Goal: Task Accomplishment & Management: Use online tool/utility

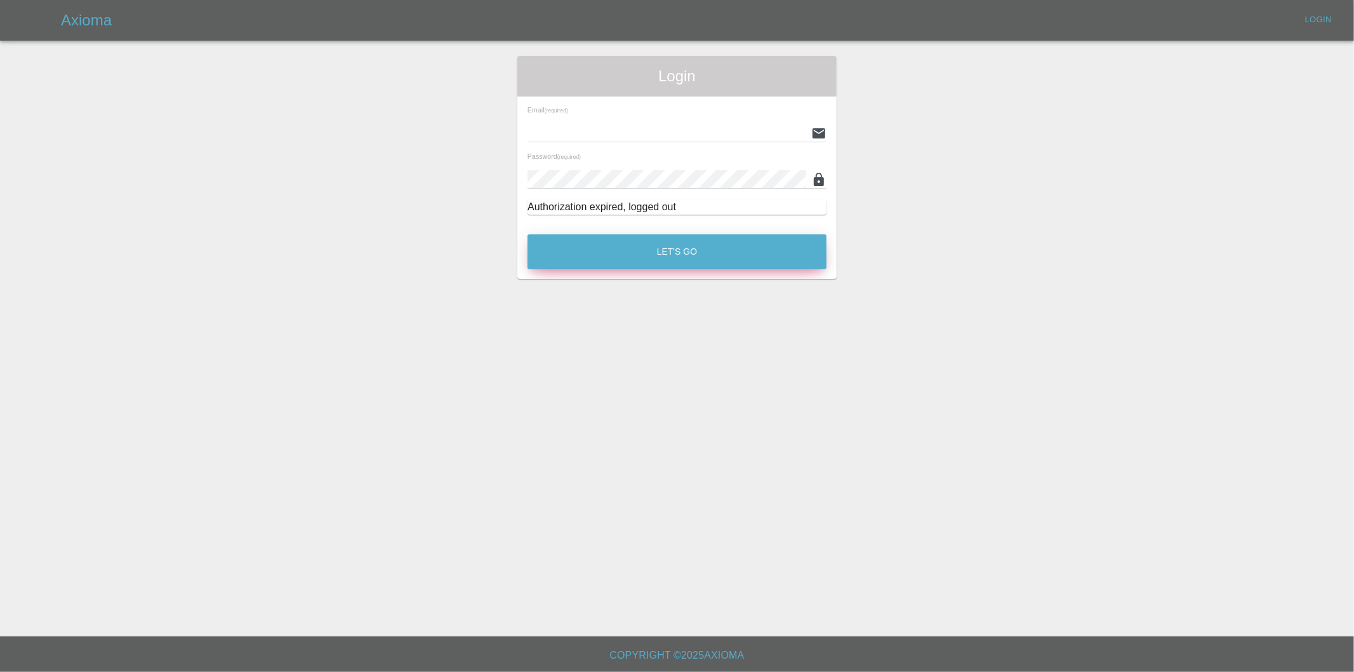
type input "[PERSON_NAME][EMAIL_ADDRESS][DOMAIN_NAME]"
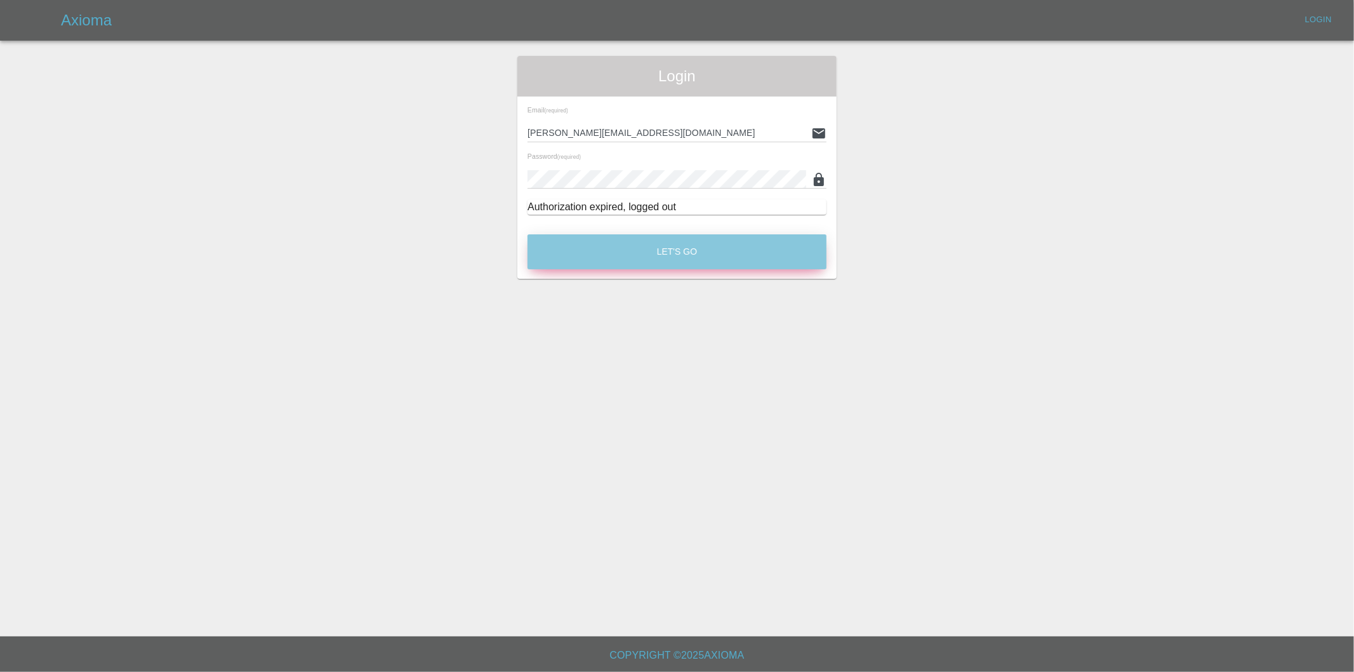
click at [615, 244] on button "Let's Go" at bounding box center [677, 251] width 299 height 35
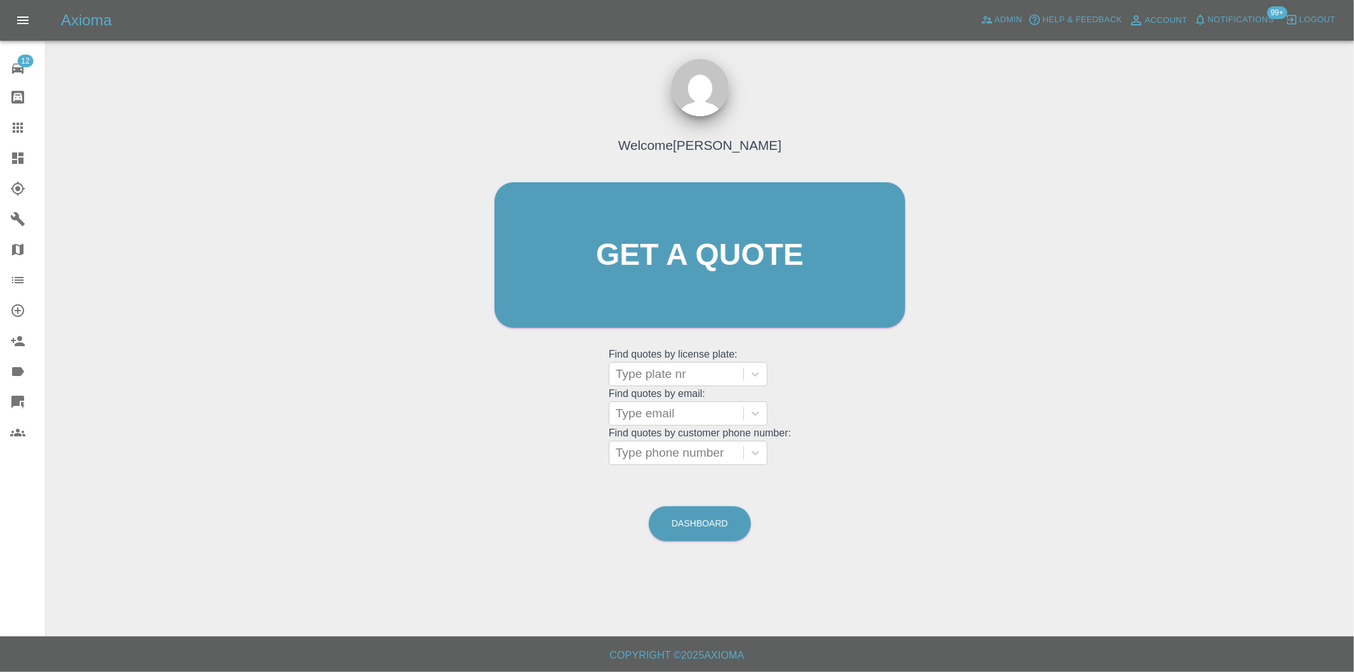
click at [17, 157] on icon at bounding box center [17, 157] width 15 height 15
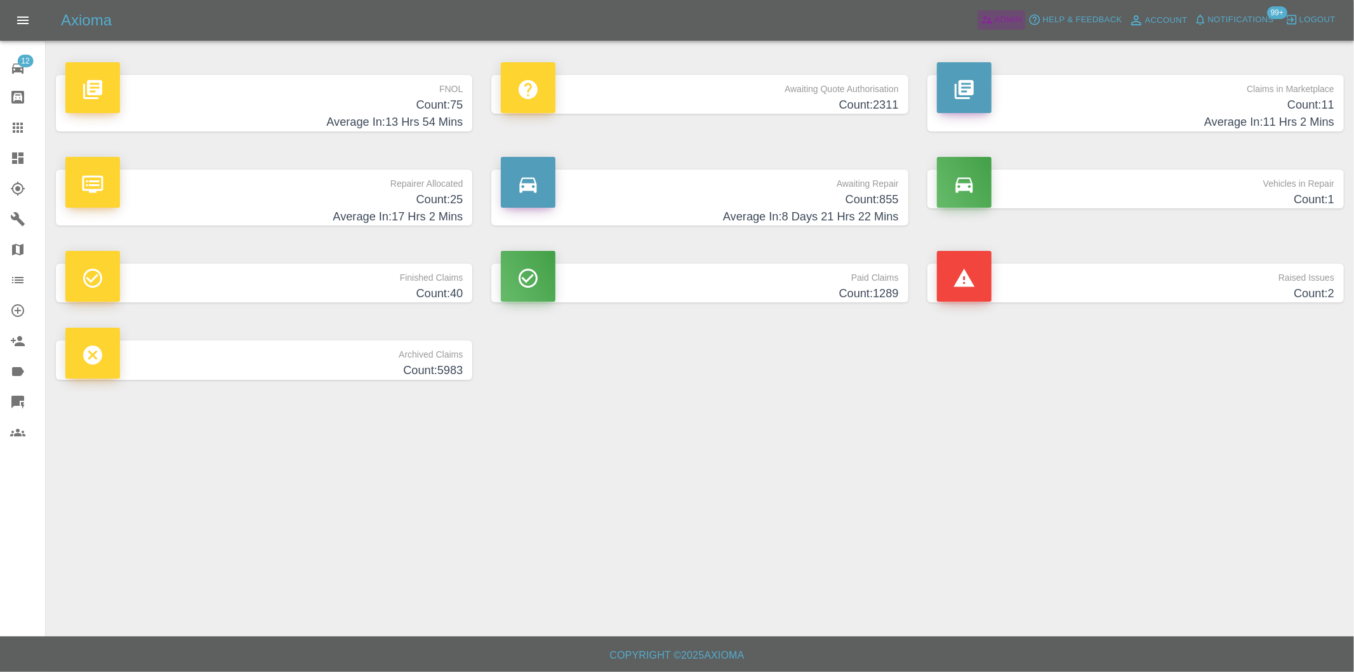
click at [998, 13] on span "Admin" at bounding box center [1009, 20] width 28 height 15
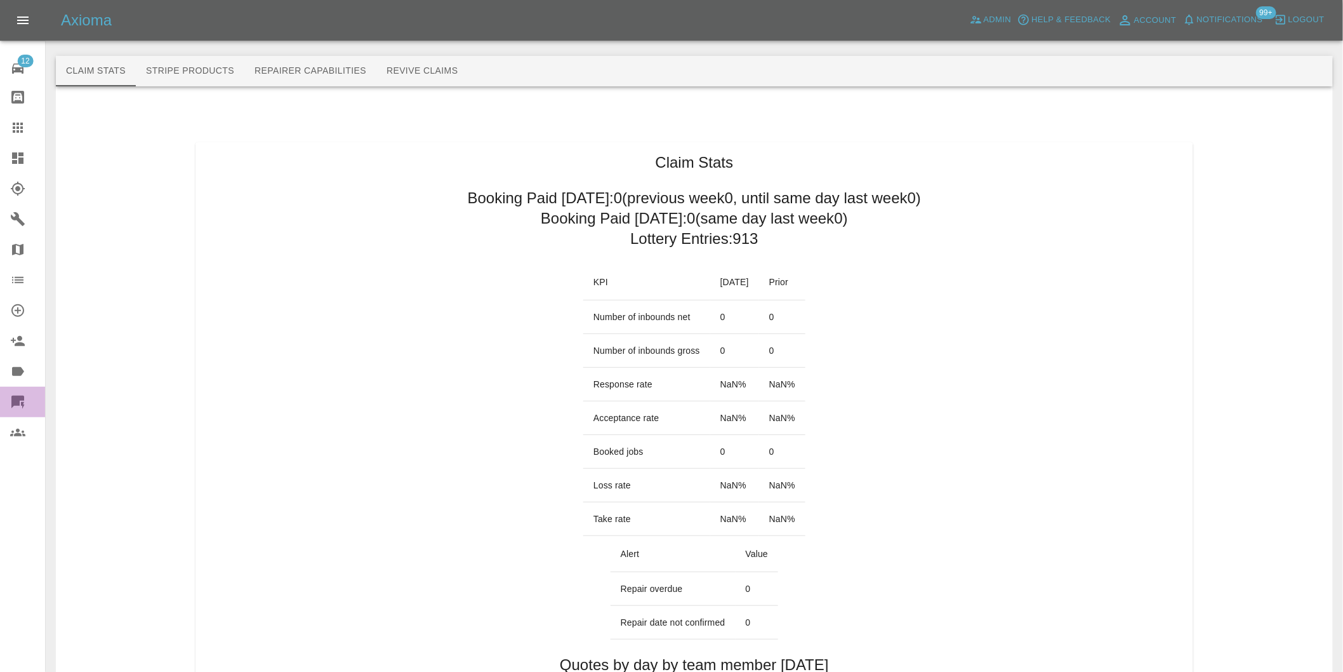
click at [15, 397] on icon at bounding box center [17, 402] width 13 height 13
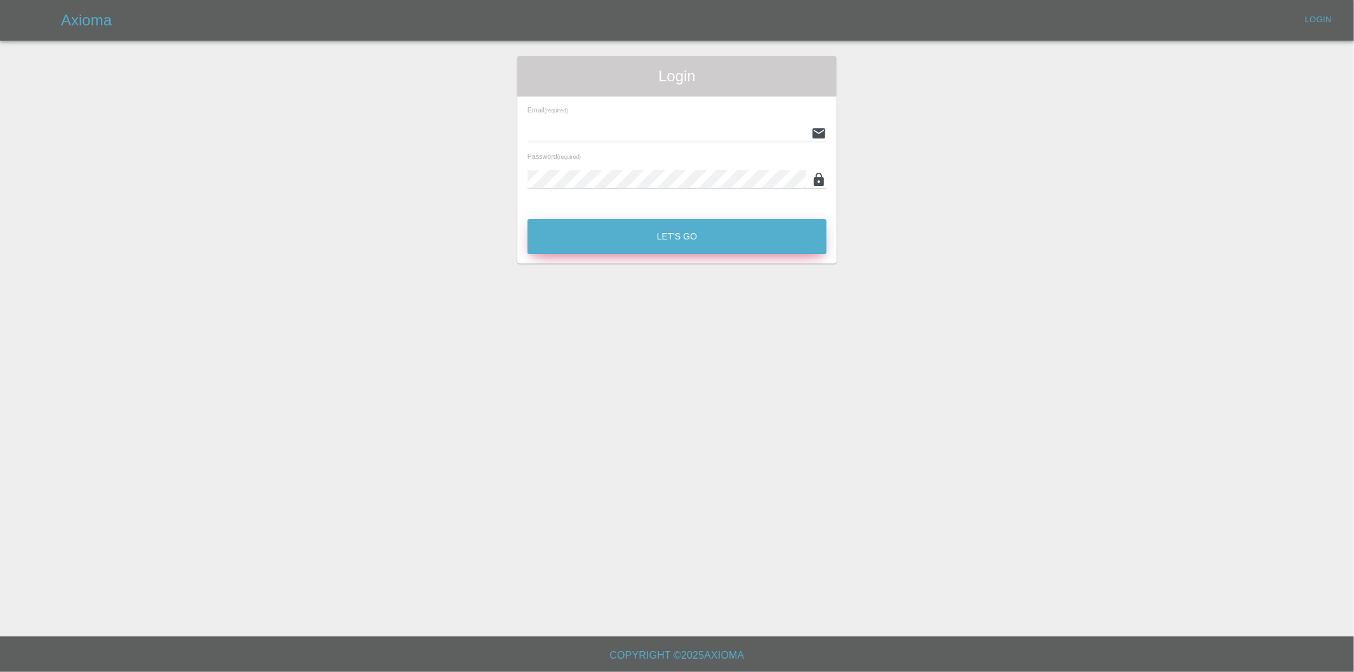
type input "[PERSON_NAME][EMAIL_ADDRESS][DOMAIN_NAME]"
click at [658, 235] on button "Let's Go" at bounding box center [677, 236] width 299 height 35
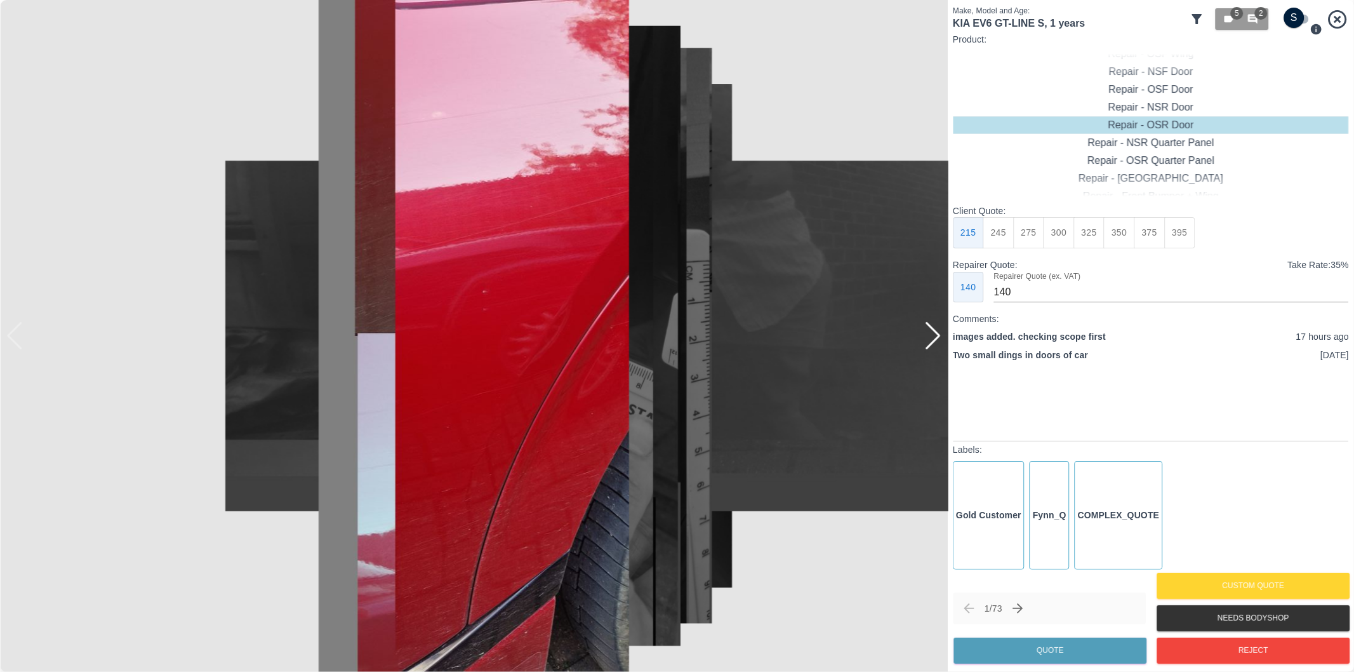
click at [1196, 20] on icon at bounding box center [1197, 18] width 15 height 15
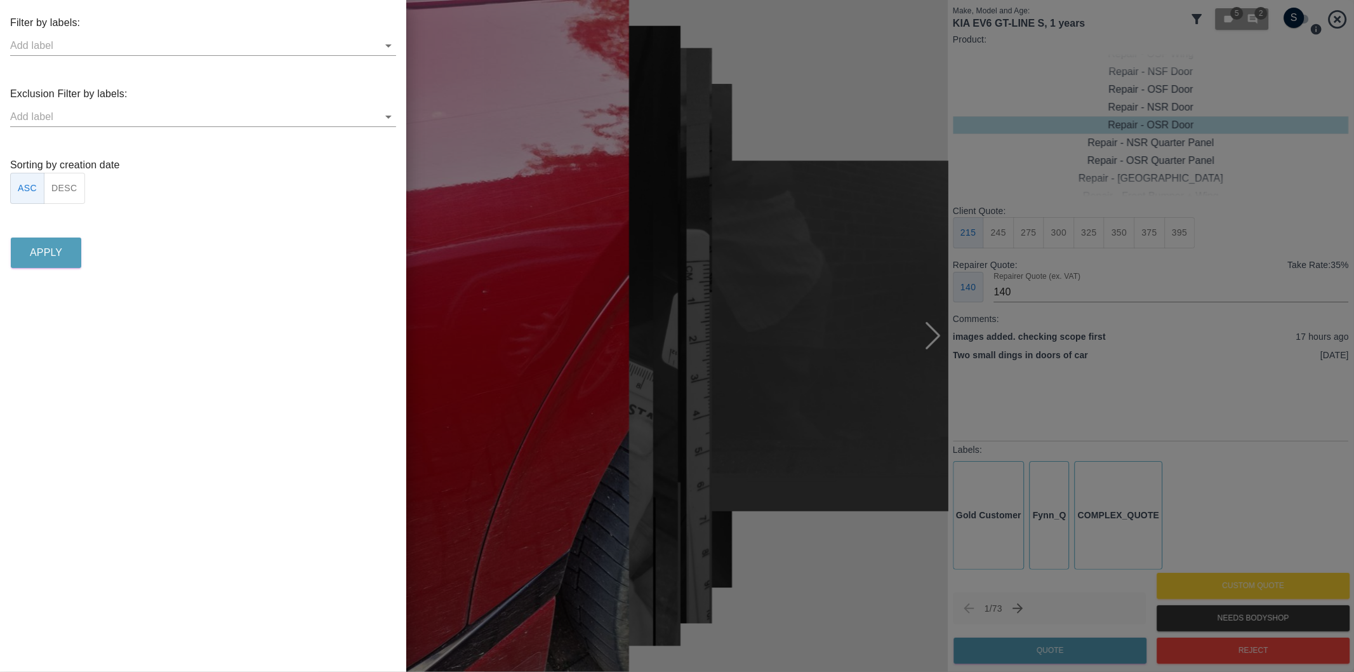
click at [385, 115] on icon "Open" at bounding box center [388, 116] width 15 height 15
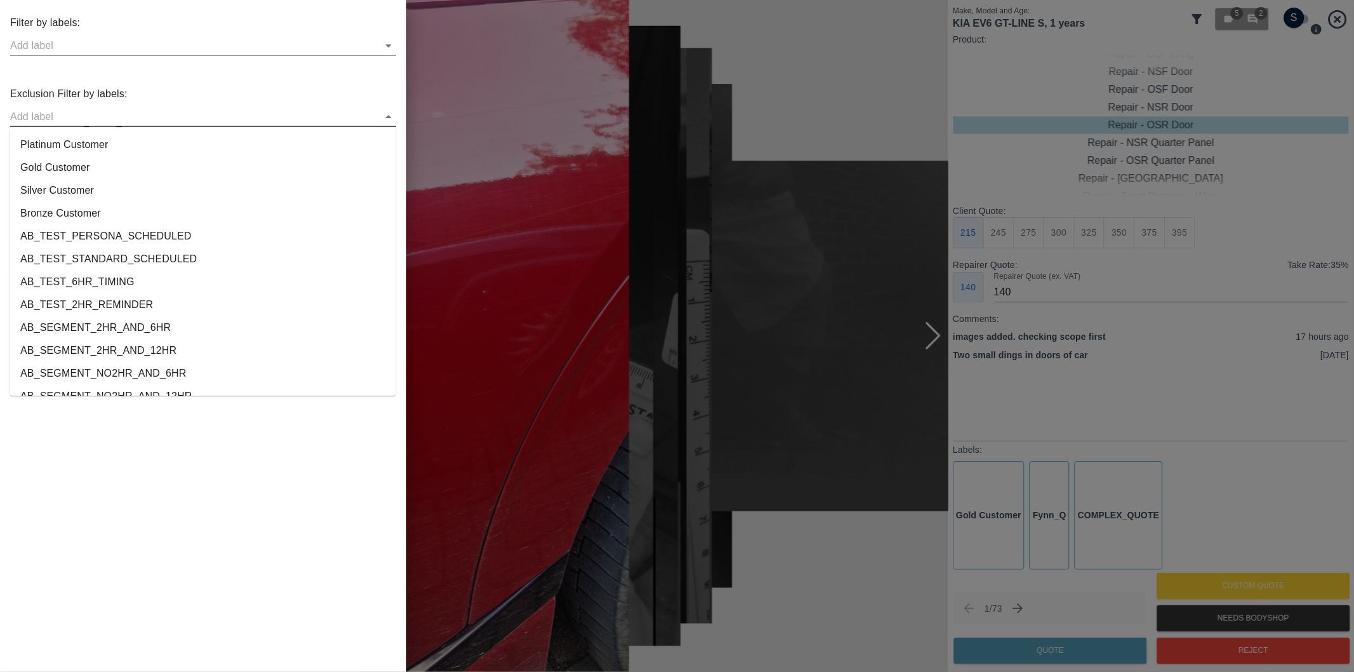
scroll to position [2369, 0]
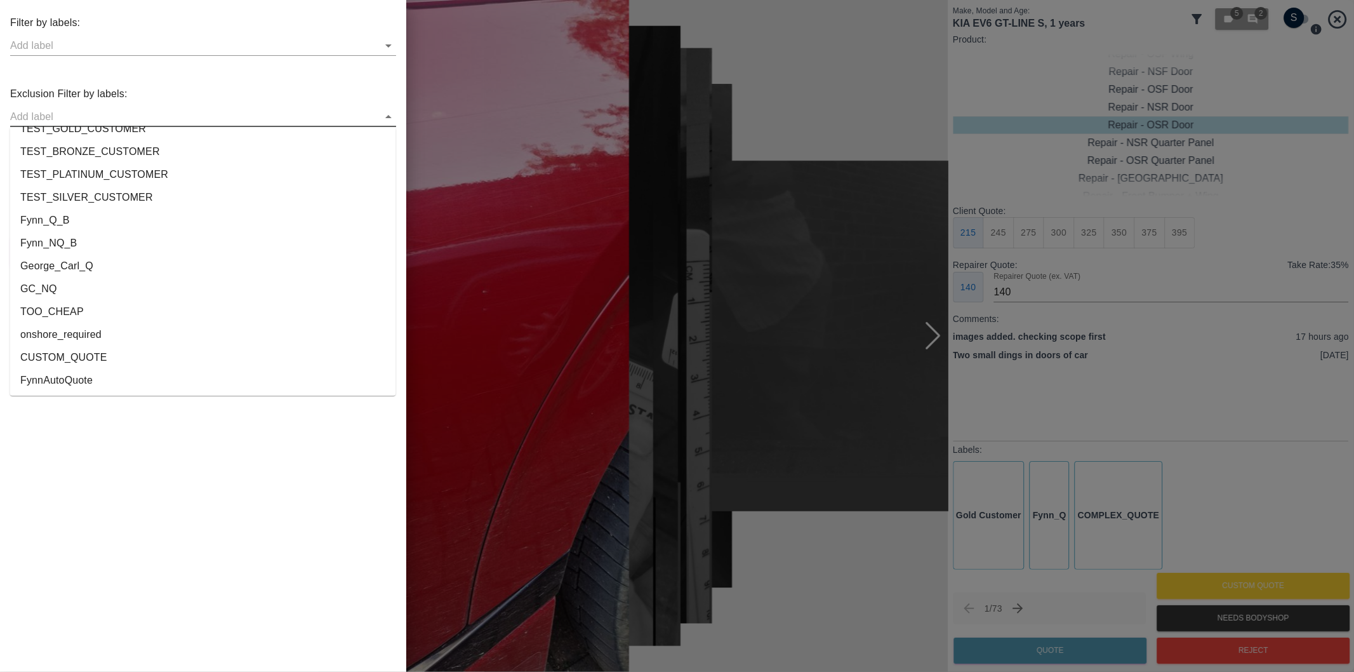
click at [91, 338] on li "onshore_required" at bounding box center [203, 334] width 386 height 23
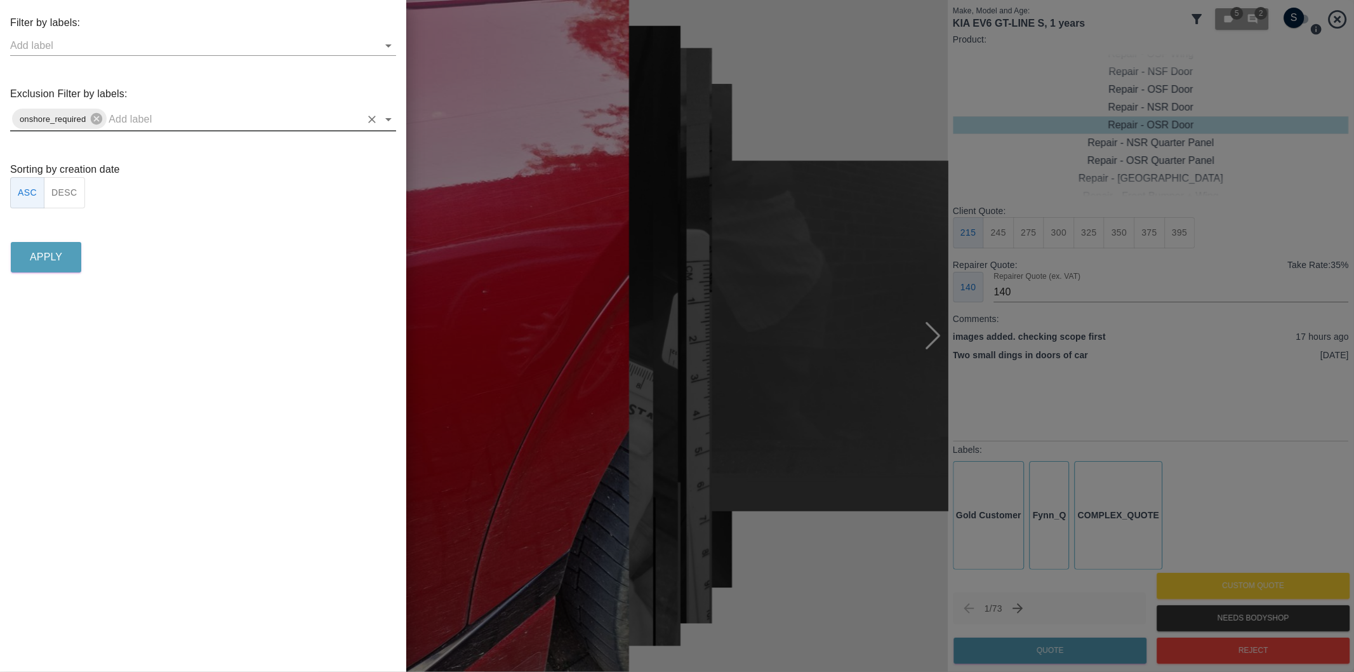
click at [390, 119] on icon "Open" at bounding box center [388, 119] width 6 height 3
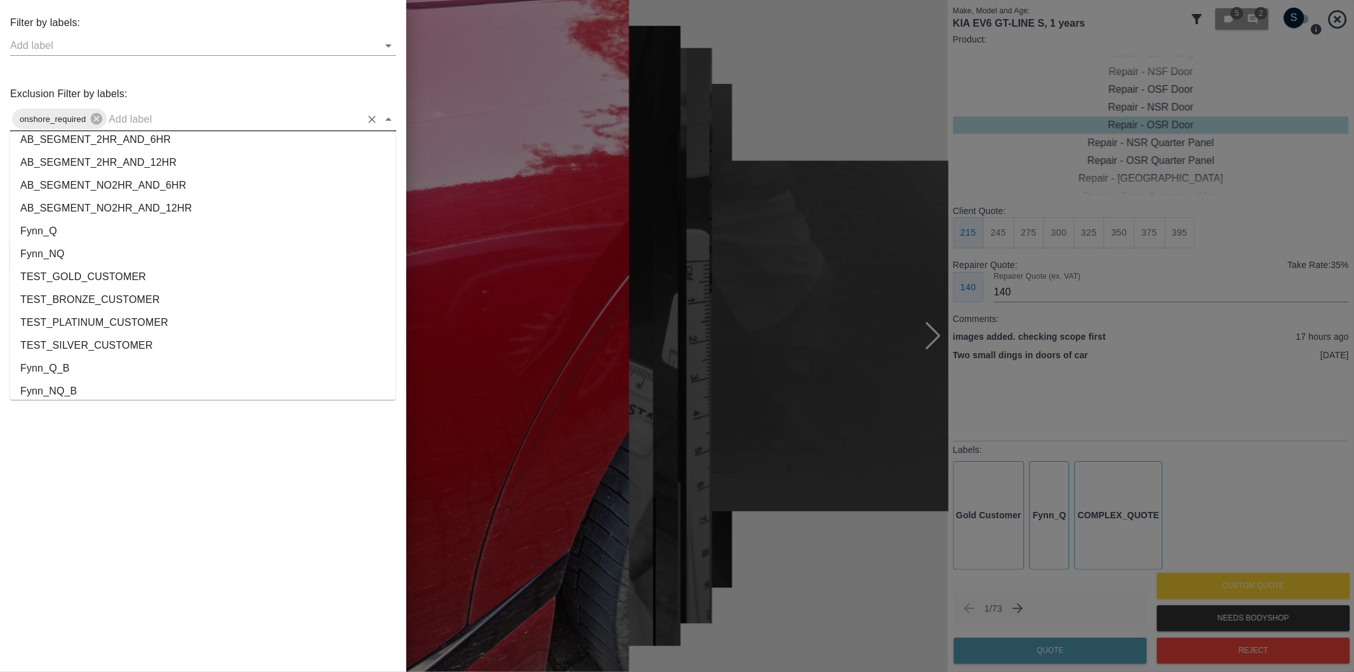
scroll to position [2346, 0]
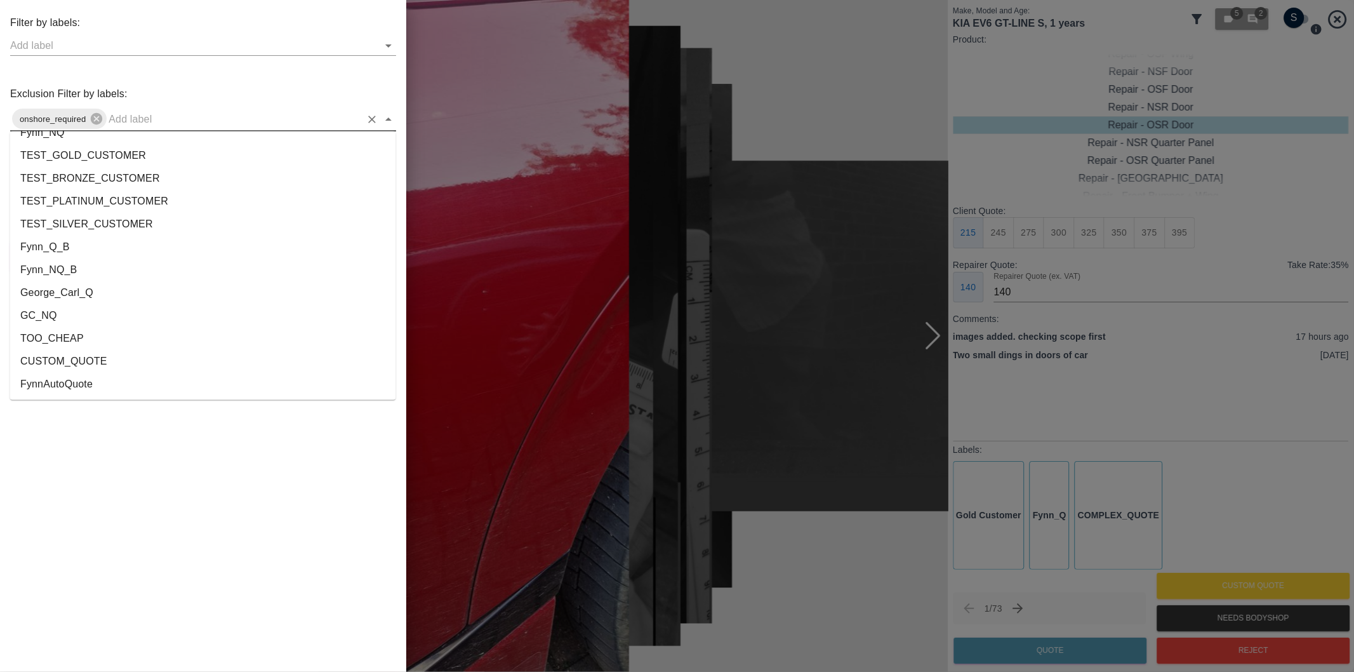
click at [89, 298] on li "George_Carl_Q" at bounding box center [203, 293] width 386 height 23
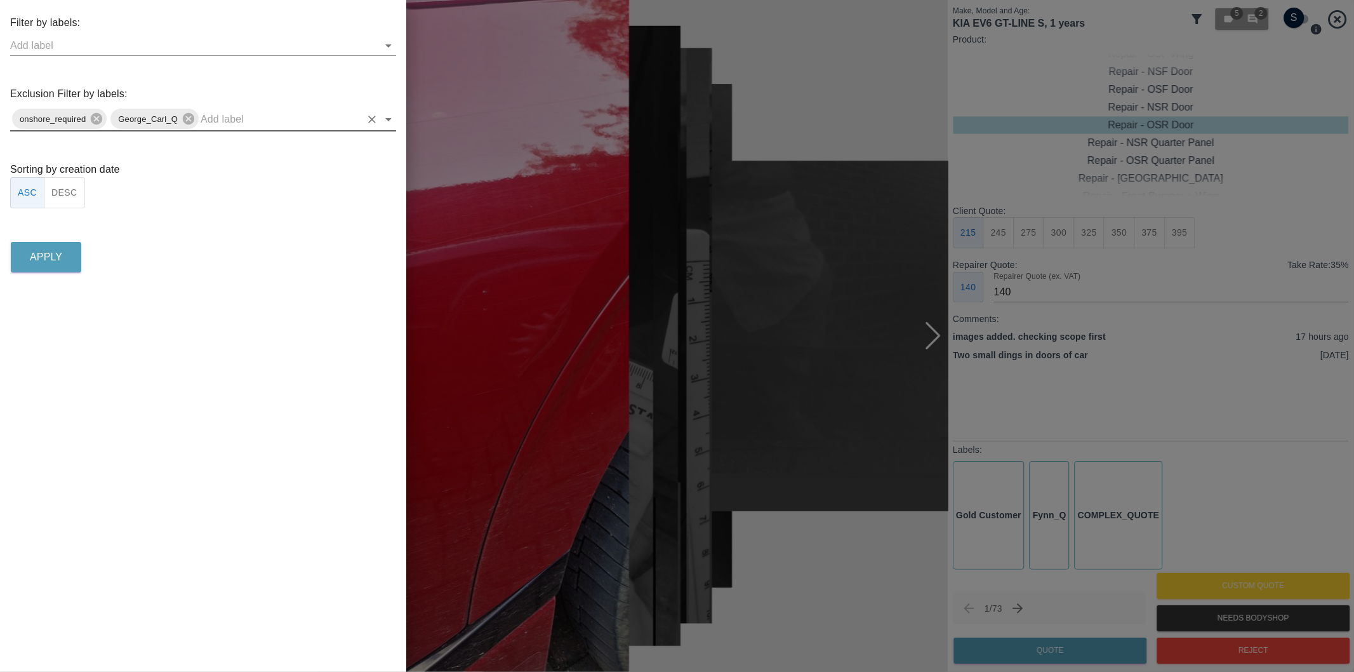
click at [68, 206] on button "DESC" at bounding box center [64, 192] width 41 height 31
click at [62, 262] on p "Apply" at bounding box center [46, 257] width 32 height 15
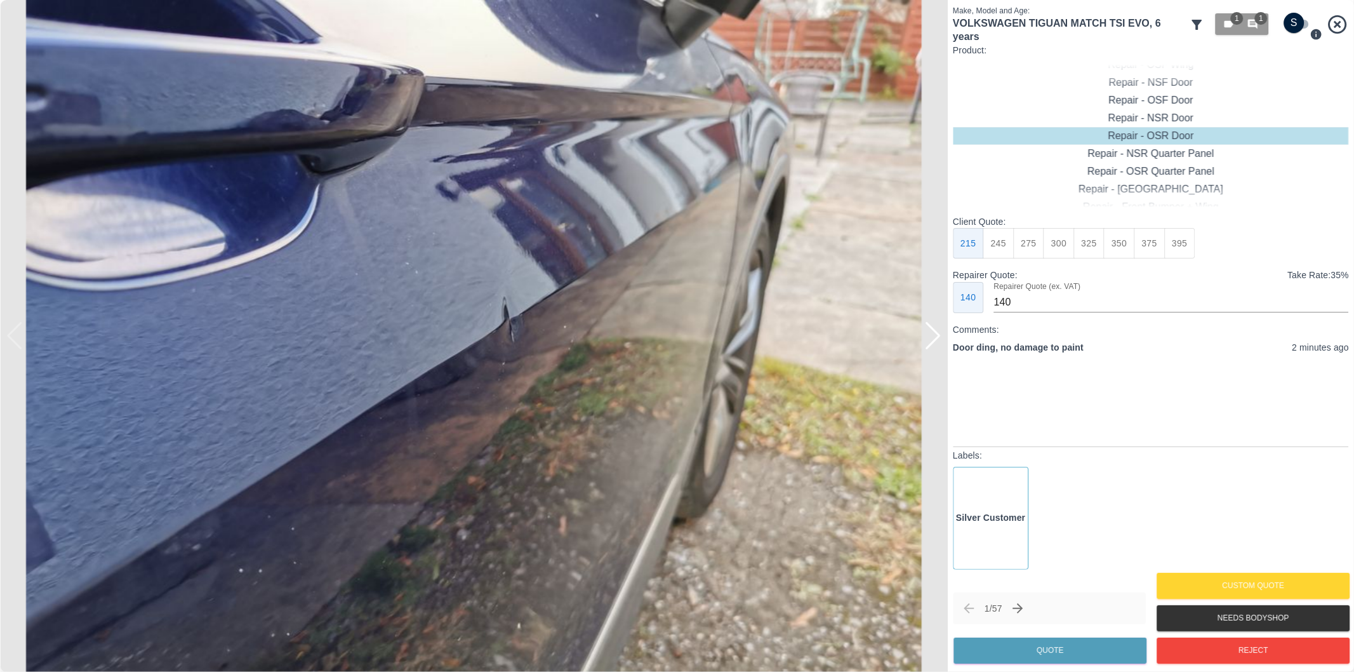
click at [931, 349] on div at bounding box center [932, 336] width 17 height 28
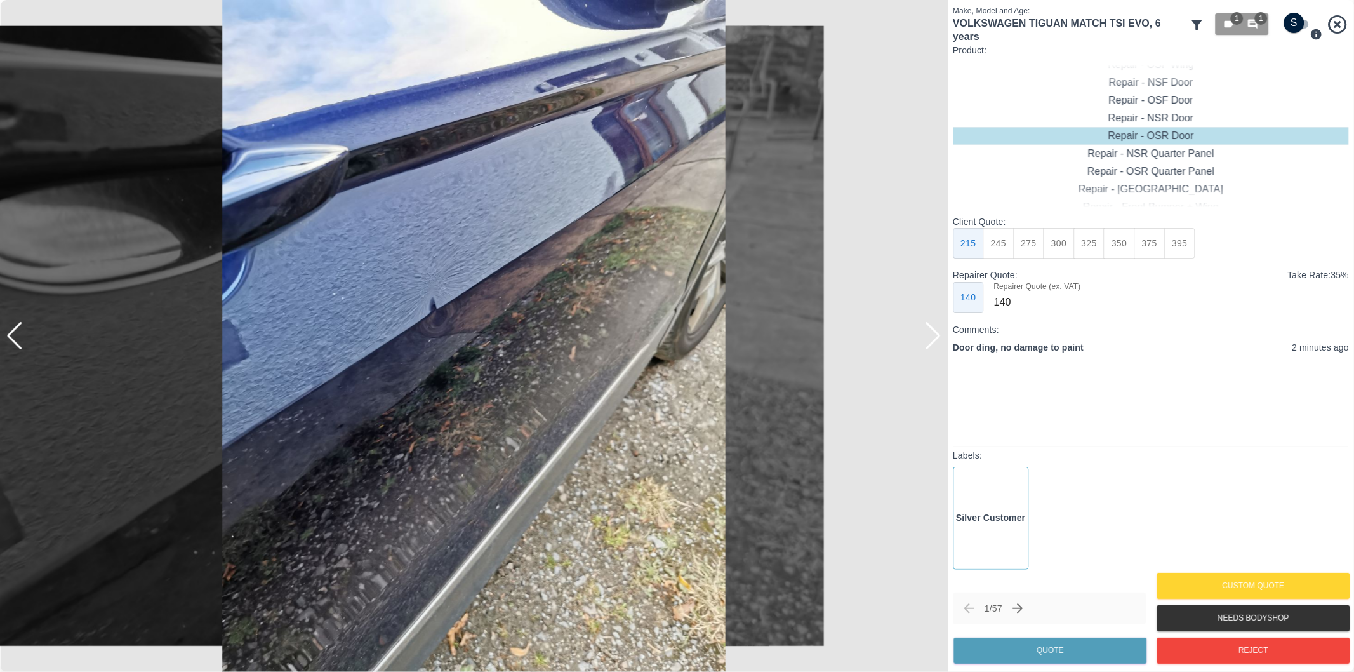
click at [933, 346] on div at bounding box center [932, 336] width 17 height 28
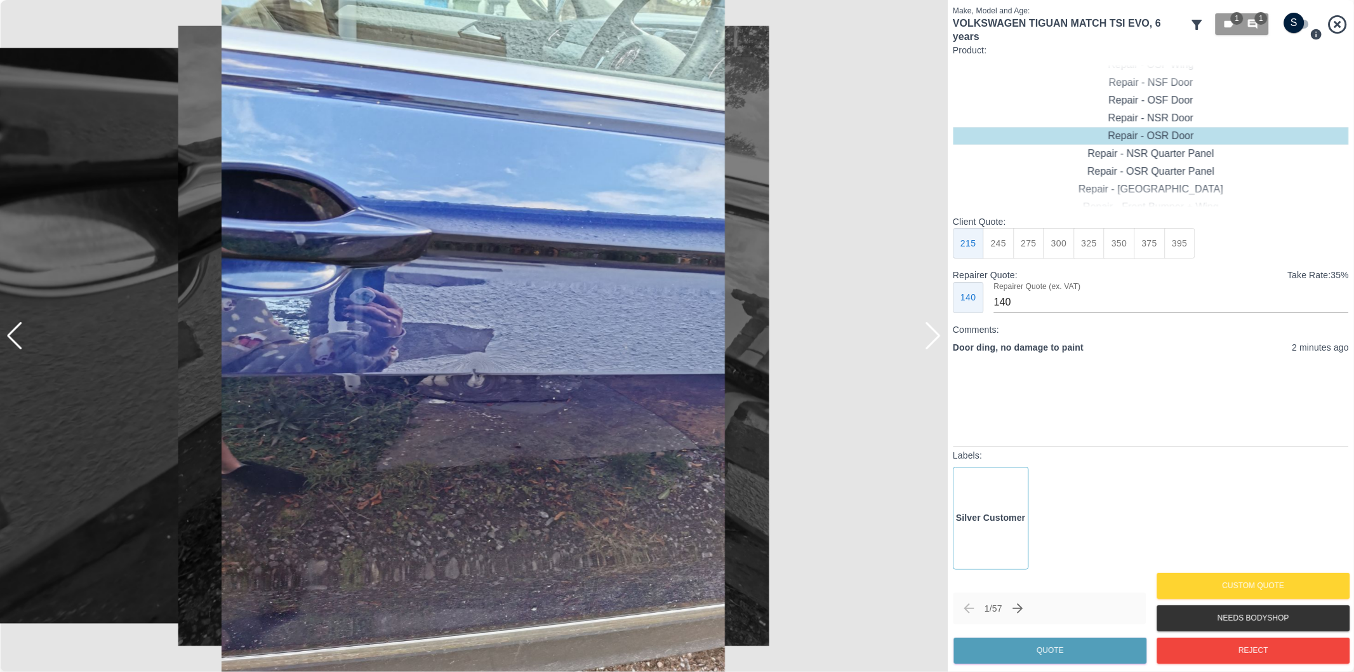
click at [933, 346] on div at bounding box center [932, 336] width 17 height 28
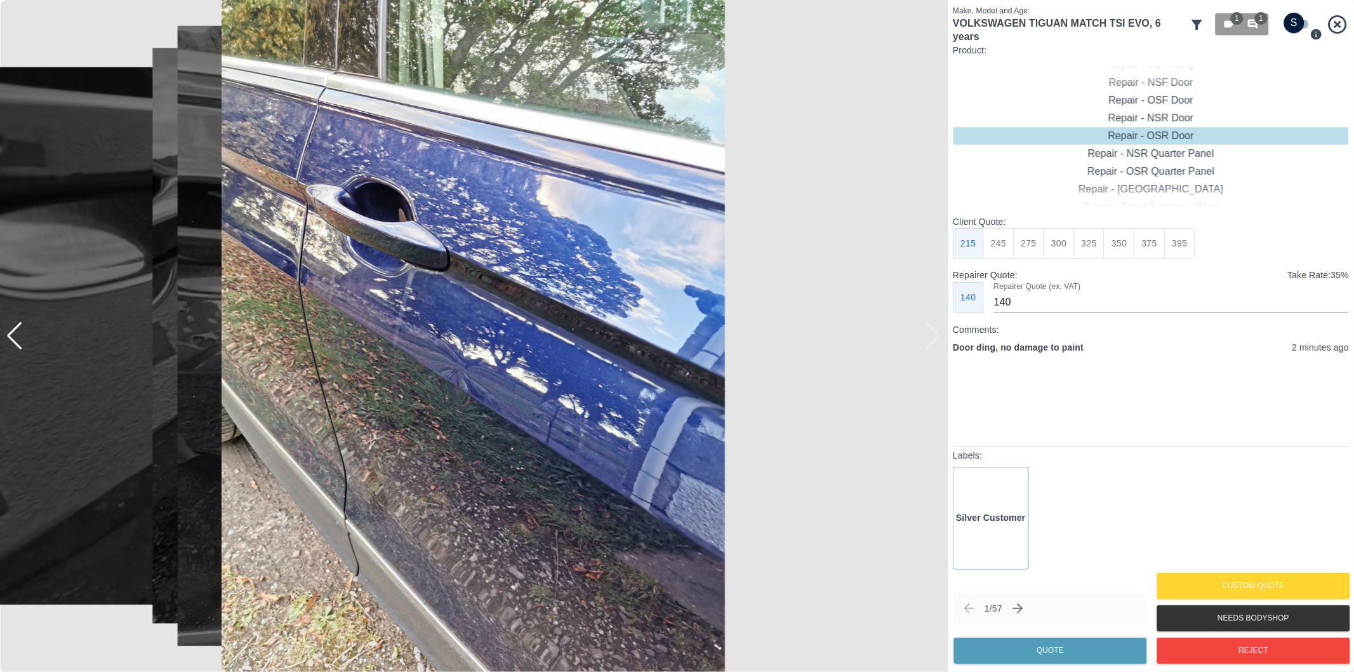
click at [933, 345] on div at bounding box center [474, 336] width 948 height 672
click at [1170, 91] on div "Repair - OSF Door" at bounding box center [1151, 100] width 396 height 18
click at [1030, 243] on button "275" at bounding box center [1028, 243] width 31 height 31
type input "185"
click at [1041, 650] on button "Quote" at bounding box center [1050, 650] width 193 height 26
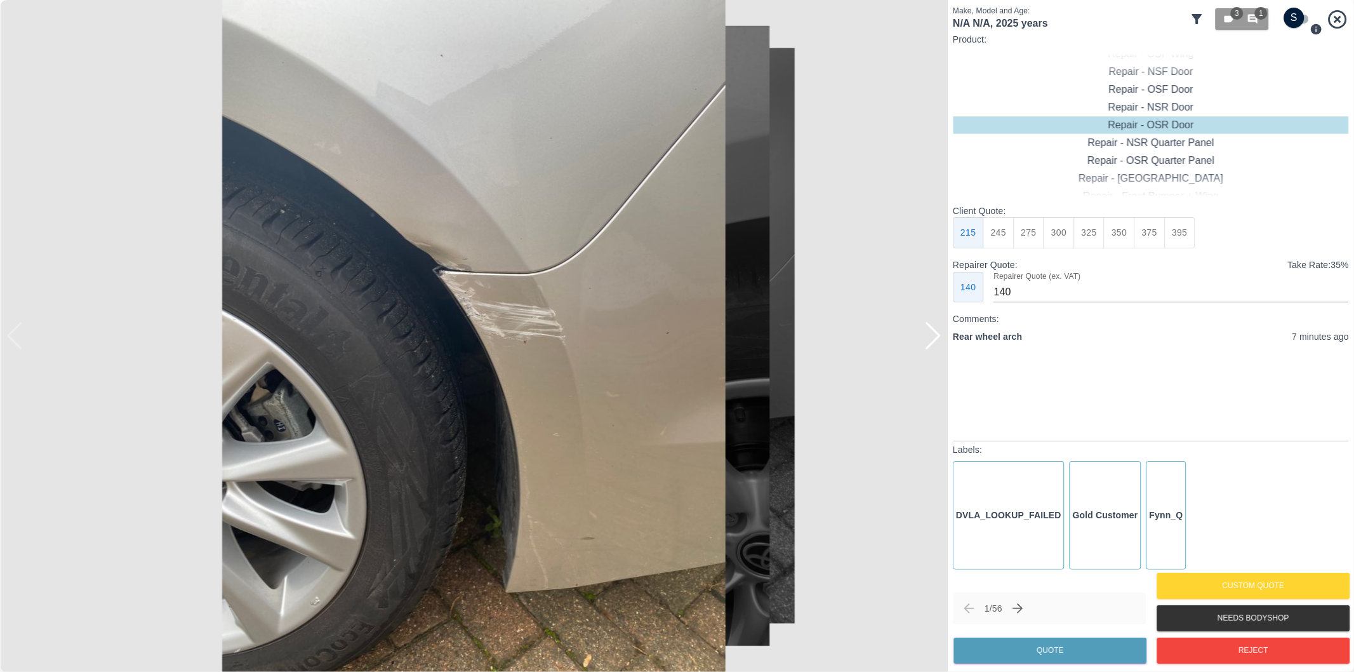
click at [937, 338] on div at bounding box center [932, 336] width 17 height 28
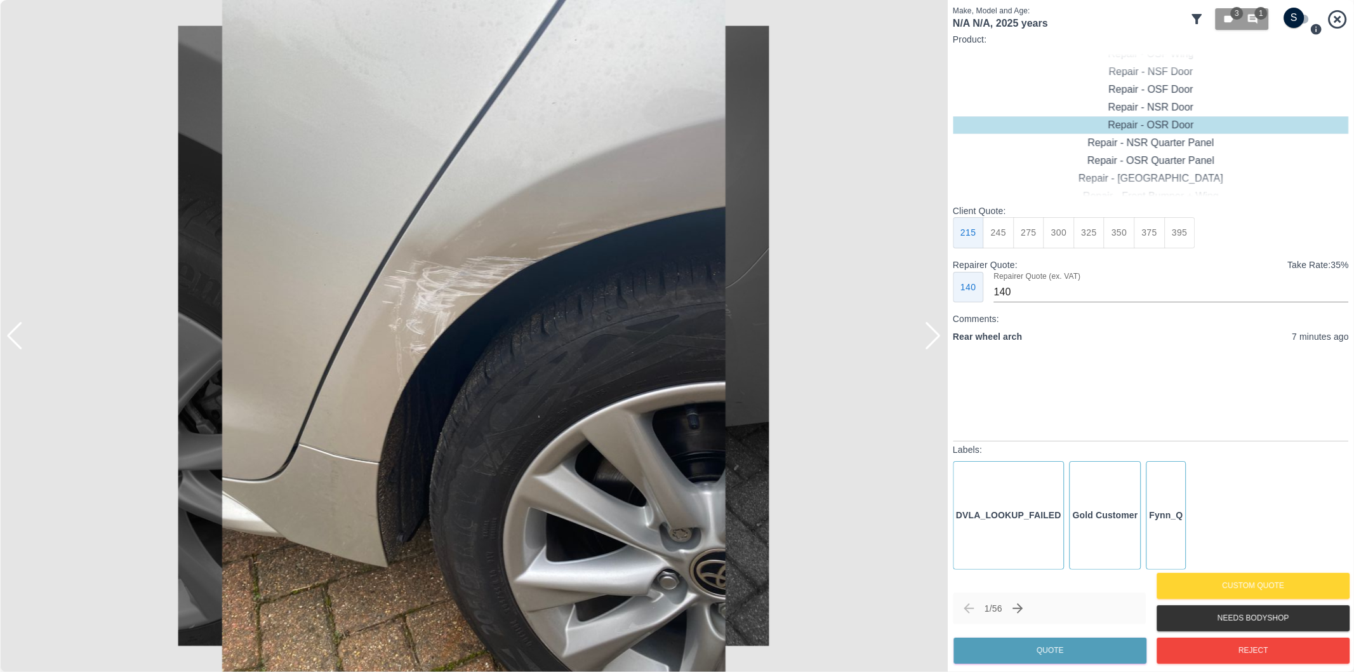
click at [936, 336] on div at bounding box center [932, 336] width 17 height 28
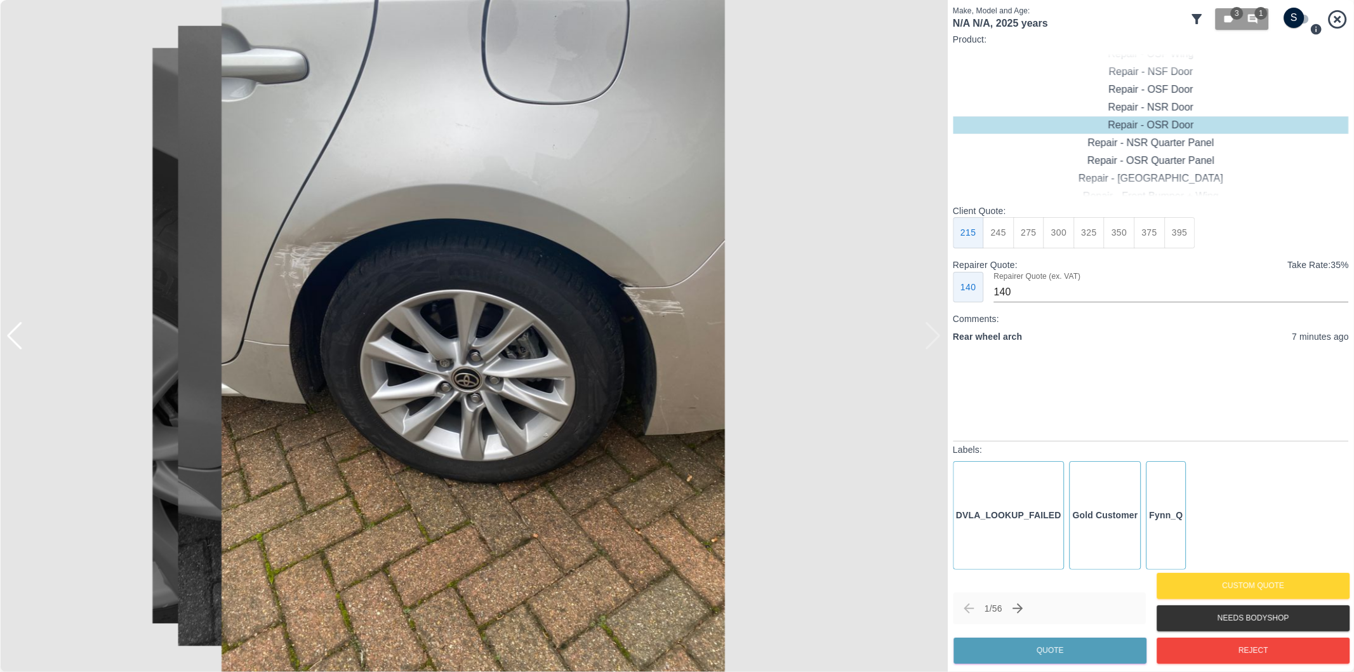
click at [936, 336] on div at bounding box center [474, 336] width 948 height 672
click at [1300, 23] on input "checkbox" at bounding box center [1294, 18] width 61 height 20
checkbox input "true"
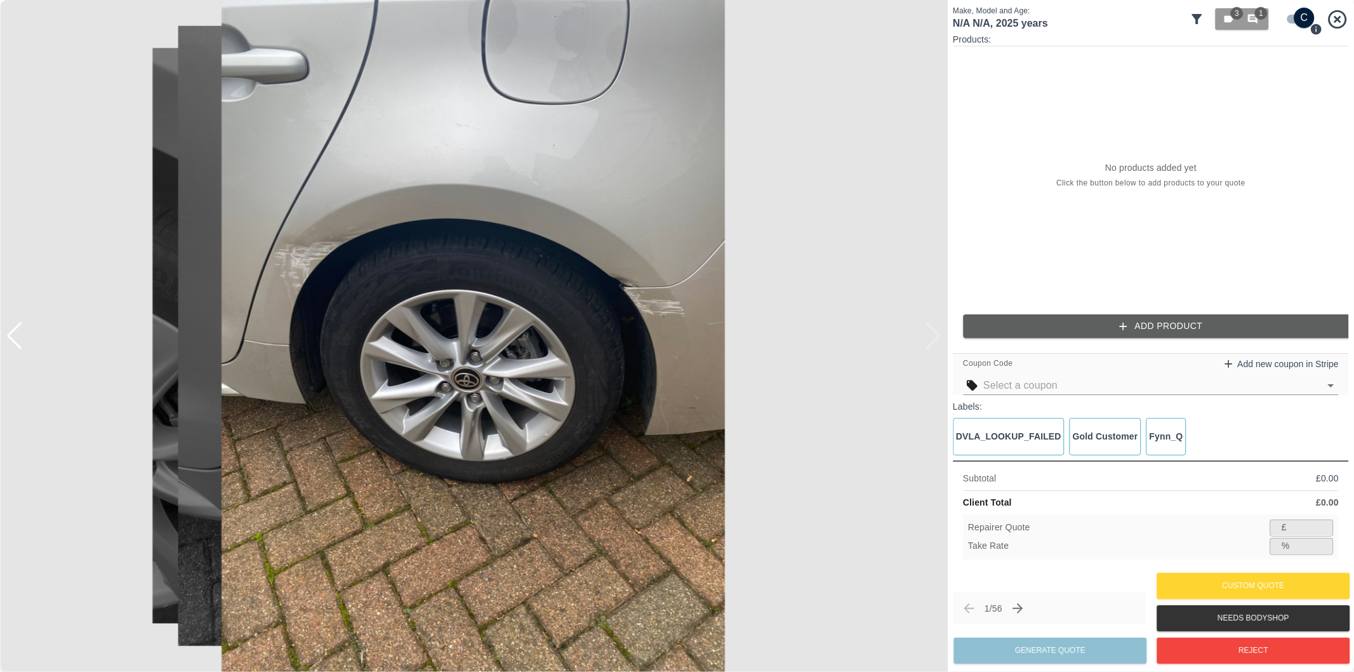
click at [1095, 328] on button "Add Product" at bounding box center [1161, 325] width 396 height 23
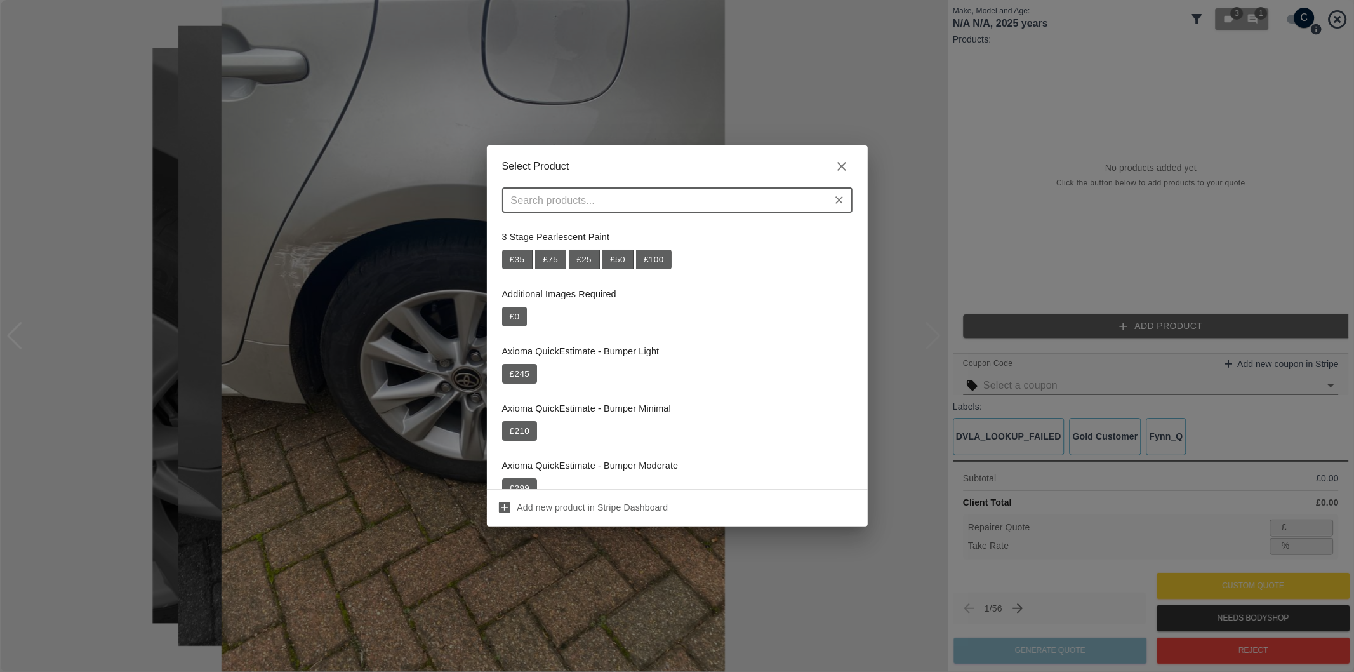
click at [636, 181] on h2 "Select Product" at bounding box center [677, 166] width 381 height 42
click at [636, 194] on input "text" at bounding box center [667, 200] width 322 height 18
paste input "Repair Rear Bumper + Quarter Panel"
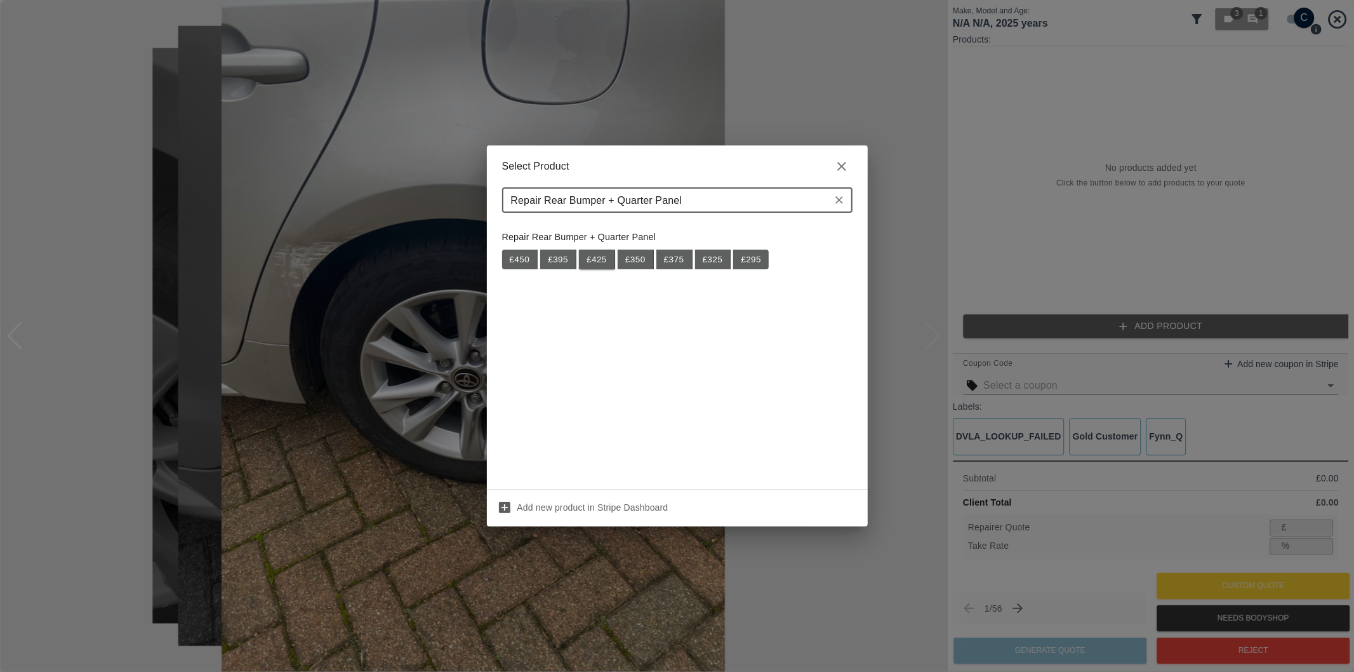
type input "Repair Rear Bumper + Quarter Panel"
click at [604, 261] on button "£ 425" at bounding box center [597, 260] width 36 height 20
type input "276"
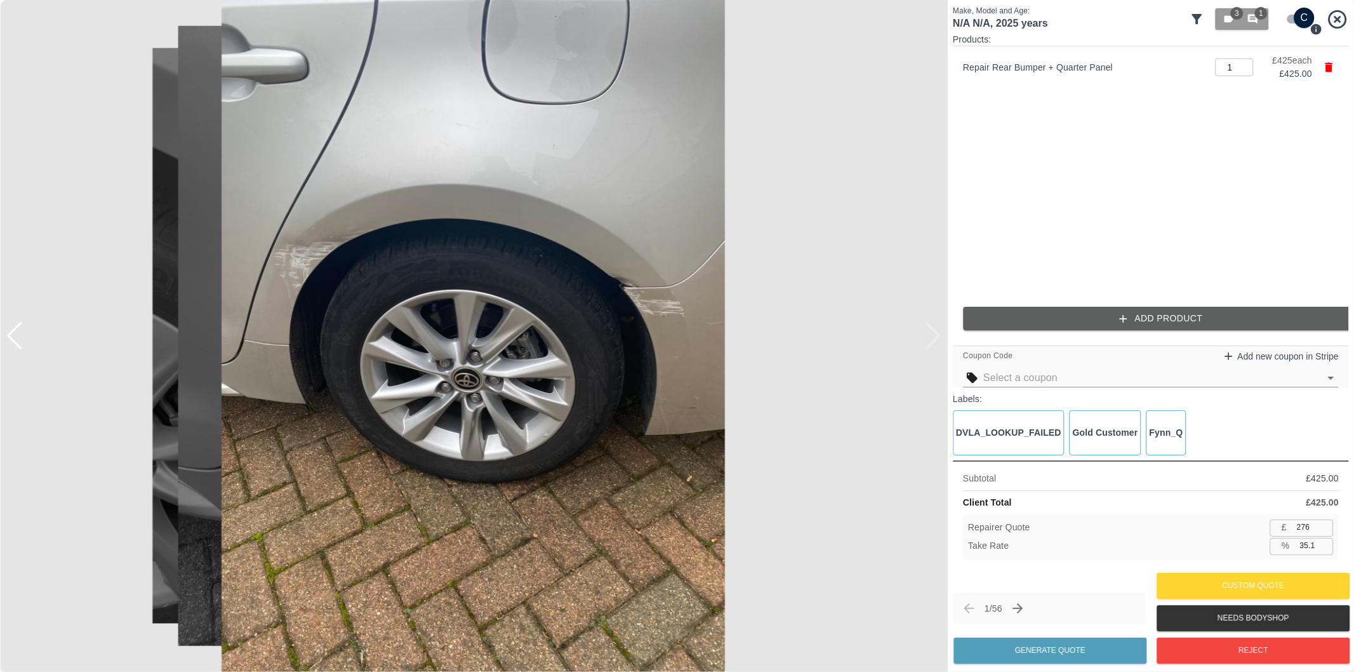
click at [1309, 549] on input "35.1" at bounding box center [1314, 546] width 39 height 16
type input "37.1"
type input "267"
type input "37.2"
click at [1029, 655] on button "Generate Quote" at bounding box center [1050, 650] width 193 height 26
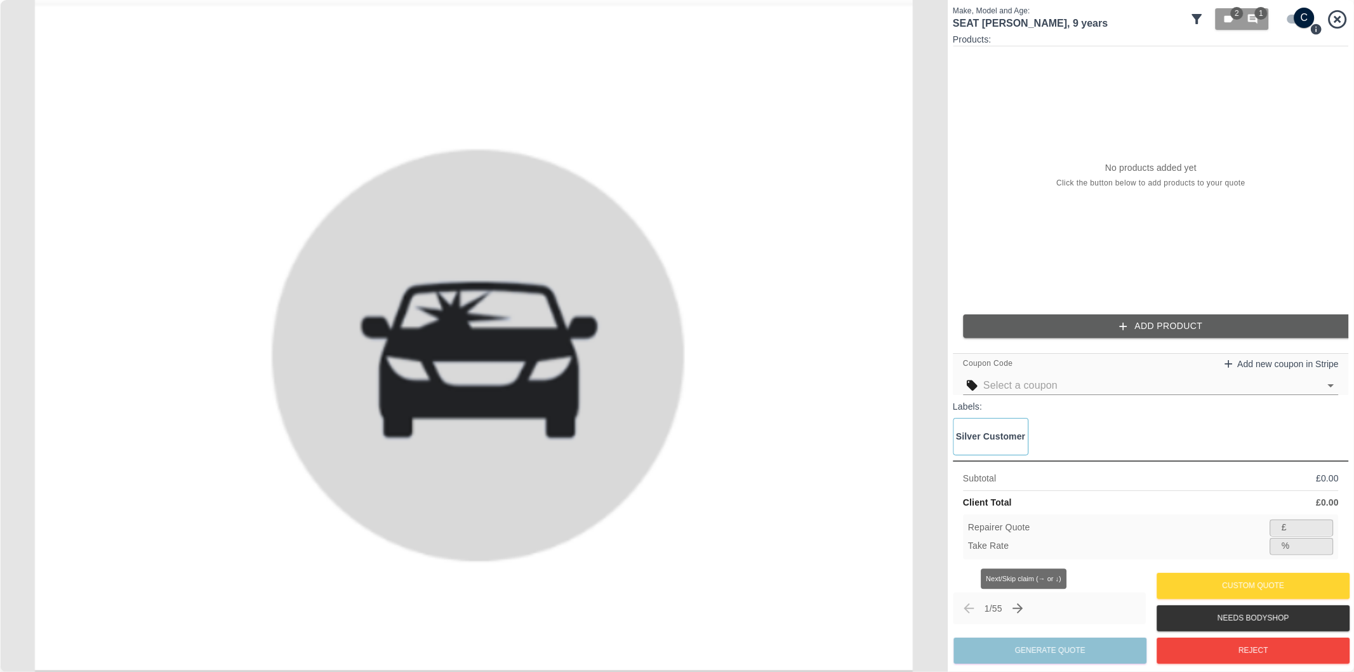
click at [1023, 607] on icon "Next claim" at bounding box center [1018, 608] width 10 height 10
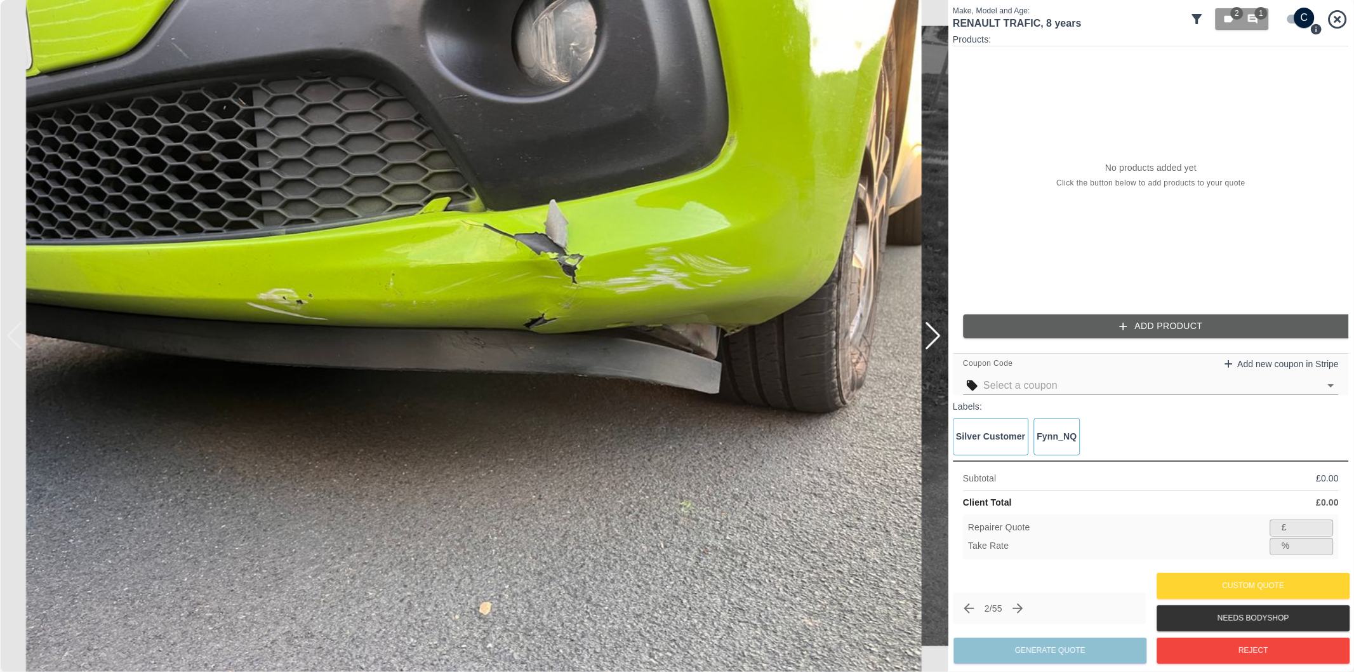
click at [935, 341] on div at bounding box center [932, 336] width 17 height 28
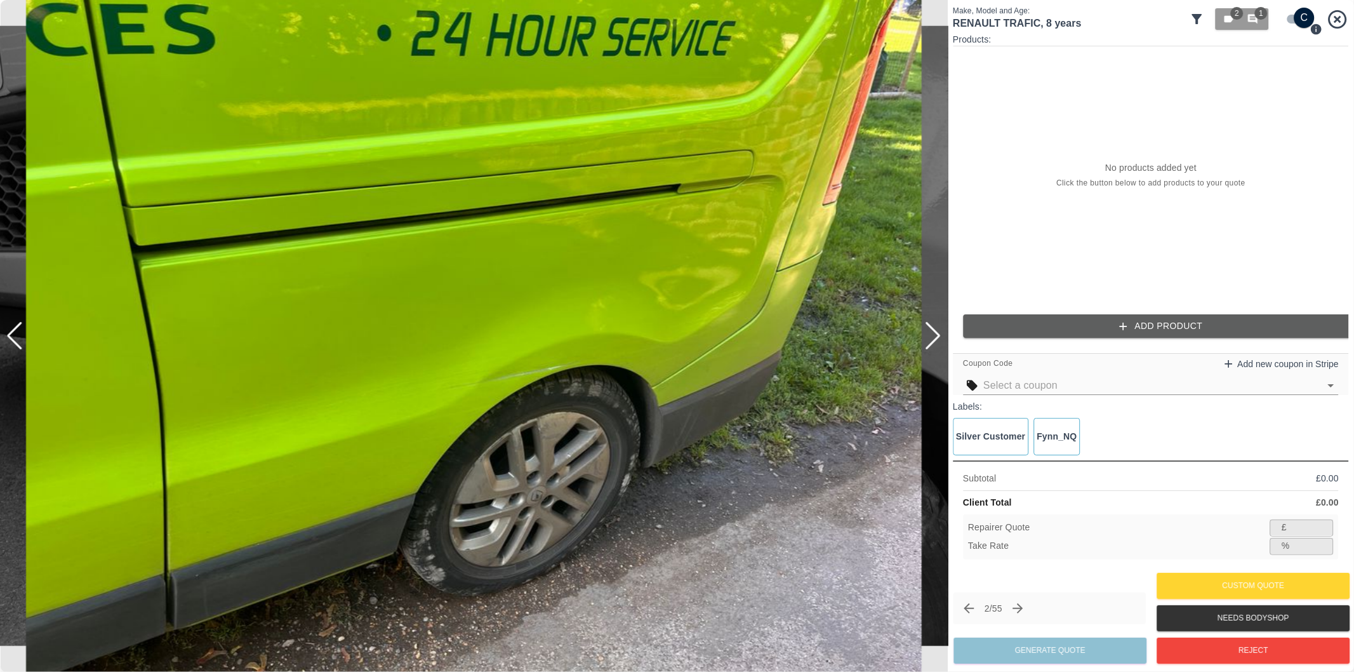
click at [935, 341] on div at bounding box center [932, 336] width 17 height 28
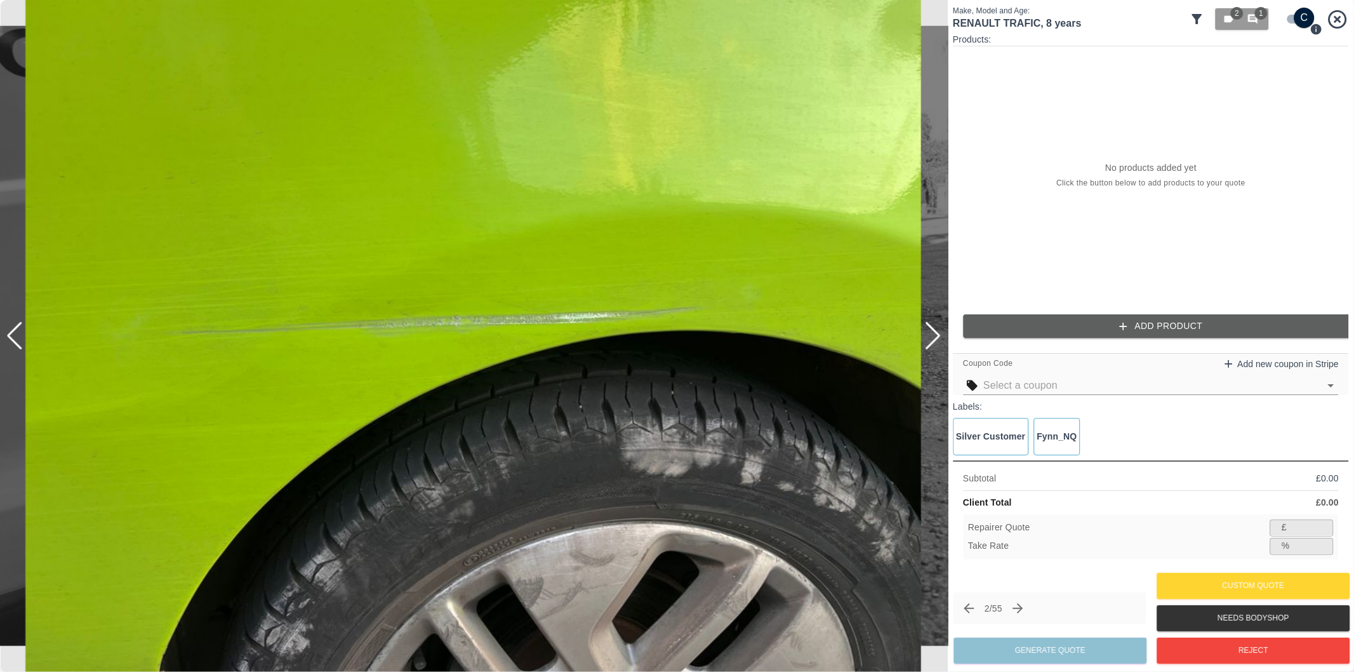
click at [935, 341] on div at bounding box center [932, 336] width 17 height 28
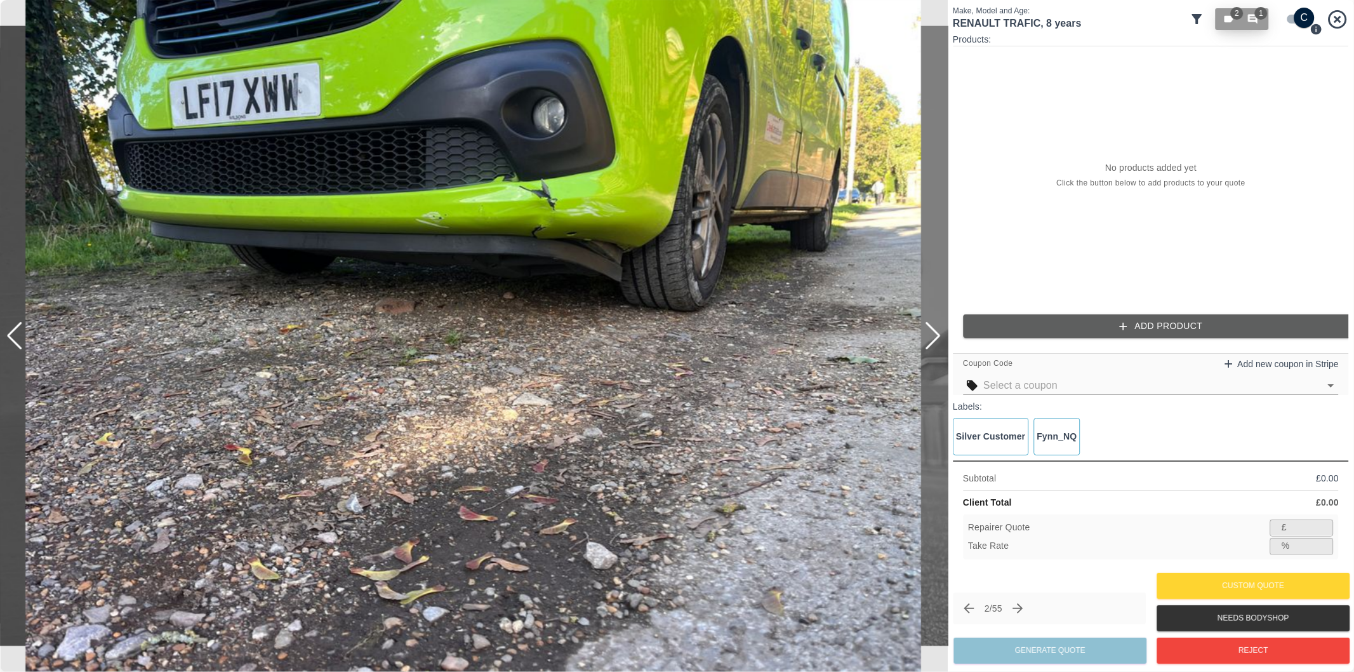
click at [1251, 17] on icon "button" at bounding box center [1253, 20] width 10 height 10
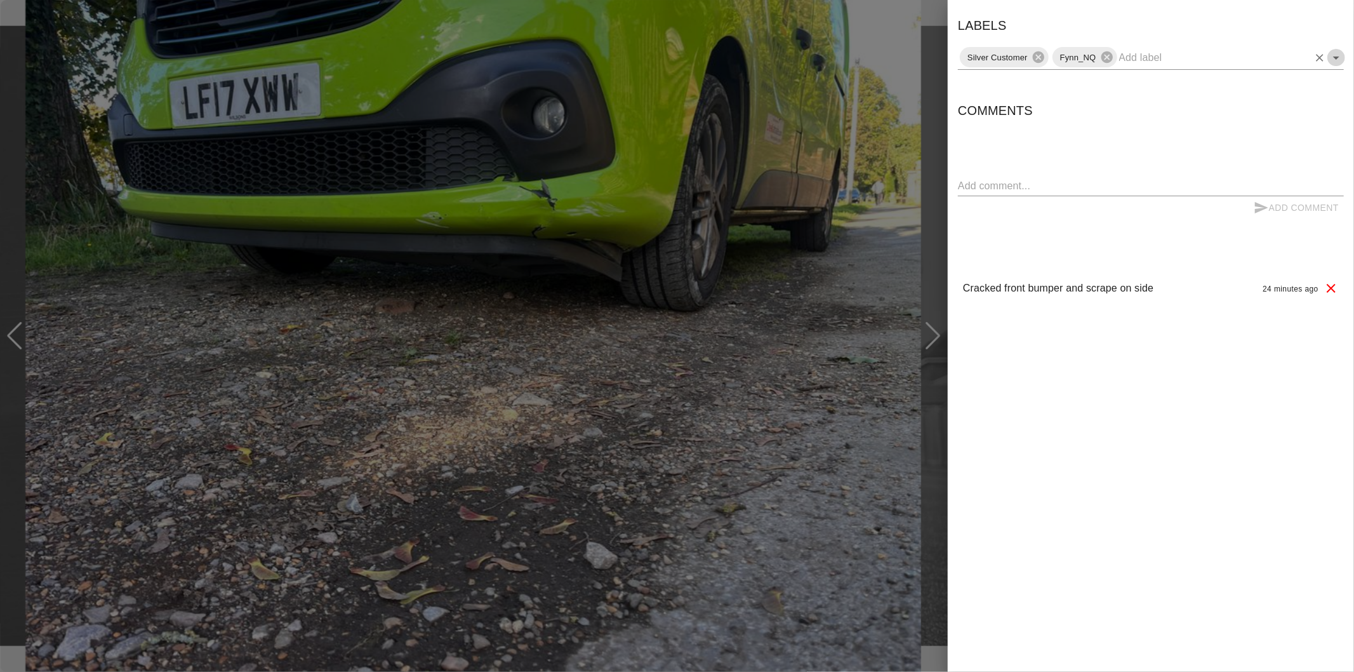
click at [1335, 59] on icon "Open" at bounding box center [1336, 57] width 15 height 15
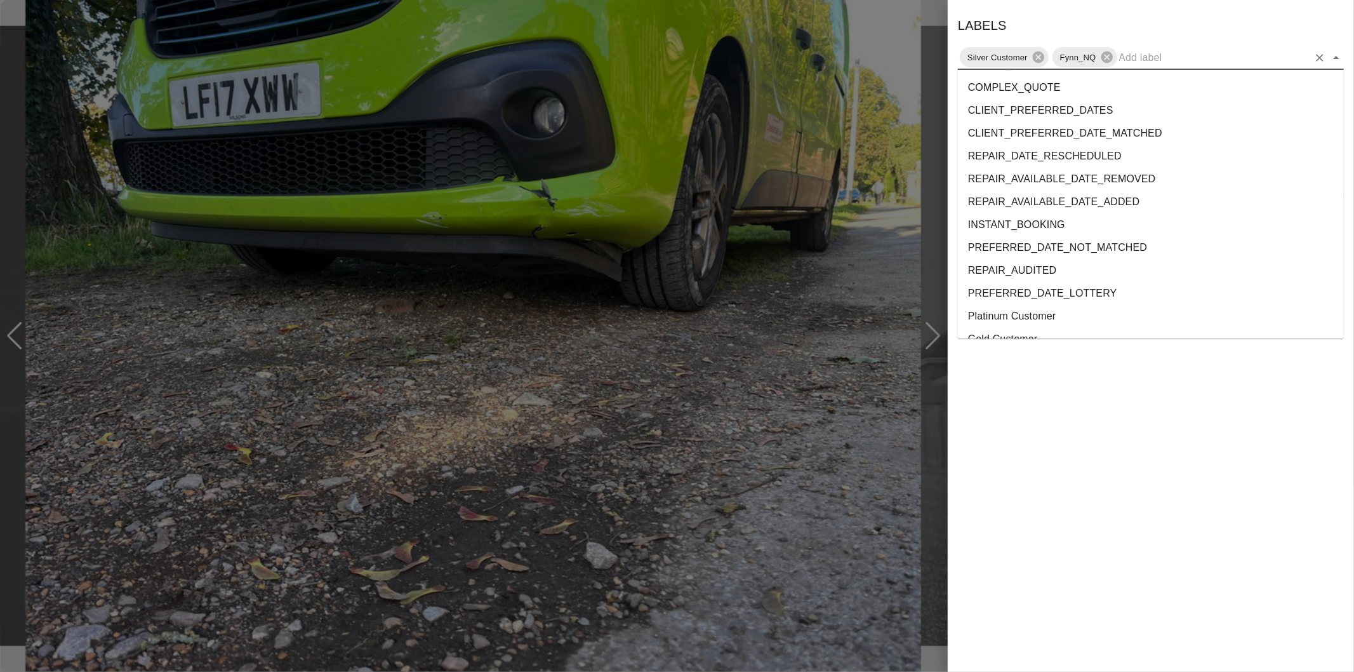
scroll to position [2324, 0]
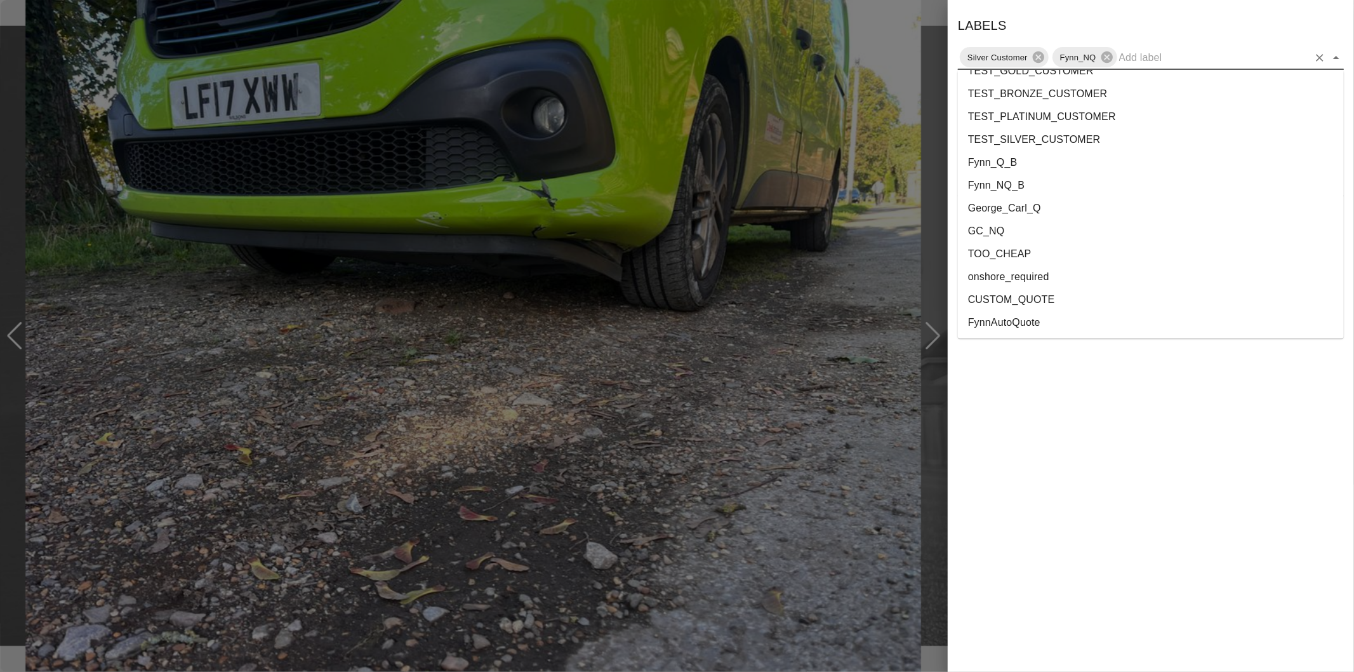
click at [1070, 277] on li "onshore_required" at bounding box center [1151, 276] width 386 height 23
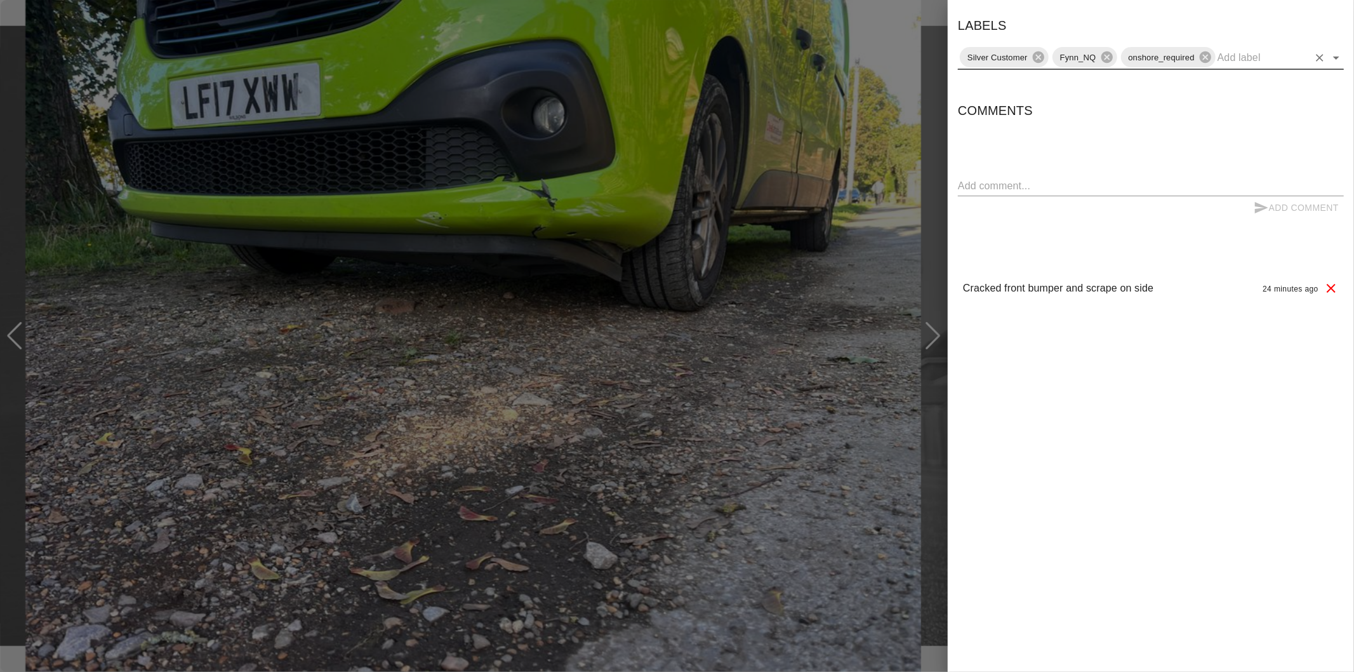
click at [1336, 58] on icon "Open" at bounding box center [1336, 58] width 6 height 3
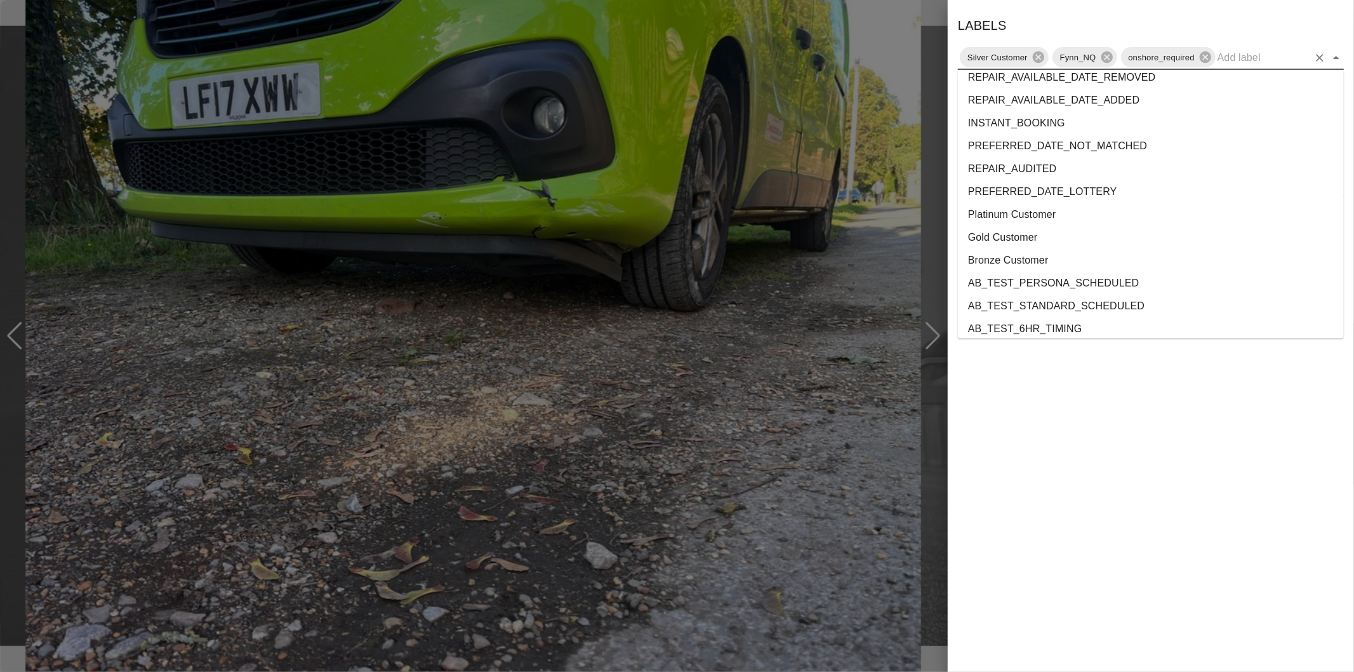
scroll to position [2300, 0]
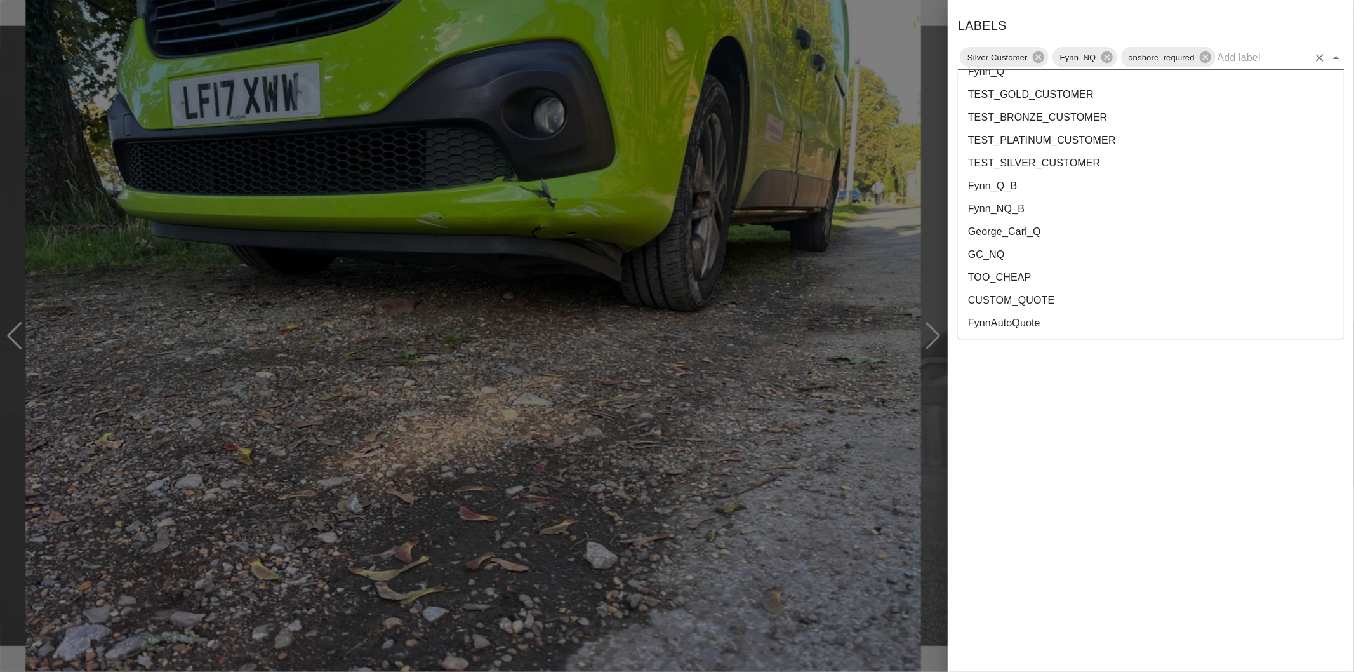
click at [1035, 233] on li "George_Carl_Q" at bounding box center [1151, 231] width 386 height 23
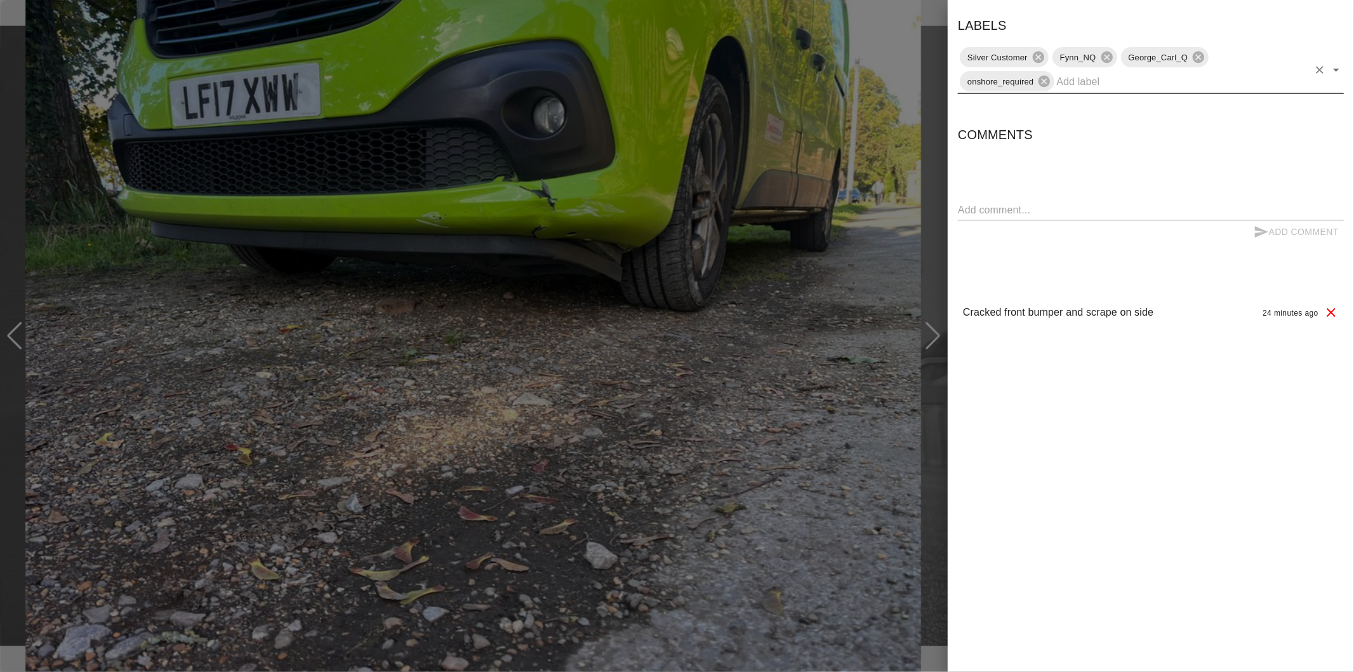
click at [936, 236] on div at bounding box center [677, 336] width 1354 height 672
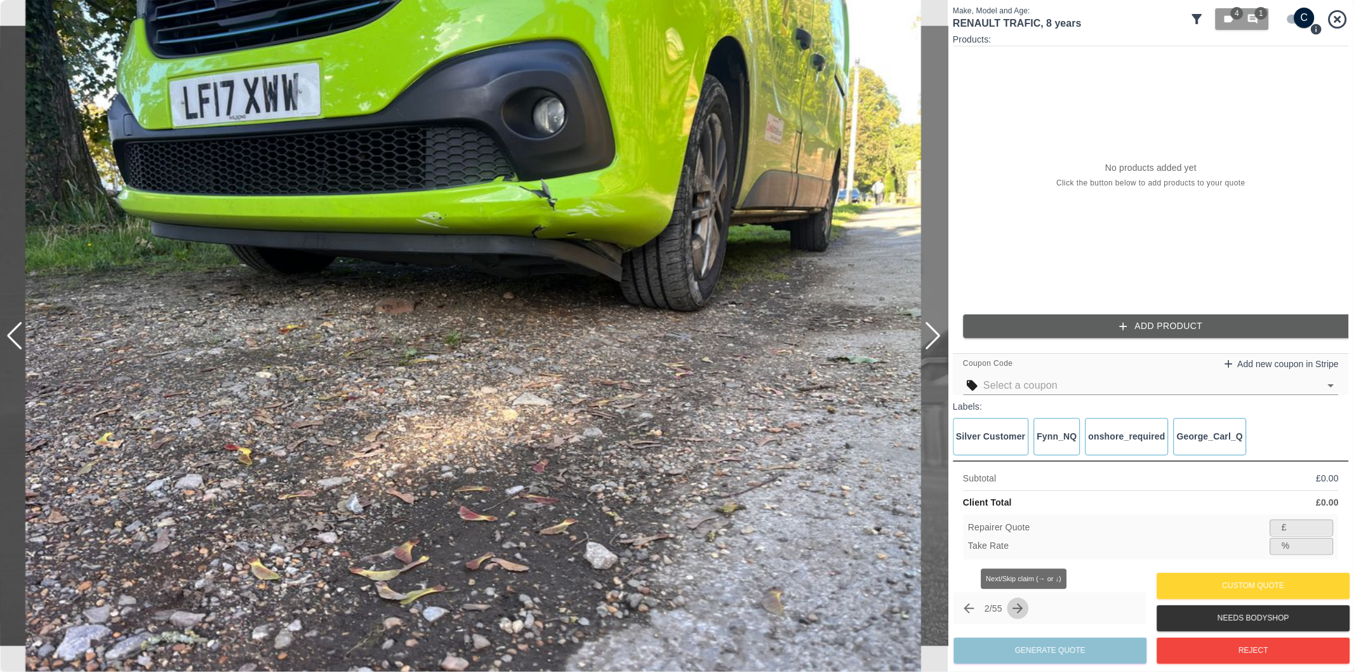
click at [1019, 608] on icon "Next claim" at bounding box center [1018, 608] width 10 height 10
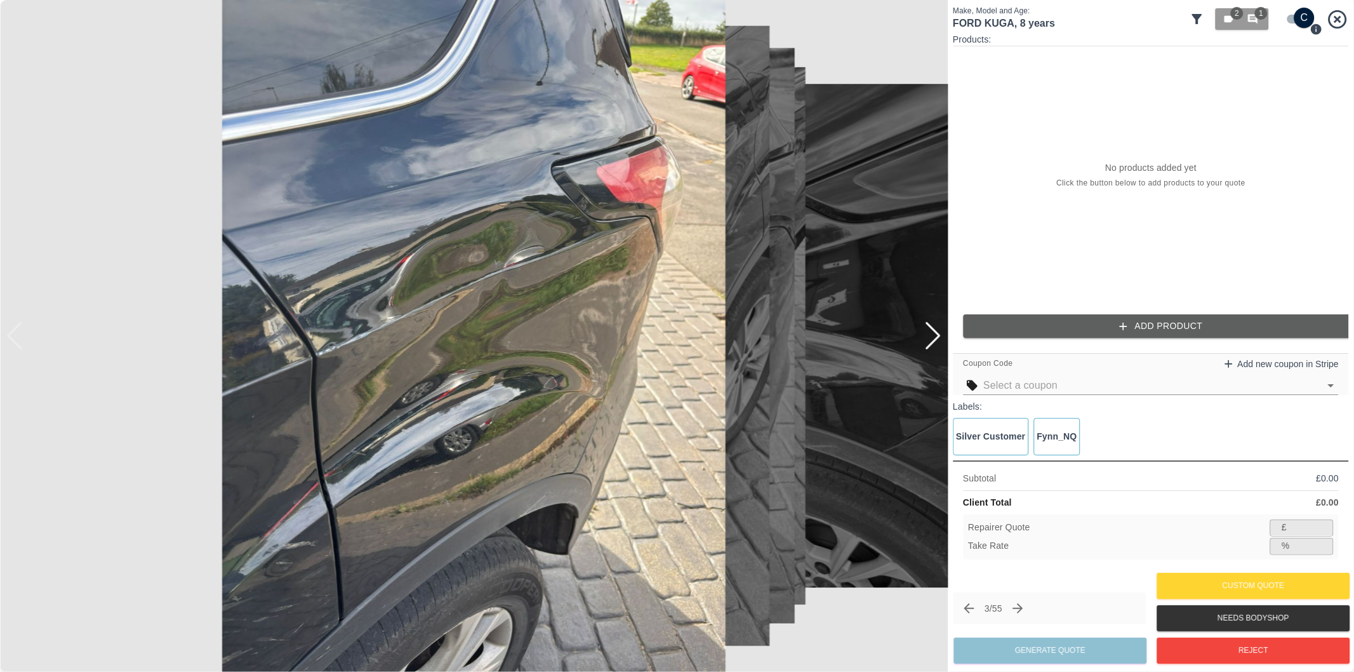
click at [929, 334] on div at bounding box center [932, 336] width 17 height 28
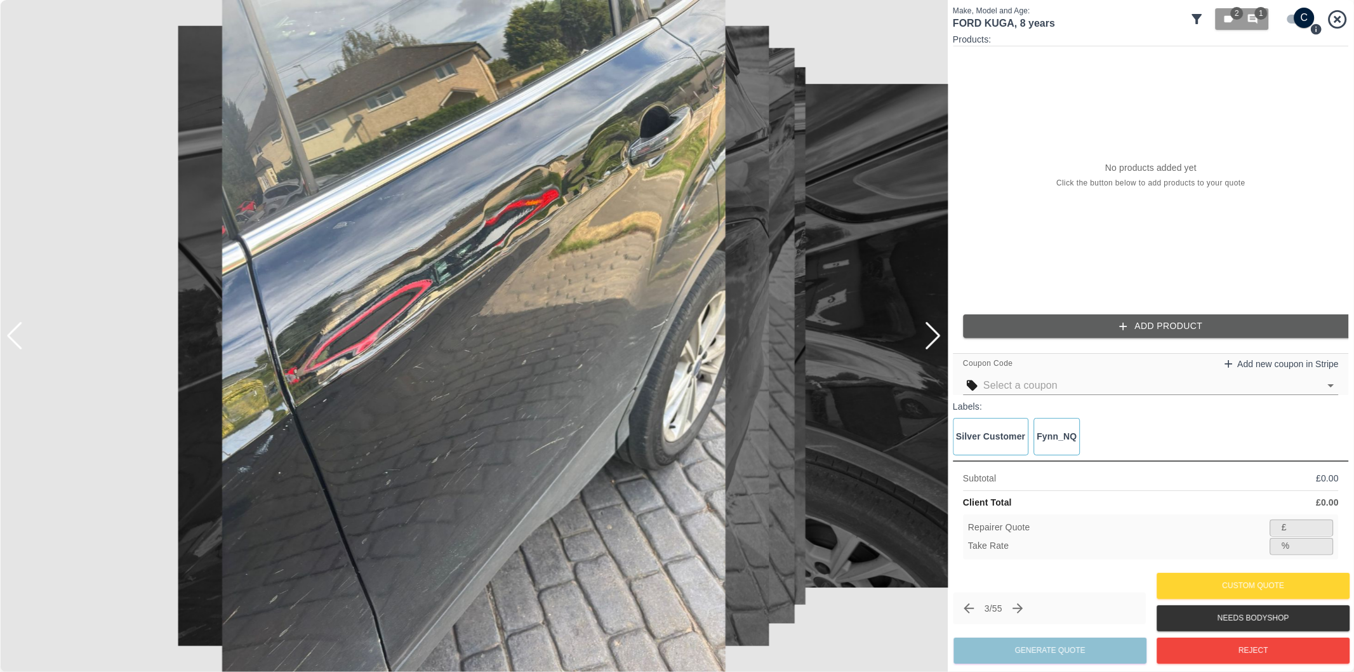
click at [929, 334] on div at bounding box center [932, 336] width 17 height 28
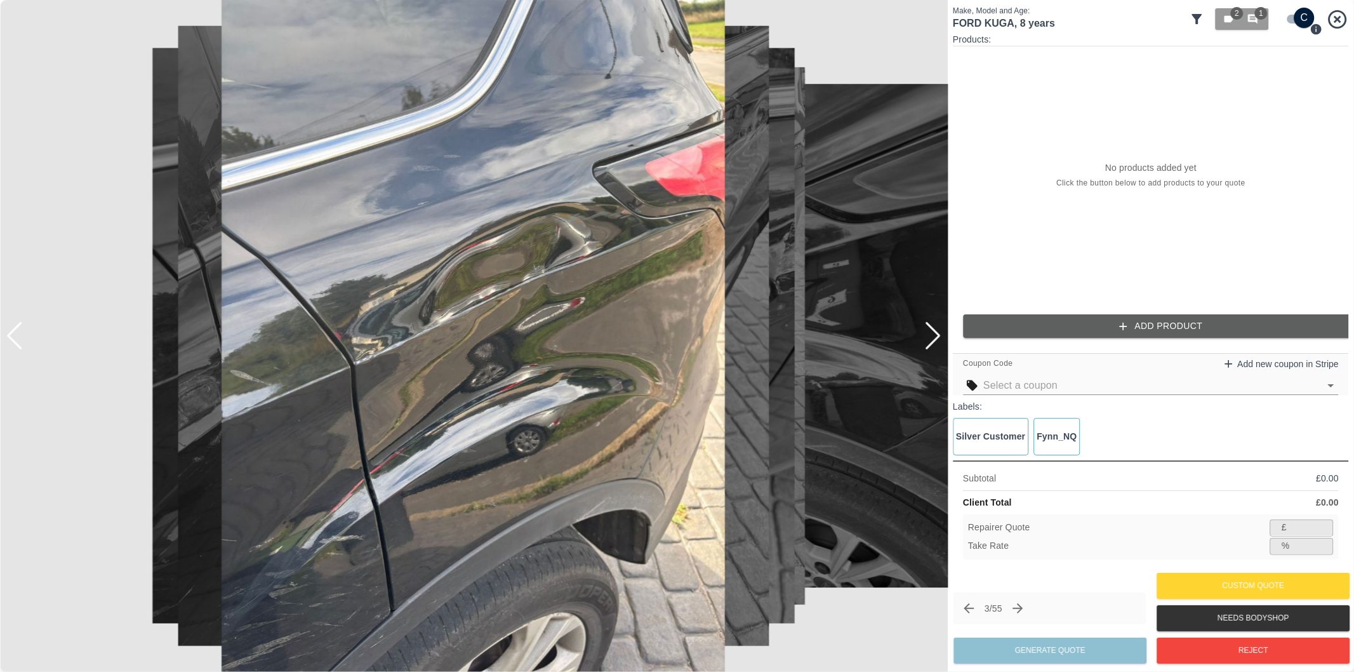
click at [929, 334] on div at bounding box center [932, 336] width 17 height 28
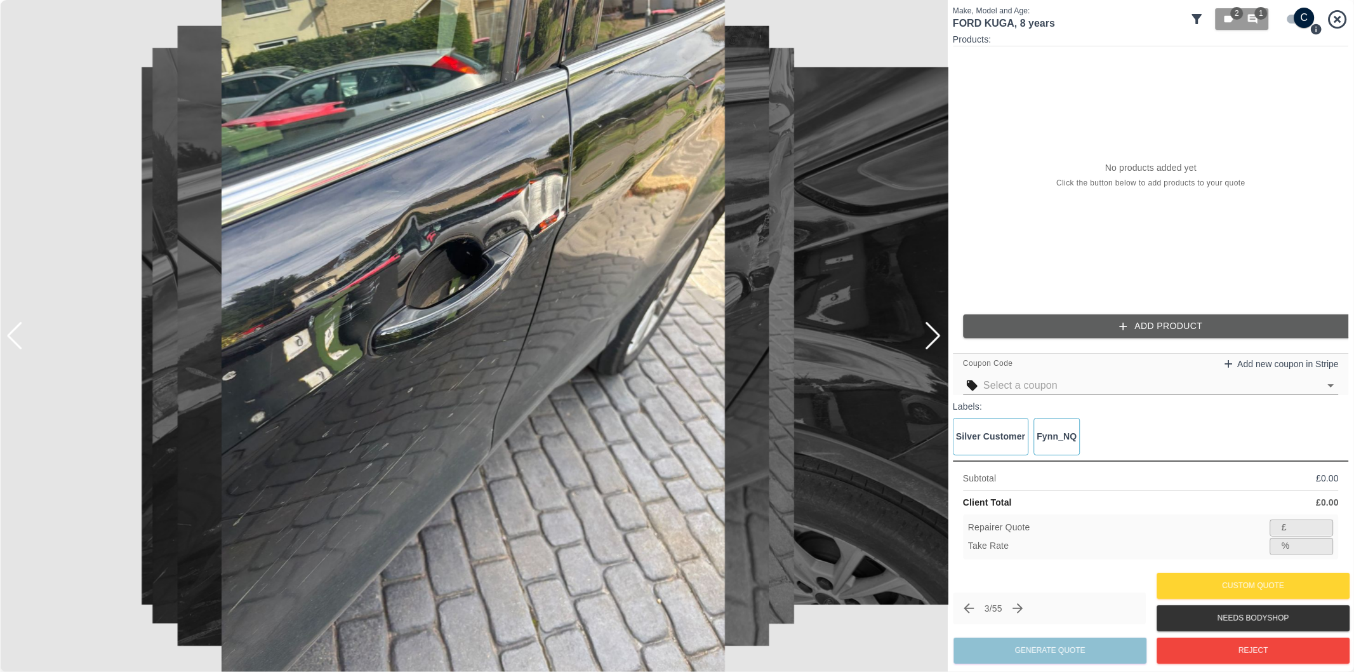
click at [929, 334] on div at bounding box center [932, 336] width 17 height 28
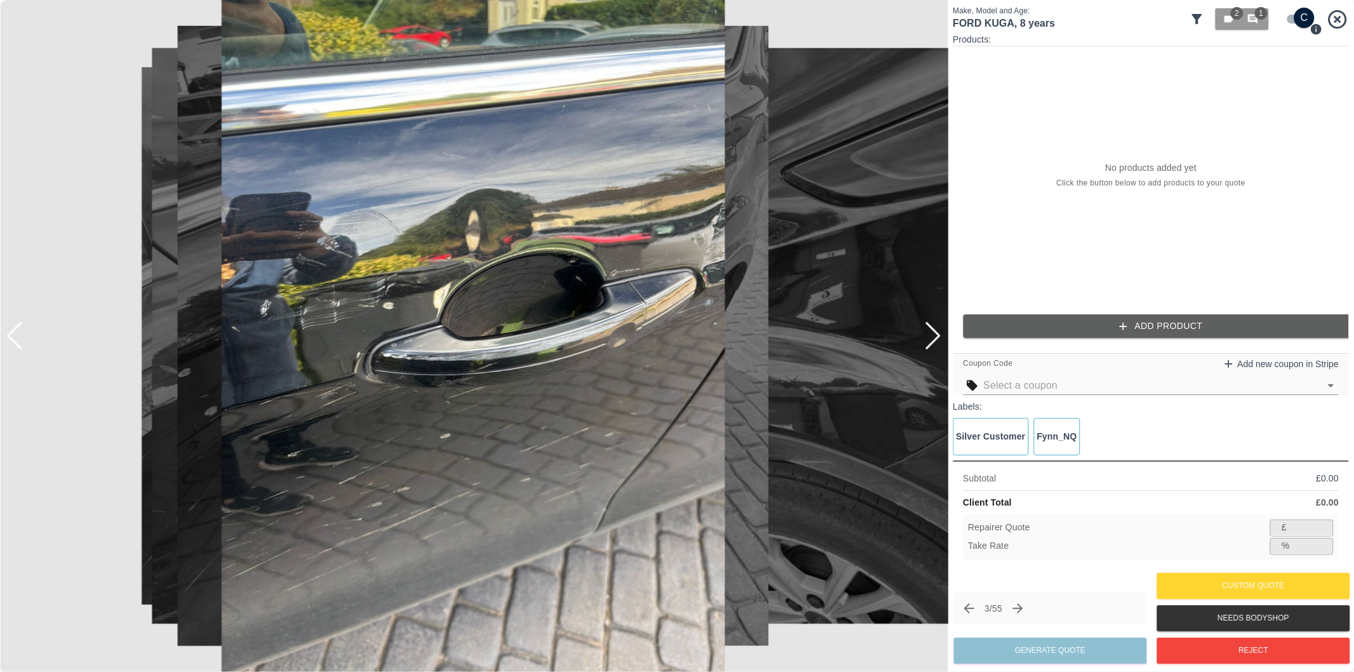
click at [929, 334] on div at bounding box center [932, 336] width 17 height 28
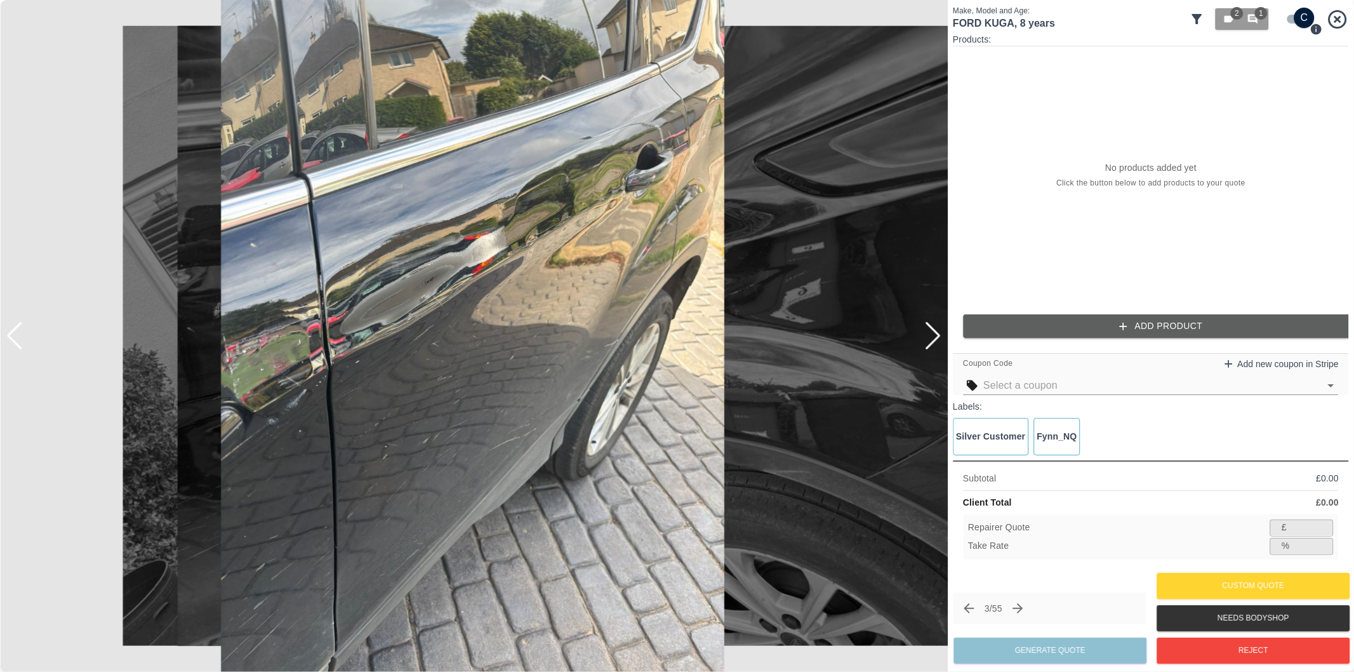
click at [929, 334] on div at bounding box center [932, 336] width 17 height 28
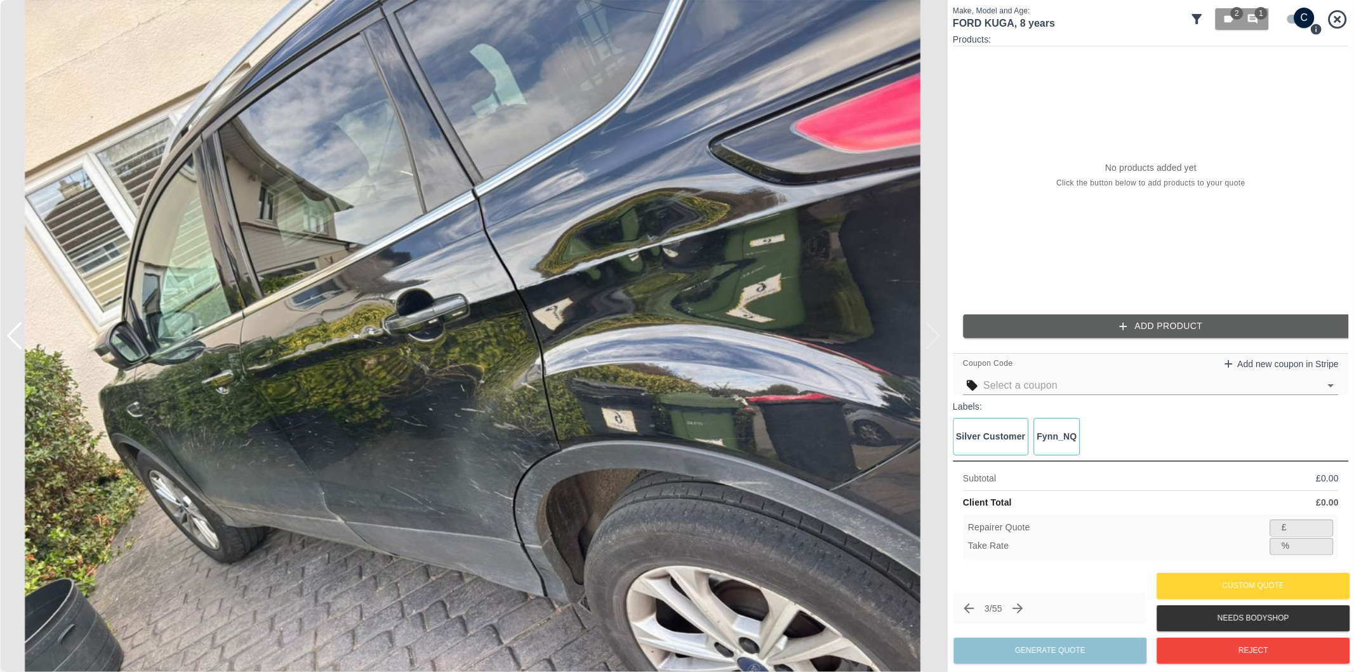
click at [929, 334] on div at bounding box center [474, 336] width 948 height 672
click at [15, 338] on div at bounding box center [14, 336] width 17 height 28
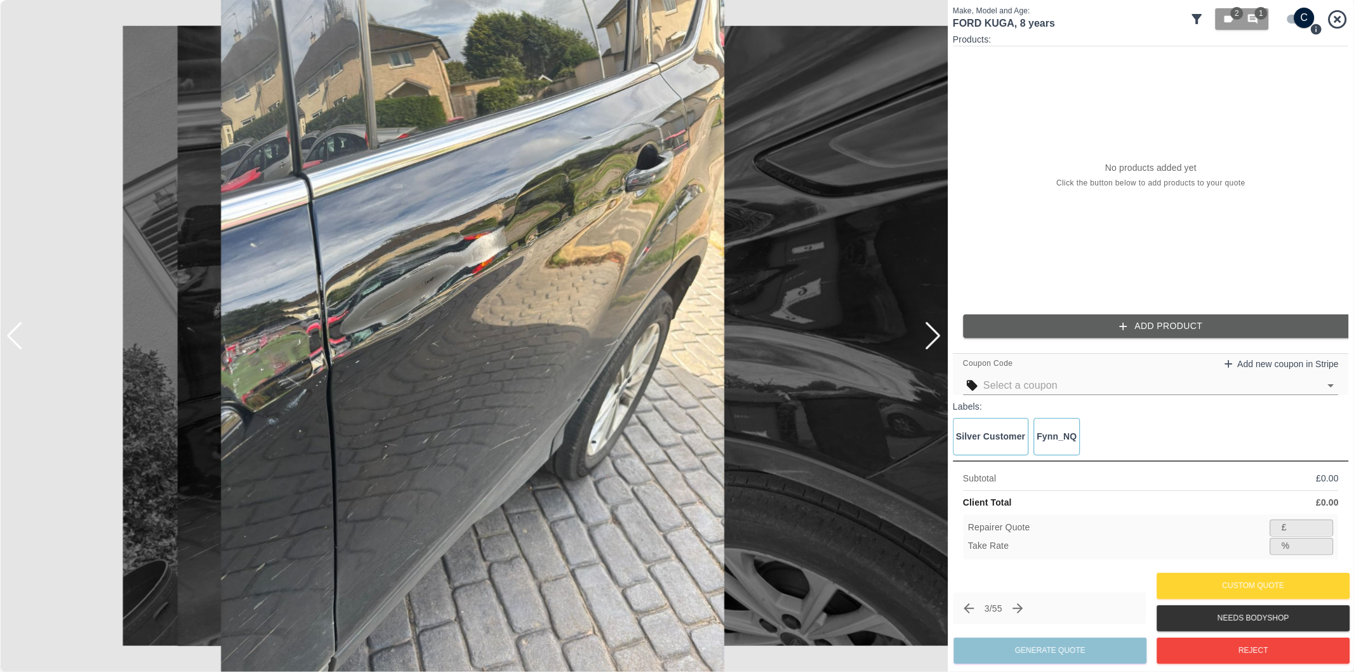
click at [15, 338] on div at bounding box center [14, 336] width 17 height 28
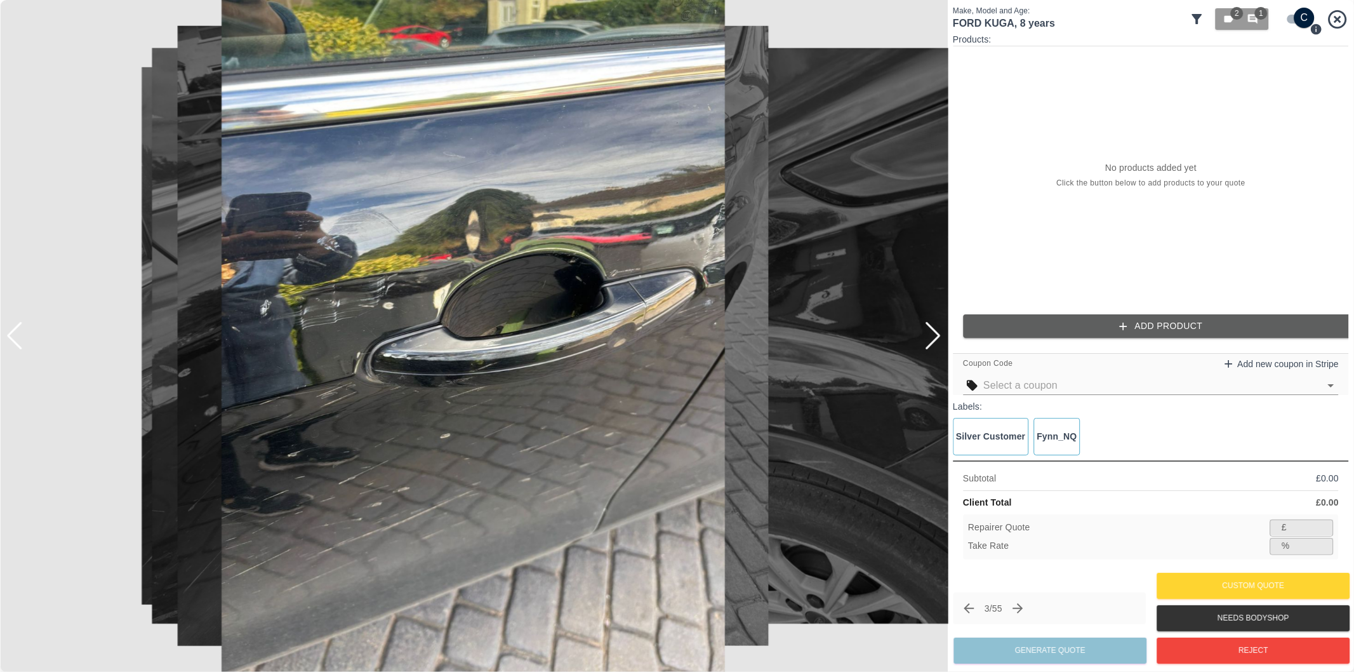
click at [15, 338] on div at bounding box center [14, 336] width 17 height 28
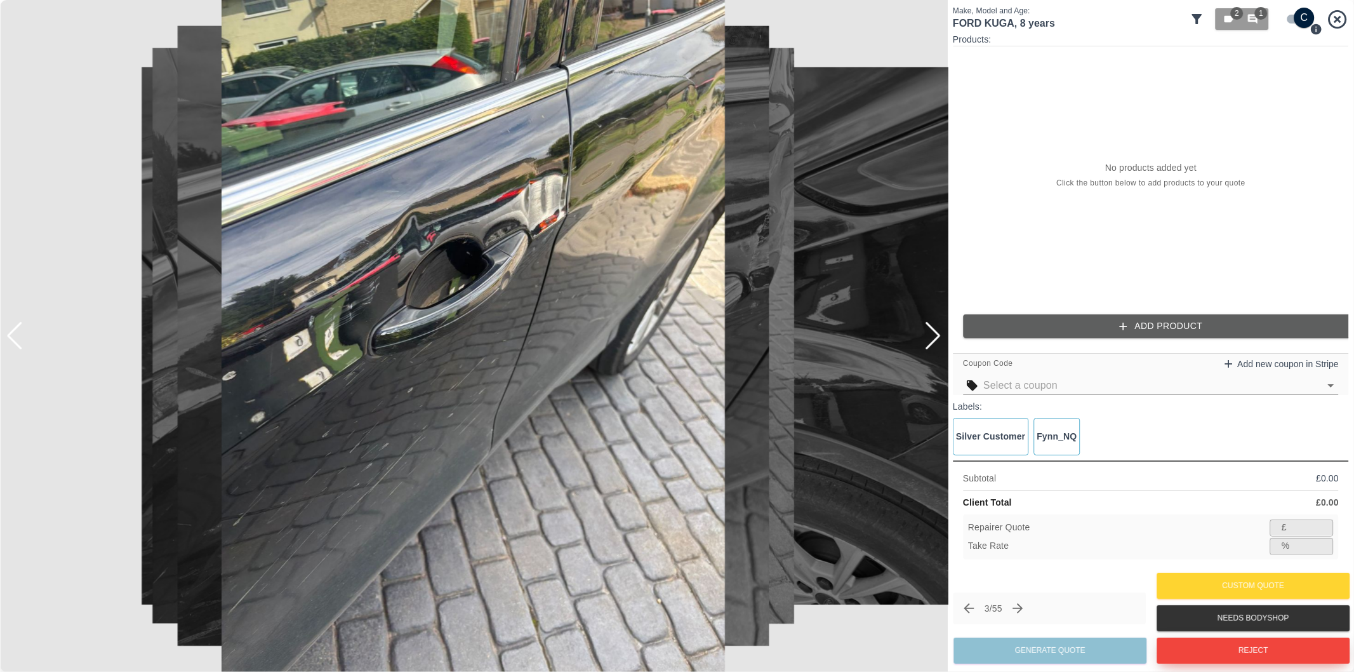
click at [1248, 658] on button "Reject" at bounding box center [1253, 650] width 193 height 26
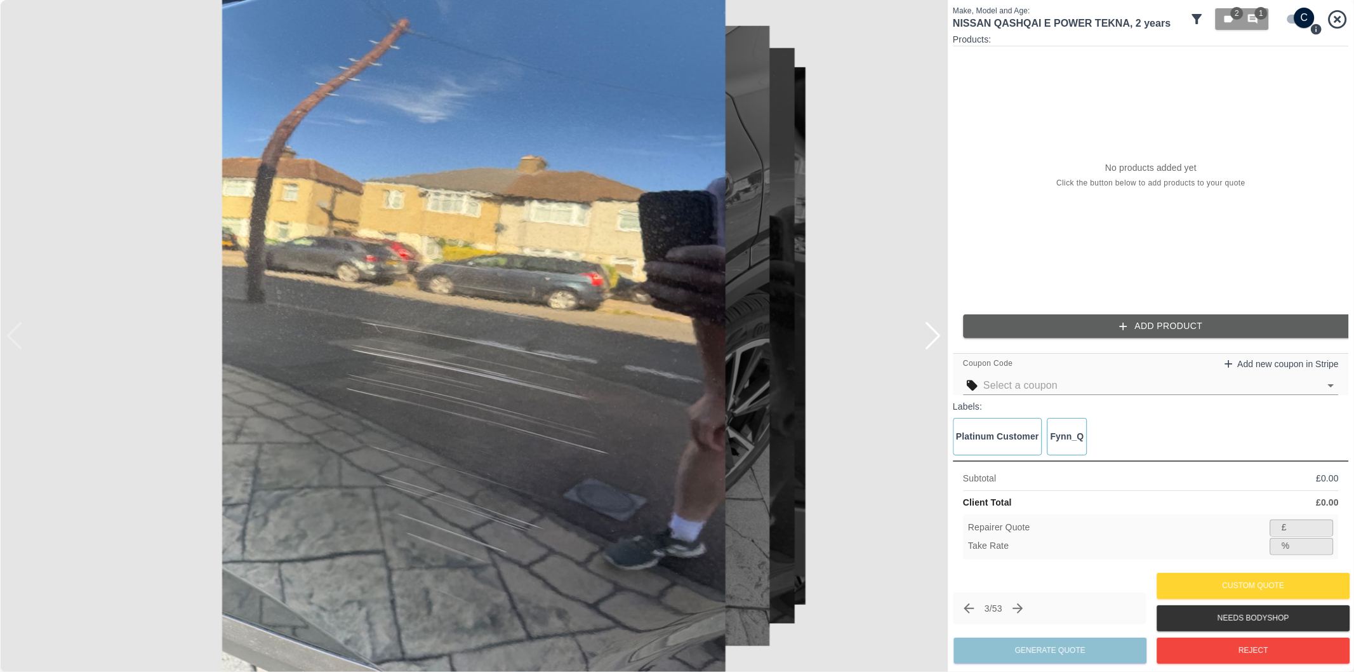
click at [933, 338] on div at bounding box center [932, 336] width 17 height 28
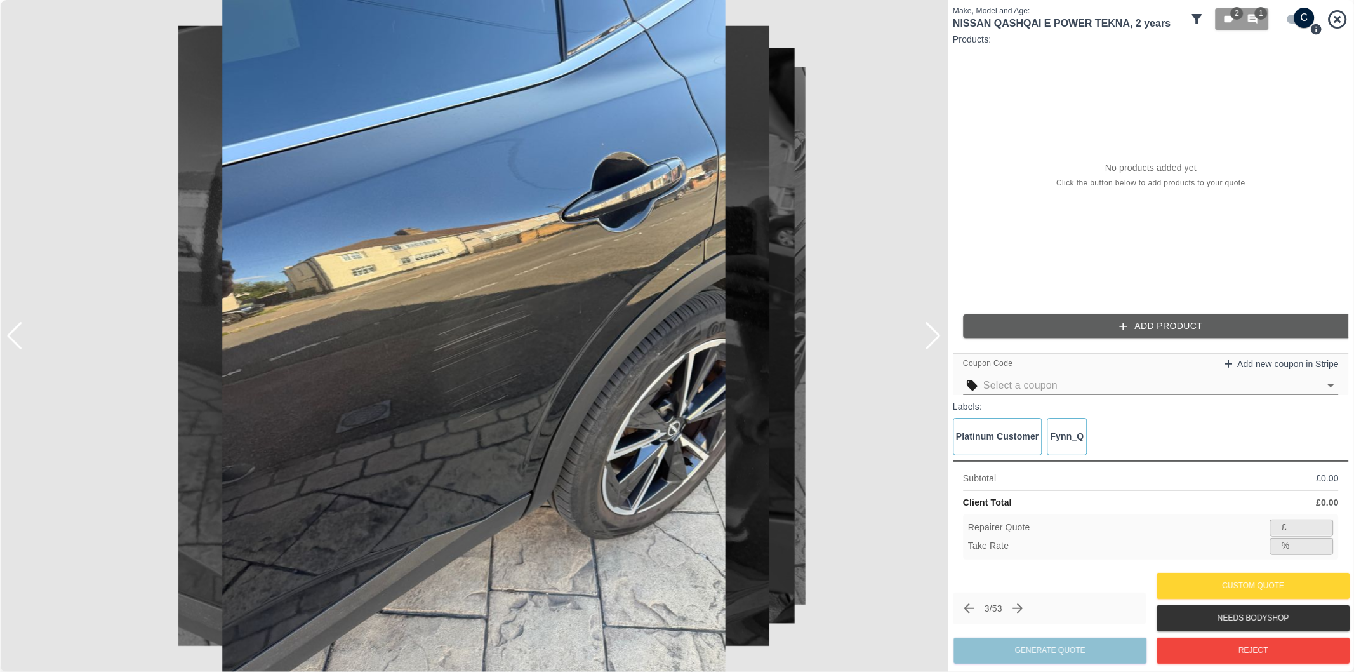
click at [933, 338] on div at bounding box center [932, 336] width 17 height 28
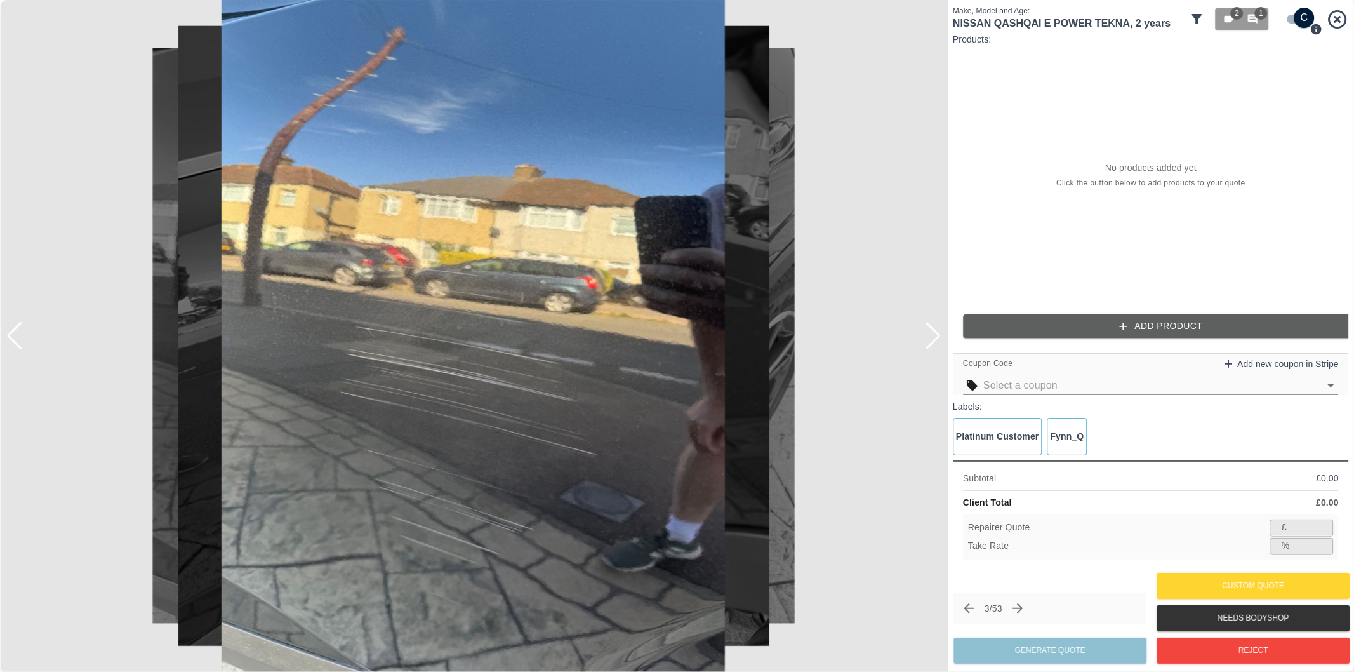
click at [933, 338] on div at bounding box center [932, 336] width 17 height 28
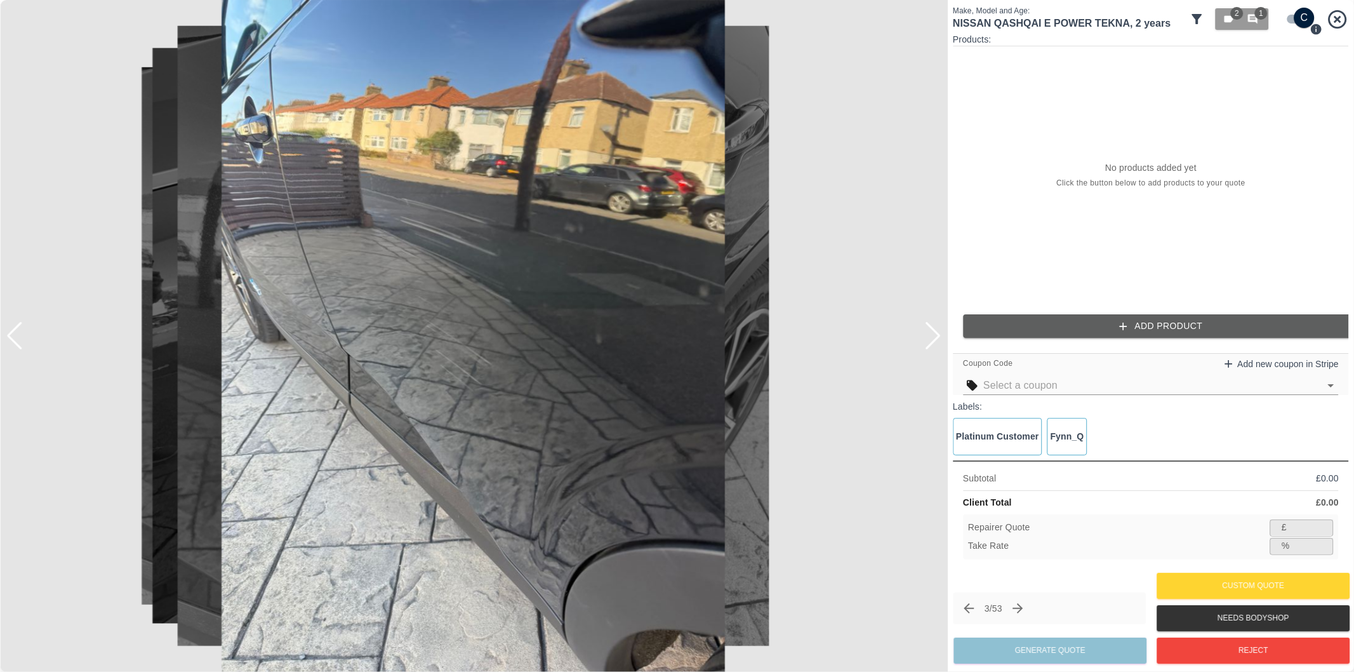
click at [933, 338] on div at bounding box center [932, 336] width 17 height 28
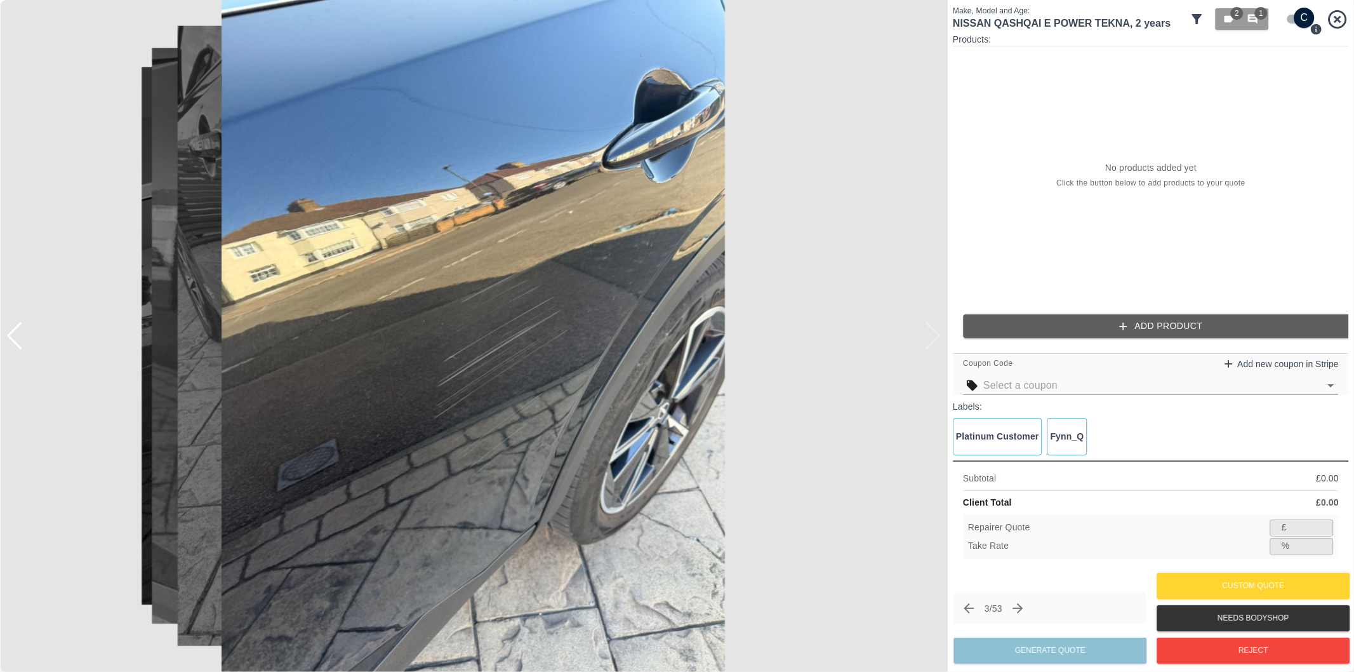
click at [933, 338] on div at bounding box center [474, 336] width 948 height 672
click at [933, 337] on div at bounding box center [474, 336] width 948 height 672
click at [1288, 21] on input "checkbox" at bounding box center [1304, 18] width 61 height 20
checkbox input "false"
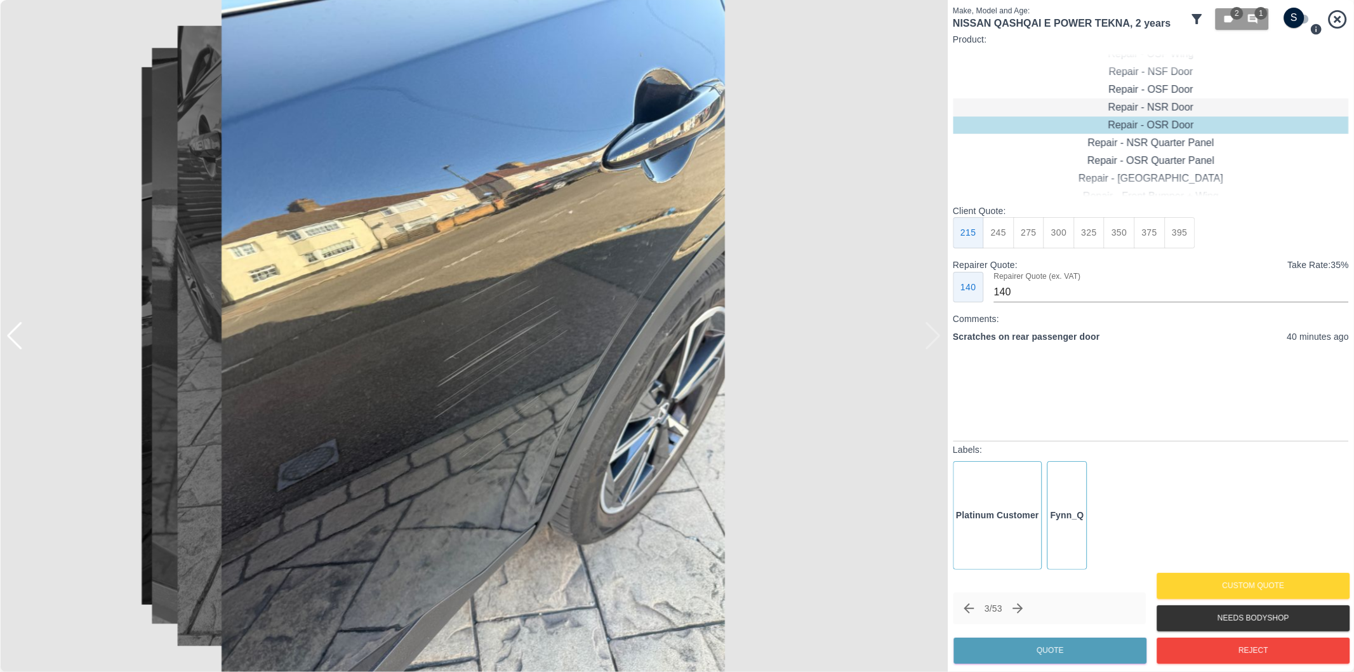
click at [1172, 105] on div "Repair - NSR Door" at bounding box center [1151, 107] width 396 height 18
click at [1002, 238] on button "245" at bounding box center [998, 232] width 31 height 31
type input "160"
click at [1067, 649] on button "Quote" at bounding box center [1050, 650] width 193 height 26
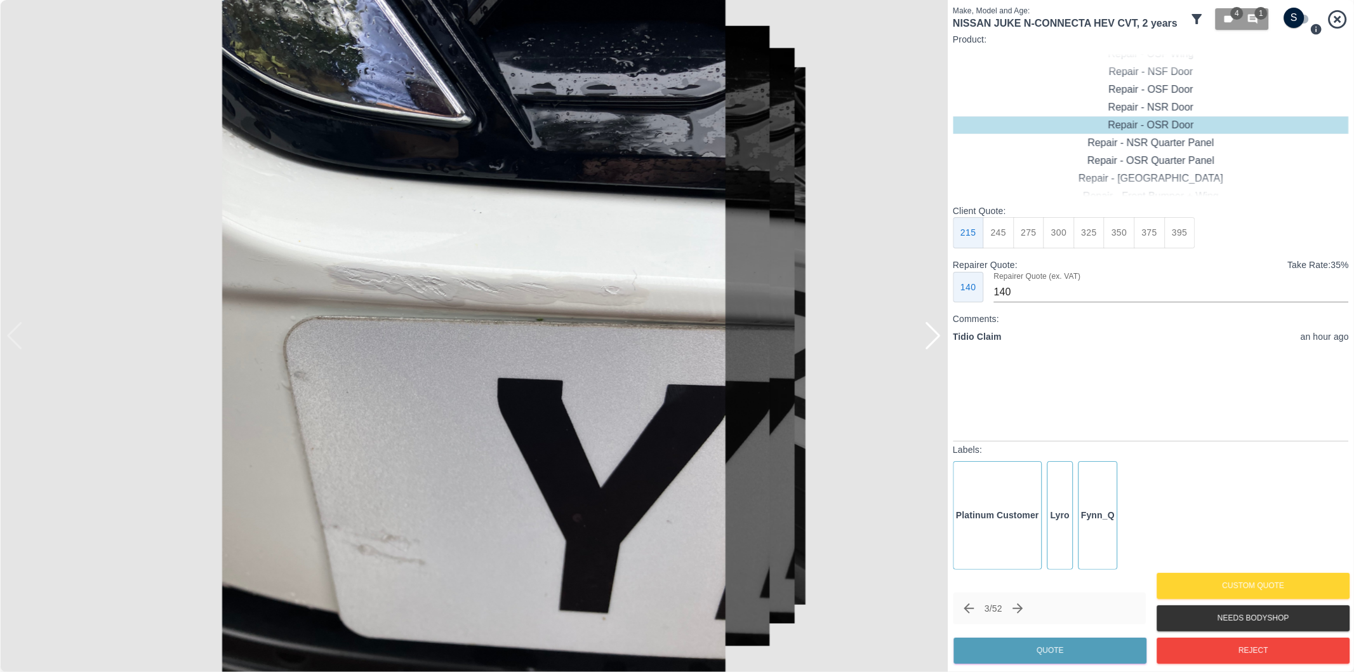
click at [930, 334] on div at bounding box center [932, 336] width 17 height 28
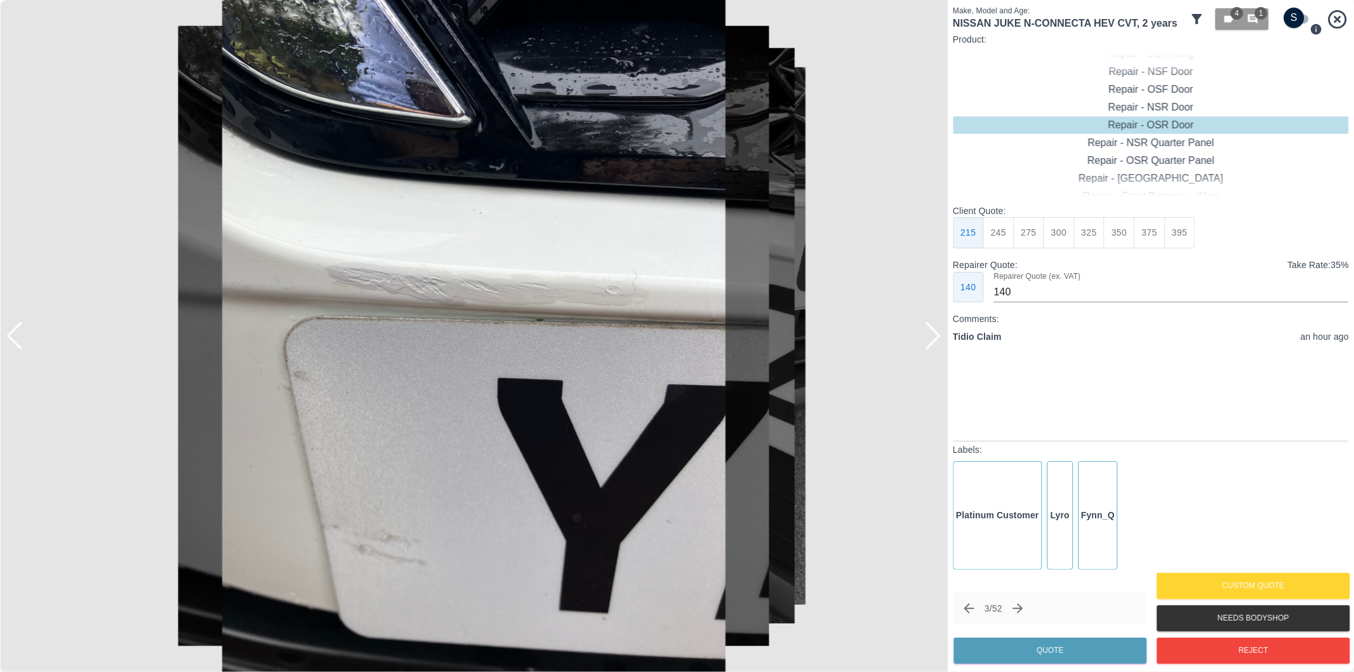
click at [930, 334] on div at bounding box center [932, 336] width 17 height 28
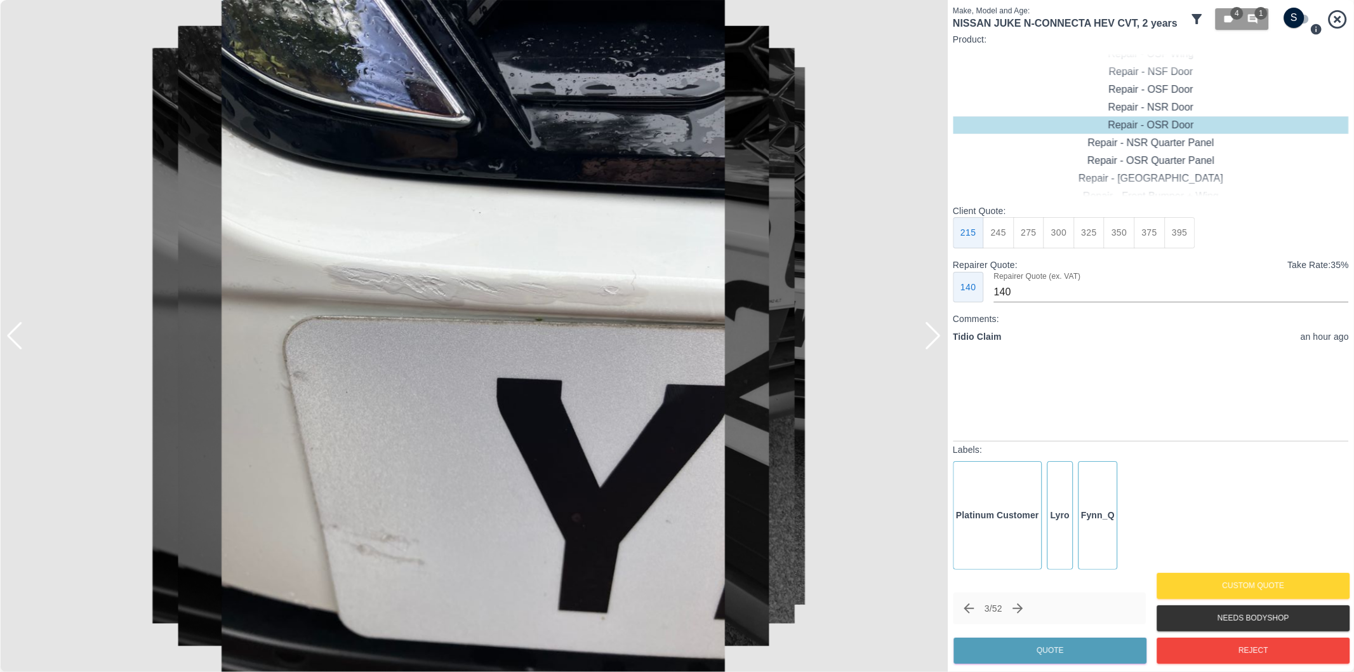
click at [930, 334] on div at bounding box center [932, 336] width 17 height 28
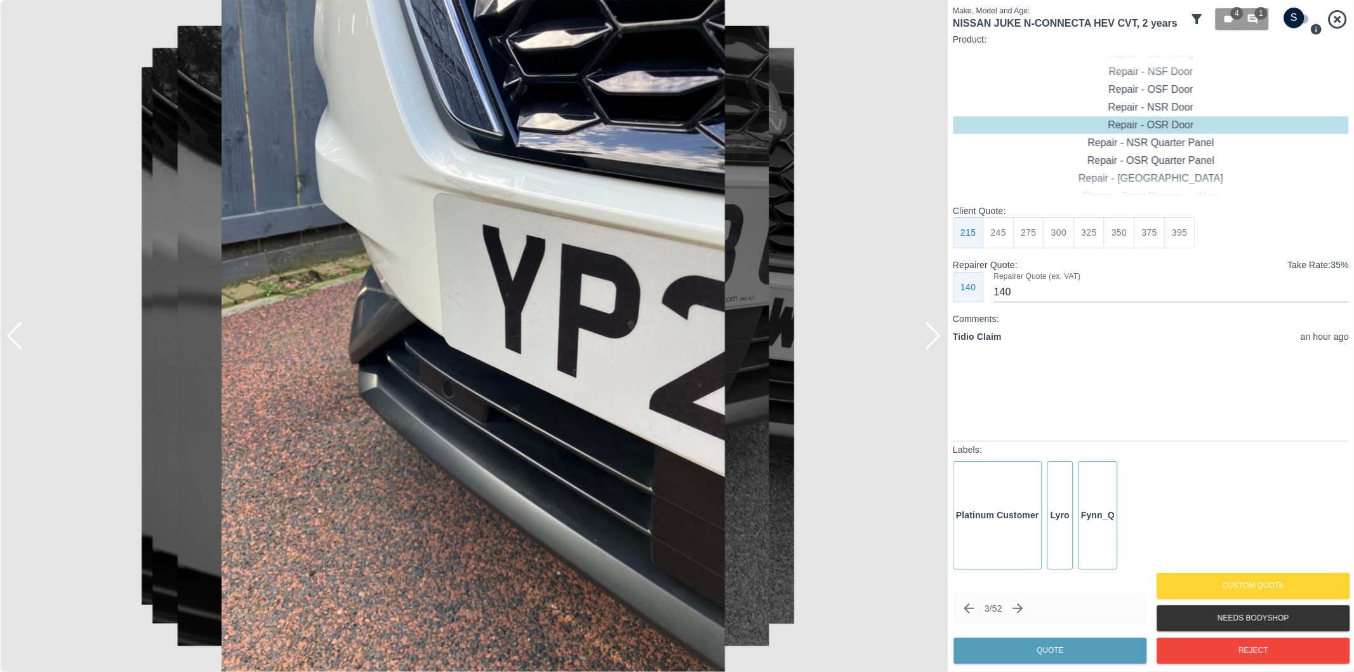
click at [930, 334] on div at bounding box center [932, 336] width 17 height 28
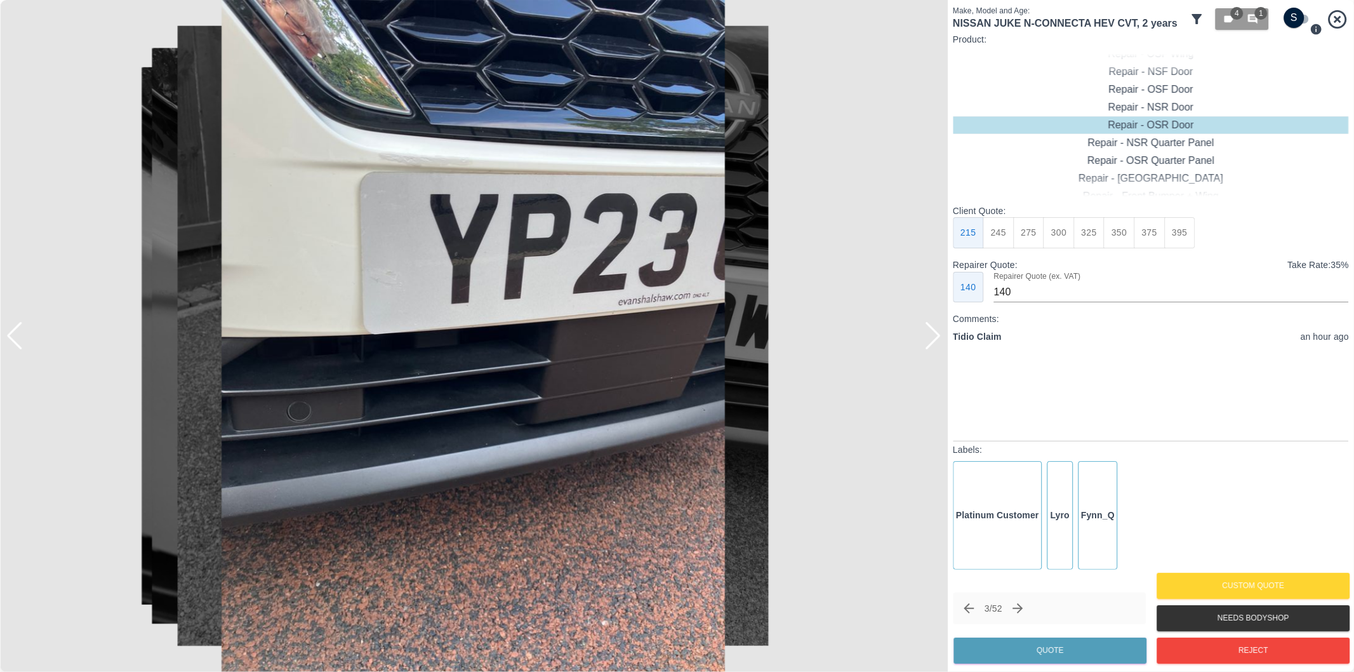
click at [930, 334] on div at bounding box center [932, 336] width 17 height 28
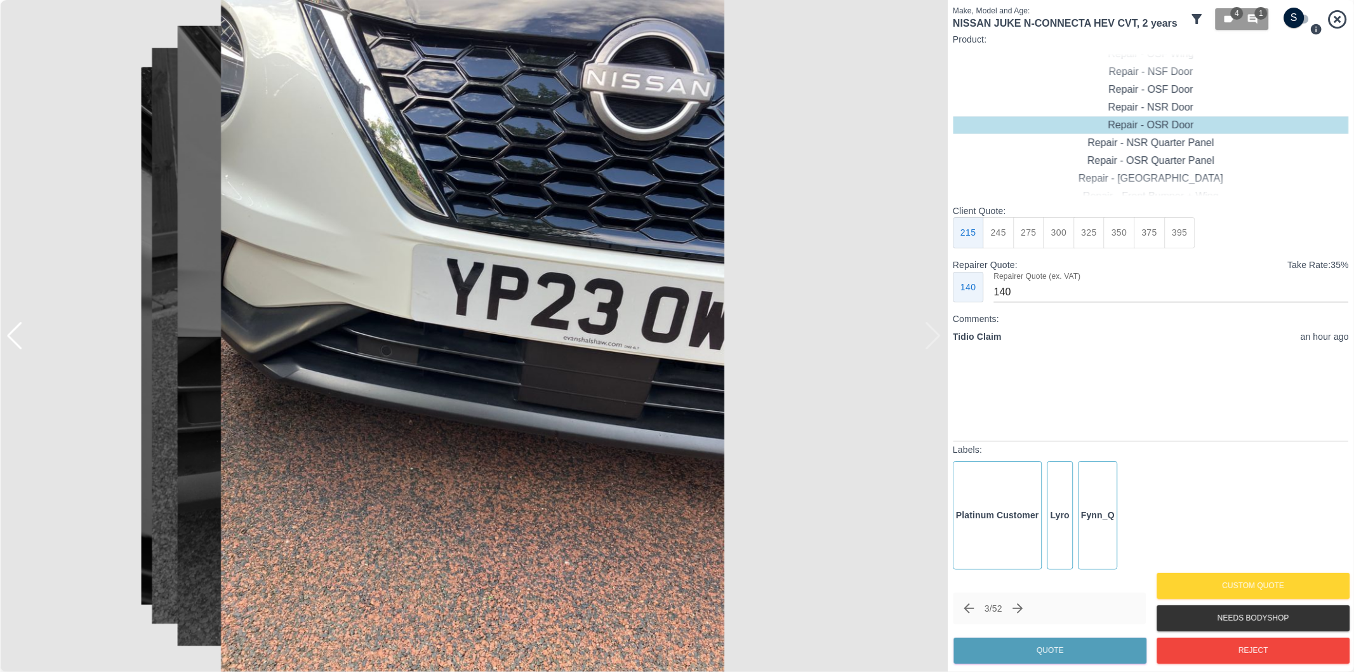
click at [930, 334] on div at bounding box center [474, 336] width 948 height 672
click at [1173, 73] on div "Repair - Front Bumper" at bounding box center [1151, 72] width 396 height 18
click at [1002, 235] on button "310" at bounding box center [998, 232] width 31 height 31
click at [1031, 235] on button "350" at bounding box center [1028, 232] width 31 height 31
type input "210"
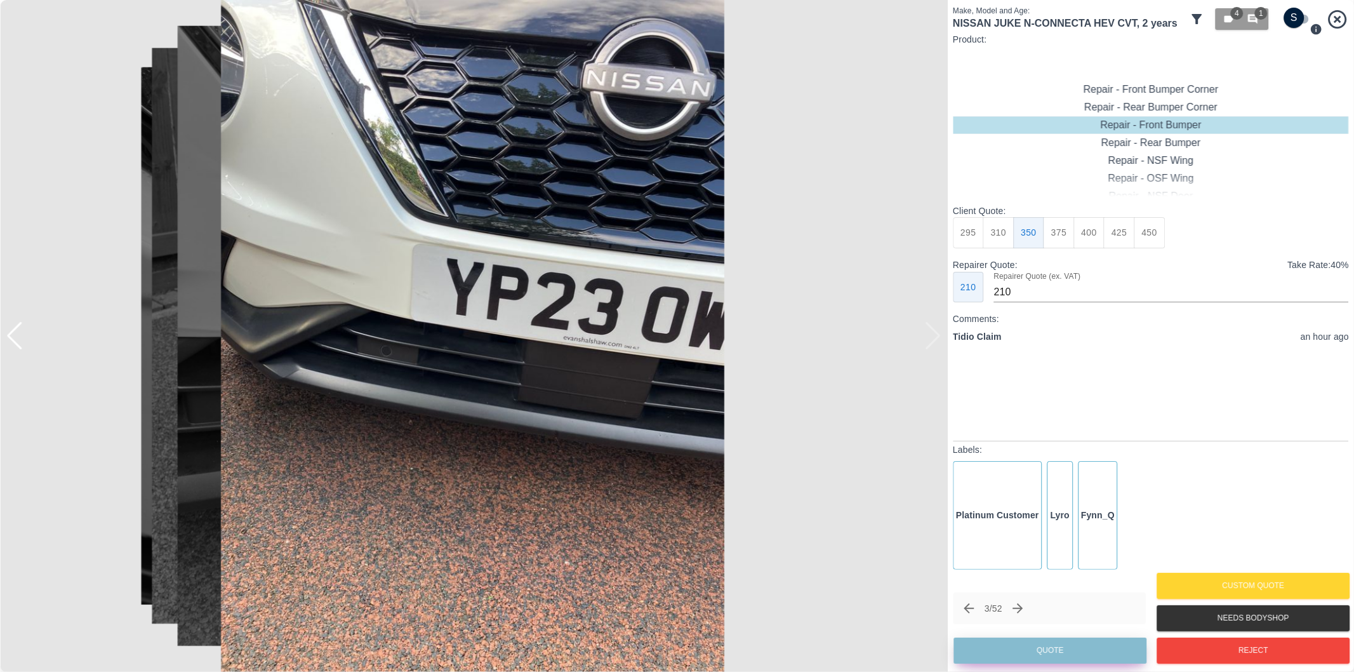
click at [1072, 650] on button "Quote" at bounding box center [1050, 650] width 193 height 26
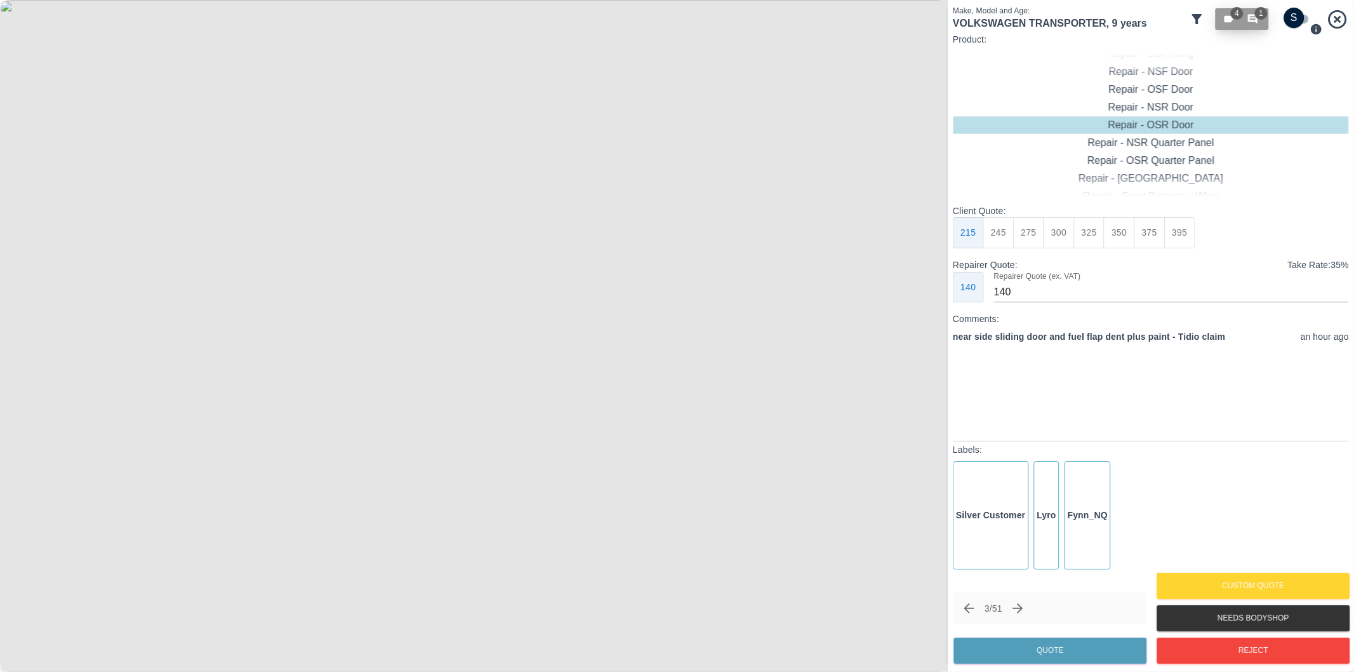
click at [1262, 18] on span "1" at bounding box center [1261, 13] width 13 height 13
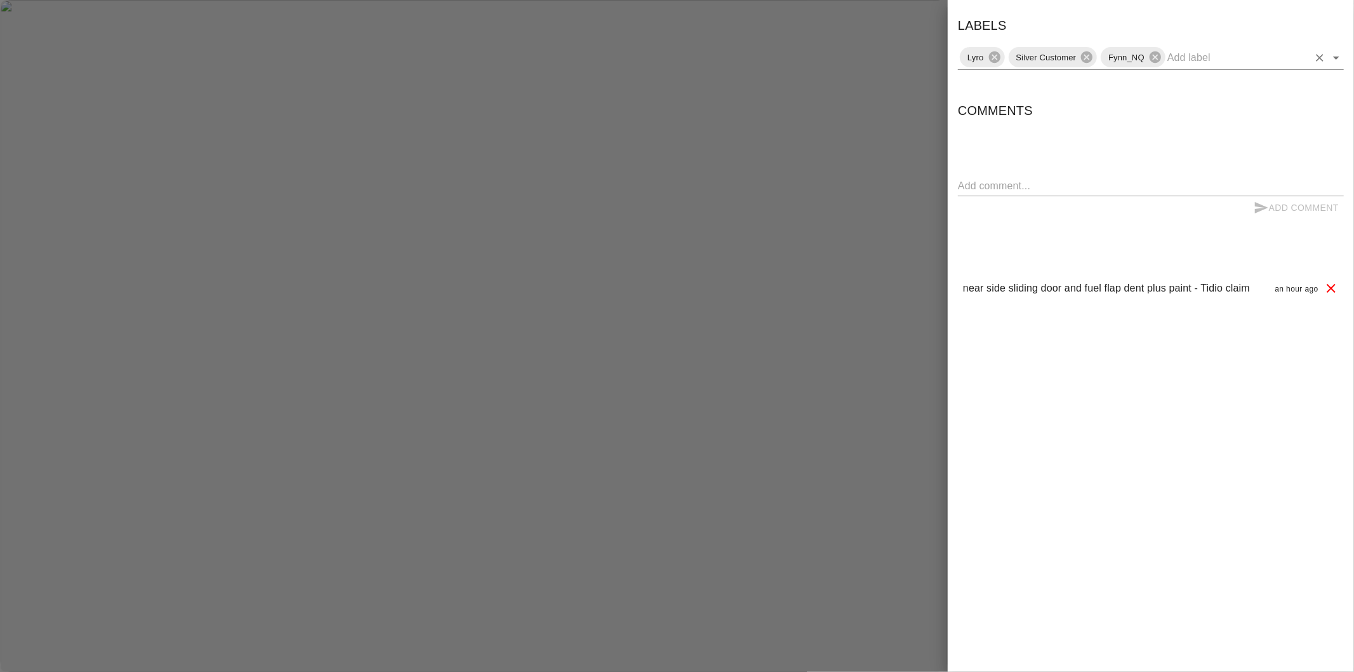
click at [1340, 60] on icon "Open" at bounding box center [1336, 57] width 15 height 15
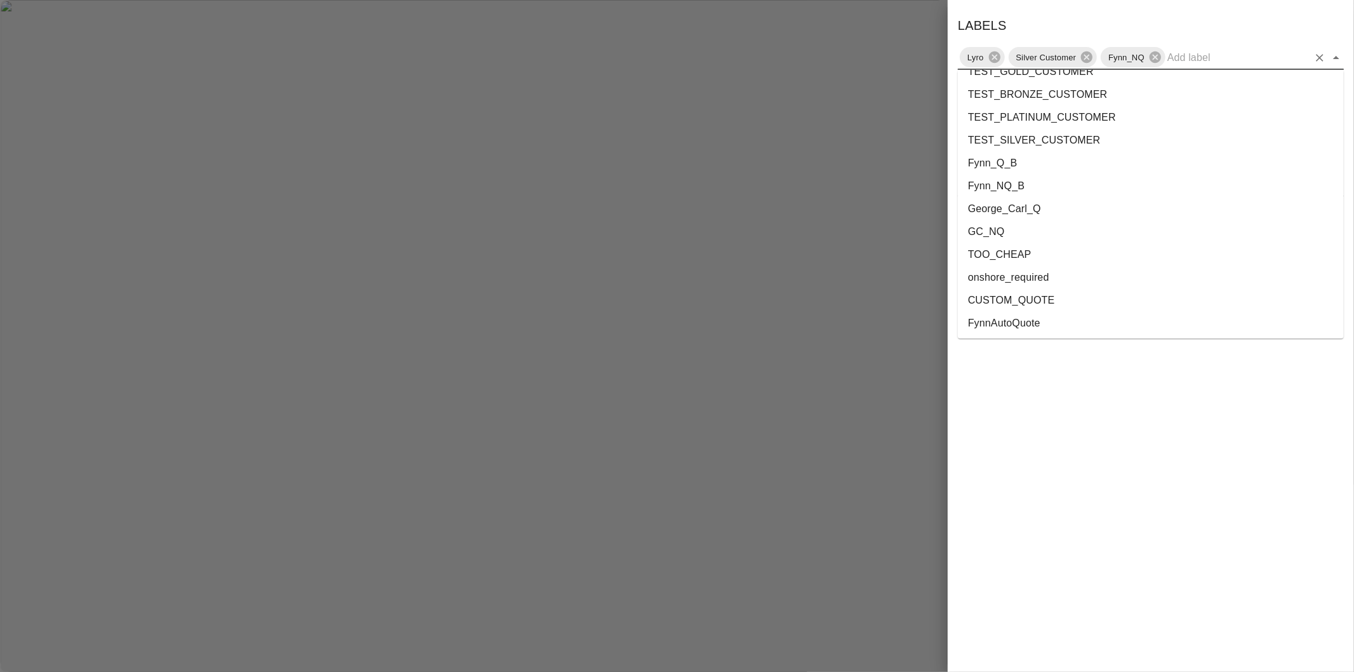
click at [1024, 274] on li "onshore_required" at bounding box center [1151, 277] width 386 height 23
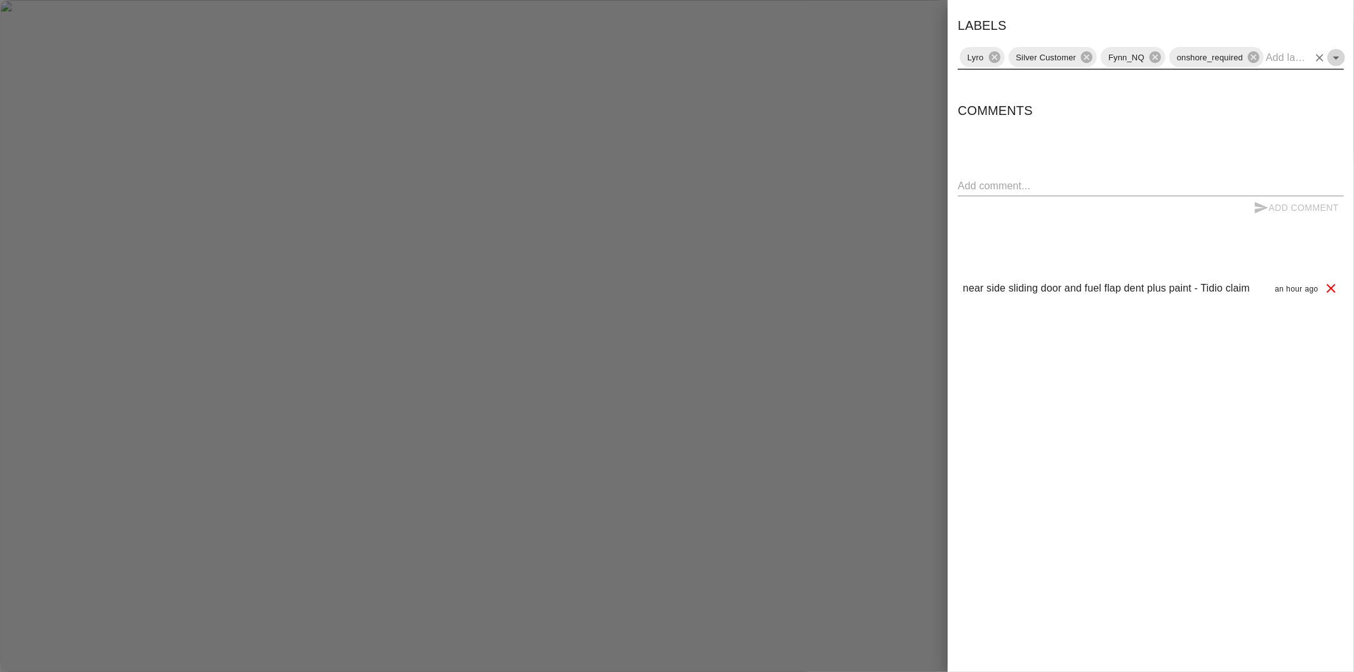
click at [1338, 59] on icon "Open" at bounding box center [1336, 57] width 15 height 15
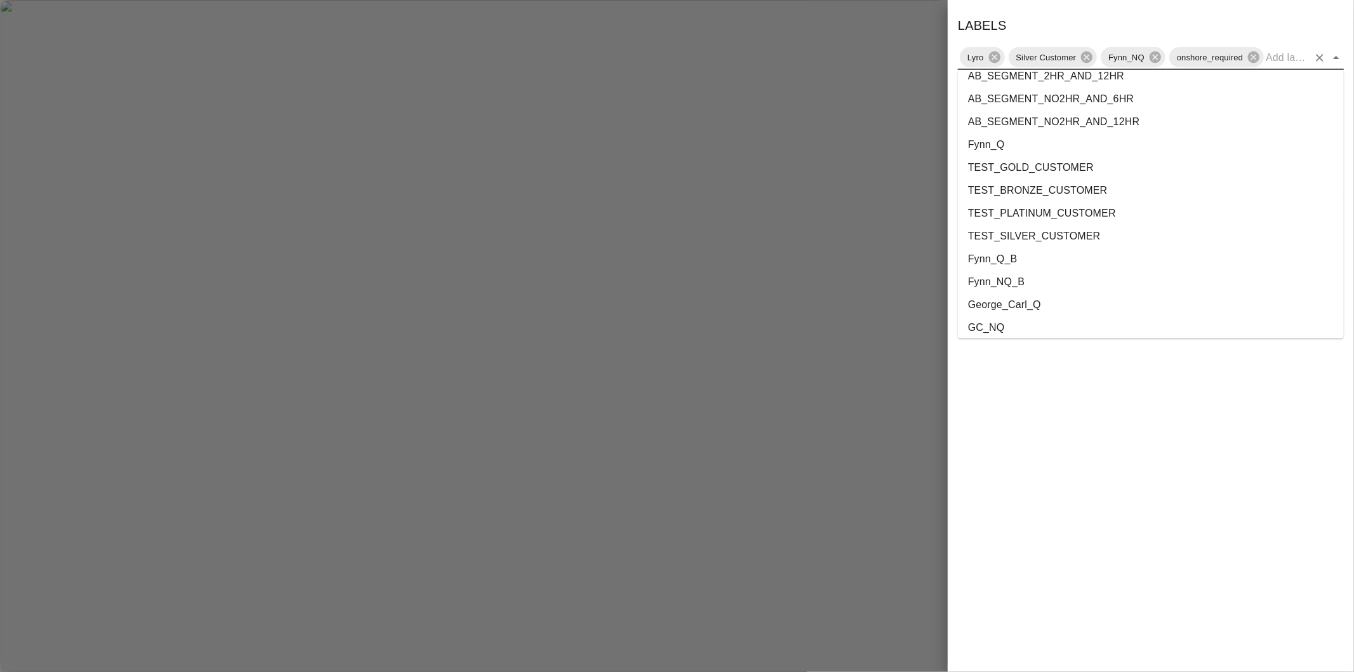
scroll to position [2277, 0]
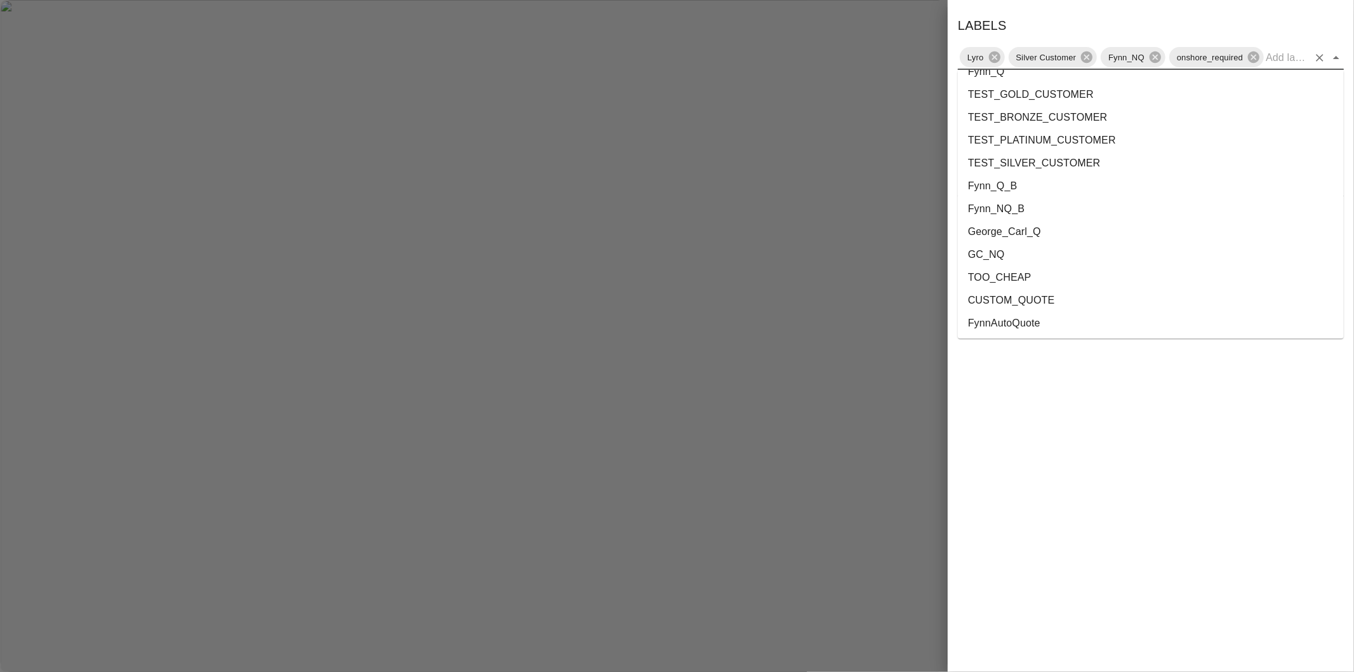
click at [1008, 236] on li "George_Carl_Q" at bounding box center [1151, 231] width 386 height 23
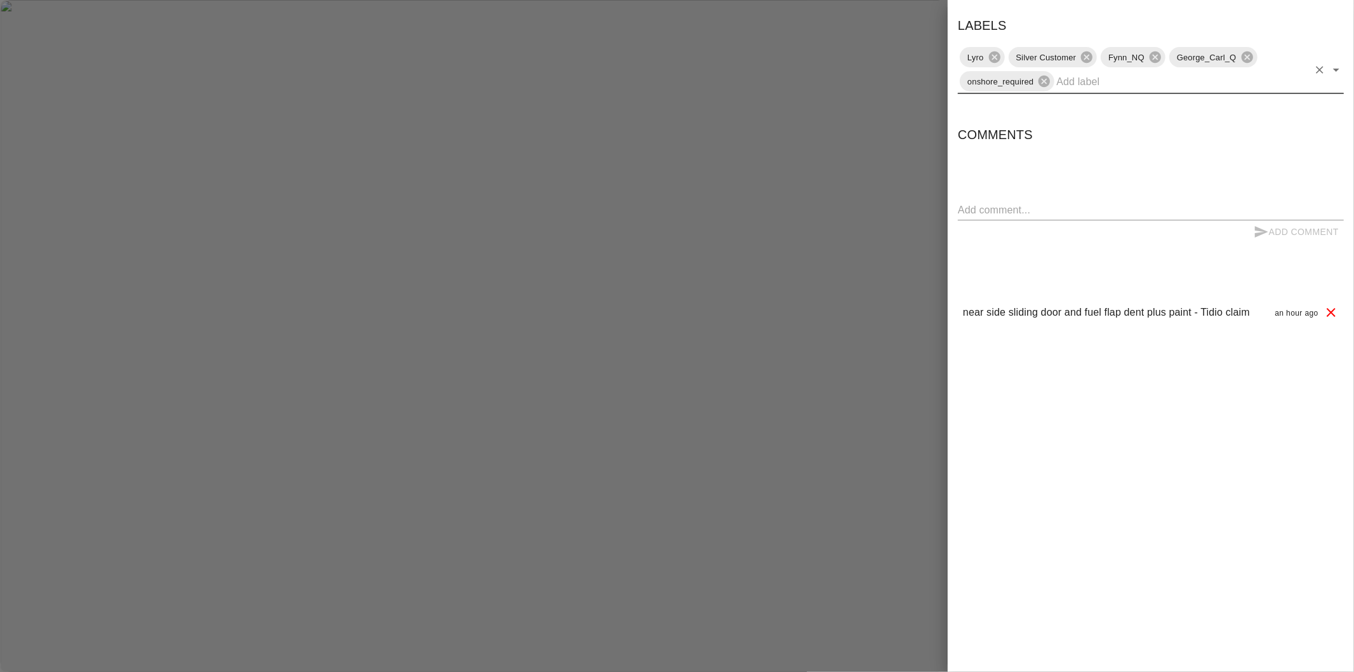
click at [935, 227] on div at bounding box center [677, 336] width 1354 height 672
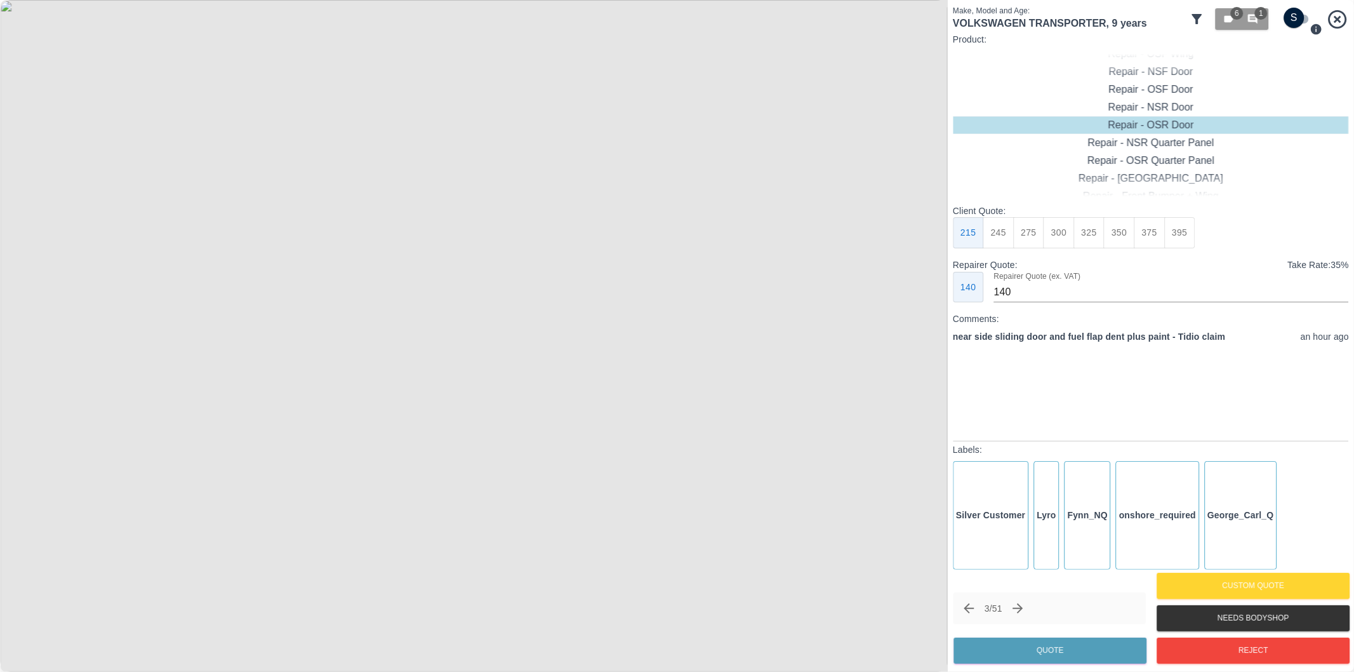
click at [1025, 608] on icon "Next claim" at bounding box center [1018, 608] width 15 height 15
click at [938, 336] on div at bounding box center [932, 336] width 17 height 28
click at [938, 336] on img at bounding box center [474, 336] width 948 height 672
click at [261, 385] on img at bounding box center [474, 336] width 948 height 672
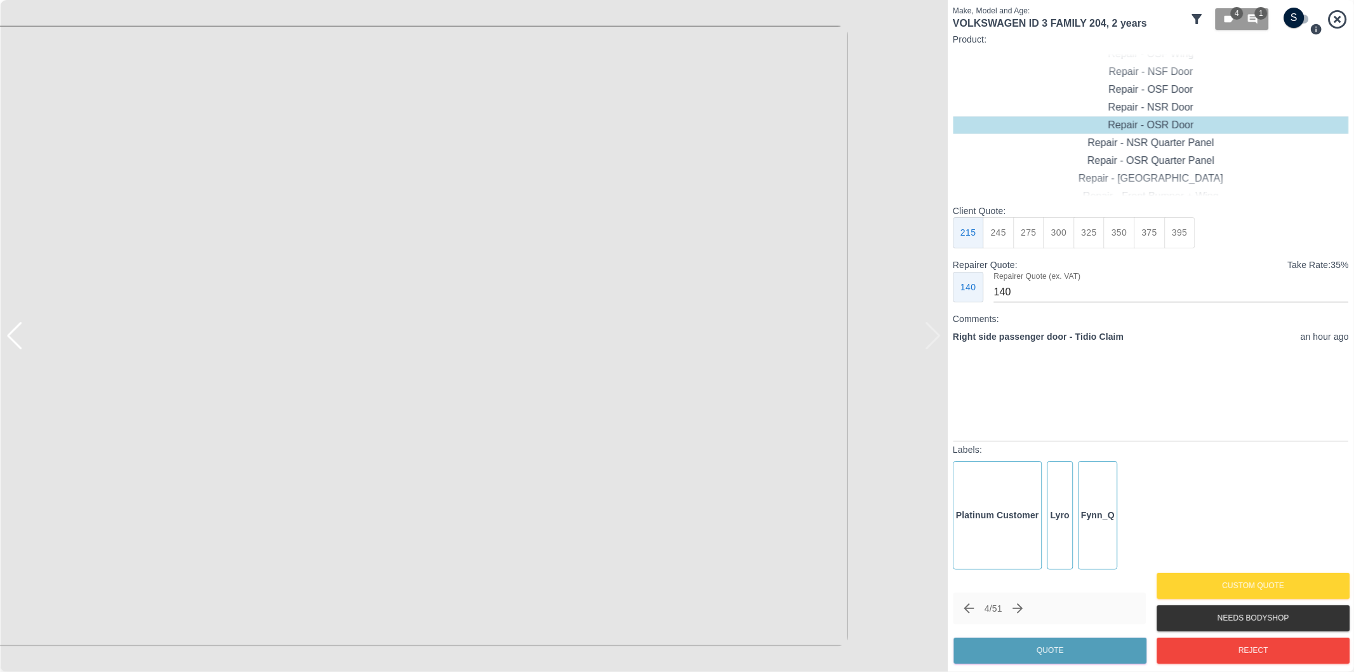
click at [344, 376] on img at bounding box center [1113, 186] width 2844 height 2015
click at [13, 337] on div at bounding box center [14, 336] width 17 height 28
click at [13, 337] on img at bounding box center [474, 336] width 948 height 672
click at [1188, 137] on div "Repair - Door + Quarter Panel" at bounding box center [1151, 143] width 396 height 18
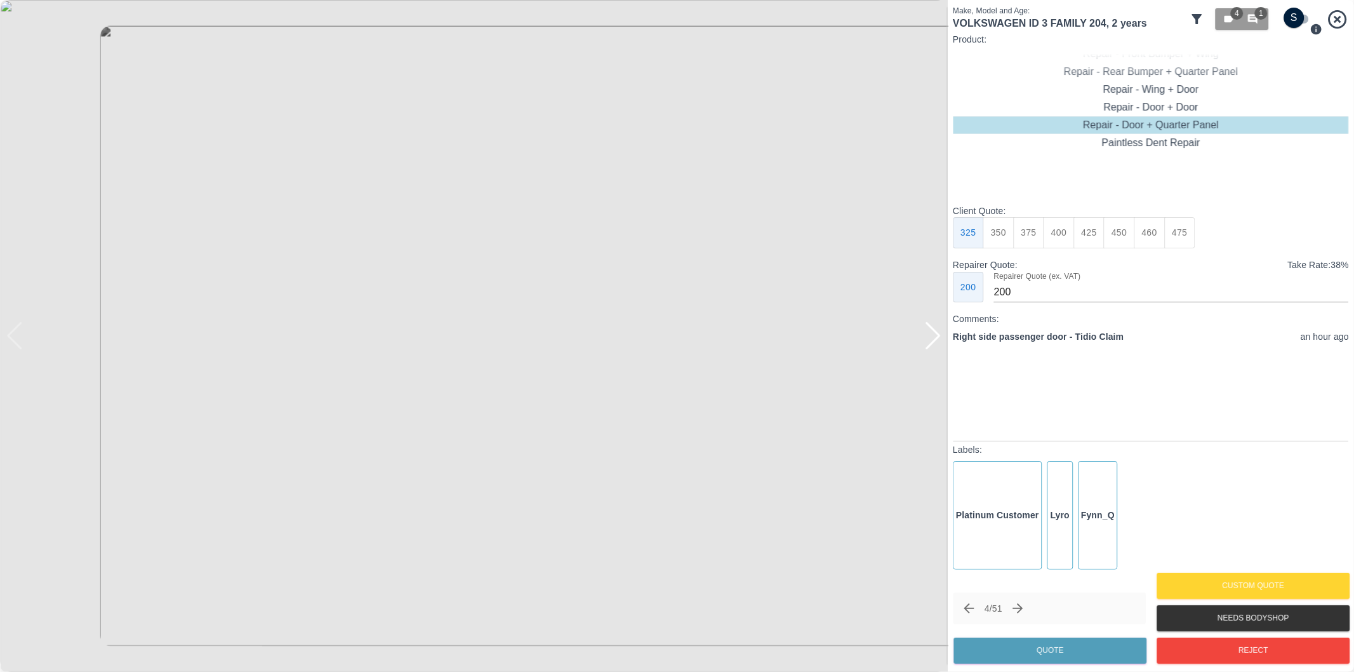
click at [936, 338] on div at bounding box center [932, 336] width 17 height 28
click at [1023, 234] on button "375" at bounding box center [1028, 232] width 31 height 31
type input "230"
click at [1078, 644] on button "Quote" at bounding box center [1050, 650] width 193 height 26
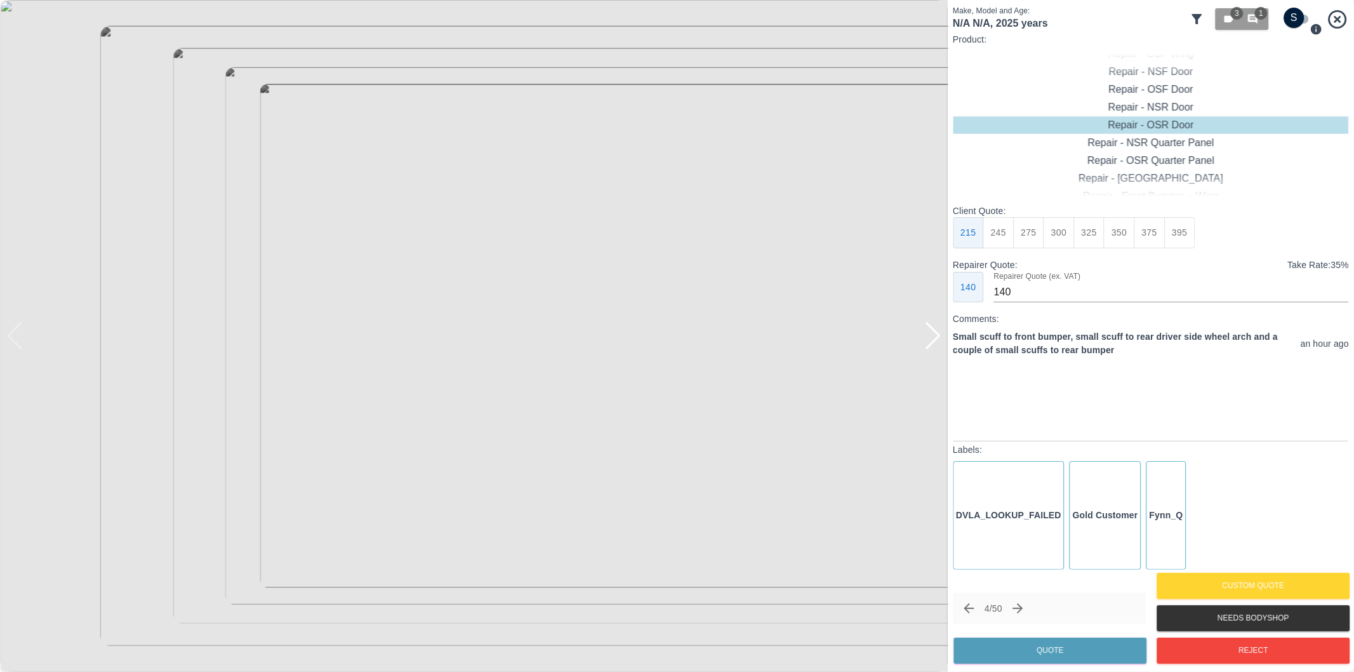
click at [935, 333] on div at bounding box center [932, 336] width 17 height 28
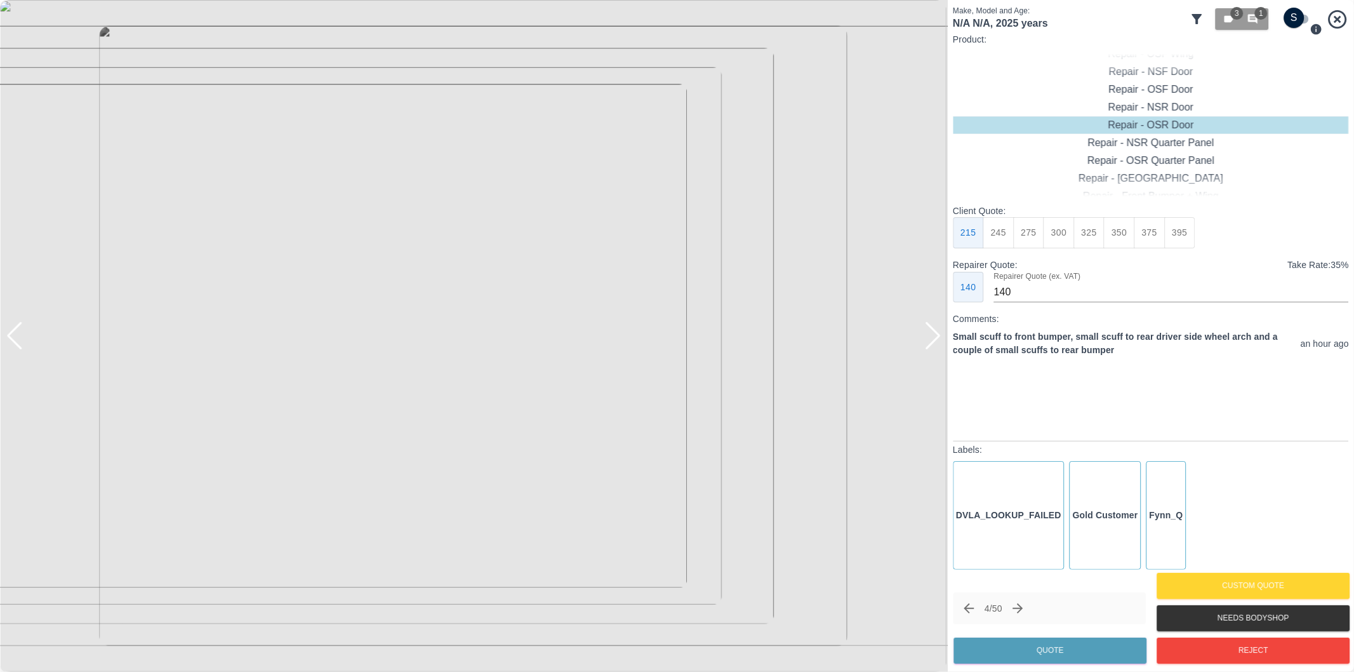
click at [933, 337] on div at bounding box center [932, 336] width 17 height 28
click at [15, 337] on div at bounding box center [14, 336] width 17 height 28
click at [11, 333] on div at bounding box center [6, 336] width 13 height 672
click at [15, 334] on div at bounding box center [14, 336] width 17 height 28
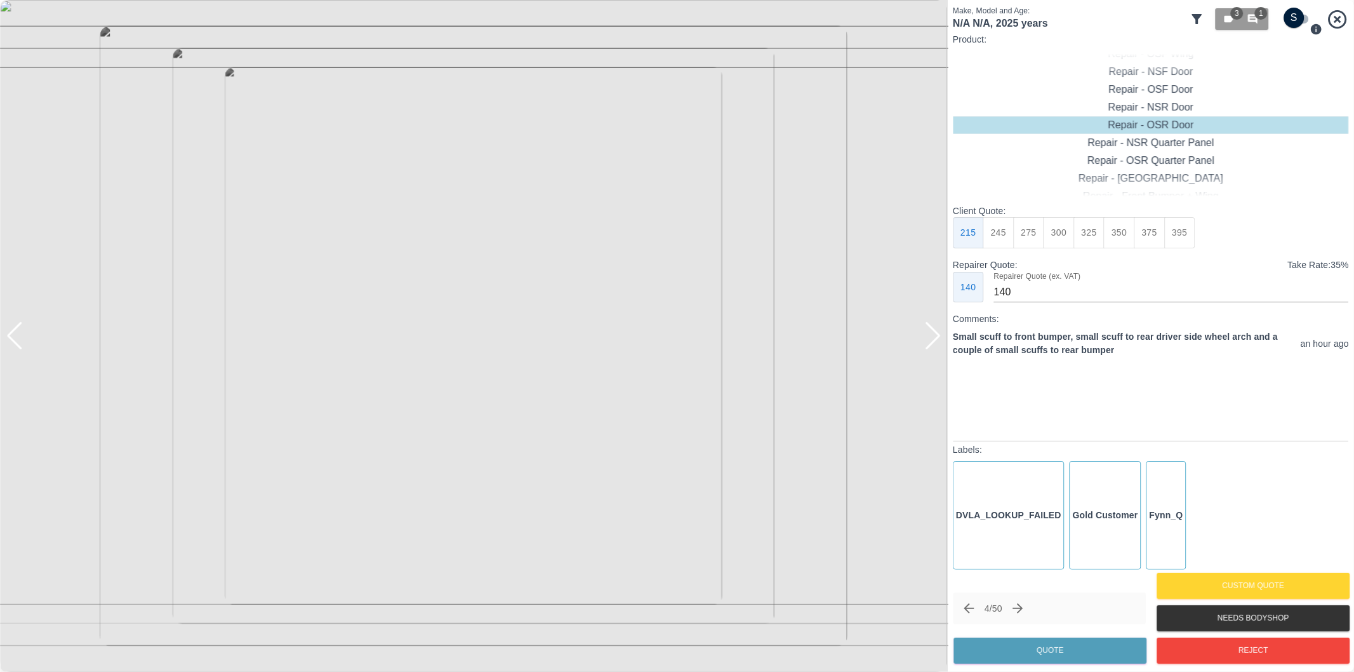
click at [15, 334] on div at bounding box center [14, 336] width 17 height 28
click at [15, 333] on div at bounding box center [14, 336] width 17 height 28
click at [15, 331] on img at bounding box center [474, 336] width 948 height 672
click at [931, 335] on div at bounding box center [932, 336] width 17 height 28
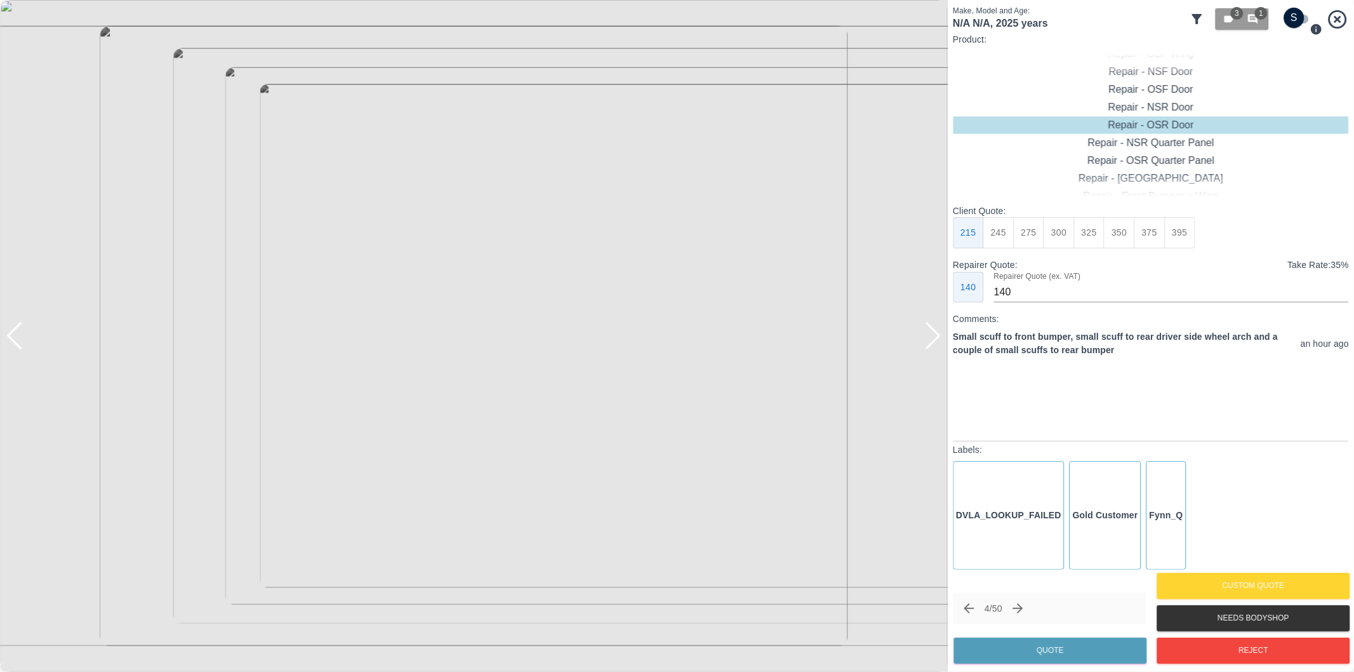
click at [934, 335] on div at bounding box center [932, 336] width 17 height 28
click at [1022, 601] on icon "Next claim" at bounding box center [1018, 608] width 15 height 15
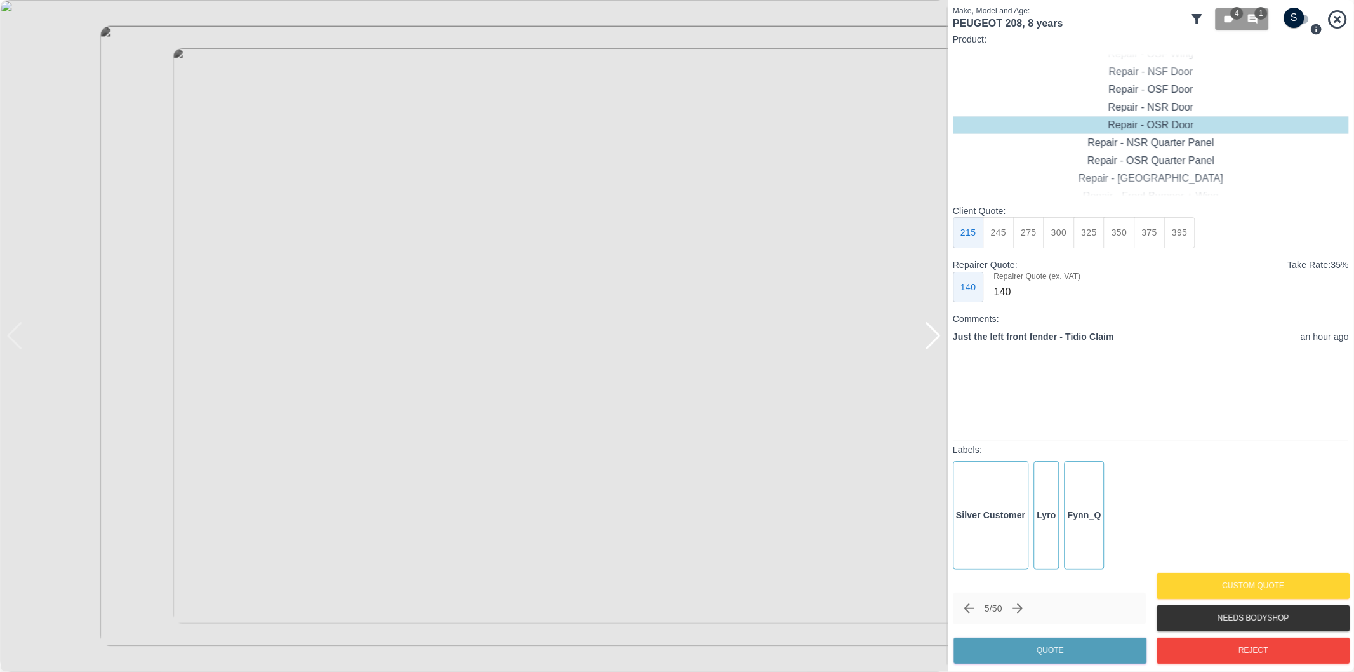
click at [1304, 19] on input "checkbox" at bounding box center [1294, 18] width 61 height 20
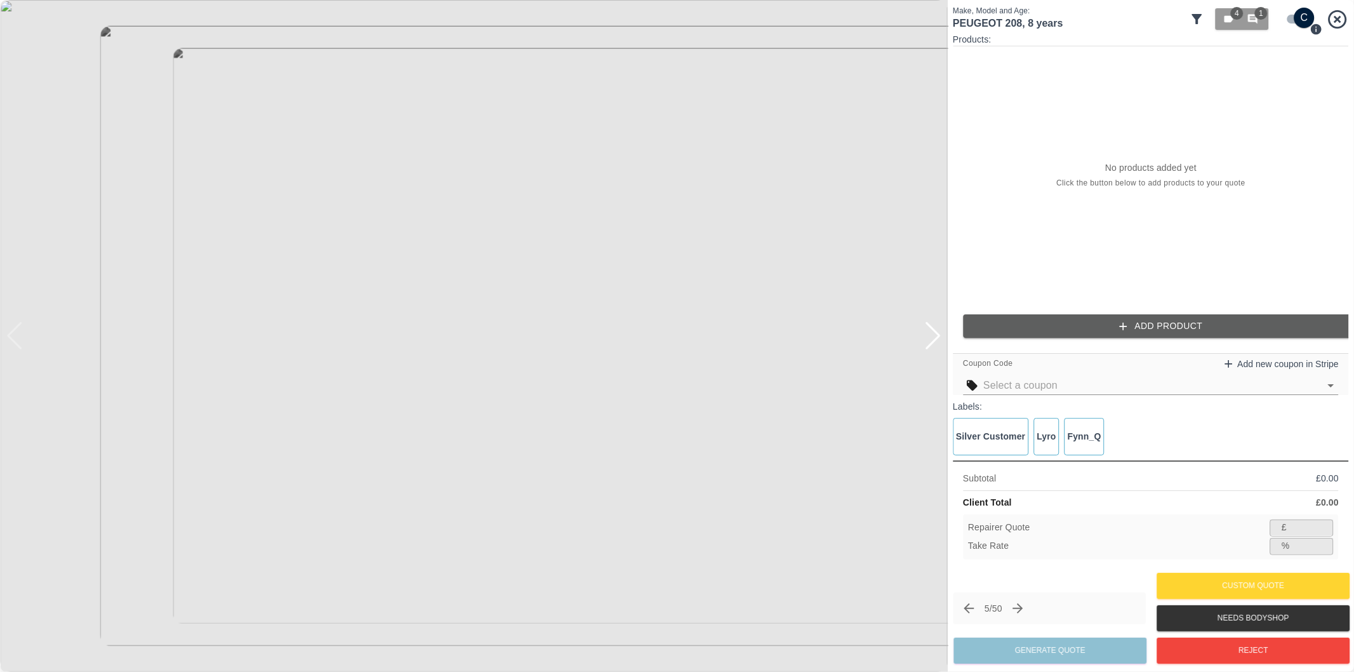
click at [1290, 15] on input "checkbox" at bounding box center [1304, 18] width 61 height 20
checkbox input "false"
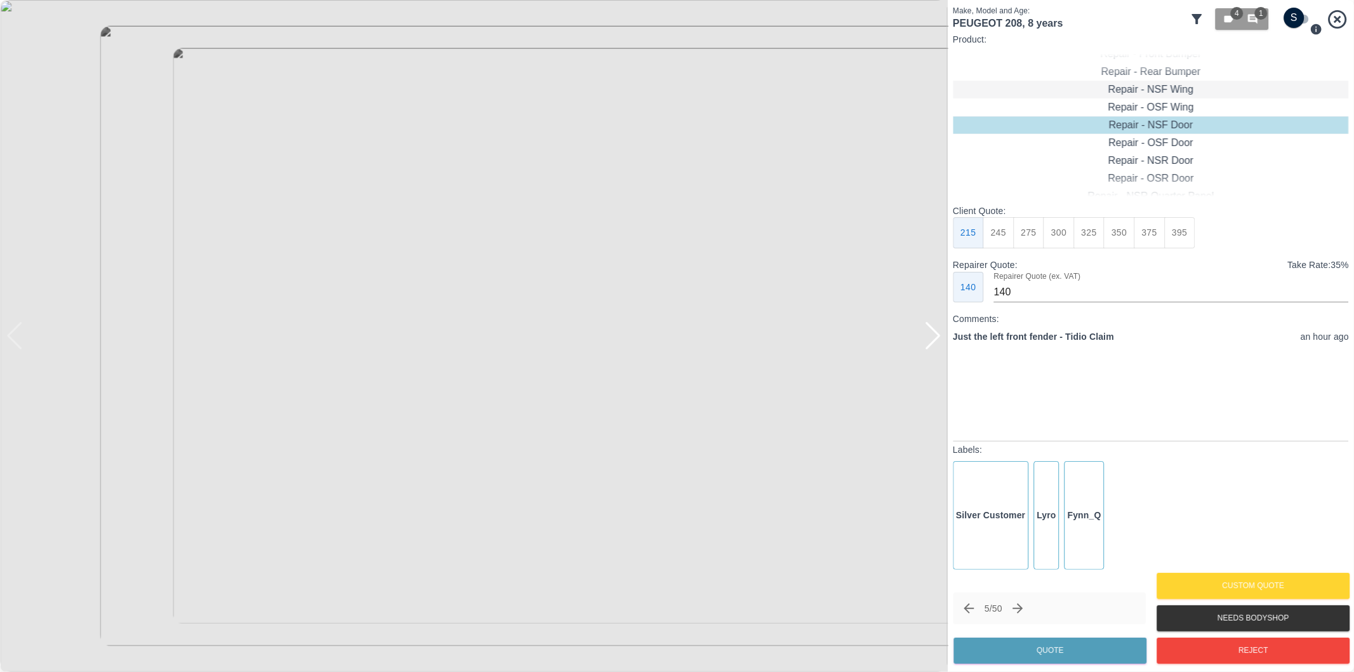
click at [1171, 87] on div "Repair - NSF Wing" at bounding box center [1151, 90] width 396 height 18
click at [1095, 230] on button "325" at bounding box center [1089, 232] width 31 height 31
type input "210"
click at [1055, 657] on button "Quote" at bounding box center [1050, 650] width 193 height 26
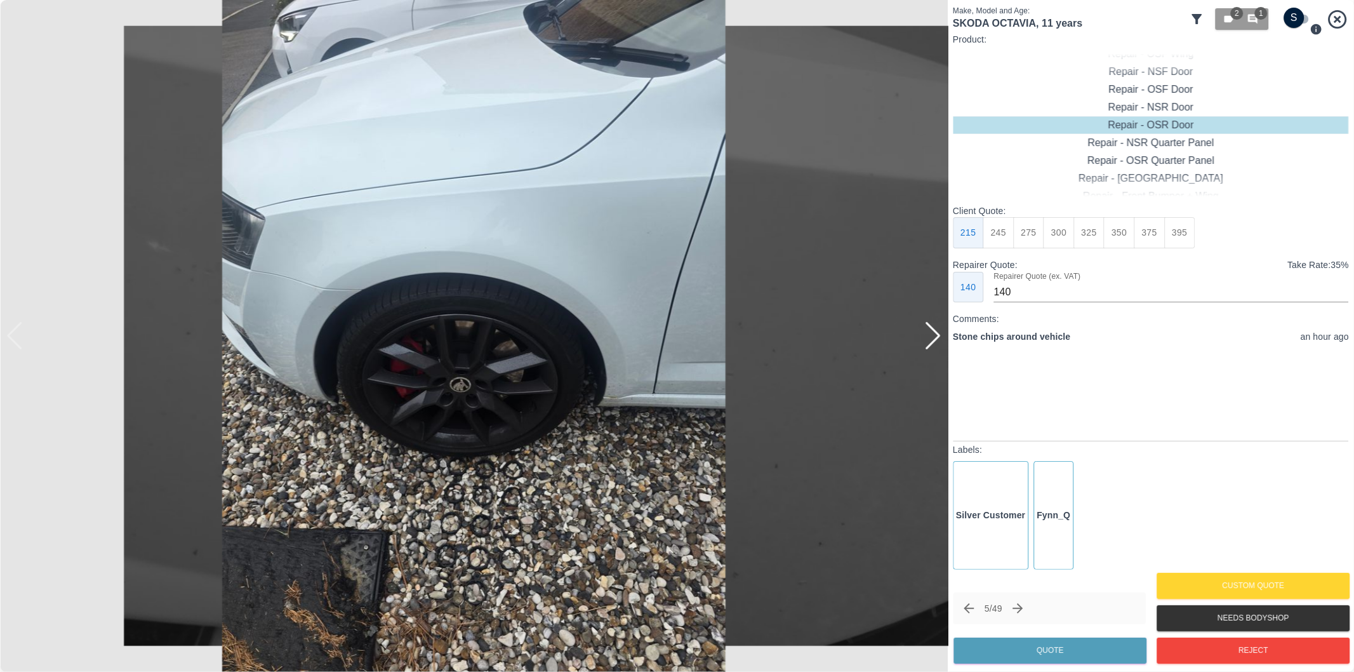
click at [932, 339] on div at bounding box center [932, 336] width 17 height 28
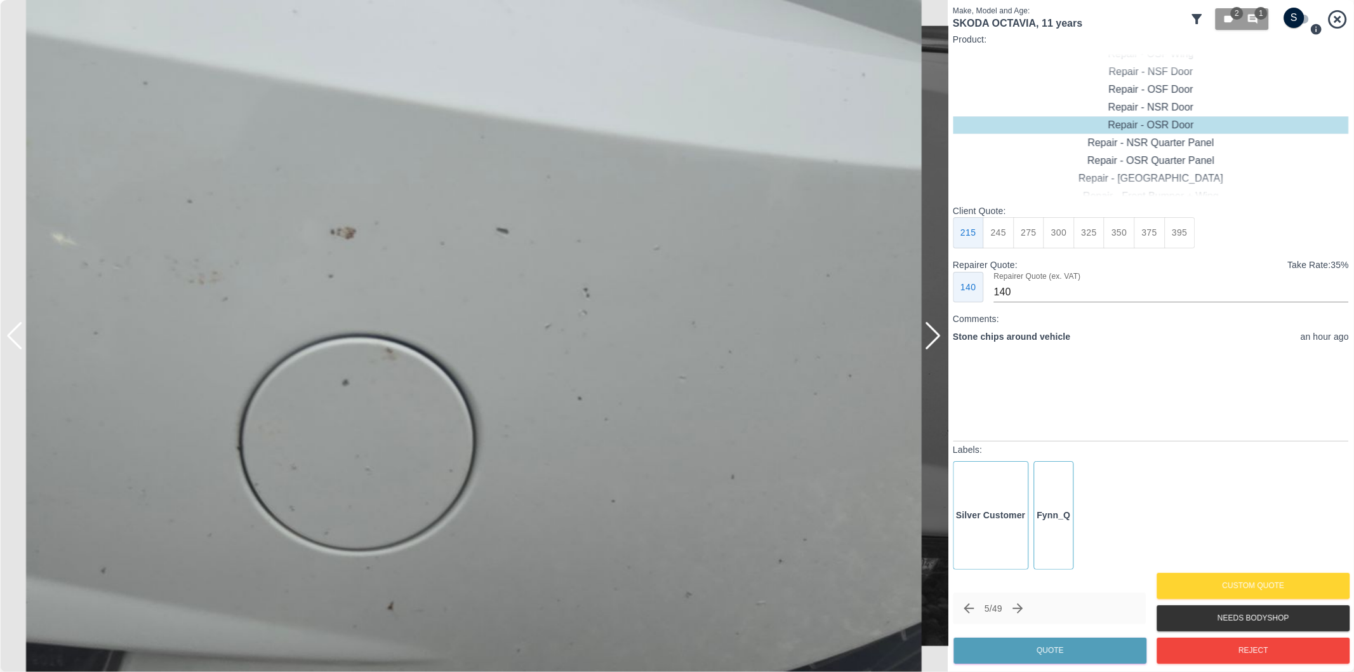
click at [932, 339] on div at bounding box center [932, 336] width 17 height 28
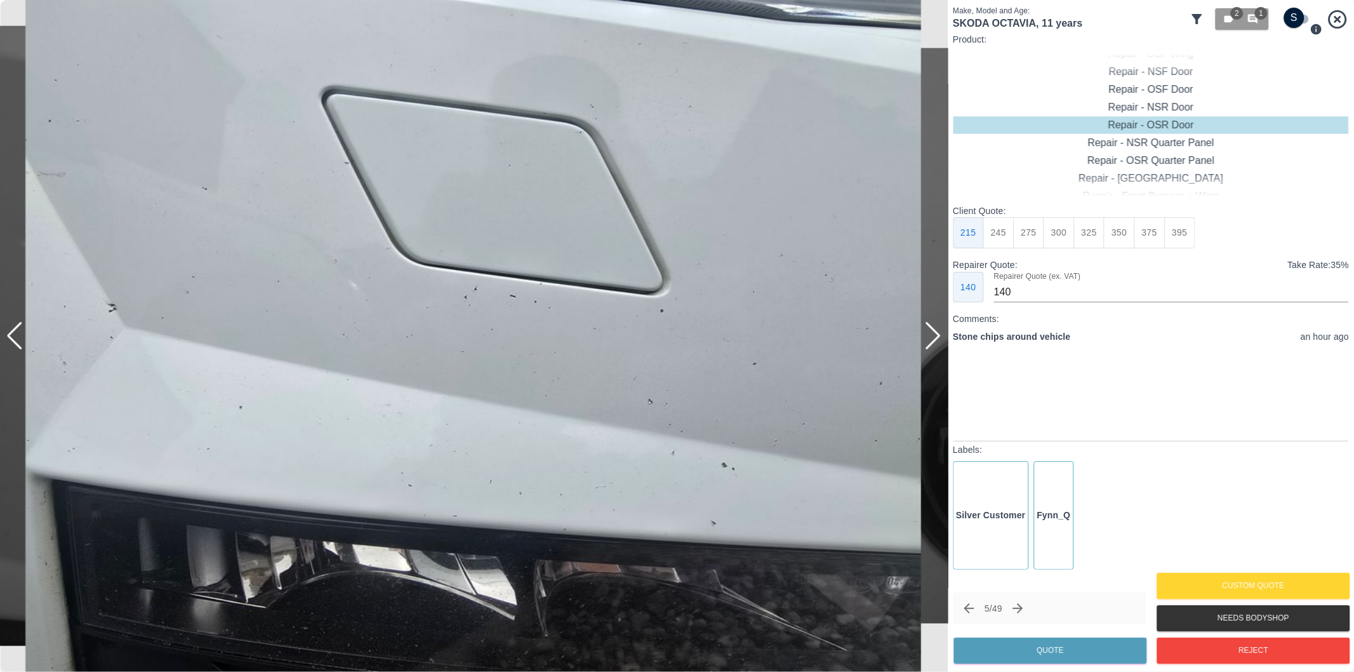
click at [932, 339] on div at bounding box center [932, 336] width 17 height 28
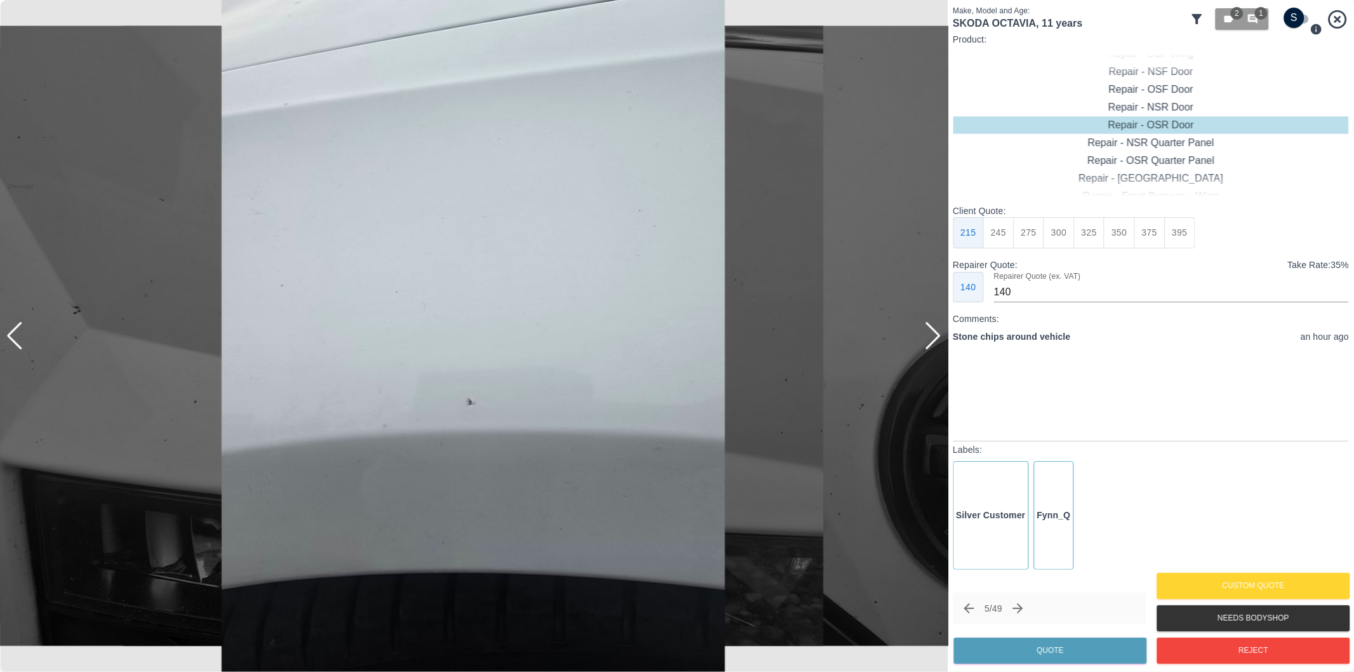
click at [932, 339] on div at bounding box center [932, 336] width 17 height 28
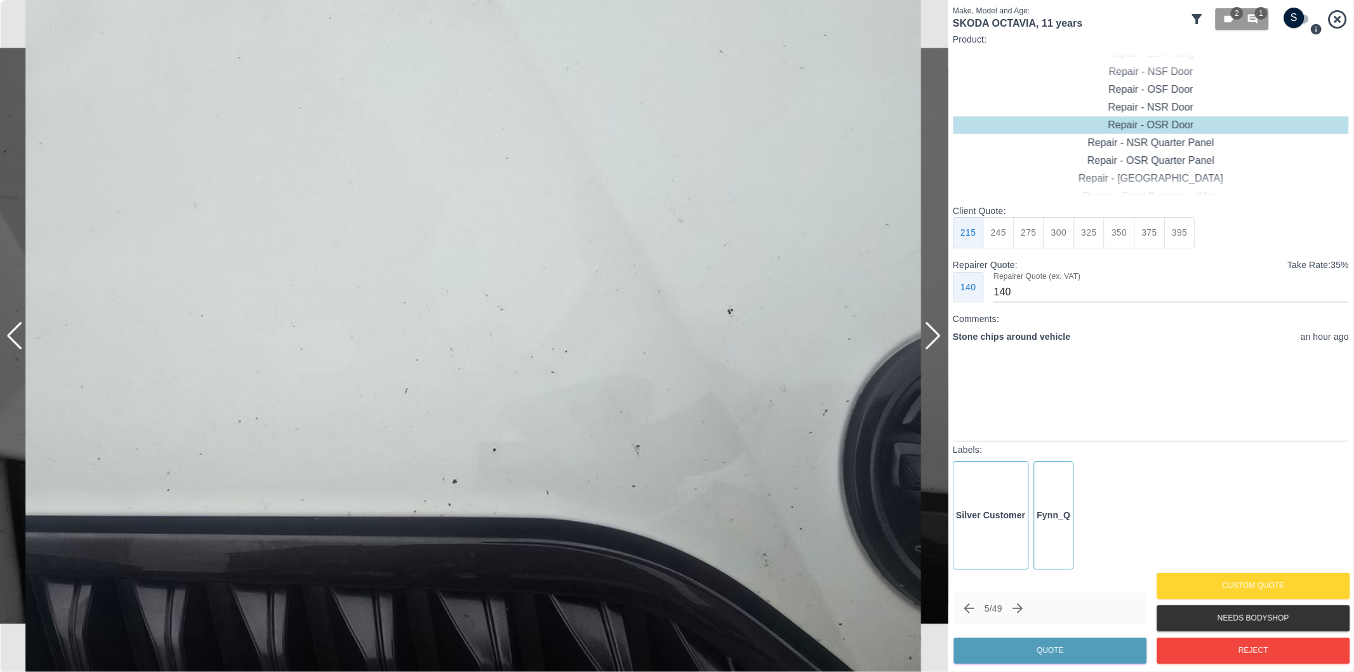
click at [932, 339] on div at bounding box center [932, 336] width 17 height 28
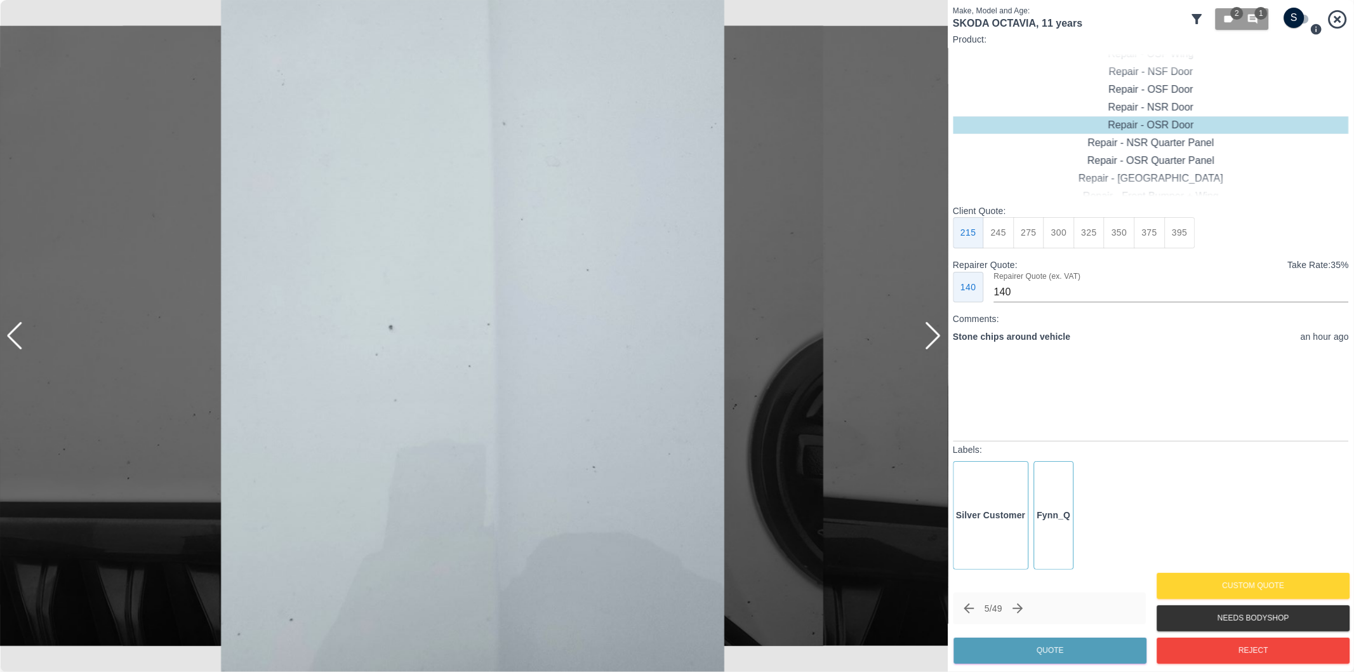
click at [932, 339] on div at bounding box center [932, 336] width 17 height 28
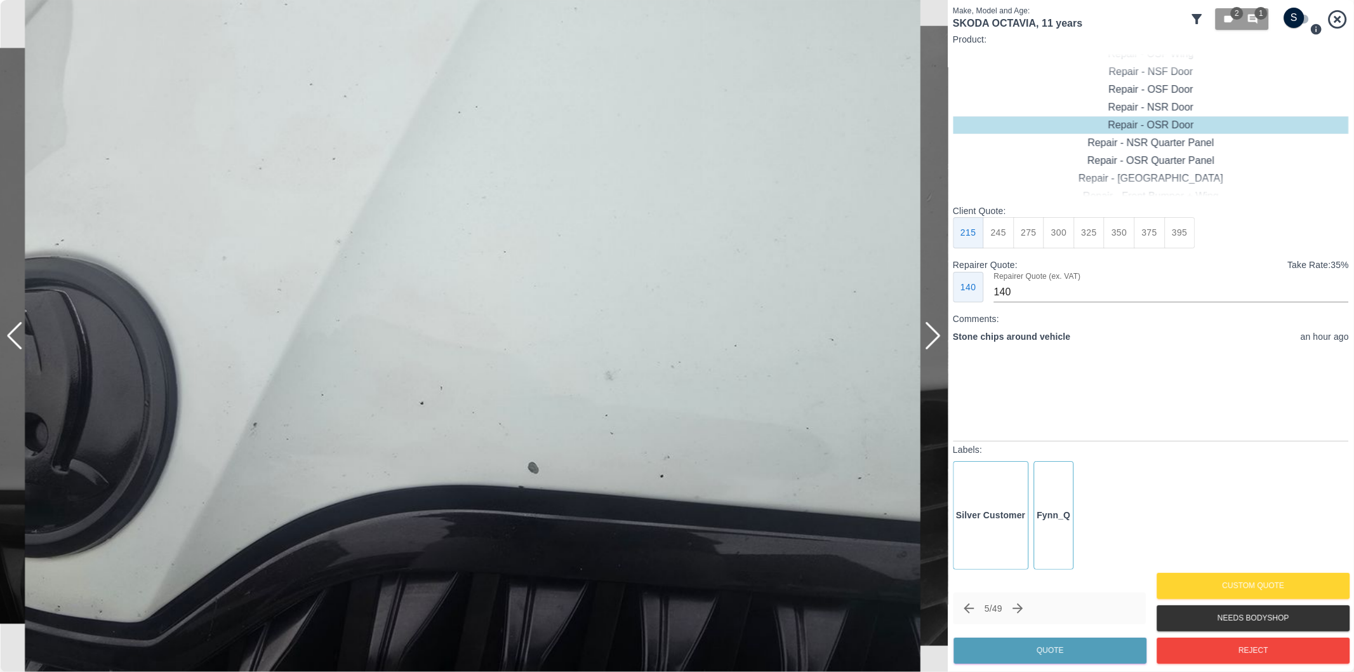
click at [932, 339] on div at bounding box center [932, 336] width 17 height 28
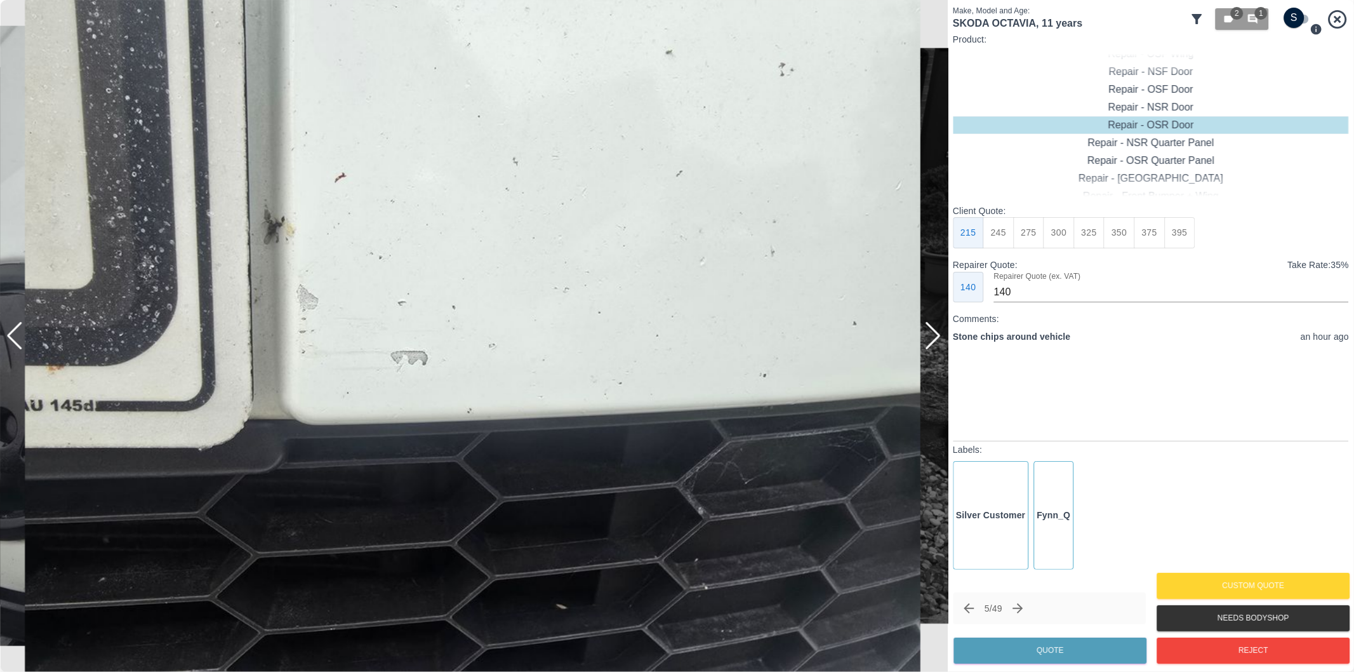
click at [932, 339] on div at bounding box center [932, 336] width 17 height 28
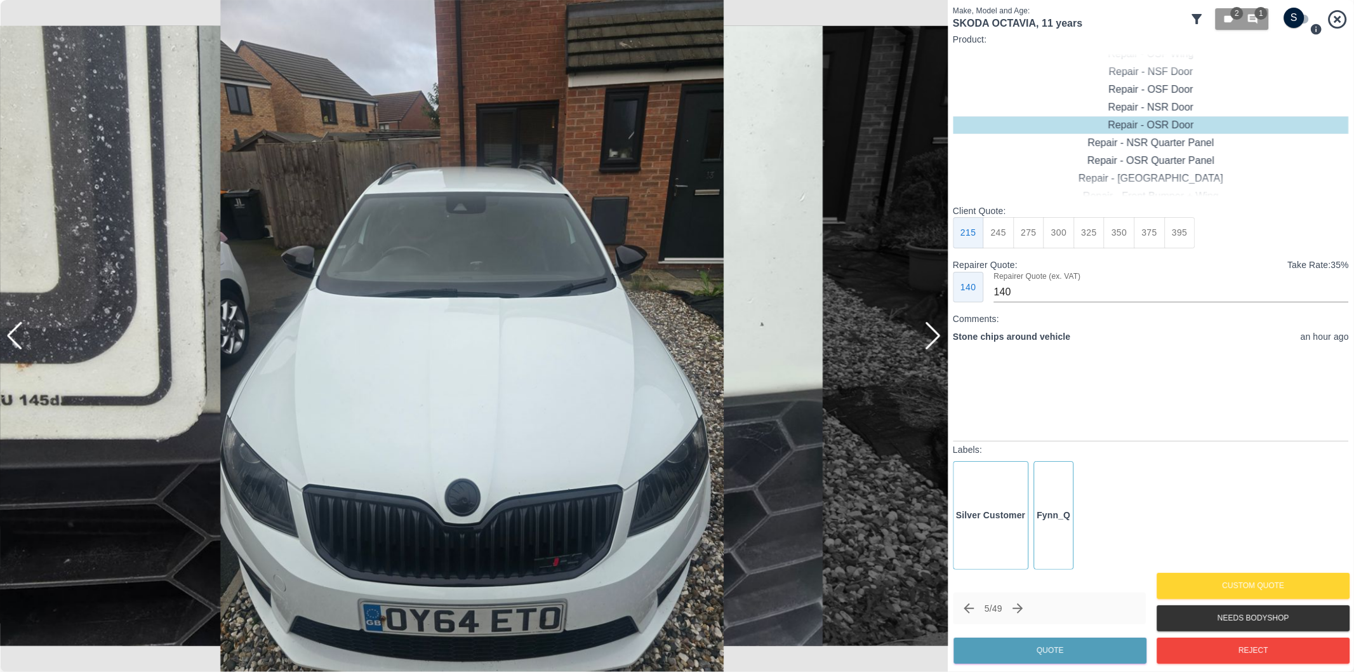
click at [932, 339] on div at bounding box center [932, 336] width 17 height 28
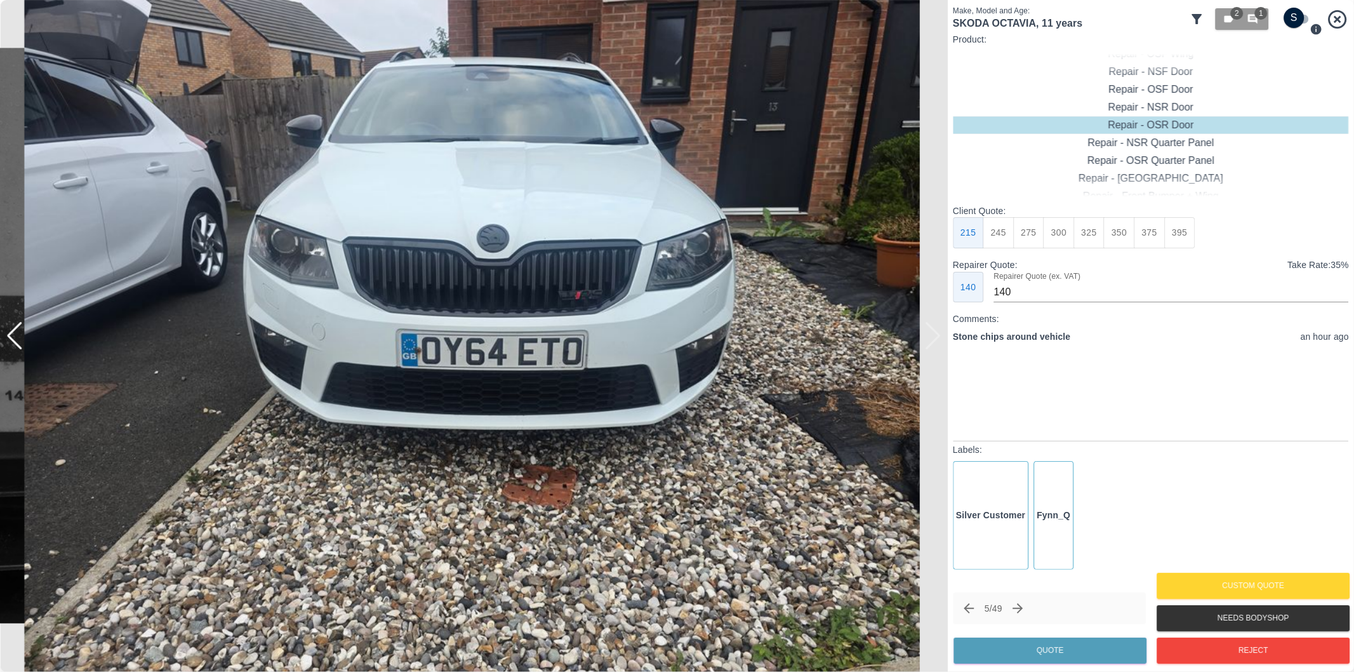
click at [933, 338] on div at bounding box center [474, 336] width 948 height 672
click at [20, 343] on div at bounding box center [14, 336] width 17 height 28
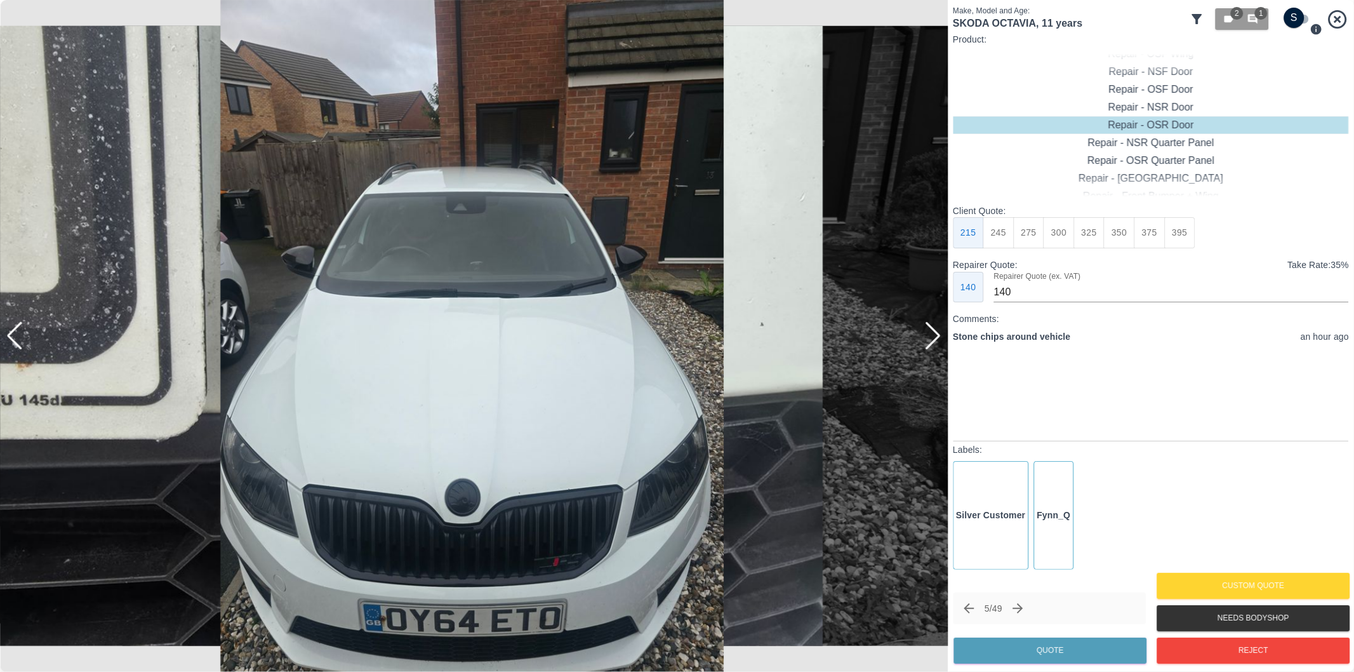
click at [20, 342] on div at bounding box center [14, 336] width 17 height 28
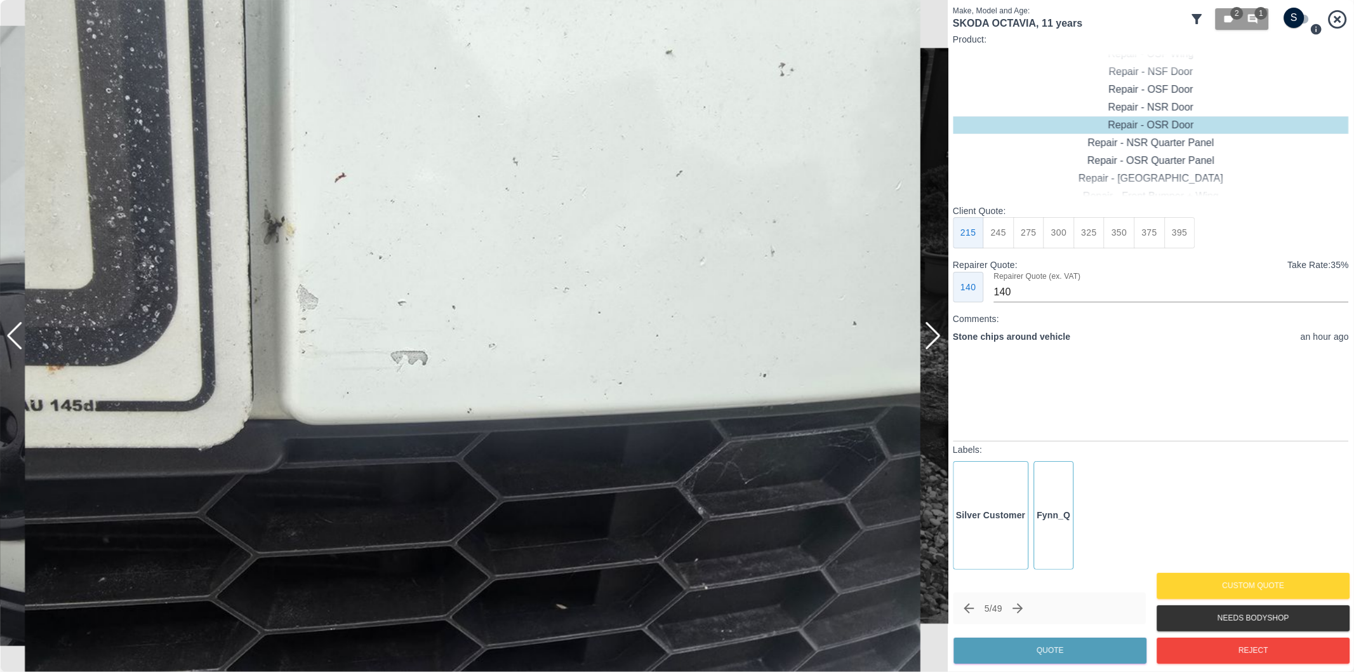
click at [20, 341] on div at bounding box center [14, 336] width 17 height 28
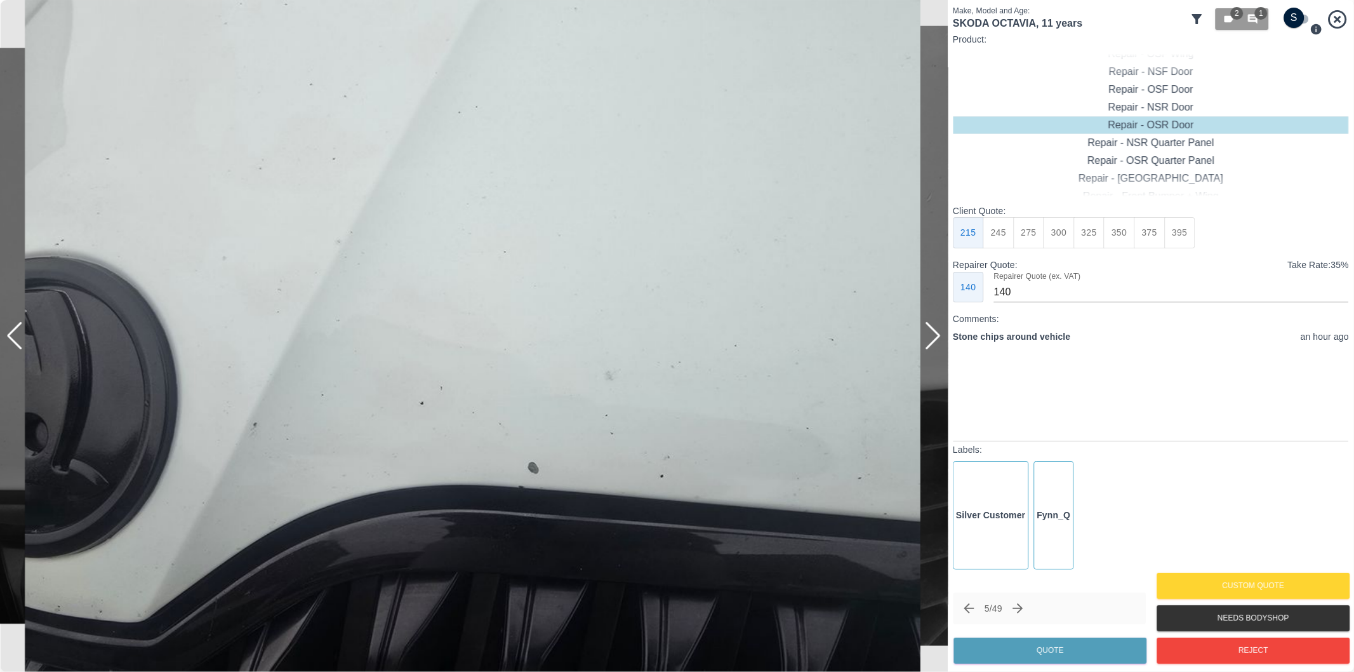
click at [20, 341] on div at bounding box center [14, 336] width 17 height 28
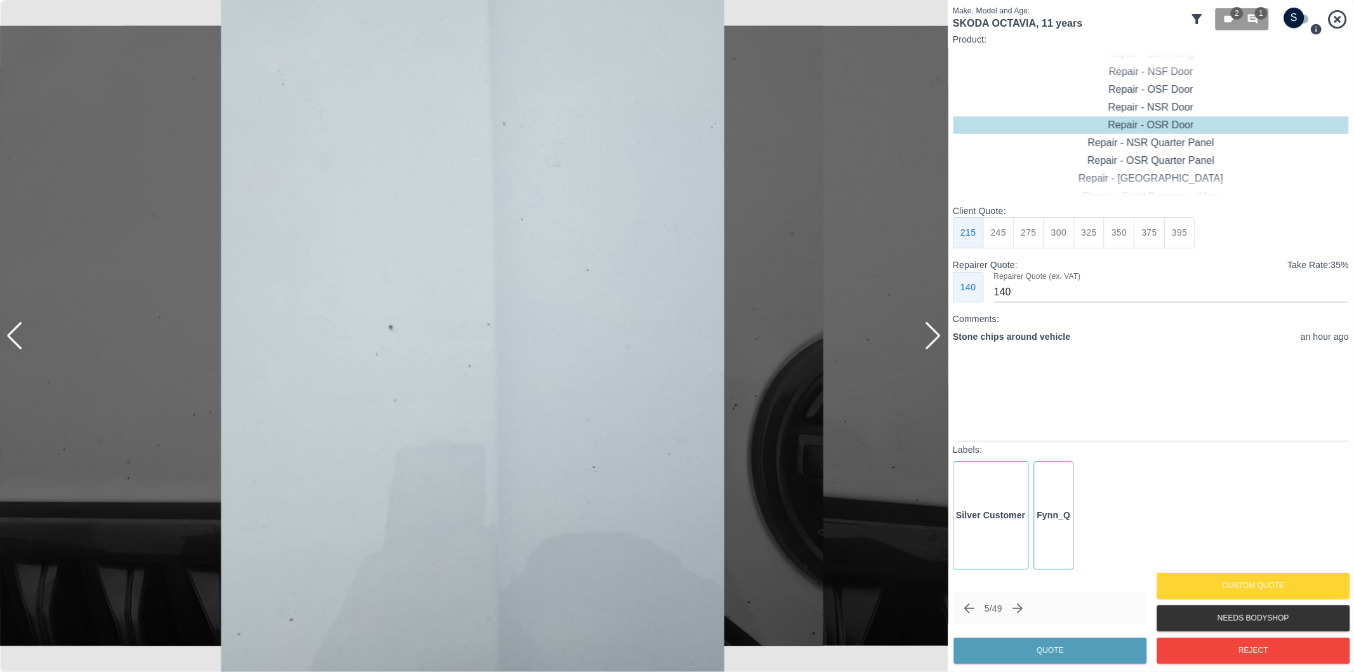
click at [20, 341] on div at bounding box center [14, 336] width 17 height 28
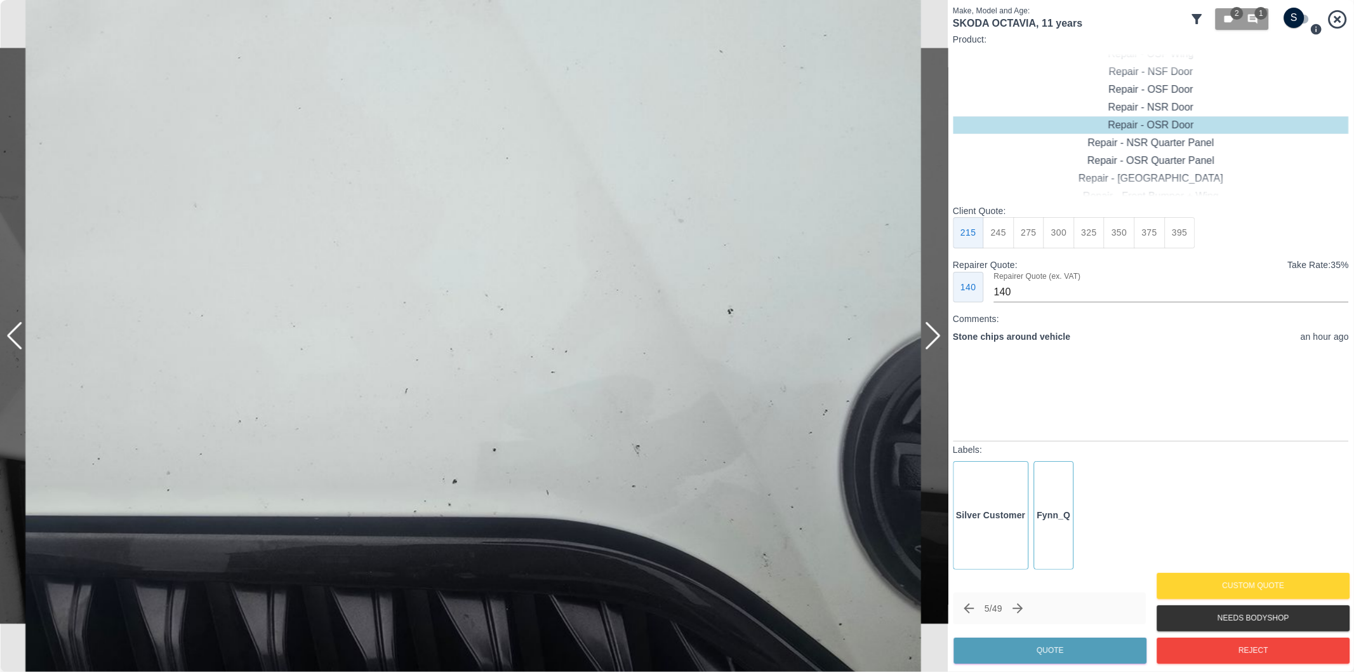
click at [14, 335] on div at bounding box center [14, 336] width 17 height 28
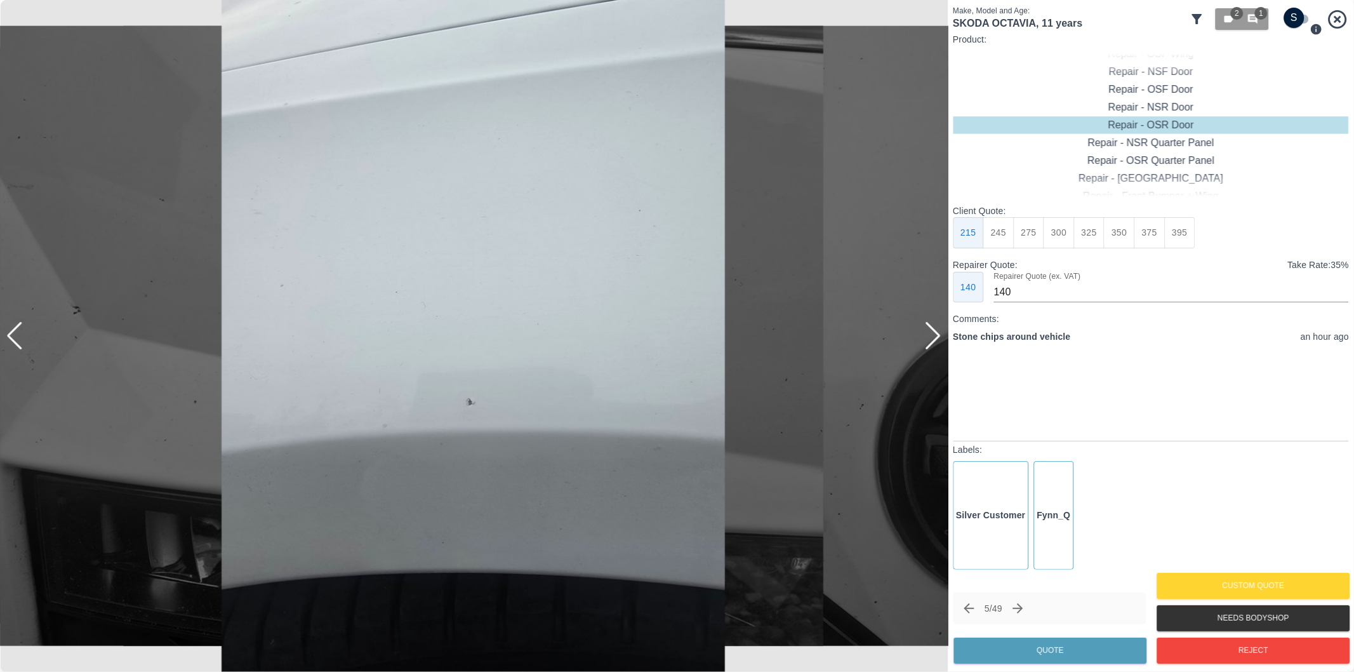
click at [14, 335] on div at bounding box center [14, 336] width 17 height 28
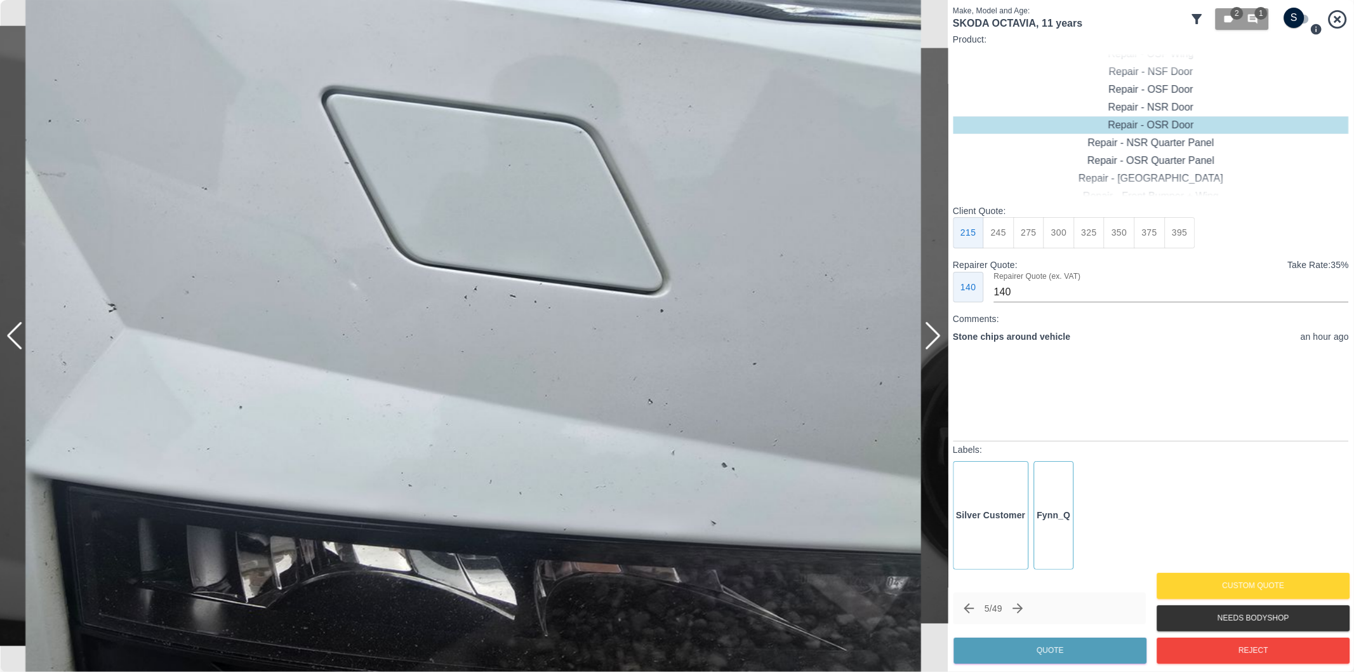
click at [14, 335] on div at bounding box center [14, 336] width 17 height 28
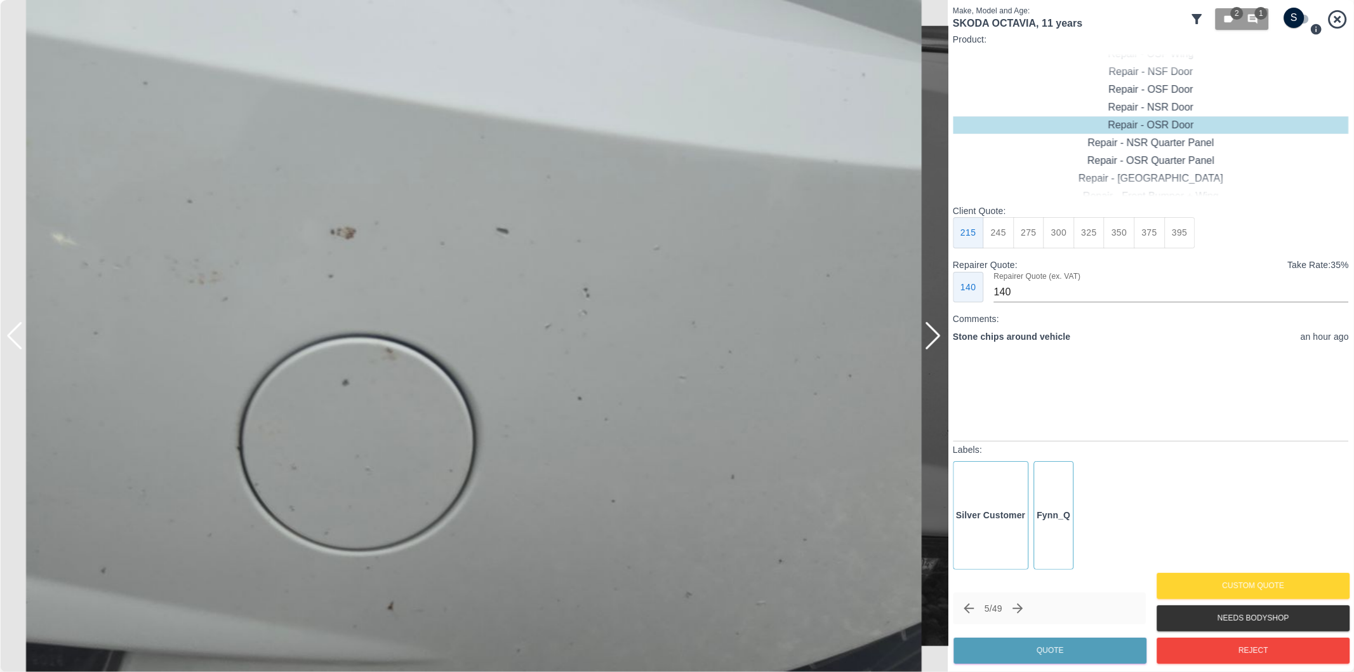
click at [14, 335] on div at bounding box center [14, 336] width 17 height 28
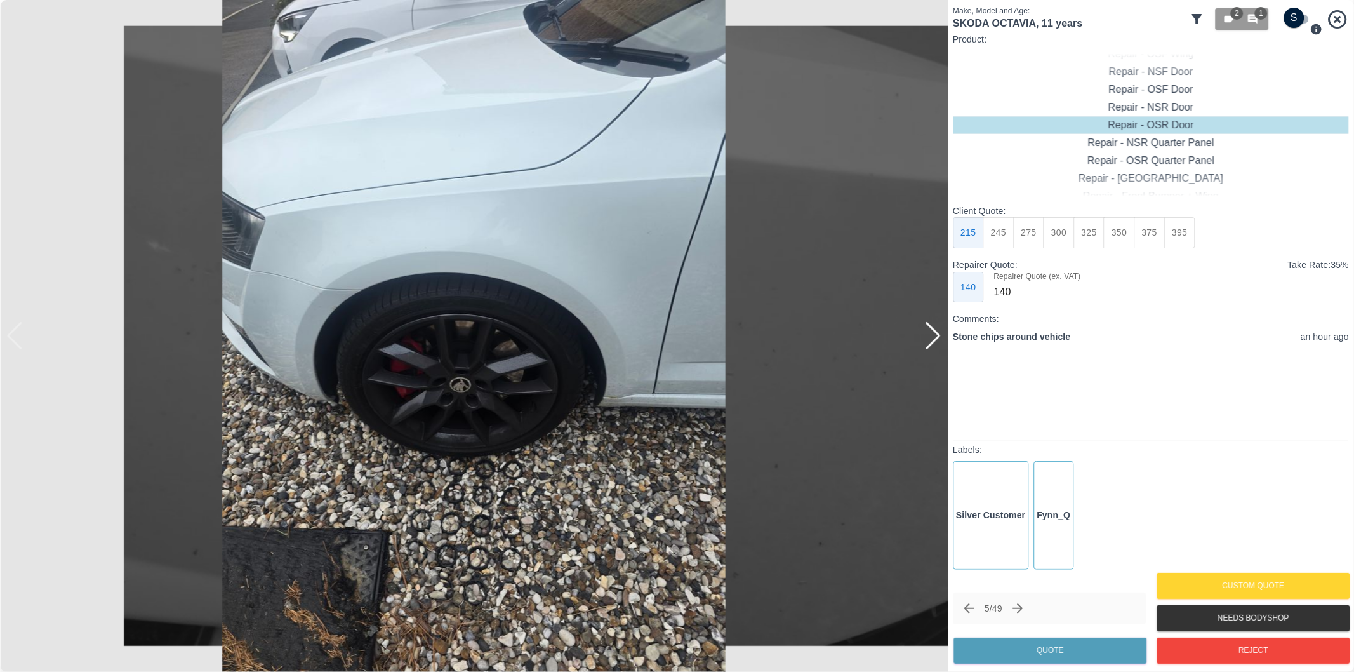
click at [934, 331] on div at bounding box center [932, 336] width 17 height 28
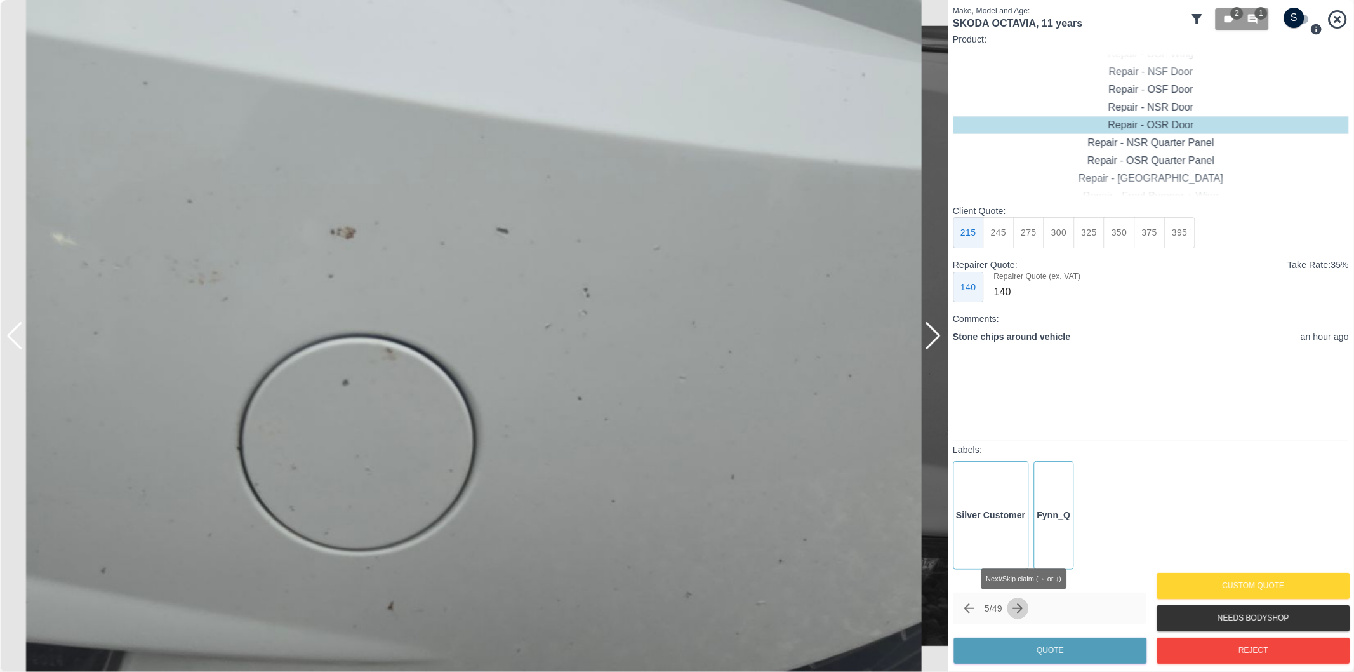
click at [1029, 601] on button "Next claim" at bounding box center [1019, 608] width 22 height 22
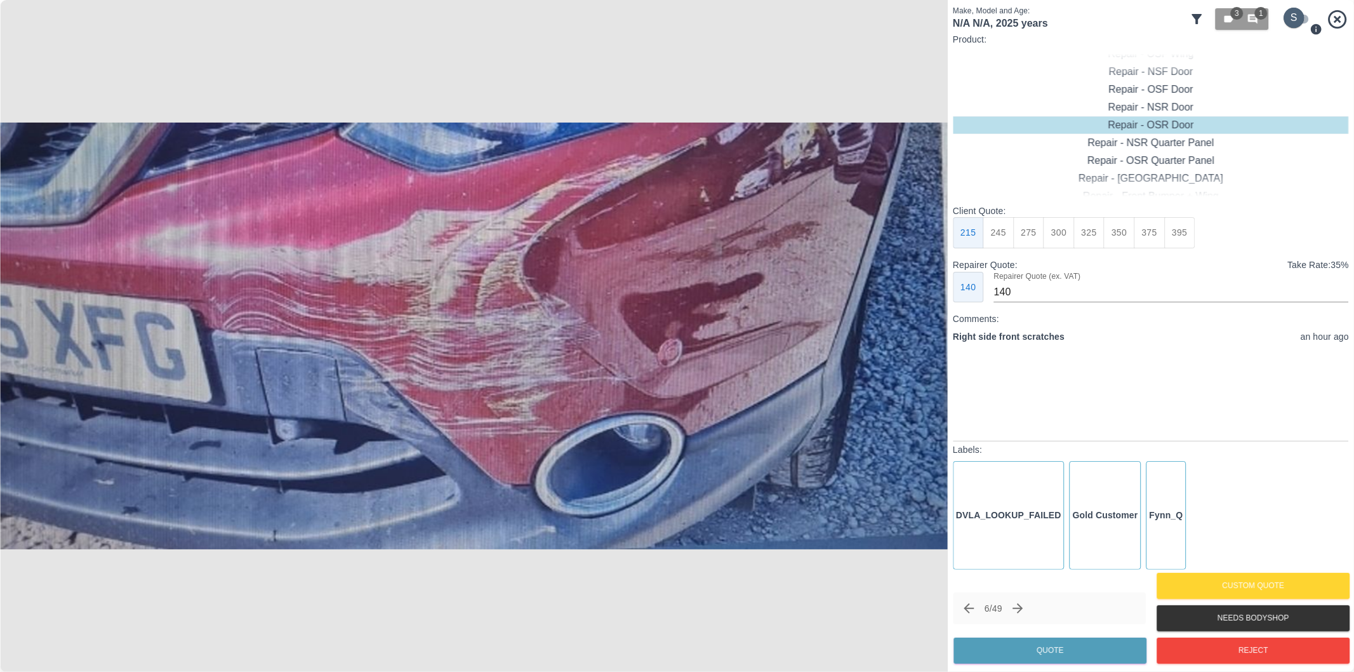
click at [1307, 16] on input "checkbox" at bounding box center [1294, 18] width 61 height 20
checkbox input "true"
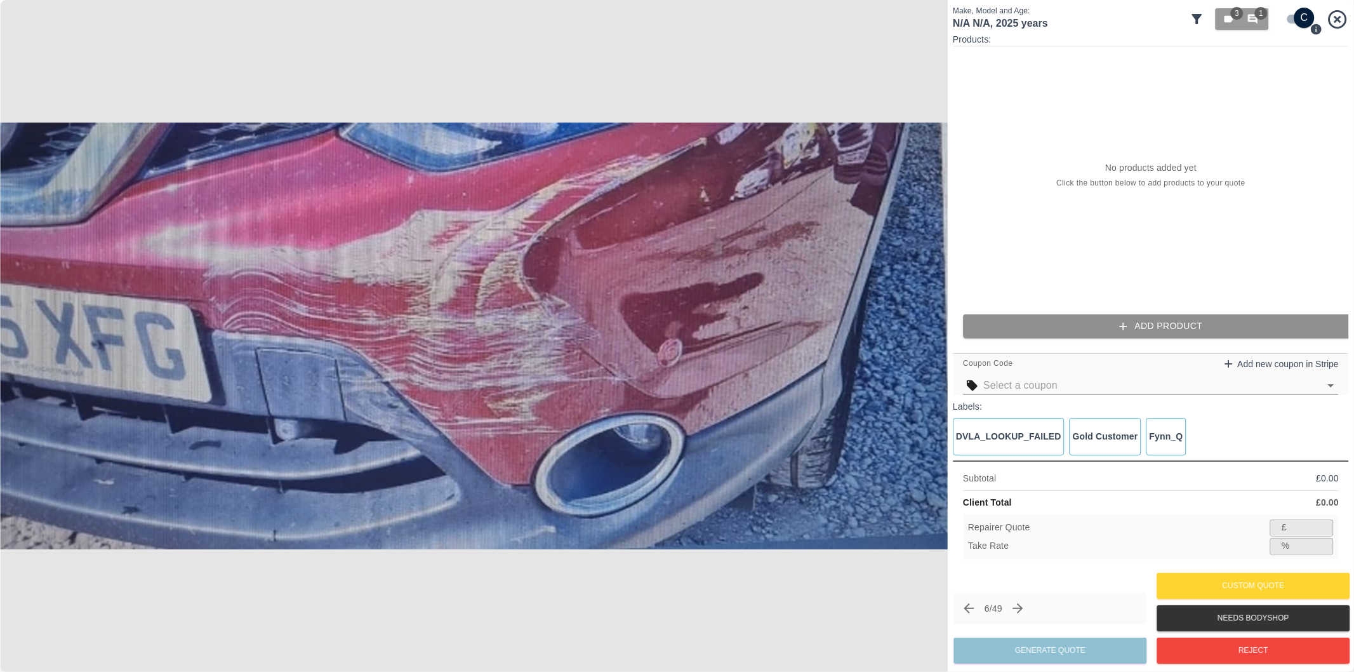
click at [1186, 321] on button "Add Product" at bounding box center [1161, 325] width 396 height 23
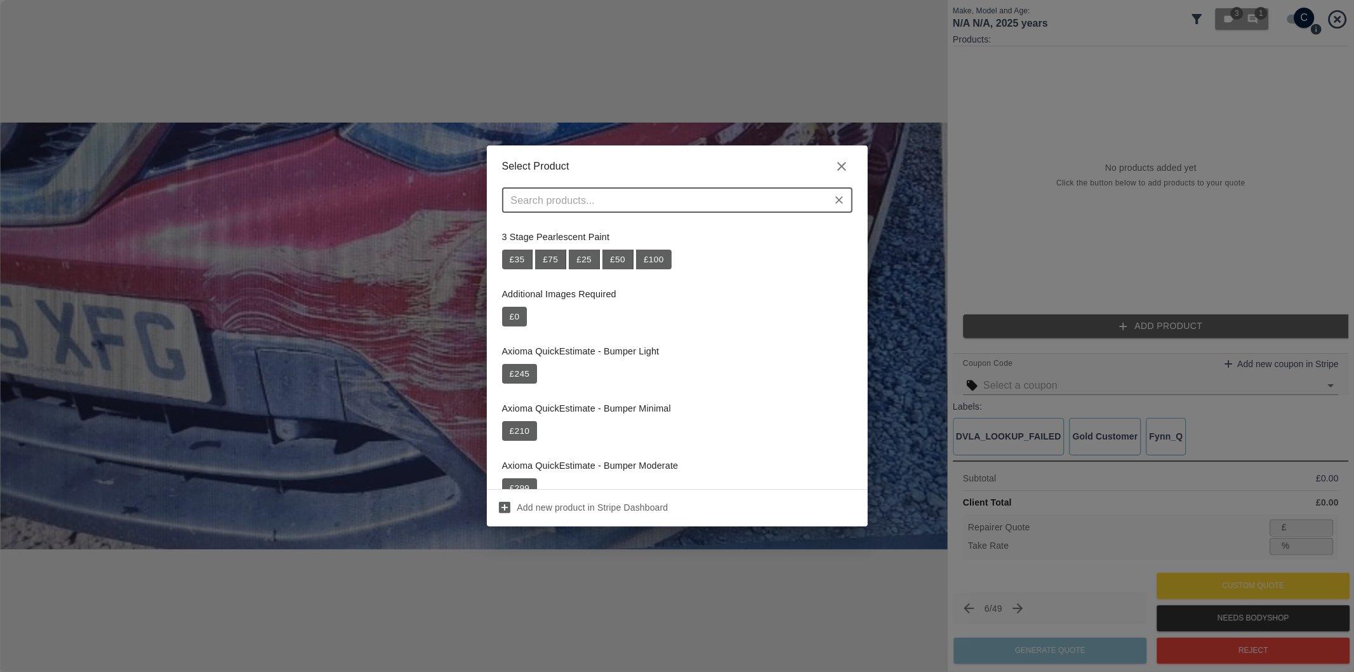
click at [689, 207] on input "text" at bounding box center [667, 200] width 322 height 18
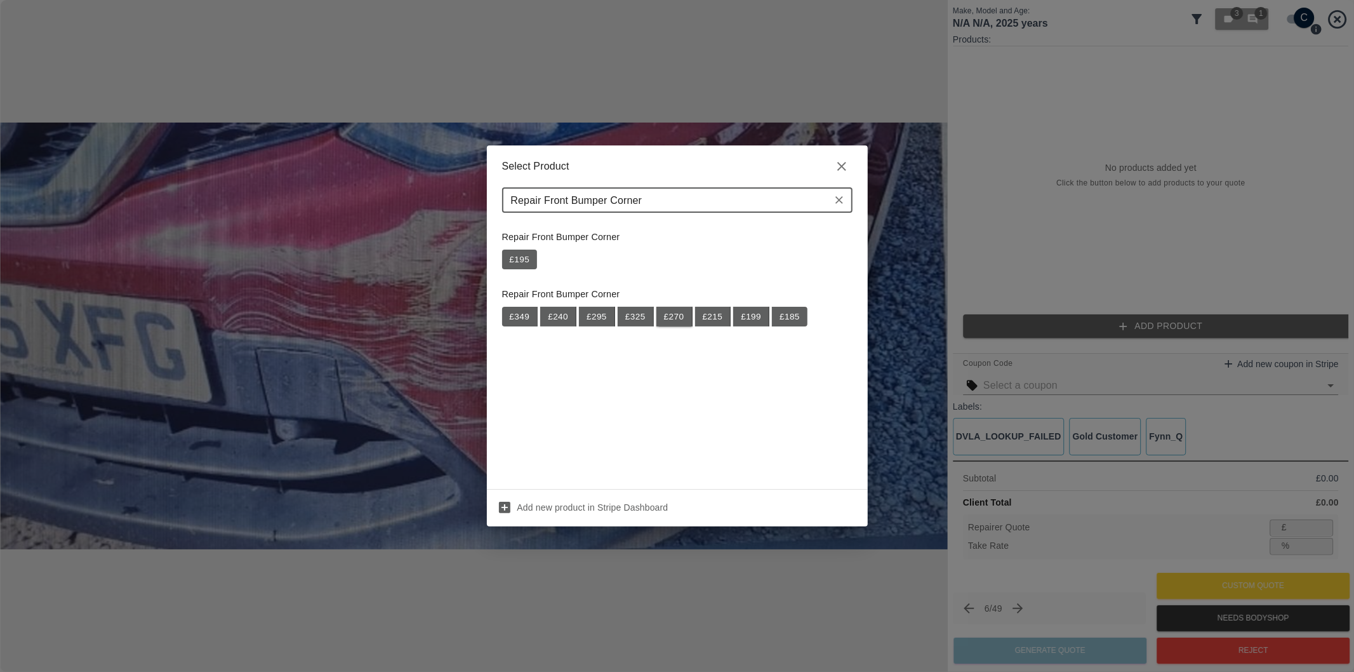
type input "Repair Front Bumper Corner"
click at [676, 309] on button "£ 270" at bounding box center [674, 317] width 36 height 20
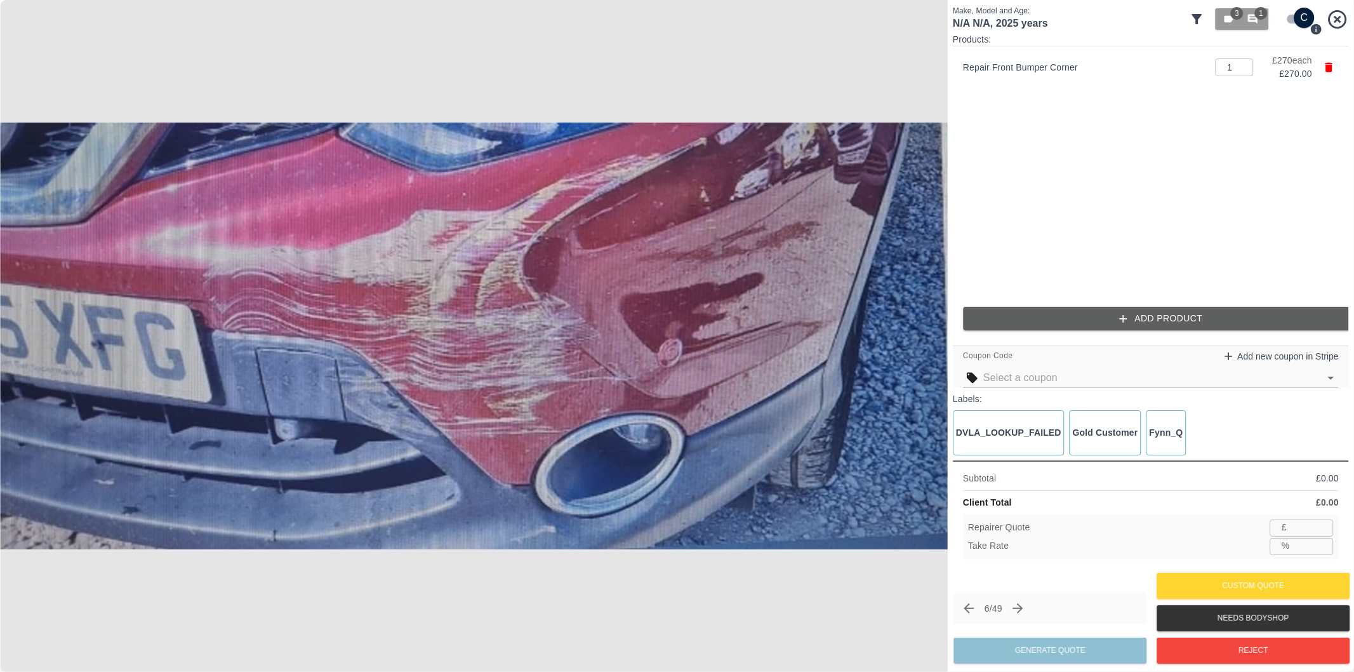
type input "175"
type input "35.2"
click at [1046, 314] on button "Add Product" at bounding box center [1161, 318] width 396 height 23
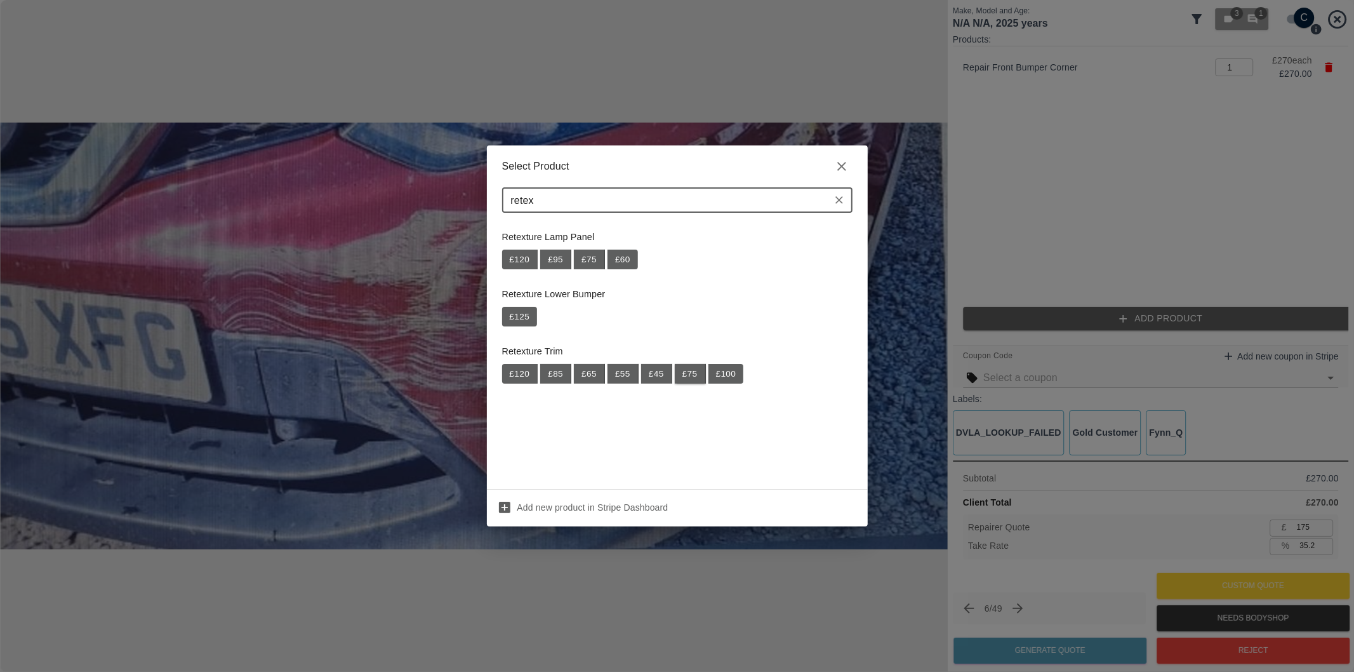
type input "retex"
click at [693, 376] on button "£ 75" at bounding box center [690, 374] width 31 height 20
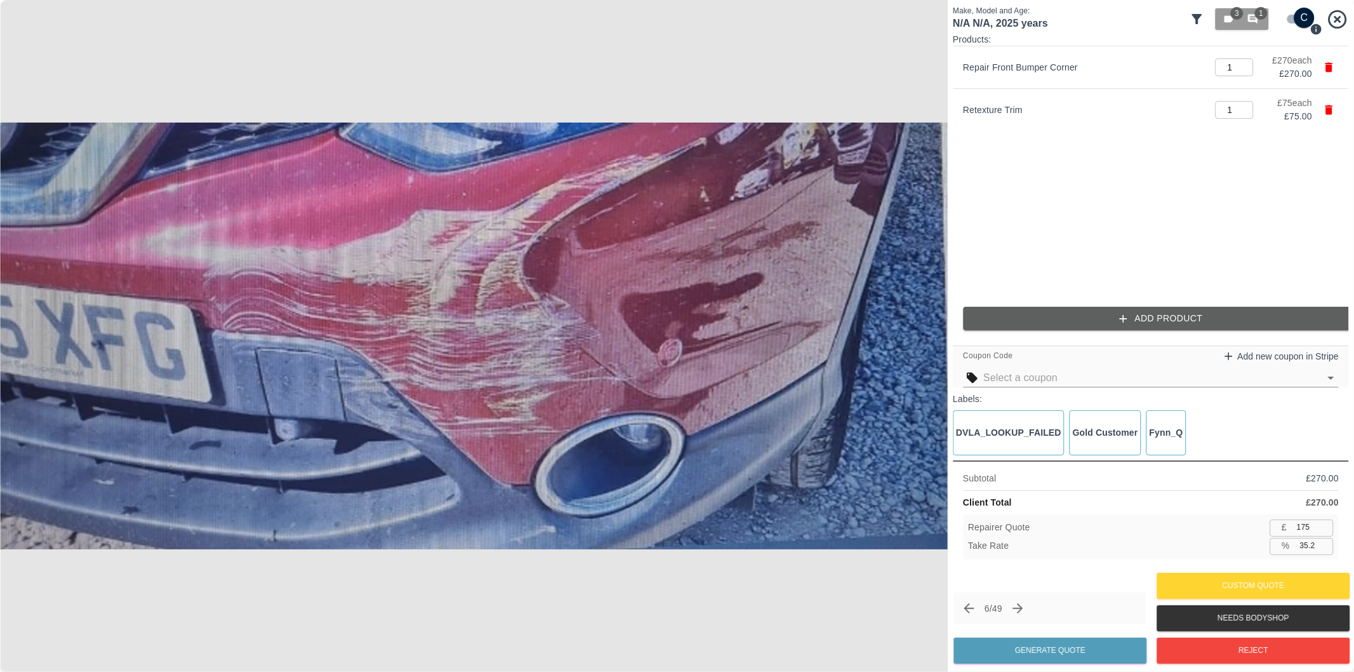
type input "224"
click at [1309, 548] on input "35.1" at bounding box center [1314, 546] width 39 height 16
type input "37.1"
type input "217"
type input "37.1"
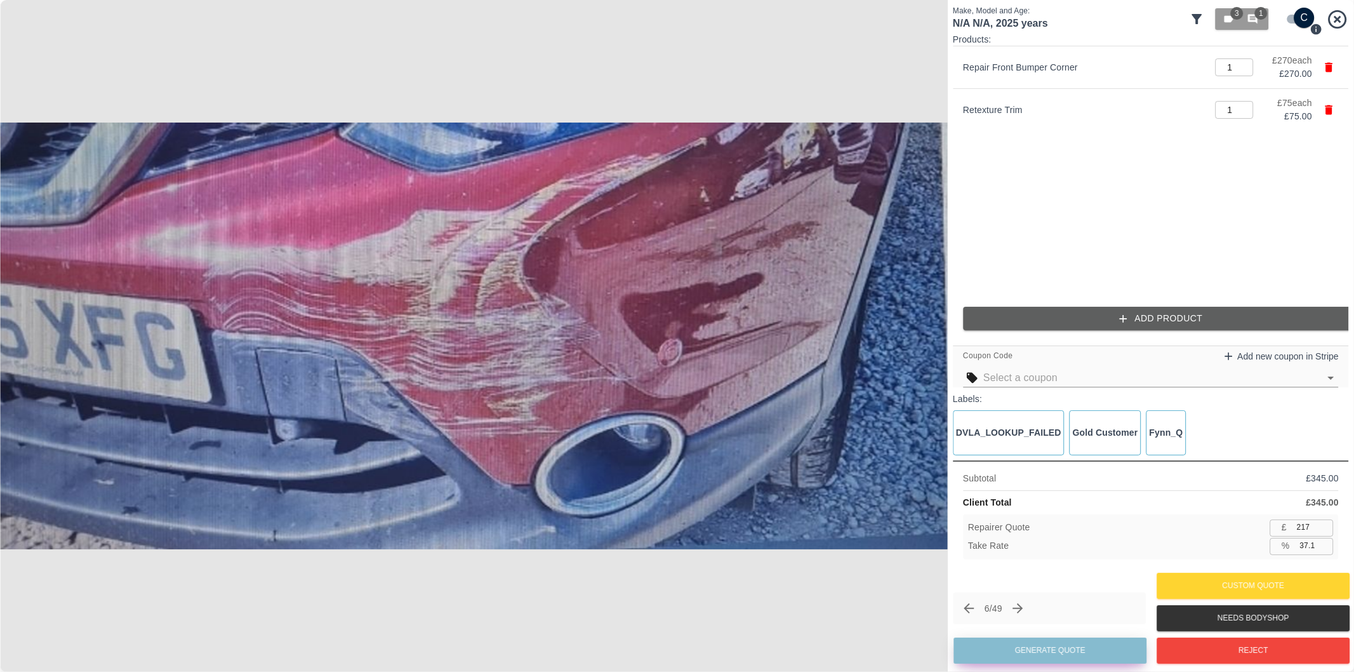
click at [1076, 643] on button "Generate Quote" at bounding box center [1050, 650] width 193 height 26
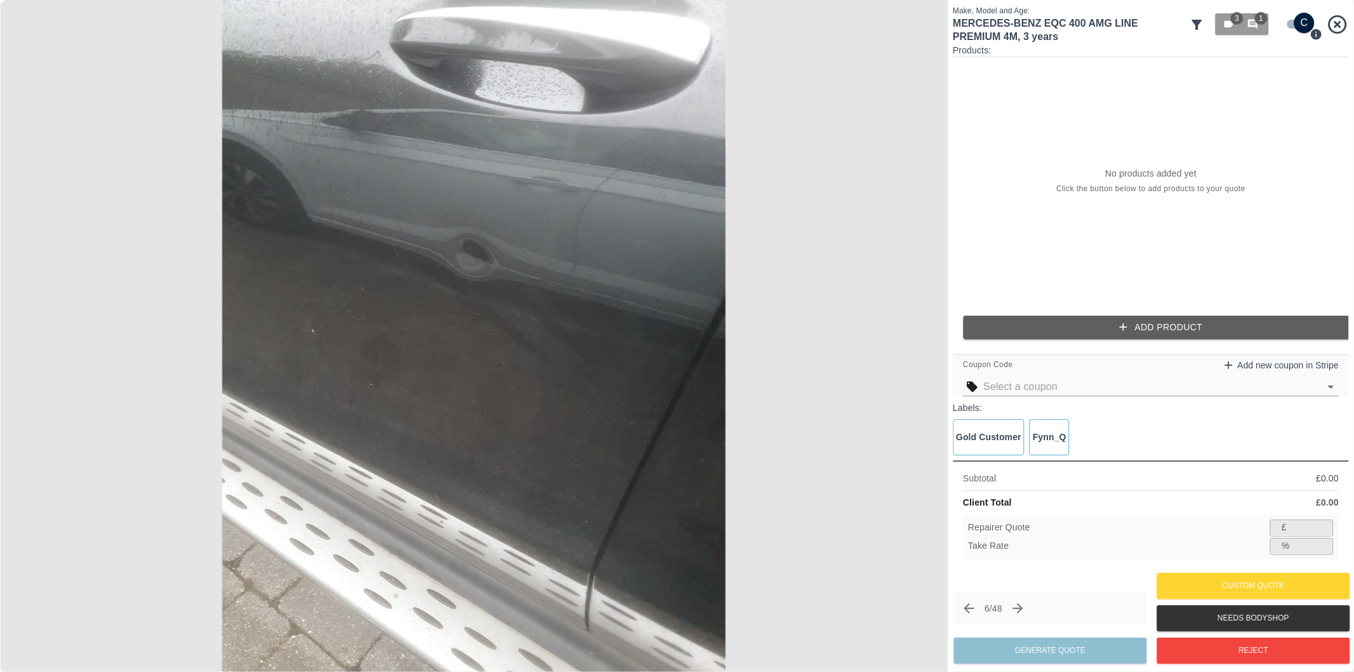
click at [1289, 22] on input "checkbox" at bounding box center [1304, 23] width 61 height 20
checkbox input "false"
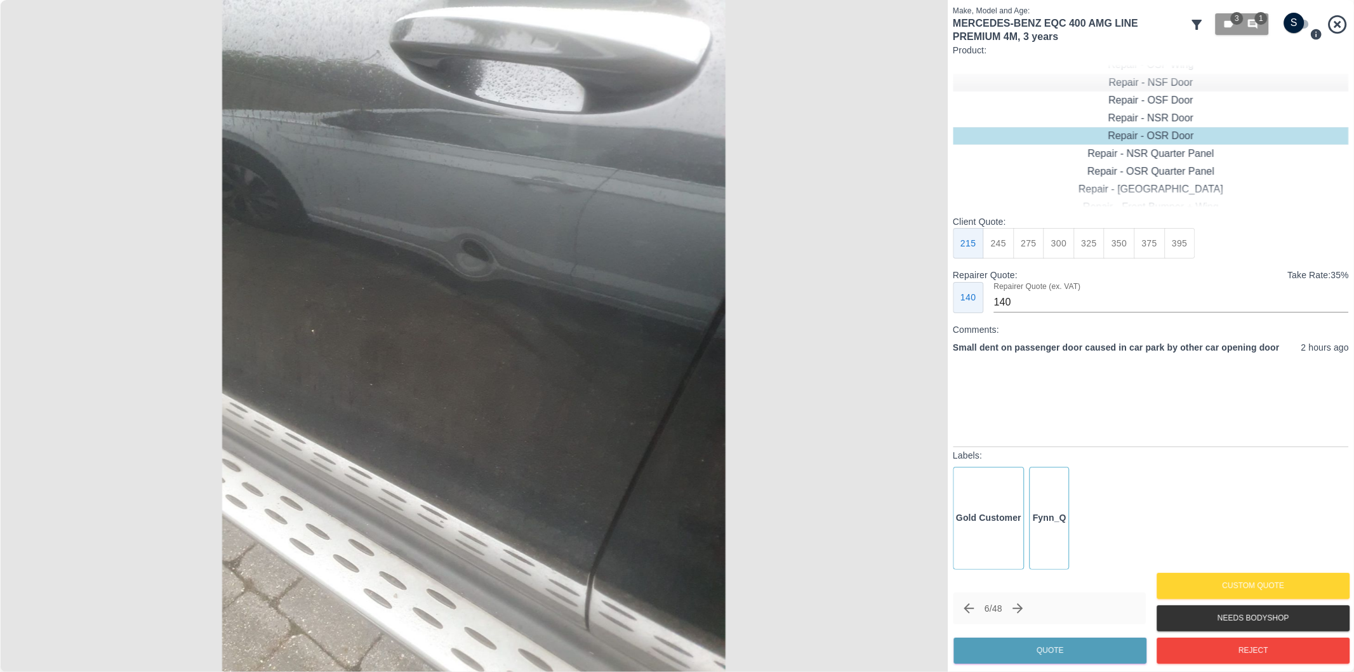
click at [1173, 84] on div "Repair - NSF Door" at bounding box center [1151, 83] width 396 height 18
click at [1005, 243] on button "245" at bounding box center [998, 243] width 31 height 31
type input "160"
click at [1056, 655] on button "Quote" at bounding box center [1050, 650] width 193 height 26
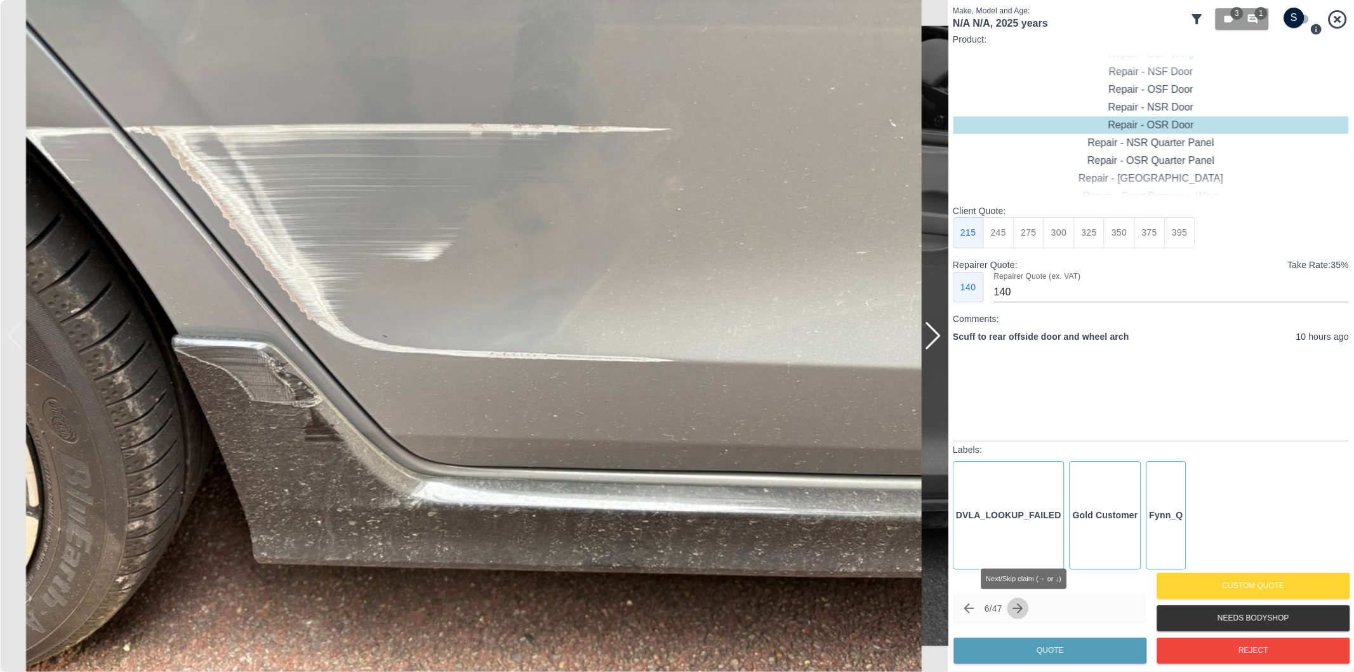
click at [1025, 612] on icon "Next claim" at bounding box center [1018, 608] width 15 height 15
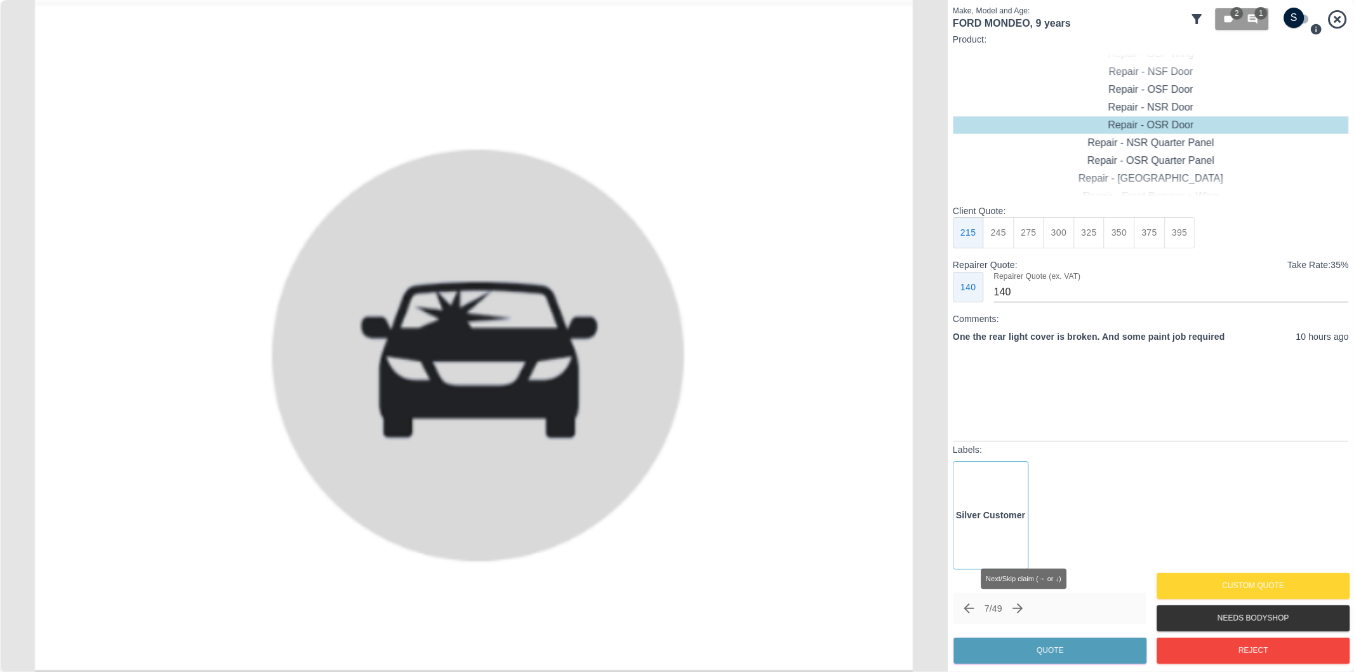
click at [1023, 609] on icon "Next claim" at bounding box center [1018, 608] width 15 height 15
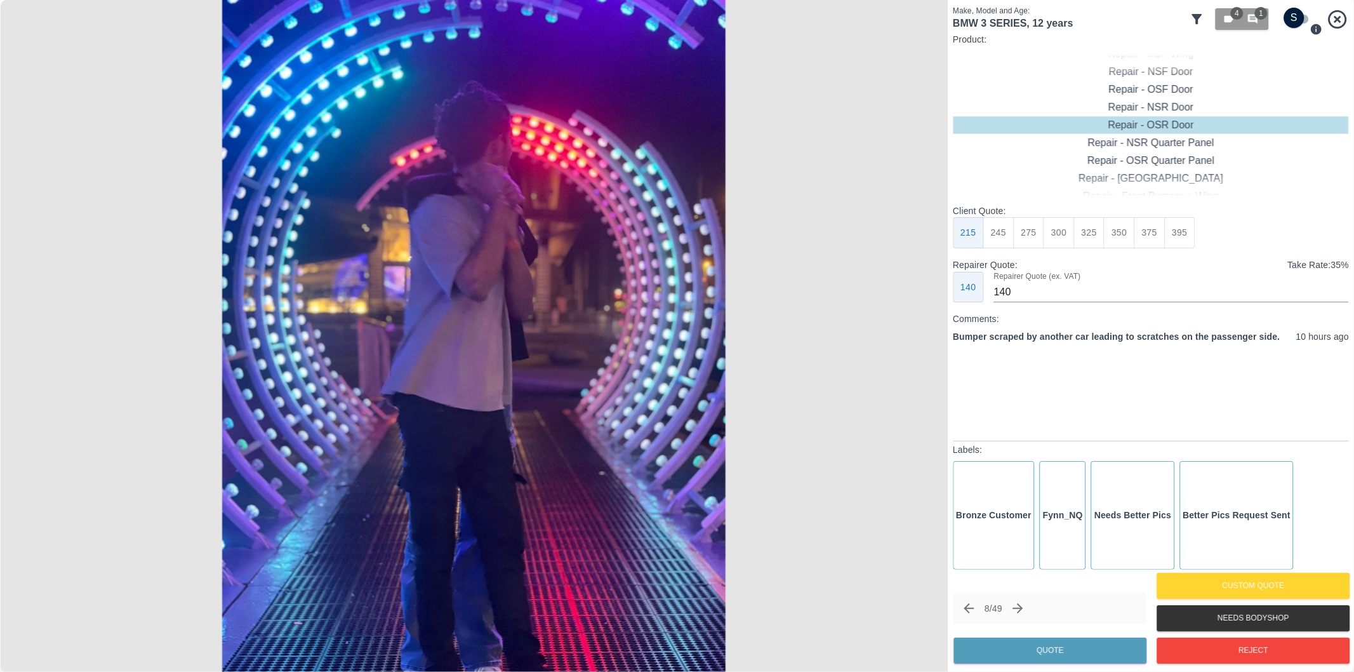
click at [1195, 15] on icon at bounding box center [1197, 19] width 10 height 10
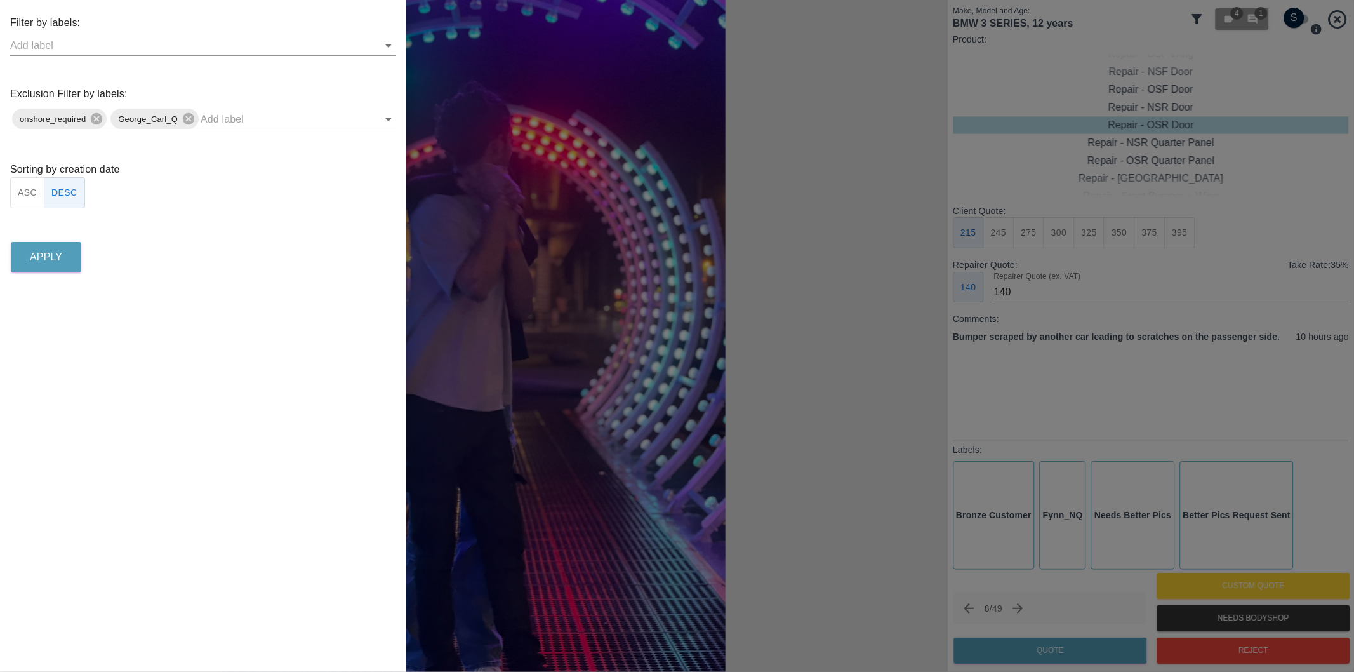
click at [1195, 15] on div at bounding box center [677, 336] width 1354 height 672
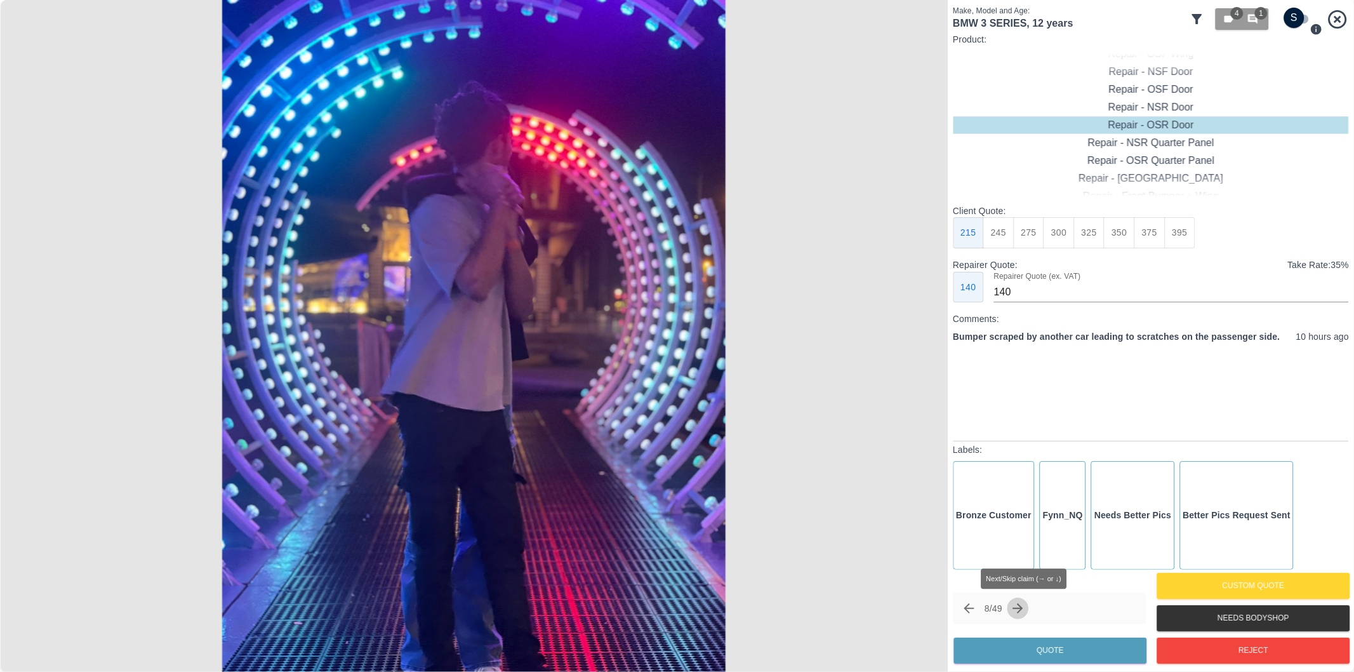
click at [1023, 609] on icon "Next claim" at bounding box center [1018, 608] width 10 height 10
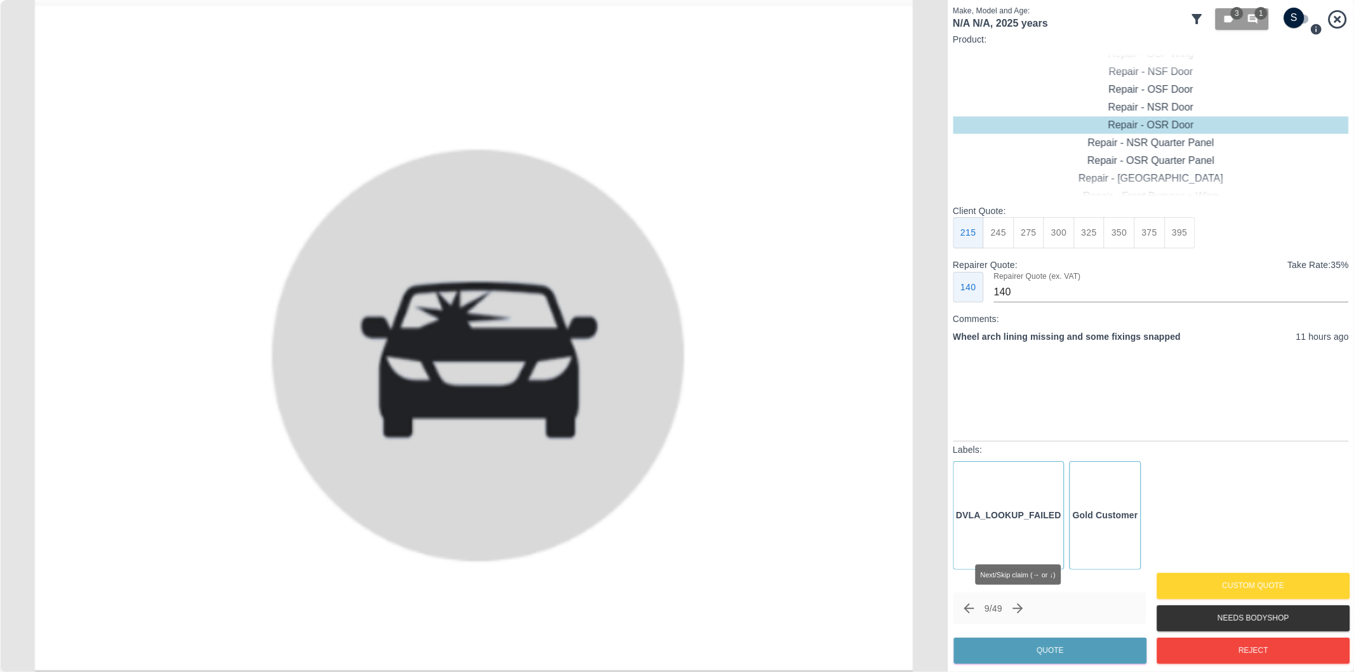
click at [1023, 609] on icon "Next claim" at bounding box center [1018, 608] width 10 height 10
click at [1027, 609] on icon "Next claim" at bounding box center [1023, 608] width 15 height 15
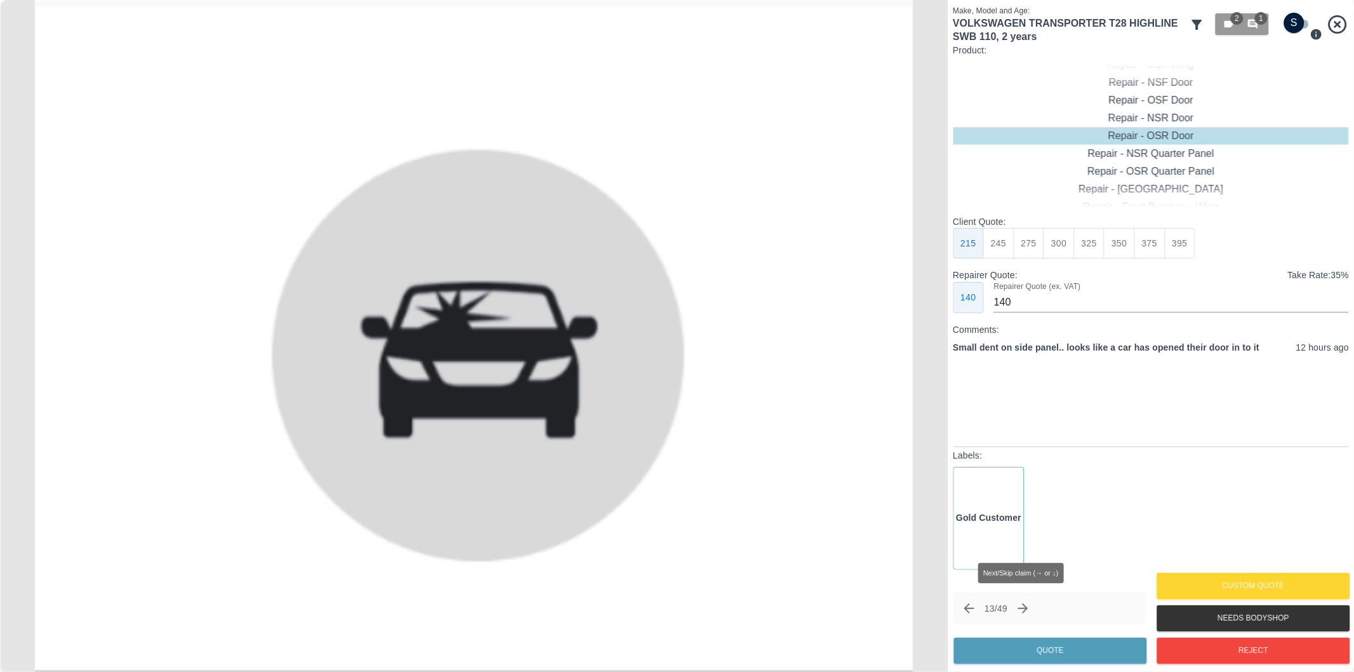
click at [1029, 607] on icon "Next claim" at bounding box center [1023, 608] width 10 height 10
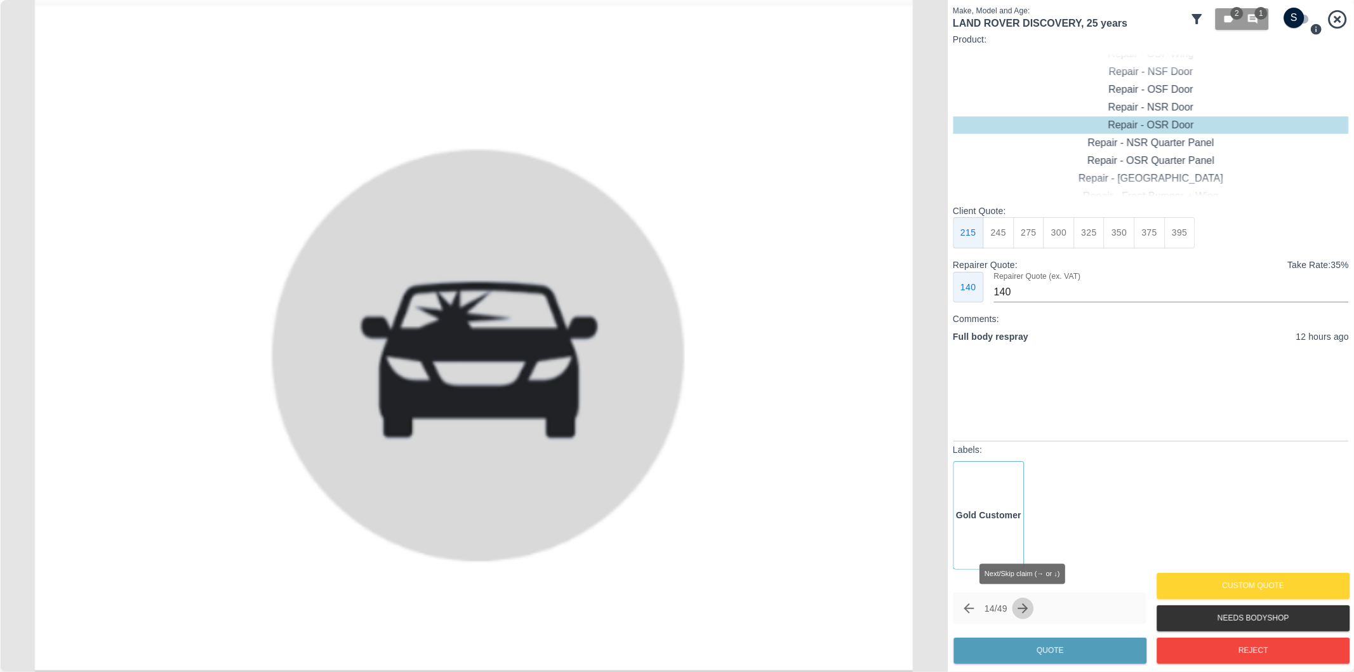
click at [1029, 607] on icon "Next claim" at bounding box center [1023, 608] width 10 height 10
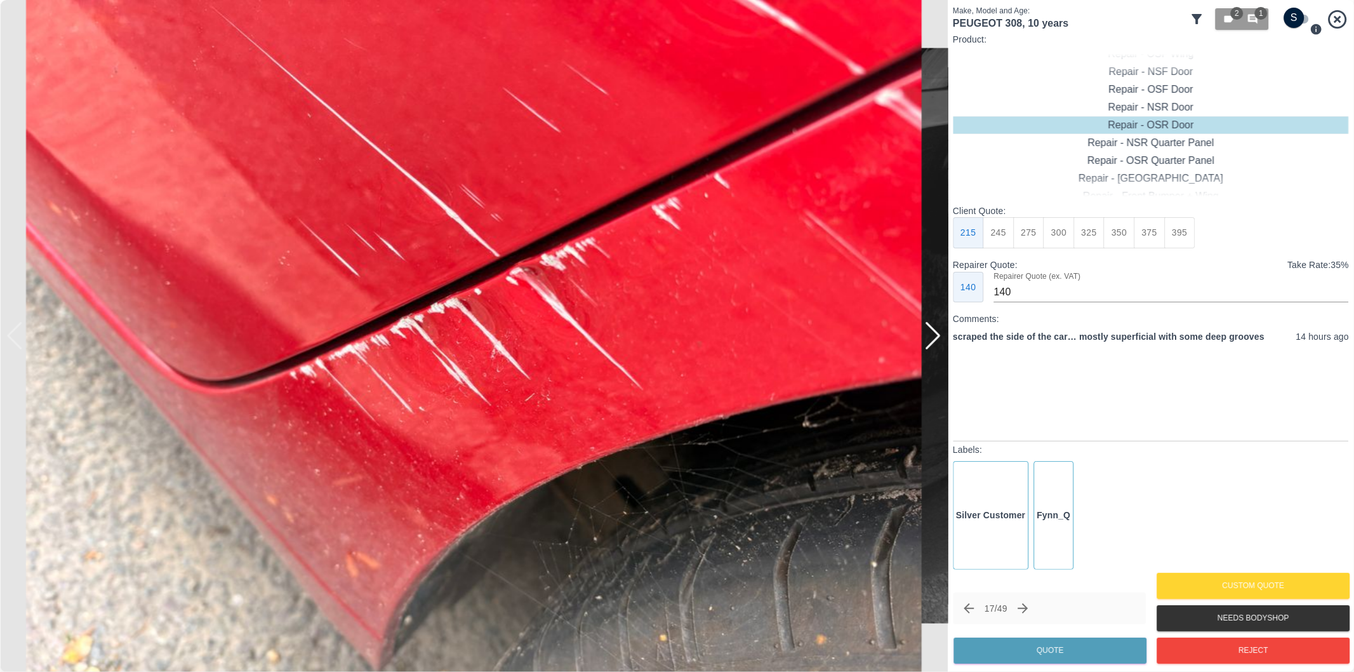
click at [932, 340] on div at bounding box center [932, 336] width 17 height 28
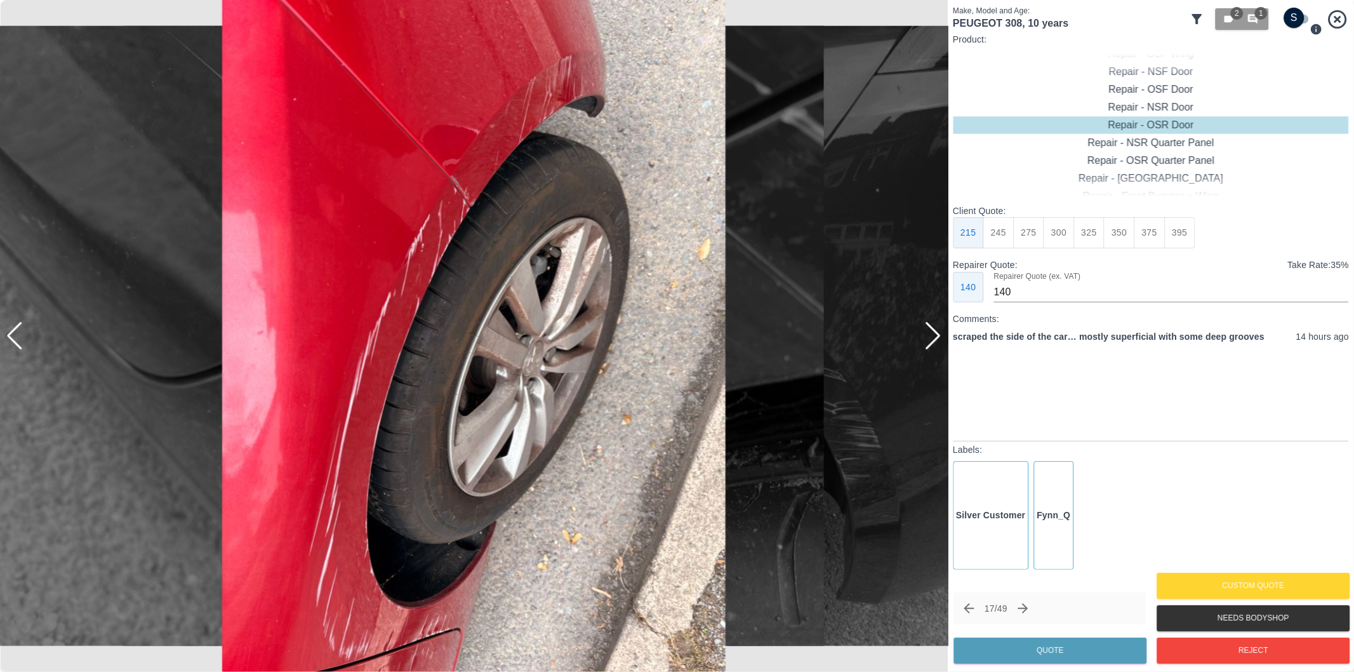
click at [932, 340] on div at bounding box center [932, 336] width 17 height 28
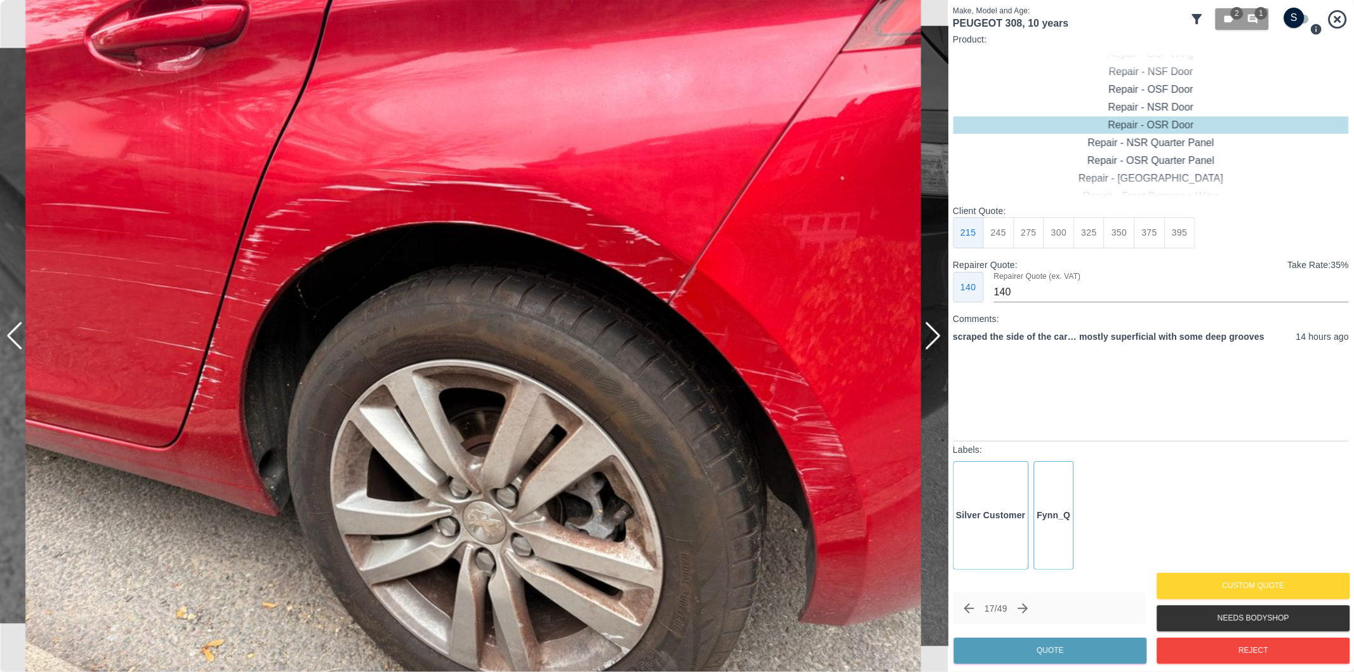
click at [933, 335] on div at bounding box center [932, 336] width 17 height 28
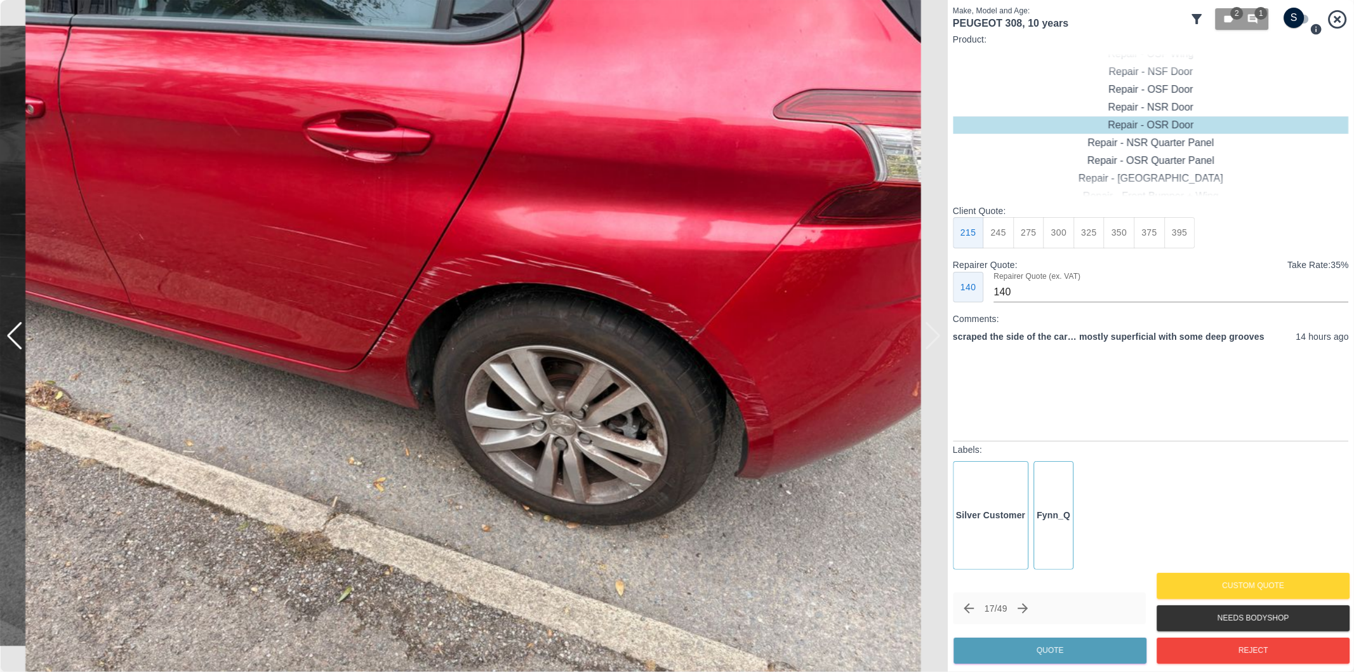
click at [933, 334] on div at bounding box center [474, 336] width 948 height 672
click at [1303, 21] on input "checkbox" at bounding box center [1294, 18] width 61 height 20
checkbox input "true"
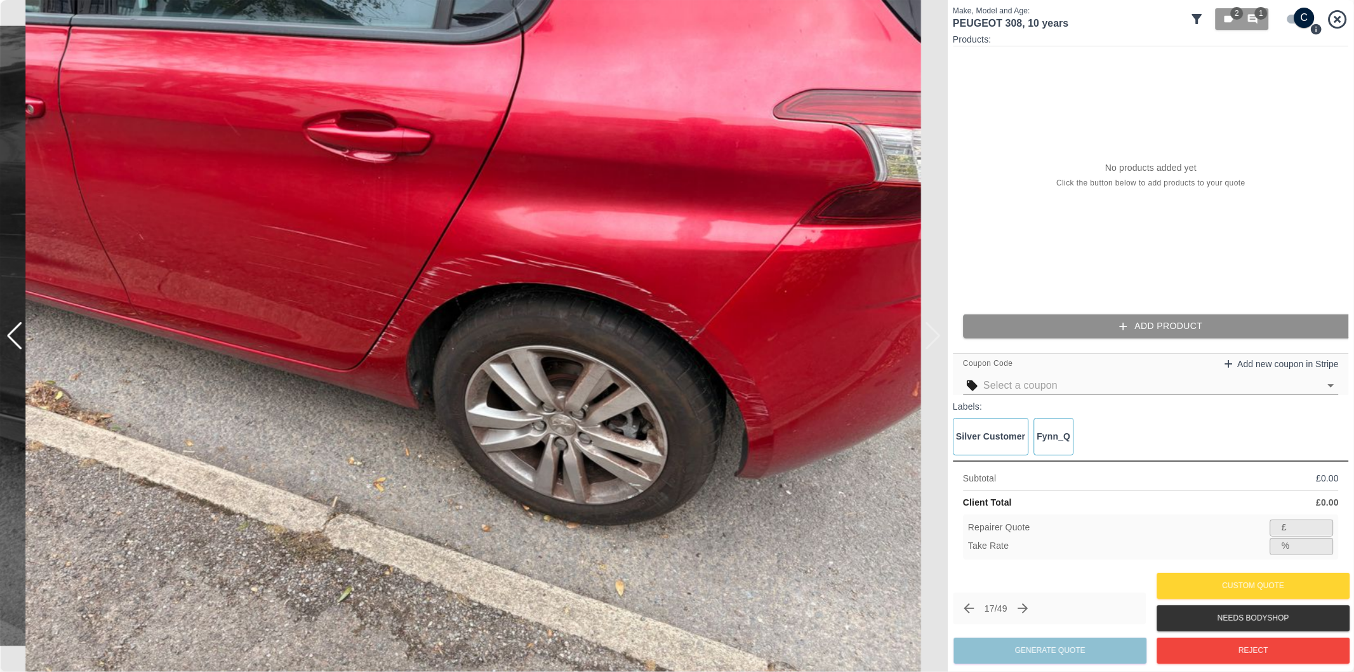
click at [1178, 321] on button "Add Product" at bounding box center [1161, 325] width 396 height 23
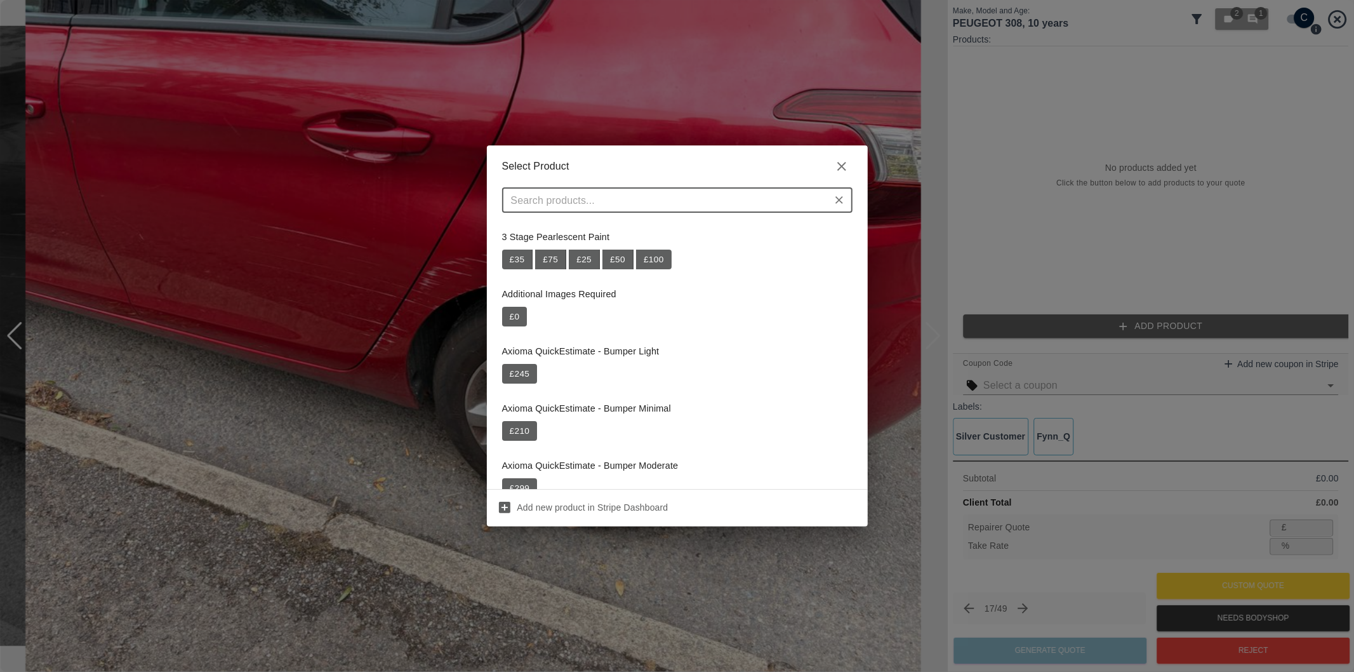
click at [788, 204] on input "text" at bounding box center [667, 200] width 322 height 18
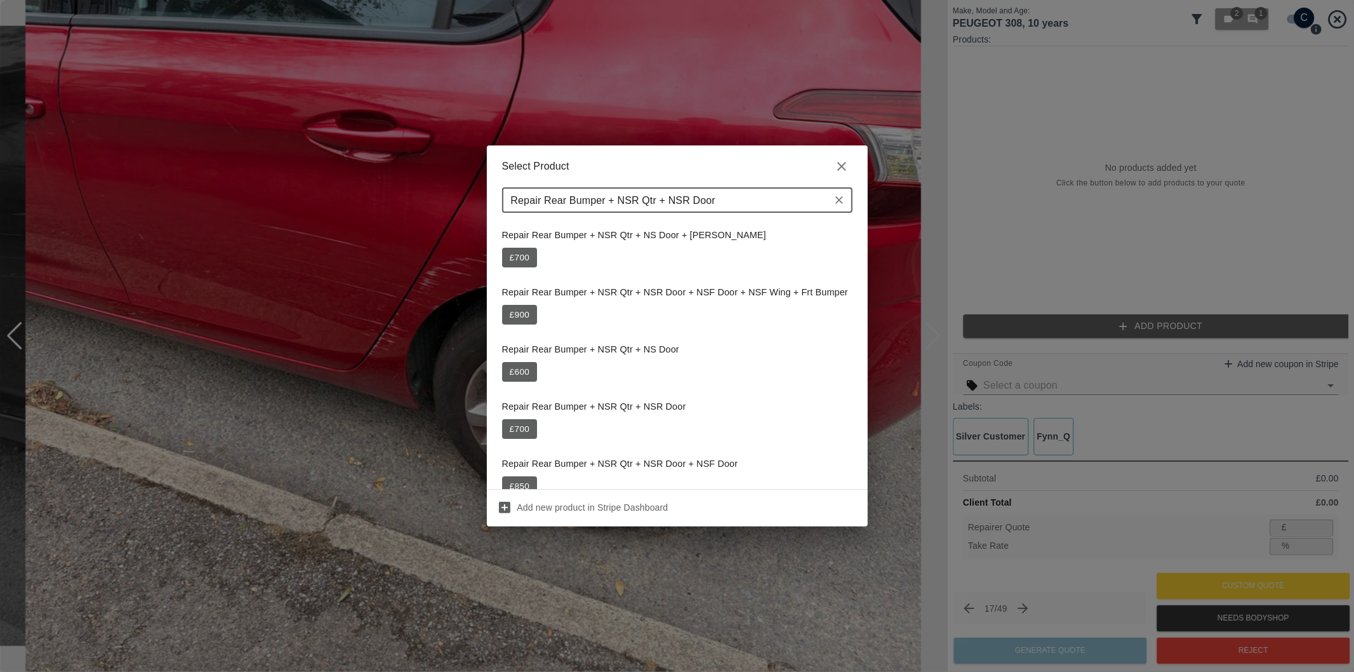
scroll to position [141, 0]
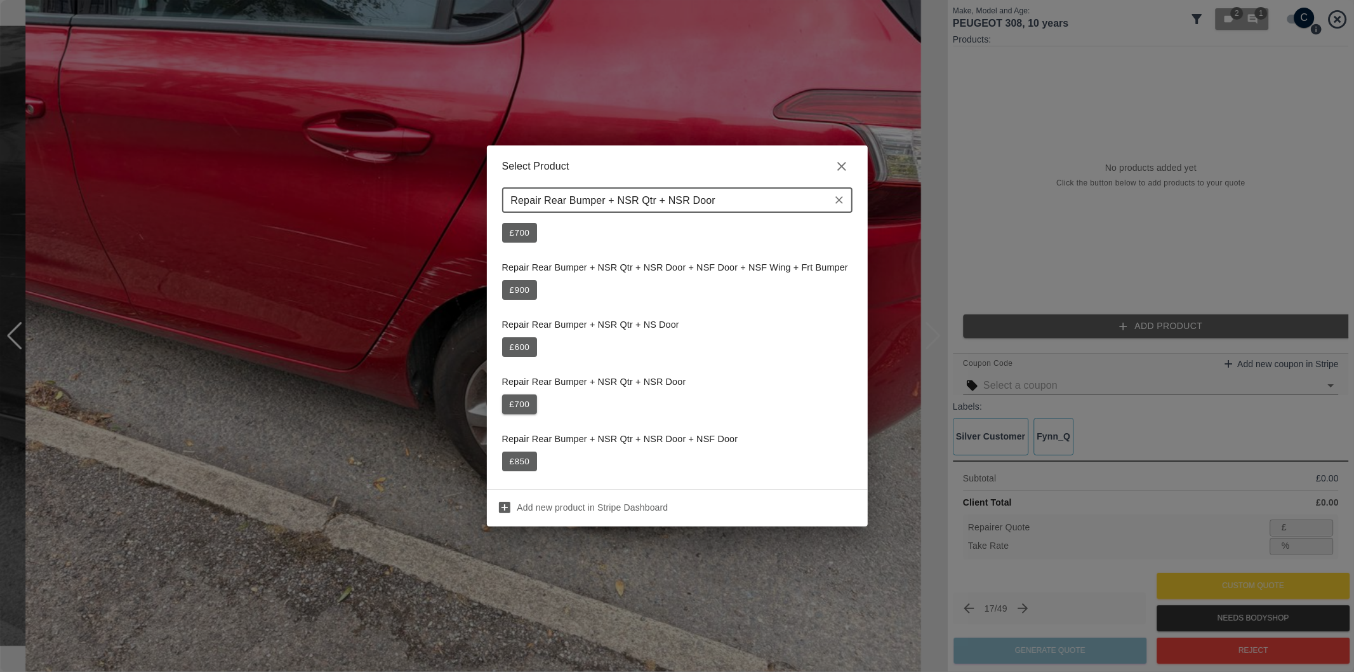
type input "Repair Rear Bumper + NSR Qtr + NSR Door"
click at [516, 405] on button "£ 700" at bounding box center [520, 404] width 36 height 20
type input "455"
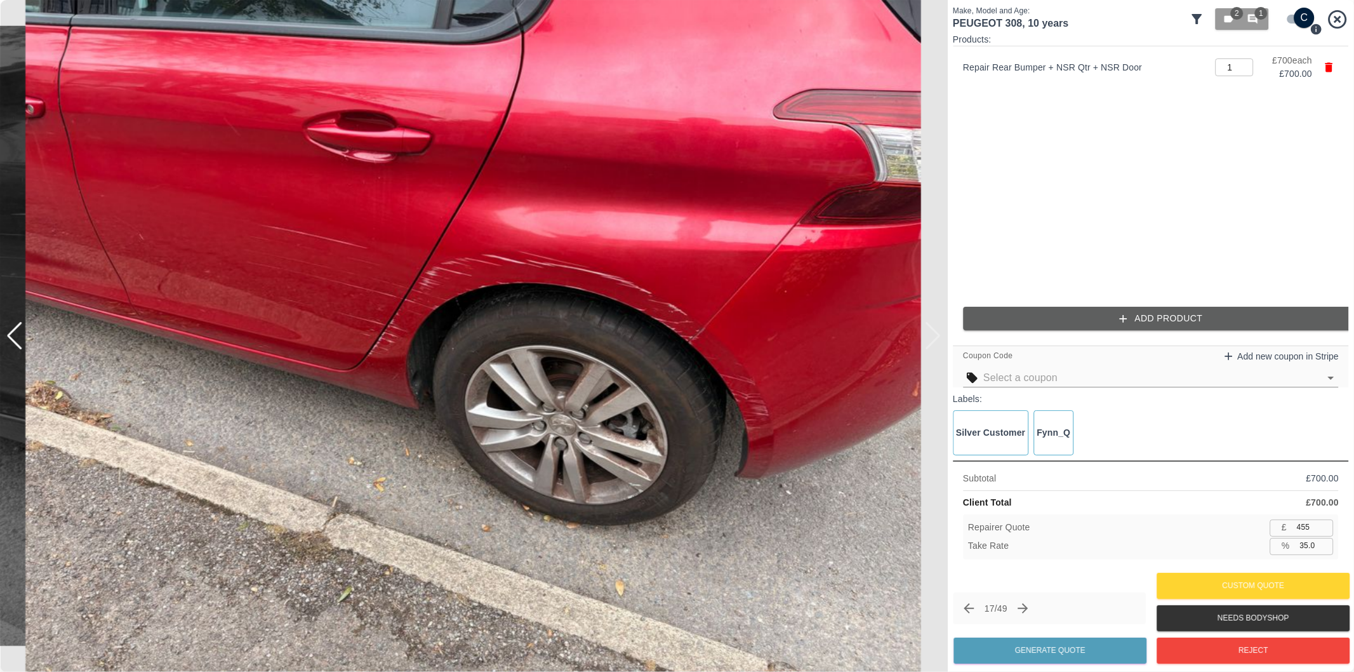
click at [1308, 547] on input "35.0" at bounding box center [1314, 546] width 39 height 16
type input "38.0"
type input "434"
type input "39.0"
type input "427"
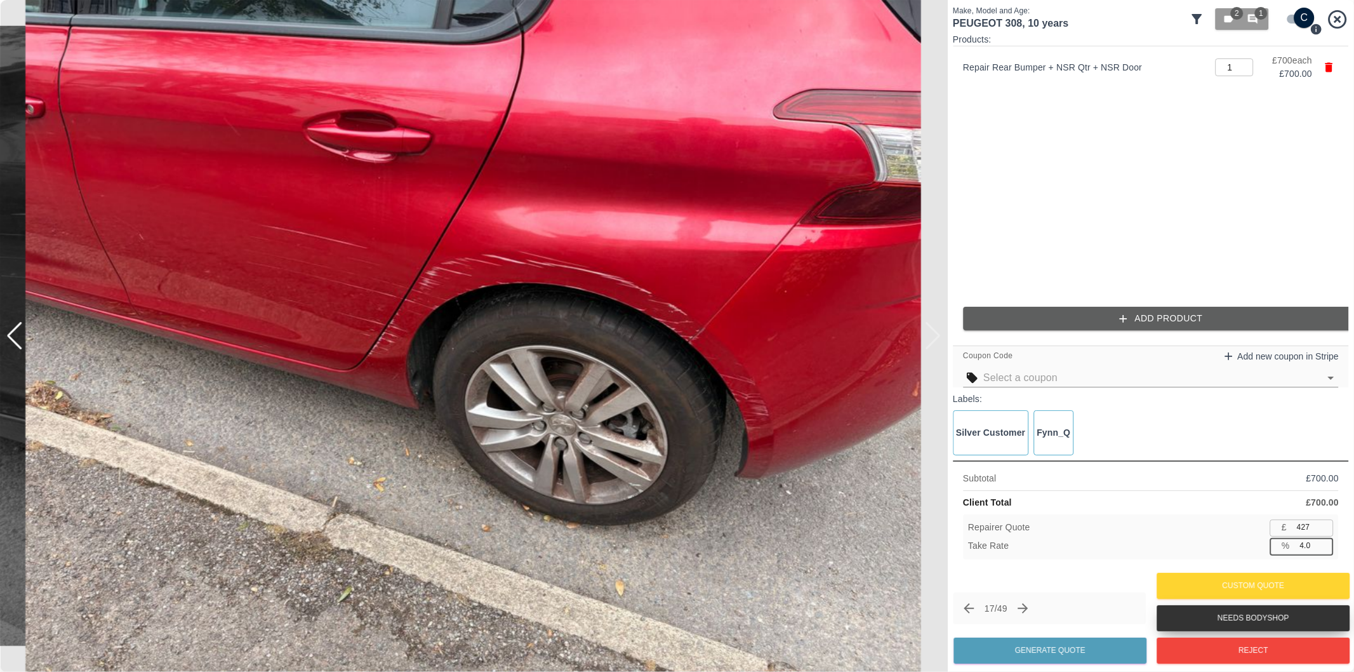
type input "40.0"
type input "420"
type input "40.0"
click at [1038, 648] on button "Generate Quote" at bounding box center [1050, 650] width 193 height 26
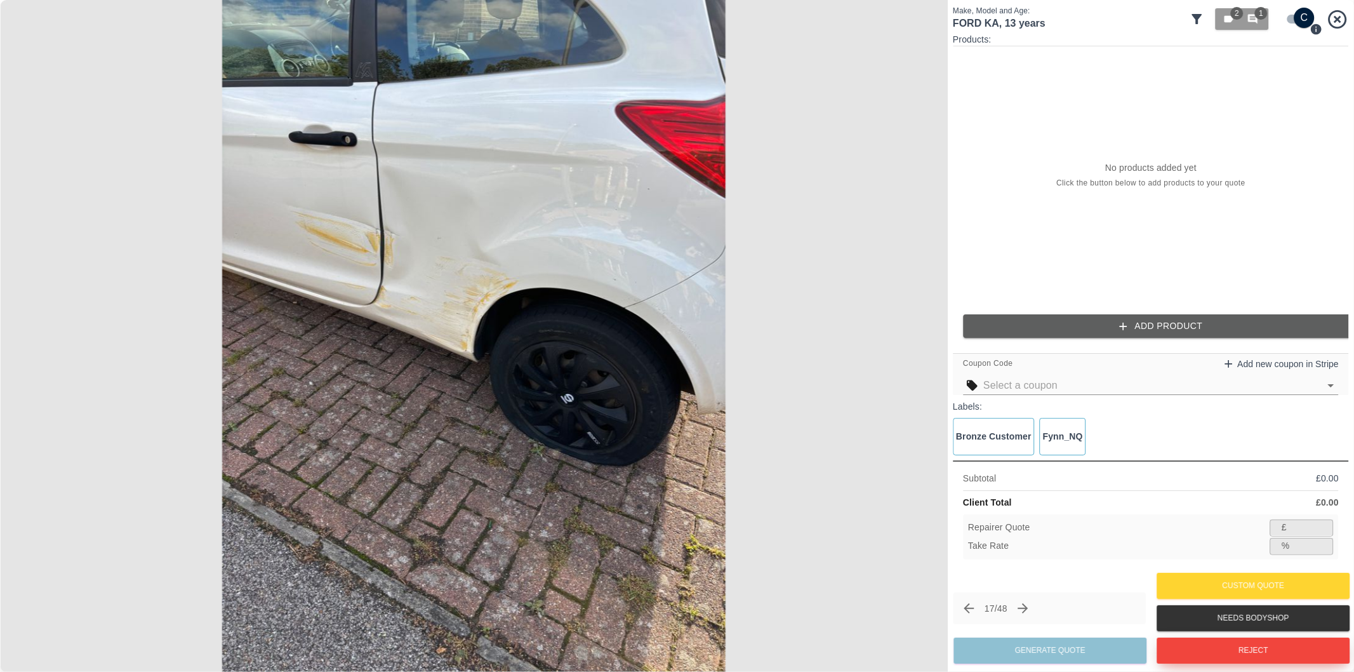
click at [1254, 661] on button "Reject" at bounding box center [1253, 650] width 193 height 26
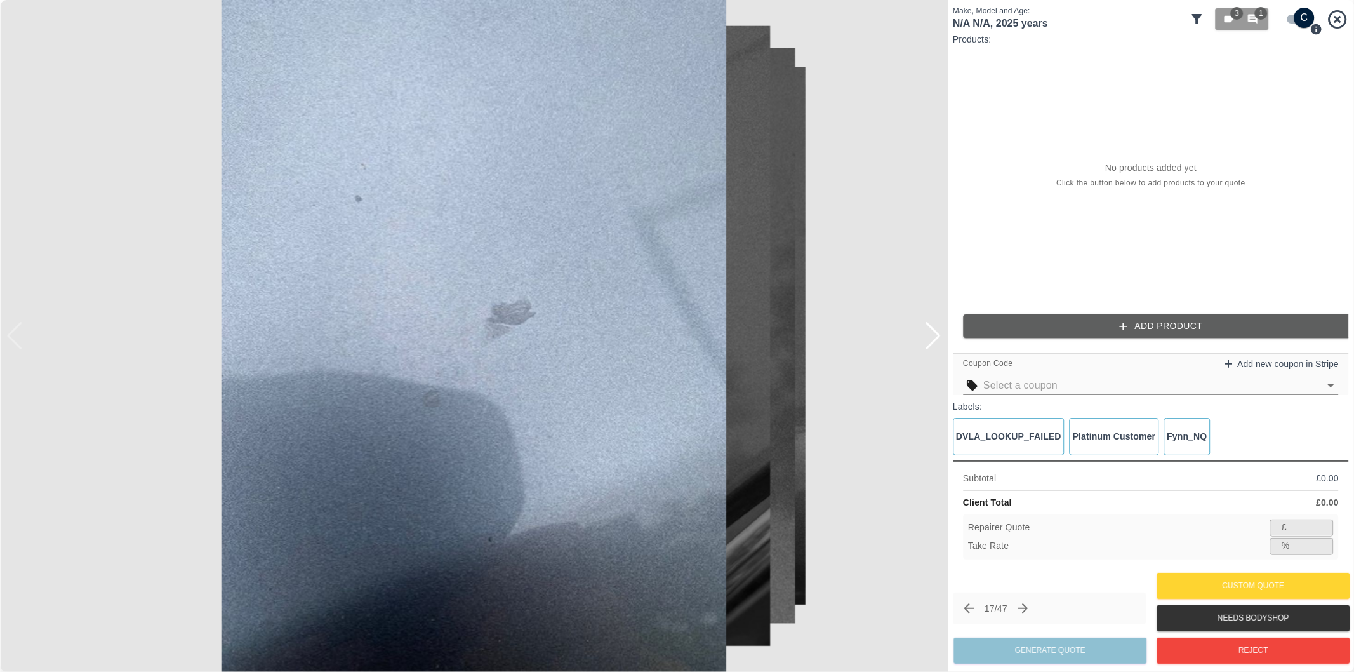
click at [1292, 17] on input "checkbox" at bounding box center [1304, 18] width 61 height 20
checkbox input "false"
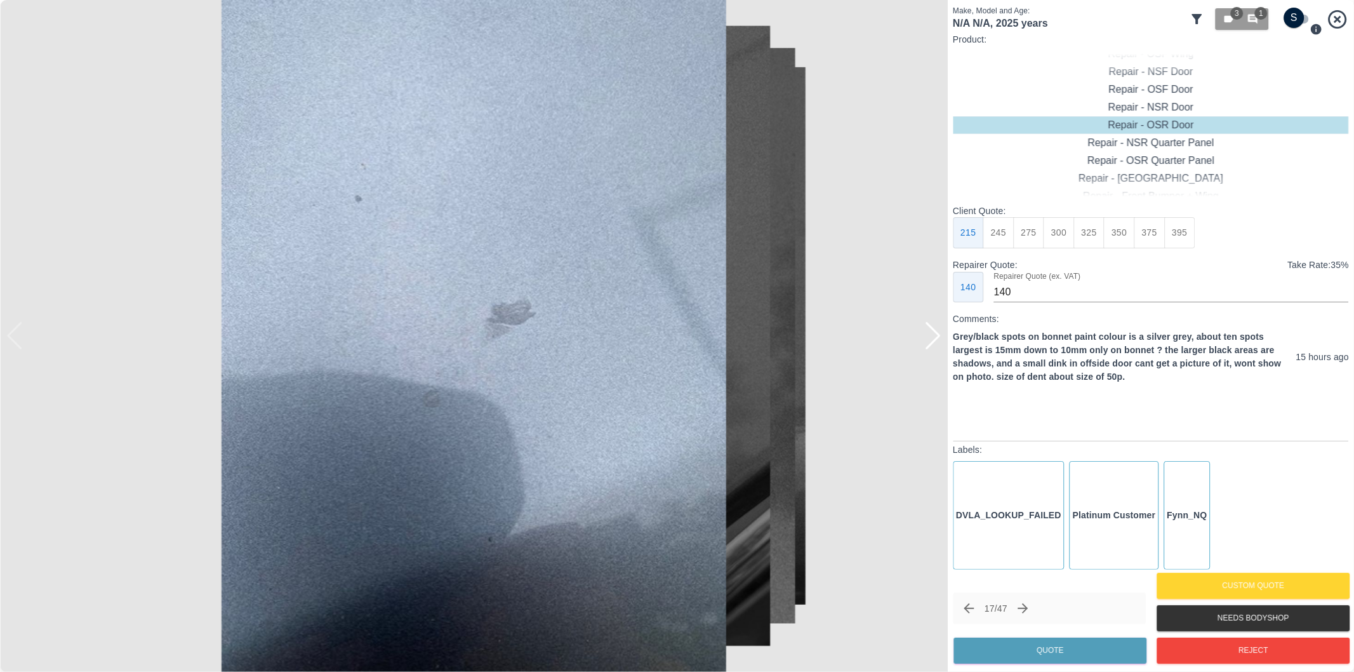
click at [942, 337] on img at bounding box center [474, 336] width 948 height 672
click at [938, 340] on div at bounding box center [932, 336] width 17 height 28
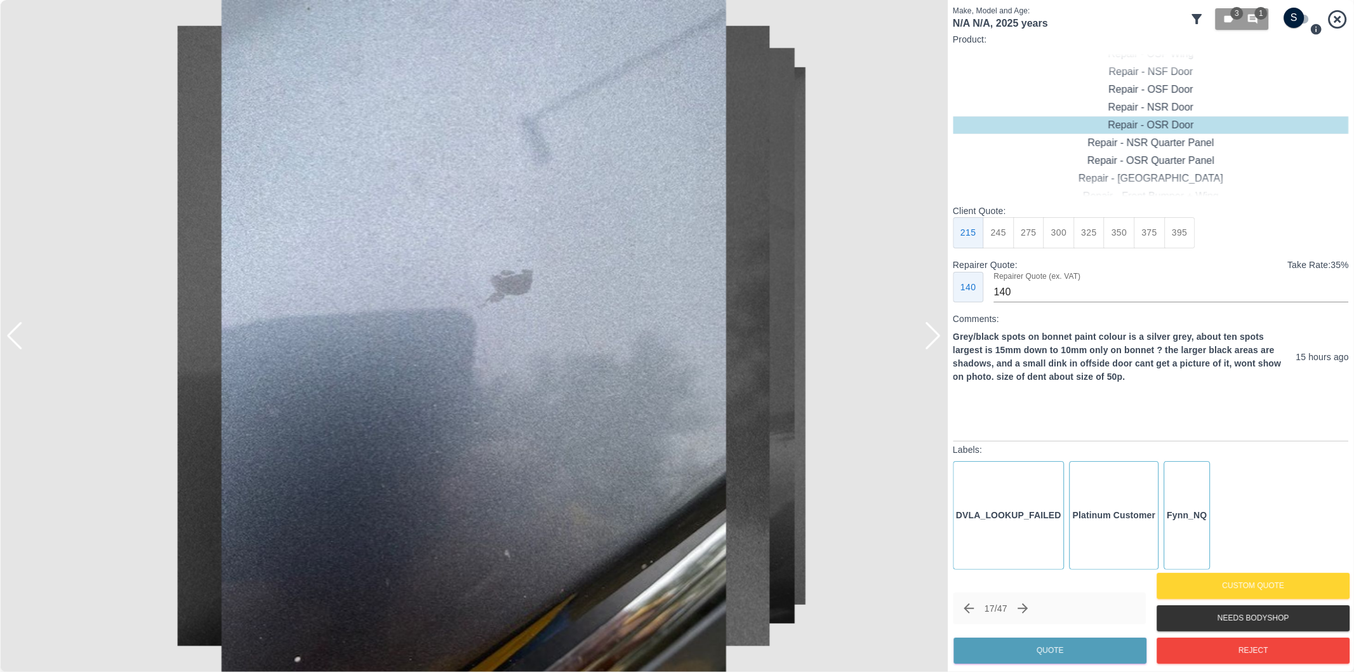
click at [935, 339] on div at bounding box center [932, 336] width 17 height 28
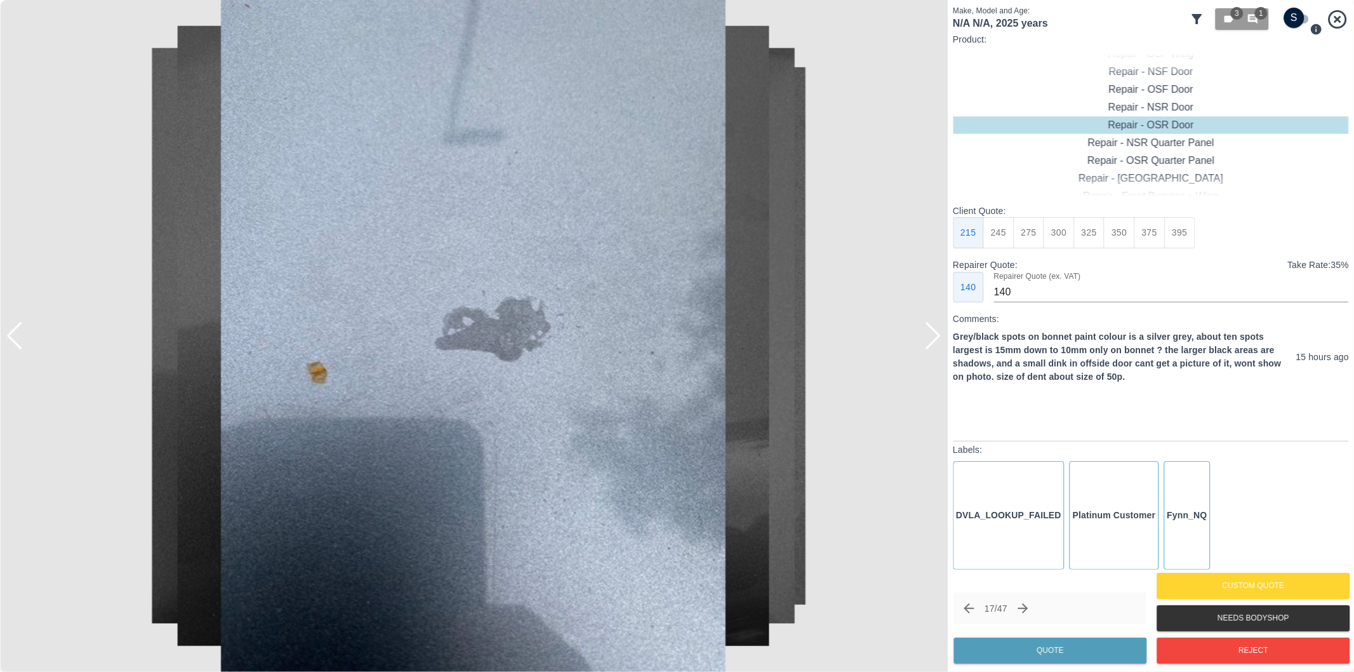
click at [935, 339] on div at bounding box center [932, 336] width 17 height 28
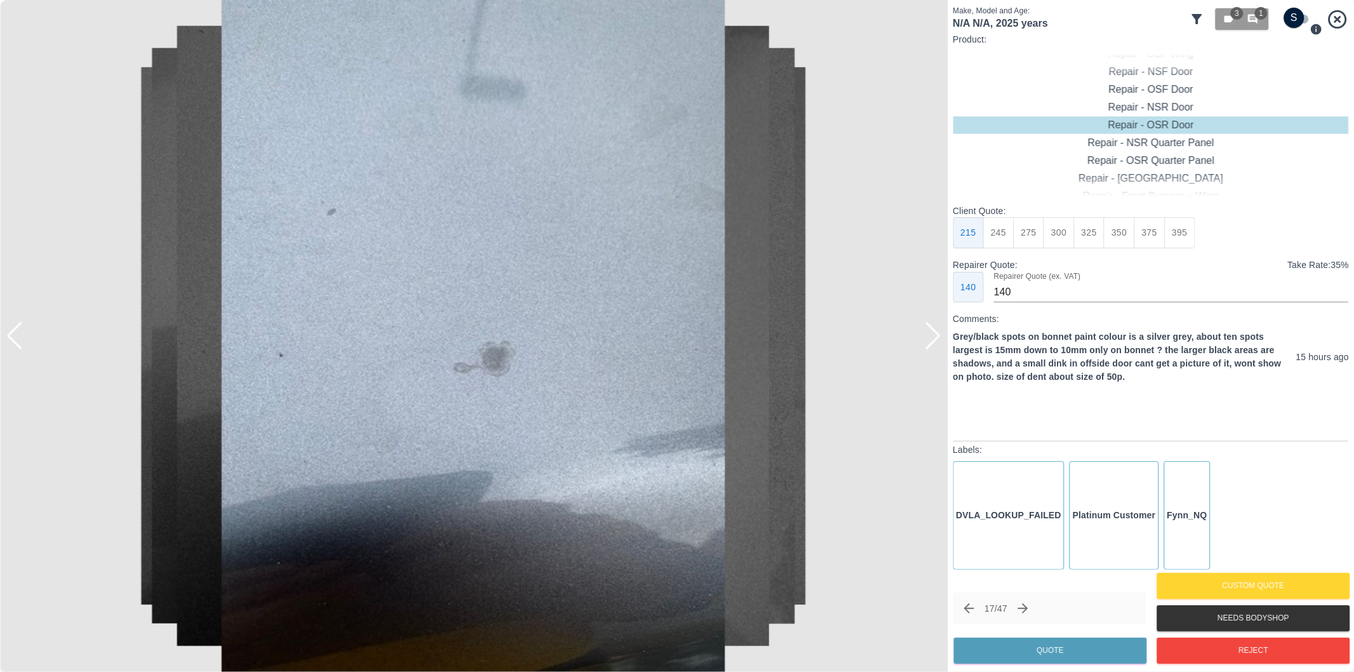
click at [935, 339] on div at bounding box center [932, 336] width 17 height 28
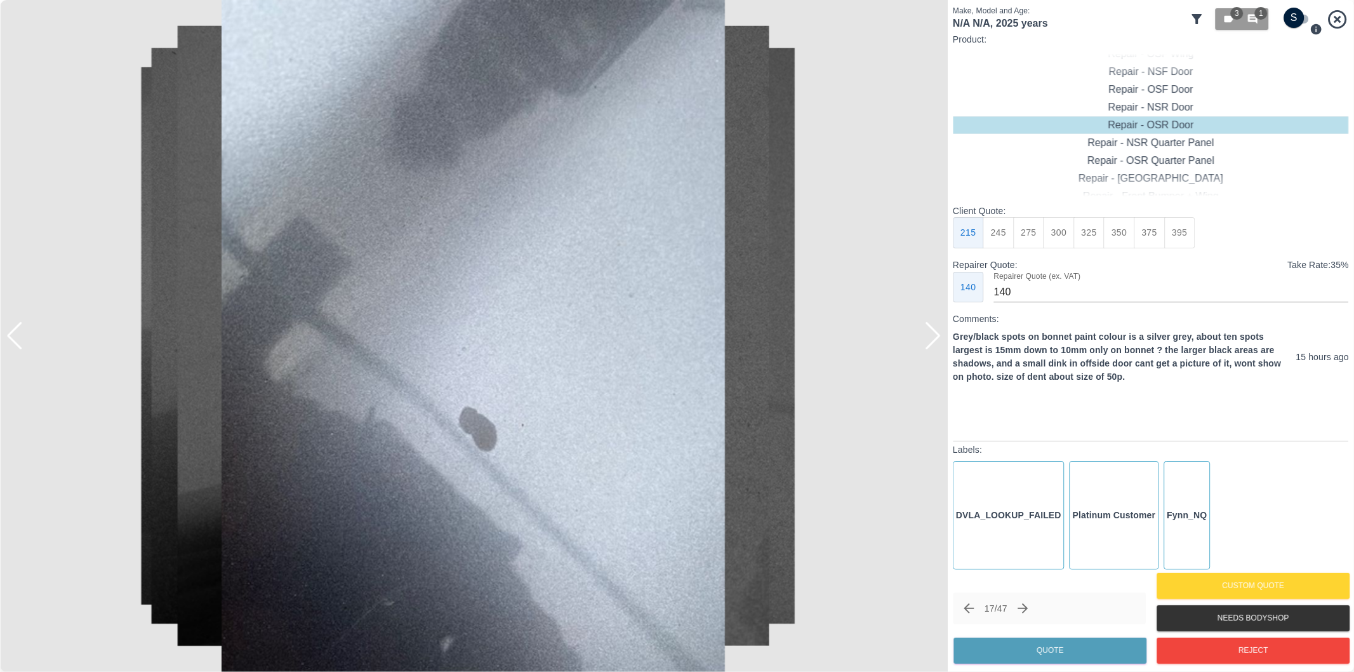
click at [935, 339] on div at bounding box center [932, 336] width 17 height 28
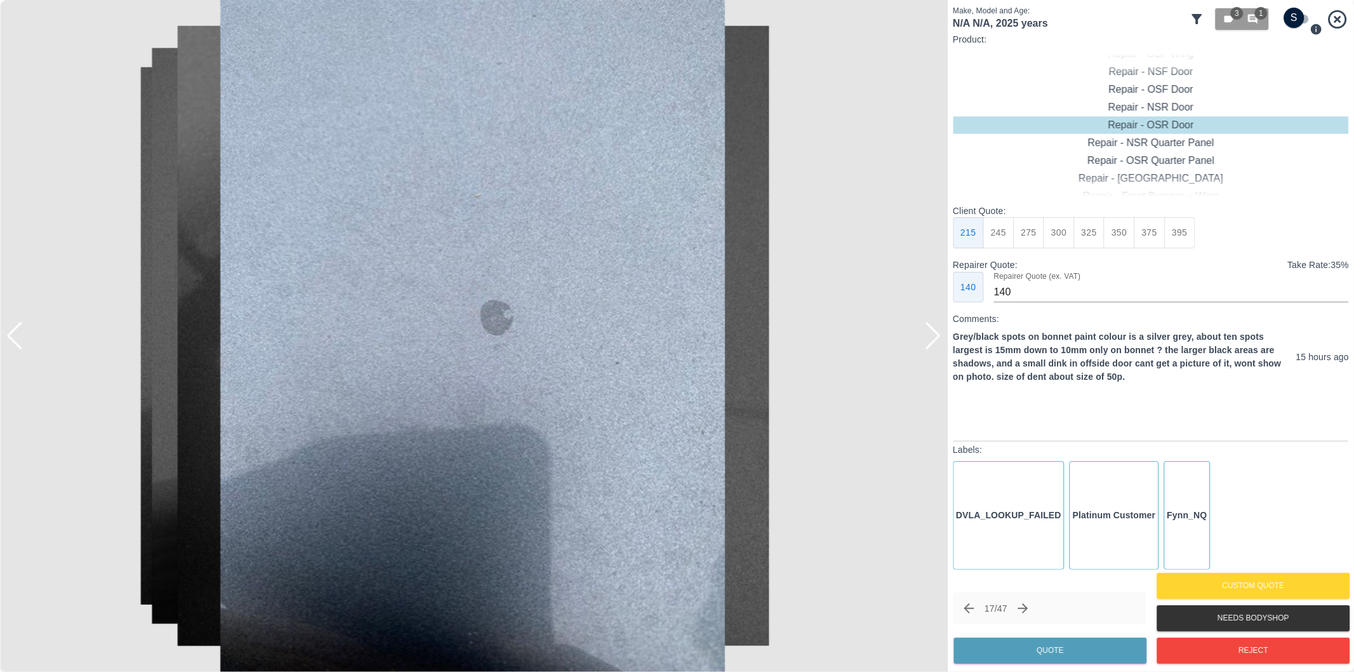
click at [919, 335] on div at bounding box center [474, 336] width 948 height 672
click at [928, 336] on div at bounding box center [932, 336] width 17 height 28
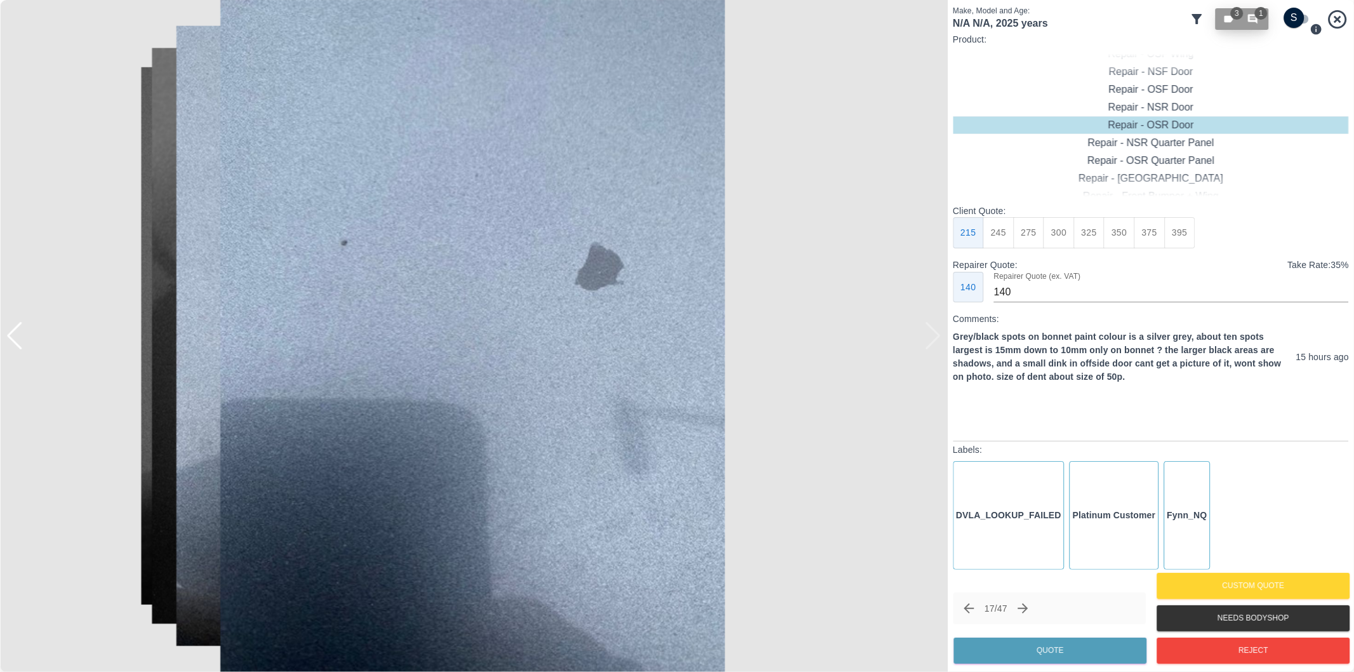
click at [1248, 27] on button "3 1" at bounding box center [1242, 19] width 53 height 22
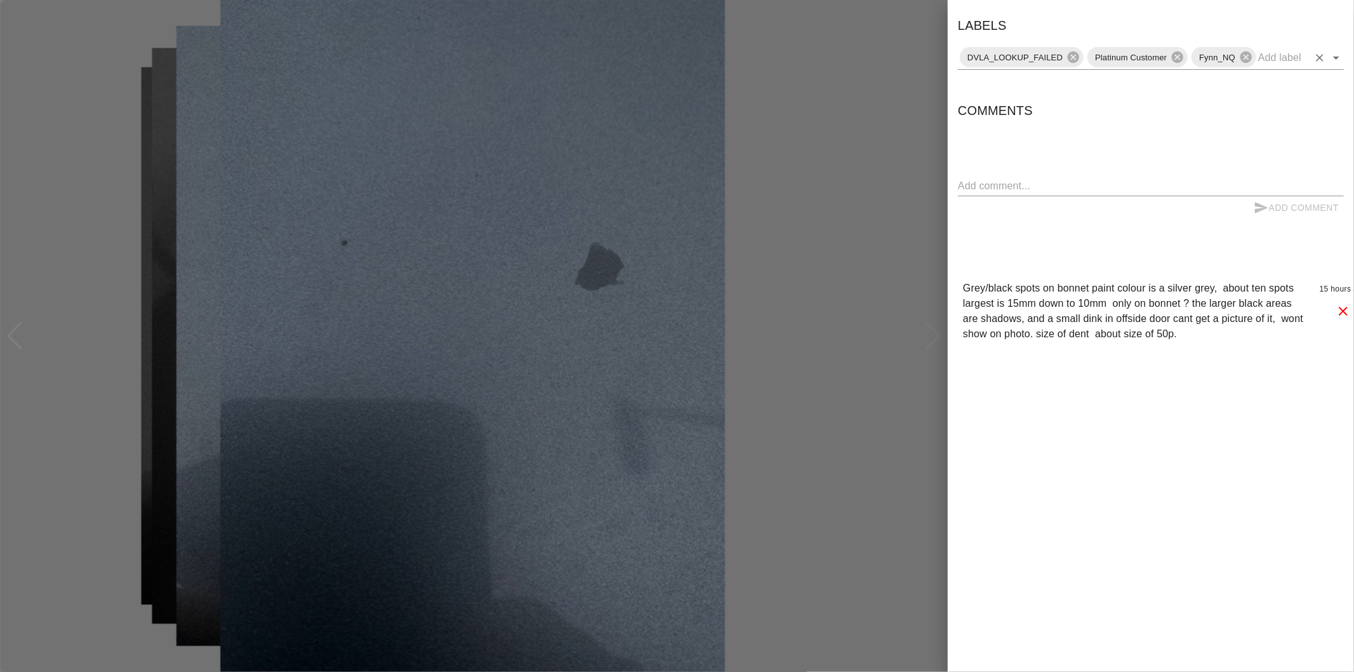
click at [1341, 60] on icon "Open" at bounding box center [1336, 57] width 15 height 15
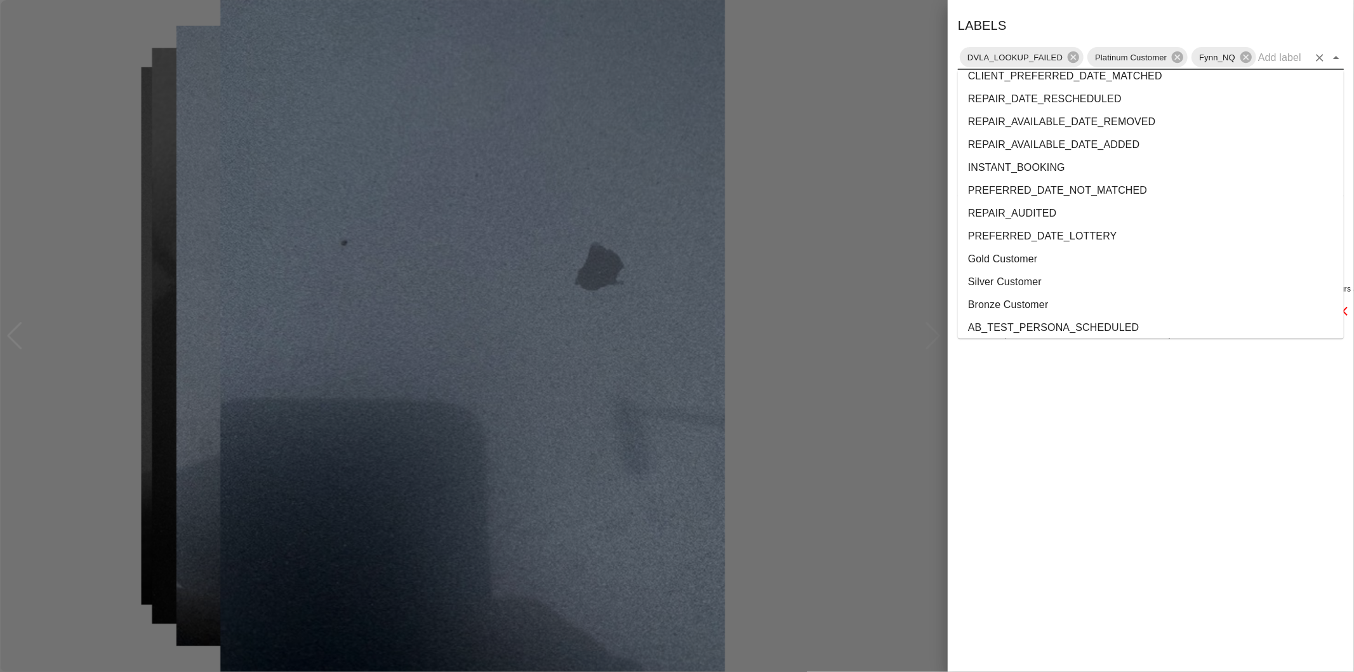
scroll to position [2300, 0]
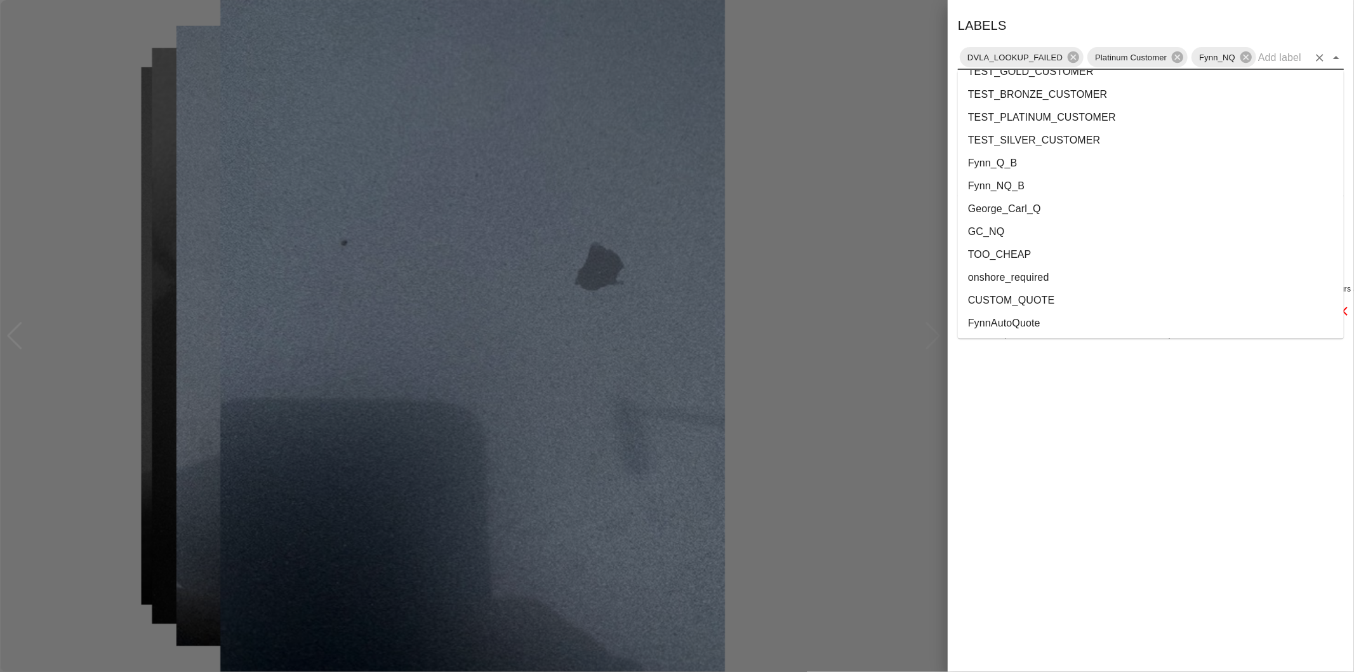
click at [1042, 277] on li "onshore_required" at bounding box center [1151, 277] width 386 height 23
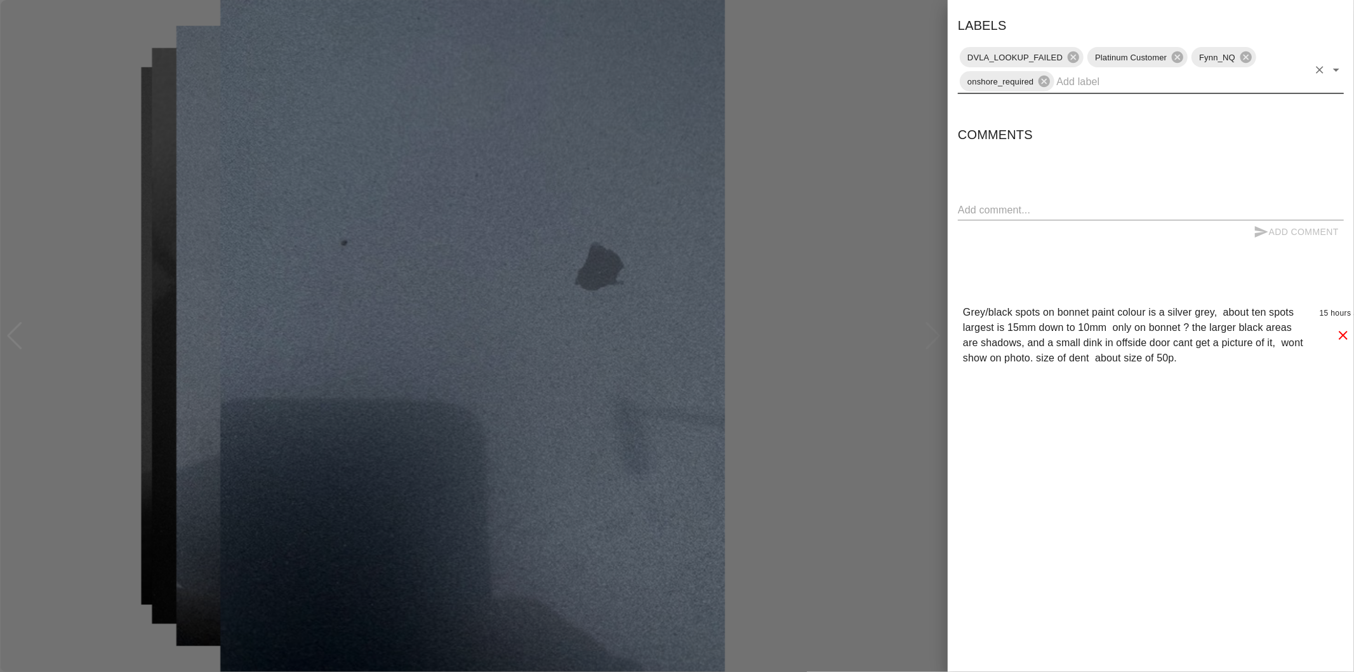
click at [1334, 70] on icon "Open" at bounding box center [1336, 69] width 15 height 15
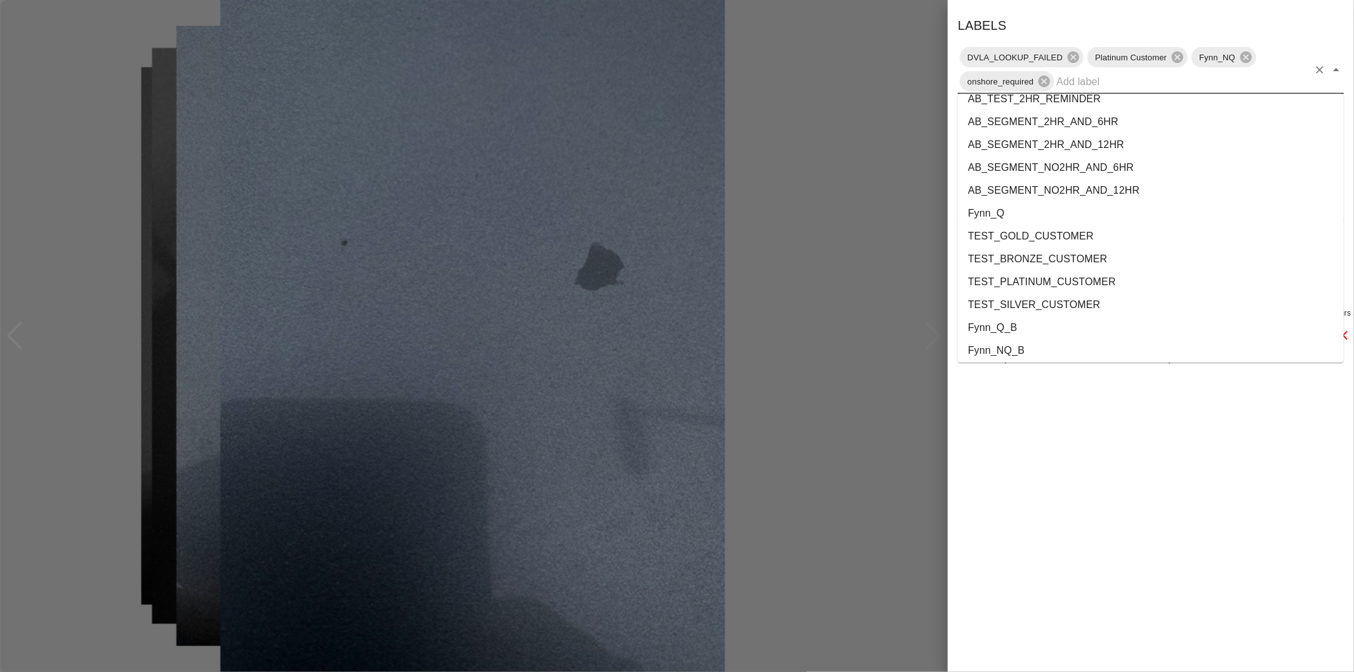
scroll to position [2277, 0]
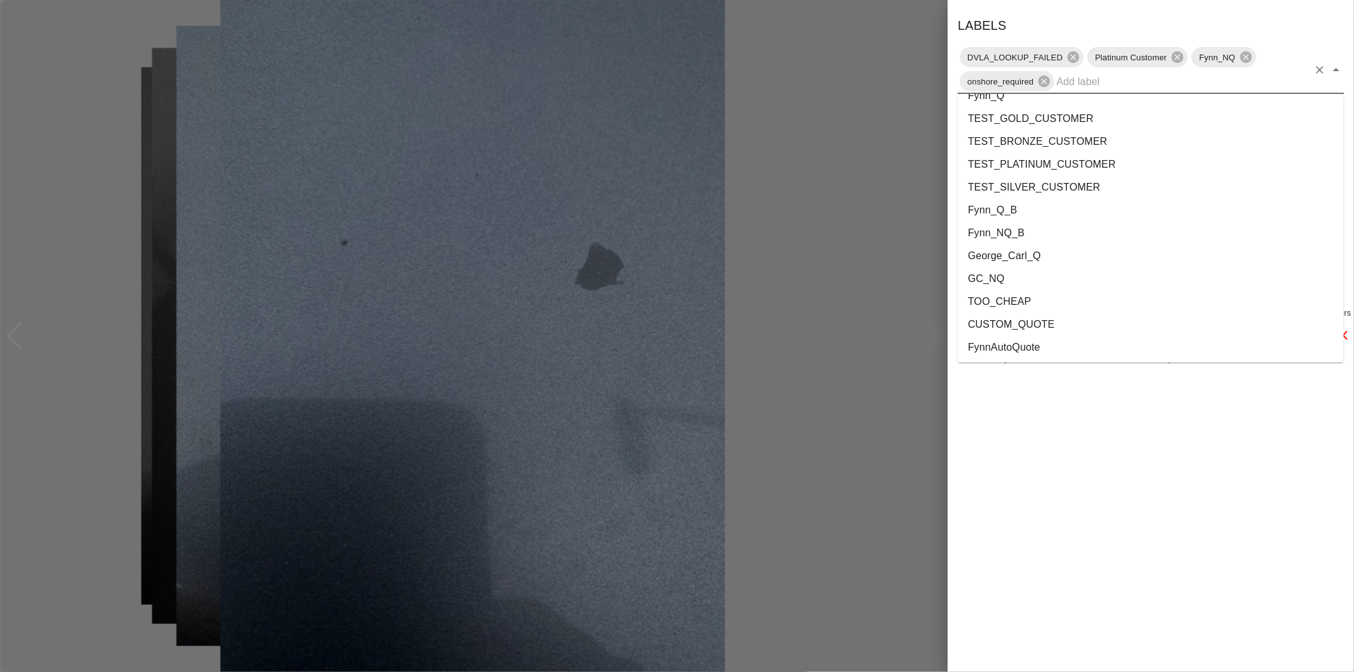
click at [1038, 255] on li "George_Carl_Q" at bounding box center [1151, 255] width 386 height 23
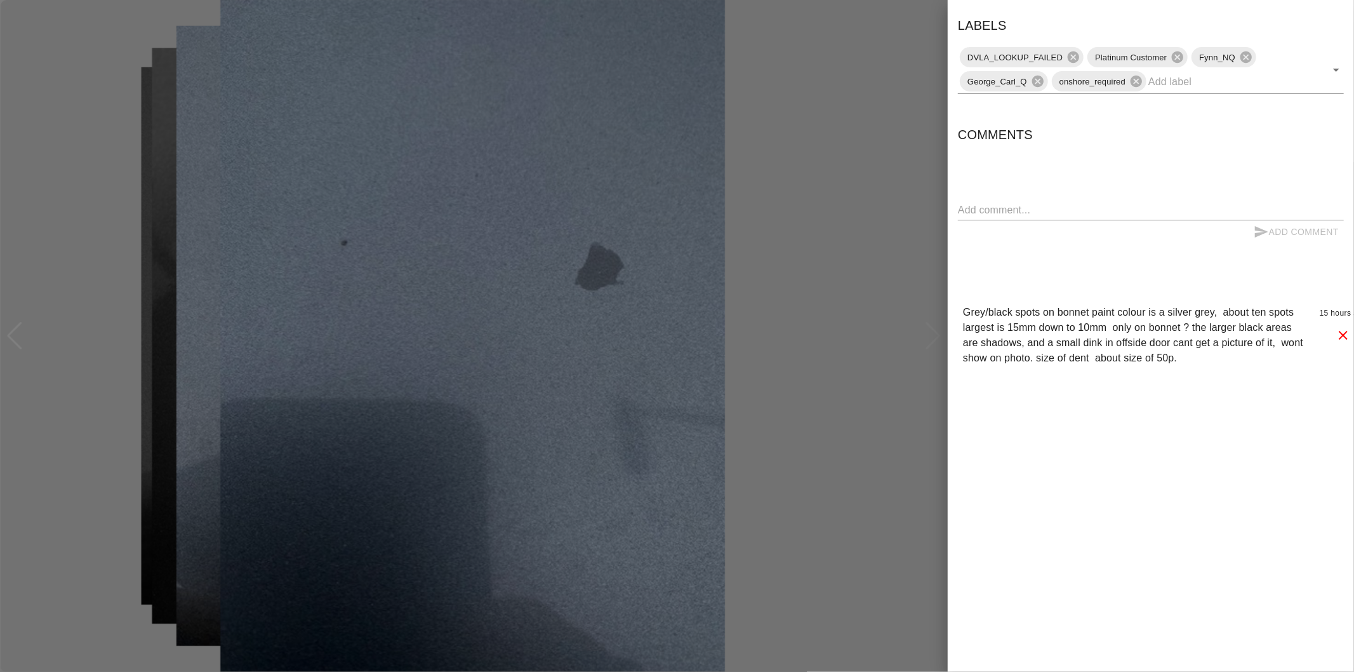
click at [868, 229] on div at bounding box center [677, 336] width 1354 height 672
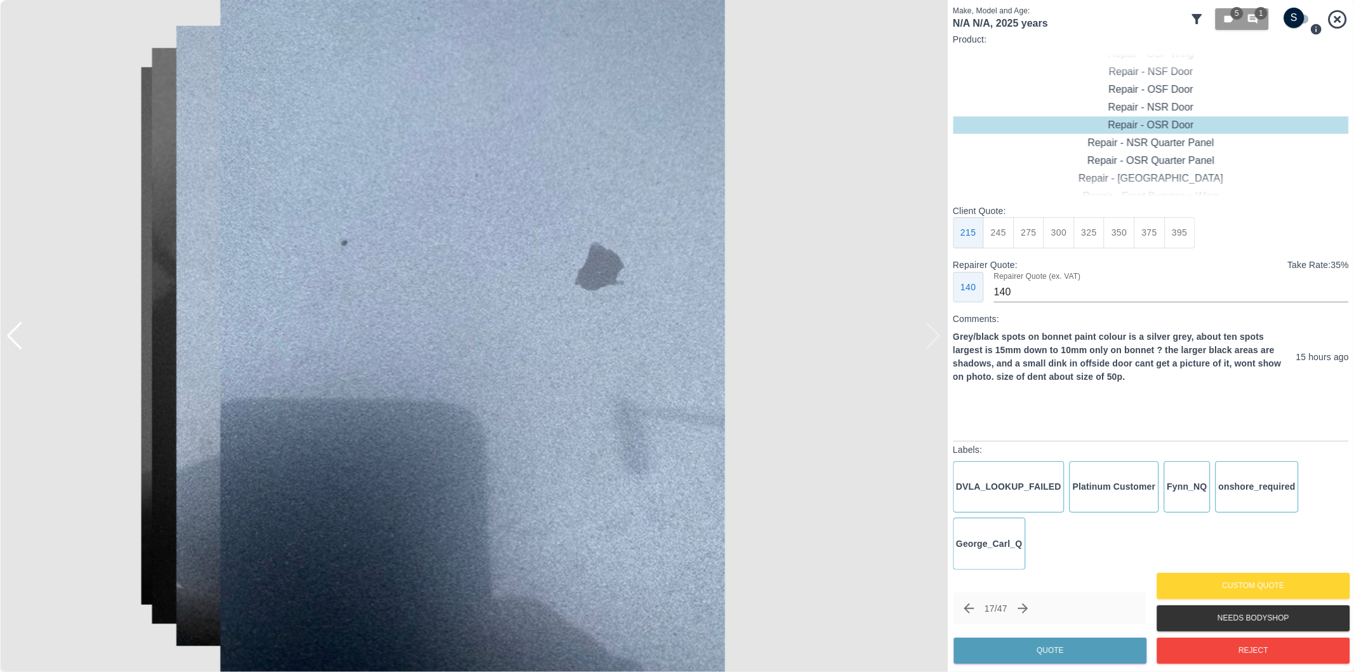
click at [1027, 611] on icon "Next claim" at bounding box center [1023, 608] width 15 height 15
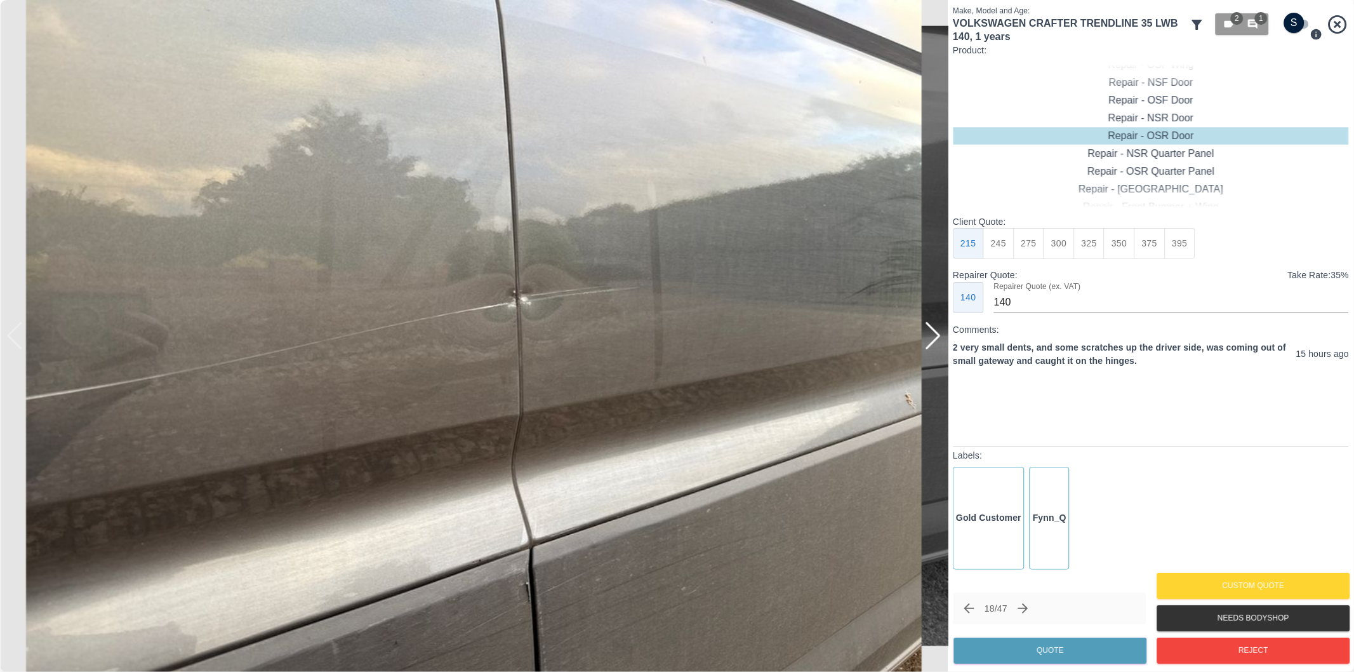
click at [936, 337] on div at bounding box center [932, 336] width 17 height 28
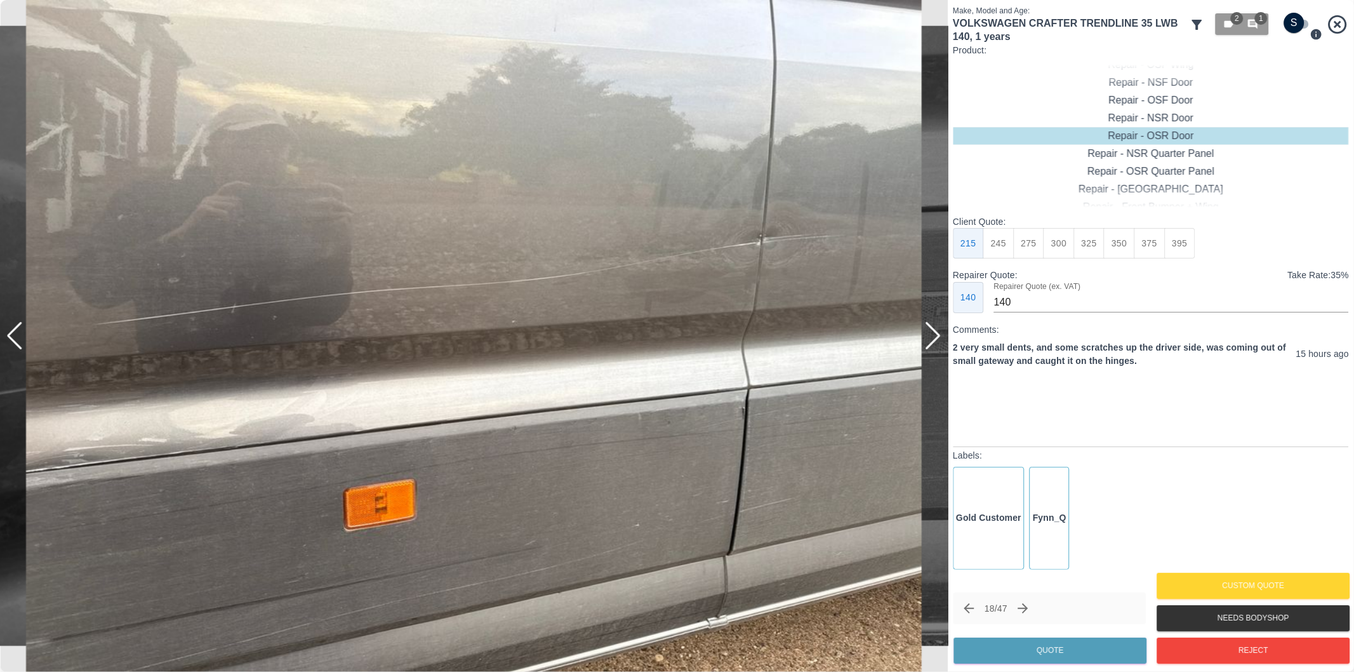
click at [936, 337] on div at bounding box center [932, 336] width 17 height 28
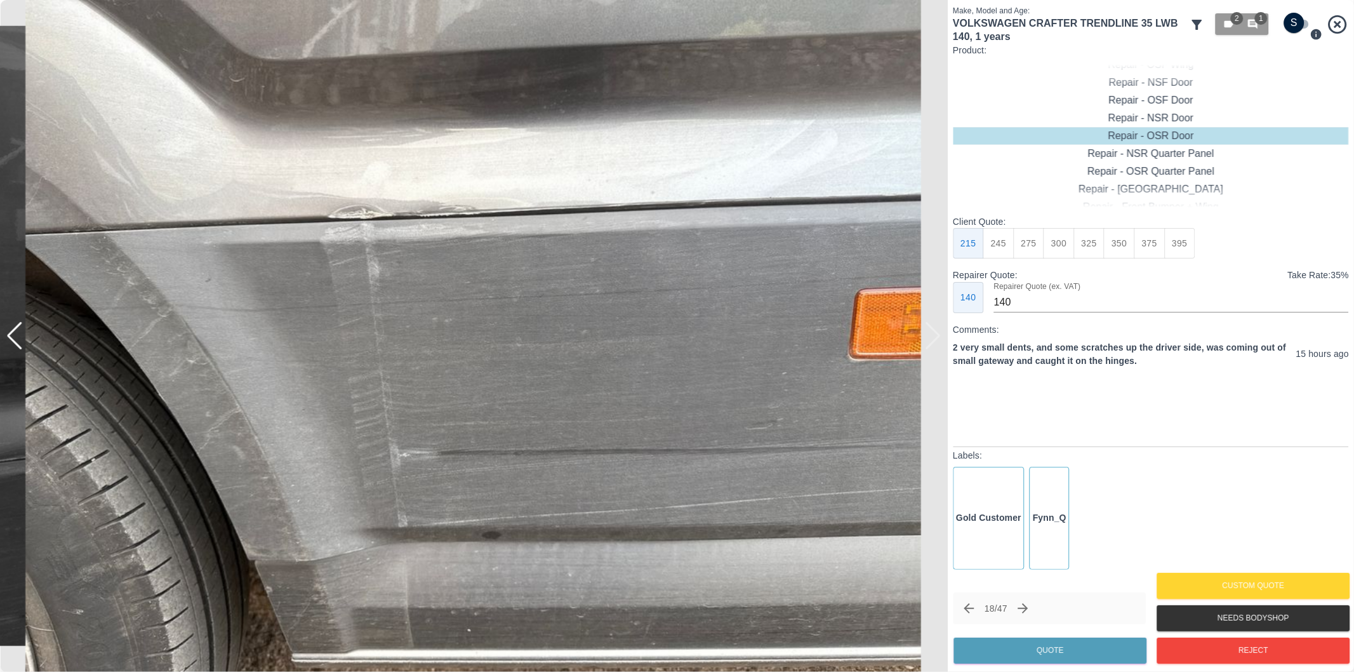
click at [936, 337] on div at bounding box center [474, 336] width 948 height 672
click at [15, 335] on div at bounding box center [14, 336] width 17 height 28
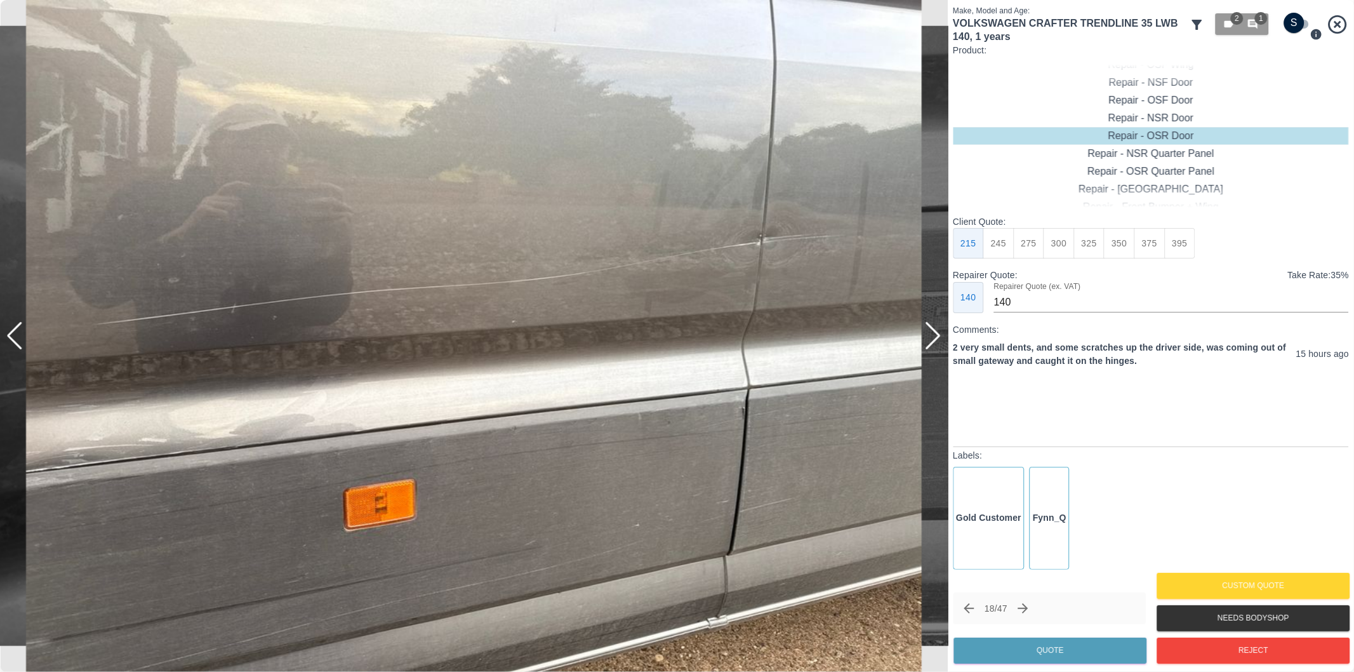
click at [15, 333] on div at bounding box center [14, 336] width 17 height 28
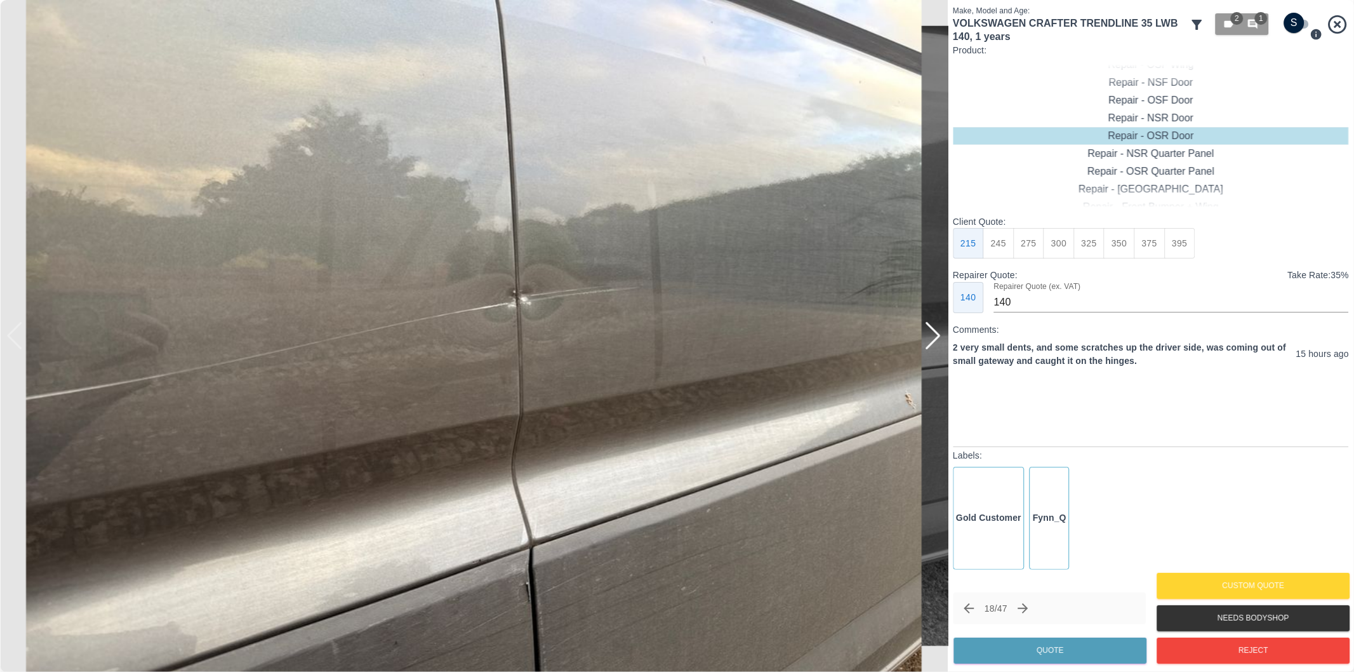
click at [16, 333] on img at bounding box center [474, 336] width 948 height 672
click at [1251, 22] on icon "button" at bounding box center [1253, 25] width 10 height 10
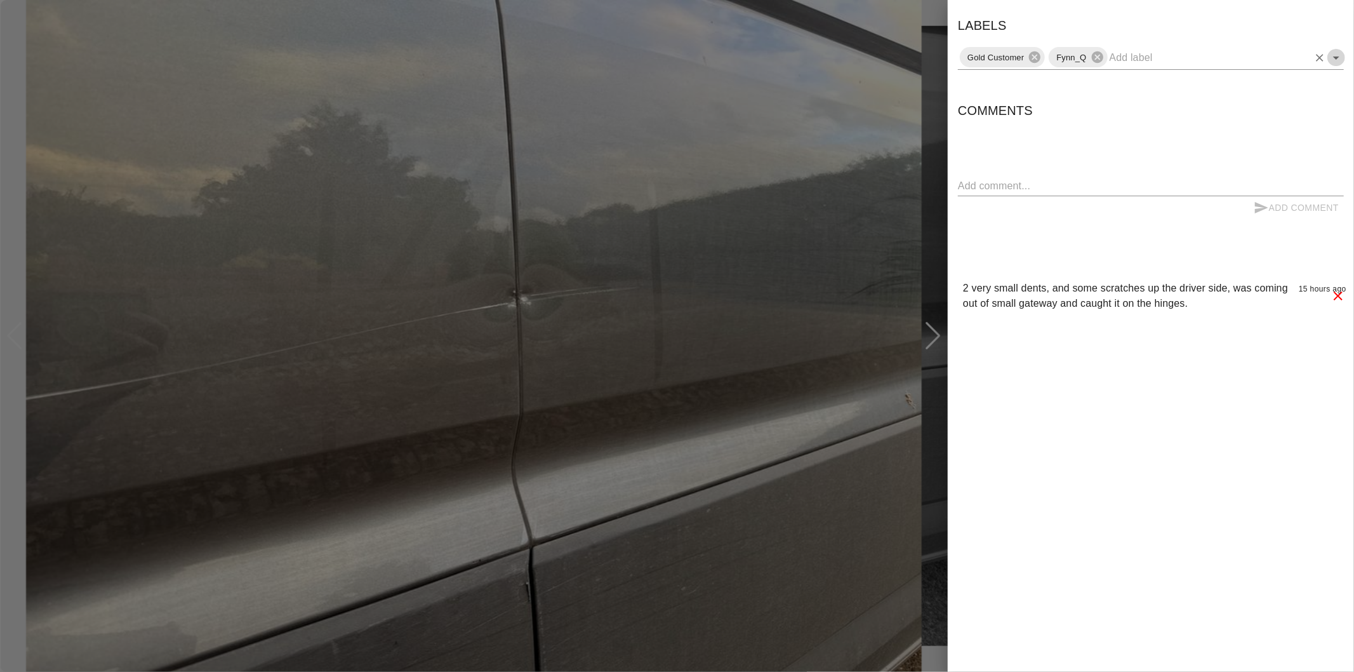
click at [1337, 57] on icon "Open" at bounding box center [1336, 58] width 6 height 3
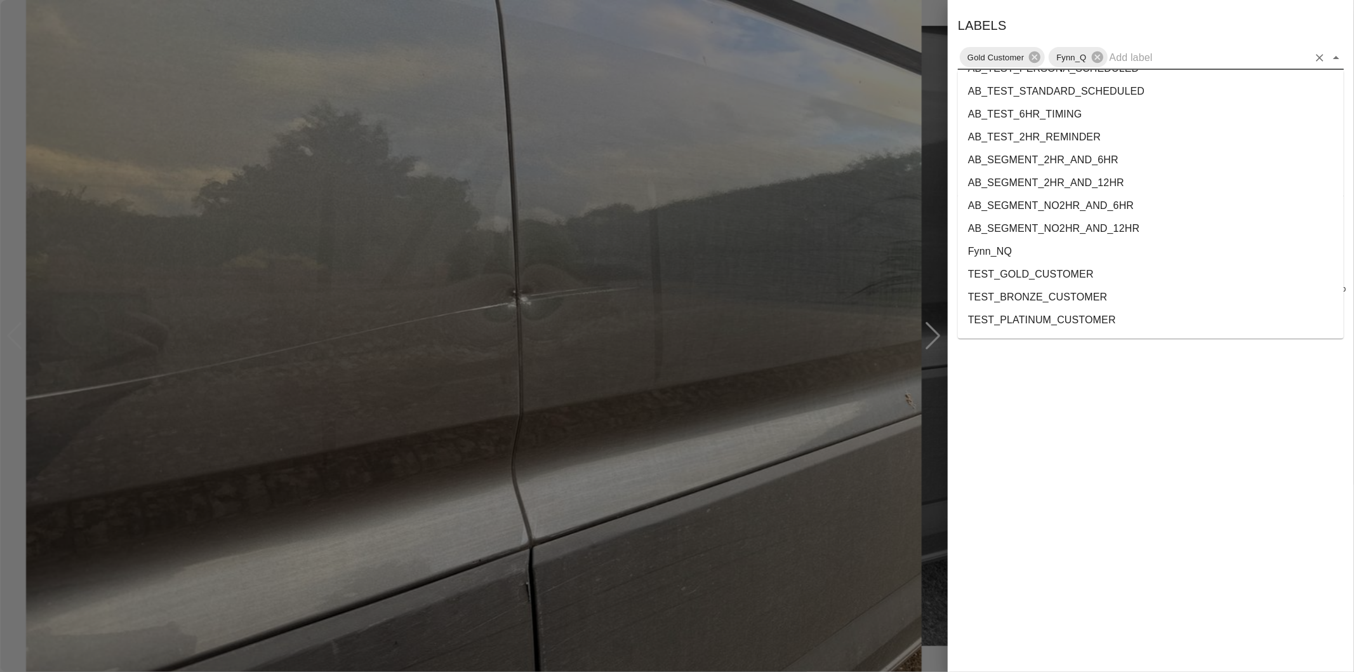
scroll to position [2324, 0]
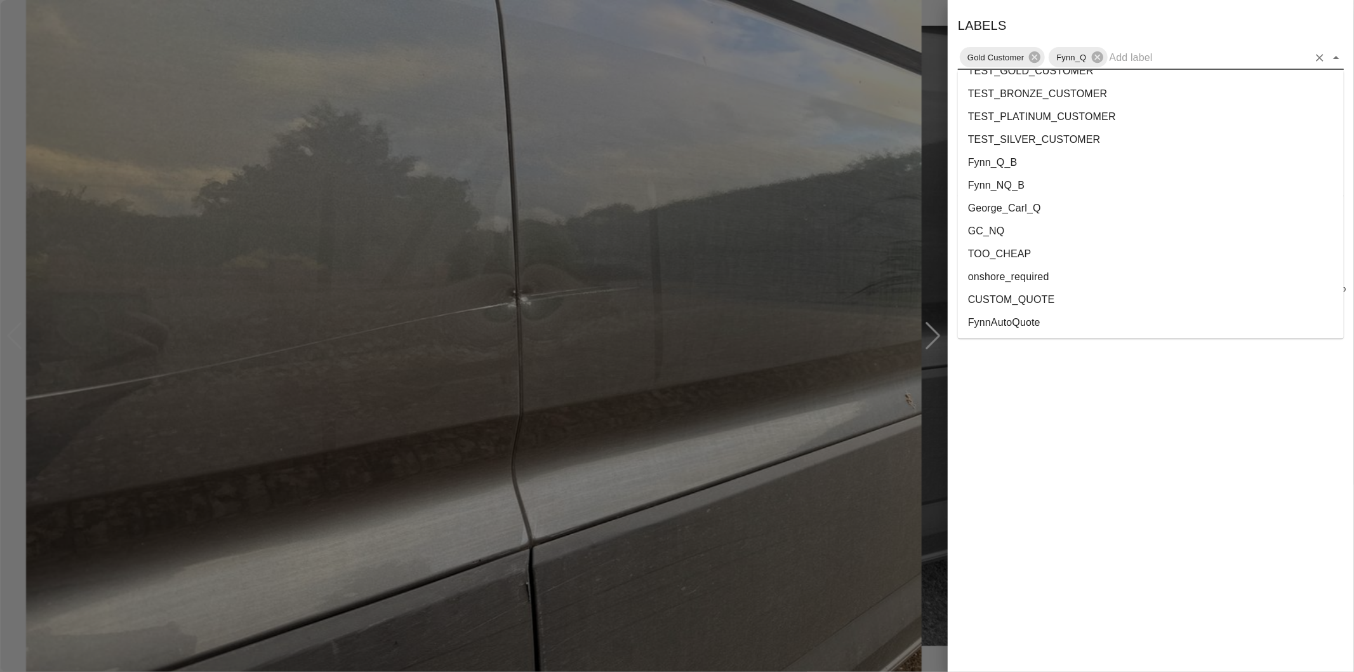
click at [1056, 277] on li "onshore_required" at bounding box center [1151, 276] width 386 height 23
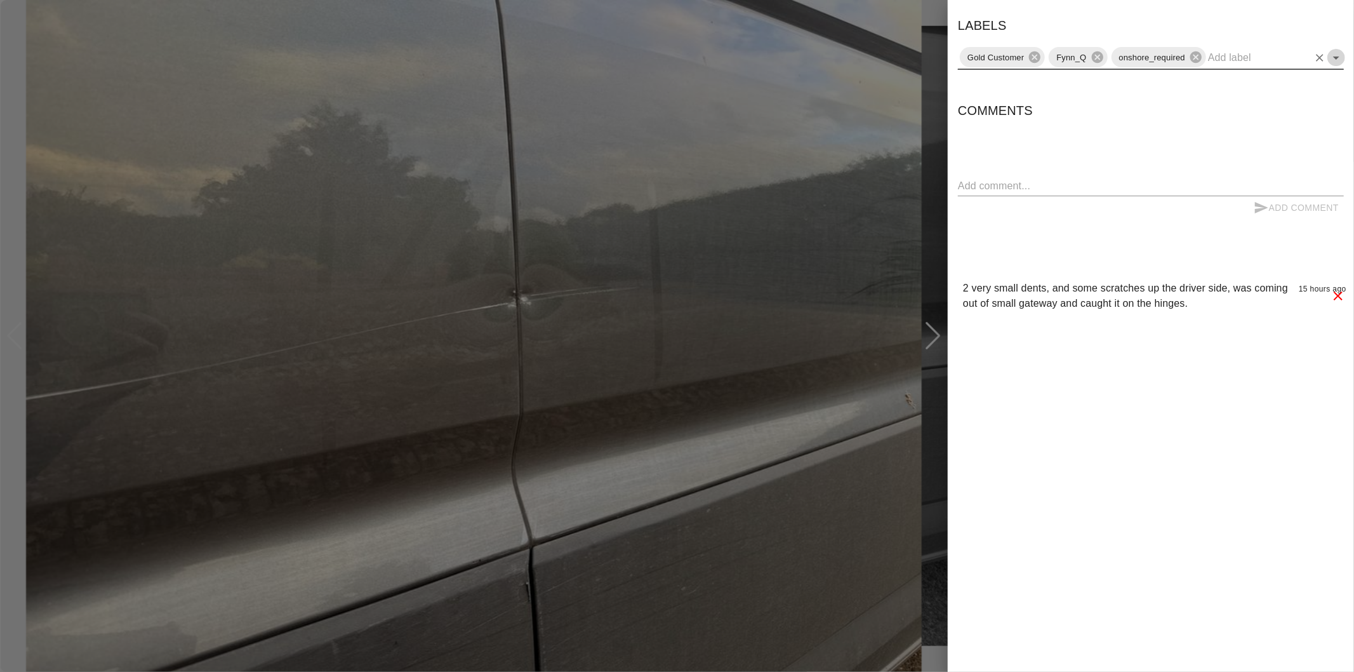
click at [1335, 58] on icon "Open" at bounding box center [1336, 57] width 15 height 15
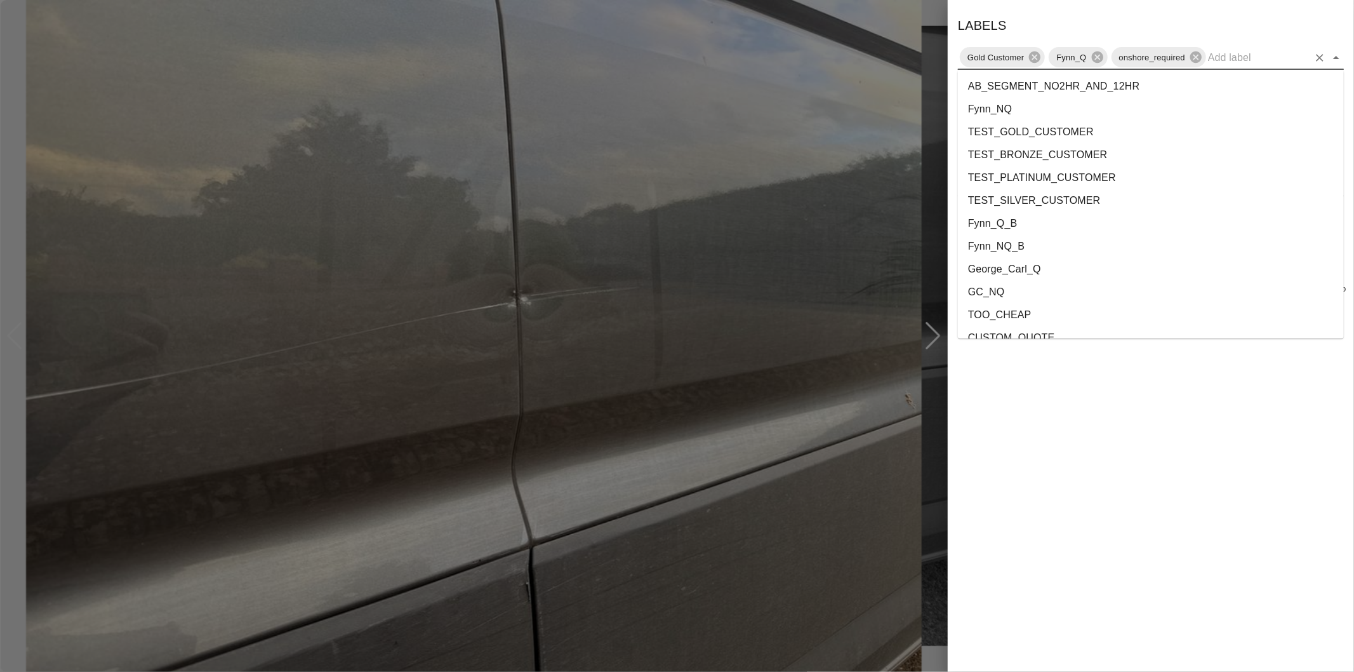
scroll to position [2300, 0]
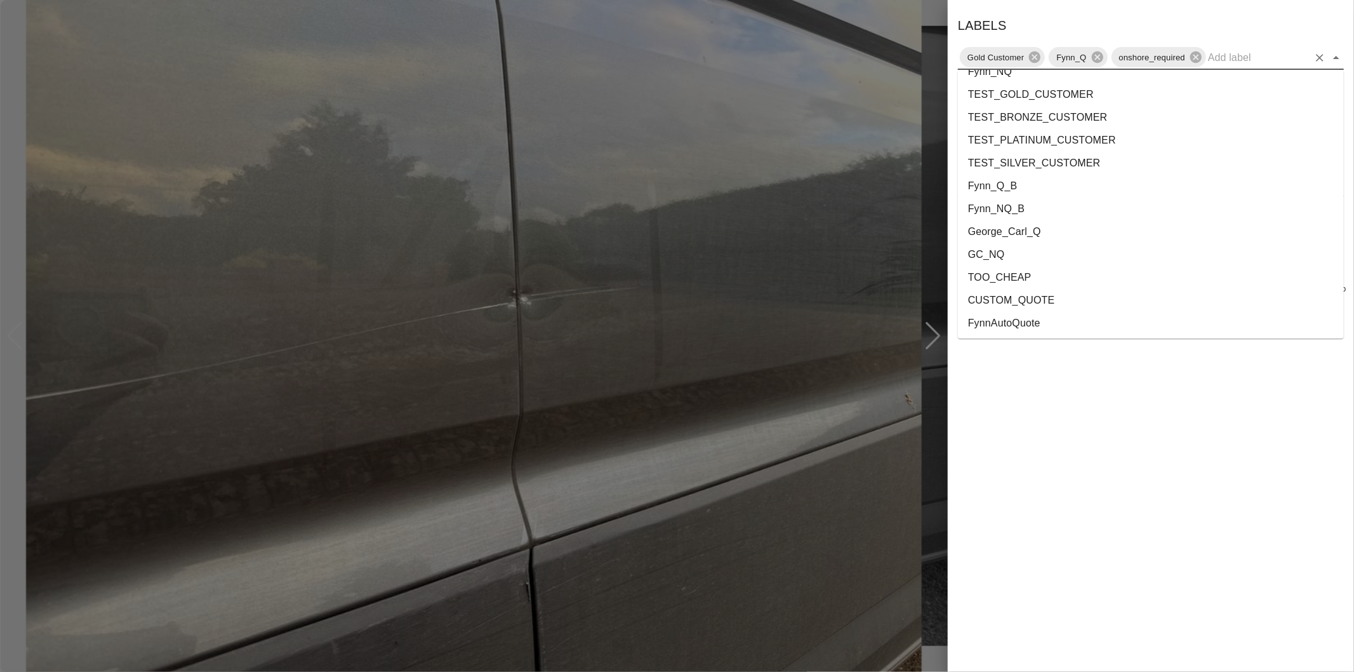
click at [1039, 237] on li "George_Carl_Q" at bounding box center [1151, 231] width 386 height 23
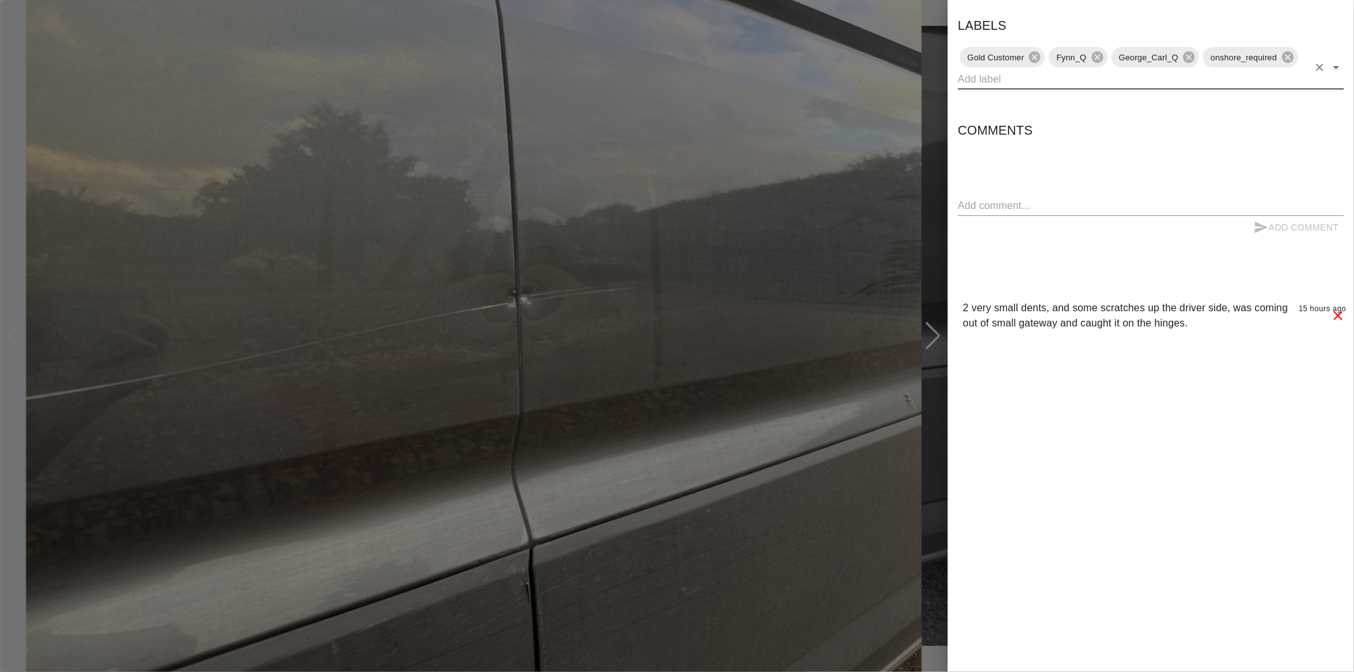
click at [929, 188] on div at bounding box center [677, 336] width 1354 height 672
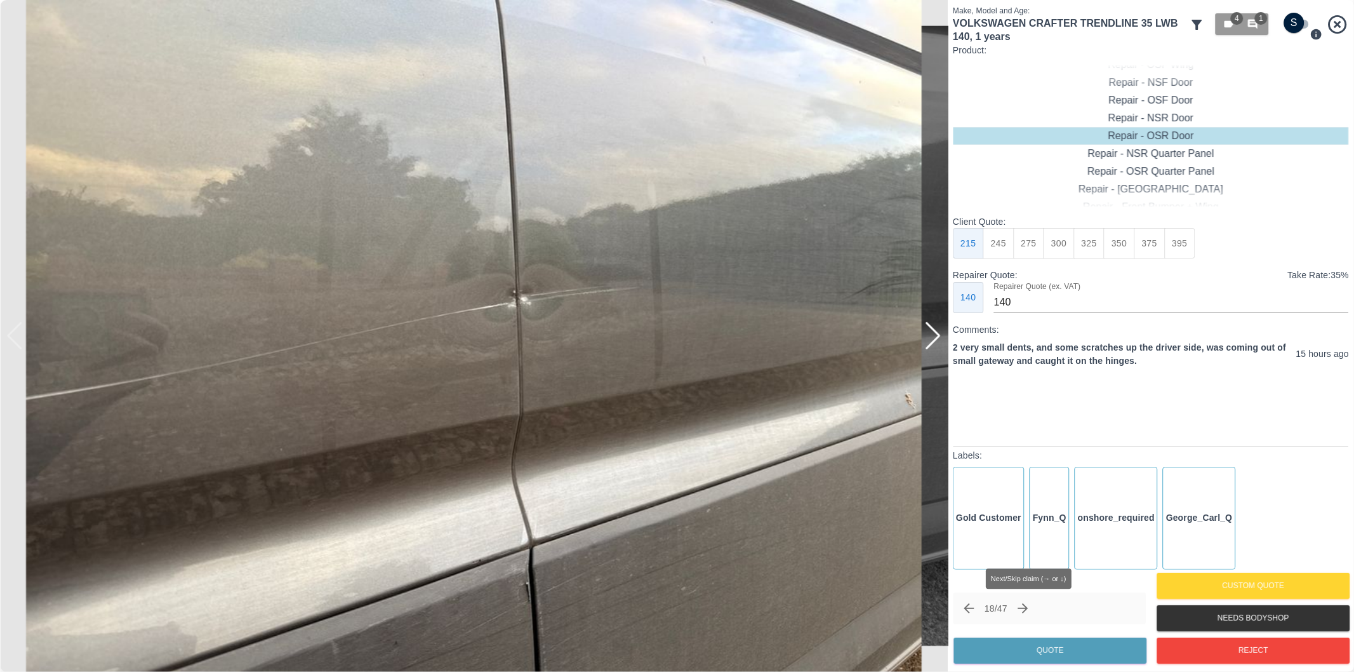
click at [1029, 608] on icon "Next claim" at bounding box center [1023, 608] width 15 height 15
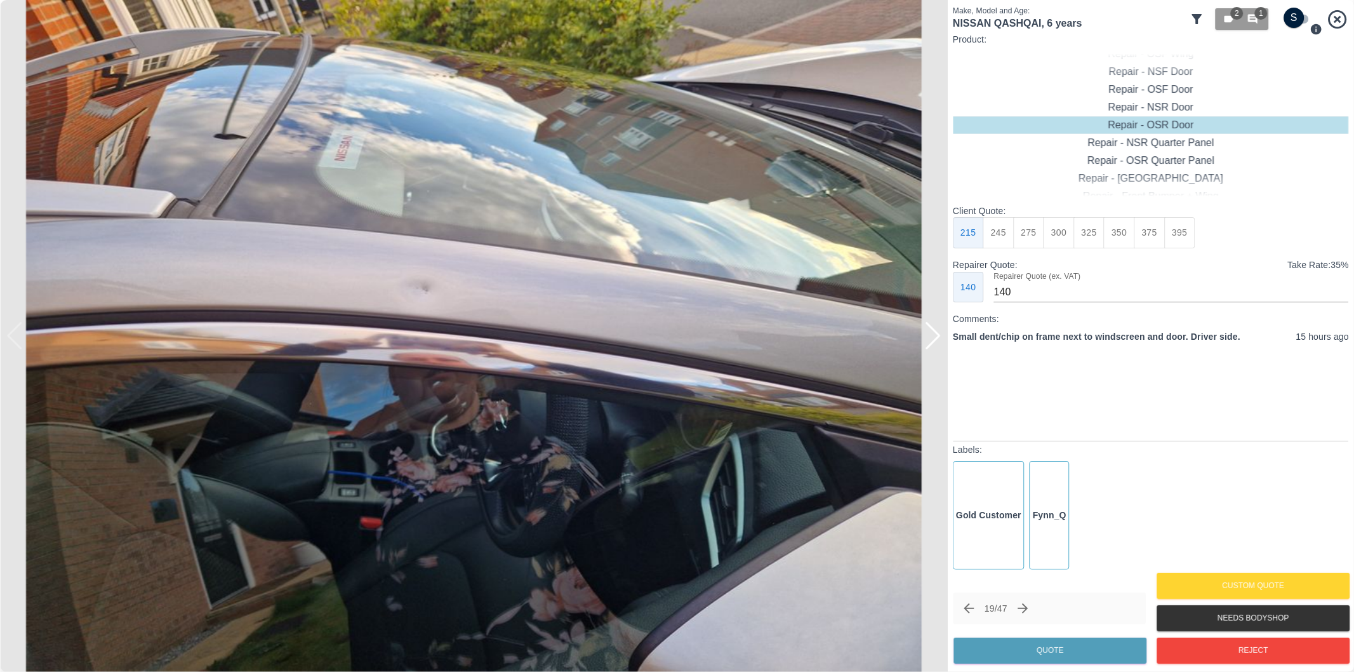
click at [931, 338] on div at bounding box center [932, 336] width 17 height 28
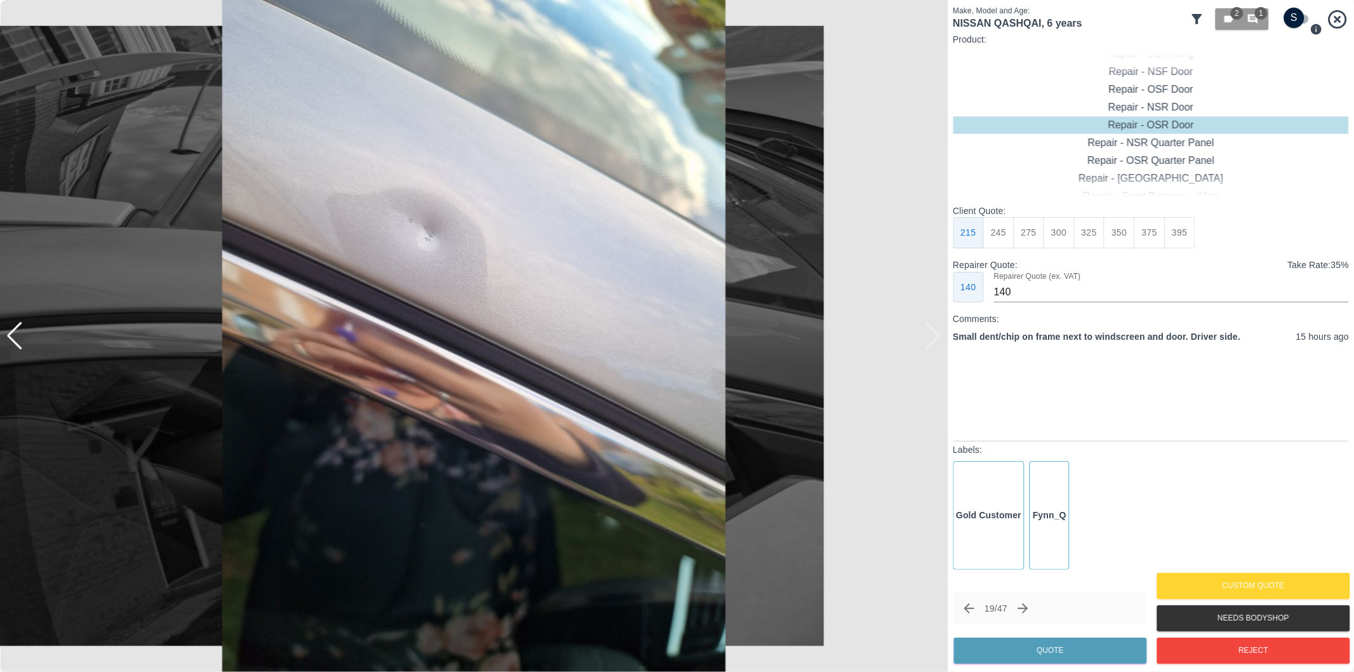
click at [931, 338] on img at bounding box center [474, 336] width 948 height 672
click at [1302, 22] on input "checkbox" at bounding box center [1294, 18] width 61 height 20
checkbox input "true"
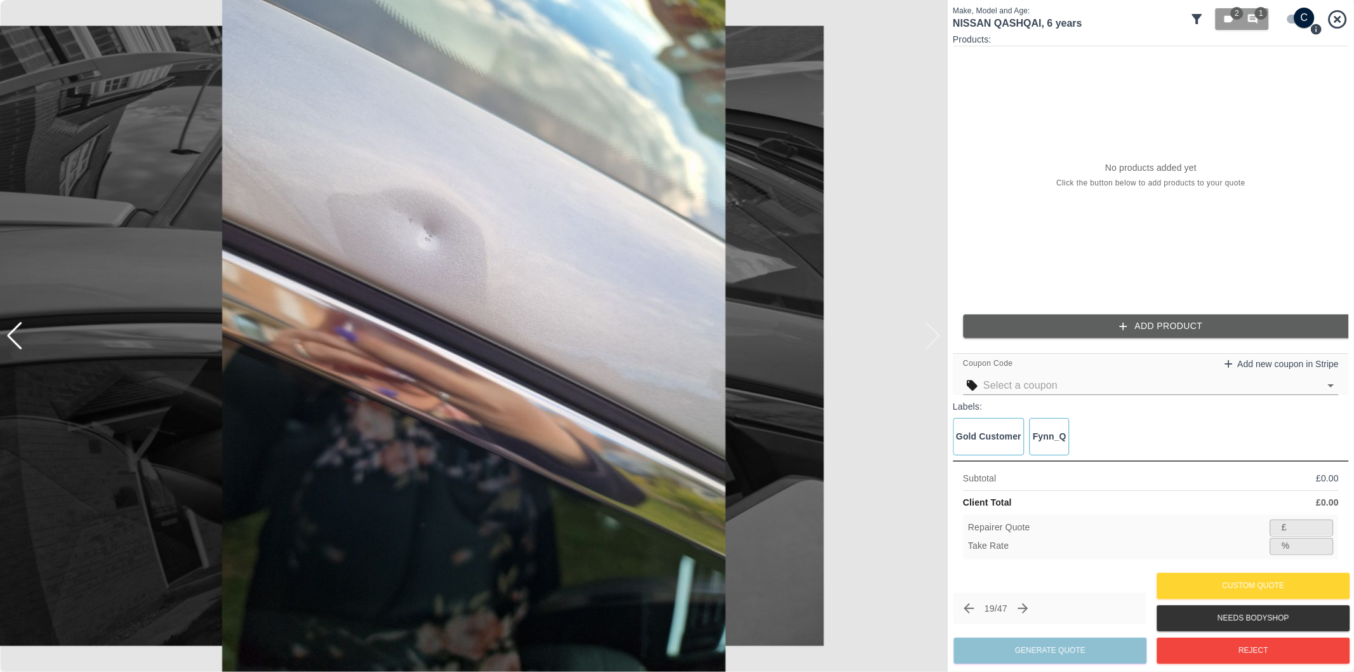
click at [1150, 323] on button "Add Product" at bounding box center [1161, 325] width 396 height 23
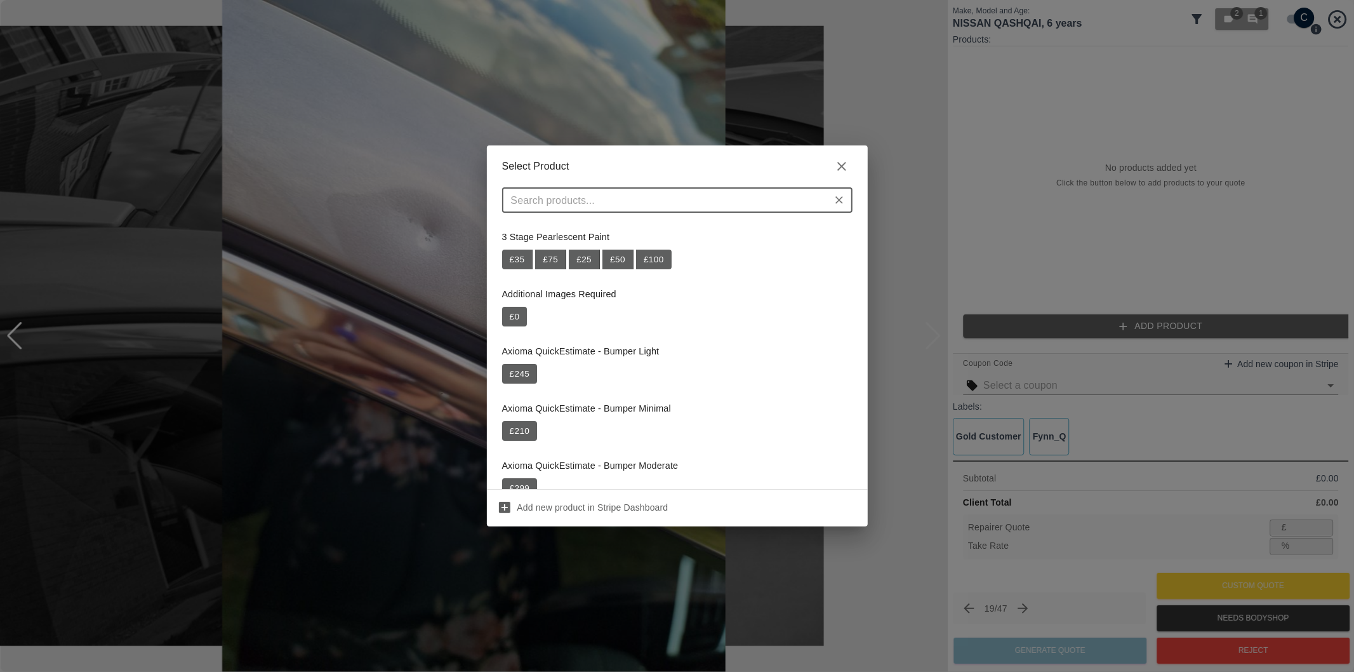
click at [684, 198] on input "text" at bounding box center [667, 200] width 322 height 18
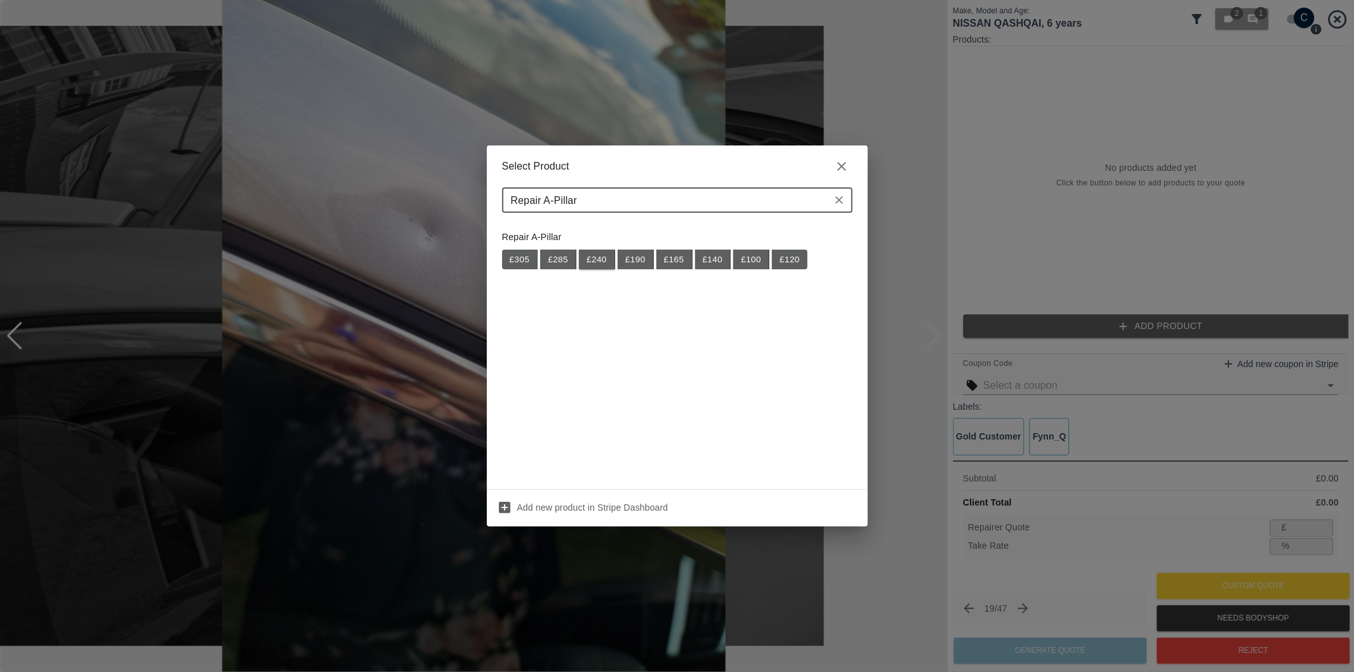
type input "Repair A-Pillar"
click at [604, 258] on button "£ 240" at bounding box center [597, 260] width 36 height 20
type input "156"
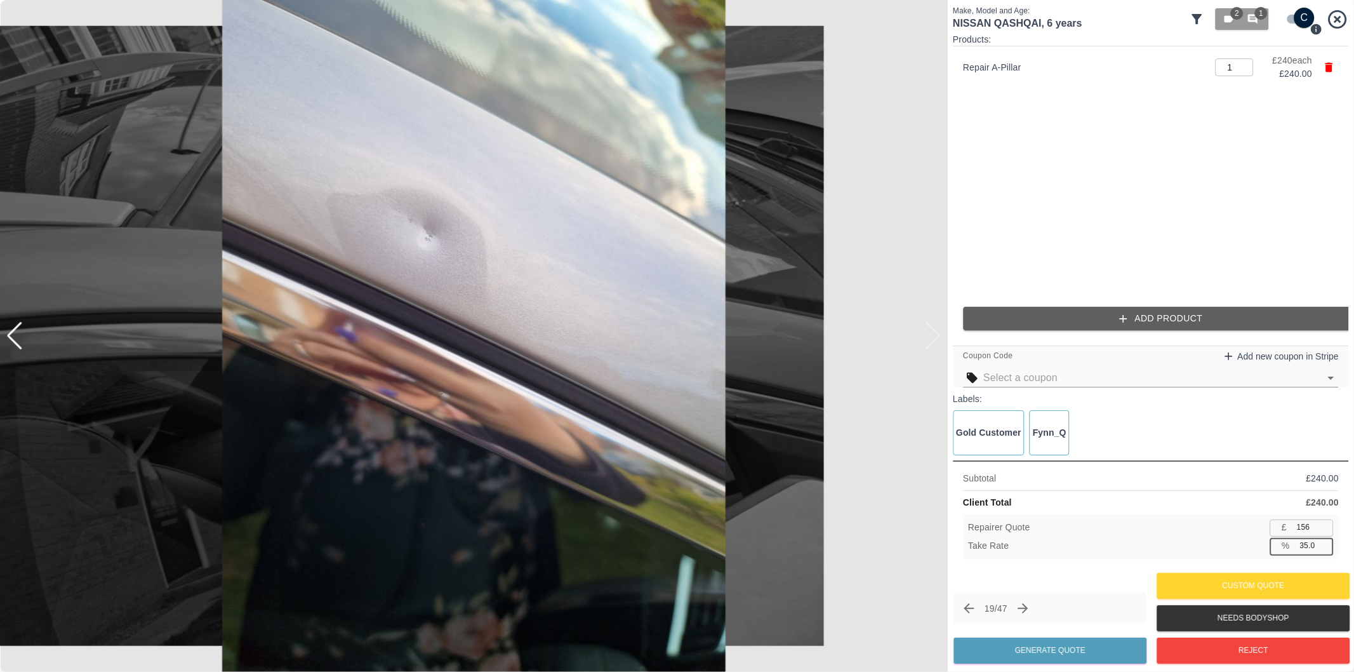
click at [1308, 546] on input "35.0" at bounding box center [1314, 546] width 39 height 16
type input "37.0"
type input "151"
type input "37.1"
click at [1088, 643] on button "Generate Quote" at bounding box center [1050, 650] width 193 height 26
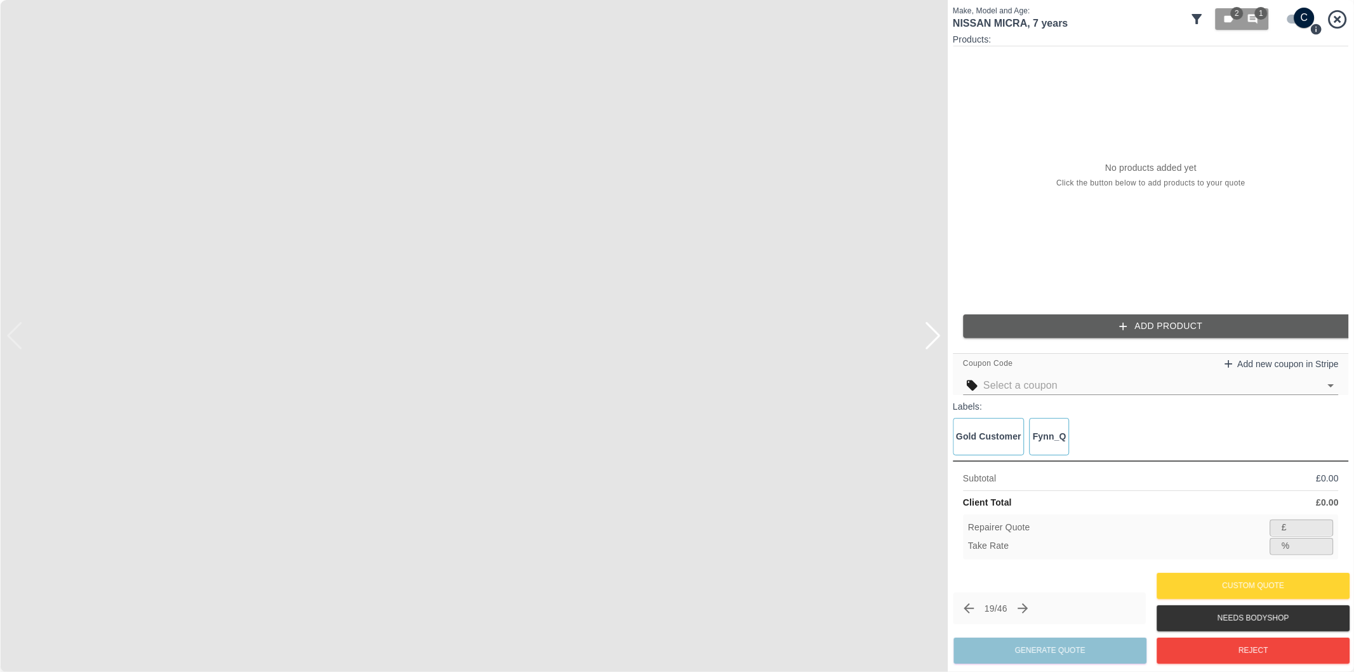
click at [936, 339] on div at bounding box center [932, 336] width 17 height 28
click at [20, 338] on div at bounding box center [14, 336] width 17 height 28
click at [15, 328] on div at bounding box center [14, 336] width 17 height 28
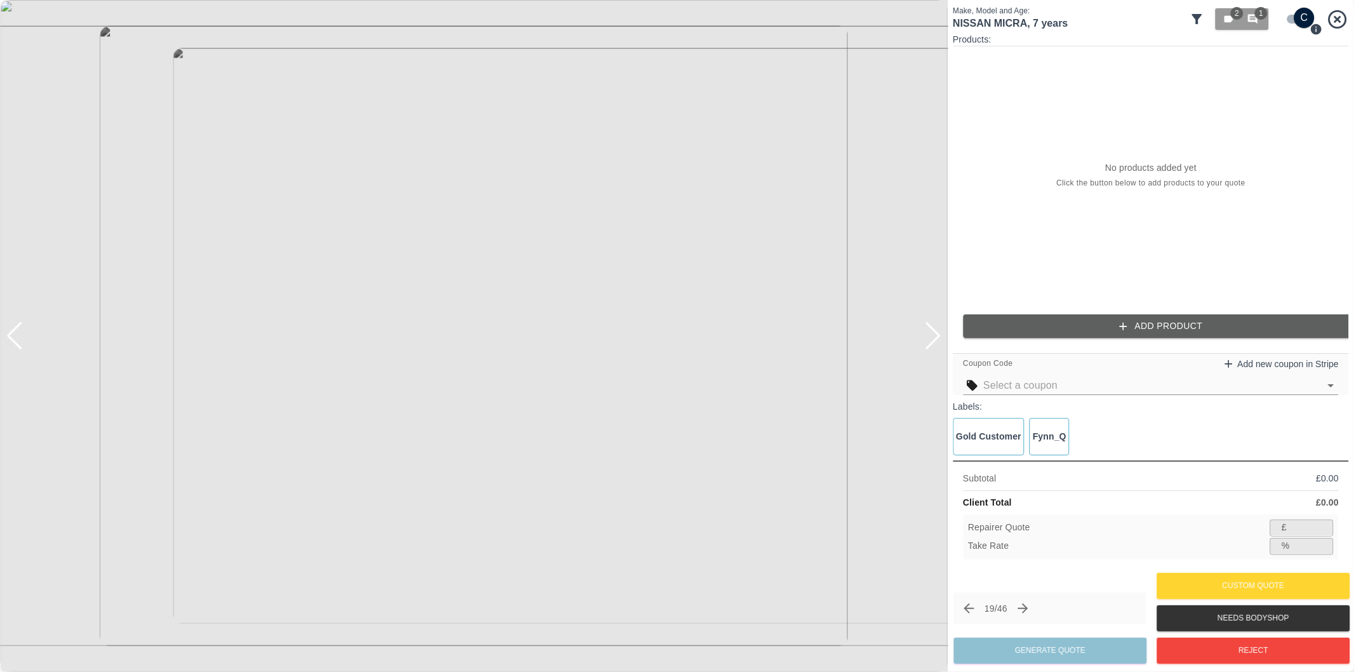
click at [17, 326] on div at bounding box center [14, 336] width 17 height 28
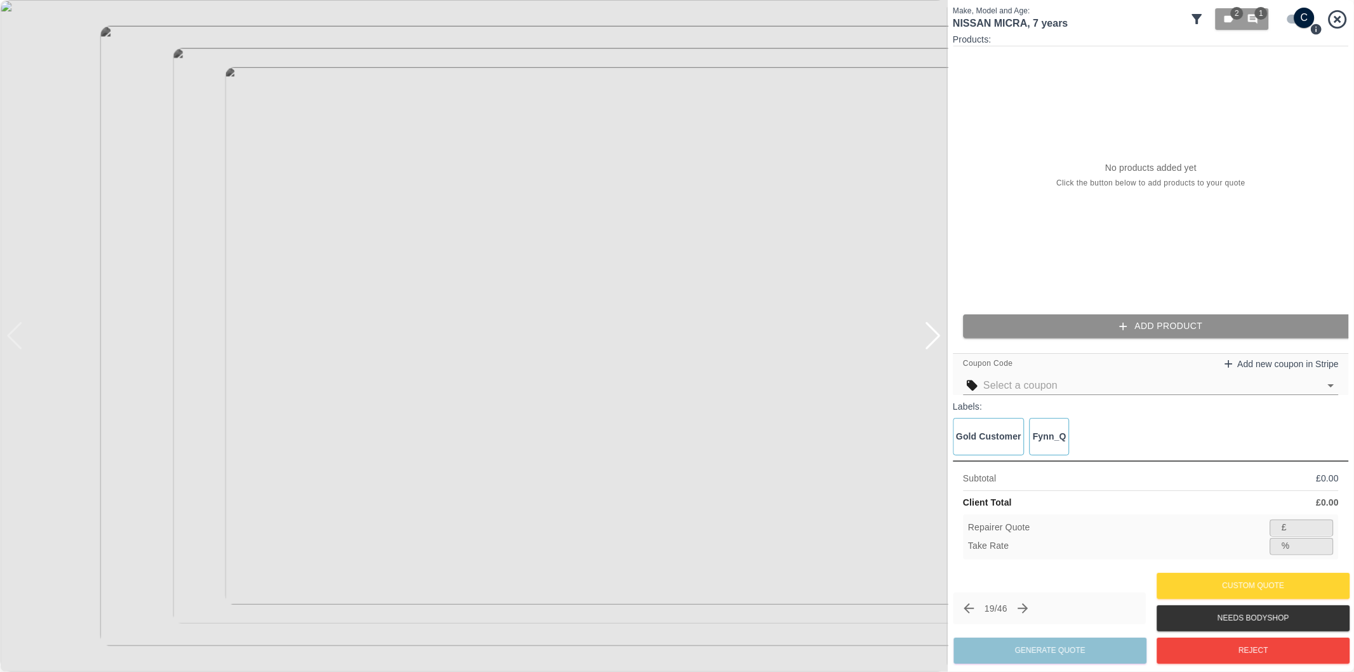
click at [1130, 333] on button "Add Product" at bounding box center [1161, 325] width 396 height 23
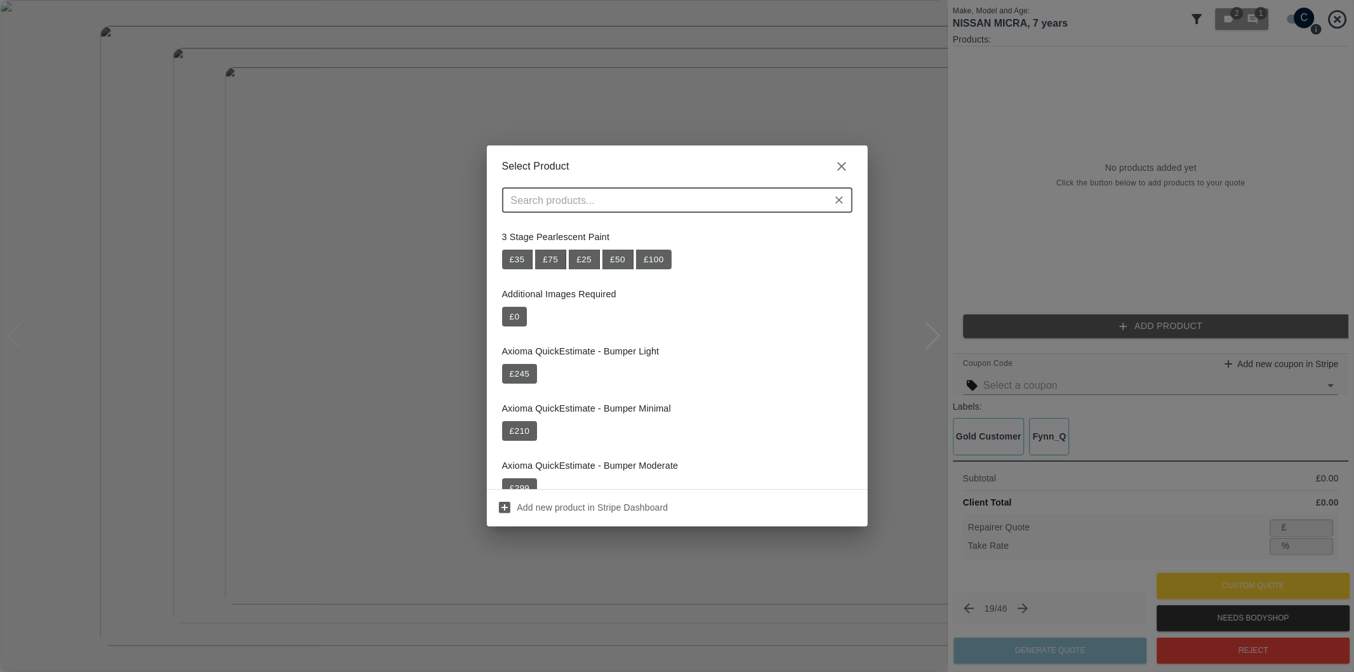
click at [642, 198] on input "text" at bounding box center [667, 200] width 322 height 18
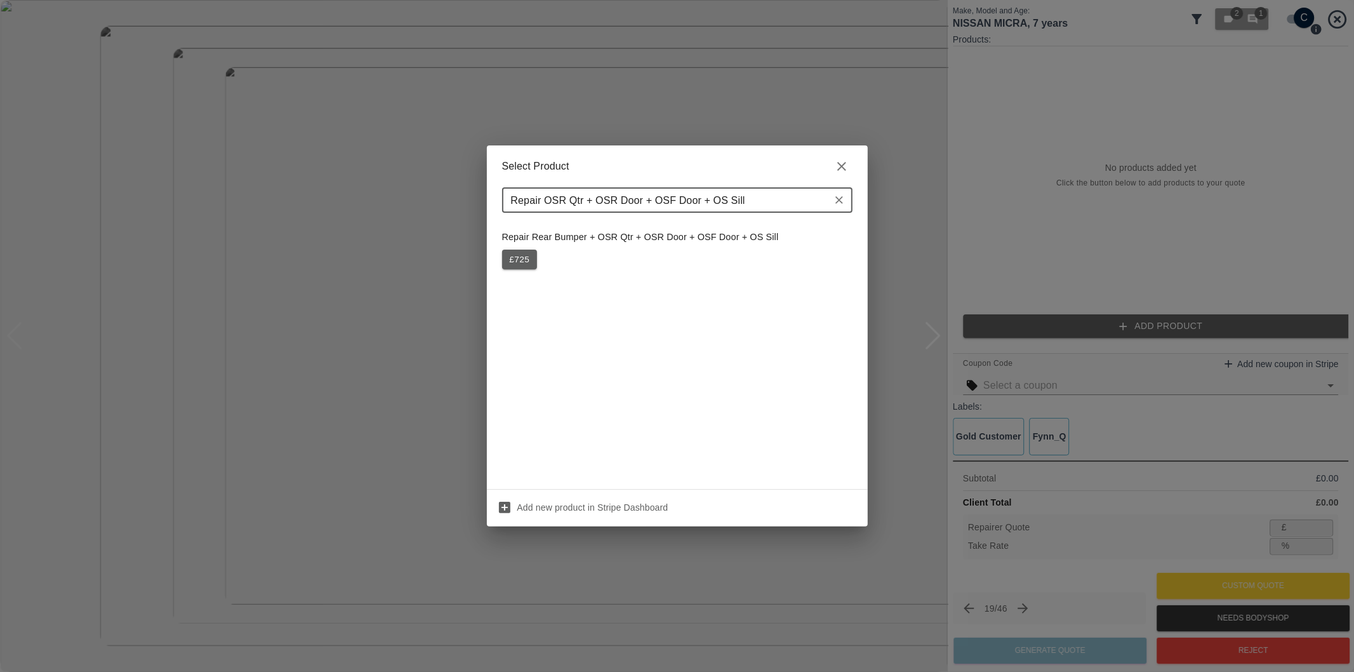
type input "Repair OSR Qtr + OSR Door + OSF Door + OS Sill"
click at [517, 269] on button "£ 725" at bounding box center [520, 260] width 36 height 20
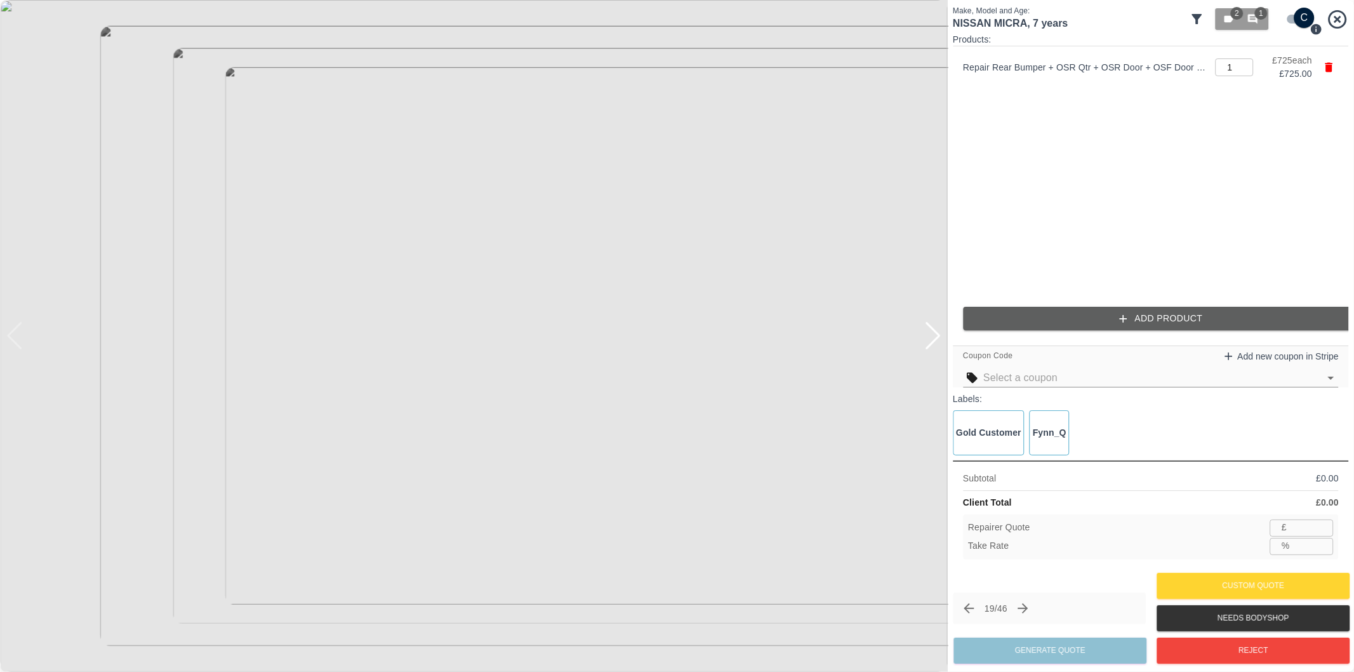
type input "471"
click at [1309, 549] on input "35.0" at bounding box center [1314, 546] width 39 height 16
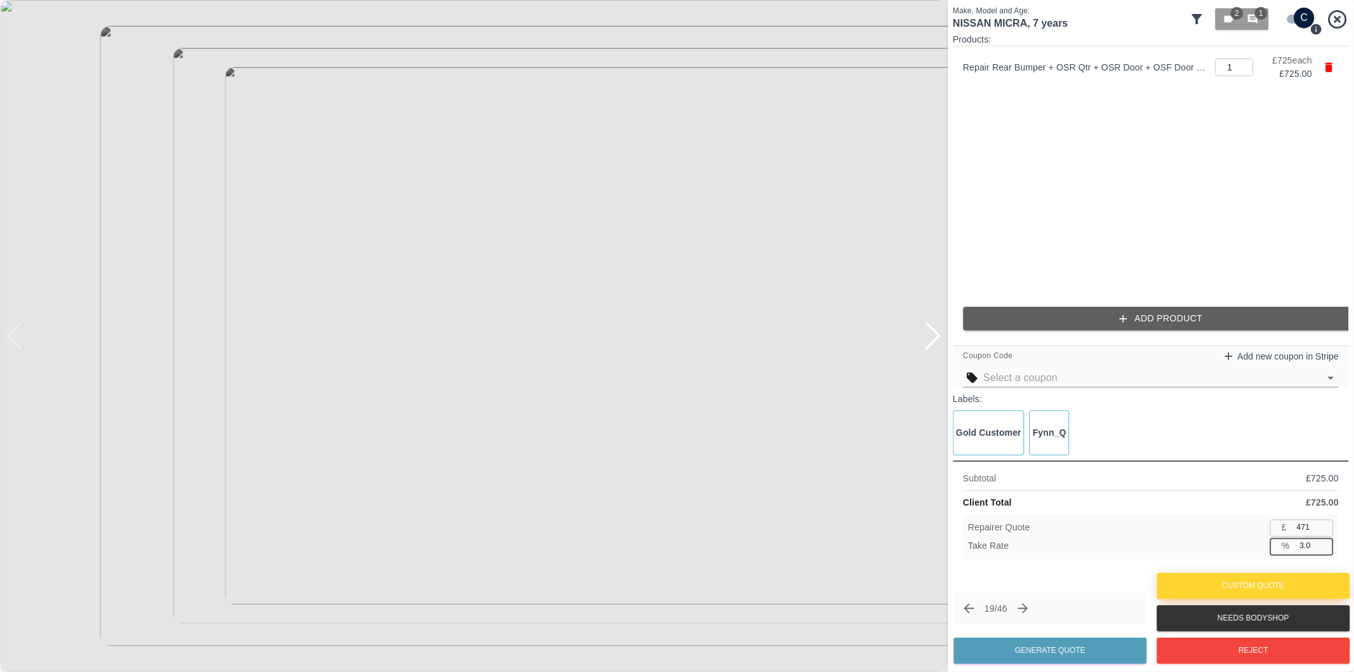
type input "37.0"
type input "456"
type input "37.1"
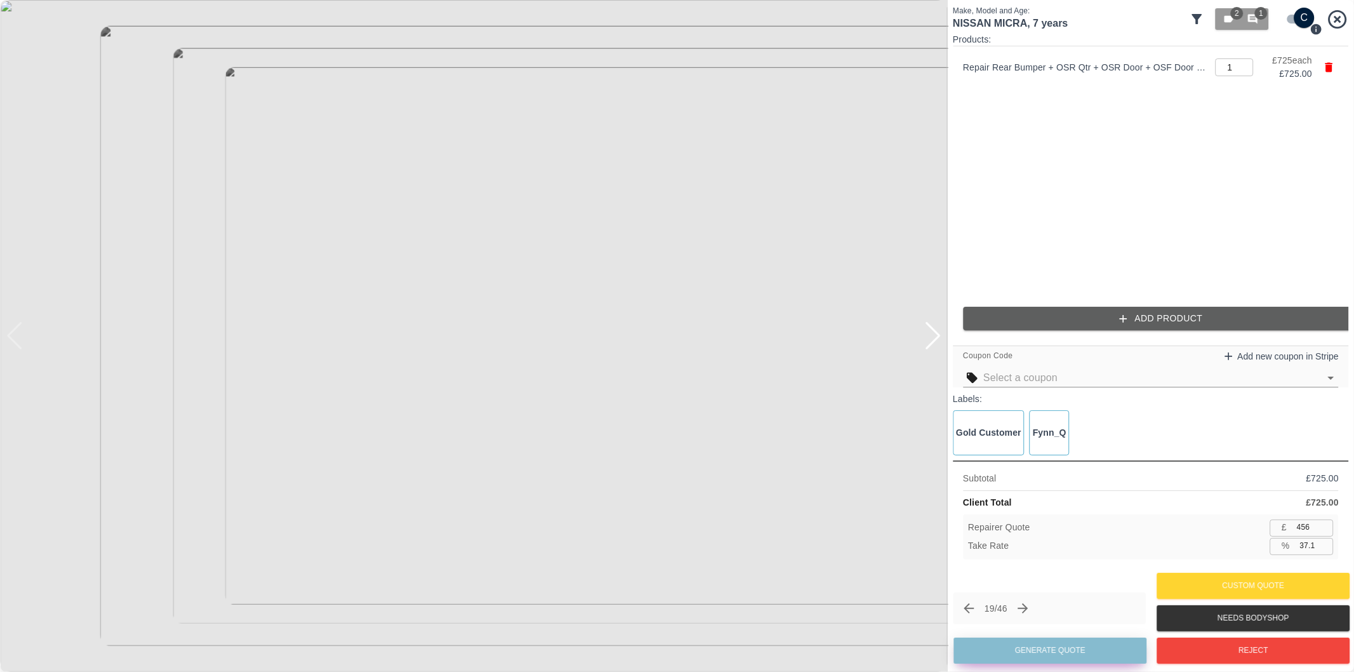
click at [1102, 658] on button "Generate Quote" at bounding box center [1050, 650] width 193 height 26
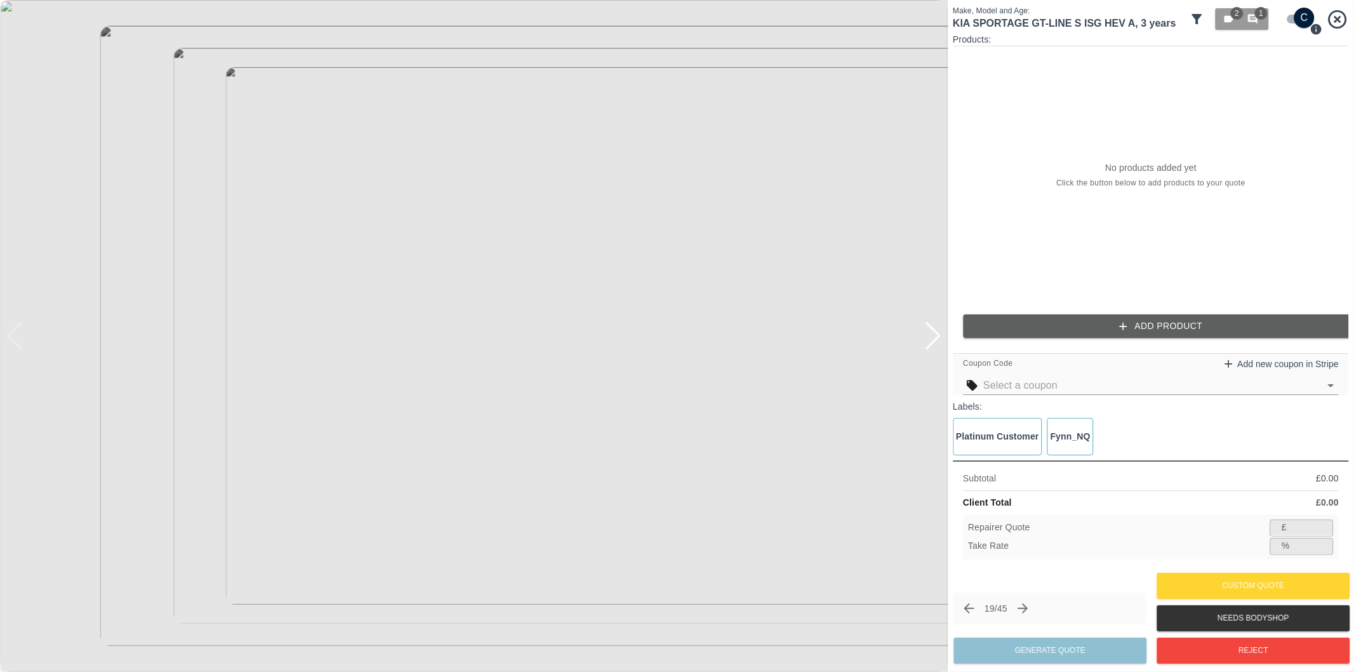
click at [935, 348] on div at bounding box center [932, 336] width 17 height 28
click at [935, 343] on div at bounding box center [932, 336] width 17 height 28
click at [935, 343] on img at bounding box center [474, 336] width 948 height 672
click at [1220, 654] on button "Reject" at bounding box center [1253, 650] width 193 height 26
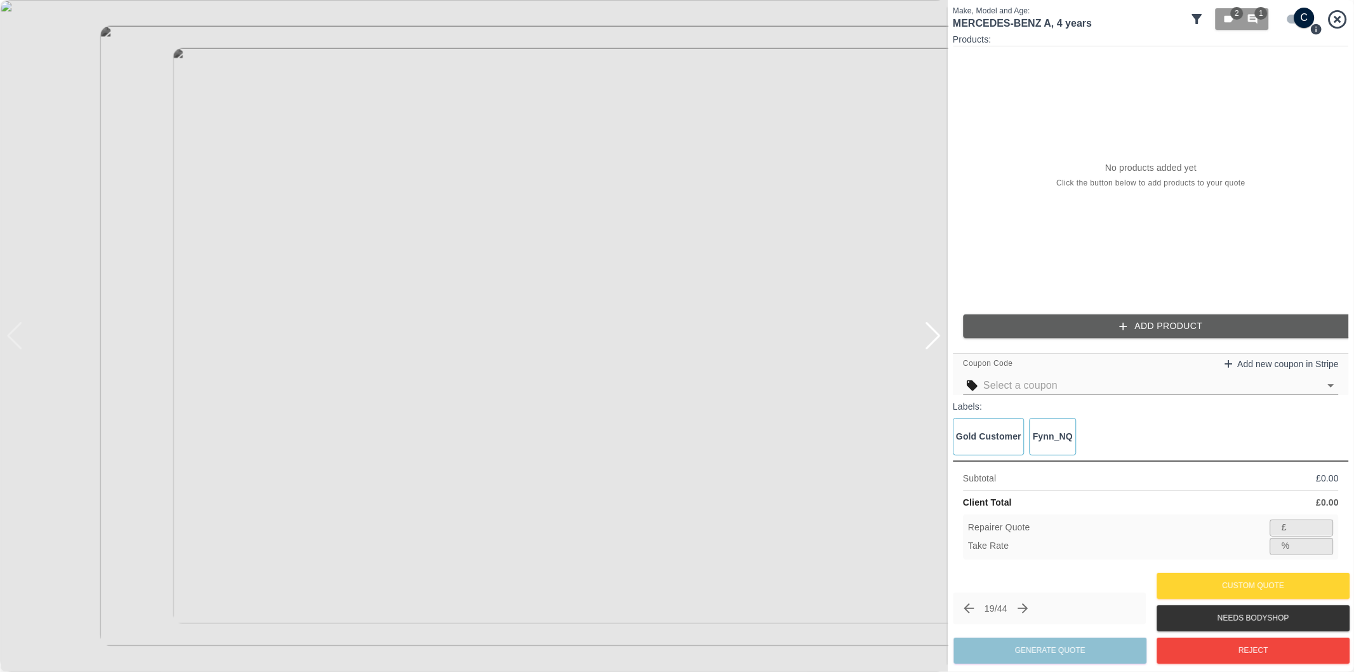
click at [1294, 16] on input "checkbox" at bounding box center [1304, 18] width 61 height 20
checkbox input "false"
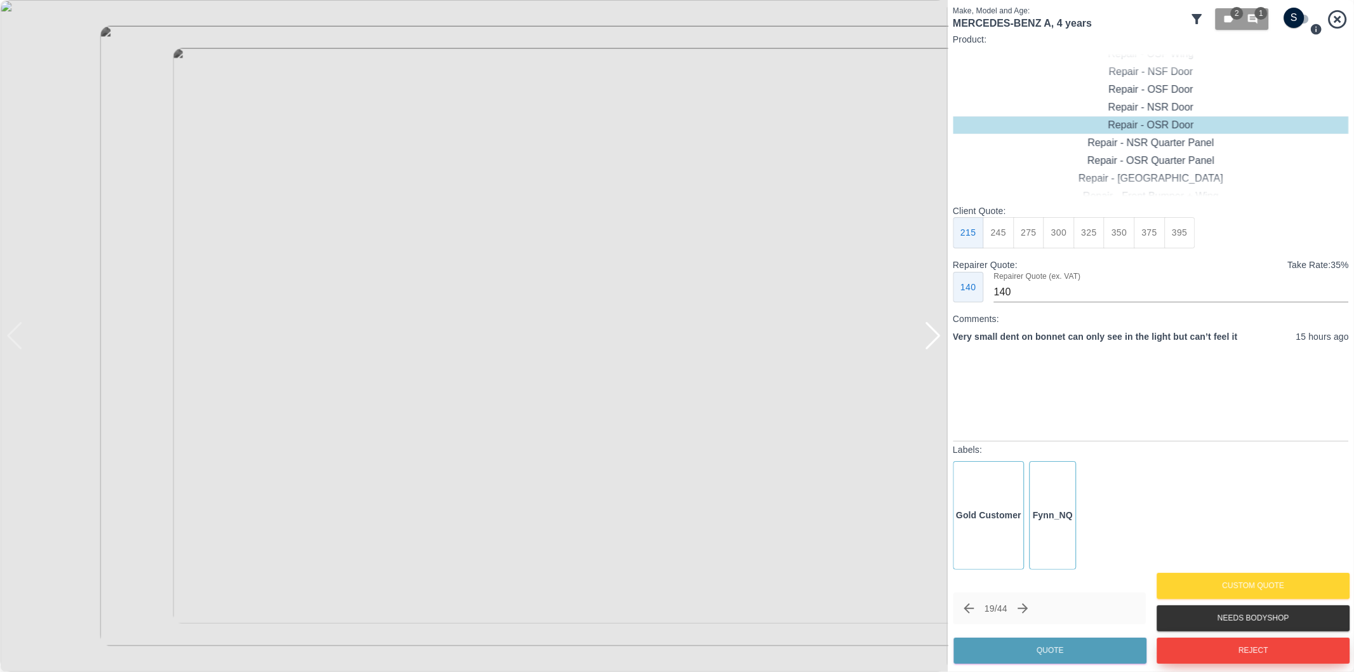
click at [1215, 649] on button "Reject" at bounding box center [1253, 650] width 193 height 26
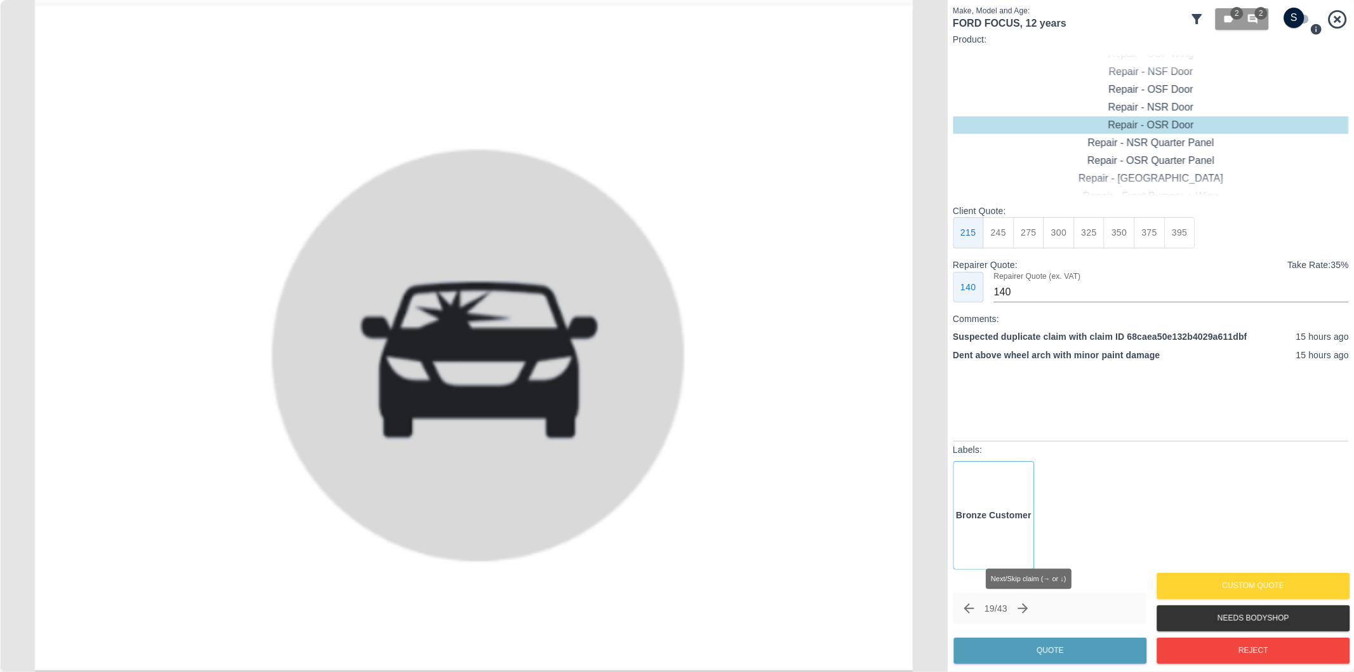
click at [1029, 608] on icon "Next claim" at bounding box center [1023, 608] width 10 height 10
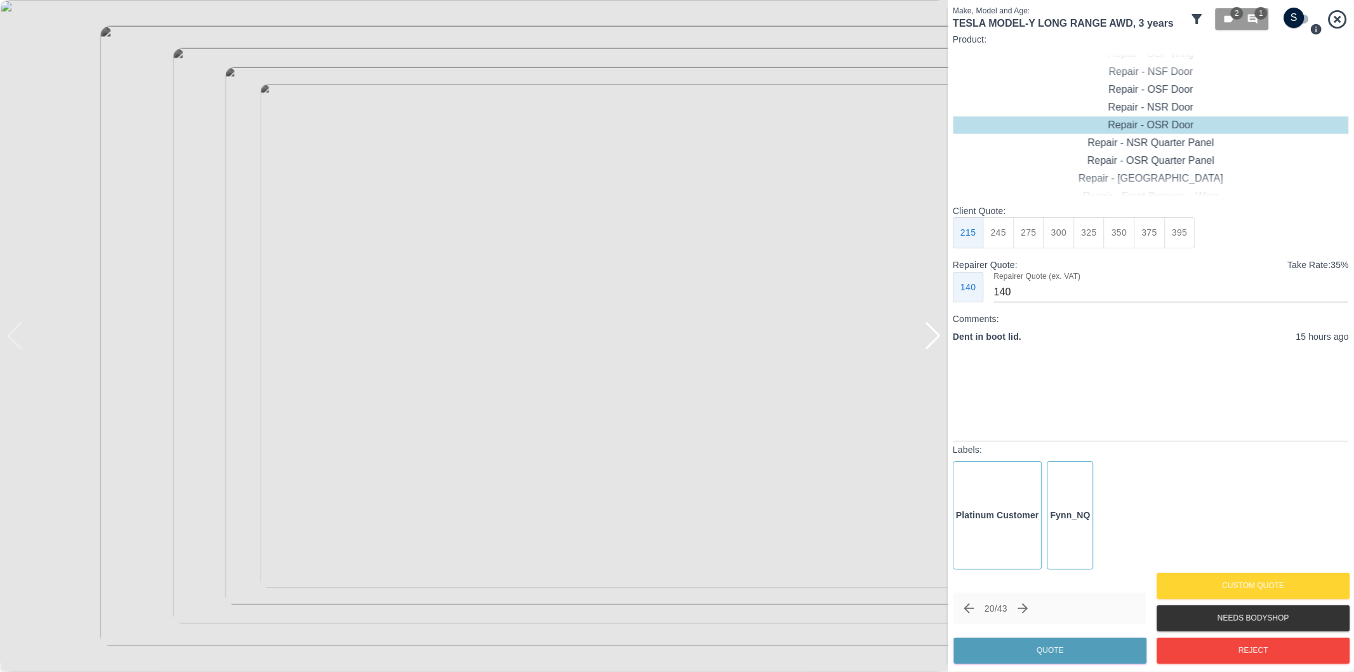
click at [936, 338] on div at bounding box center [932, 336] width 17 height 28
click at [936, 338] on div at bounding box center [474, 336] width 948 height 672
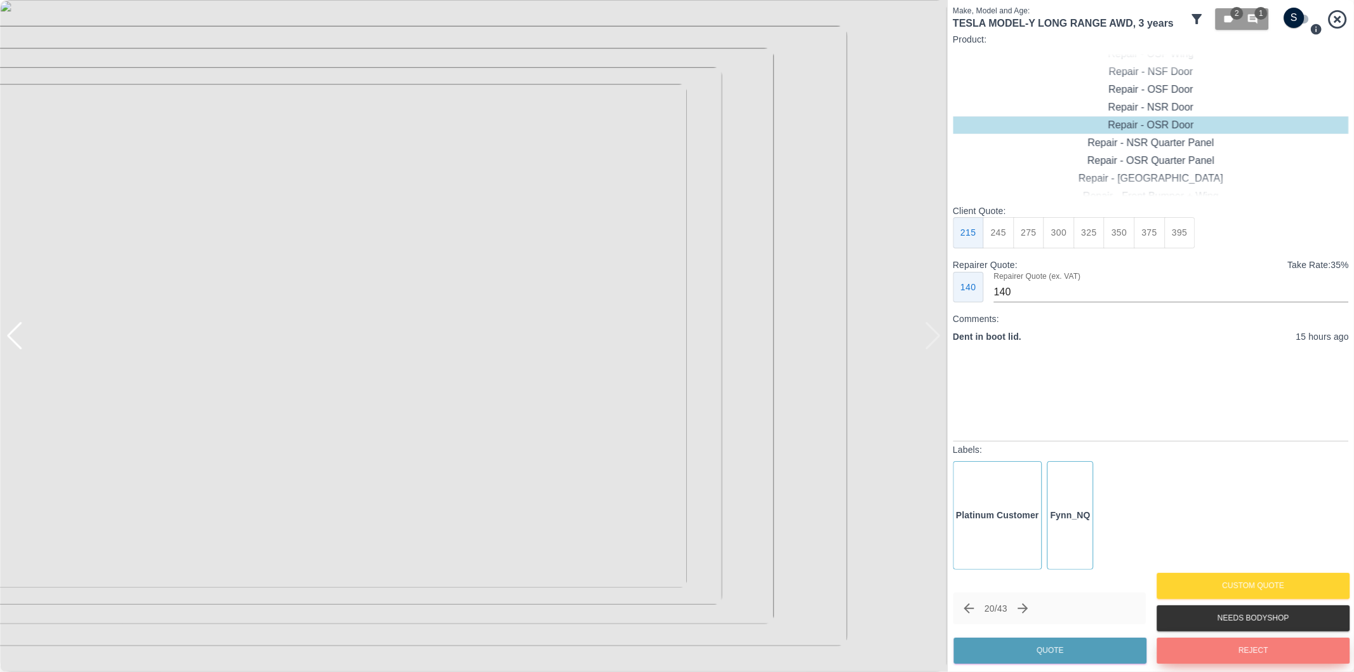
click at [1201, 648] on button "Reject" at bounding box center [1253, 650] width 193 height 26
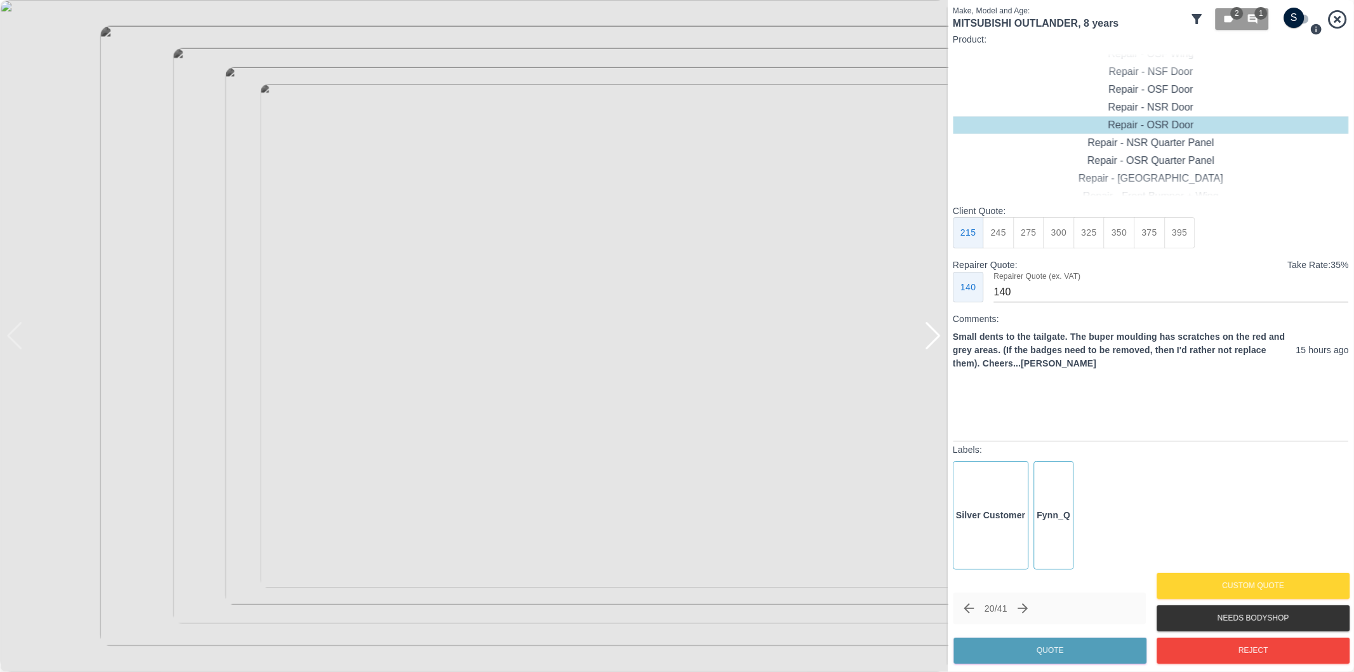
click at [935, 335] on div at bounding box center [932, 336] width 17 height 28
click at [938, 326] on div at bounding box center [932, 336] width 17 height 28
click at [1302, 18] on input "checkbox" at bounding box center [1294, 18] width 61 height 20
checkbox input "true"
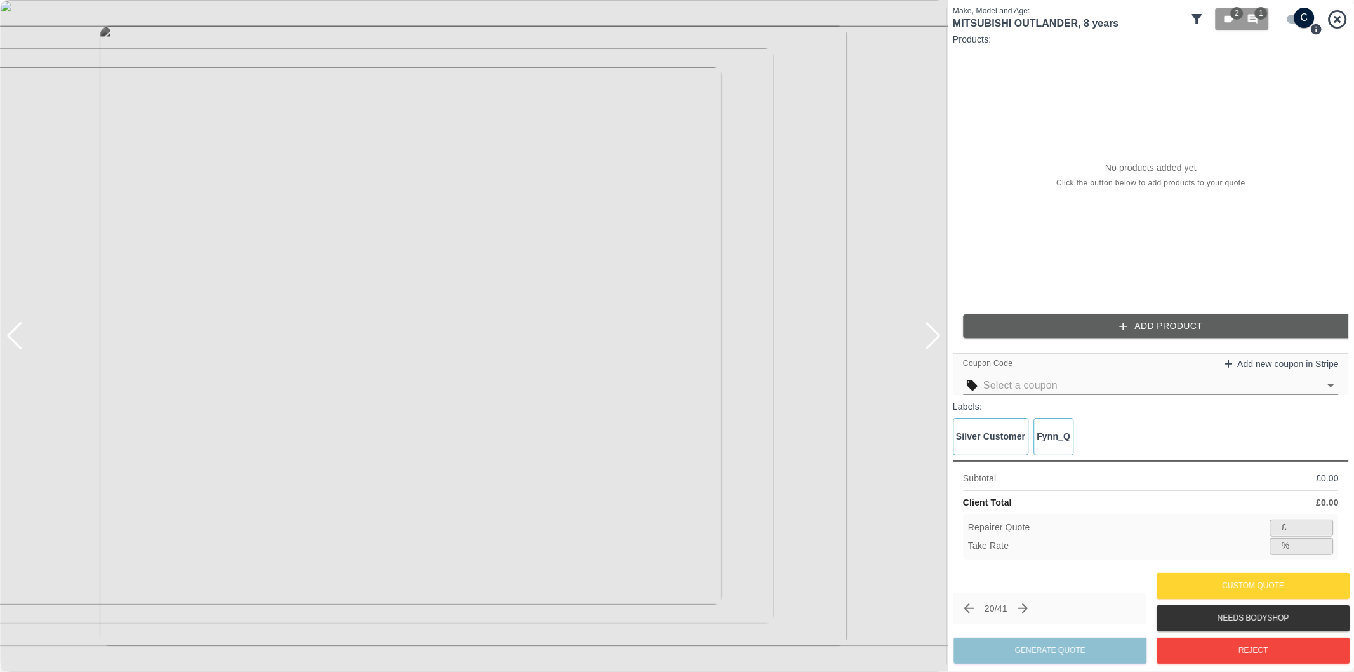
click at [1166, 332] on button "Add Product" at bounding box center [1161, 325] width 396 height 23
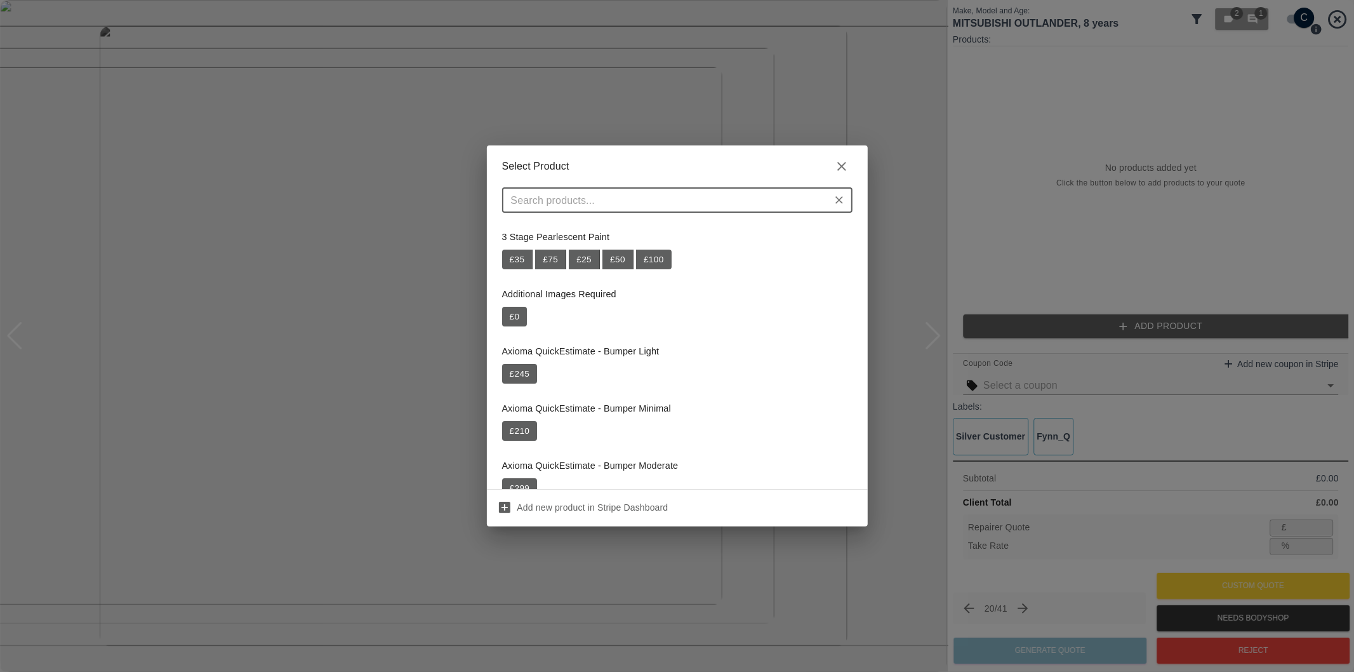
click at [733, 196] on input "text" at bounding box center [667, 200] width 322 height 18
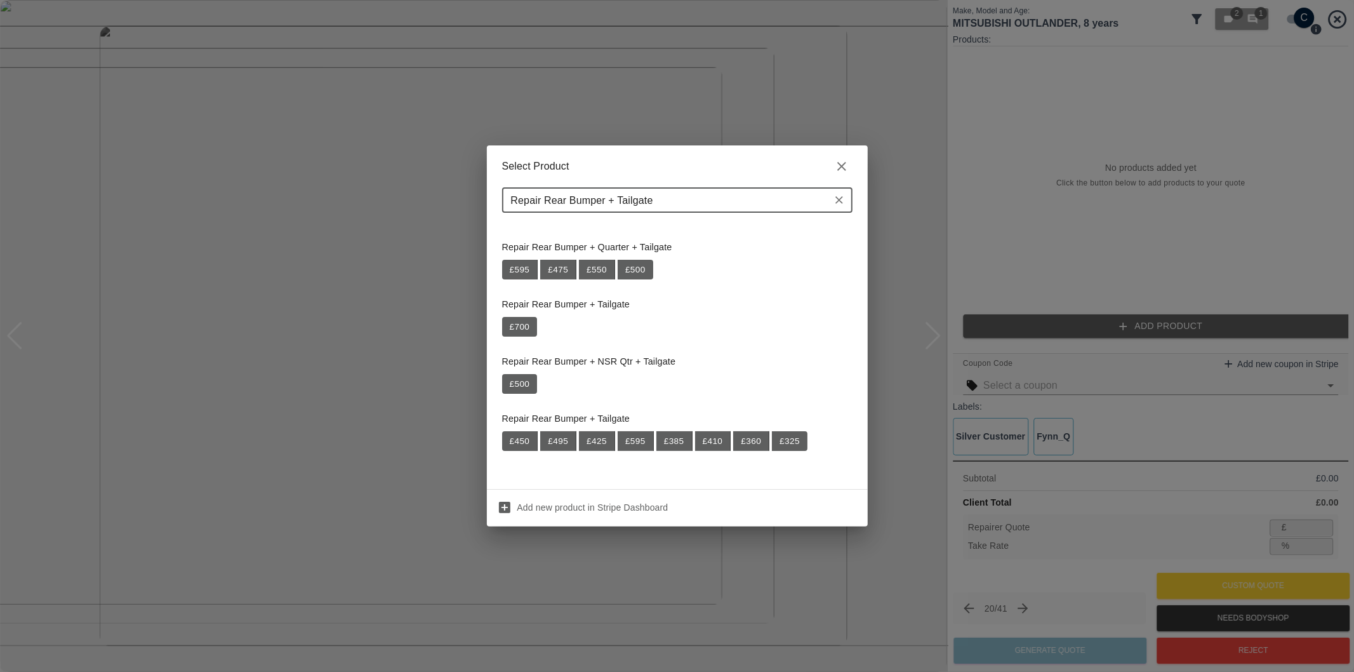
scroll to position [172, 0]
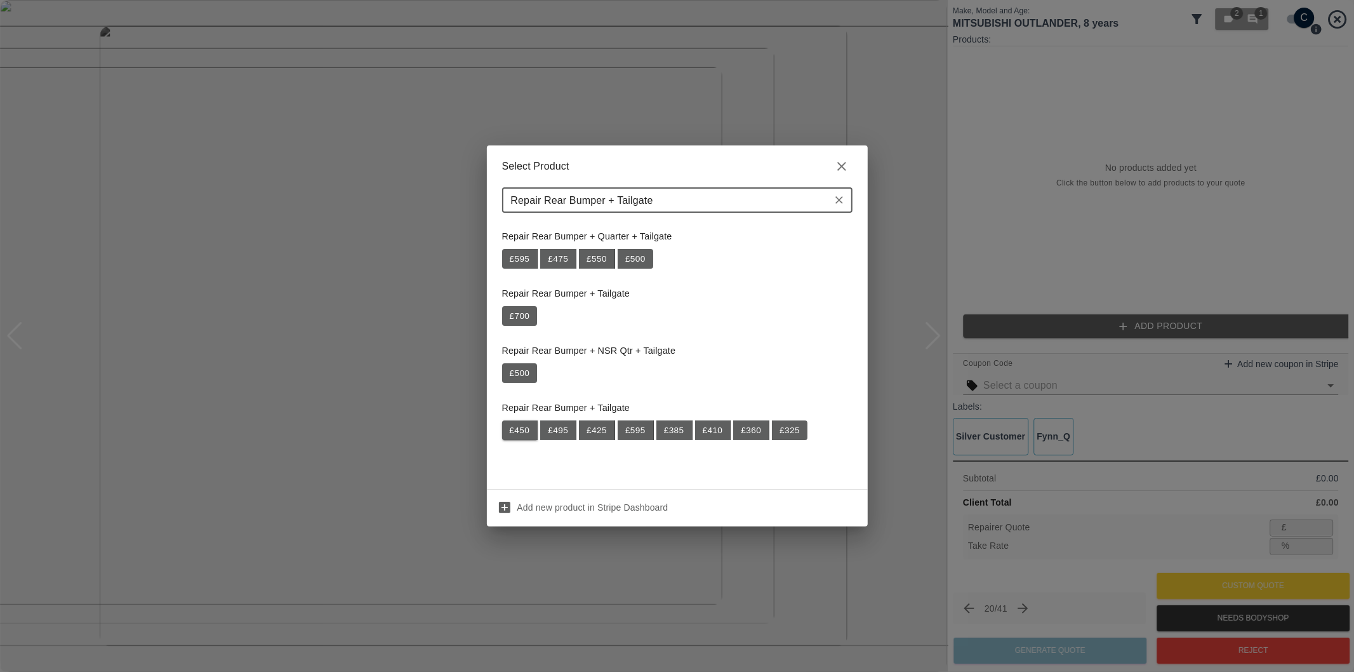
type input "Repair Rear Bumper + Tailgate"
click at [524, 423] on button "£ 450" at bounding box center [520, 430] width 36 height 20
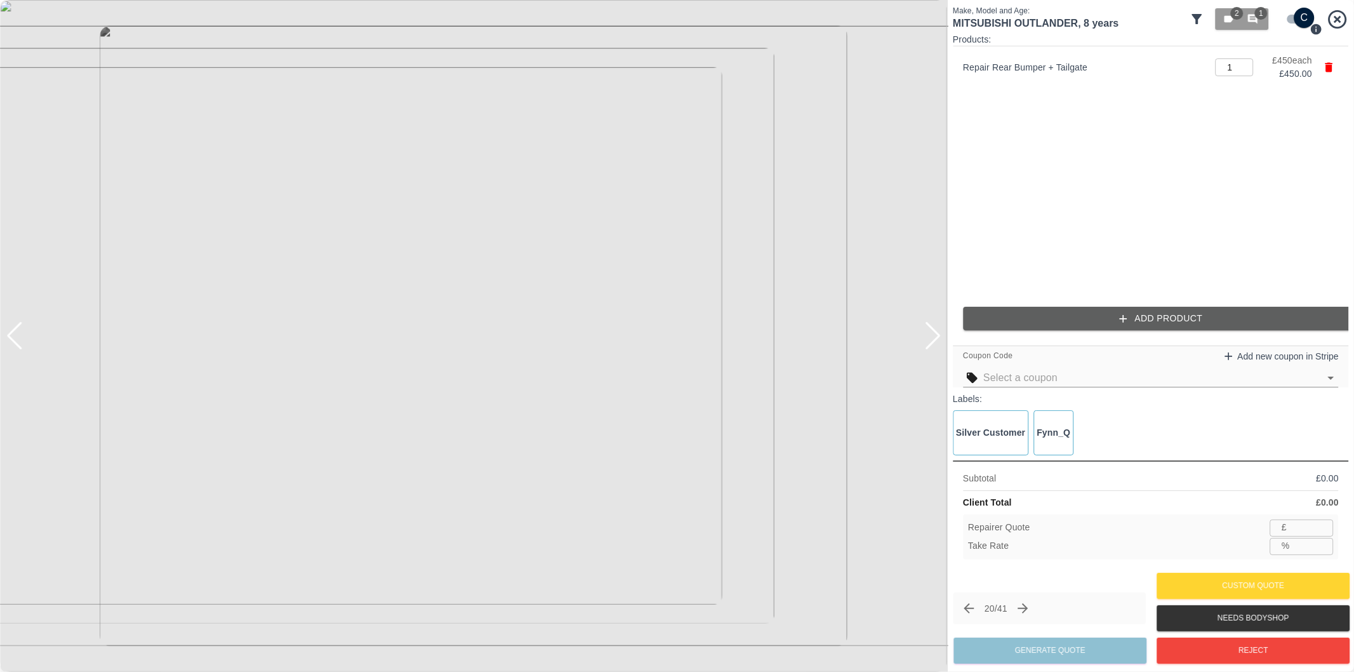
type input "292"
type input "35.1"
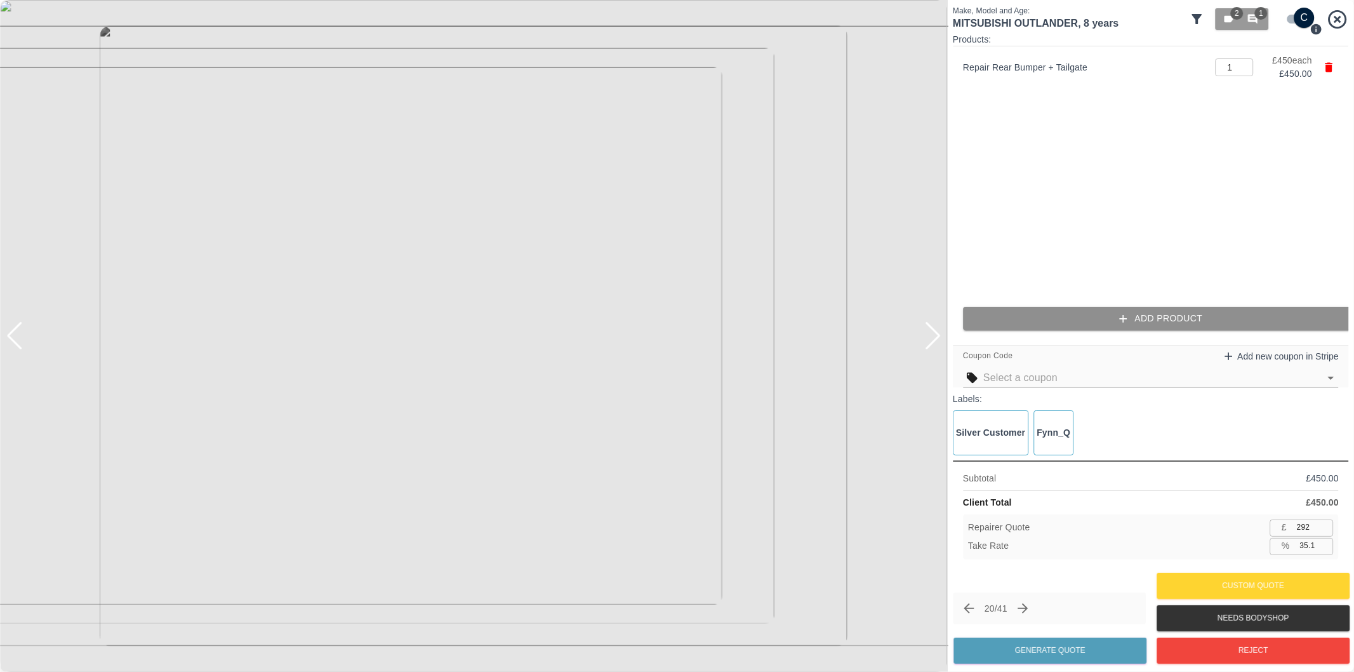
click at [1126, 328] on button "Add Product" at bounding box center [1161, 318] width 396 height 23
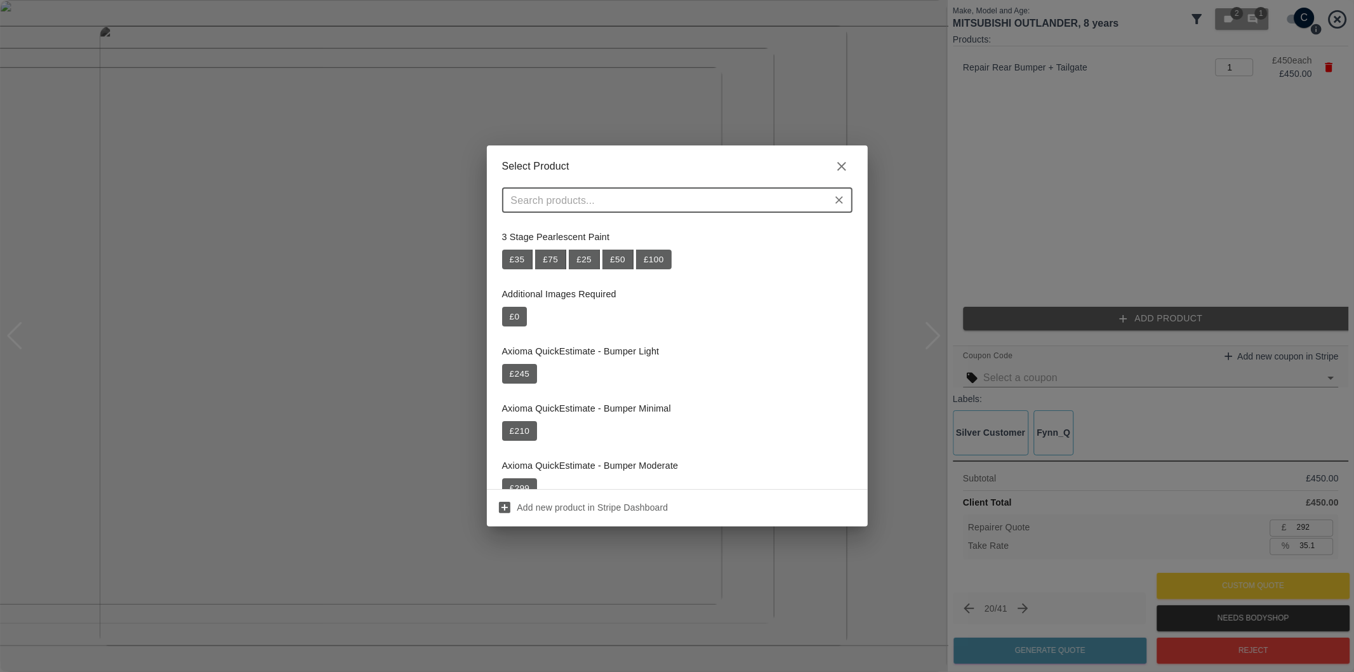
click at [710, 202] on input "text" at bounding box center [667, 200] width 322 height 18
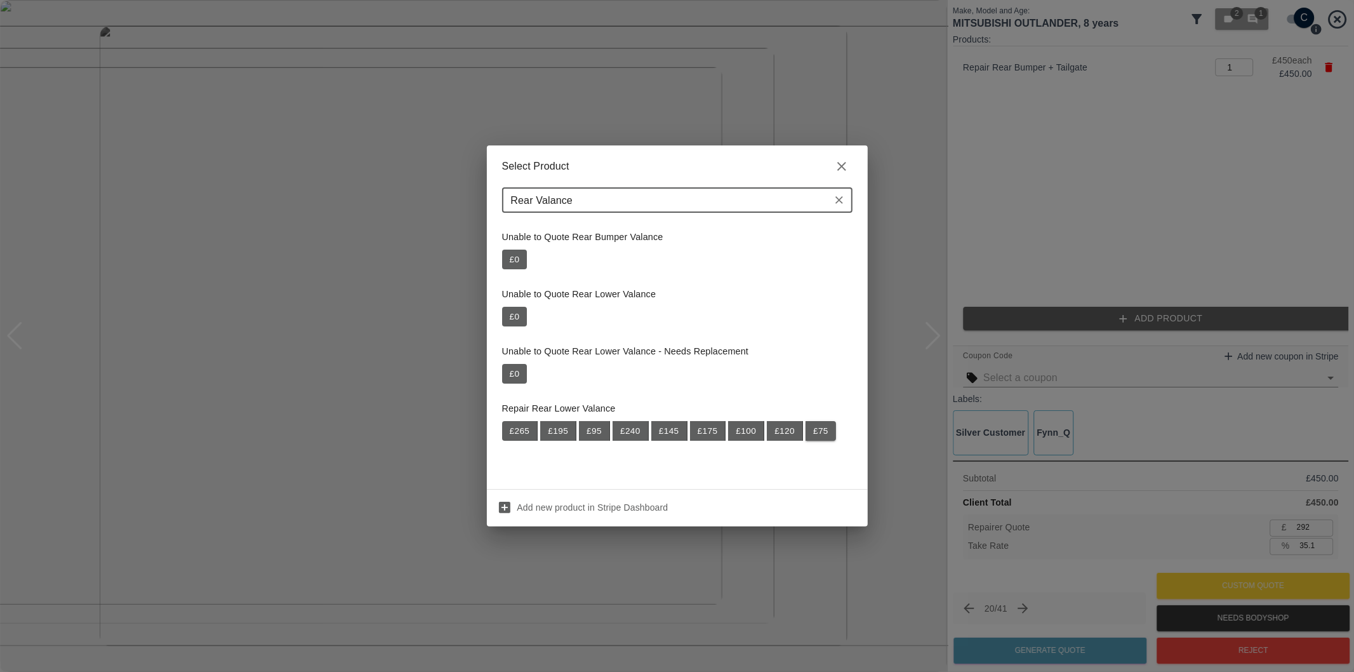
type input "Rear Valance"
click at [824, 430] on button "£ 75" at bounding box center [821, 431] width 30 height 20
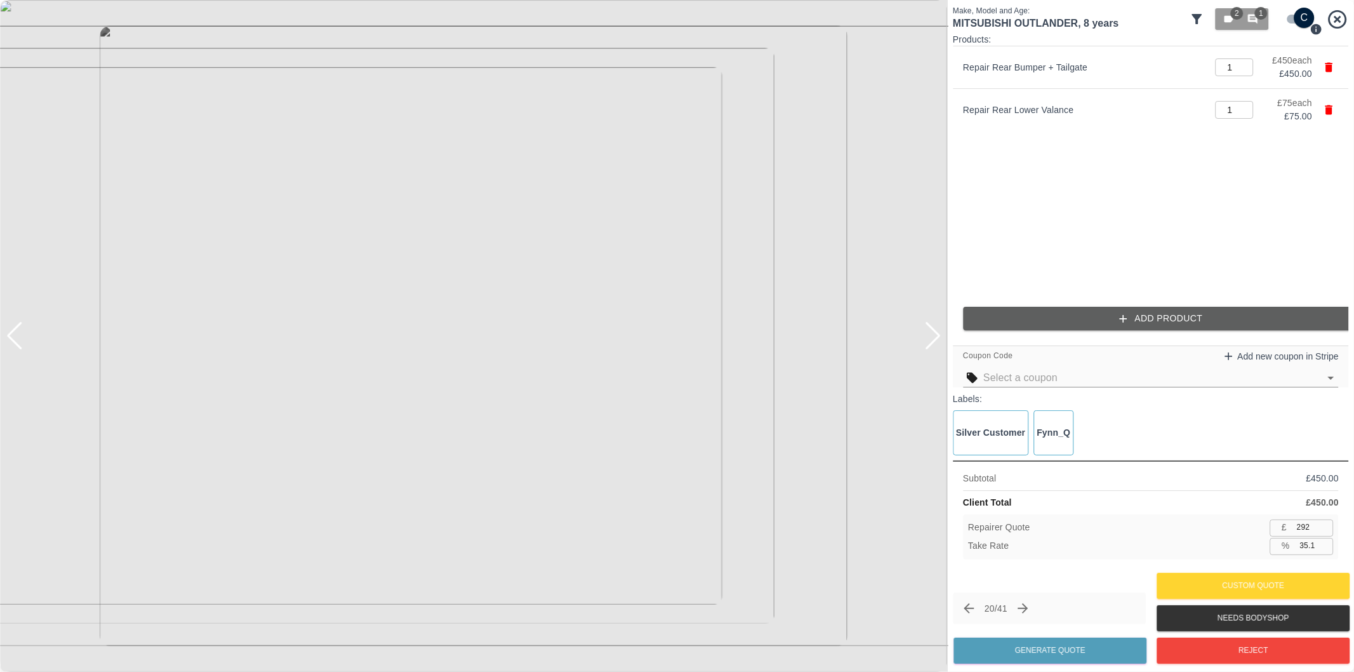
type input "341"
click at [1307, 547] on input "35.0" at bounding box center [1314, 546] width 39 height 16
type input "3.0"
type input "509"
type input "37.0"
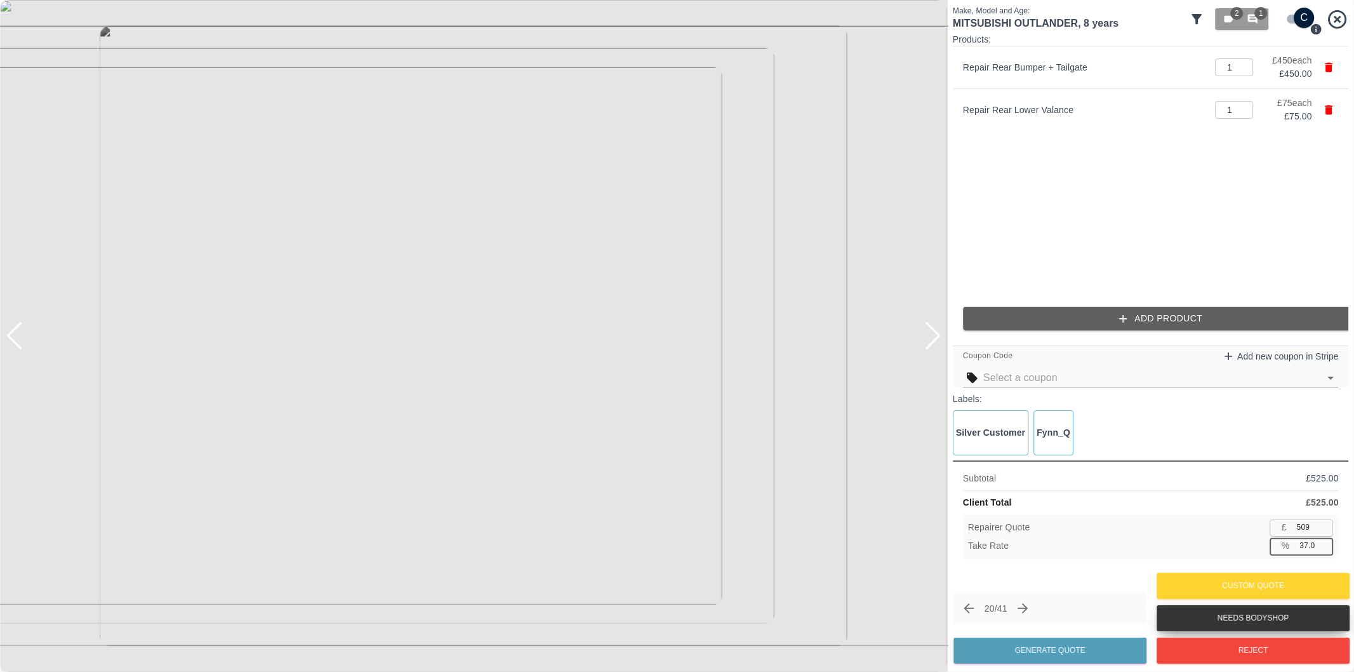
type input "330"
type input "37.1"
click at [1086, 653] on button "Generate Quote" at bounding box center [1050, 650] width 193 height 26
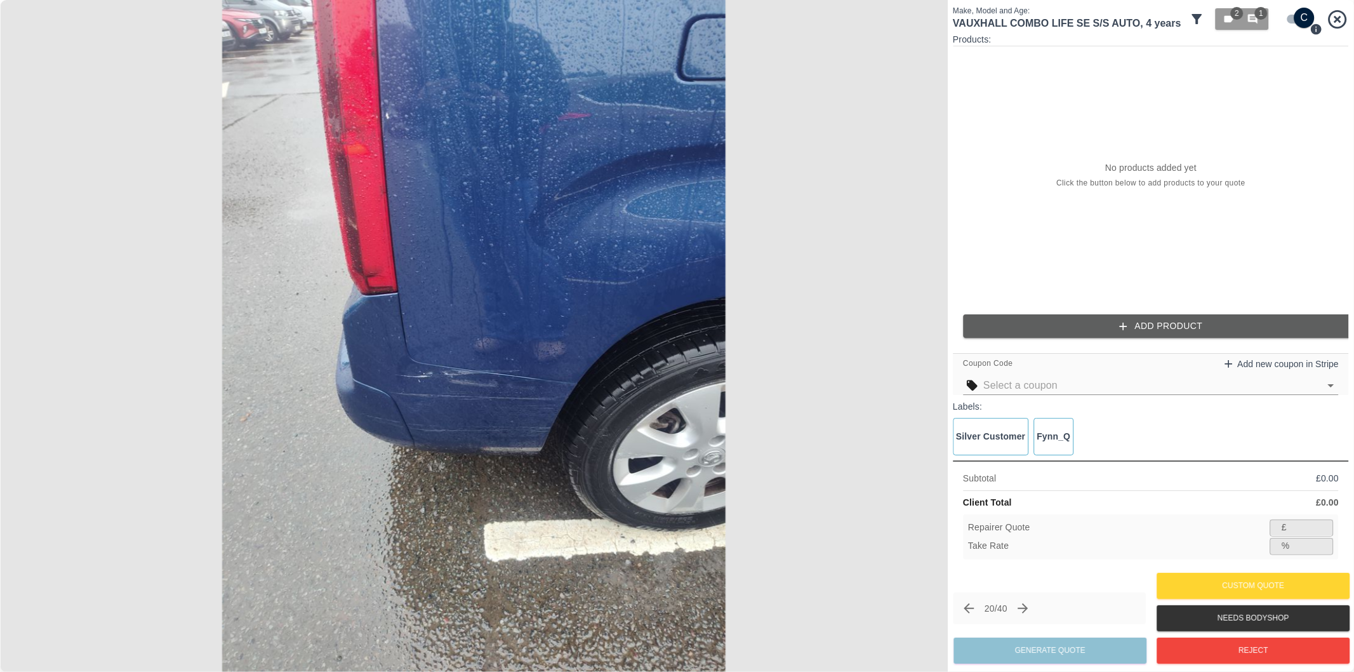
click at [484, 342] on img at bounding box center [474, 336] width 948 height 672
click at [484, 341] on img at bounding box center [474, 336] width 948 height 672
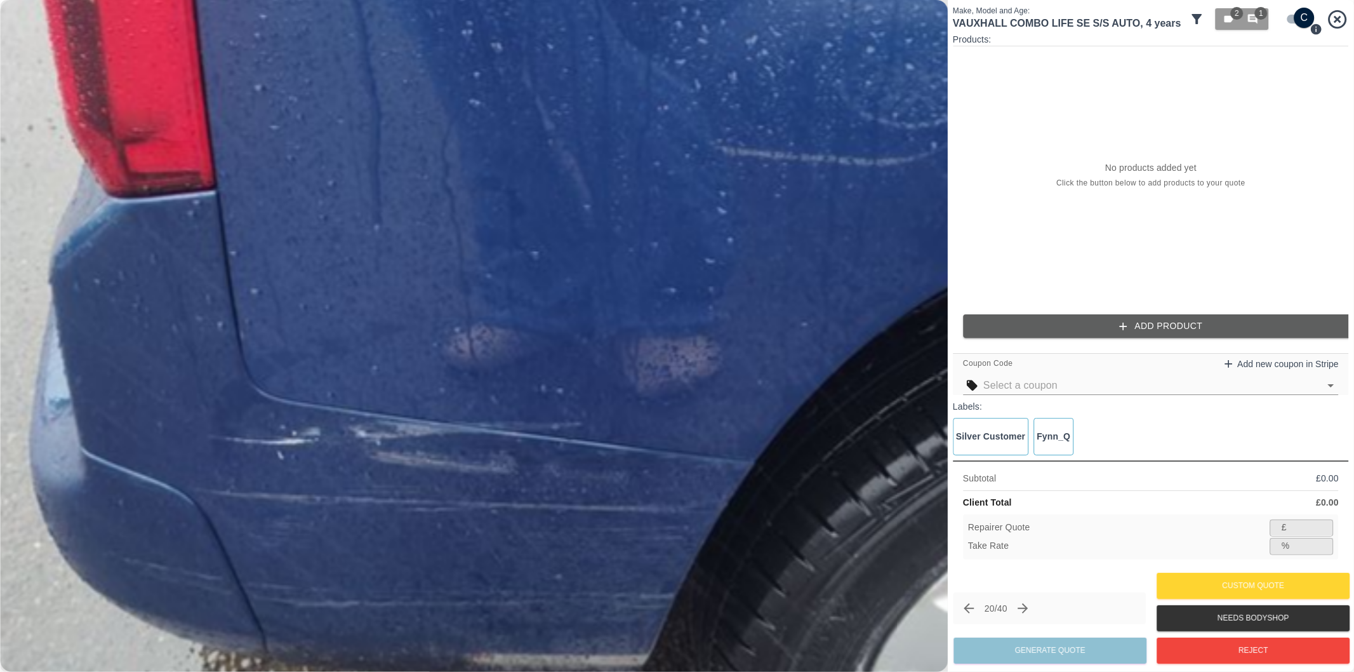
click at [484, 340] on img at bounding box center [444, 319] width 2844 height 2015
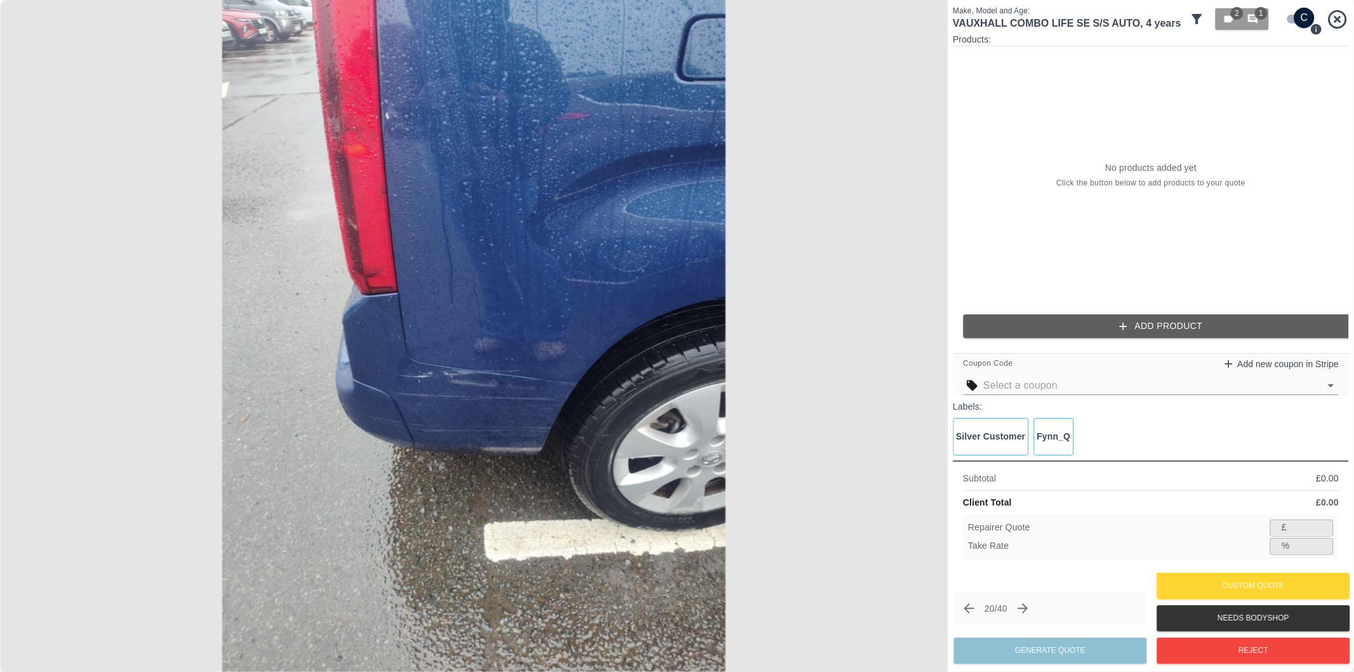
click at [1295, 16] on input "checkbox" at bounding box center [1304, 18] width 61 height 20
checkbox input "false"
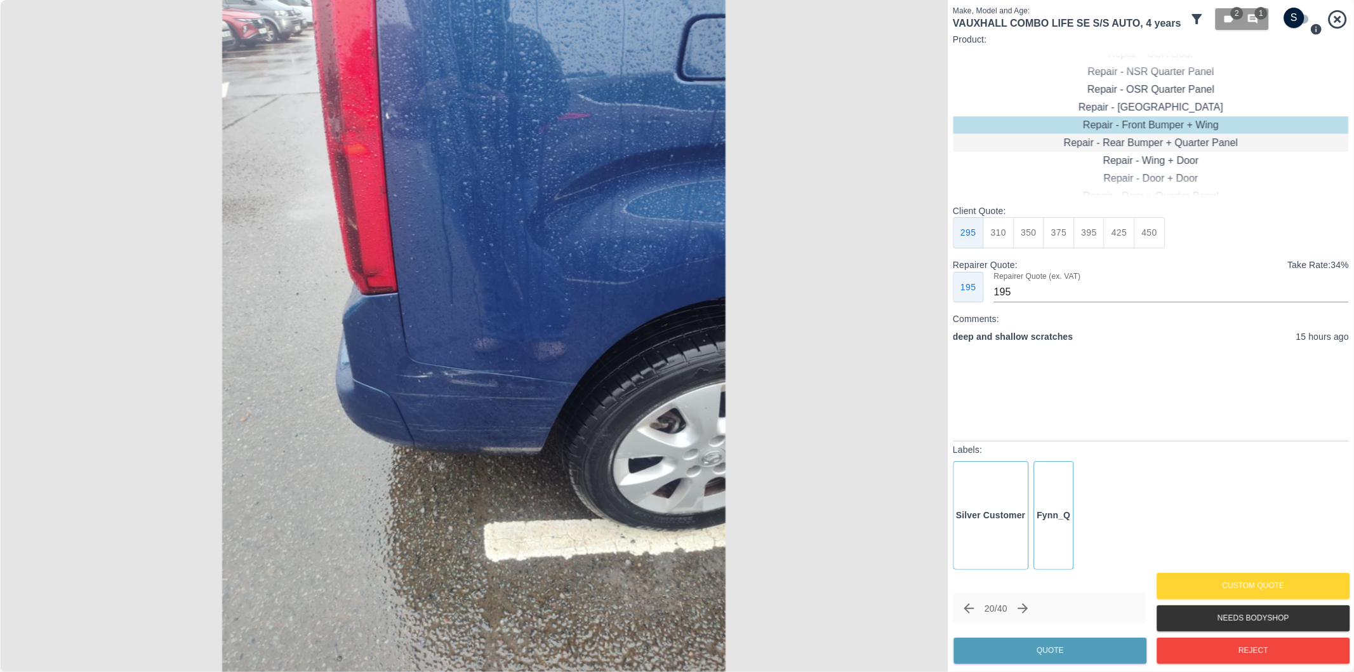
click at [1197, 138] on div "Repair - Rear Bumper + Quarter Panel" at bounding box center [1151, 143] width 396 height 18
click at [1159, 229] on button "450" at bounding box center [1149, 232] width 31 height 31
click at [1122, 233] on button "425" at bounding box center [1119, 232] width 31 height 31
click at [1158, 229] on button "450" at bounding box center [1149, 232] width 31 height 31
click at [1124, 226] on button "425" at bounding box center [1119, 232] width 31 height 31
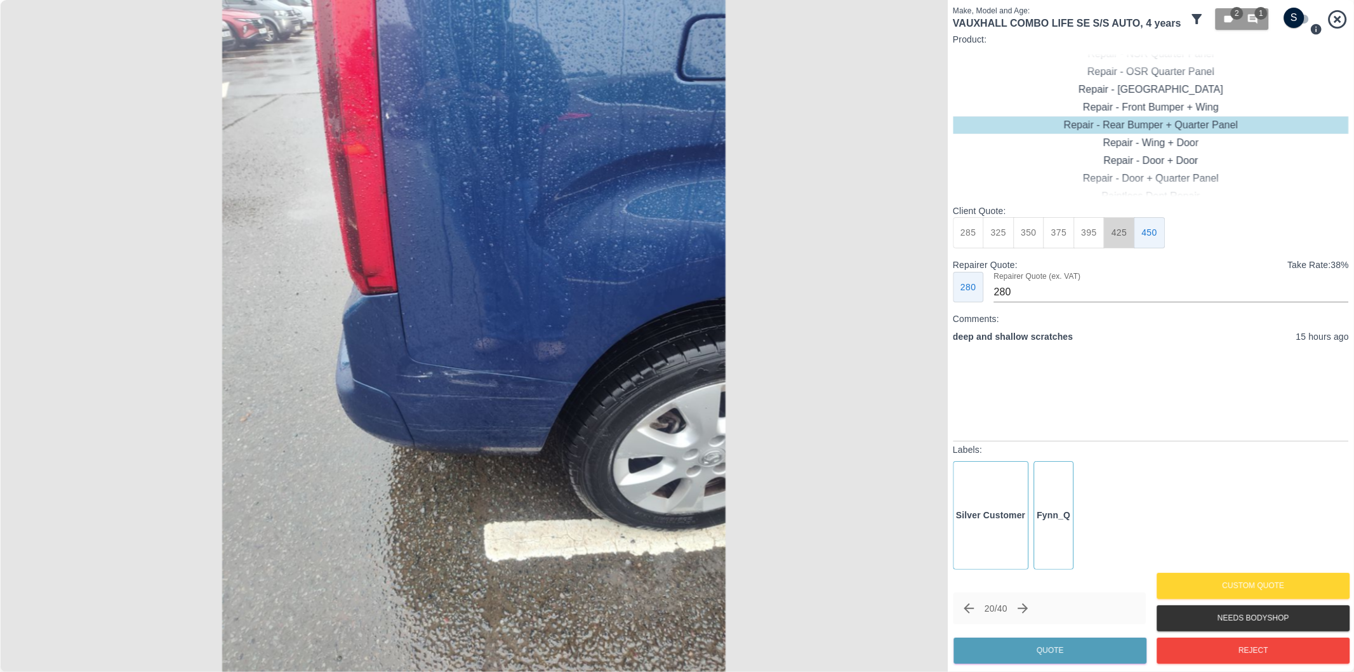
type input "260"
click at [1041, 648] on button "Quote" at bounding box center [1050, 650] width 193 height 26
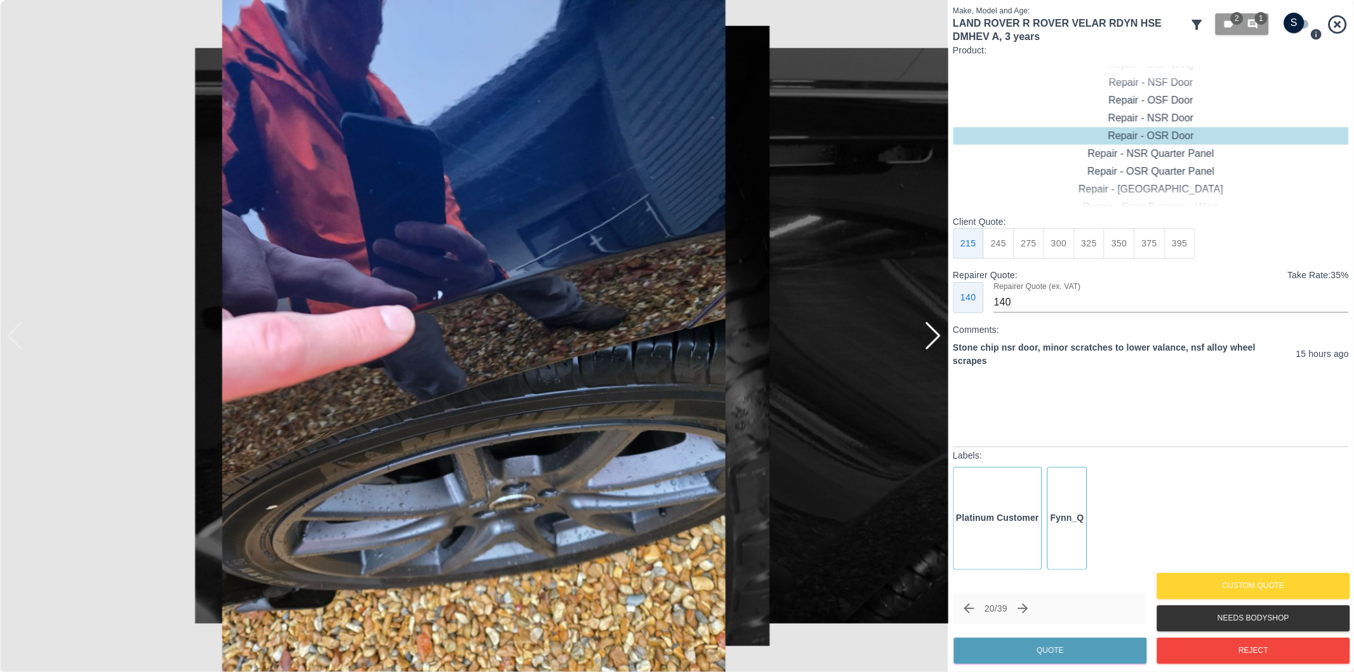
click at [942, 333] on img at bounding box center [474, 336] width 948 height 672
click at [935, 332] on div at bounding box center [932, 336] width 17 height 28
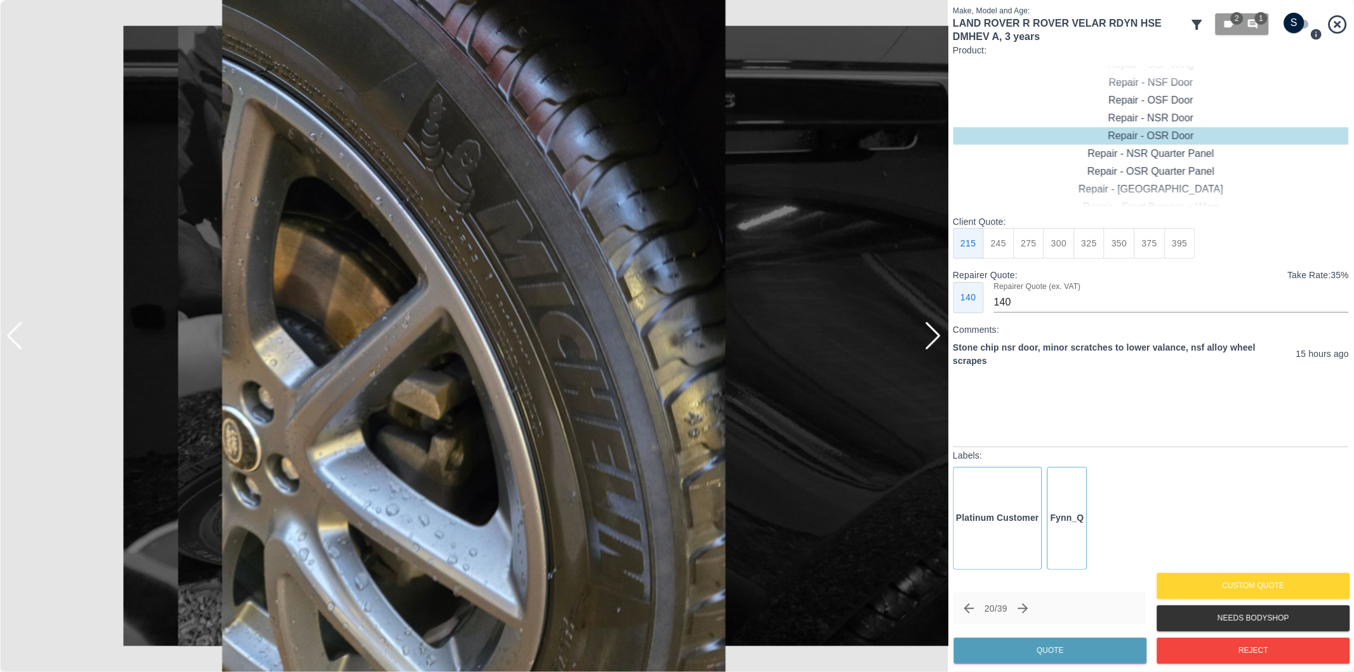
click at [935, 332] on div at bounding box center [932, 336] width 17 height 28
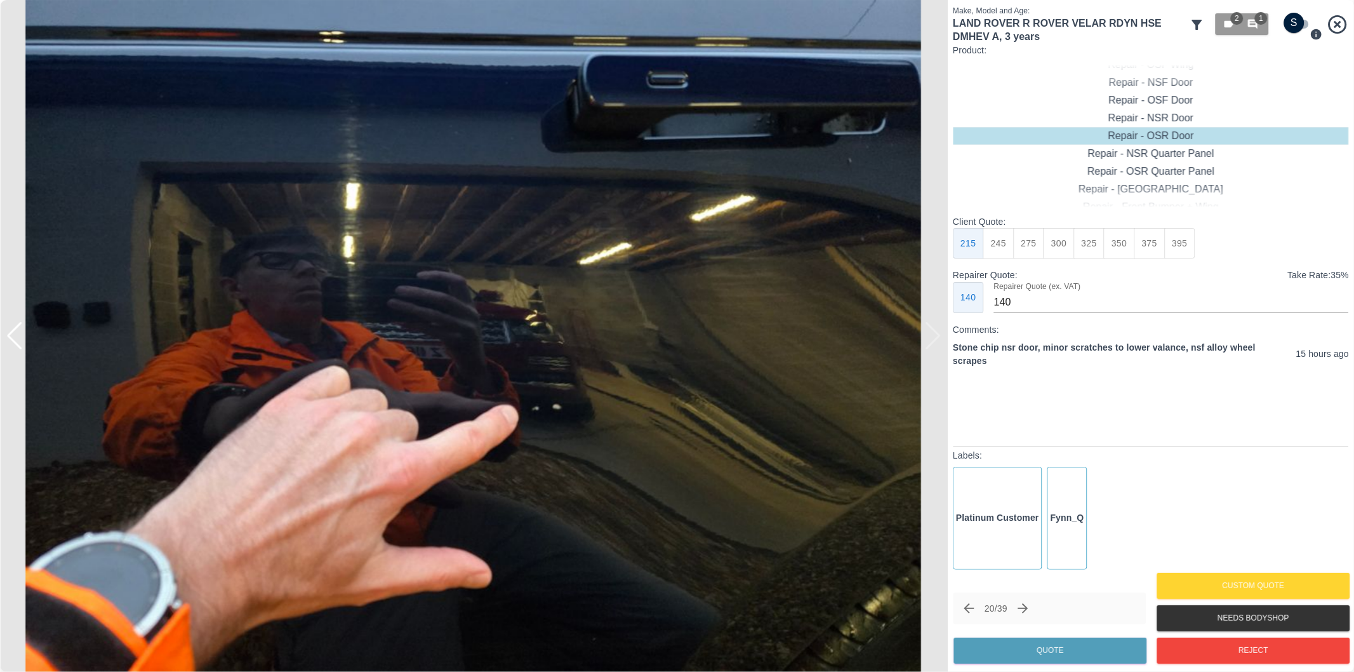
click at [935, 332] on div at bounding box center [474, 336] width 948 height 672
click at [15, 331] on div at bounding box center [14, 336] width 17 height 28
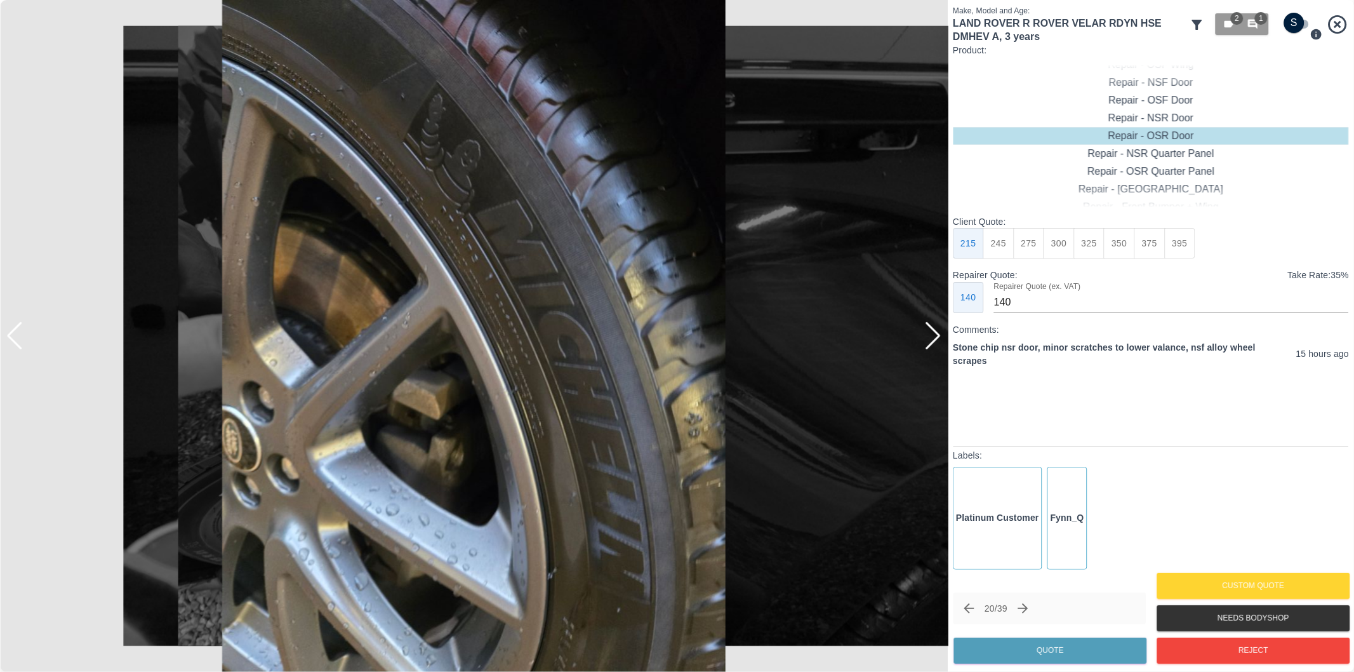
click at [15, 331] on div at bounding box center [14, 336] width 17 height 28
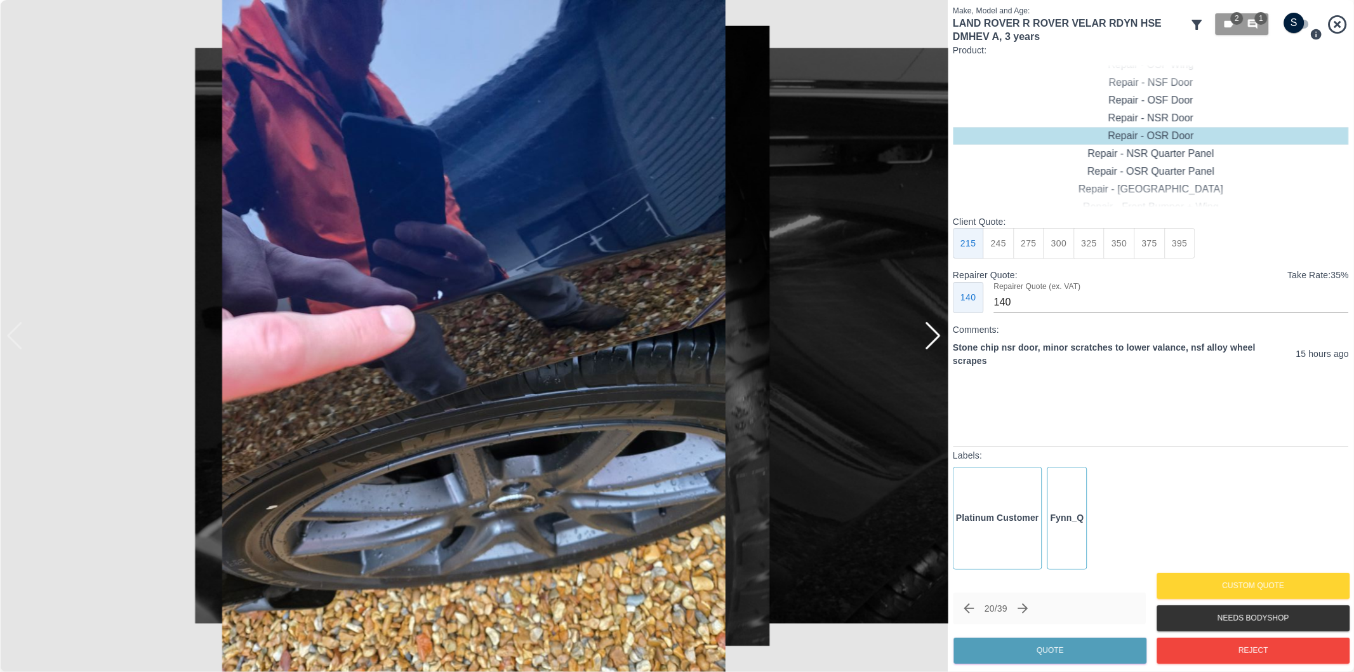
click at [933, 340] on div at bounding box center [932, 336] width 17 height 28
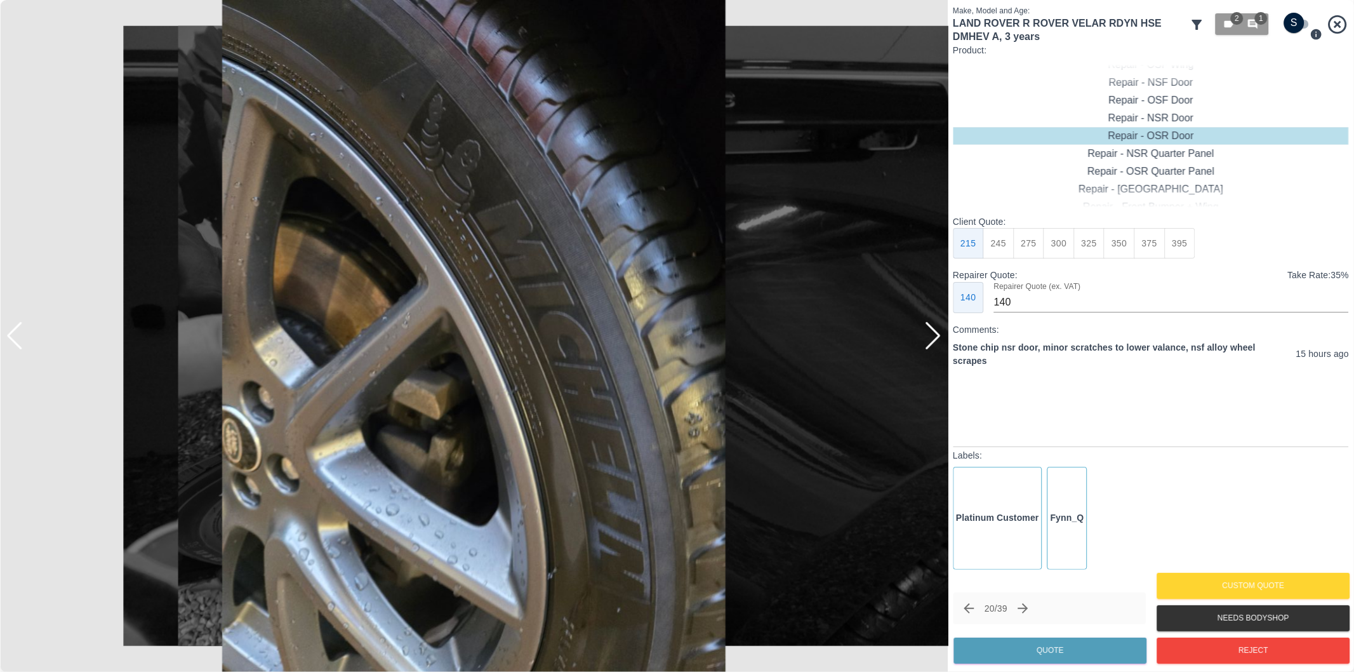
click at [933, 335] on div at bounding box center [932, 336] width 17 height 28
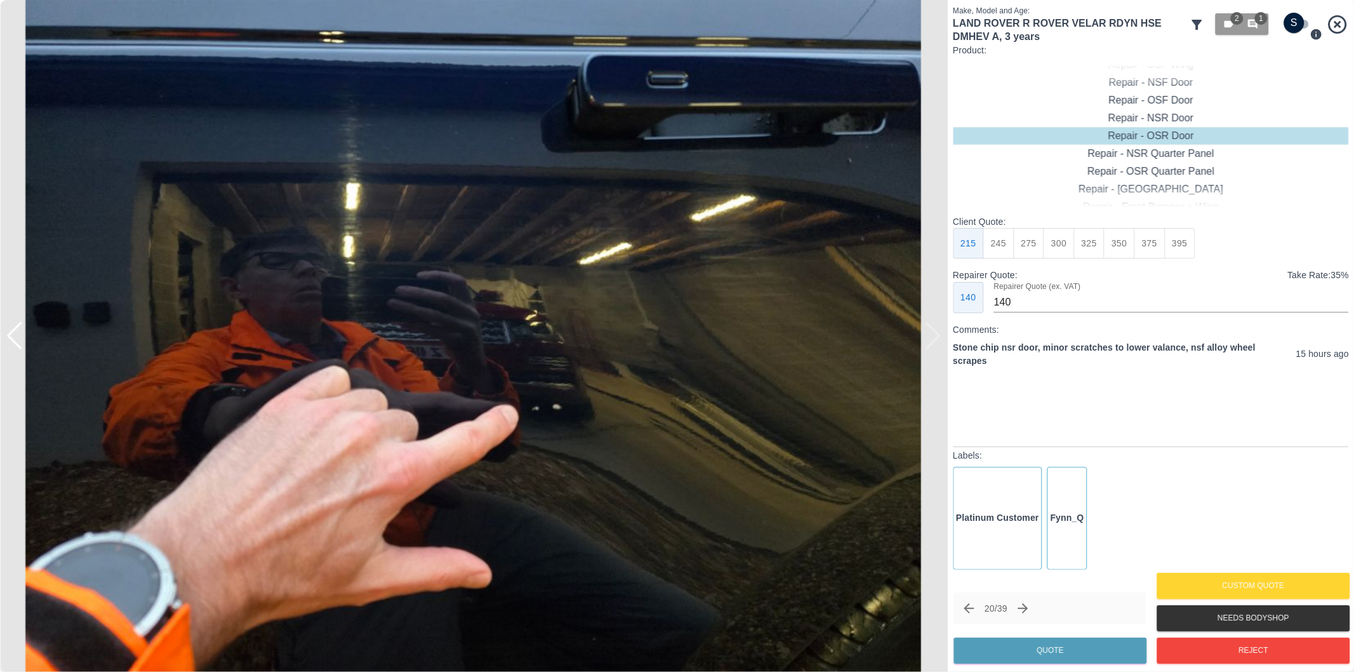
click at [942, 328] on div at bounding box center [474, 336] width 948 height 672
click at [15, 337] on div at bounding box center [14, 336] width 17 height 28
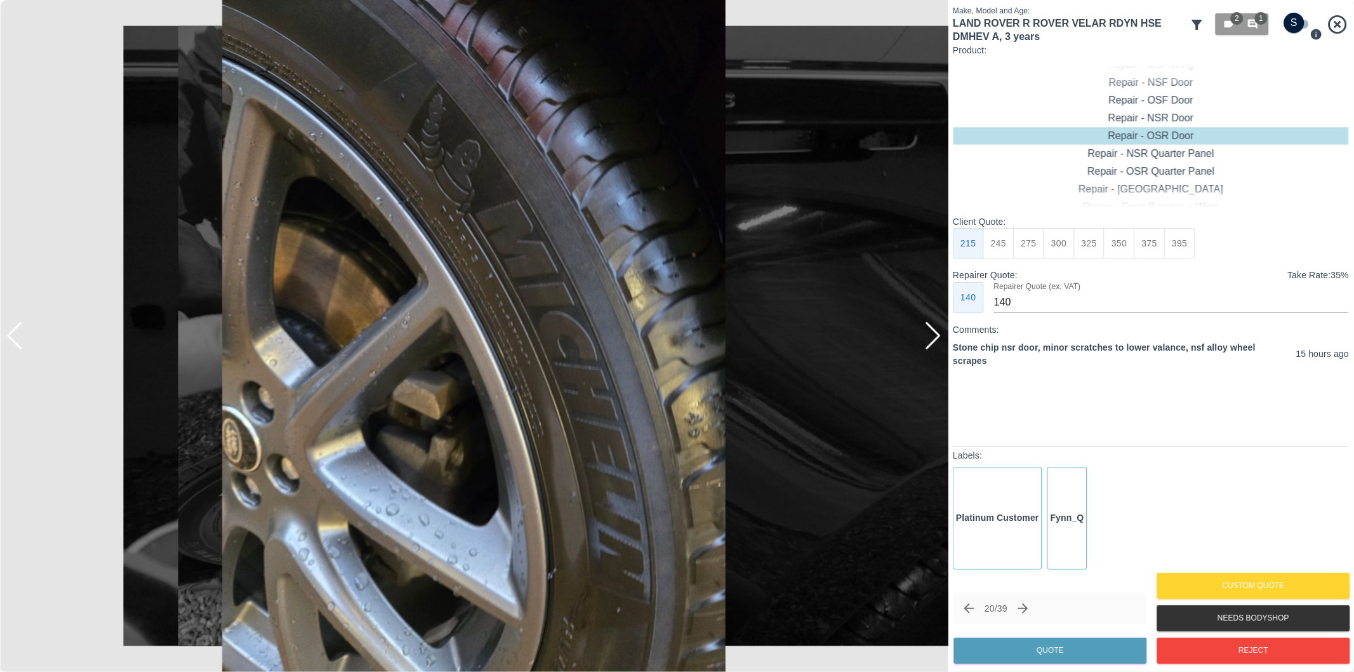
click at [15, 336] on div at bounding box center [14, 336] width 17 height 28
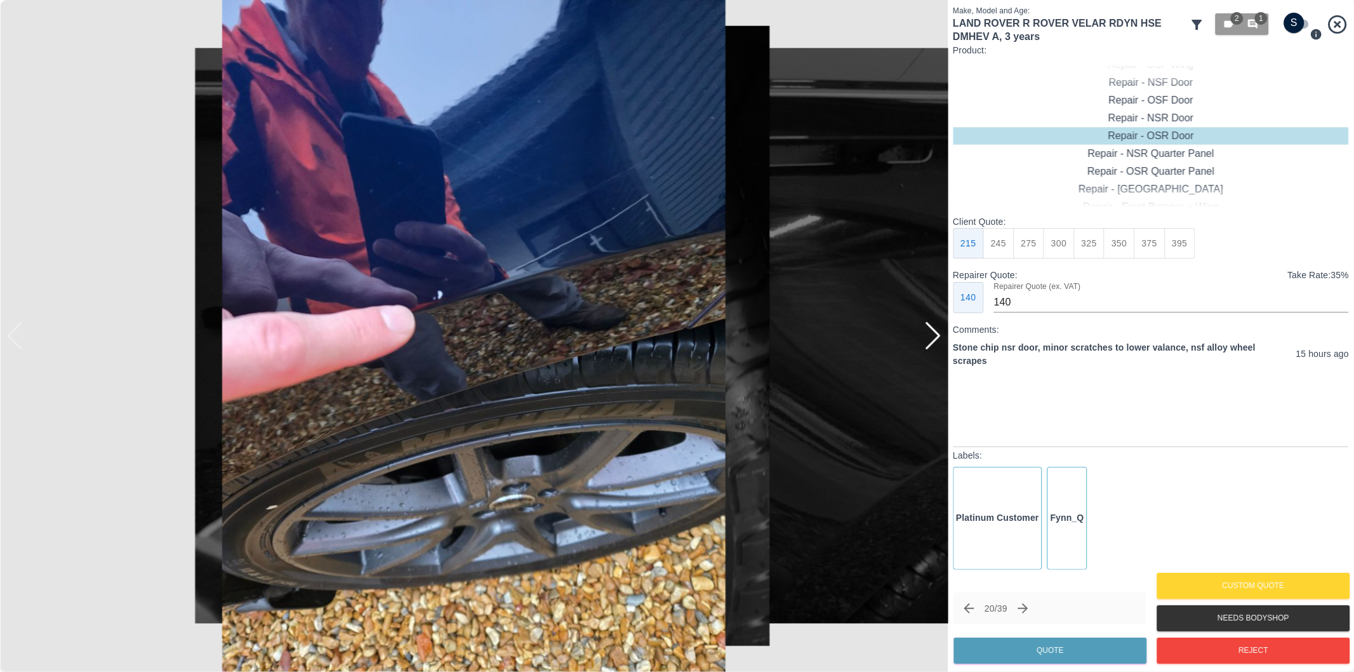
click at [15, 336] on img at bounding box center [474, 336] width 948 height 672
click at [1023, 606] on icon "Next claim" at bounding box center [1023, 608] width 15 height 15
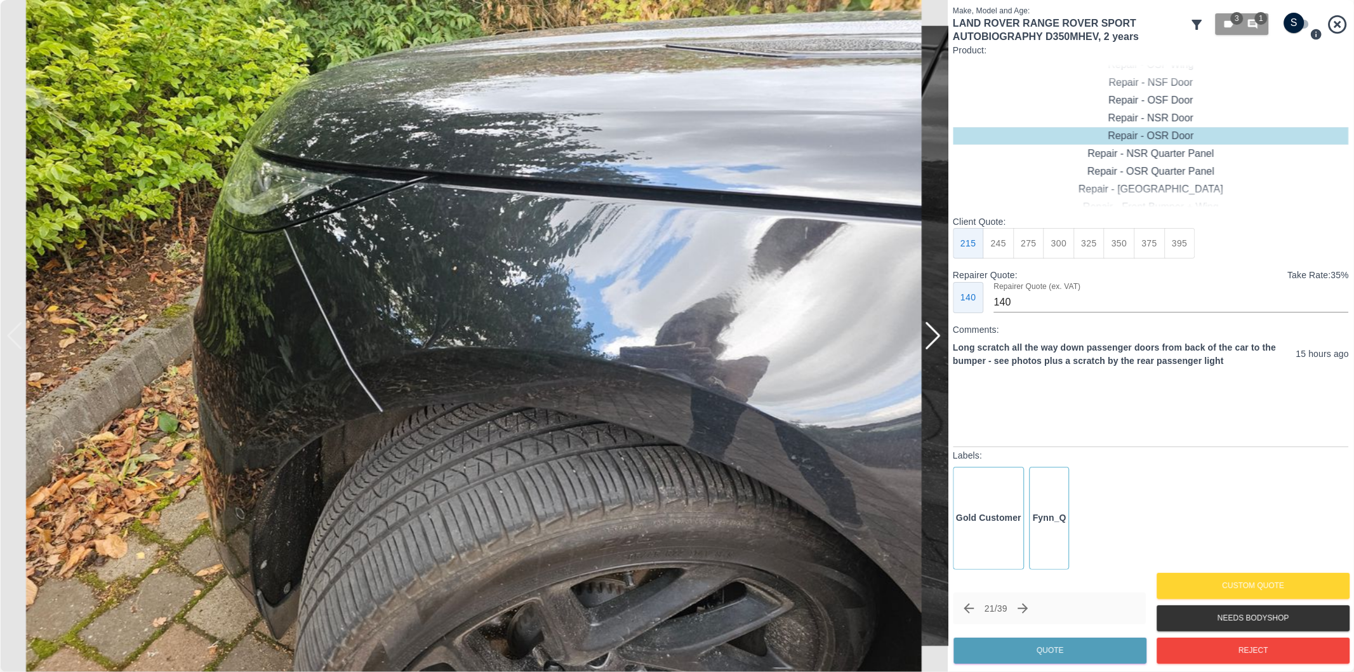
click at [936, 337] on div at bounding box center [932, 336] width 17 height 28
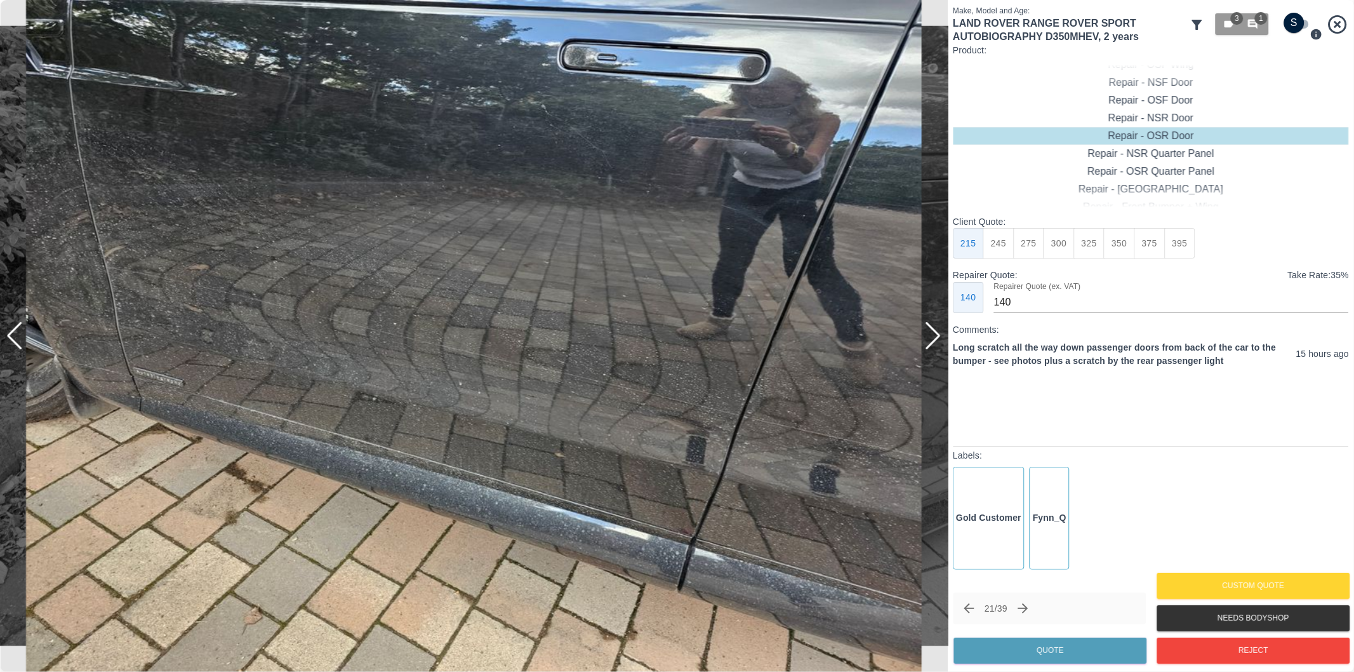
click at [932, 336] on div at bounding box center [932, 336] width 17 height 28
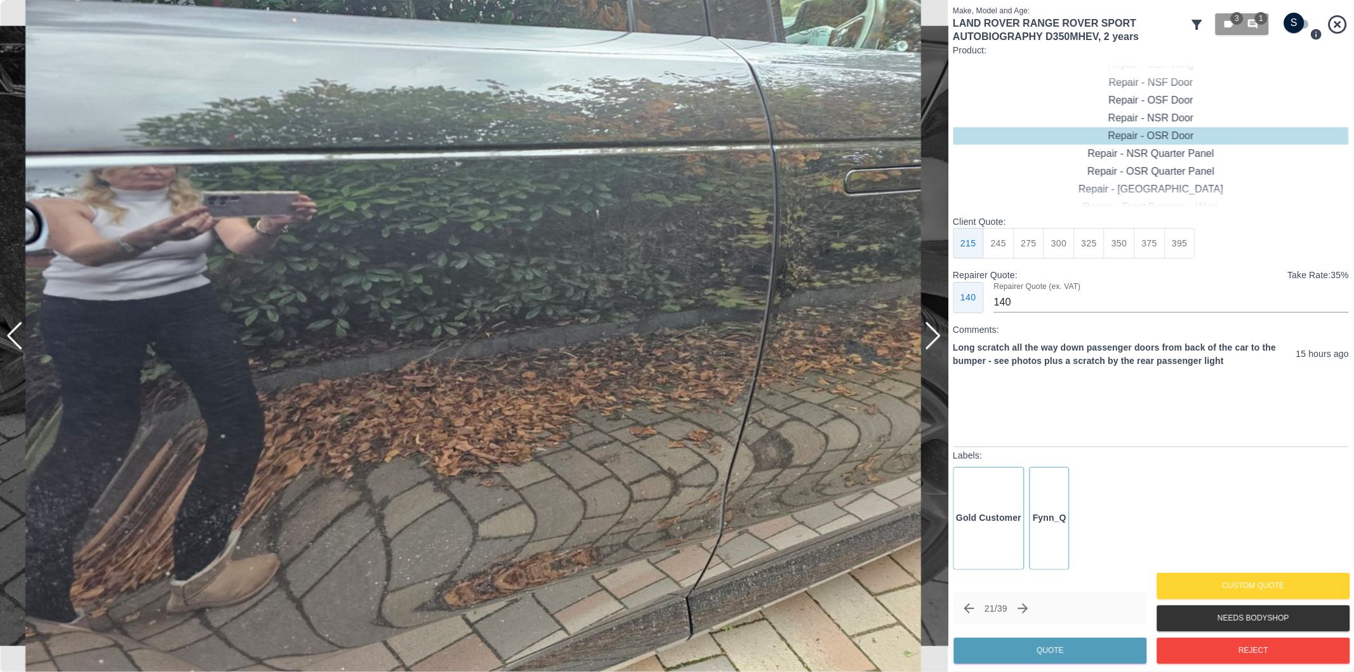
click at [932, 336] on div at bounding box center [932, 336] width 17 height 28
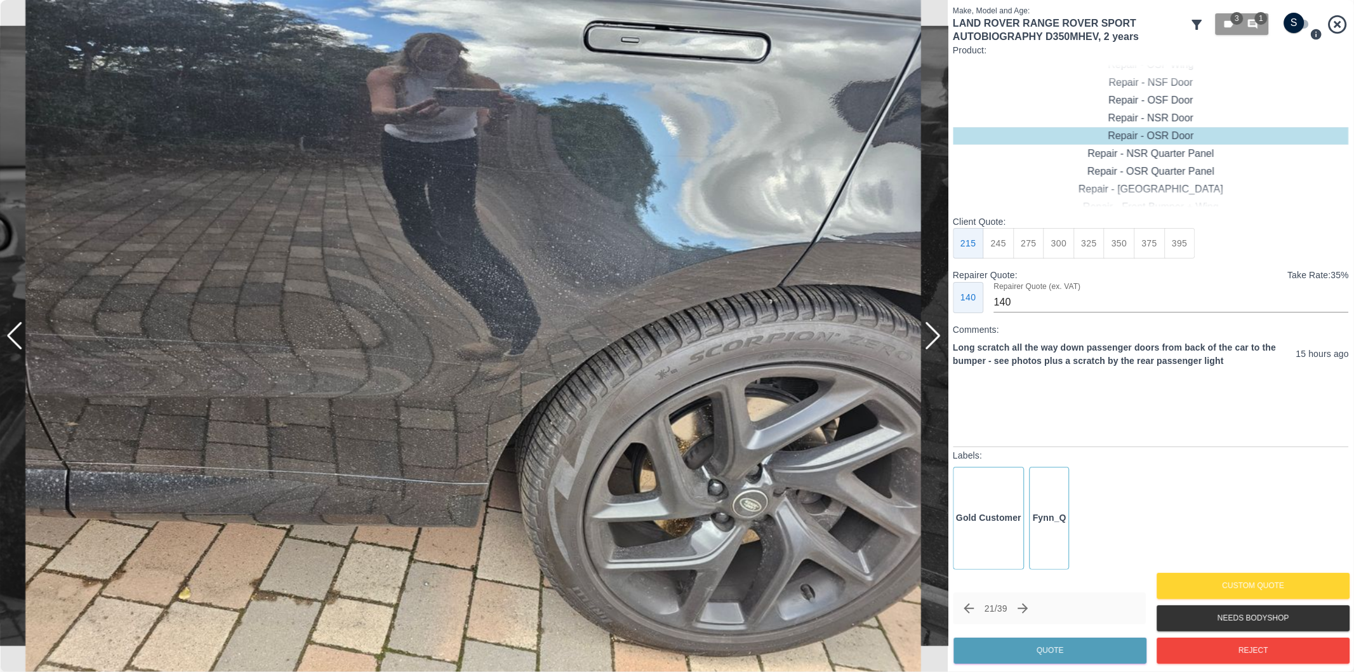
click at [932, 336] on div at bounding box center [932, 336] width 17 height 28
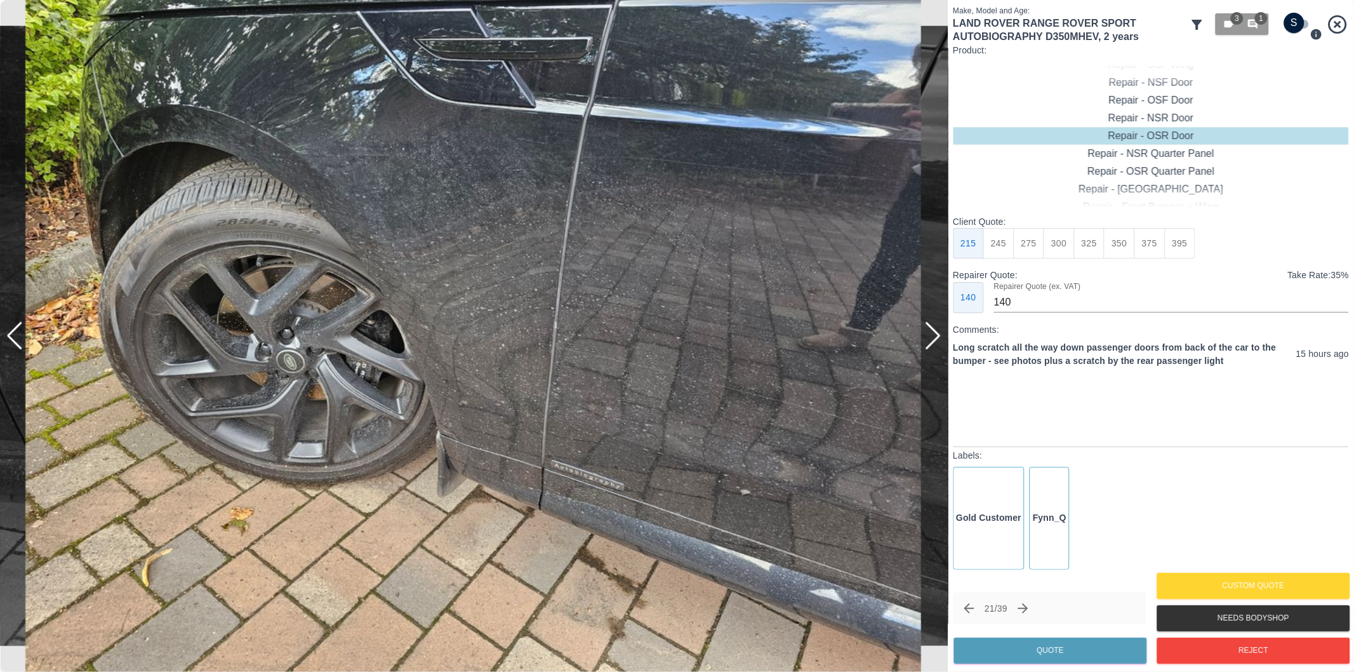
click at [935, 344] on div at bounding box center [932, 336] width 17 height 28
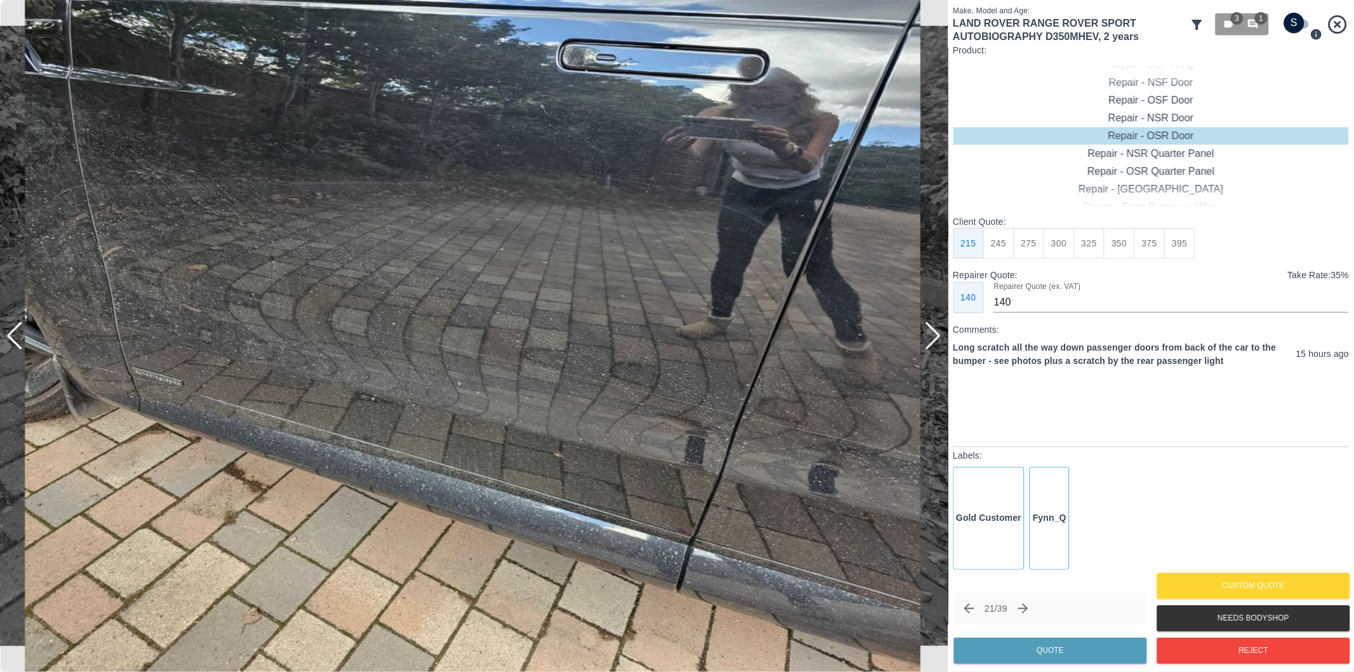
click at [932, 336] on div at bounding box center [932, 336] width 17 height 28
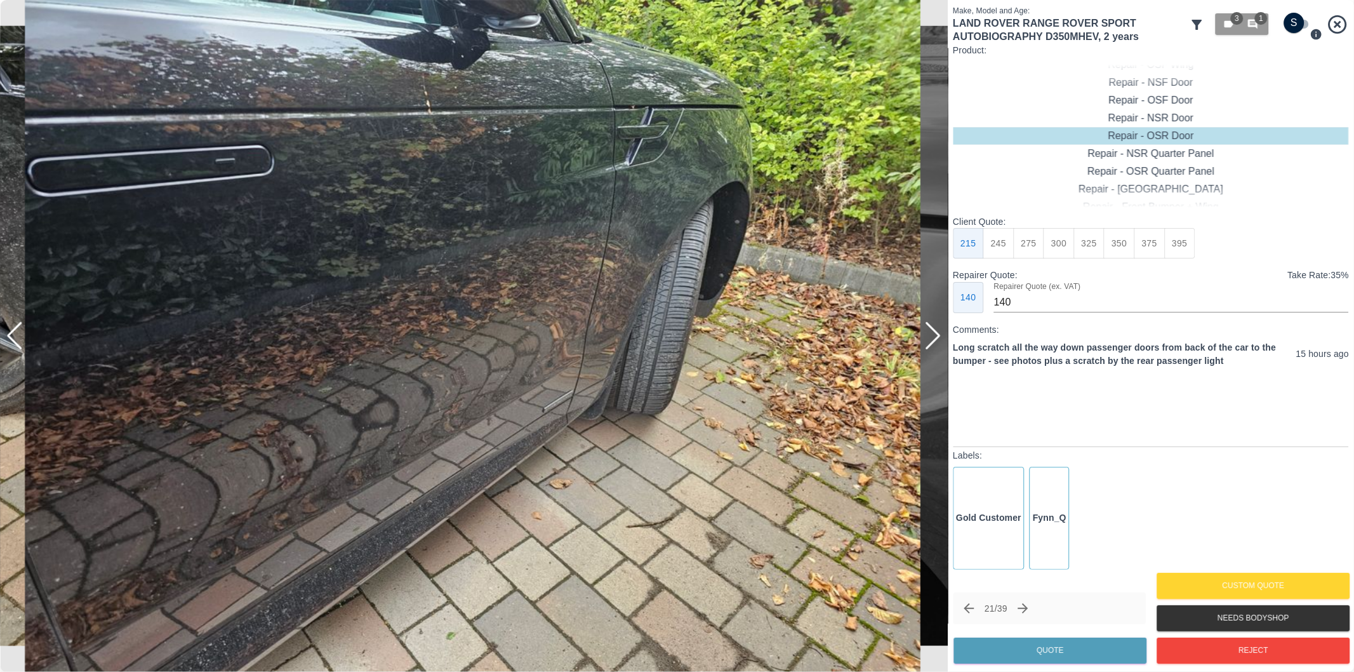
click at [932, 326] on div at bounding box center [932, 336] width 17 height 28
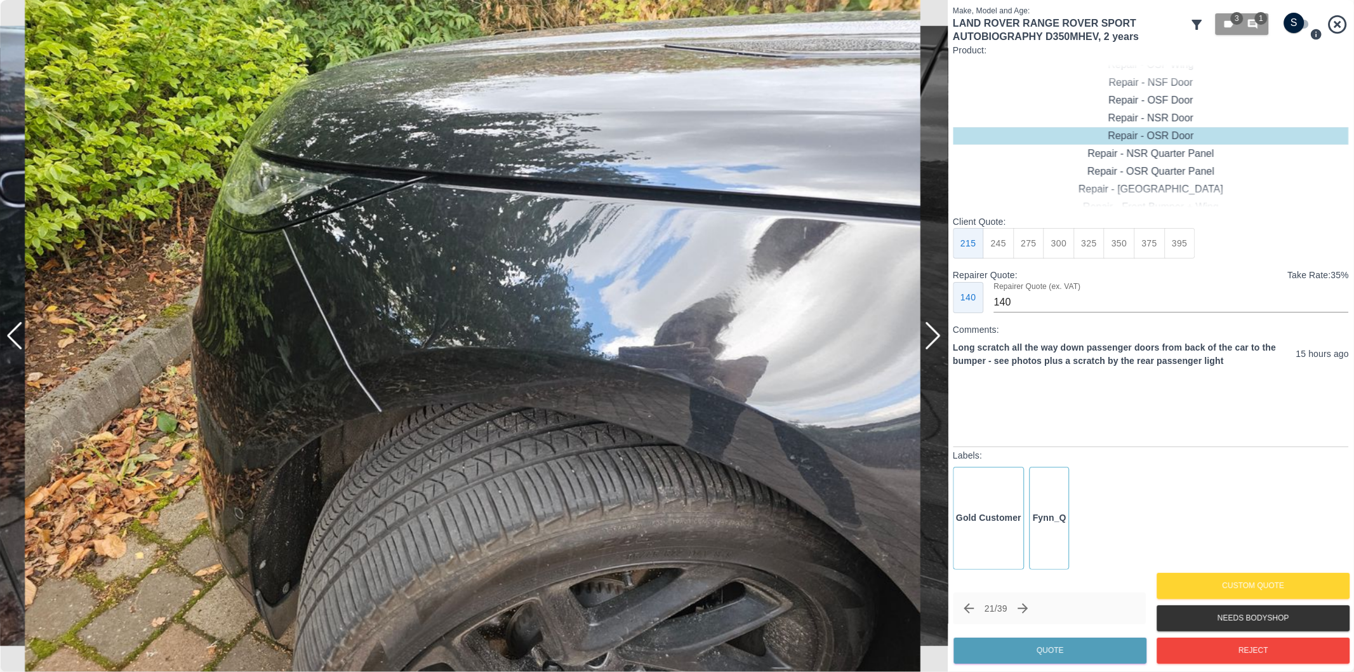
click at [931, 335] on div at bounding box center [932, 336] width 17 height 28
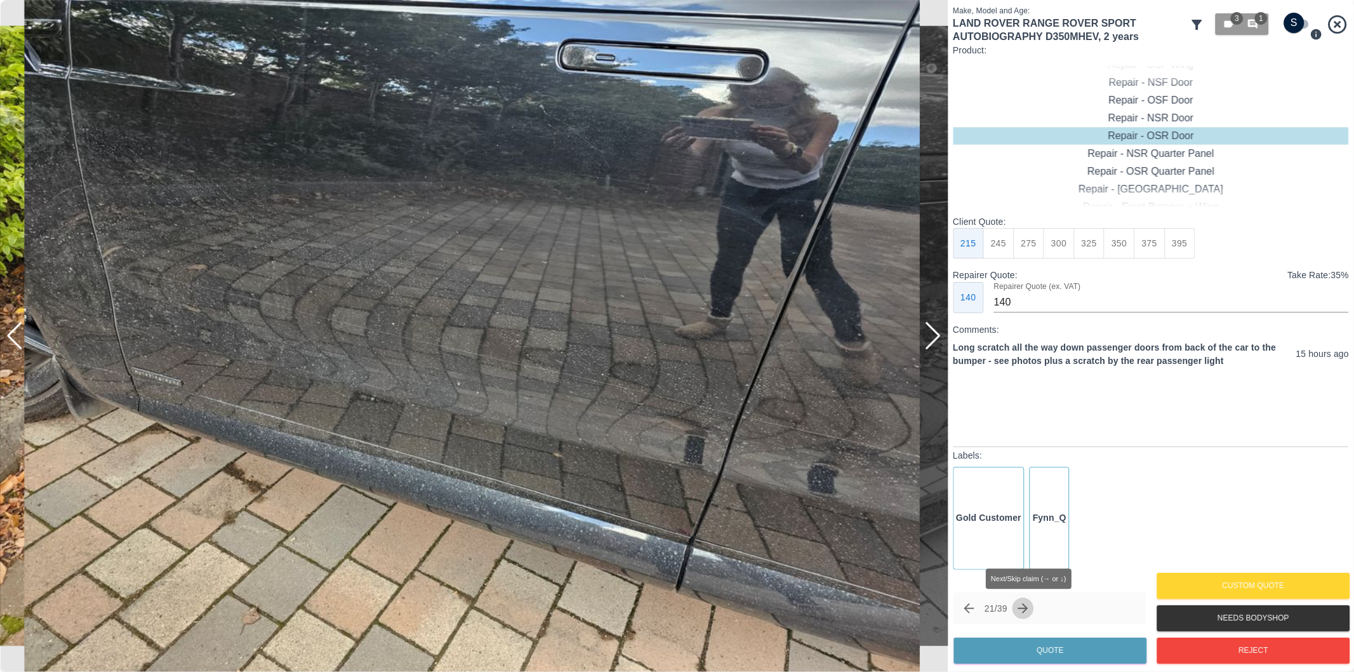
click at [1027, 606] on icon "Next claim" at bounding box center [1023, 608] width 15 height 15
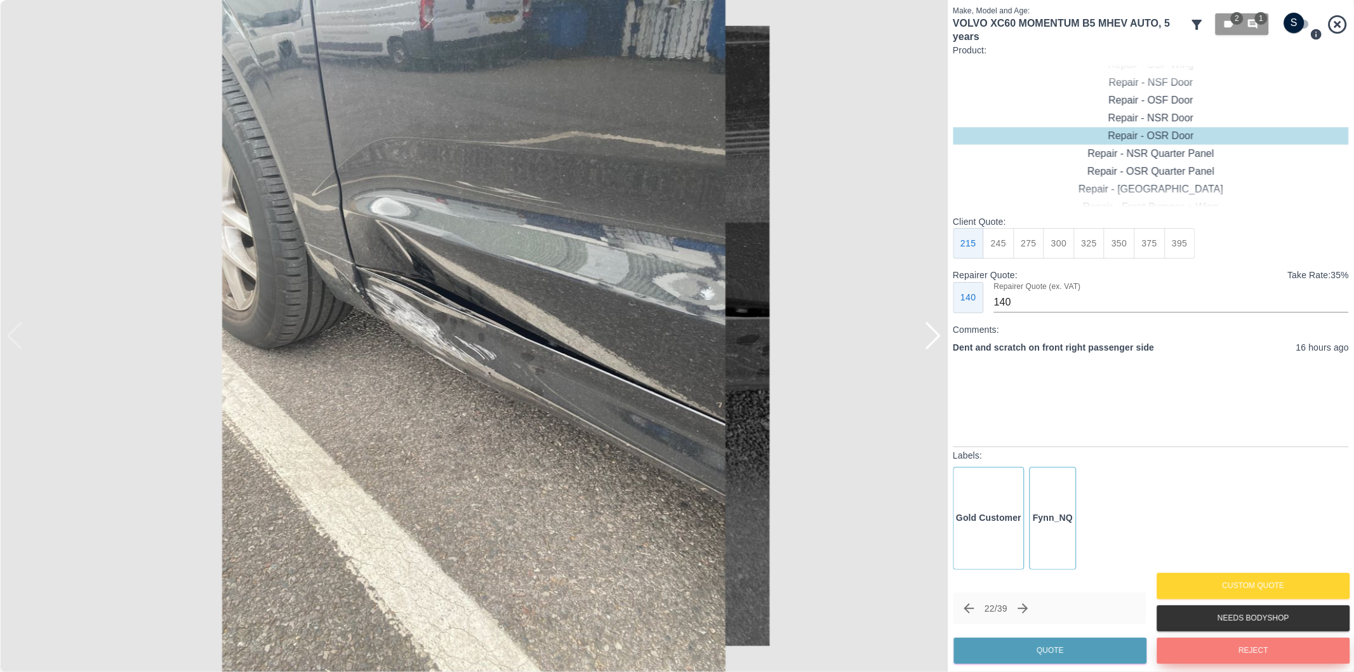
click at [1243, 651] on button "Reject" at bounding box center [1253, 650] width 193 height 26
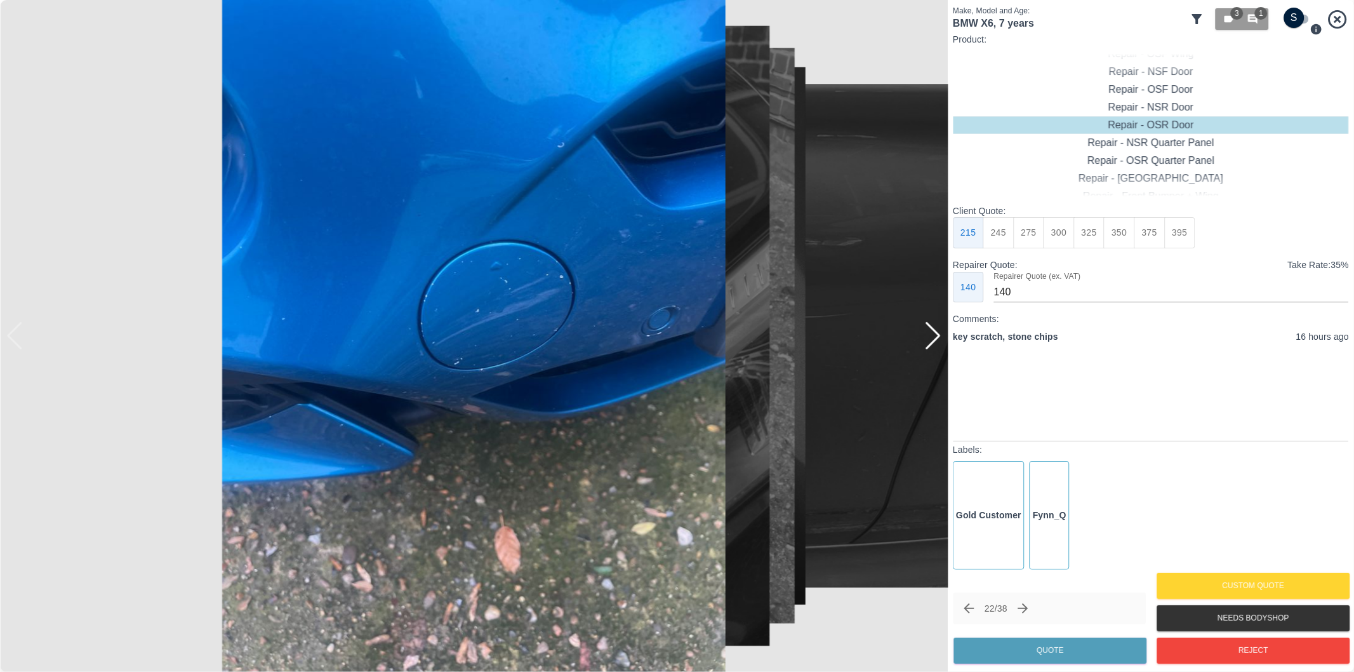
click at [940, 341] on div at bounding box center [932, 336] width 17 height 28
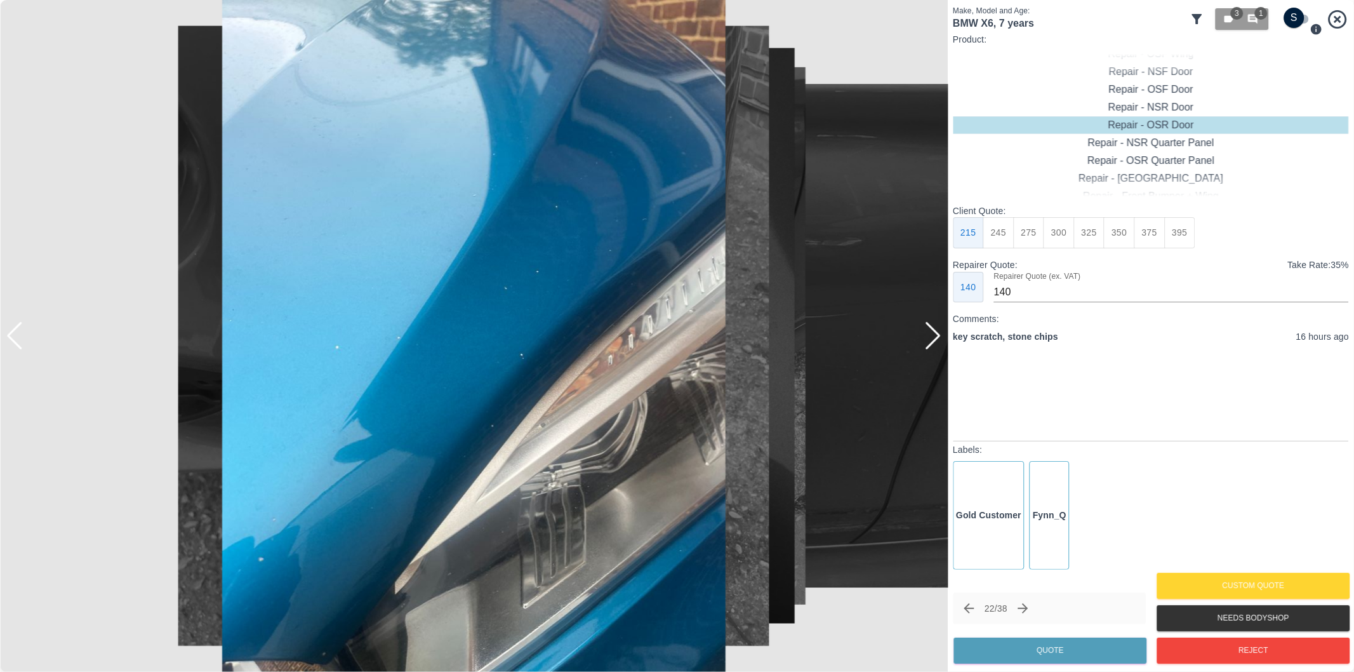
click at [940, 341] on div at bounding box center [932, 336] width 17 height 28
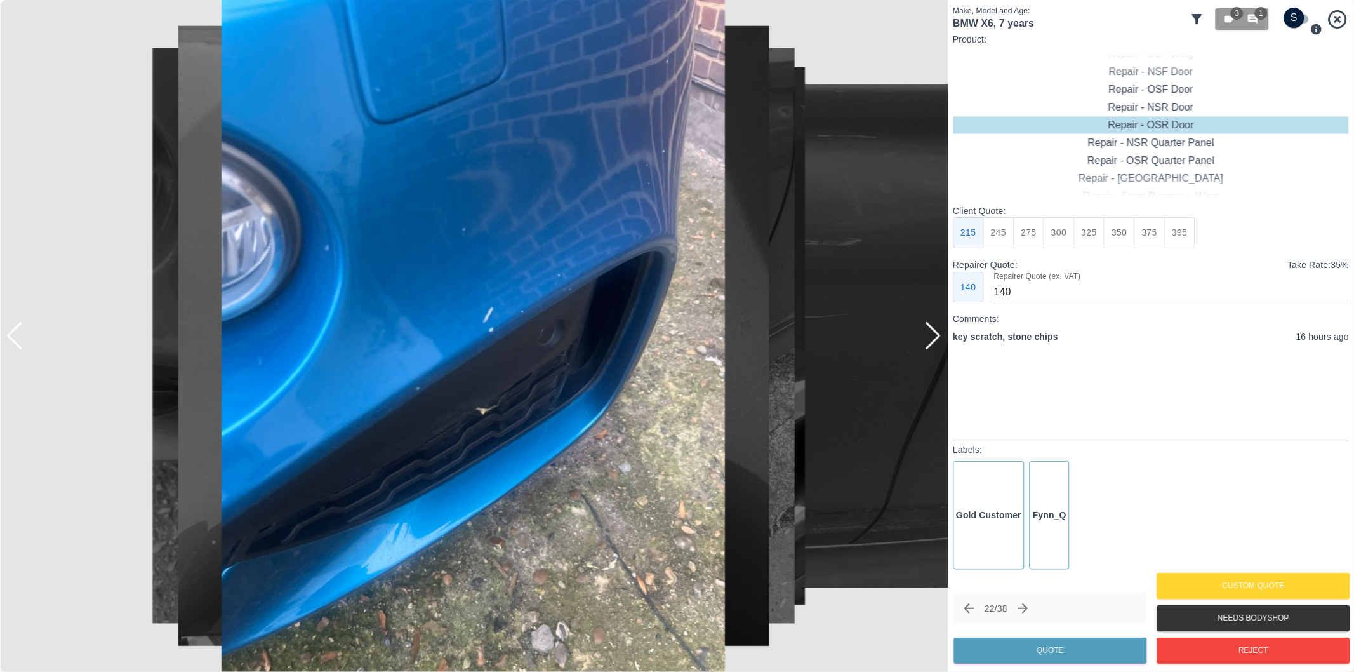
click at [935, 338] on div at bounding box center [932, 336] width 17 height 28
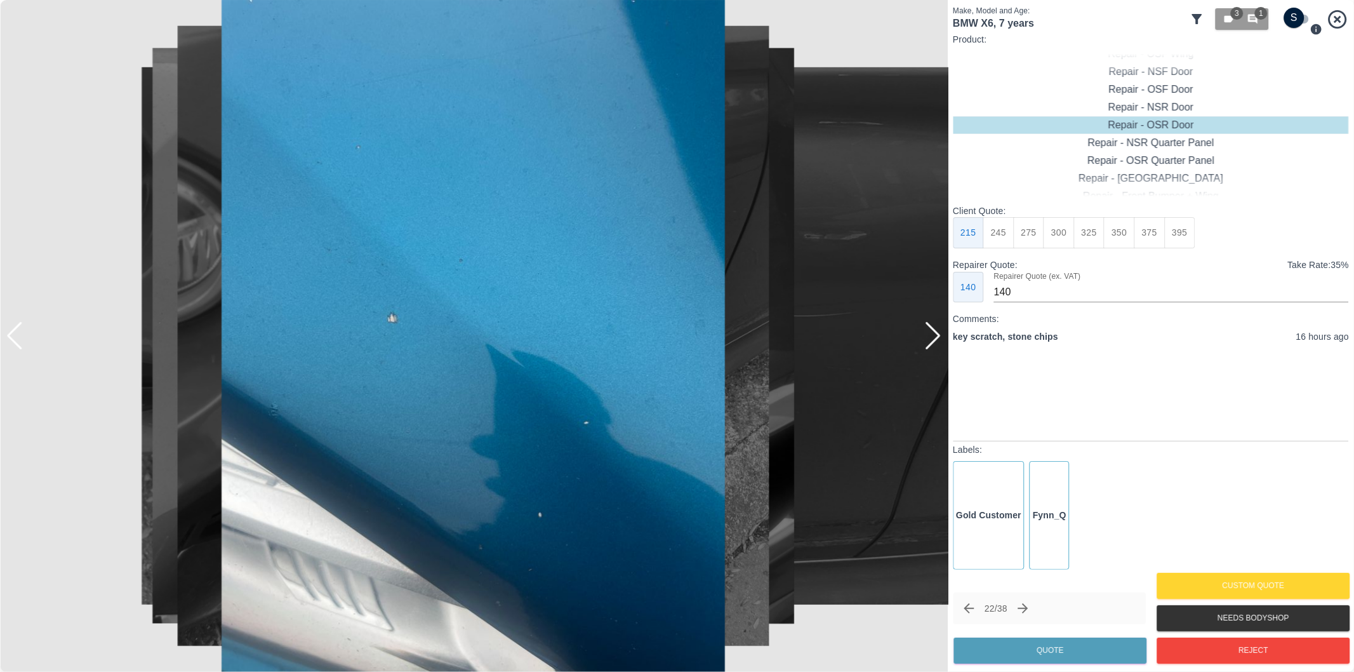
click at [934, 333] on div at bounding box center [932, 336] width 17 height 28
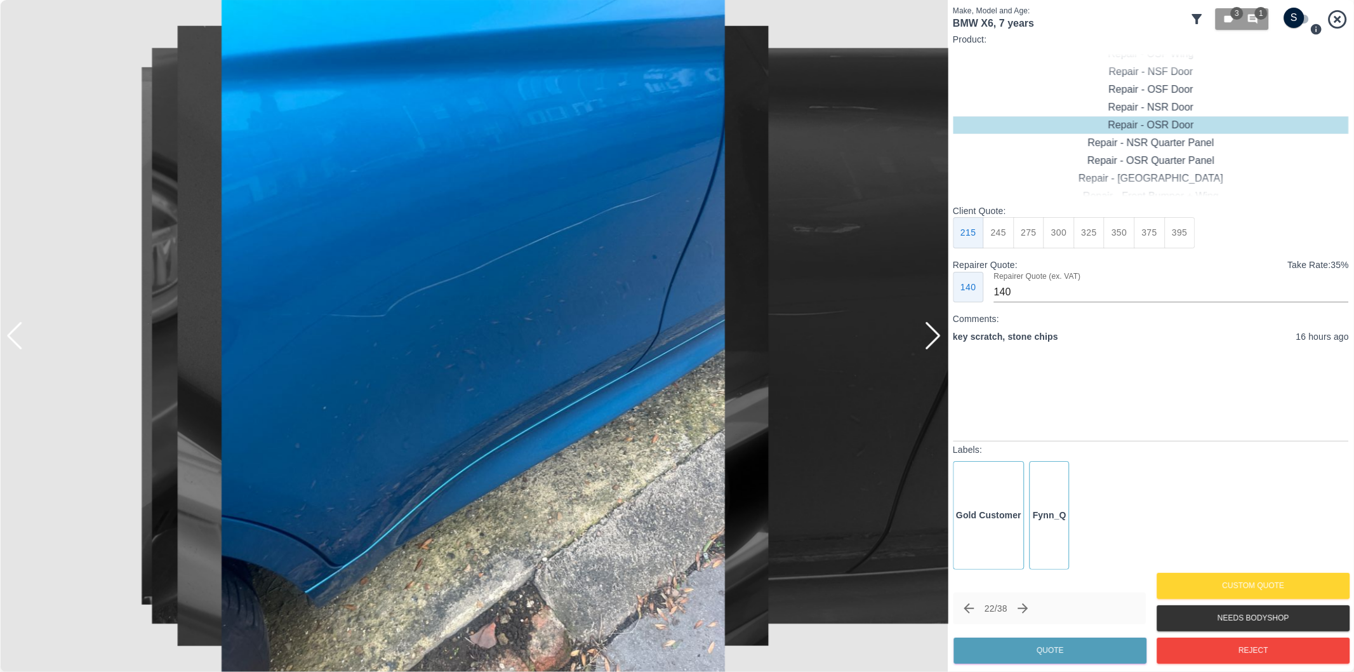
click at [930, 328] on div at bounding box center [932, 336] width 17 height 28
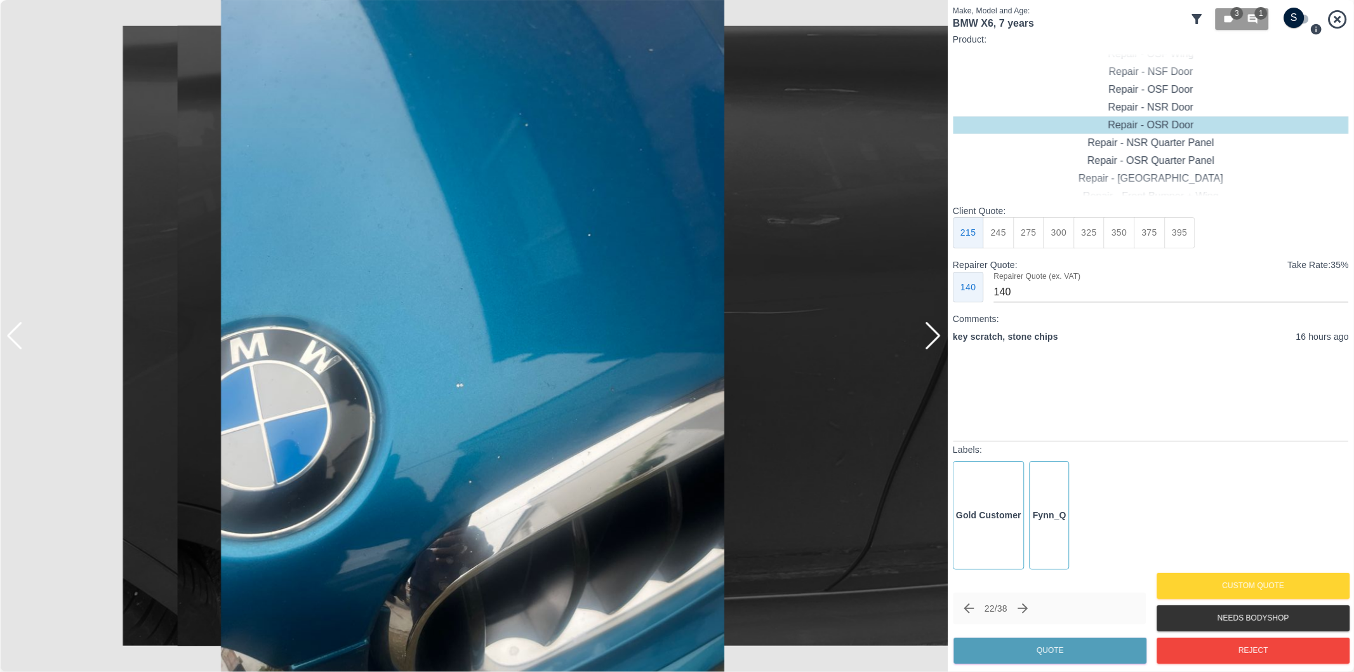
click at [930, 328] on div at bounding box center [932, 336] width 17 height 28
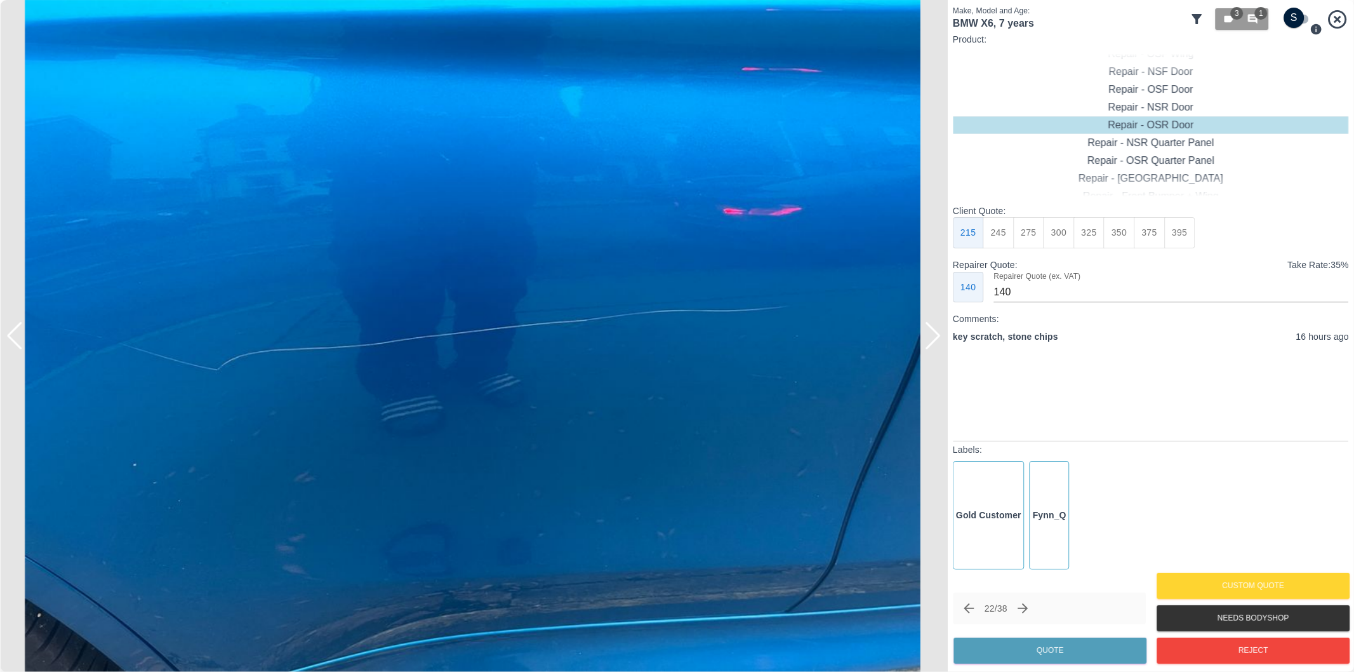
click at [930, 328] on div at bounding box center [932, 336] width 17 height 28
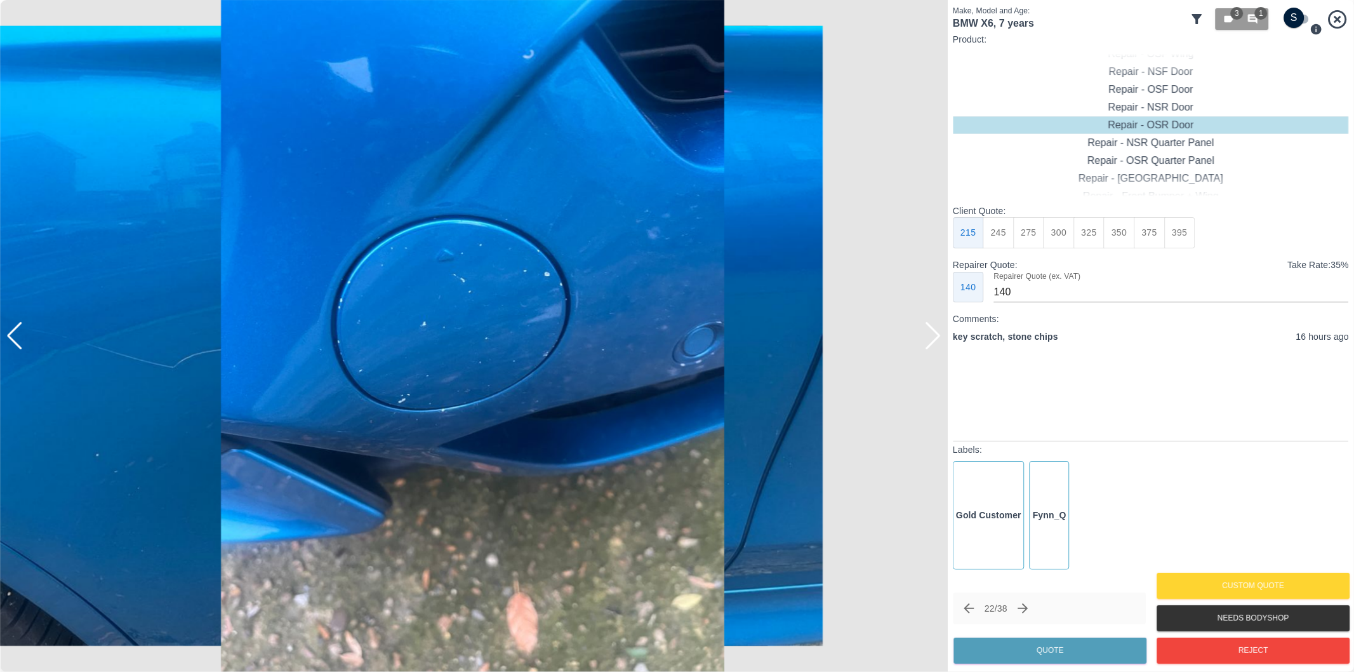
click at [930, 328] on div at bounding box center [932, 336] width 17 height 28
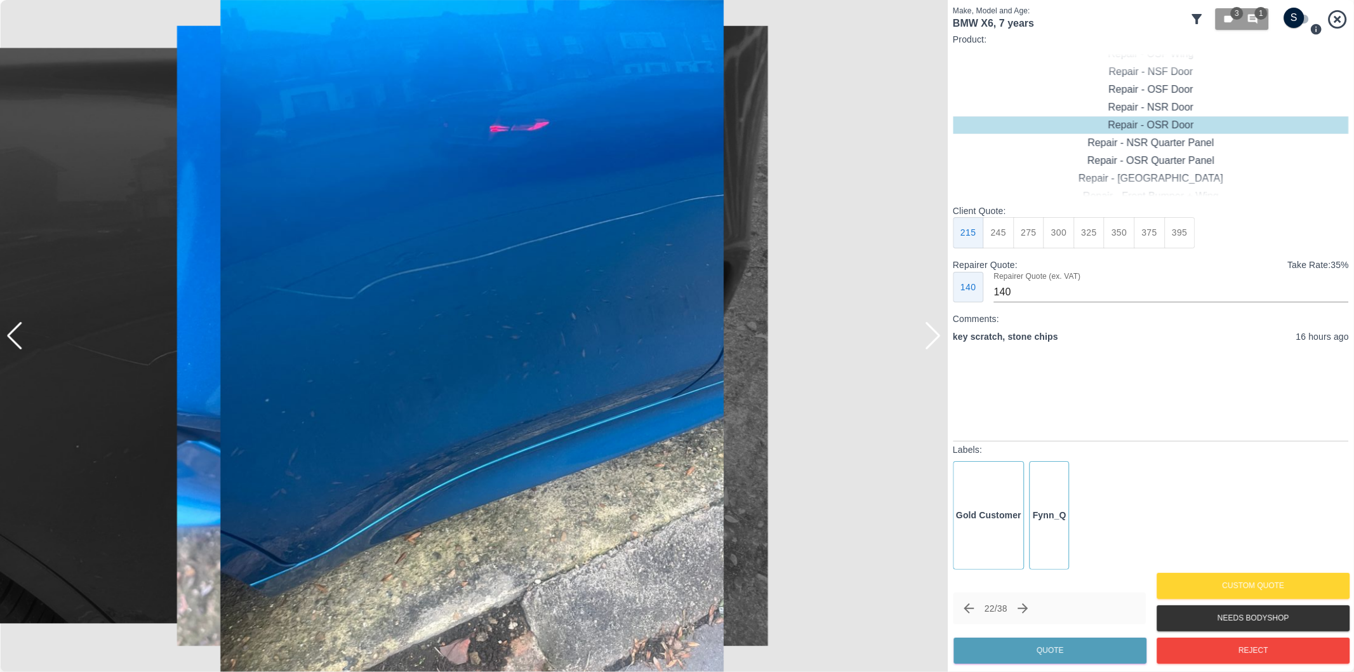
click at [930, 328] on div at bounding box center [932, 336] width 17 height 28
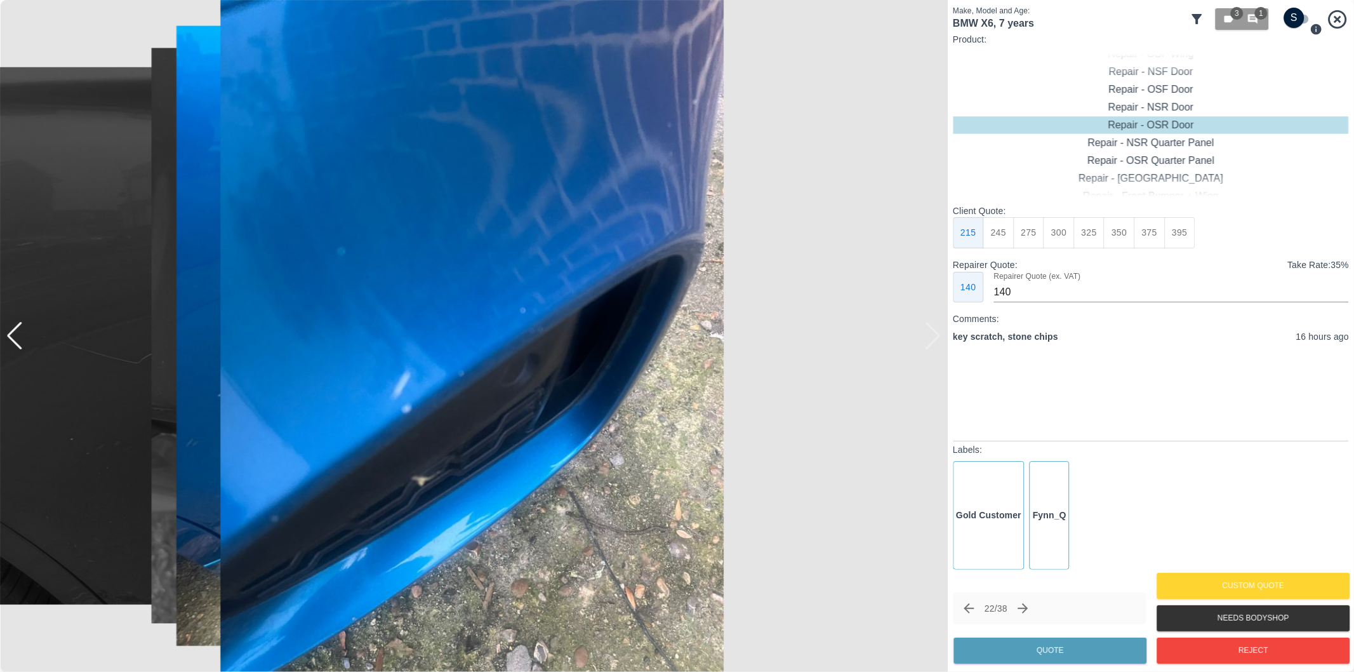
click at [930, 328] on div at bounding box center [474, 336] width 948 height 672
click at [16, 340] on div at bounding box center [14, 336] width 17 height 28
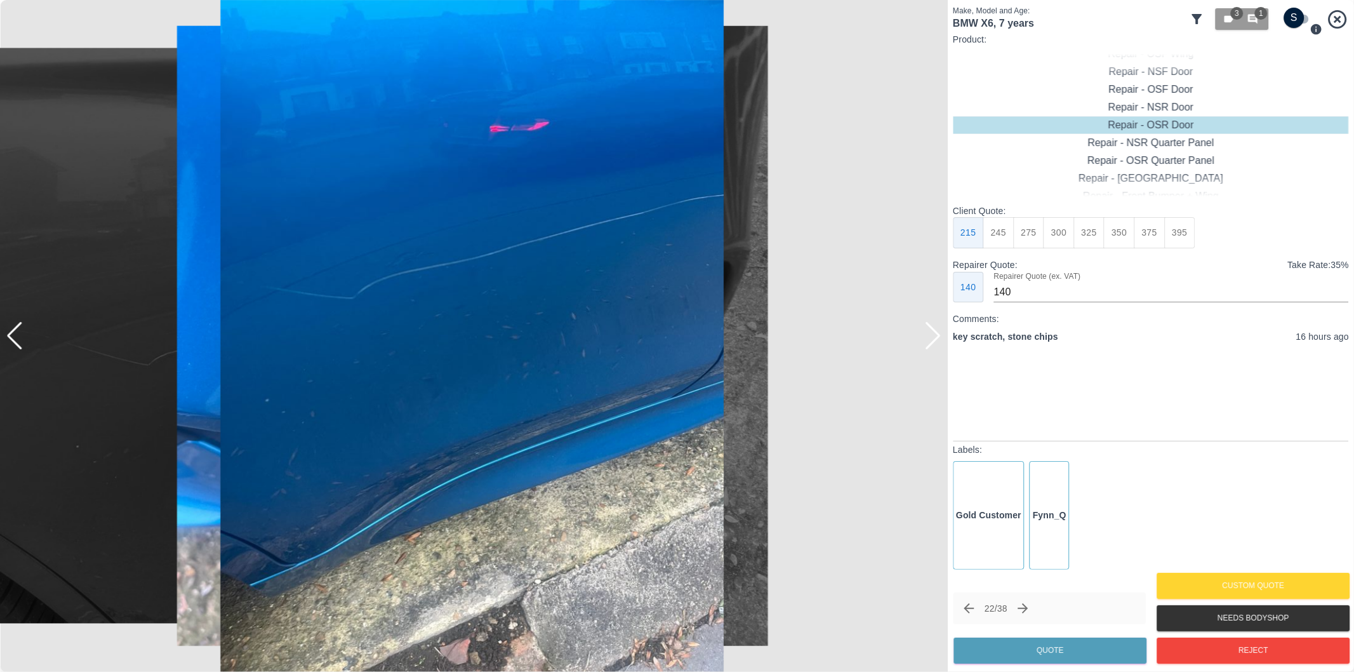
click at [16, 340] on div at bounding box center [14, 336] width 17 height 28
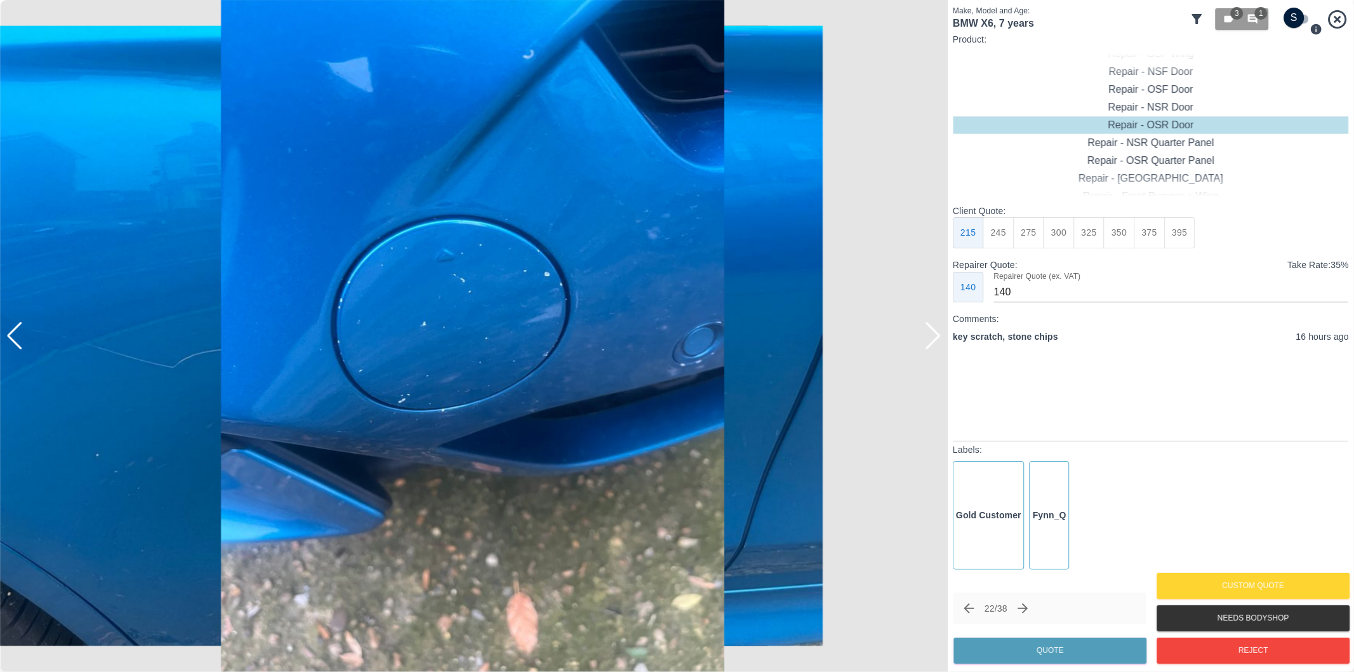
click at [16, 340] on div at bounding box center [14, 336] width 17 height 28
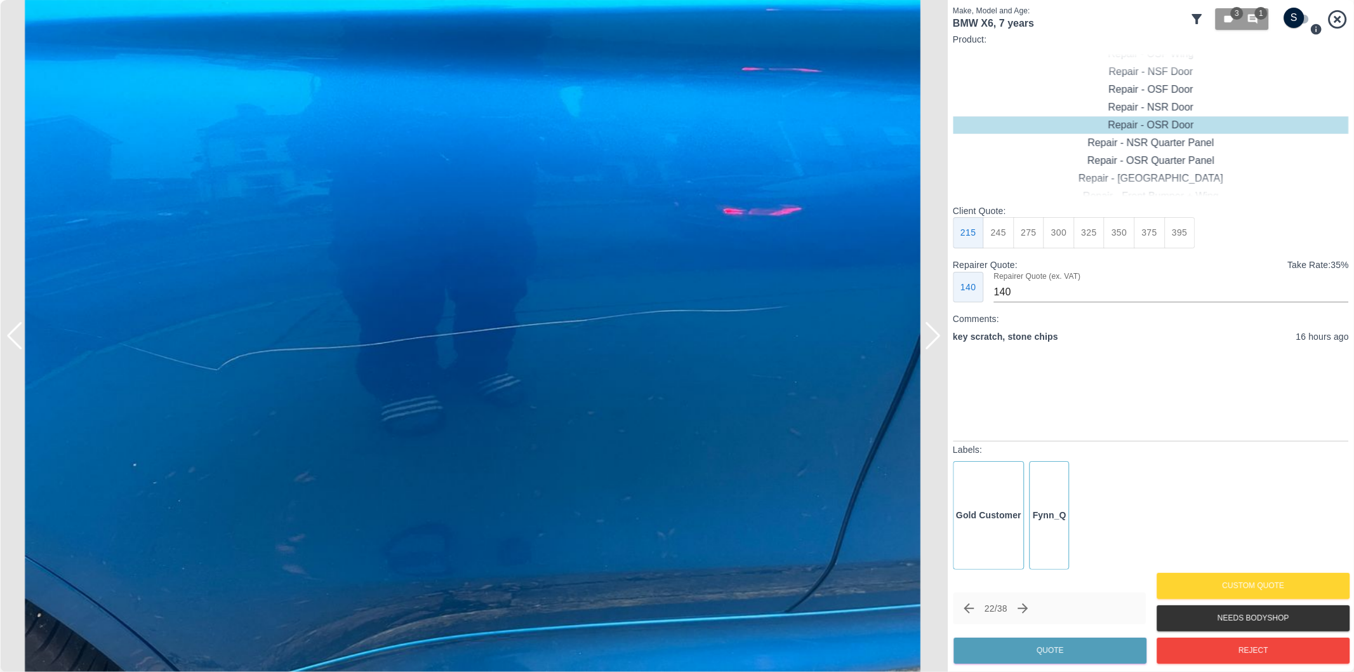
click at [16, 340] on div at bounding box center [14, 336] width 17 height 28
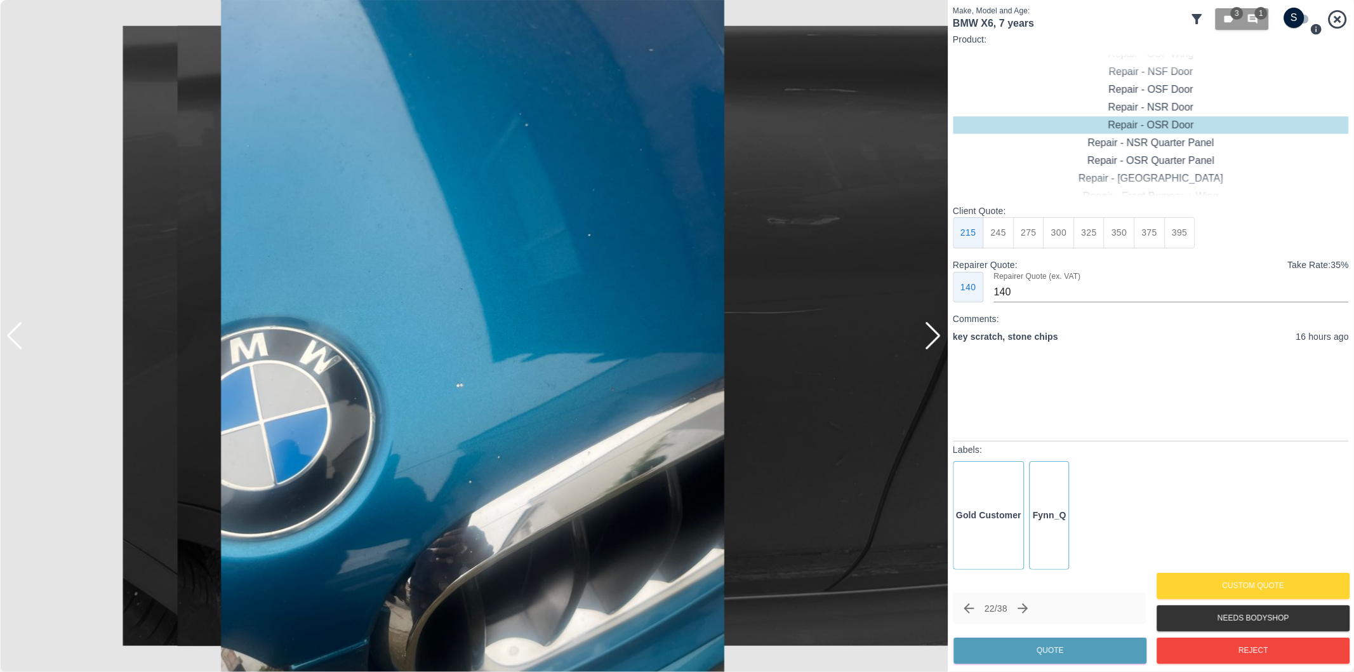
click at [16, 340] on div at bounding box center [14, 336] width 17 height 28
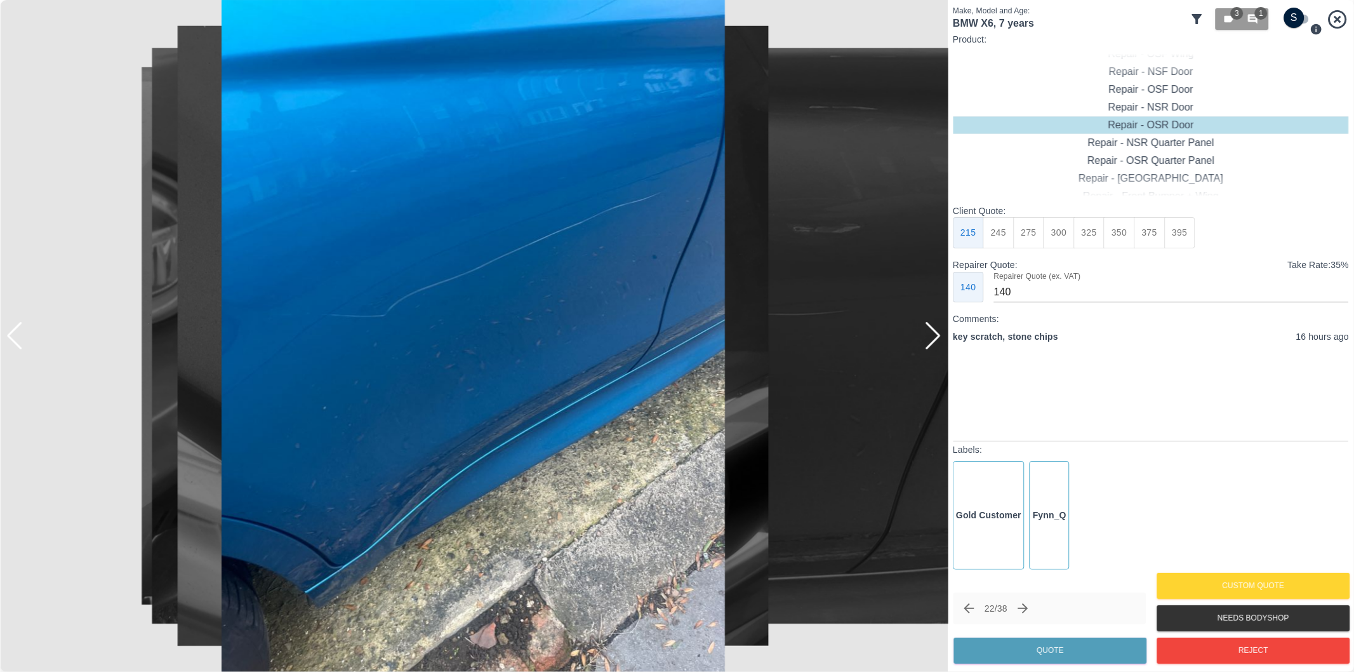
click at [16, 340] on div at bounding box center [14, 336] width 17 height 28
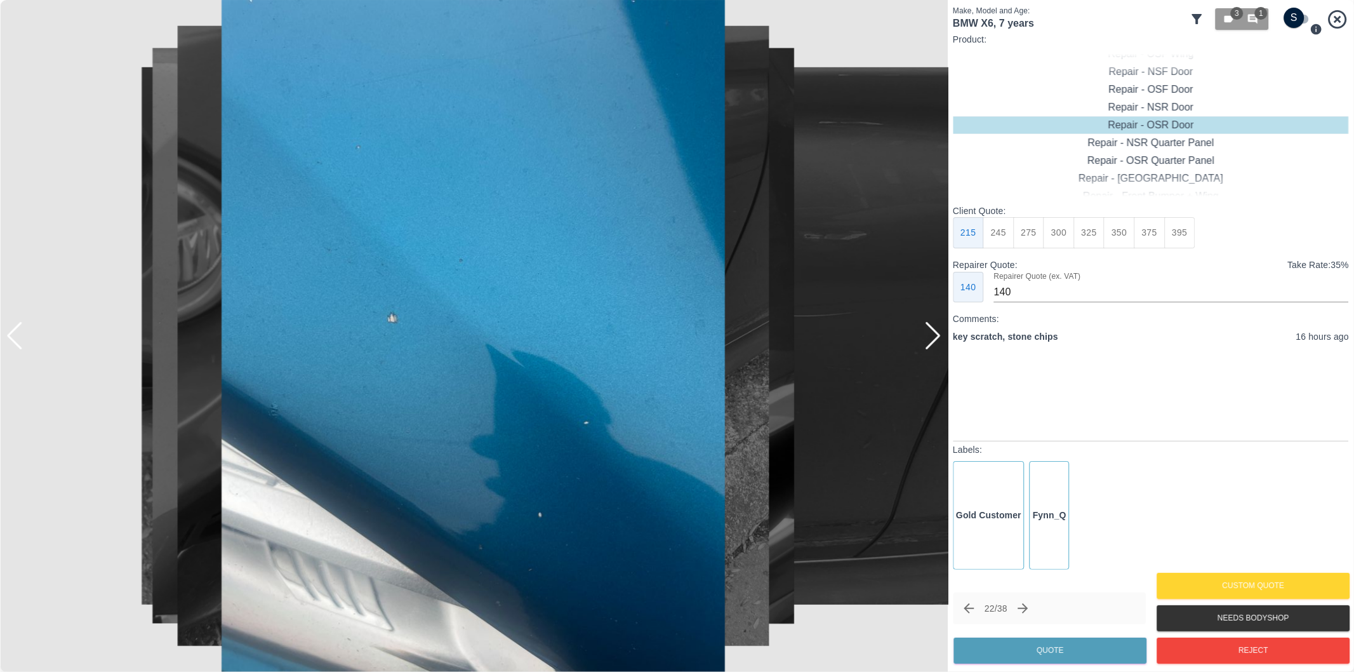
click at [16, 340] on div at bounding box center [14, 336] width 17 height 28
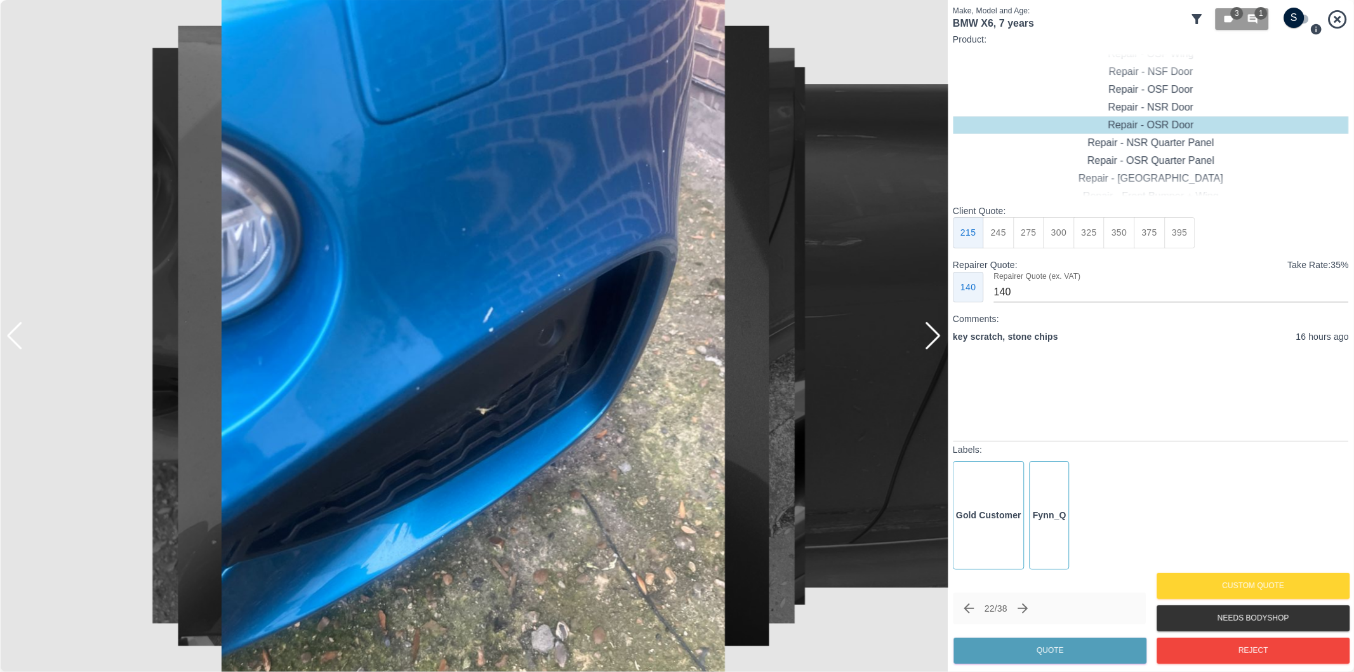
click at [16, 340] on div at bounding box center [14, 336] width 17 height 28
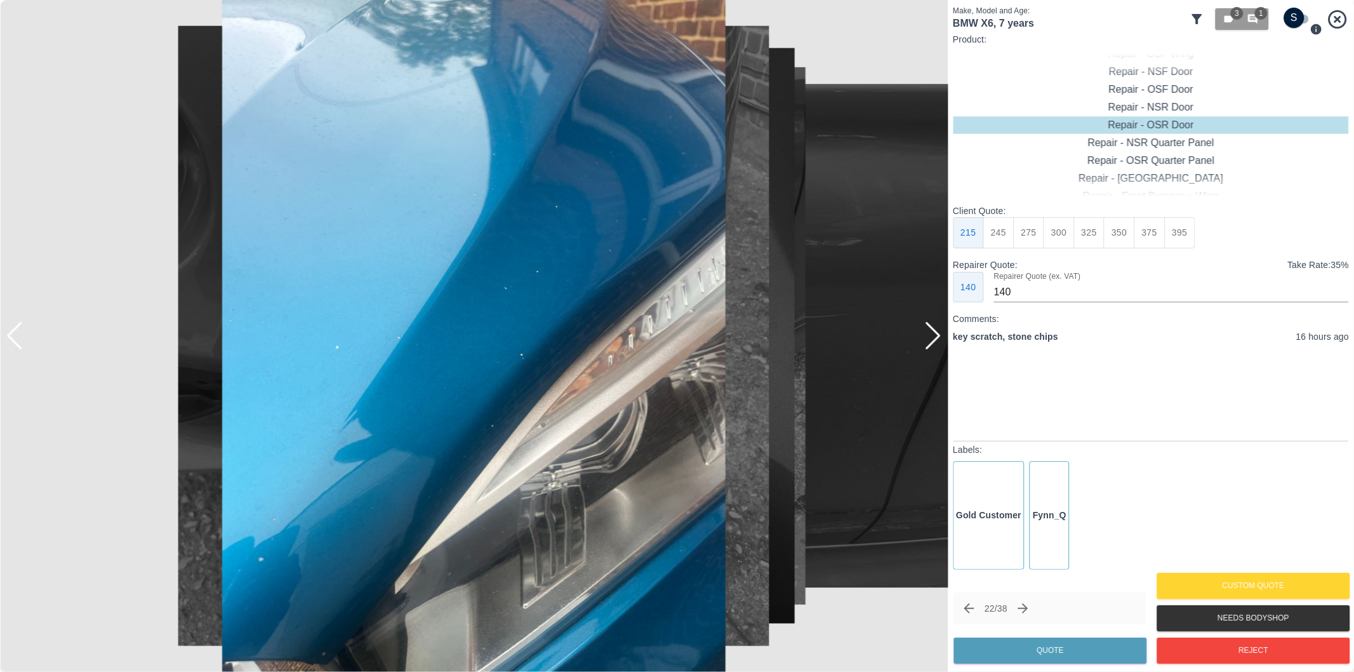
click at [16, 340] on div at bounding box center [14, 336] width 17 height 28
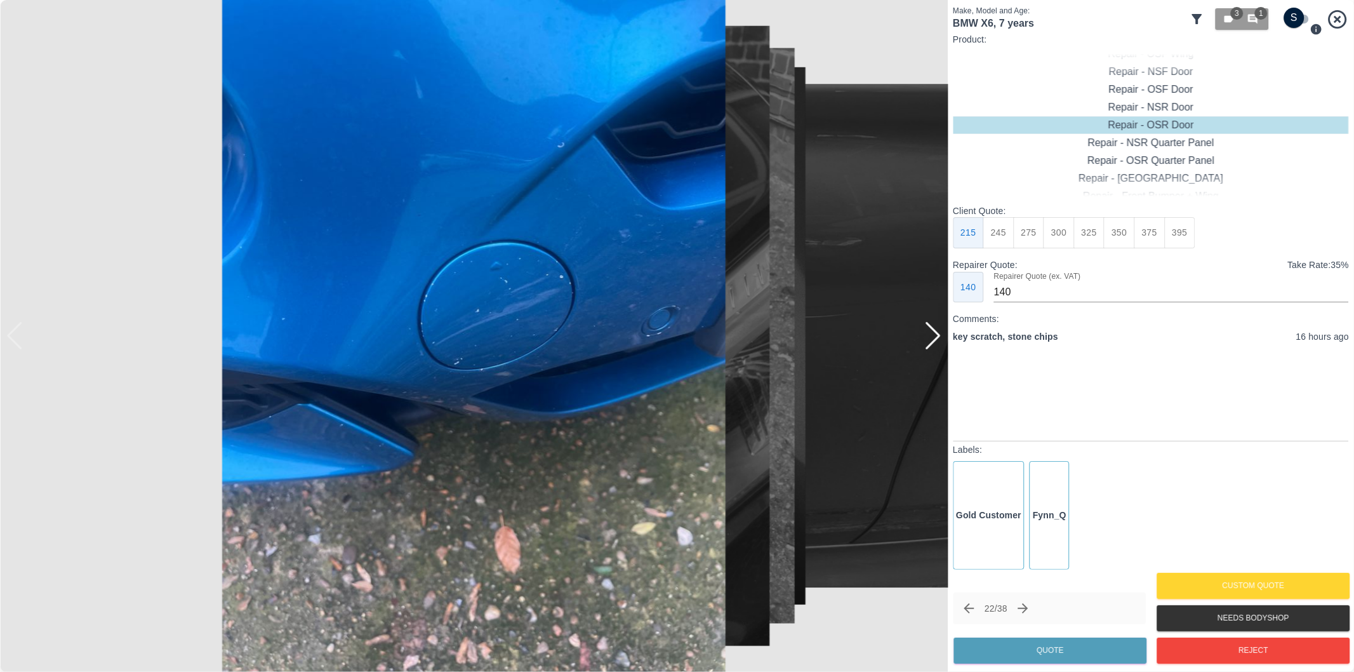
click at [16, 340] on img at bounding box center [474, 336] width 948 height 672
click at [1253, 22] on icon "button" at bounding box center [1253, 20] width 10 height 10
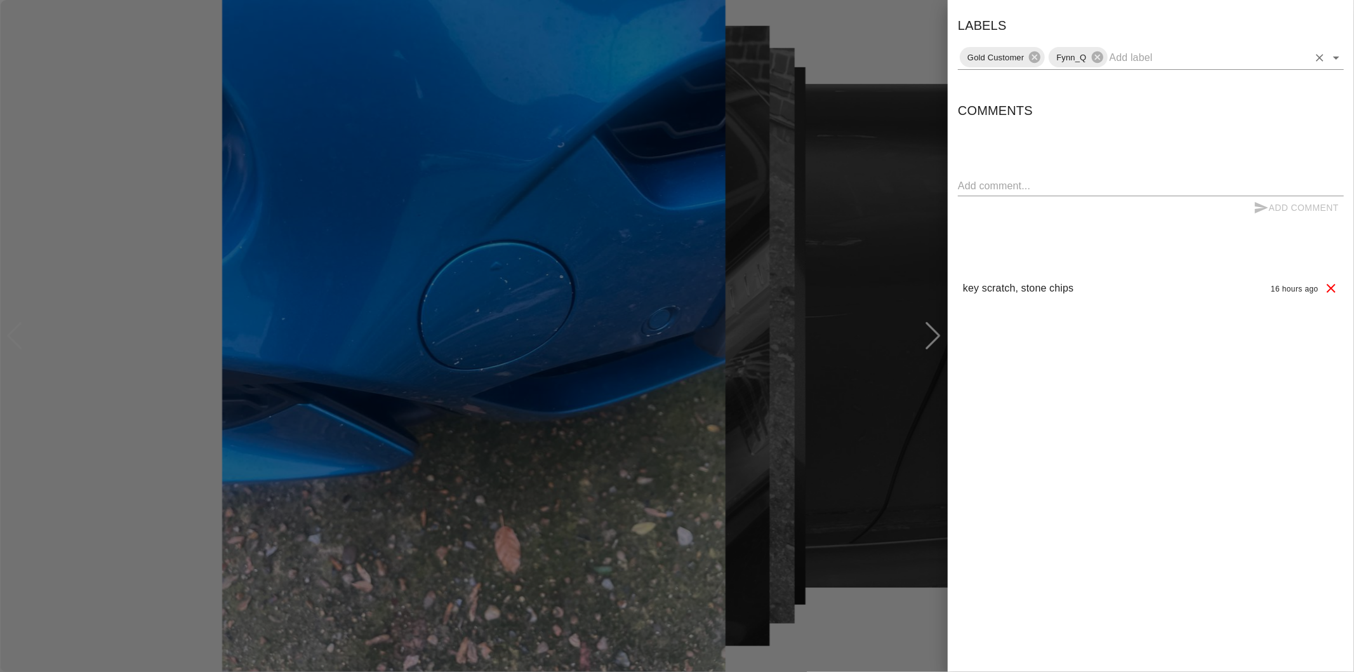
click at [1338, 63] on icon "Open" at bounding box center [1336, 57] width 15 height 15
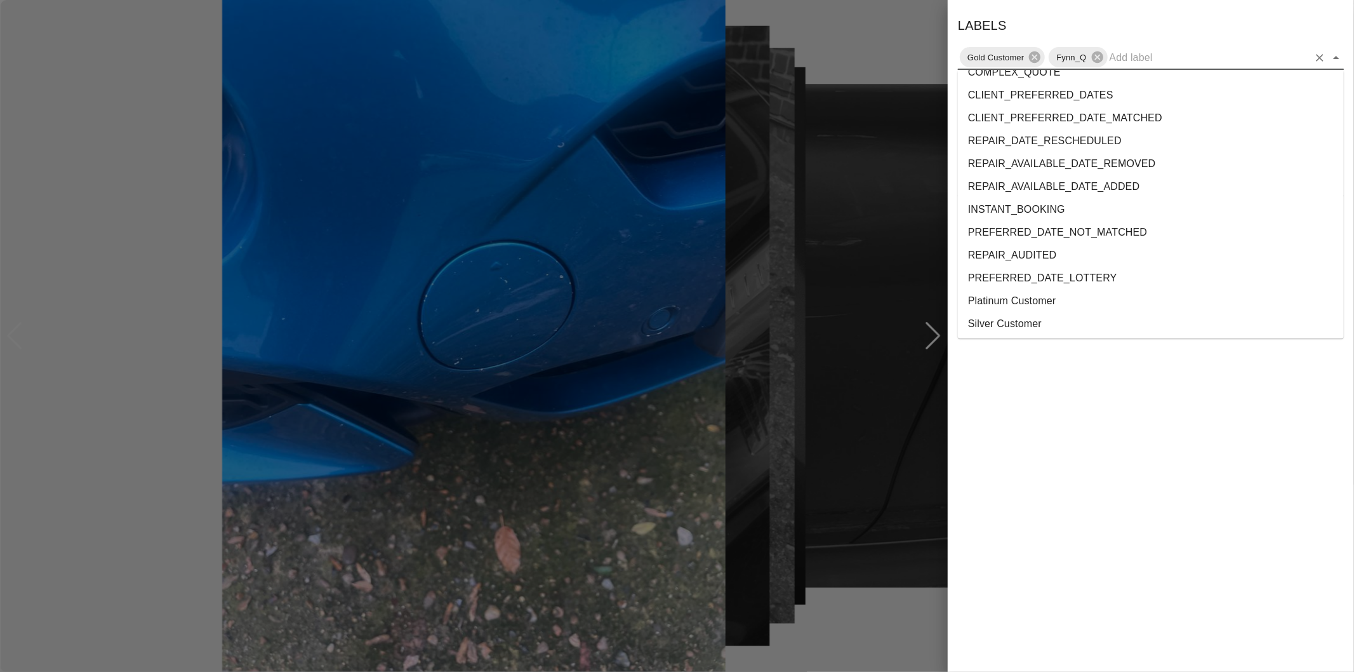
scroll to position [2324, 0]
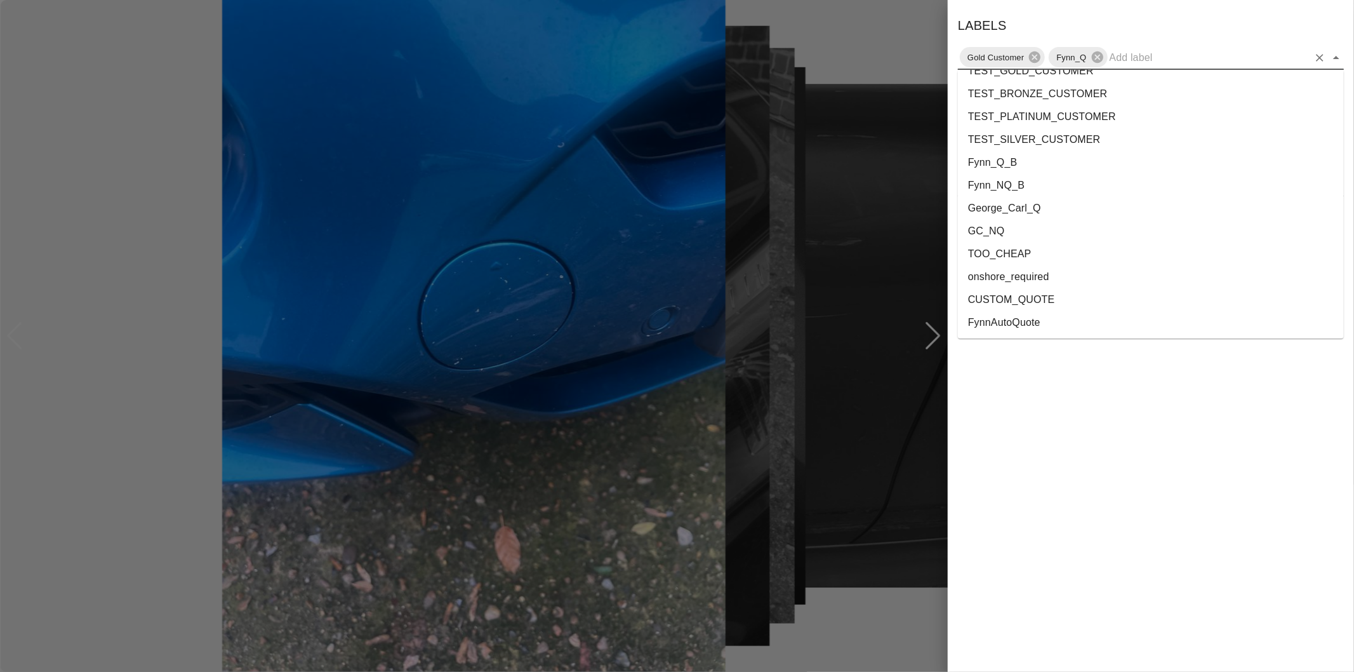
click at [1032, 276] on li "onshore_required" at bounding box center [1151, 276] width 386 height 23
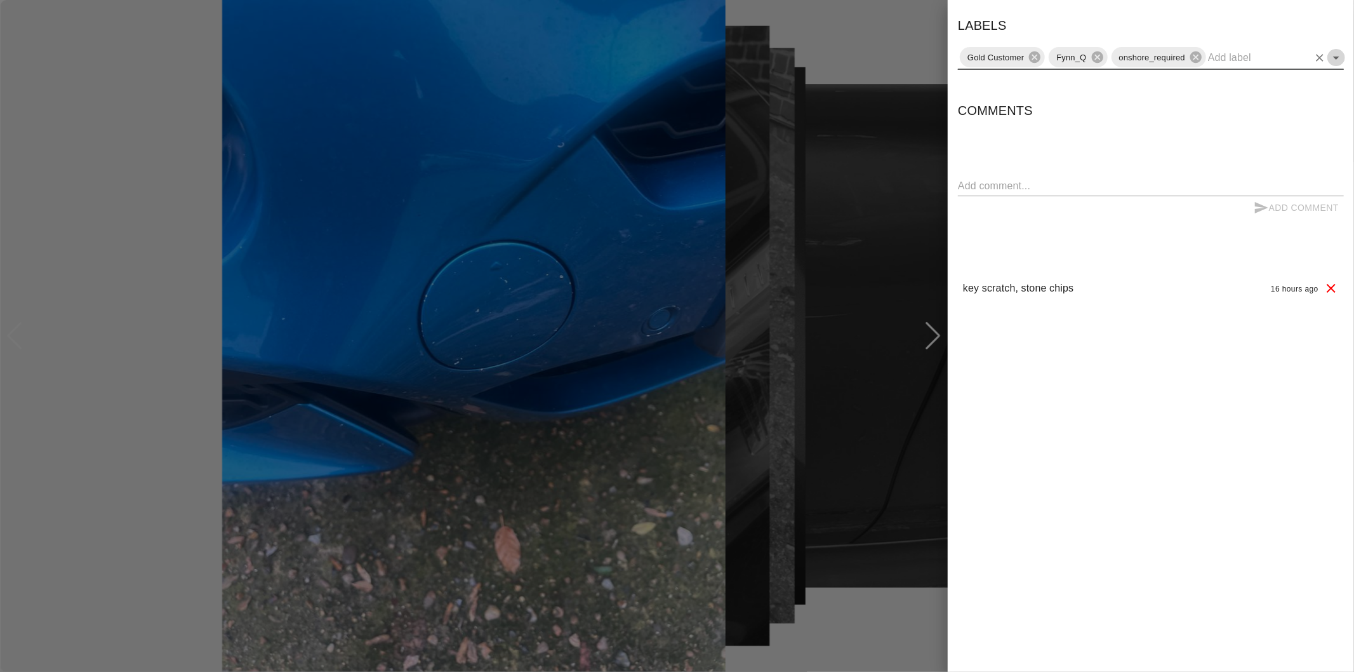
click at [1338, 60] on icon "Open" at bounding box center [1336, 57] width 15 height 15
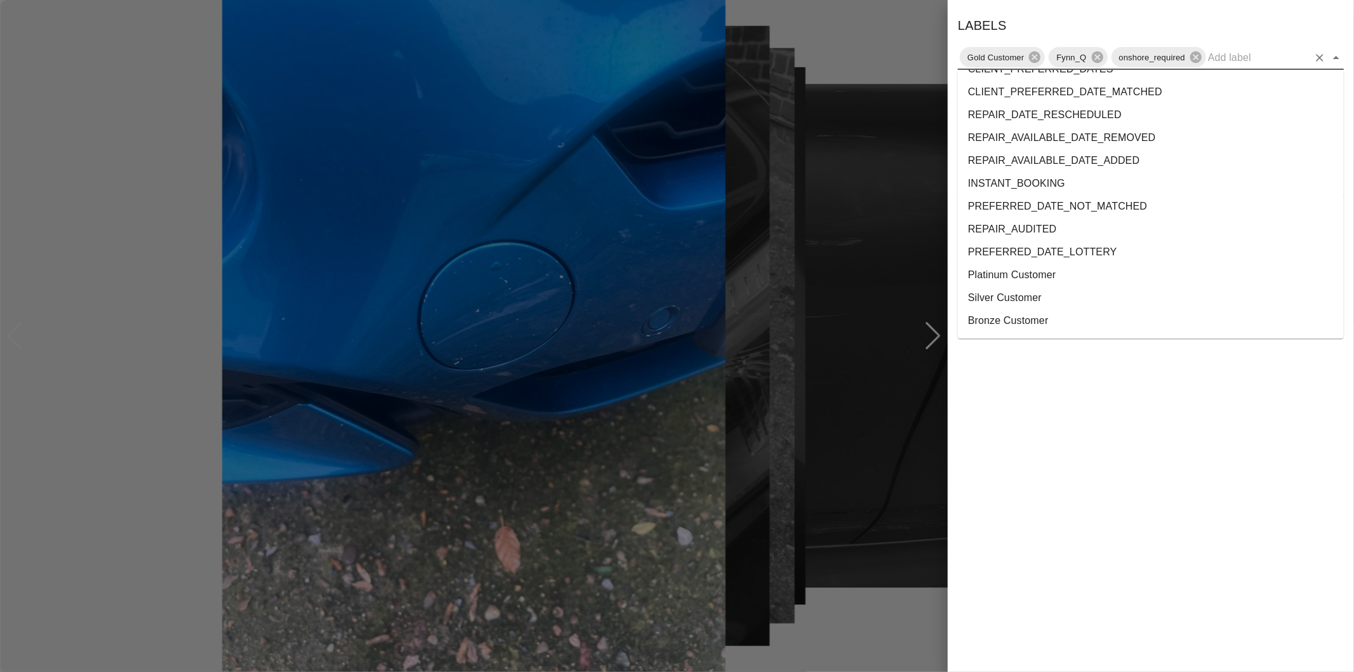
scroll to position [2300, 0]
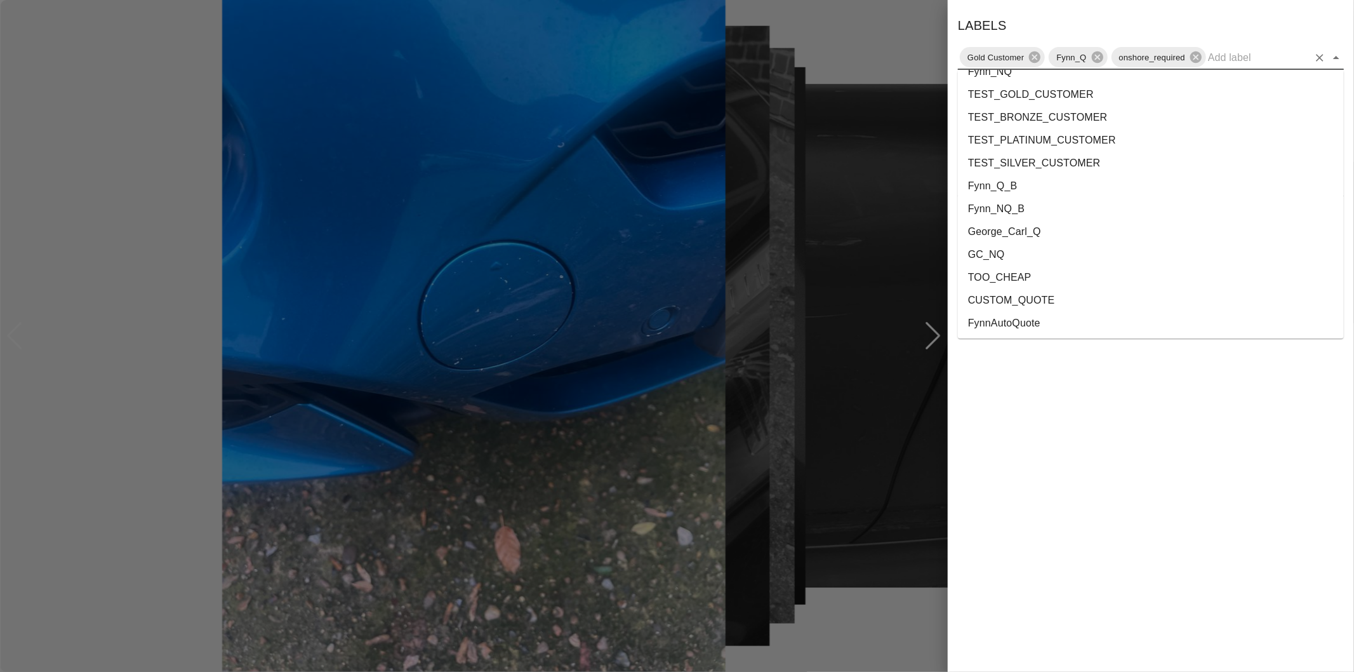
click at [987, 232] on li "George_Carl_Q" at bounding box center [1151, 231] width 386 height 23
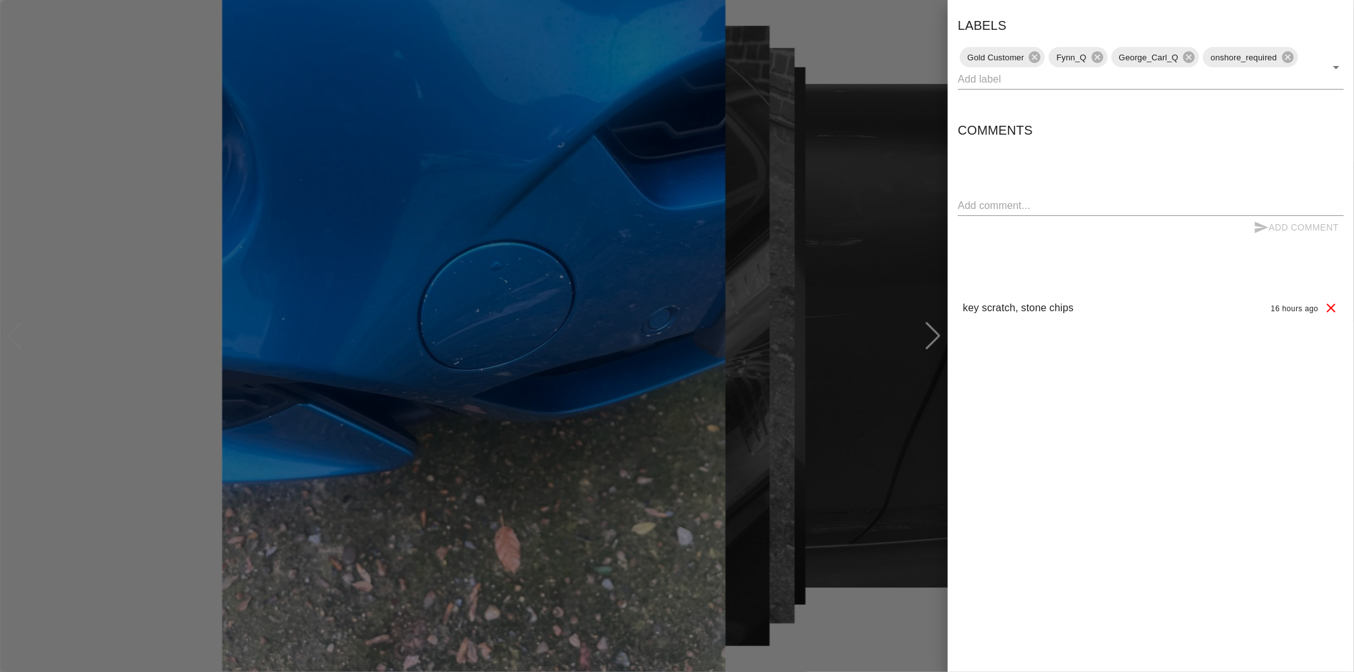
click at [865, 46] on div at bounding box center [677, 336] width 1354 height 672
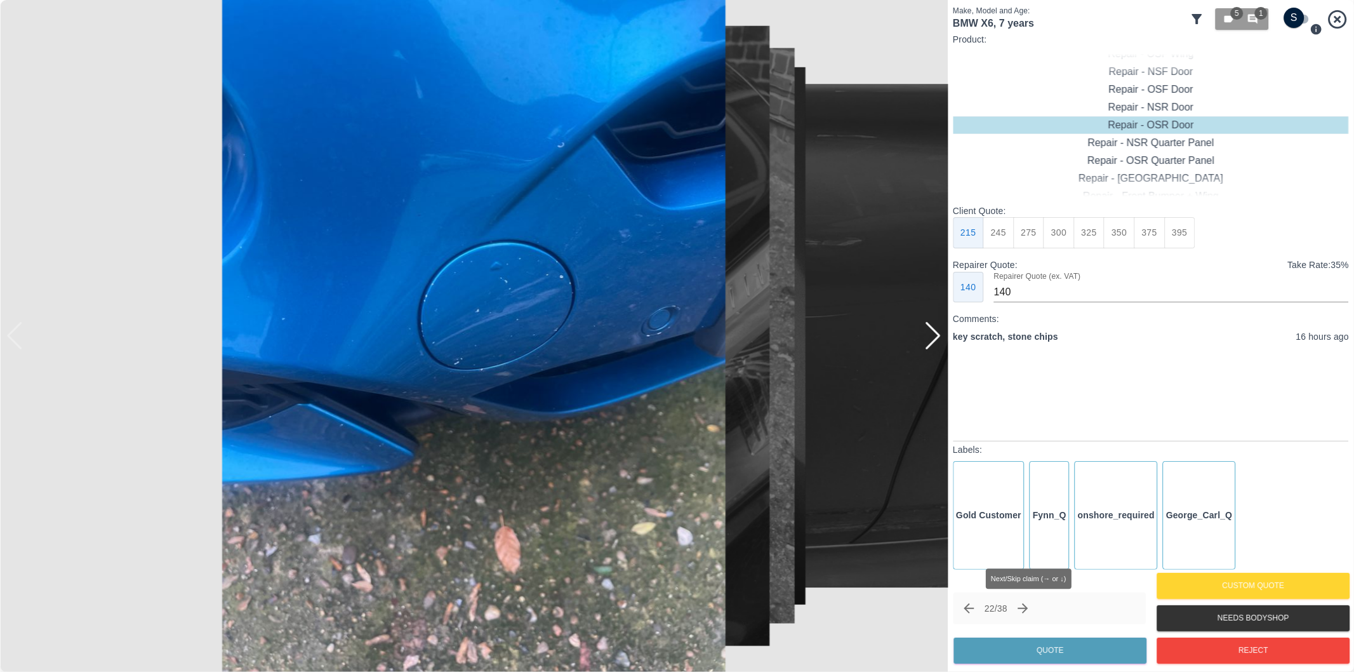
click at [1026, 603] on icon "Next claim" at bounding box center [1023, 608] width 15 height 15
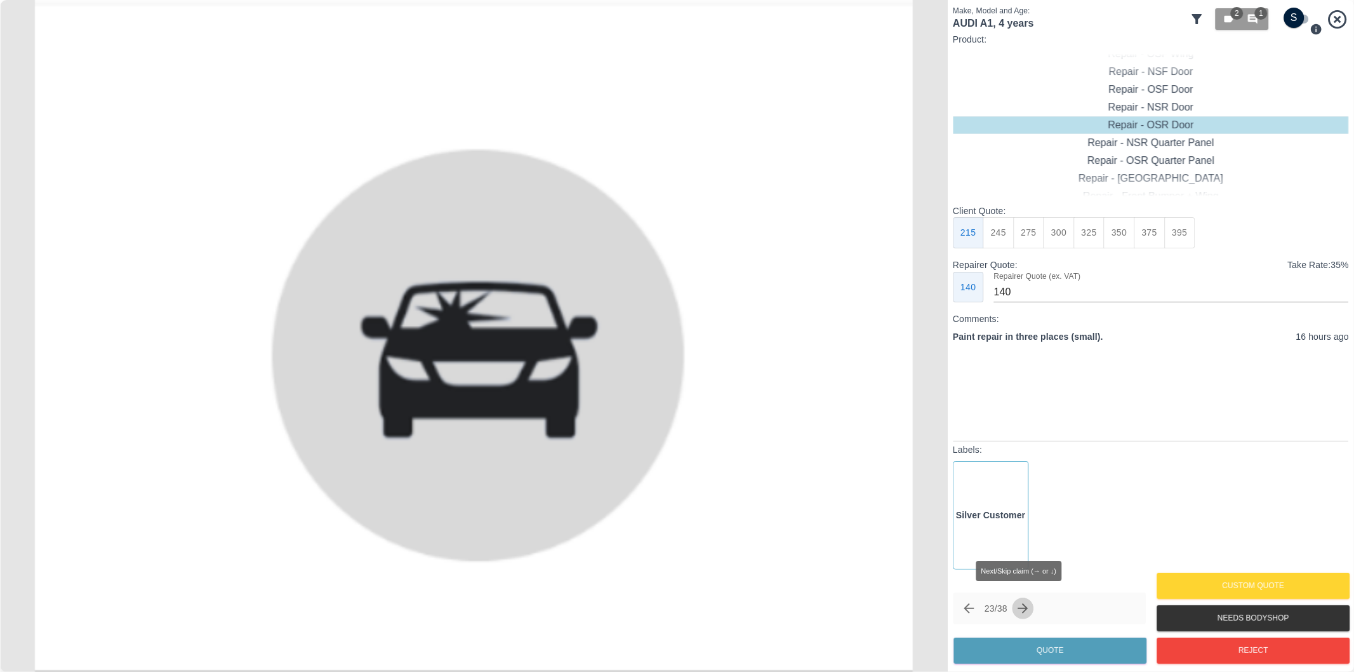
click at [1027, 603] on icon "Next claim" at bounding box center [1023, 608] width 15 height 15
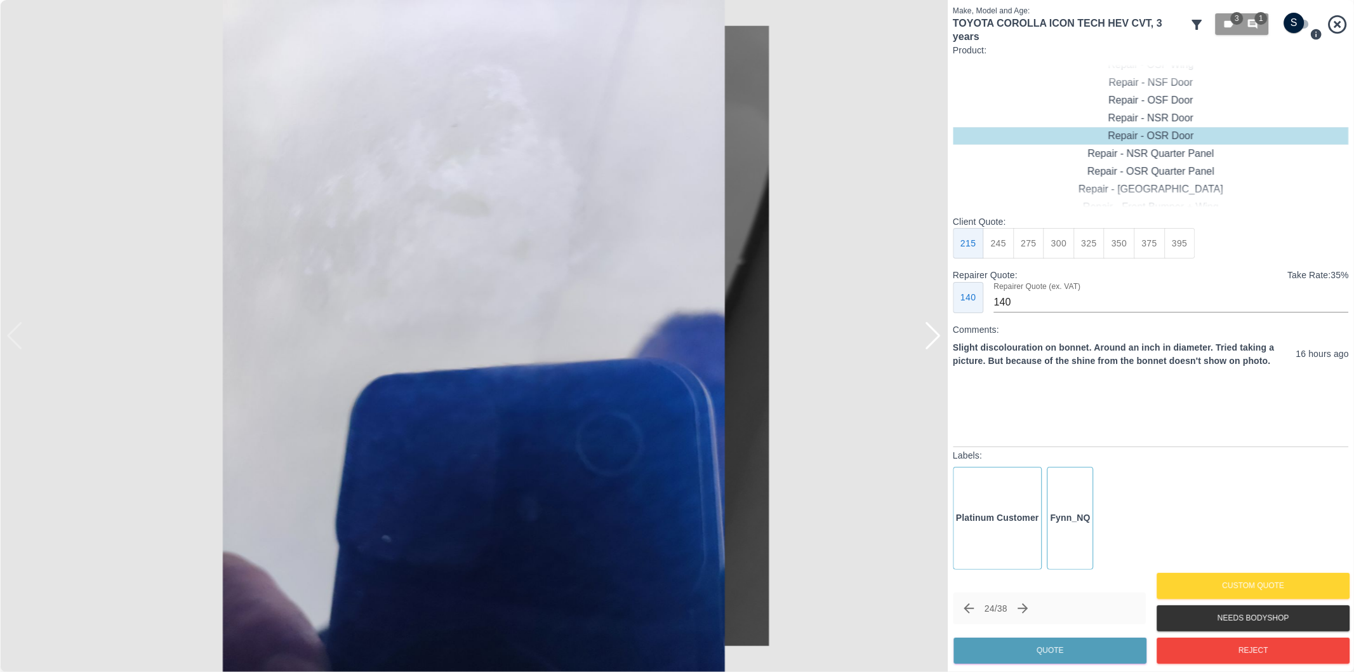
click at [933, 335] on div at bounding box center [932, 336] width 17 height 28
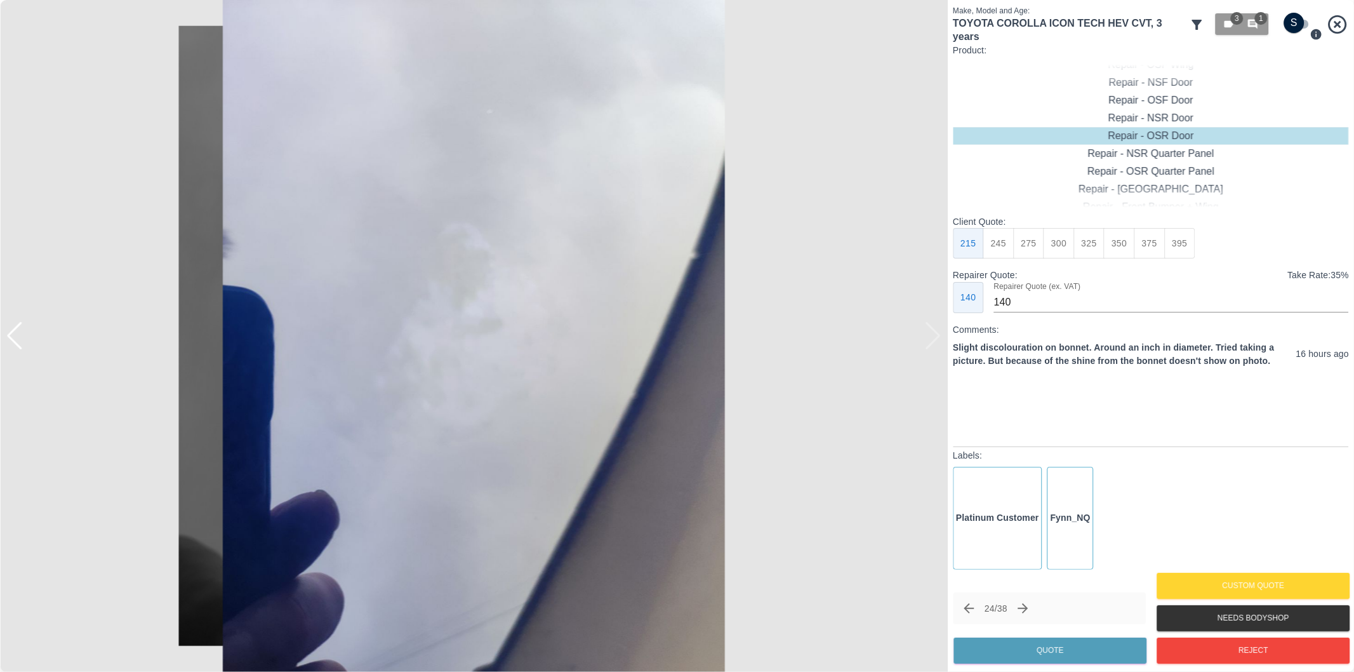
click at [932, 332] on img at bounding box center [474, 336] width 948 height 672
click at [11, 335] on div at bounding box center [6, 336] width 13 height 672
click at [15, 336] on div at bounding box center [14, 336] width 17 height 28
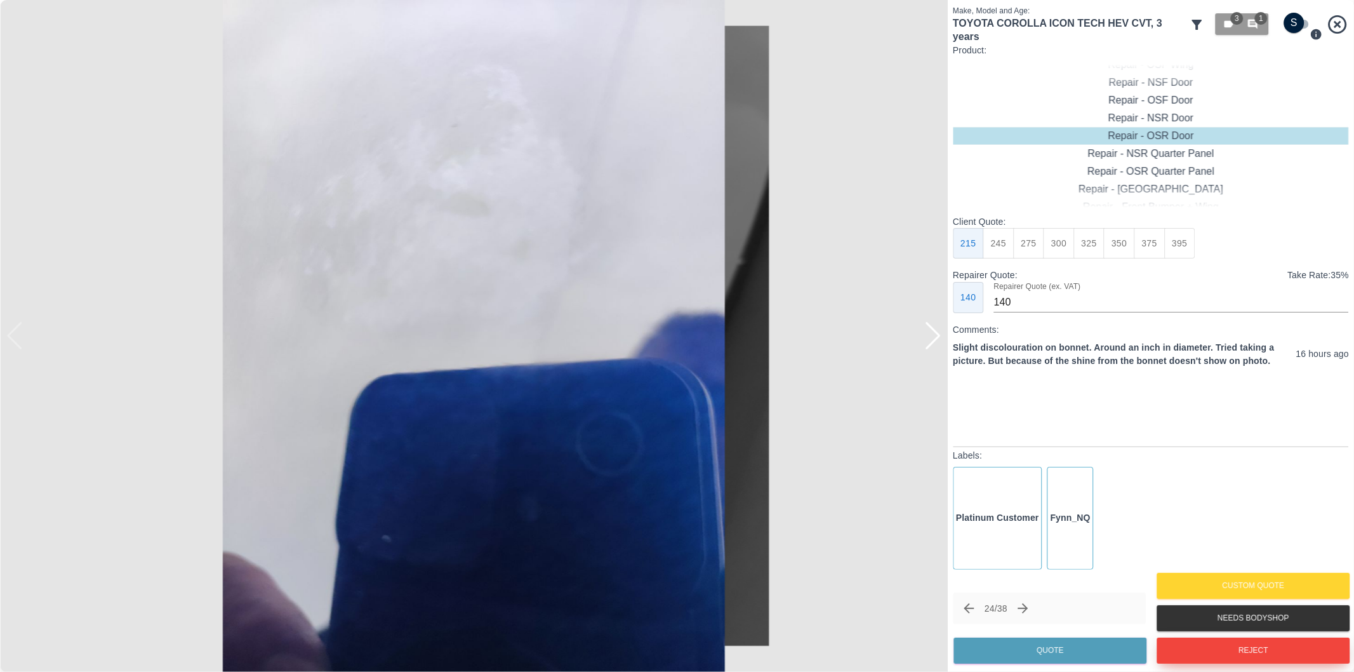
click at [1262, 646] on button "Reject" at bounding box center [1253, 650] width 193 height 26
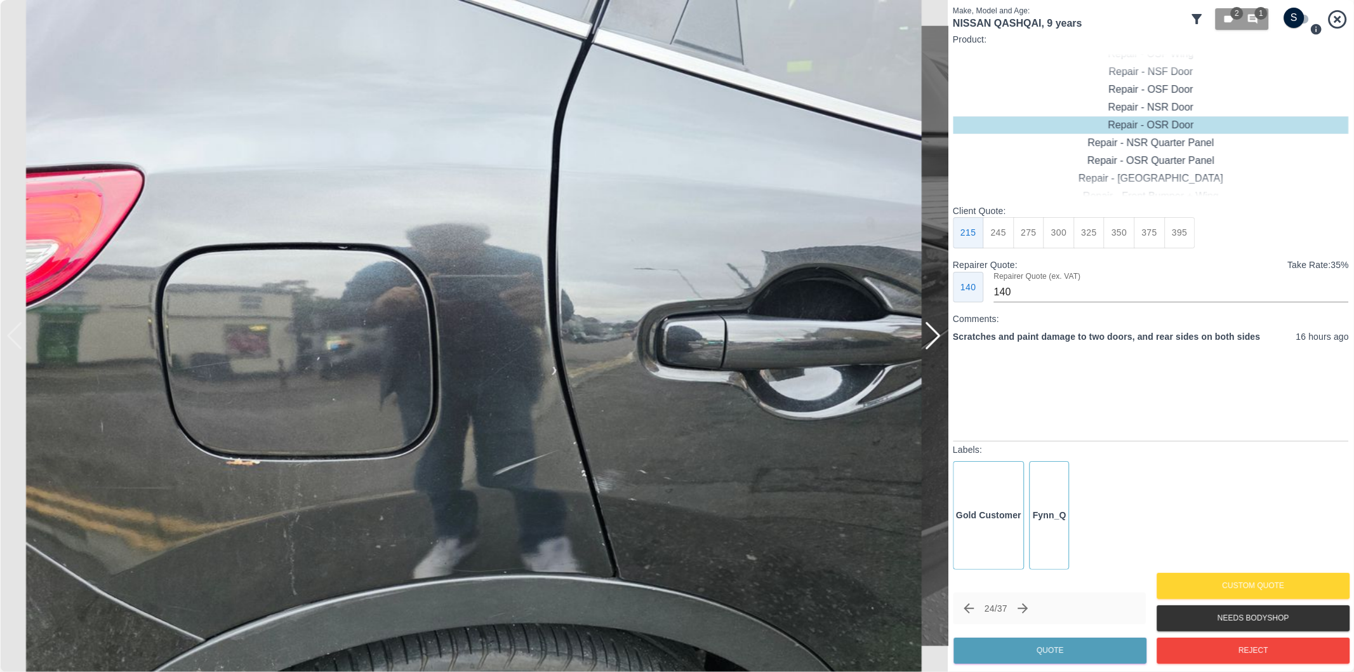
click at [938, 339] on div at bounding box center [932, 336] width 17 height 28
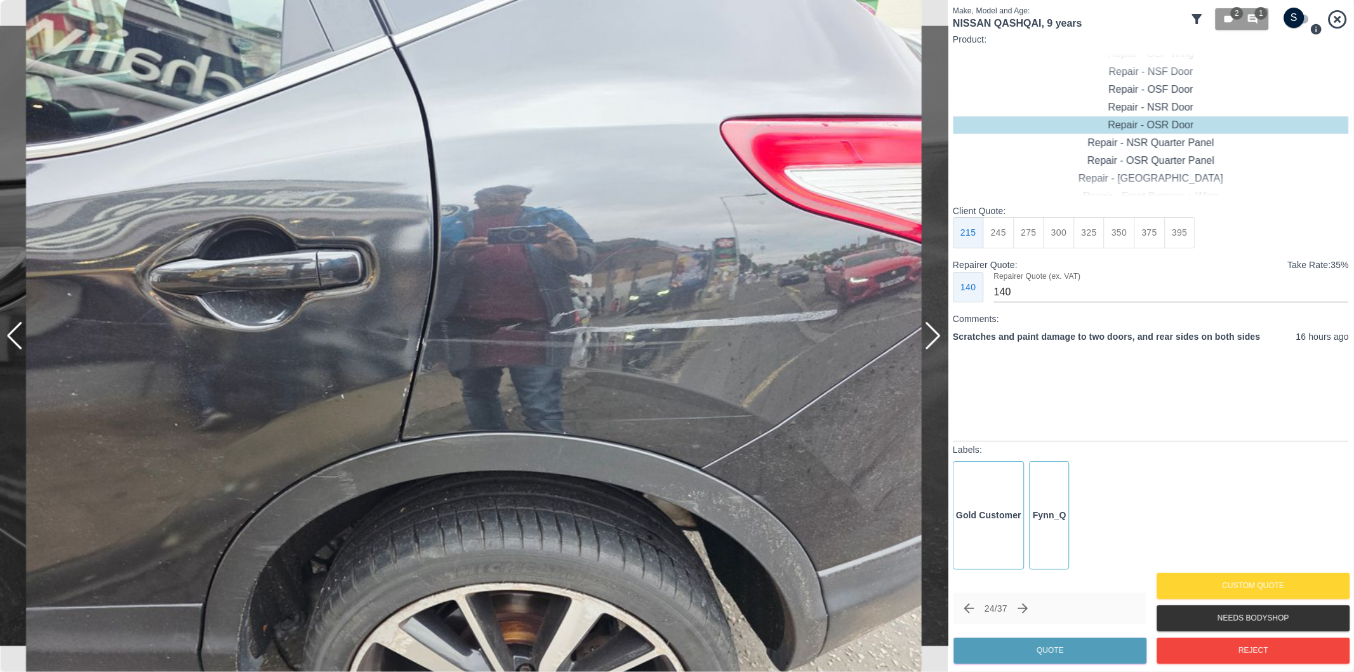
click at [938, 339] on div at bounding box center [932, 336] width 17 height 28
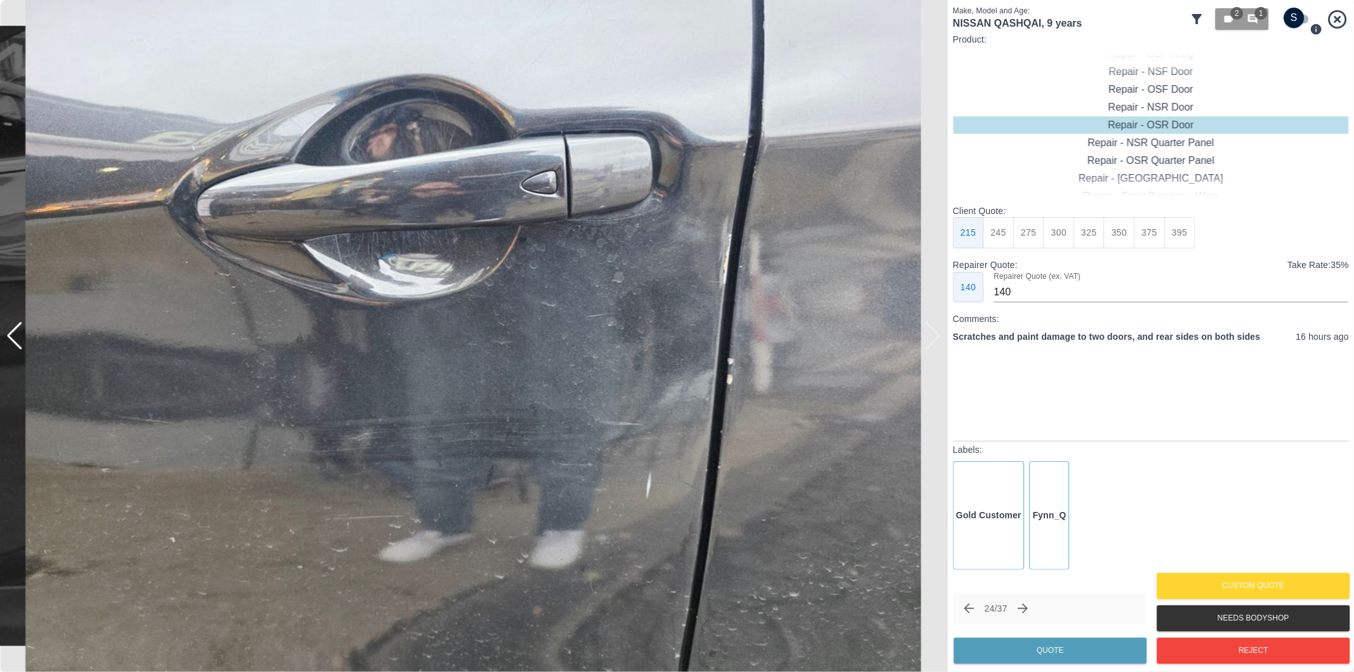
click at [938, 339] on div at bounding box center [474, 336] width 948 height 672
click at [938, 338] on div at bounding box center [474, 336] width 948 height 672
click at [16, 333] on div at bounding box center [14, 336] width 17 height 28
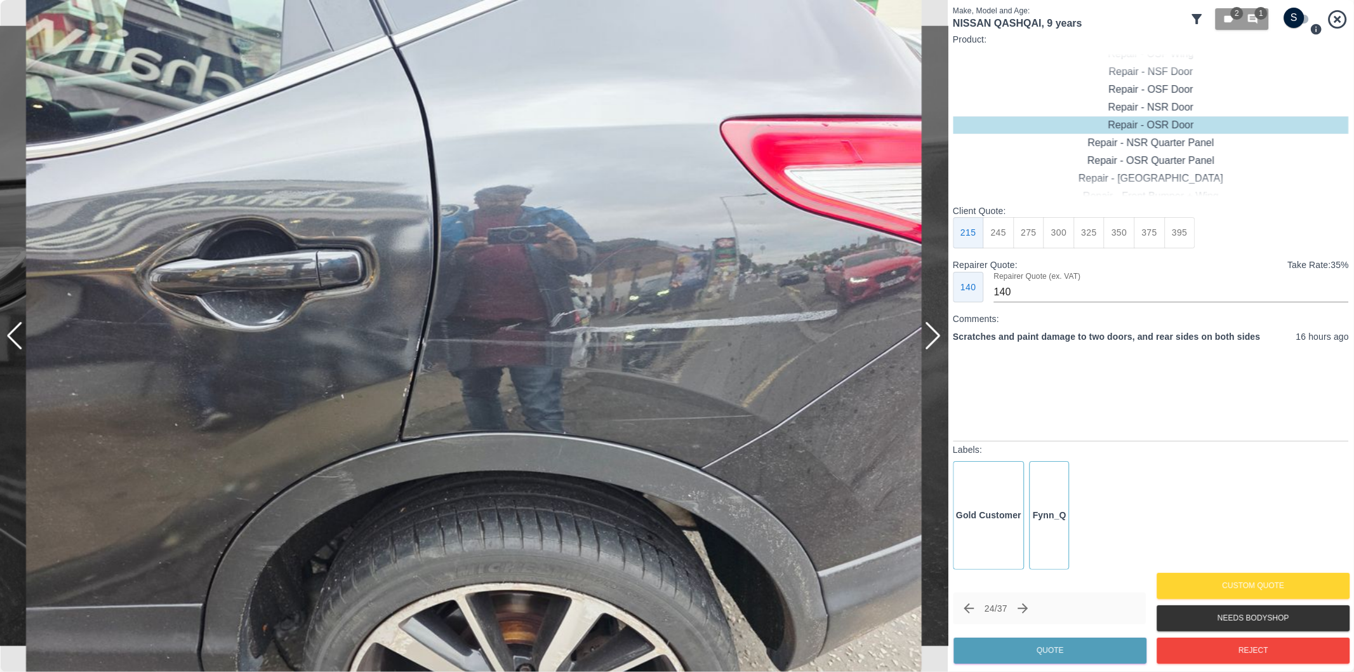
click at [933, 337] on div at bounding box center [932, 336] width 17 height 28
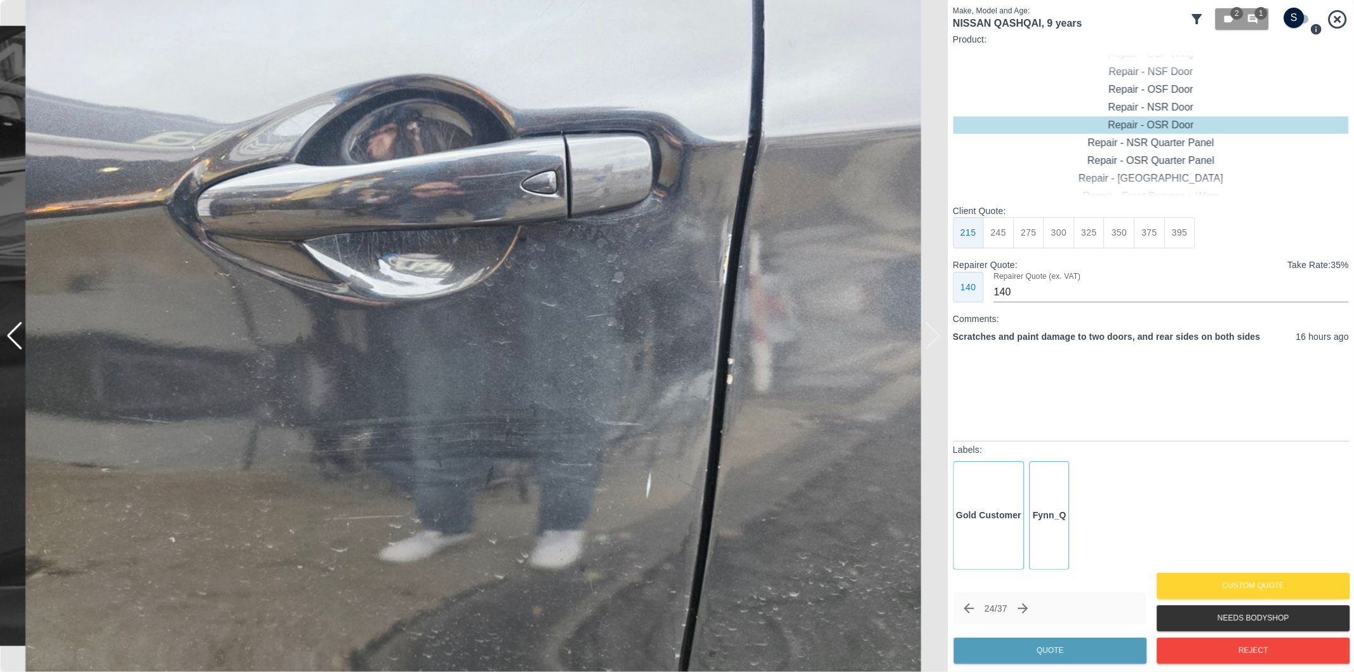
click at [933, 337] on div at bounding box center [474, 336] width 948 height 672
click at [11, 328] on div at bounding box center [6, 336] width 13 height 672
click at [14, 333] on div at bounding box center [14, 336] width 17 height 28
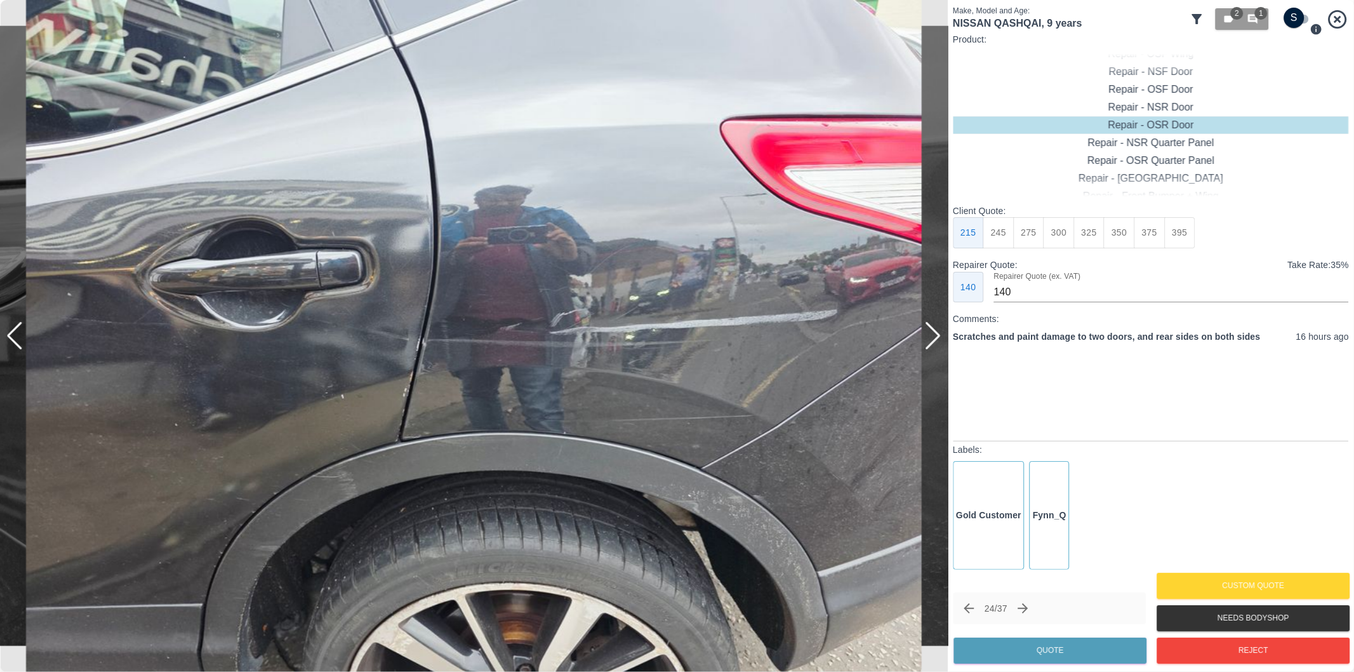
click at [14, 333] on div at bounding box center [14, 336] width 17 height 28
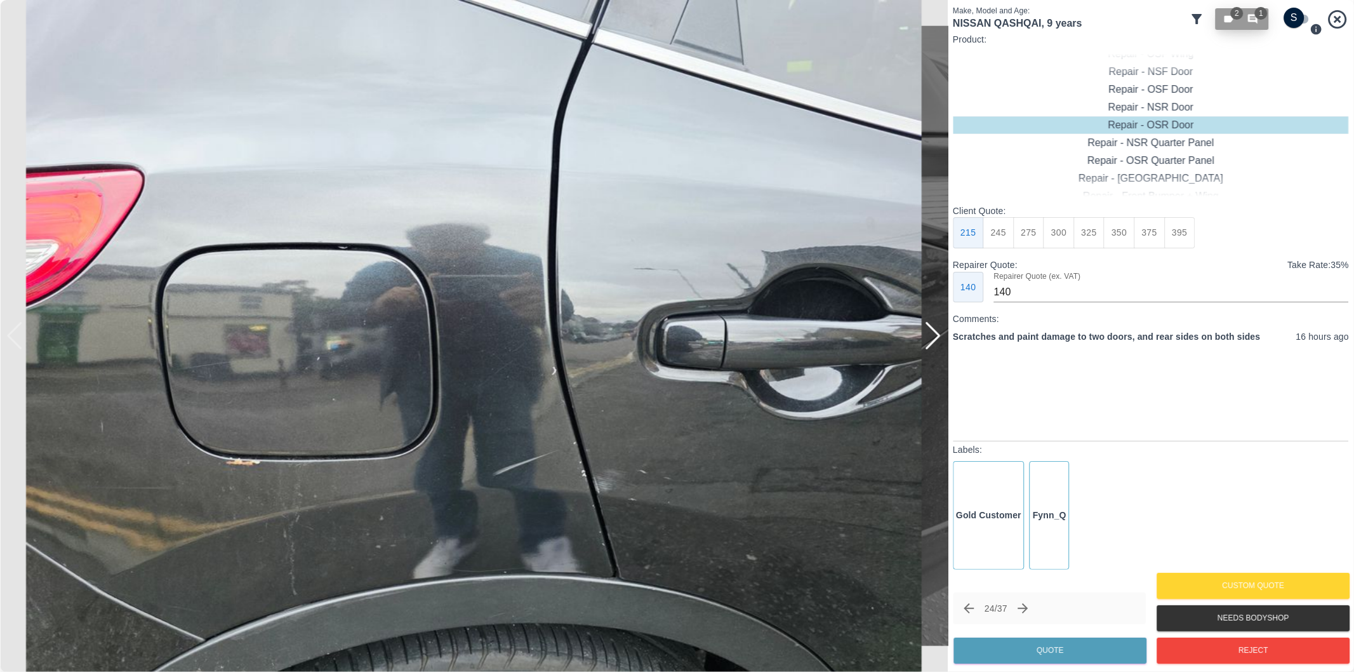
click at [1259, 20] on icon "button" at bounding box center [1253, 18] width 11 height 11
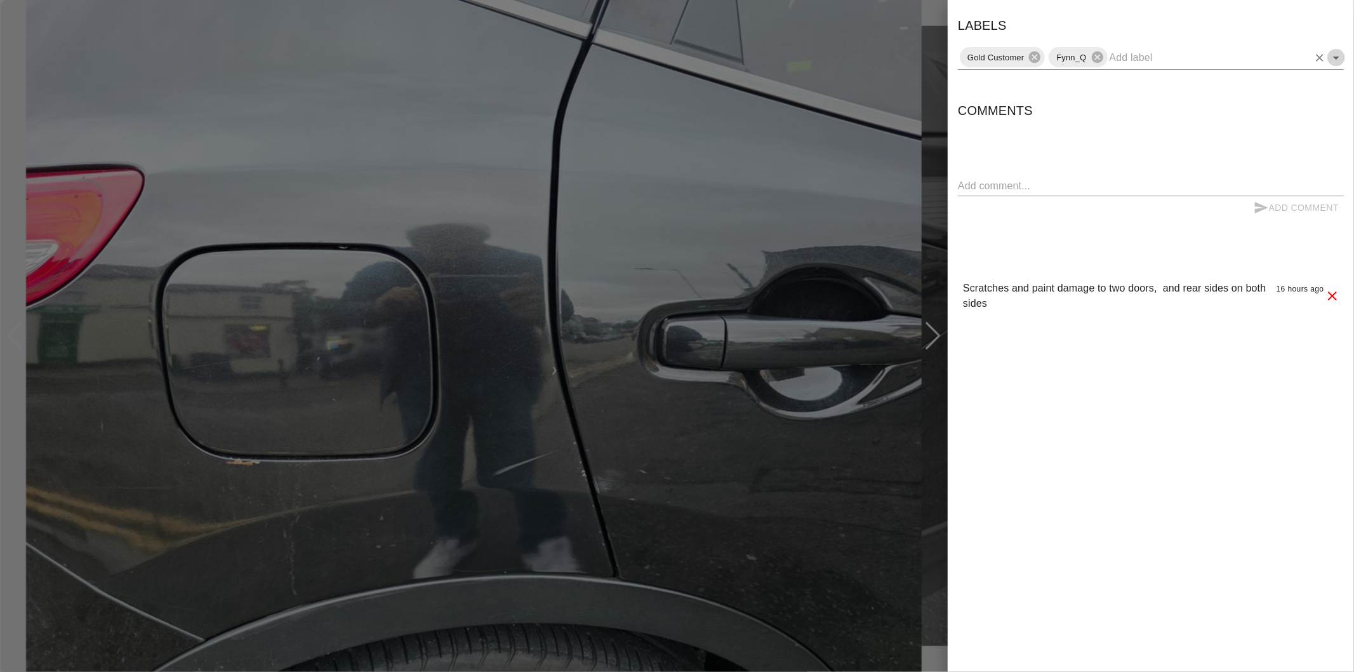
click at [1336, 57] on icon "Open" at bounding box center [1336, 58] width 6 height 3
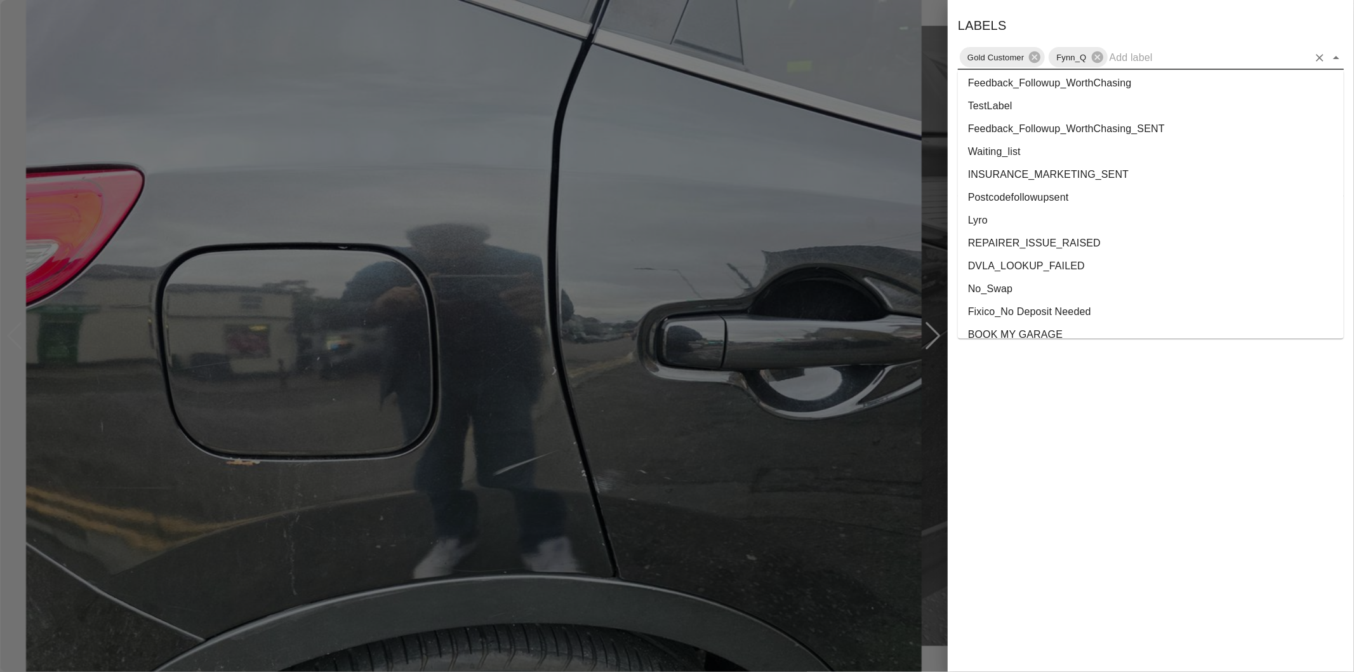
scroll to position [2324, 0]
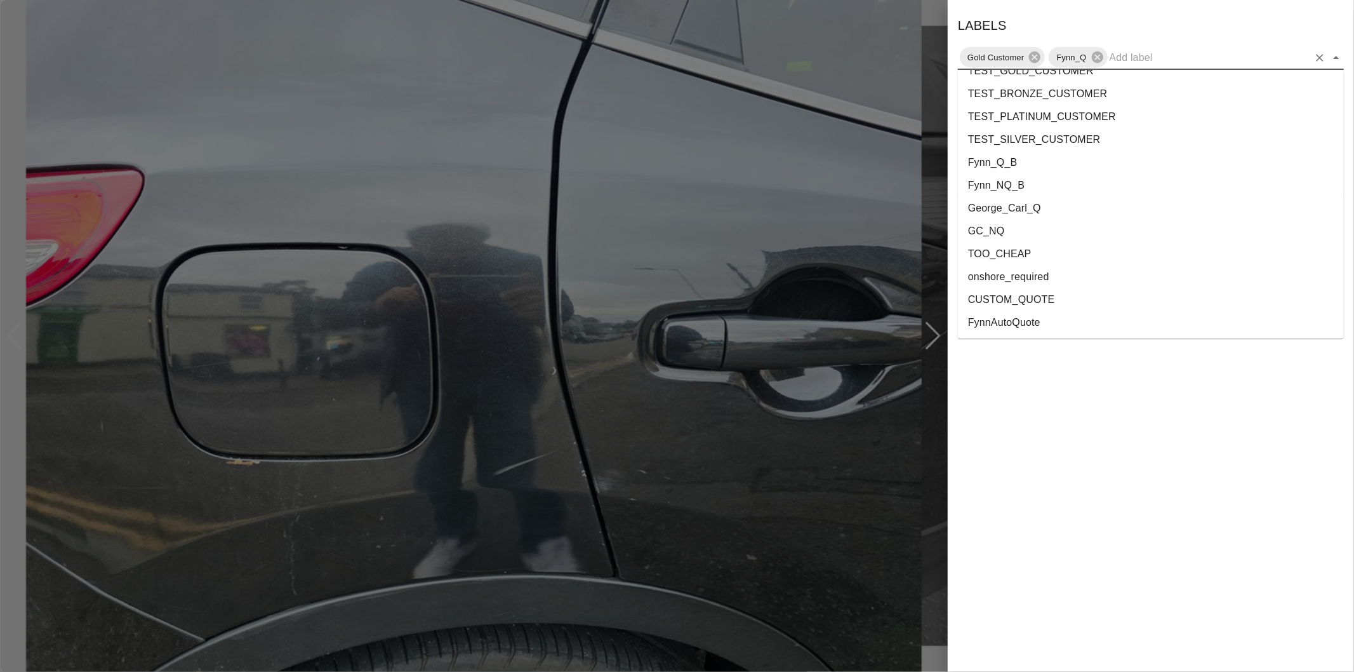
click at [1032, 281] on li "onshore_required" at bounding box center [1151, 276] width 386 height 23
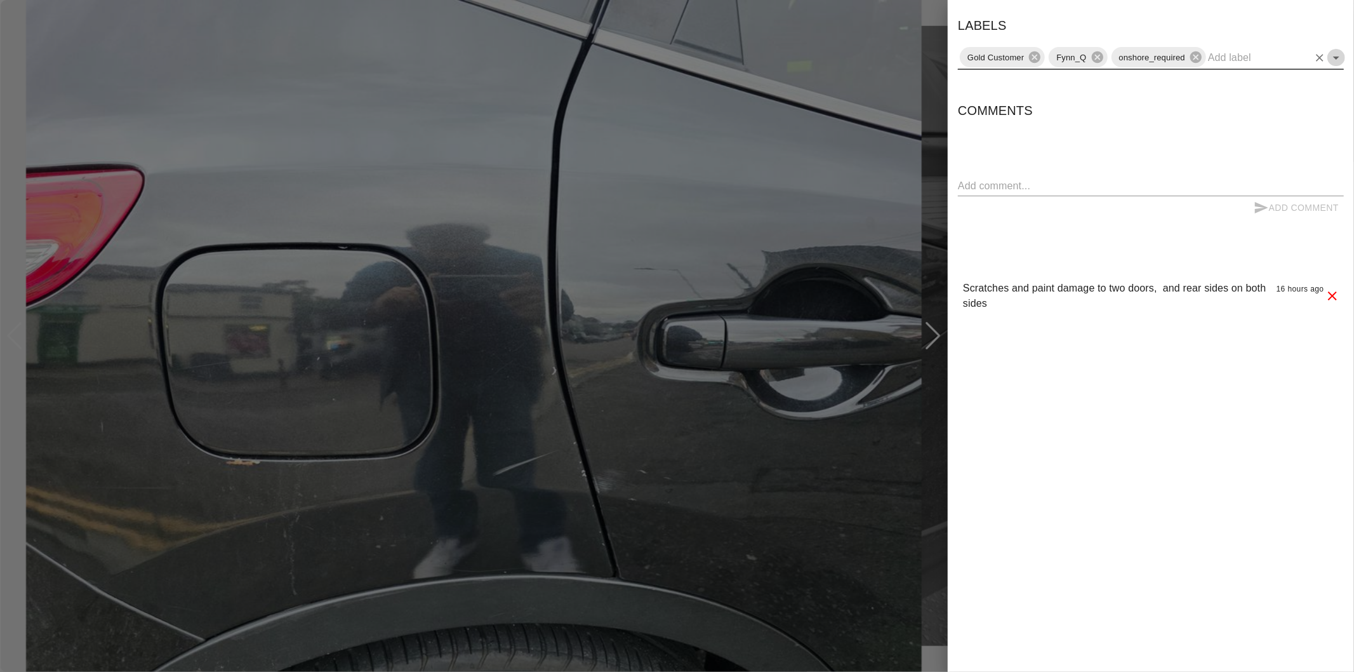
click at [1338, 55] on icon "Open" at bounding box center [1336, 57] width 15 height 15
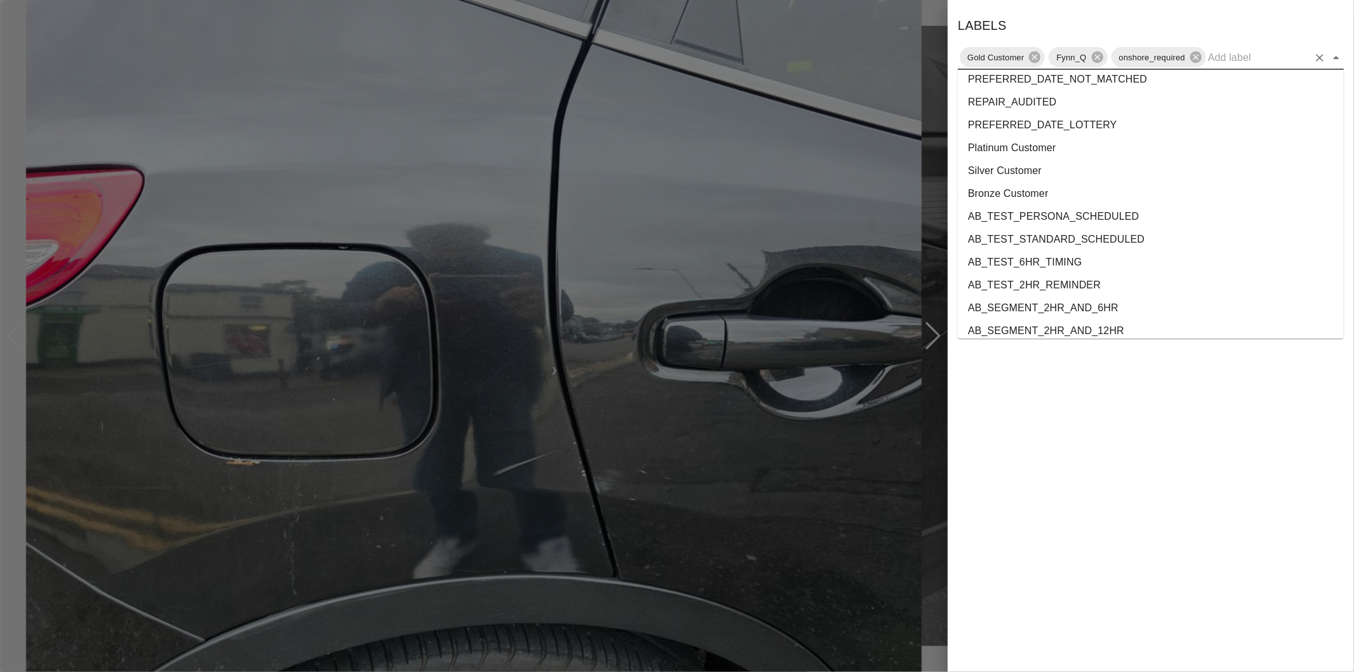
scroll to position [2300, 0]
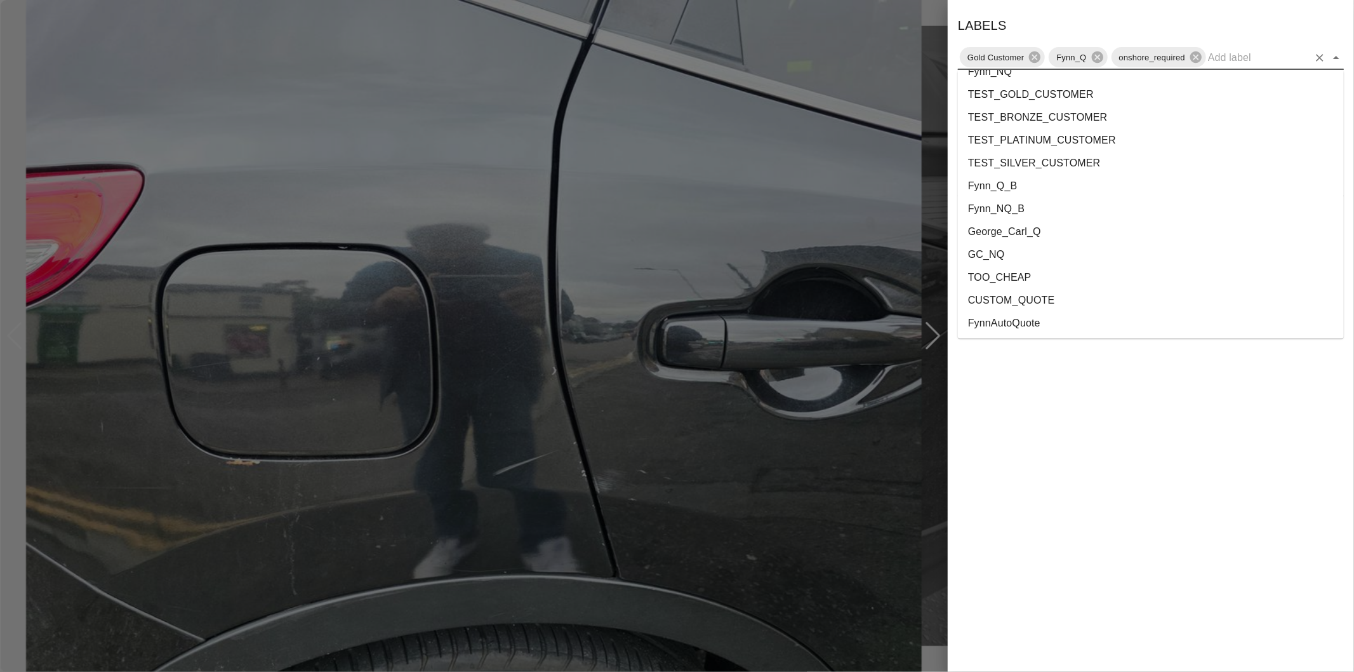
click at [1011, 231] on li "George_Carl_Q" at bounding box center [1151, 231] width 386 height 23
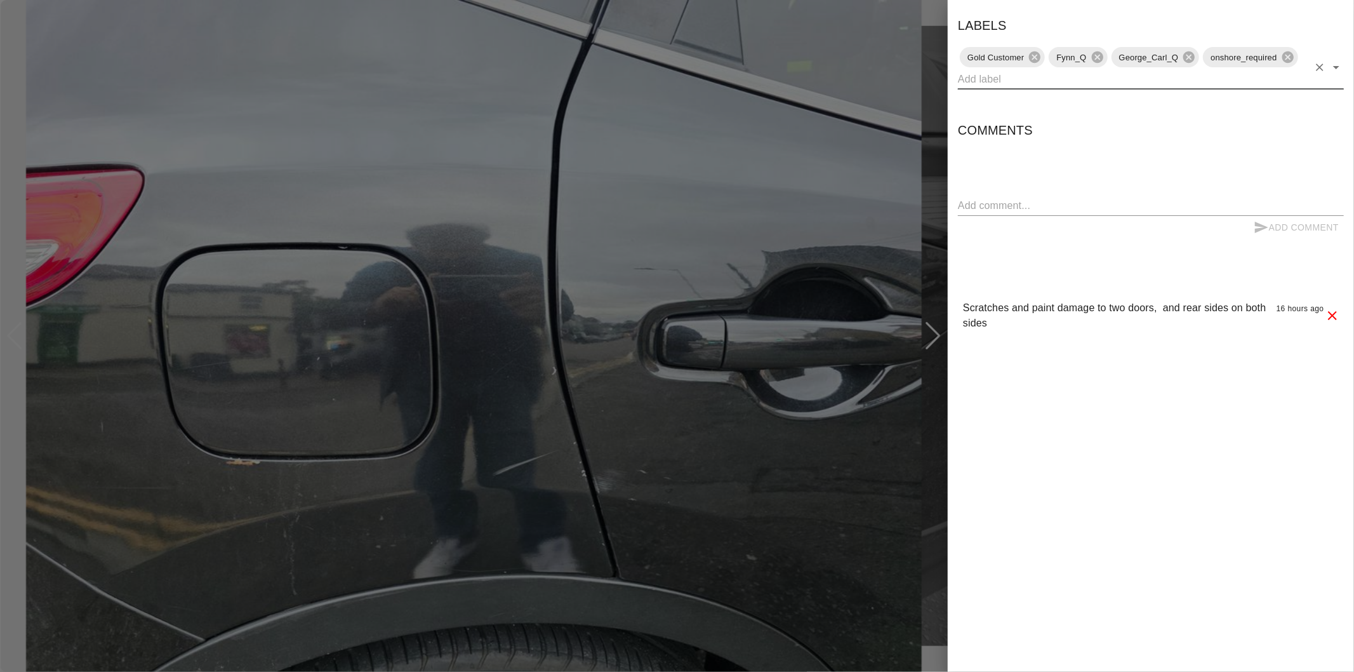
click at [933, 148] on div at bounding box center [677, 336] width 1354 height 672
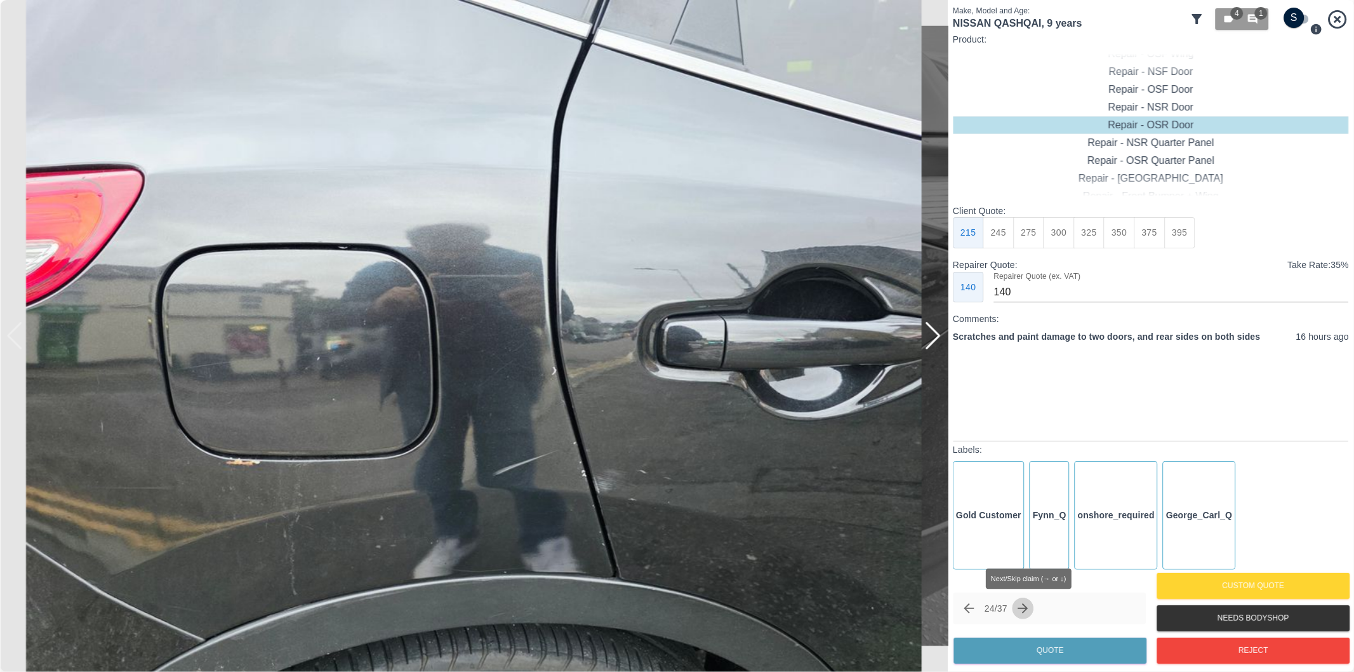
click at [1031, 604] on icon "Next claim" at bounding box center [1023, 608] width 15 height 15
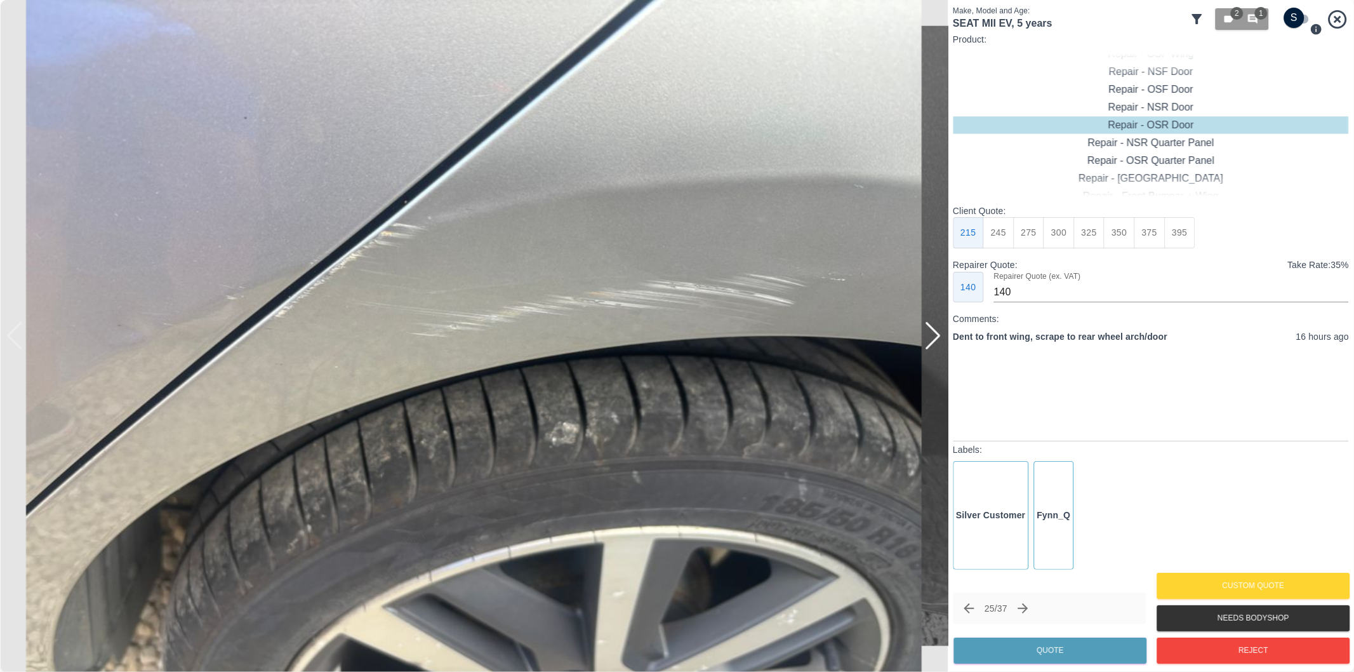
click at [934, 332] on div at bounding box center [932, 336] width 17 height 28
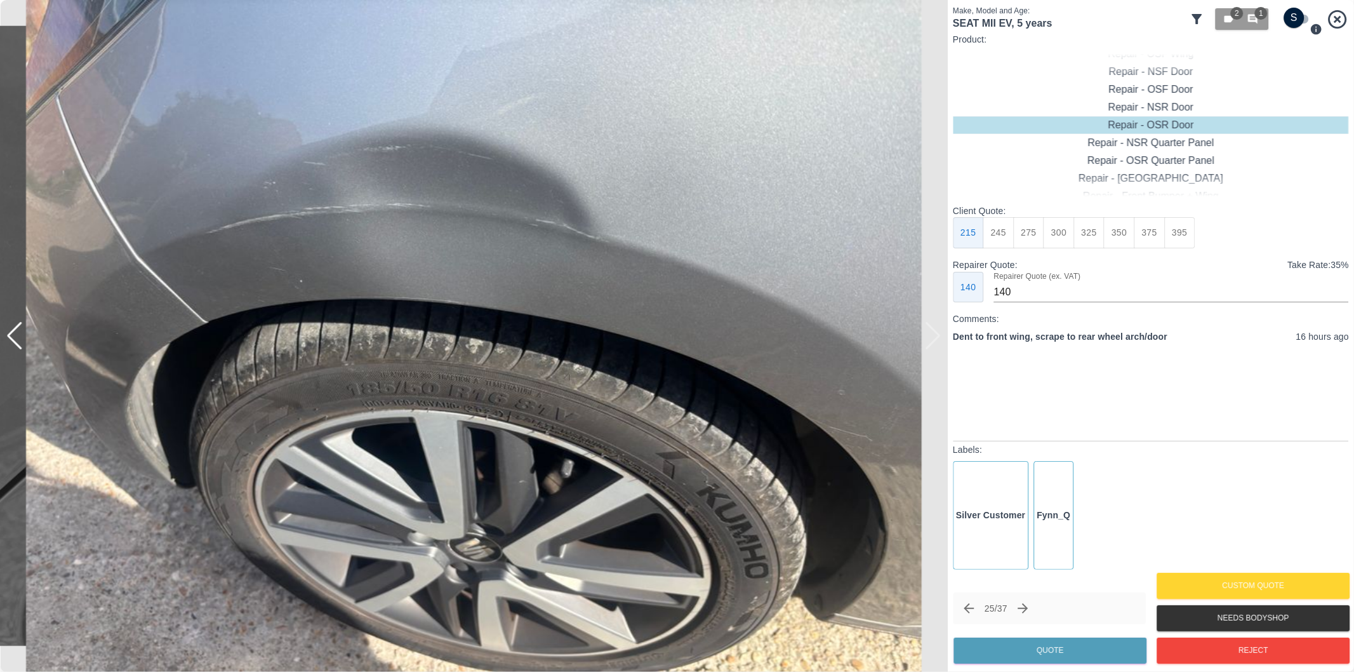
click at [934, 332] on img at bounding box center [474, 336] width 948 height 672
click at [16, 338] on div at bounding box center [14, 336] width 17 height 28
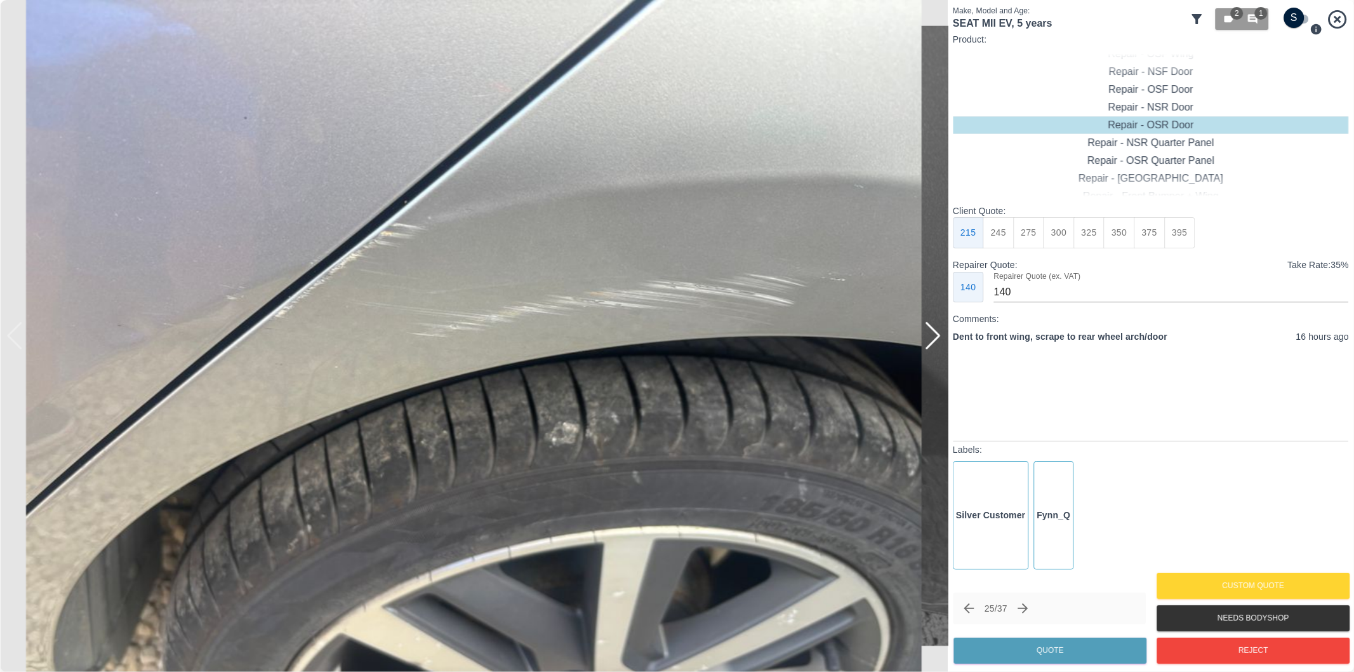
click at [16, 338] on img at bounding box center [474, 336] width 948 height 672
click at [1299, 20] on input "checkbox" at bounding box center [1294, 18] width 61 height 20
checkbox input "true"
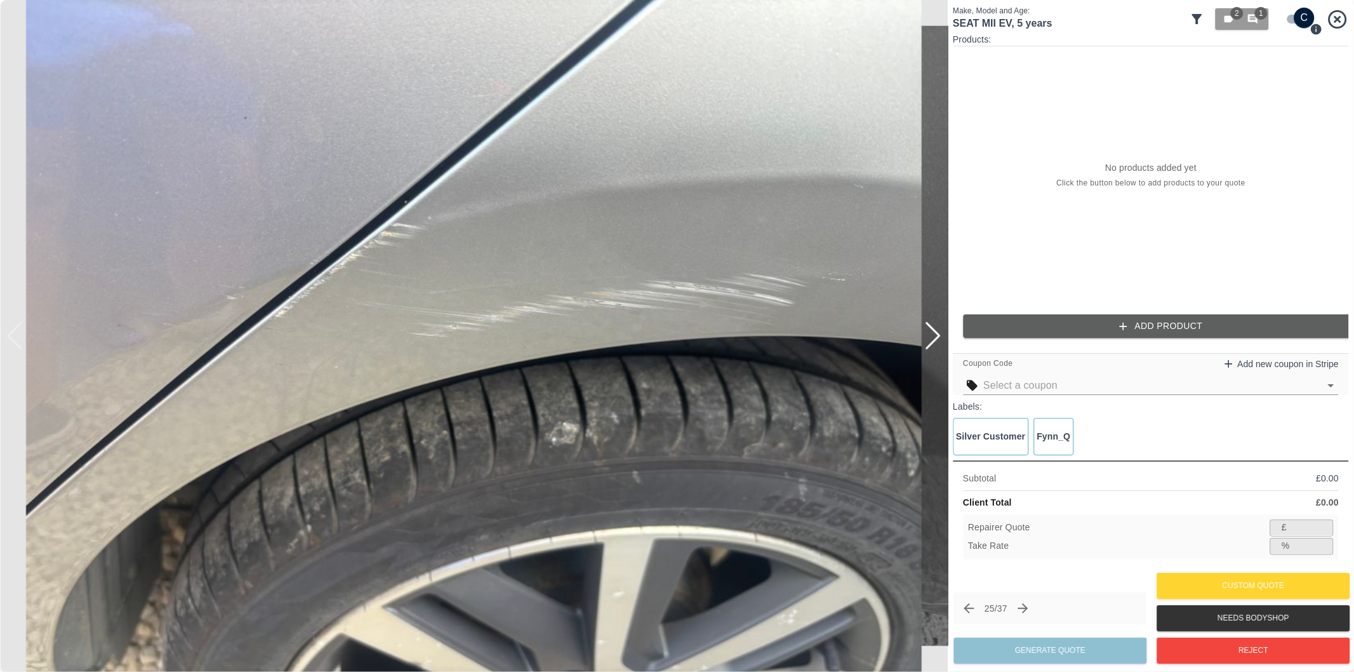
click at [11, 335] on div at bounding box center [6, 336] width 13 height 672
click at [14, 340] on img at bounding box center [474, 336] width 948 height 672
click at [938, 338] on div at bounding box center [932, 336] width 17 height 28
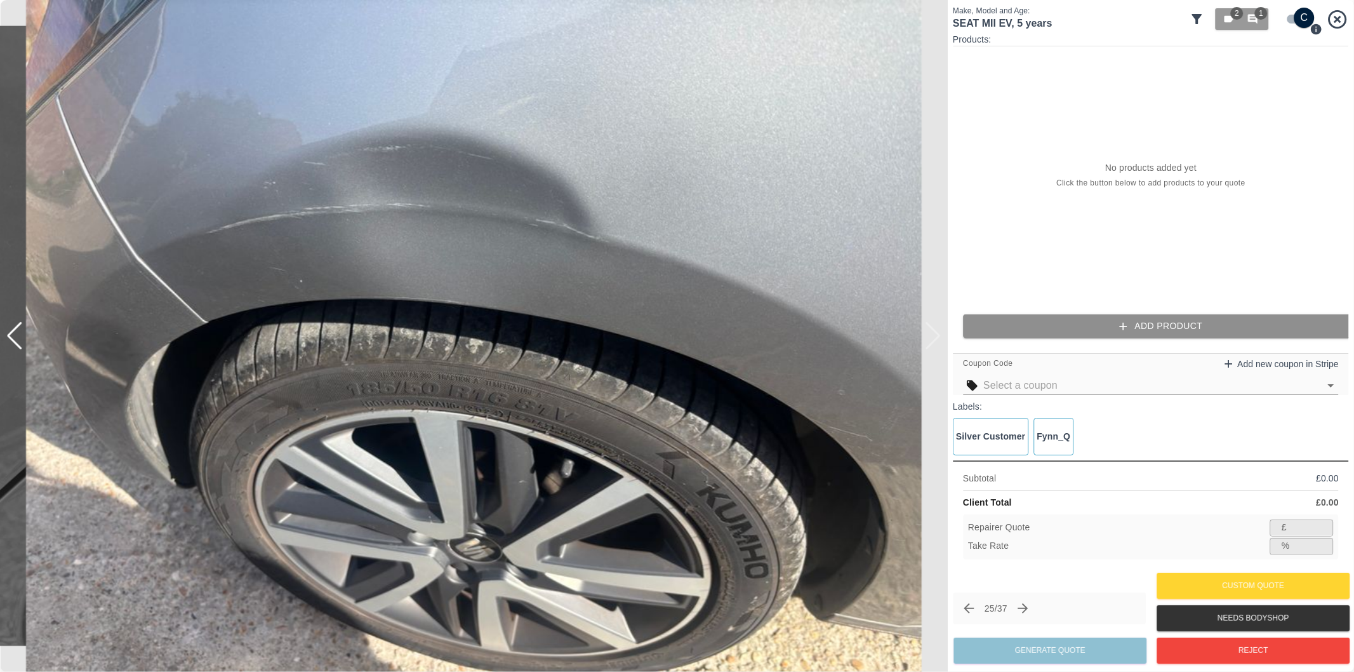
click at [1147, 328] on button "Add Product" at bounding box center [1161, 325] width 396 height 23
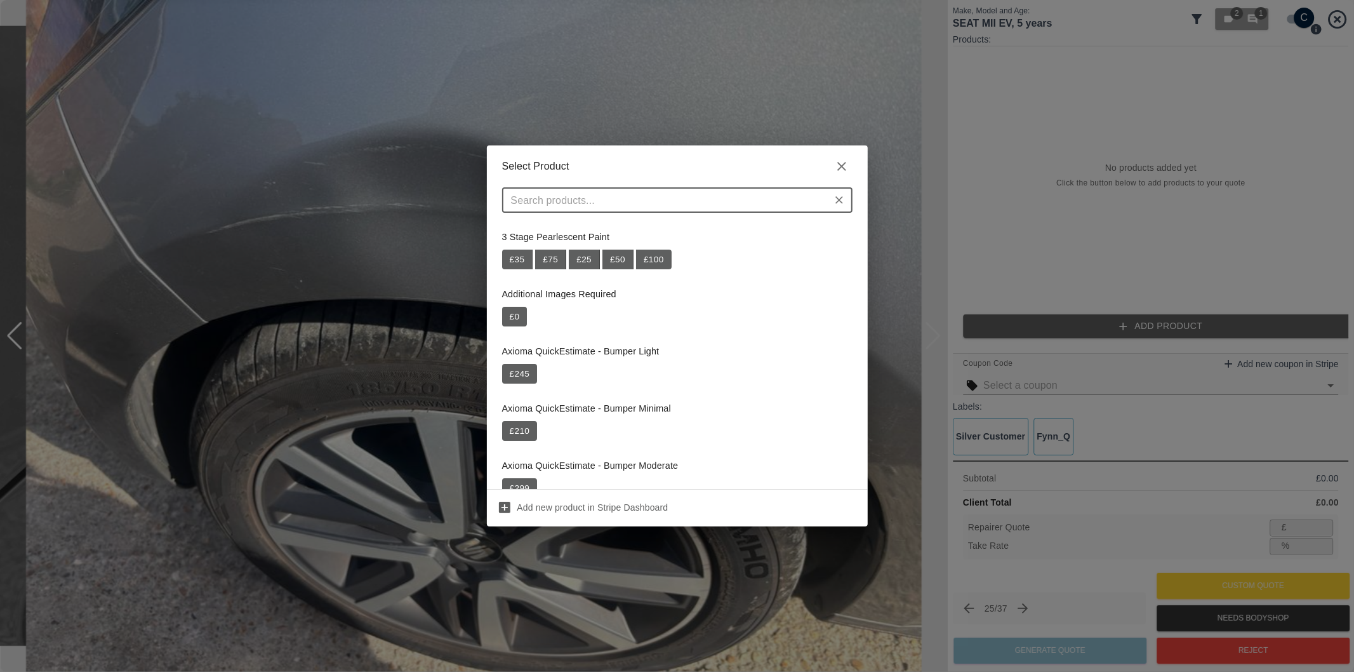
click at [643, 211] on div "​" at bounding box center [677, 199] width 350 height 25
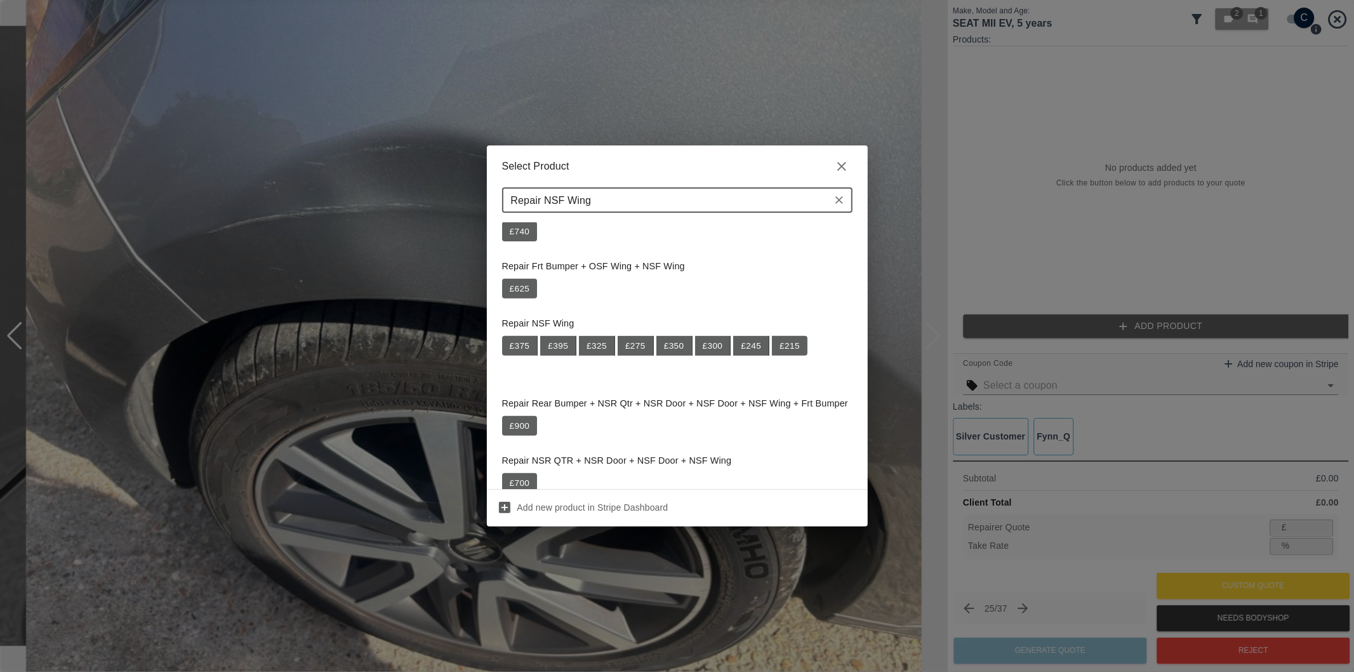
scroll to position [493, 0]
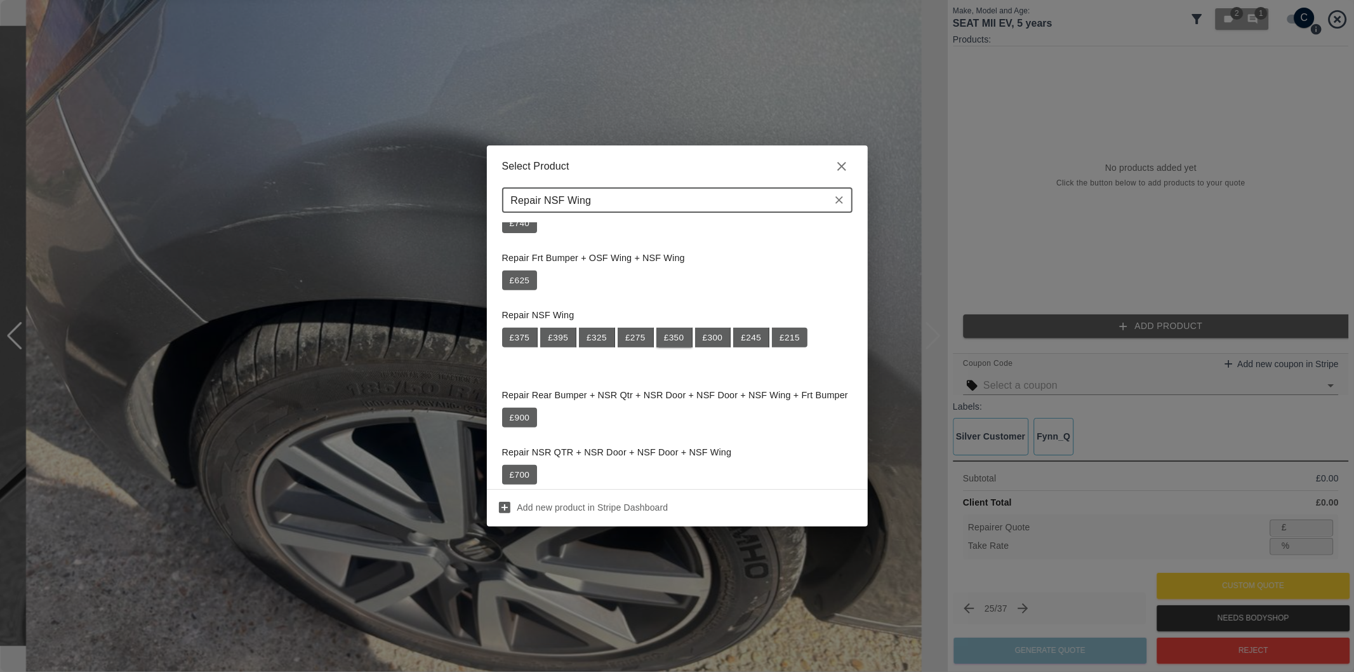
type input "Repair NSF Wing"
click at [676, 341] on button "£ 350" at bounding box center [674, 338] width 36 height 20
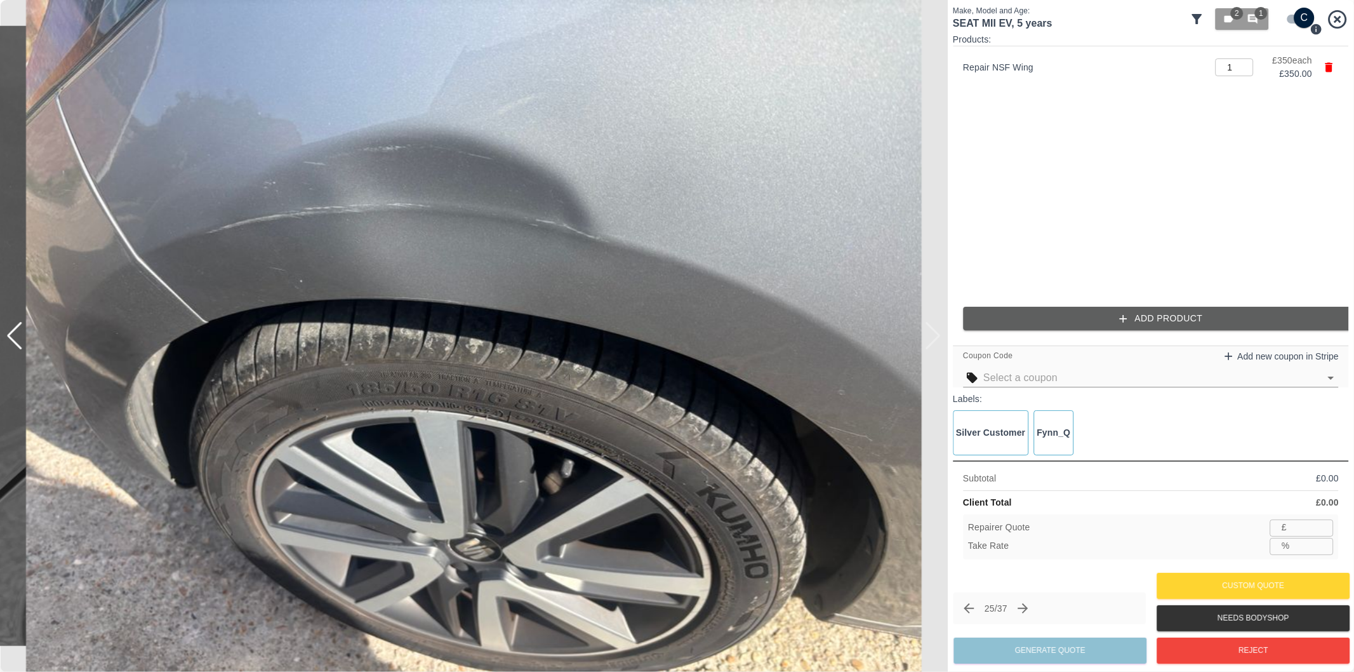
type input "227"
type input "35.1"
click at [1049, 321] on button "Add Product" at bounding box center [1161, 318] width 396 height 23
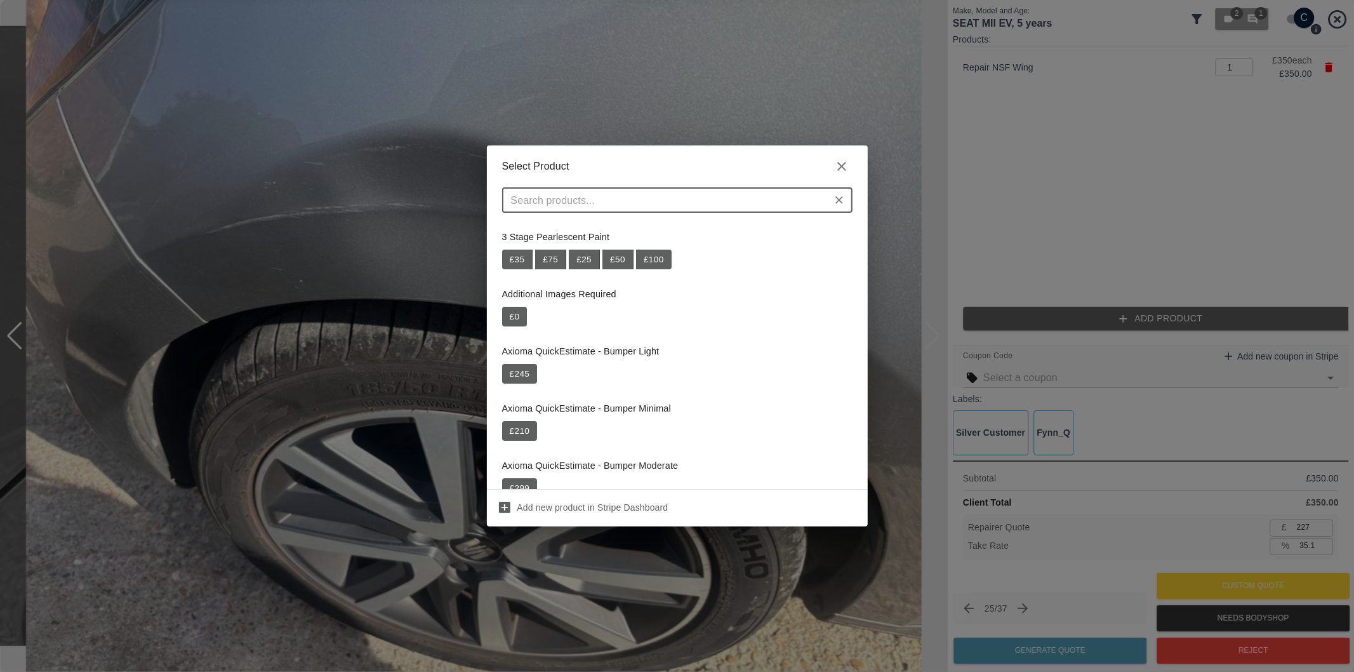
click at [743, 211] on div "​" at bounding box center [677, 199] width 350 height 25
paste input "Repair Door + Quarter Panel"
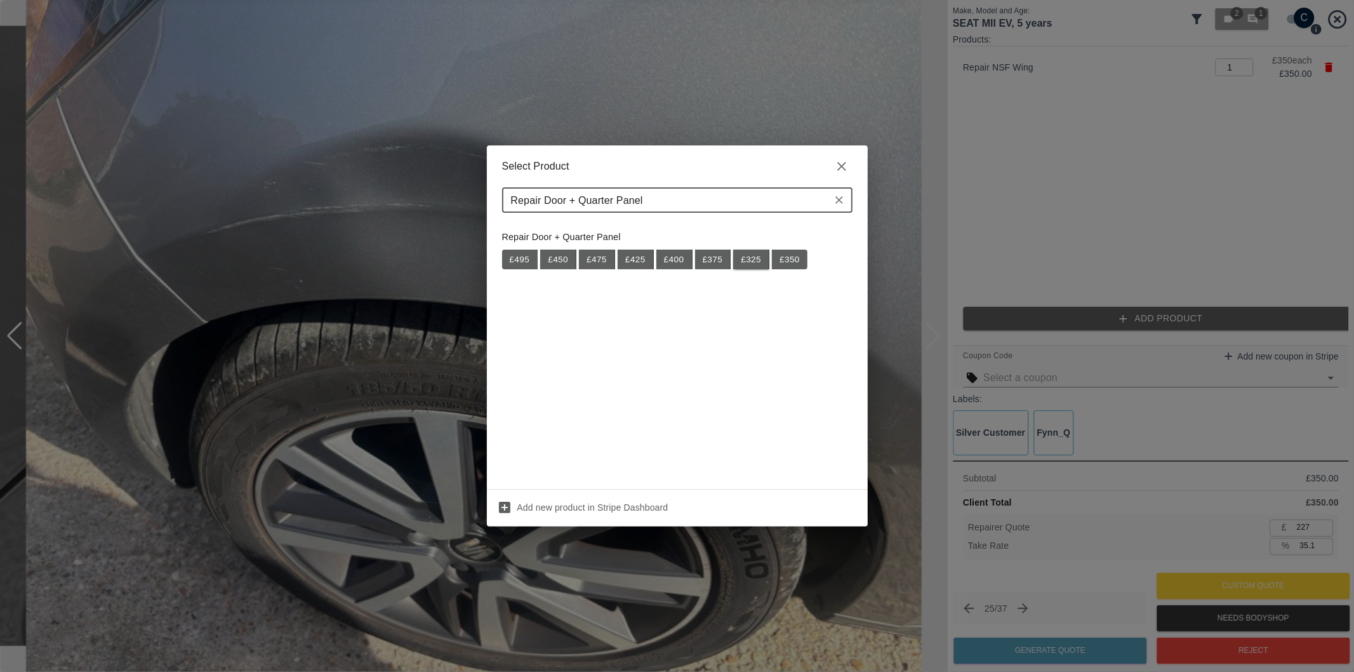
type input "Repair Door + Quarter Panel"
click at [752, 256] on button "£ 325" at bounding box center [751, 260] width 36 height 20
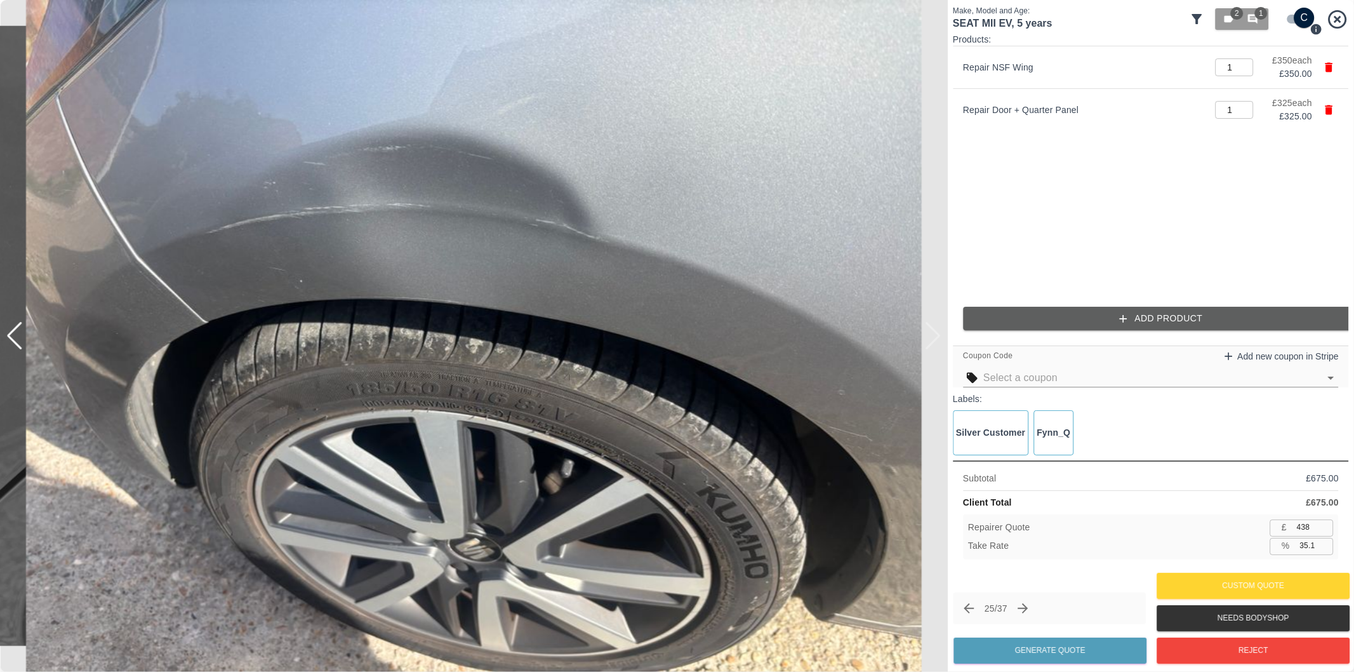
click at [15, 334] on div at bounding box center [14, 336] width 17 height 28
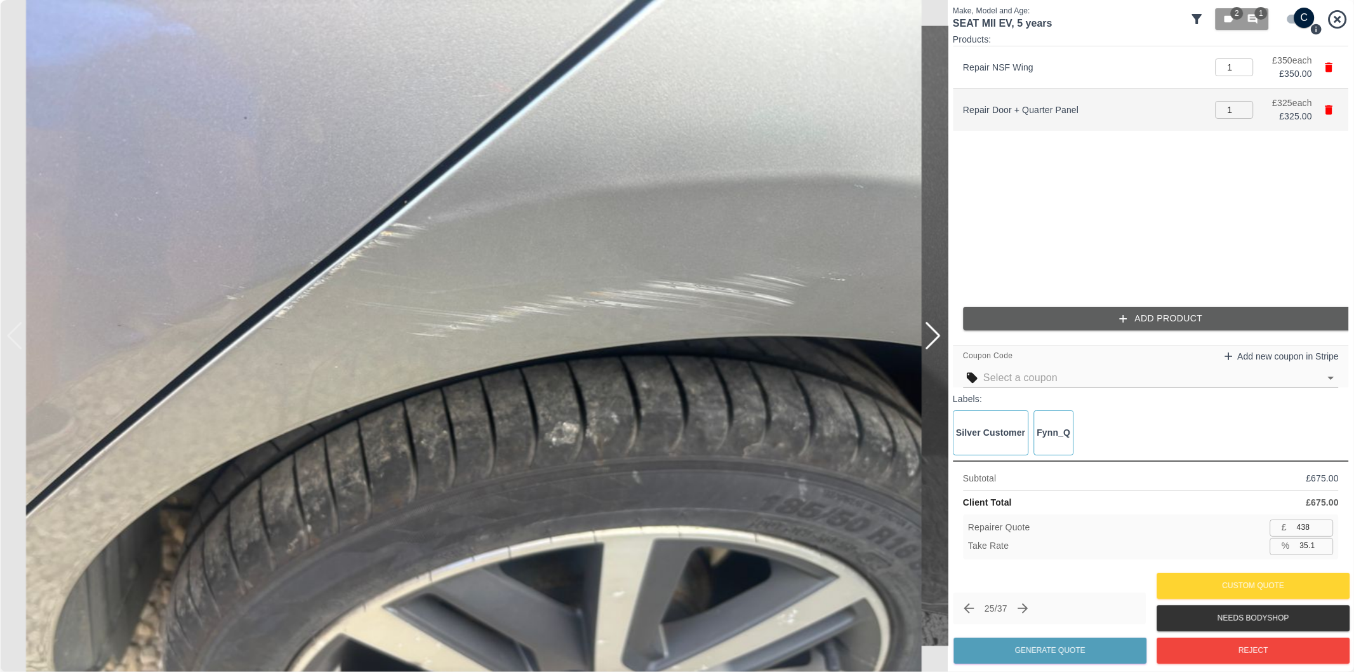
click at [1332, 109] on icon "button" at bounding box center [1330, 110] width 8 height 10
type input "227"
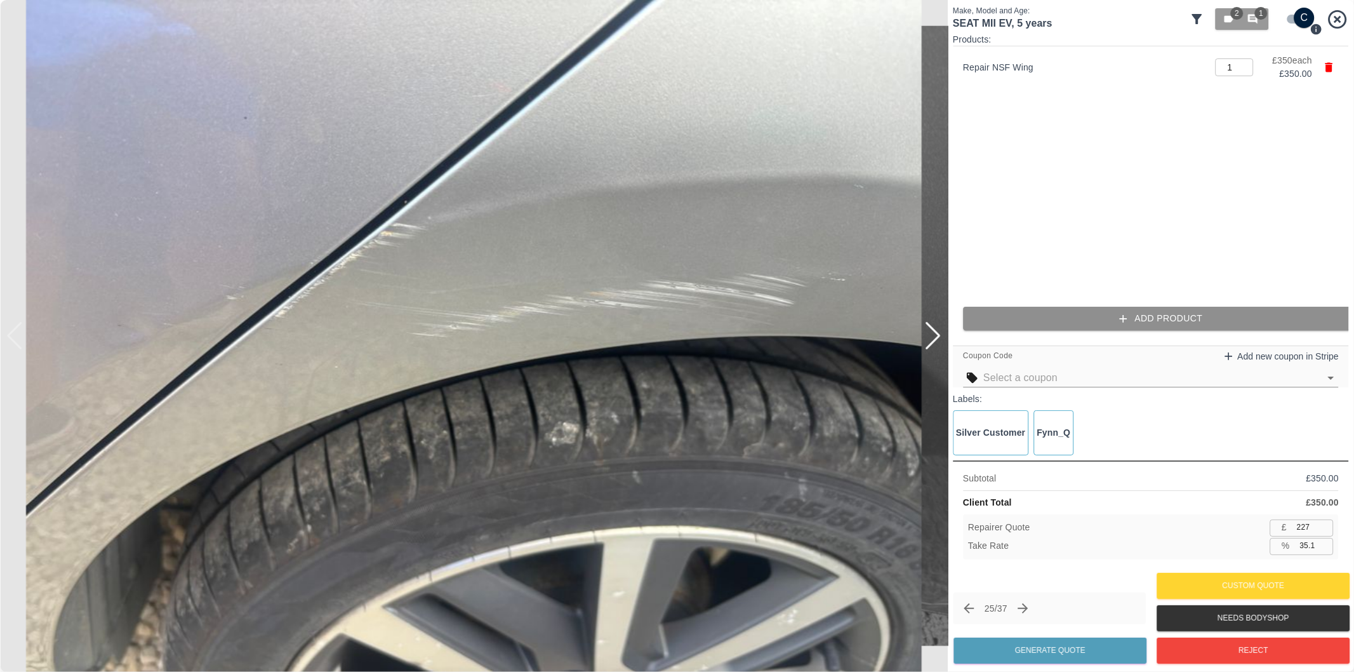
click at [1173, 311] on button "Add Product" at bounding box center [1161, 318] width 396 height 23
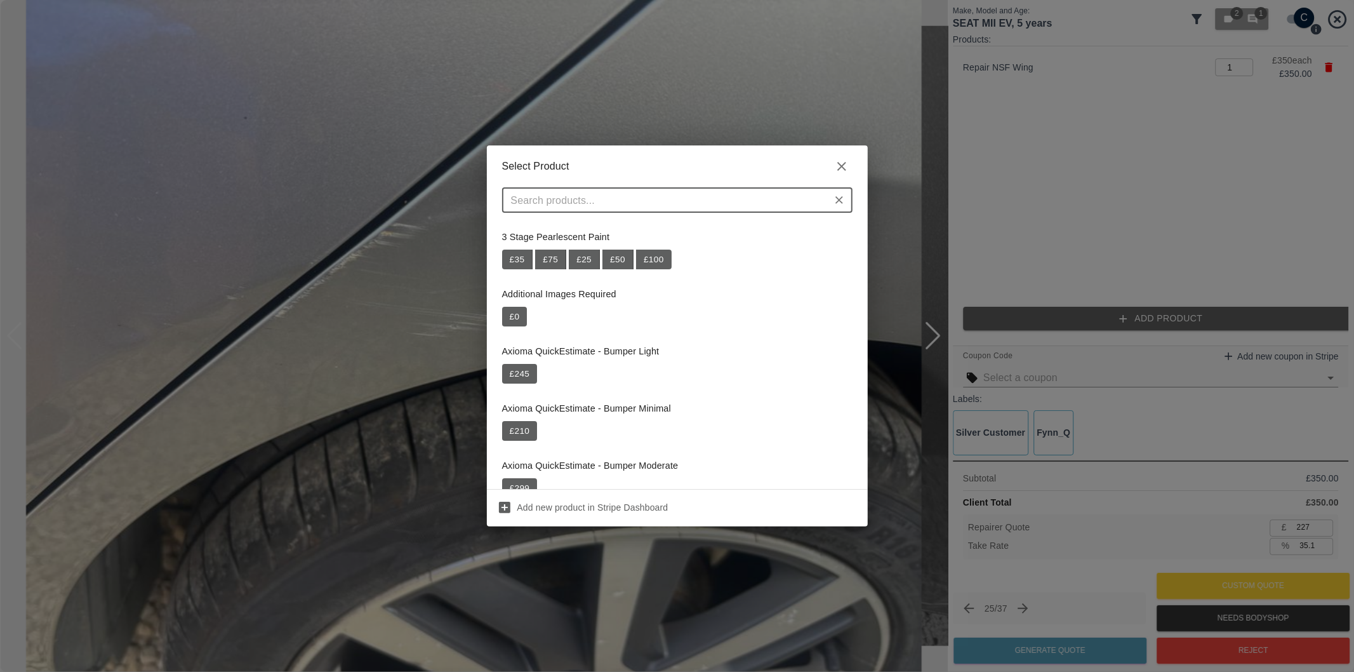
click at [607, 201] on input "text" at bounding box center [667, 200] width 322 height 18
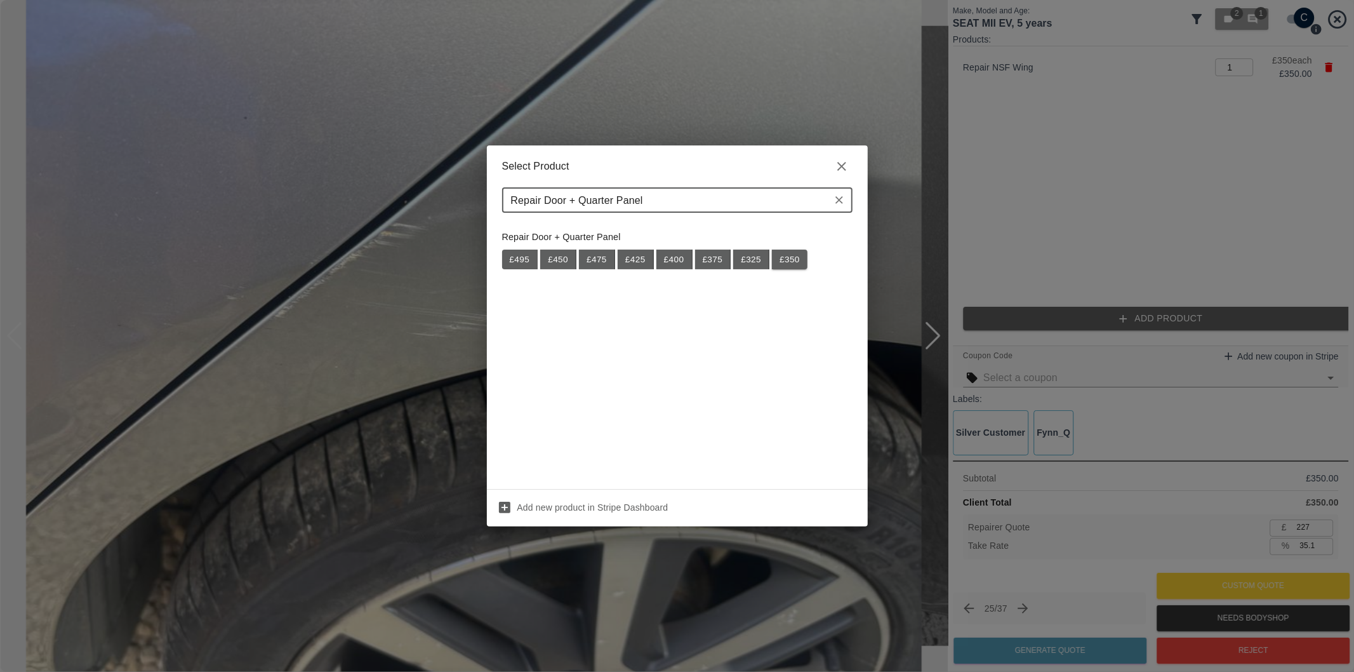
type input "Repair Door + Quarter Panel"
click at [797, 256] on button "£ 350" at bounding box center [790, 260] width 36 height 20
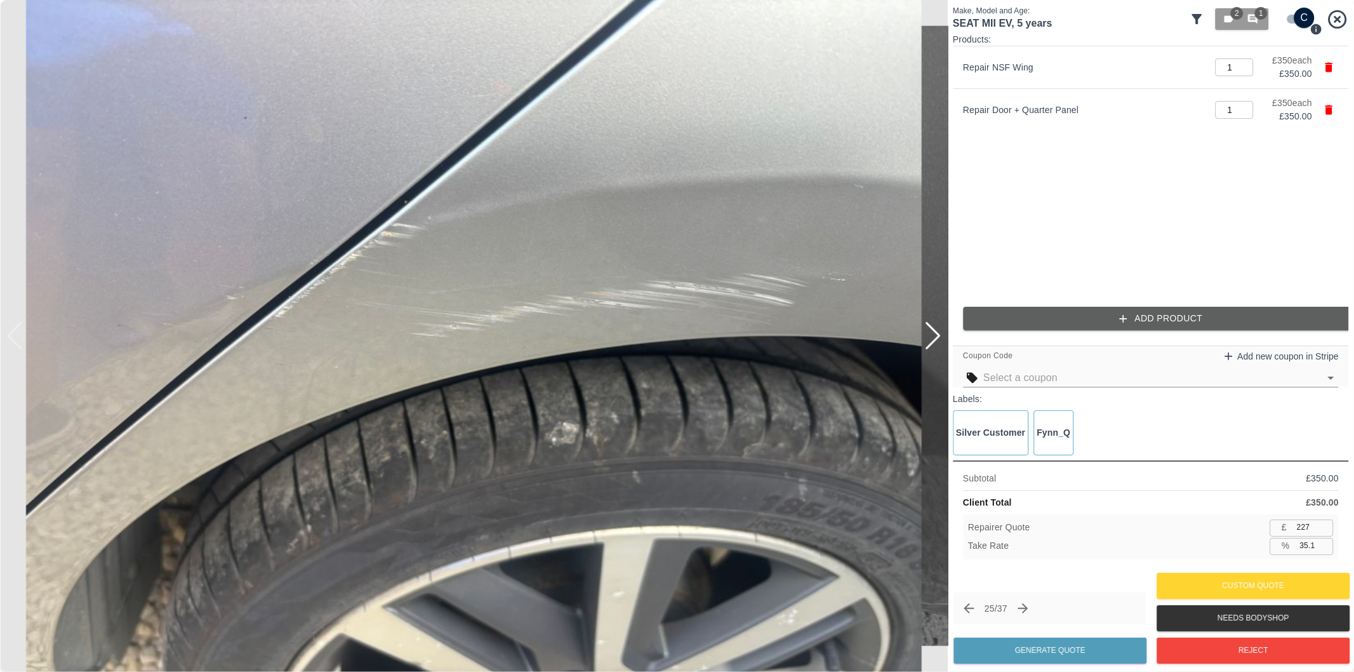
type input "455"
click at [1309, 547] on input "35.0" at bounding box center [1314, 546] width 39 height 16
type input "39.0"
type input "427"
type input "39.0"
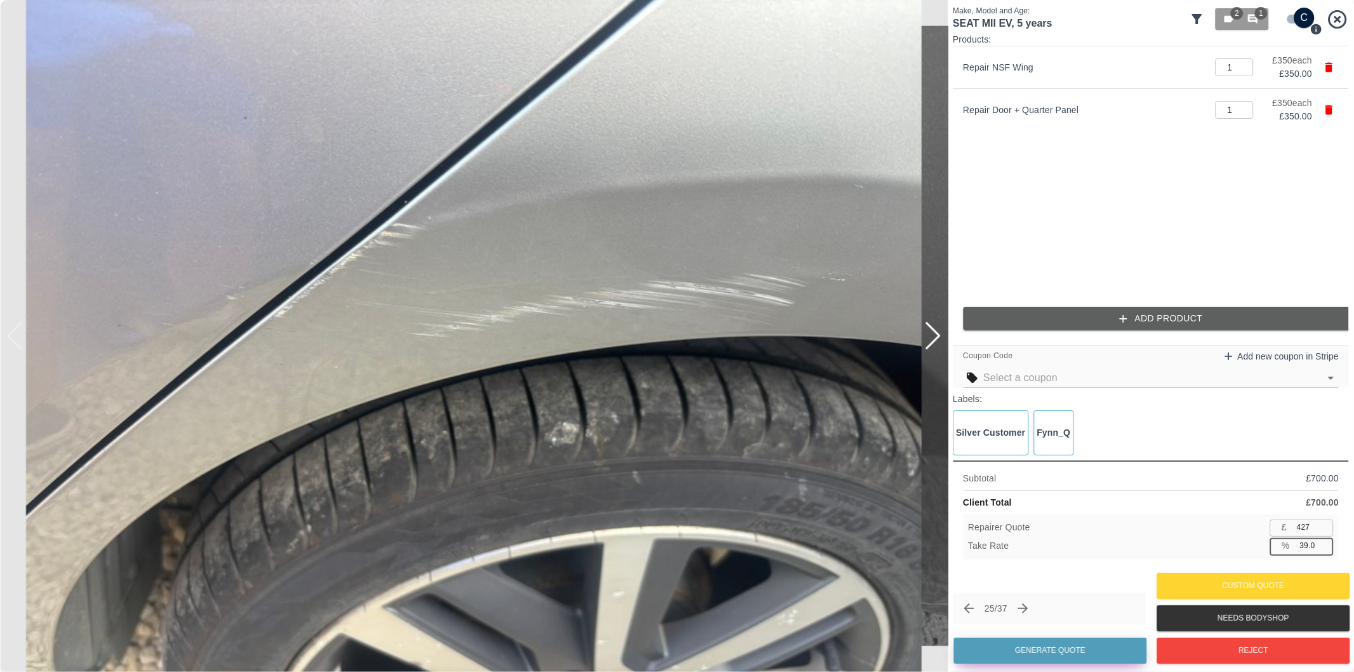
click at [1102, 643] on button "Generate Quote" at bounding box center [1050, 650] width 193 height 26
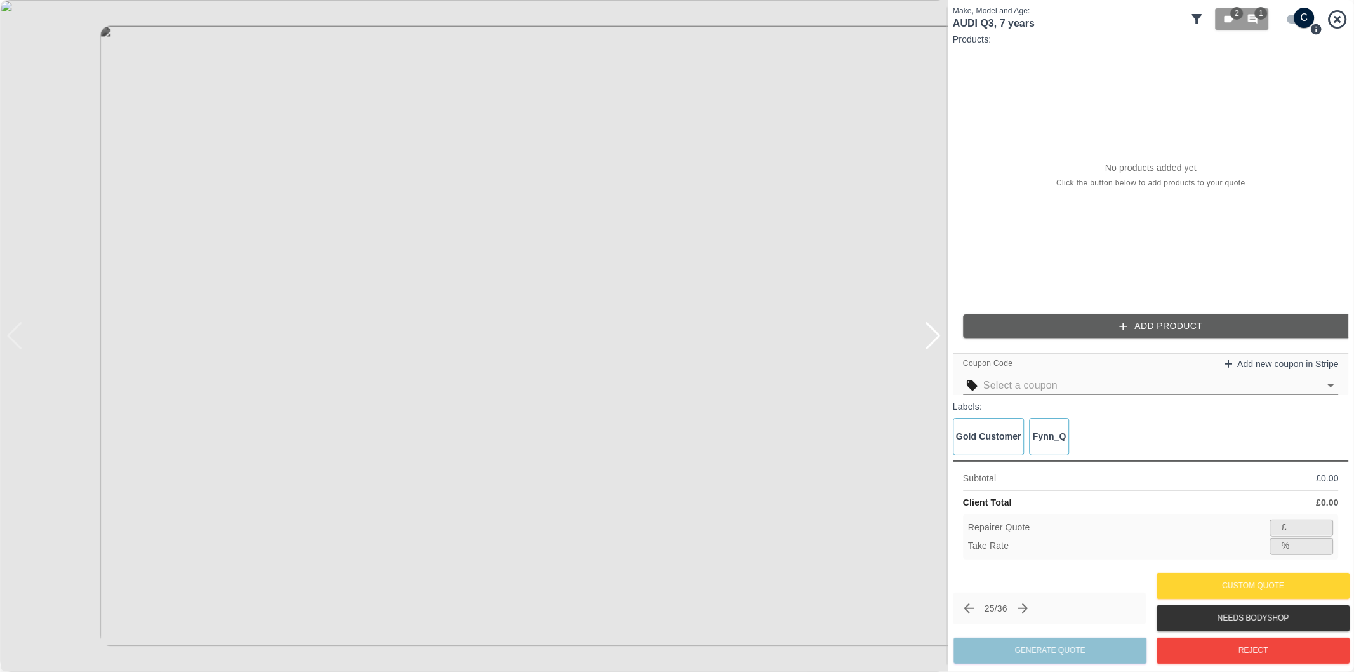
click at [1297, 23] on input "checkbox" at bounding box center [1304, 18] width 61 height 20
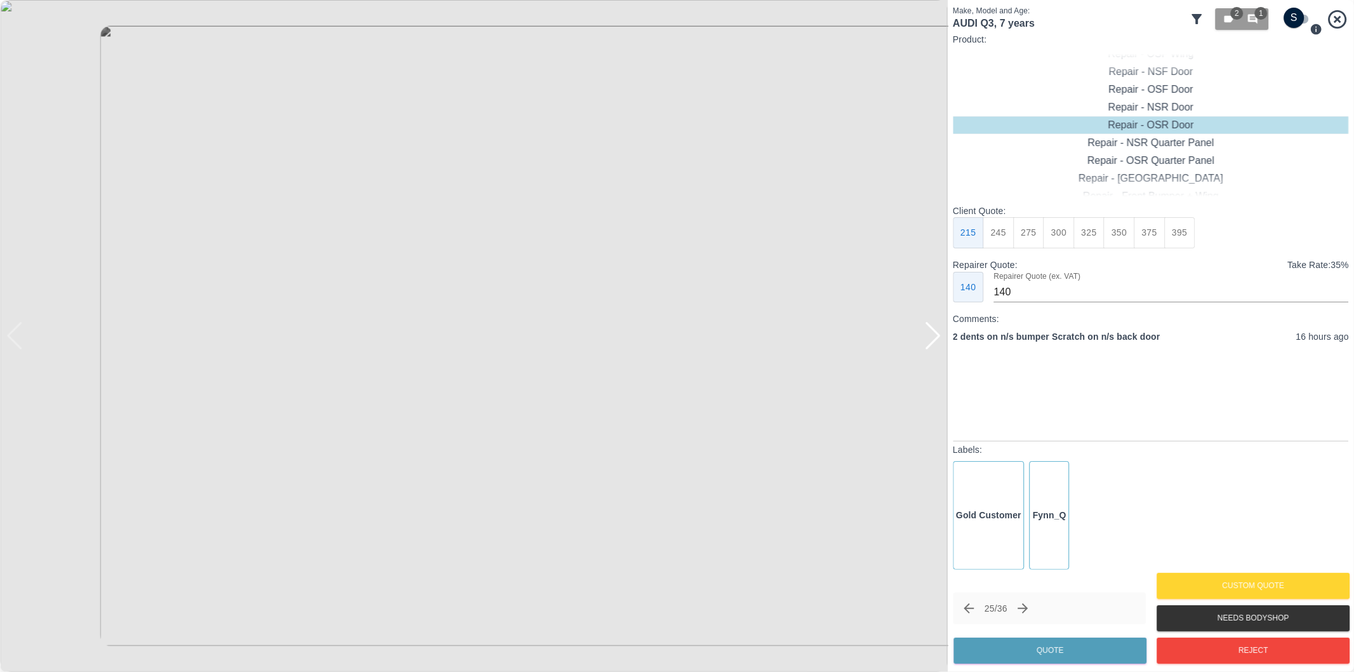
click at [930, 332] on div at bounding box center [932, 336] width 17 height 28
click at [931, 331] on img at bounding box center [474, 336] width 948 height 672
click at [10, 333] on div at bounding box center [6, 336] width 13 height 672
click at [15, 337] on div at bounding box center [14, 336] width 17 height 28
click at [699, 277] on img at bounding box center [474, 336] width 948 height 672
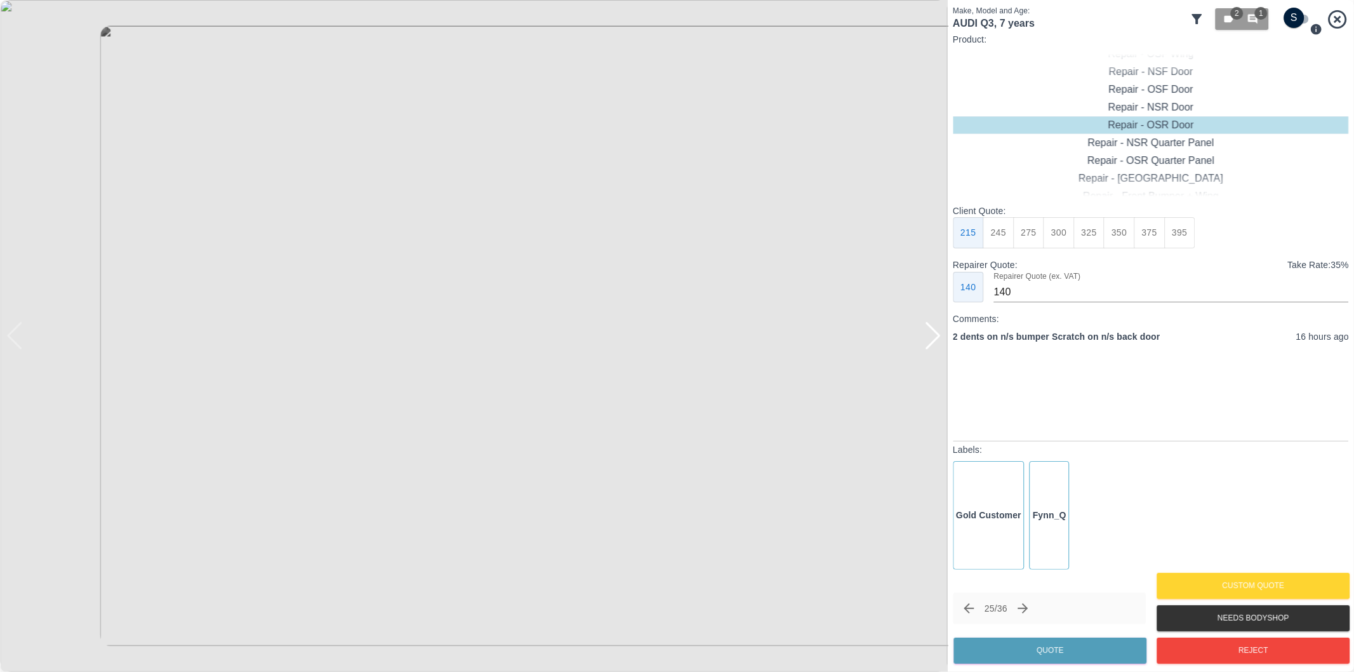
click at [699, 277] on img at bounding box center [474, 336] width 948 height 672
click at [1251, 17] on icon "button" at bounding box center [1253, 18] width 11 height 11
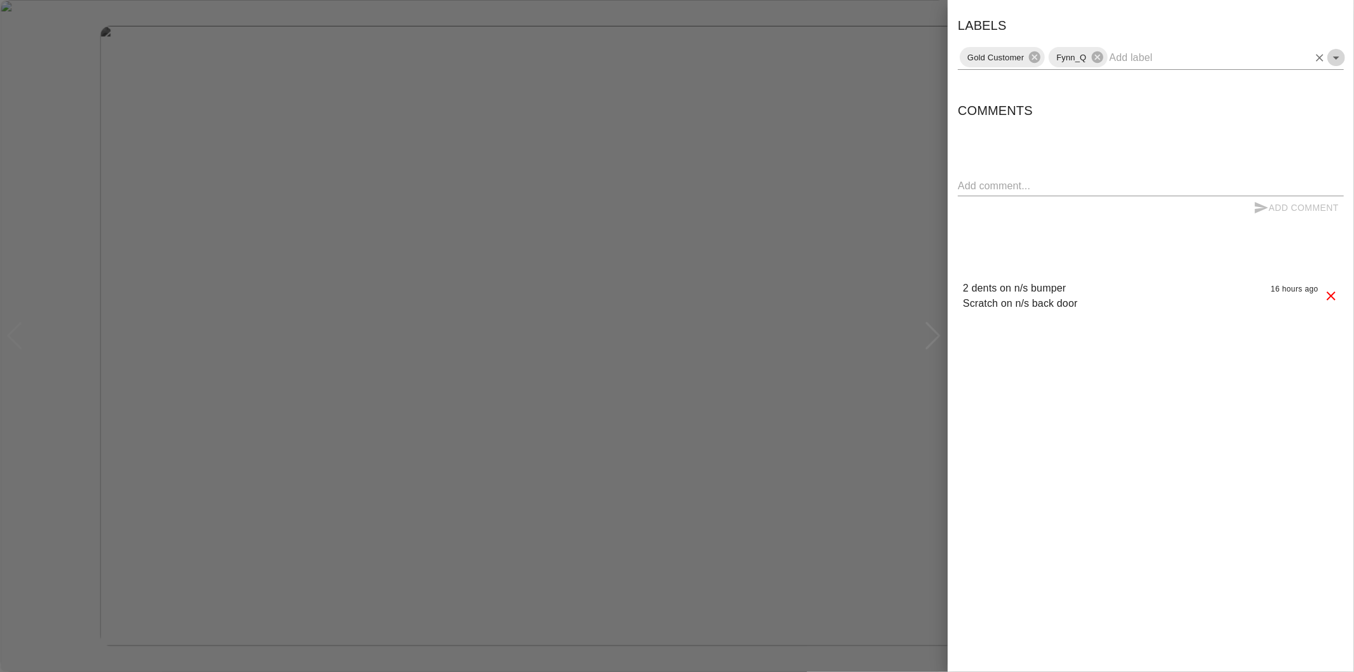
click at [1335, 60] on icon "Open" at bounding box center [1336, 57] width 15 height 15
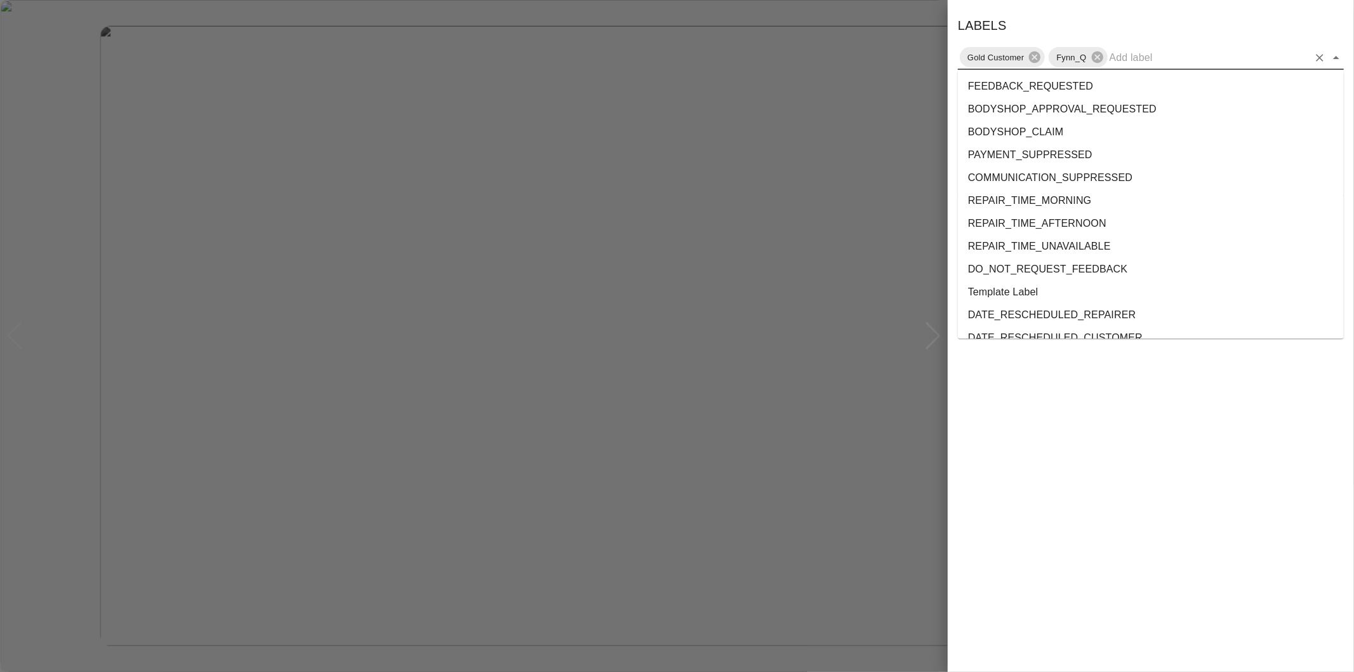
click at [938, 141] on div at bounding box center [677, 336] width 1354 height 672
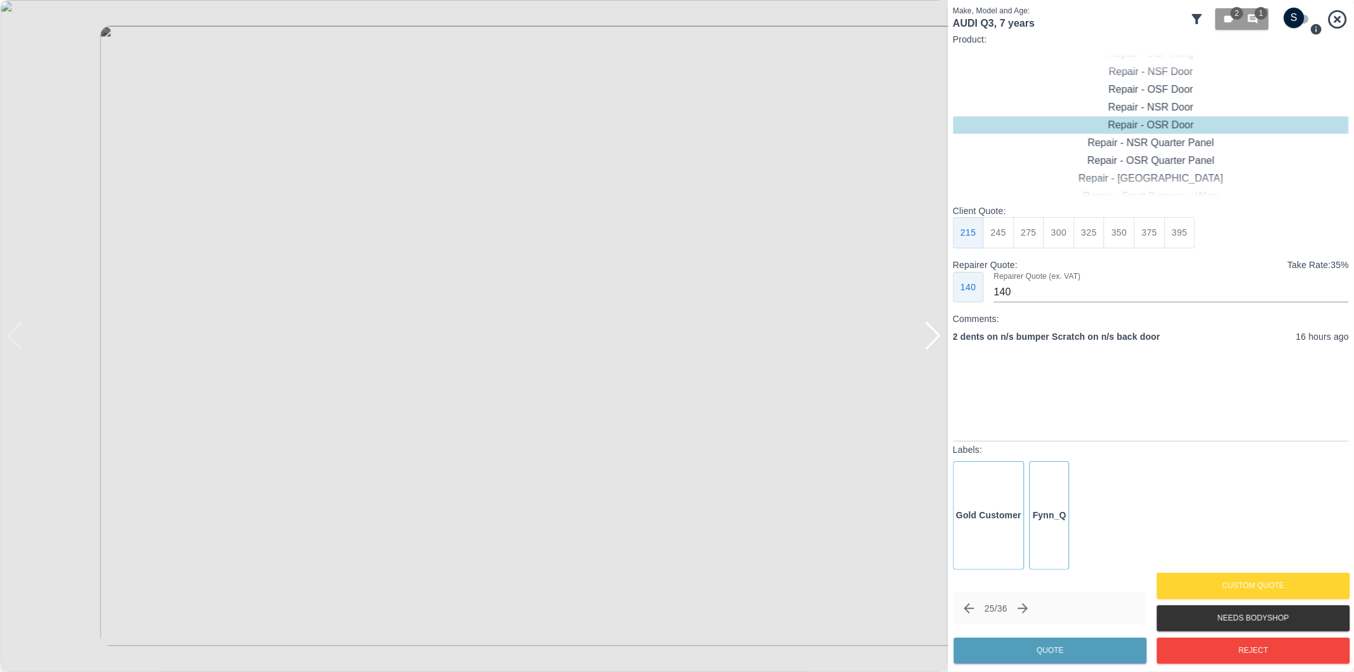
click at [1298, 18] on input "checkbox" at bounding box center [1294, 18] width 61 height 20
checkbox input "true"
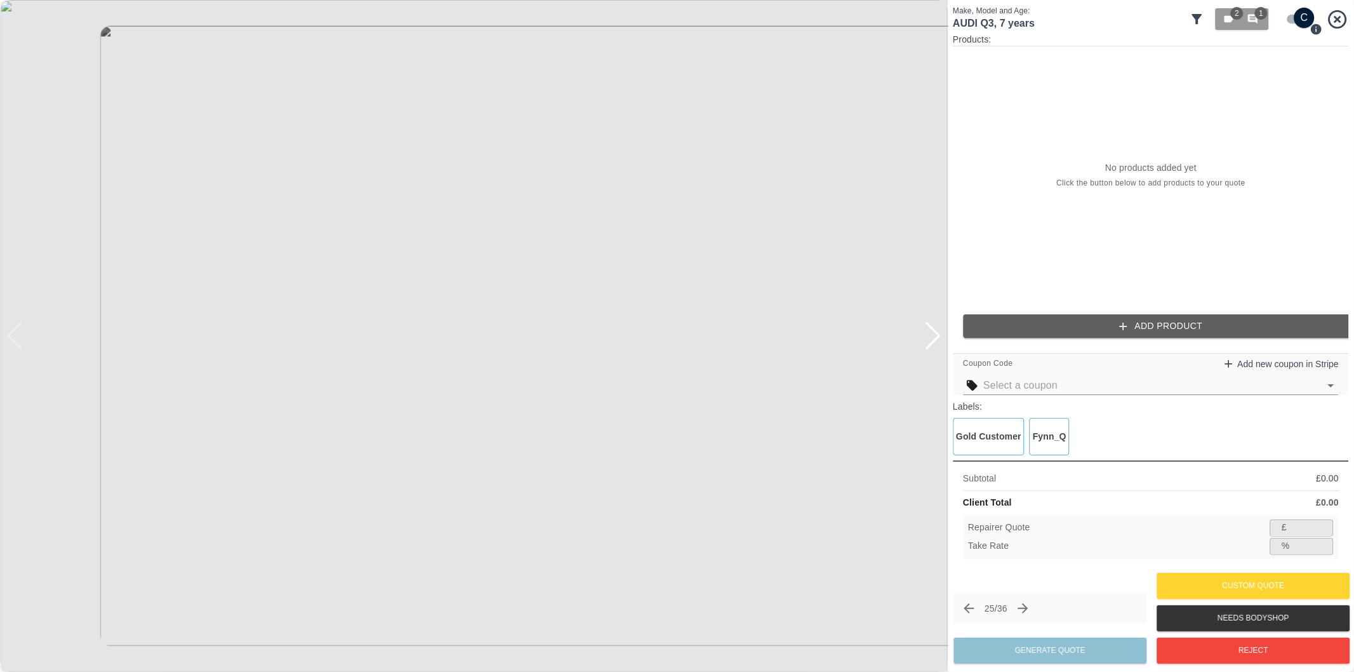
click at [1138, 313] on div "Products: No products added yet Click the button below to add products to your …" at bounding box center [1151, 190] width 396 height 315
click at [1133, 328] on button "Add Product" at bounding box center [1161, 325] width 396 height 23
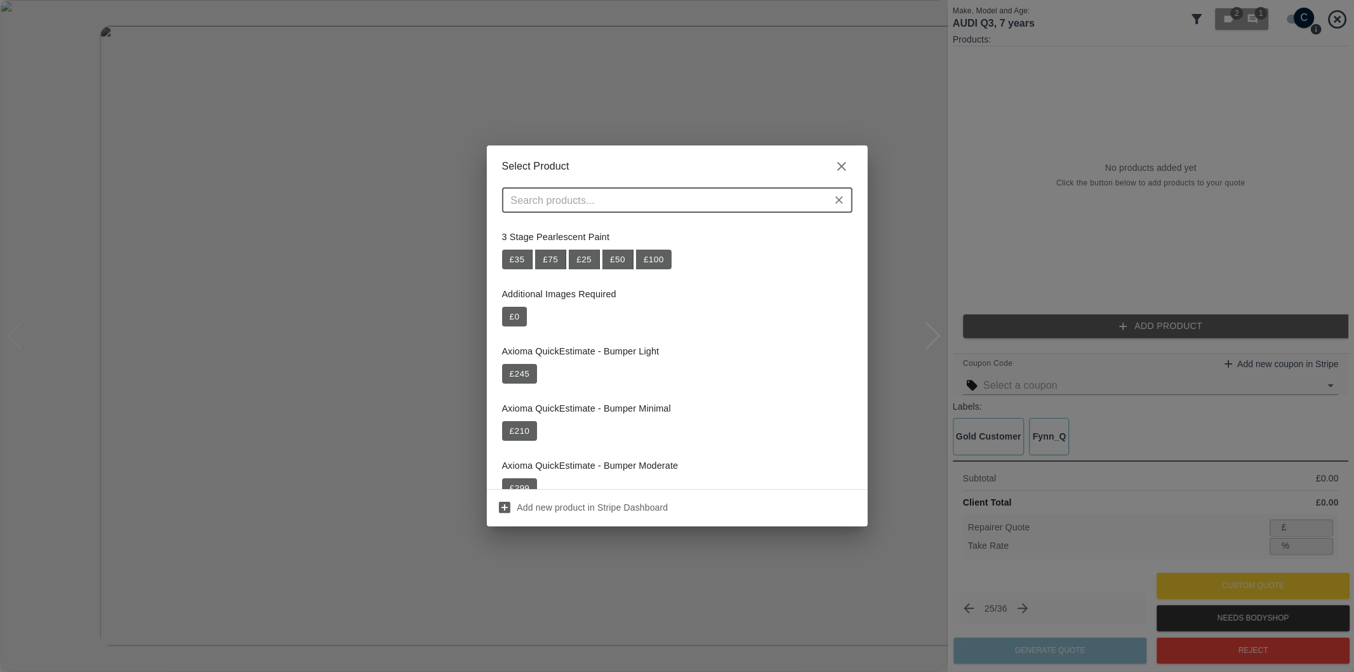
click at [698, 208] on input "text" at bounding box center [667, 200] width 322 height 18
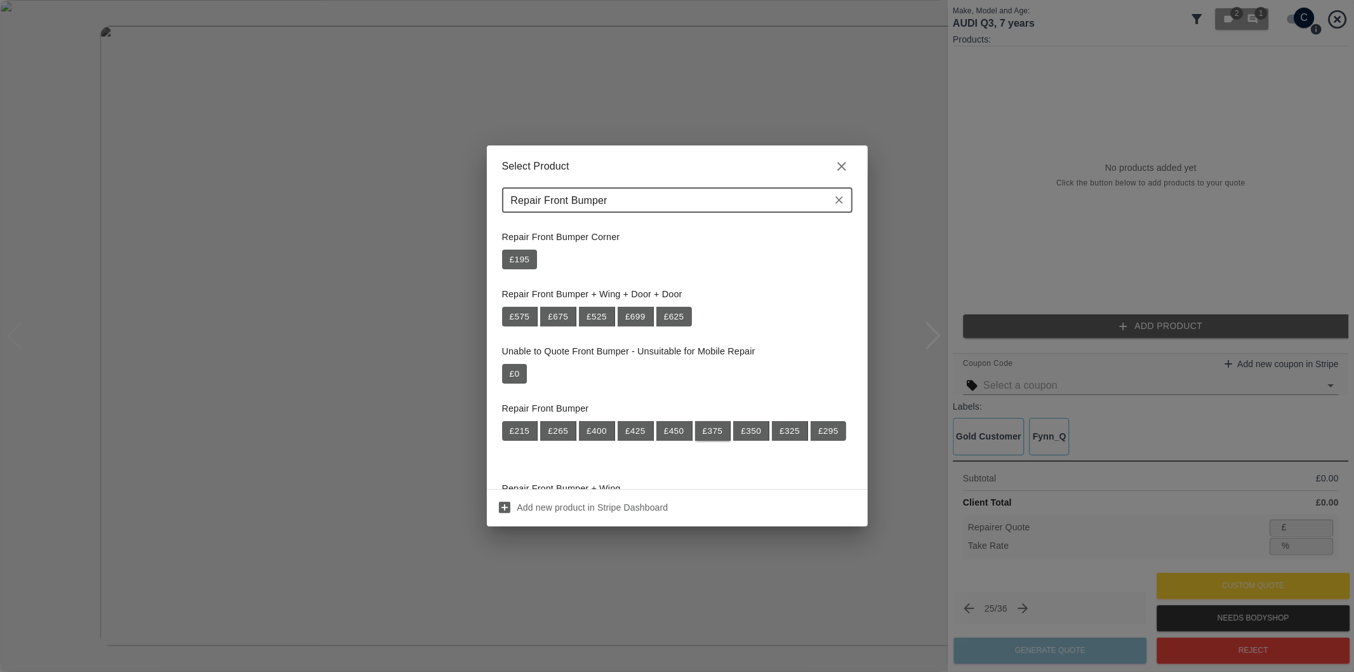
type input "Repair Front Bumper"
click at [714, 432] on button "£ 375" at bounding box center [713, 431] width 36 height 20
type input "243"
type input "35.2"
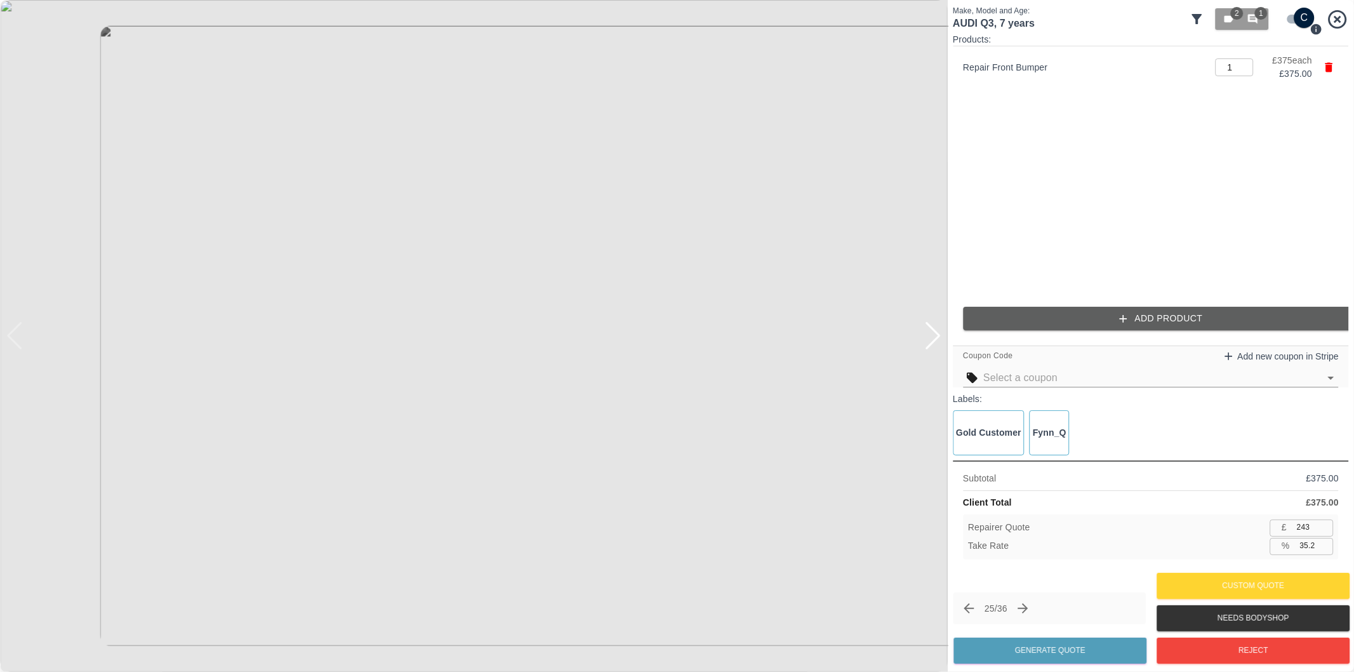
click at [1094, 321] on button "Add Product" at bounding box center [1161, 318] width 396 height 23
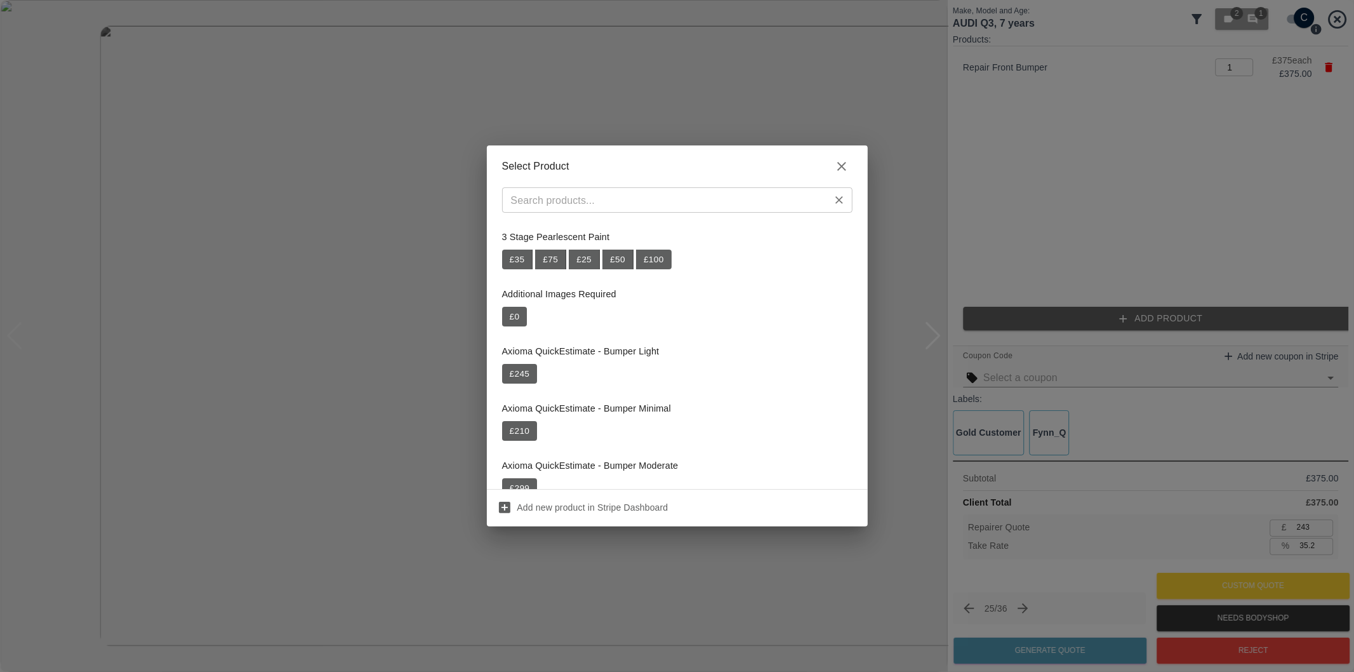
click at [669, 206] on input "text" at bounding box center [667, 200] width 322 height 18
paste input "Repair NSR Door"
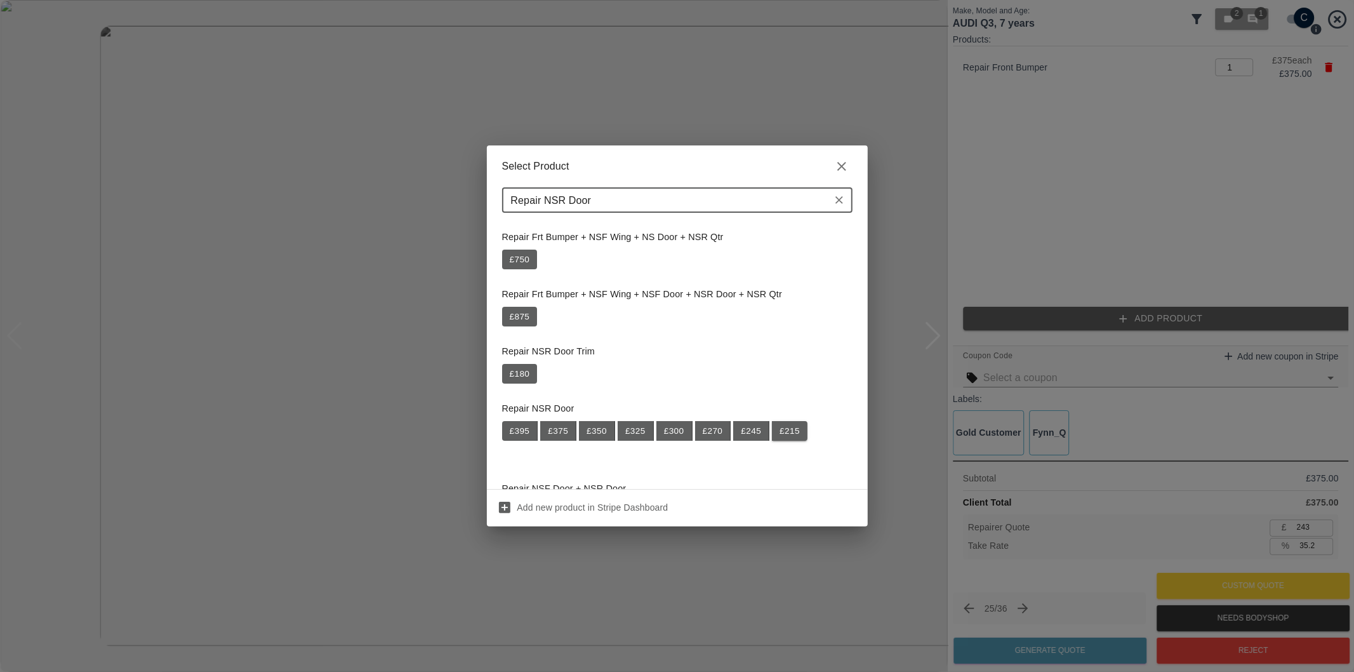
type input "Repair NSR Door"
click at [796, 429] on button "£ 215" at bounding box center [790, 431] width 36 height 20
type input "383"
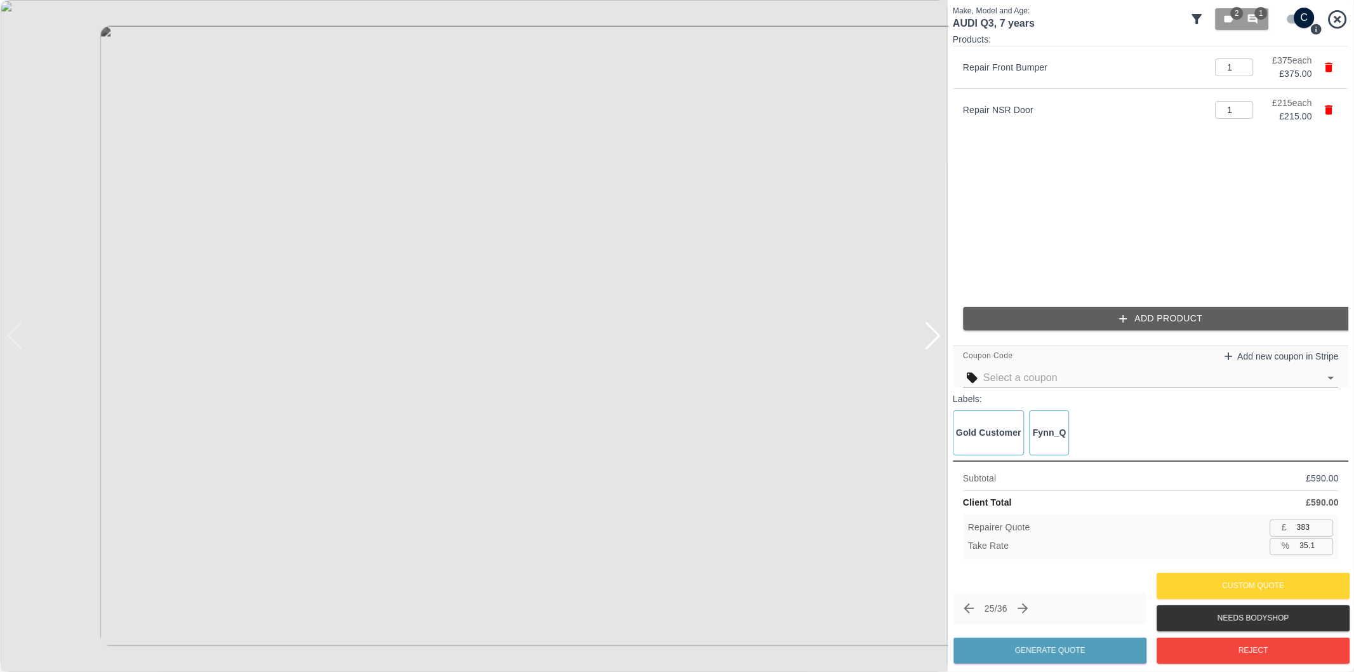
click at [1309, 547] on input "35.1" at bounding box center [1314, 546] width 39 height 16
type input "38.1"
type input "365"
type input "38.1"
click at [1050, 648] on button "Generate Quote" at bounding box center [1050, 650] width 193 height 26
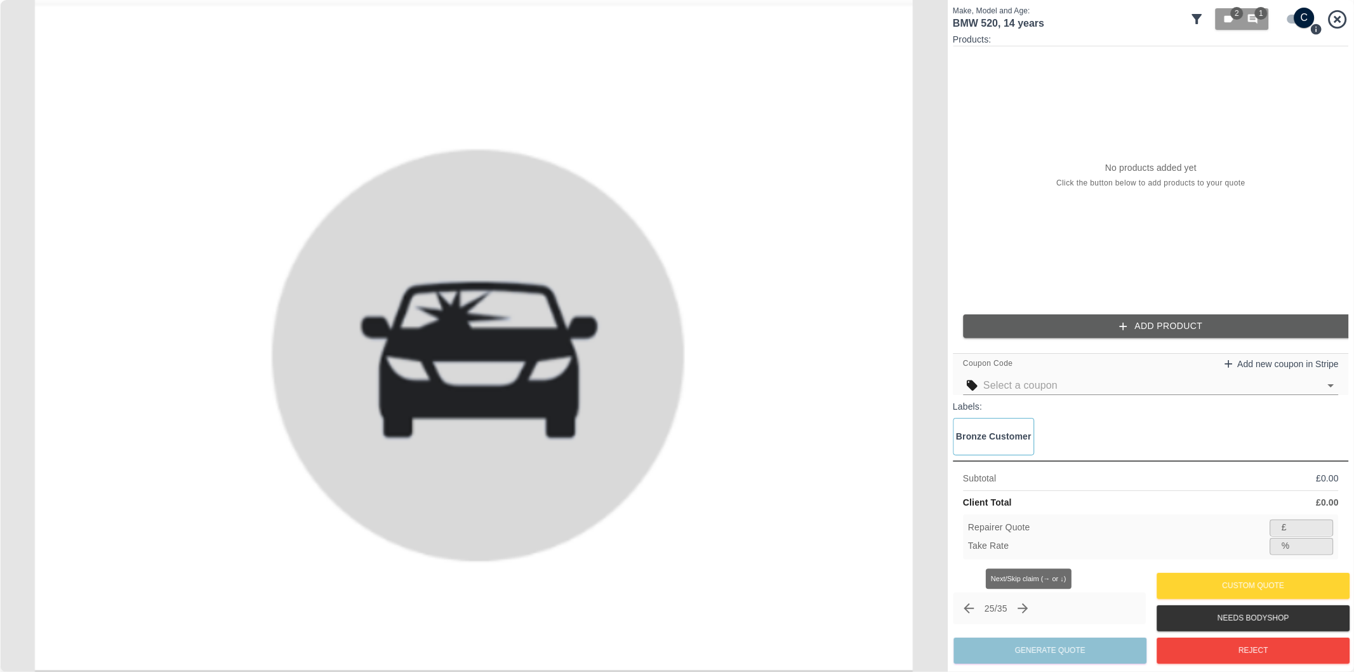
click at [1031, 613] on icon "Next claim" at bounding box center [1023, 608] width 15 height 15
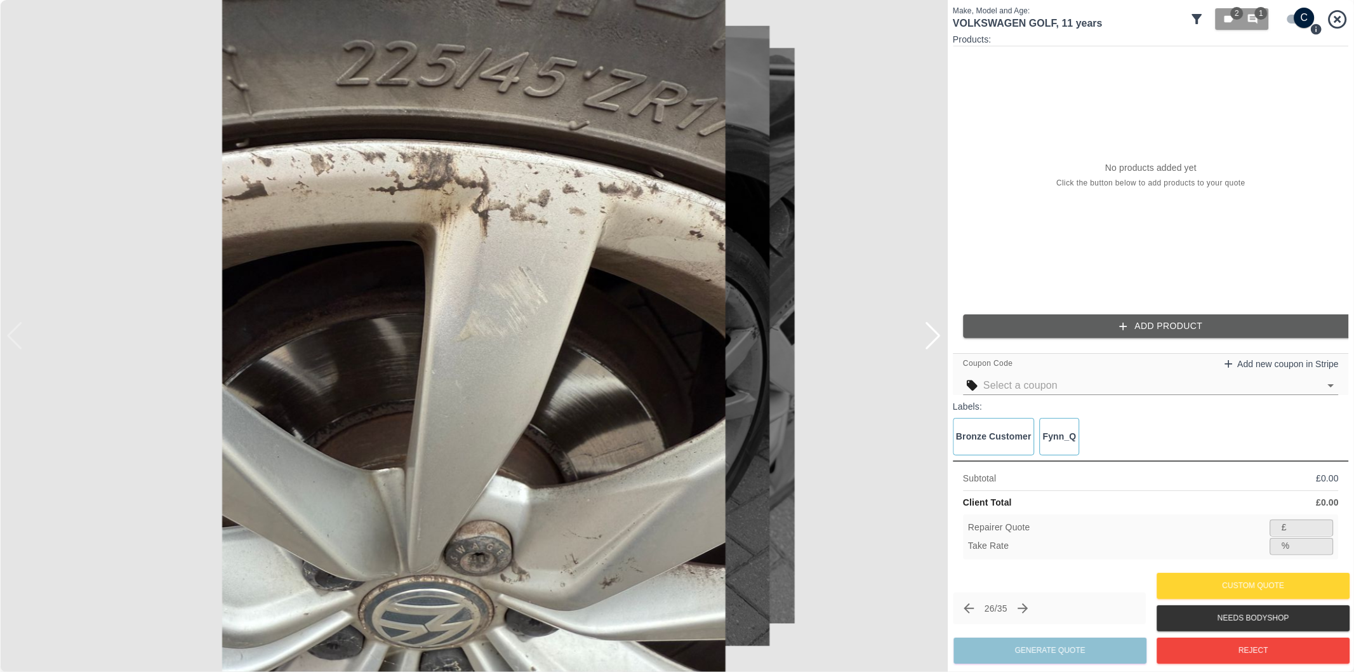
click at [936, 344] on div at bounding box center [932, 336] width 17 height 28
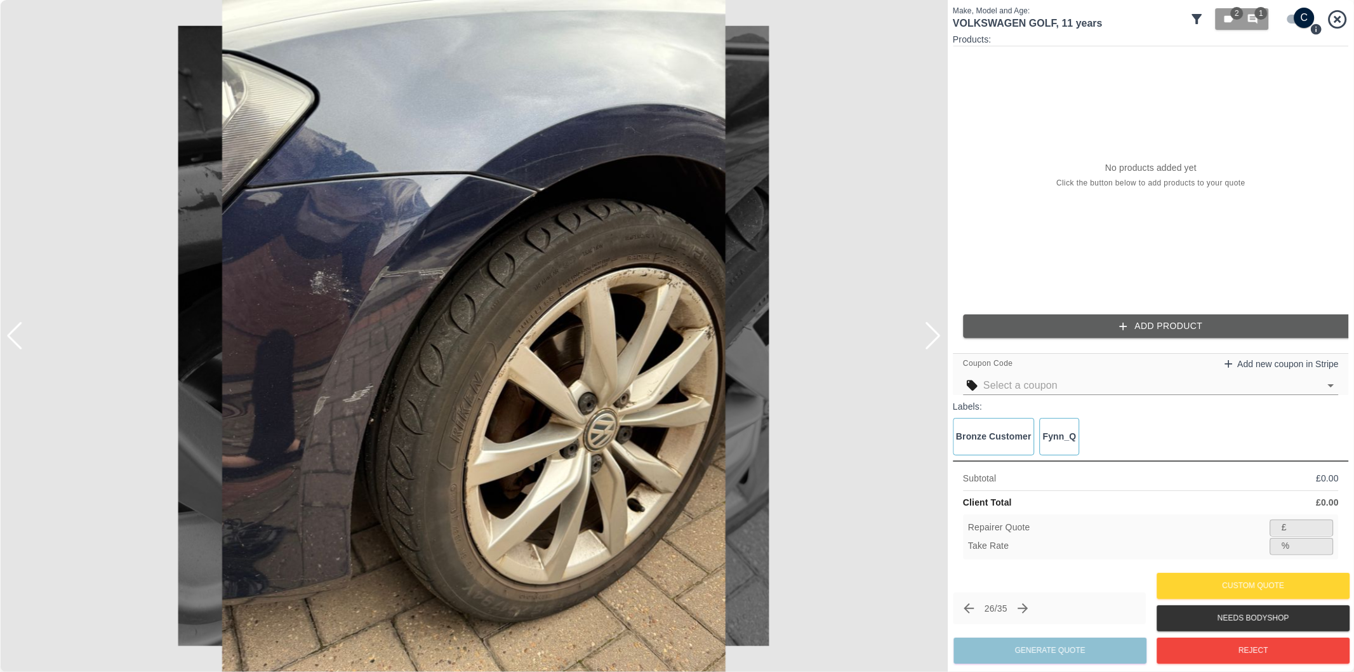
click at [936, 344] on div at bounding box center [932, 336] width 17 height 28
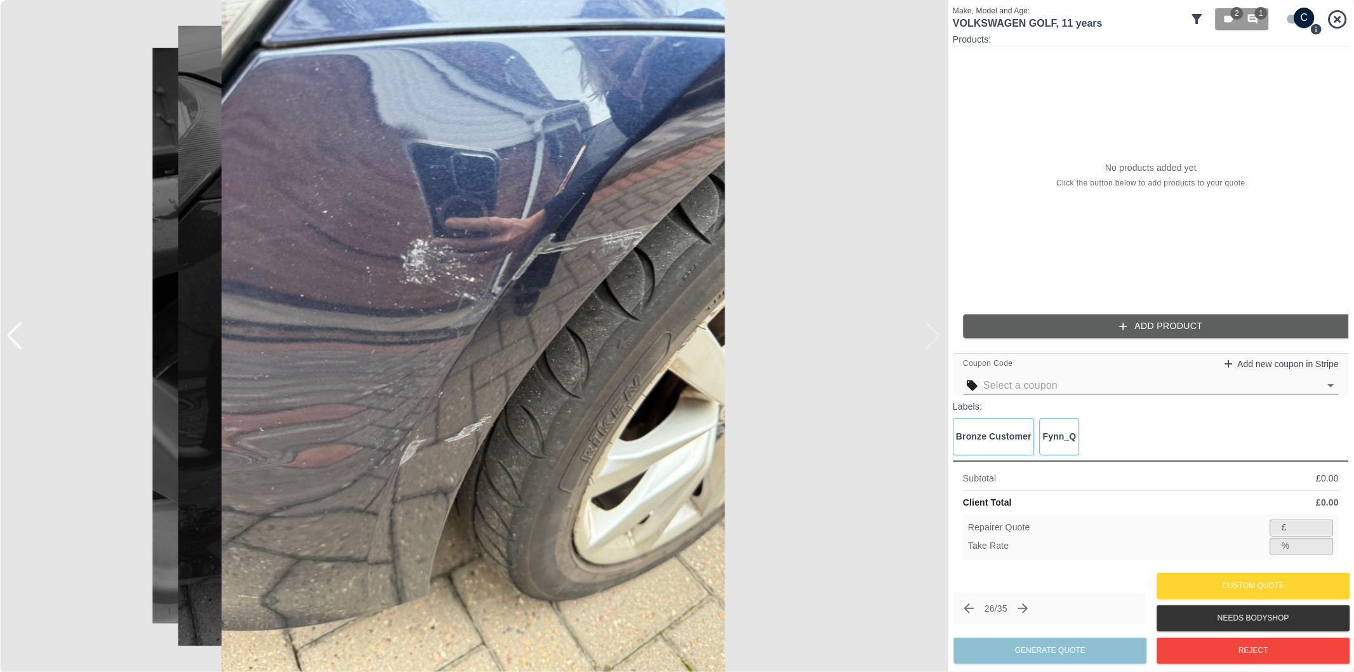
click at [936, 344] on div at bounding box center [474, 336] width 948 height 672
click at [13, 340] on div at bounding box center [14, 336] width 17 height 28
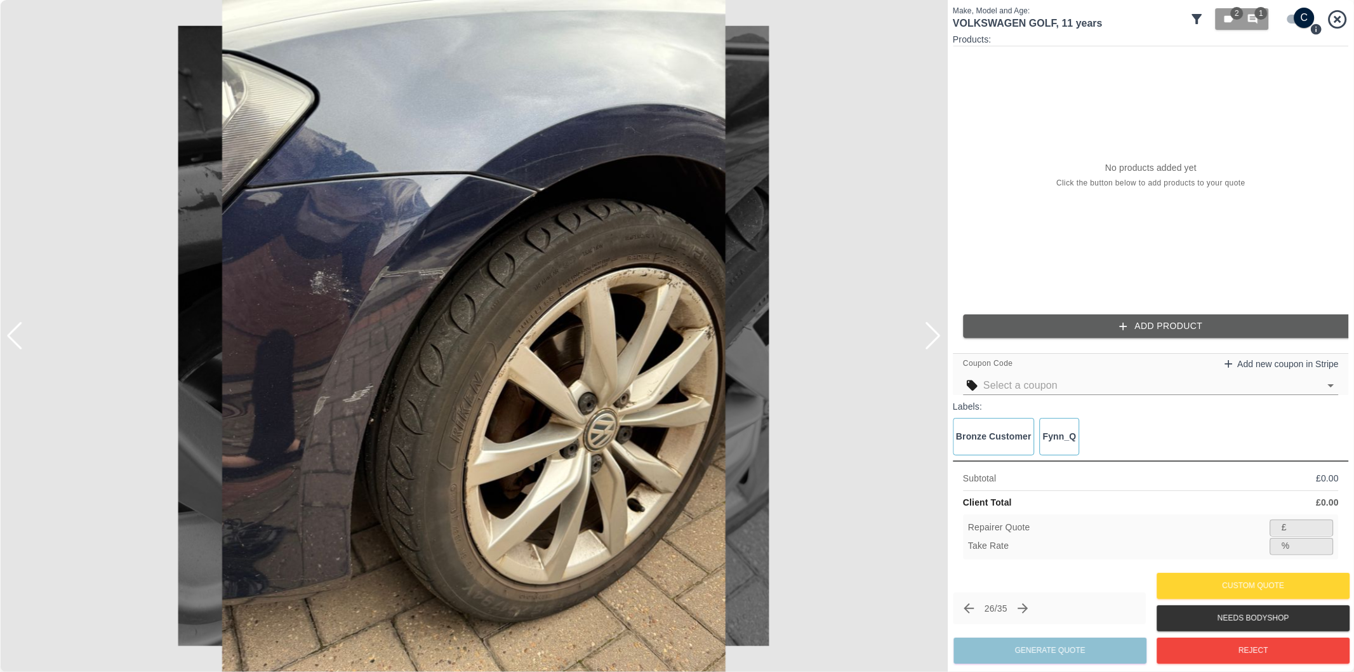
click at [15, 340] on div at bounding box center [14, 336] width 17 height 28
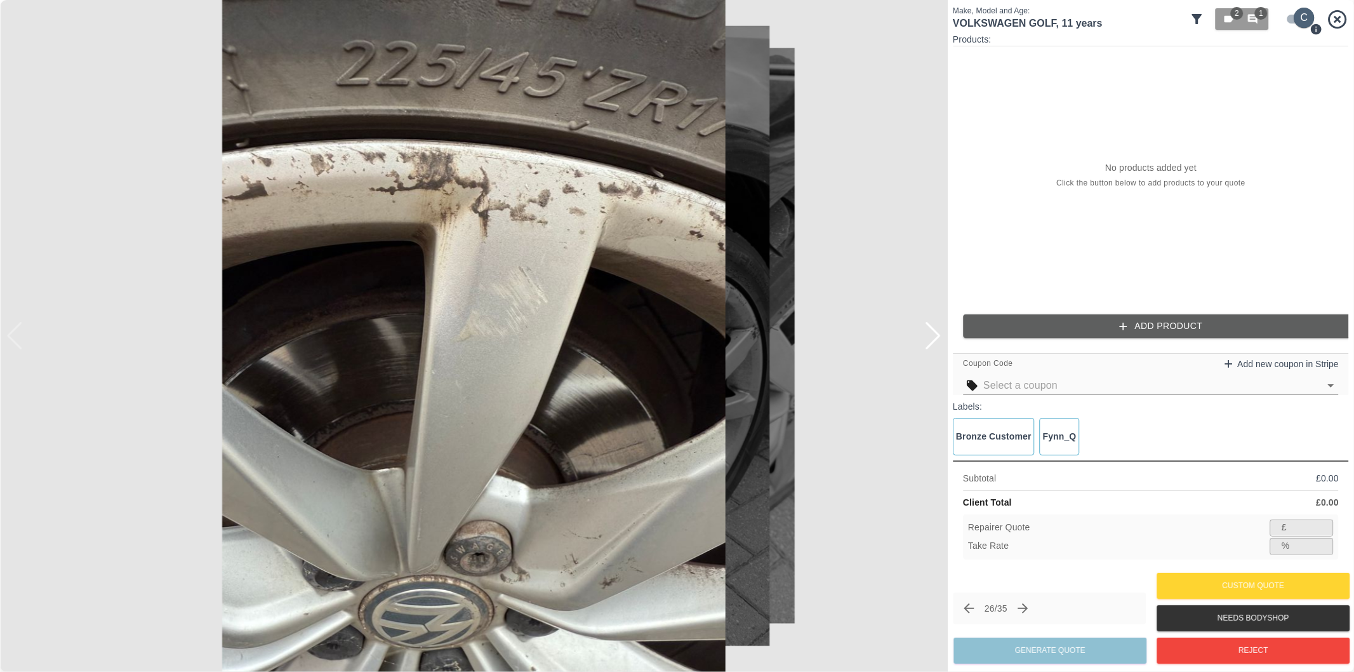
click at [1296, 20] on input "checkbox" at bounding box center [1304, 18] width 61 height 20
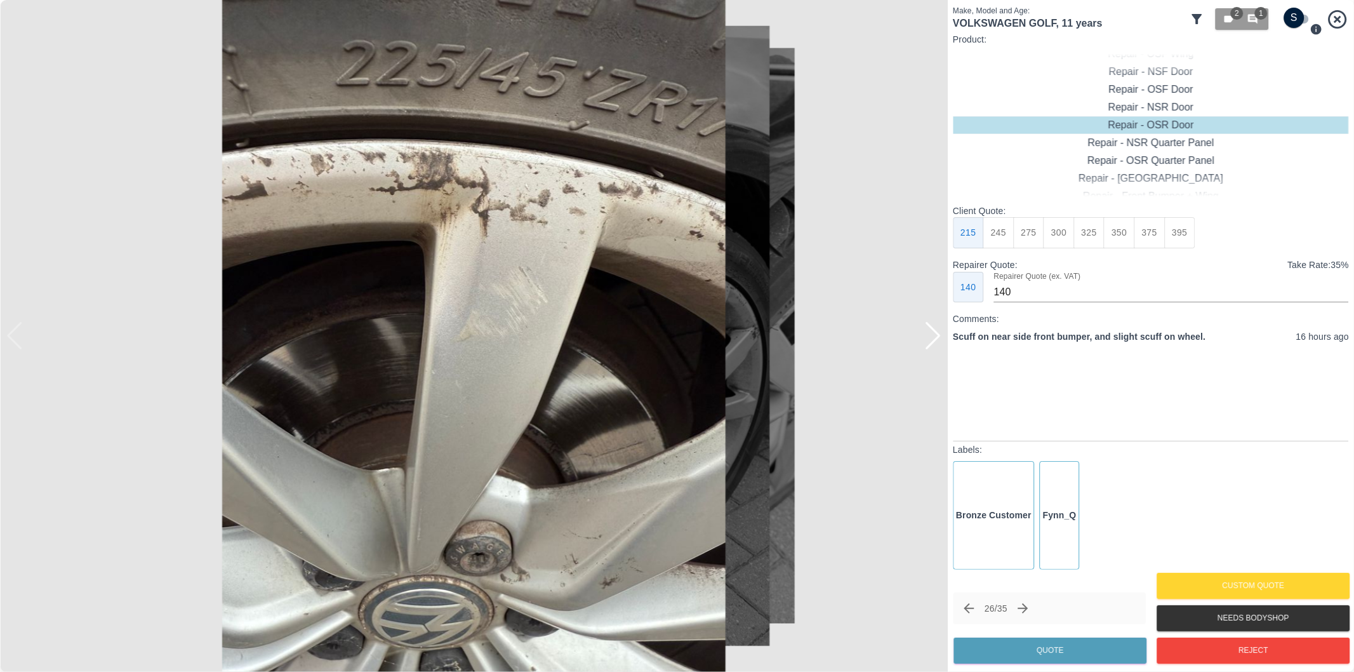
click at [1305, 11] on input "checkbox" at bounding box center [1294, 18] width 61 height 20
checkbox input "true"
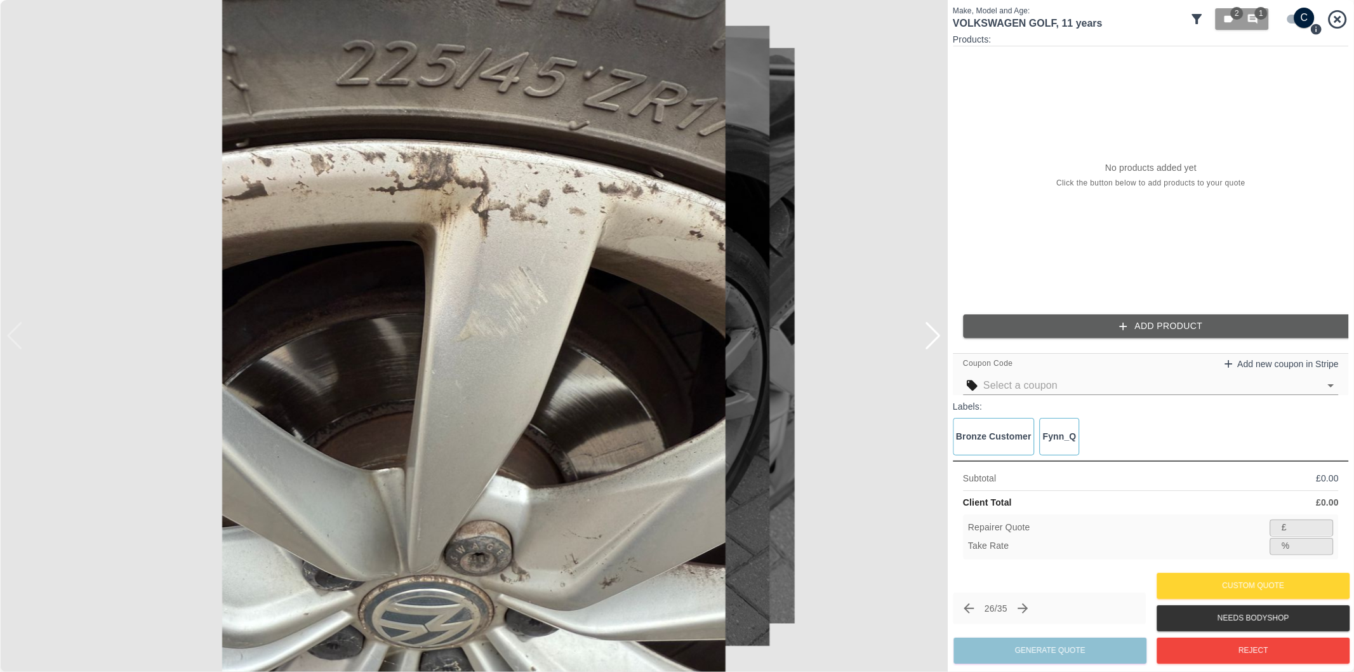
click at [933, 336] on div at bounding box center [932, 336] width 17 height 28
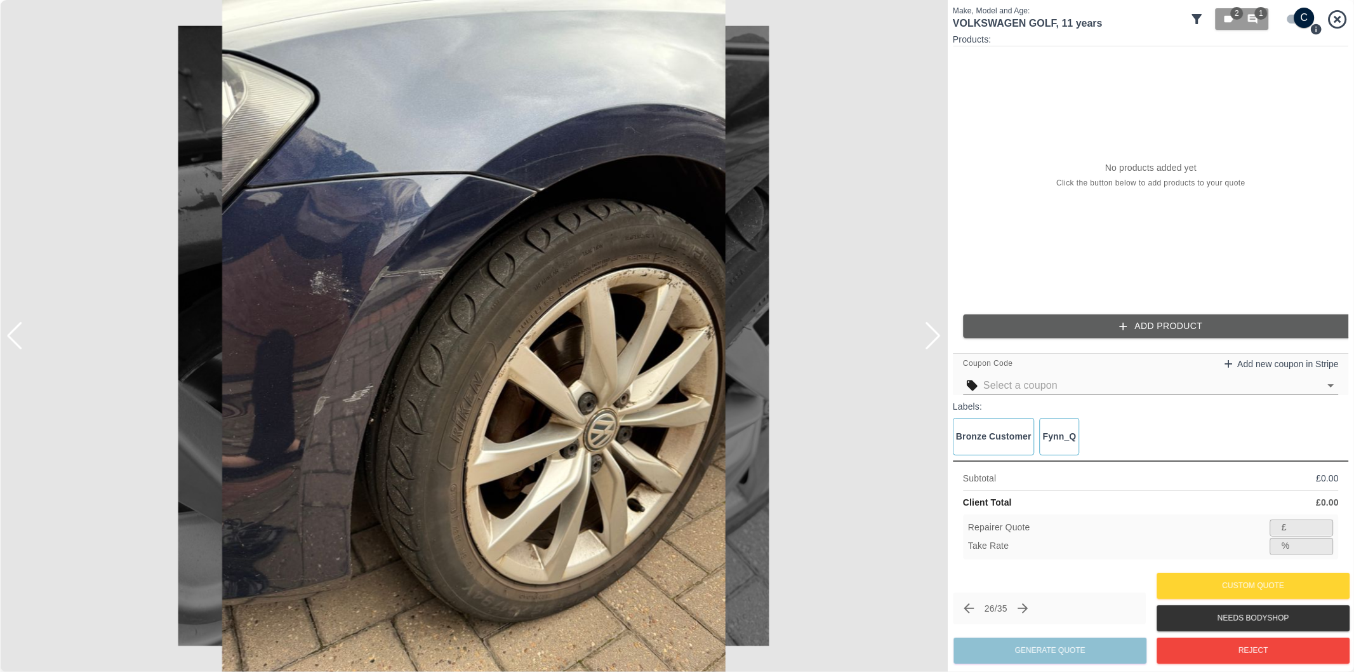
click at [1086, 325] on button "Add Product" at bounding box center [1161, 325] width 396 height 23
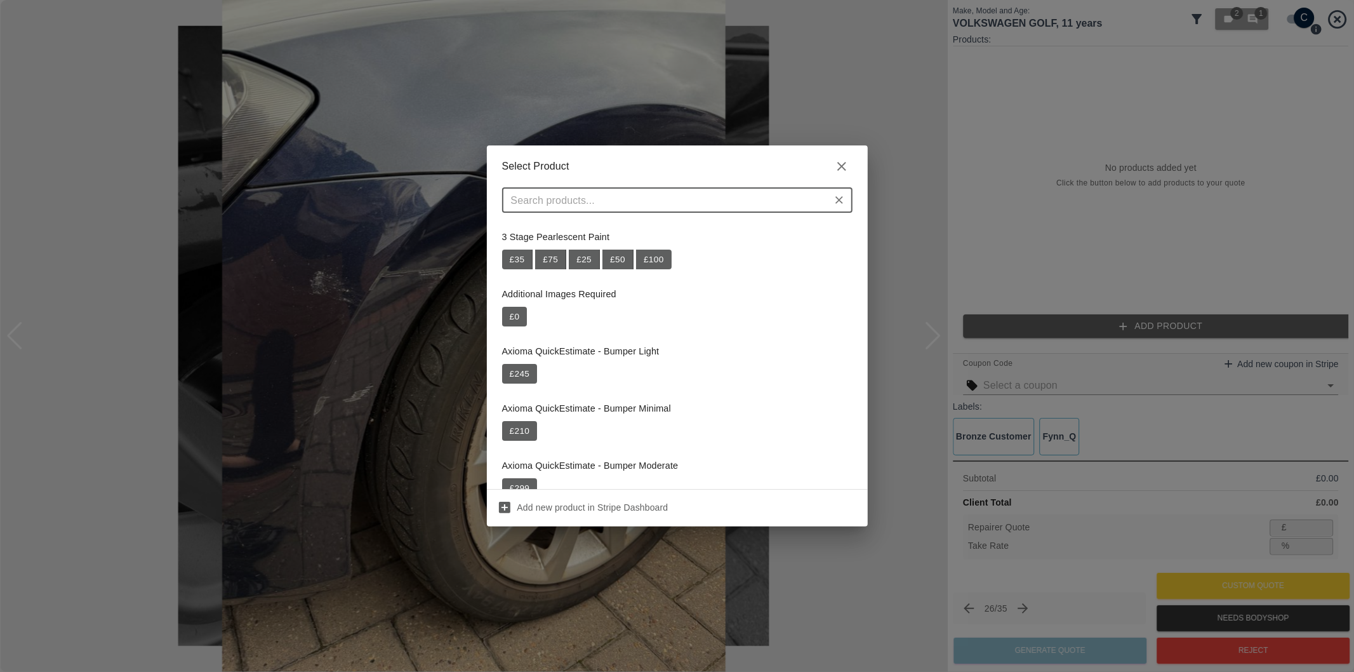
click at [723, 201] on input "text" at bounding box center [667, 200] width 322 height 18
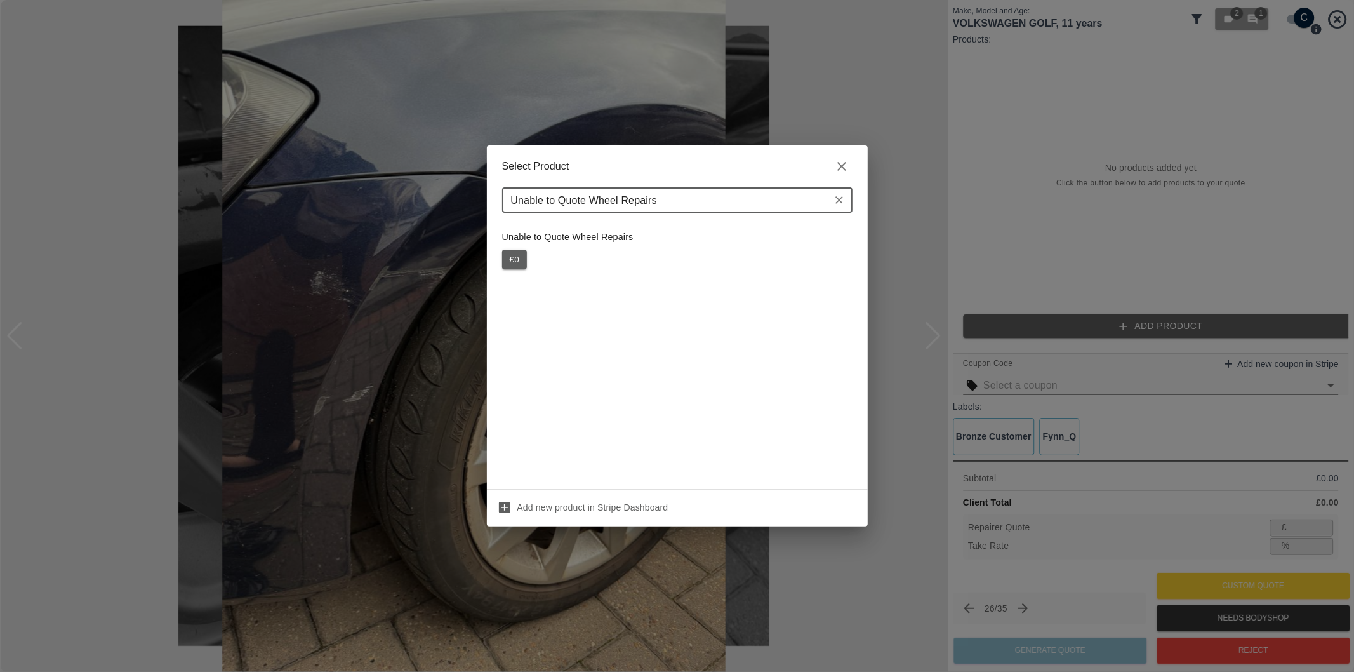
type input "Unable to Quote Wheel Repairs"
click at [514, 256] on button "£ 0" at bounding box center [514, 260] width 25 height 20
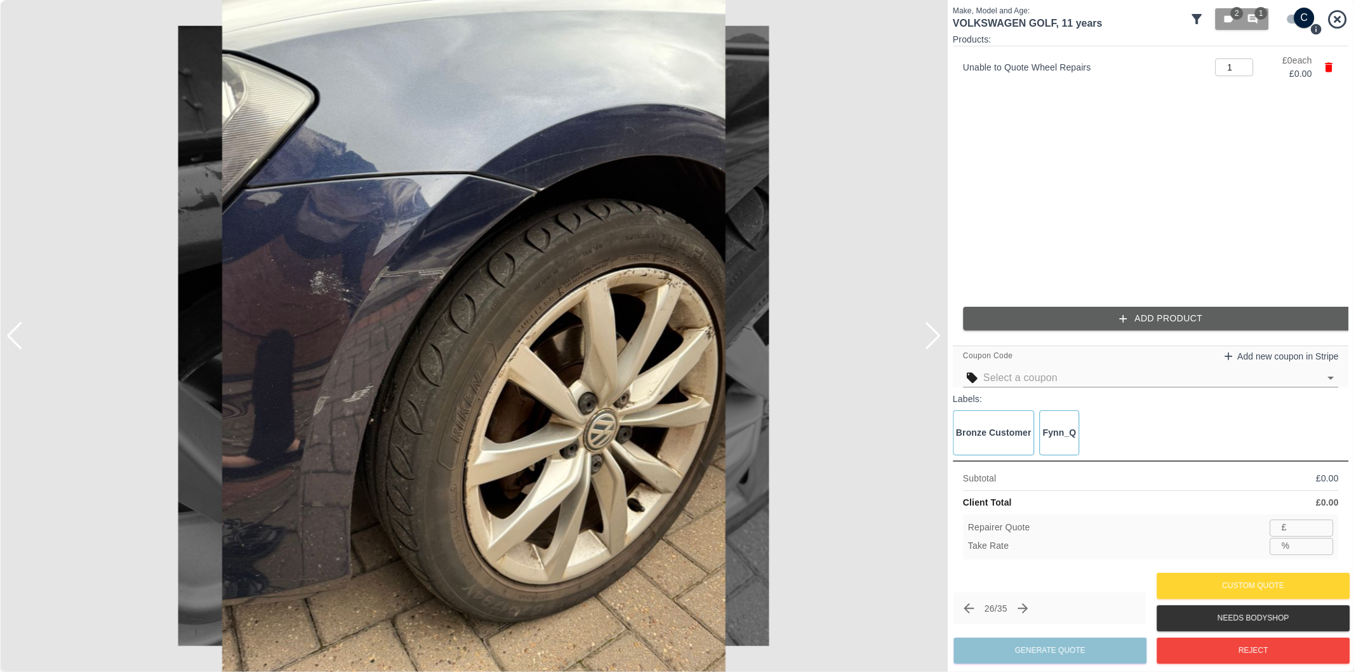
click at [1115, 312] on button "Add Product" at bounding box center [1161, 318] width 396 height 23
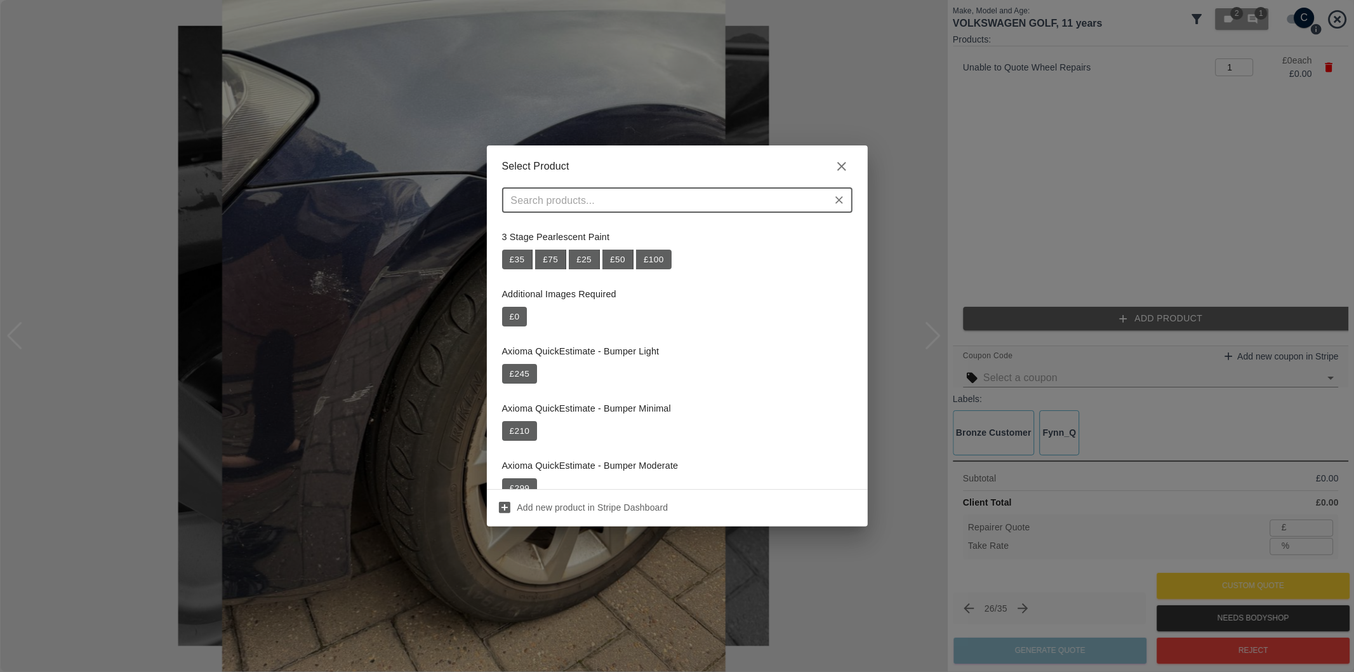
click at [1025, 220] on div "Select Product ​ 3 Stage Pearlescent Paint £ 35 £ 75 £ 25 £ 50 £ 100 Additional…" at bounding box center [677, 336] width 1354 height 672
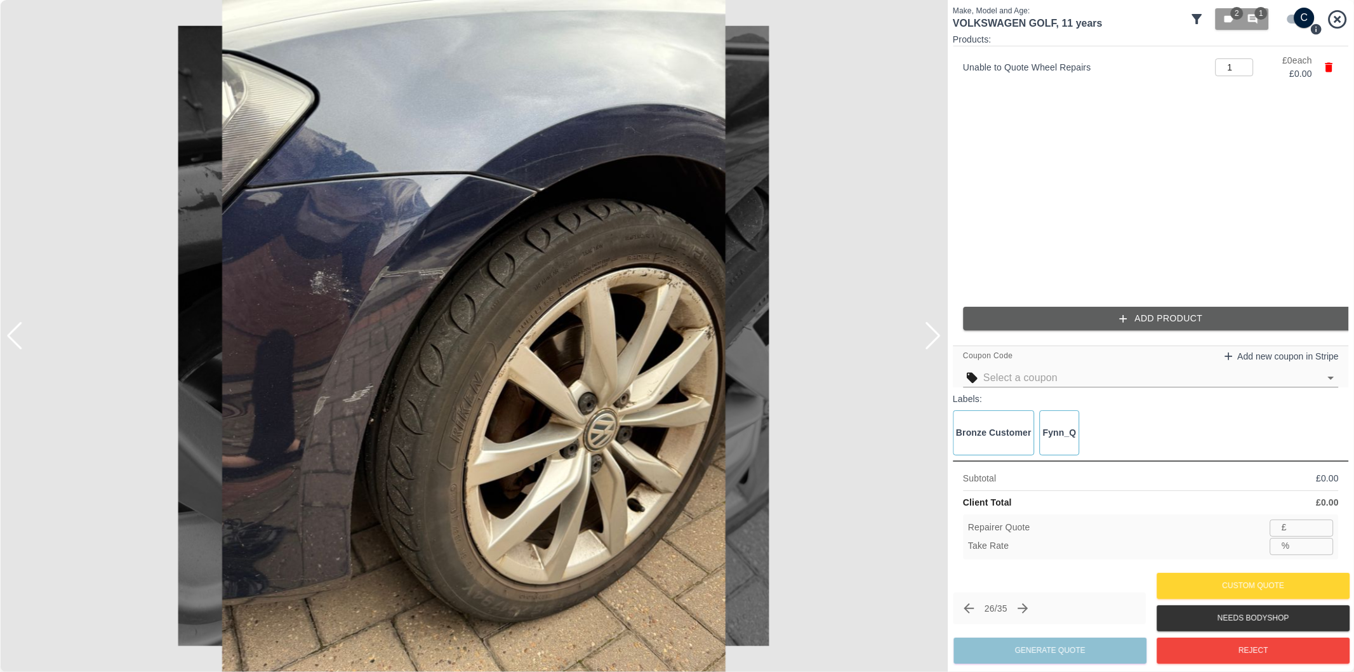
click at [505, 185] on img at bounding box center [474, 336] width 948 height 672
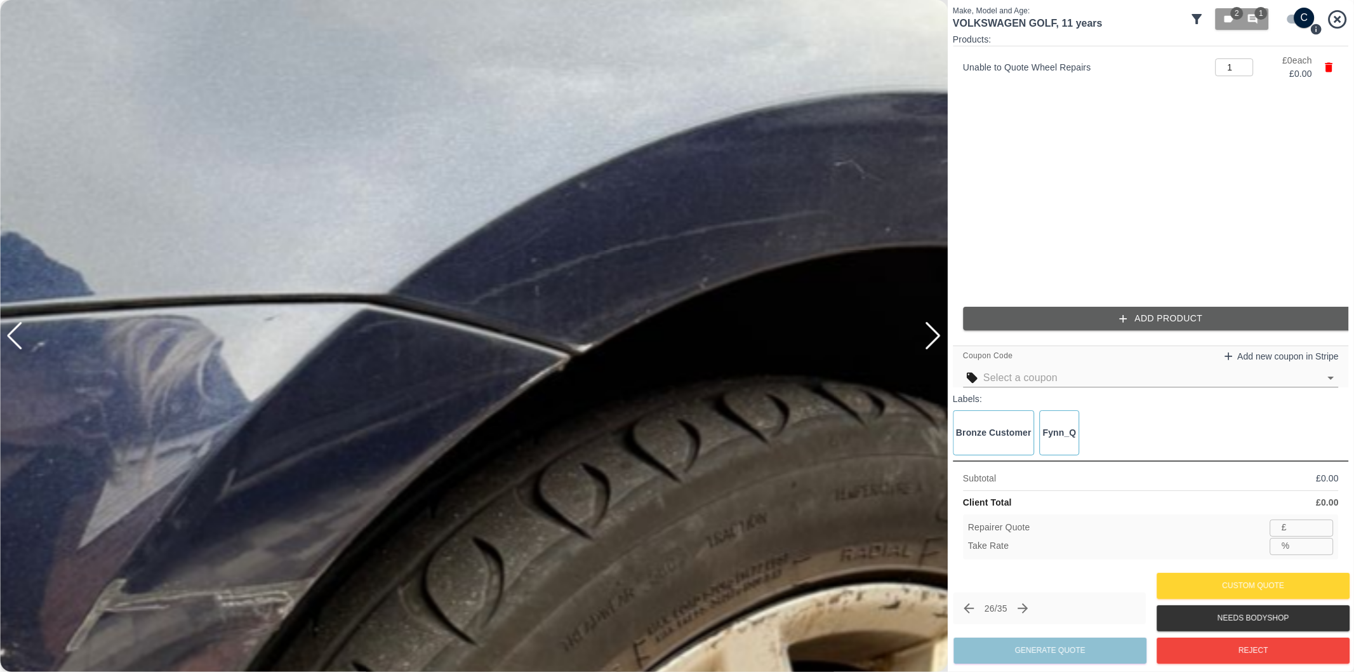
click at [935, 338] on div at bounding box center [932, 336] width 17 height 28
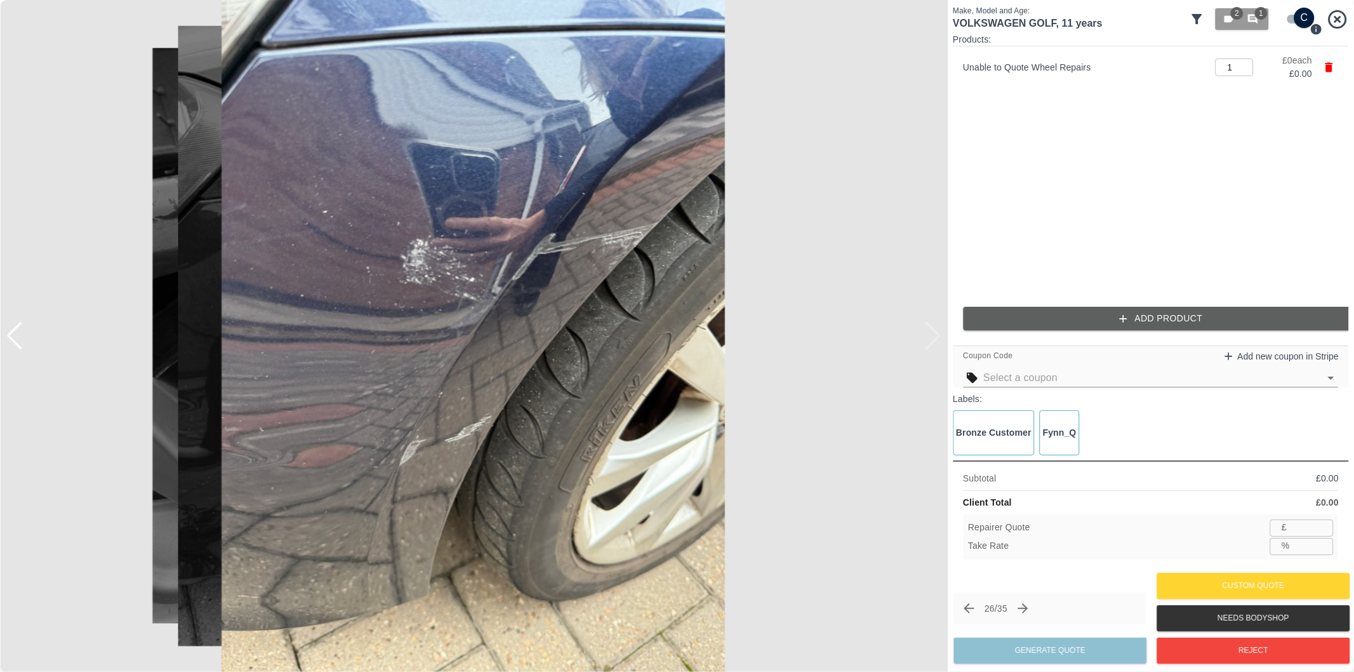
click at [16, 333] on div at bounding box center [14, 336] width 17 height 28
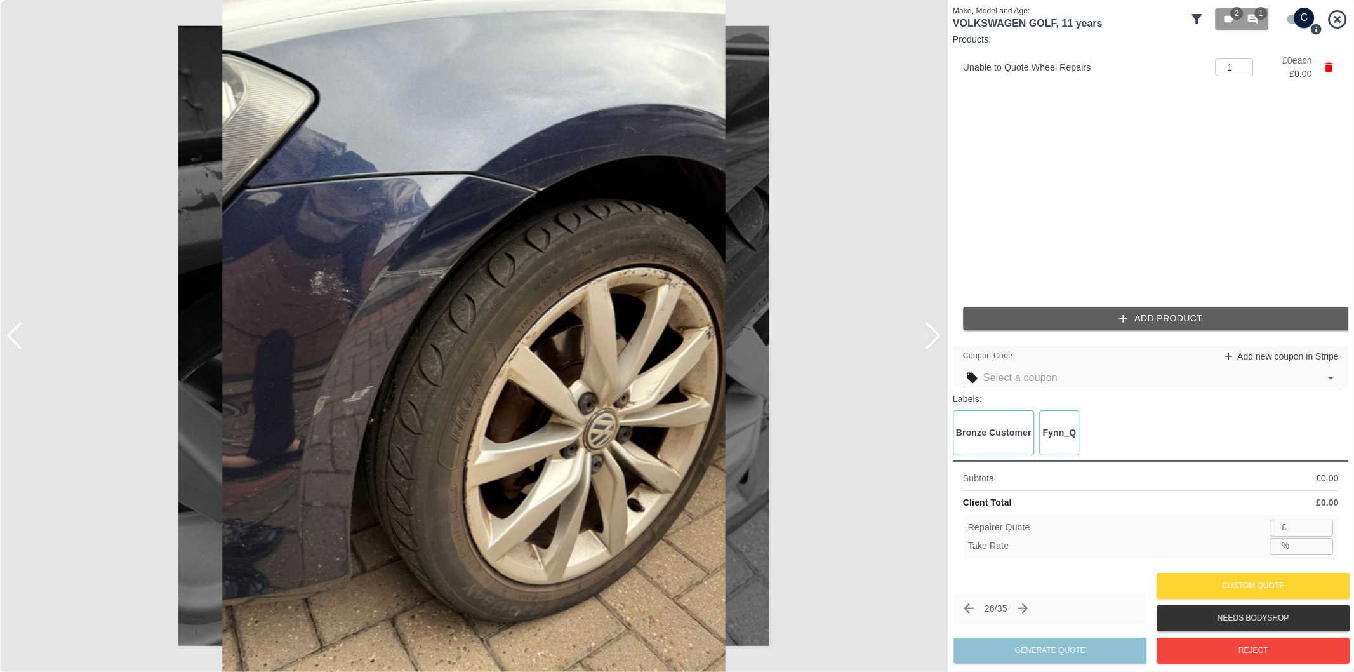
click at [509, 183] on img at bounding box center [474, 336] width 948 height 672
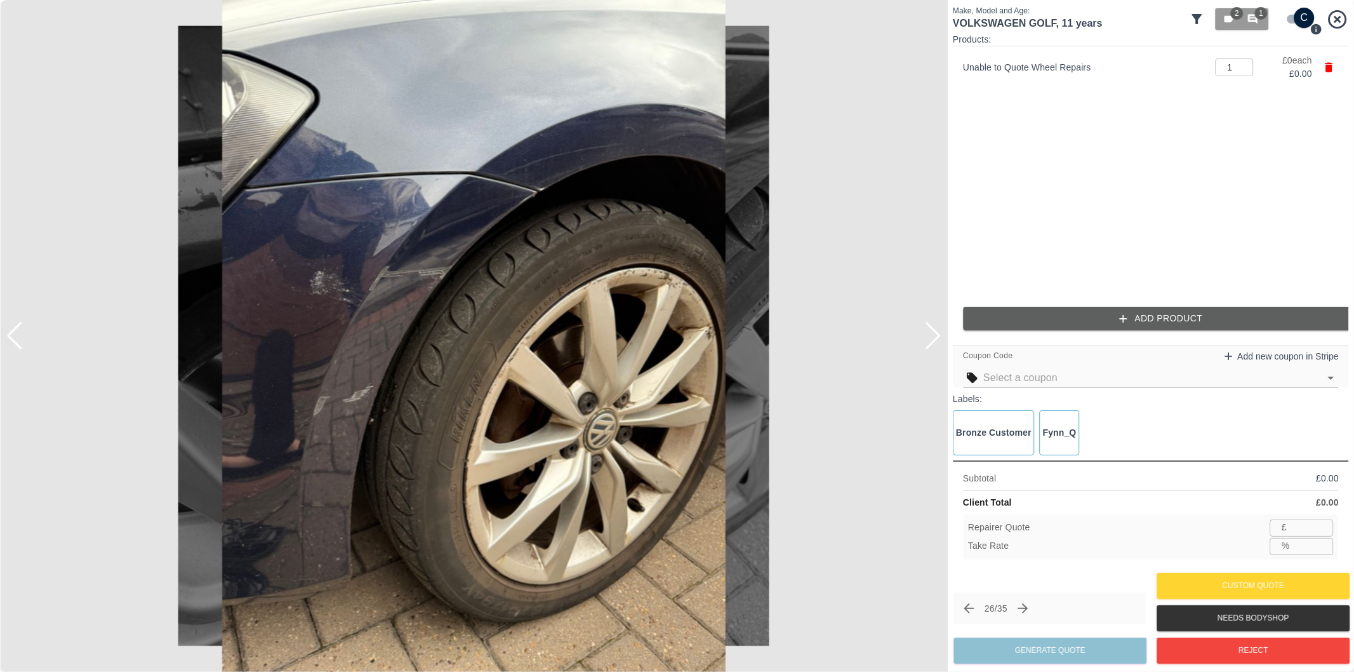
drag, startPoint x: 1096, startPoint y: 208, endPoint x: 1202, endPoint y: 154, distance: 119.0
click at [1110, 199] on ul "Unable to Quote Wheel Repairs 1 ​ £ 0 each £ 0.00" at bounding box center [1151, 171] width 396 height 250
click at [1084, 319] on button "Add Product" at bounding box center [1161, 318] width 396 height 23
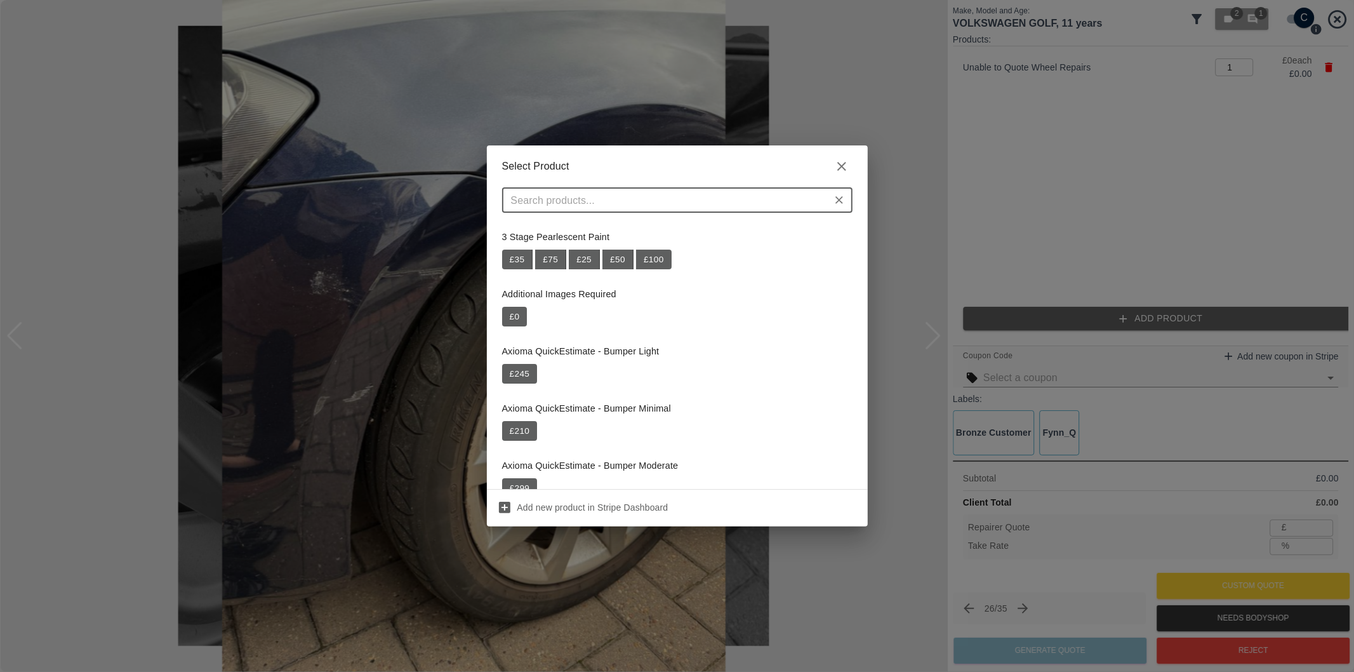
click at [737, 208] on input "text" at bounding box center [667, 200] width 322 height 18
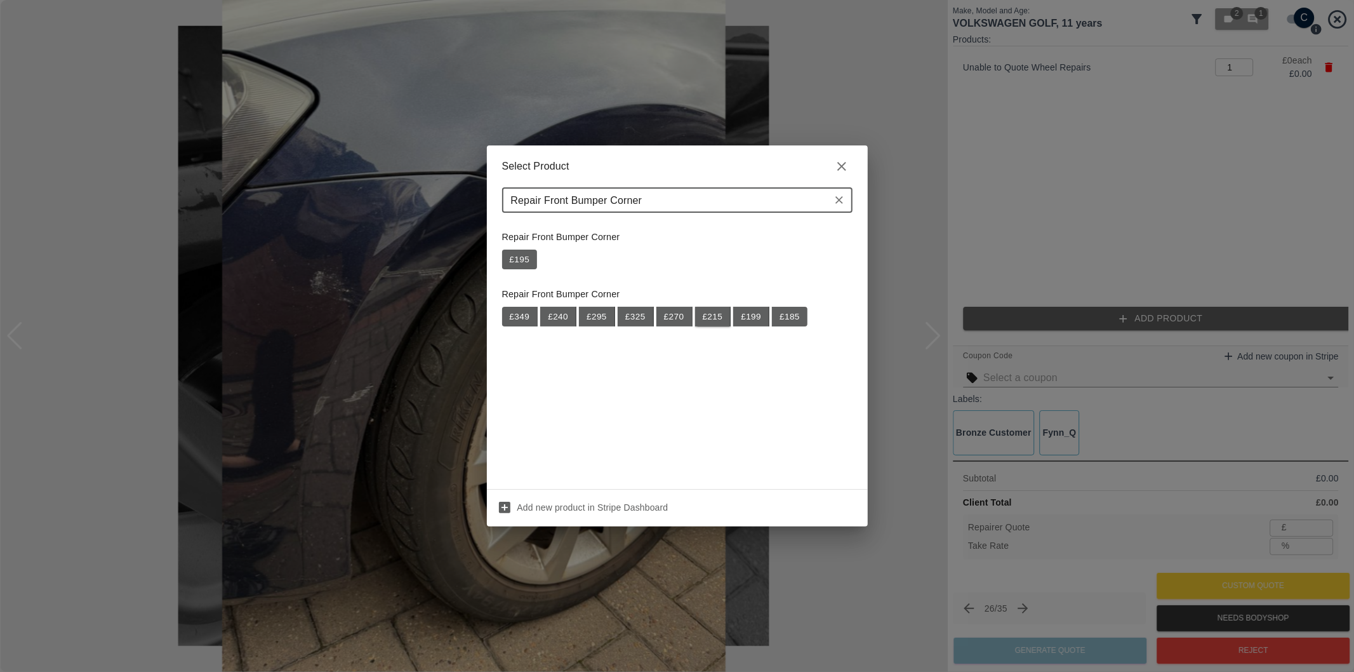
type input "Repair Front Bumper Corner"
click at [718, 318] on button "£ 215" at bounding box center [713, 317] width 36 height 20
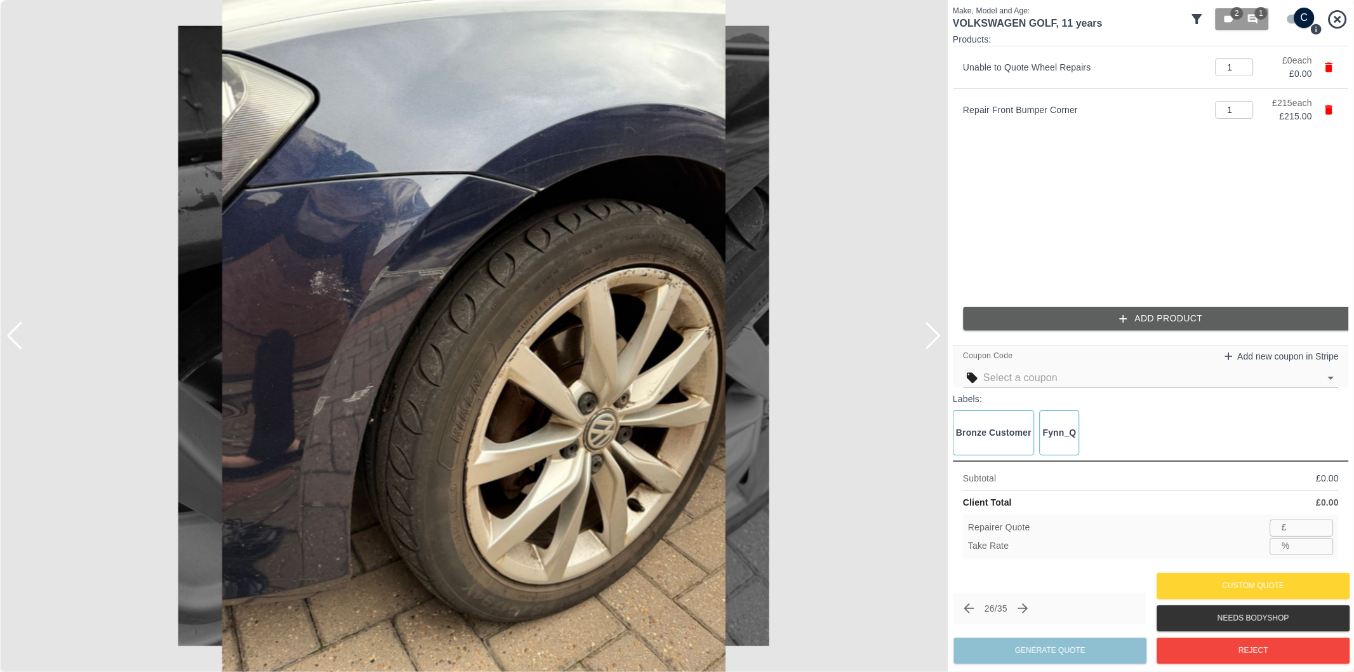
type input "139"
click at [1309, 545] on input "35.3" at bounding box center [1314, 546] width 39 height 16
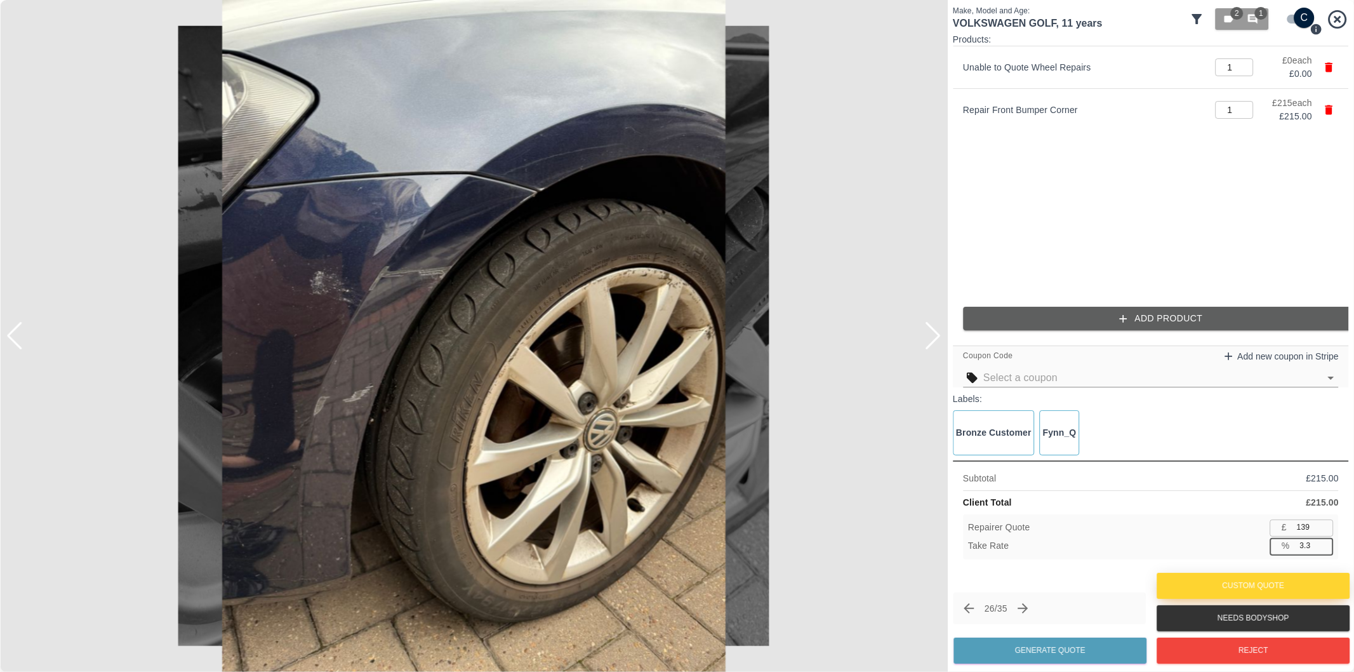
type input "37.3"
type input "134"
type input "37.7"
click at [1082, 648] on button "Generate Quote" at bounding box center [1050, 650] width 193 height 26
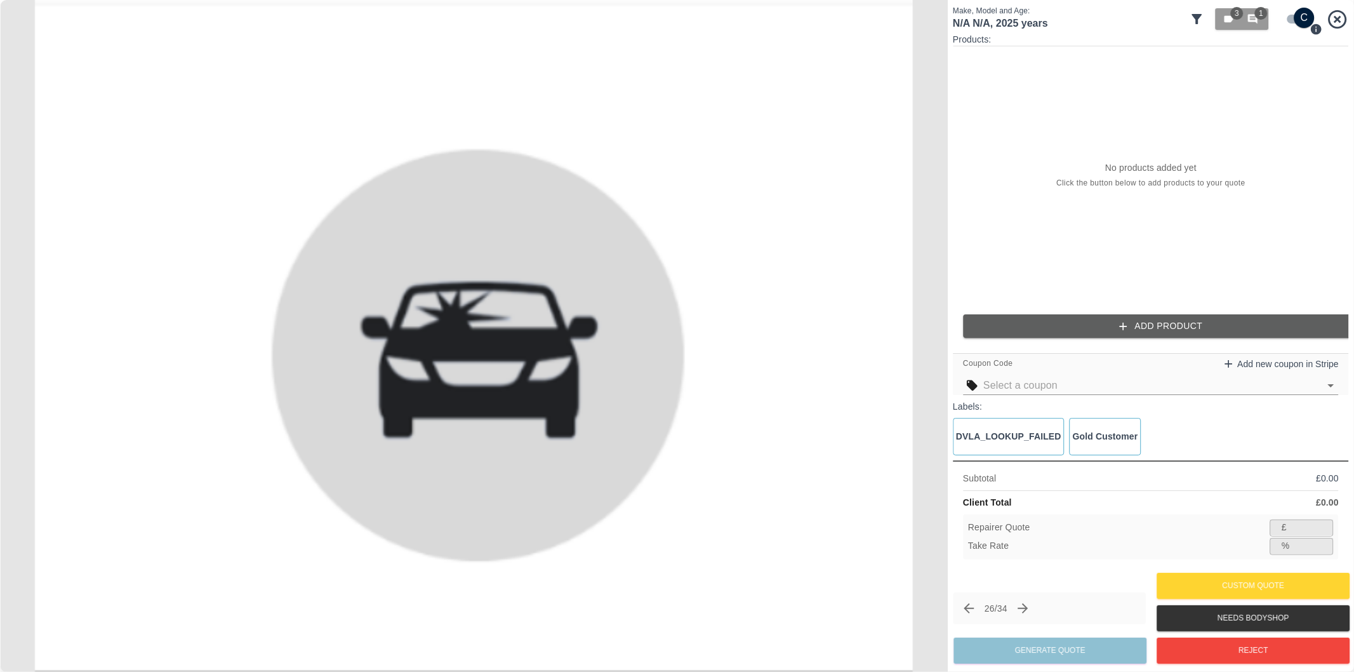
click at [1024, 604] on icon "Next claim" at bounding box center [1023, 608] width 15 height 15
click at [1027, 605] on icon "Next claim" at bounding box center [1023, 608] width 15 height 15
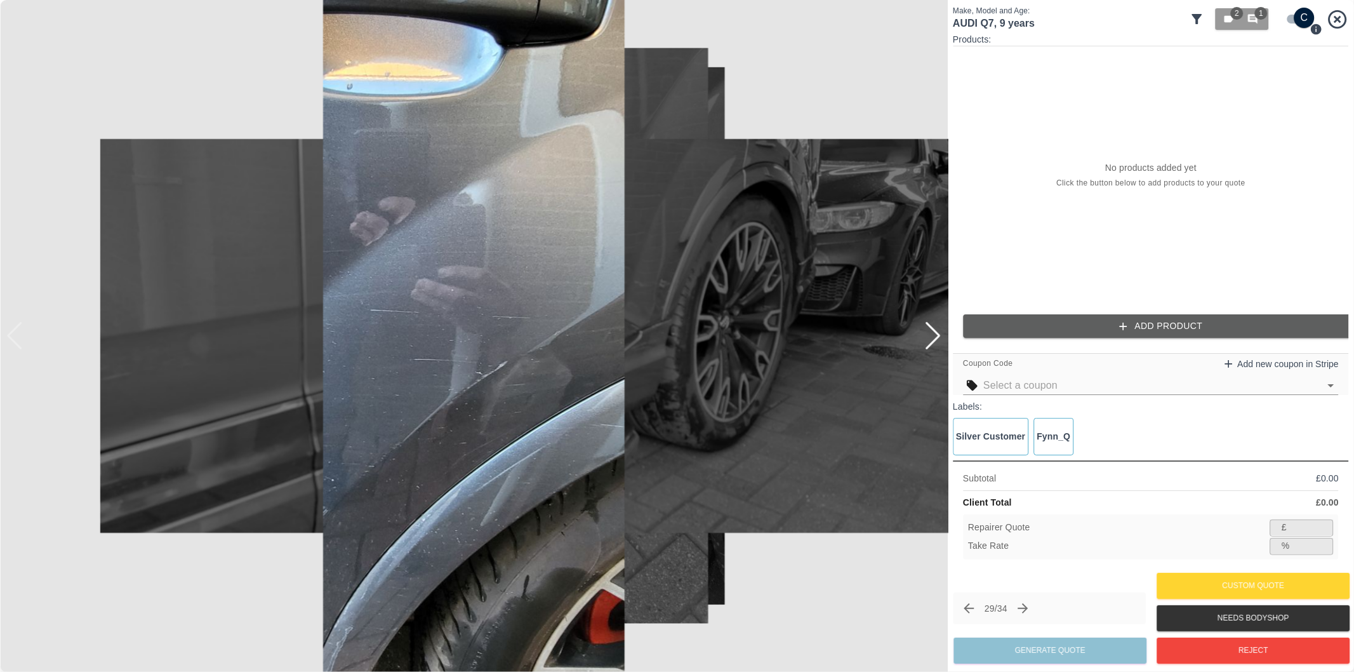
click at [934, 334] on div at bounding box center [932, 336] width 17 height 28
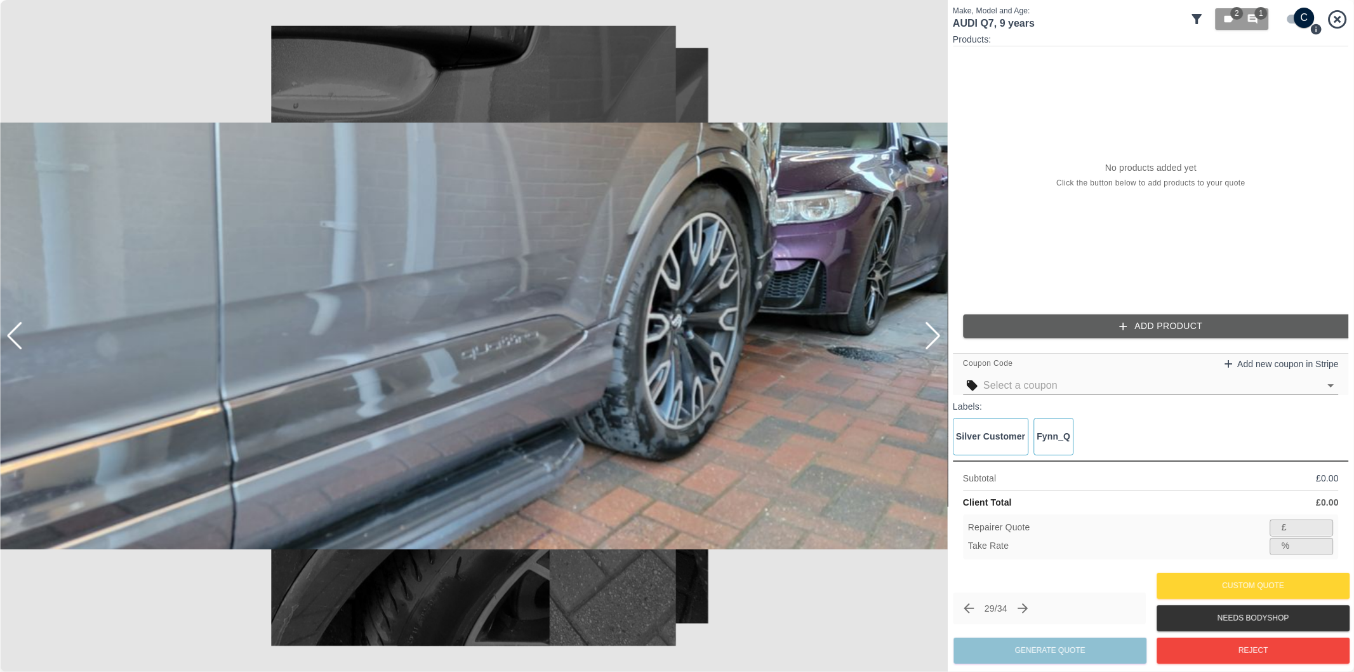
click at [934, 334] on div at bounding box center [932, 336] width 17 height 28
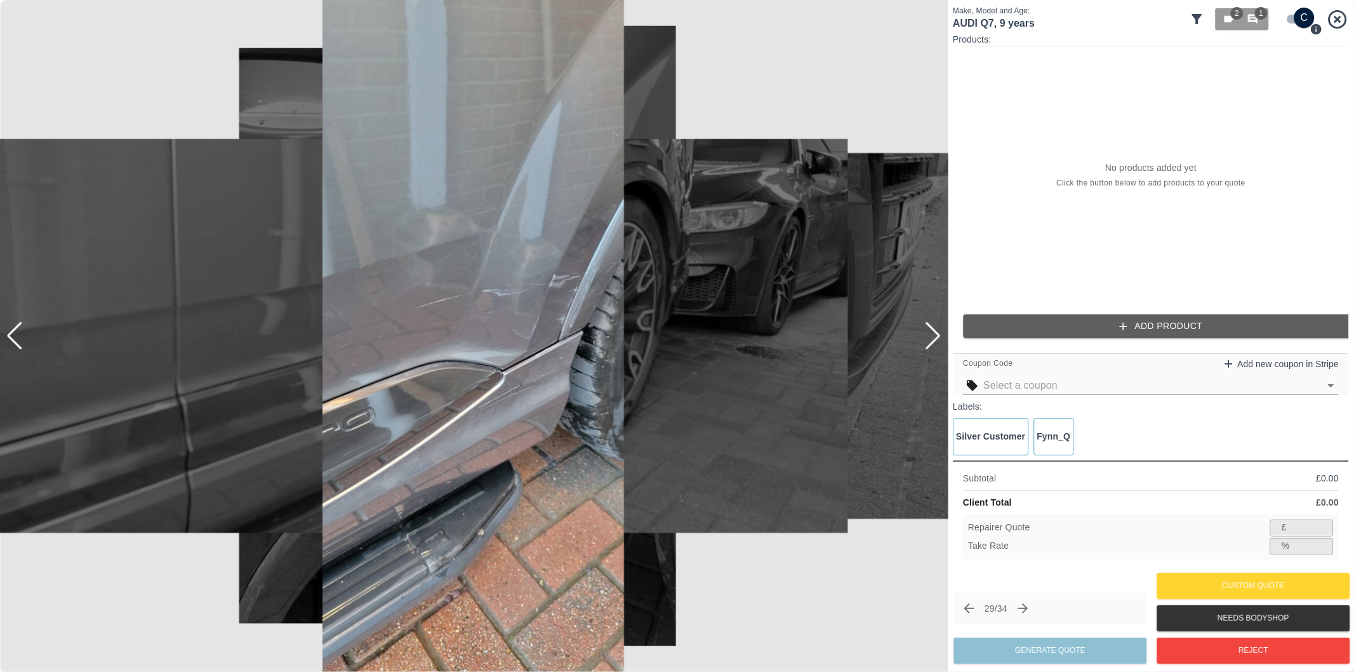
click at [934, 334] on div at bounding box center [932, 336] width 17 height 28
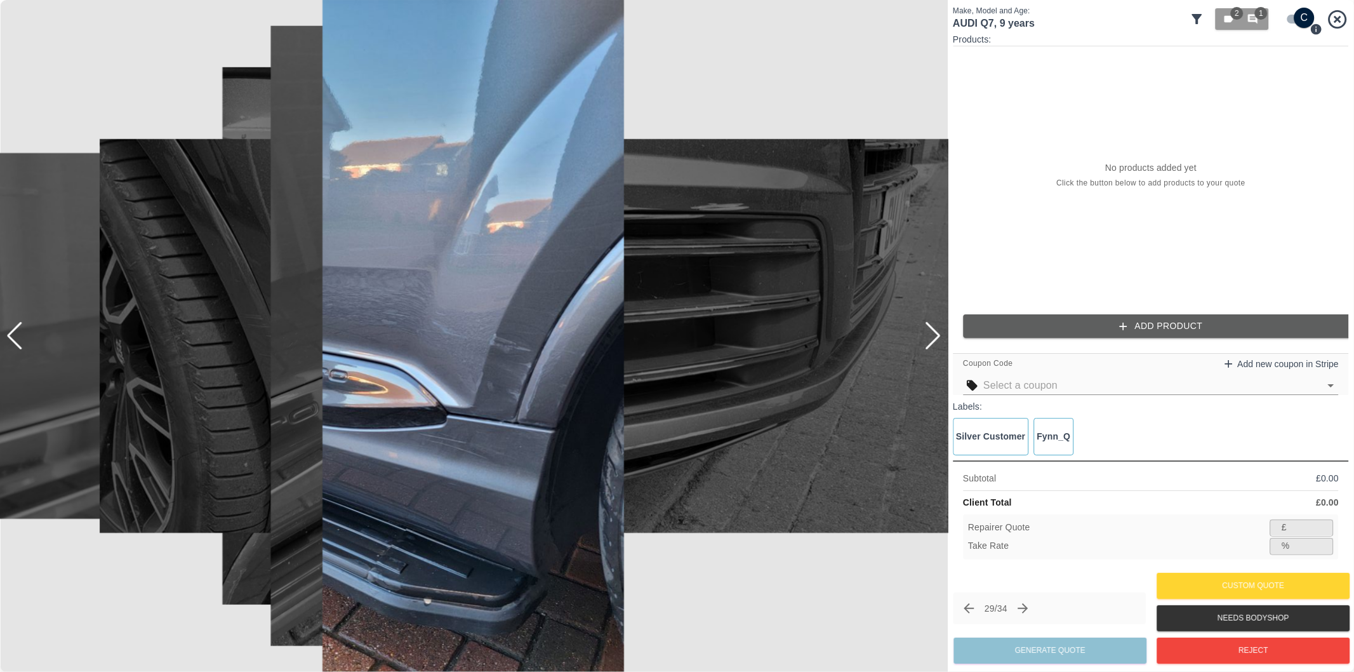
click at [932, 336] on div at bounding box center [932, 336] width 17 height 28
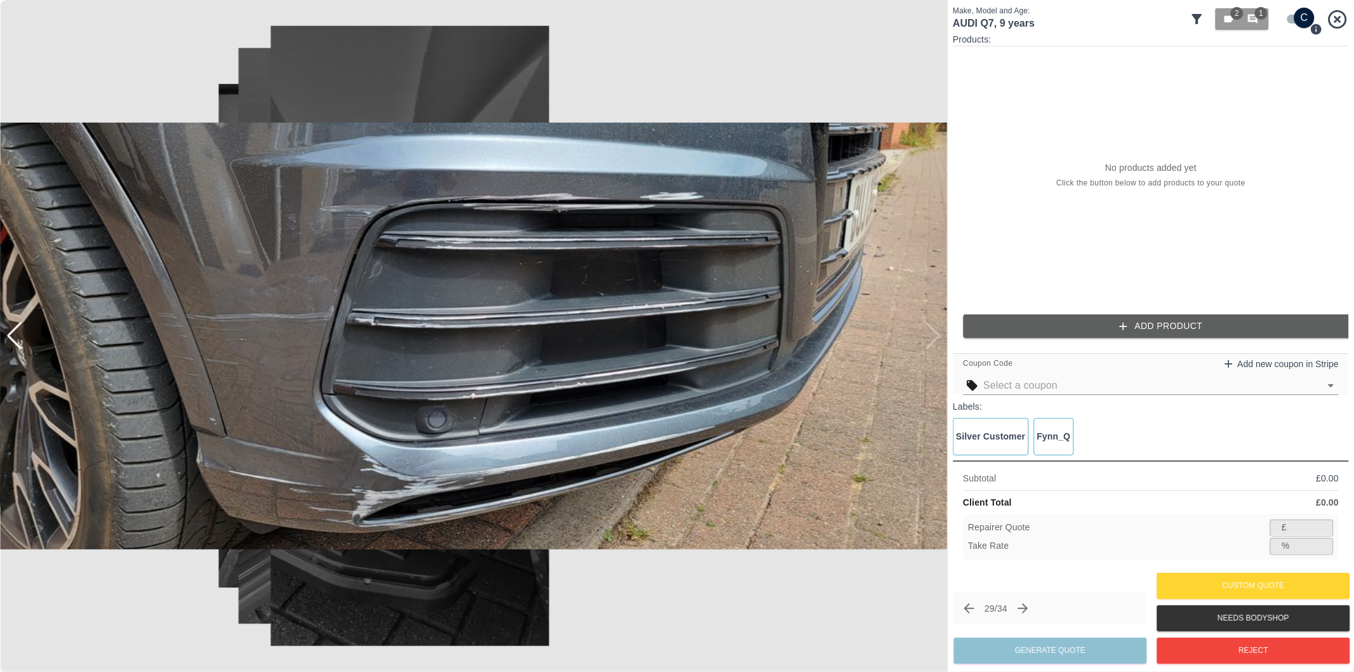
click at [933, 336] on div at bounding box center [474, 336] width 948 height 672
click at [1031, 607] on icon "Next claim" at bounding box center [1023, 608] width 15 height 15
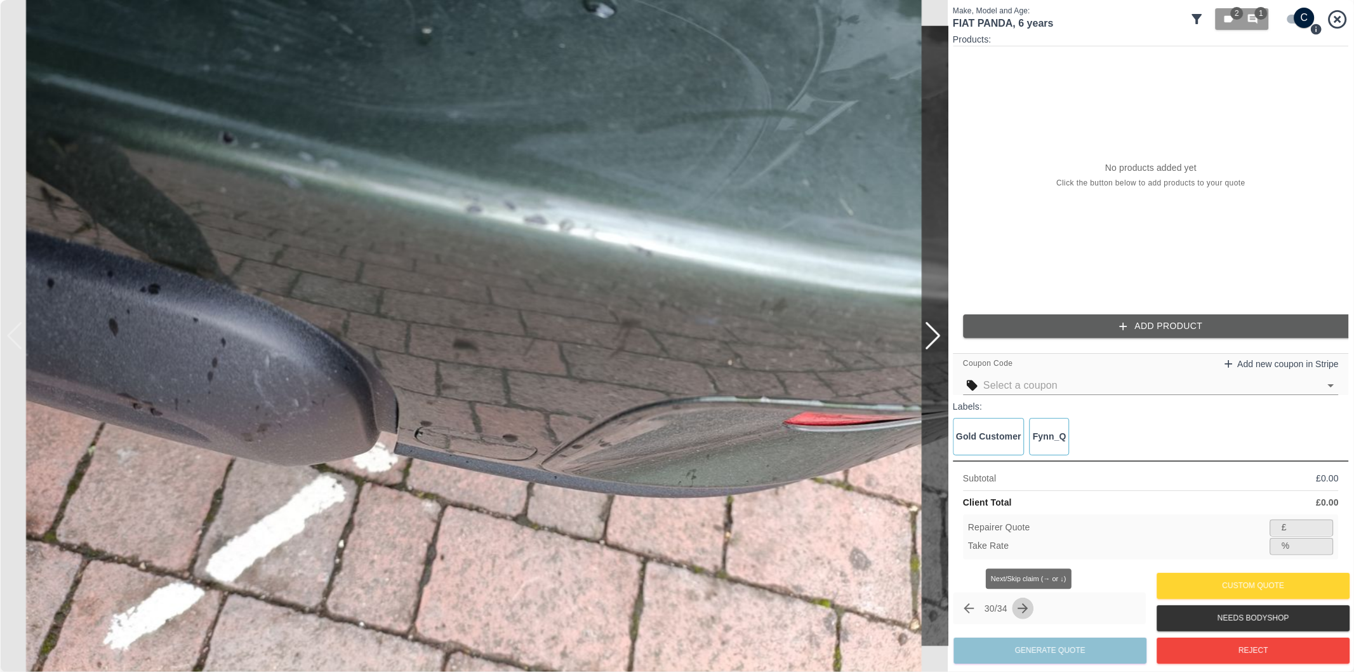
click at [1029, 607] on icon "Next claim" at bounding box center [1023, 608] width 10 height 10
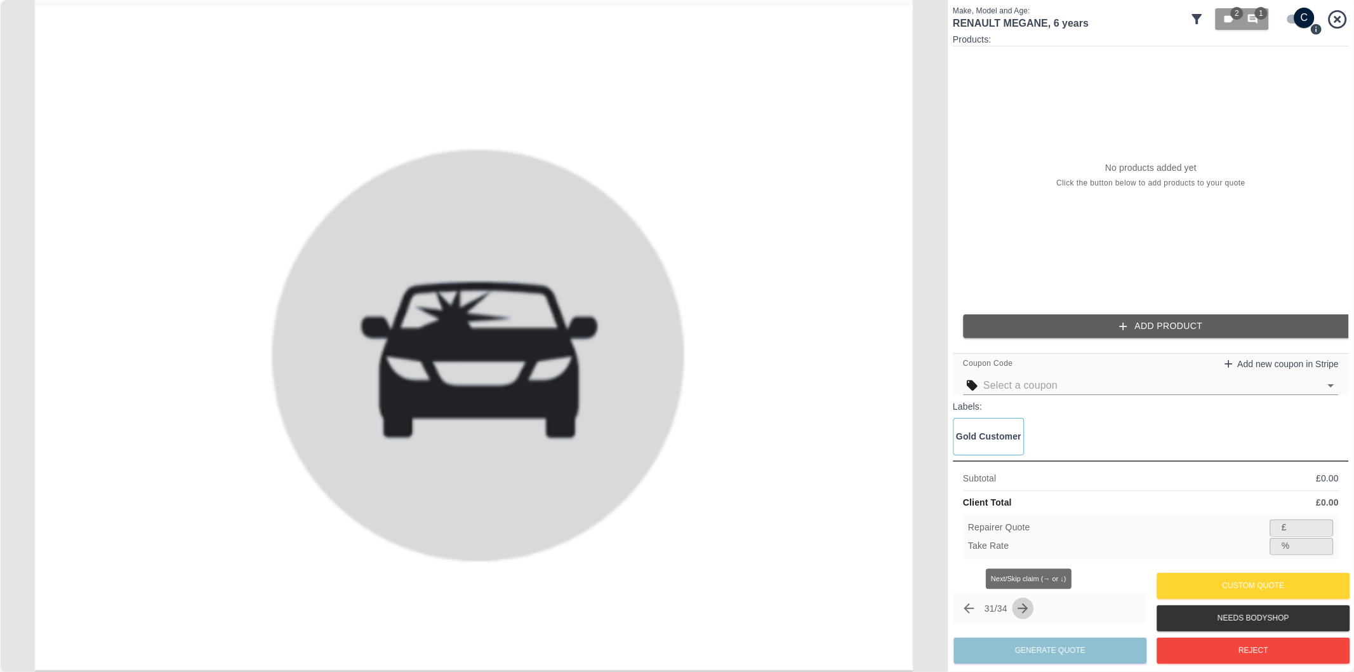
click at [1029, 607] on icon "Next claim" at bounding box center [1023, 608] width 10 height 10
click at [1195, 17] on icon at bounding box center [1197, 19] width 10 height 10
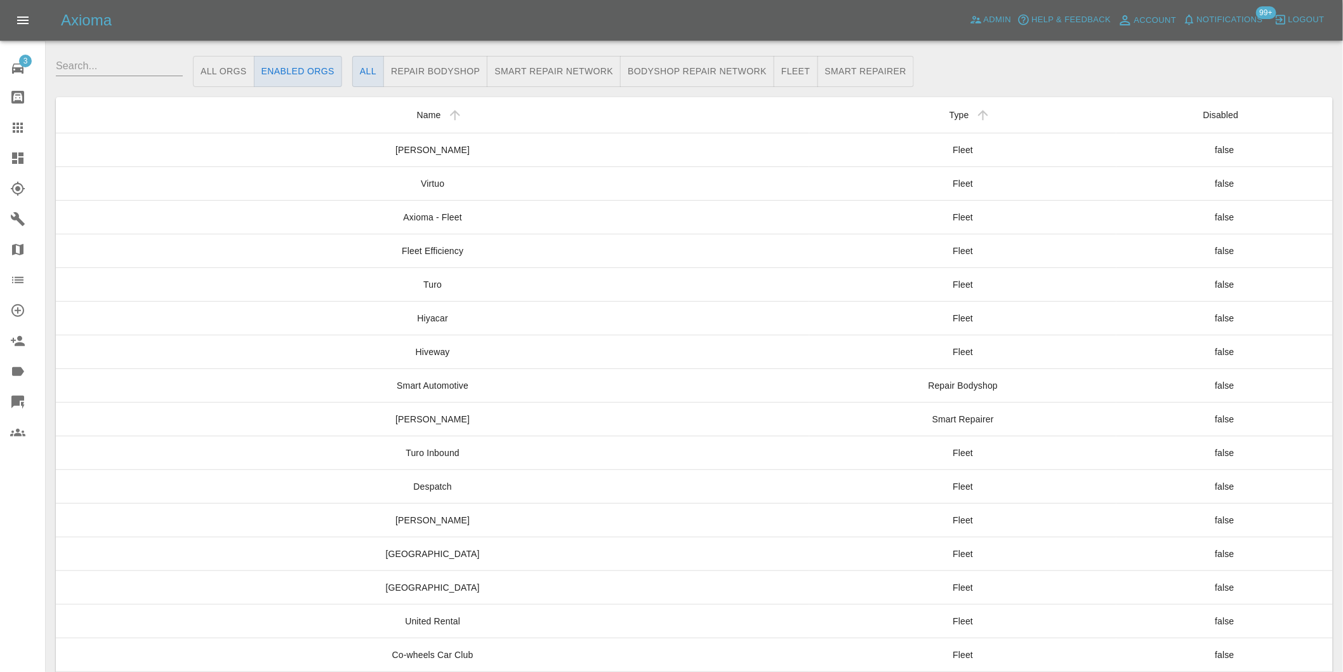
click at [18, 159] on icon at bounding box center [17, 157] width 15 height 15
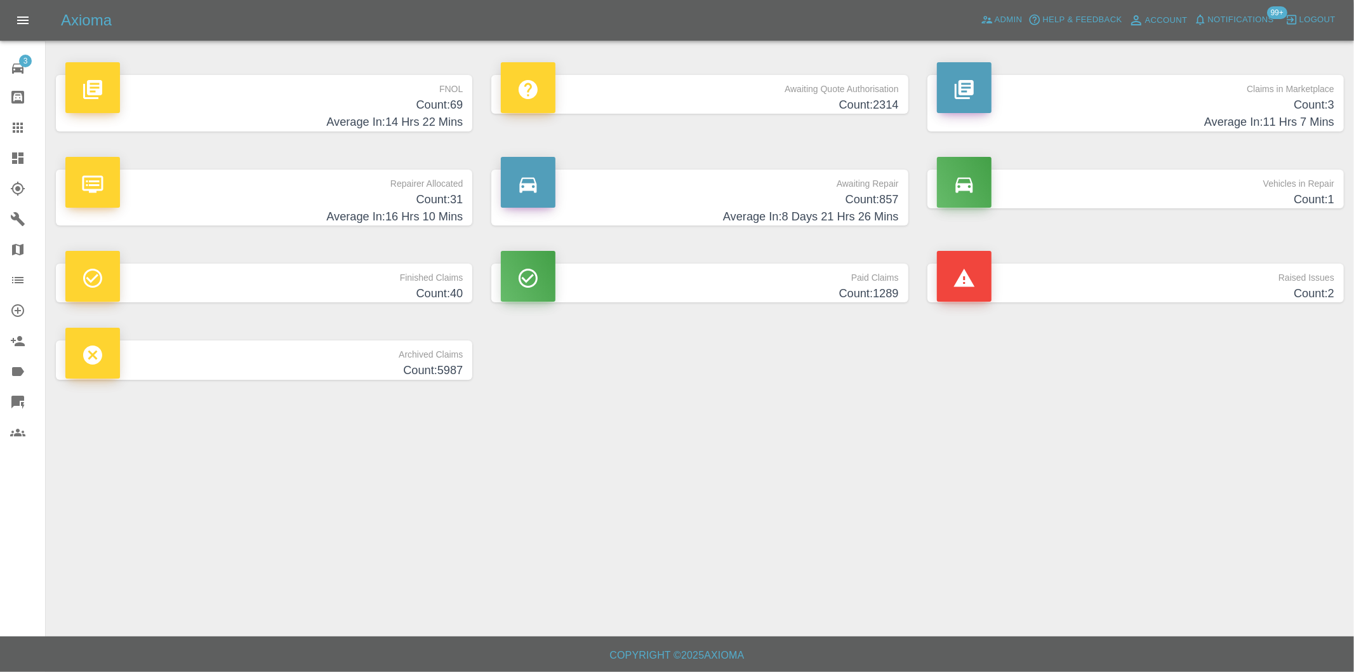
click at [446, 100] on h4 "Count: 69" at bounding box center [263, 105] width 397 height 17
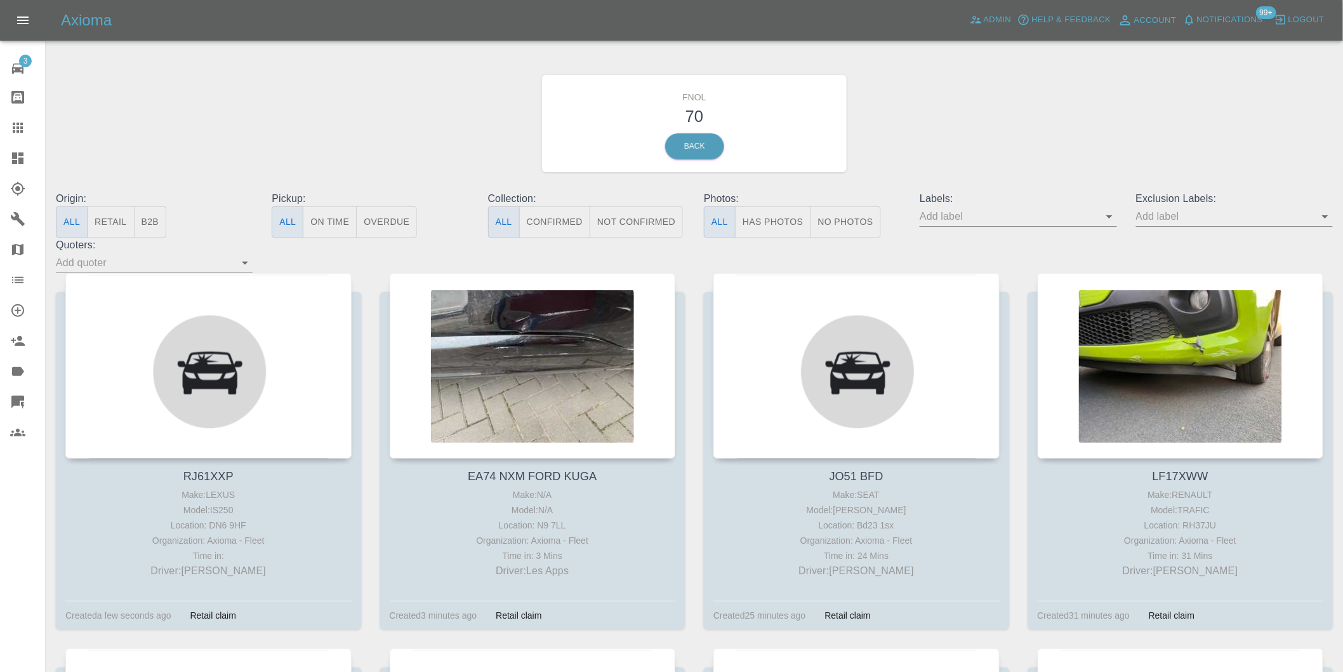
click at [775, 218] on button "Has Photos" at bounding box center [773, 221] width 76 height 31
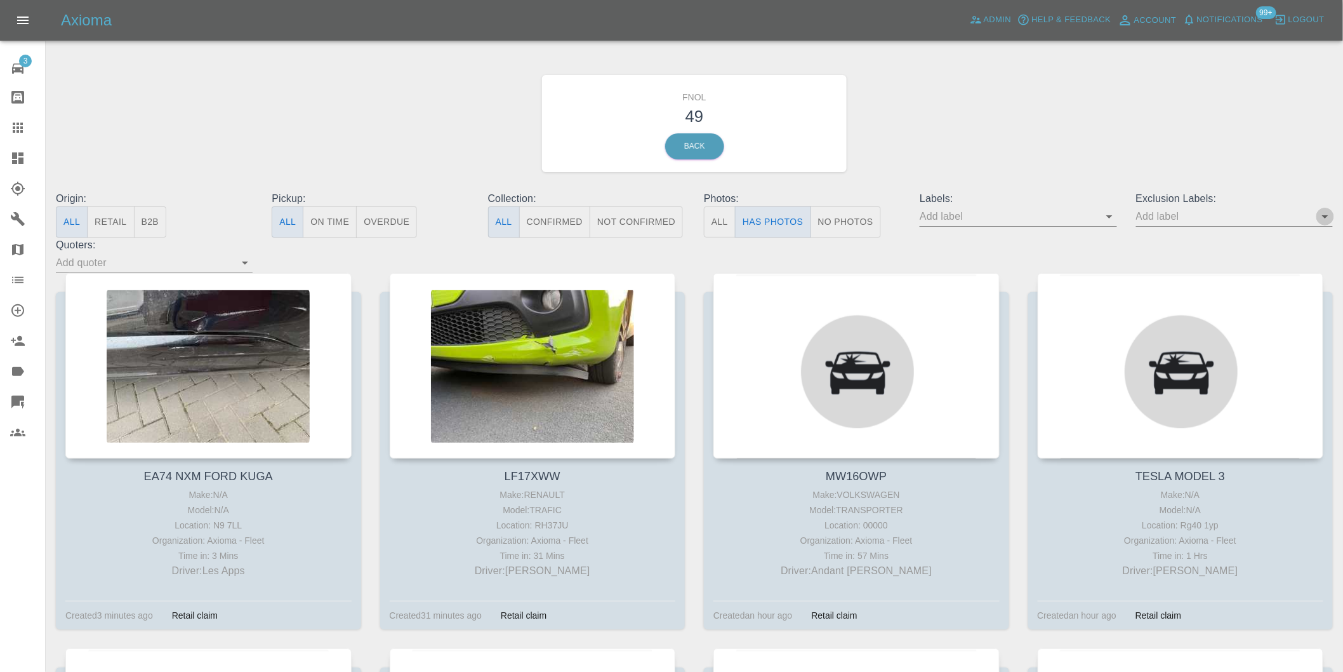
click at [1328, 216] on icon "Open" at bounding box center [1325, 216] width 15 height 15
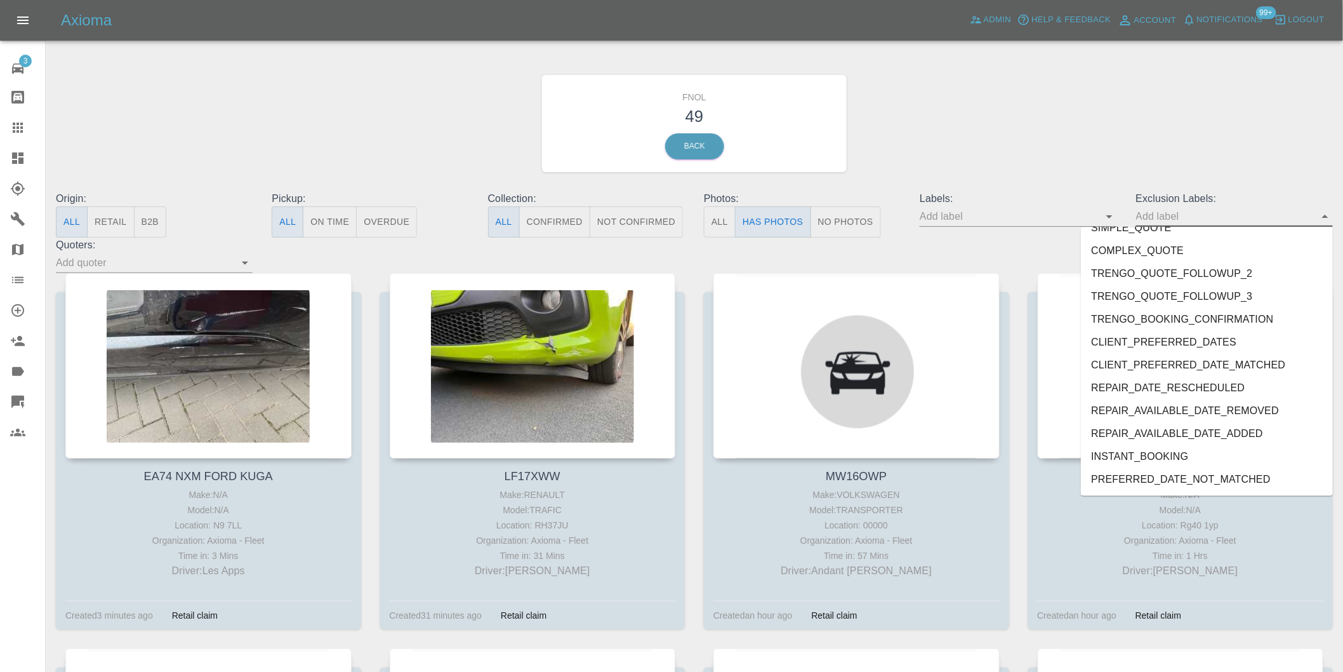
scroll to position [2734, 0]
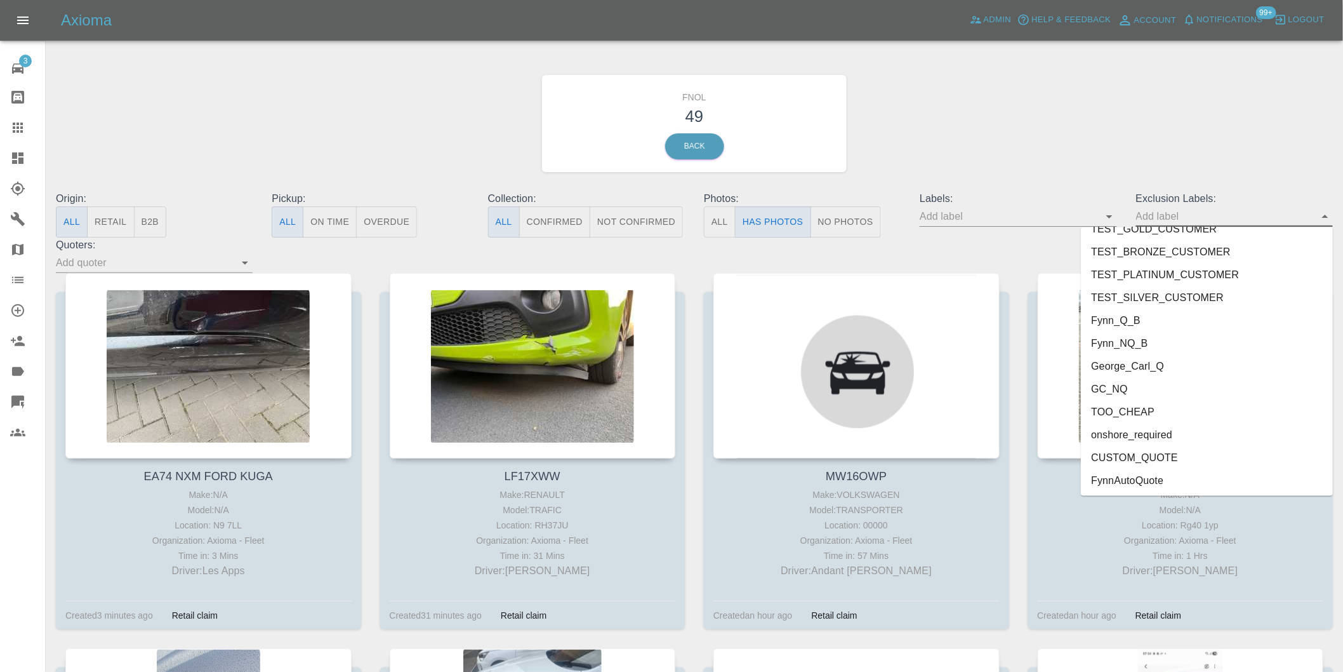
click at [1141, 436] on li "onshore_required" at bounding box center [1207, 434] width 252 height 23
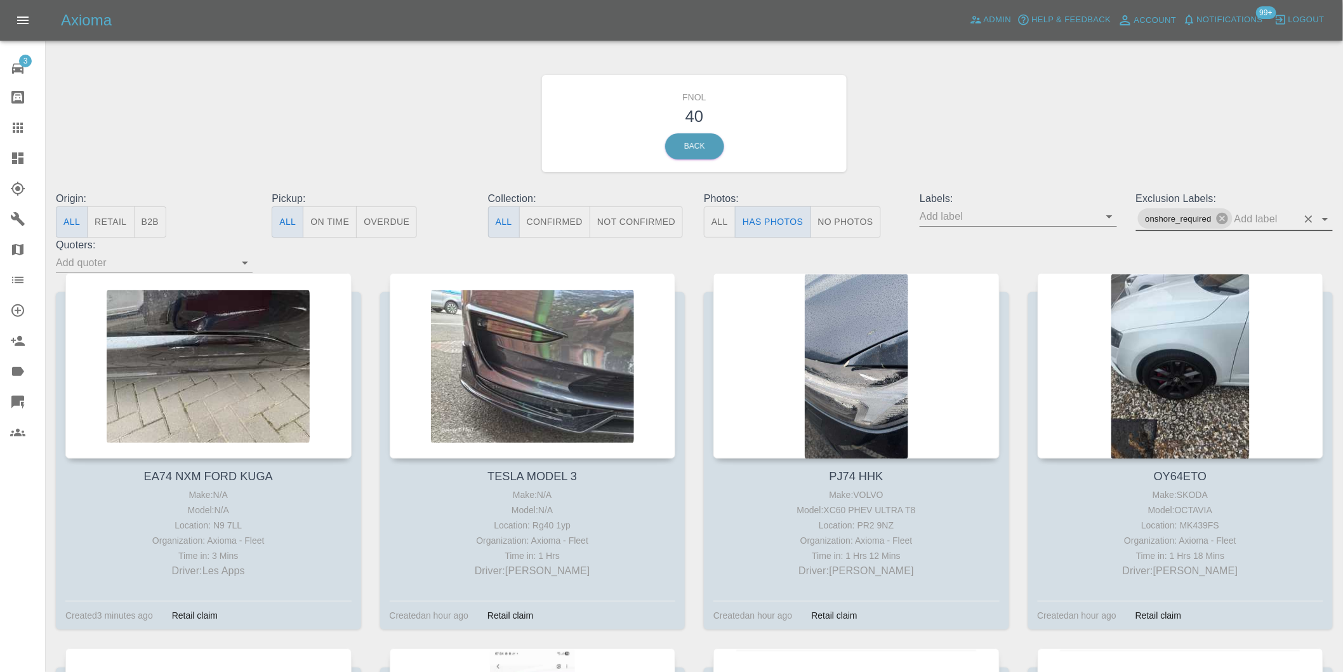
click at [1325, 216] on icon "Open" at bounding box center [1325, 218] width 15 height 15
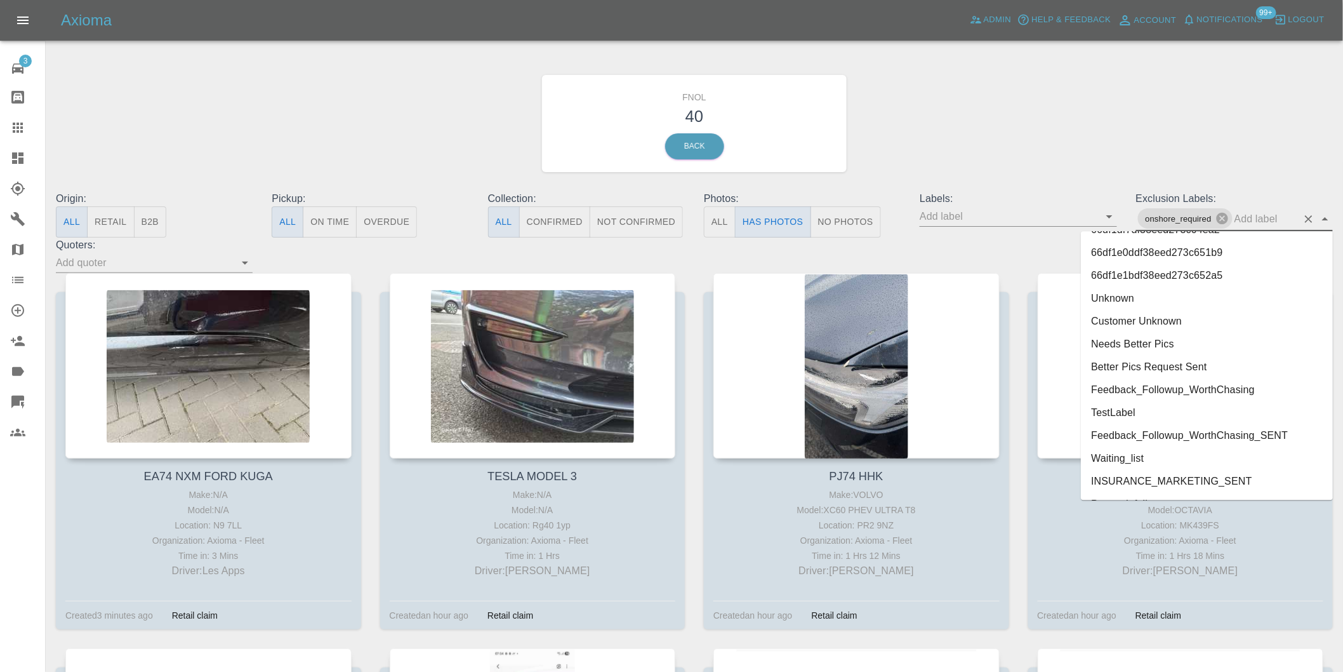
scroll to position [2712, 0]
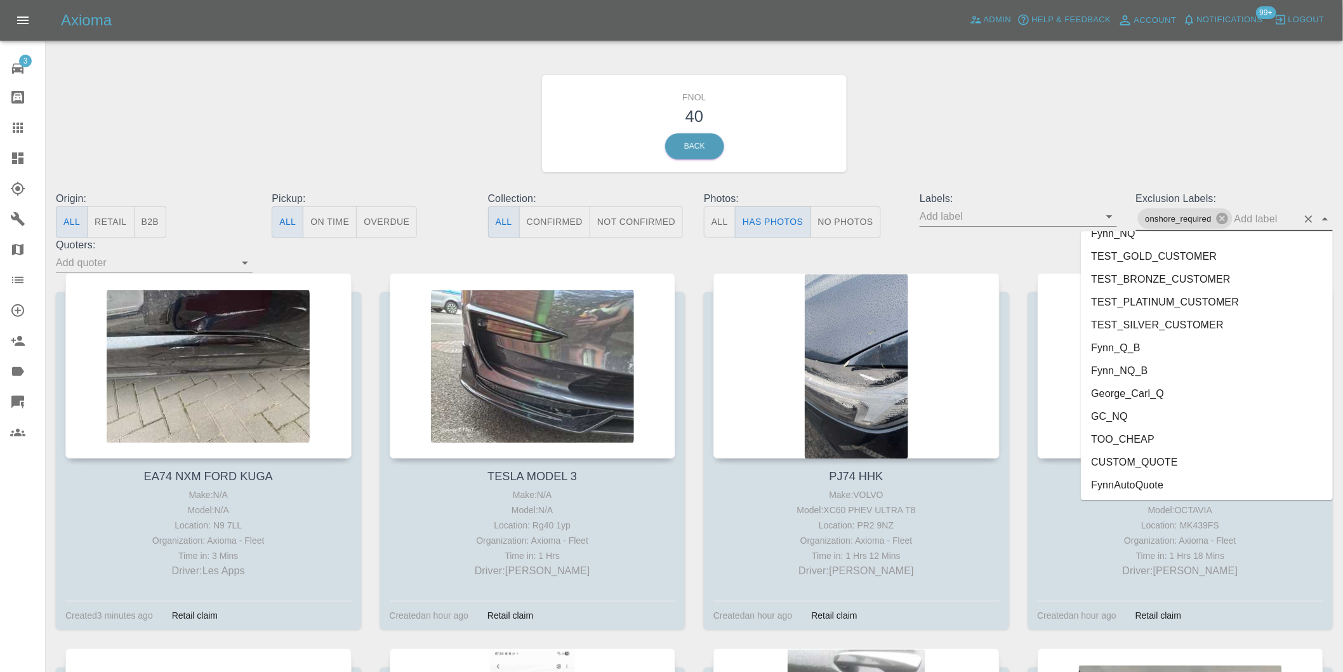
click at [1147, 392] on li "George_Carl_Q" at bounding box center [1207, 393] width 252 height 23
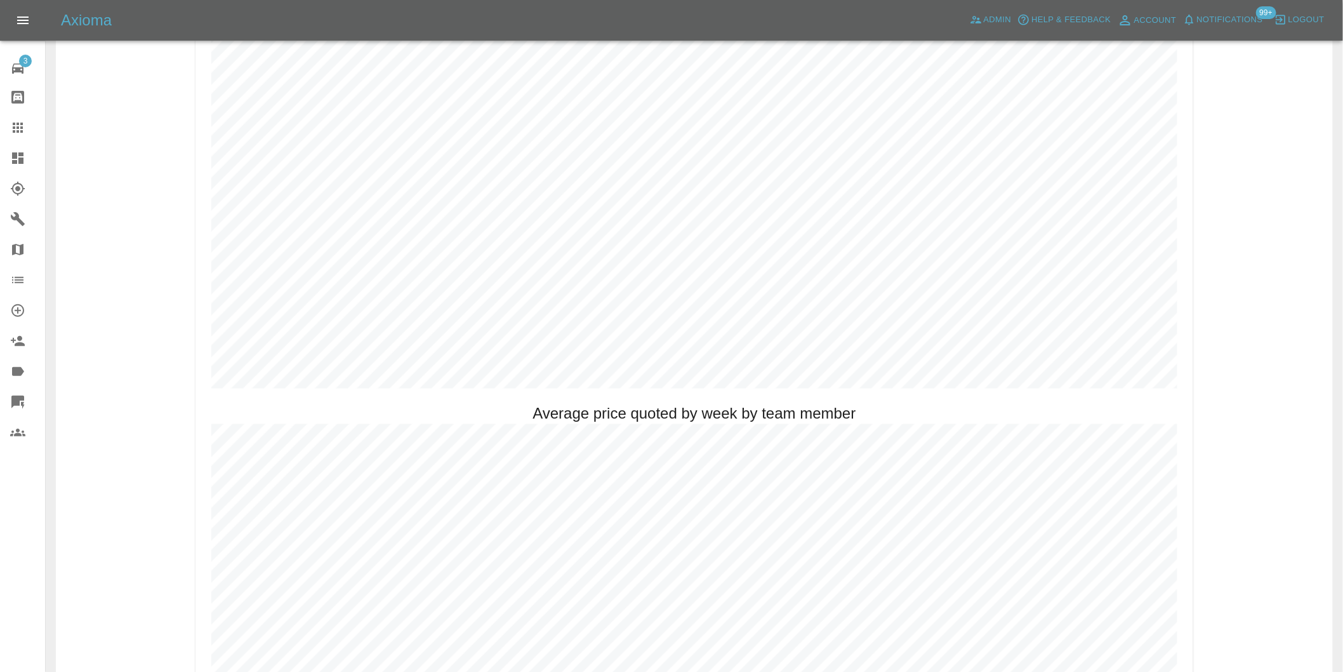
scroll to position [776, 0]
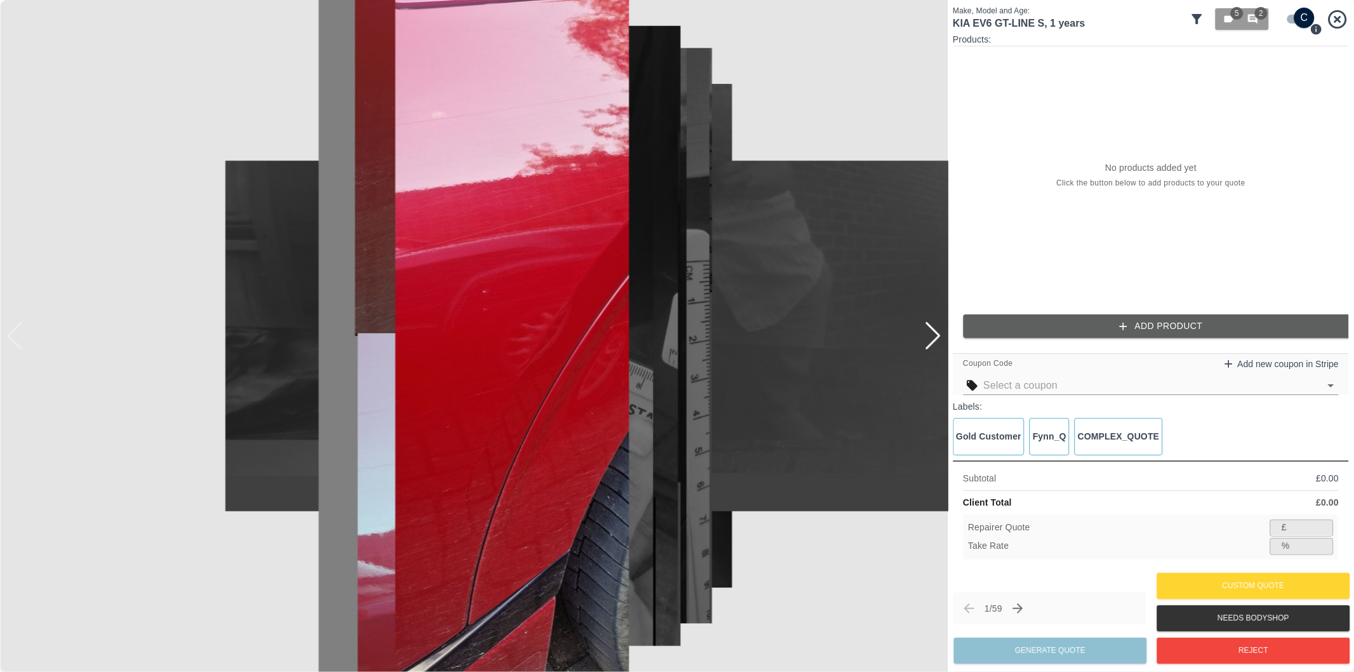
click at [1192, 17] on icon at bounding box center [1197, 18] width 15 height 15
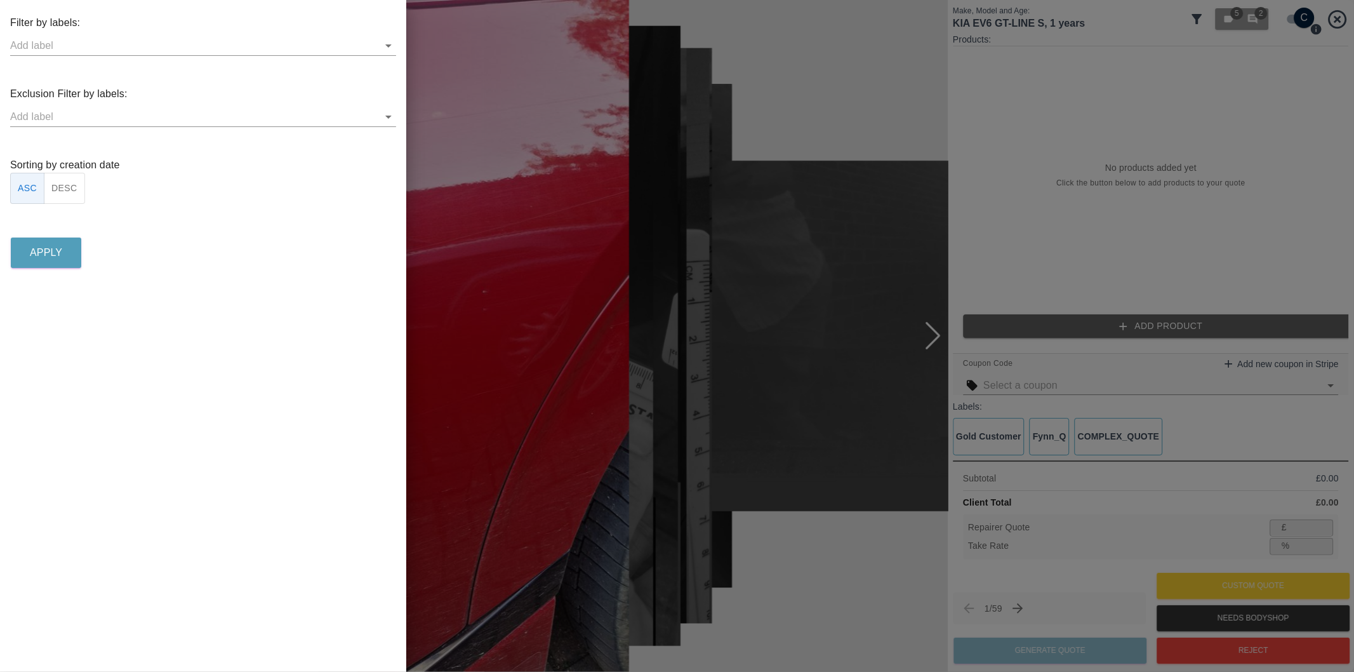
click at [391, 117] on icon "Open" at bounding box center [388, 116] width 15 height 15
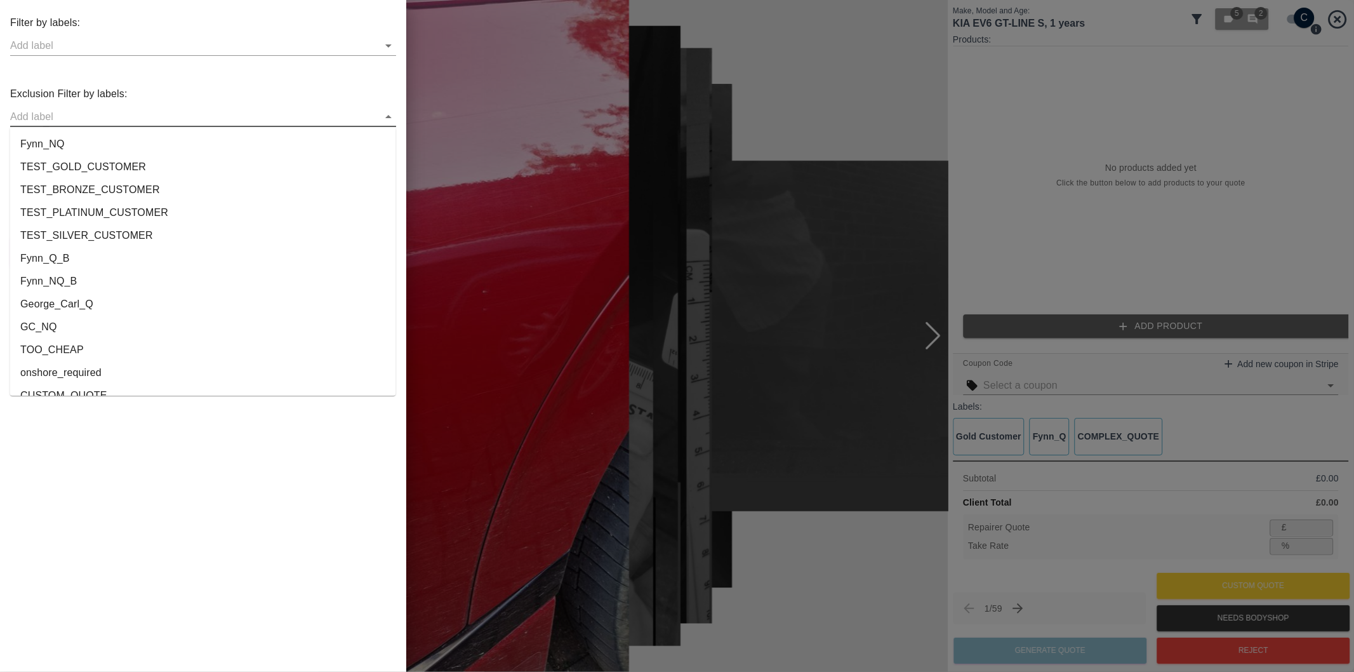
scroll to position [2369, 0]
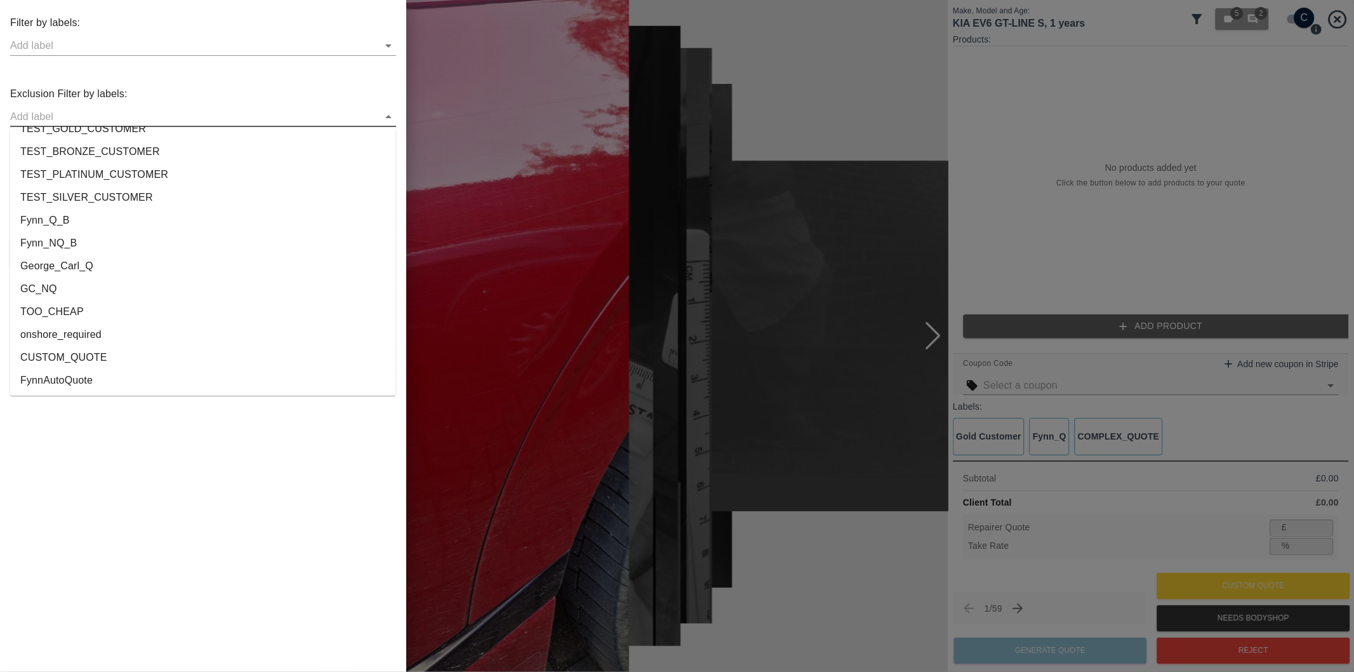
click at [116, 334] on li "onshore_required" at bounding box center [203, 334] width 386 height 23
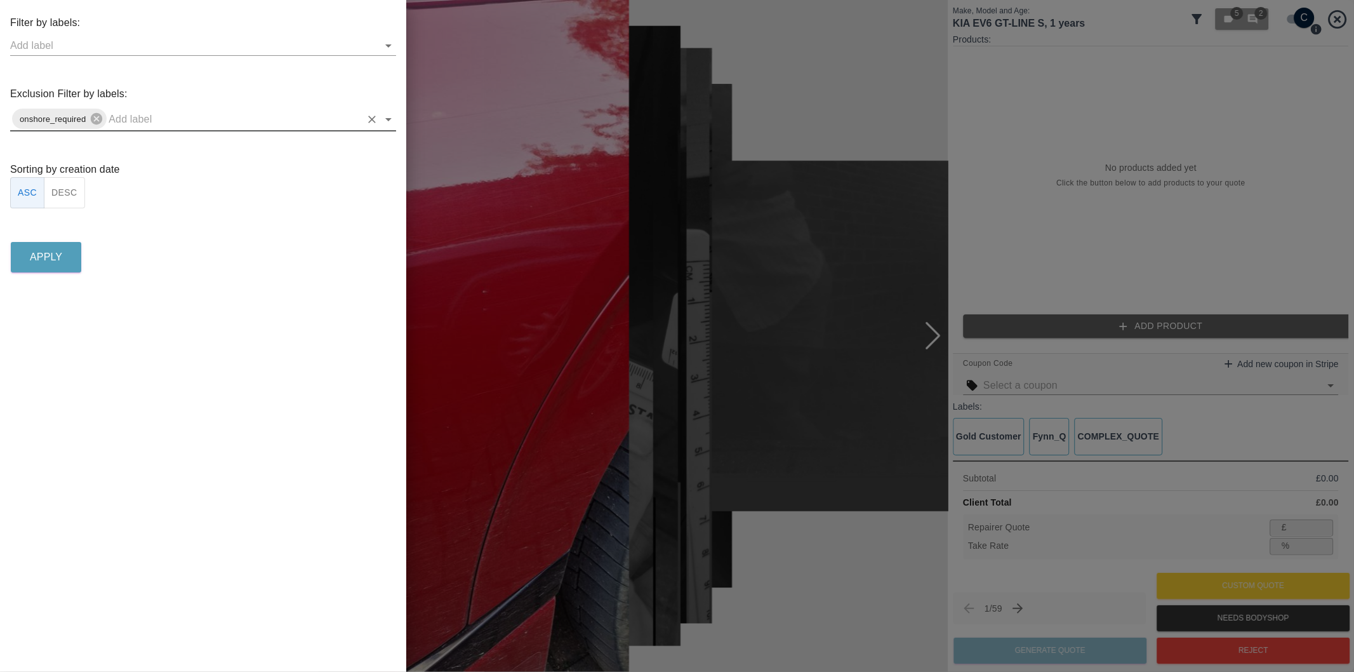
click at [395, 125] on icon "Open" at bounding box center [388, 119] width 15 height 15
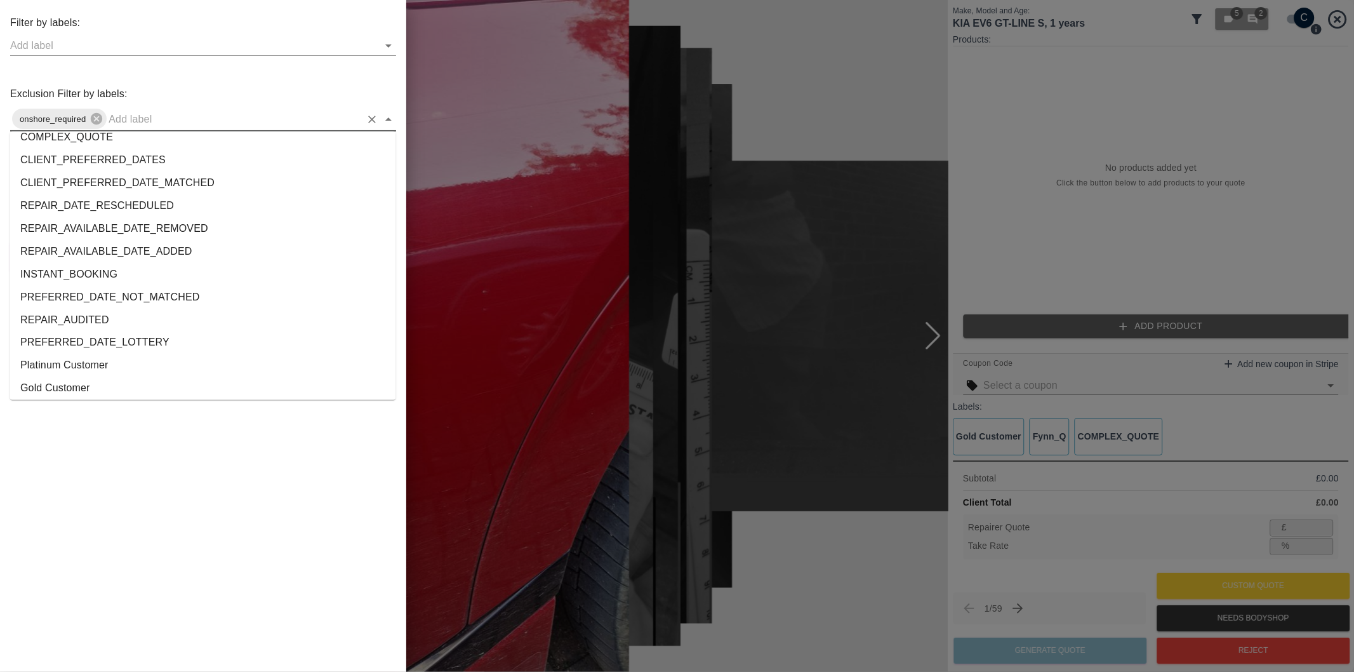
scroll to position [2346, 0]
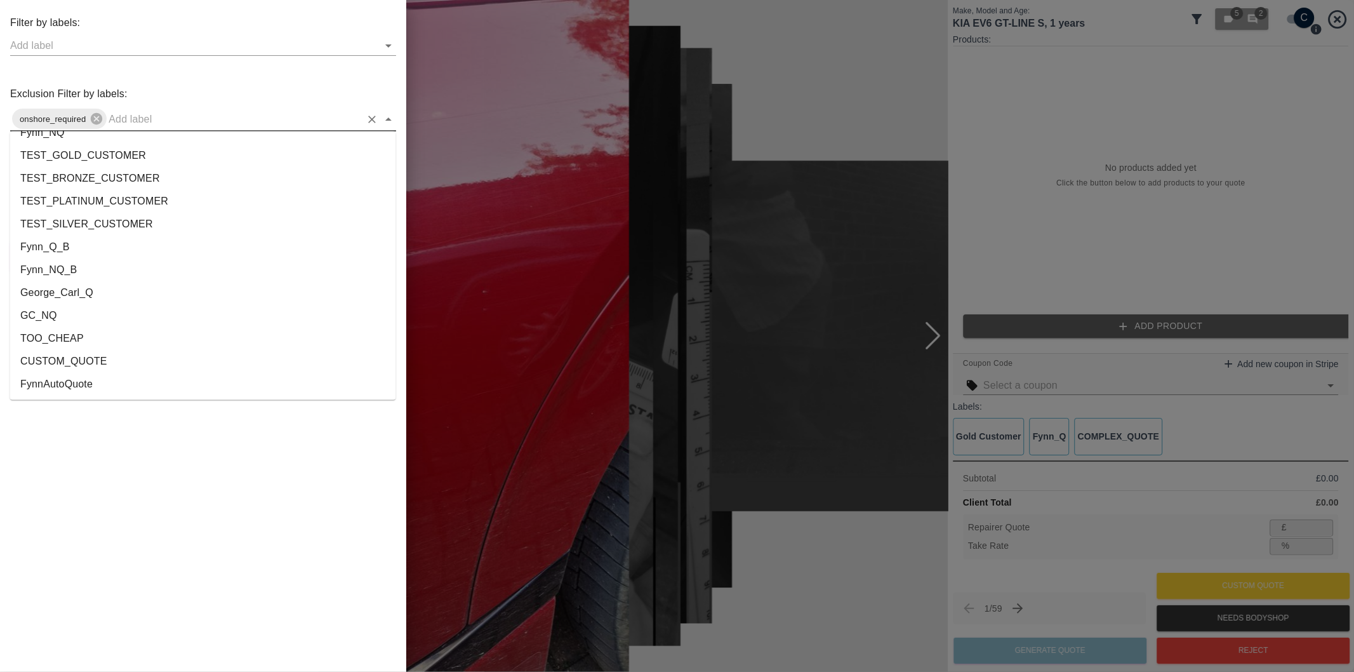
click at [84, 282] on li "George_Carl_Q" at bounding box center [203, 293] width 386 height 23
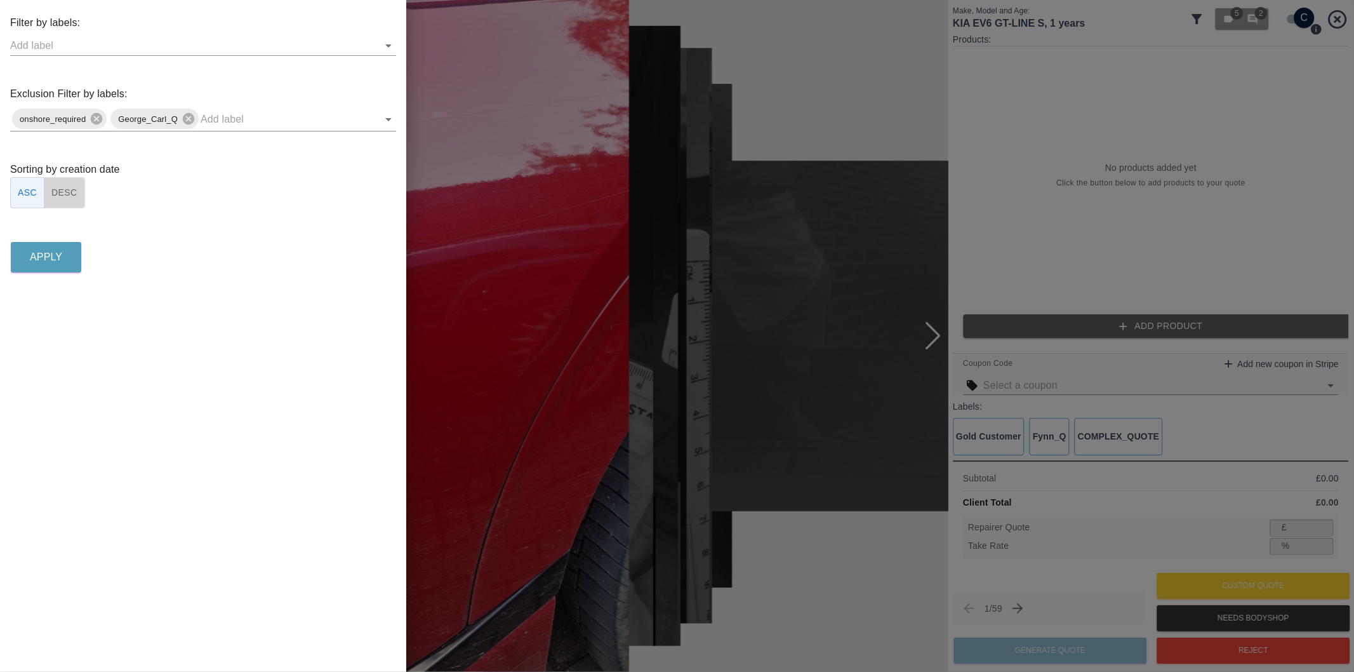
click at [68, 194] on button "DESC" at bounding box center [64, 192] width 41 height 31
click at [59, 257] on p "Apply" at bounding box center [46, 257] width 32 height 15
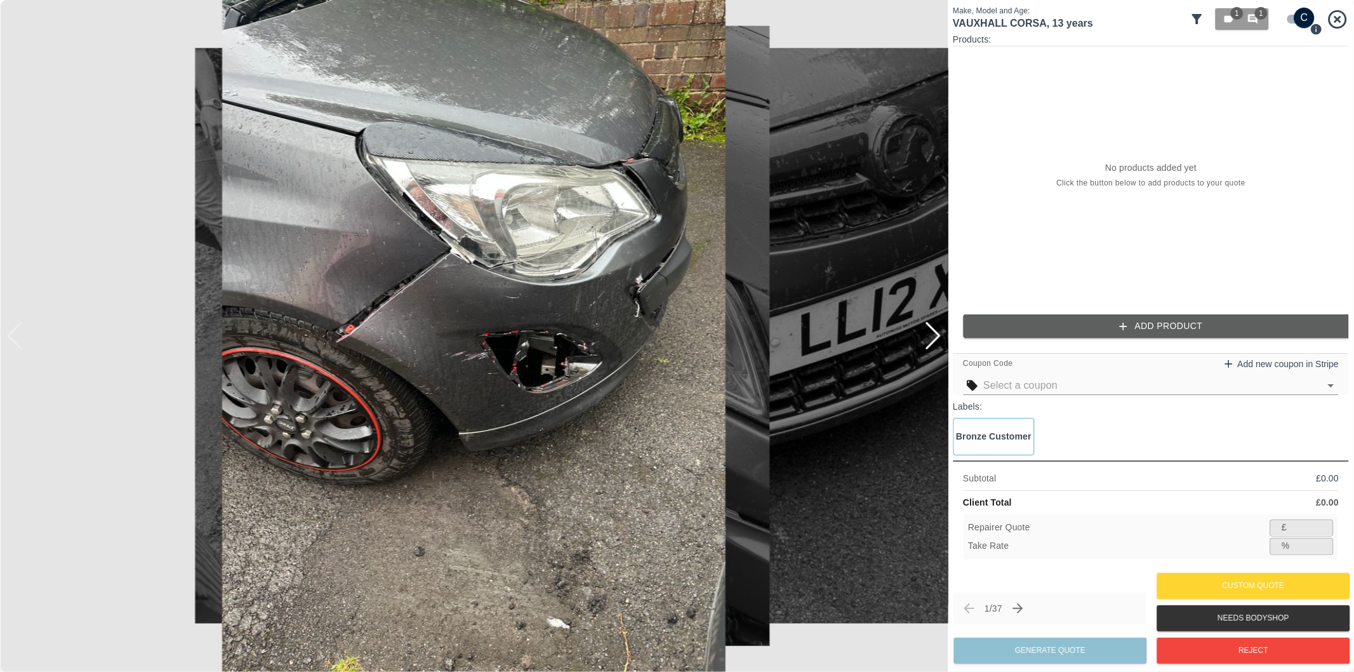
click at [932, 340] on div at bounding box center [932, 336] width 17 height 28
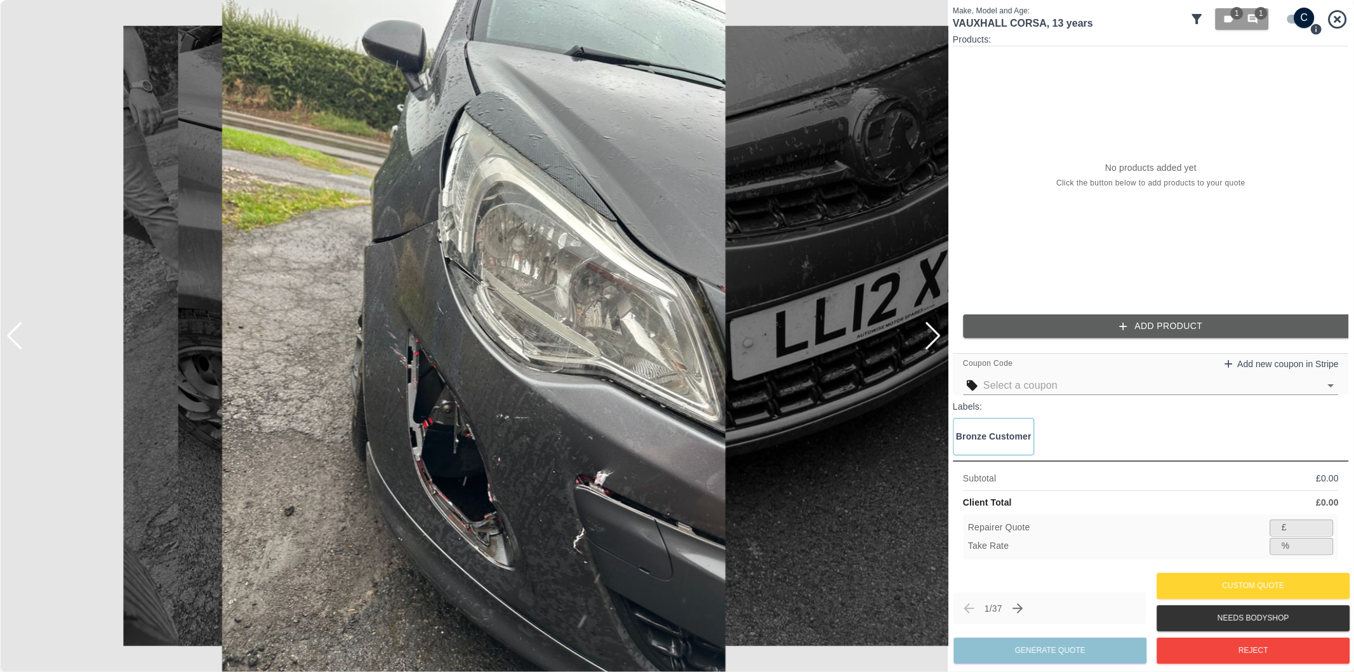
click at [934, 340] on div at bounding box center [932, 336] width 17 height 28
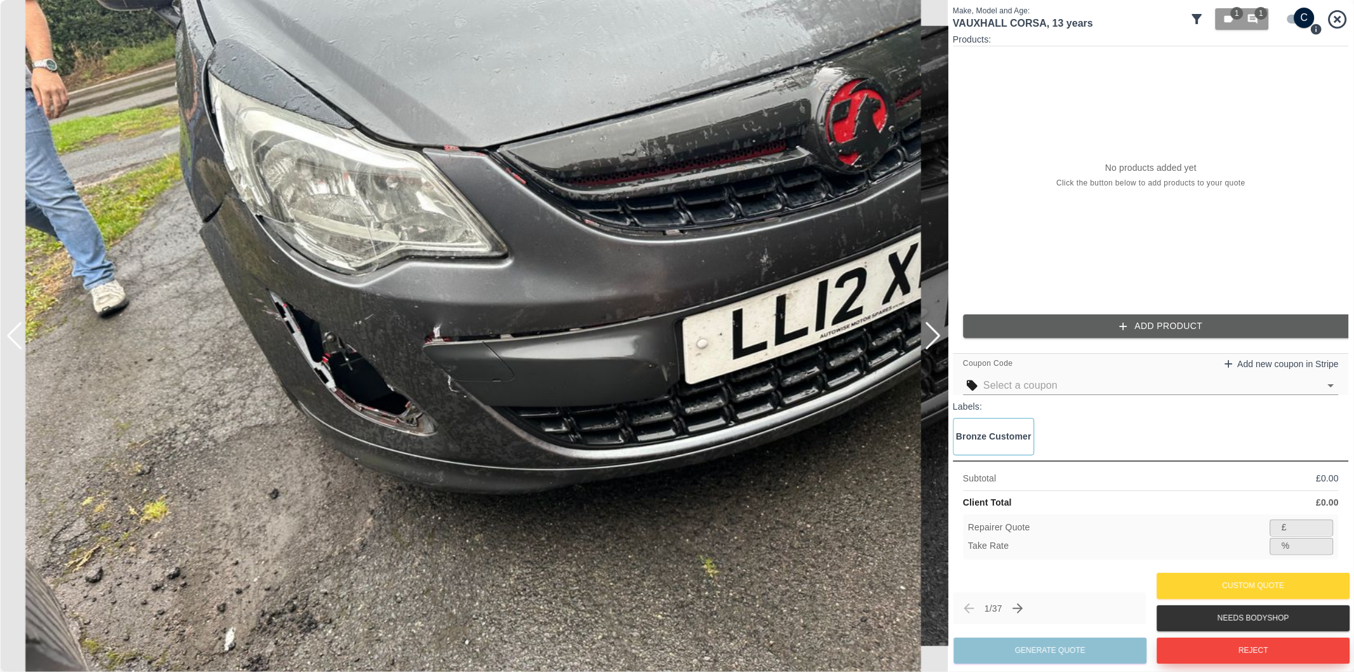
click at [1227, 659] on button "Reject" at bounding box center [1253, 650] width 193 height 26
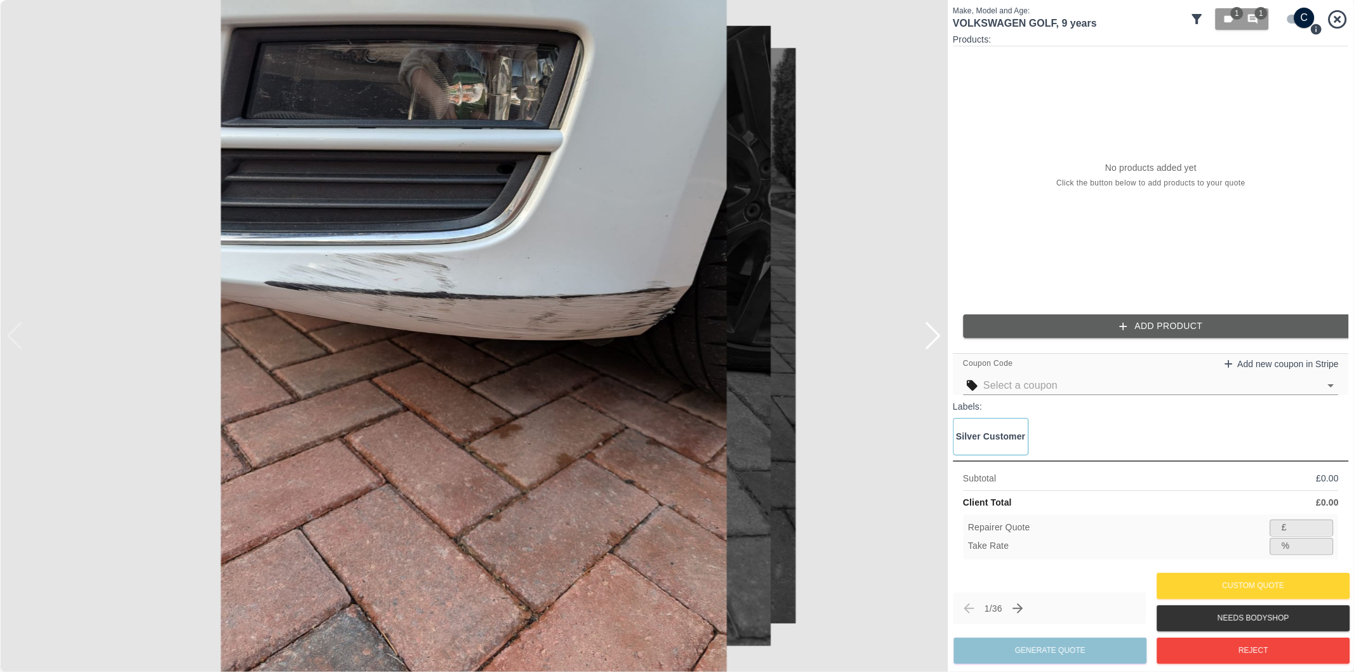
click at [932, 338] on div at bounding box center [932, 336] width 17 height 28
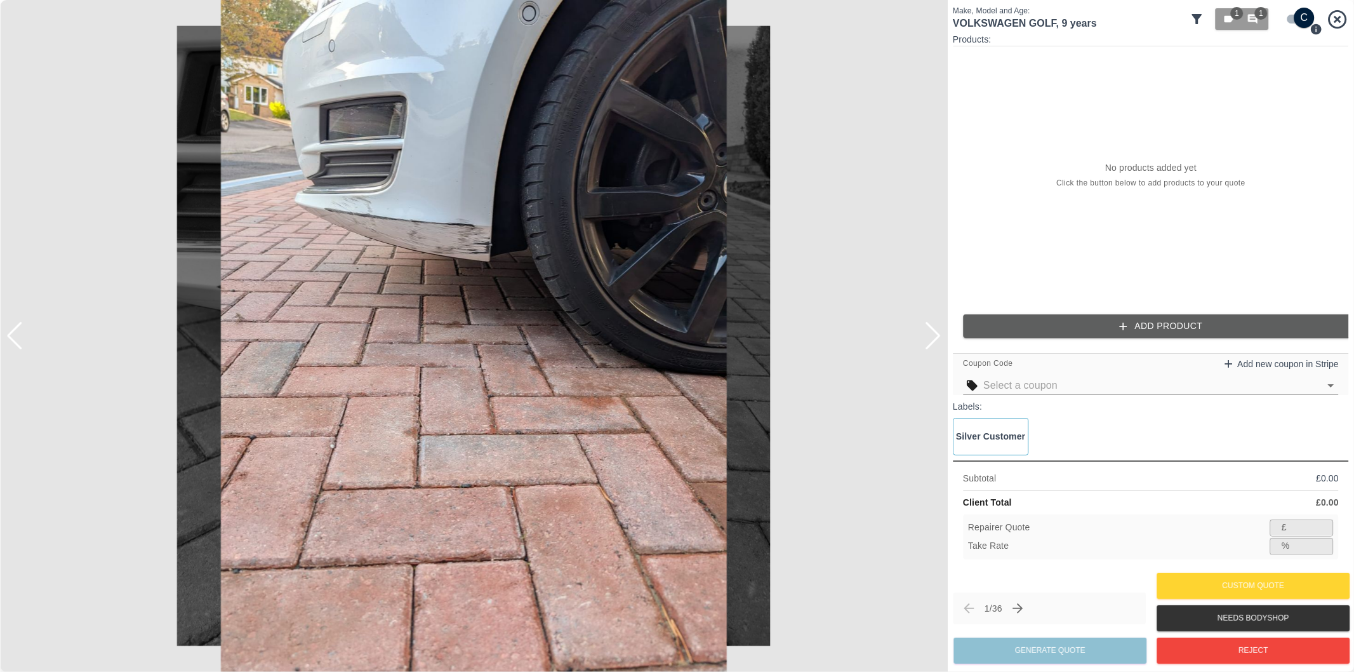
click at [932, 338] on div at bounding box center [932, 336] width 17 height 28
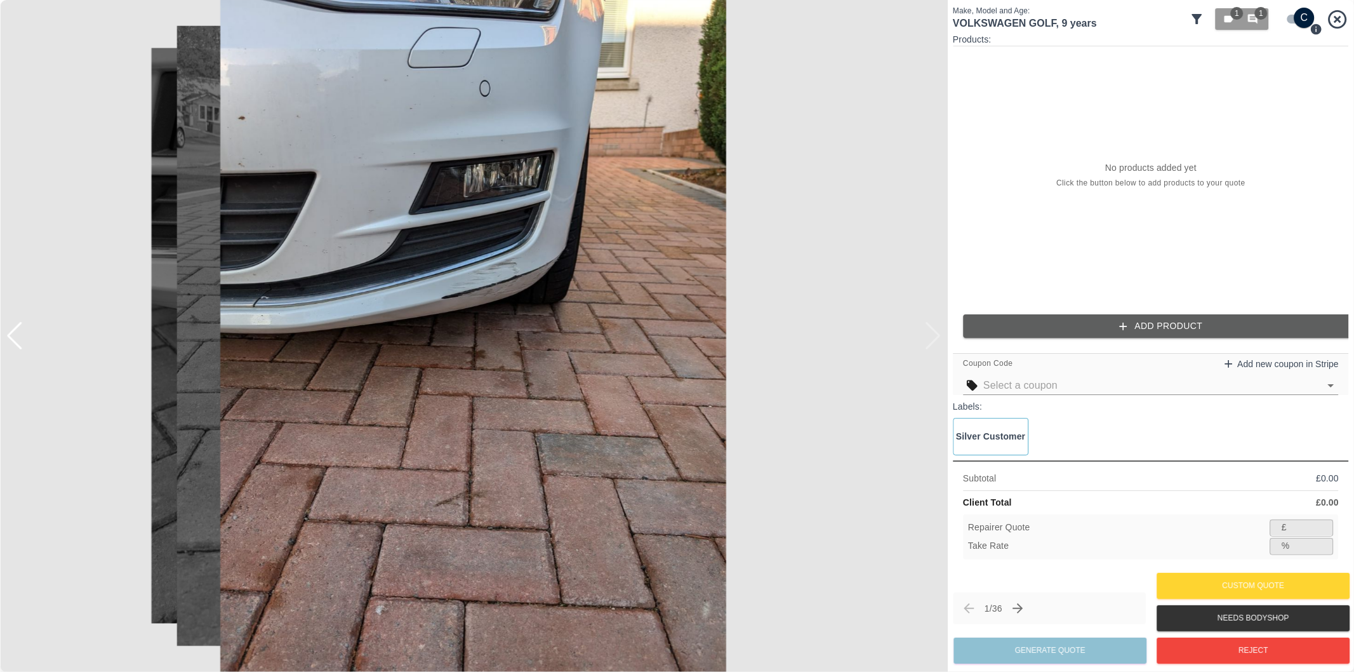
click at [932, 338] on div at bounding box center [474, 336] width 948 height 672
click at [1291, 22] on input "checkbox" at bounding box center [1304, 18] width 61 height 20
checkbox input "false"
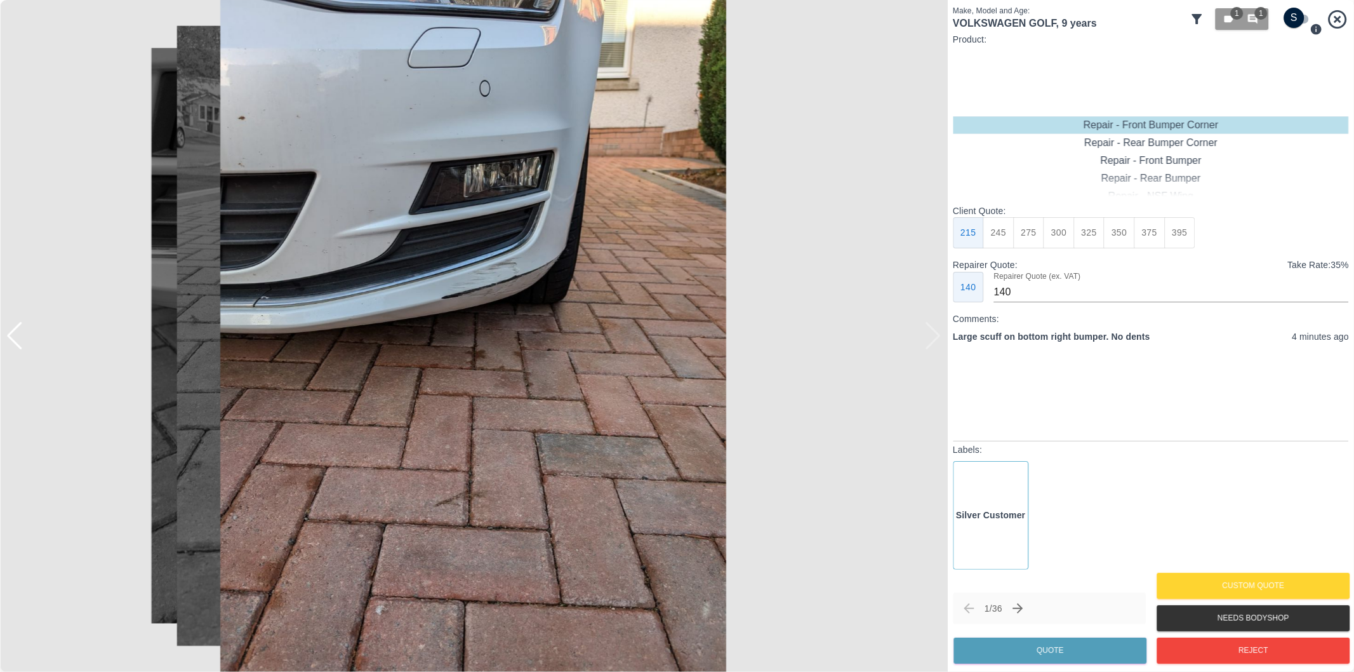
type input "120"
click at [1131, 124] on div "Repair - Front Bumper Corner" at bounding box center [1151, 125] width 396 height 18
drag, startPoint x: 1001, startPoint y: 230, endPoint x: 1084, endPoint y: 344, distance: 141.2
click at [1001, 232] on button "199" at bounding box center [998, 232] width 31 height 31
click at [1069, 649] on button "Quote" at bounding box center [1050, 650] width 193 height 26
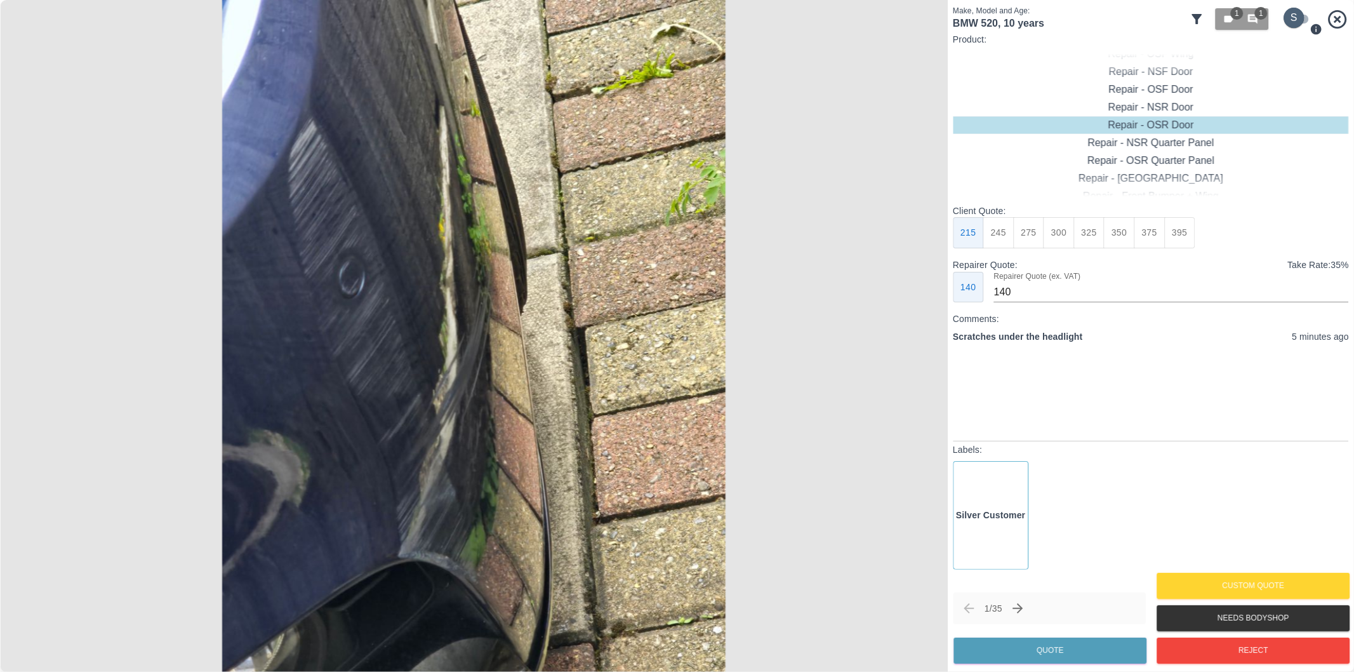
click at [1300, 22] on input "checkbox" at bounding box center [1294, 18] width 61 height 20
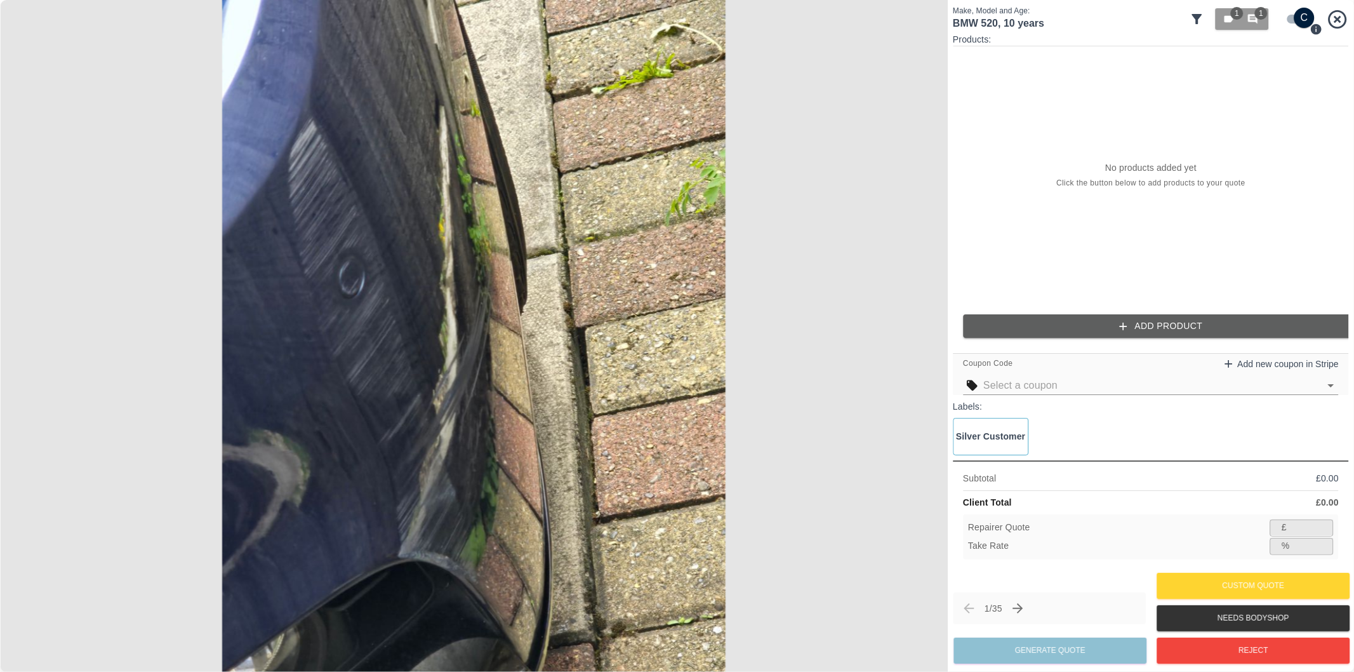
click at [1293, 19] on input "checkbox" at bounding box center [1304, 18] width 61 height 20
checkbox input "false"
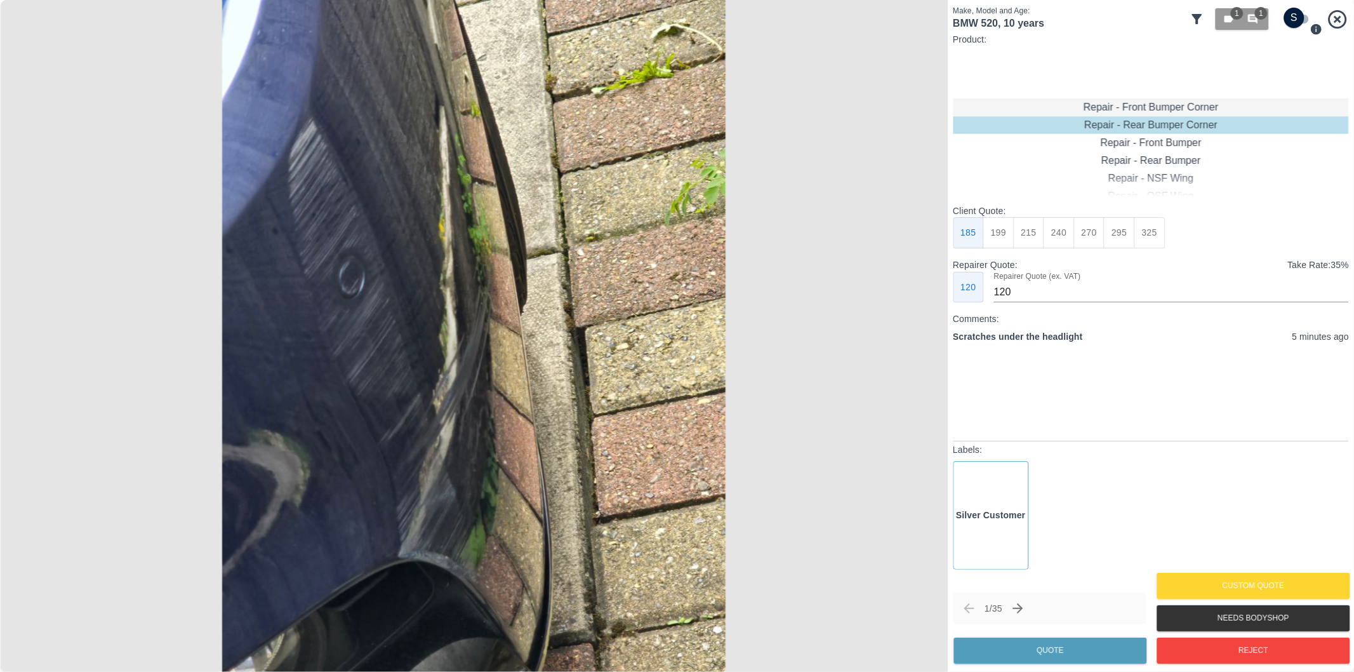
click at [1192, 103] on div "Repair - Front Bumper Corner" at bounding box center [1151, 107] width 396 height 18
drag, startPoint x: 1026, startPoint y: 236, endPoint x: 1030, endPoint y: 246, distance: 11.1
click at [1025, 237] on button "215" at bounding box center [1028, 232] width 31 height 31
type input "135"
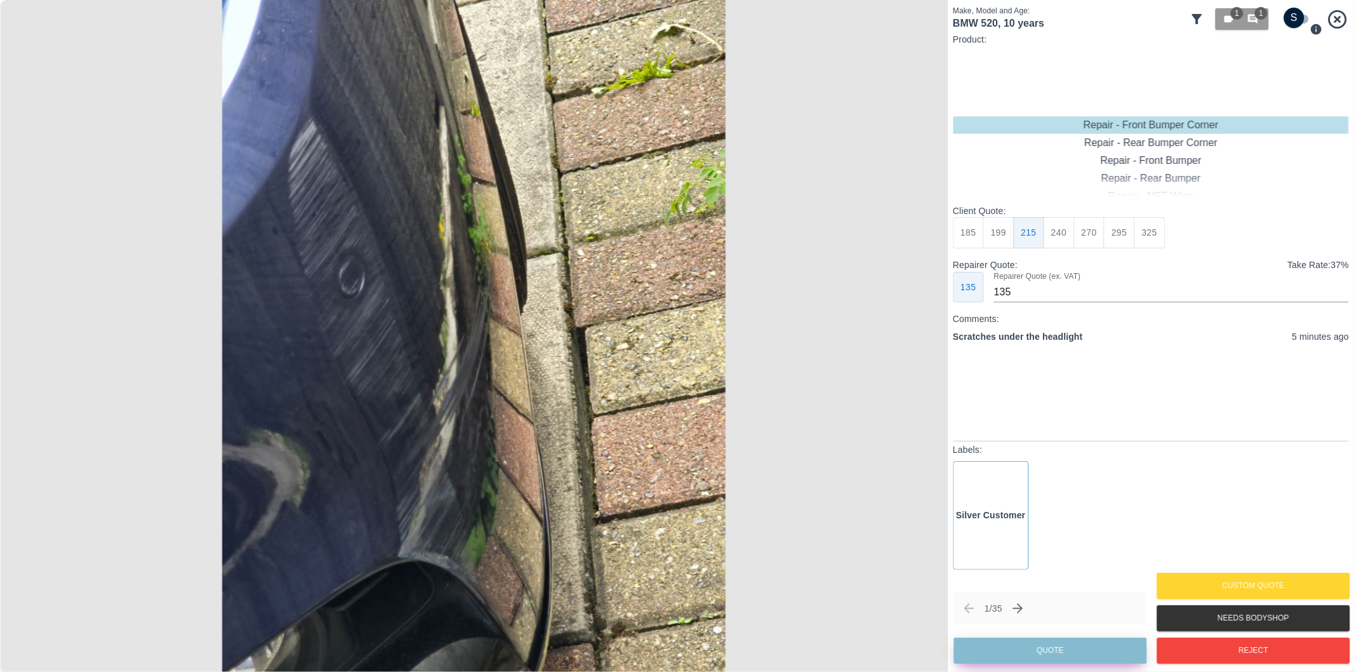
click at [1041, 657] on button "Quote" at bounding box center [1050, 650] width 193 height 26
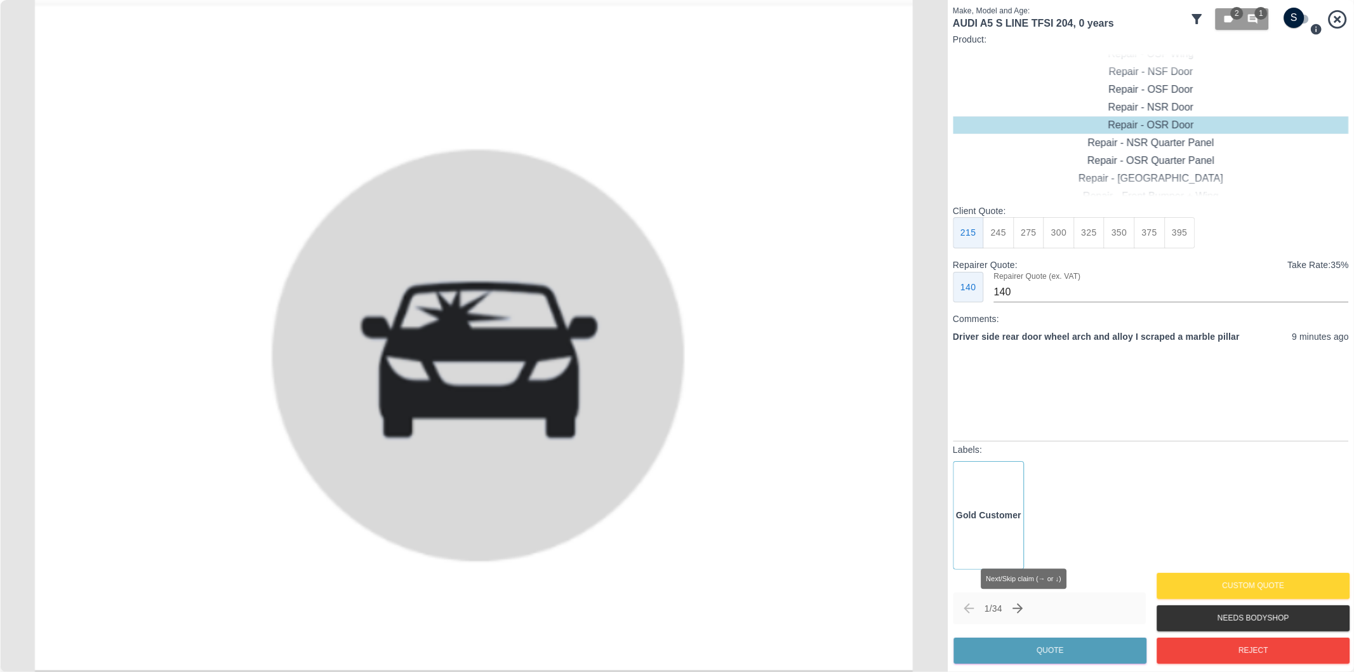
click at [1026, 604] on icon "Next claim" at bounding box center [1018, 608] width 15 height 15
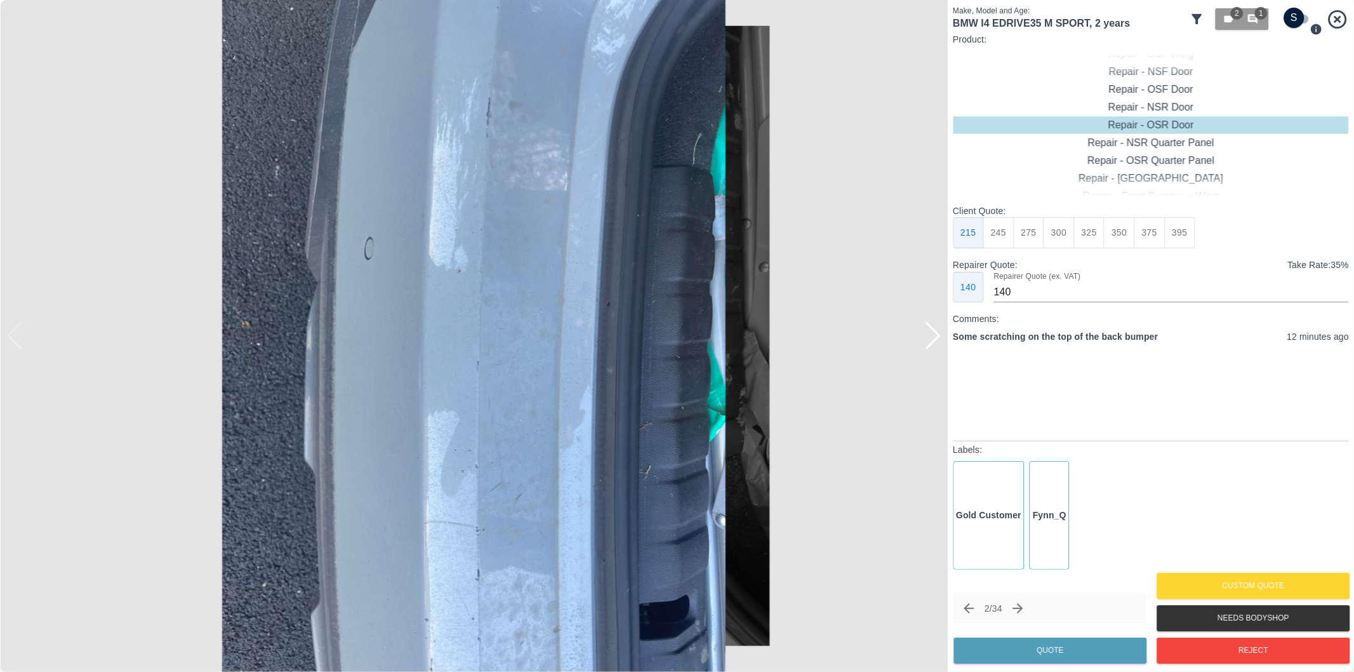
click at [938, 334] on div at bounding box center [932, 336] width 17 height 28
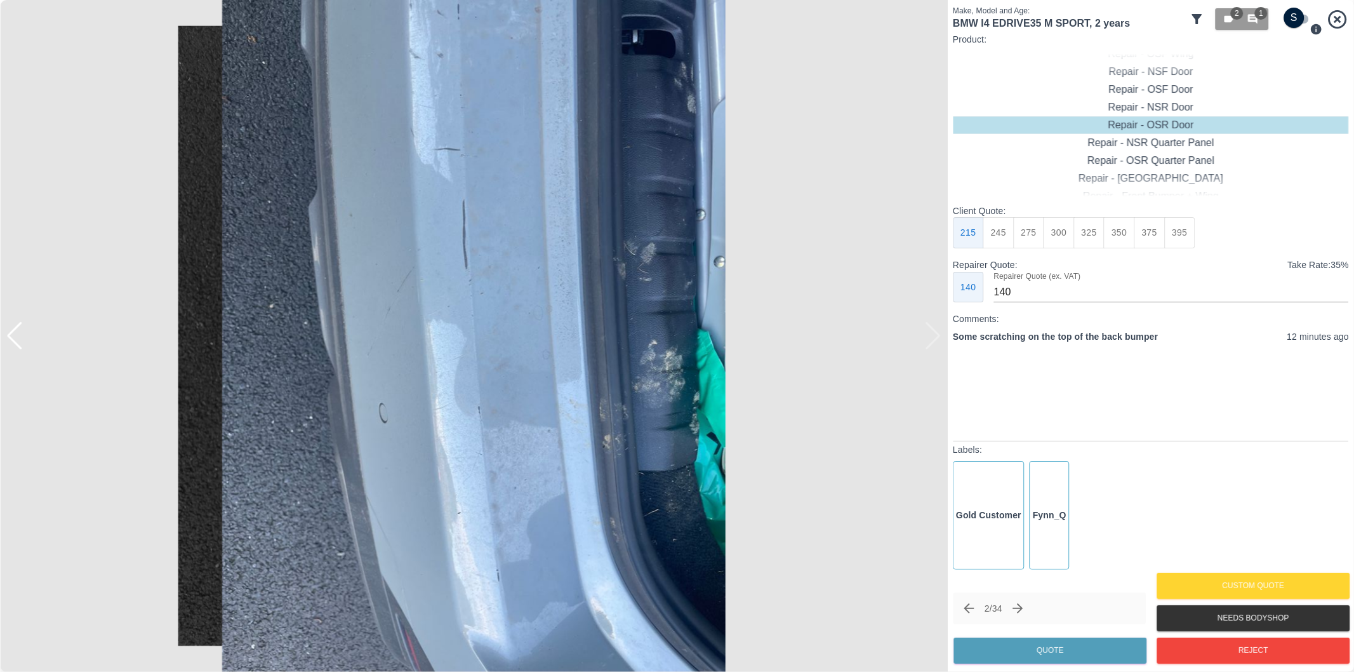
click at [938, 334] on img at bounding box center [474, 336] width 948 height 672
click at [1186, 106] on div "Repair - Rear Bumper" at bounding box center [1151, 107] width 396 height 18
click at [1035, 230] on button "350" at bounding box center [1028, 232] width 31 height 31
type input "210"
click at [1064, 651] on button "Quote" at bounding box center [1050, 650] width 193 height 26
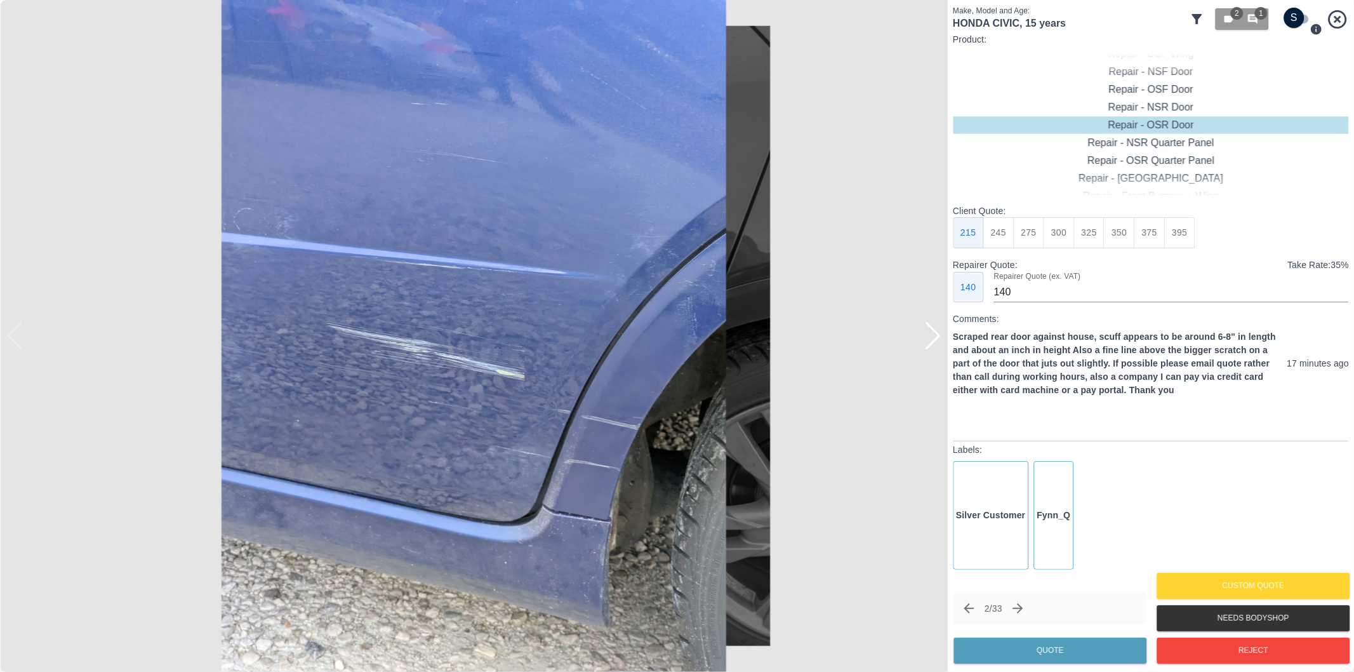
click at [932, 331] on div at bounding box center [932, 336] width 17 height 28
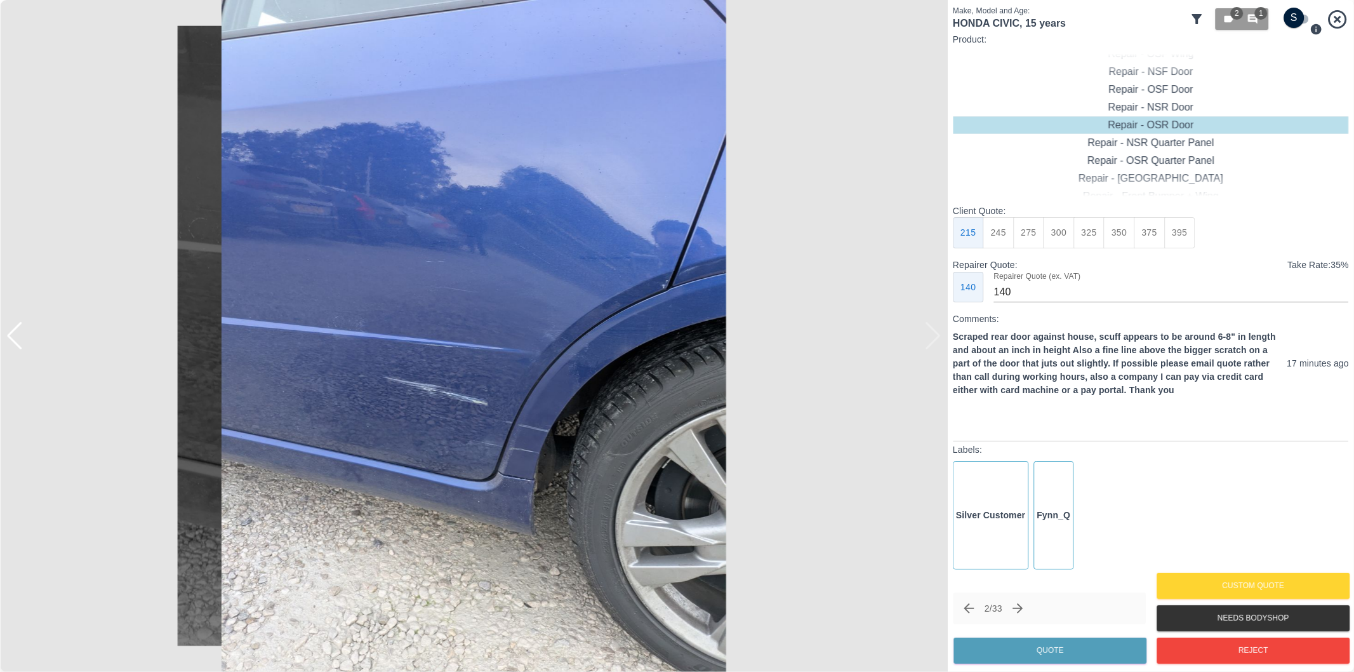
click at [522, 387] on img at bounding box center [474, 336] width 948 height 672
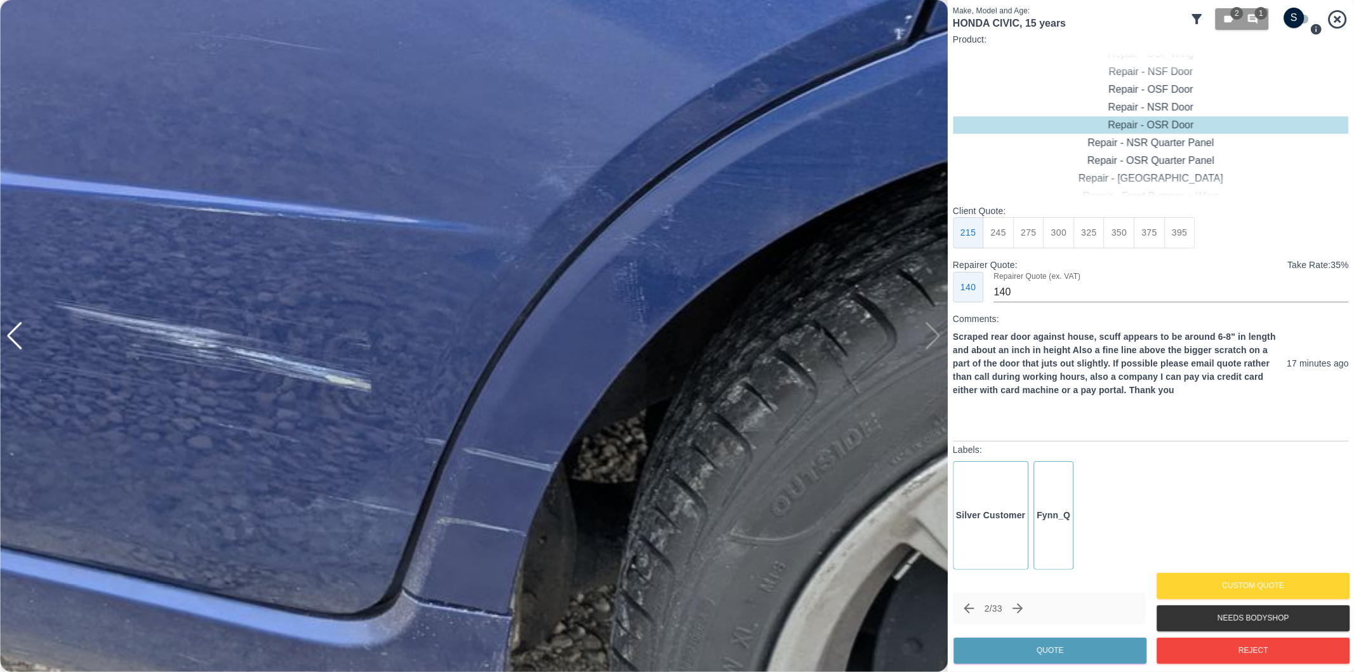
click at [536, 384] on img at bounding box center [330, 182] width 2844 height 2015
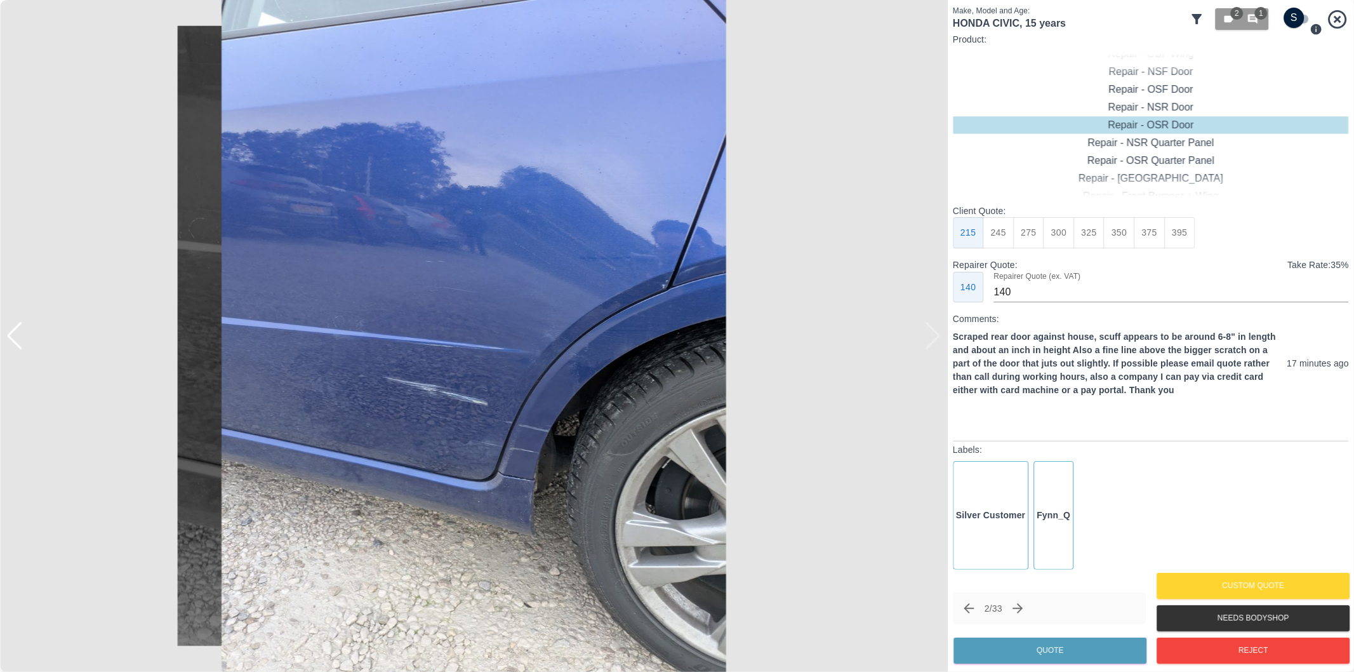
click at [11, 338] on div at bounding box center [6, 336] width 13 height 672
click at [15, 338] on div at bounding box center [14, 336] width 17 height 28
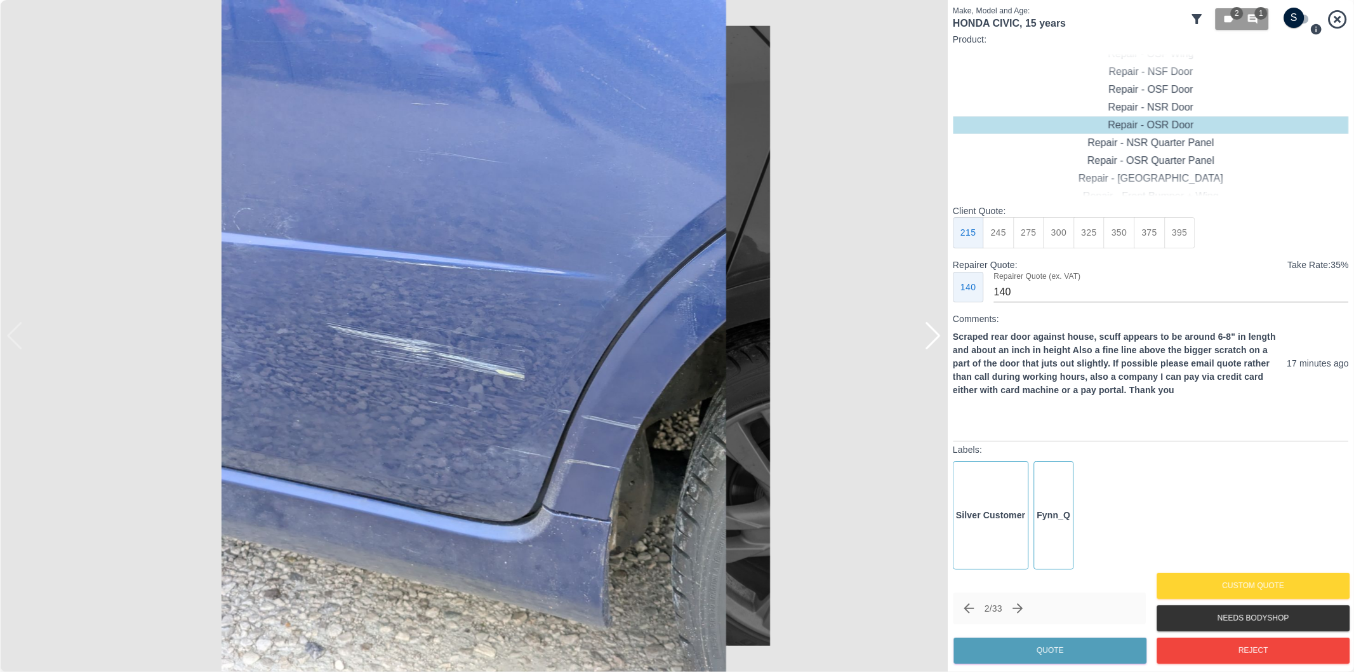
click at [15, 338] on img at bounding box center [474, 336] width 948 height 672
click at [1300, 20] on input "checkbox" at bounding box center [1294, 18] width 61 height 20
checkbox input "true"
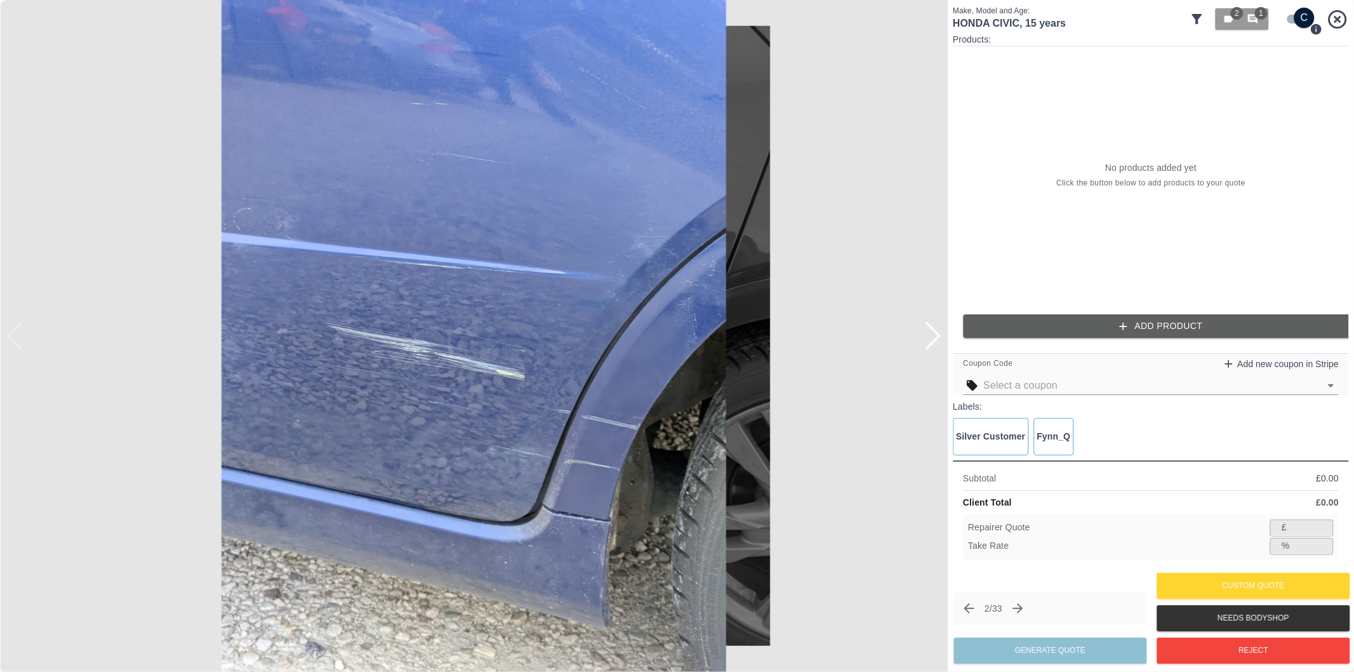
click at [1139, 327] on button "Add Product" at bounding box center [1161, 325] width 396 height 23
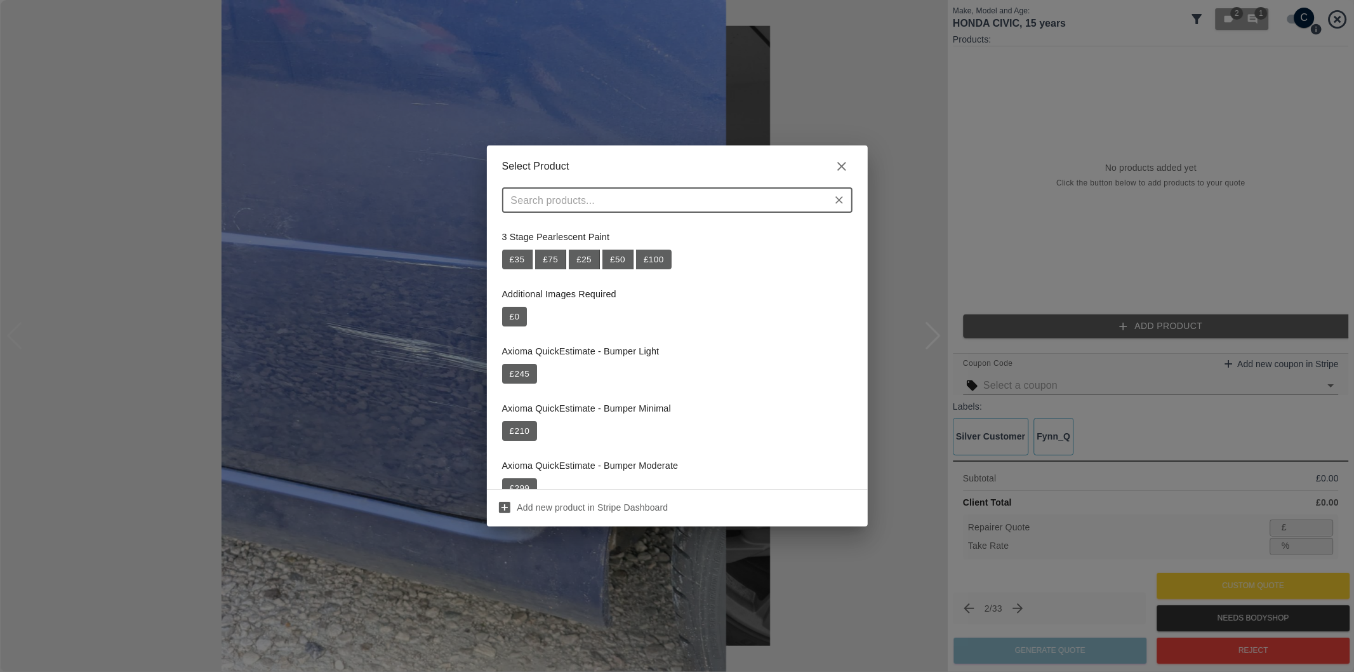
click at [694, 206] on input "text" at bounding box center [667, 200] width 322 height 18
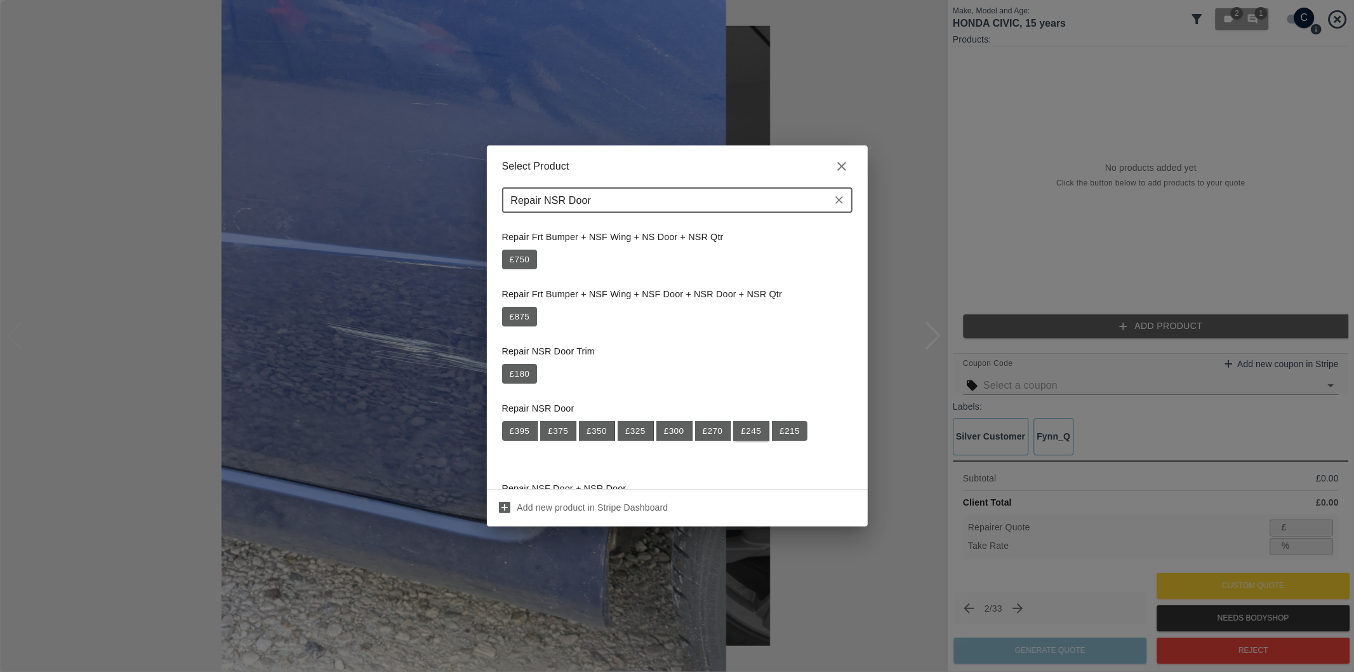
type input "Repair NSR Door"
click at [751, 430] on button "£ 245" at bounding box center [751, 431] width 36 height 20
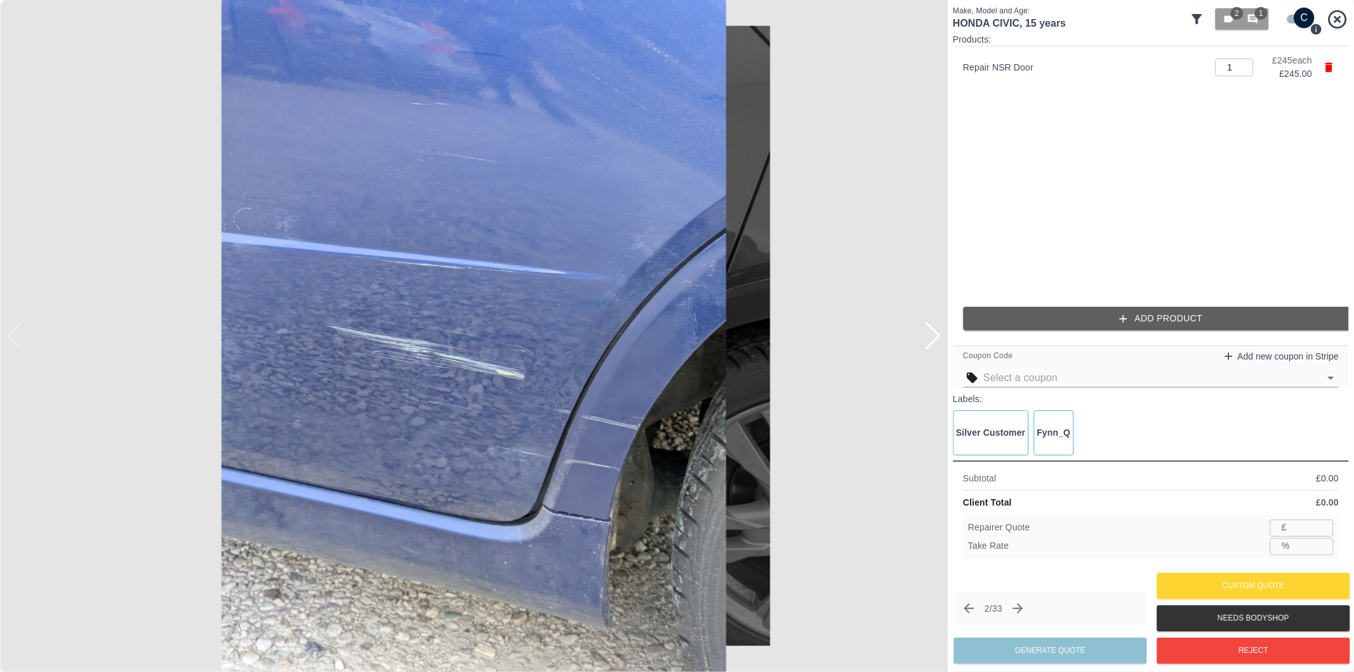
type input "159"
type input "35.1"
click at [1082, 319] on button "Add Product" at bounding box center [1161, 318] width 396 height 23
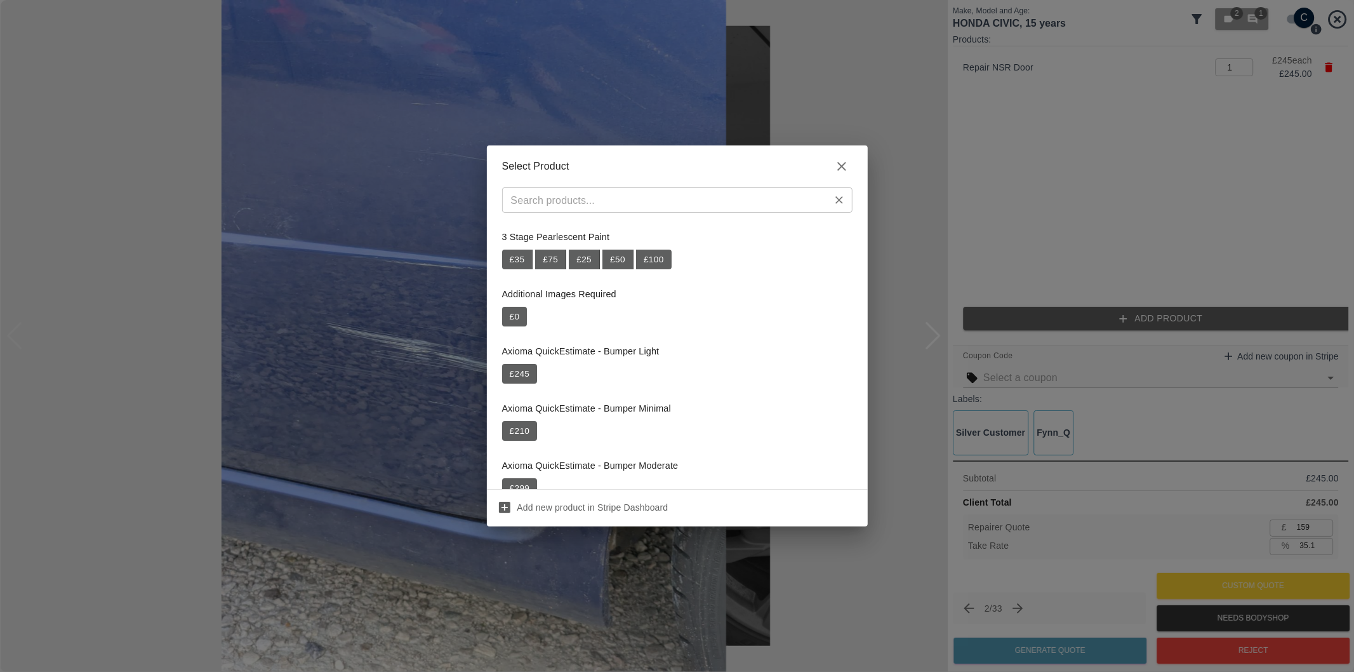
click at [676, 196] on input "text" at bounding box center [667, 200] width 322 height 18
paste input "Repair NSR Door"
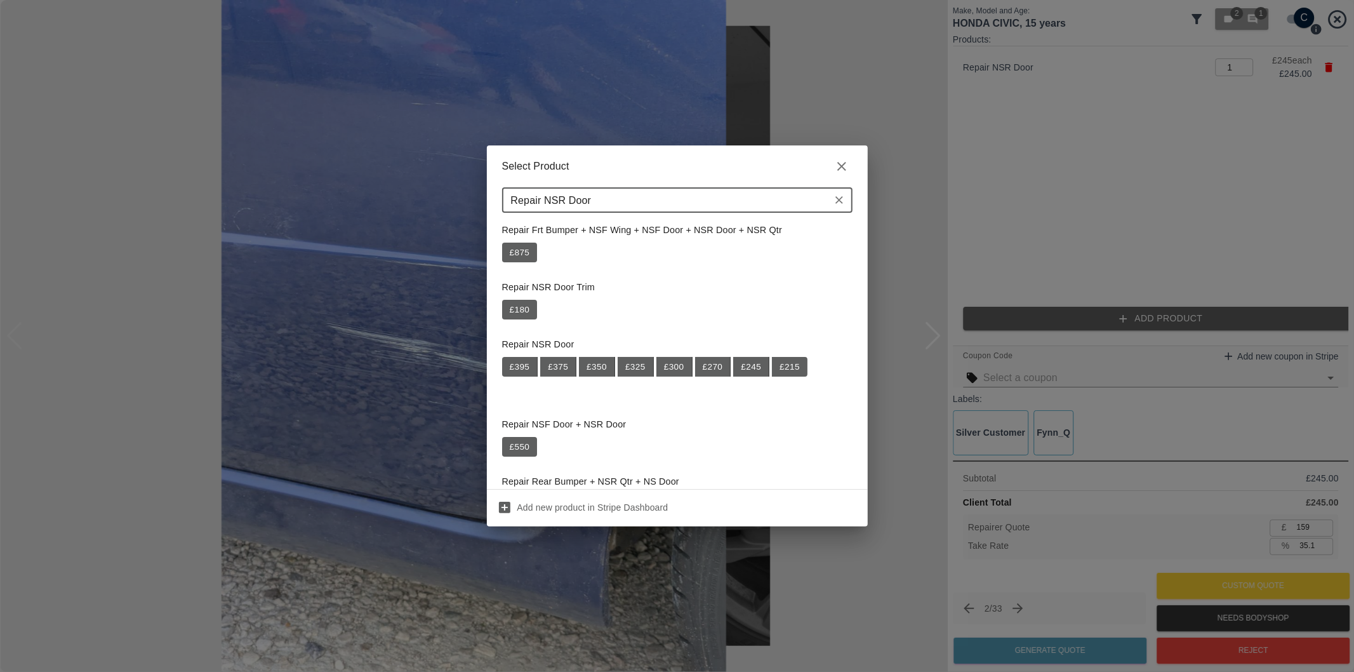
scroll to position [141, 0]
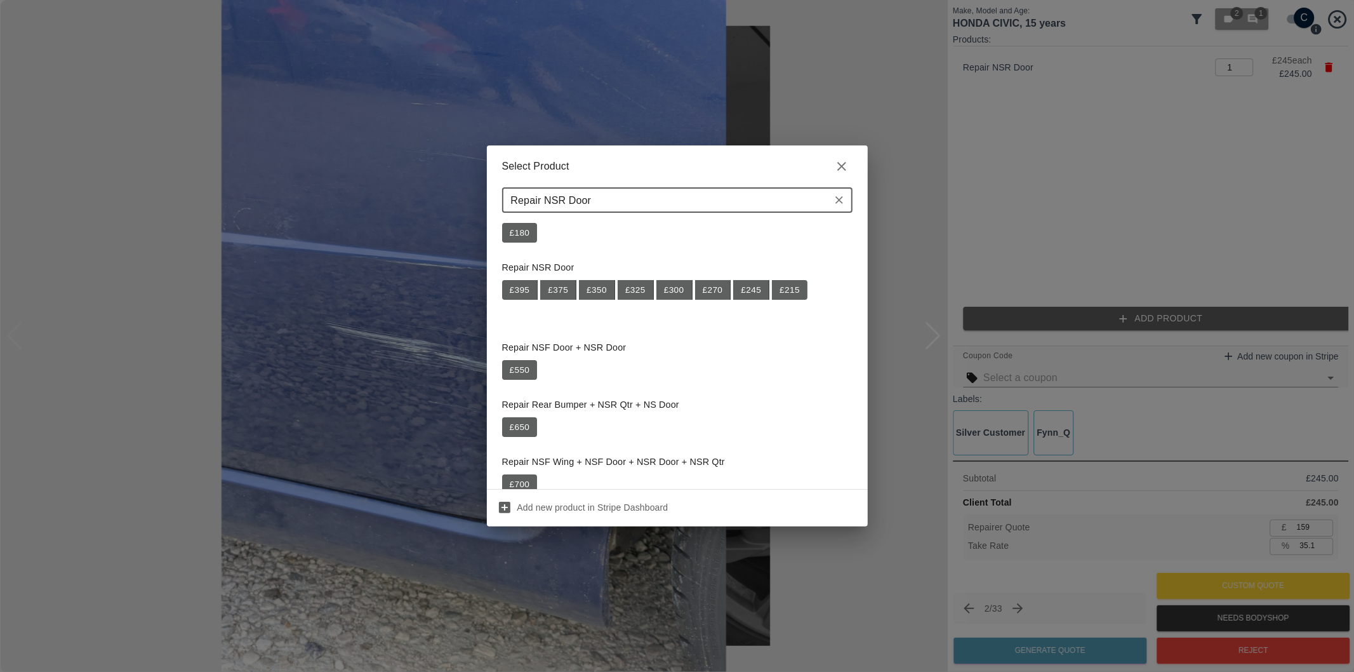
drag, startPoint x: 596, startPoint y: 201, endPoint x: 448, endPoint y: 197, distance: 147.3
click at [450, 198] on div "Select Product Repair NSR Door ​ Repair Frt Bumper + NSF Wing + NSF Door + NSR …" at bounding box center [677, 336] width 1354 height 672
paste input "Wheel Arch Trim"
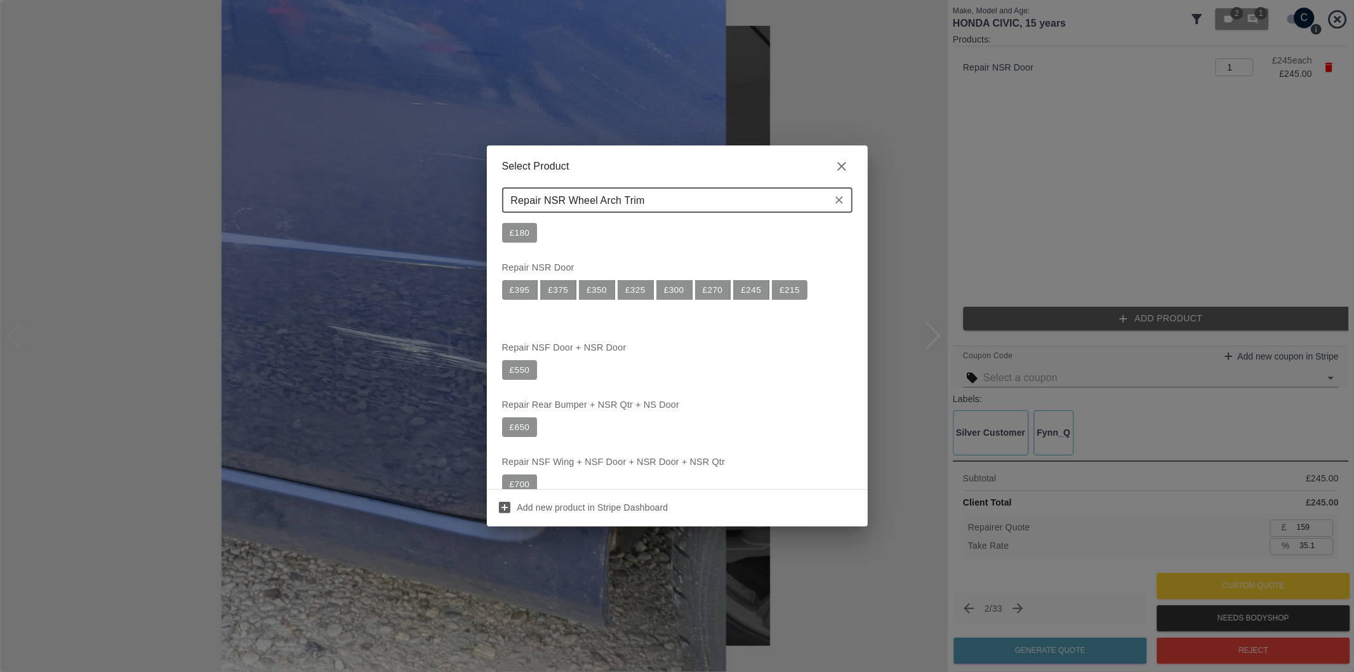
scroll to position [0, 0]
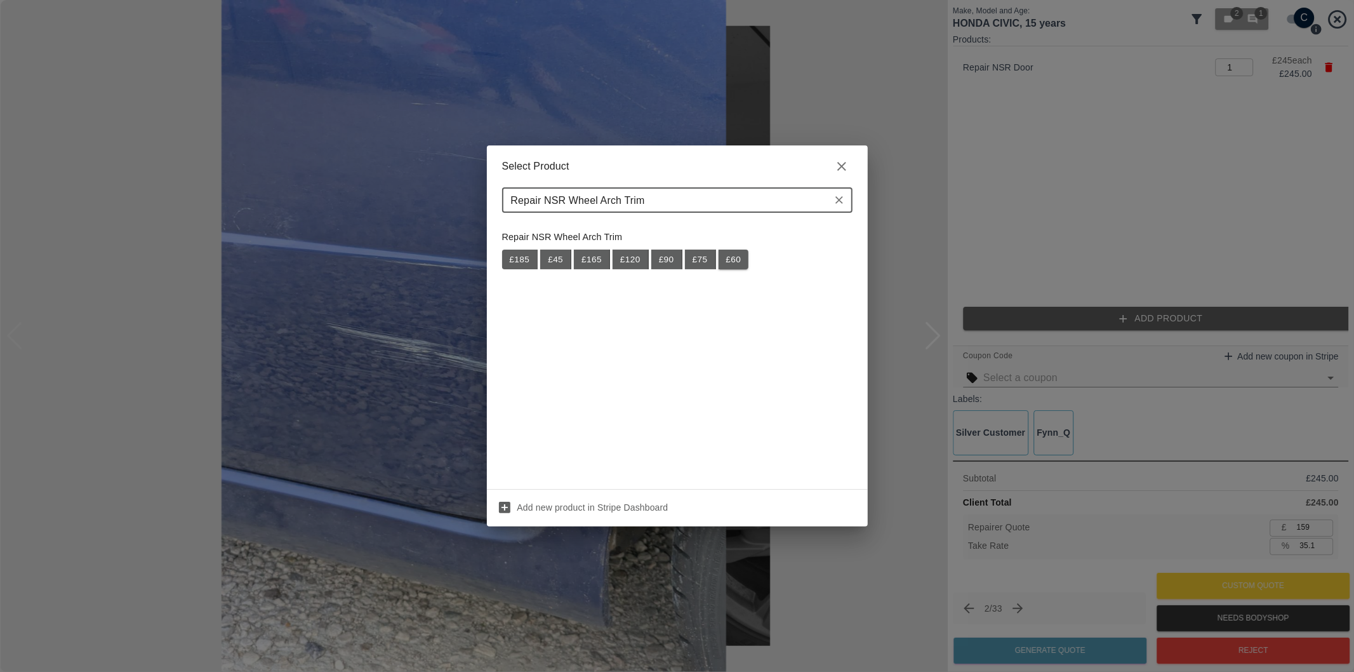
type input "Repair NSR Wheel Arch Trim"
click at [734, 262] on button "£ 60" at bounding box center [734, 260] width 30 height 20
type input "198"
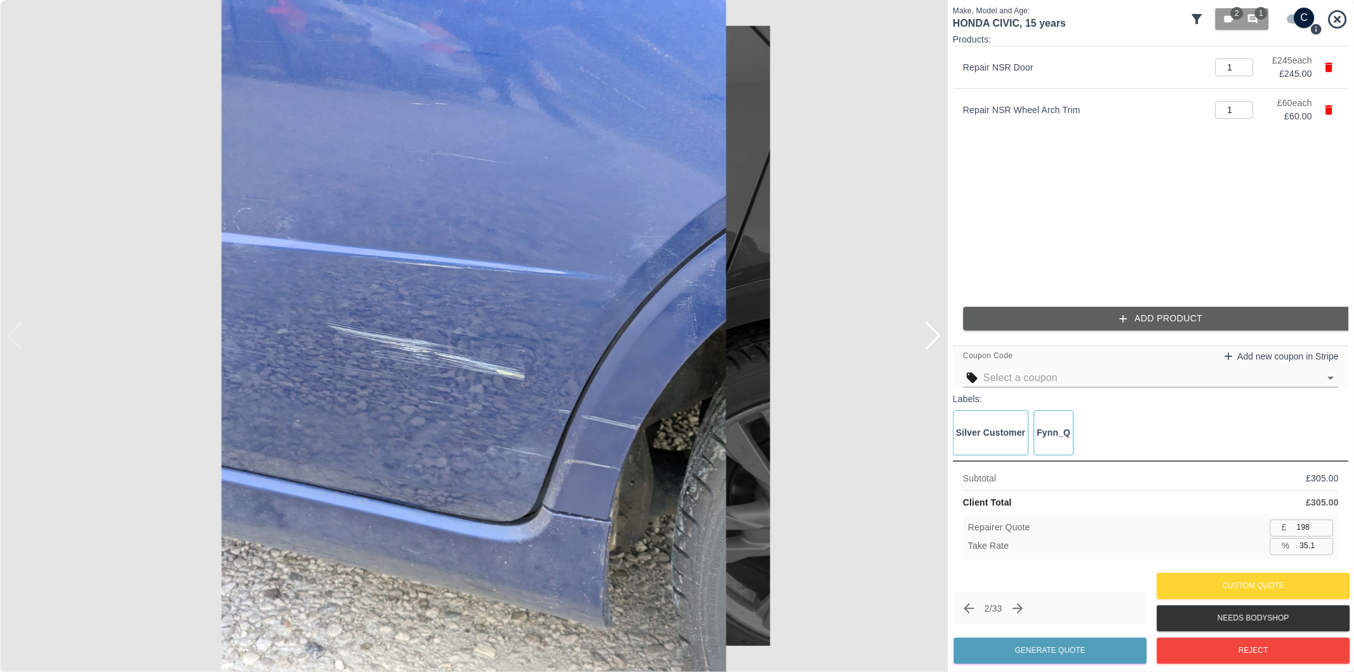
click at [1308, 548] on input "35.1" at bounding box center [1314, 546] width 39 height 16
type input "36.1"
type input "194"
type input "36.7"
type input "193"
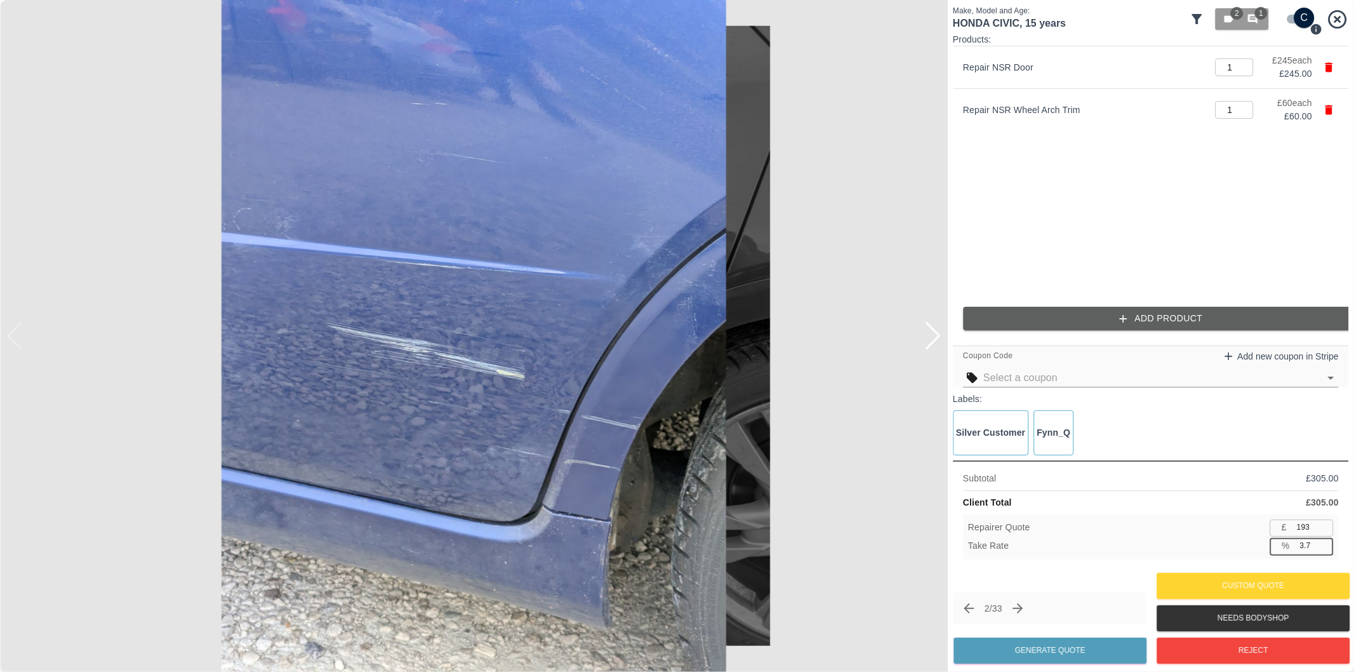
type input "37.7"
type input "190"
type input "37.7"
click at [1108, 644] on button "Generate Quote" at bounding box center [1050, 650] width 193 height 26
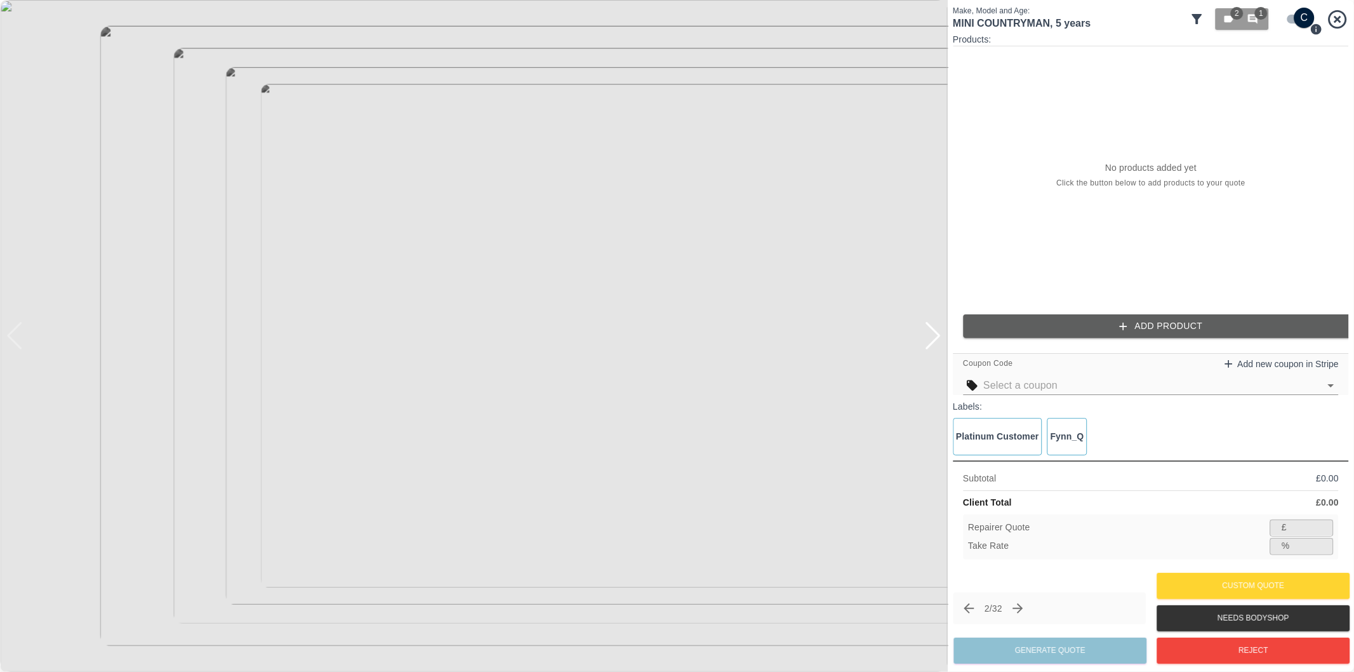
click at [938, 340] on div at bounding box center [932, 336] width 17 height 28
click at [937, 341] on div at bounding box center [932, 336] width 17 height 28
click at [937, 341] on div at bounding box center [474, 336] width 948 height 672
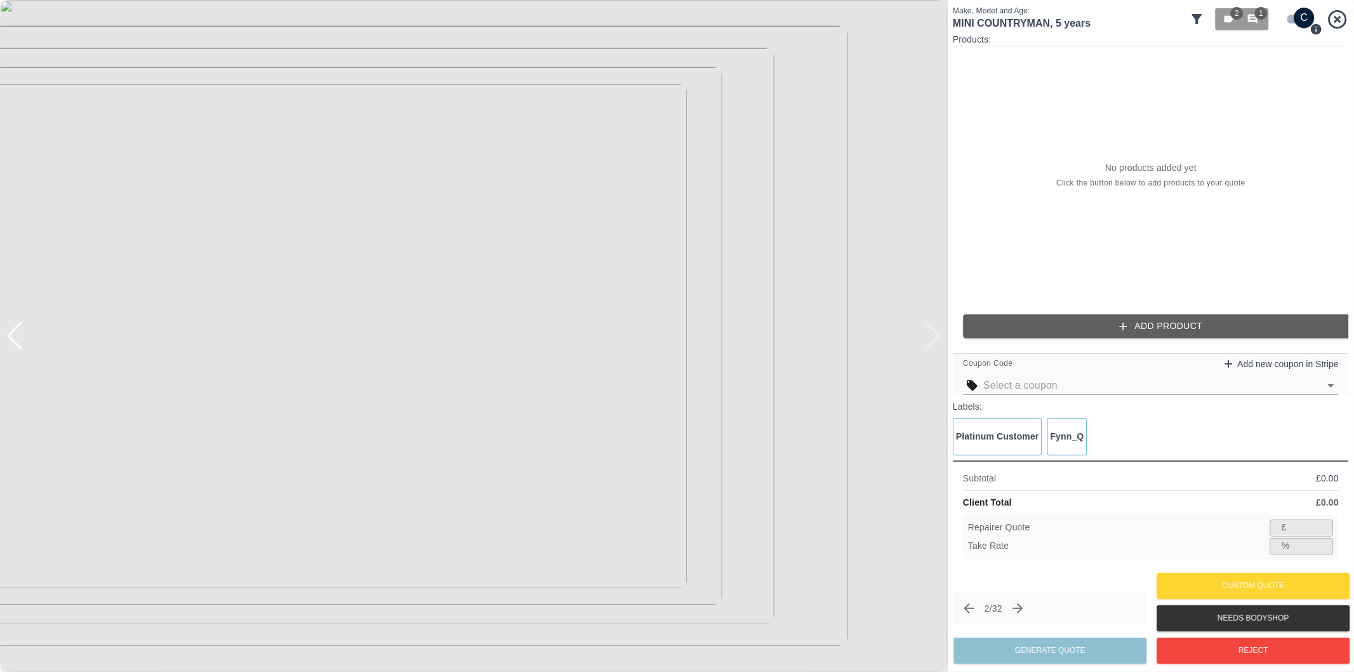
click at [937, 341] on img at bounding box center [474, 336] width 948 height 672
click at [1290, 23] on input "checkbox" at bounding box center [1304, 18] width 61 height 20
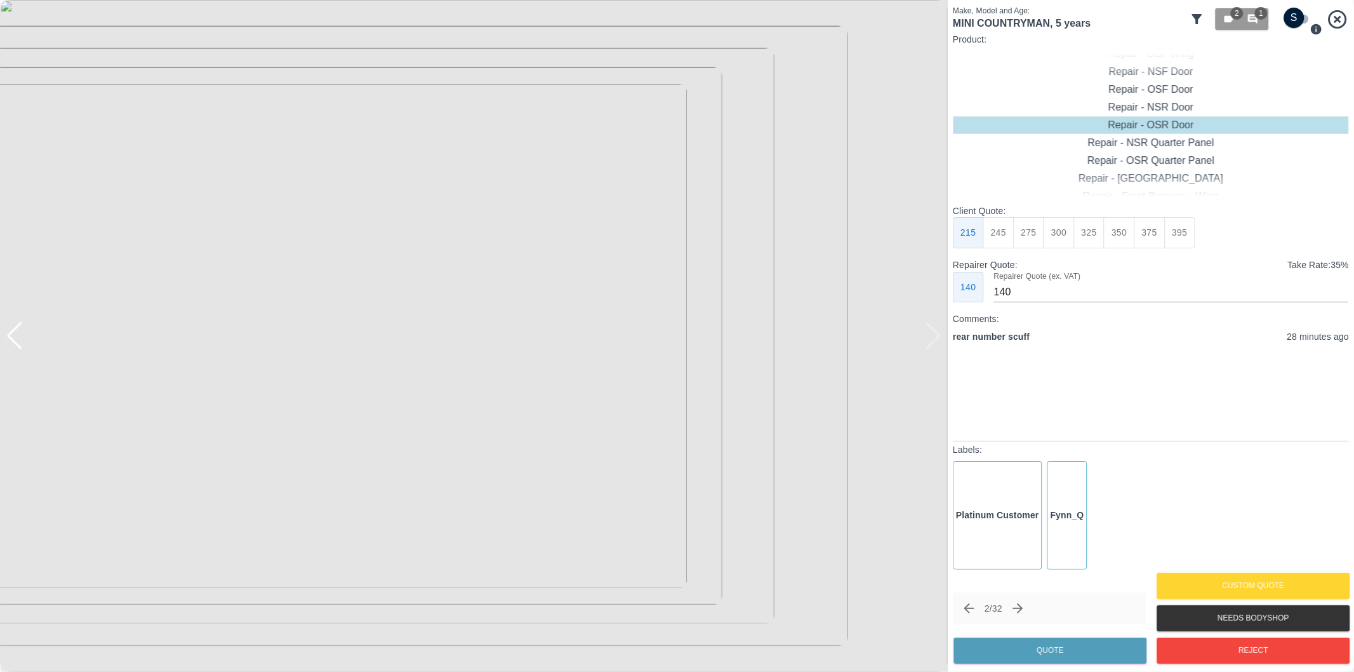
click at [1306, 22] on input "checkbox" at bounding box center [1294, 18] width 61 height 20
checkbox input "true"
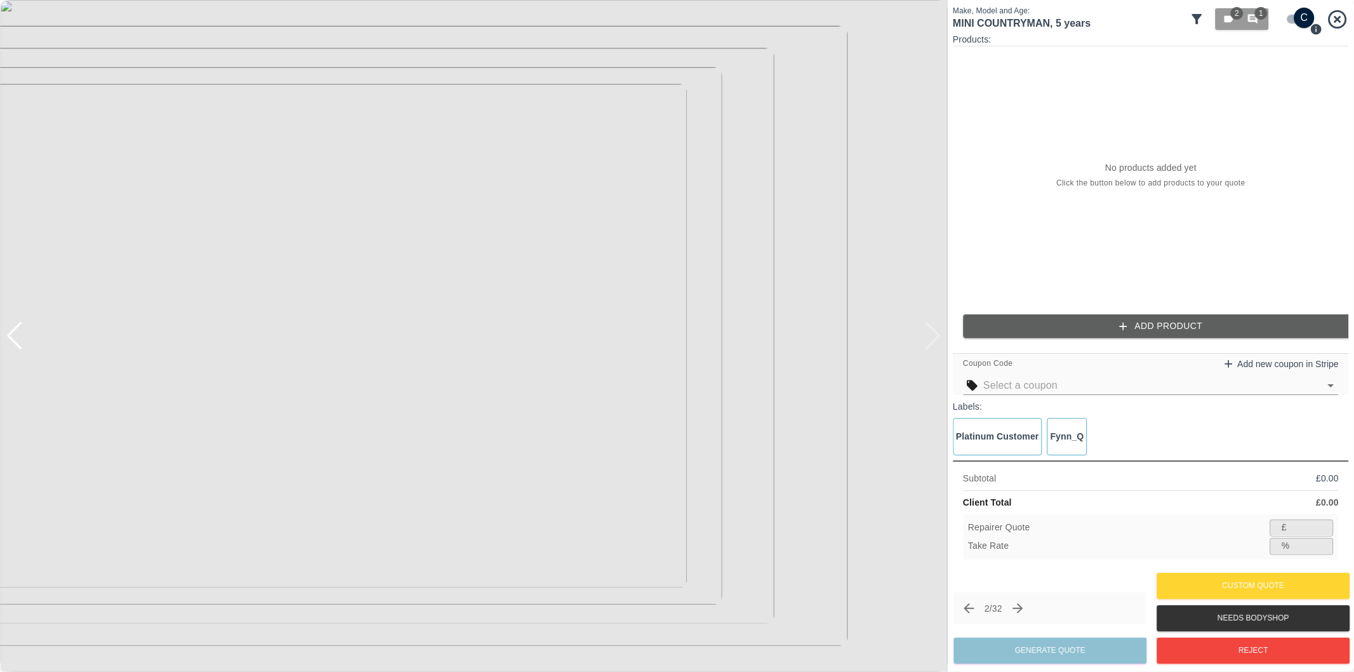
click at [1159, 332] on button "Add Product" at bounding box center [1161, 325] width 396 height 23
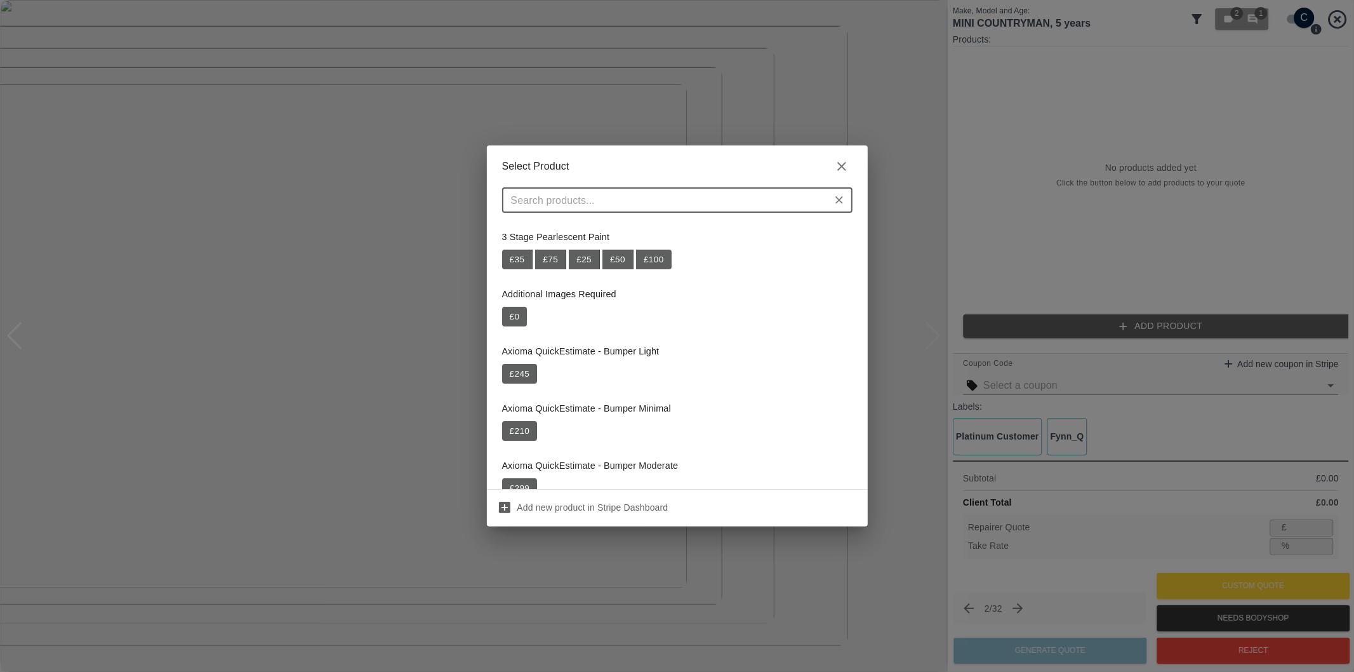
click at [664, 210] on div "​" at bounding box center [677, 199] width 350 height 25
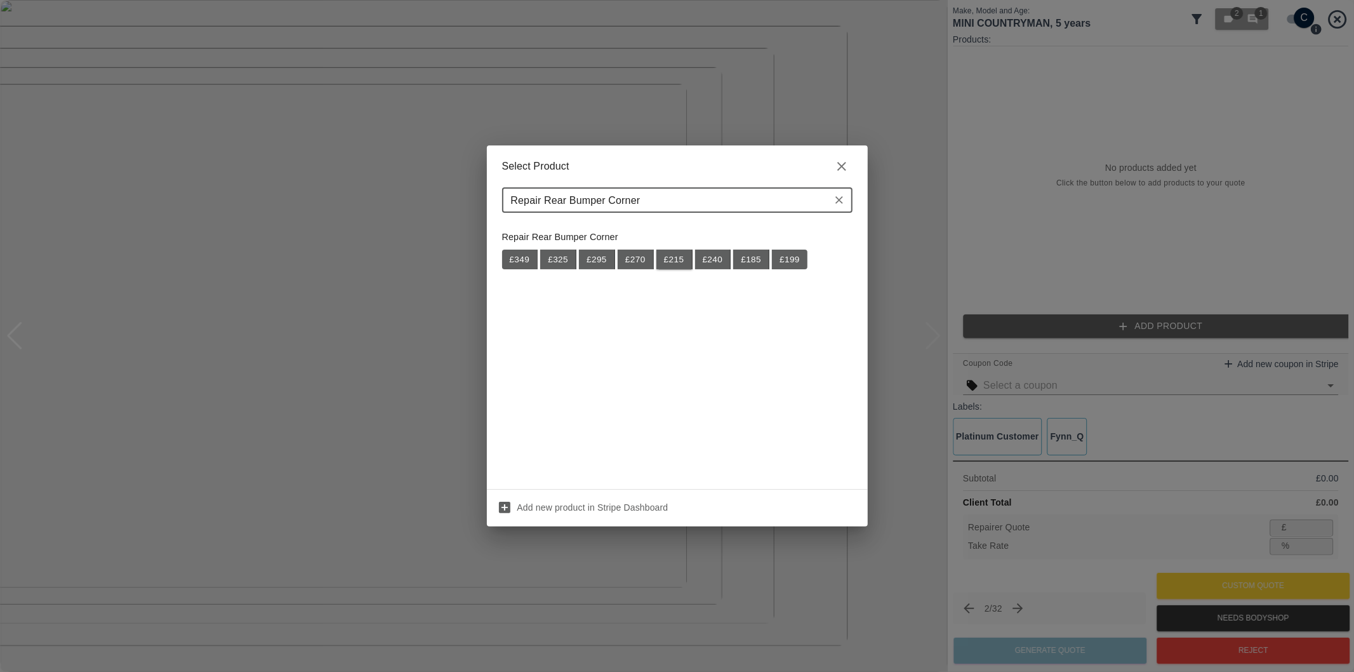
type input "Repair Rear Bumper Corner"
click at [674, 262] on button "£ 215" at bounding box center [674, 260] width 36 height 20
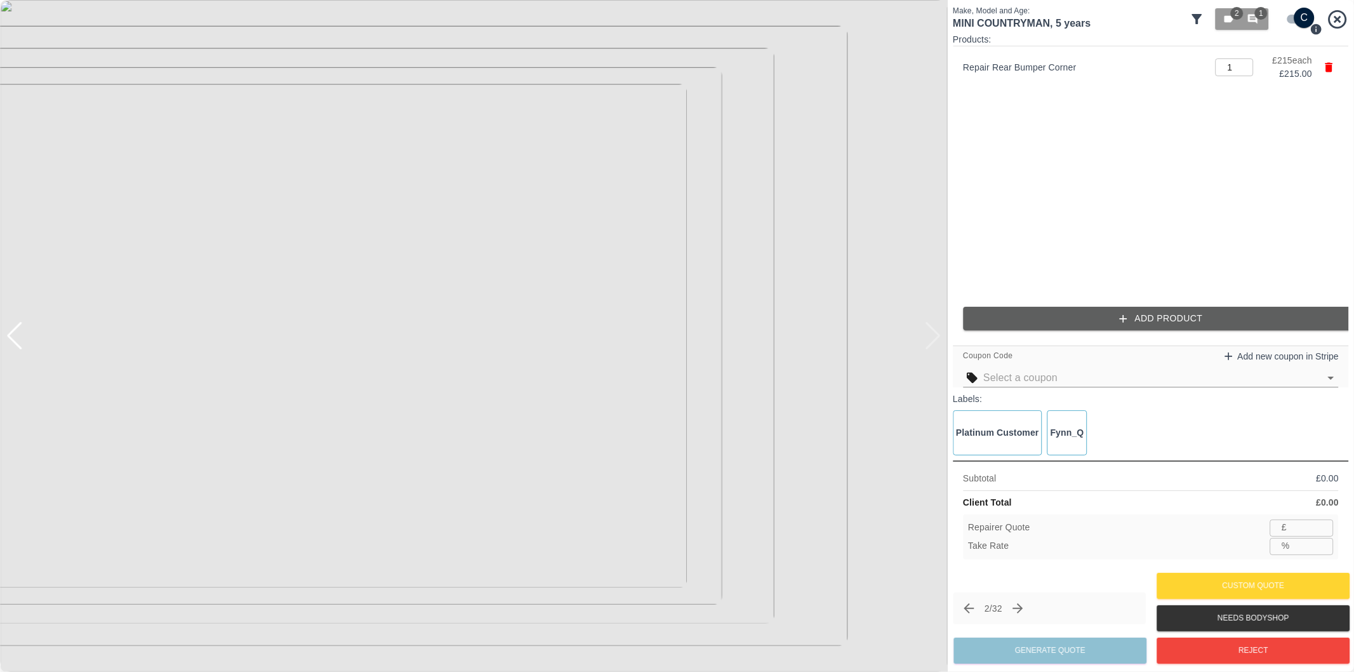
type input "139"
type input "35.3"
click at [1074, 322] on button "Add Product" at bounding box center [1161, 318] width 396 height 23
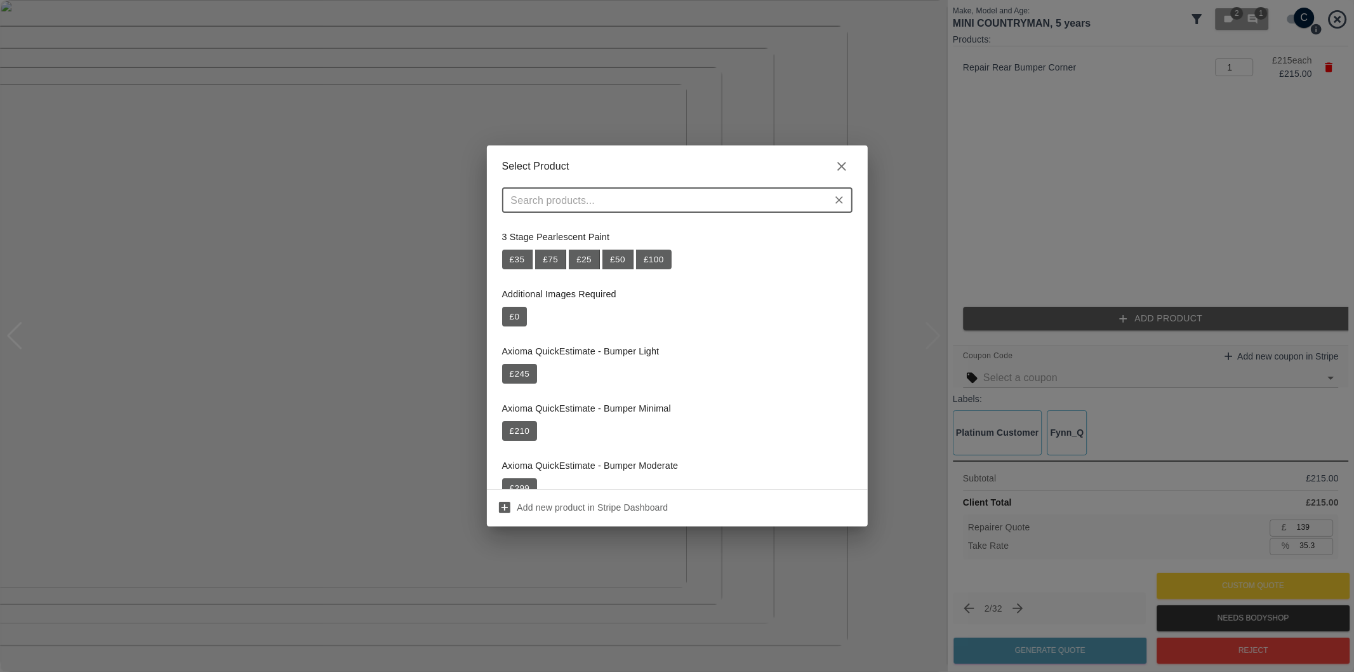
click at [681, 206] on input "text" at bounding box center [667, 200] width 322 height 18
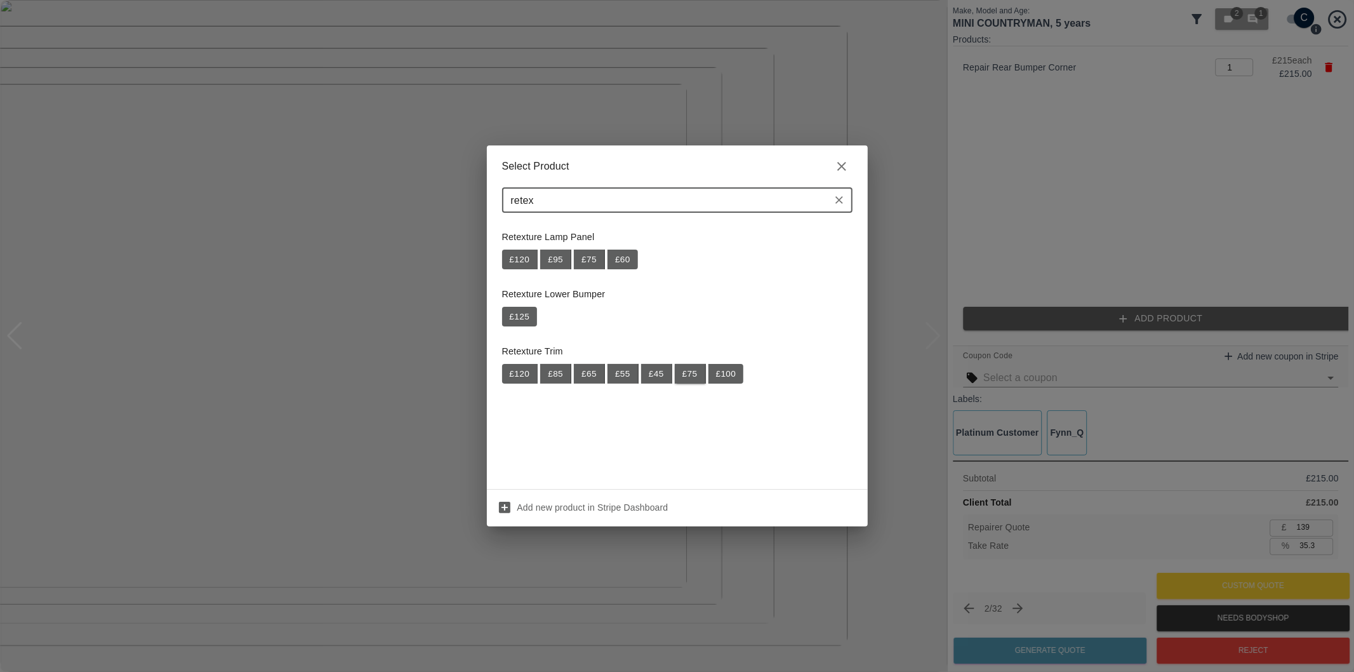
type input "retex"
click at [690, 375] on button "£ 75" at bounding box center [690, 374] width 31 height 20
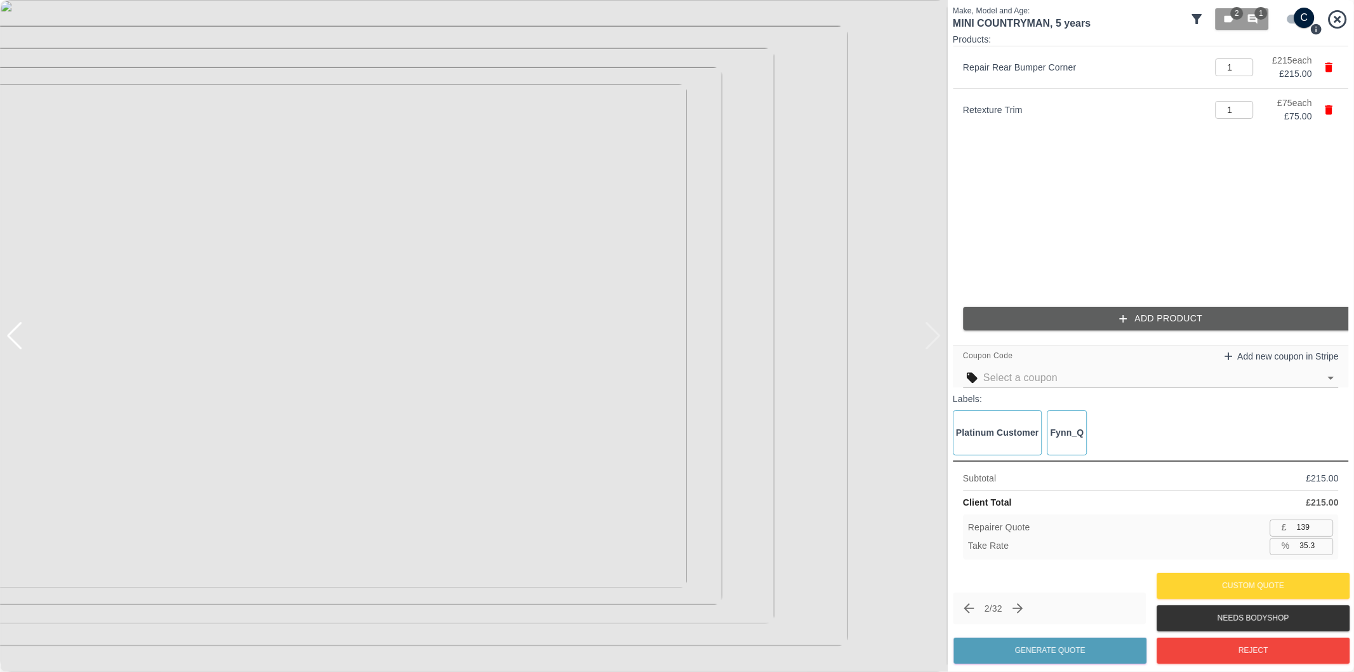
type input "188"
click at [1309, 547] on input "35.2" at bounding box center [1314, 546] width 39 height 16
type input "3.2"
type input "280"
type input "3.47"
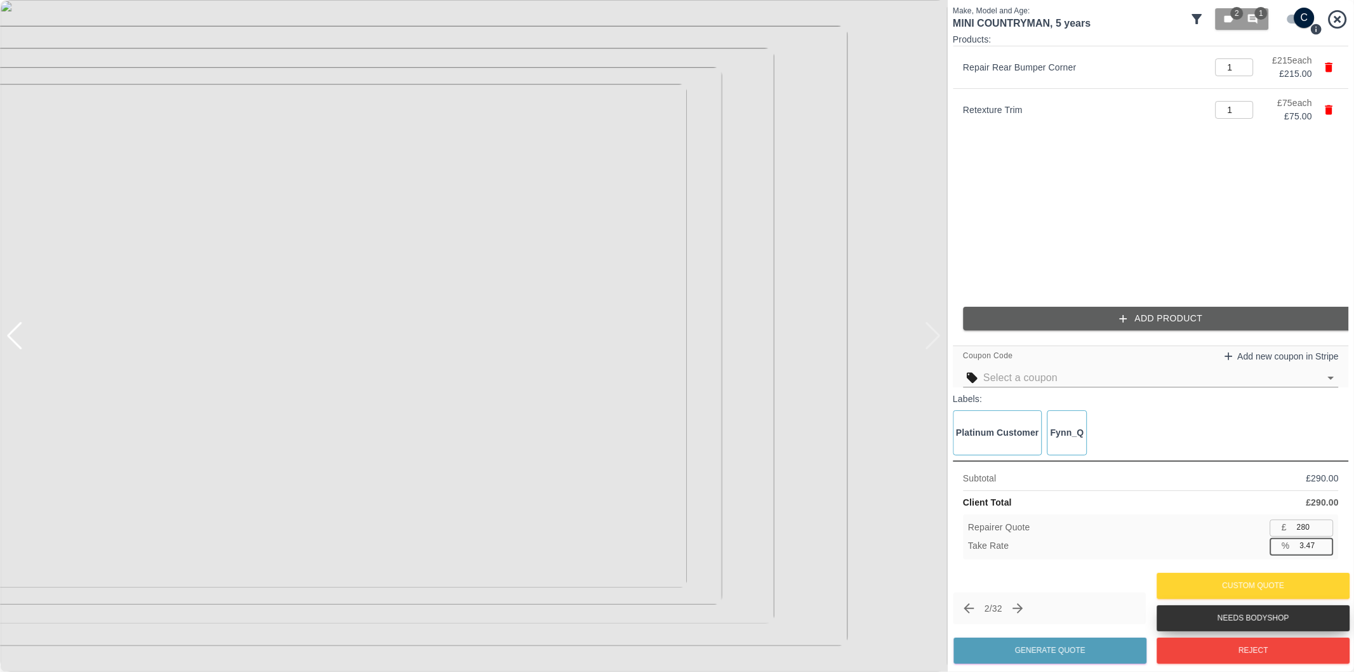
type input "279"
type input "37.8"
type input "180"
type input "37"
type input "182"
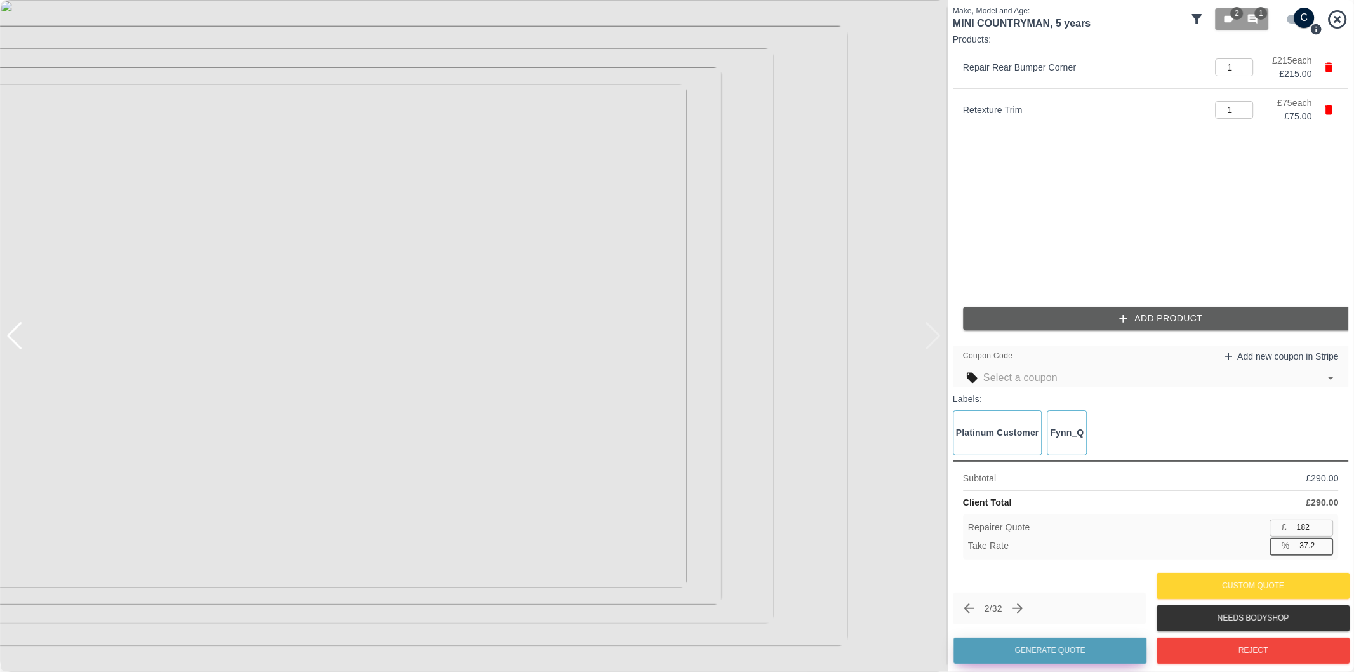
type input "37.2"
click at [1025, 651] on button "Generate Quote" at bounding box center [1050, 650] width 193 height 26
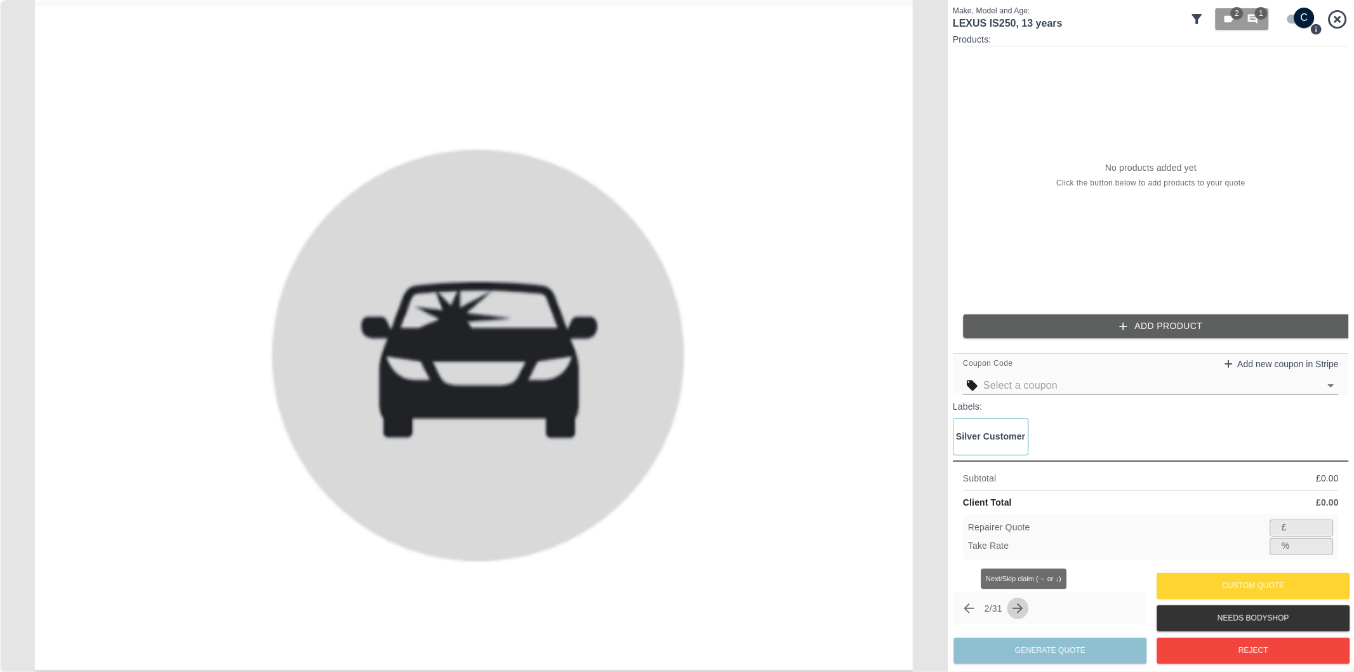
click at [1020, 608] on icon "Next claim" at bounding box center [1018, 608] width 15 height 15
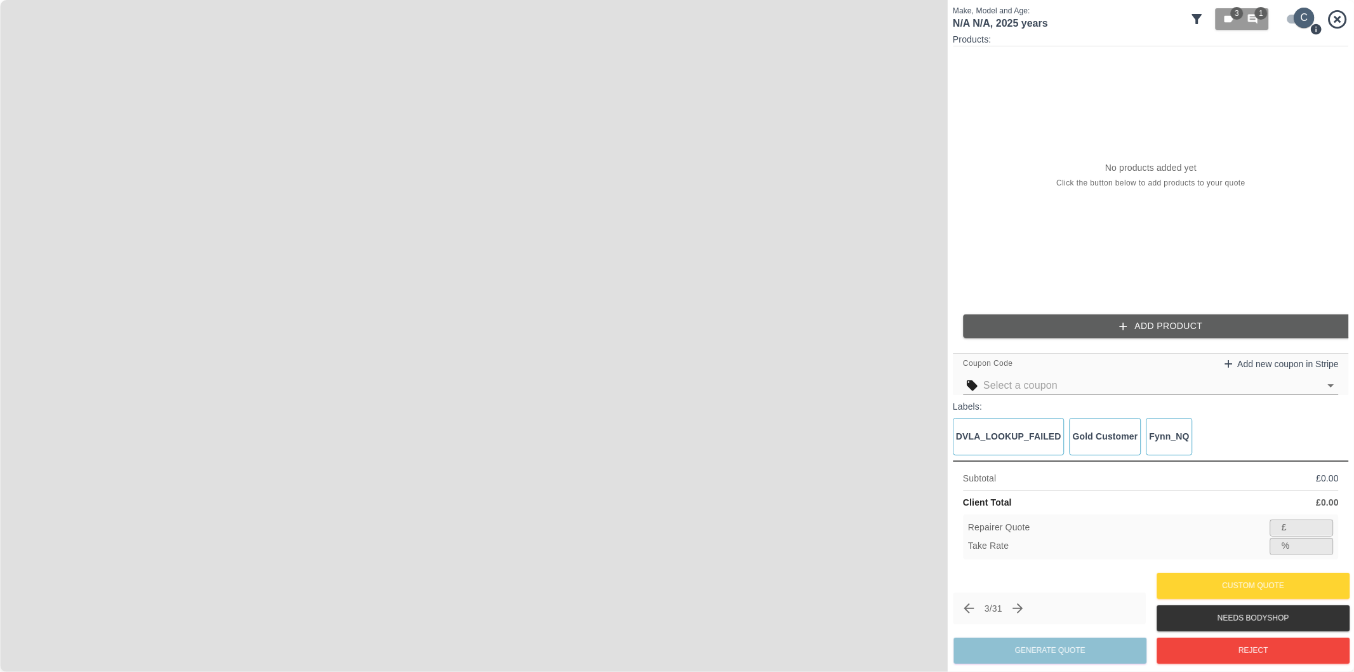
click at [1290, 16] on input "checkbox" at bounding box center [1304, 18] width 61 height 20
checkbox input "false"
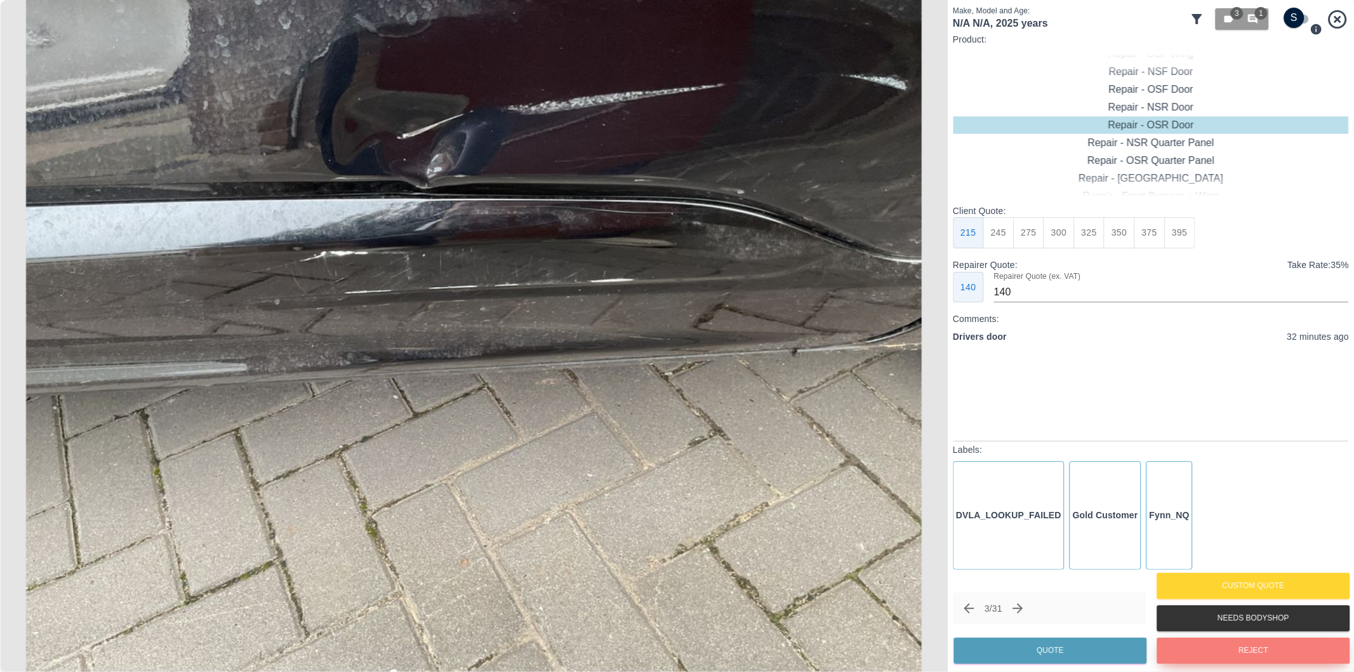
click at [1220, 653] on button "Reject" at bounding box center [1253, 650] width 193 height 26
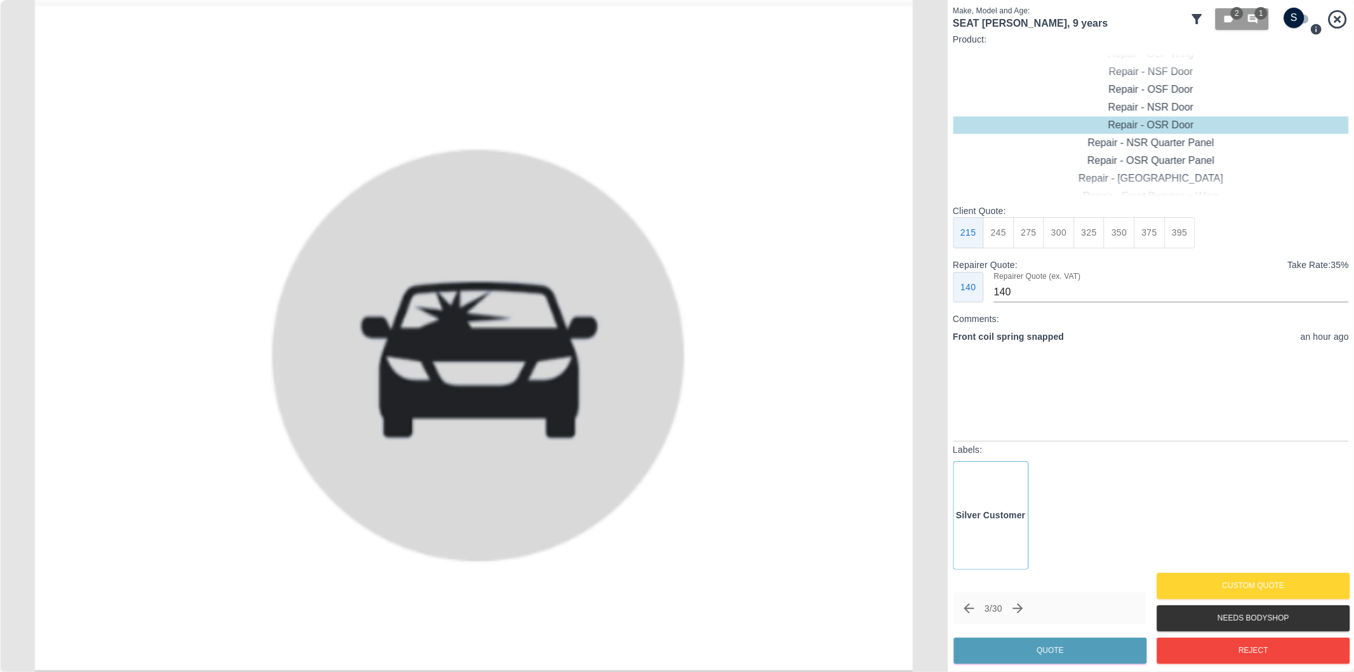
click at [1024, 607] on icon "Next claim" at bounding box center [1018, 608] width 15 height 15
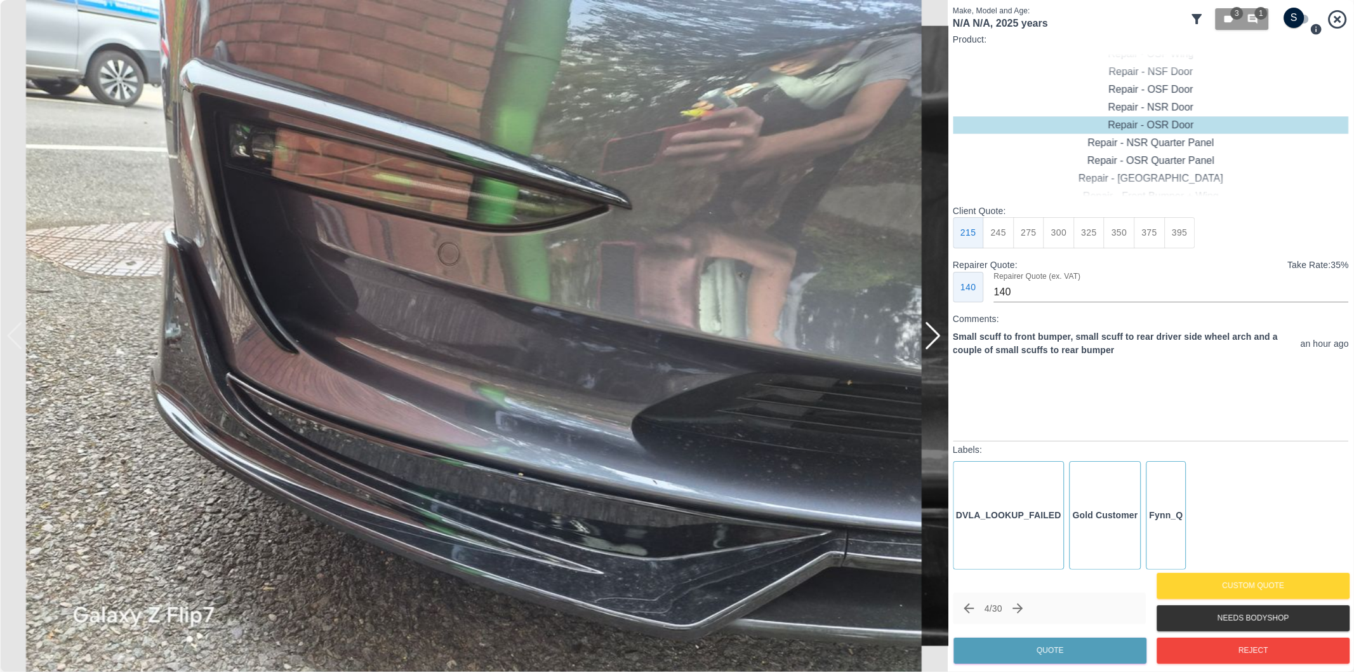
click at [936, 342] on div at bounding box center [932, 336] width 17 height 28
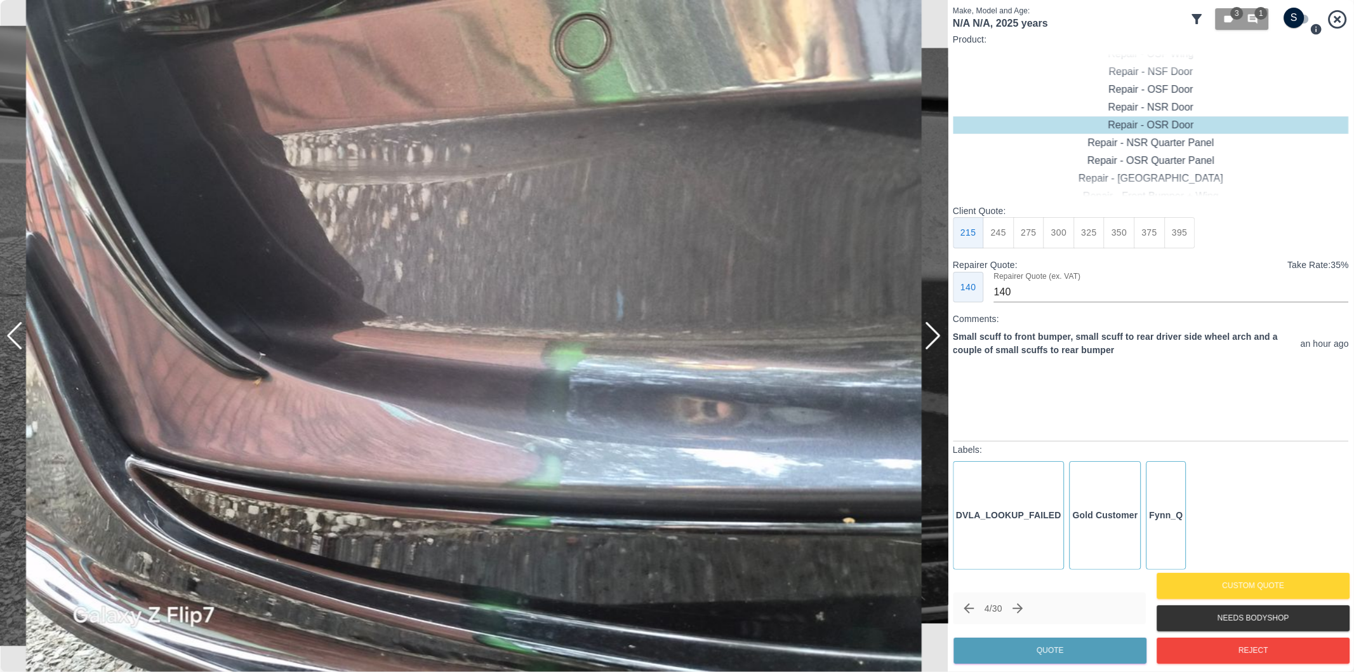
click at [929, 340] on div at bounding box center [932, 336] width 17 height 28
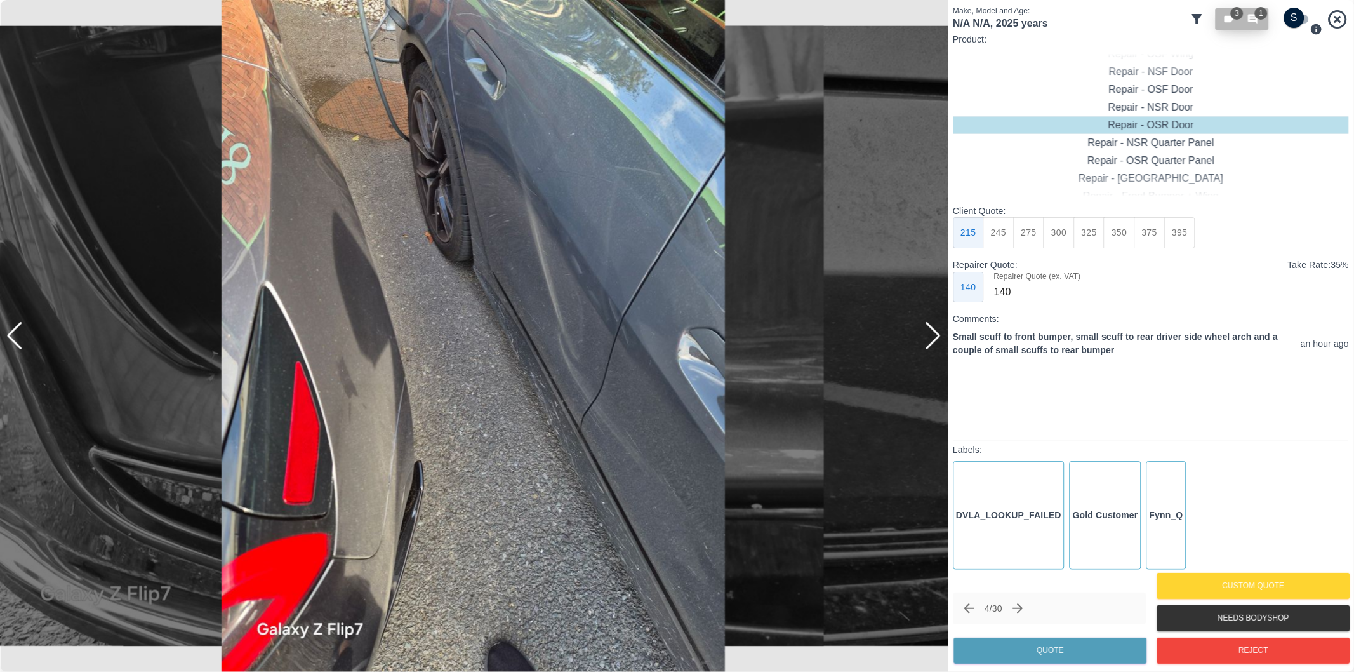
click at [1260, 17] on span "1" at bounding box center [1261, 13] width 13 height 13
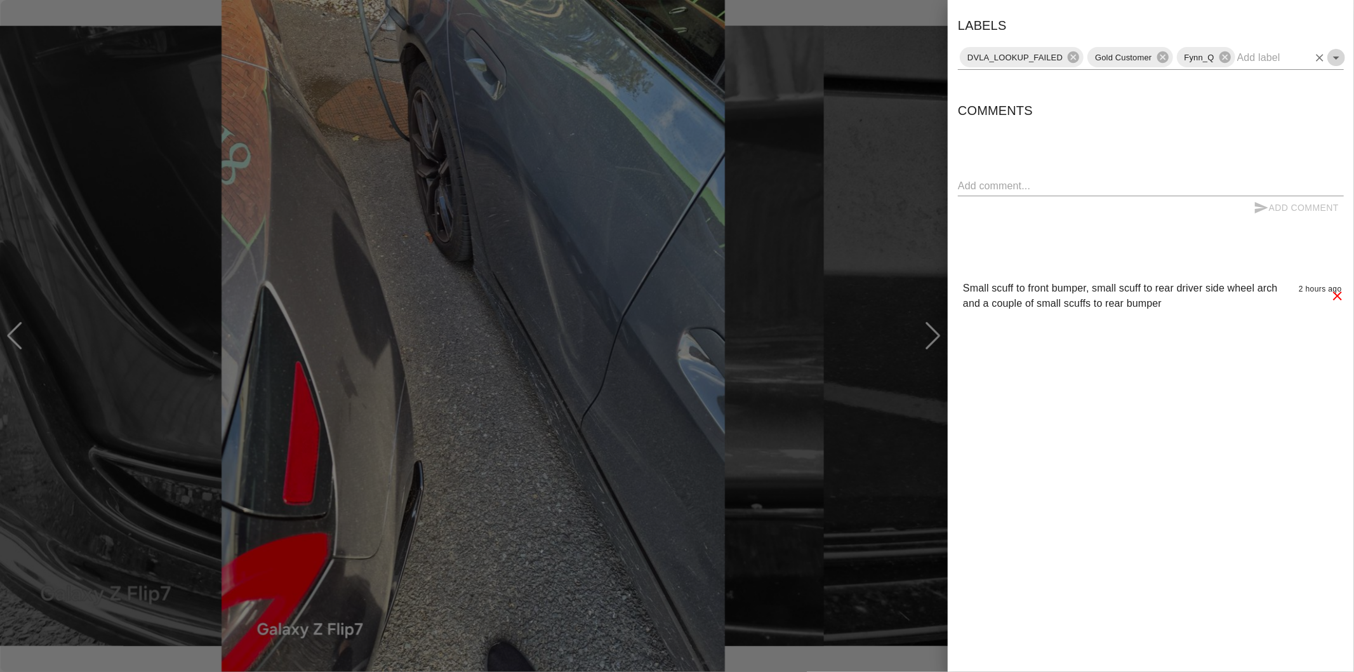
click at [1335, 60] on icon "Open" at bounding box center [1336, 57] width 15 height 15
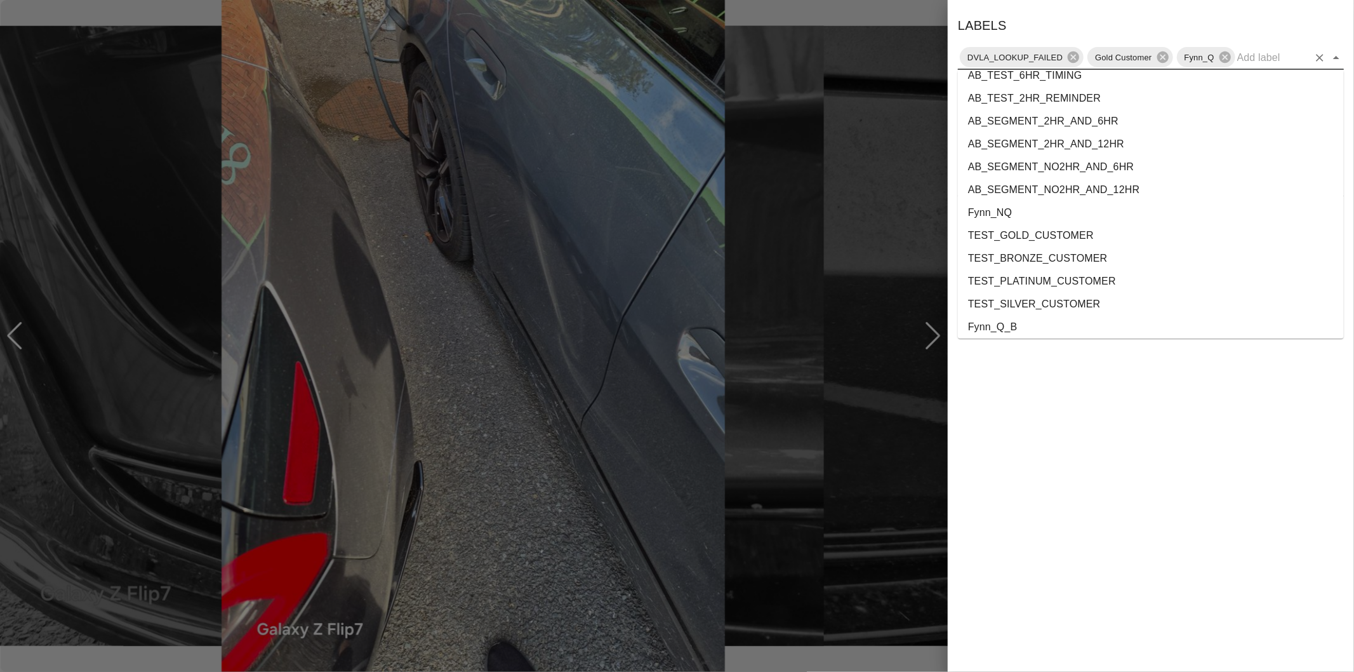
scroll to position [2300, 0]
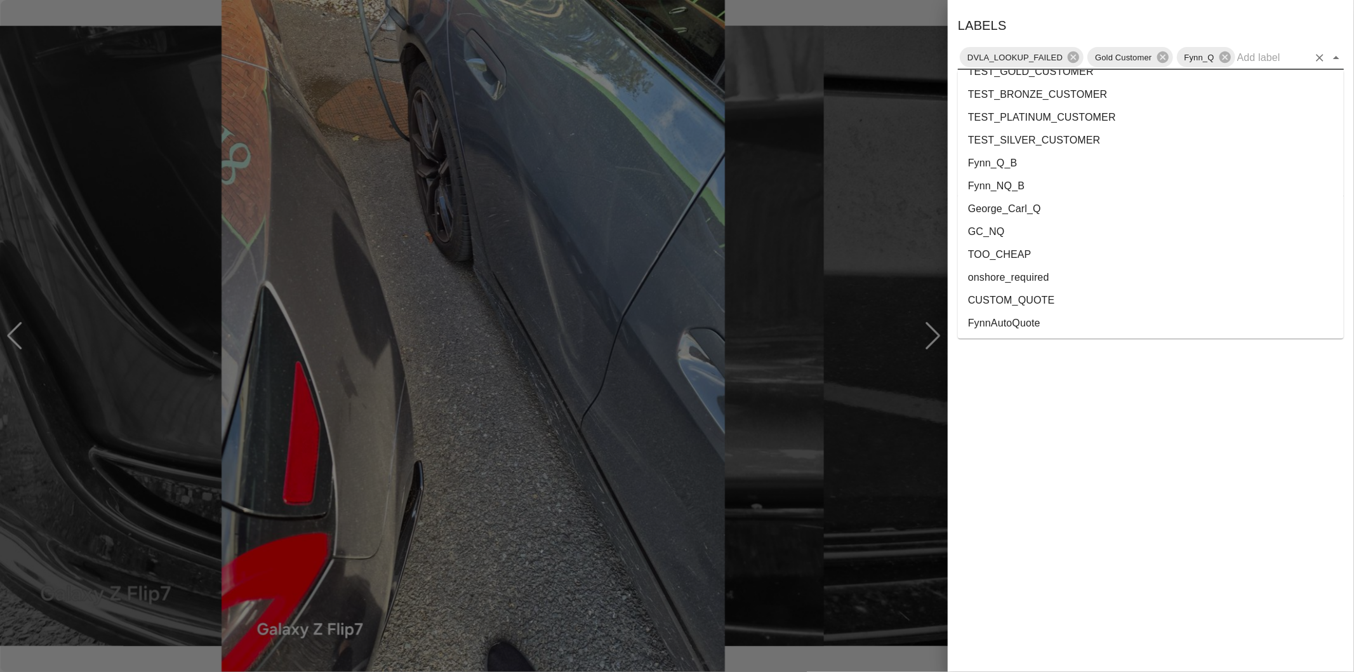
drag, startPoint x: 1044, startPoint y: 274, endPoint x: 1260, endPoint y: 152, distance: 247.3
click at [1044, 273] on li "onshore_required" at bounding box center [1151, 277] width 386 height 23
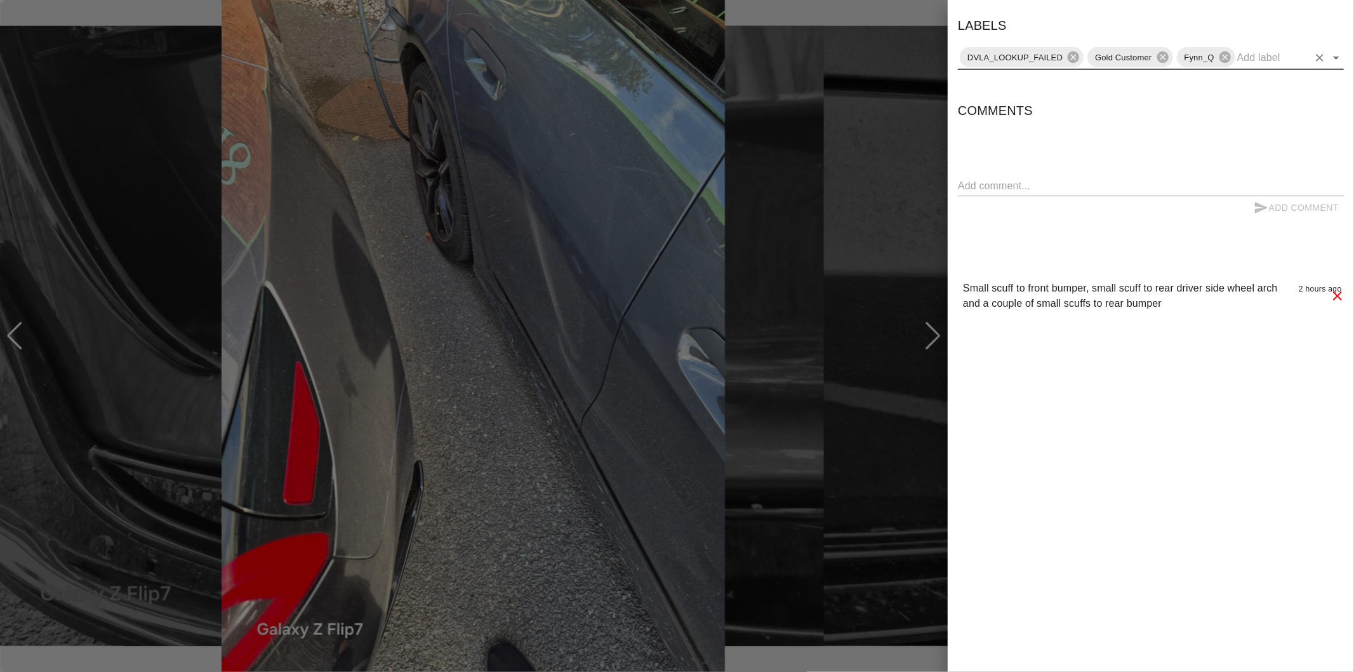
click at [1338, 60] on icon "Open" at bounding box center [1336, 57] width 15 height 15
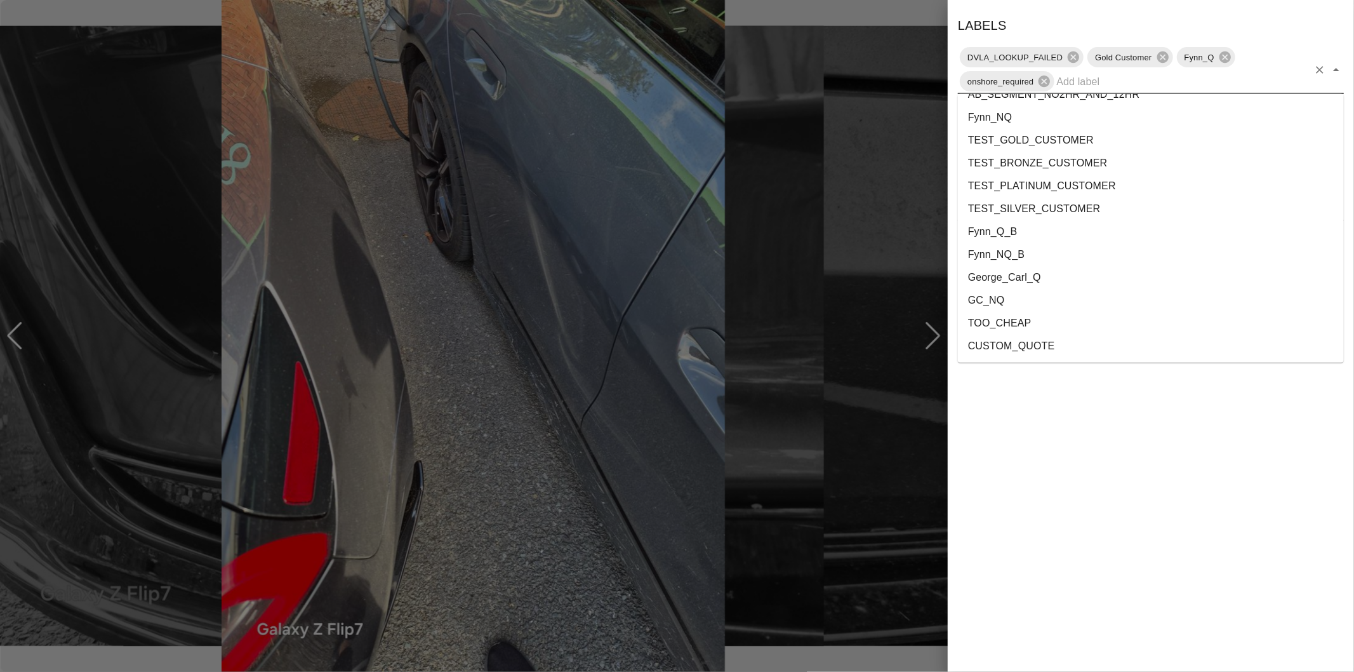
scroll to position [2277, 0]
click at [1054, 249] on li "George_Carl_Q" at bounding box center [1151, 255] width 386 height 23
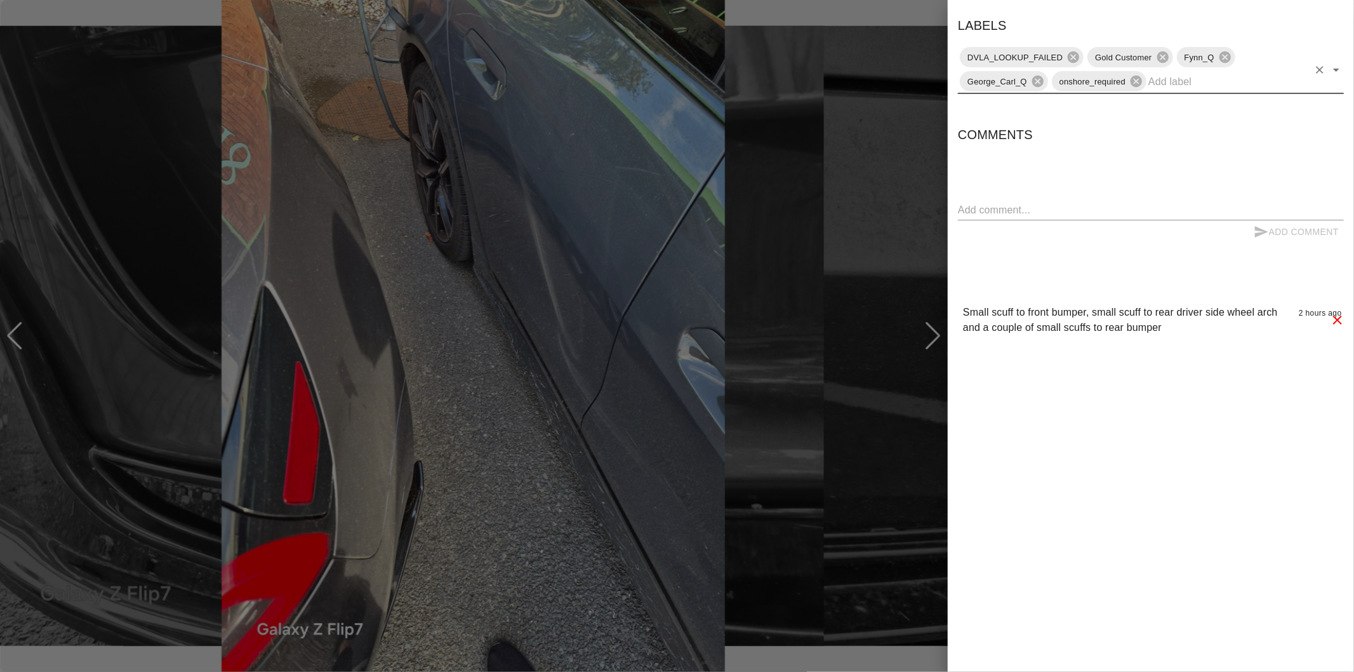
click at [834, 13] on div at bounding box center [677, 336] width 1354 height 672
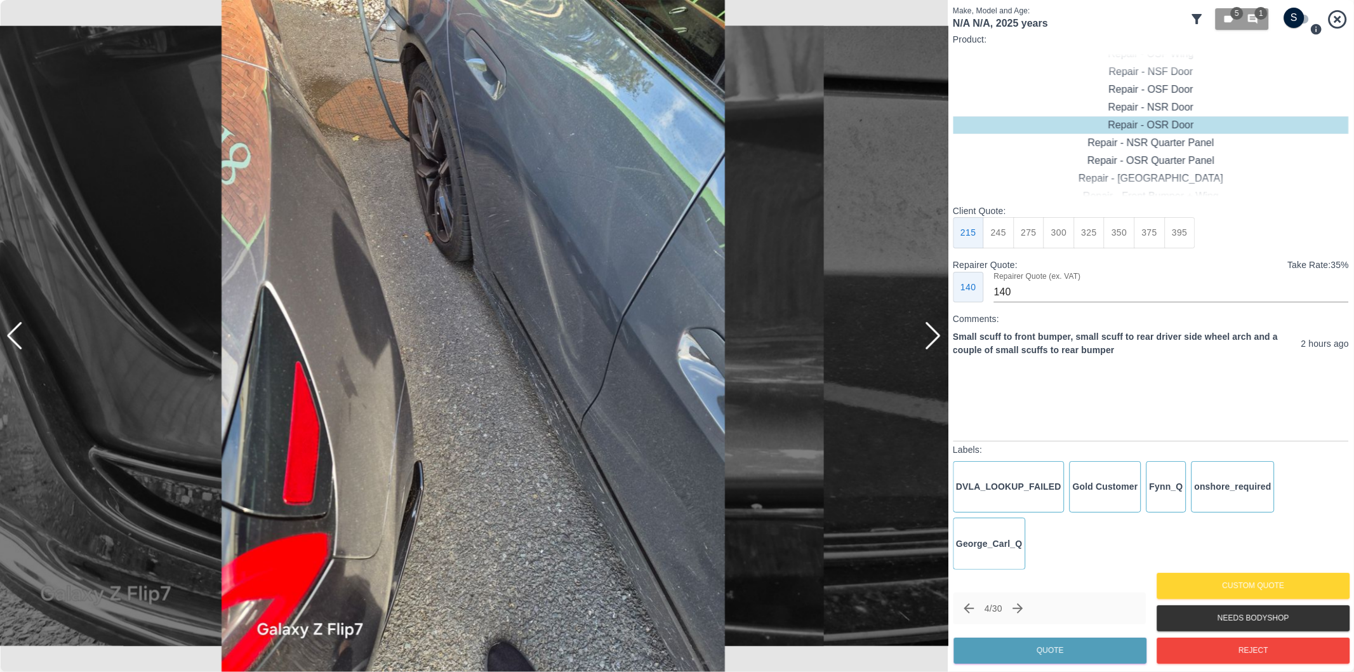
click at [1026, 605] on icon "Next claim" at bounding box center [1018, 608] width 15 height 15
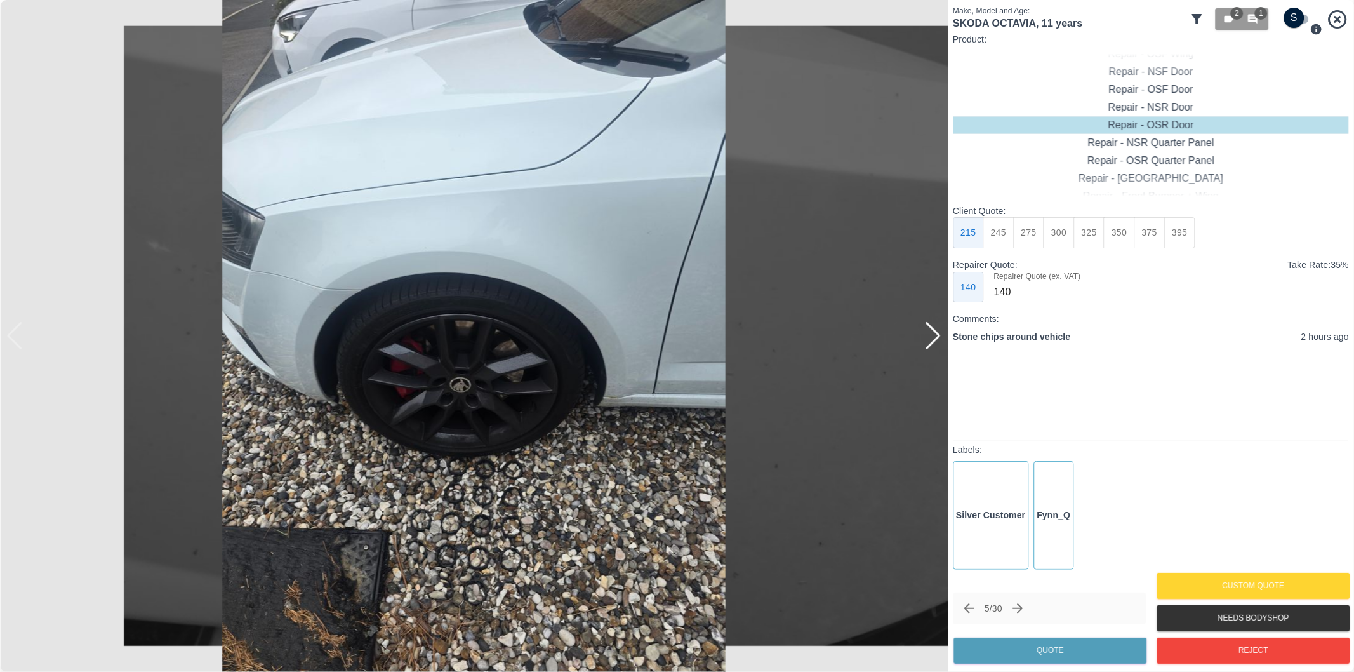
click at [932, 340] on div at bounding box center [932, 336] width 17 height 28
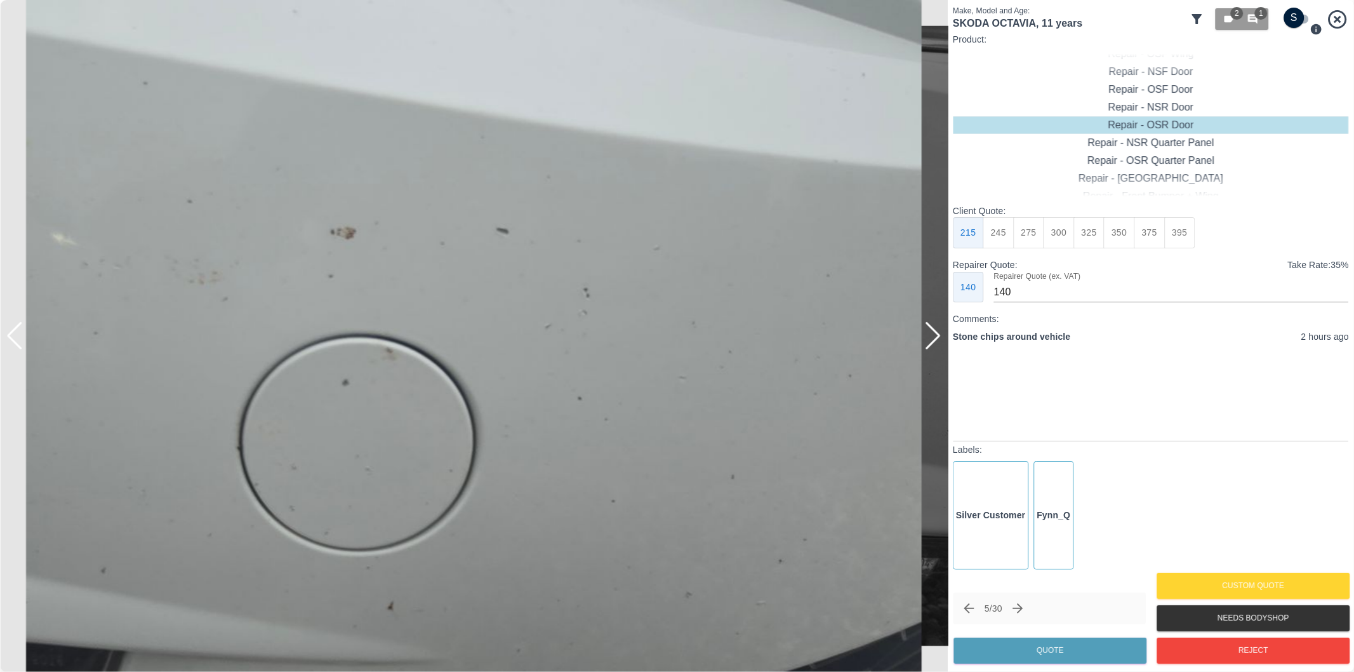
click at [932, 340] on div at bounding box center [932, 336] width 17 height 28
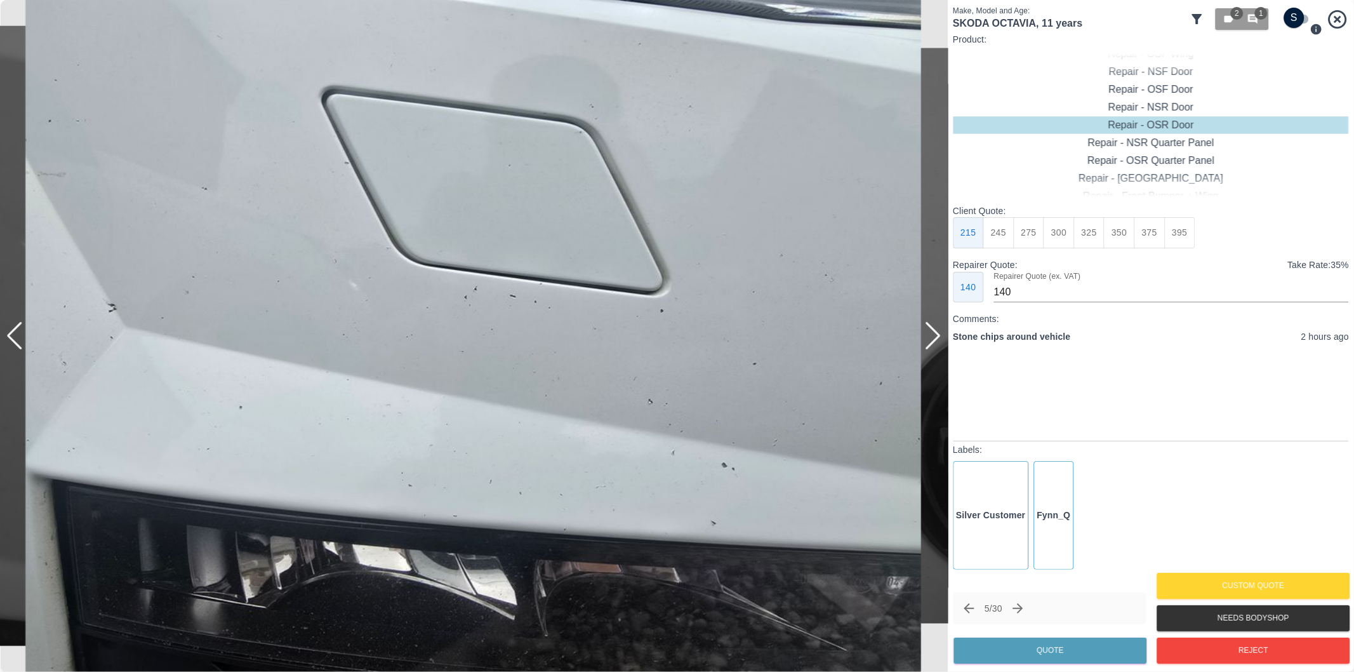
click at [932, 340] on div at bounding box center [932, 336] width 17 height 28
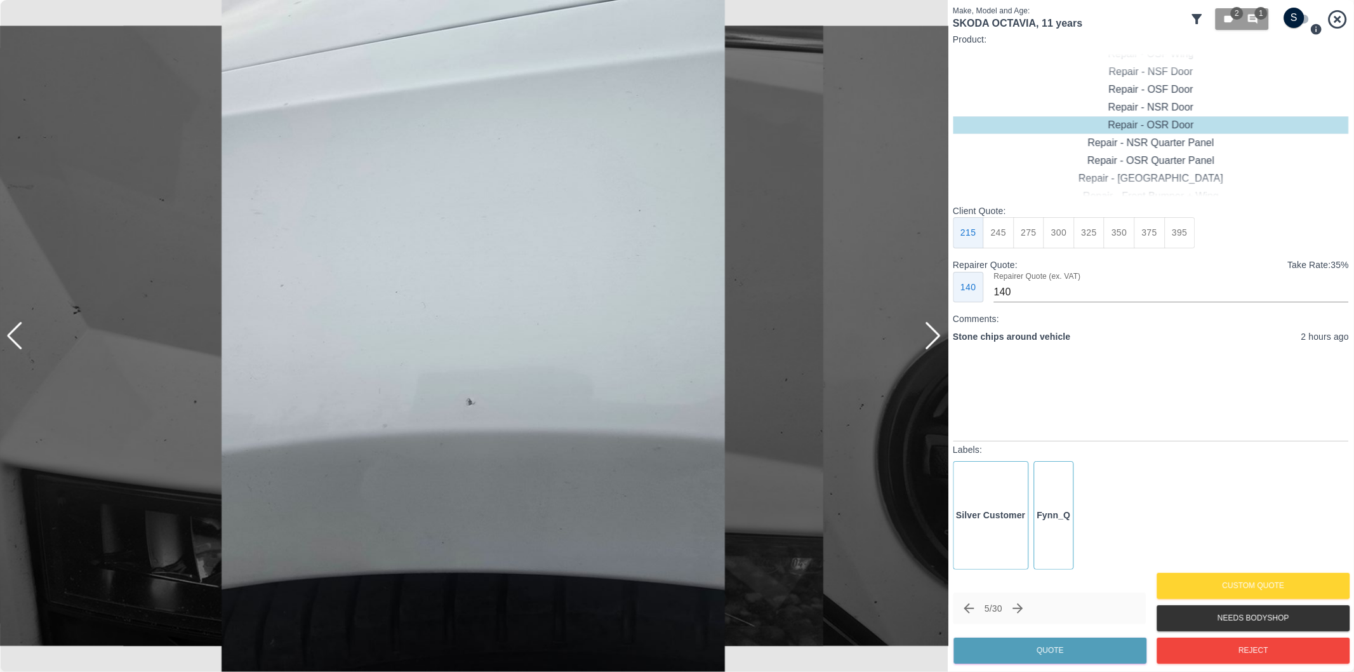
click at [932, 340] on div at bounding box center [932, 336] width 17 height 28
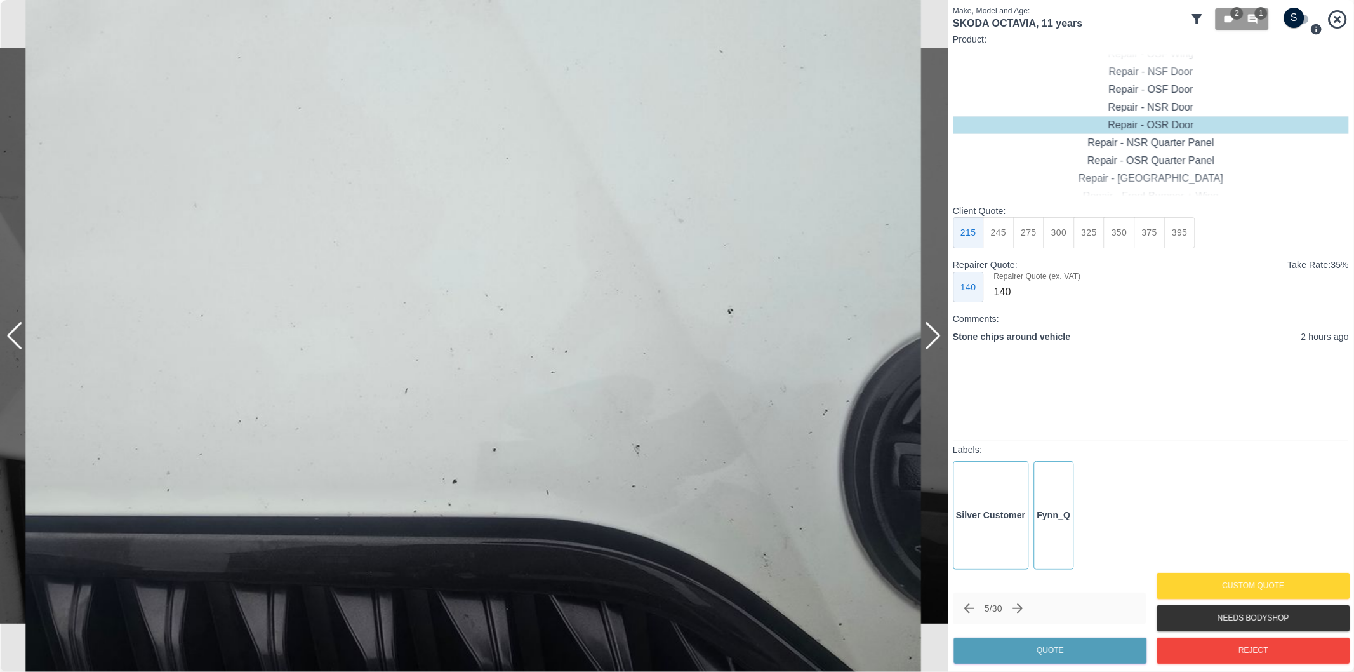
click at [932, 340] on div at bounding box center [932, 336] width 17 height 28
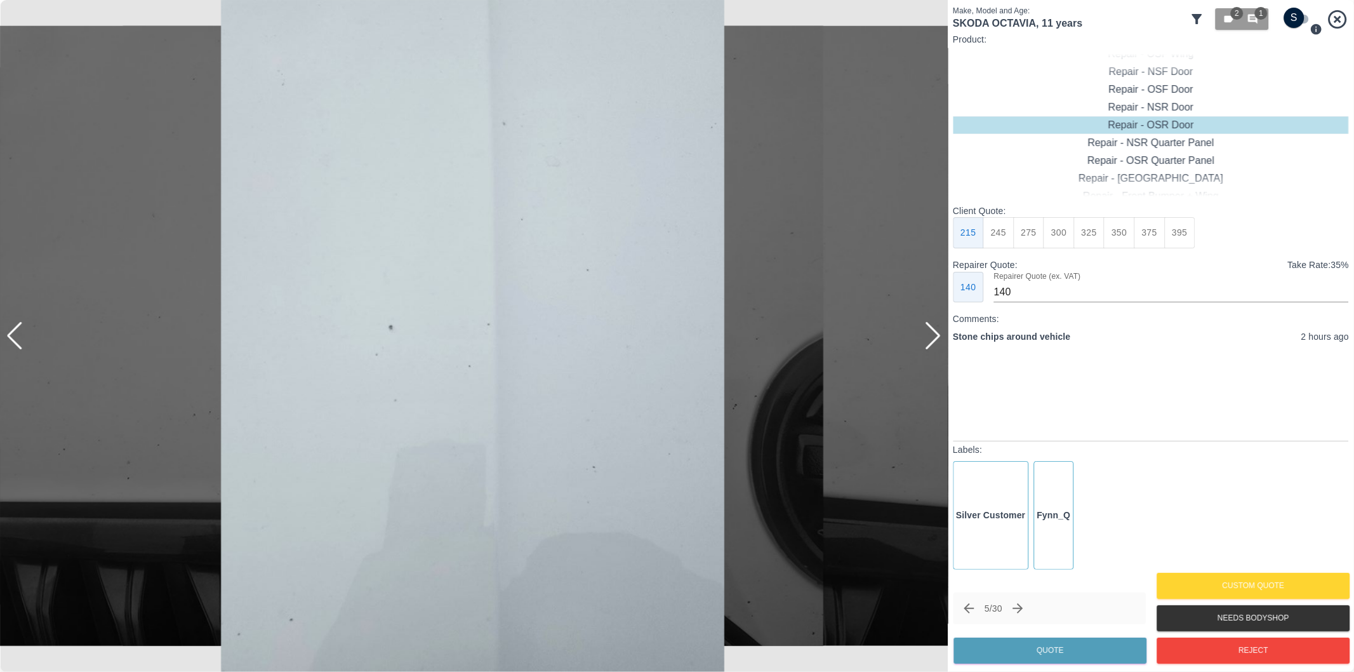
click at [932, 340] on div at bounding box center [932, 336] width 17 height 28
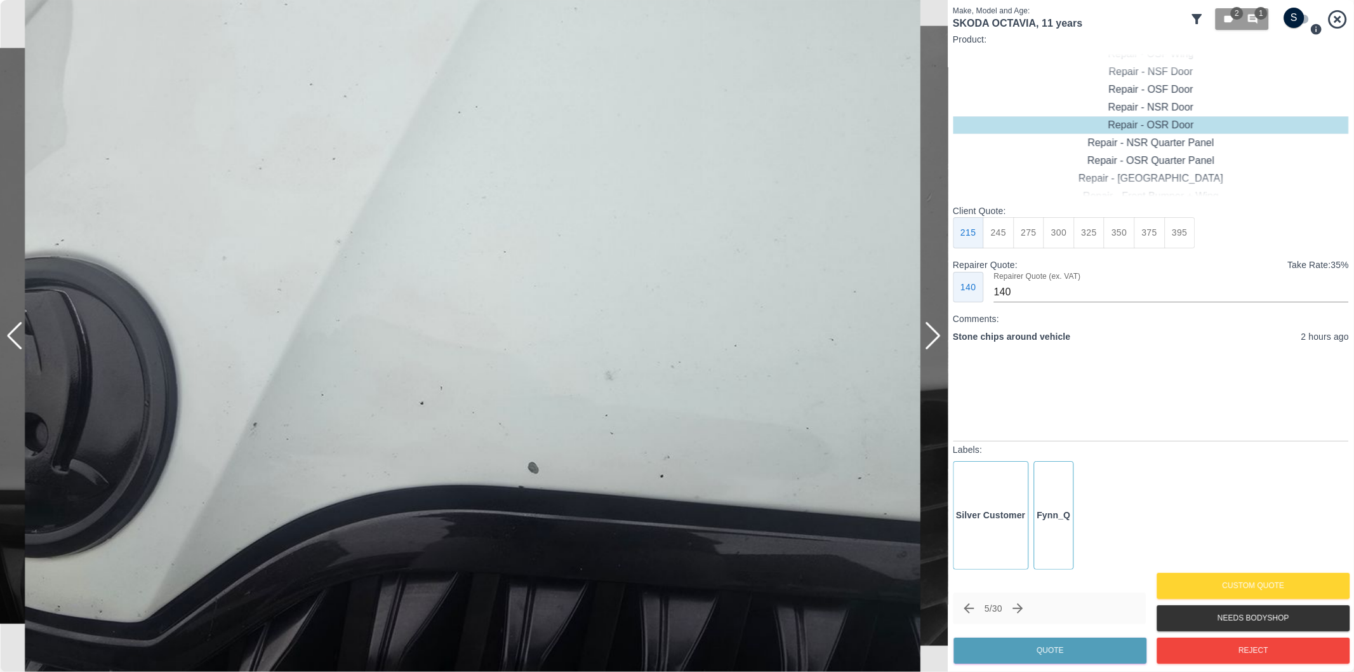
click at [932, 340] on div at bounding box center [932, 336] width 17 height 28
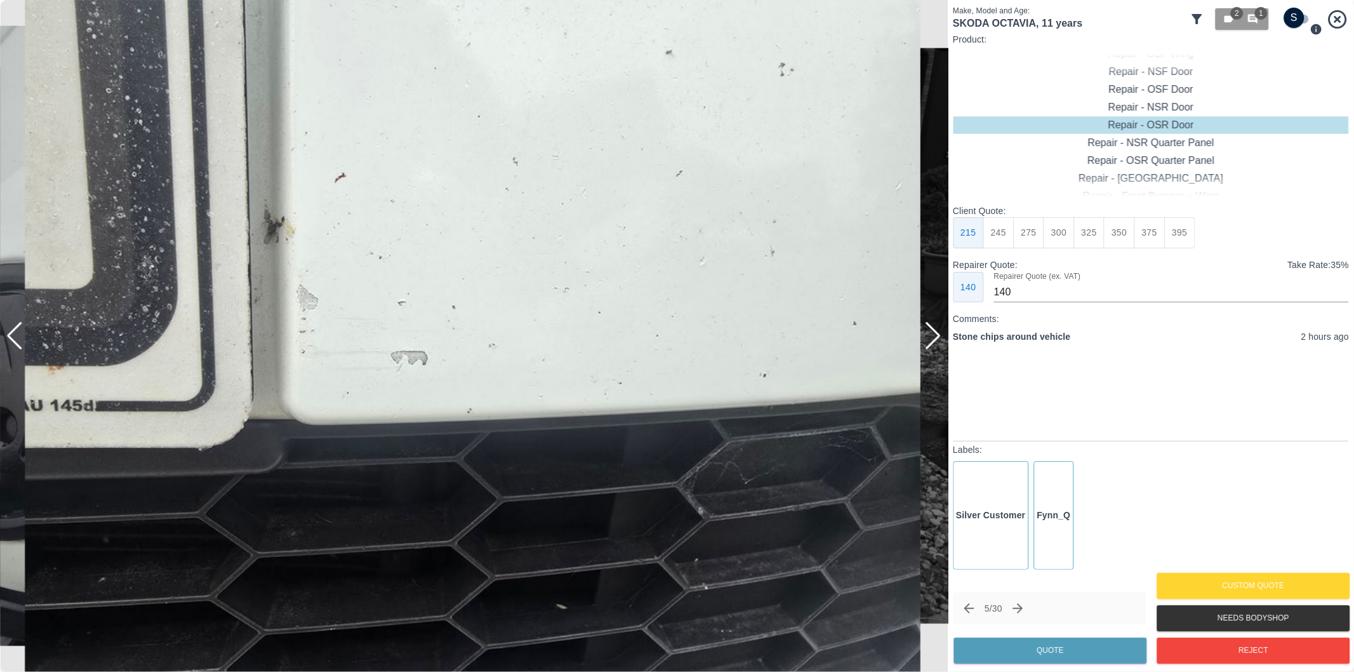
click at [932, 340] on div at bounding box center [932, 336] width 17 height 28
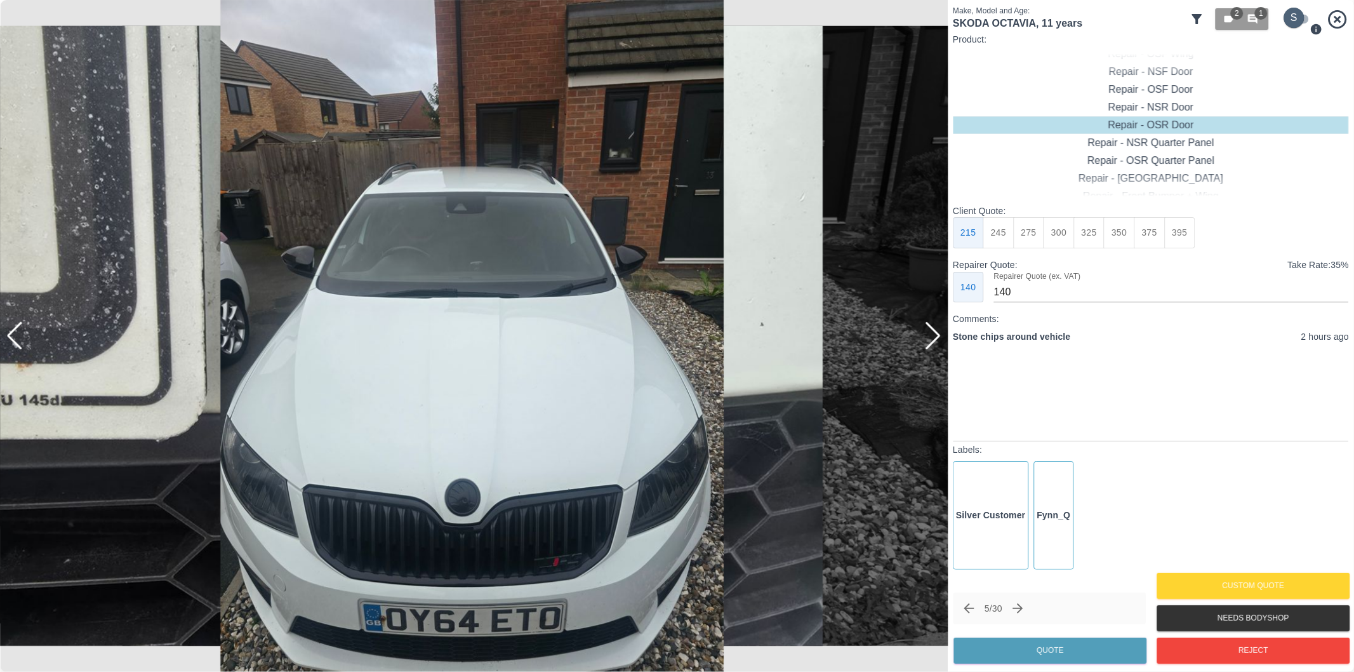
click at [1300, 19] on input "checkbox" at bounding box center [1294, 18] width 61 height 20
checkbox input "true"
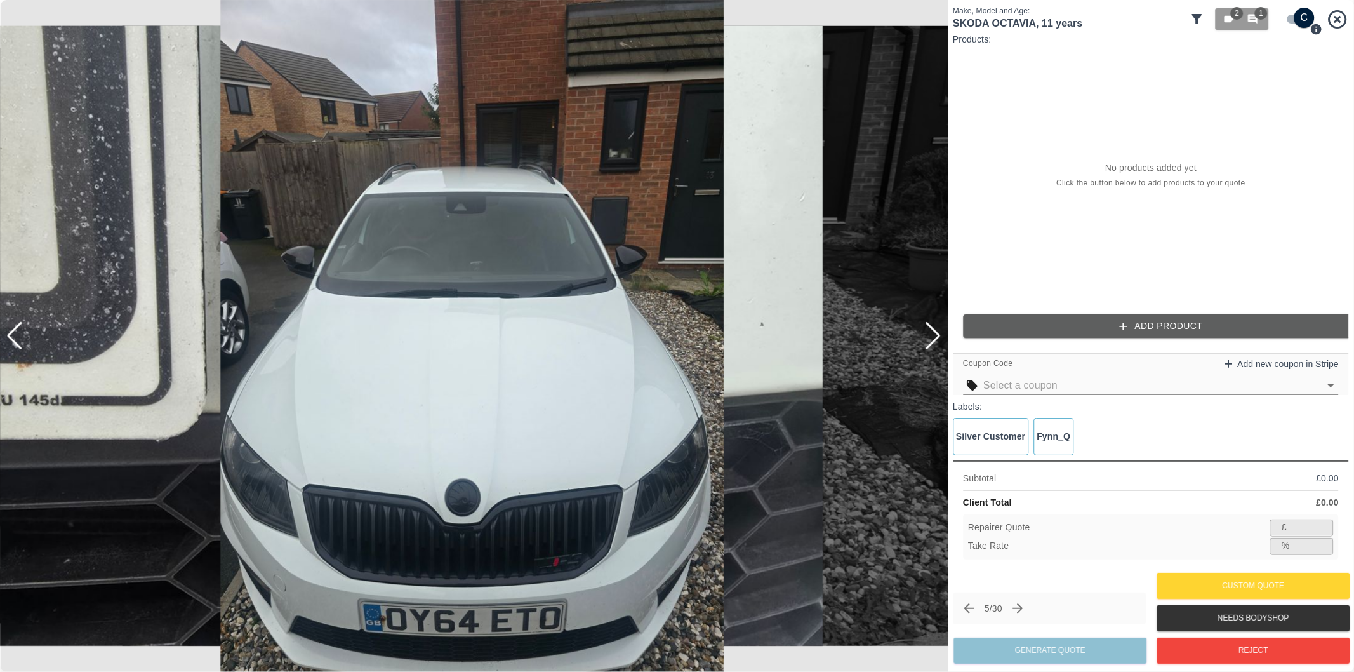
click at [1161, 322] on button "Add Product" at bounding box center [1161, 325] width 396 height 23
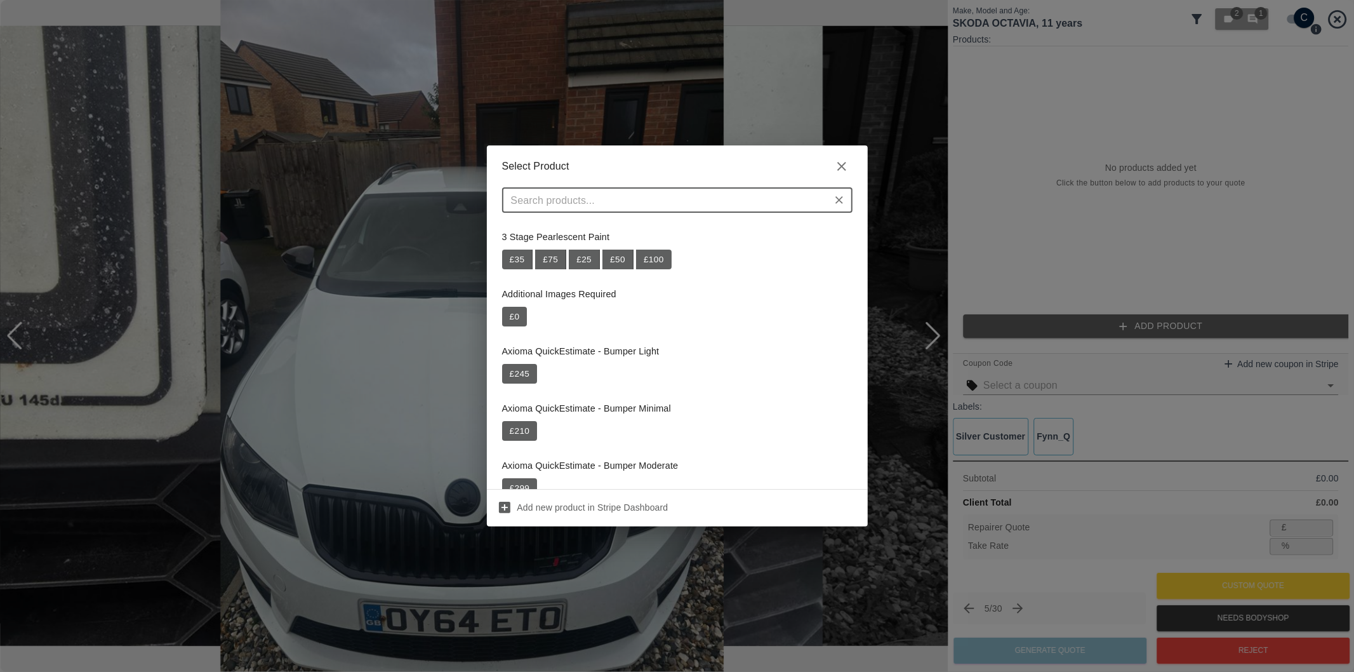
click at [662, 206] on input "text" at bounding box center [667, 200] width 322 height 18
type input "Repair Frt Bumper + Bonnet"
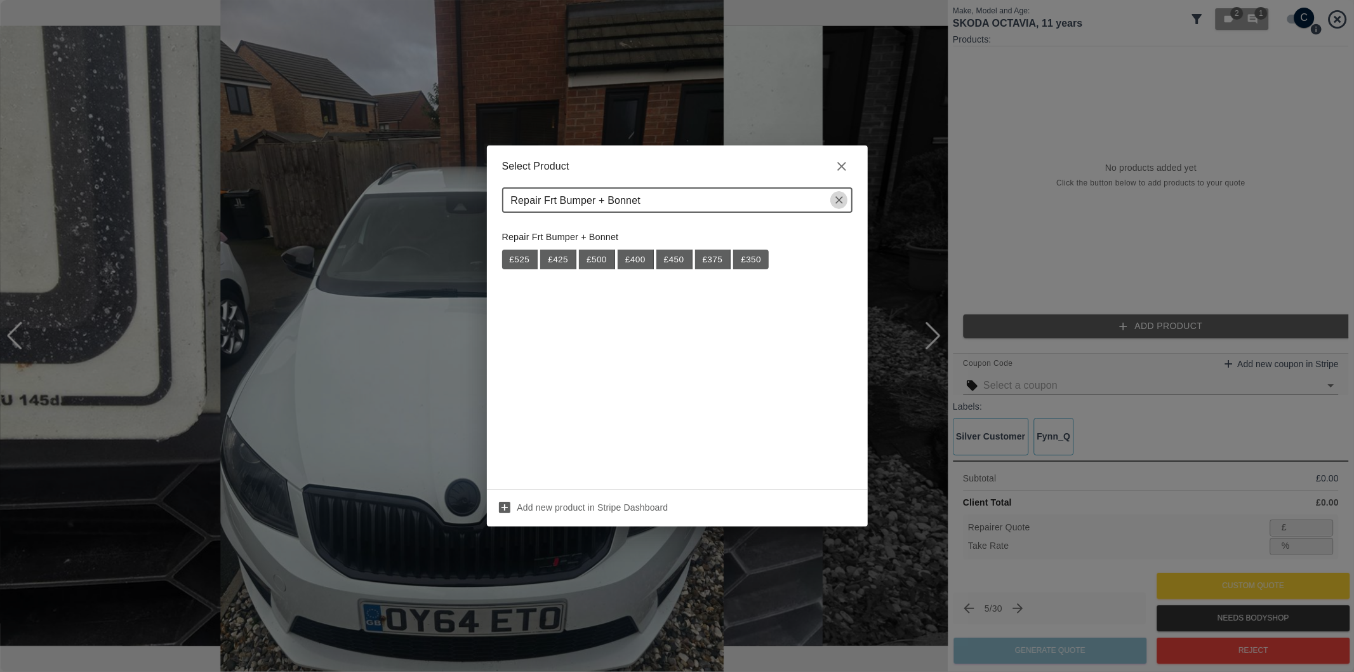
click at [842, 200] on icon "Clear" at bounding box center [839, 200] width 13 height 13
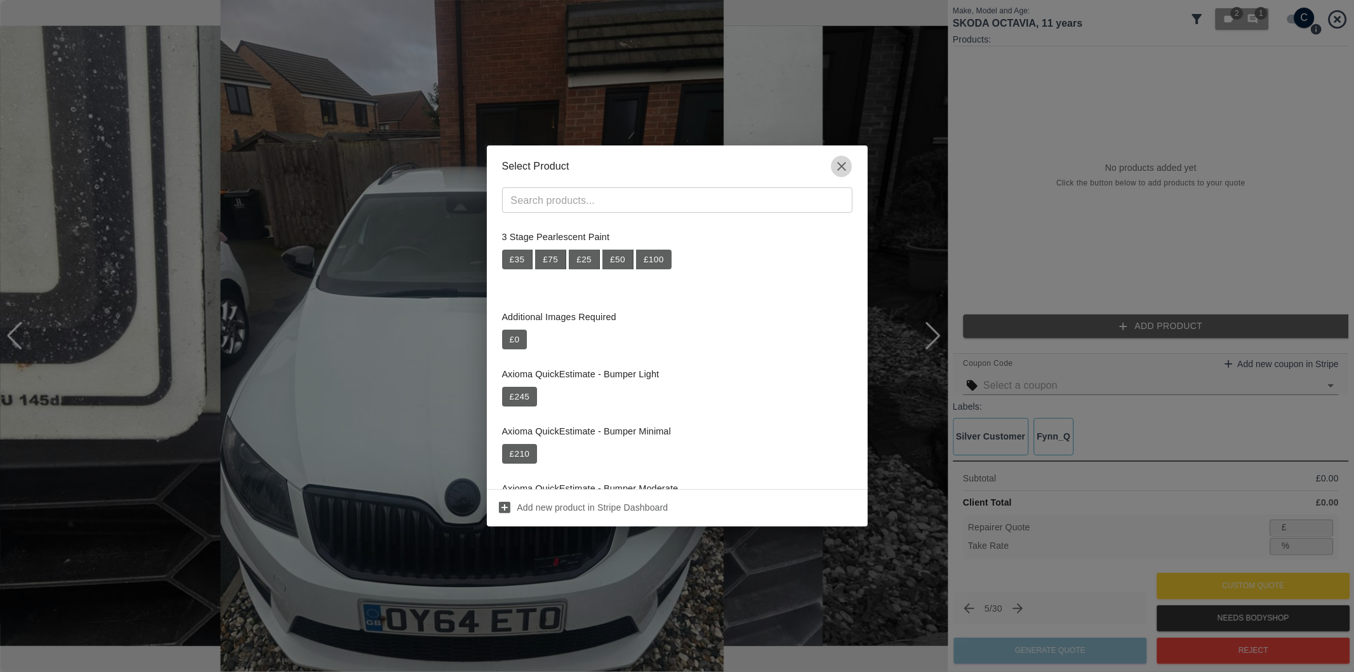
click at [842, 168] on icon "button" at bounding box center [841, 166] width 9 height 9
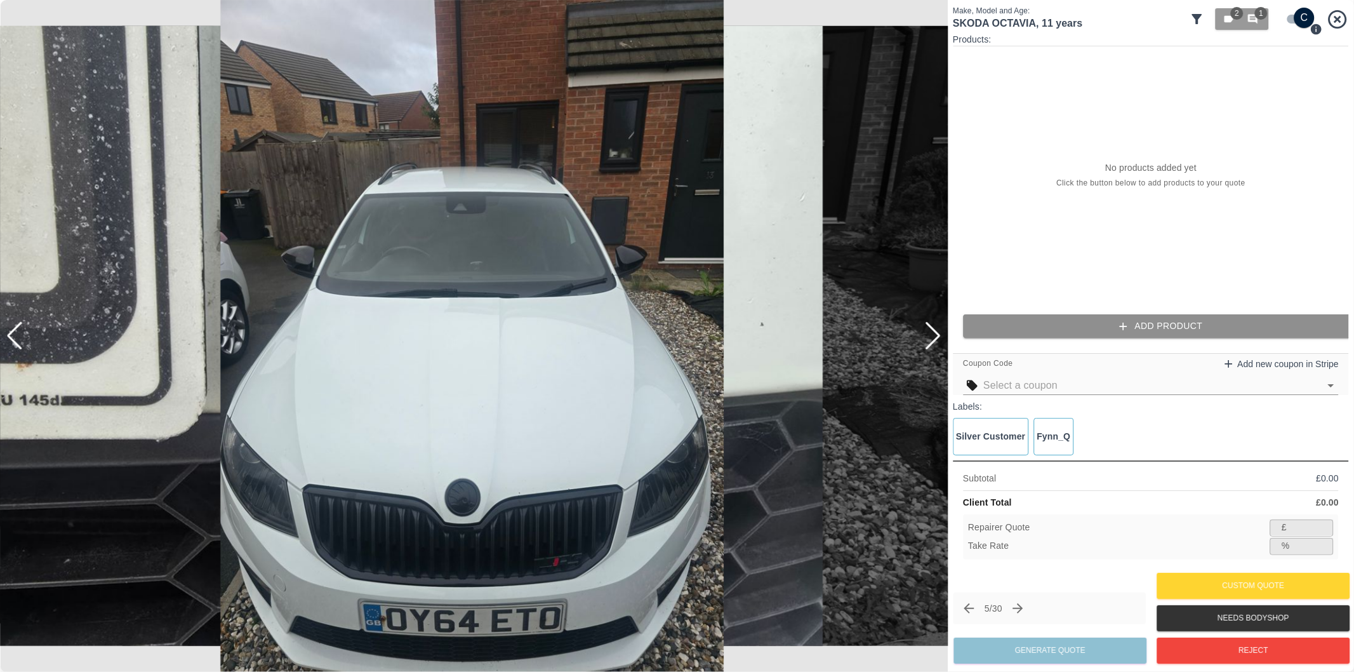
click at [1126, 326] on icon "button" at bounding box center [1123, 326] width 13 height 13
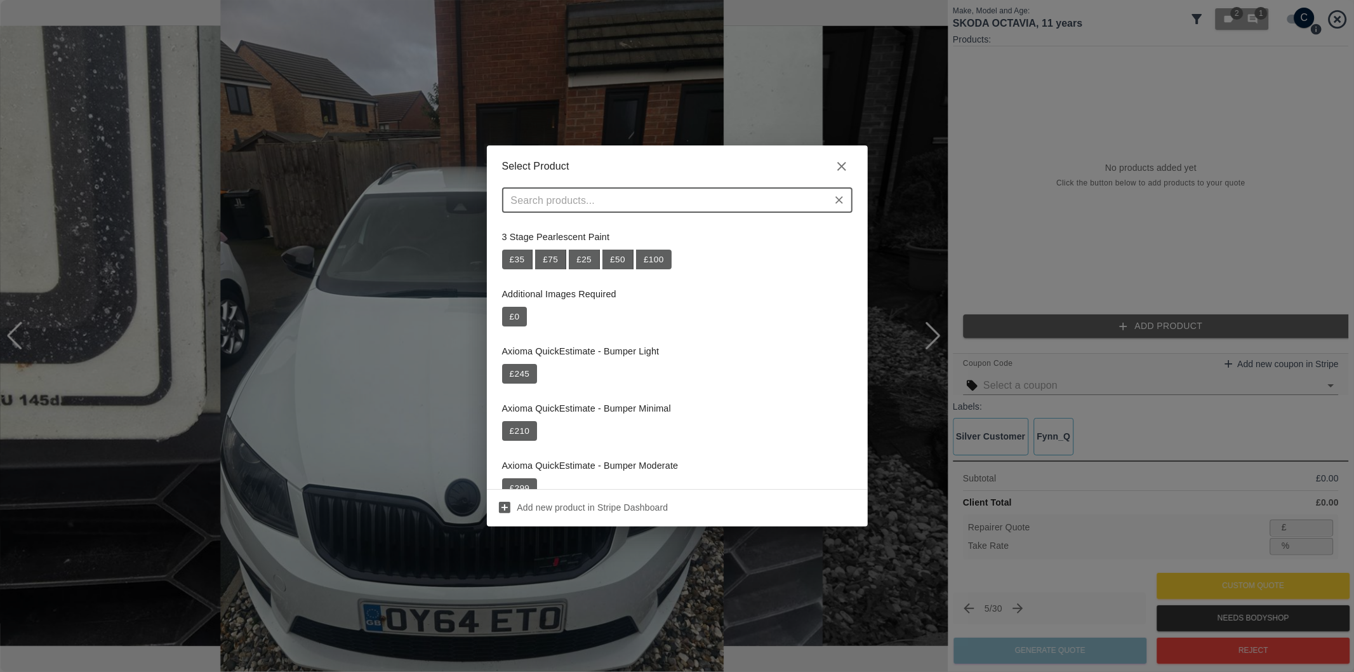
click at [741, 199] on input "text" at bounding box center [667, 200] width 322 height 18
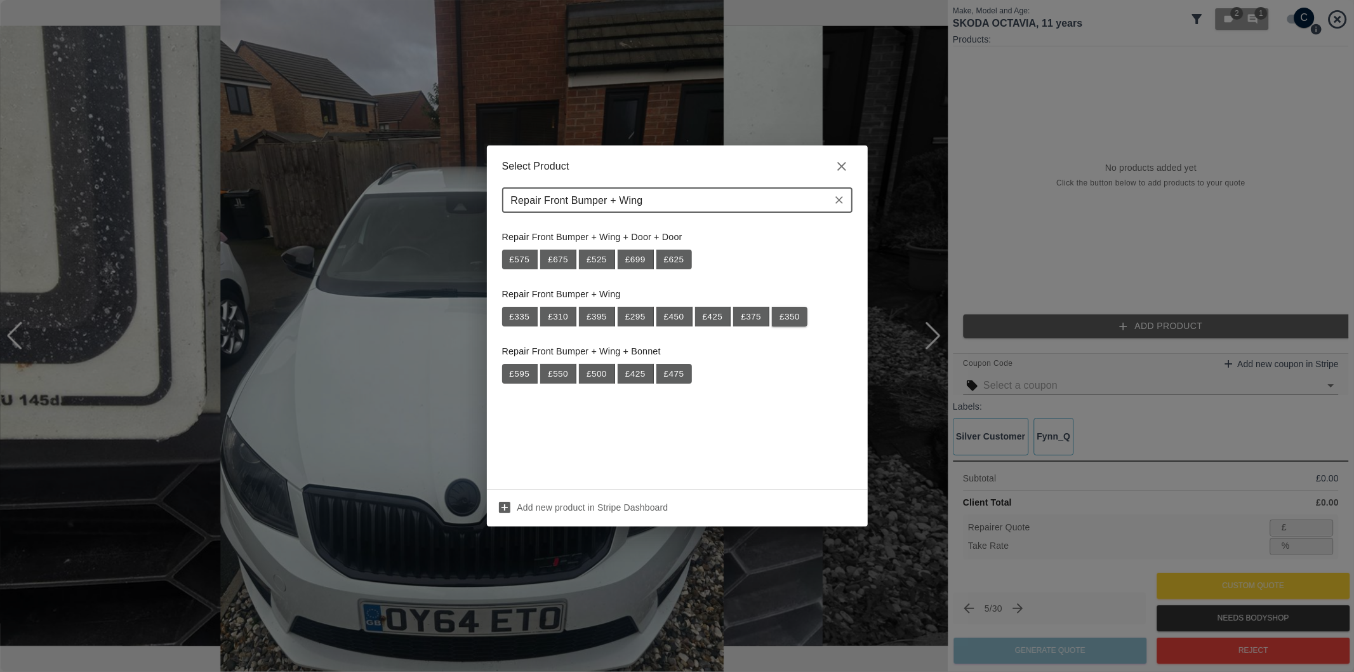
type input "Repair Front Bumper + Wing"
click at [792, 315] on button "£ 350" at bounding box center [790, 317] width 36 height 20
type input "227"
type input "35.1"
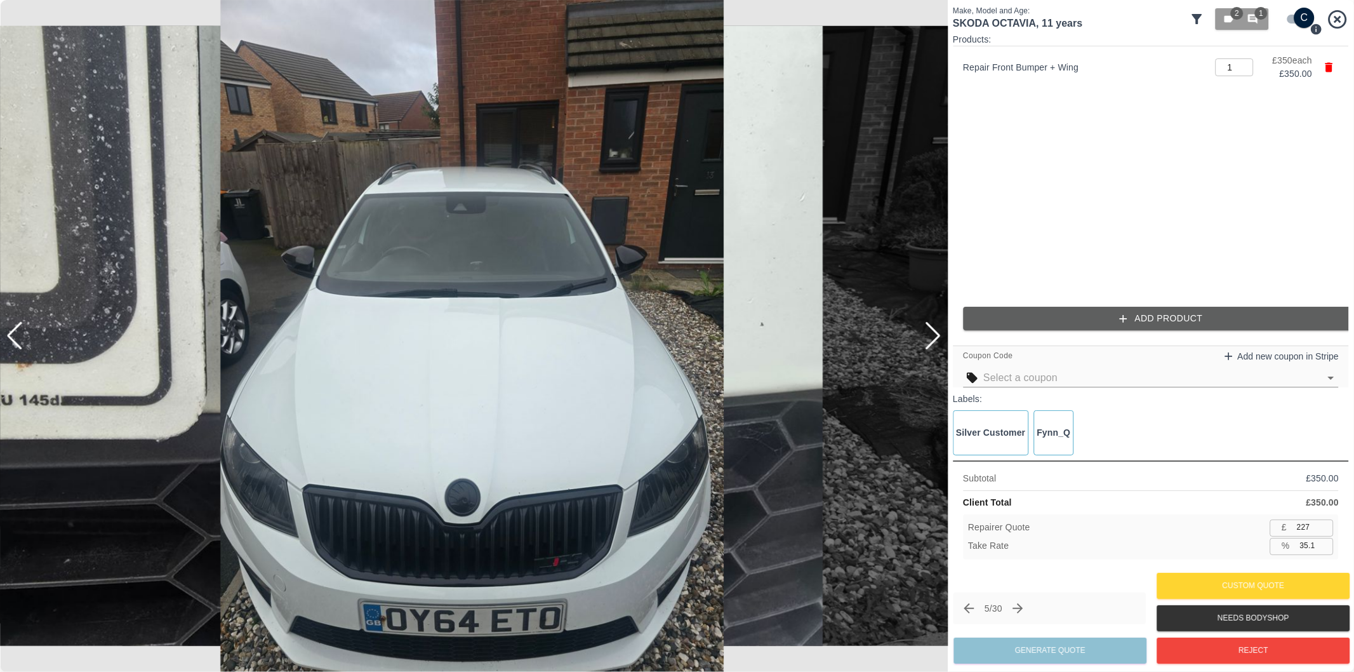
click at [1142, 319] on button "Add Product" at bounding box center [1161, 318] width 396 height 23
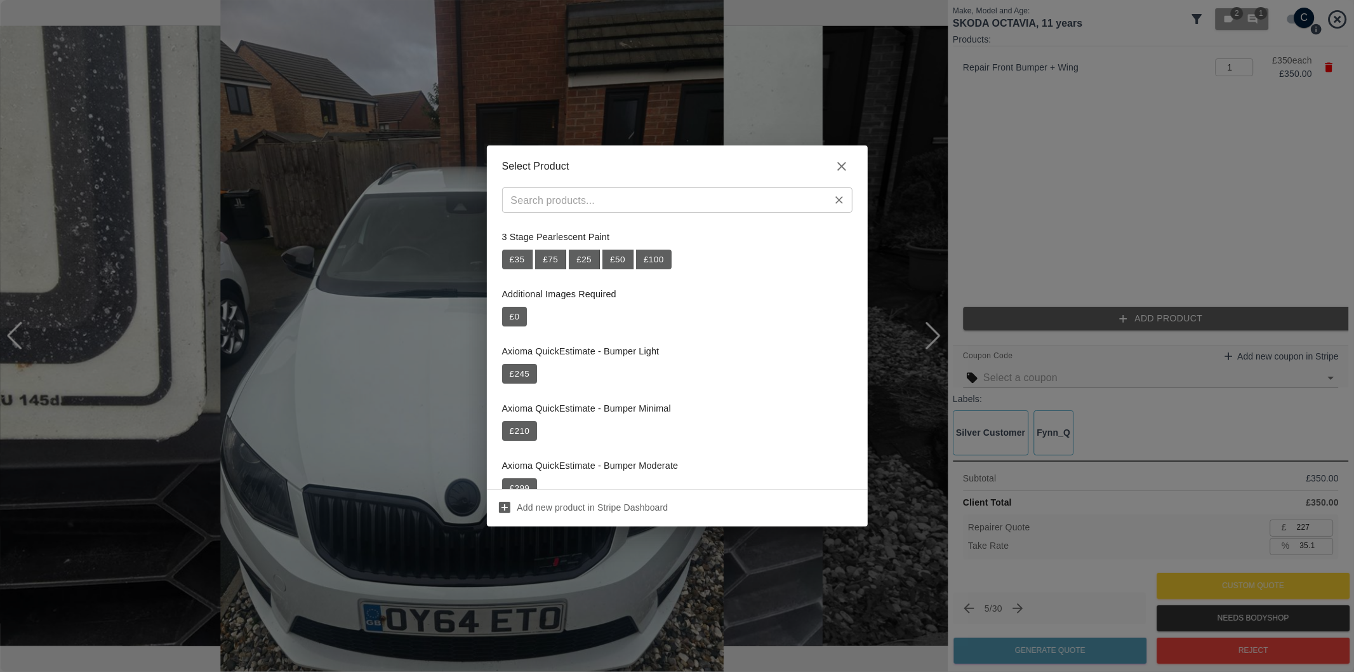
click at [705, 206] on input "text" at bounding box center [667, 200] width 322 height 18
paste input "Repair Bonnet"
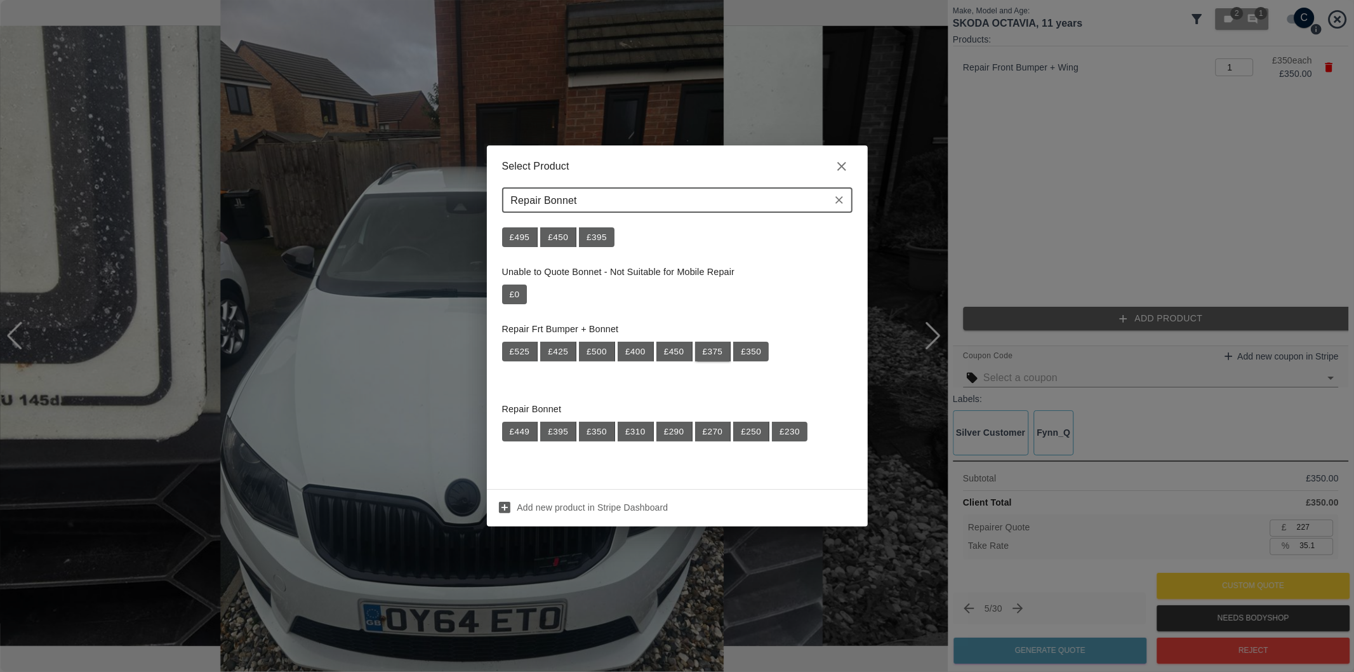
scroll to position [80, 0]
type input "Repair Bonnet"
drag, startPoint x: 523, startPoint y: 422, endPoint x: 552, endPoint y: 415, distance: 30.0
click at [524, 422] on button "£ 449" at bounding box center [520, 431] width 36 height 20
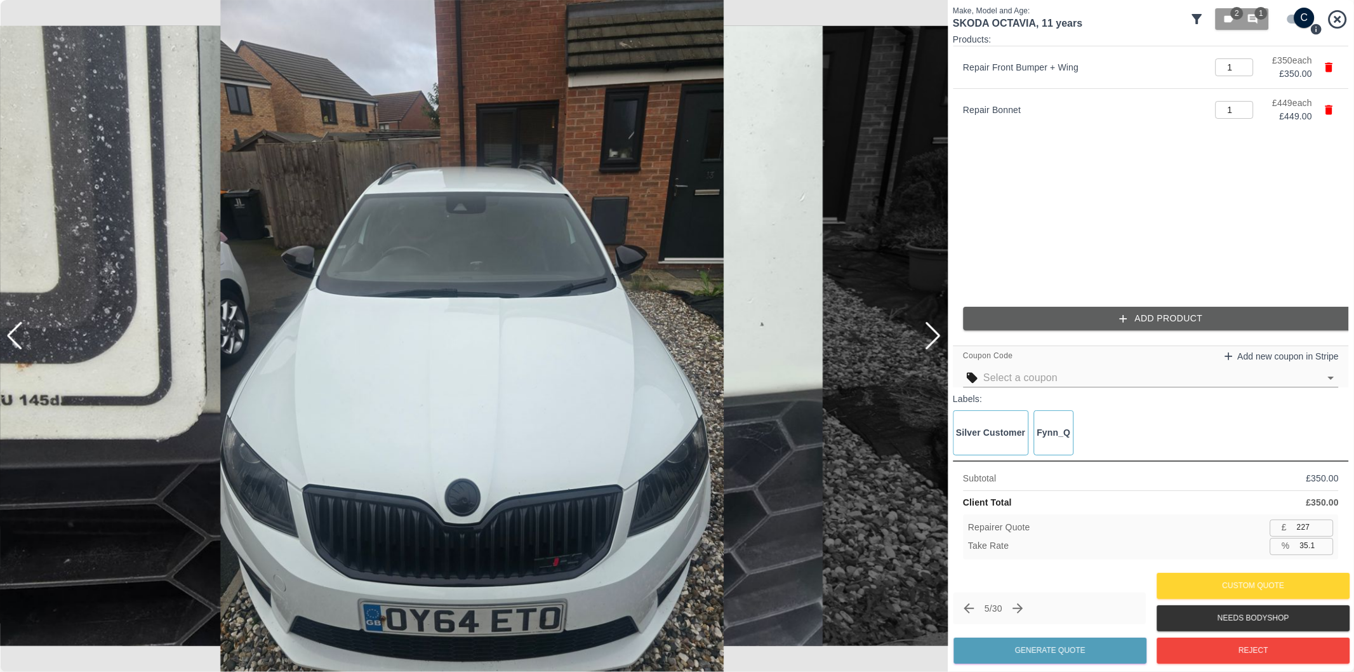
type input "519"
click at [1309, 548] on input "35.0" at bounding box center [1314, 546] width 39 height 16
type input "37.0"
type input "503"
type input "37.0"
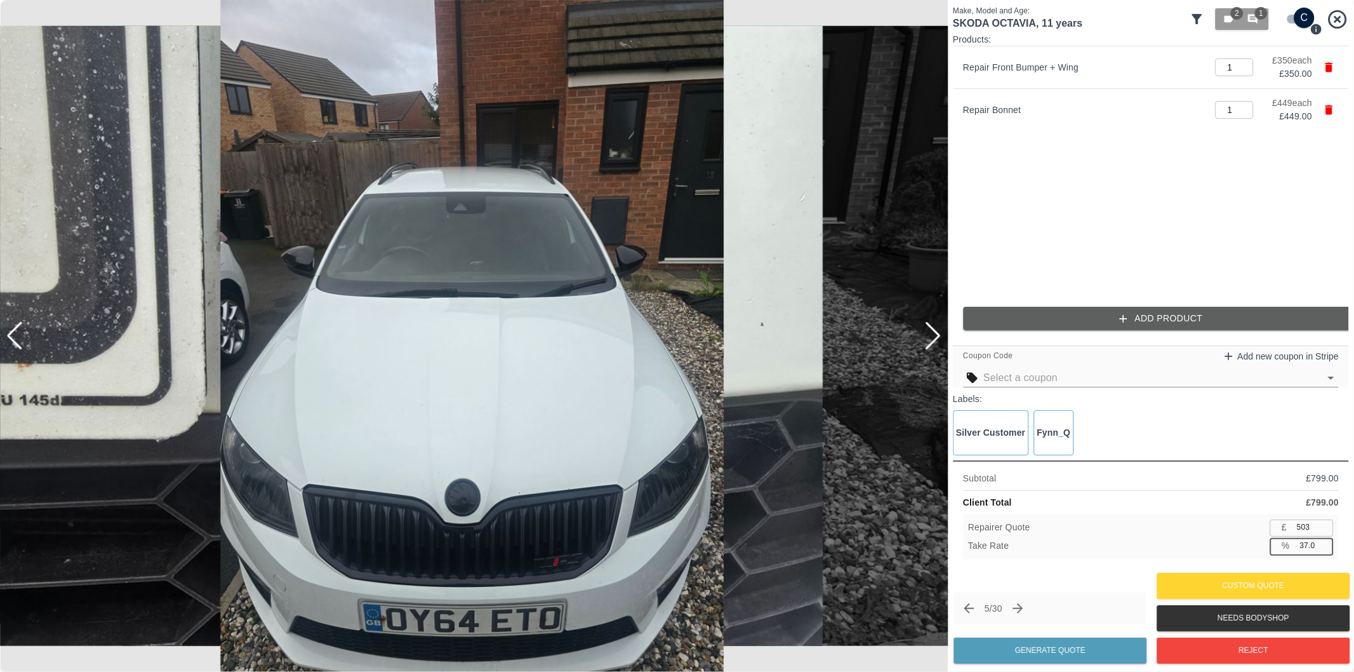
click at [933, 339] on div at bounding box center [932, 336] width 17 height 28
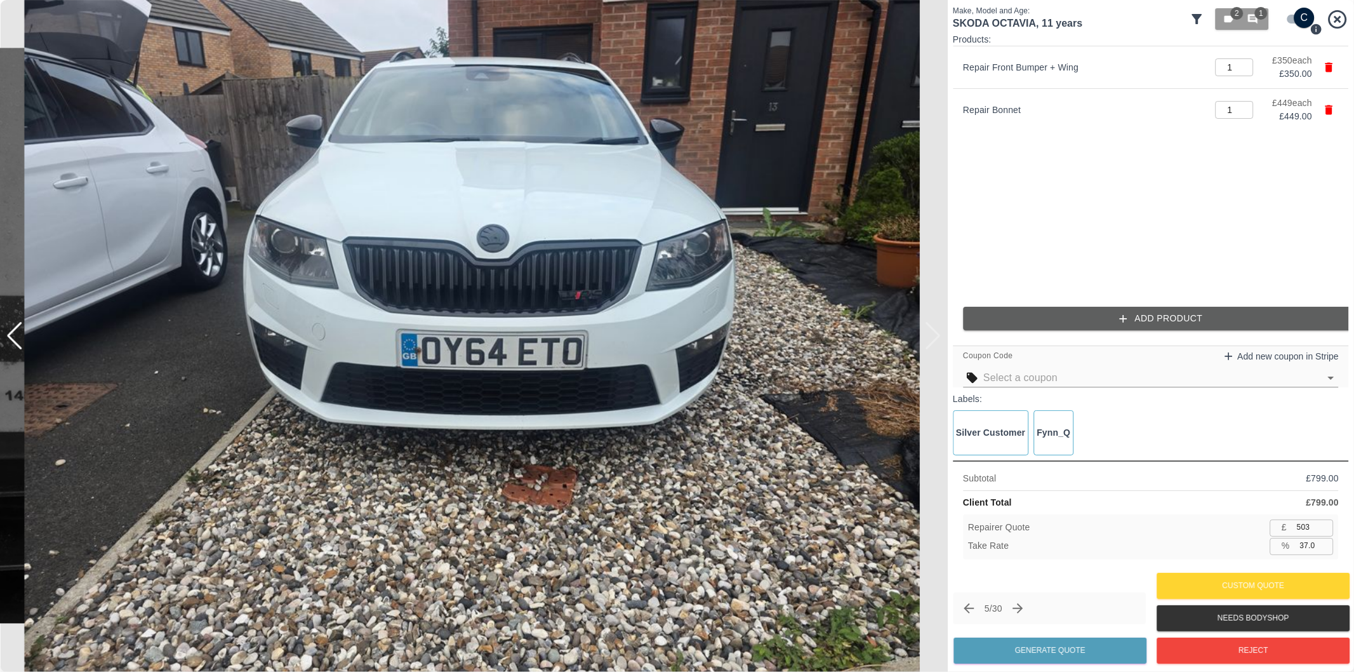
click at [933, 339] on div at bounding box center [474, 336] width 948 height 672
click at [935, 339] on div at bounding box center [474, 336] width 948 height 672
click at [15, 339] on div at bounding box center [14, 336] width 17 height 28
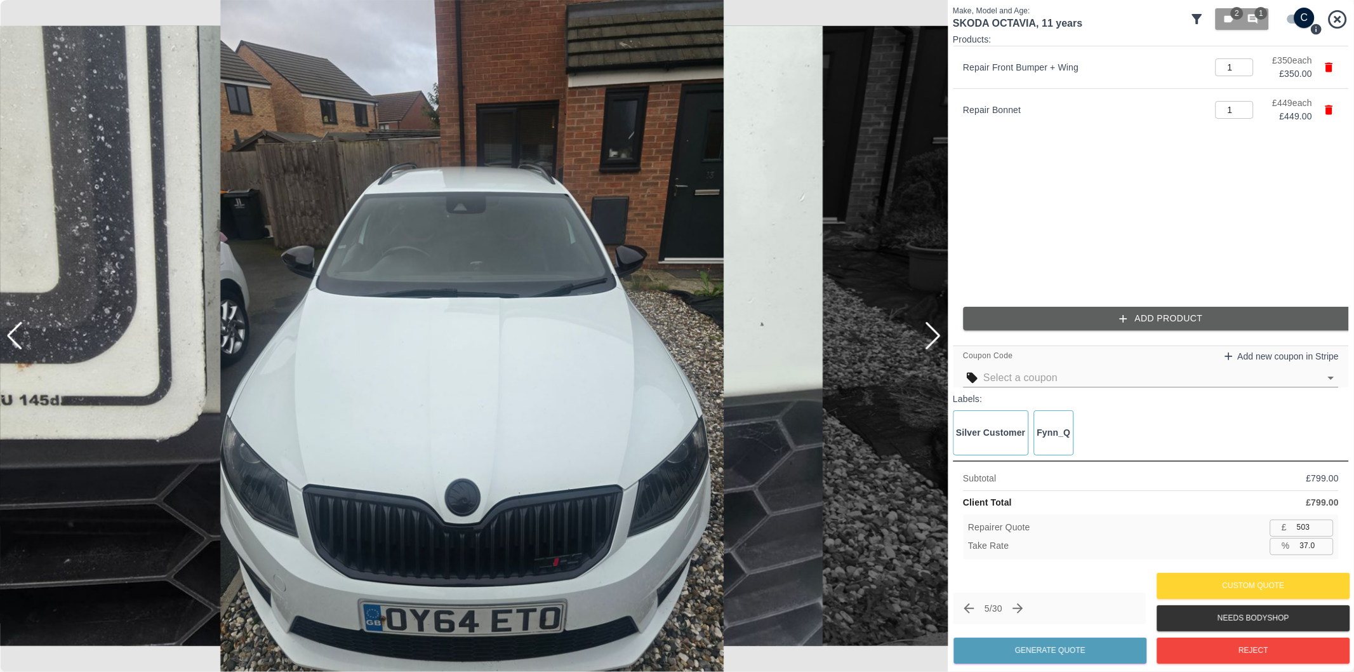
click at [14, 339] on div at bounding box center [14, 336] width 17 height 28
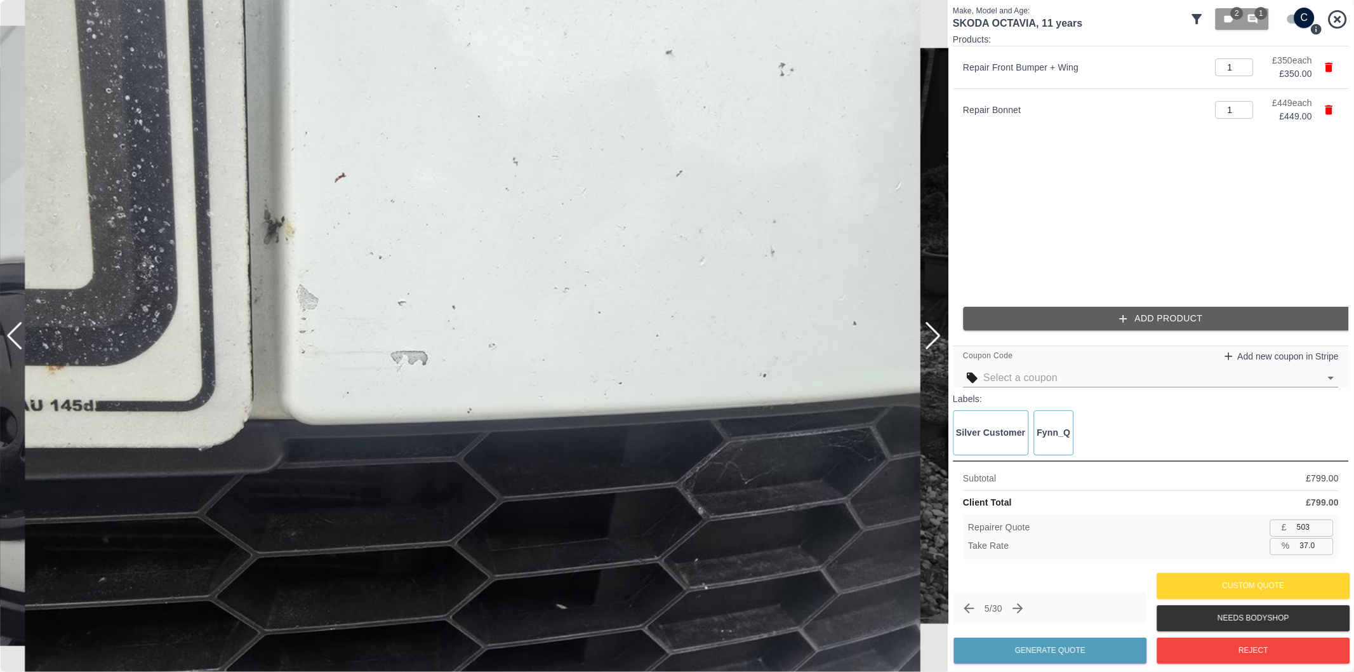
click at [11, 338] on div at bounding box center [6, 336] width 13 height 672
click at [13, 334] on div at bounding box center [14, 336] width 17 height 28
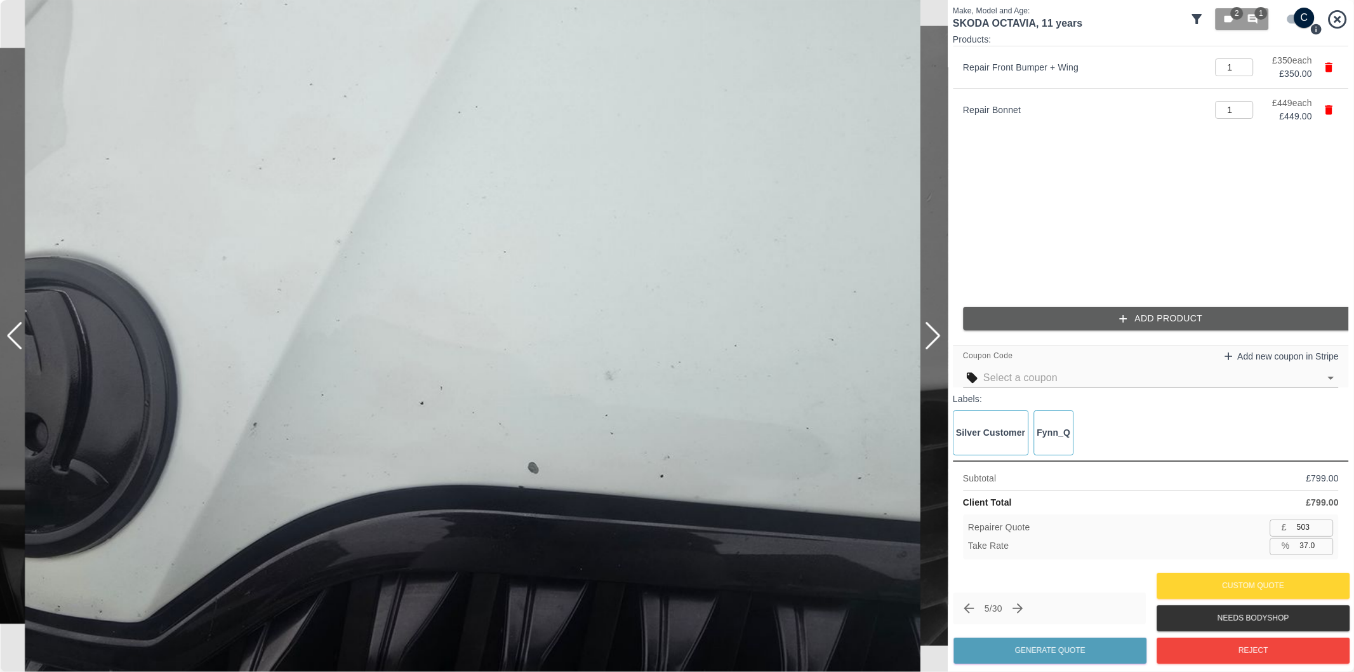
click at [13, 334] on div at bounding box center [14, 336] width 17 height 28
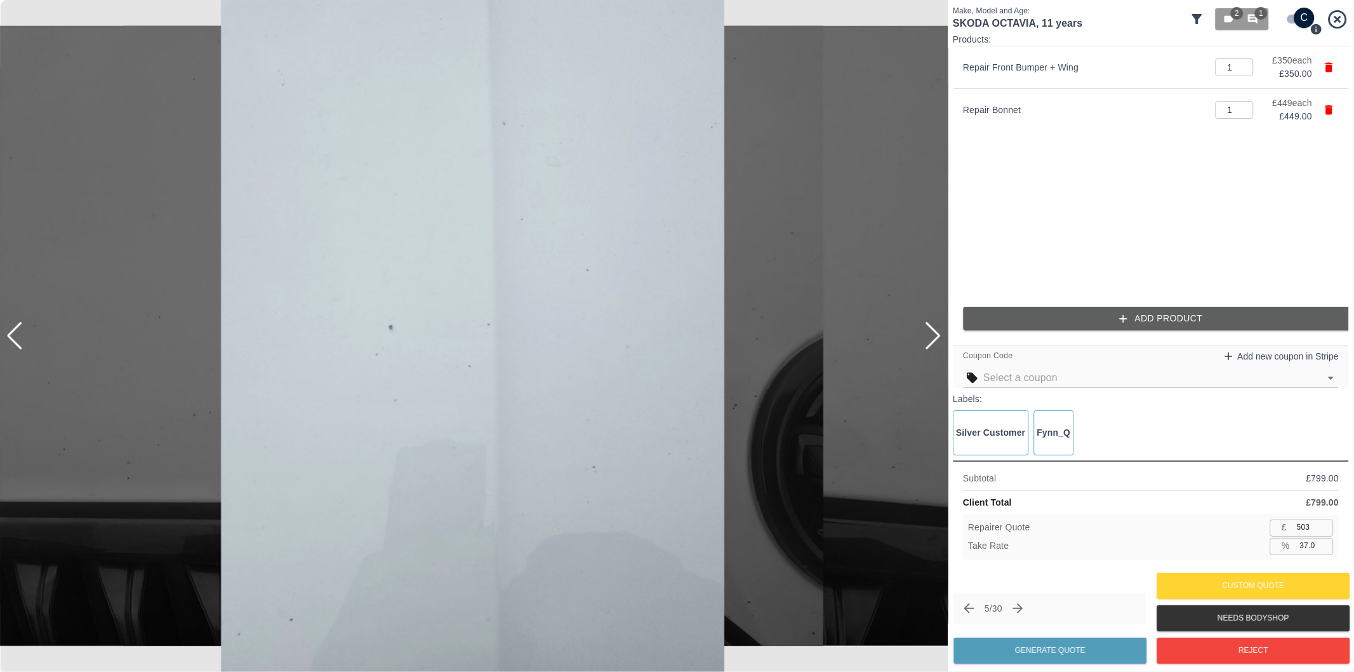
click at [13, 334] on div at bounding box center [14, 336] width 17 height 28
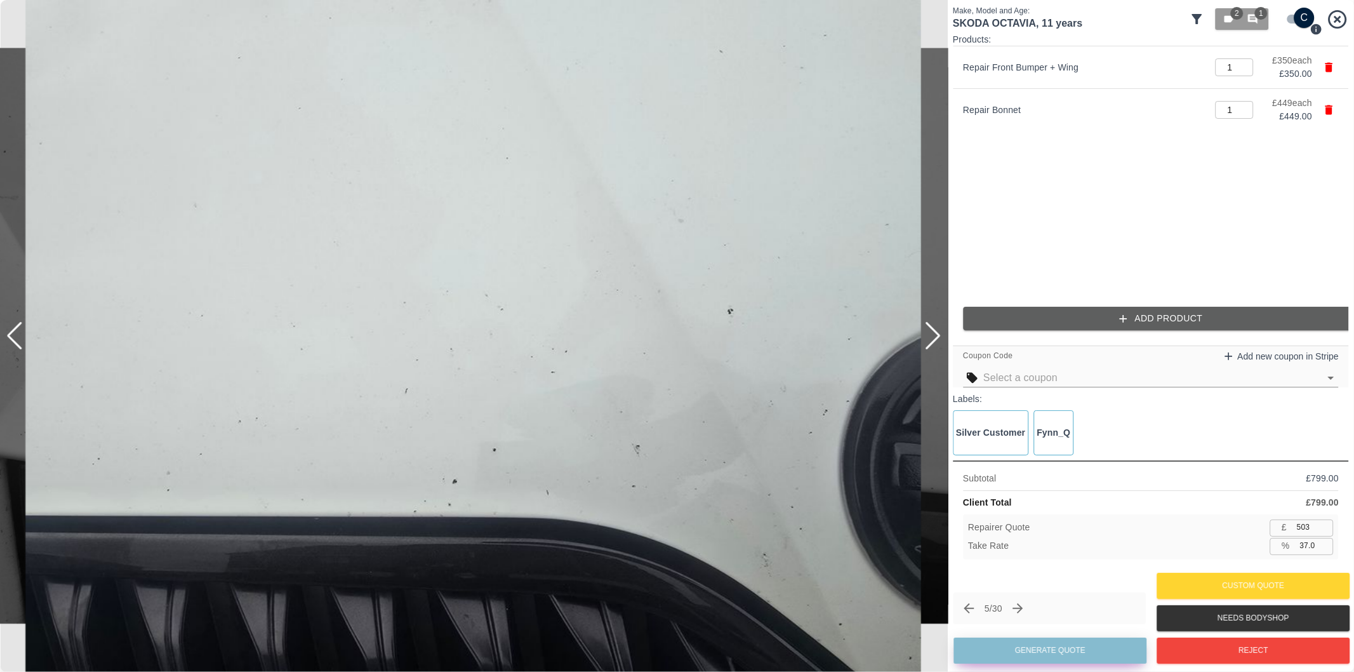
click at [1076, 649] on button "Generate Quote" at bounding box center [1050, 650] width 193 height 26
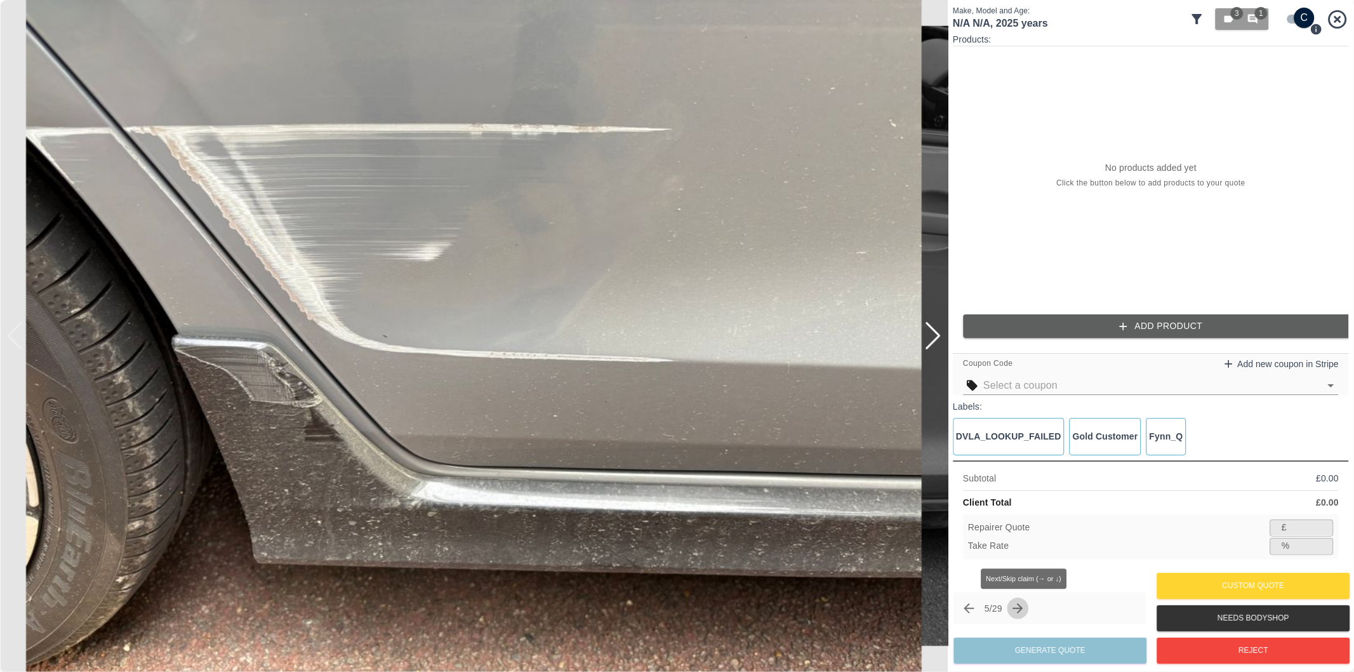
click at [1013, 610] on button "Next claim" at bounding box center [1019, 608] width 22 height 22
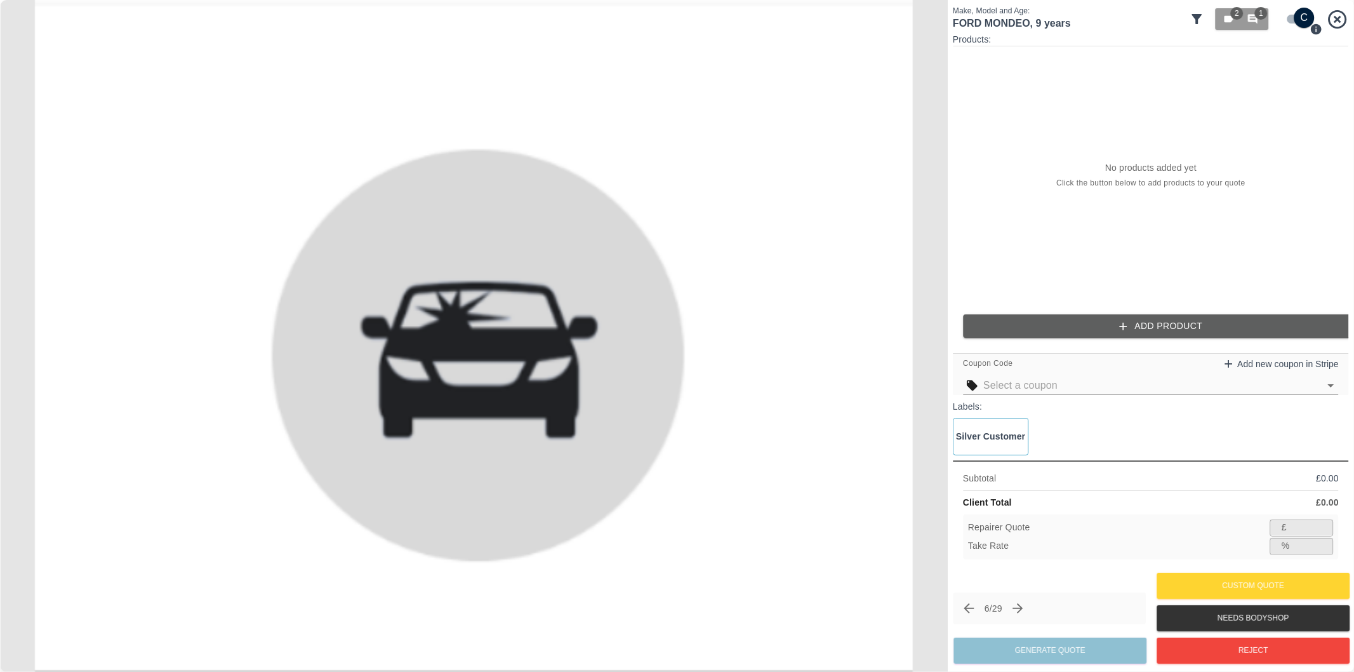
click at [1026, 608] on icon "Next claim" at bounding box center [1018, 608] width 15 height 15
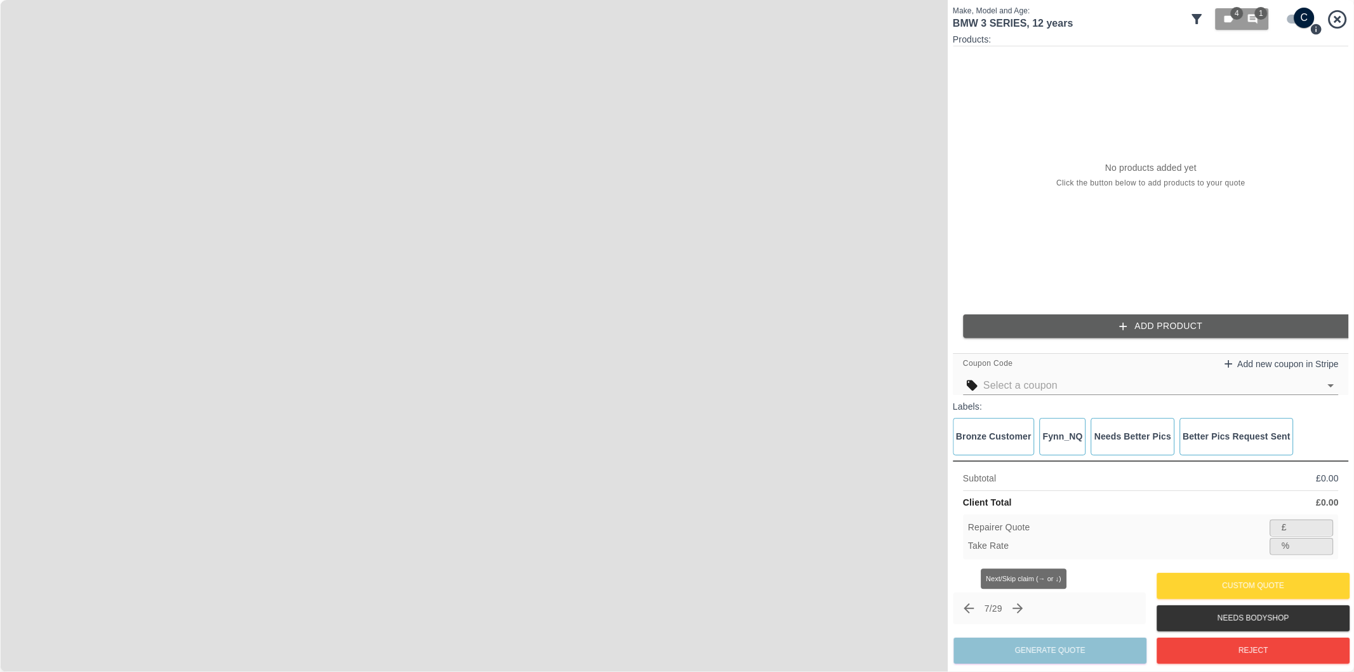
click at [1026, 608] on icon "Next claim" at bounding box center [1018, 608] width 15 height 15
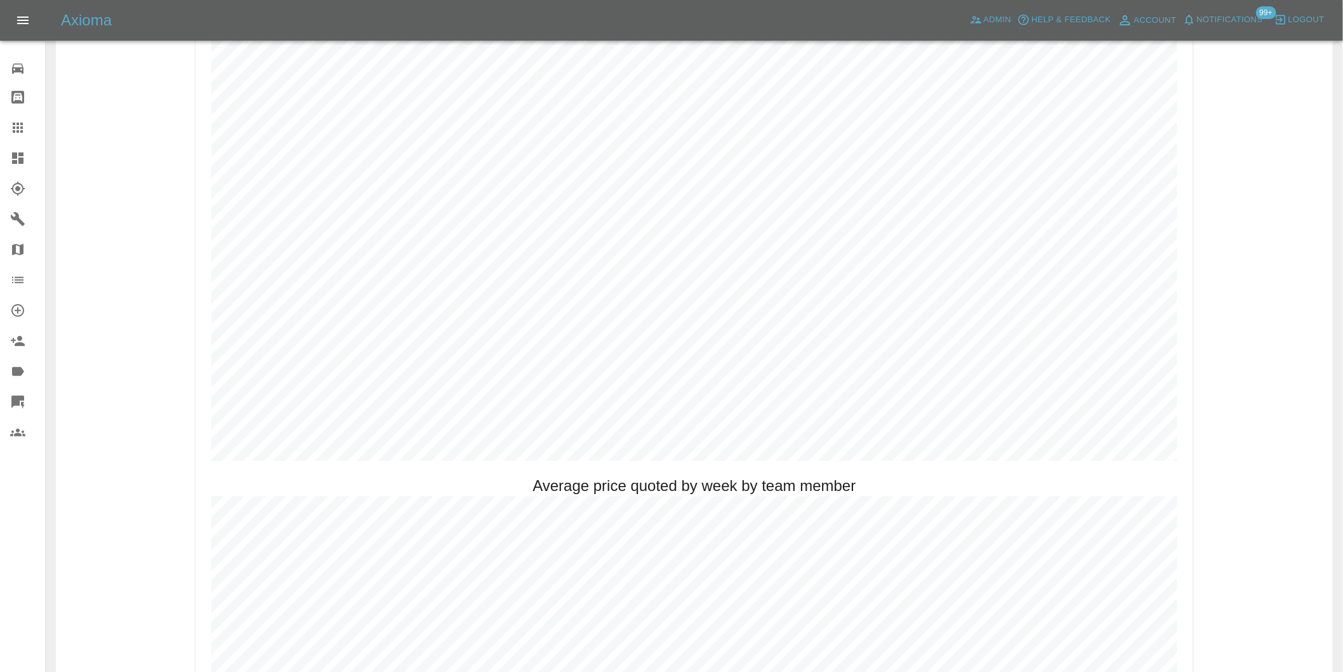
scroll to position [705, 0]
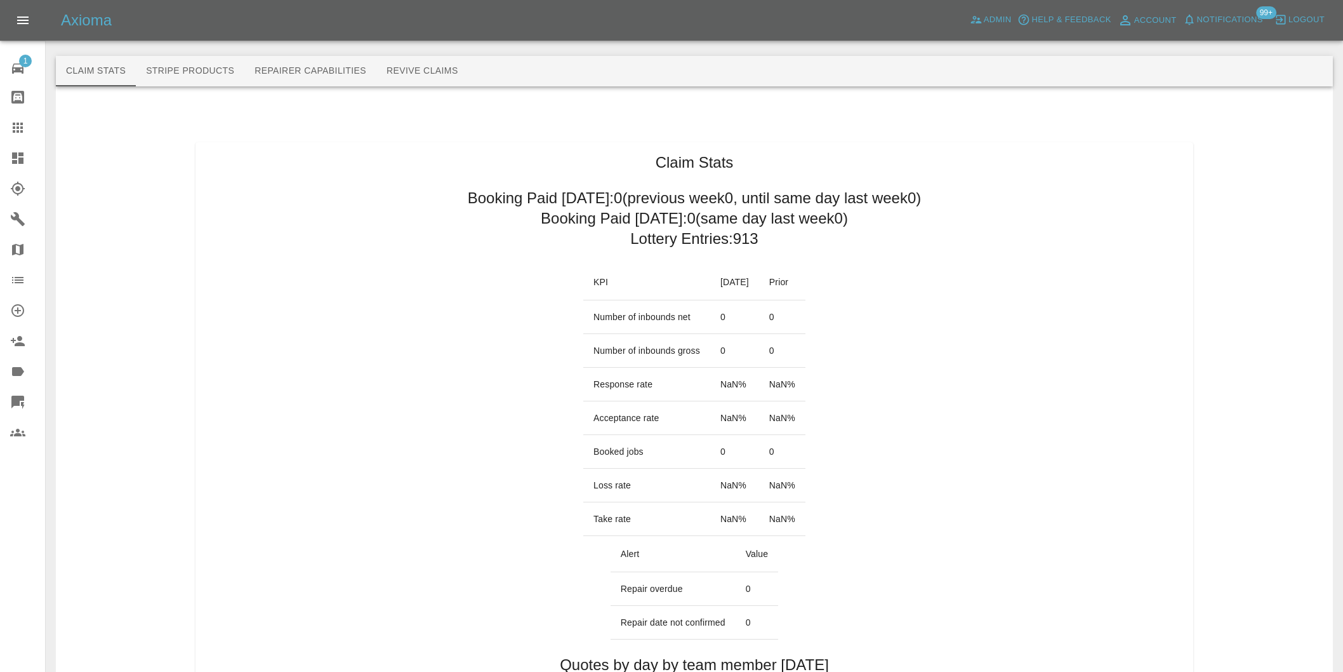
scroll to position [705, 0]
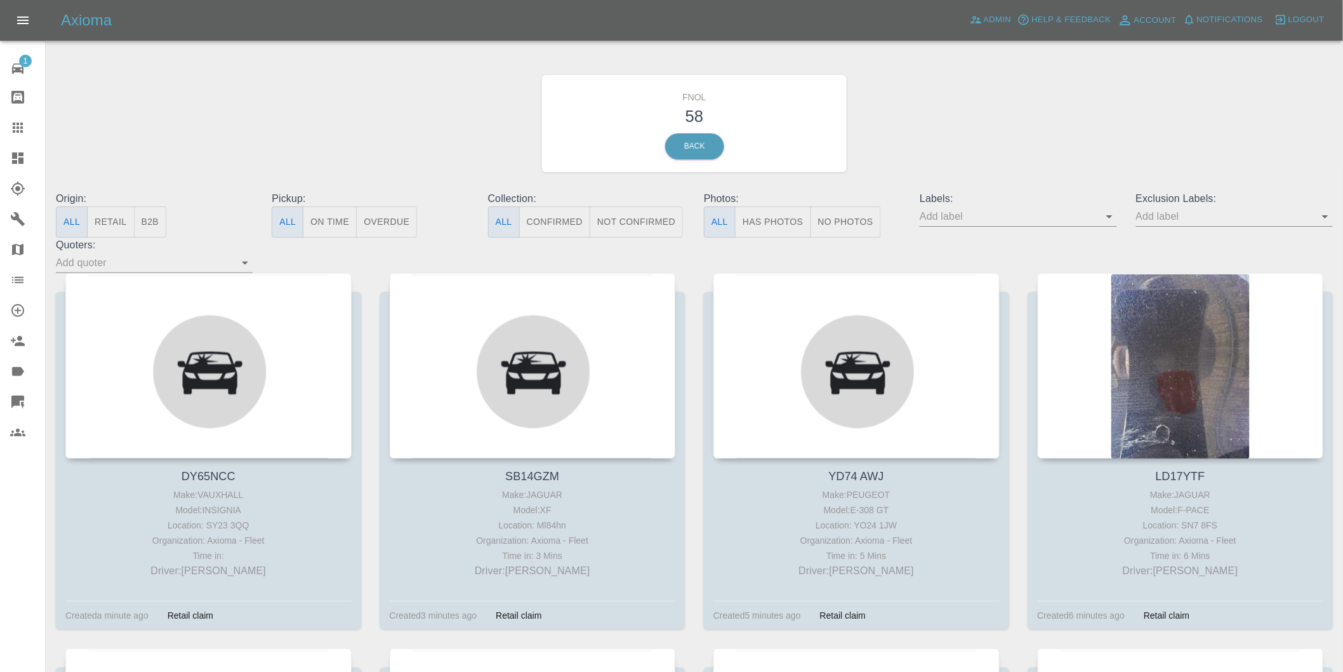
click at [750, 225] on button "Has Photos" at bounding box center [773, 221] width 76 height 31
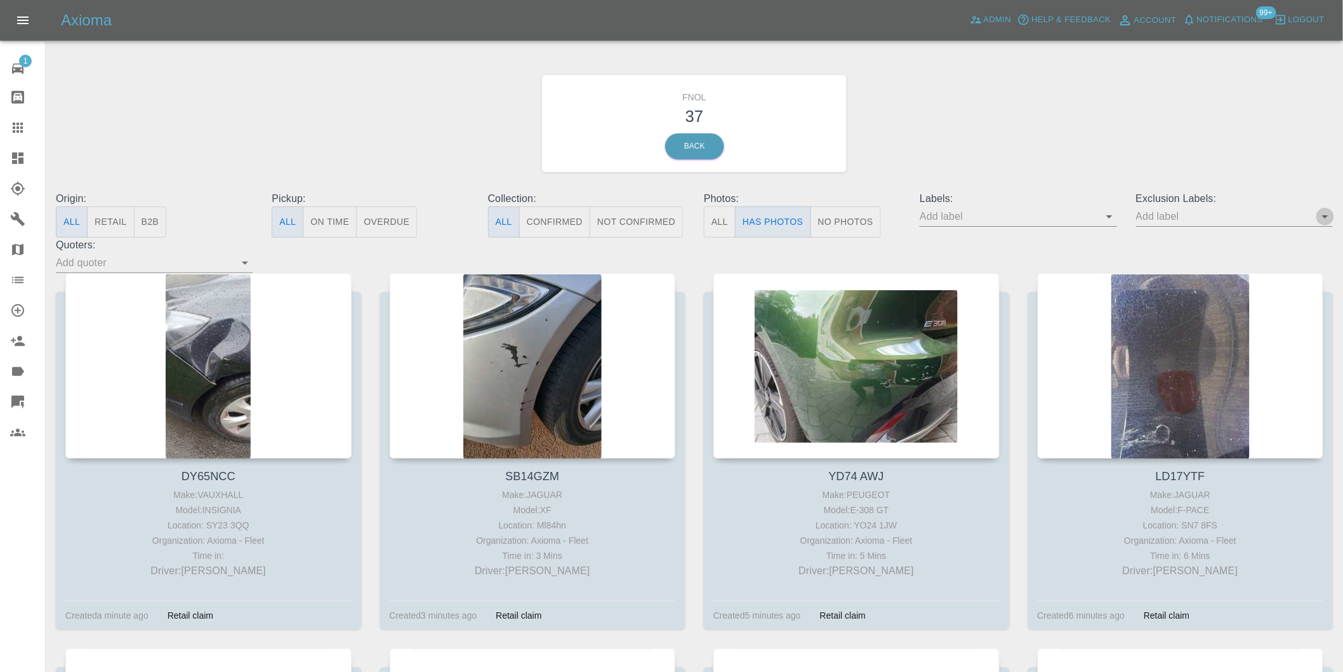
click at [1322, 216] on icon "Open" at bounding box center [1325, 216] width 15 height 15
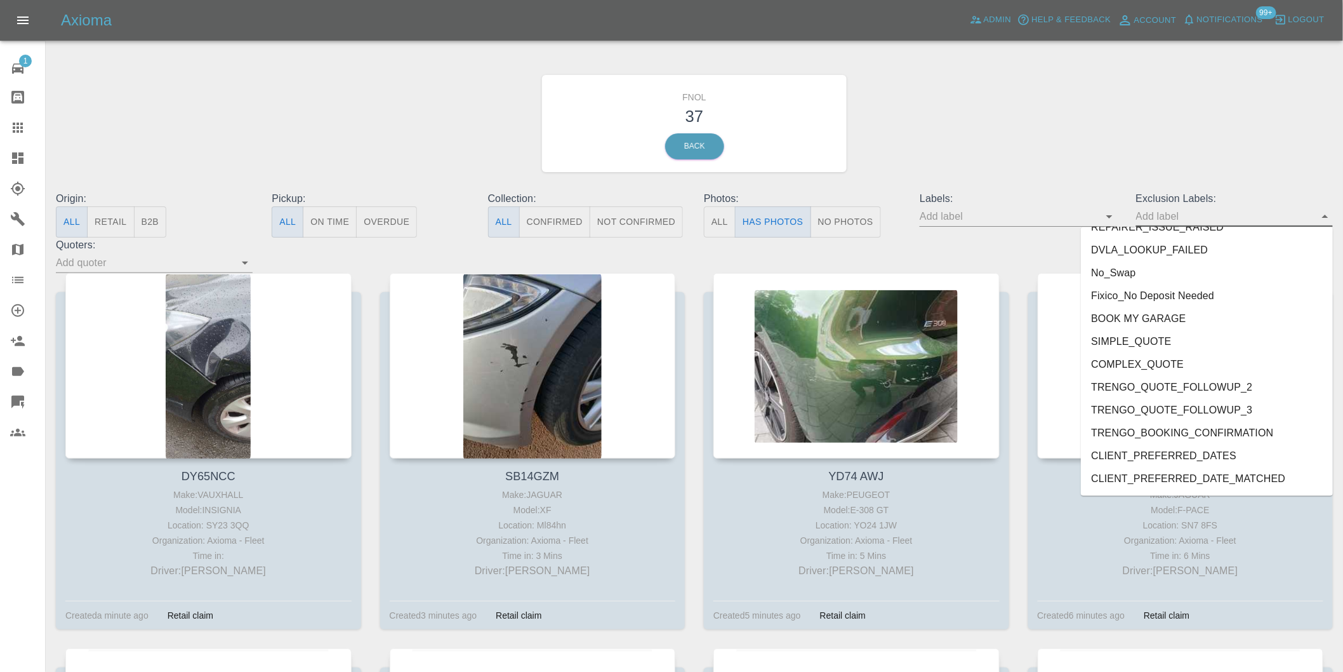
scroll to position [2734, 0]
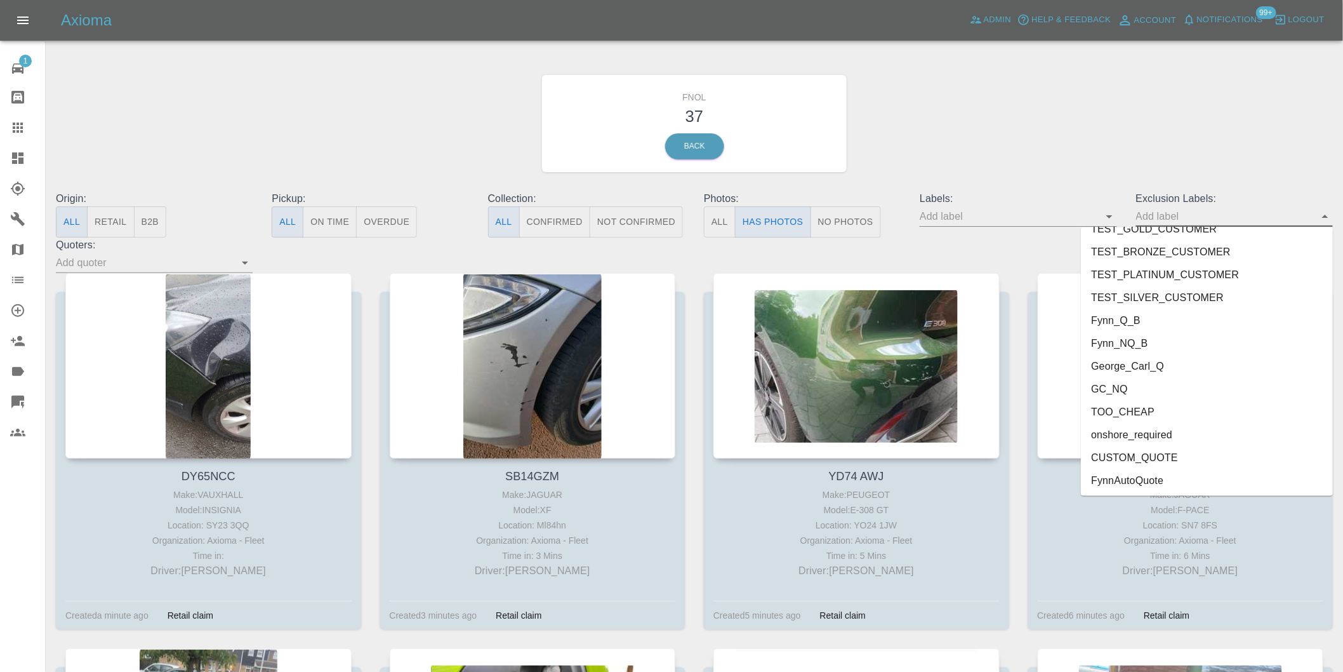
click at [1169, 434] on li "onshore_required" at bounding box center [1207, 434] width 252 height 23
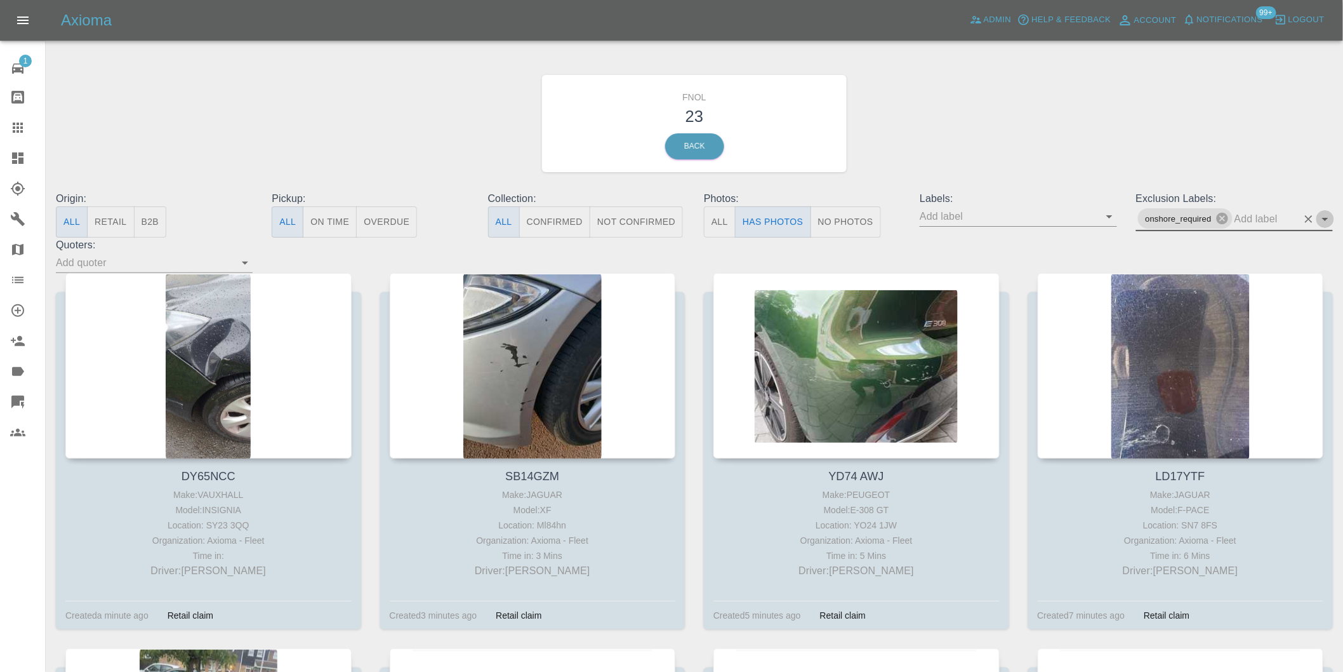
click at [1324, 220] on icon "Open" at bounding box center [1325, 218] width 15 height 15
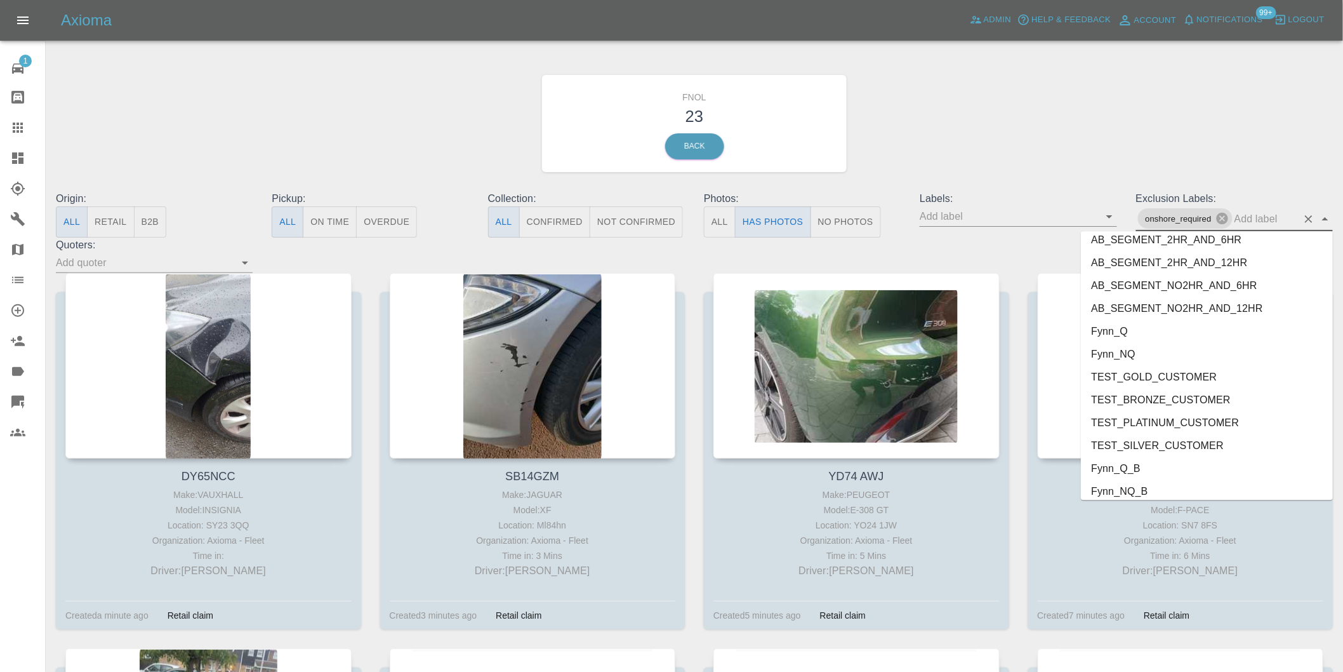
scroll to position [2712, 0]
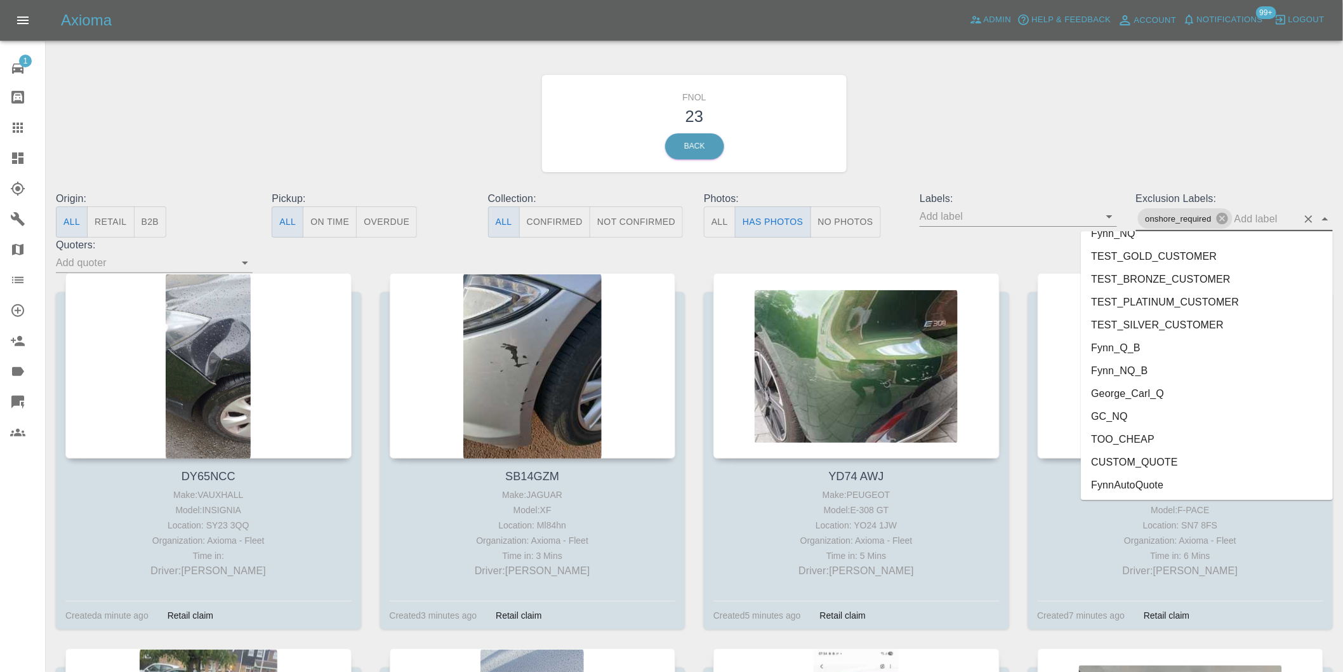
click at [1131, 390] on li "George_Carl_Q" at bounding box center [1207, 393] width 252 height 23
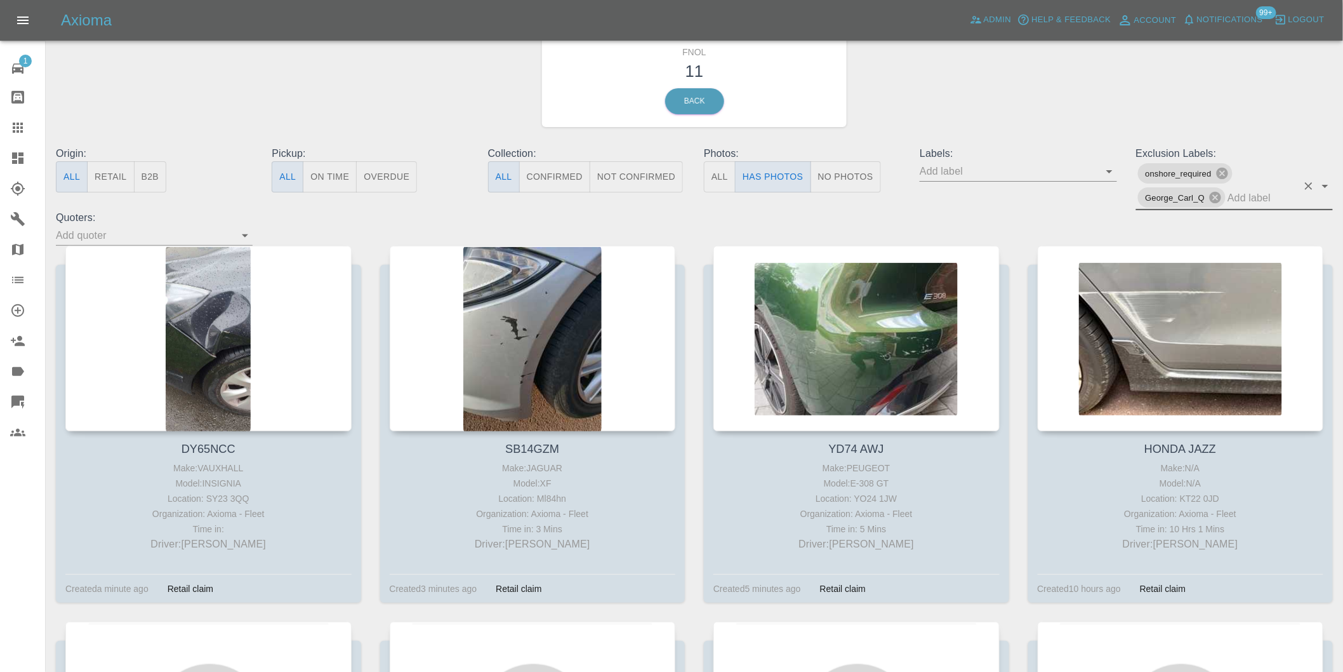
scroll to position [70, 0]
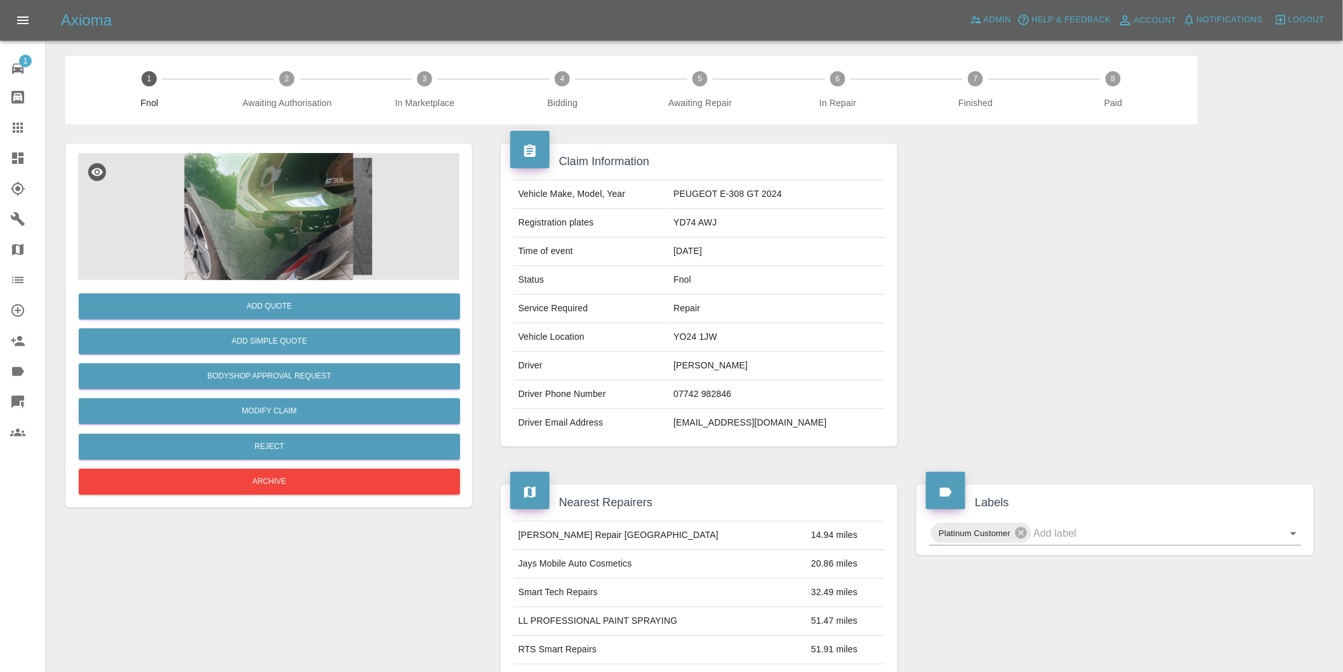
click at [282, 193] on img at bounding box center [269, 216] width 382 height 127
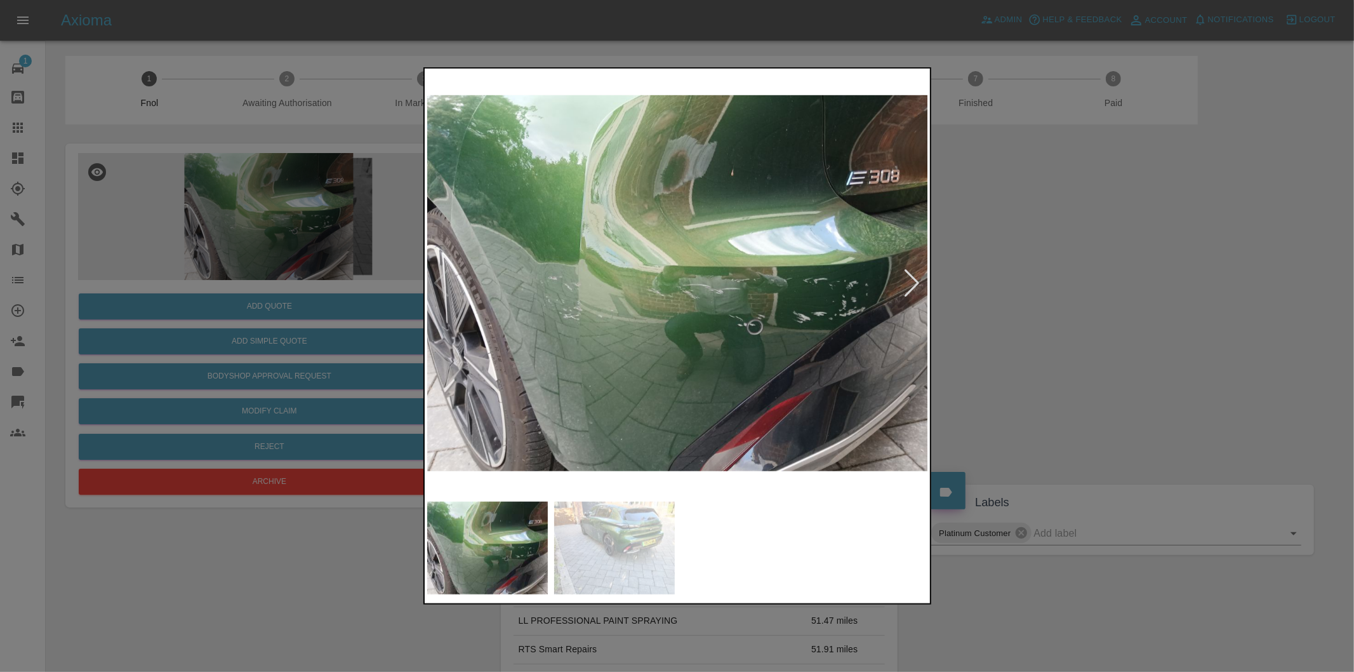
click at [915, 279] on div at bounding box center [912, 283] width 17 height 28
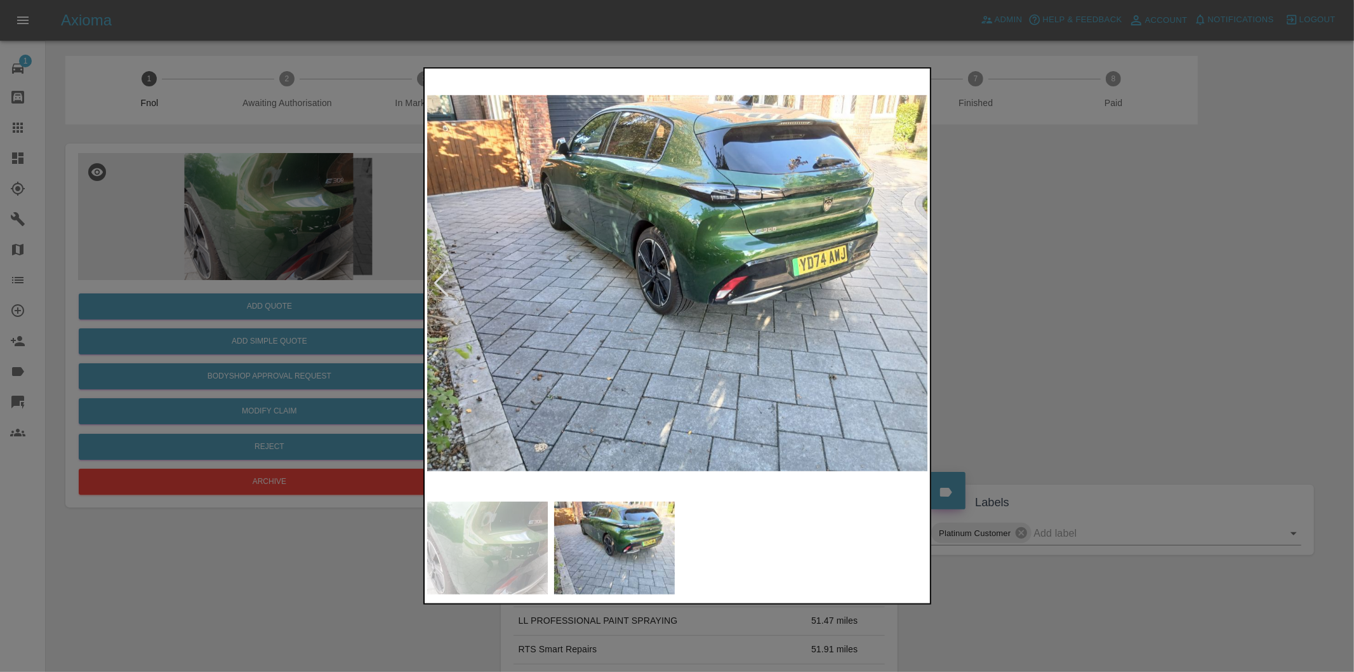
click at [1034, 297] on div at bounding box center [677, 336] width 1354 height 672
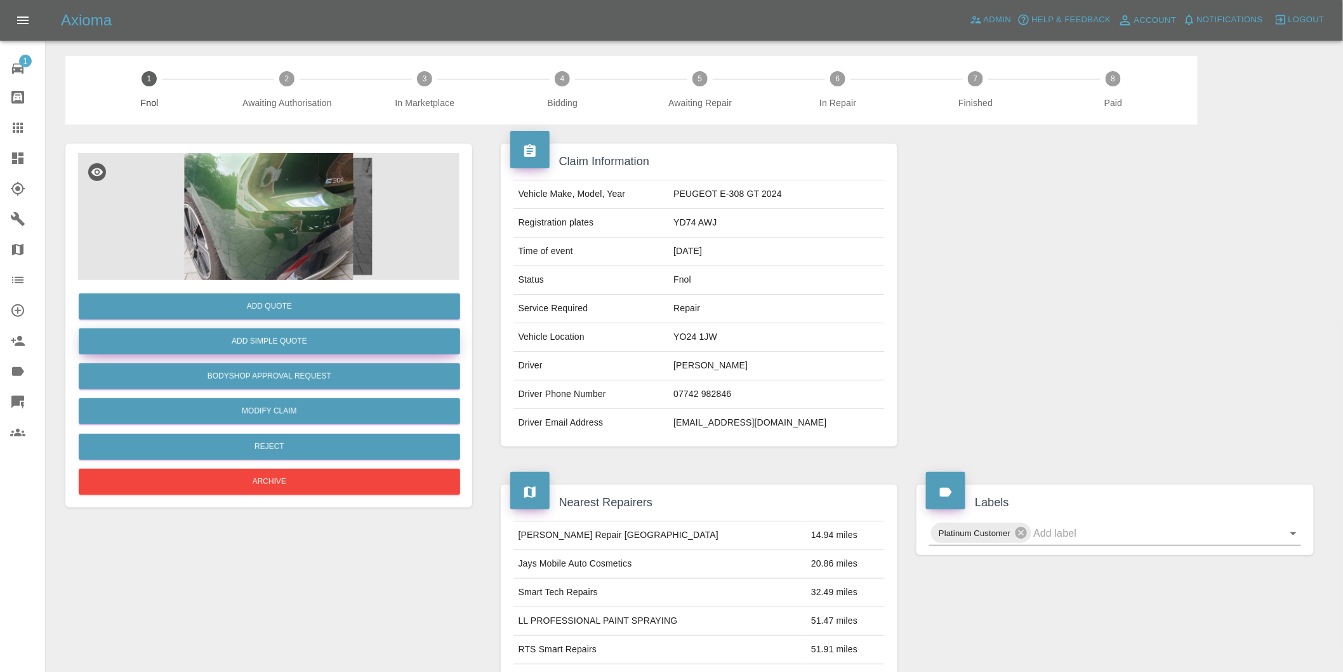
click at [276, 350] on button "Add Simple Quote" at bounding box center [270, 341] width 382 height 26
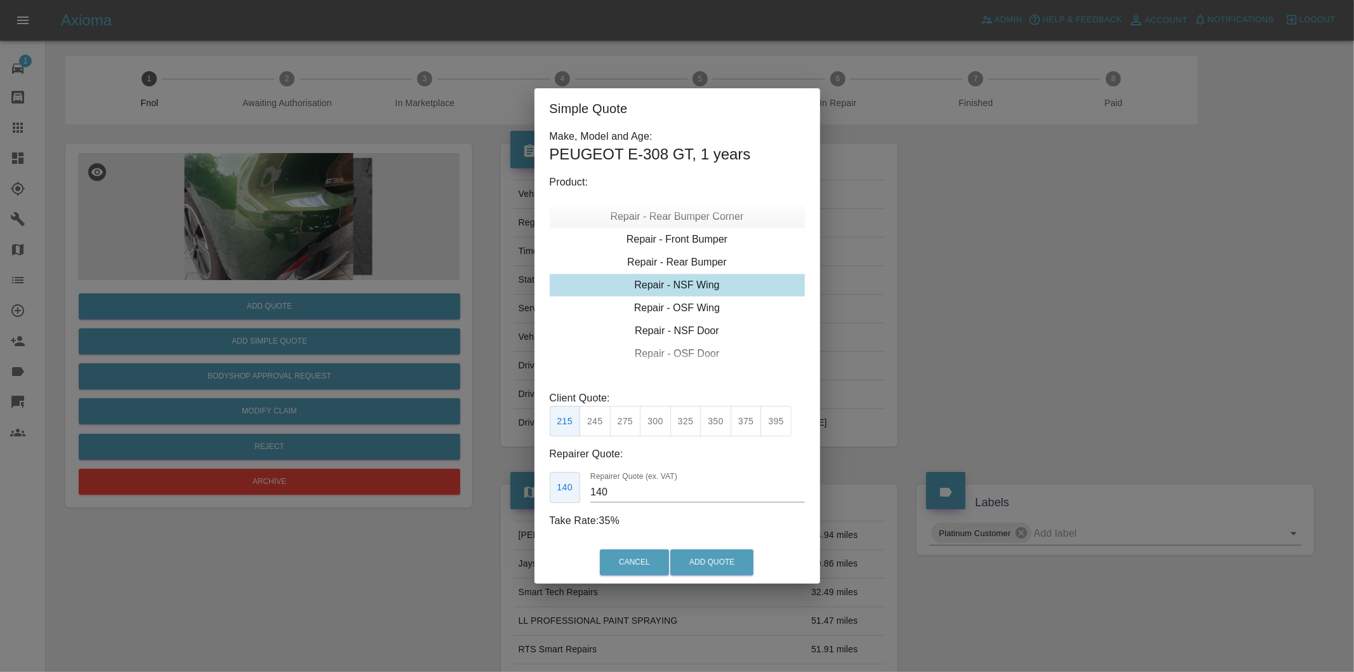
click at [709, 218] on div "Repair - Rear Bumper Corner" at bounding box center [677, 216] width 255 height 23
type input "120"
click at [690, 559] on button "Add Quote" at bounding box center [711, 562] width 83 height 26
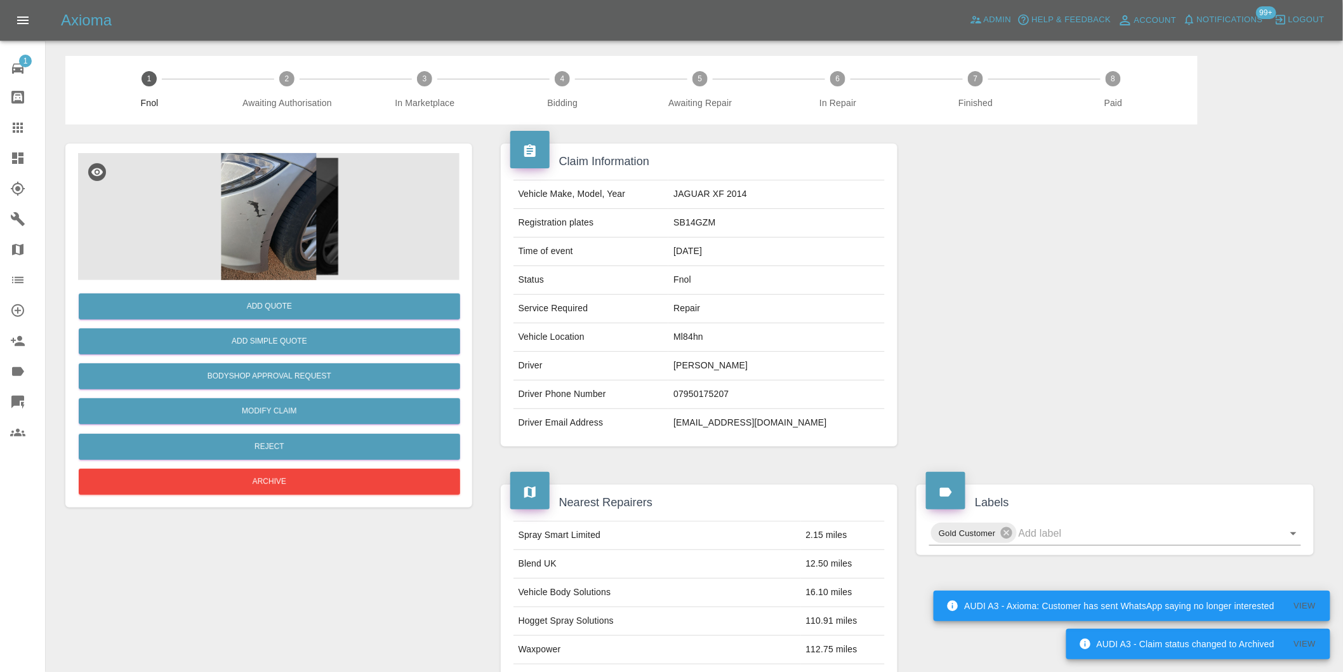
click at [307, 194] on img at bounding box center [269, 216] width 382 height 127
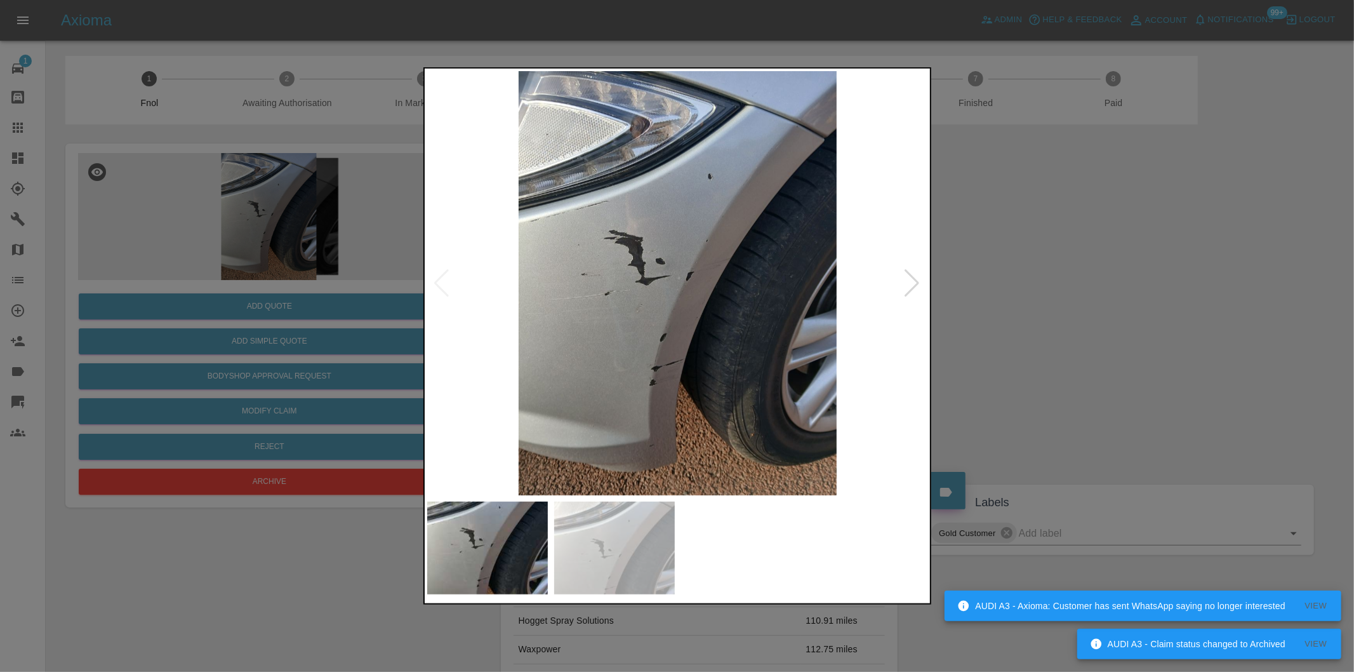
click at [913, 286] on div at bounding box center [912, 283] width 17 height 28
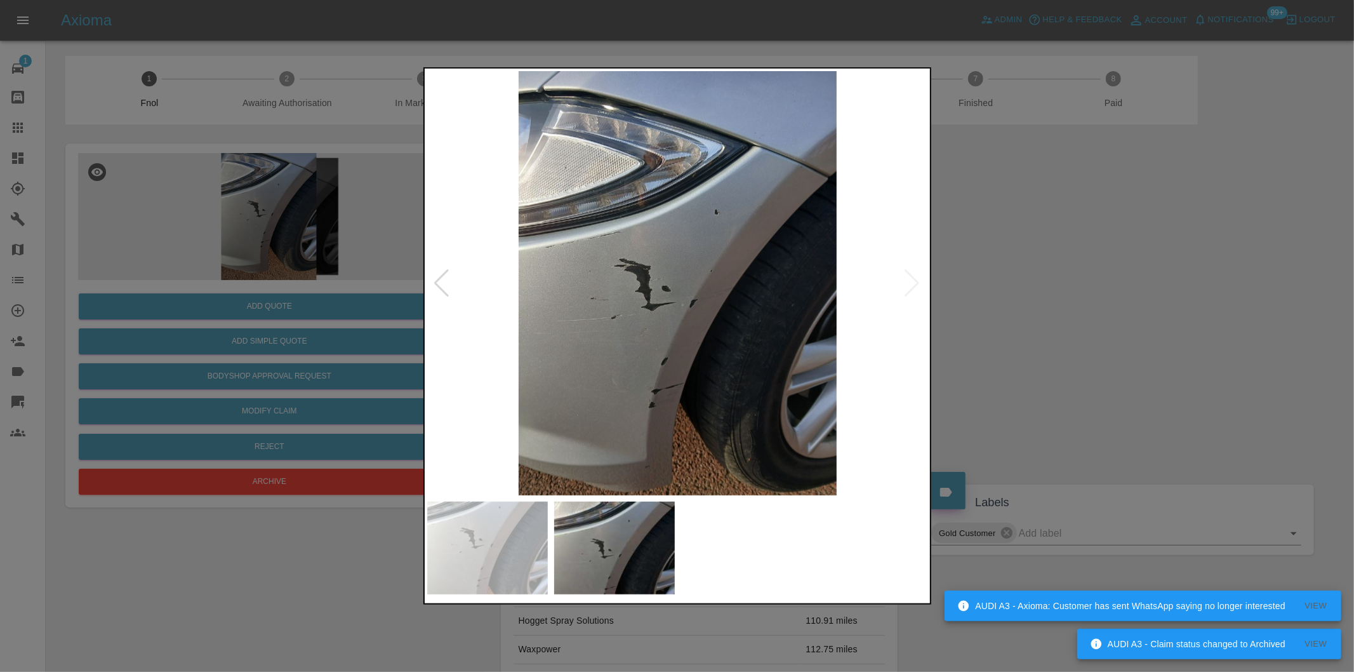
click at [913, 286] on img at bounding box center [678, 283] width 502 height 424
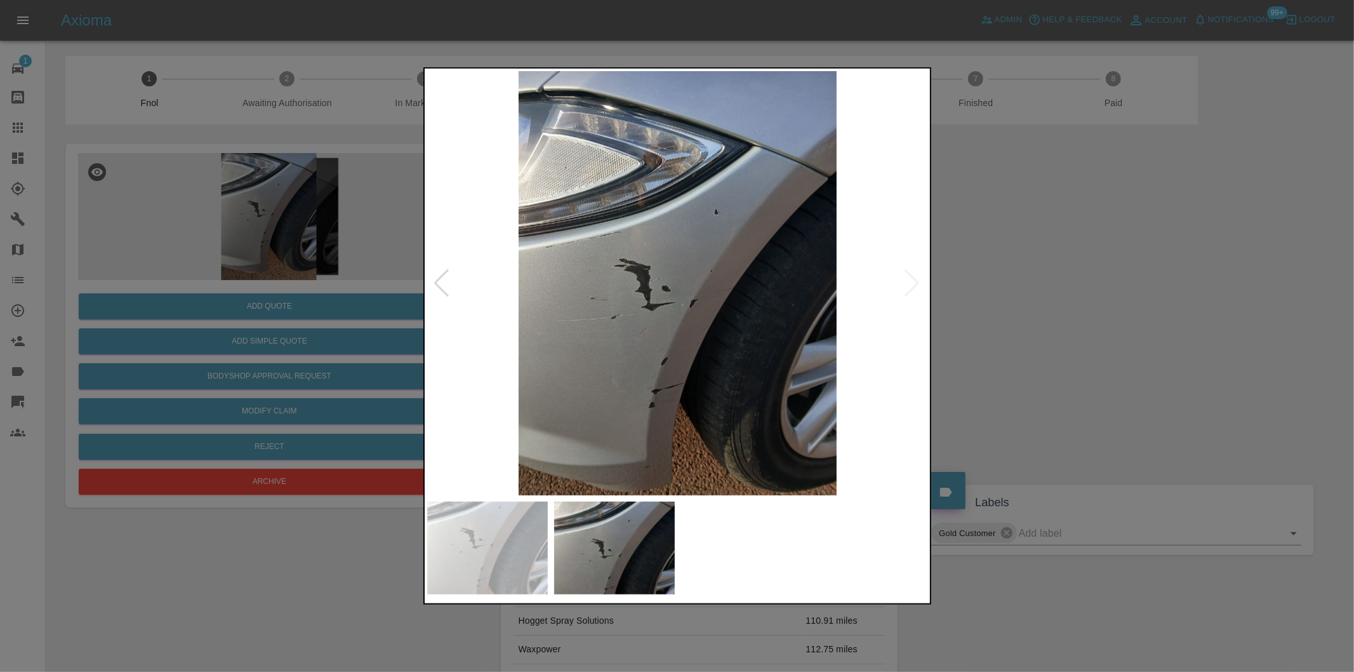
drag, startPoint x: 1095, startPoint y: 302, endPoint x: 550, endPoint y: 341, distance: 545.5
click at [1086, 302] on div at bounding box center [677, 336] width 1354 height 672
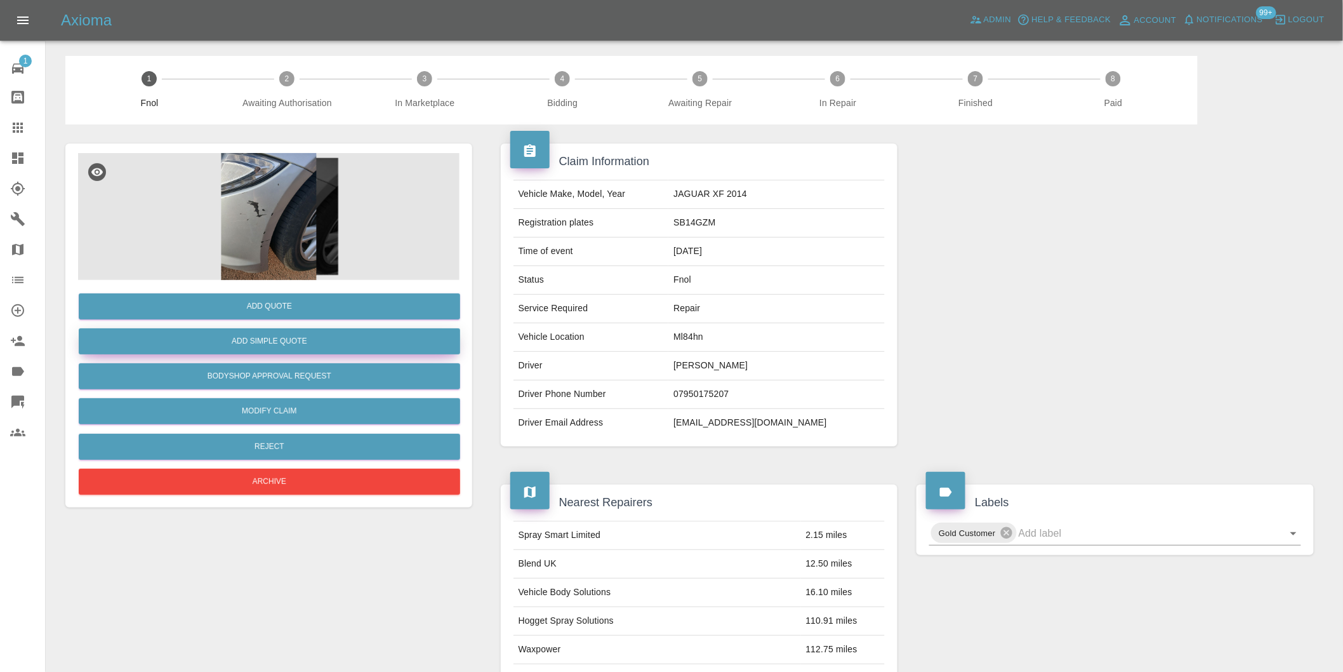
click at [366, 345] on button "Add Simple Quote" at bounding box center [270, 341] width 382 height 26
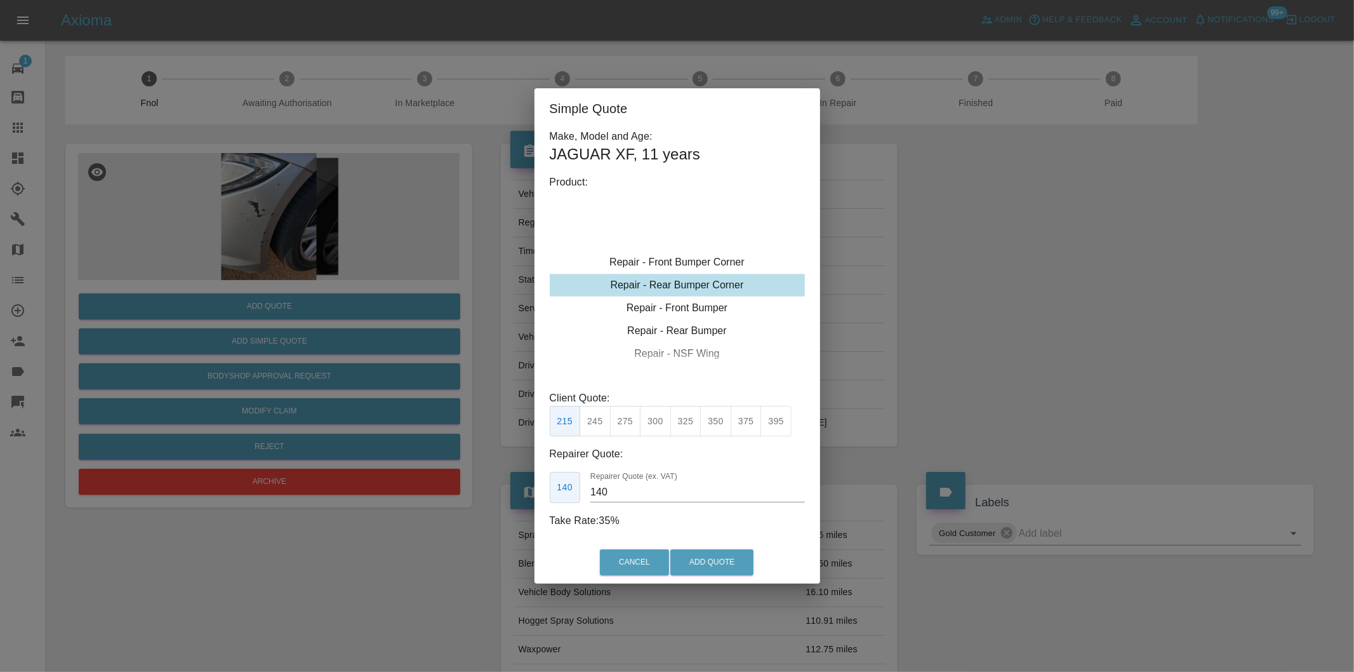
type input "120"
click at [715, 559] on button "Add Quote" at bounding box center [711, 562] width 83 height 26
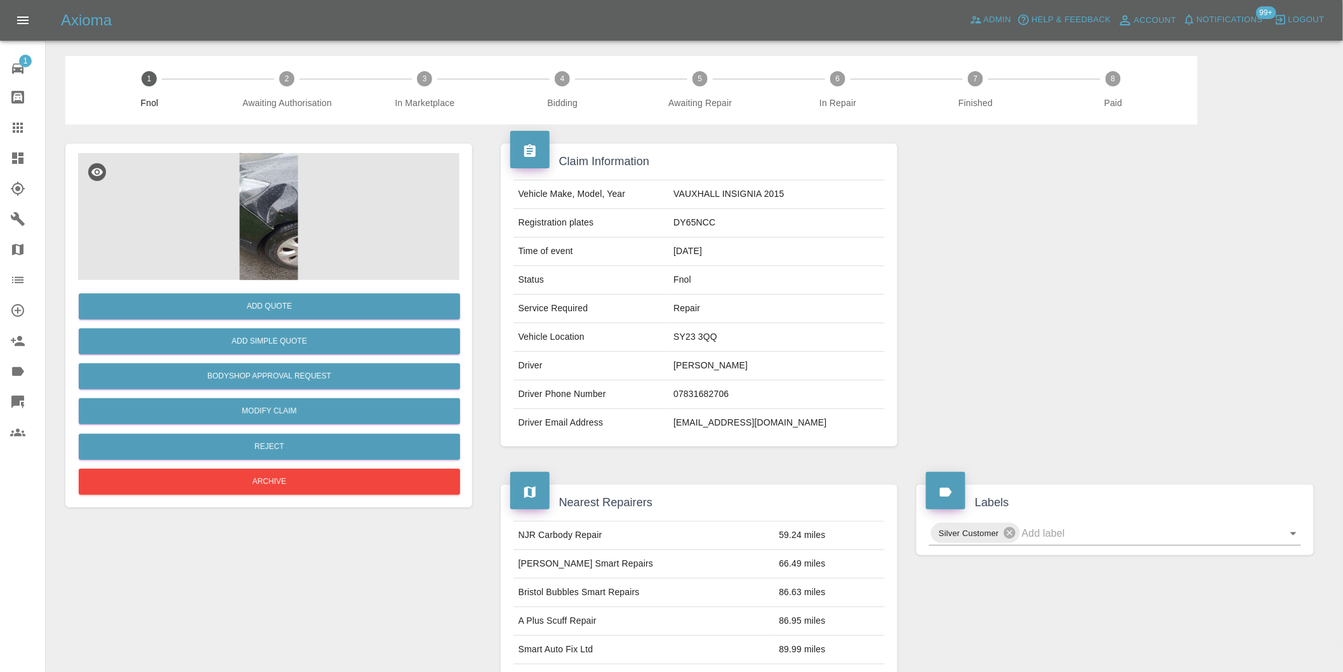
click at [286, 195] on img at bounding box center [269, 216] width 382 height 127
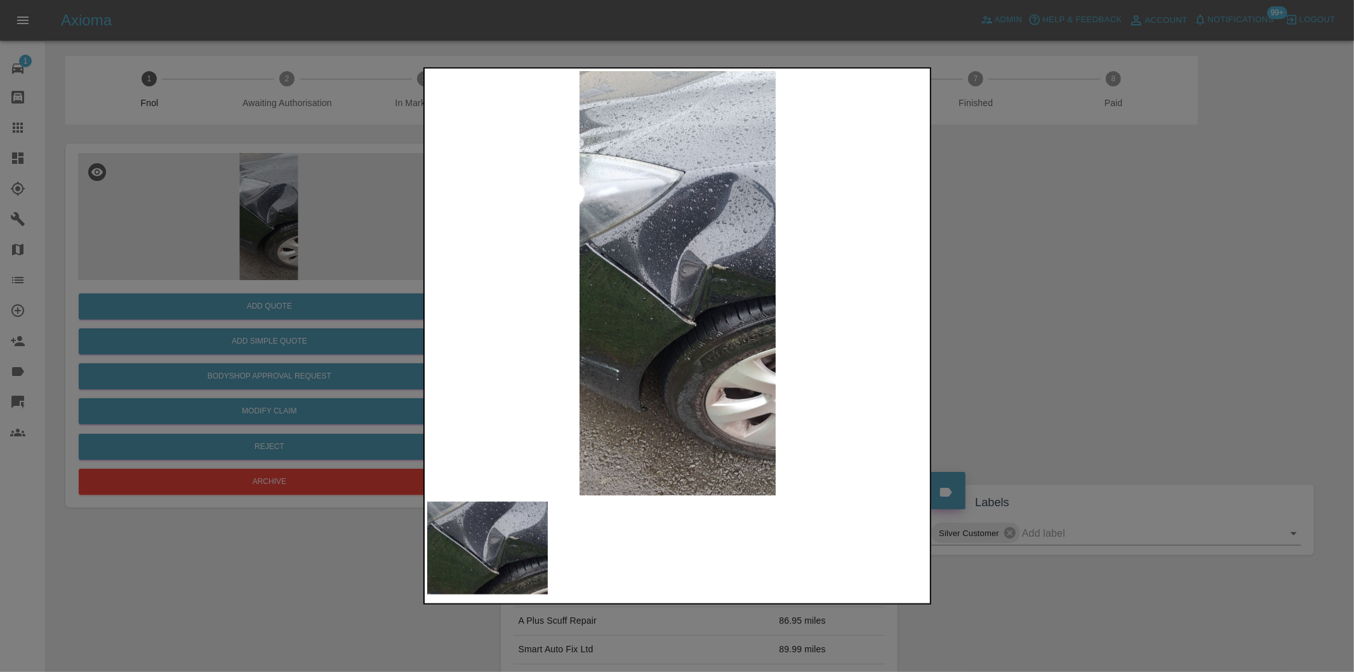
click at [1108, 319] on div at bounding box center [677, 336] width 1354 height 672
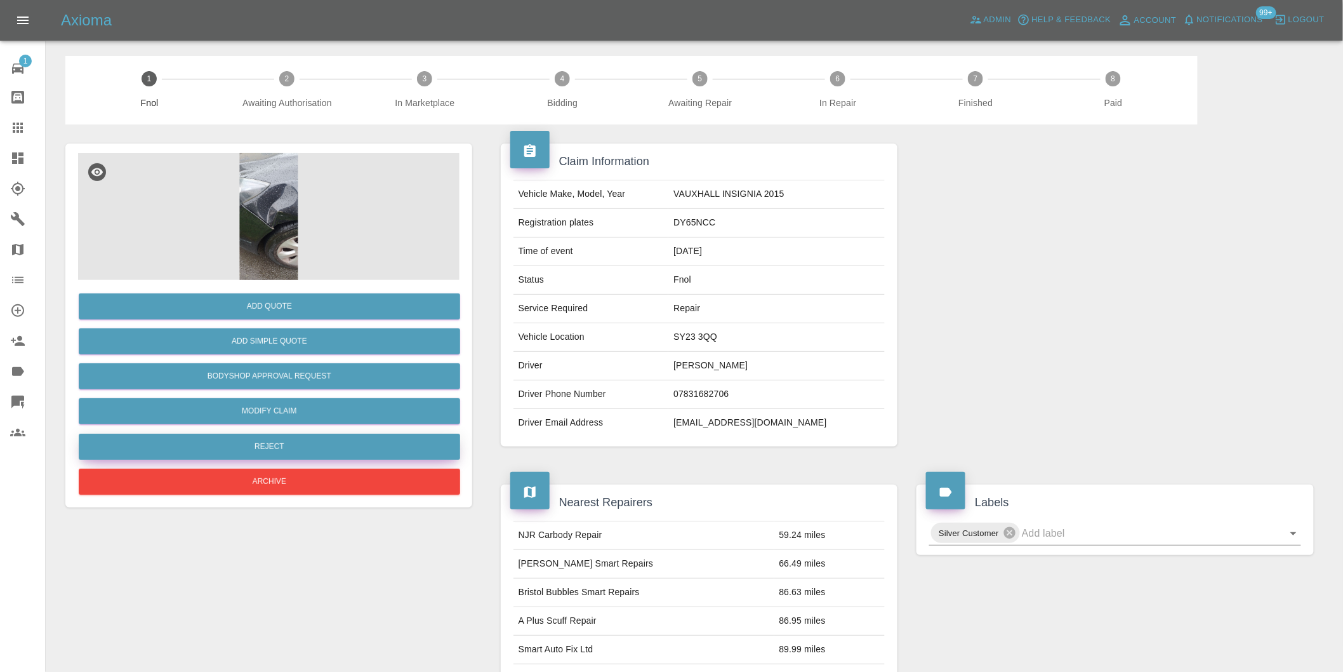
click at [332, 445] on button "Reject" at bounding box center [270, 447] width 382 height 26
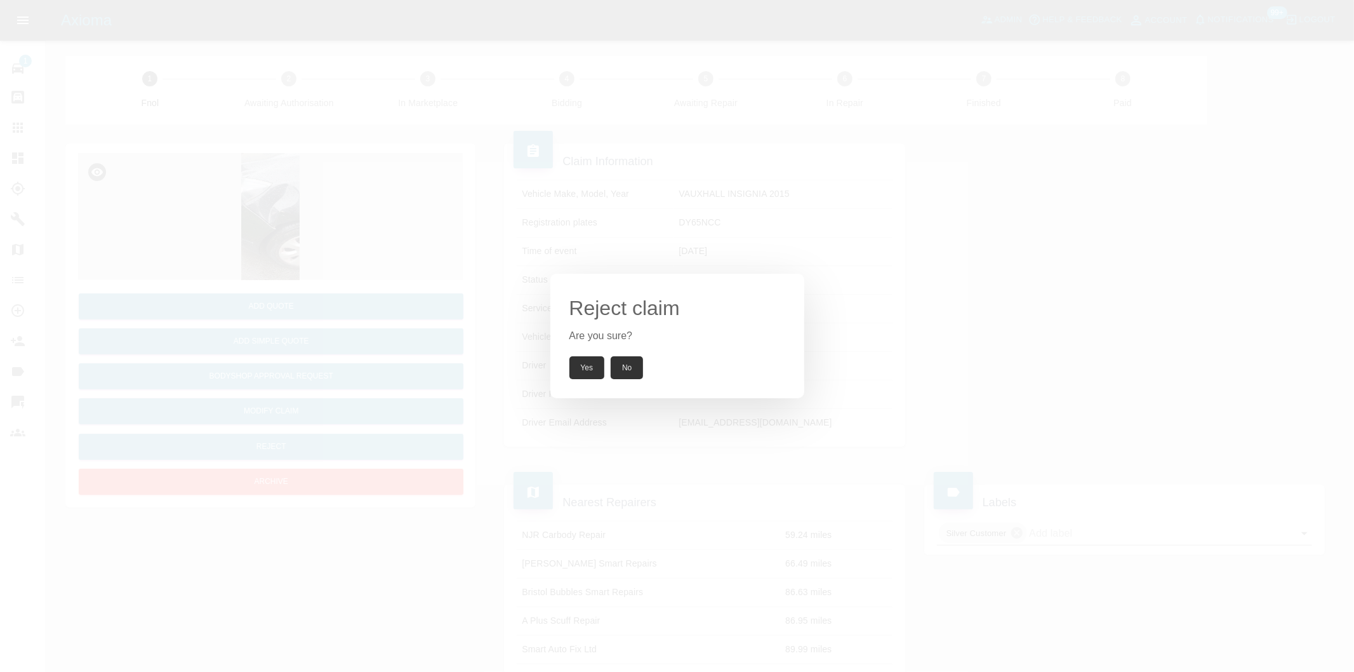
click at [580, 364] on button "Yes" at bounding box center [587, 367] width 36 height 23
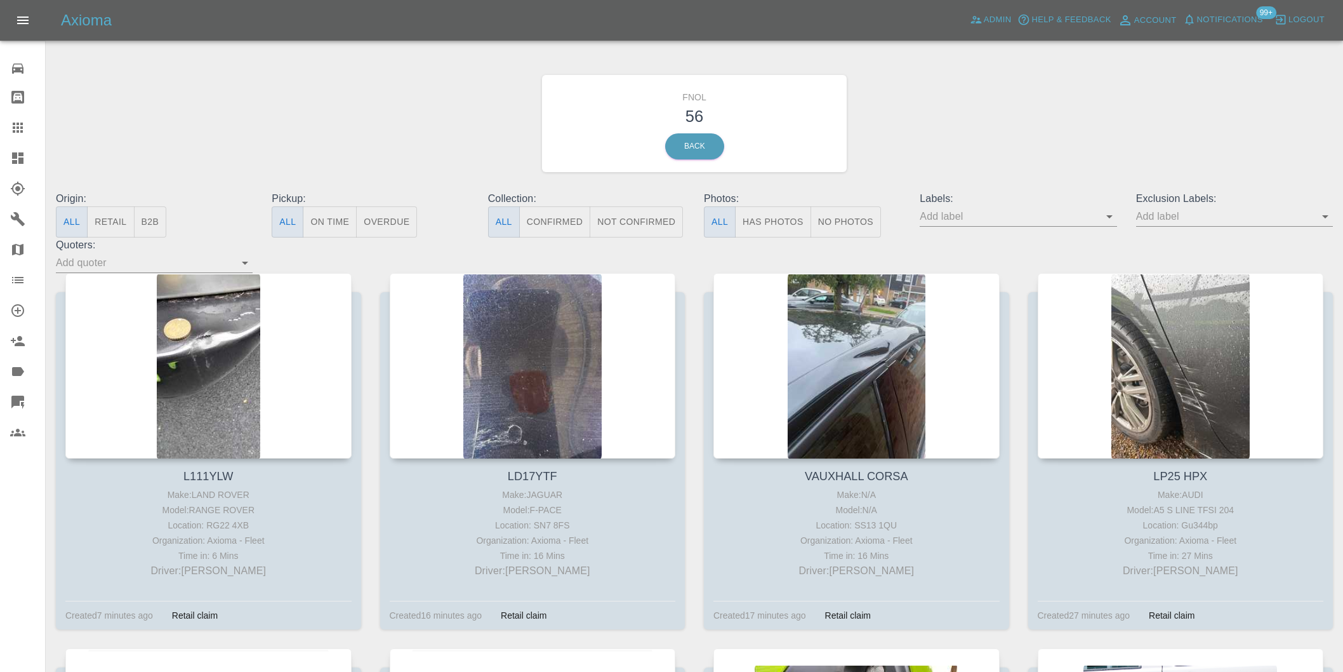
scroll to position [70, 0]
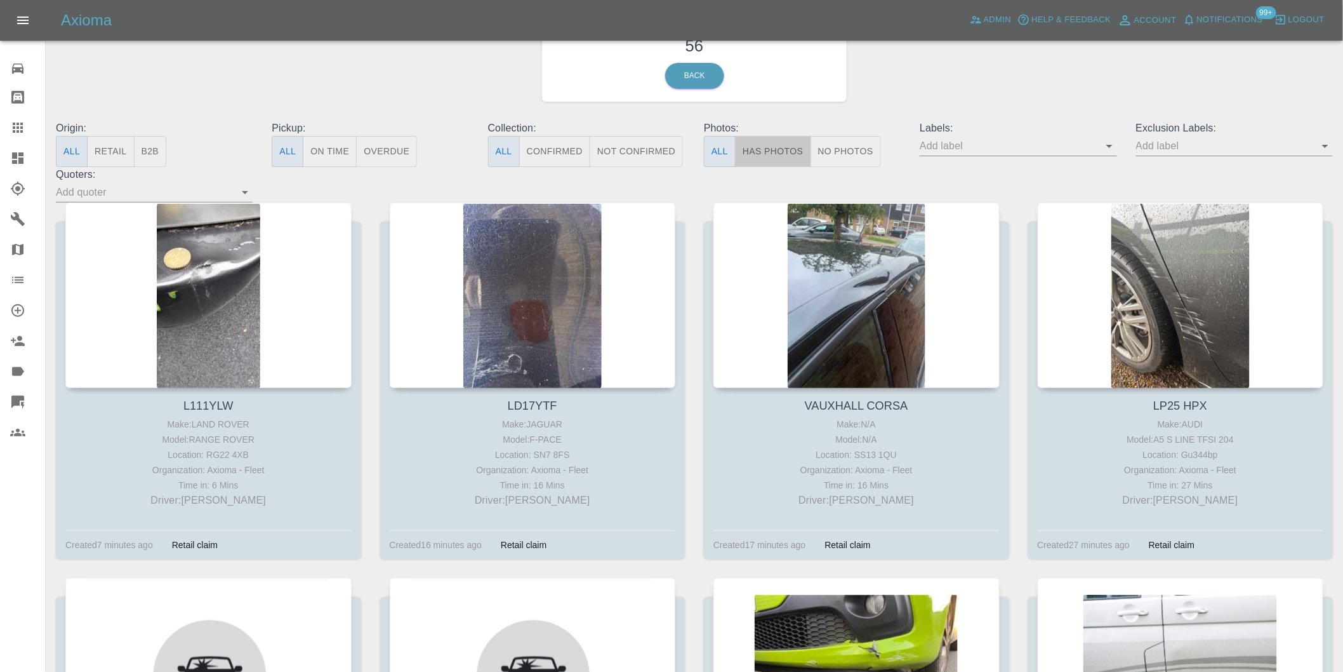
click at [762, 154] on button "Has Photos" at bounding box center [773, 151] width 76 height 31
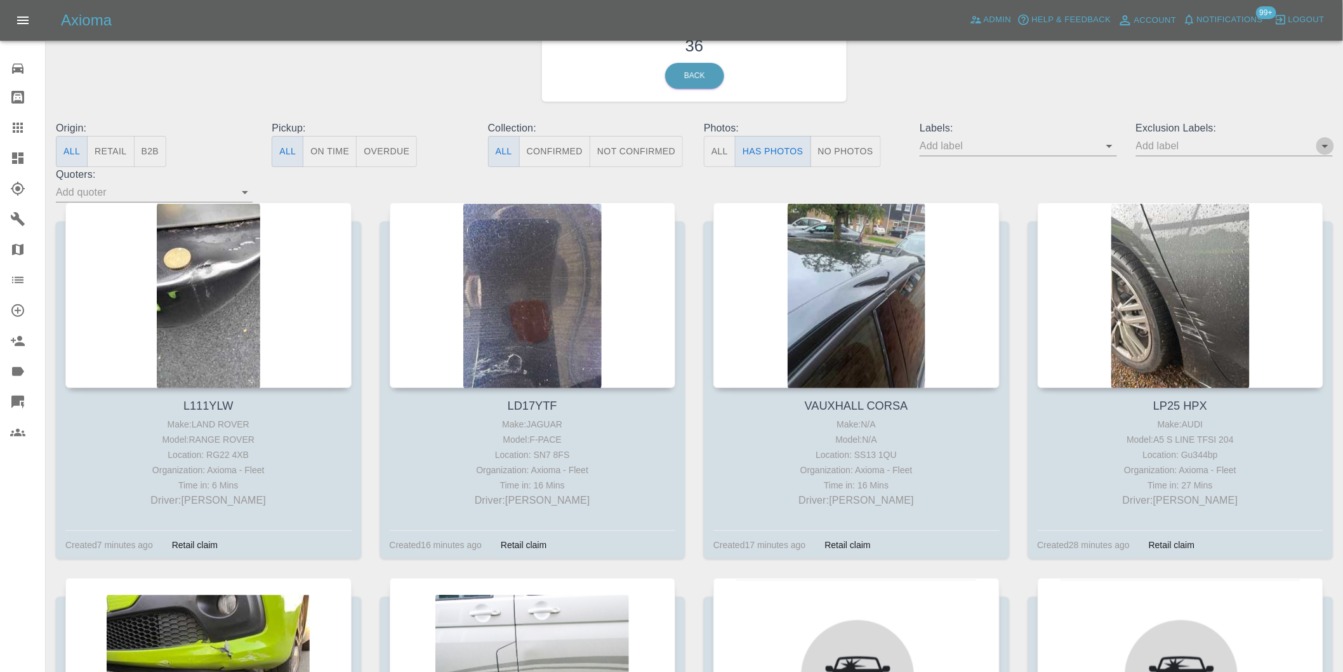
click at [1322, 144] on icon "Open" at bounding box center [1325, 145] width 15 height 15
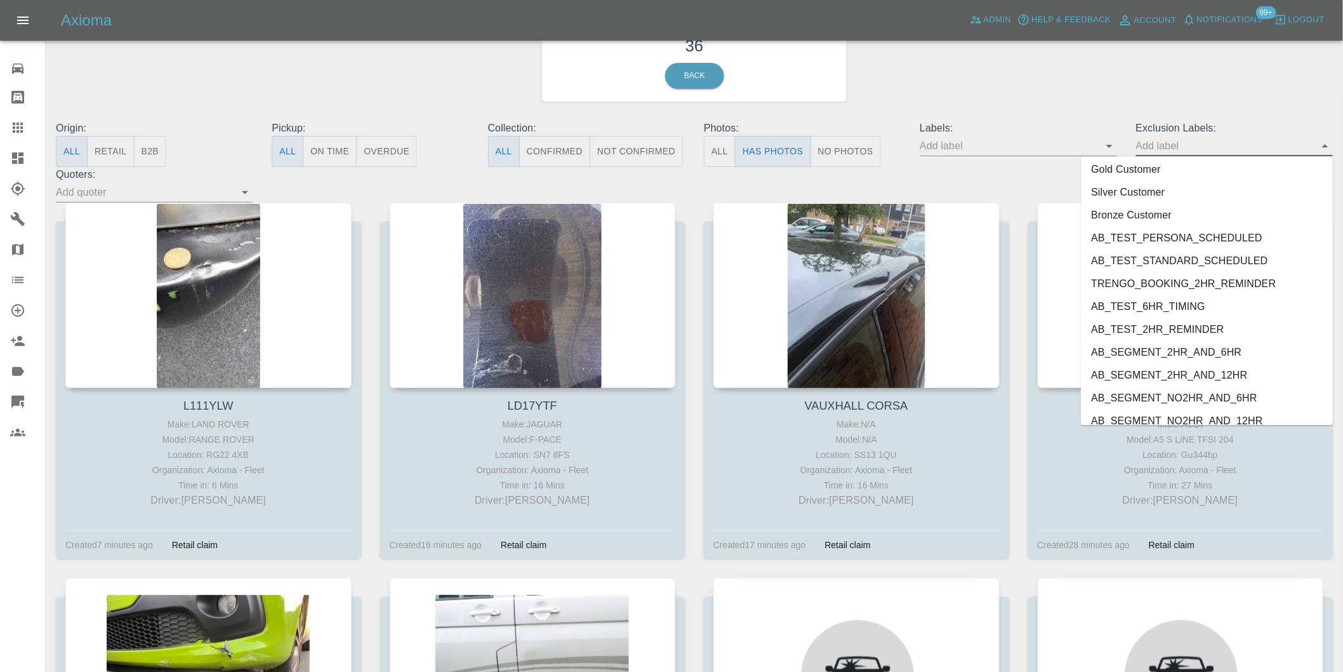
scroll to position [2734, 0]
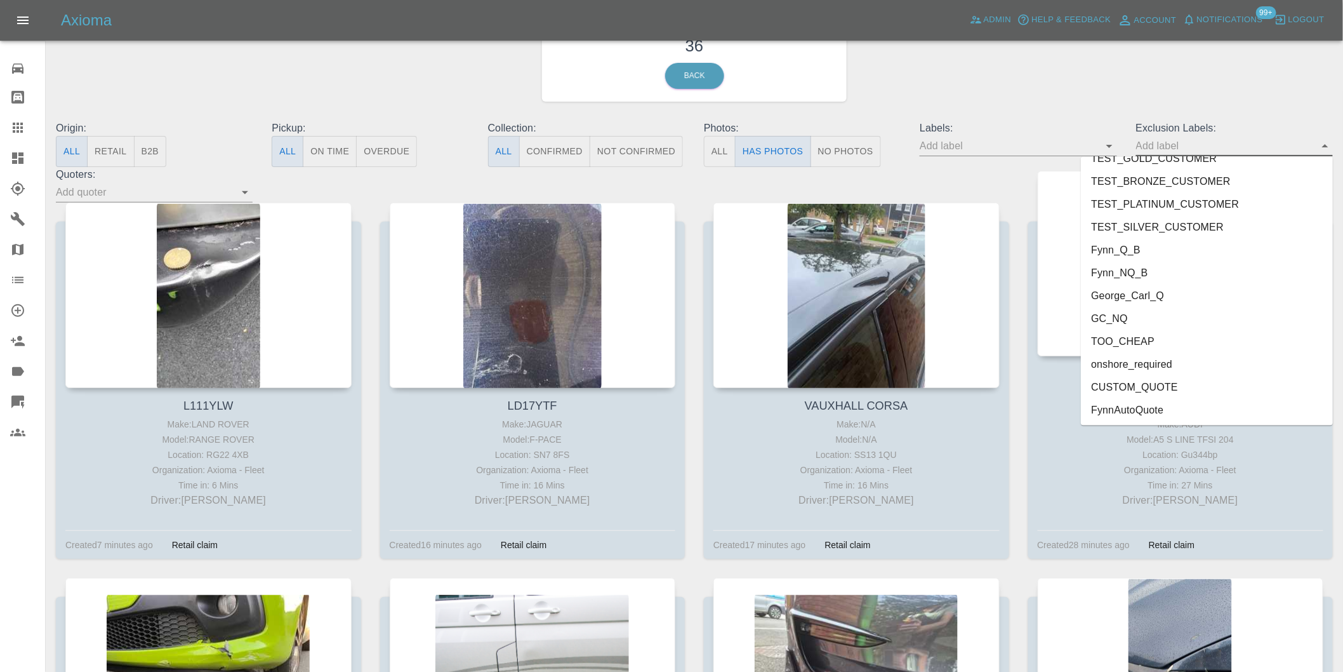
click at [1152, 357] on li "onshore_required" at bounding box center [1207, 364] width 252 height 23
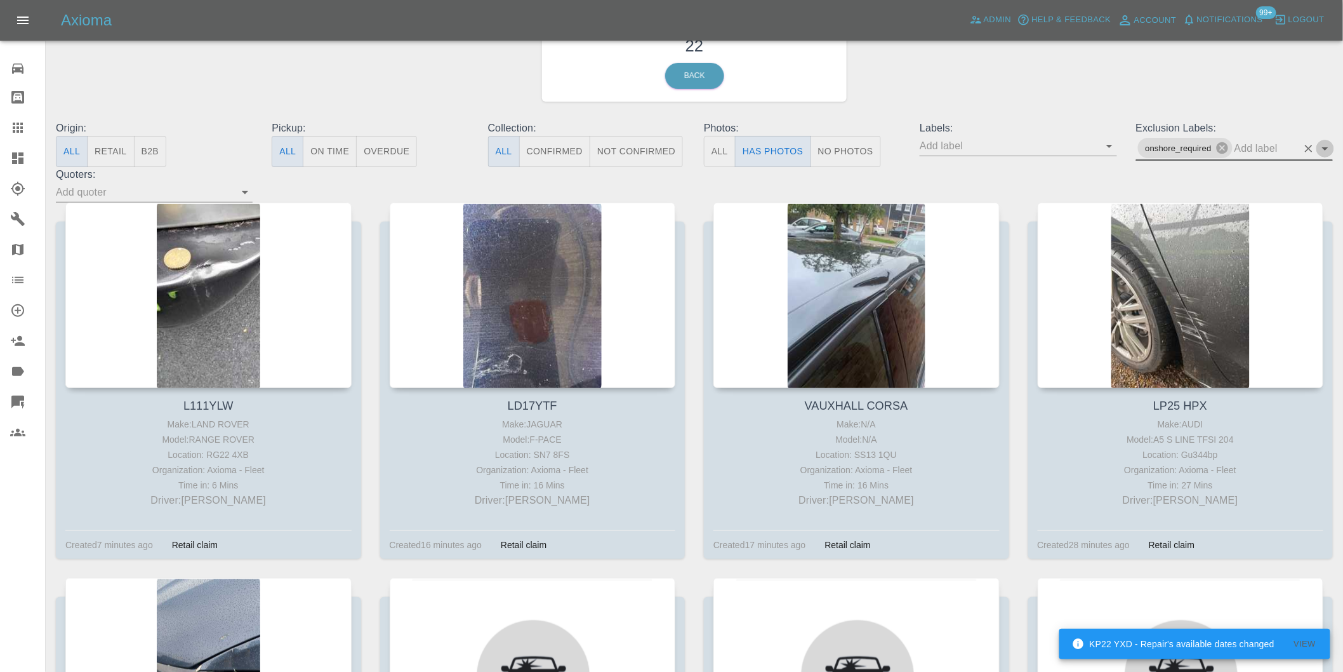
click at [1323, 154] on icon "Open" at bounding box center [1325, 148] width 15 height 15
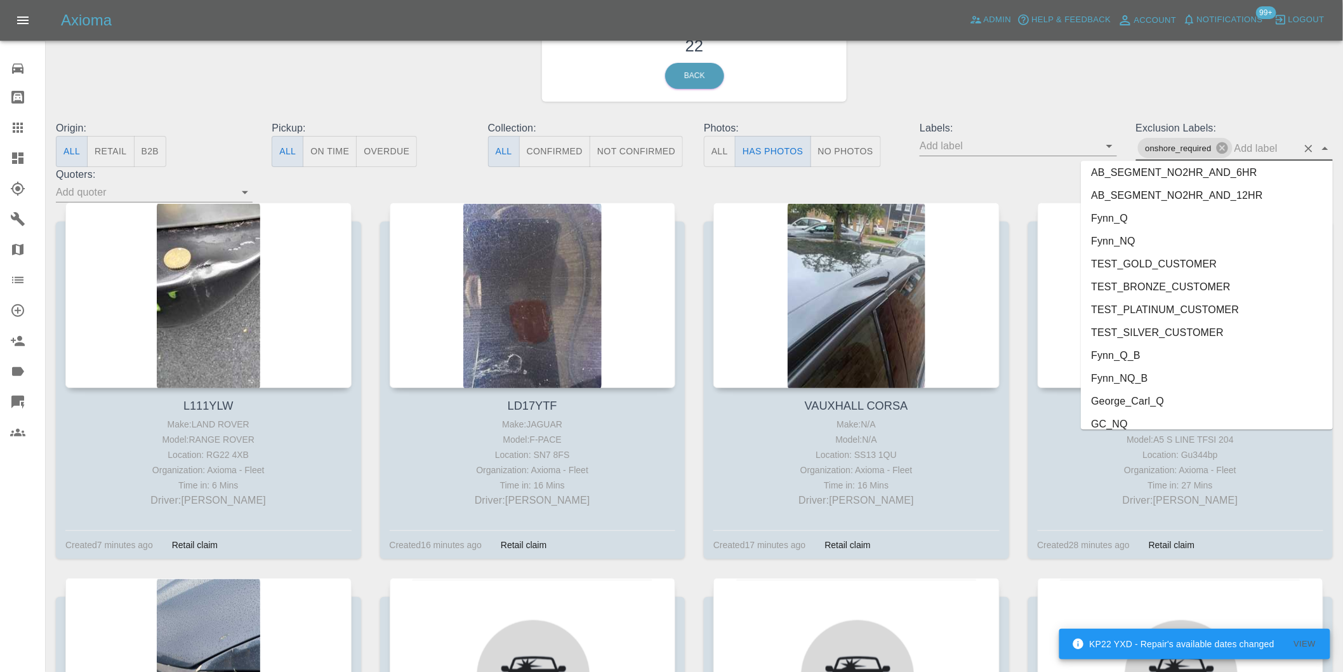
scroll to position [2712, 0]
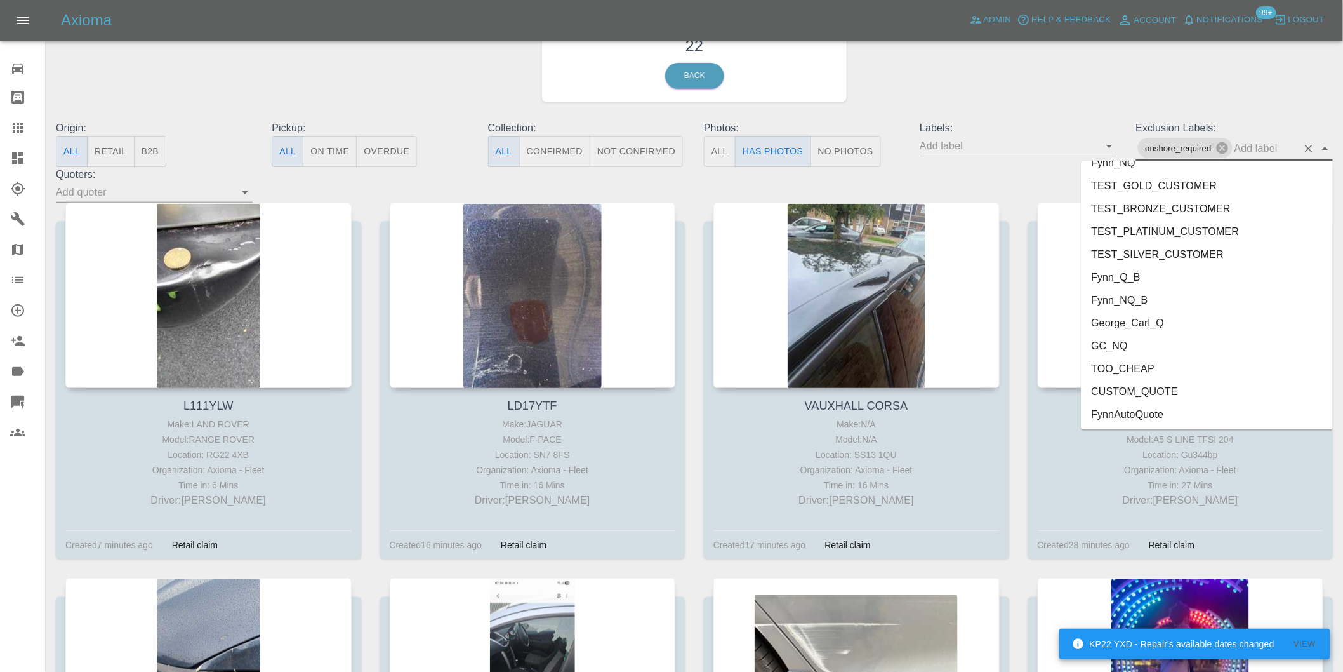
click at [1132, 326] on li "George_Carl_Q" at bounding box center [1207, 322] width 252 height 23
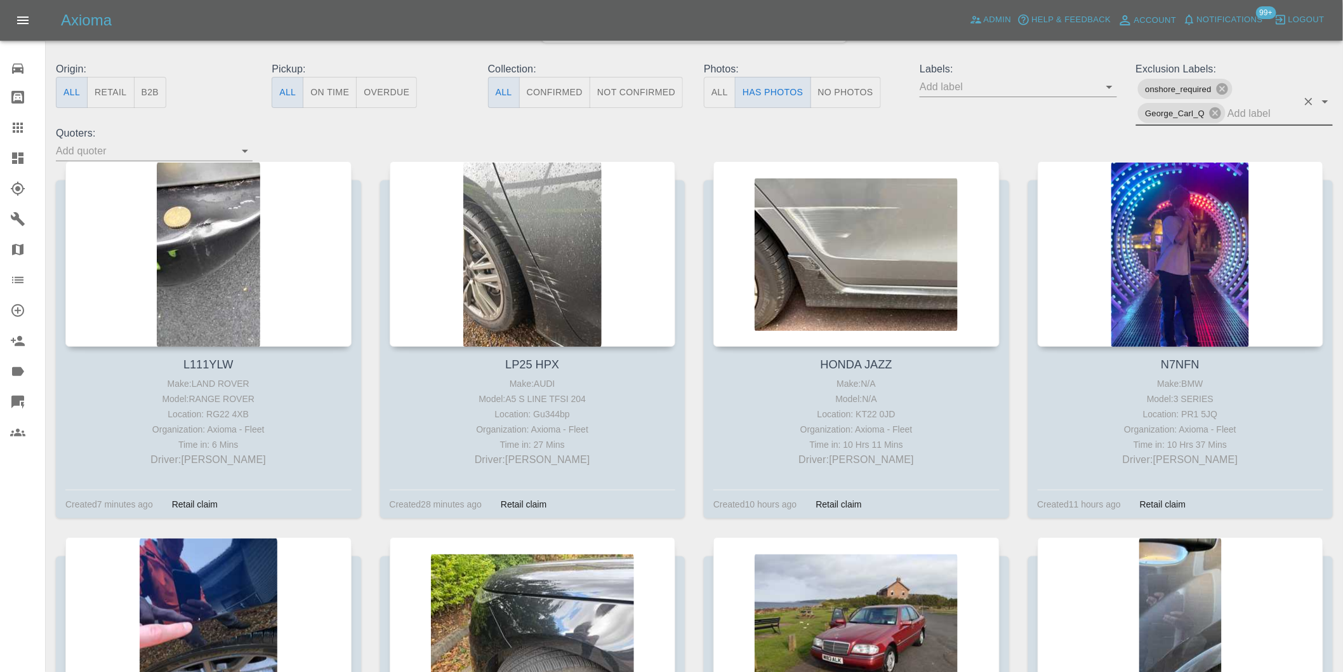
scroll to position [141, 0]
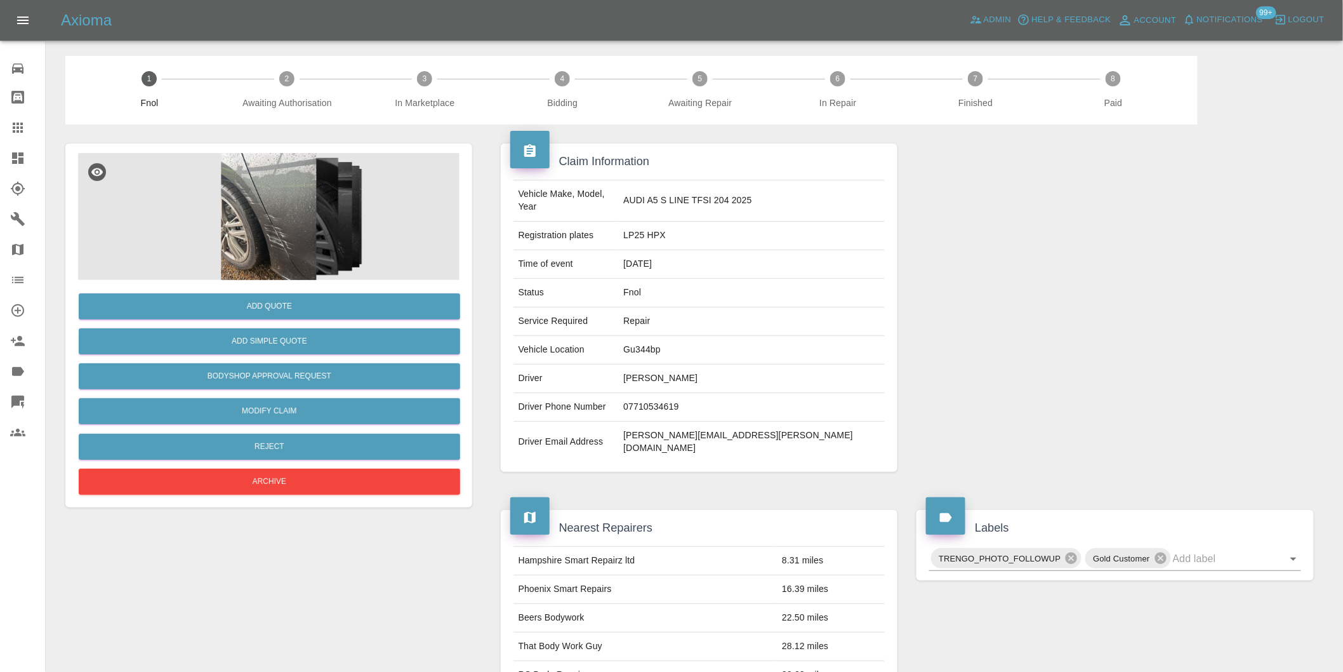
click at [287, 187] on img at bounding box center [269, 216] width 382 height 127
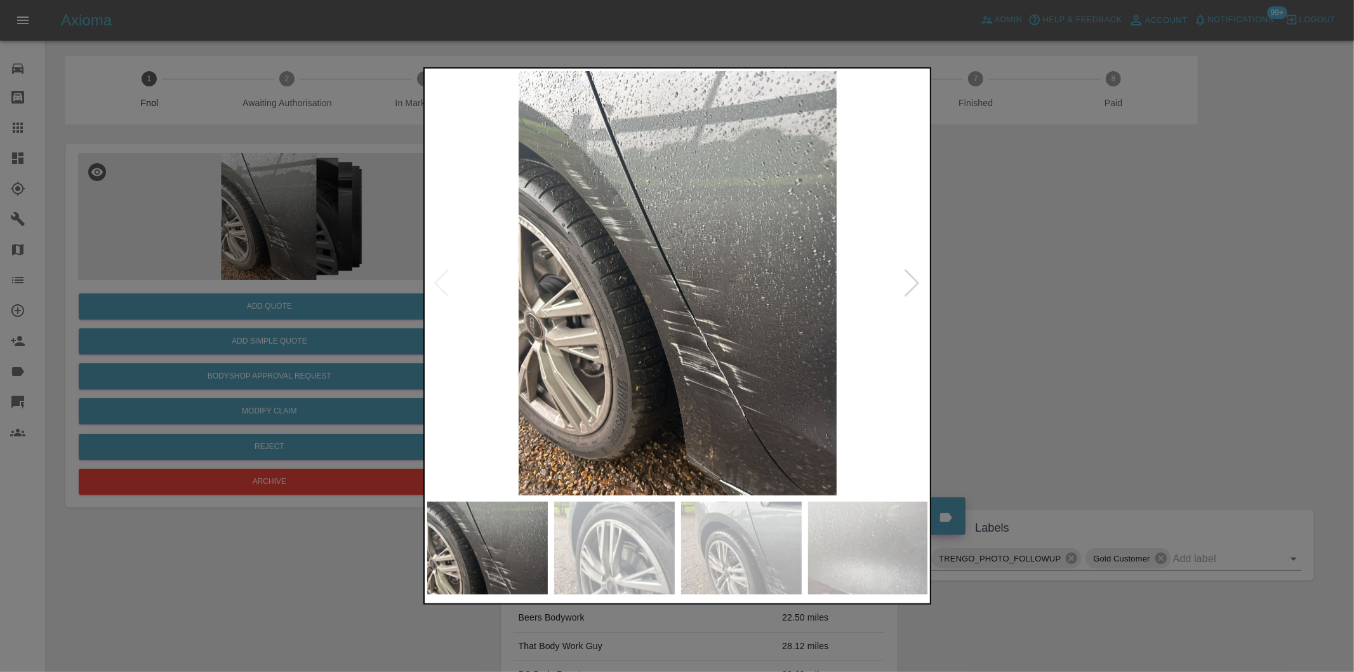
click at [908, 279] on div at bounding box center [912, 283] width 17 height 28
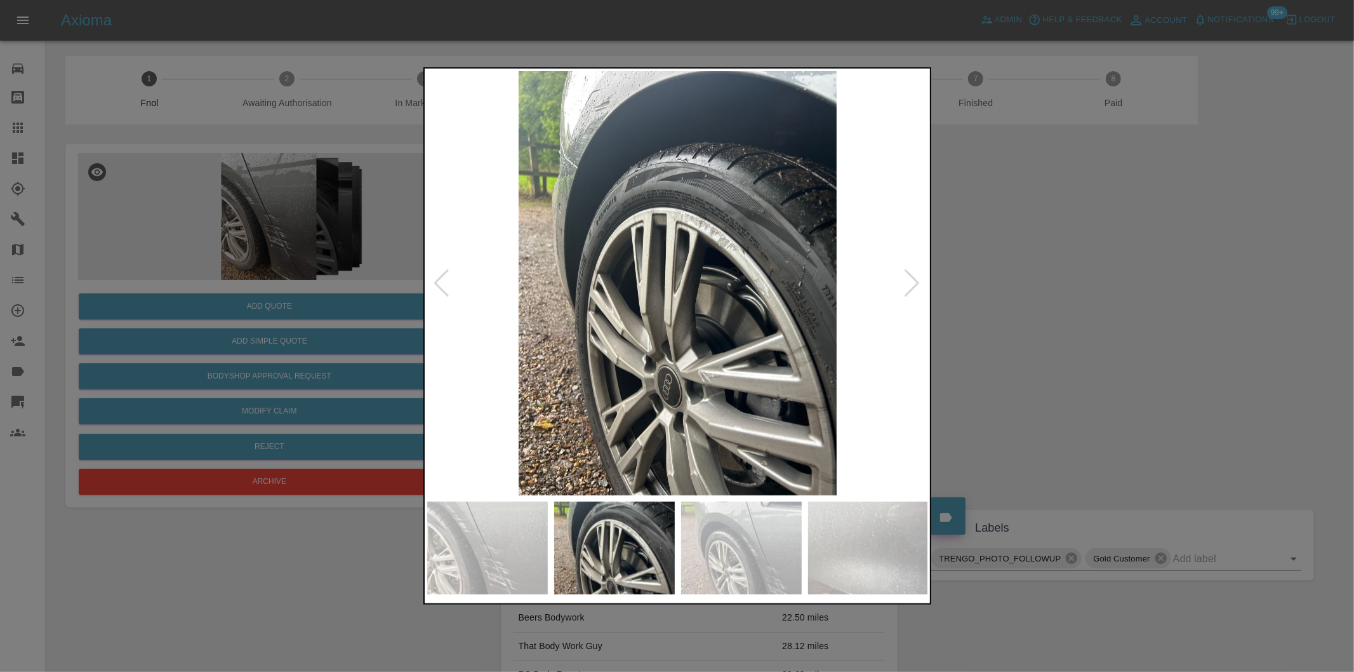
click at [908, 279] on div at bounding box center [912, 283] width 17 height 28
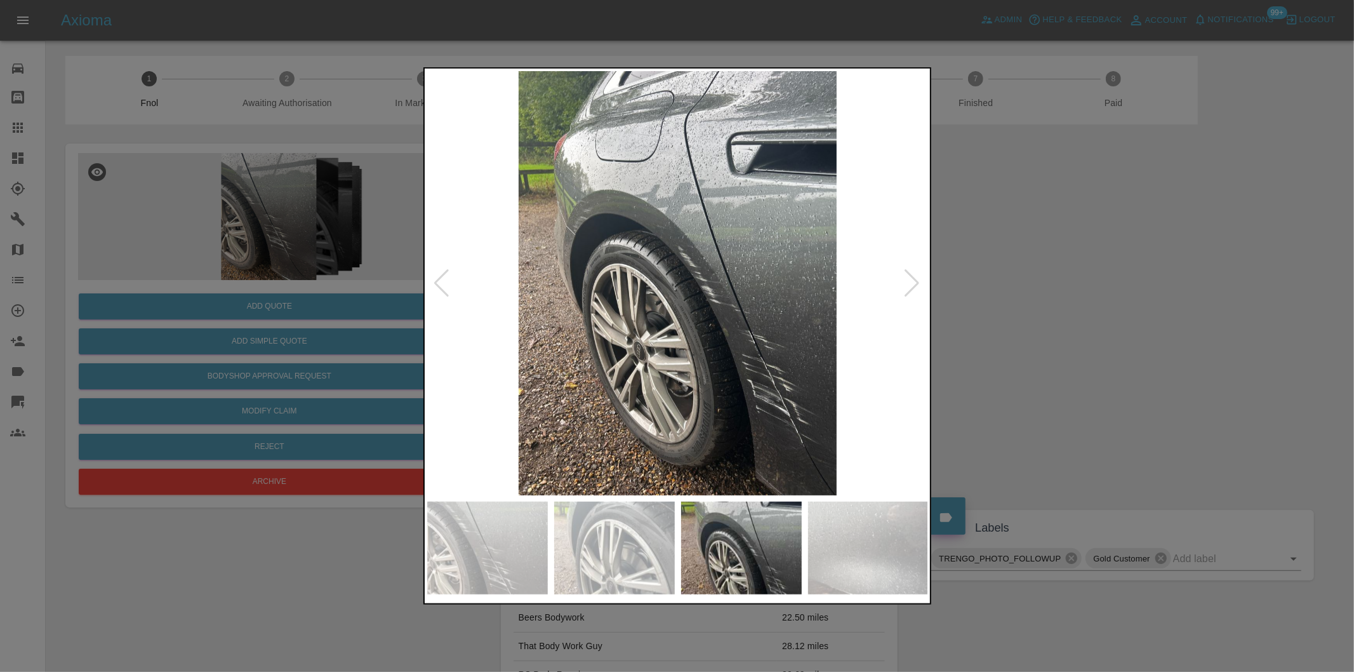
click at [908, 279] on div at bounding box center [912, 283] width 17 height 28
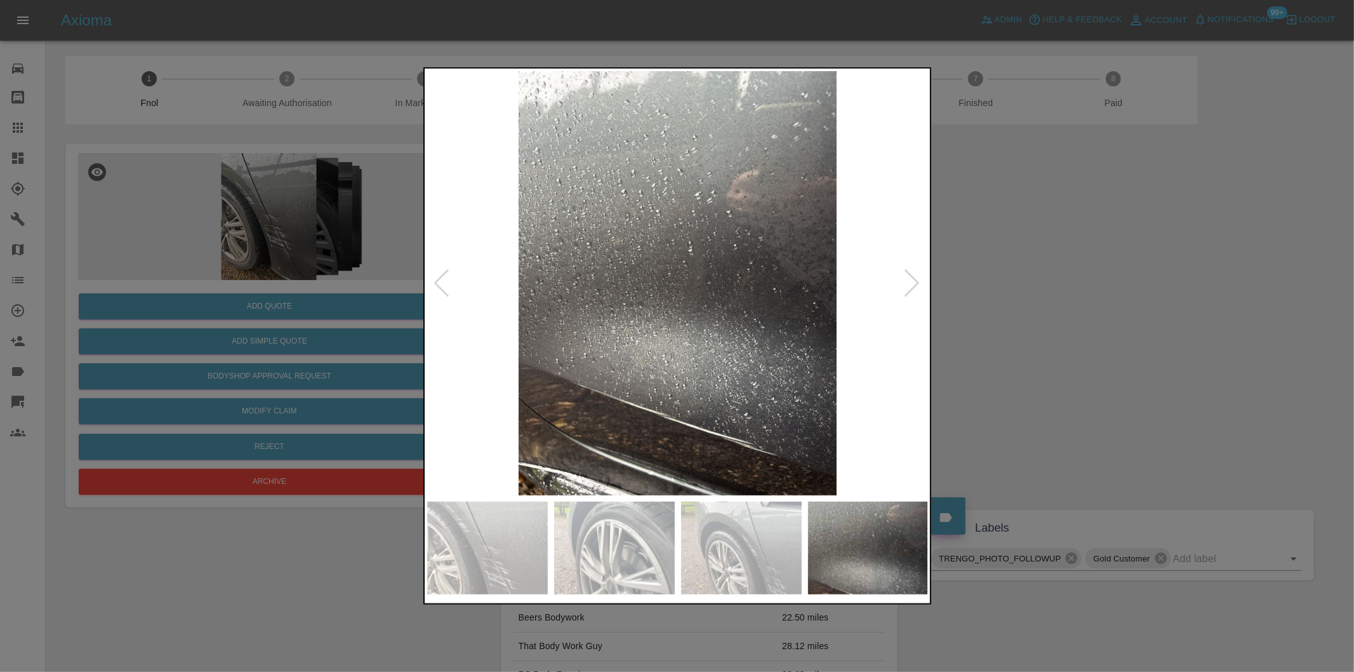
click at [909, 279] on div at bounding box center [912, 283] width 17 height 28
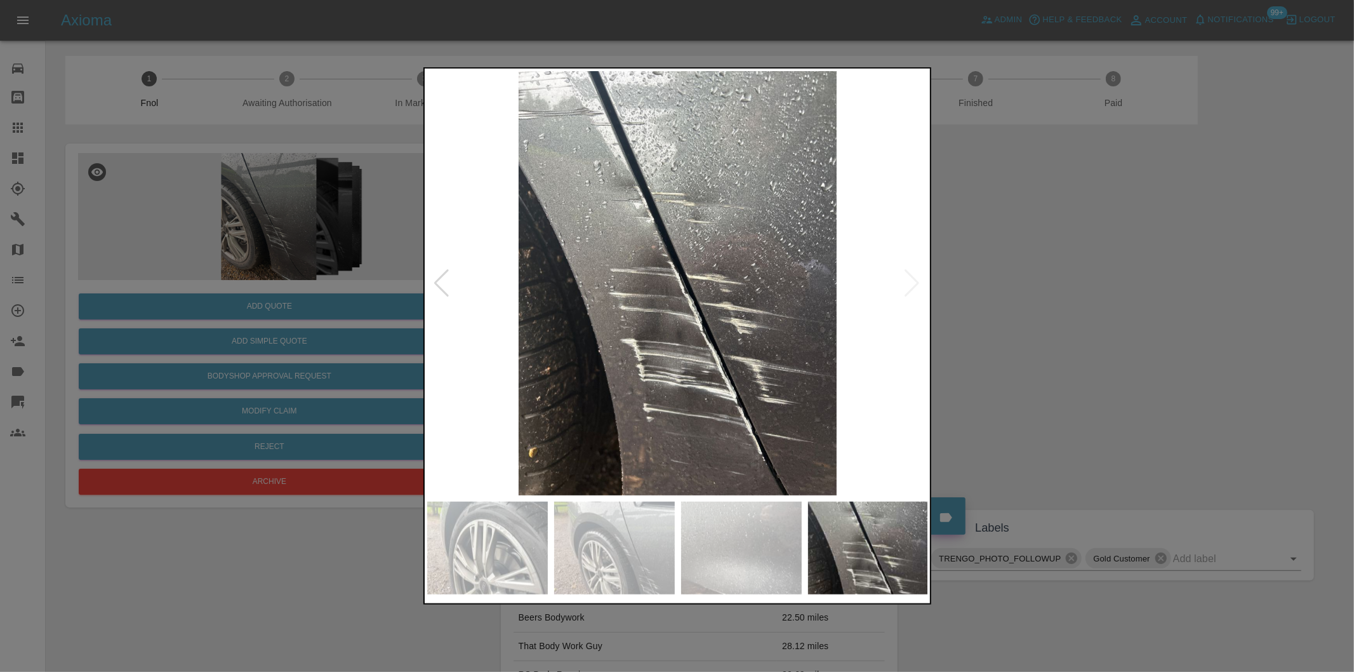
click at [909, 279] on img at bounding box center [678, 283] width 502 height 424
click at [1016, 279] on div at bounding box center [677, 336] width 1354 height 672
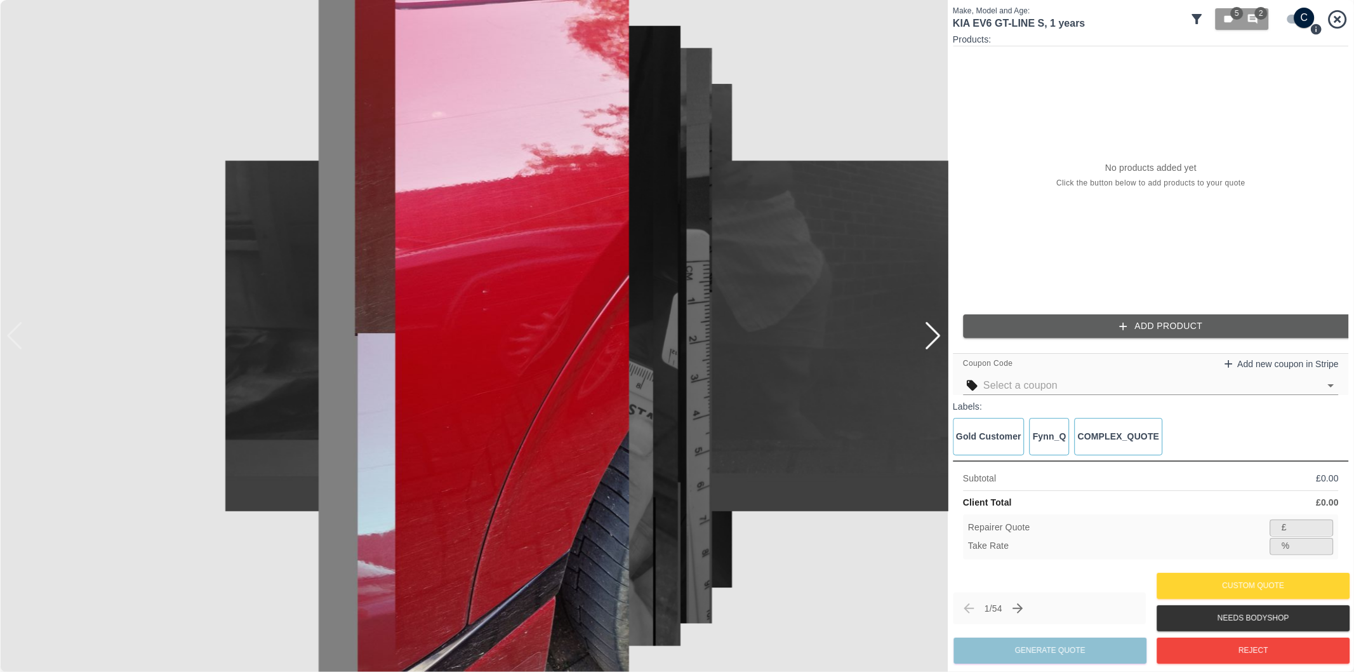
click at [1199, 18] on icon at bounding box center [1197, 19] width 10 height 10
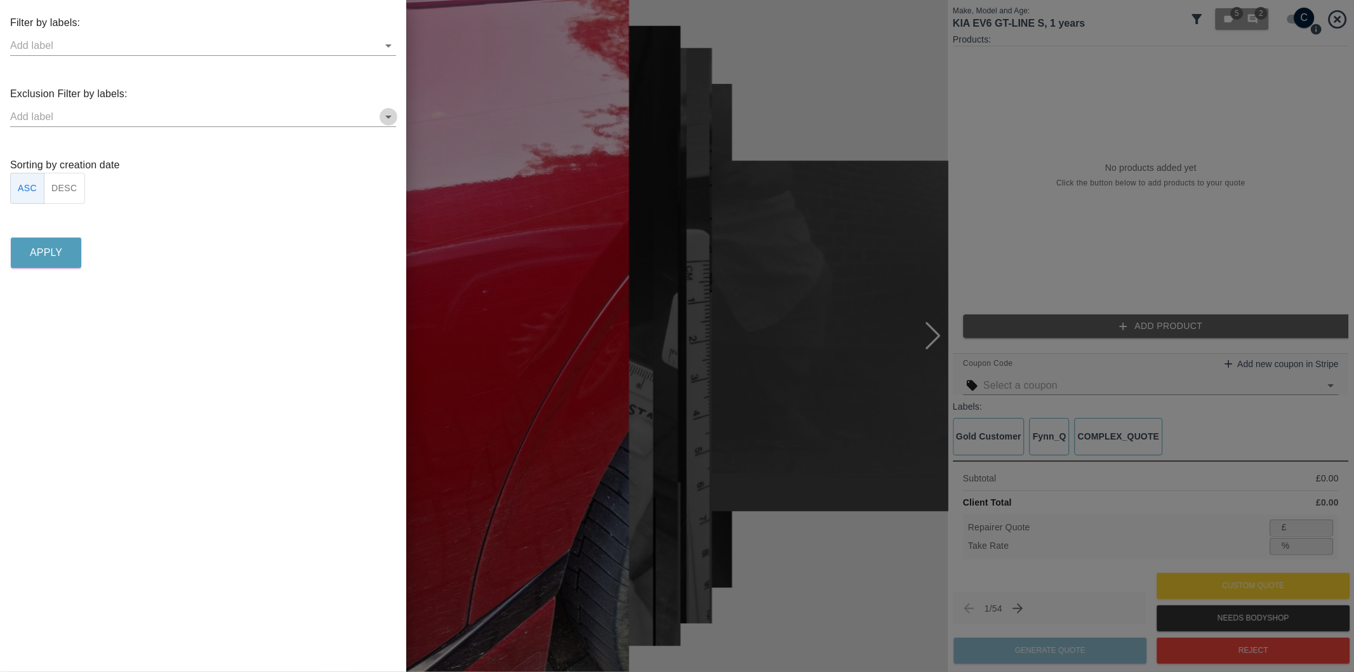
click at [385, 114] on icon "Open" at bounding box center [388, 116] width 15 height 15
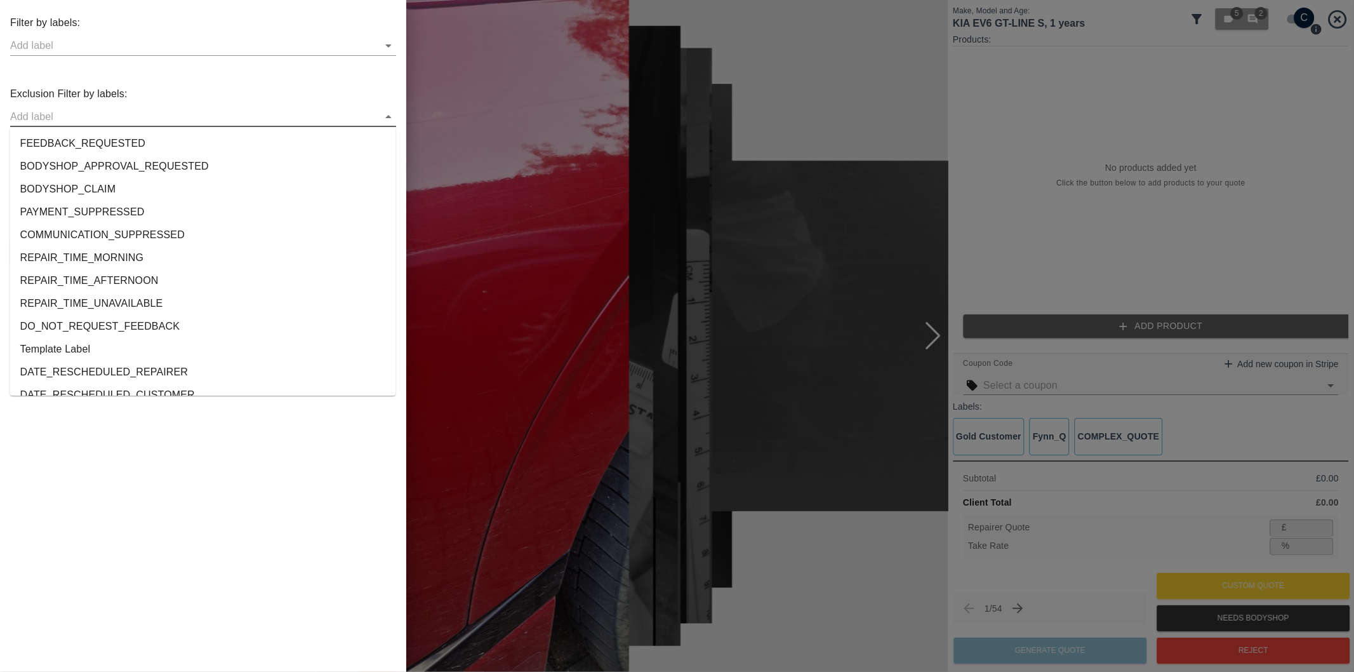
drag, startPoint x: 383, startPoint y: 146, endPoint x: 394, endPoint y: 152, distance: 12.0
click at [394, 152] on ul "FEEDBACK_REQUESTED BODYSHOP_APPROVAL_REQUESTED BODYSHOP_CLAIM PAYMENT_SUPPRESSE…" at bounding box center [203, 261] width 386 height 269
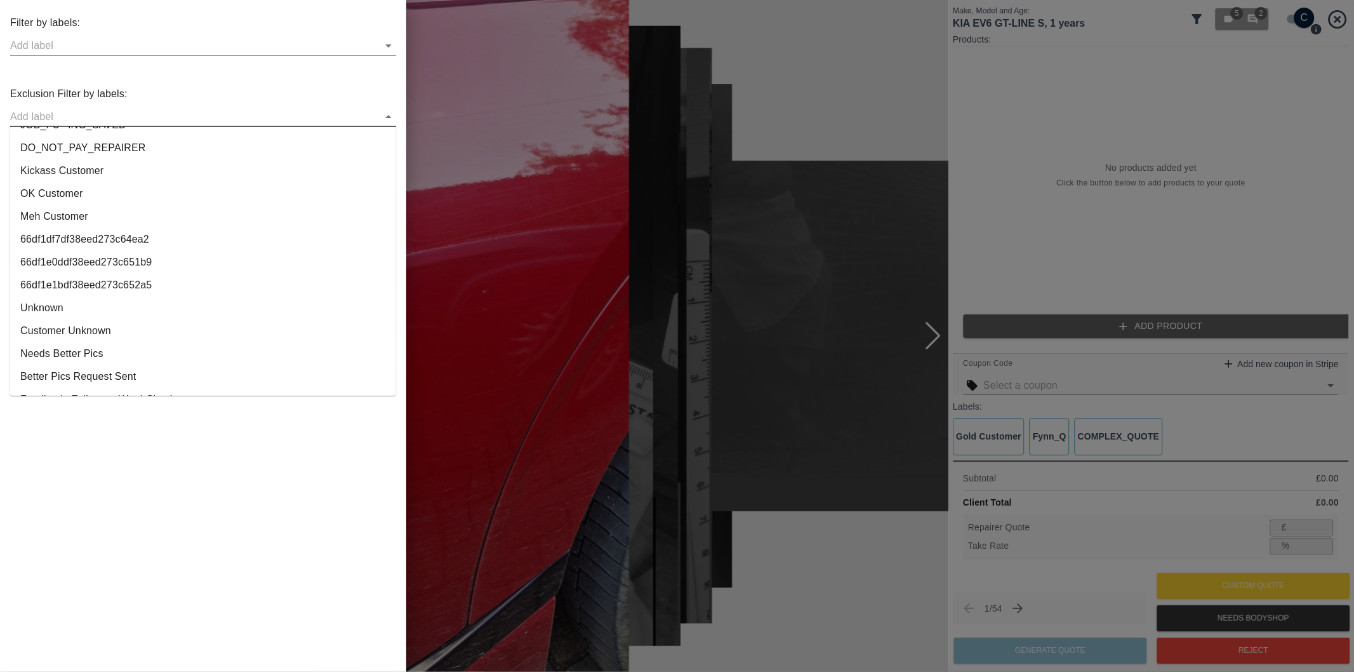
scroll to position [2369, 0]
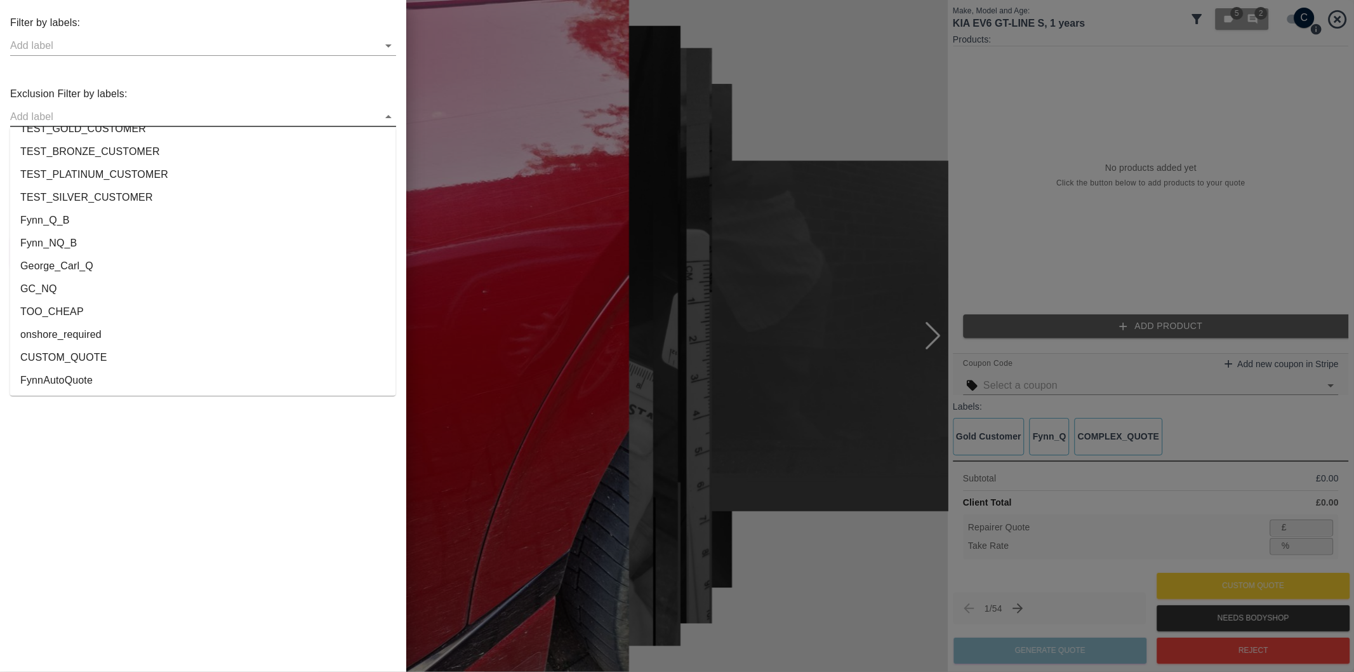
click at [96, 329] on li "onshore_required" at bounding box center [203, 334] width 386 height 23
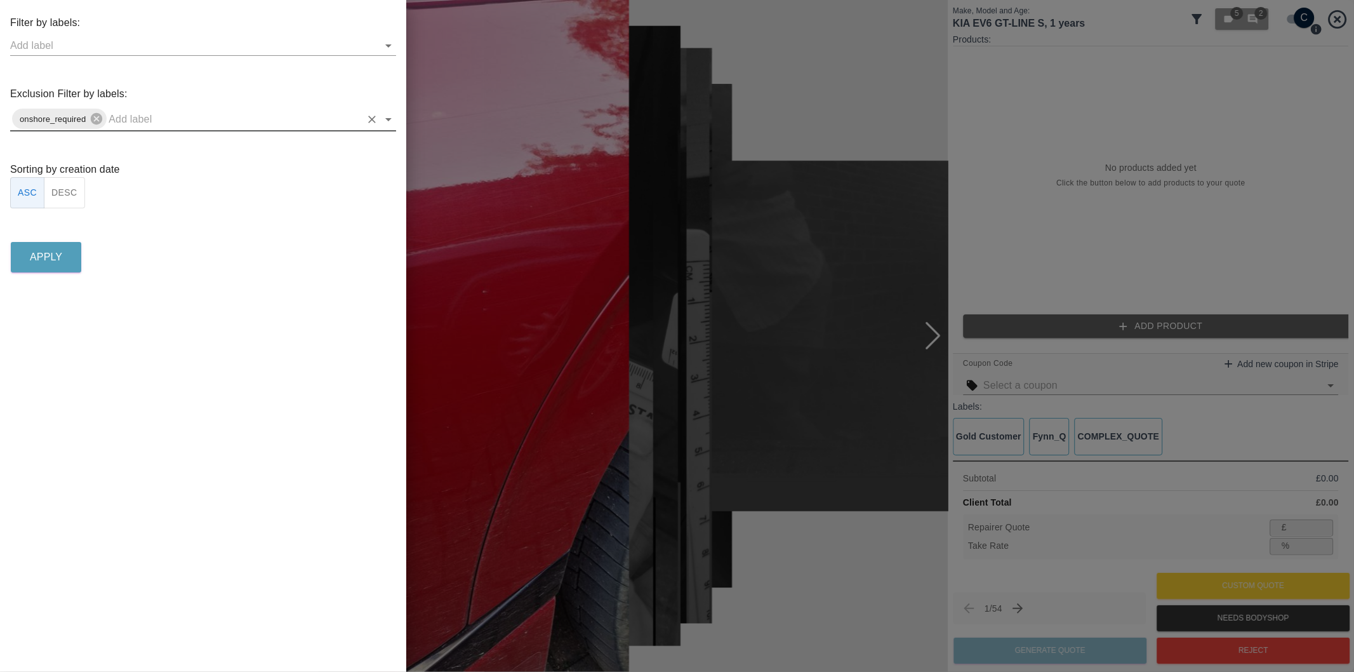
click at [388, 118] on icon "Open" at bounding box center [388, 119] width 6 height 3
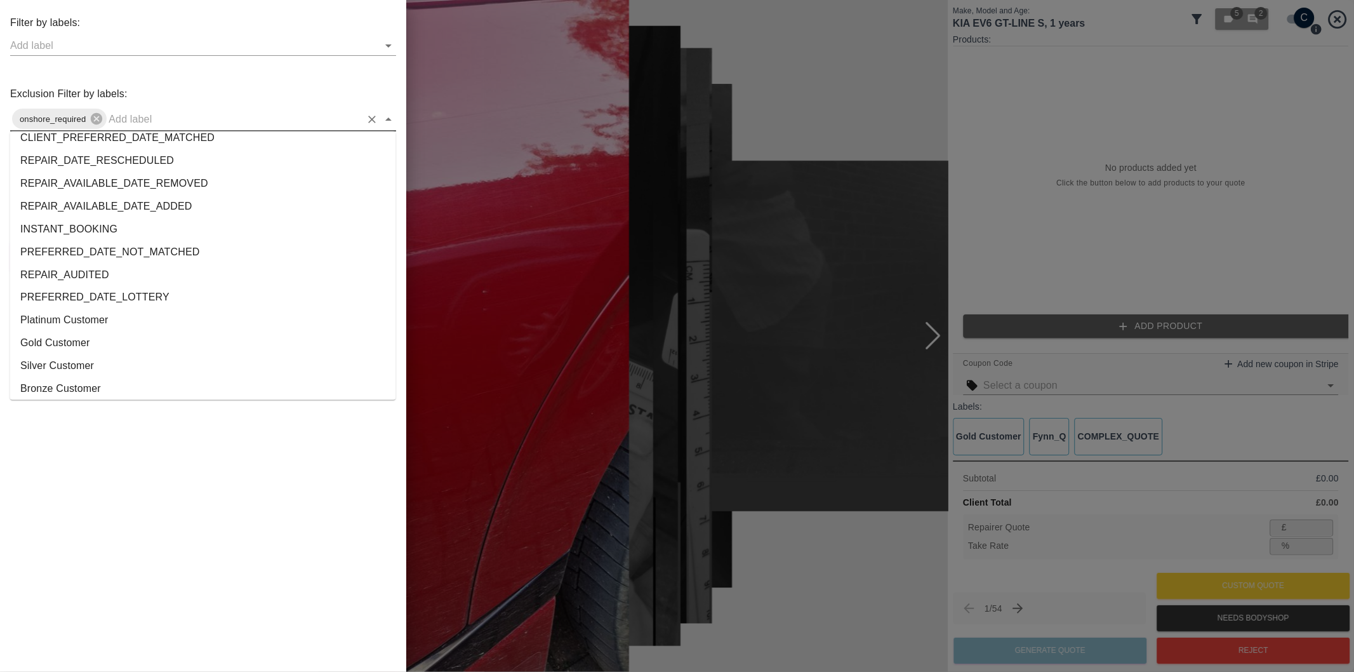
scroll to position [2346, 0]
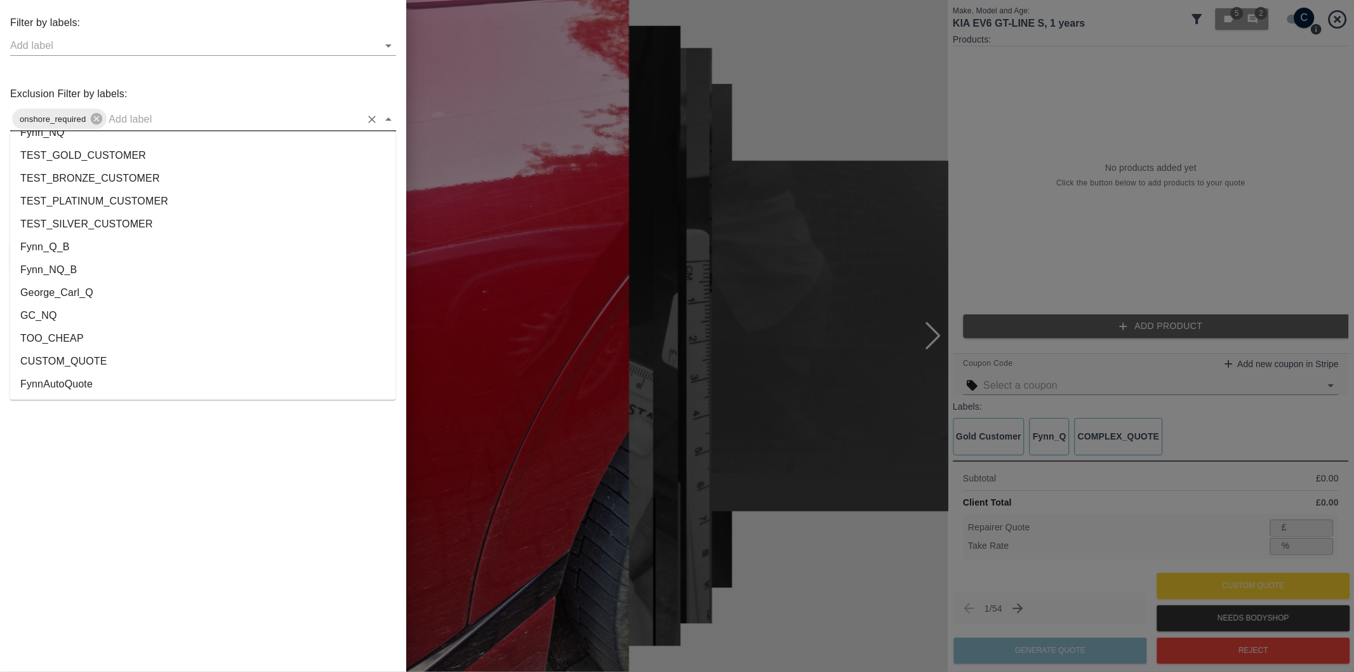
click at [72, 283] on li "George_Carl_Q" at bounding box center [203, 293] width 386 height 23
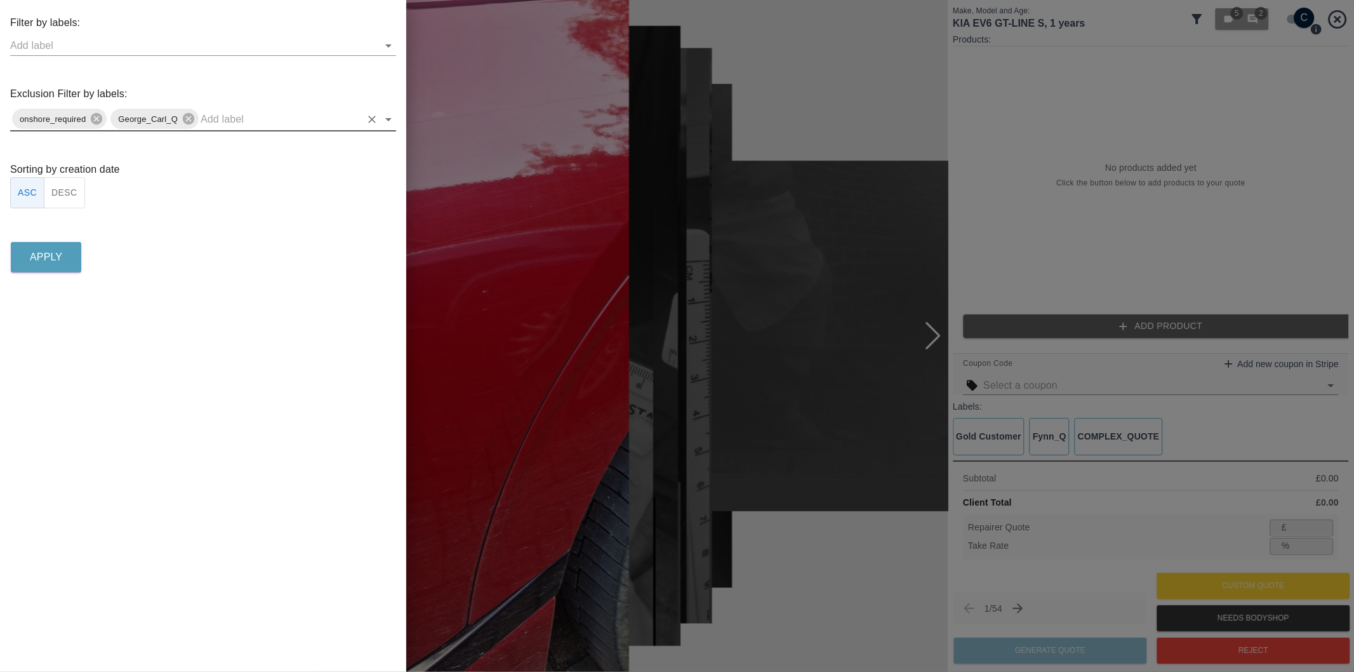
click at [62, 199] on button "DESC" at bounding box center [64, 192] width 41 height 31
click at [56, 258] on p "Apply" at bounding box center [46, 257] width 32 height 15
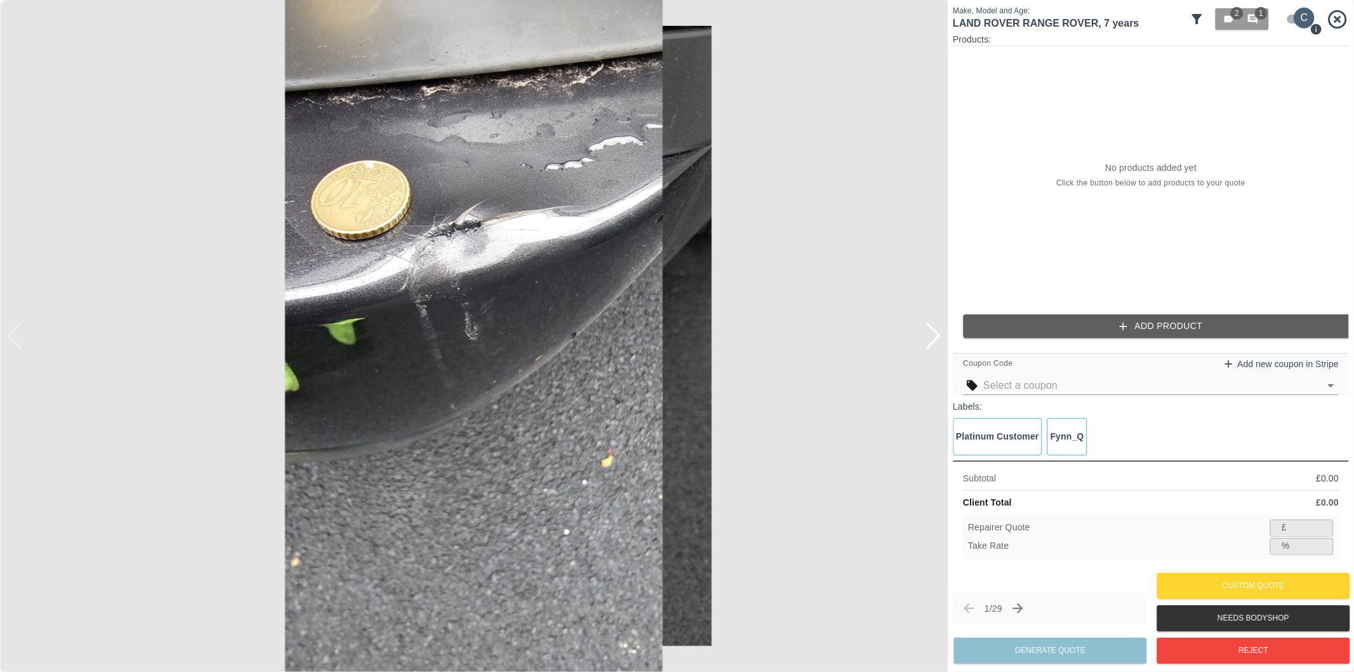
click at [1288, 16] on input "checkbox" at bounding box center [1304, 18] width 61 height 20
checkbox input "false"
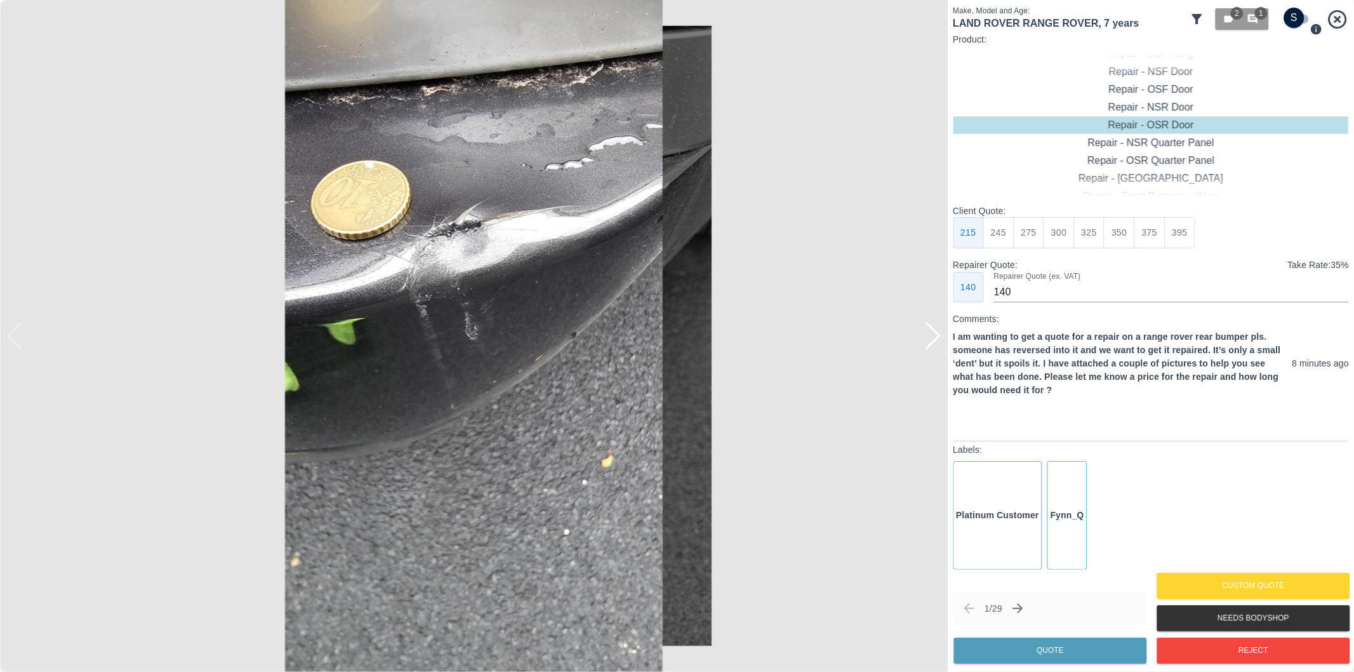
click at [933, 338] on div at bounding box center [932, 336] width 17 height 28
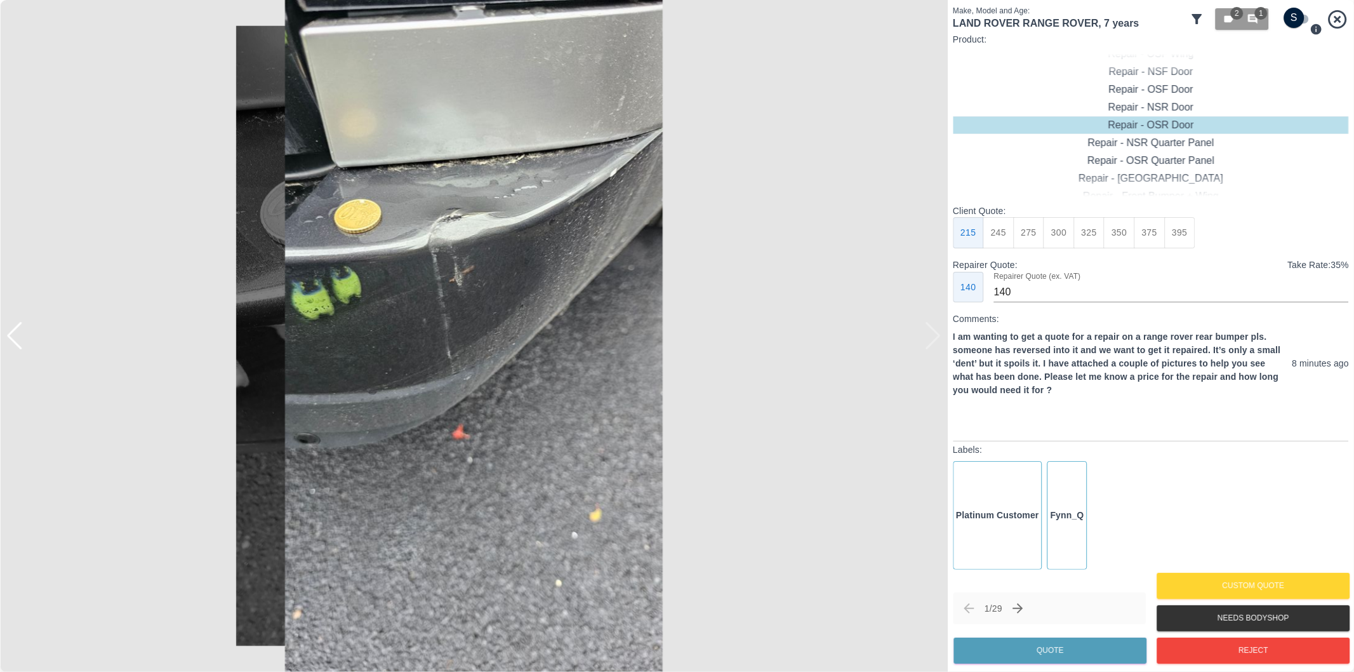
click at [933, 338] on img at bounding box center [474, 336] width 948 height 672
click at [1179, 91] on div "Repair - Rear Bumper Corner" at bounding box center [1151, 90] width 396 height 18
click at [1084, 234] on button "270" at bounding box center [1089, 232] width 31 height 31
type input "165"
click at [1094, 651] on button "Quote" at bounding box center [1050, 650] width 193 height 26
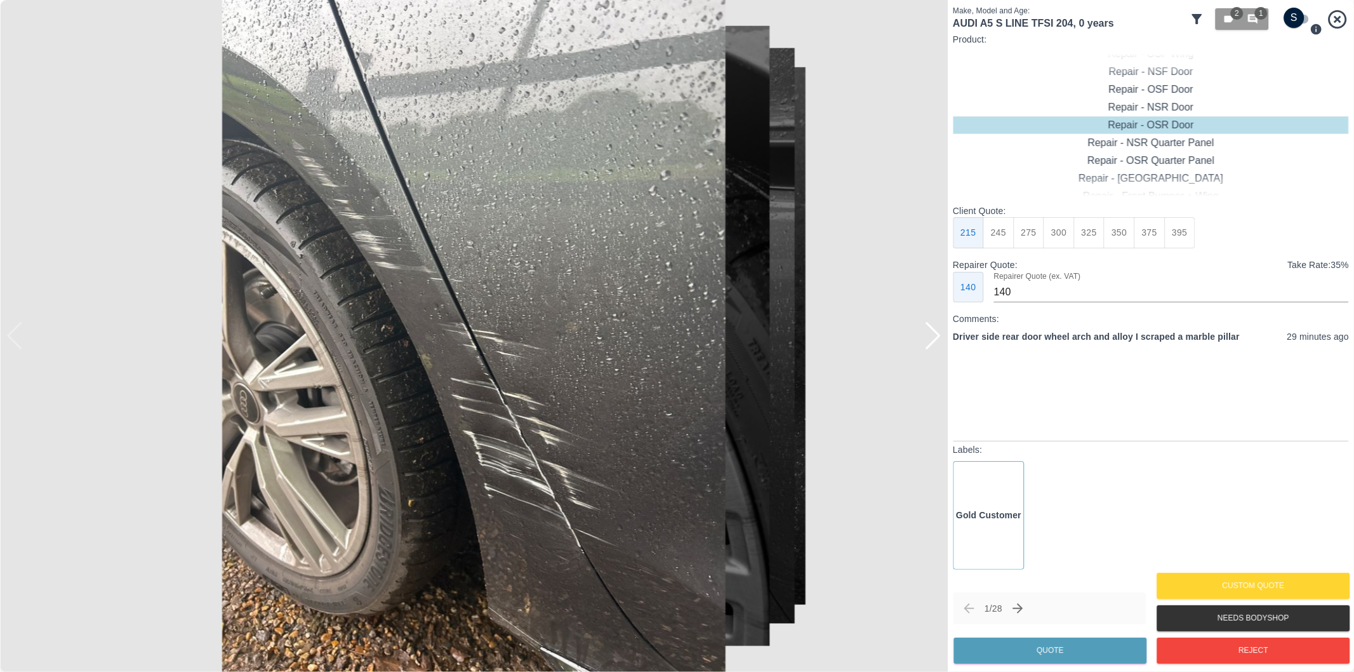
click at [934, 340] on div at bounding box center [932, 336] width 17 height 28
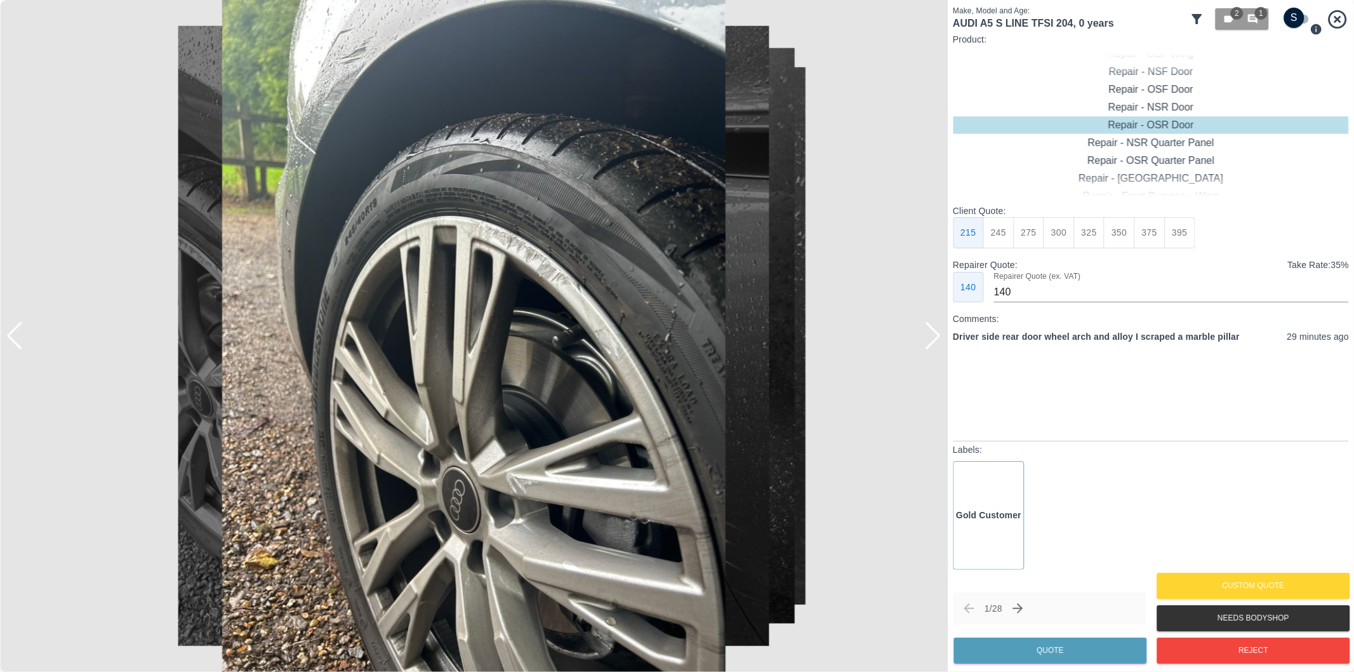
click at [930, 340] on div at bounding box center [932, 336] width 17 height 28
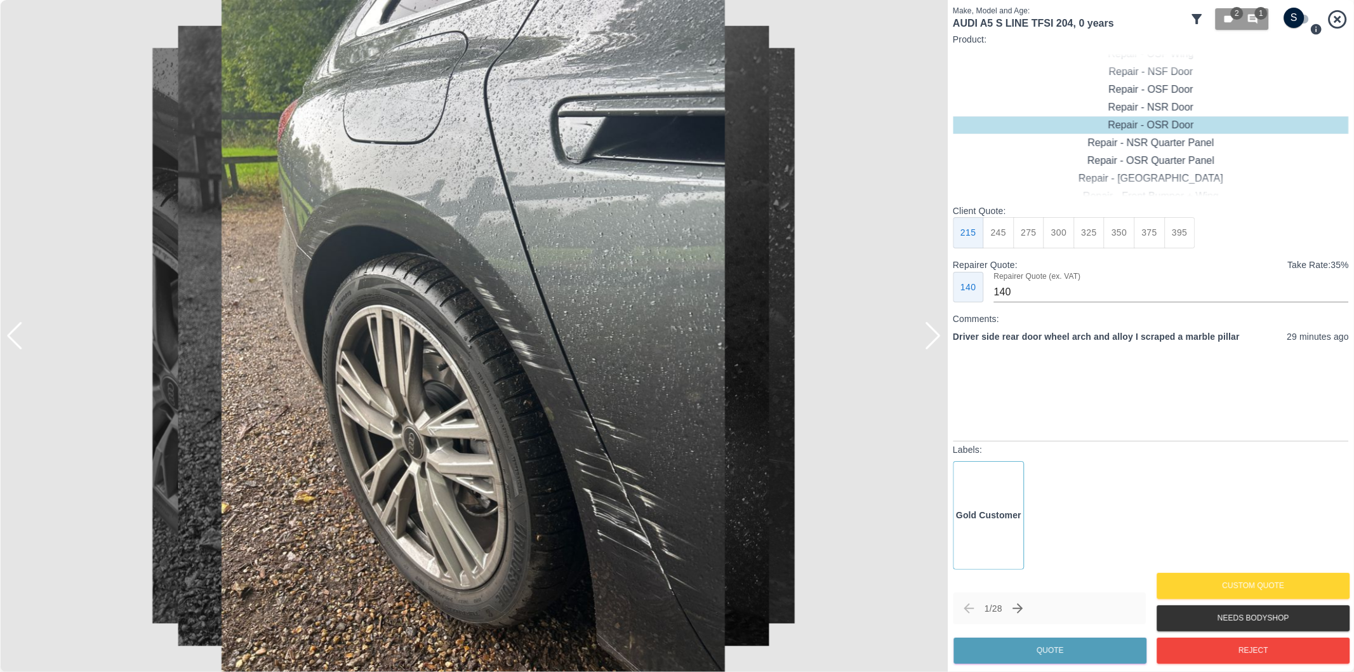
click at [929, 334] on div at bounding box center [932, 336] width 17 height 28
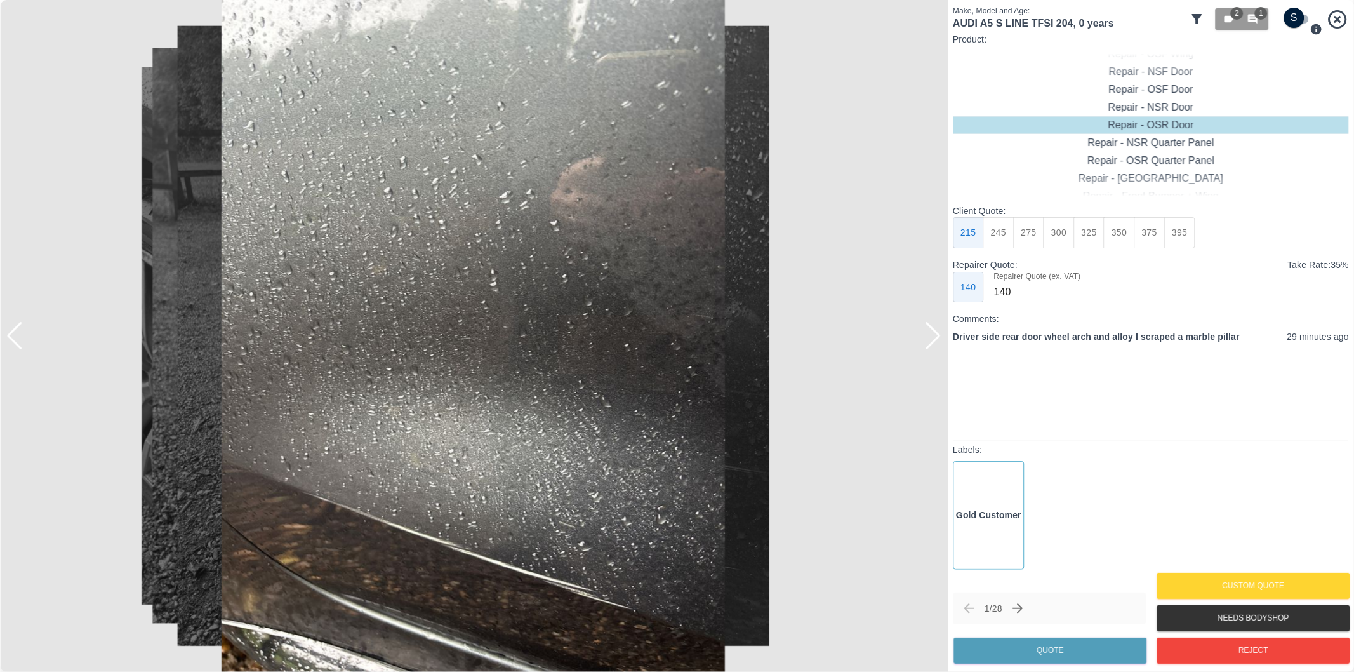
click at [936, 340] on div at bounding box center [932, 336] width 17 height 28
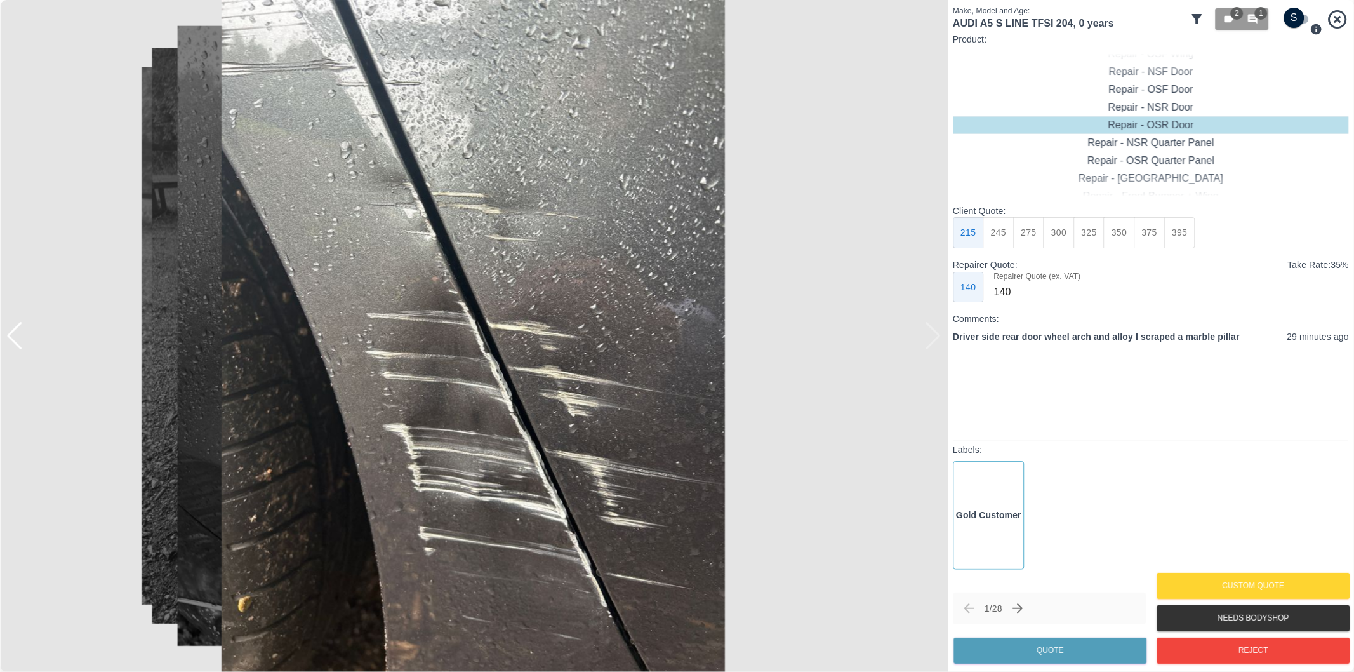
click at [936, 340] on div at bounding box center [474, 336] width 948 height 672
click at [15, 335] on div at bounding box center [14, 336] width 17 height 28
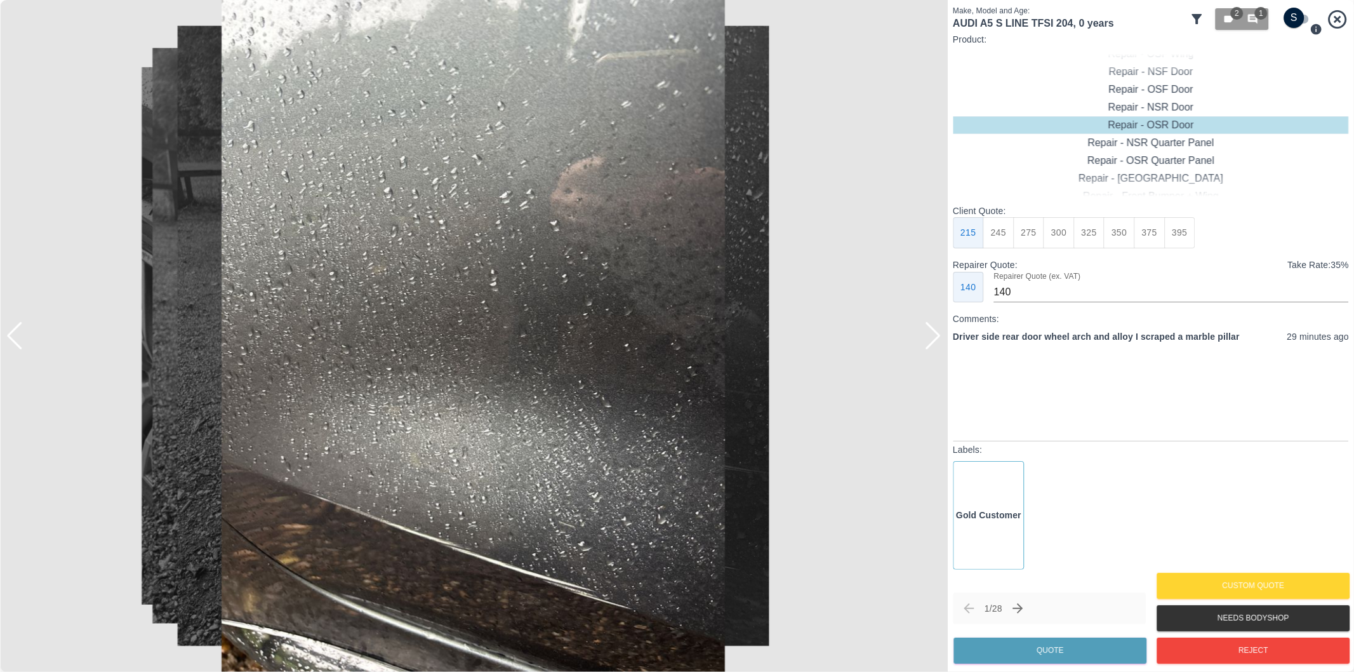
click at [15, 335] on div at bounding box center [14, 336] width 17 height 28
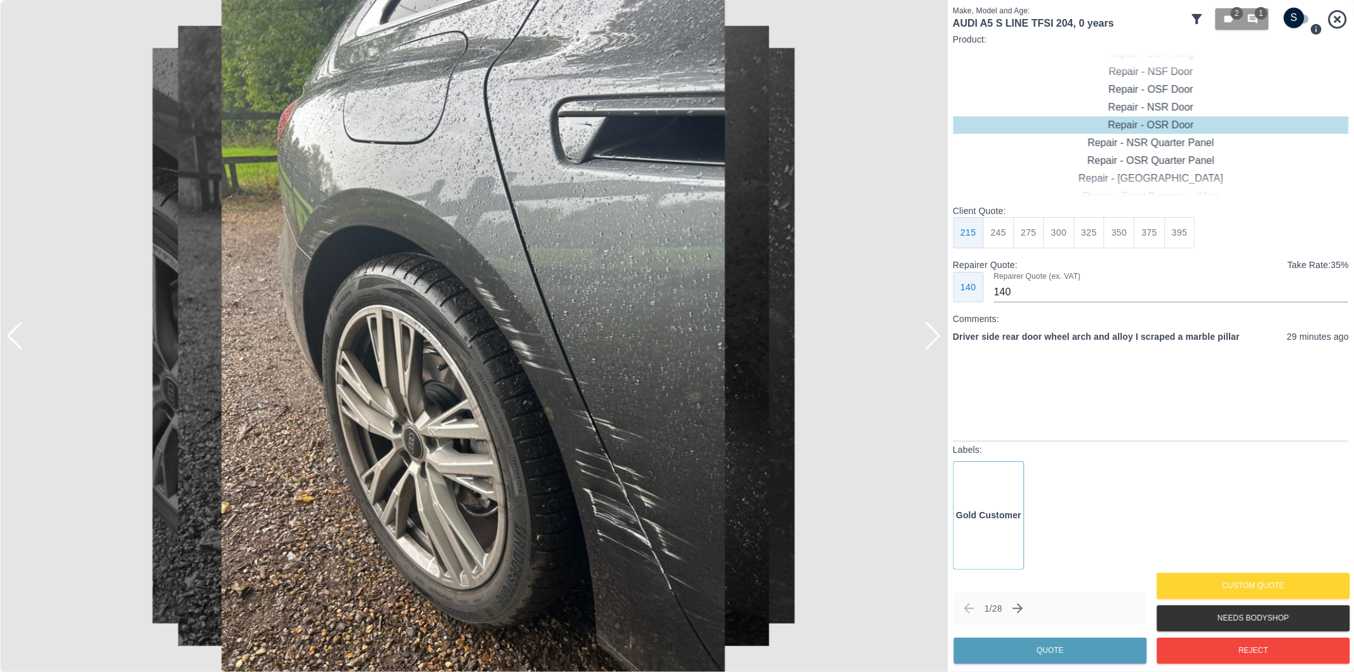
click at [15, 335] on div at bounding box center [14, 336] width 17 height 28
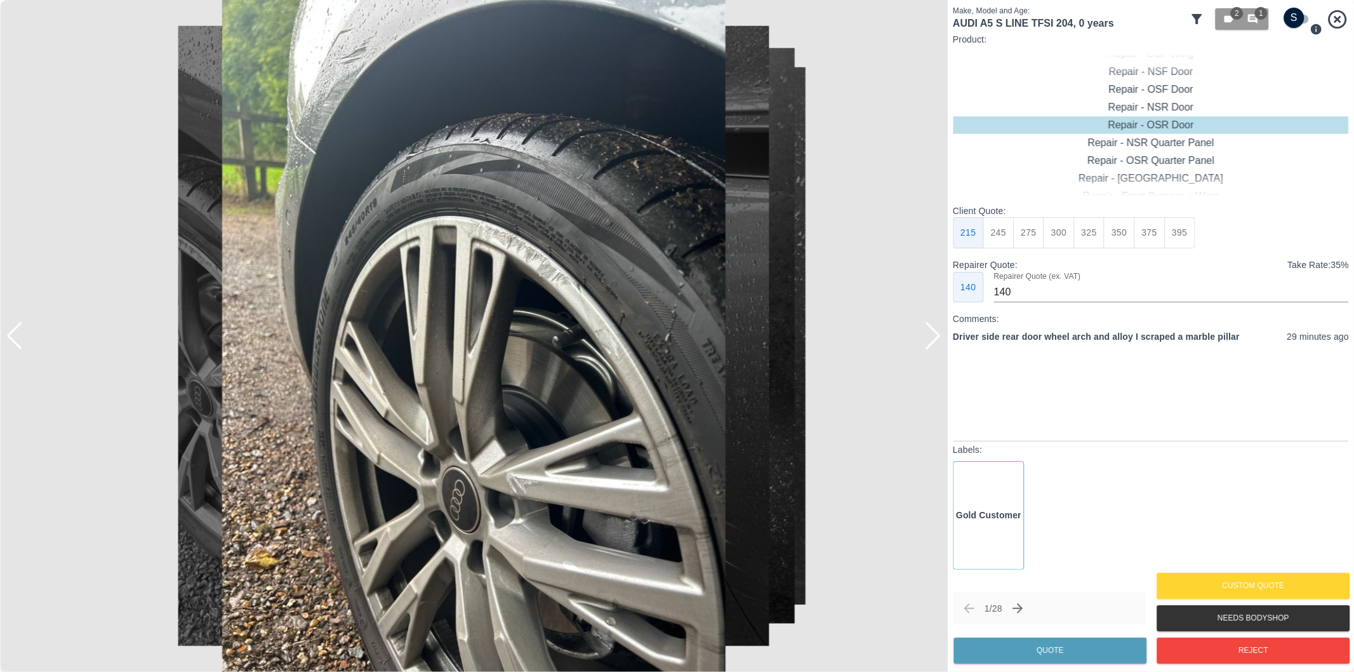
click at [15, 335] on div at bounding box center [14, 336] width 17 height 28
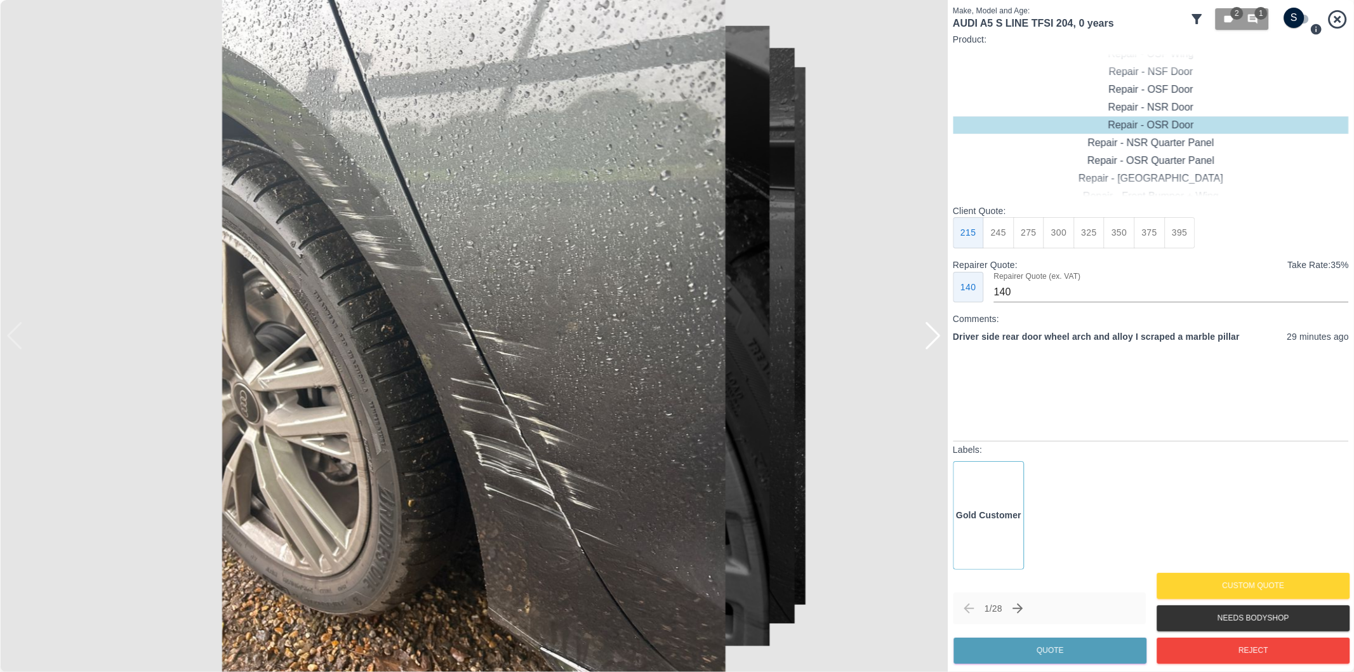
click at [15, 335] on img at bounding box center [474, 336] width 948 height 672
click at [1303, 10] on input "checkbox" at bounding box center [1294, 18] width 61 height 20
checkbox input "true"
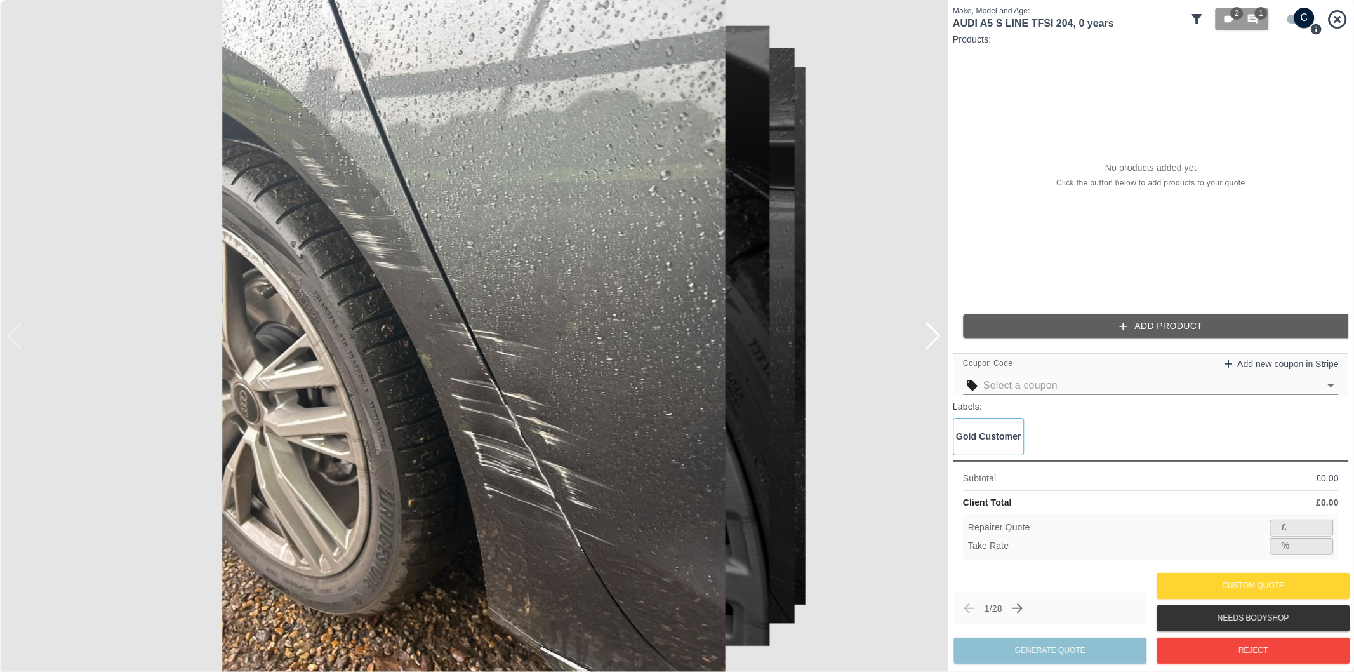
click at [1109, 326] on button "Add Product" at bounding box center [1161, 325] width 396 height 23
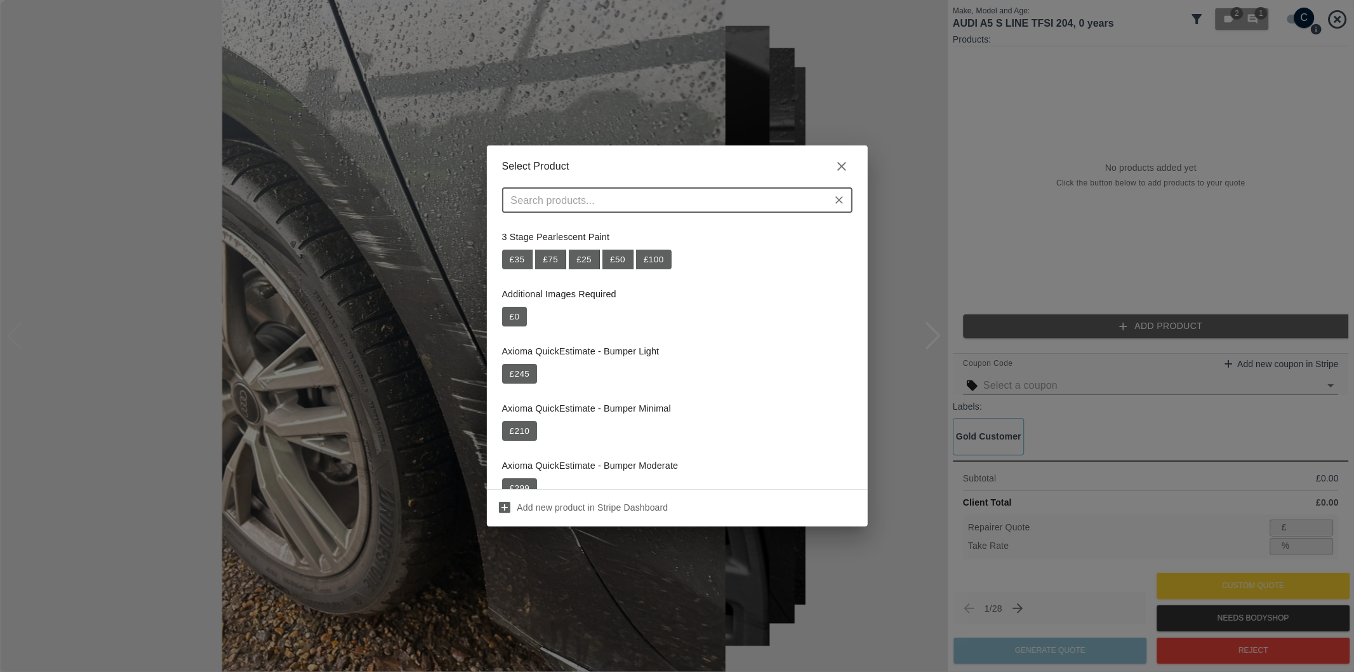
click at [654, 197] on input "text" at bounding box center [667, 200] width 322 height 18
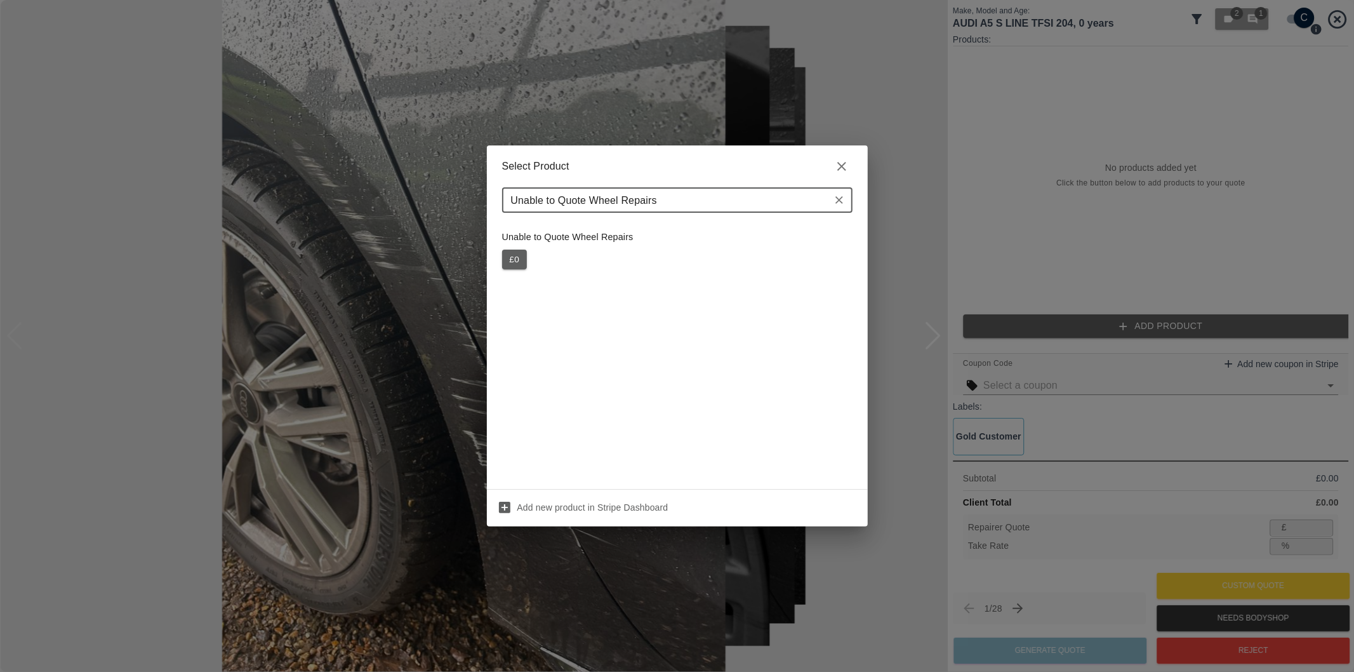
type input "Unable to Quote Wheel Repairs"
click at [516, 260] on button "£ 0" at bounding box center [514, 260] width 25 height 20
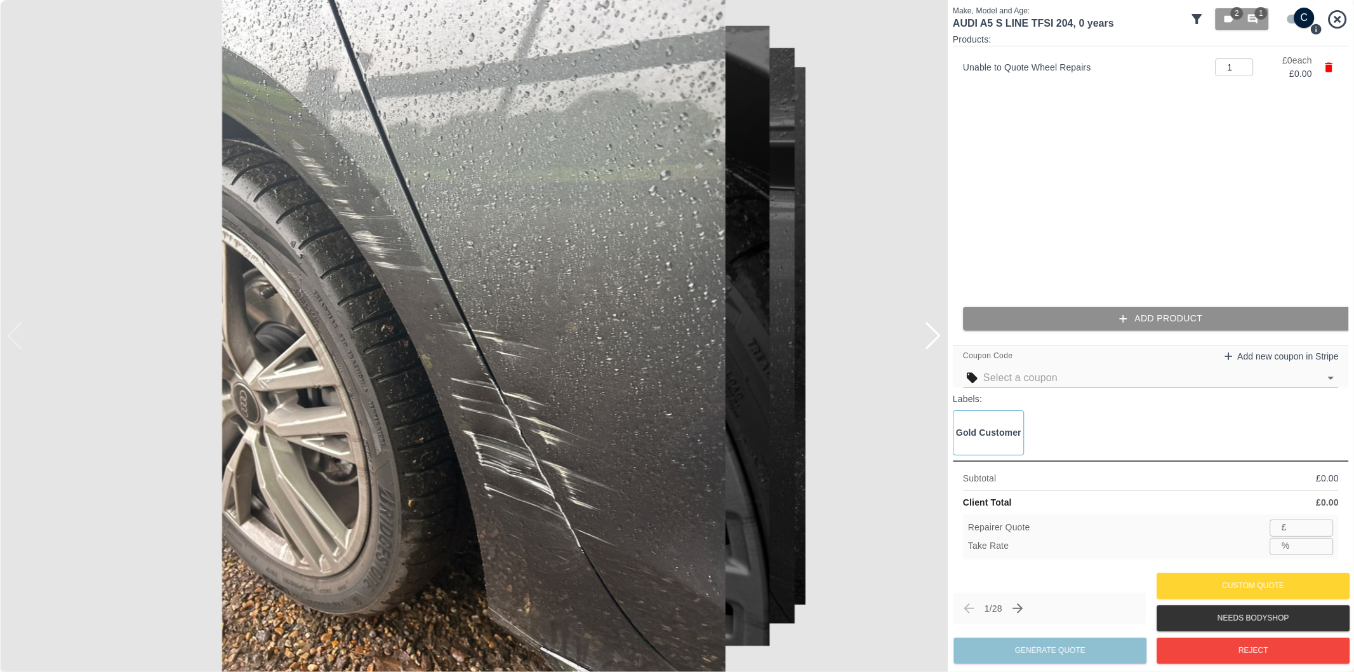
click at [1166, 317] on button "Add Product" at bounding box center [1161, 318] width 396 height 23
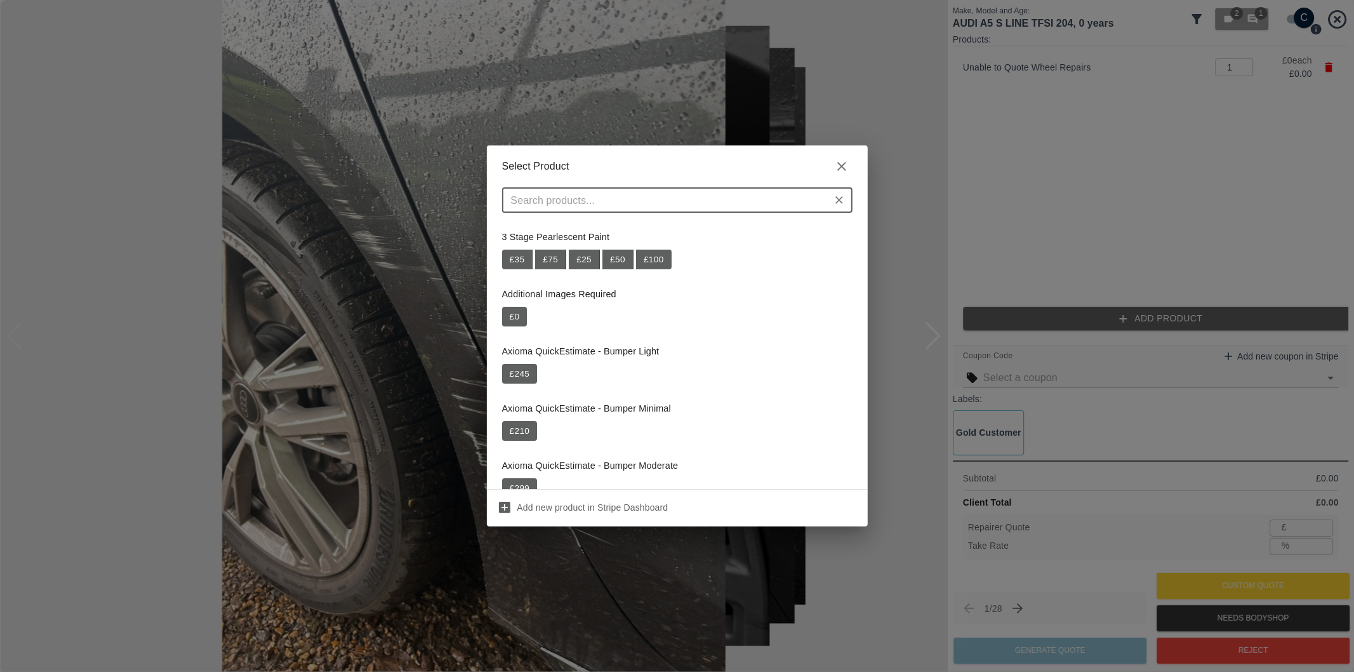
click at [669, 204] on input "text" at bounding box center [667, 200] width 322 height 18
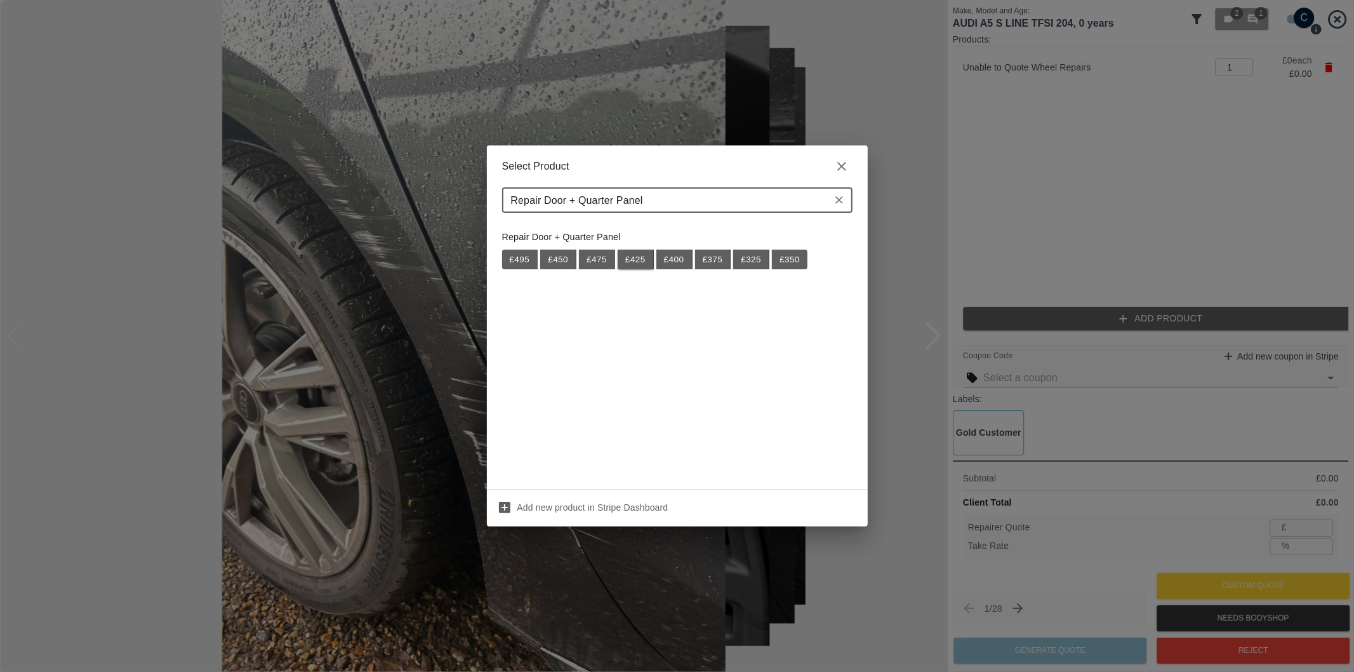
type input "Repair Door + Quarter Panel"
click at [635, 264] on button "£ 425" at bounding box center [636, 260] width 36 height 20
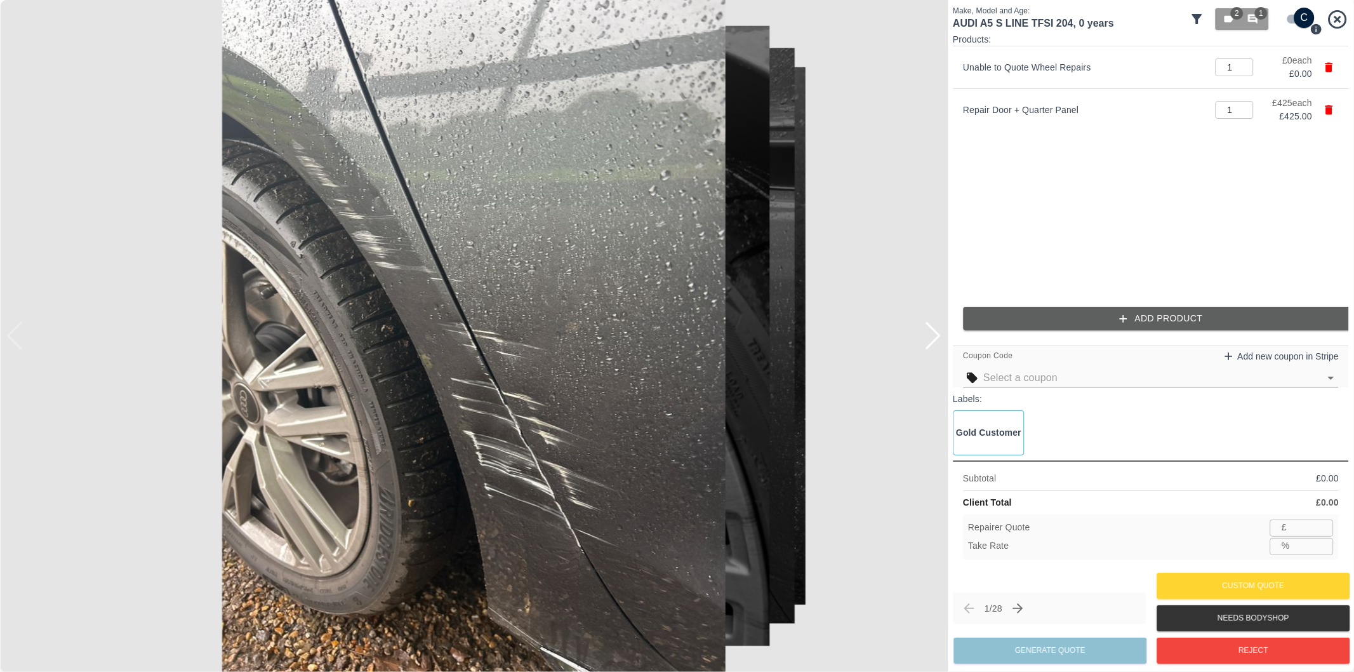
type input "276"
click at [1308, 545] on input "35.1" at bounding box center [1314, 546] width 39 height 16
type input "37.1"
type input "267"
type input "37.2"
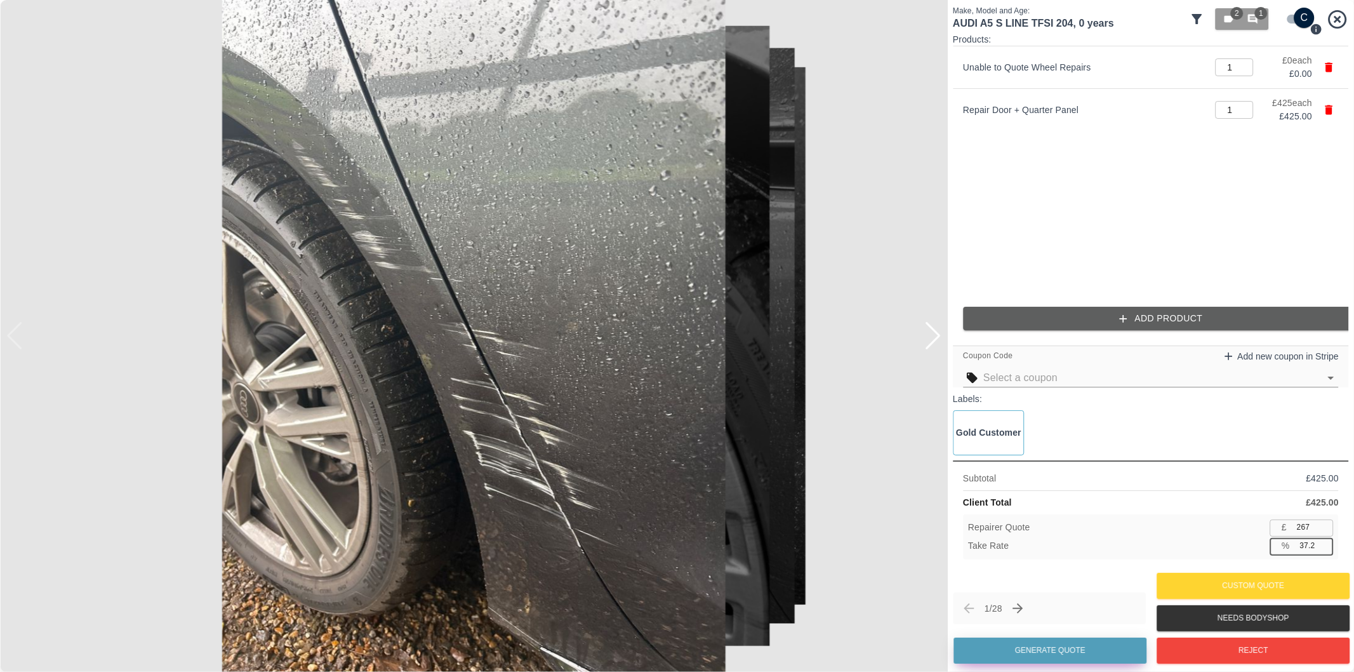
click at [1024, 651] on button "Generate Quote" at bounding box center [1050, 650] width 193 height 26
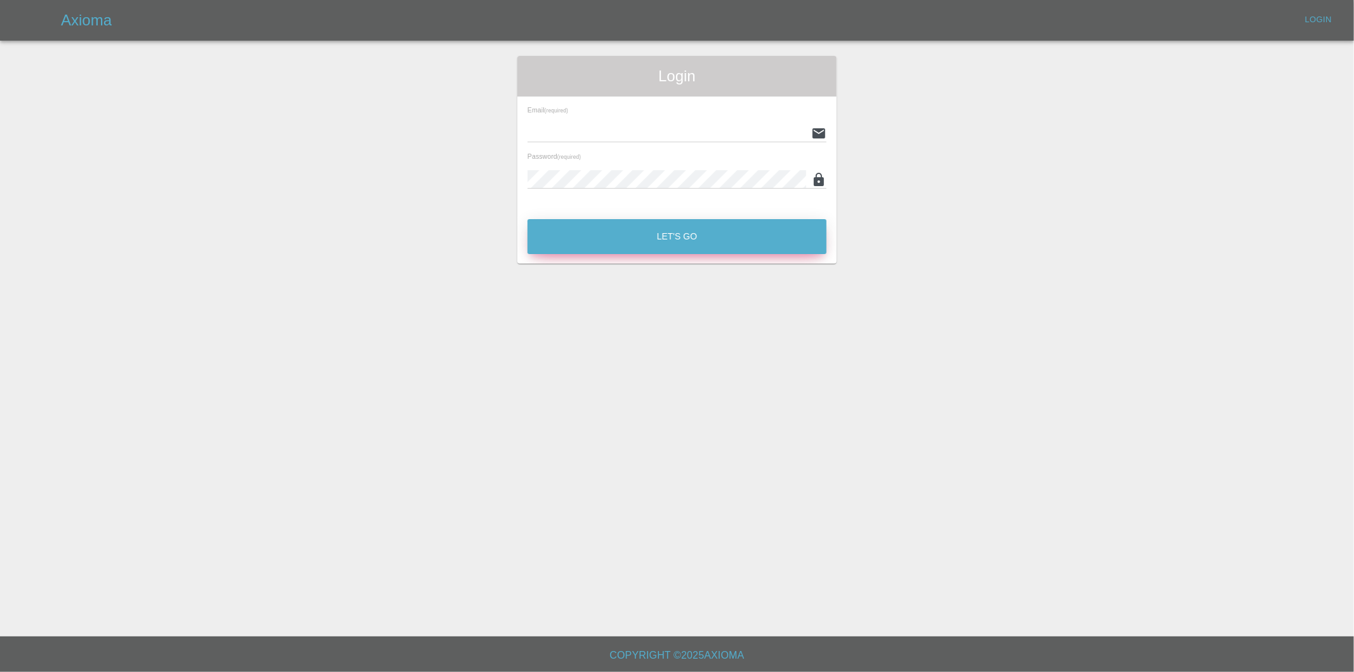
type input "[PERSON_NAME][EMAIL_ADDRESS][DOMAIN_NAME]"
click at [651, 241] on button "Let's Go" at bounding box center [677, 236] width 299 height 35
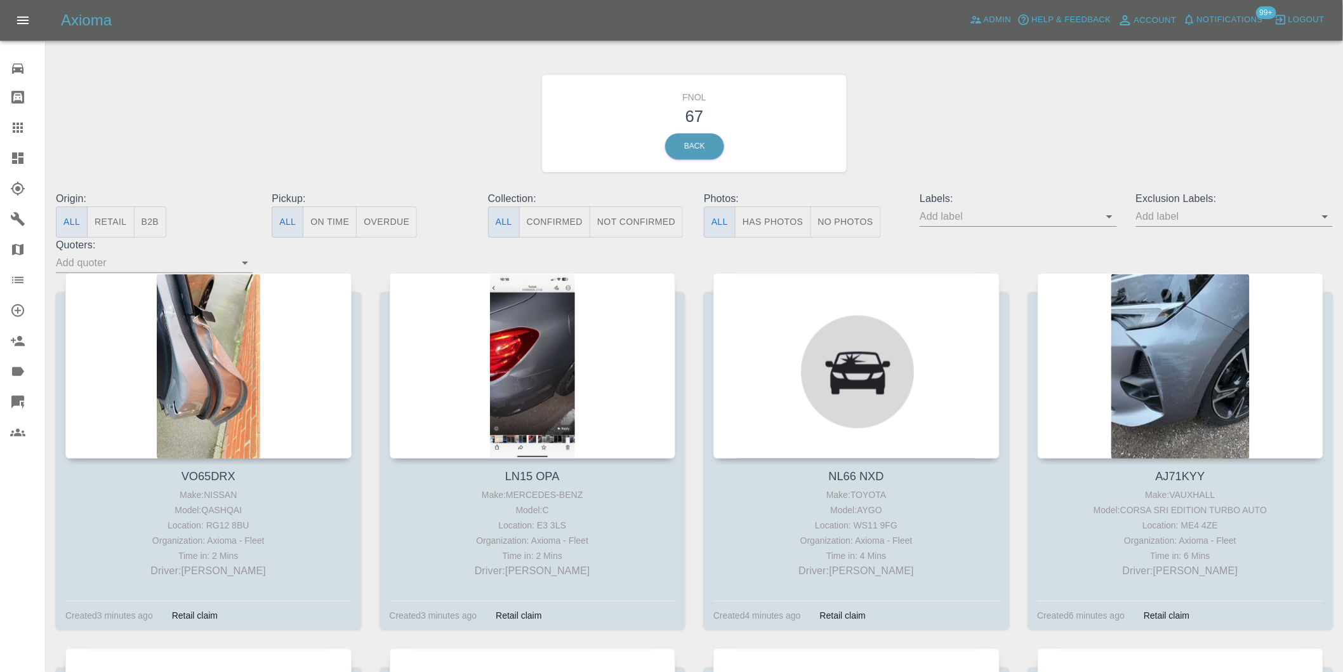
click at [778, 219] on button "Has Photos" at bounding box center [773, 221] width 76 height 31
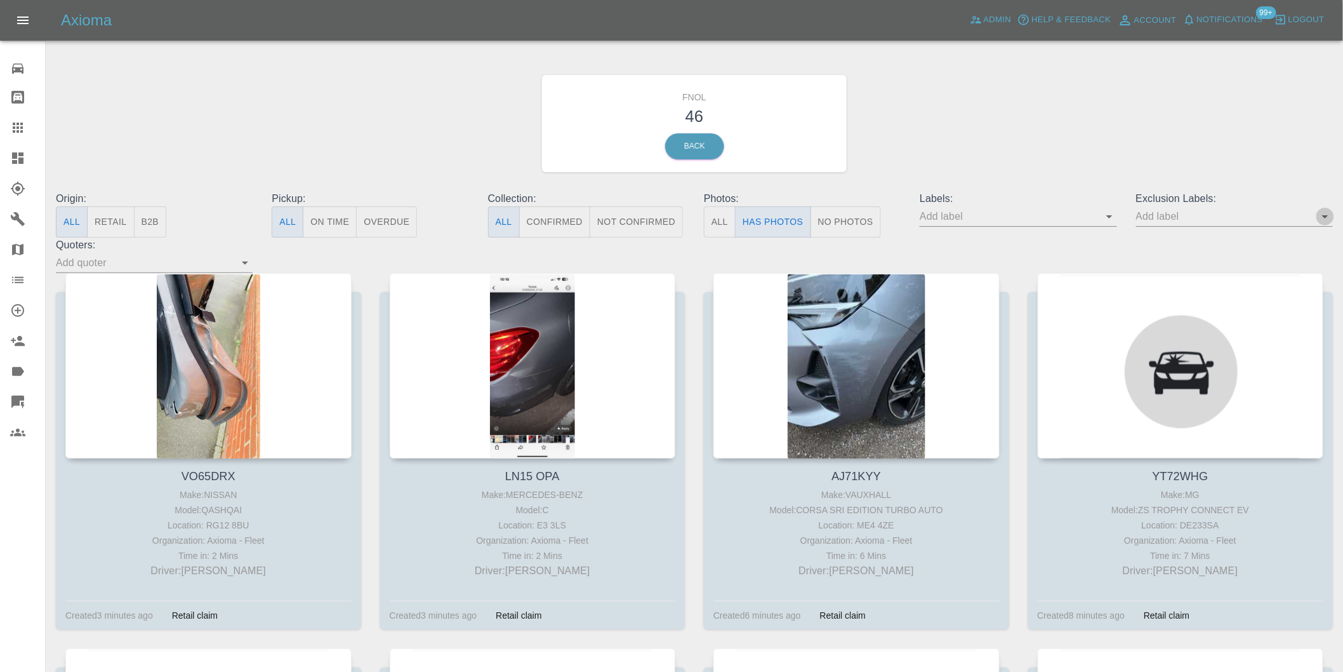
click at [1325, 212] on icon "Open" at bounding box center [1325, 216] width 15 height 15
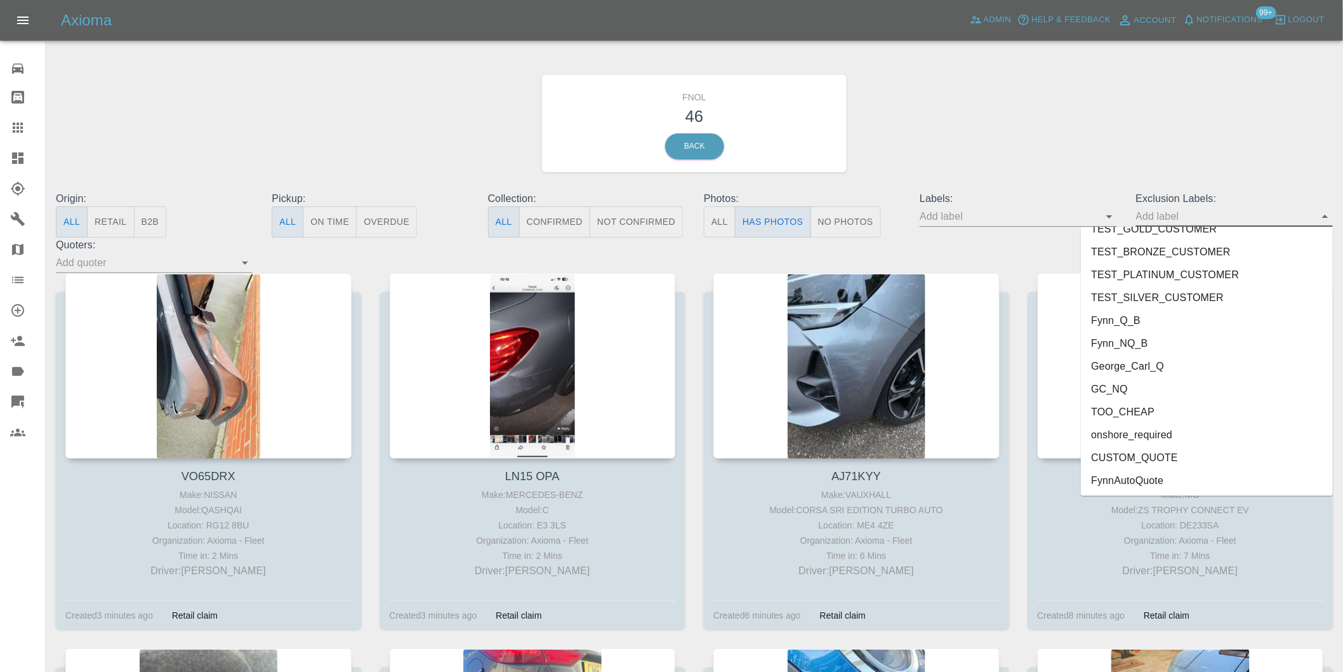
scroll to position [282, 0]
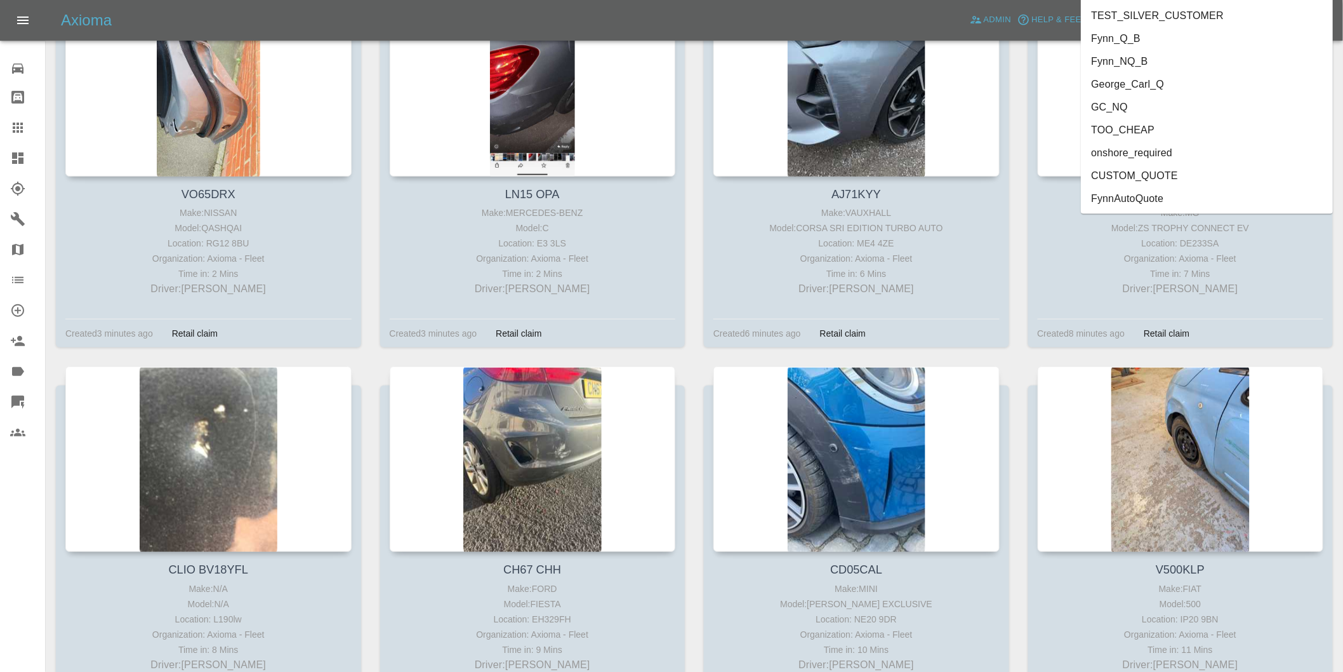
click at [1154, 142] on li "onshore_required" at bounding box center [1207, 153] width 252 height 23
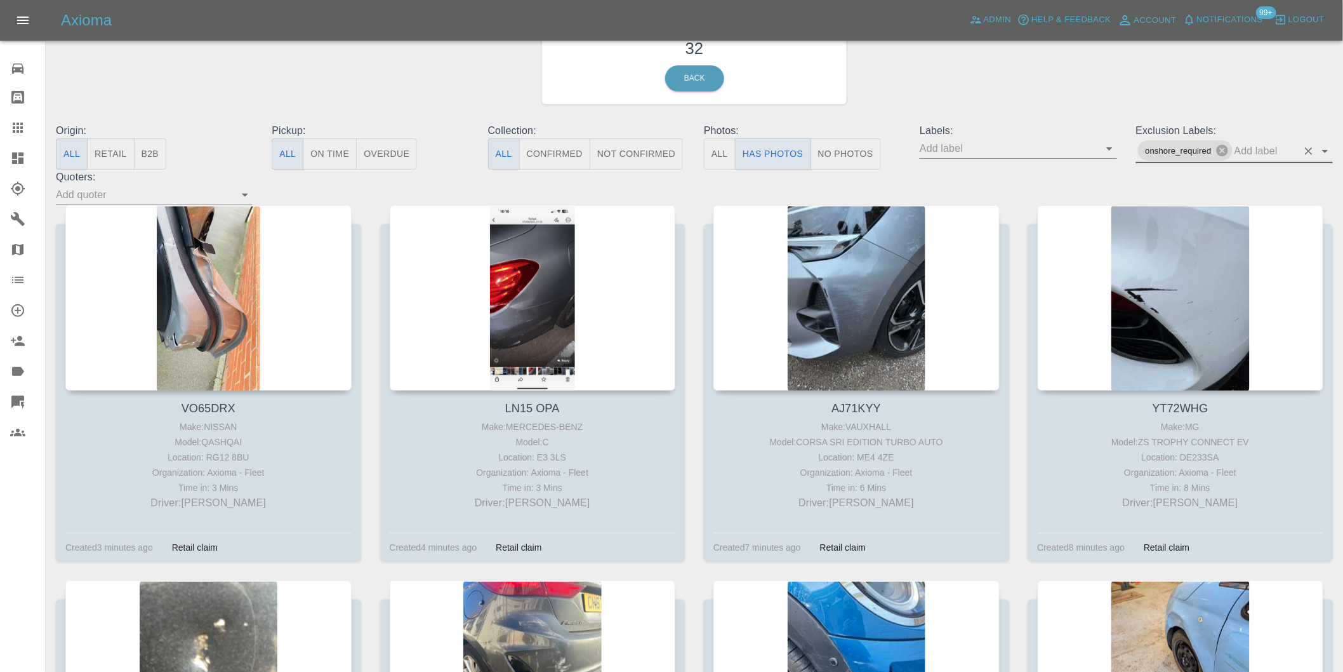
scroll to position [0, 0]
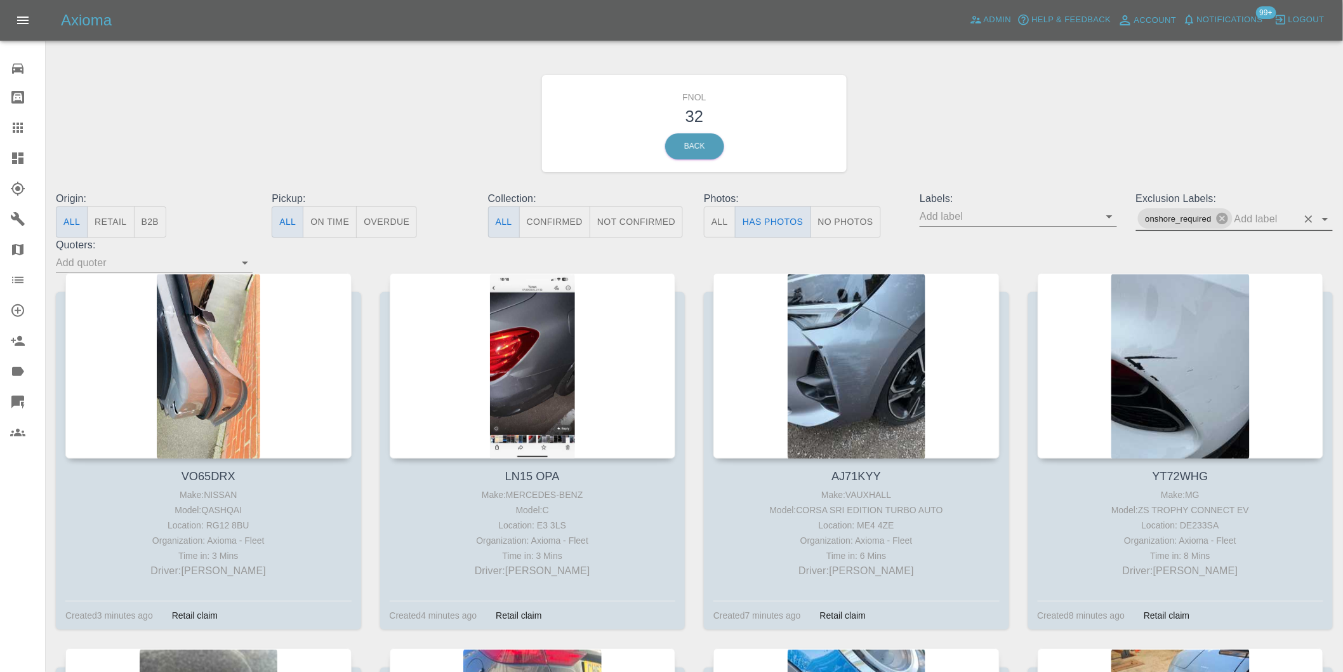
click at [1328, 225] on icon "Open" at bounding box center [1325, 218] width 15 height 15
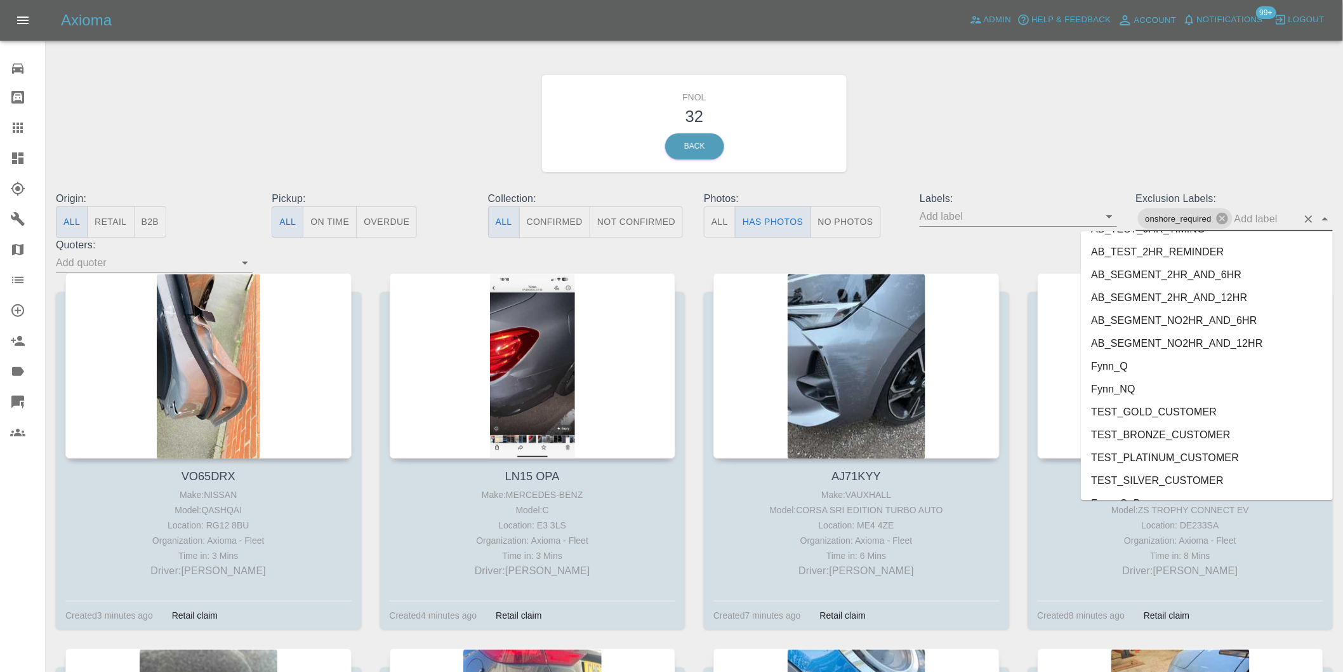
scroll to position [2712, 0]
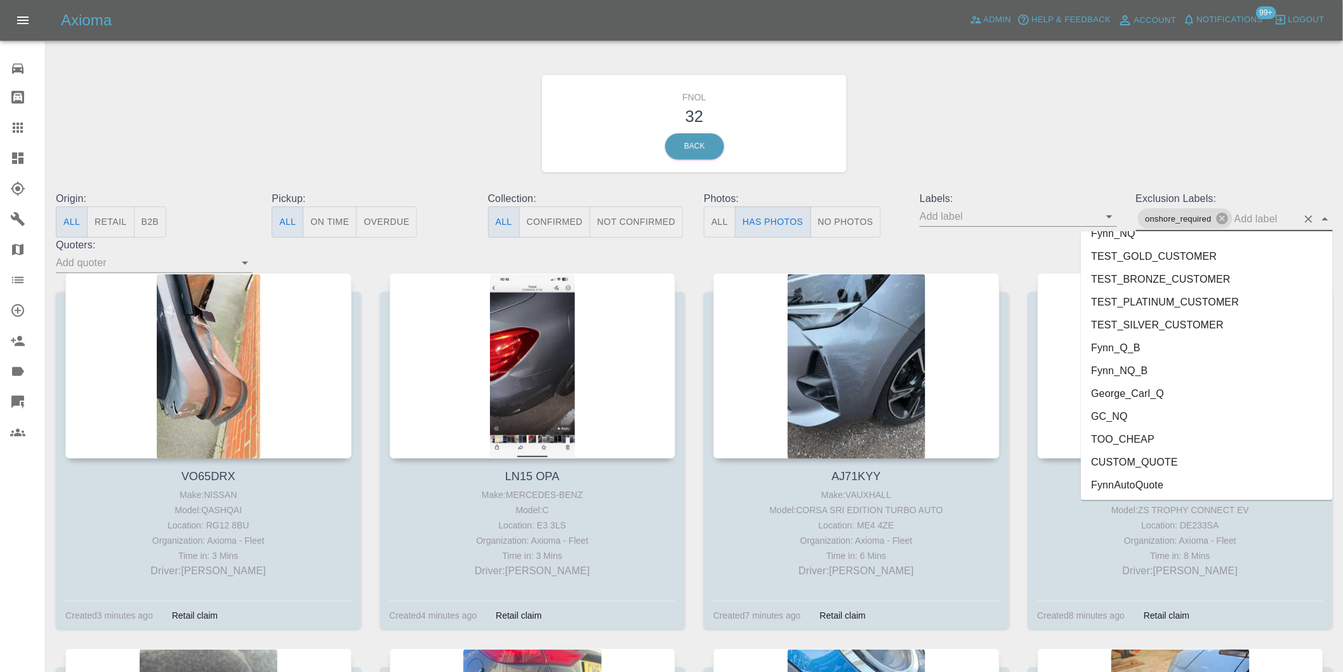
click at [1165, 397] on li "George_Carl_Q" at bounding box center [1207, 393] width 252 height 23
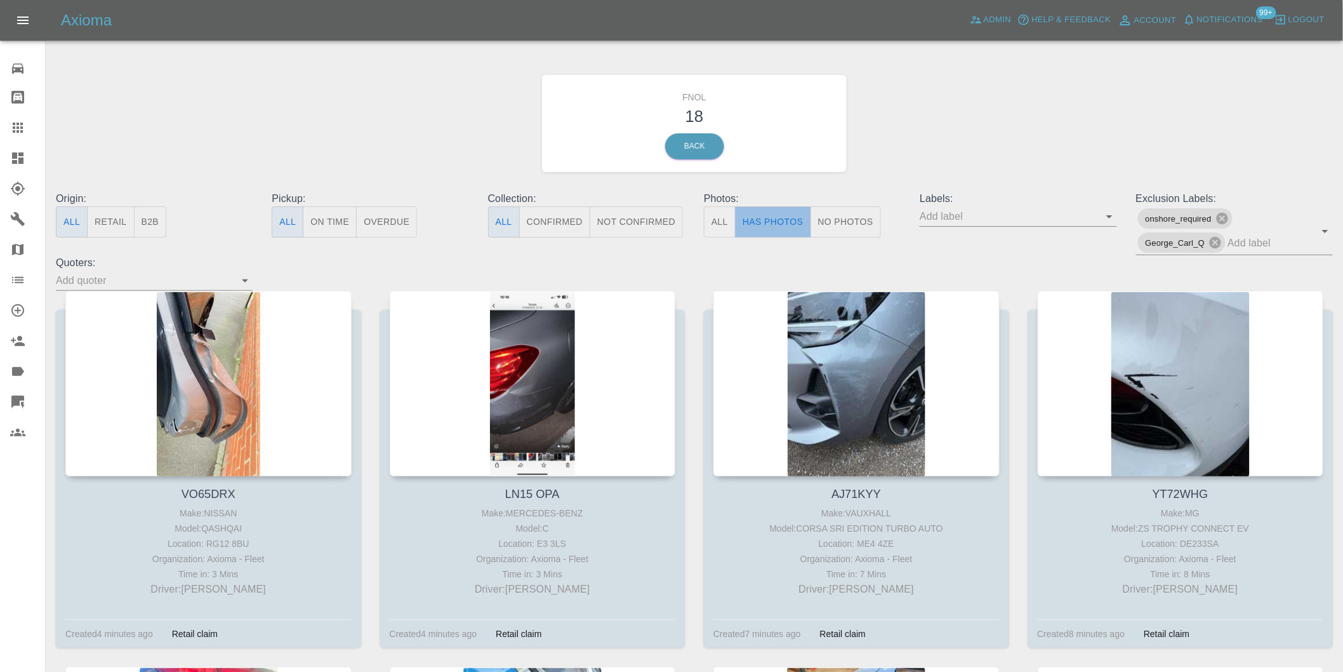
click at [770, 208] on button "Has Photos" at bounding box center [773, 221] width 76 height 31
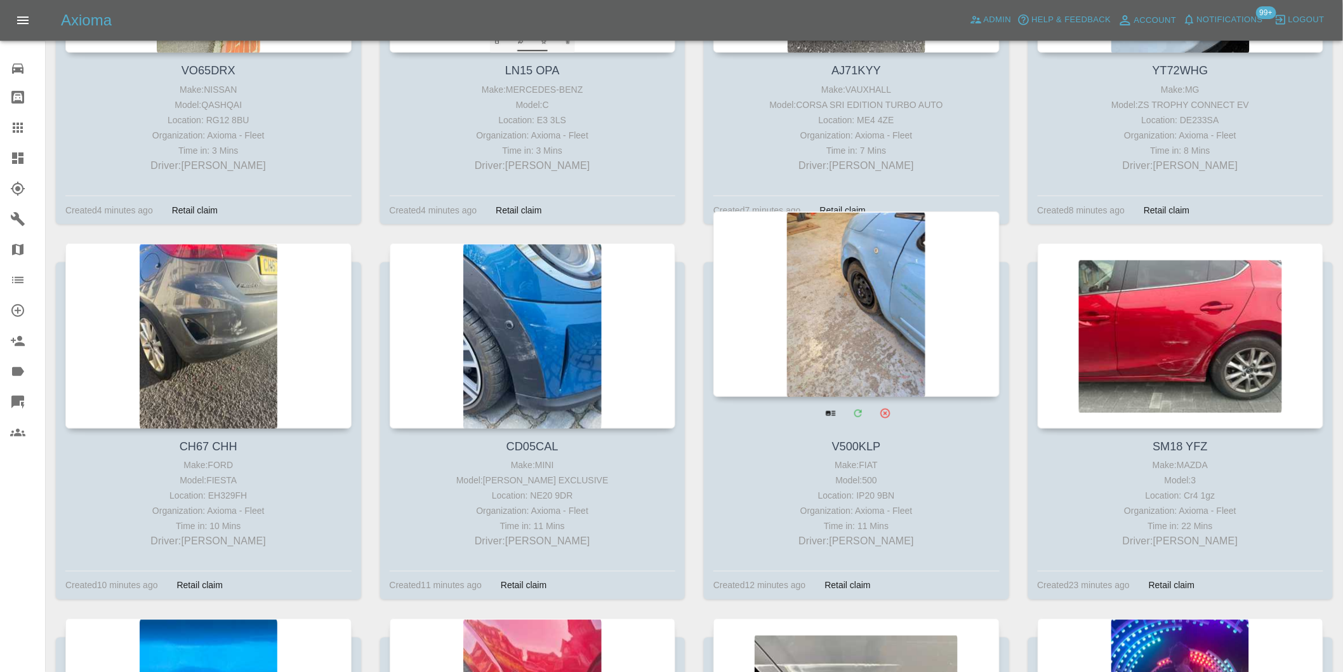
scroll to position [423, 0]
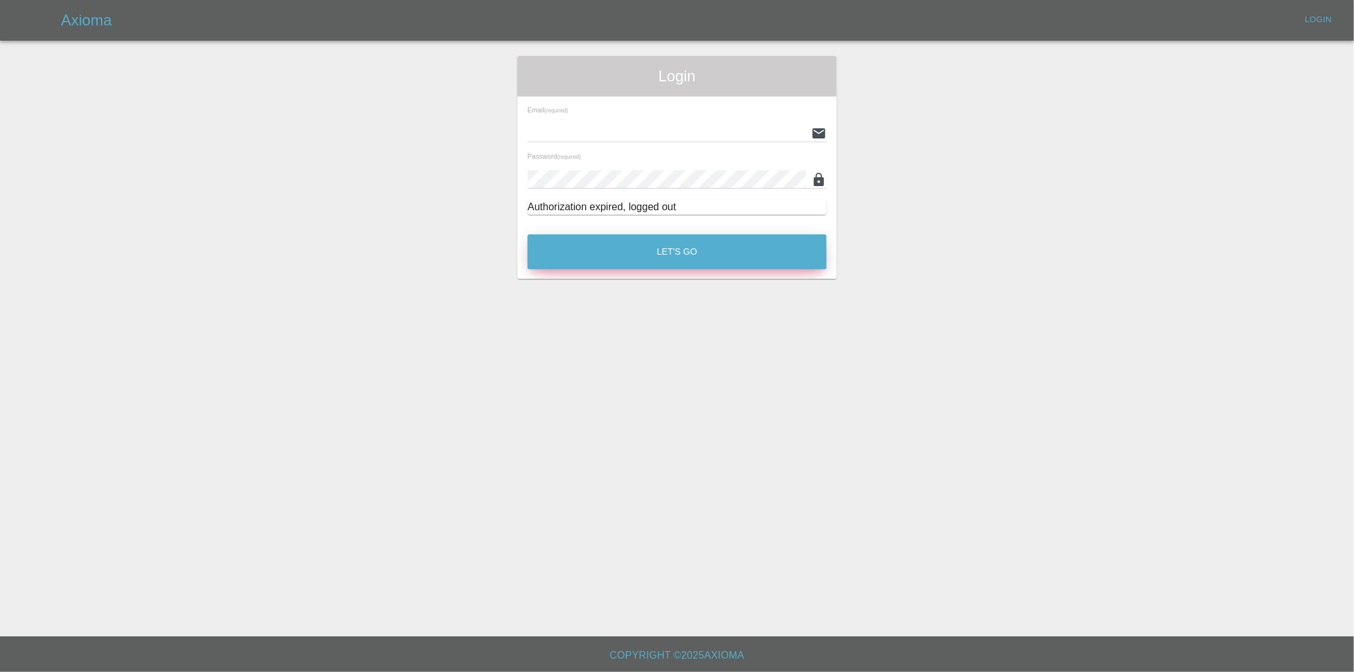
type input "[PERSON_NAME][EMAIL_ADDRESS][DOMAIN_NAME]"
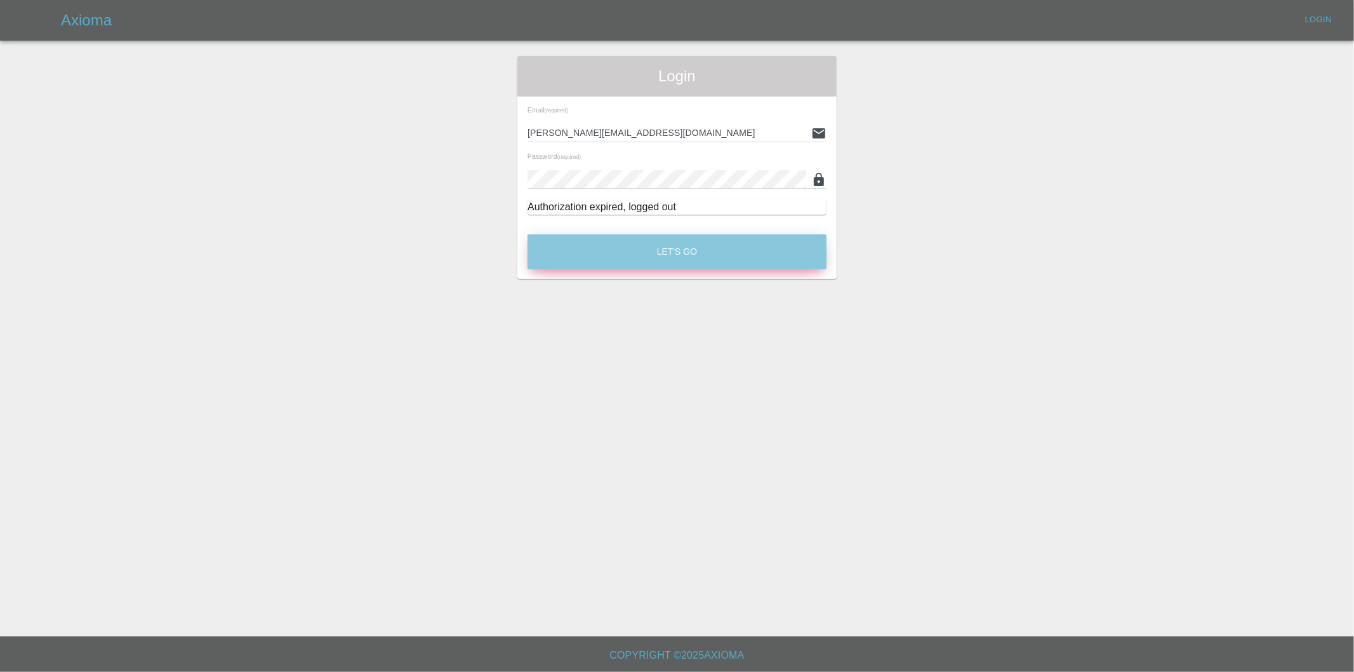
click at [681, 259] on button "Let's Go" at bounding box center [677, 251] width 299 height 35
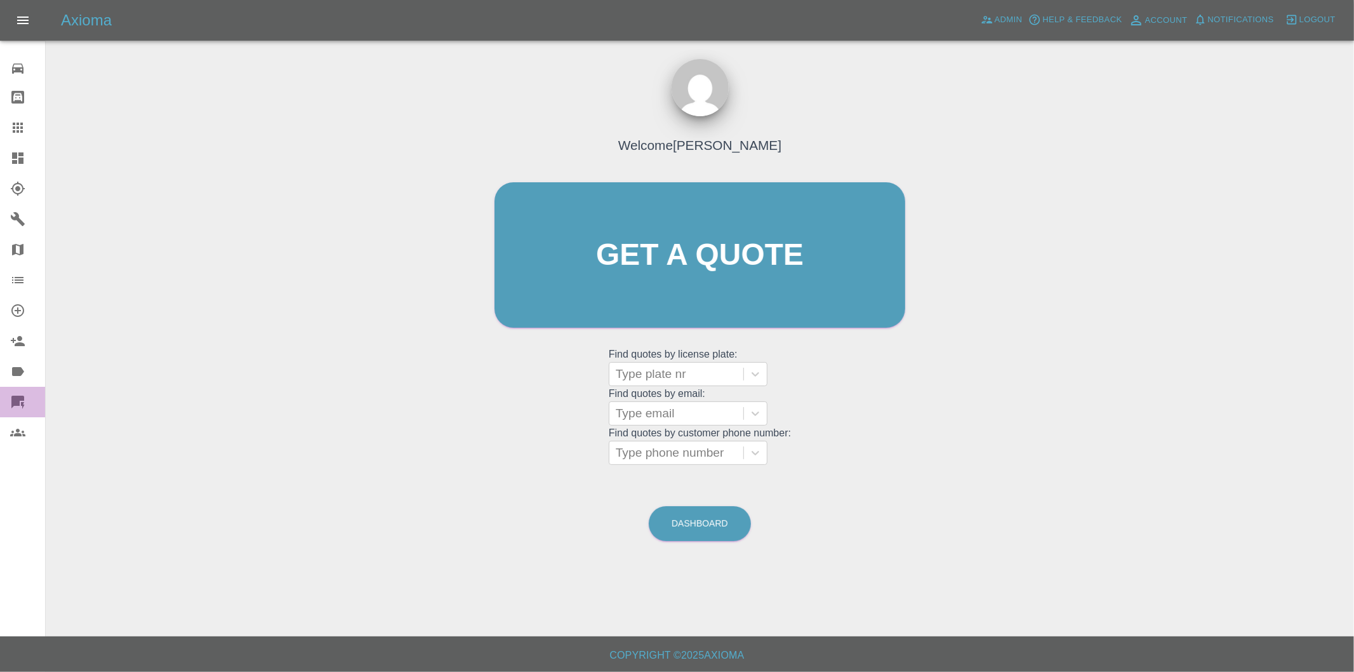
click at [23, 404] on icon at bounding box center [23, 405] width 4 height 7
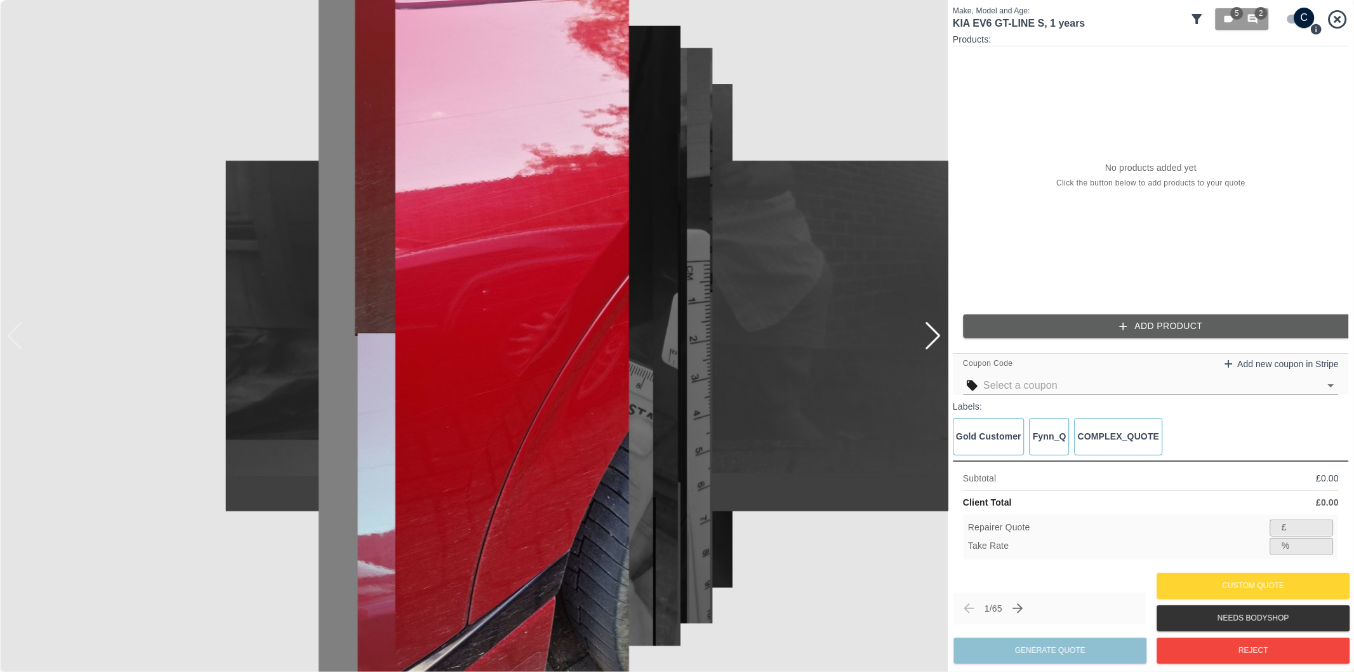
click at [1197, 18] on icon at bounding box center [1197, 19] width 10 height 10
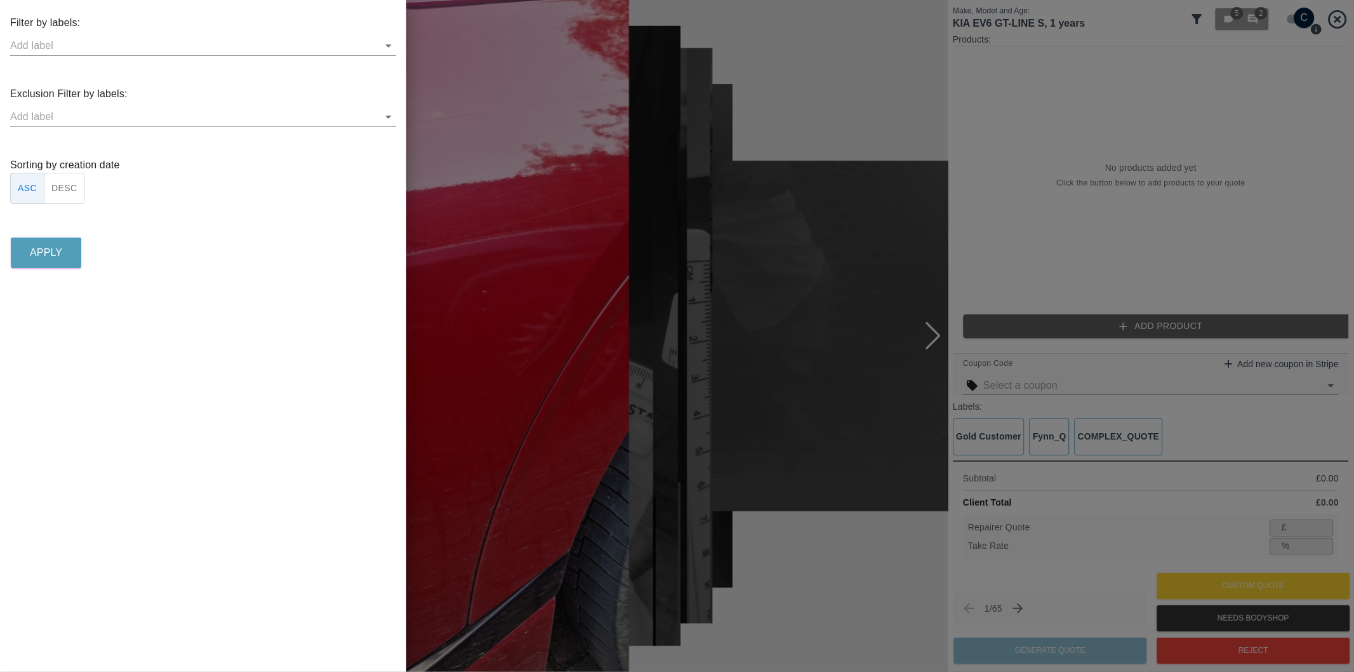
click at [390, 118] on icon "Open" at bounding box center [388, 116] width 15 height 15
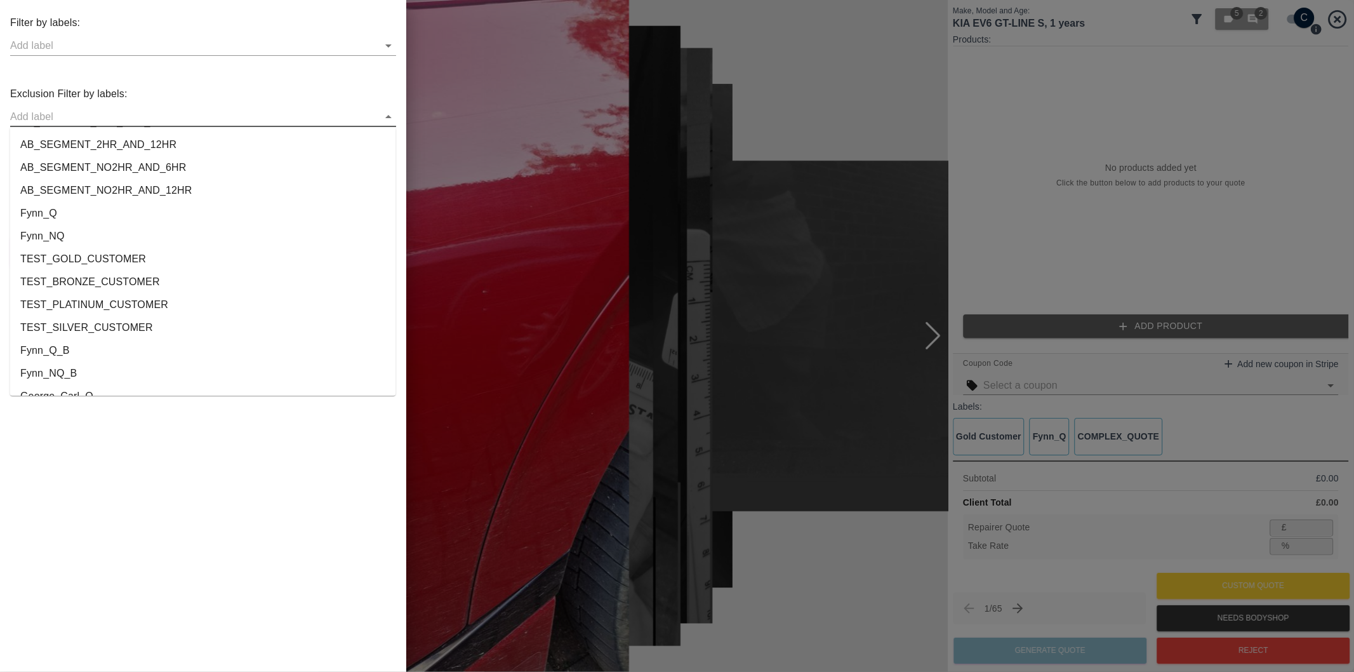
scroll to position [2369, 0]
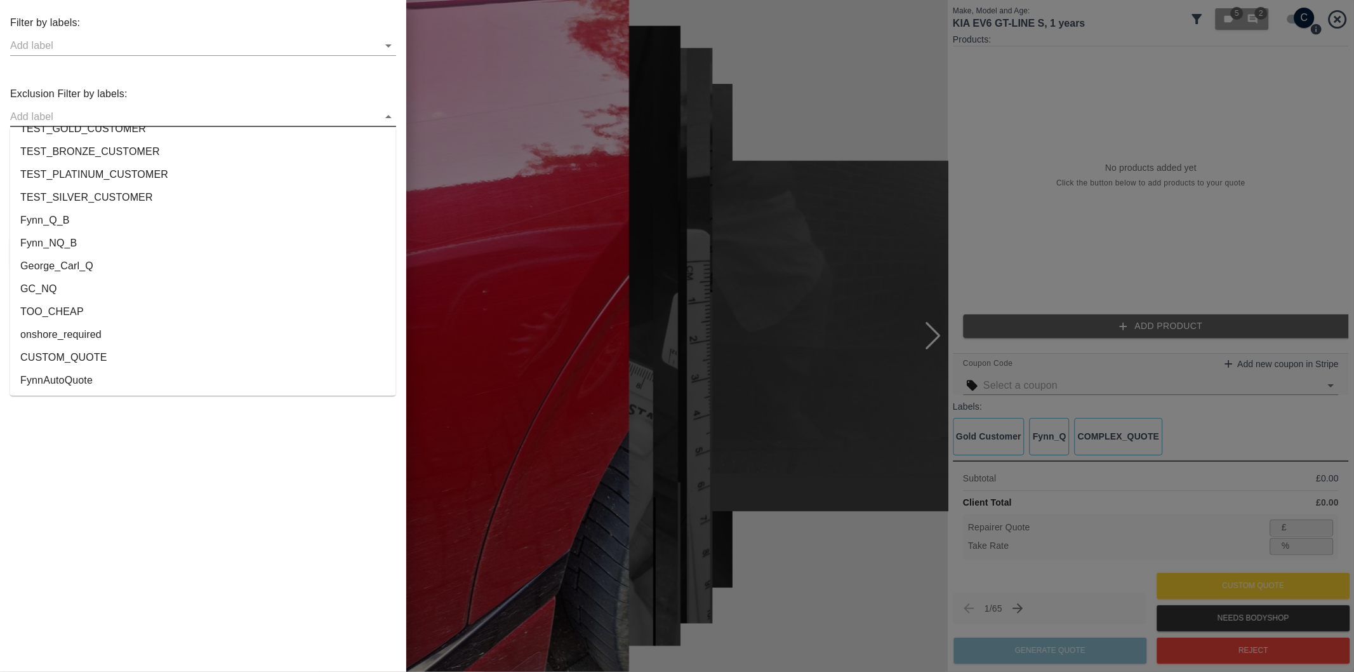
click at [81, 335] on li "onshore_required" at bounding box center [203, 334] width 386 height 23
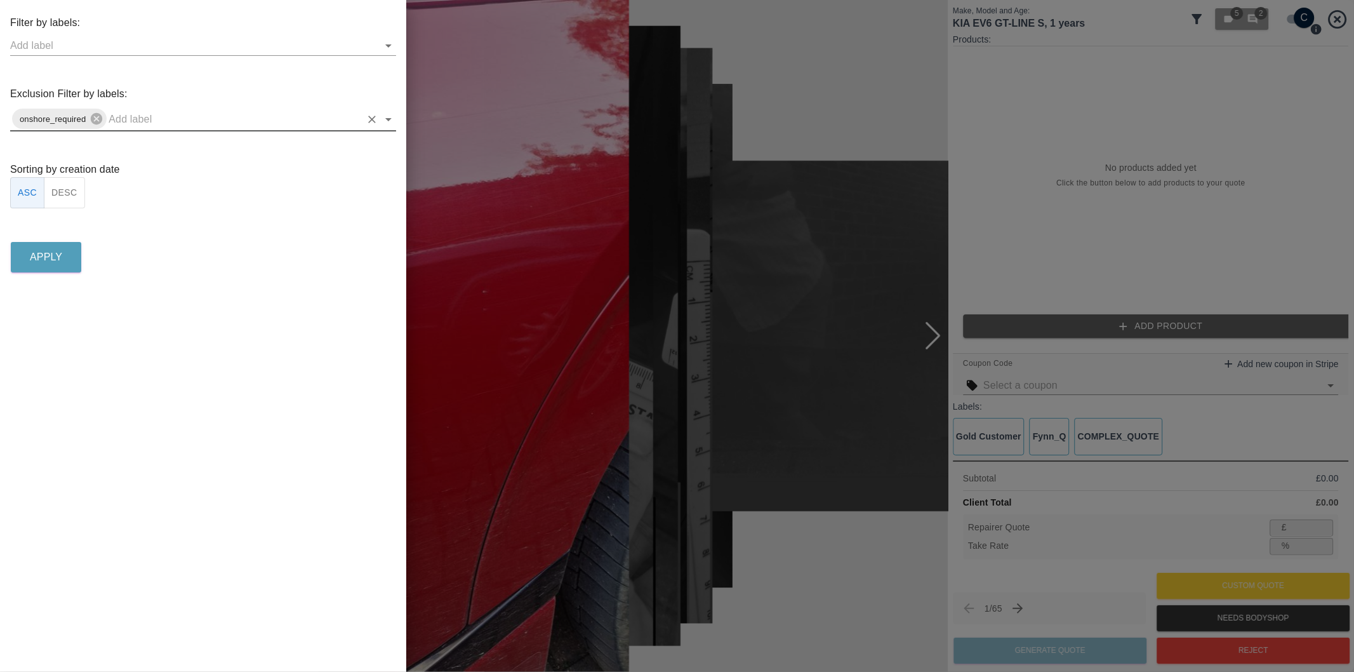
click at [389, 123] on icon "Open" at bounding box center [388, 119] width 15 height 15
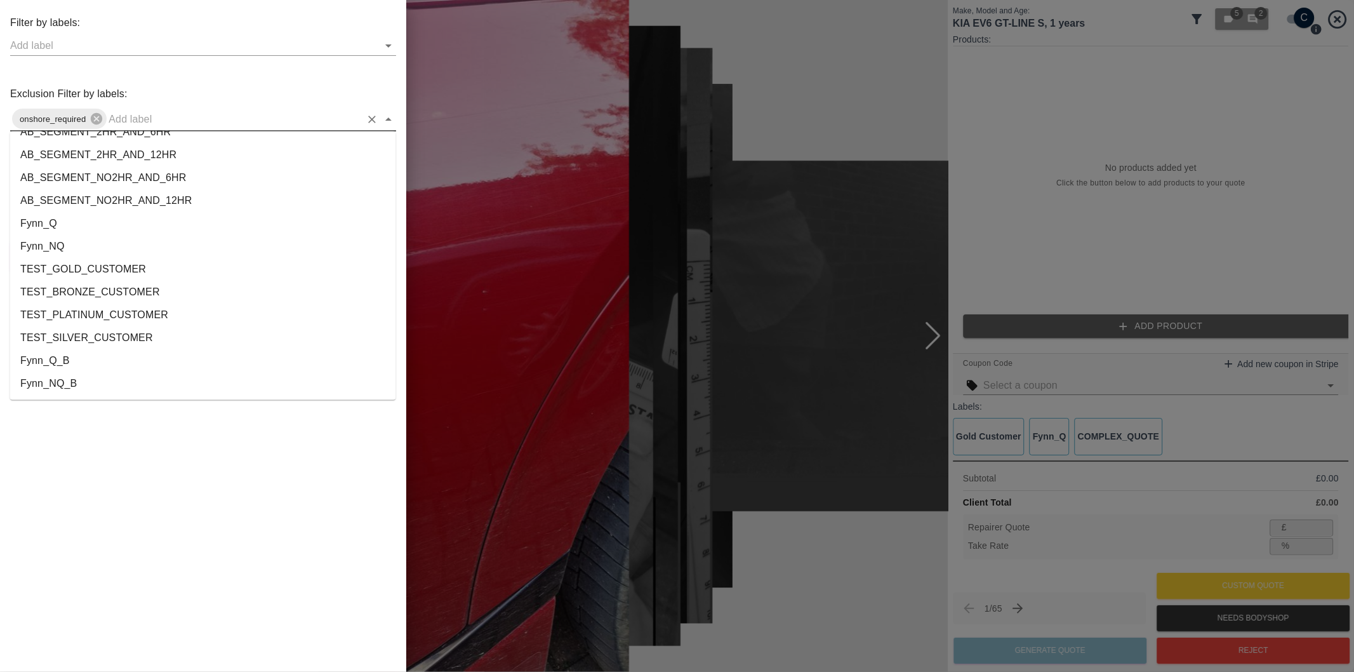
scroll to position [2346, 0]
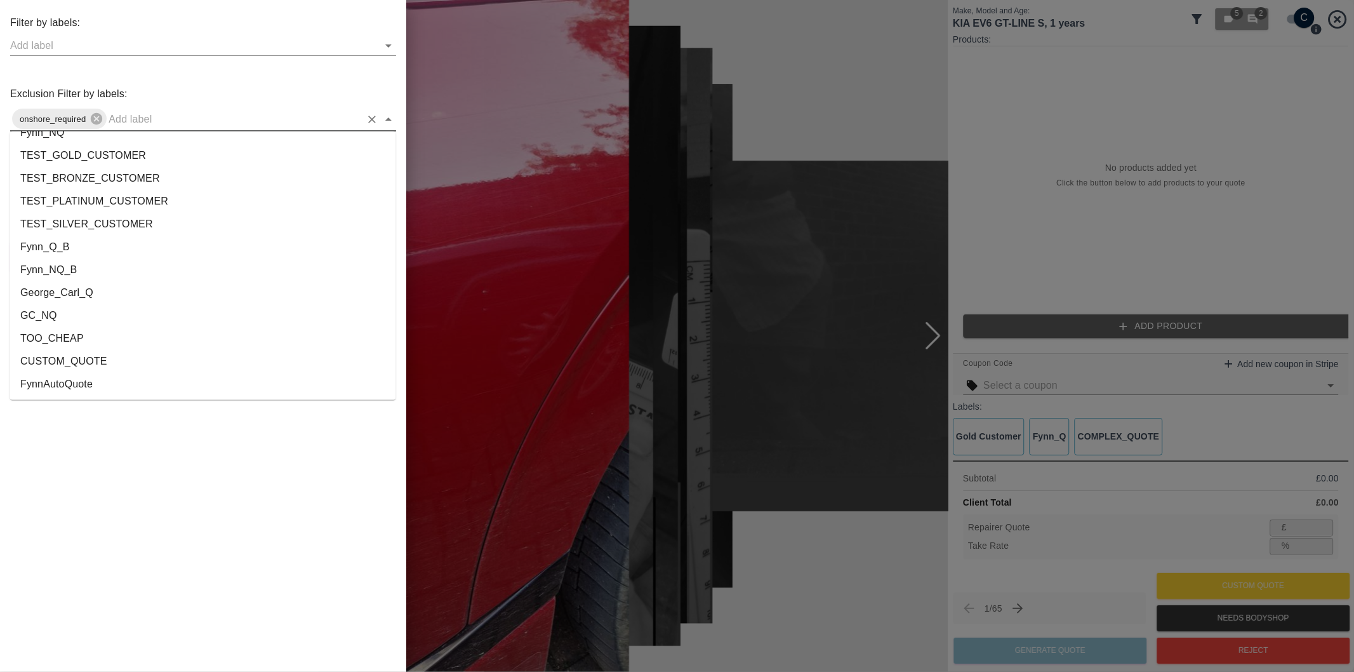
click at [73, 288] on li "George_Carl_Q" at bounding box center [203, 293] width 386 height 23
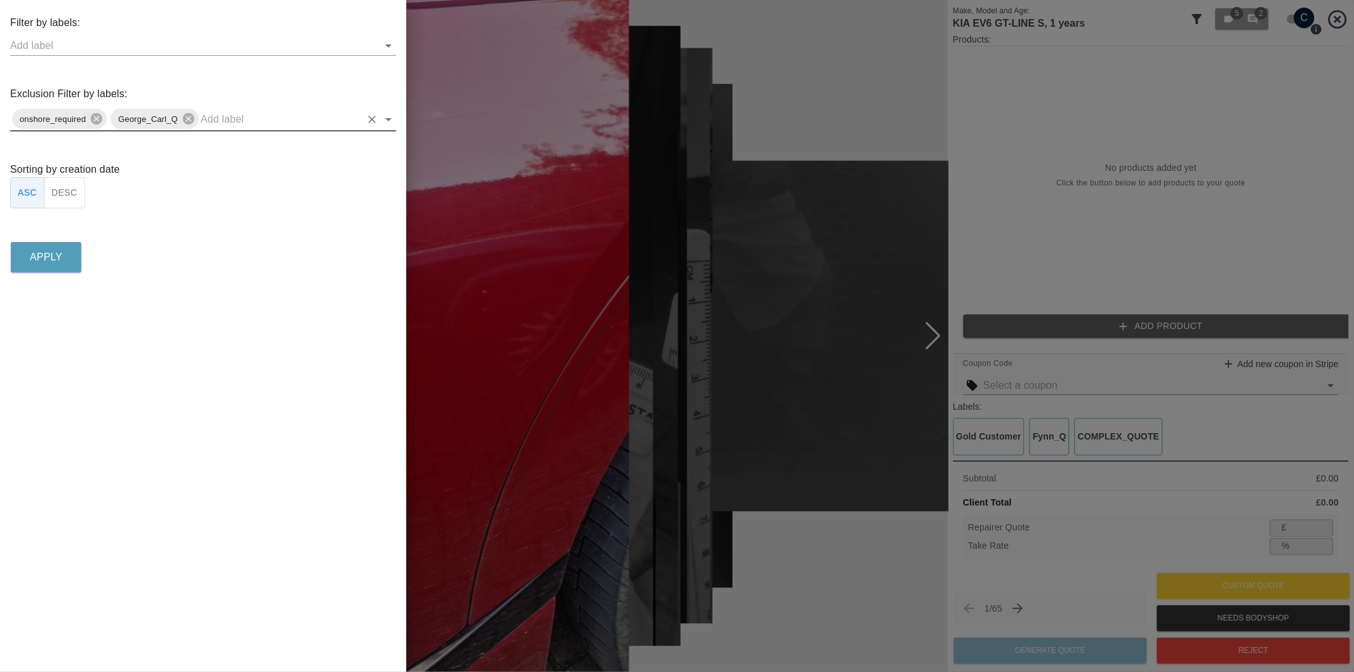
click at [68, 197] on button "DESC" at bounding box center [64, 192] width 41 height 31
click at [60, 258] on p "Apply" at bounding box center [46, 257] width 32 height 15
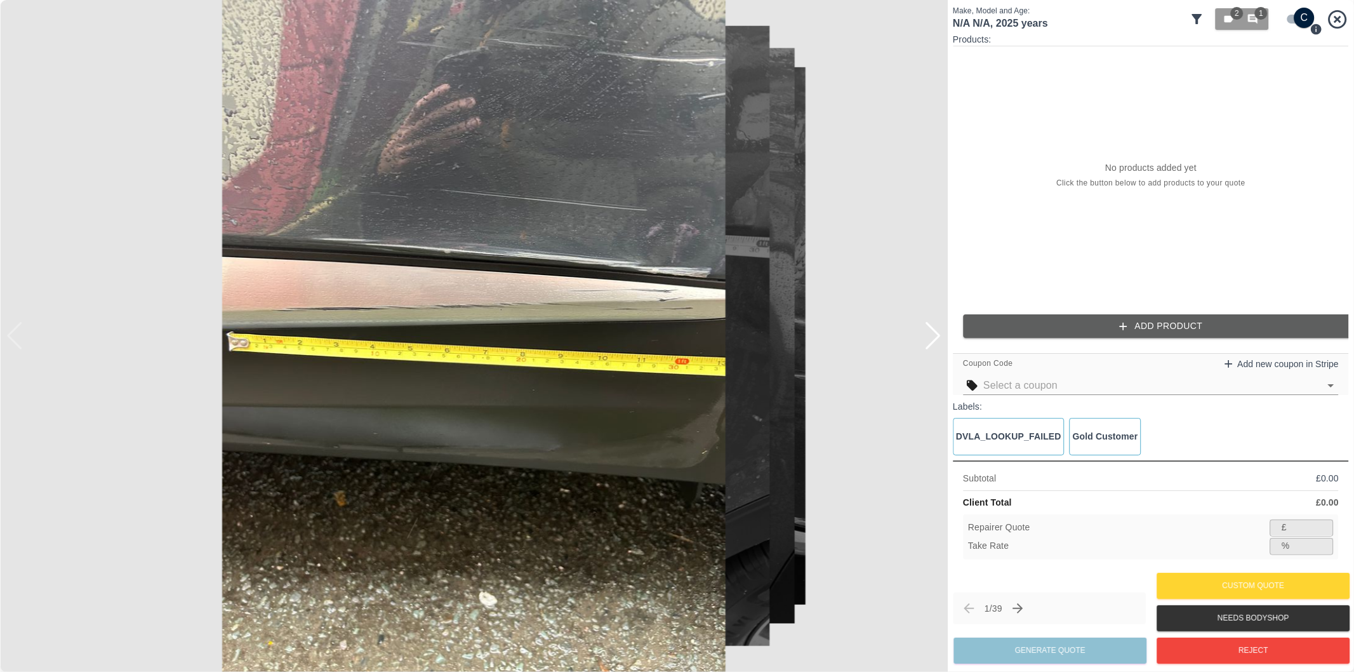
click at [938, 335] on div at bounding box center [932, 336] width 17 height 28
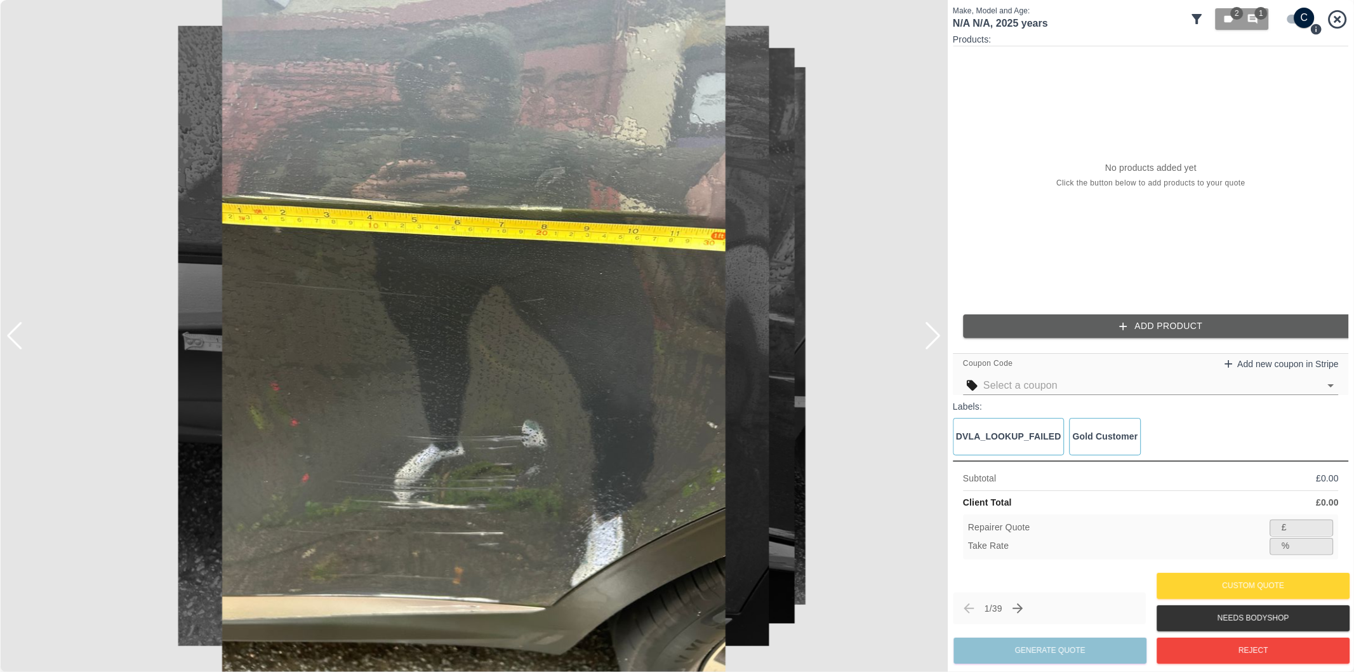
click at [938, 335] on div at bounding box center [932, 336] width 17 height 28
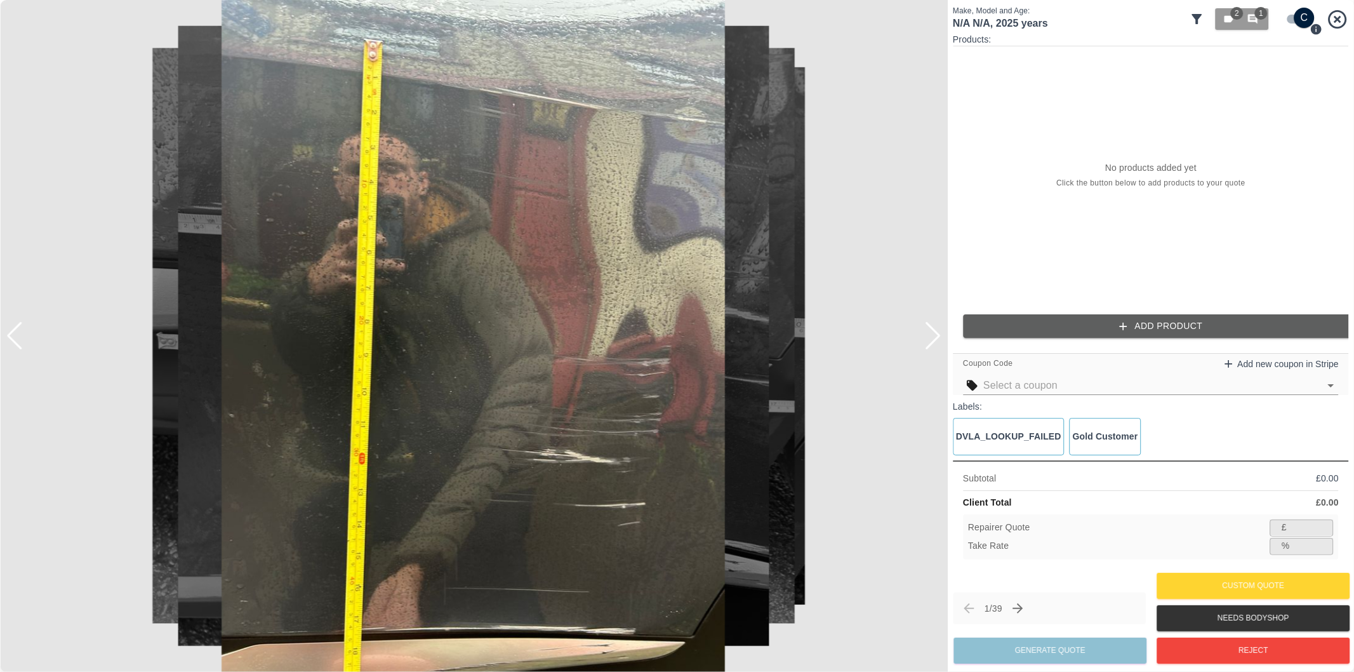
click at [938, 335] on div at bounding box center [932, 336] width 17 height 28
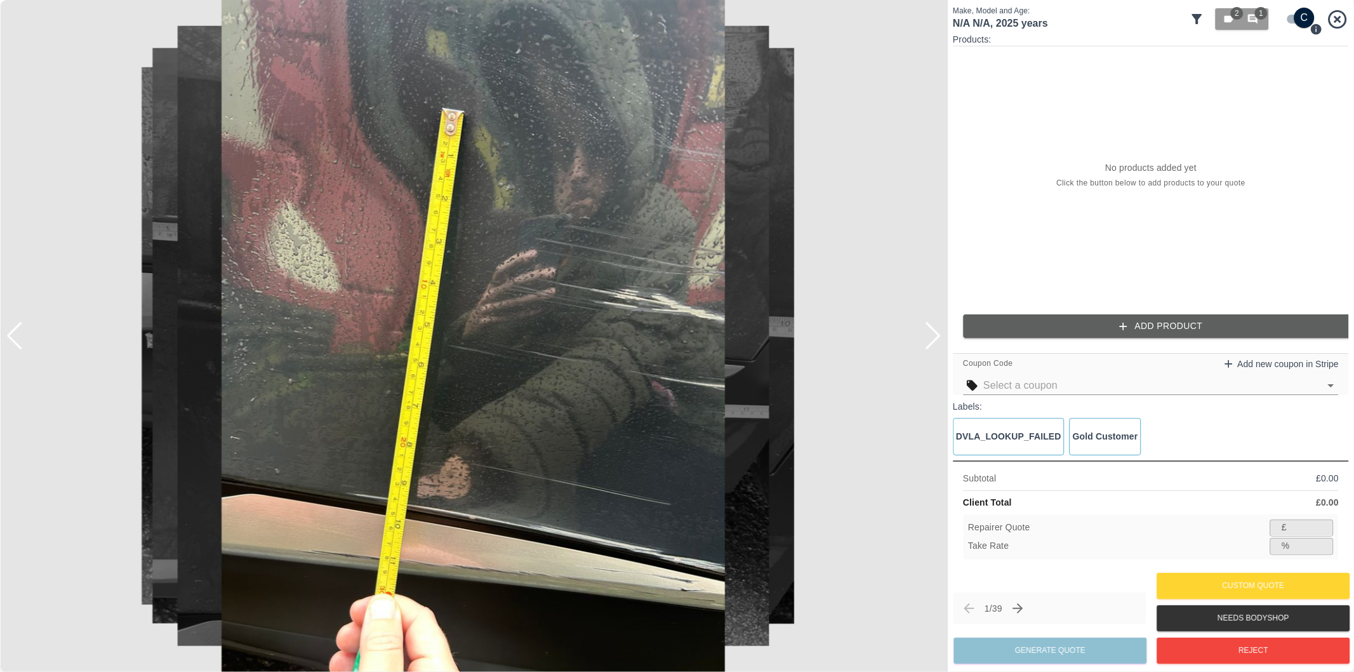
click at [938, 335] on div at bounding box center [932, 336] width 17 height 28
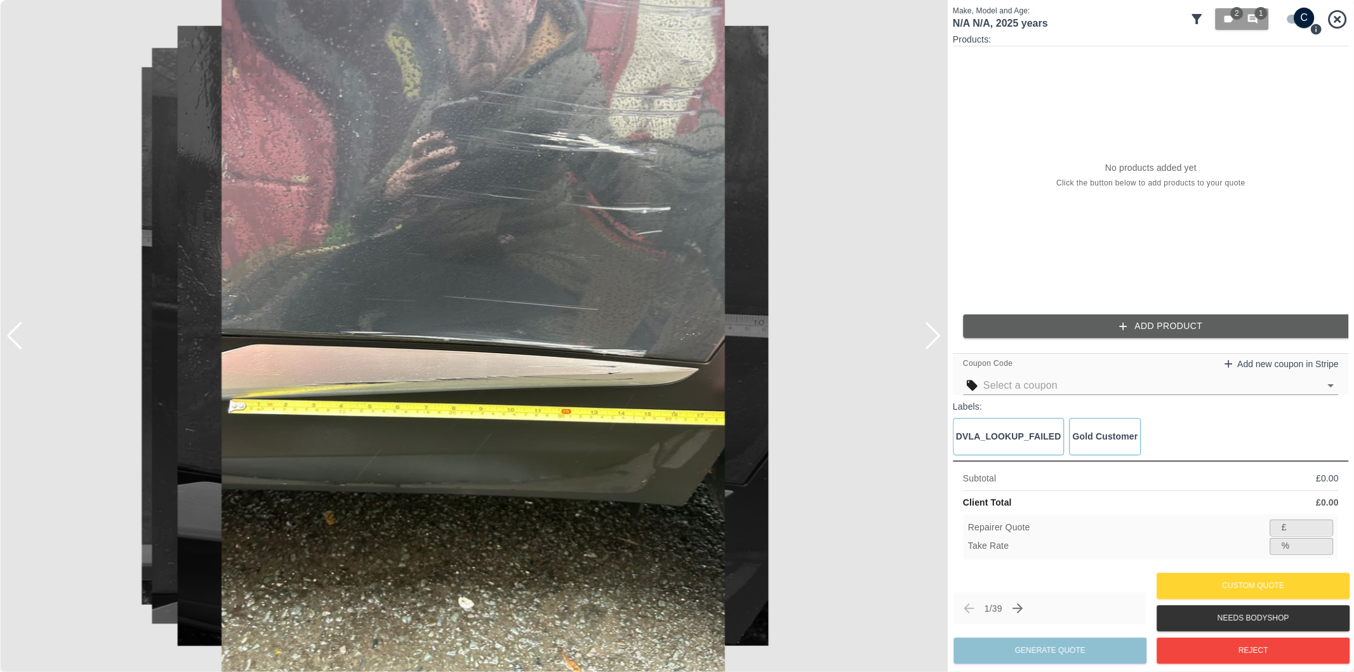
click at [938, 335] on div at bounding box center [932, 336] width 17 height 28
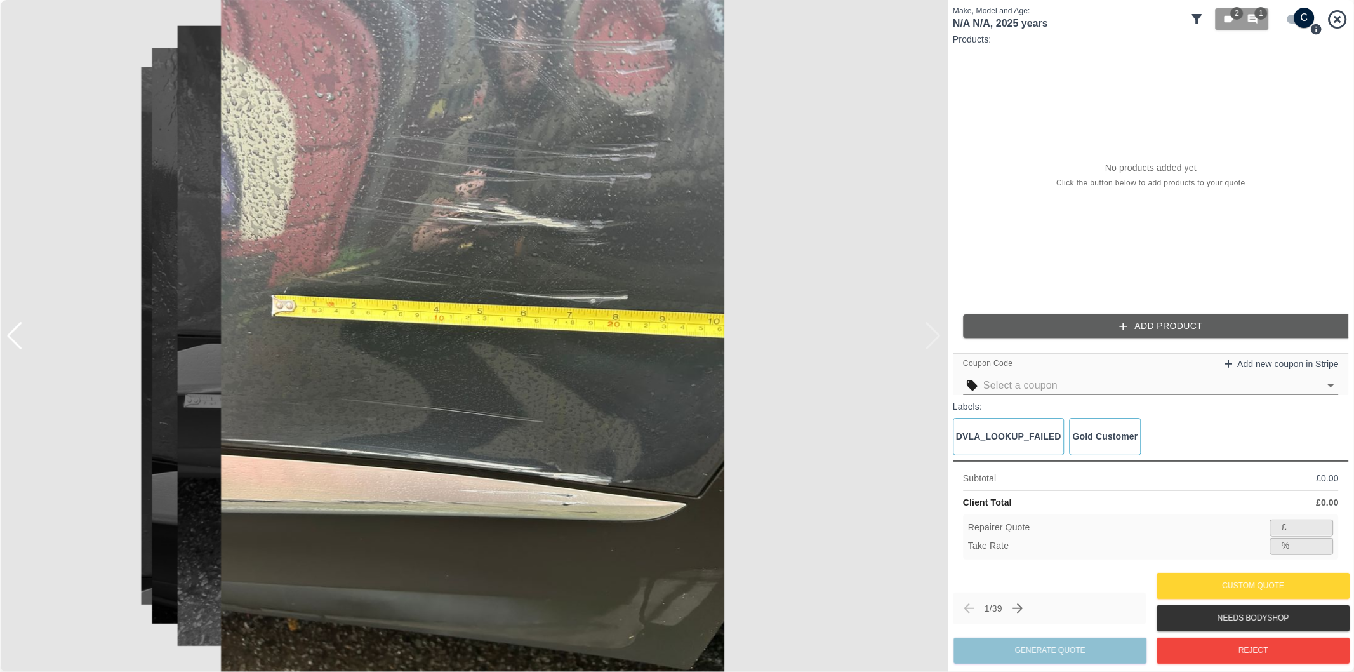
click at [938, 335] on div at bounding box center [474, 336] width 948 height 672
click at [18, 335] on div at bounding box center [14, 336] width 17 height 28
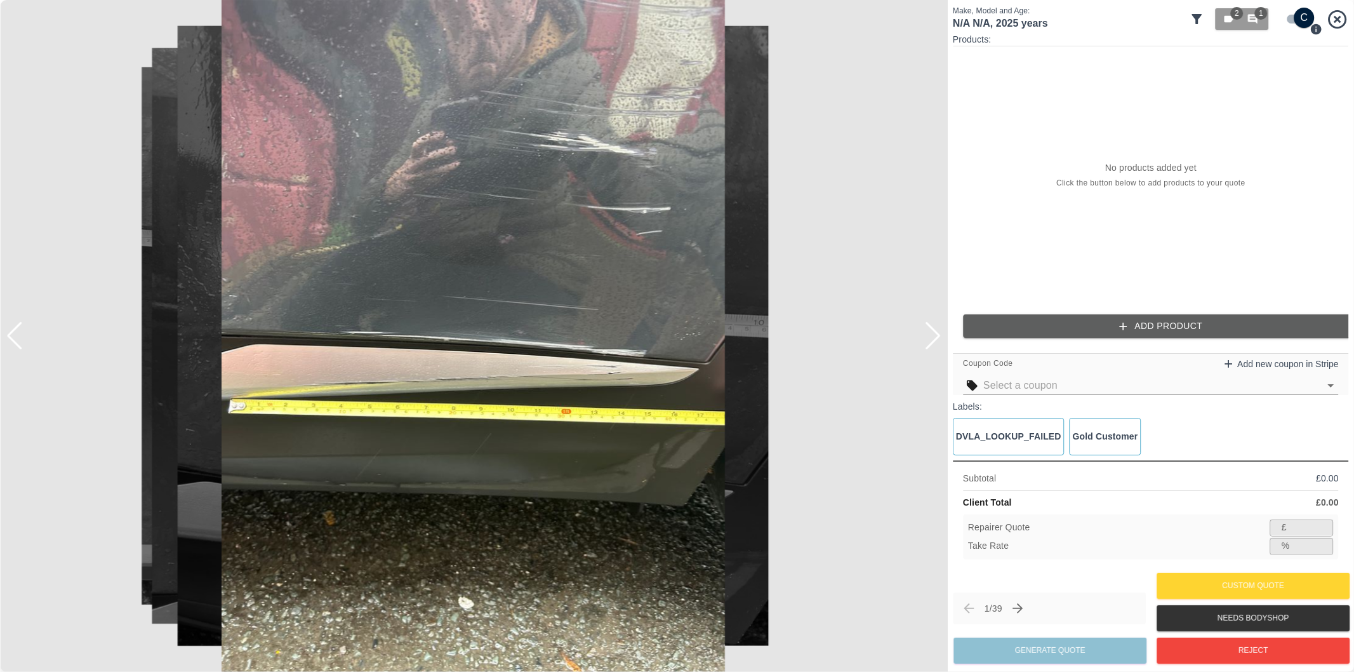
click at [18, 335] on div at bounding box center [14, 336] width 17 height 28
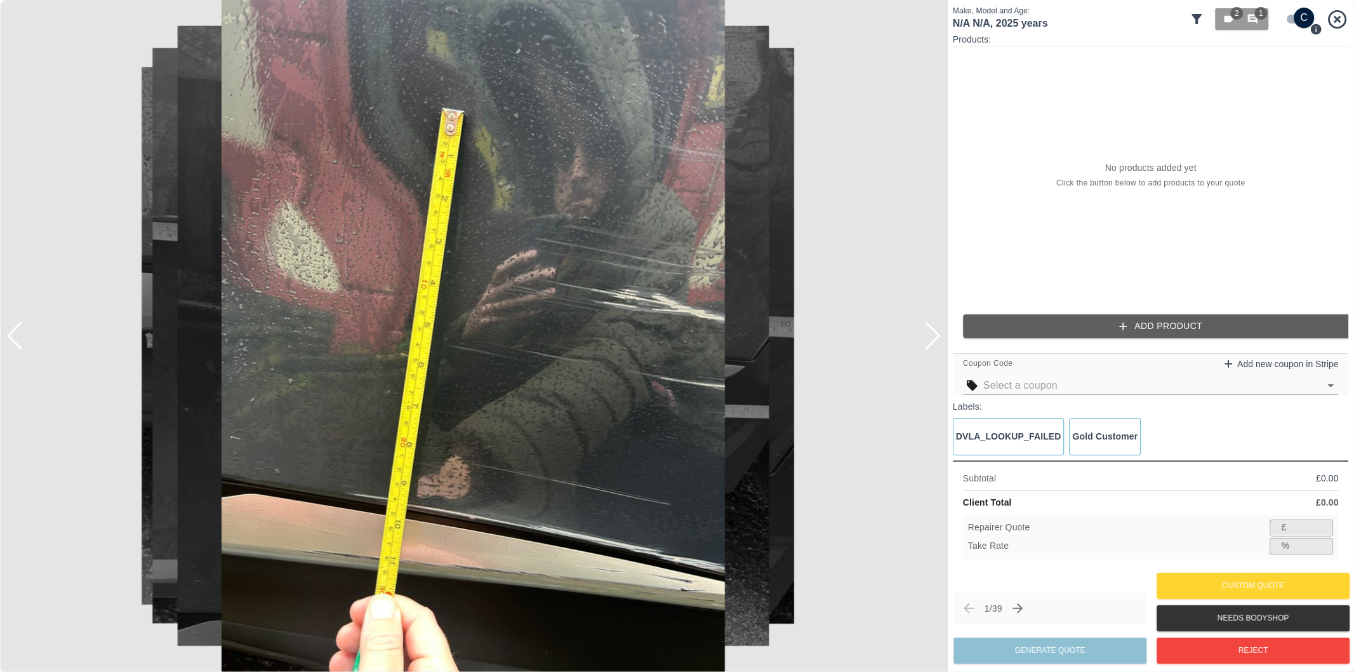
click at [18, 335] on div at bounding box center [14, 336] width 17 height 28
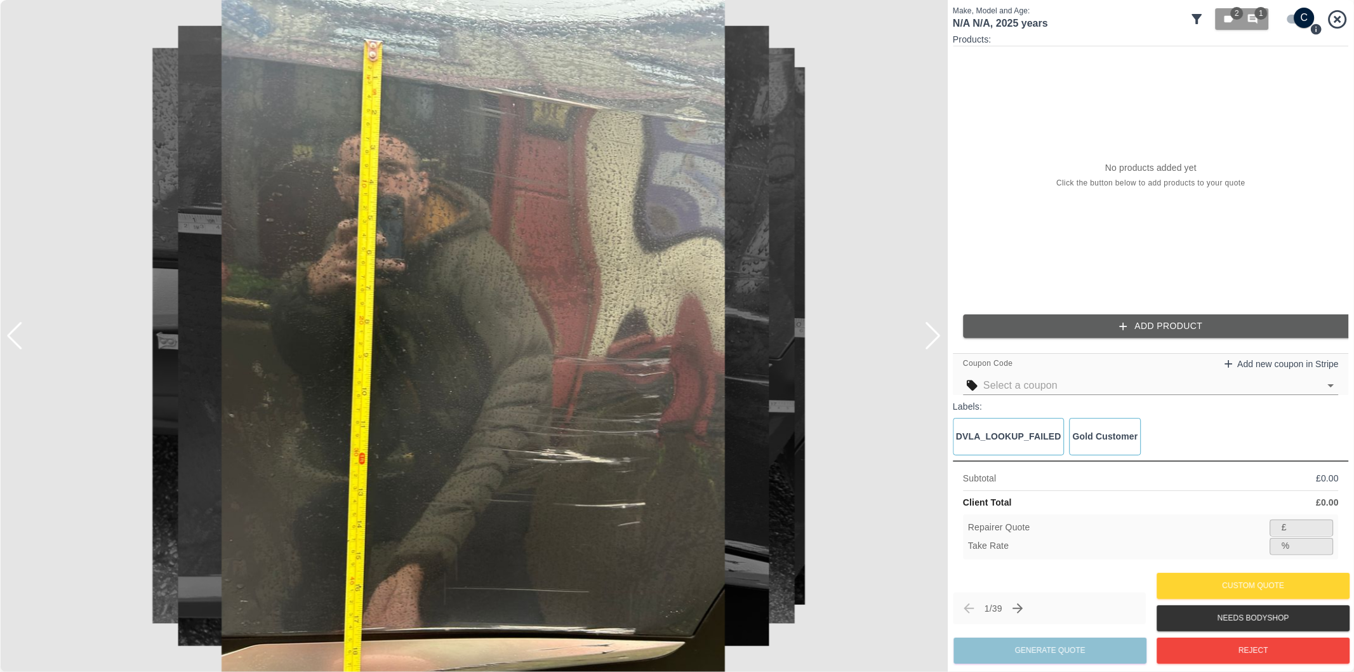
click at [18, 335] on div at bounding box center [14, 336] width 17 height 28
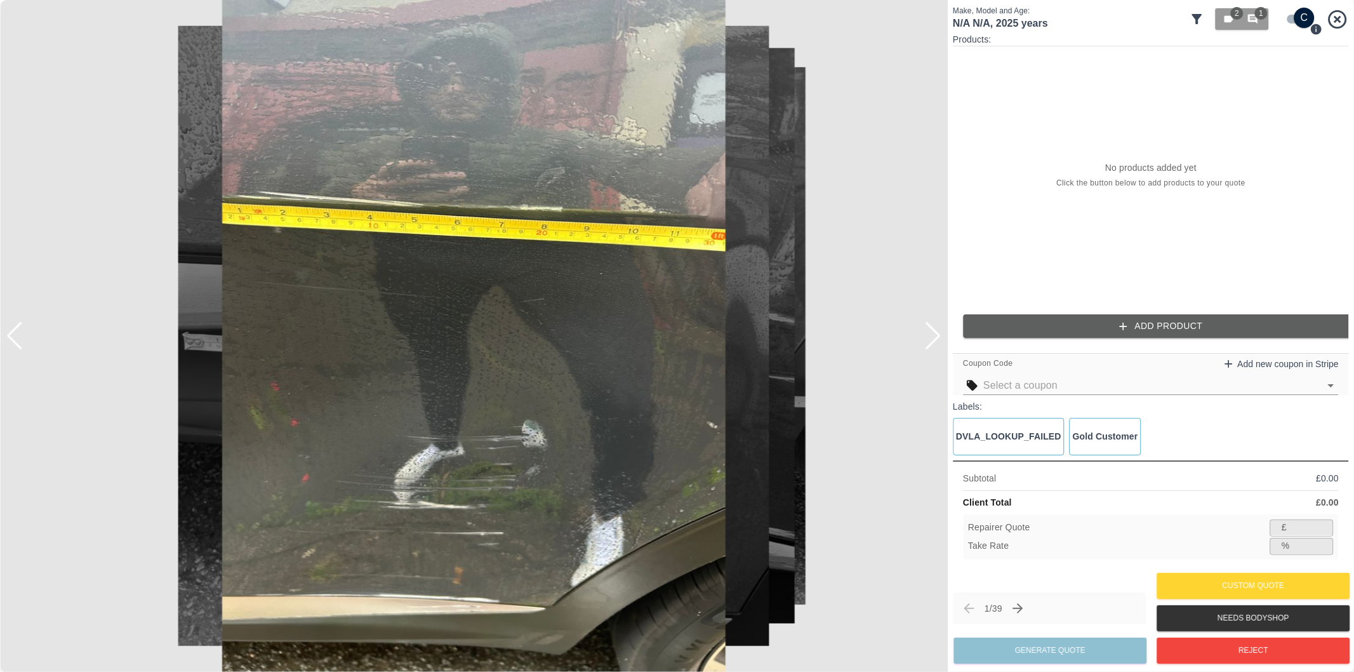
click at [18, 335] on div at bounding box center [14, 336] width 17 height 28
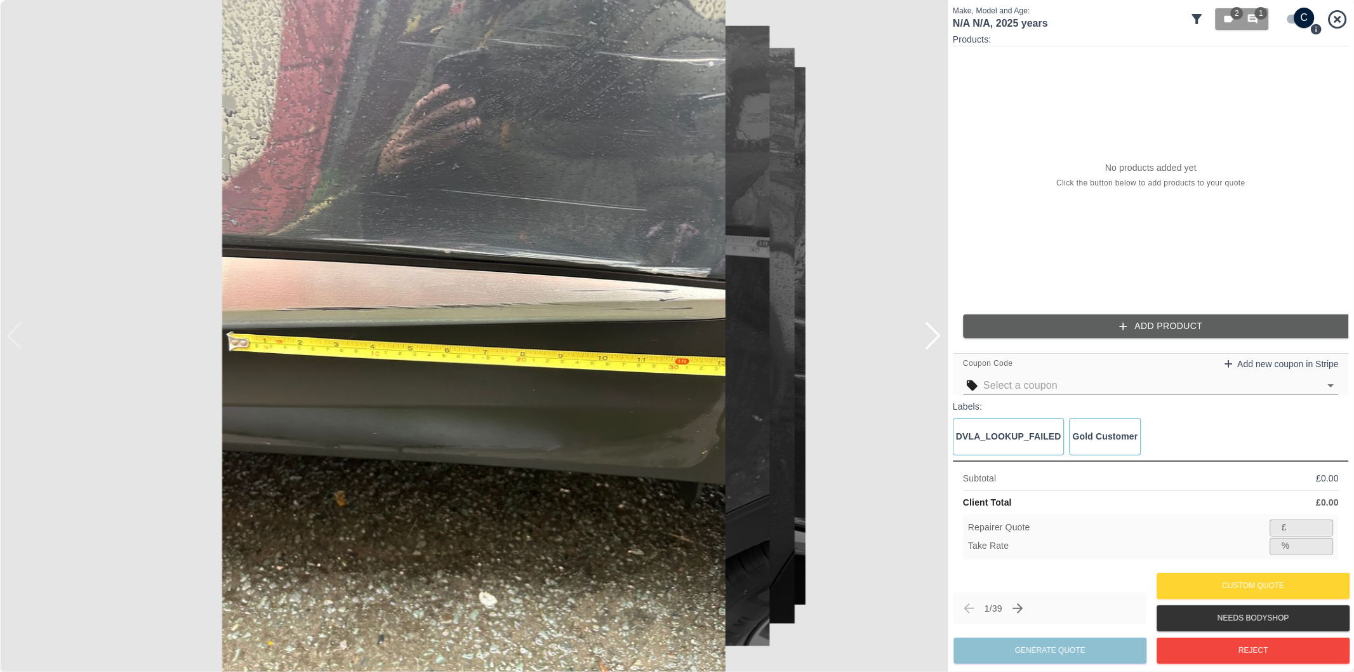
click at [18, 335] on img at bounding box center [474, 336] width 948 height 672
click at [1293, 22] on input "checkbox" at bounding box center [1304, 18] width 61 height 20
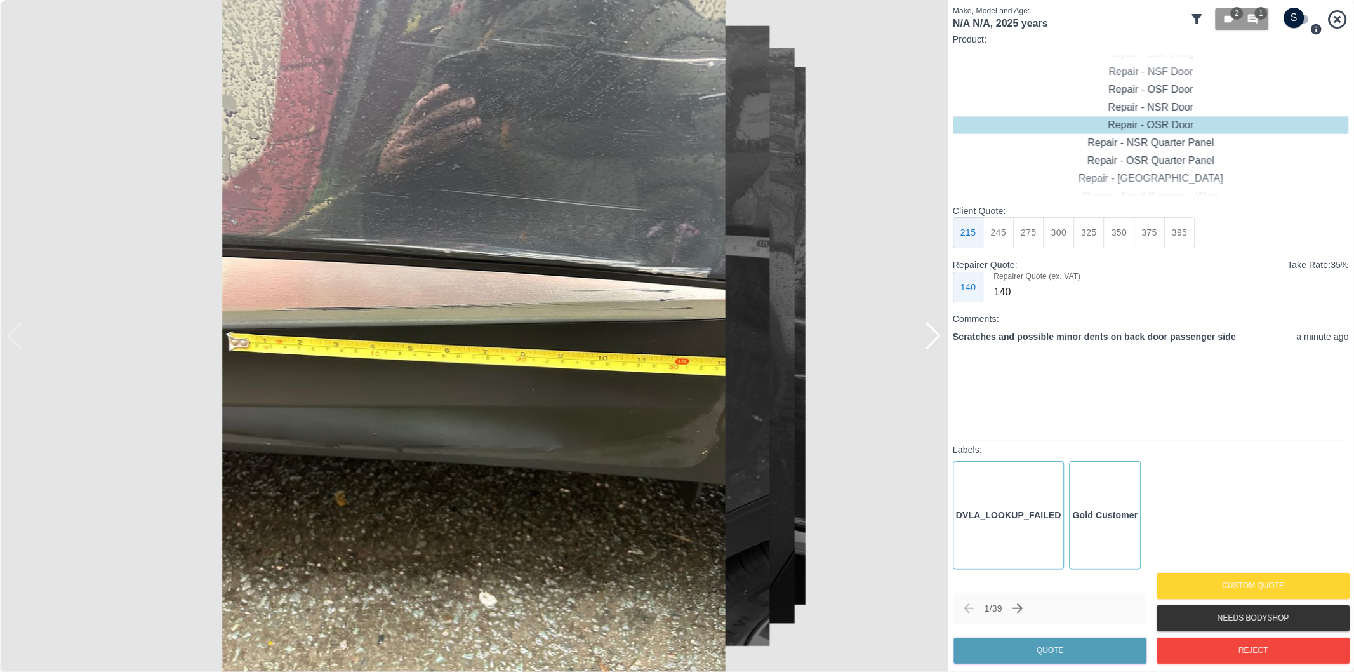
click at [1299, 17] on input "checkbox" at bounding box center [1294, 18] width 61 height 20
checkbox input "true"
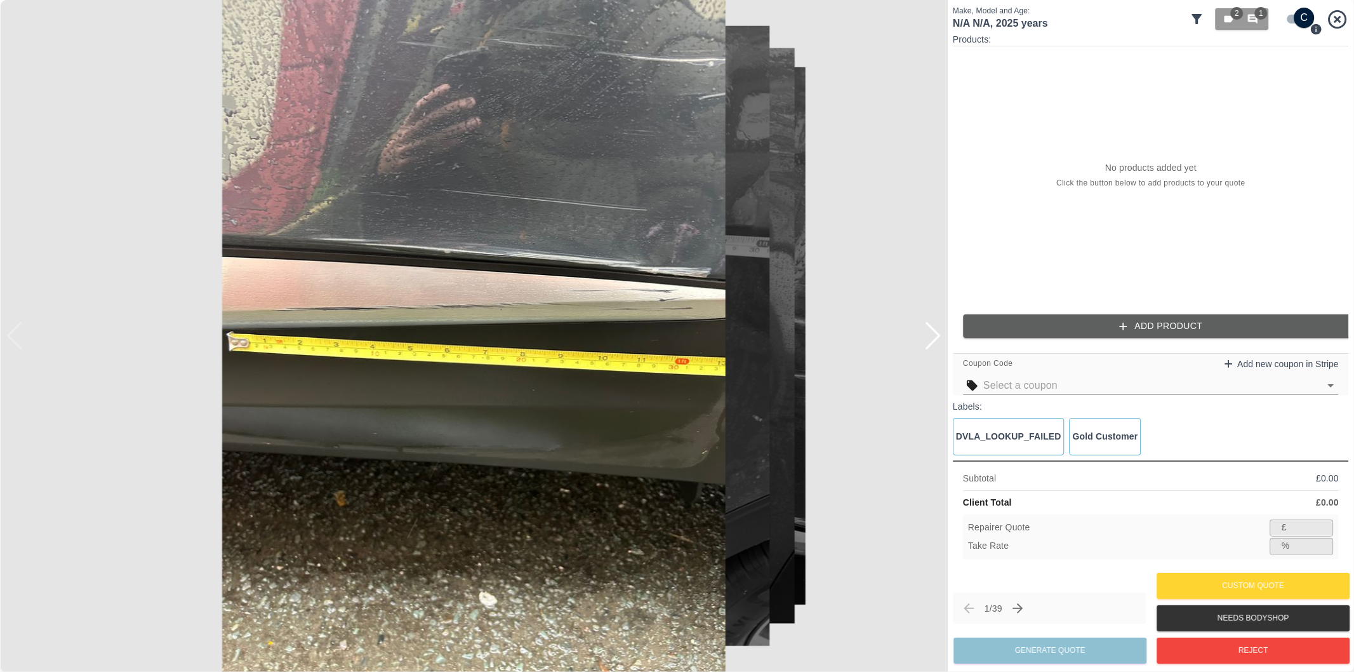
click at [1125, 320] on icon "button" at bounding box center [1123, 326] width 13 height 13
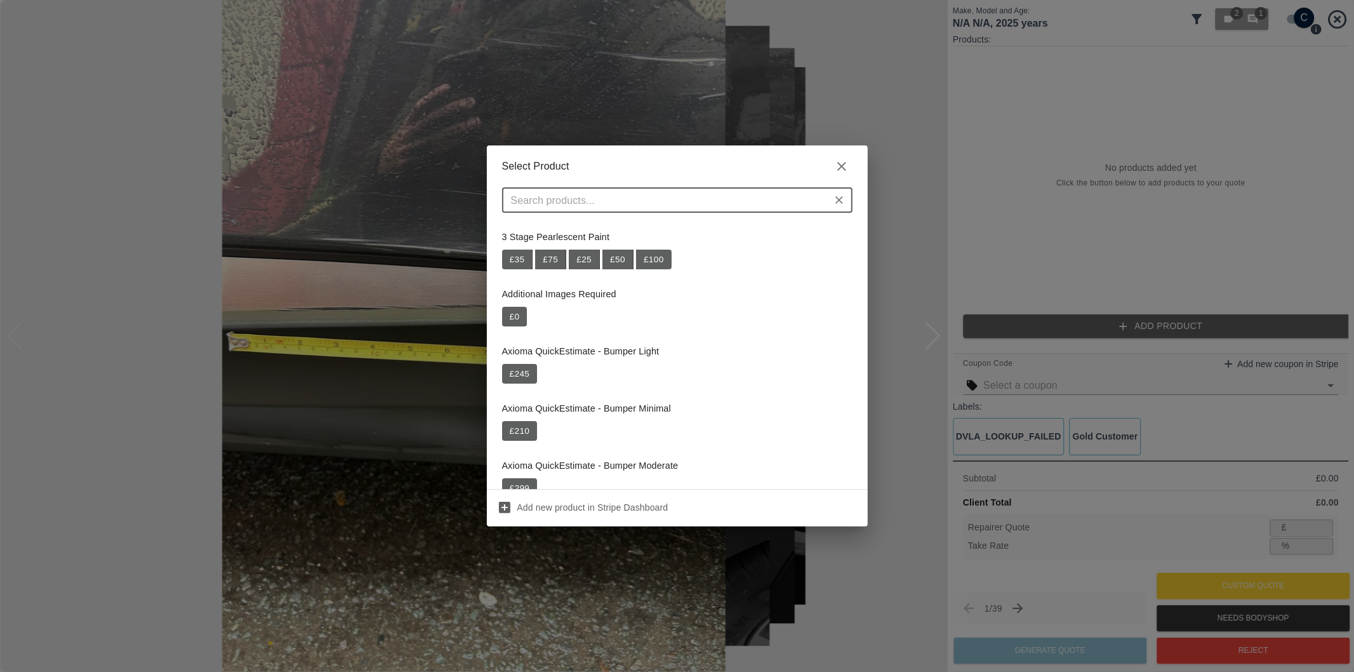
click at [656, 199] on input "text" at bounding box center [667, 200] width 322 height 18
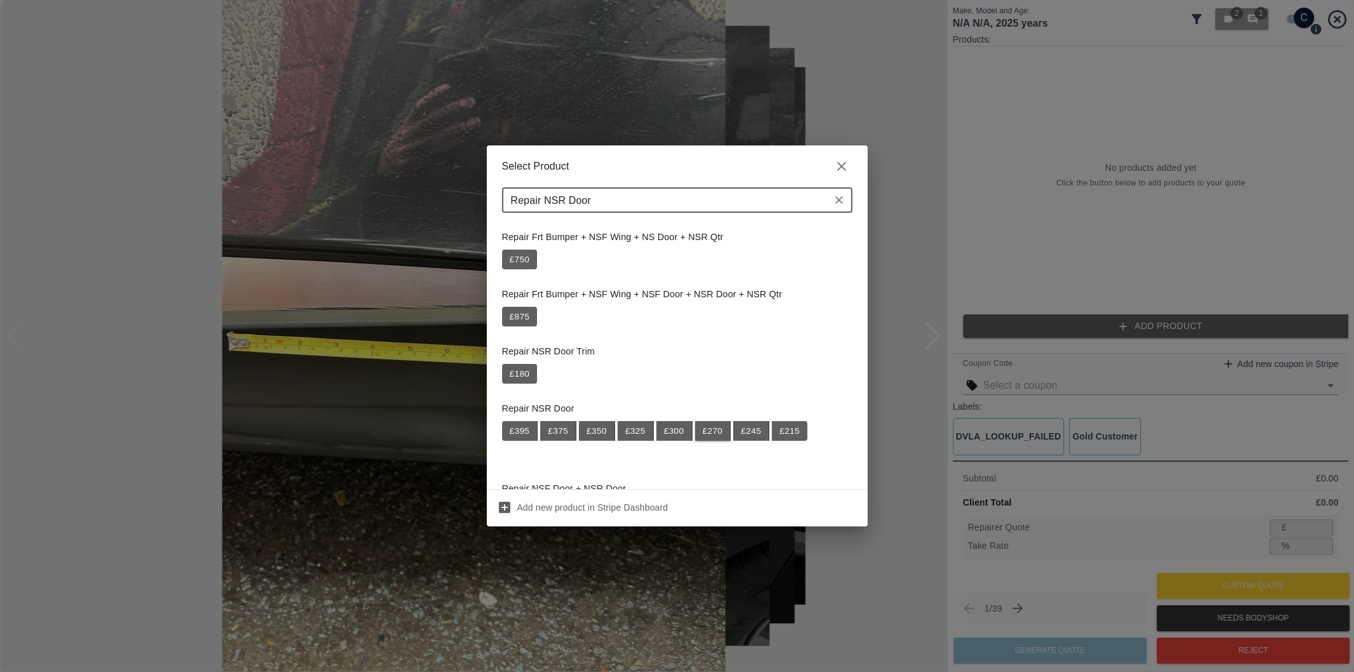
type input "Repair NSR Door"
click at [718, 428] on button "£ 270" at bounding box center [713, 431] width 36 height 20
type input "175"
type input "35.2"
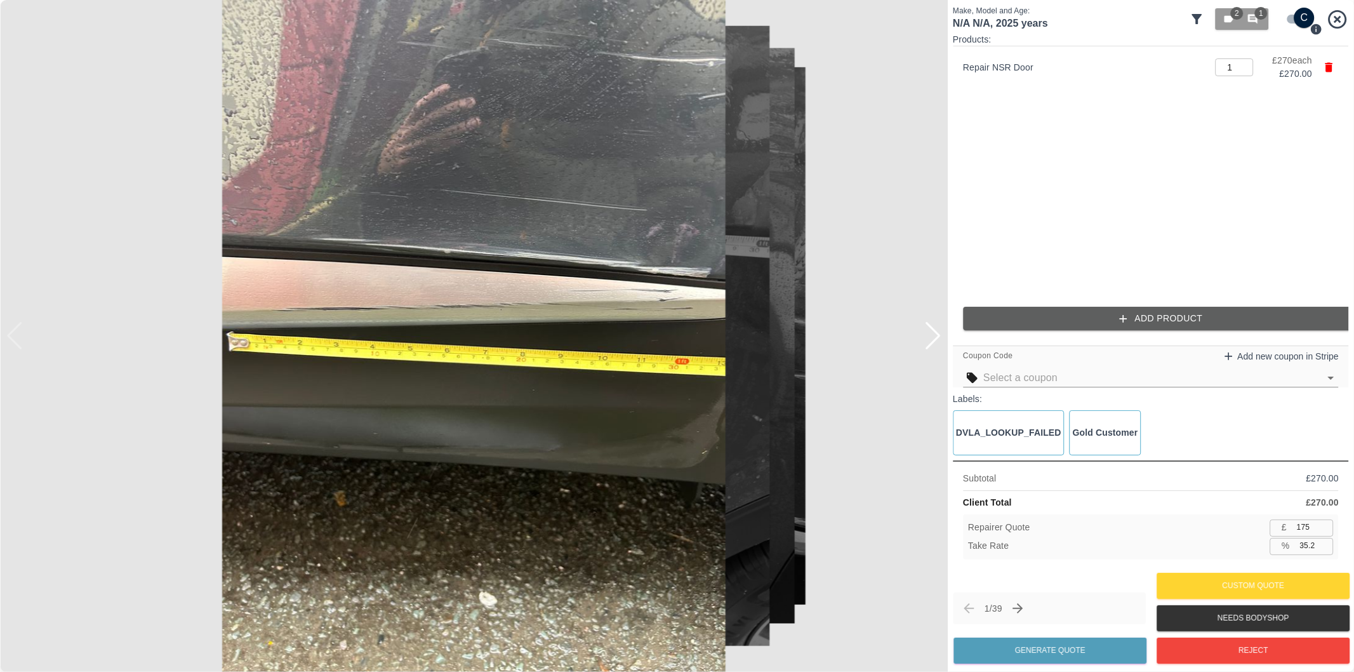
click at [1109, 314] on button "Add Product" at bounding box center [1161, 318] width 396 height 23
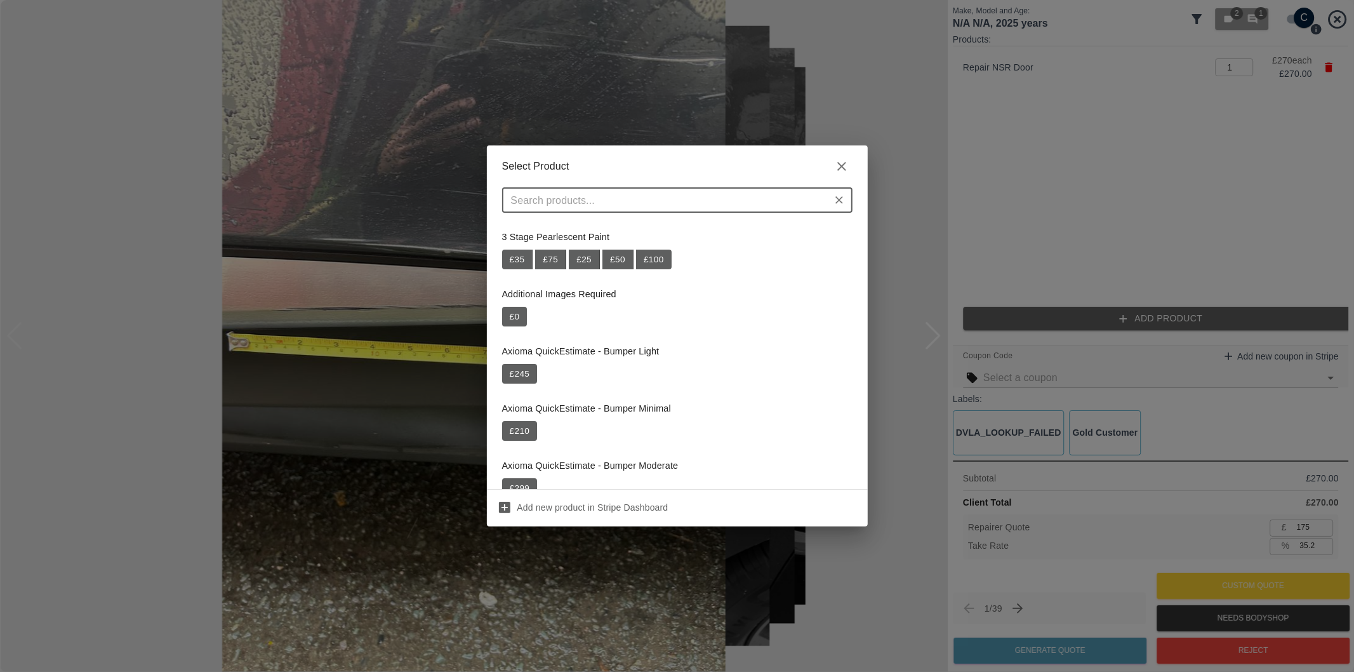
click at [677, 204] on input "text" at bounding box center [667, 200] width 322 height 18
paste input "Repair Door Moulding"
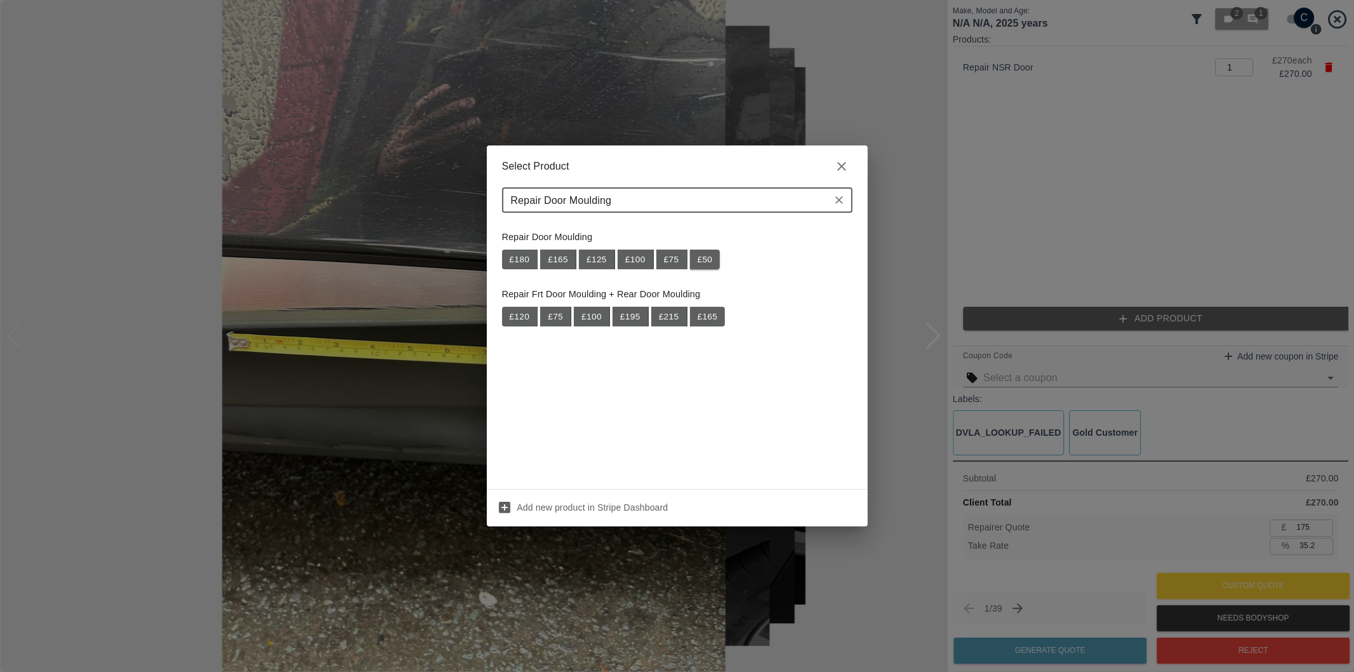
type input "Repair Door Moulding"
click at [711, 262] on button "£ 50" at bounding box center [705, 260] width 30 height 20
type input "208"
type input "35.0"
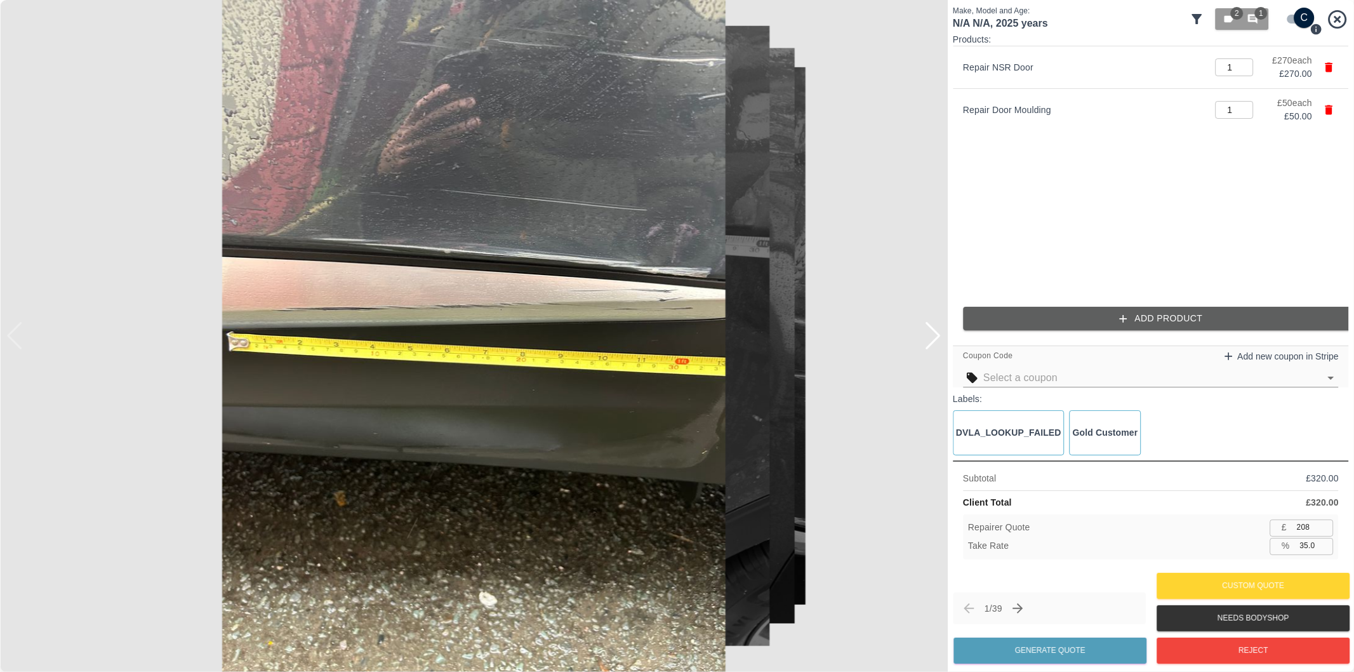
click at [1084, 327] on button "Add Product" at bounding box center [1161, 318] width 396 height 23
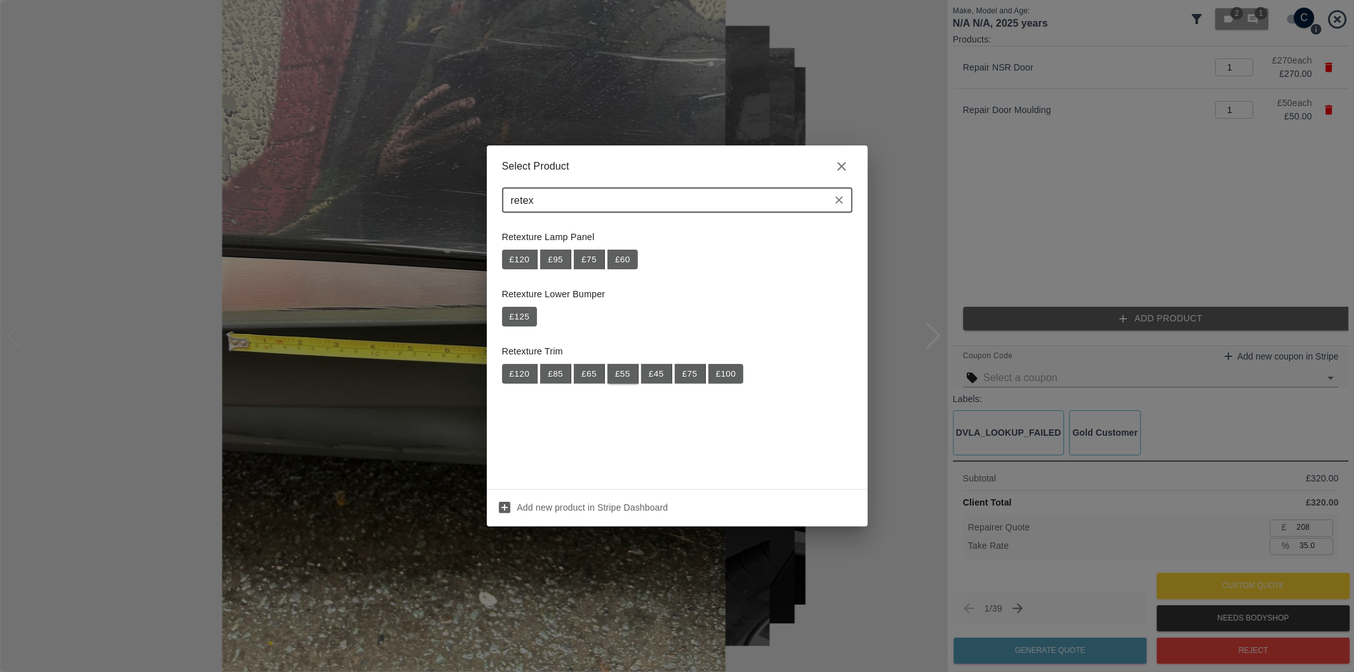
type input "retex"
click at [626, 378] on button "£ 55" at bounding box center [623, 374] width 31 height 20
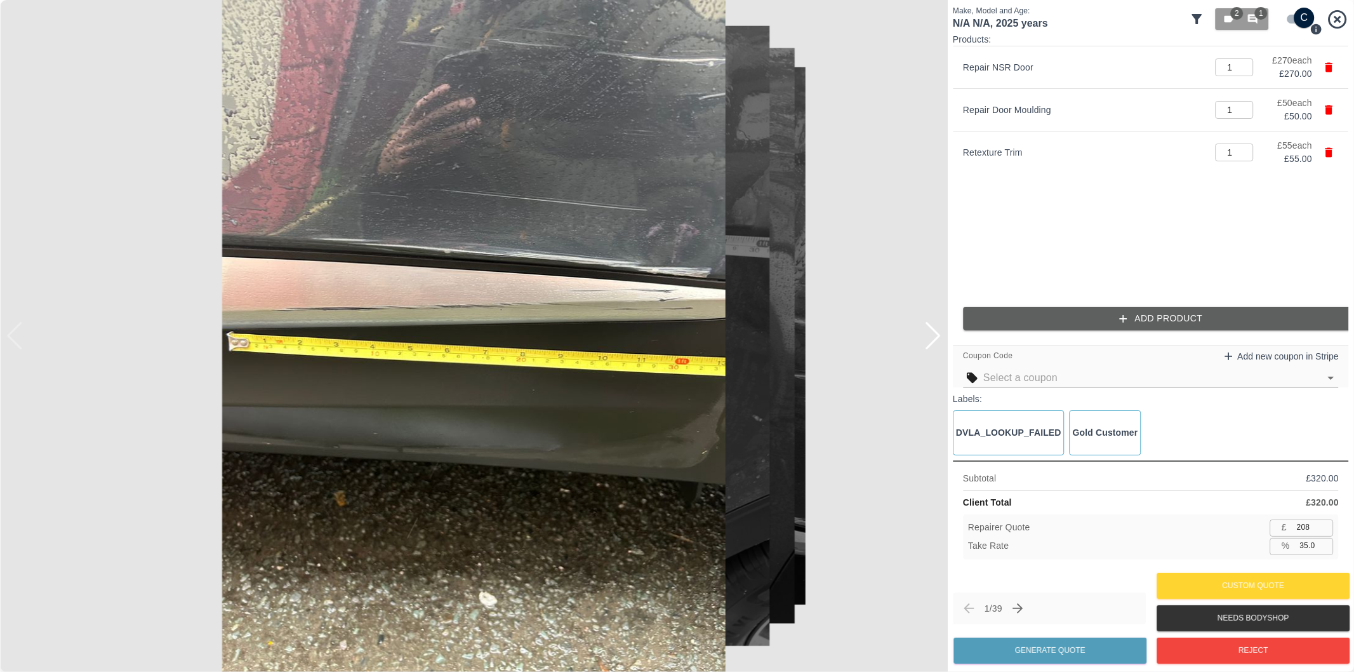
type input "243"
type input "35.2"
click at [935, 343] on div at bounding box center [932, 336] width 17 height 28
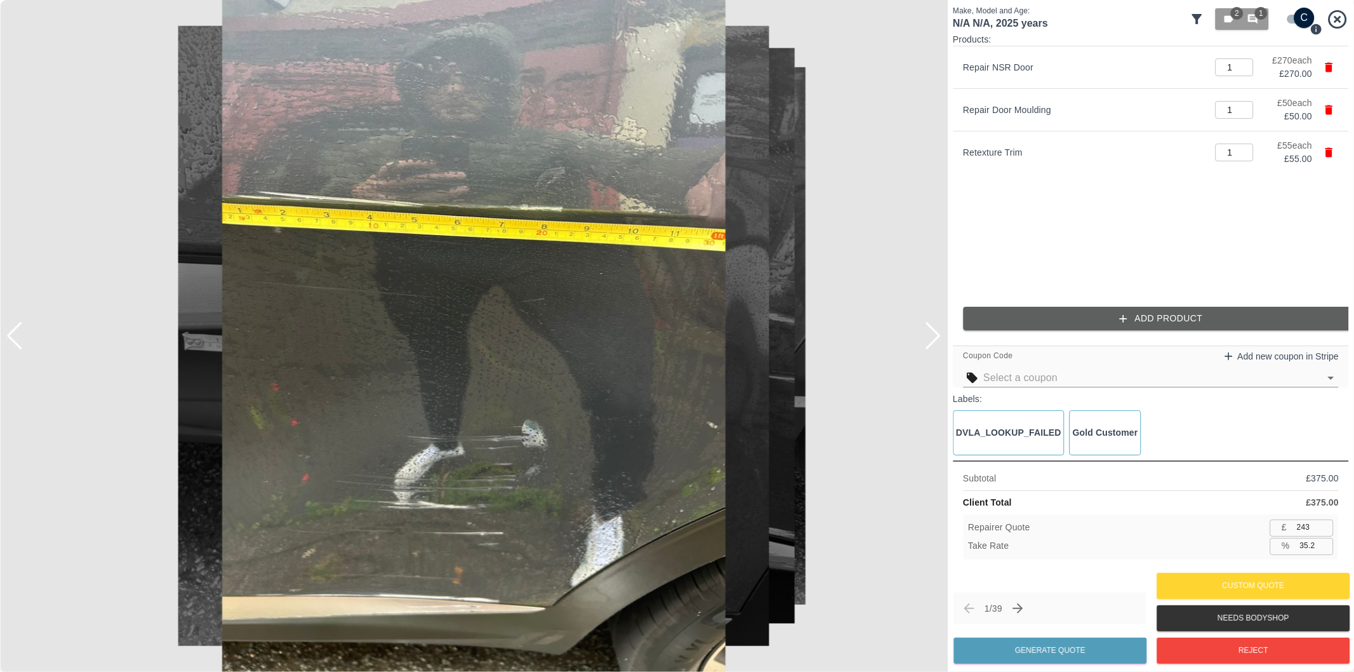
click at [935, 343] on div at bounding box center [932, 336] width 17 height 28
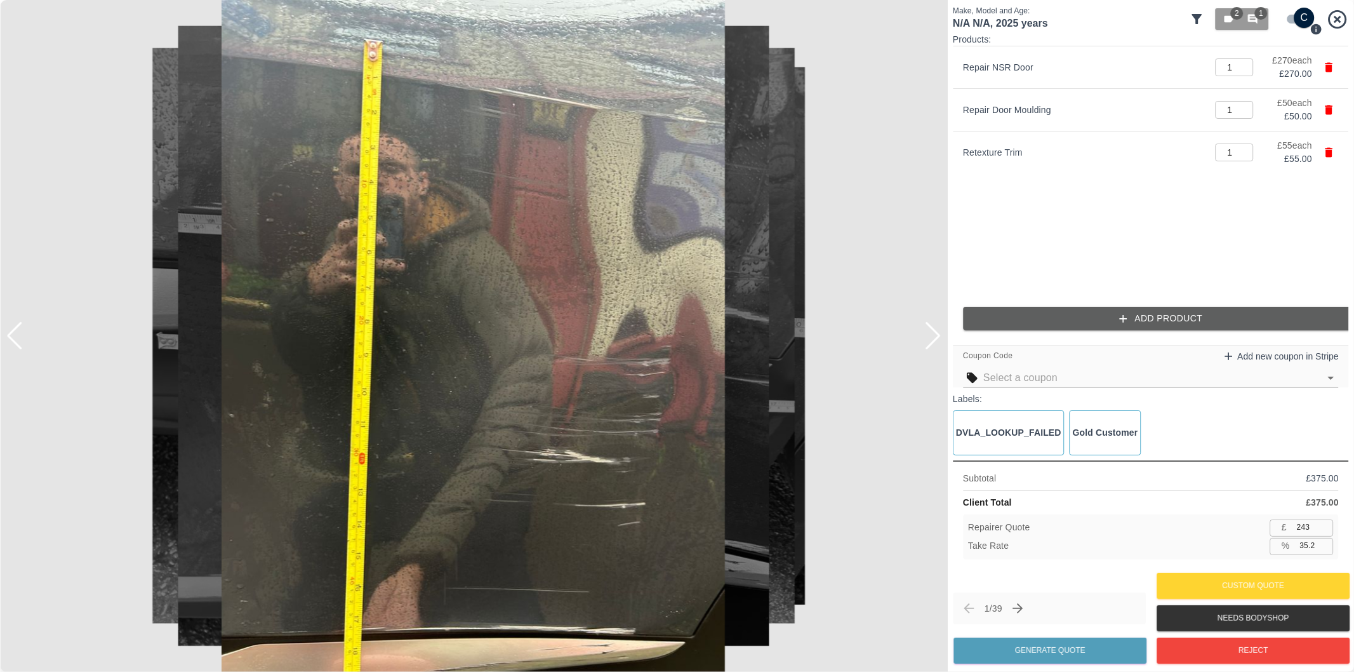
click at [935, 343] on div at bounding box center [932, 336] width 17 height 28
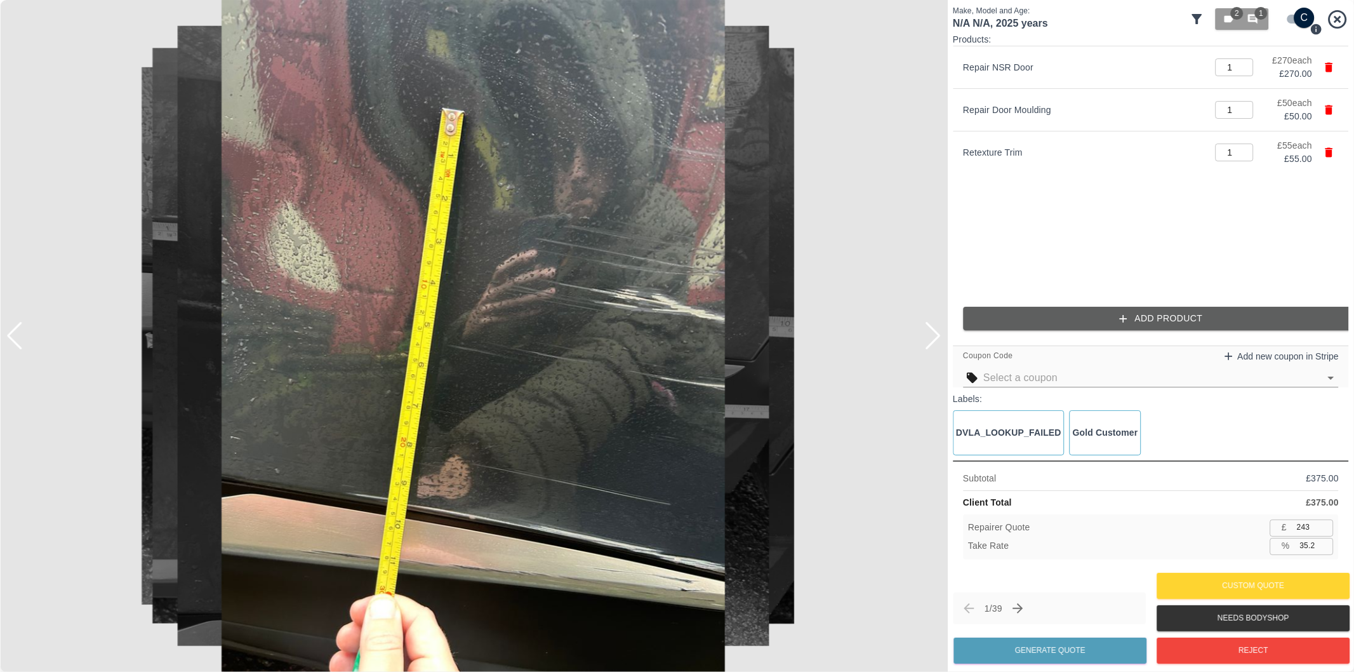
click at [935, 343] on div at bounding box center [932, 336] width 17 height 28
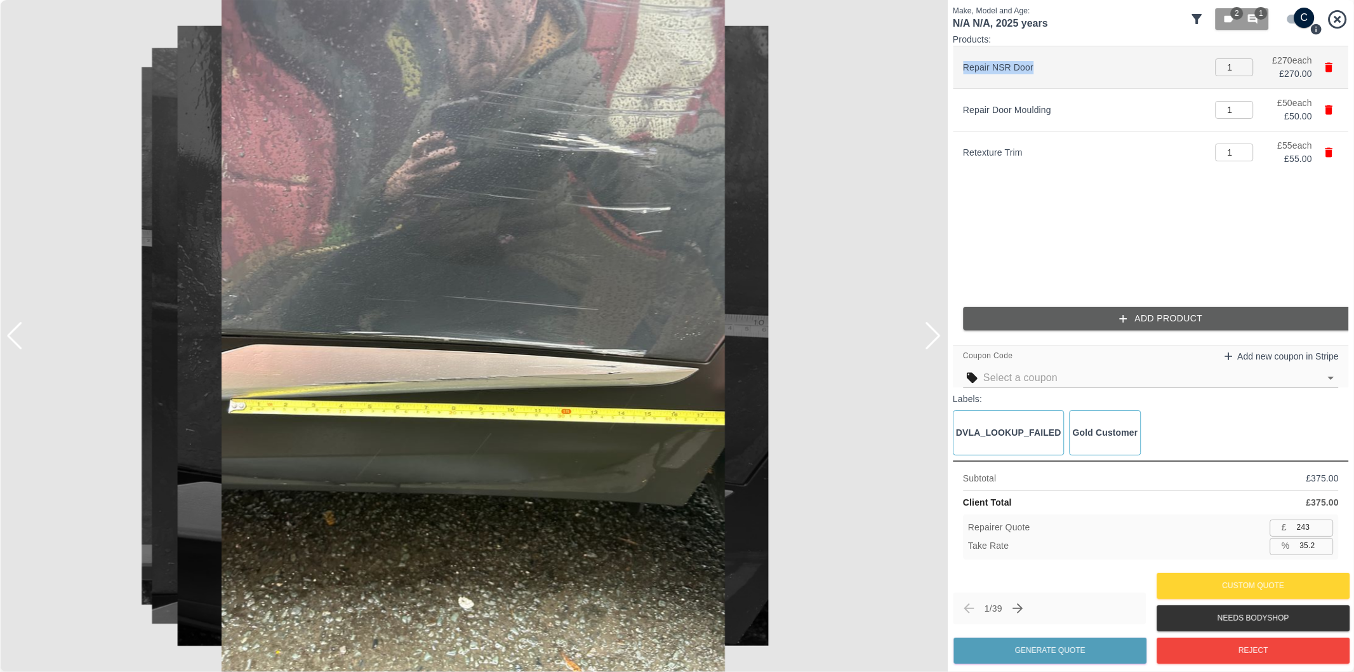
drag, startPoint x: 1037, startPoint y: 65, endPoint x: 959, endPoint y: 65, distance: 77.5
click at [959, 65] on li "Repair NSR Door 1 ​ £ 270 each £ 270.00" at bounding box center [1151, 67] width 396 height 42
copy p "Repair NSR Door"
click at [1329, 65] on icon "button" at bounding box center [1330, 68] width 8 height 10
type input "68"
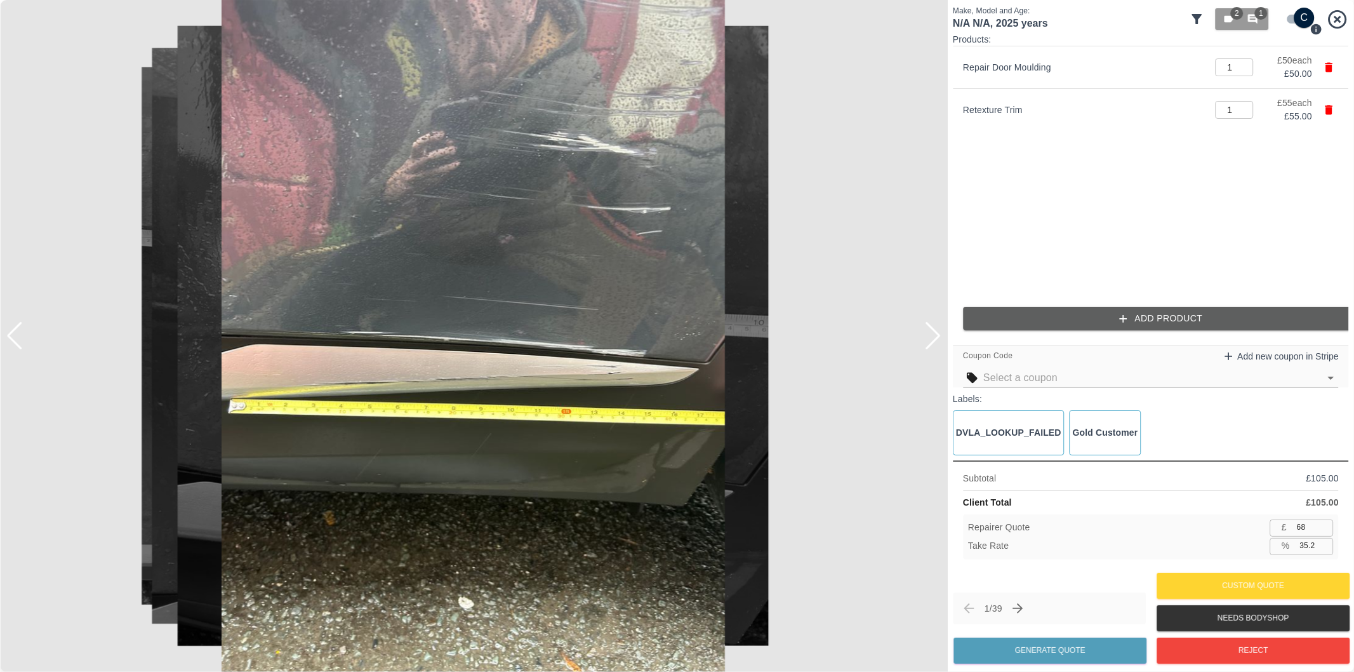
click at [1065, 314] on button "Add Product" at bounding box center [1161, 318] width 396 height 23
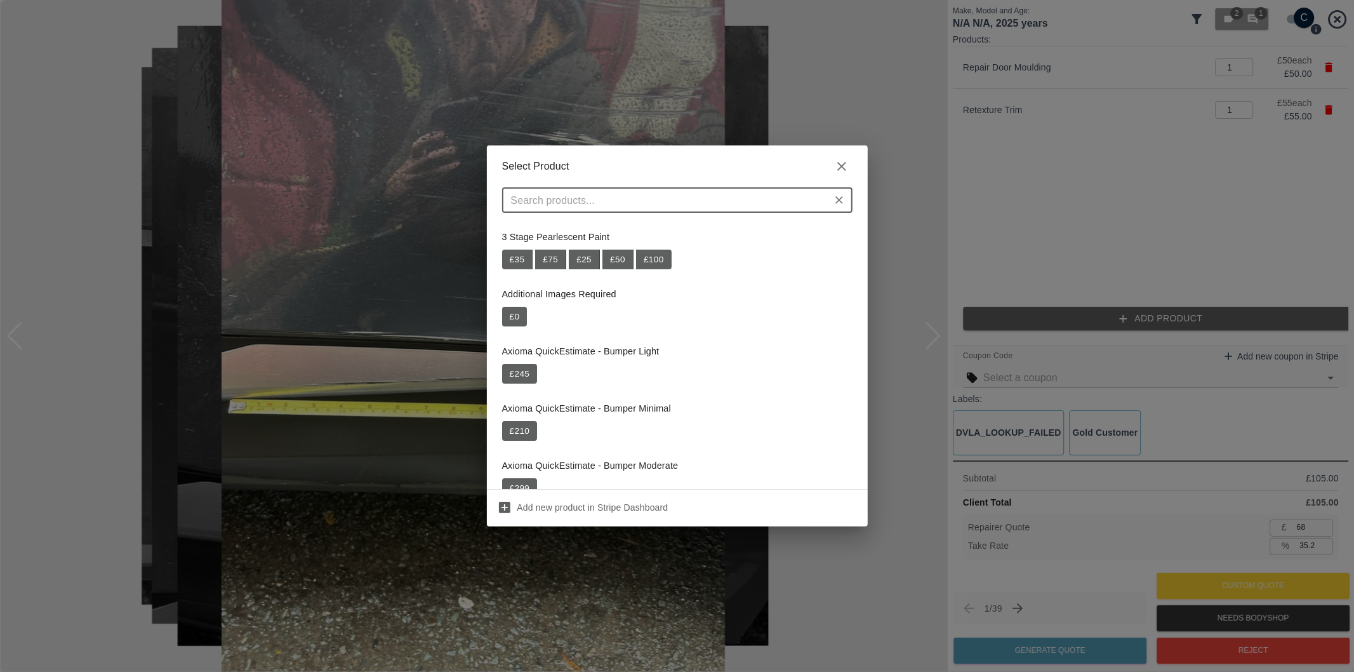
click at [681, 206] on input "text" at bounding box center [667, 200] width 322 height 18
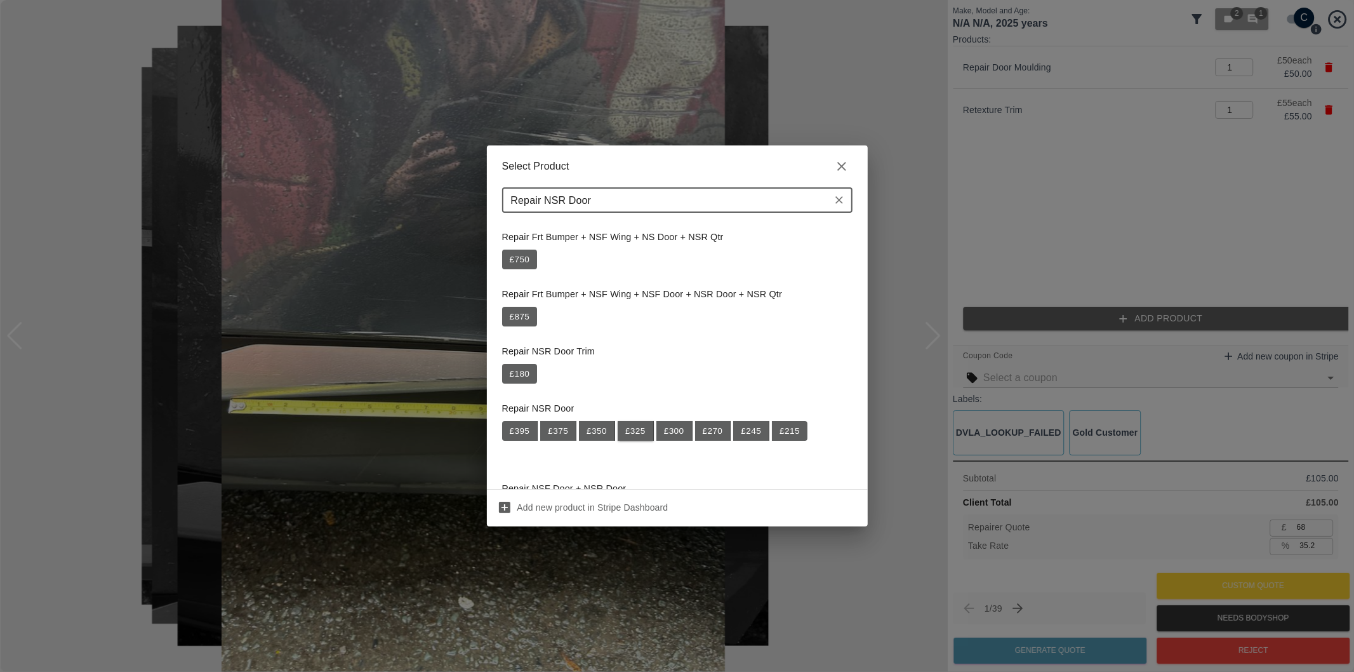
type input "Repair NSR Door"
click at [637, 434] on button "£ 325" at bounding box center [636, 431] width 36 height 20
type input "279"
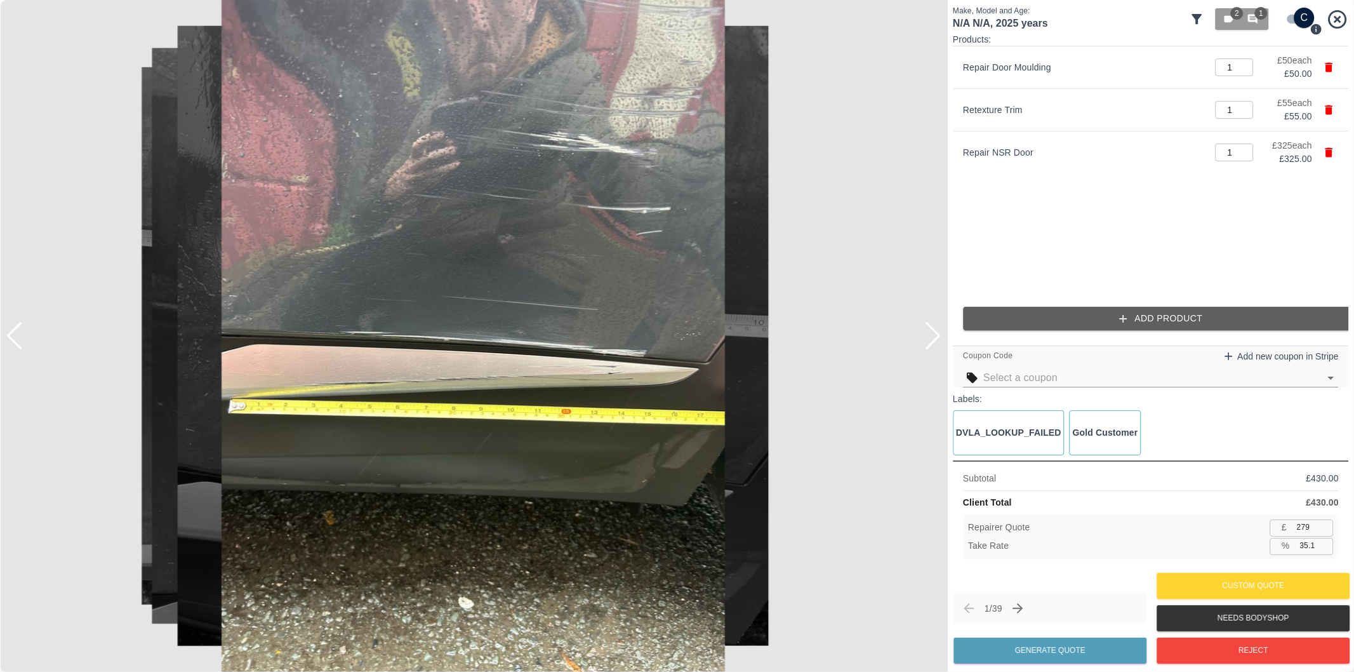
click at [1308, 551] on input "35.1" at bounding box center [1314, 546] width 39 height 16
type input "37.1"
type input "270"
type input "37.2"
click at [1081, 648] on button "Generate Quote" at bounding box center [1050, 650] width 193 height 26
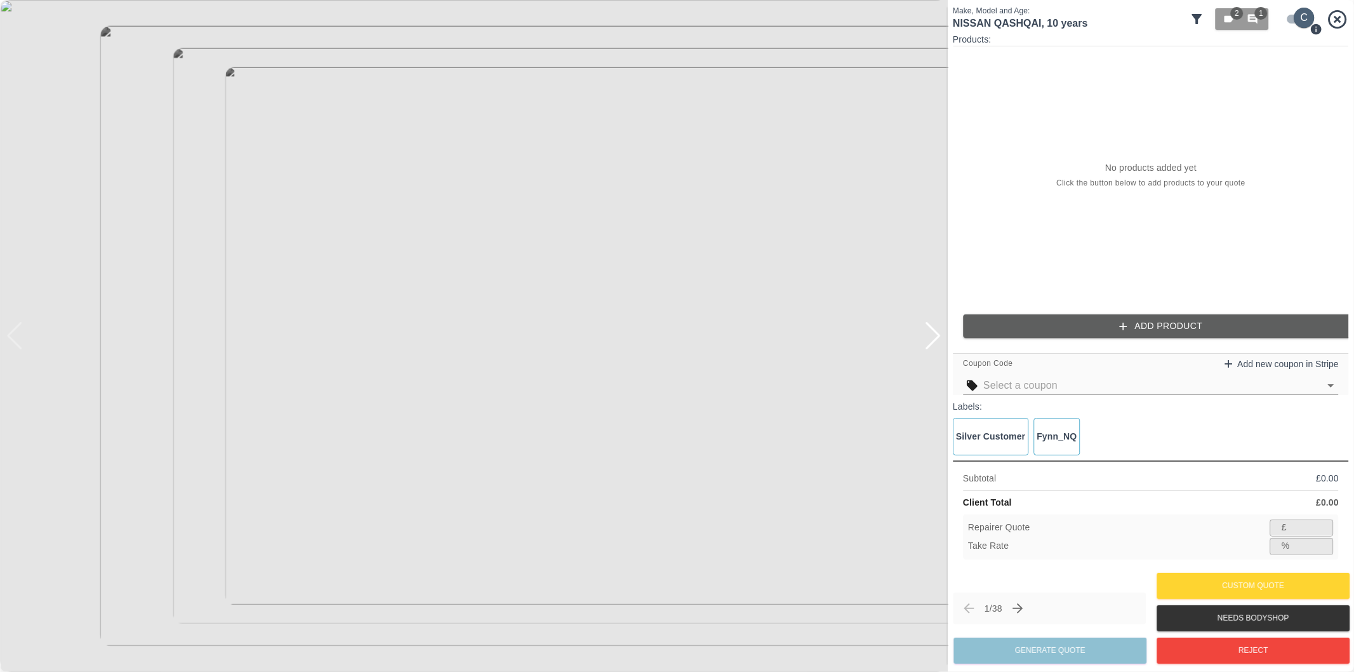
click at [1296, 22] on input "checkbox" at bounding box center [1304, 18] width 61 height 20
checkbox input "false"
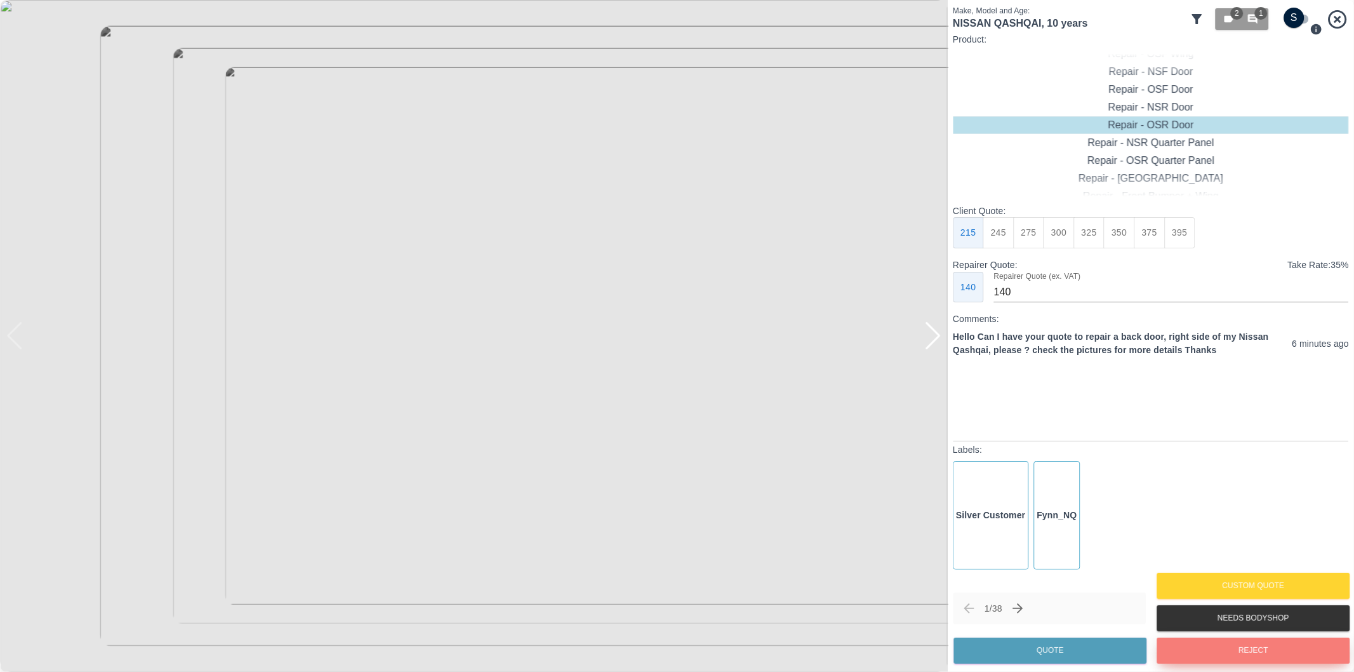
click at [1244, 649] on button "Reject" at bounding box center [1253, 650] width 193 height 26
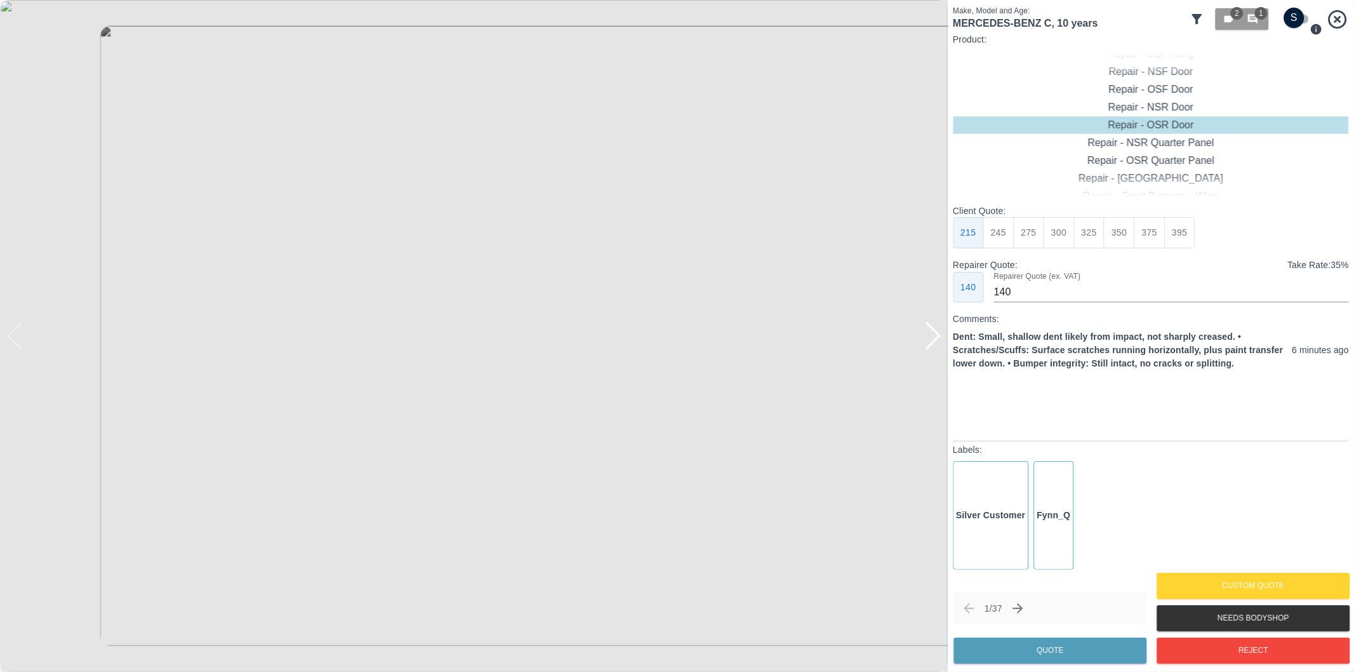
click at [936, 339] on div at bounding box center [932, 336] width 17 height 28
click at [936, 339] on img at bounding box center [474, 336] width 948 height 672
click at [1201, 143] on div "Repair - Rear Bumper + Quarter Panel" at bounding box center [1151, 143] width 396 height 18
click at [1065, 239] on button "375" at bounding box center [1059, 232] width 31 height 31
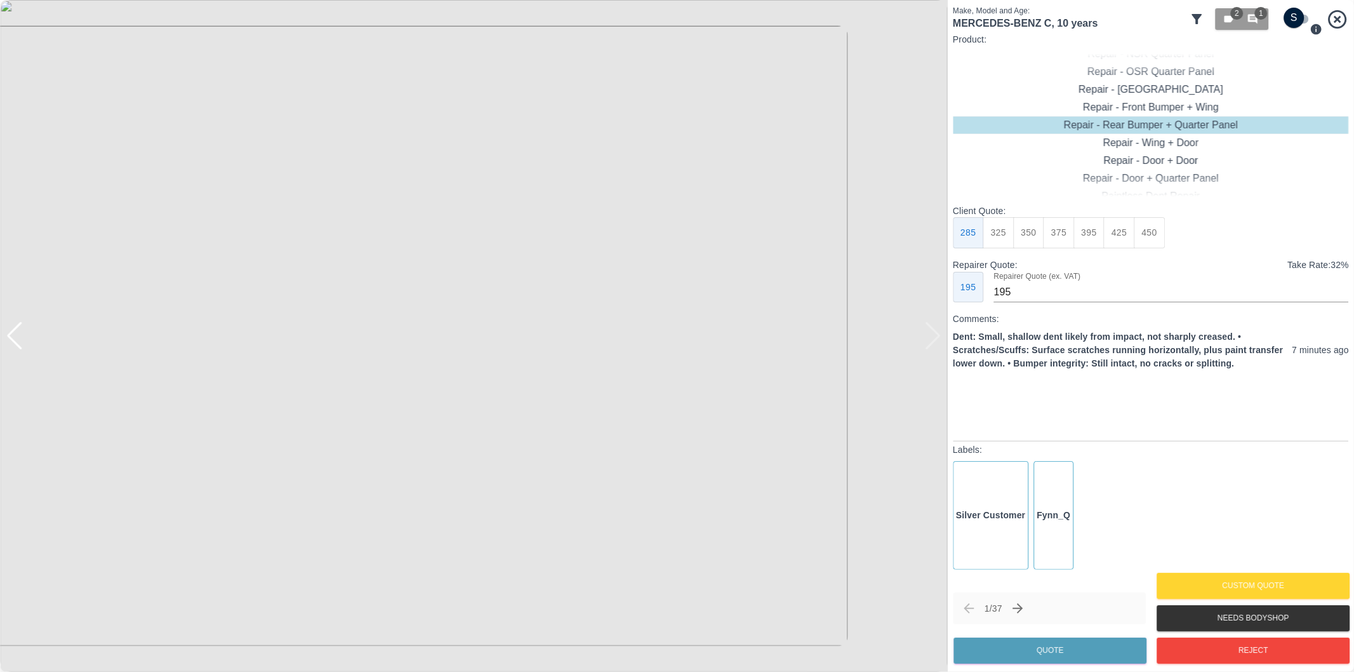
type input "230"
click at [1072, 660] on button "Quote" at bounding box center [1050, 650] width 193 height 26
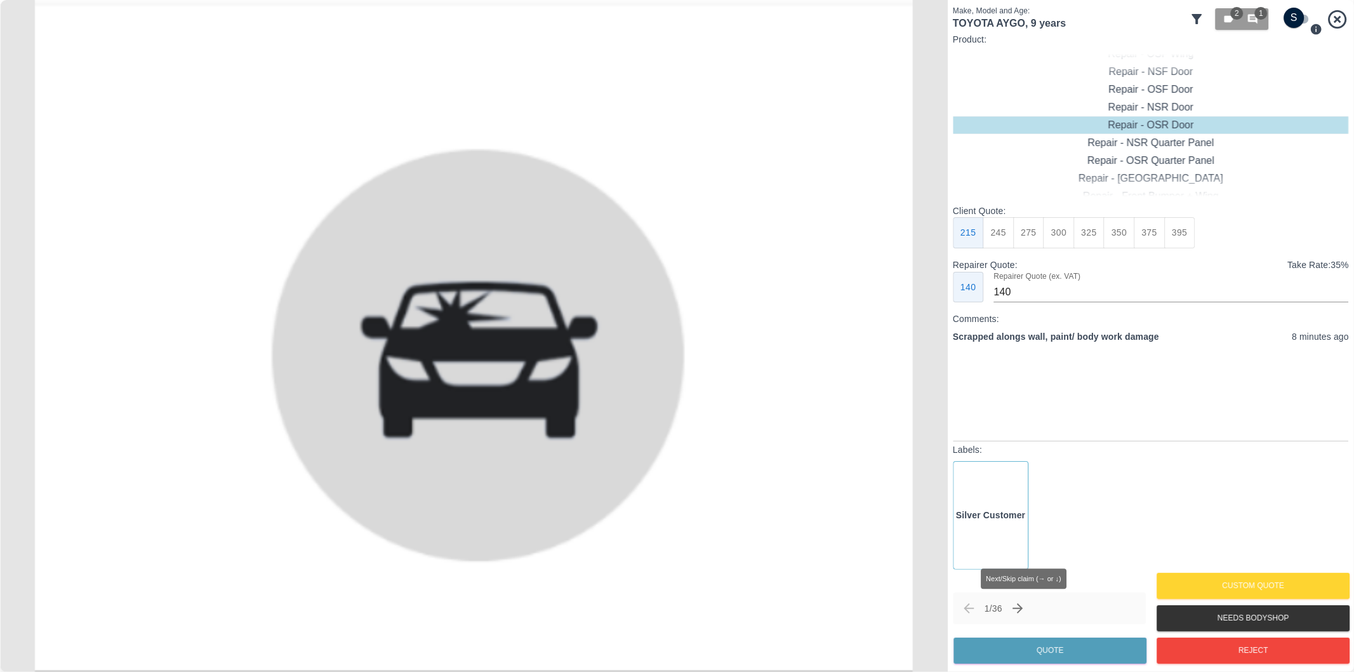
click at [1025, 609] on icon "Next claim" at bounding box center [1018, 608] width 15 height 15
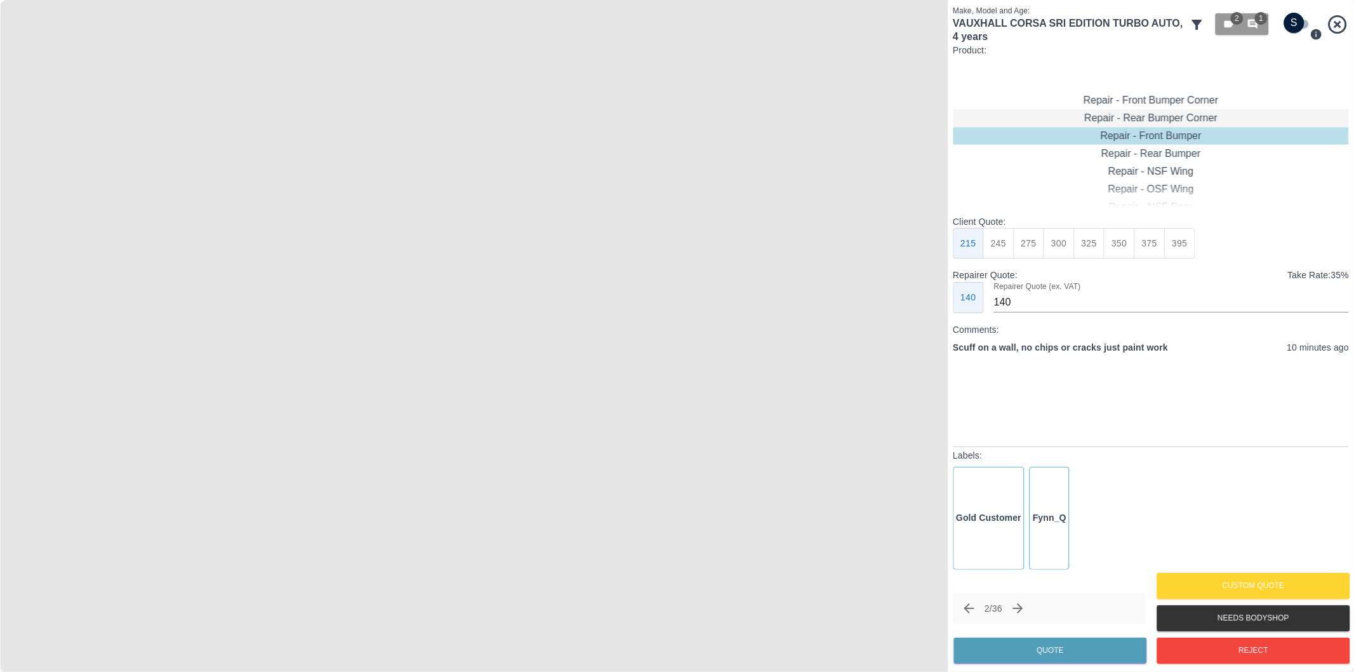
type input "120"
click at [1160, 119] on div "Repair - Front Bumper Corner" at bounding box center [1151, 118] width 396 height 18
click at [1298, 15] on input "checkbox" at bounding box center [1294, 23] width 61 height 20
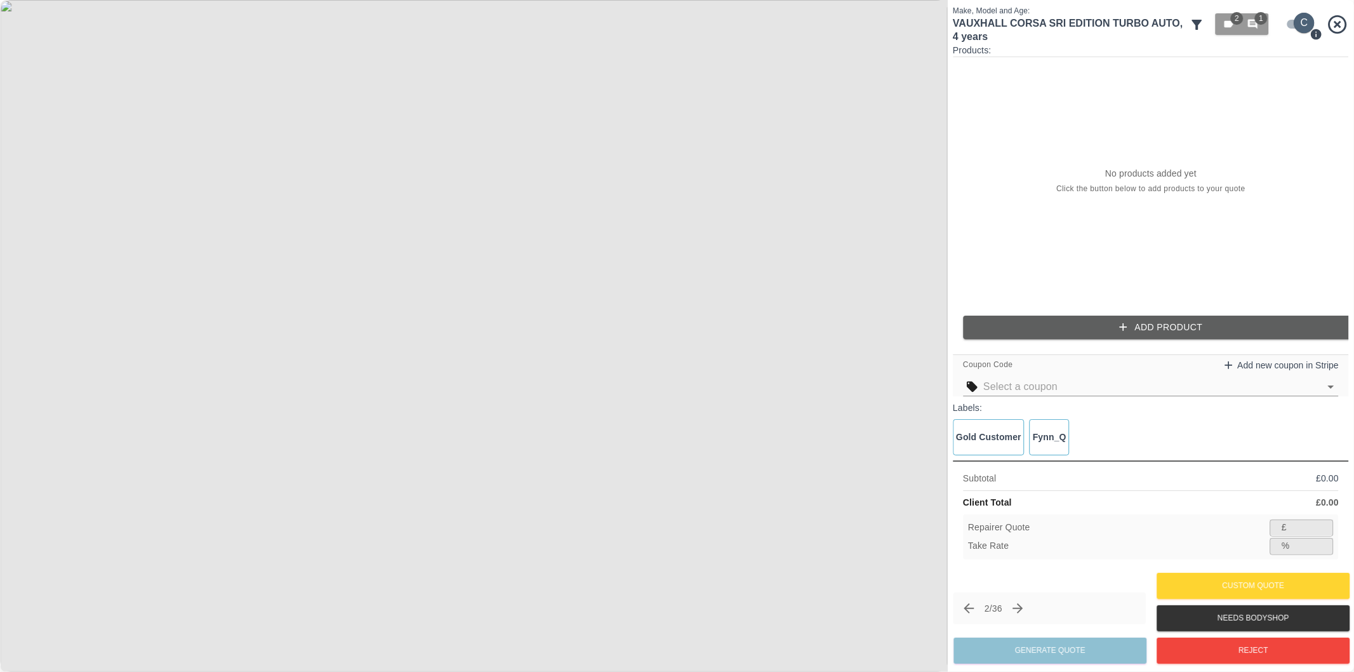
click at [1294, 21] on input "checkbox" at bounding box center [1304, 23] width 61 height 20
checkbox input "false"
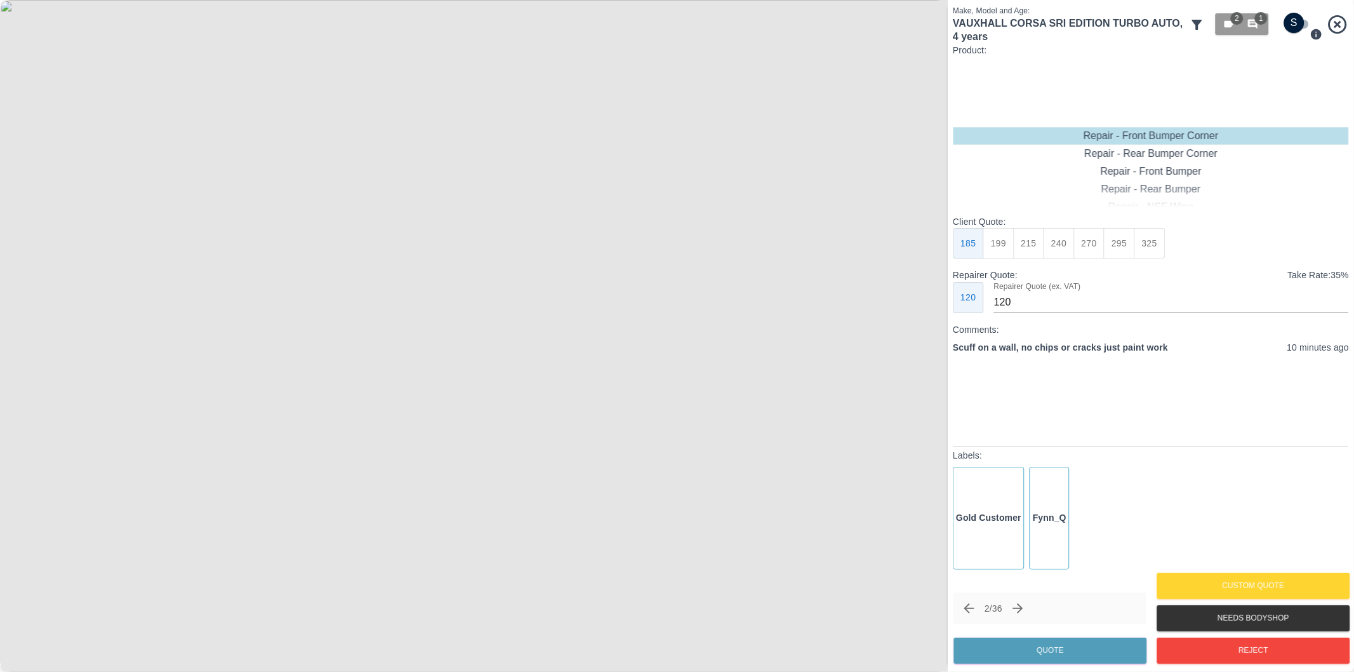
click at [1179, 142] on div "Repair - Front Bumper Corner" at bounding box center [1151, 136] width 396 height 18
click at [1001, 246] on button "199" at bounding box center [998, 243] width 31 height 31
click at [1053, 651] on button "Quote" at bounding box center [1050, 650] width 193 height 26
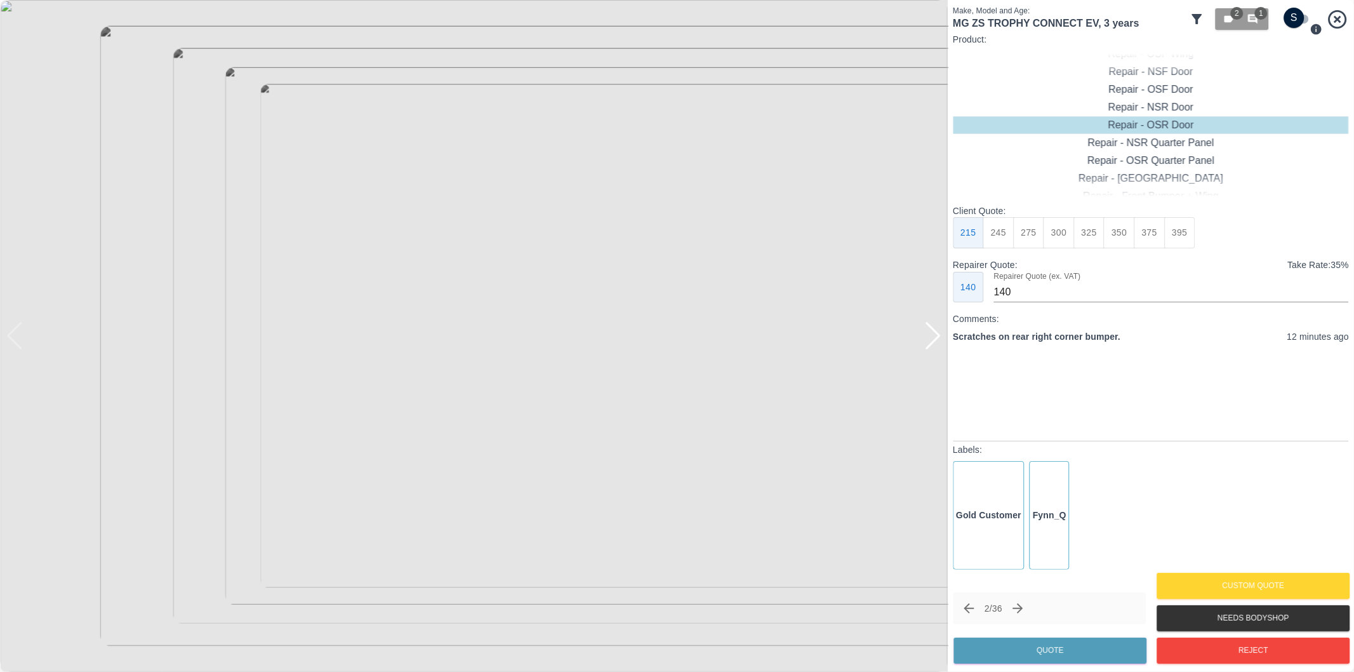
click at [929, 342] on div at bounding box center [932, 336] width 17 height 28
click at [929, 342] on div at bounding box center [474, 336] width 948 height 672
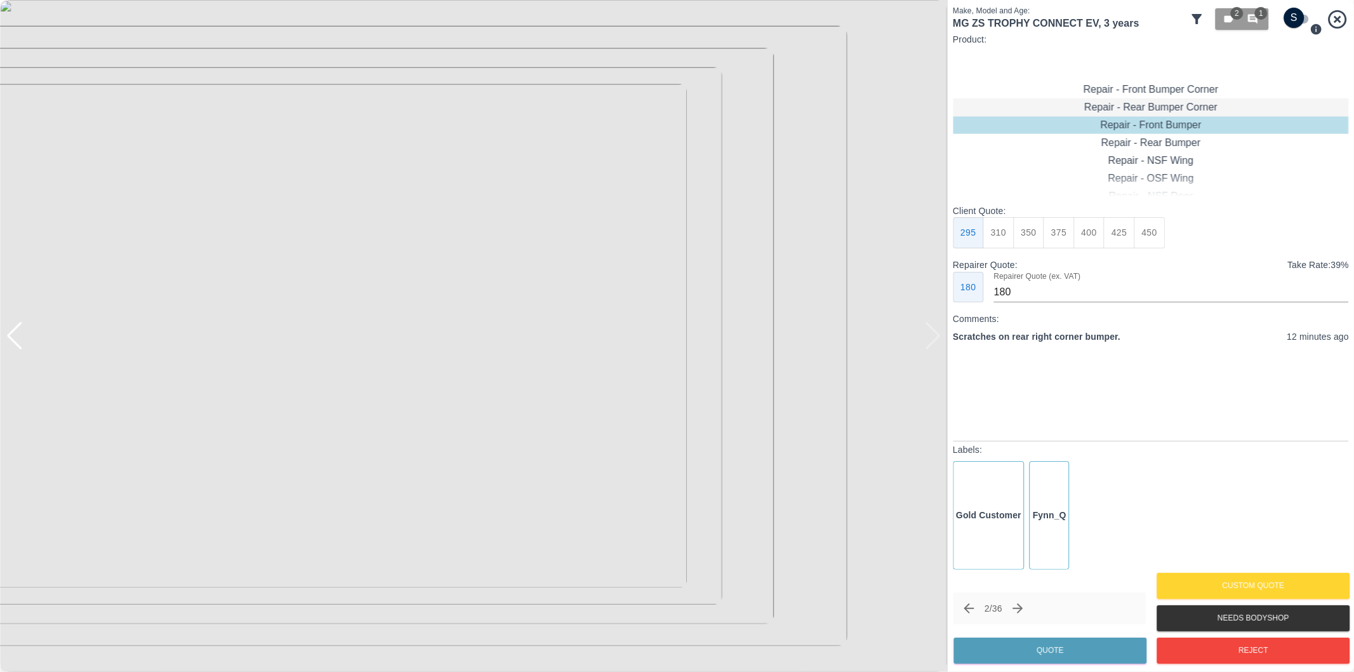
click at [1175, 111] on div "Repair - Rear Bumper Corner" at bounding box center [1151, 107] width 396 height 18
type input "120"
click at [1097, 645] on button "Quote" at bounding box center [1050, 650] width 193 height 26
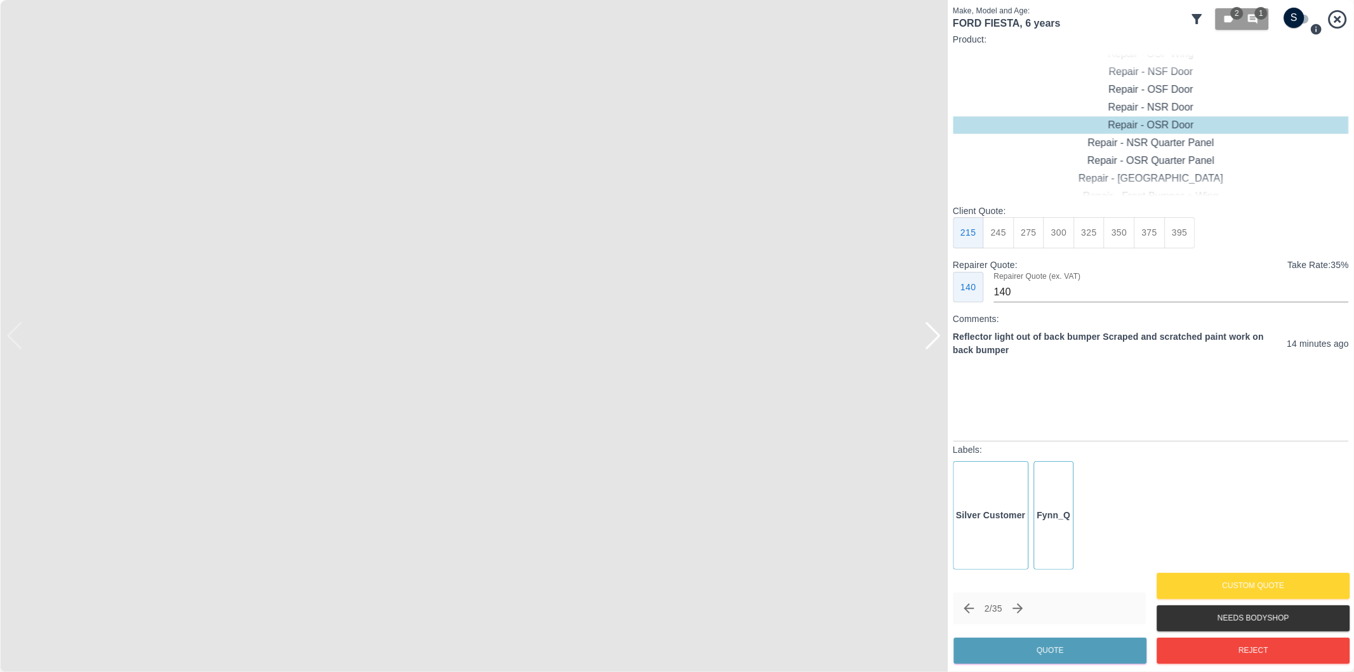
click at [419, 286] on img at bounding box center [474, 336] width 948 height 672
click at [445, 286] on img at bounding box center [639, 487] width 2844 height 2015
click at [1251, 21] on icon "button" at bounding box center [1253, 20] width 10 height 10
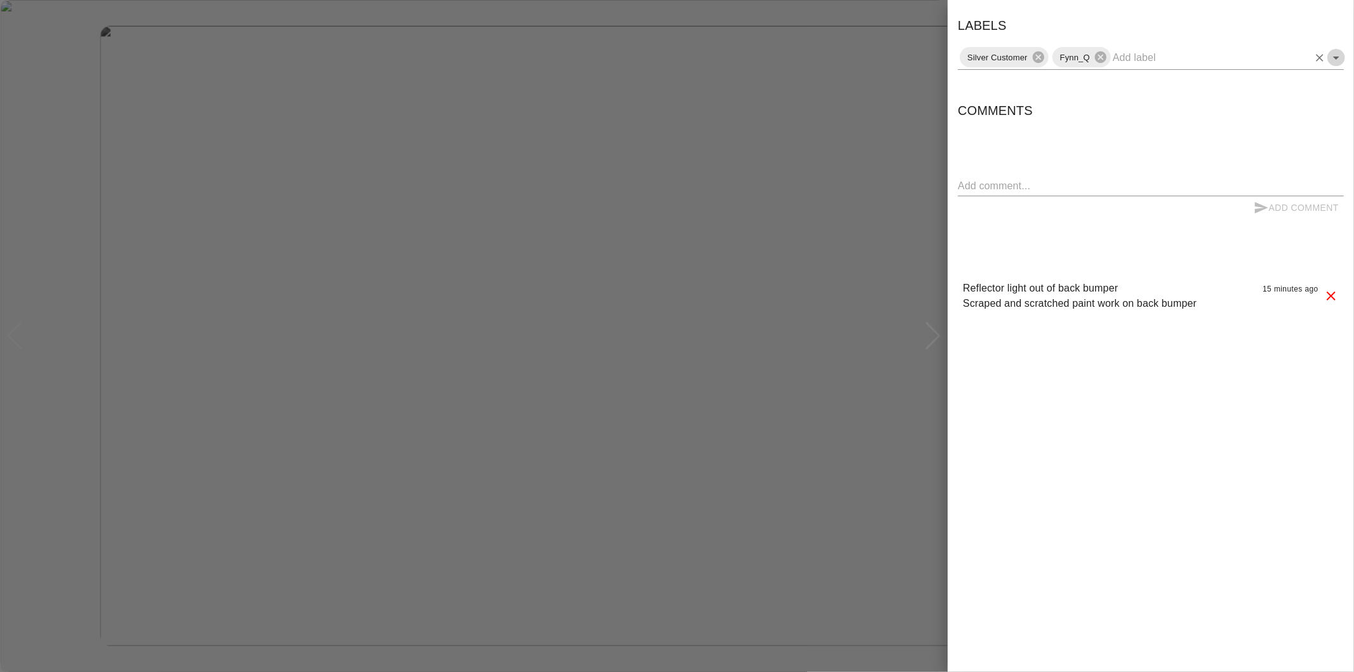
click at [1336, 61] on icon "Open" at bounding box center [1336, 57] width 15 height 15
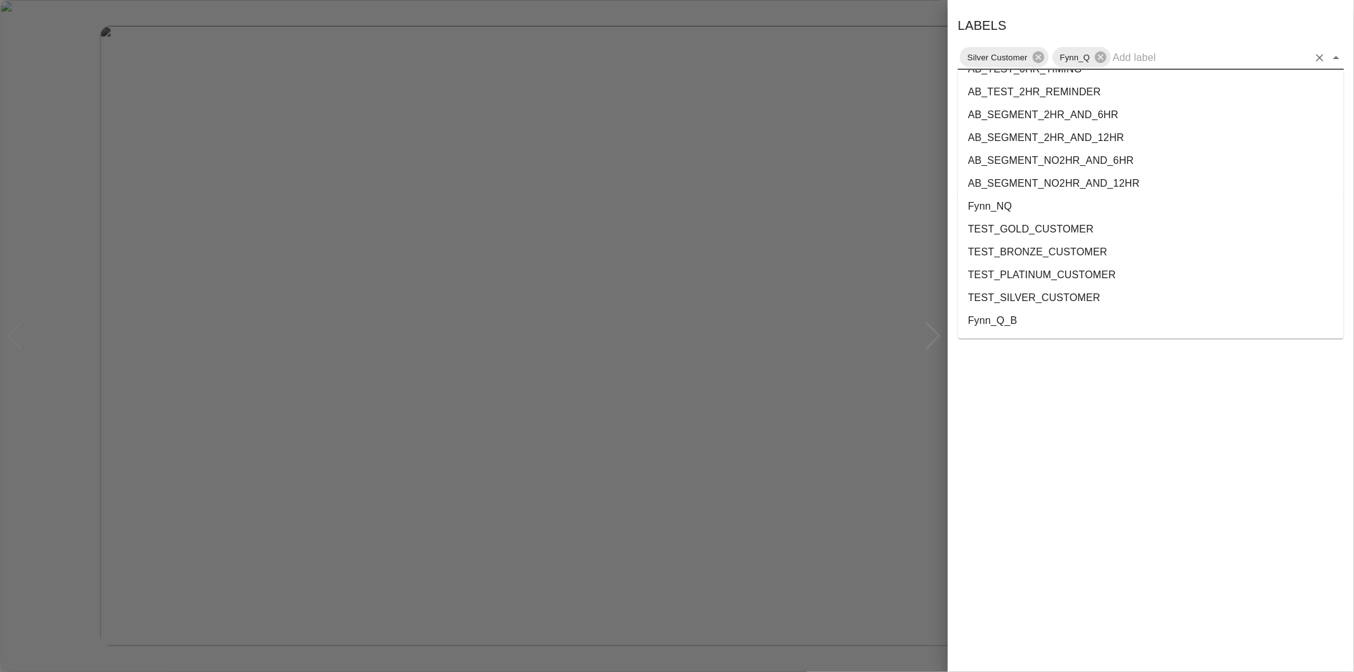
scroll to position [2324, 0]
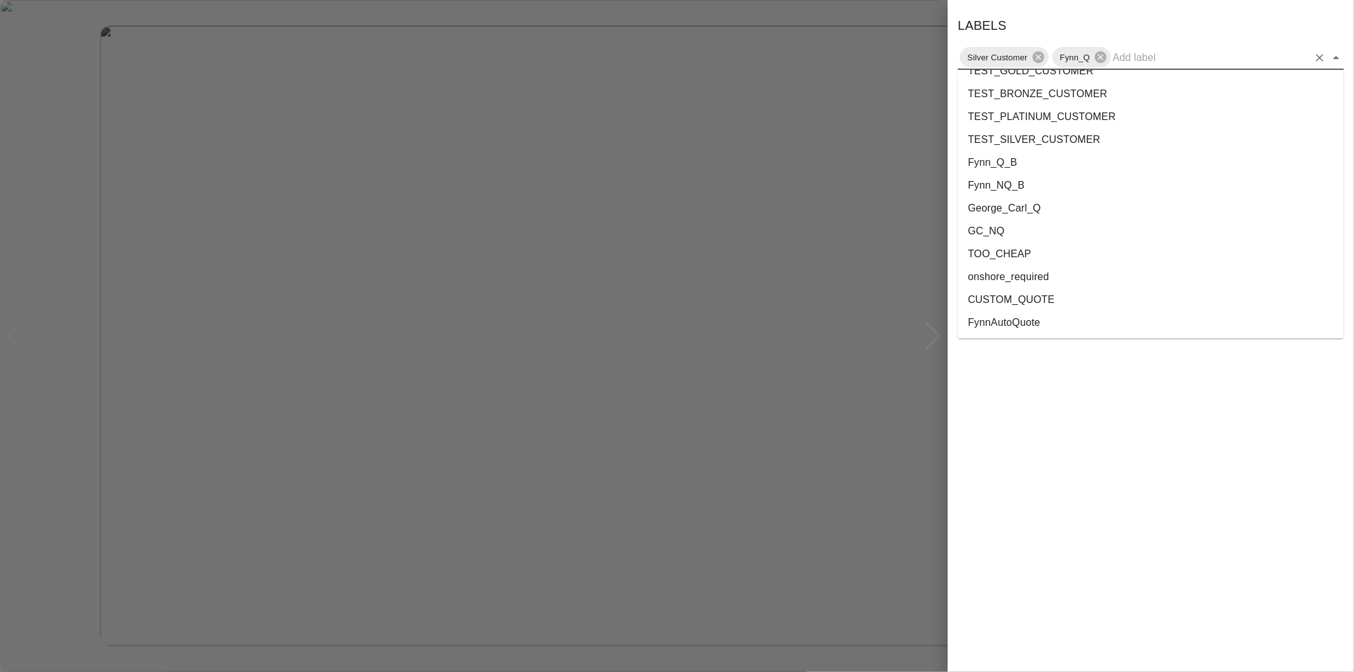
click at [1018, 274] on li "onshore_required" at bounding box center [1151, 276] width 386 height 23
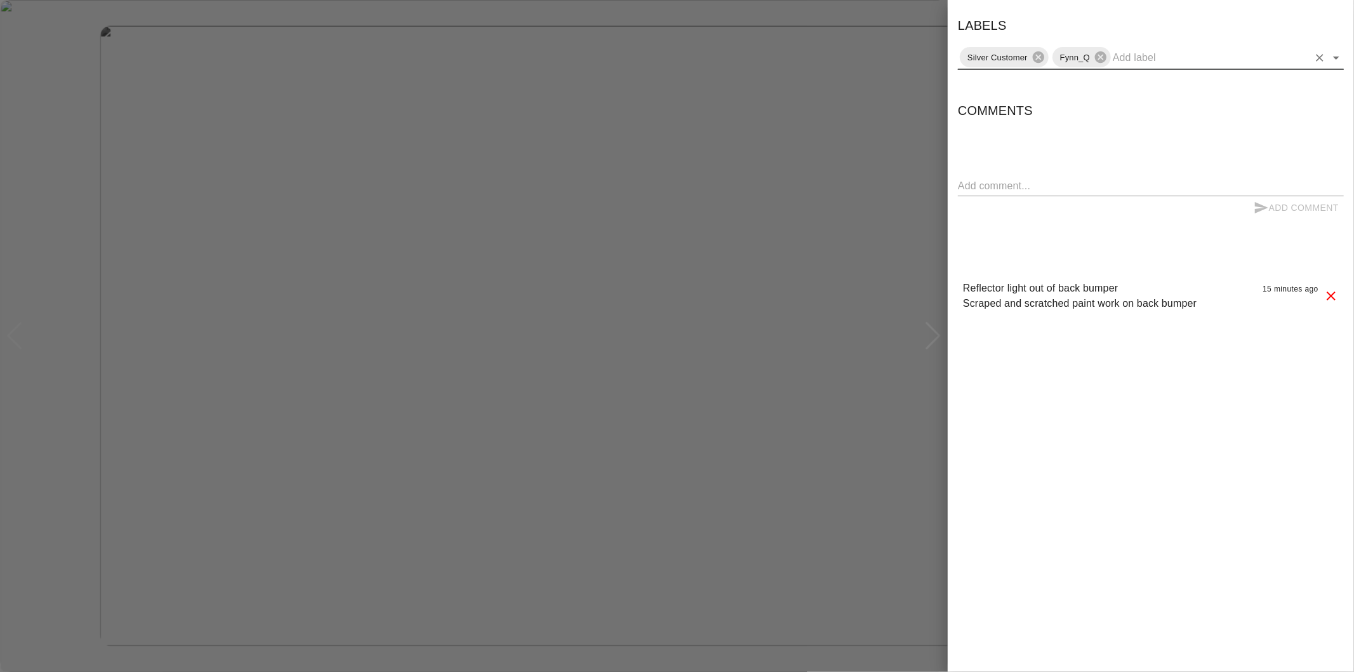
click at [1336, 55] on icon "Open" at bounding box center [1336, 57] width 15 height 15
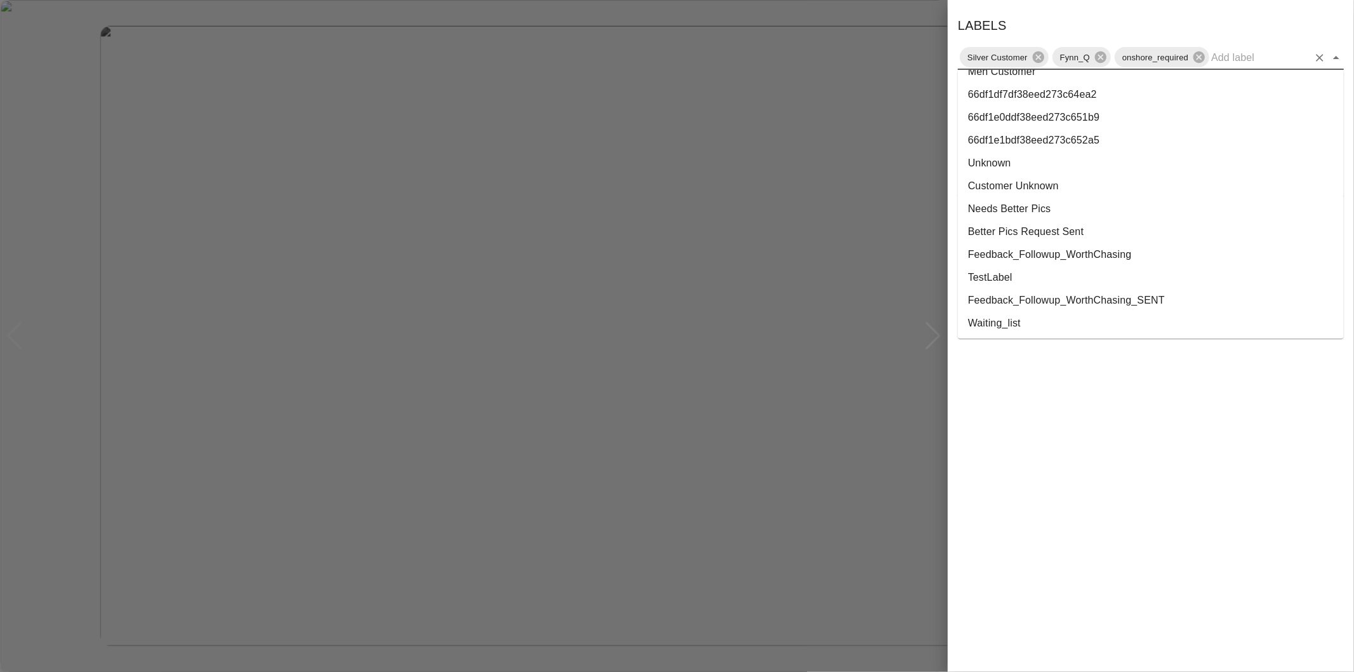
scroll to position [2300, 0]
click at [1016, 220] on li "George_Carl_Q" at bounding box center [1151, 231] width 386 height 23
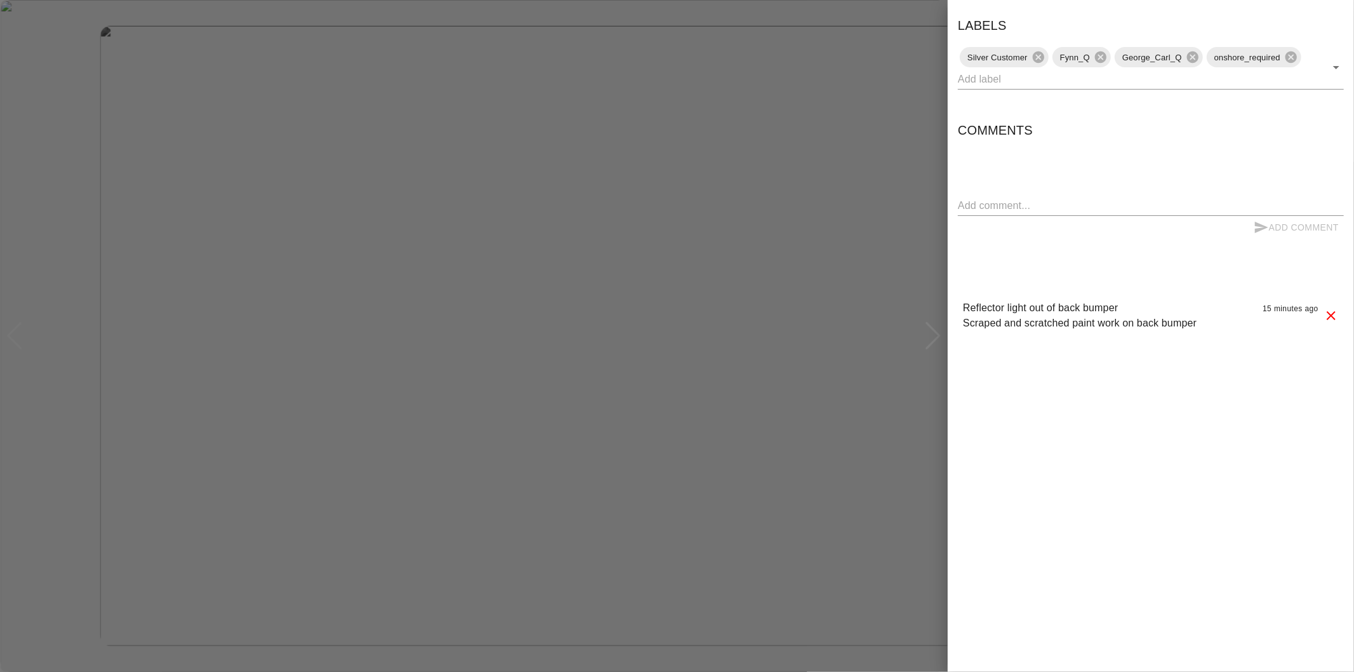
click at [912, 109] on div at bounding box center [677, 336] width 1354 height 672
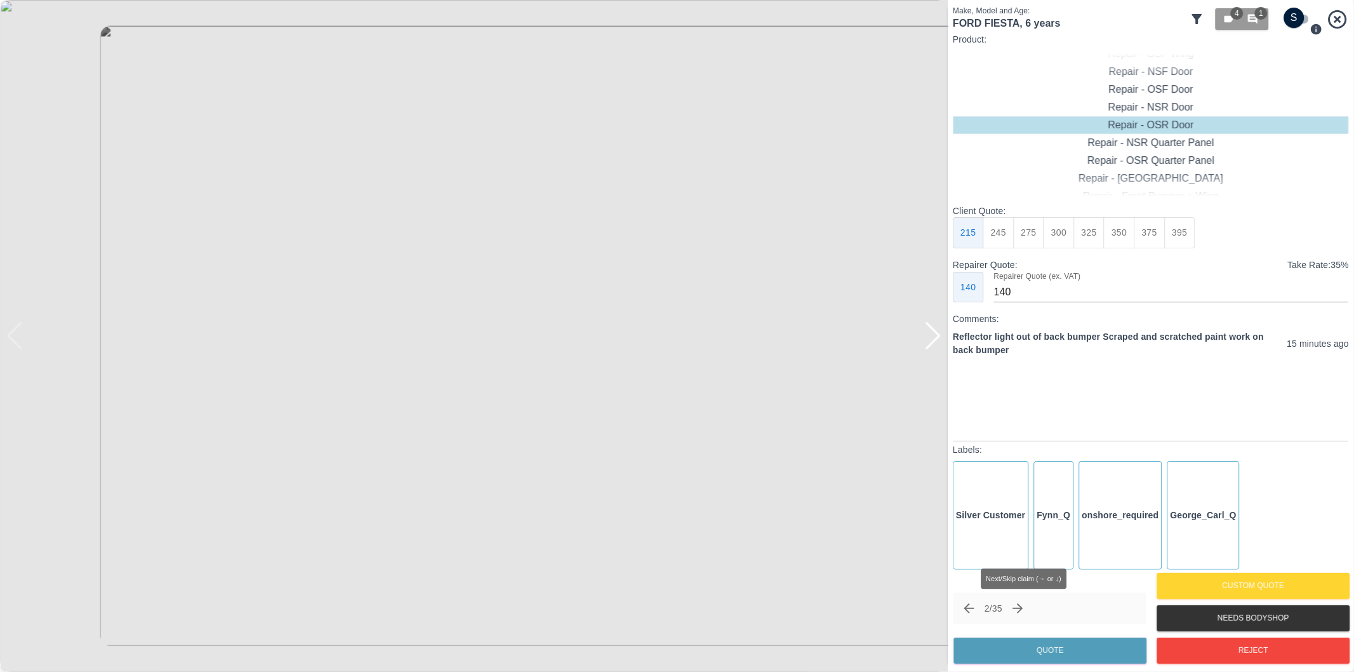
click at [1018, 605] on icon "Next claim" at bounding box center [1018, 608] width 15 height 15
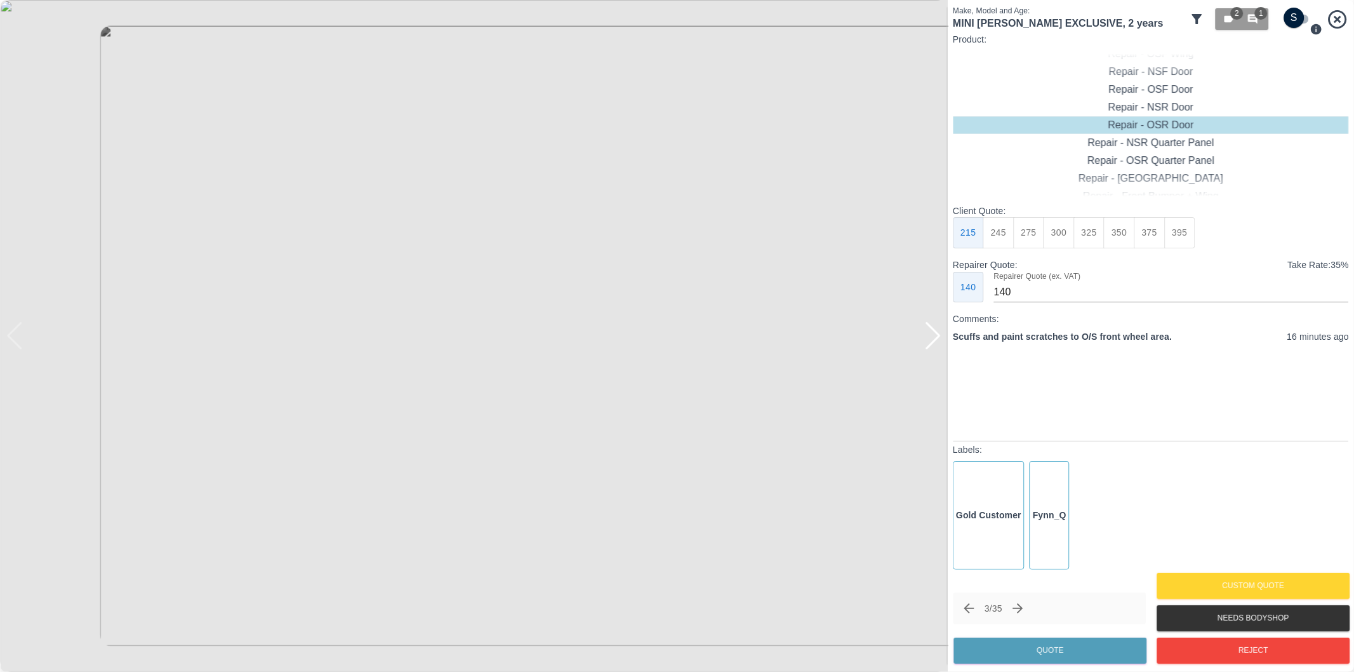
click at [935, 338] on div at bounding box center [932, 336] width 17 height 28
click at [935, 338] on img at bounding box center [474, 336] width 948 height 672
click at [1255, 22] on icon "button" at bounding box center [1253, 18] width 11 height 11
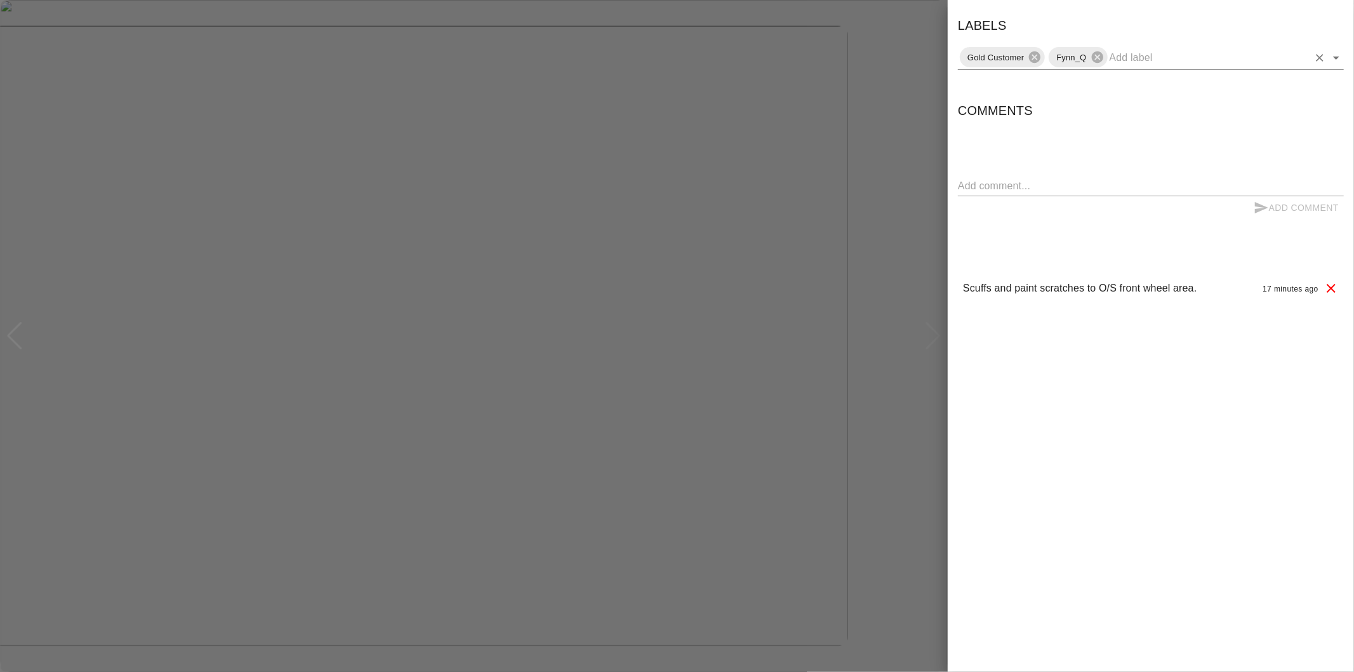
click at [1336, 58] on icon "Open" at bounding box center [1336, 58] width 6 height 3
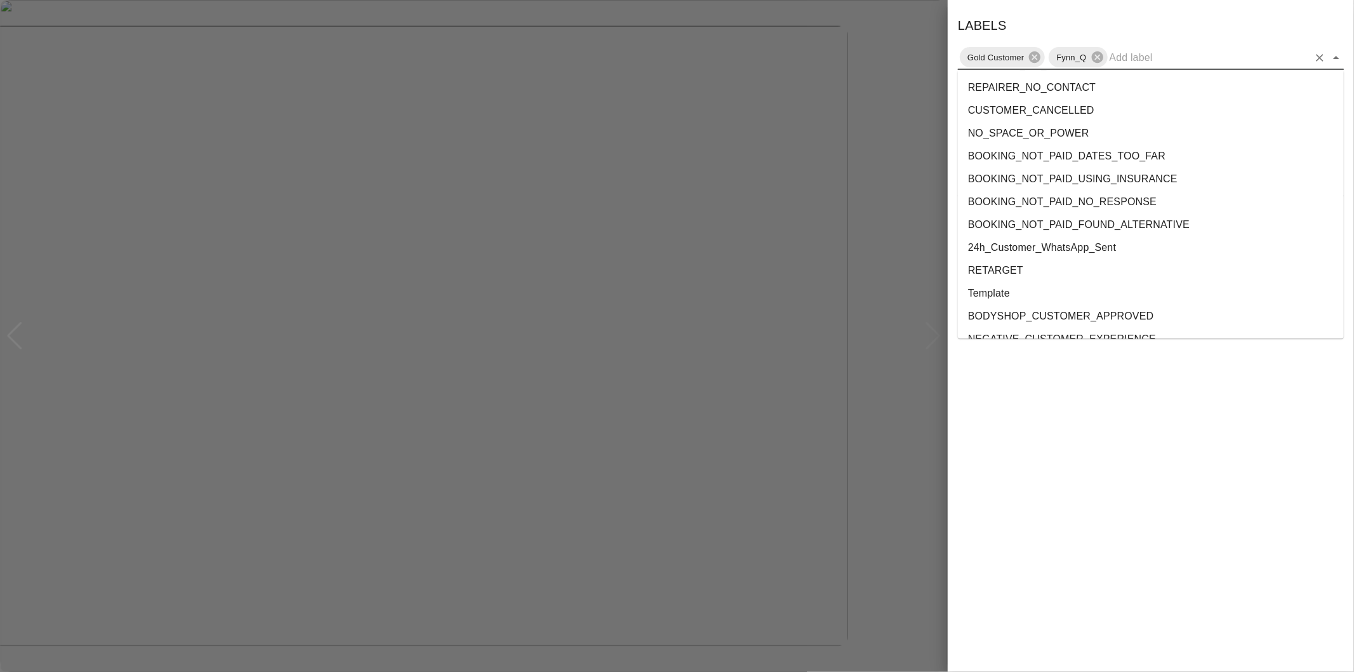
scroll to position [2324, 0]
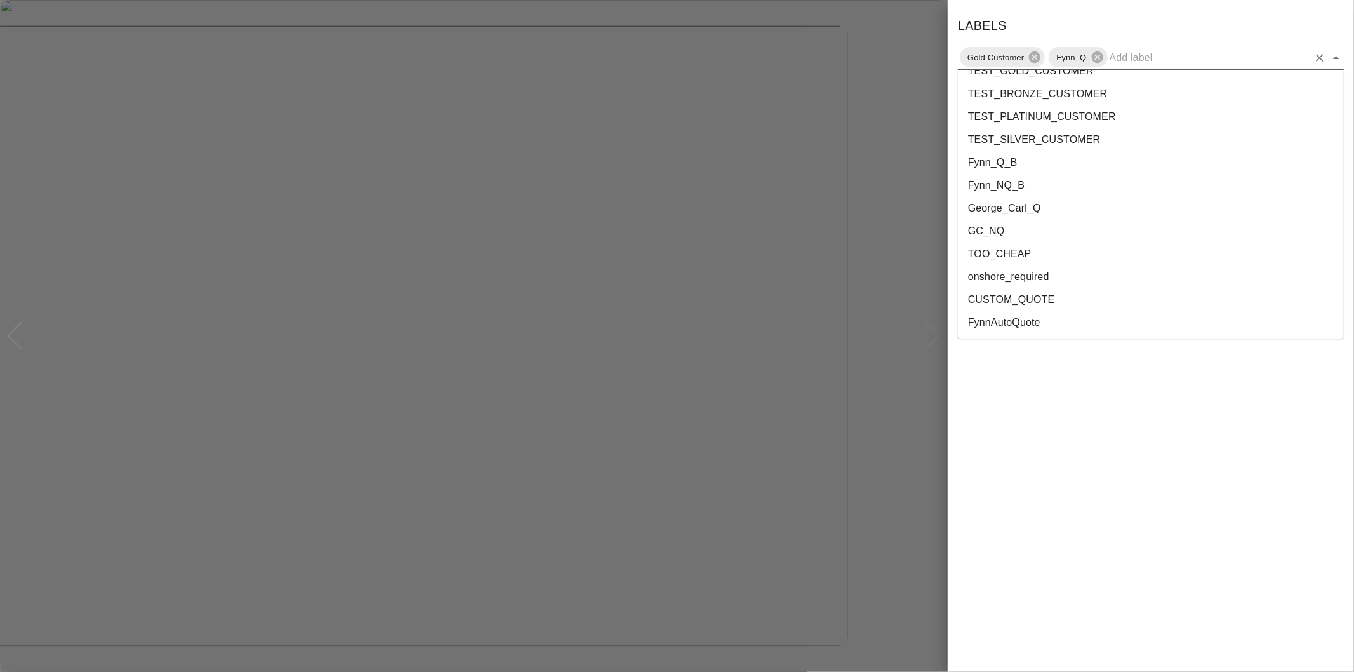
click at [1004, 278] on li "onshore_required" at bounding box center [1151, 276] width 386 height 23
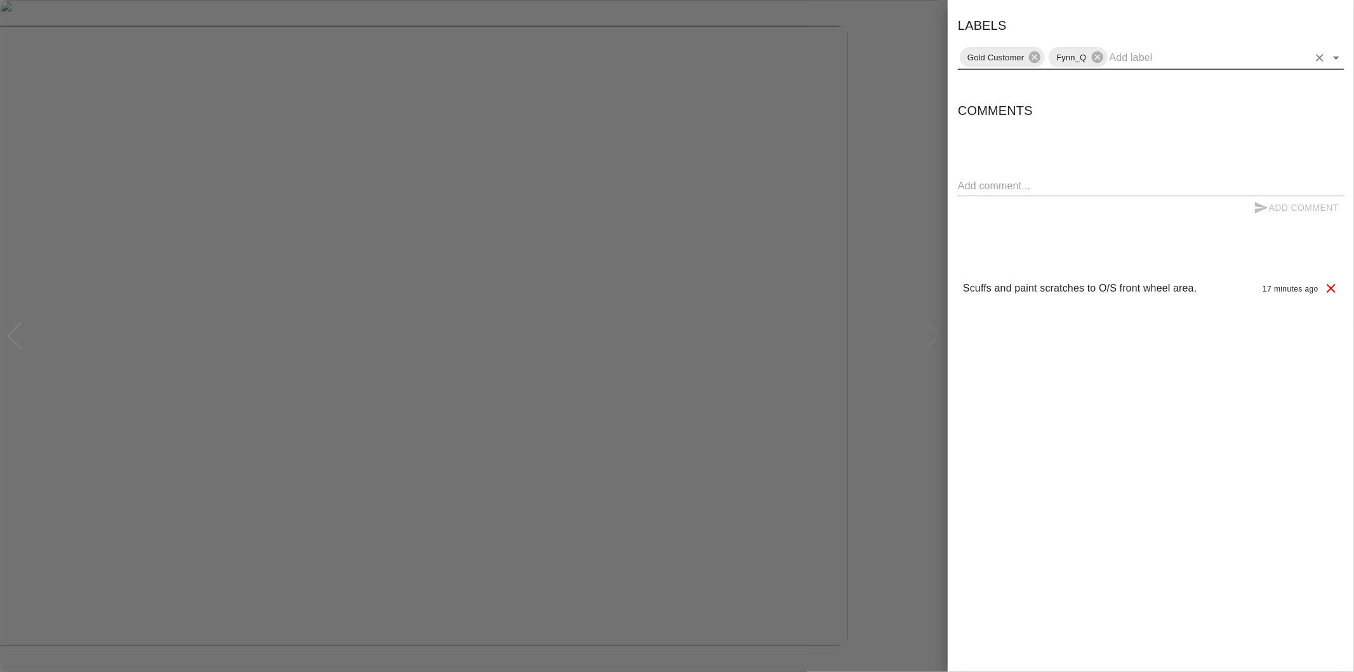
click at [1336, 59] on icon "Open" at bounding box center [1336, 57] width 15 height 15
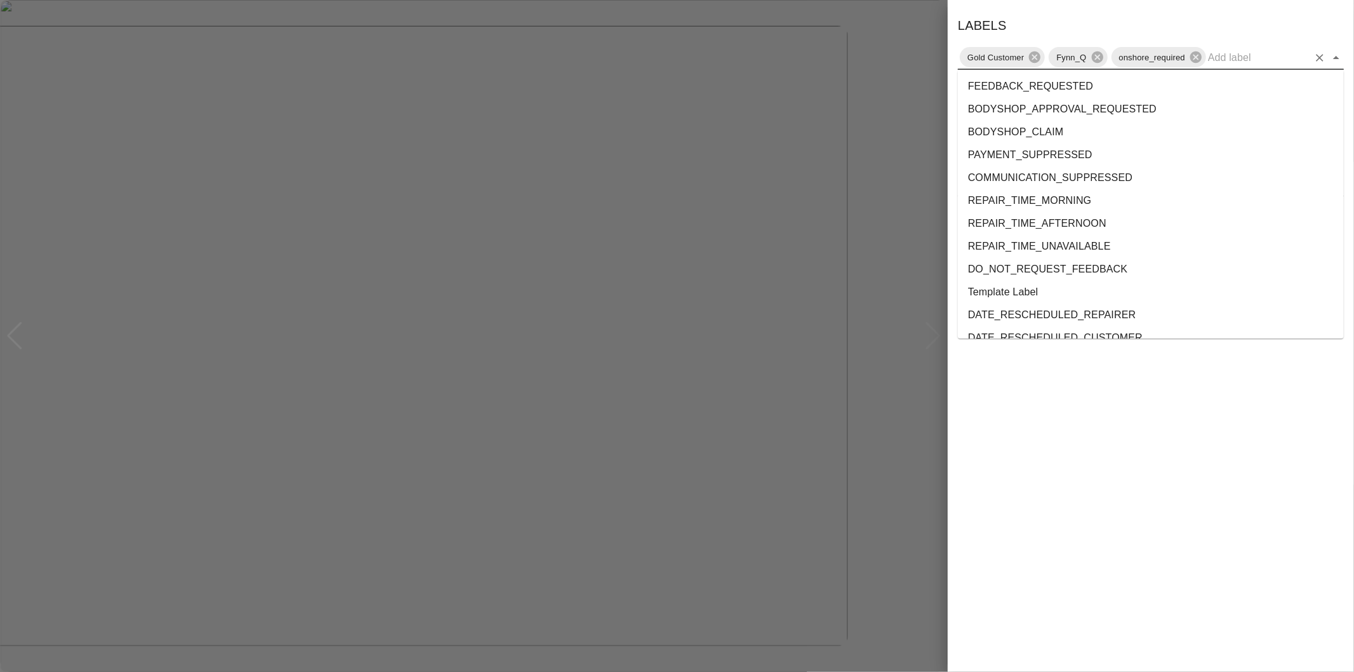
scroll to position [2300, 0]
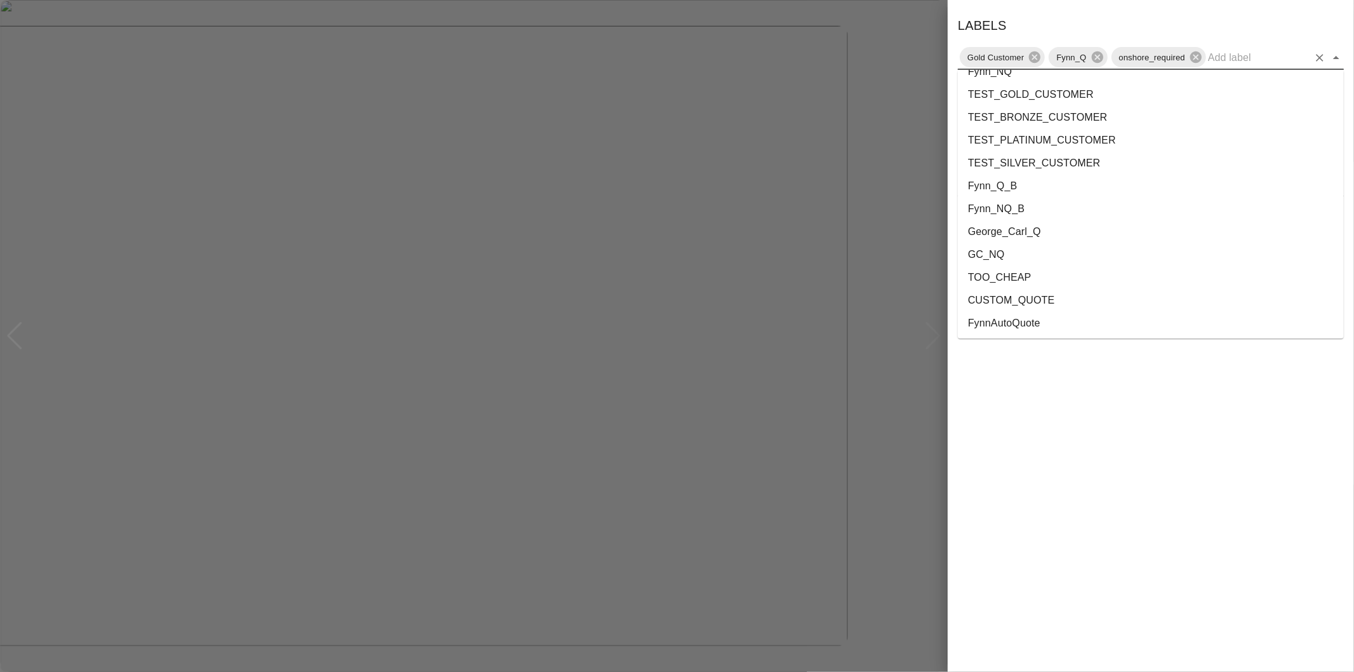
click at [1050, 227] on li "George_Carl_Q" at bounding box center [1151, 231] width 386 height 23
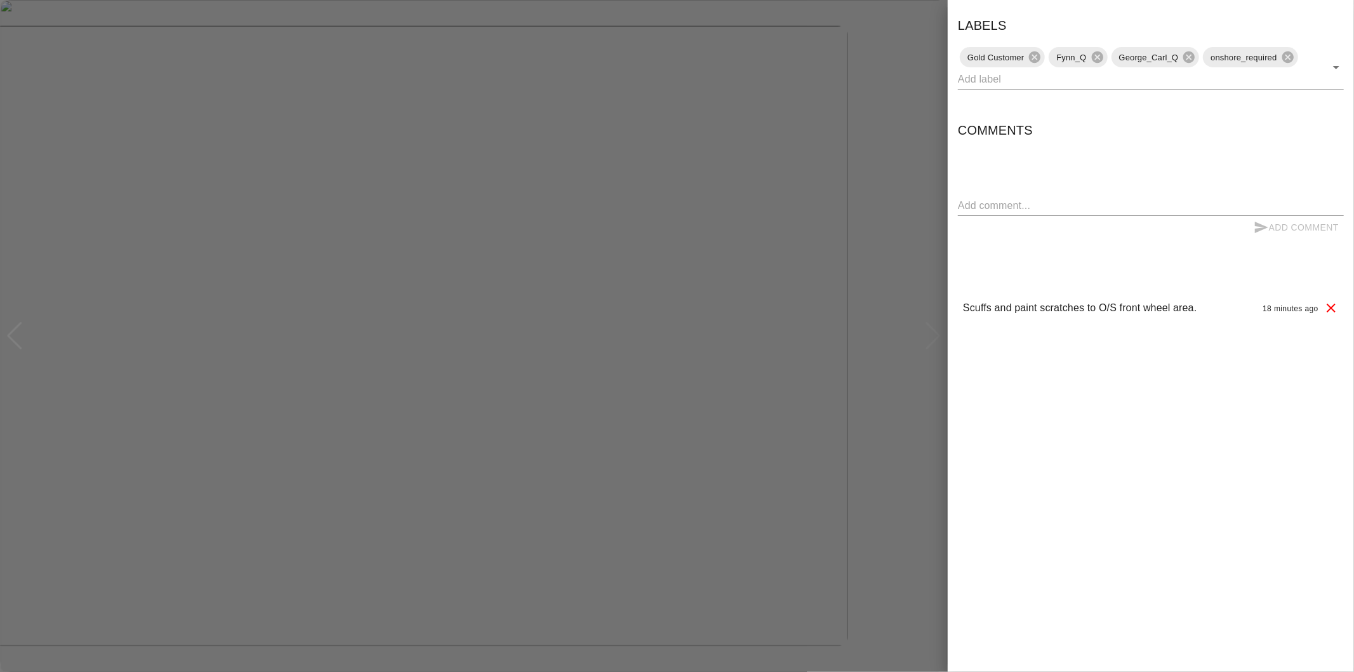
click at [841, 179] on div at bounding box center [677, 336] width 1354 height 672
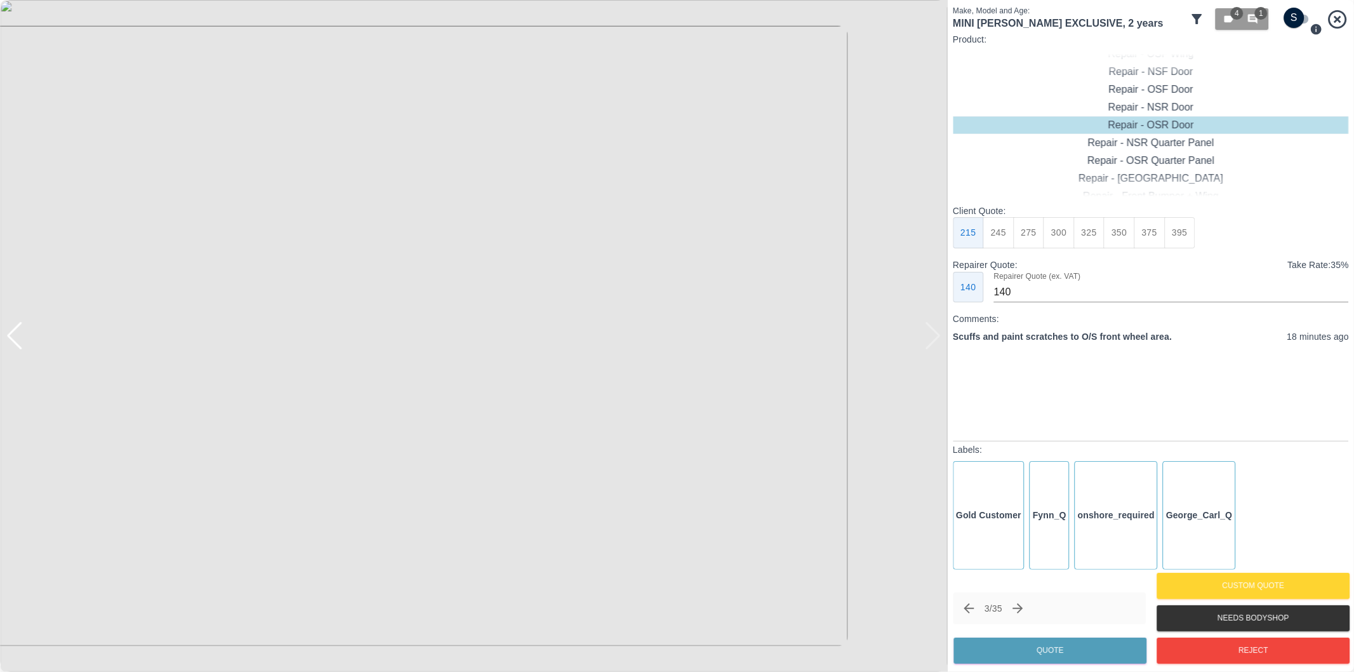
click at [1021, 604] on icon "Next claim" at bounding box center [1018, 608] width 15 height 15
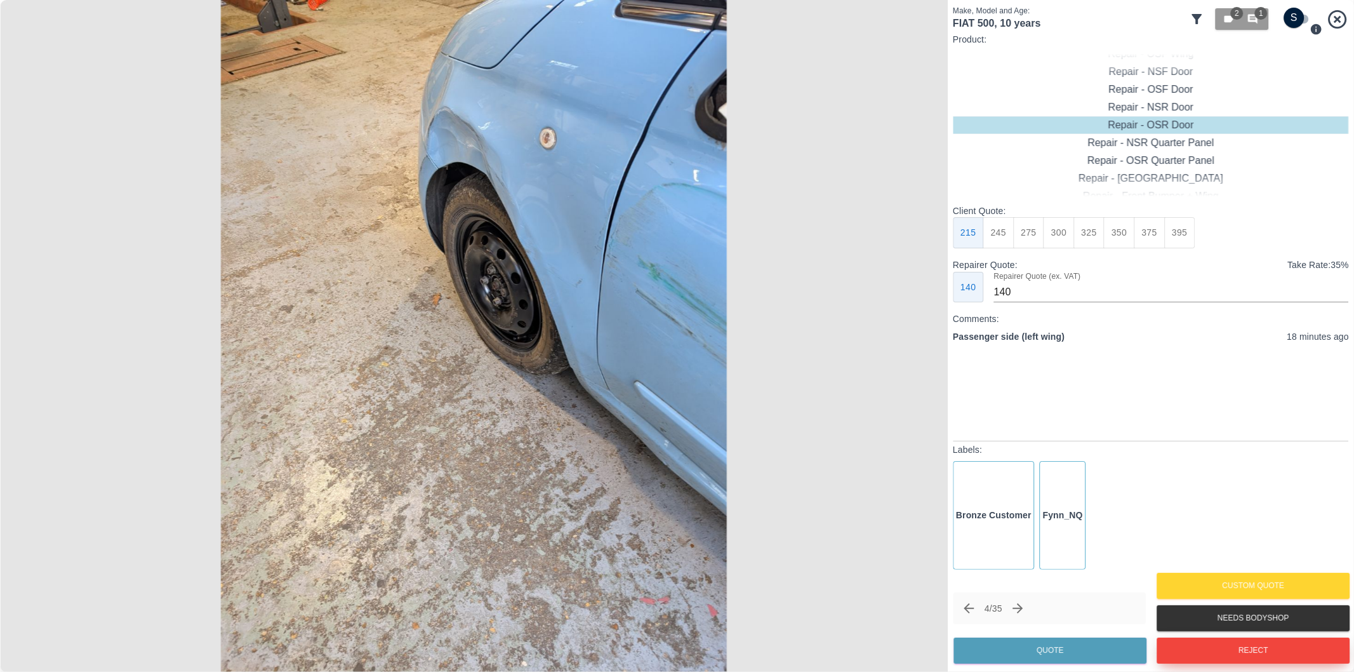
click at [1229, 651] on button "Reject" at bounding box center [1253, 650] width 193 height 26
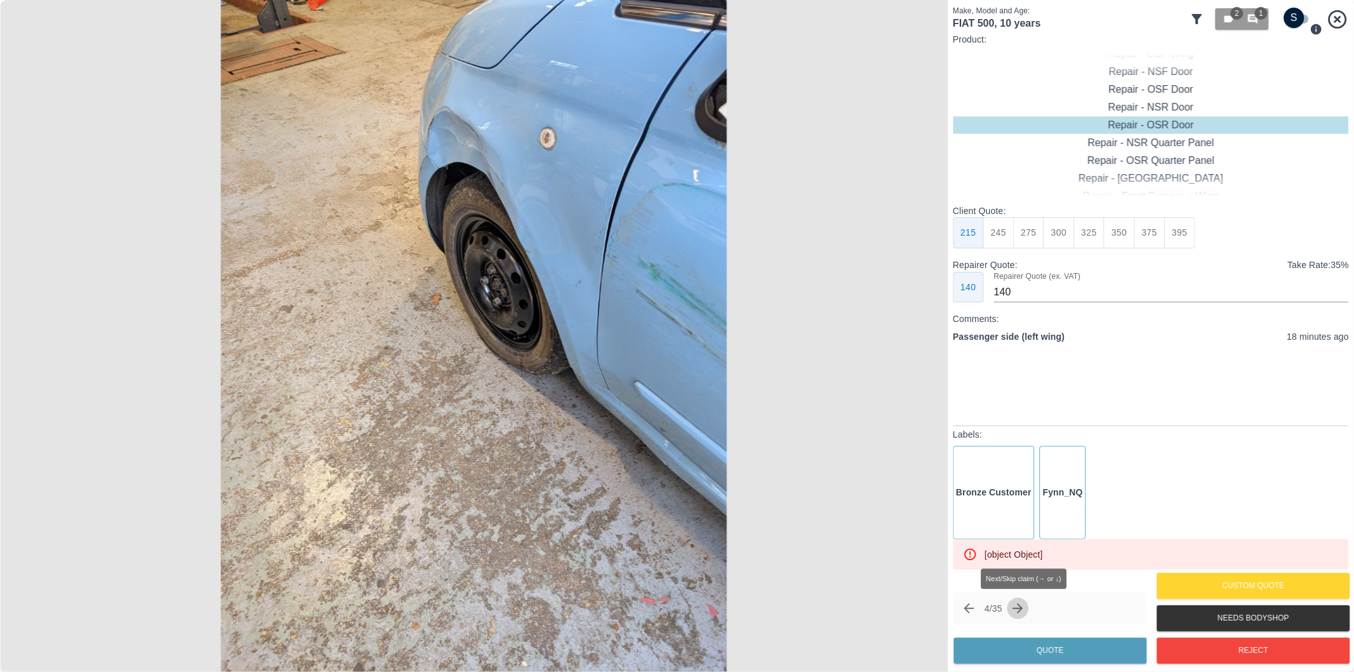
click at [1026, 611] on icon "Next claim" at bounding box center [1018, 608] width 15 height 15
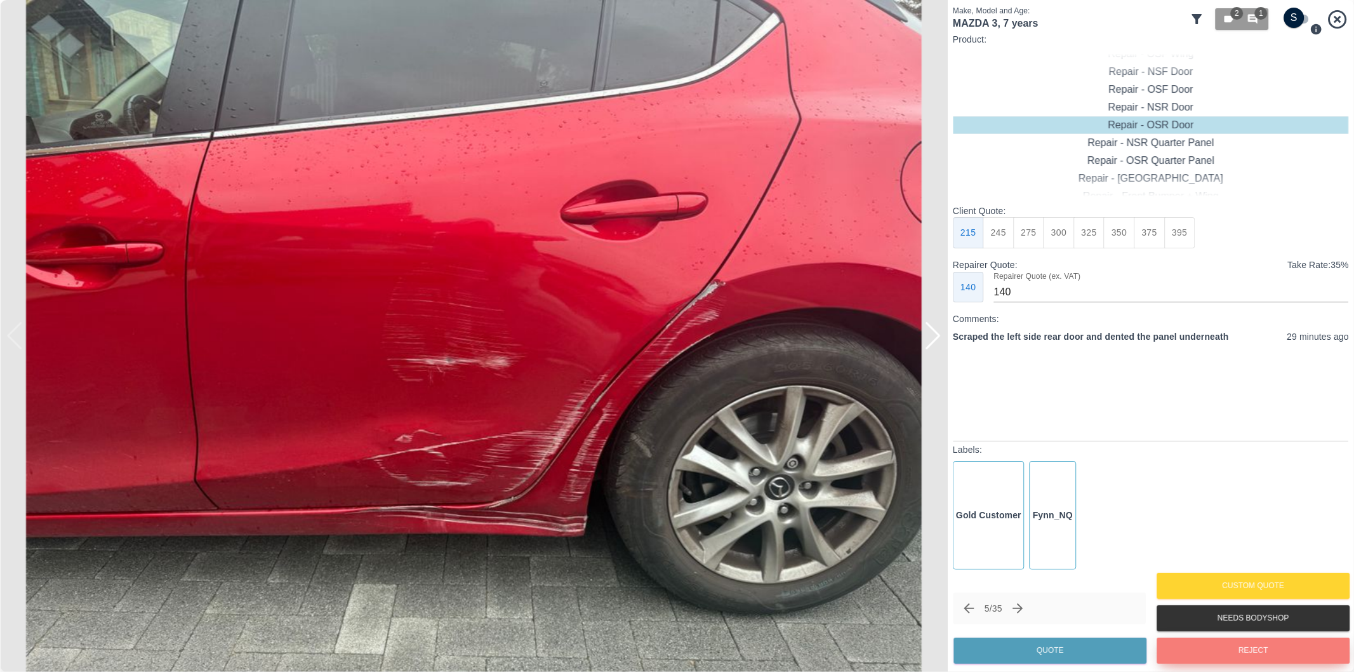
click at [1226, 662] on button "Reject" at bounding box center [1253, 650] width 193 height 26
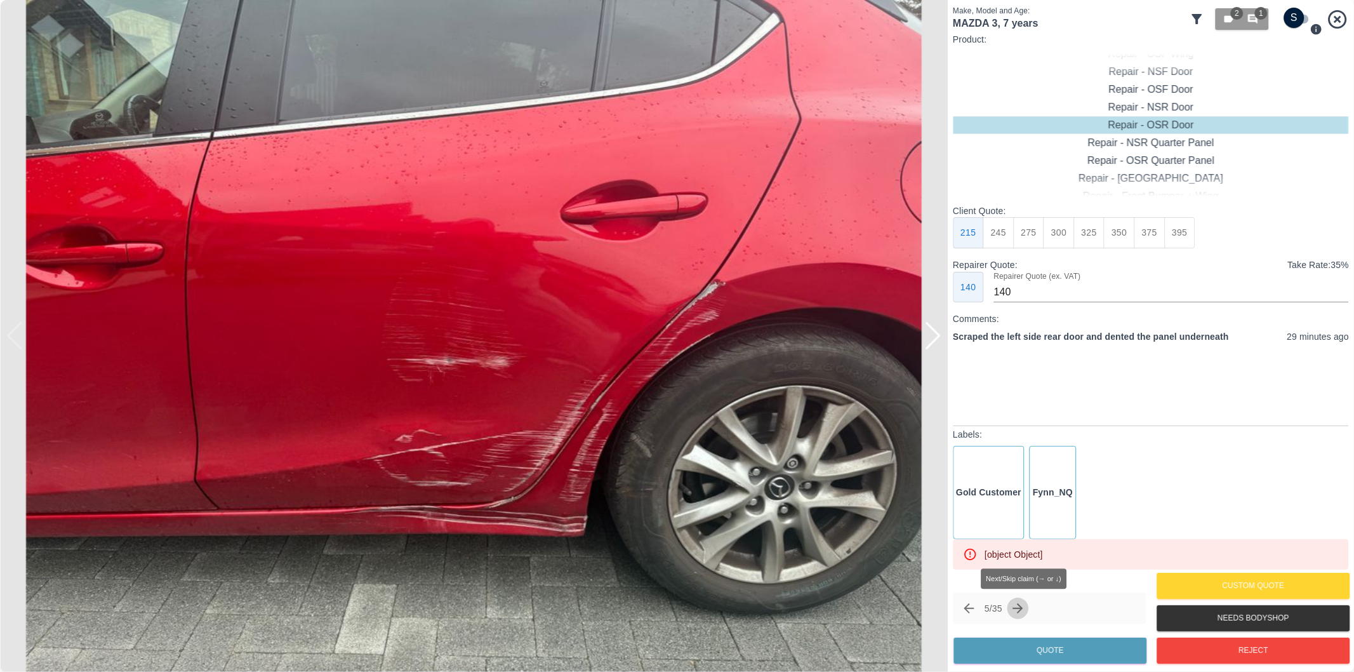
click at [1018, 611] on icon "Next claim" at bounding box center [1018, 608] width 15 height 15
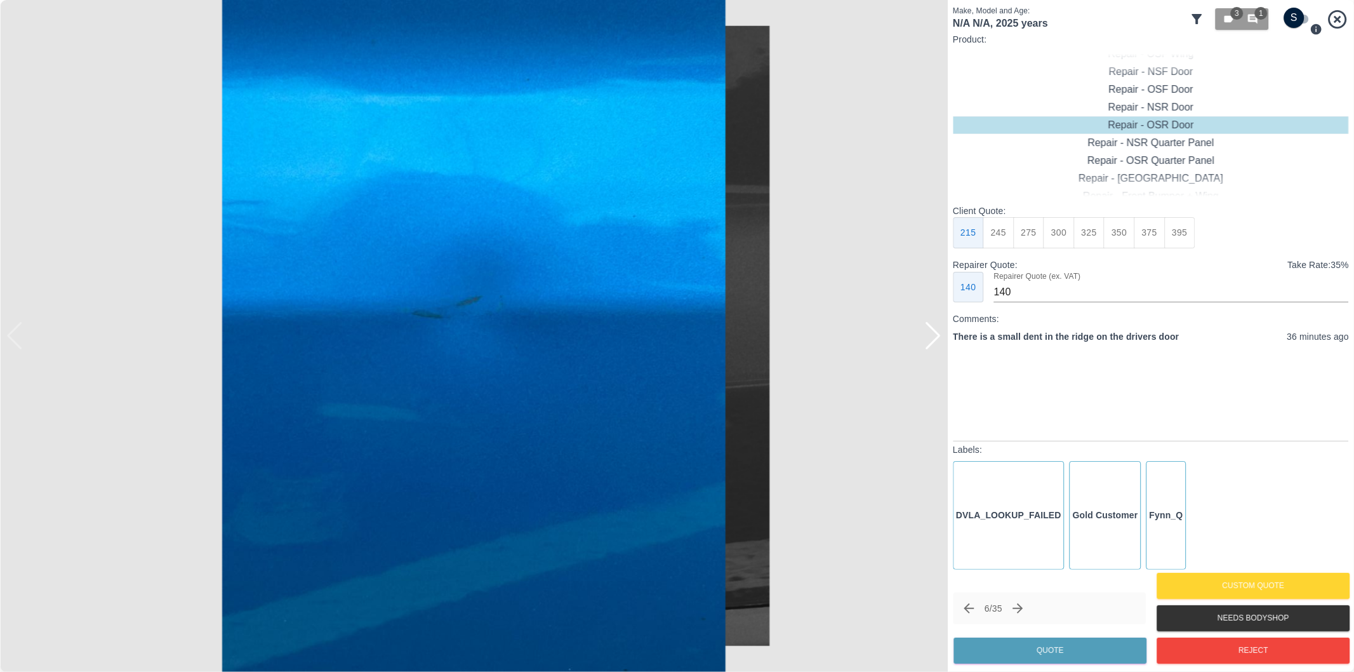
click at [935, 330] on div at bounding box center [932, 336] width 17 height 28
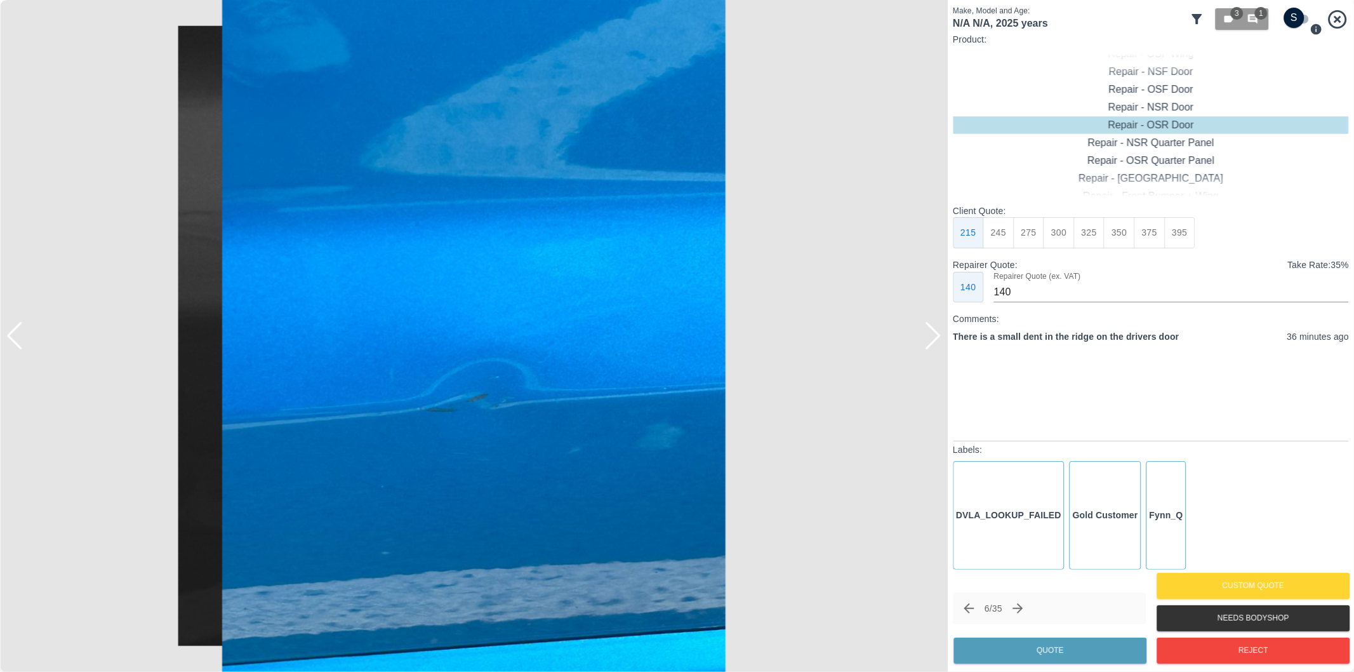
click at [935, 330] on div at bounding box center [932, 336] width 17 height 28
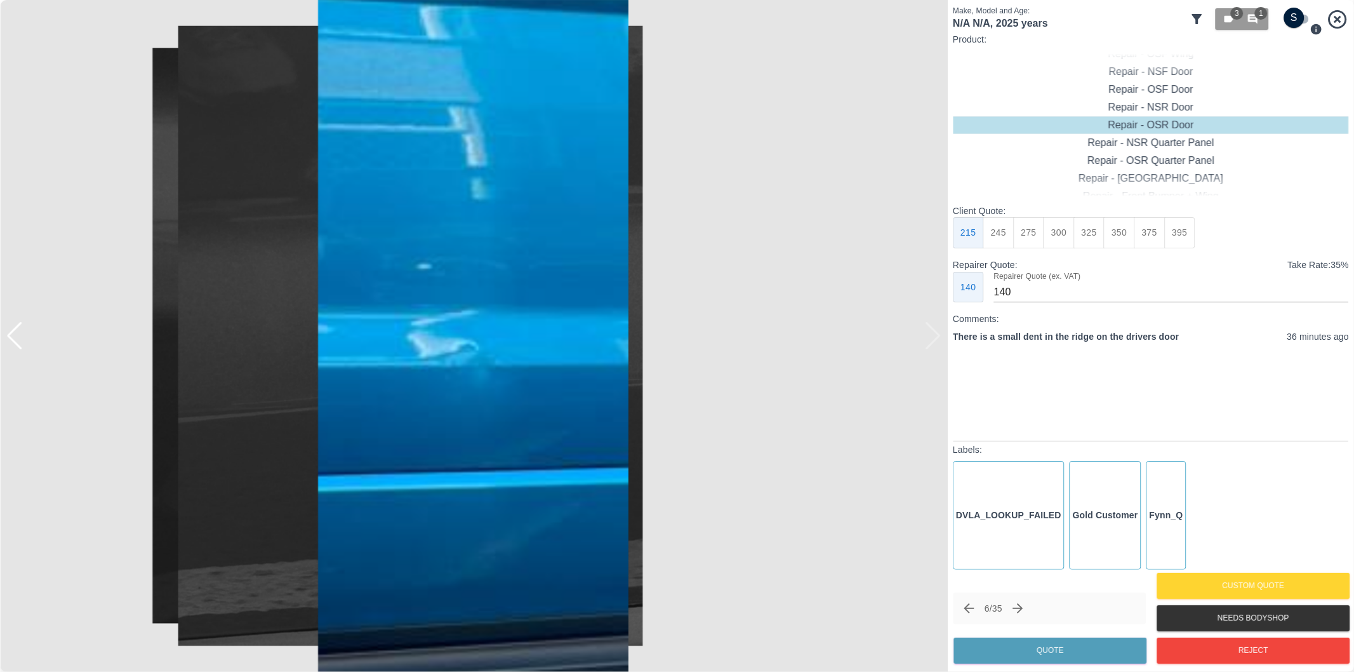
click at [935, 330] on div at bounding box center [474, 336] width 948 height 672
click at [1168, 84] on div "Repair - OSF Door" at bounding box center [1151, 90] width 396 height 18
click at [1036, 235] on button "275" at bounding box center [1028, 232] width 31 height 31
type input "185"
click at [1077, 658] on button "Quote" at bounding box center [1050, 650] width 193 height 26
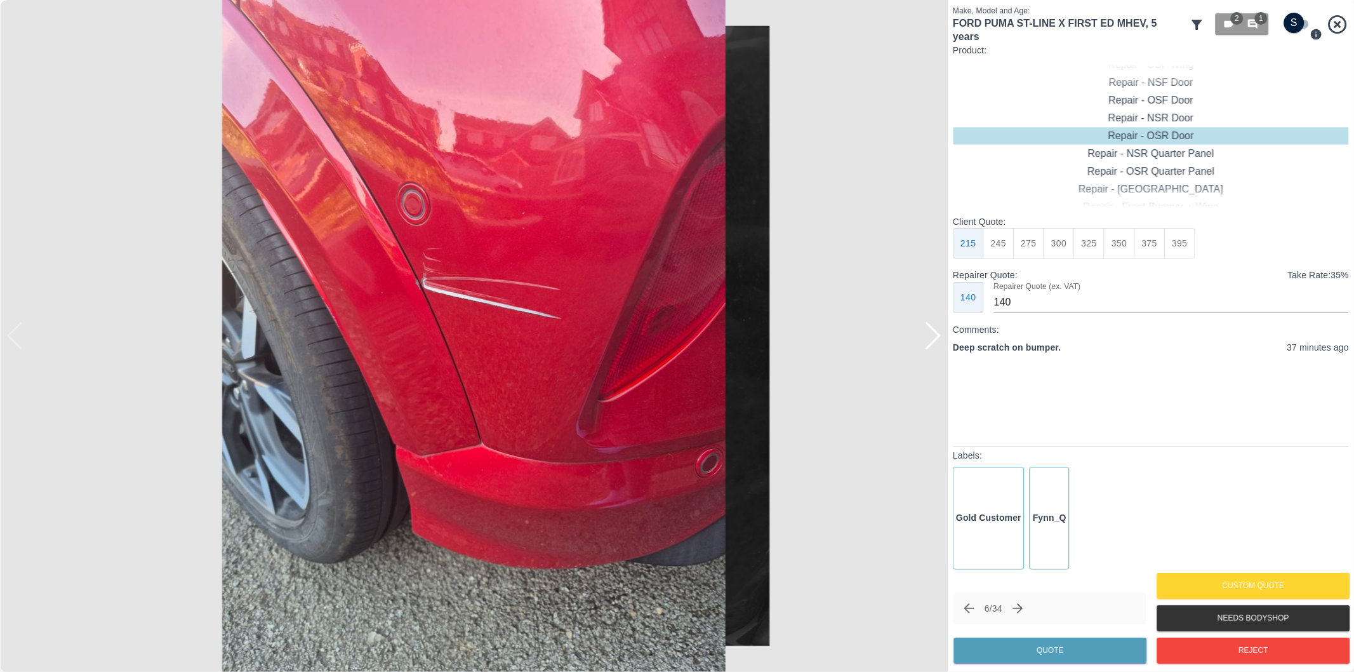
click at [1288, 25] on input "checkbox" at bounding box center [1294, 23] width 61 height 20
checkbox input "true"
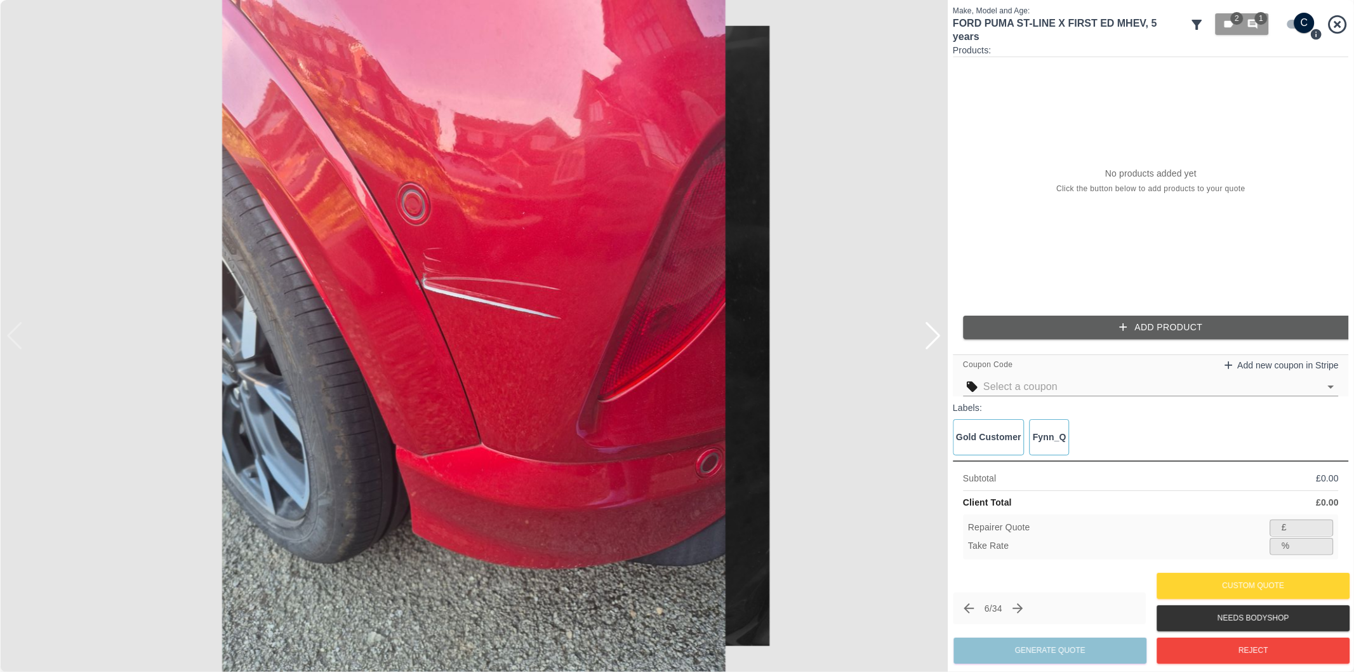
click at [1113, 324] on button "Add Product" at bounding box center [1161, 327] width 396 height 23
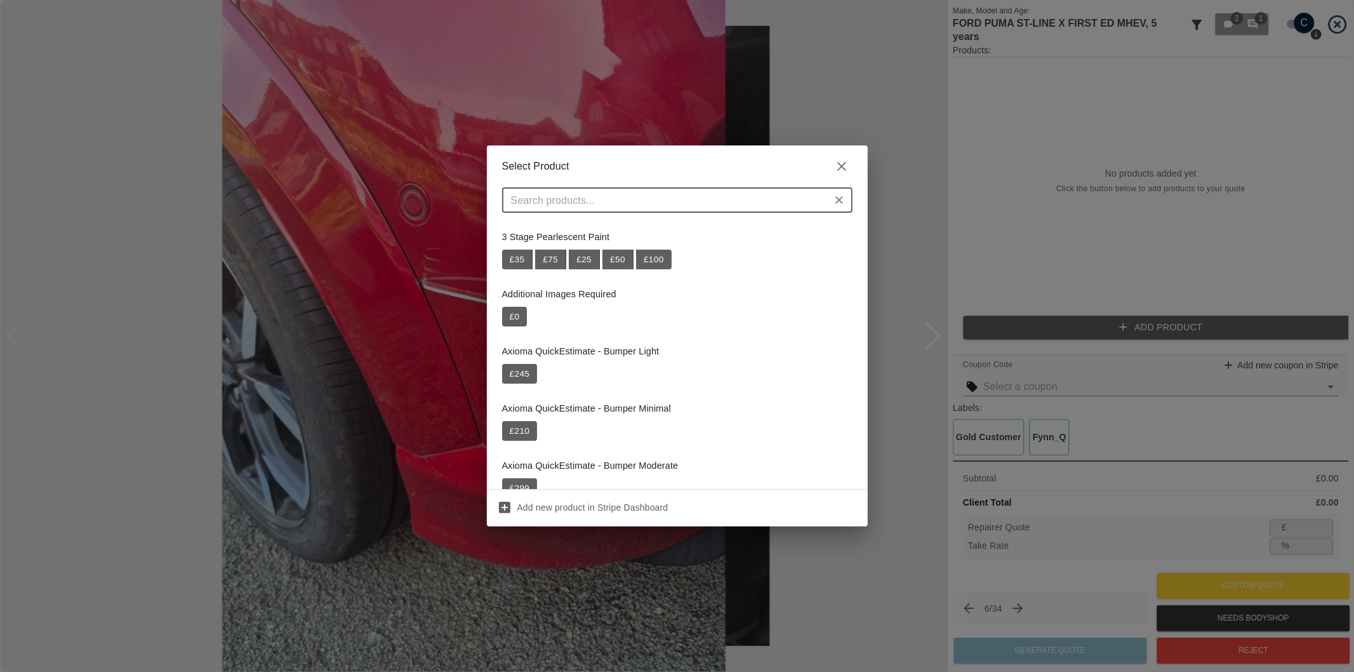
click at [620, 199] on input "text" at bounding box center [667, 200] width 322 height 18
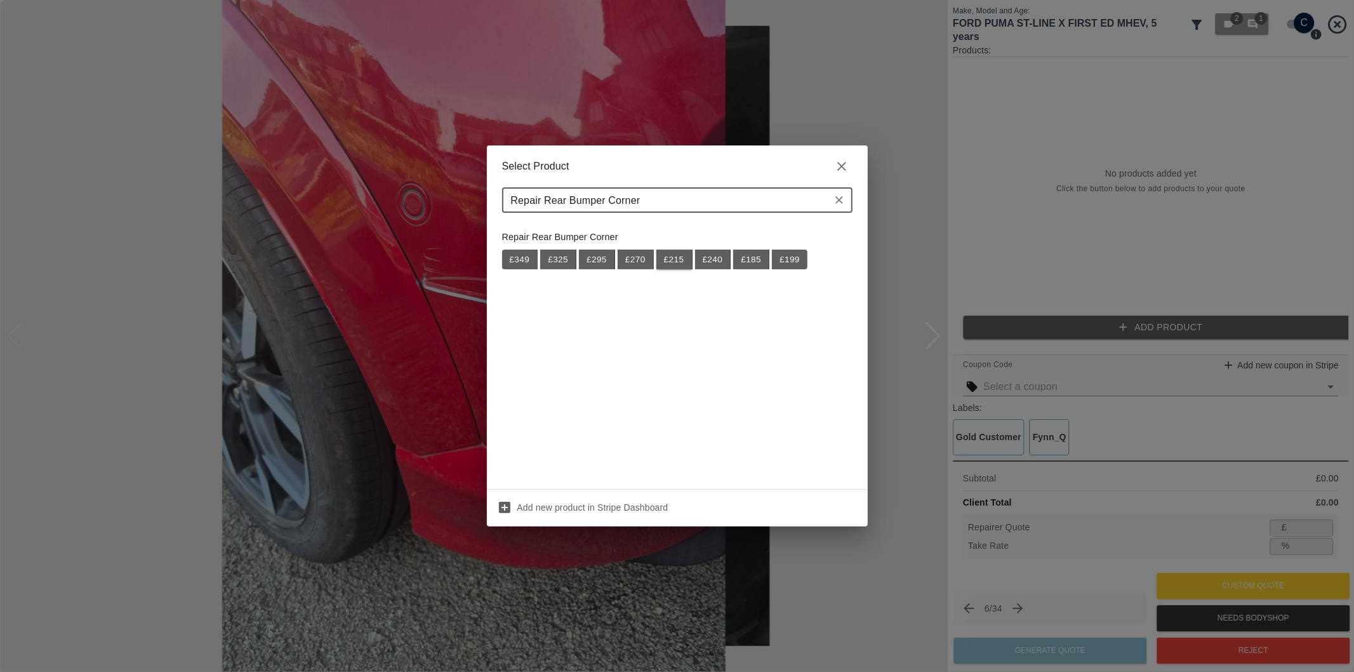
type input "Repair Rear Bumper Corner"
click at [677, 261] on button "£ 215" at bounding box center [674, 260] width 36 height 20
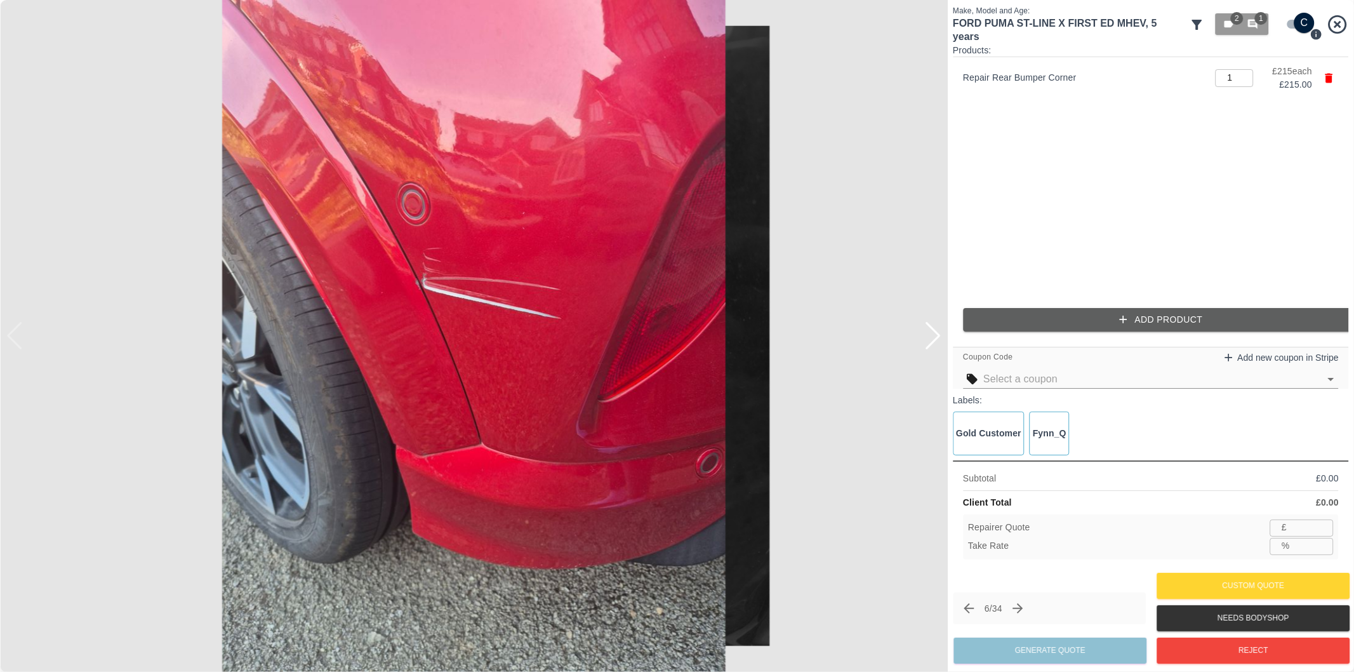
type input "139"
type input "35.3"
click at [1109, 320] on button "Add Product" at bounding box center [1161, 319] width 396 height 23
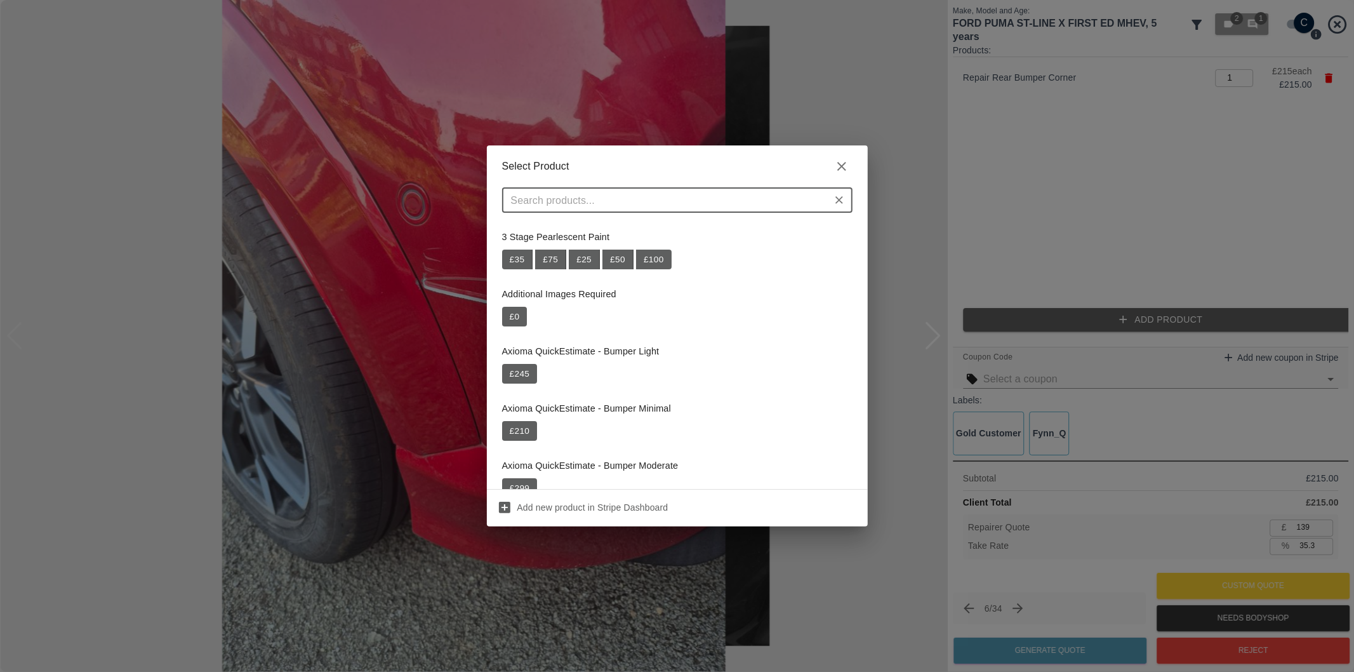
click at [589, 211] on div "​" at bounding box center [677, 199] width 350 height 25
paste input "Repair NSR Wheel Arch Trim"
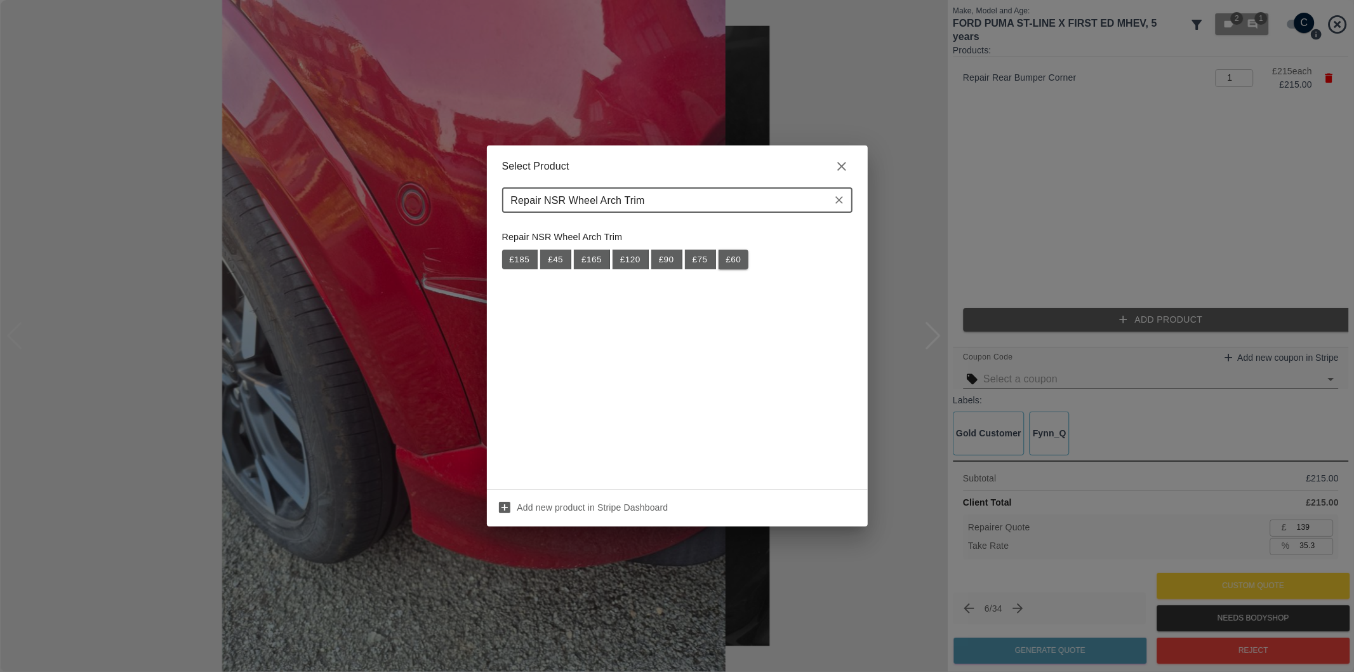
type input "Repair NSR Wheel Arch Trim"
click at [727, 256] on button "£ 60" at bounding box center [734, 260] width 30 height 20
type input "178"
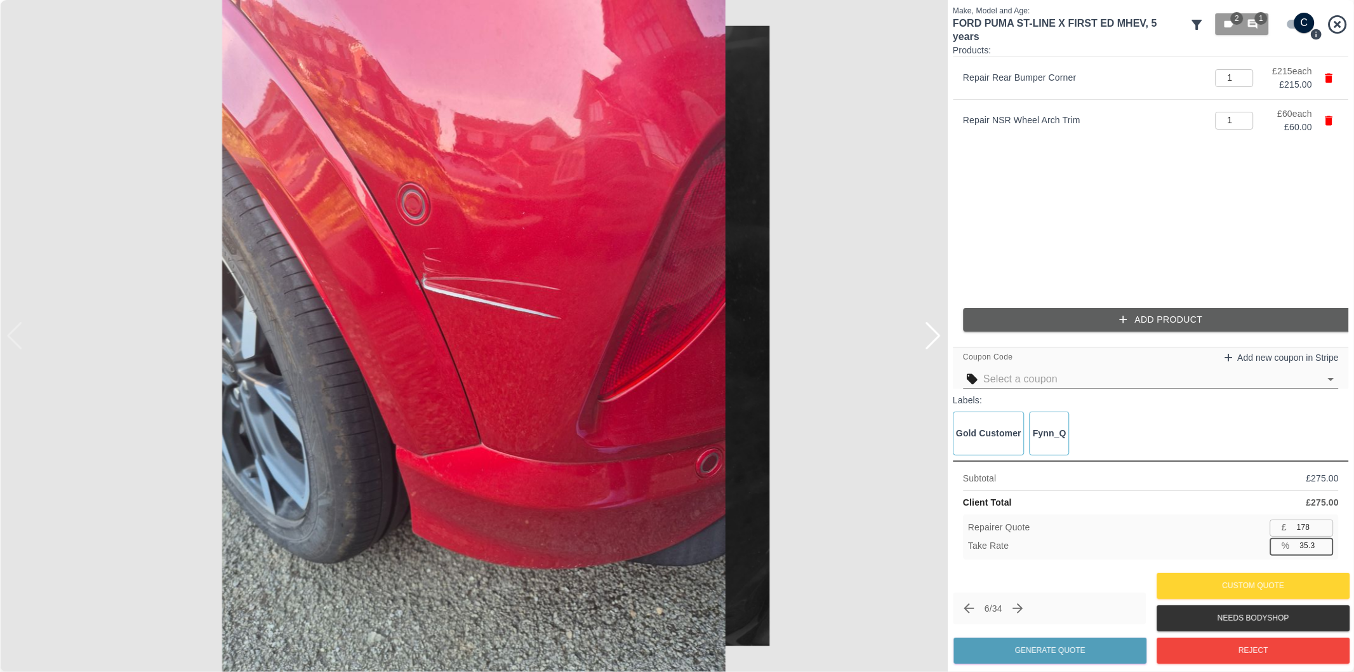
click at [1309, 545] on input "35.3" at bounding box center [1314, 546] width 39 height 16
type input "37.3"
type input "172"
type input "37.5"
click at [1091, 651] on button "Generate Quote" at bounding box center [1050, 650] width 193 height 26
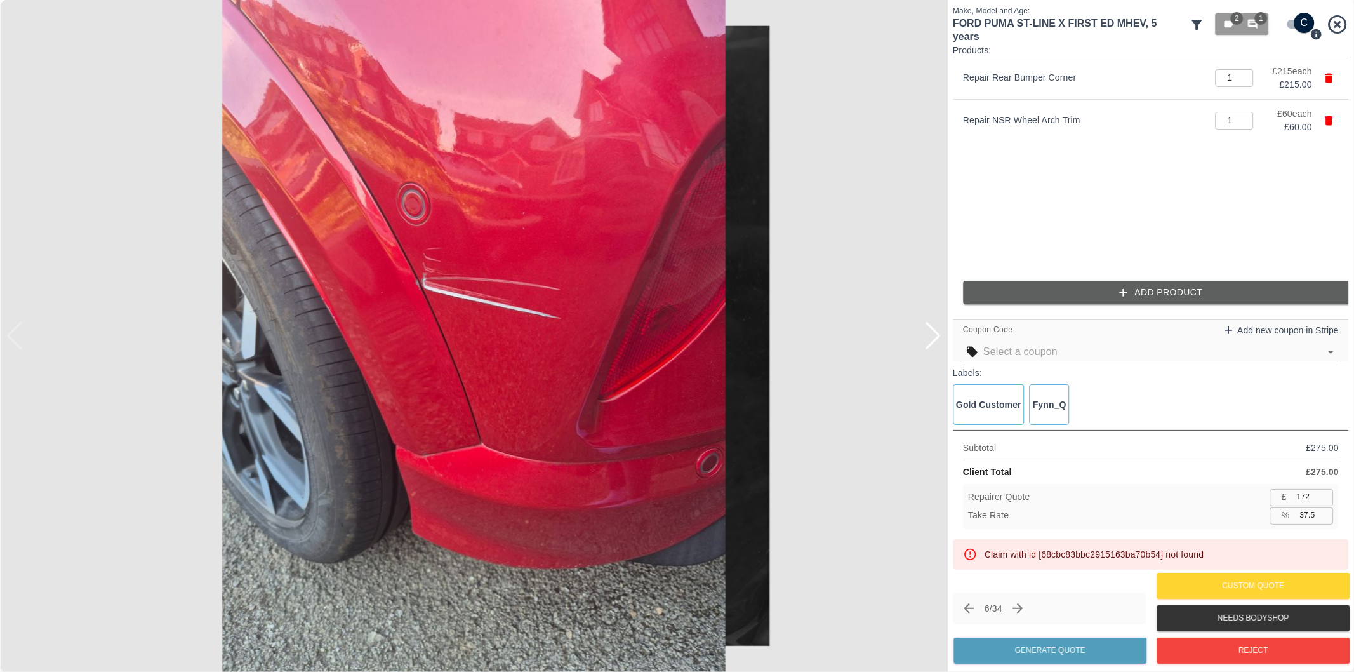
click at [1025, 608] on icon "Next claim" at bounding box center [1018, 608] width 15 height 15
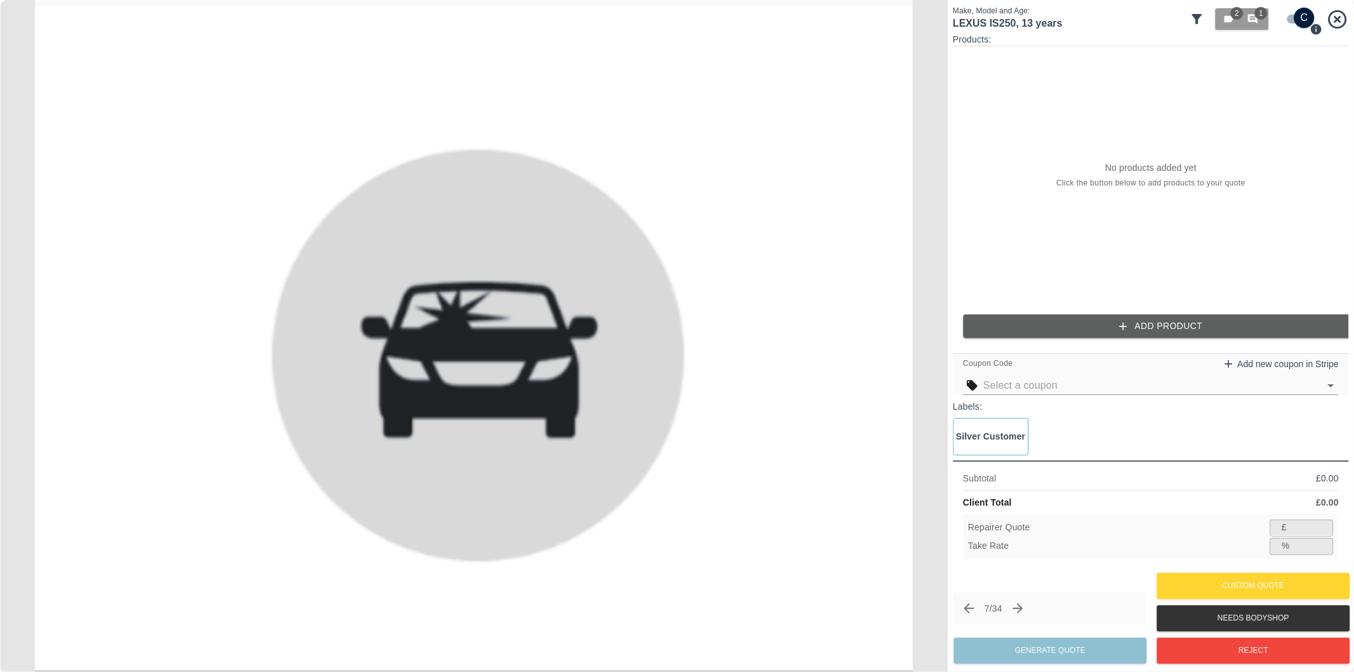
click at [1202, 19] on icon at bounding box center [1197, 18] width 15 height 15
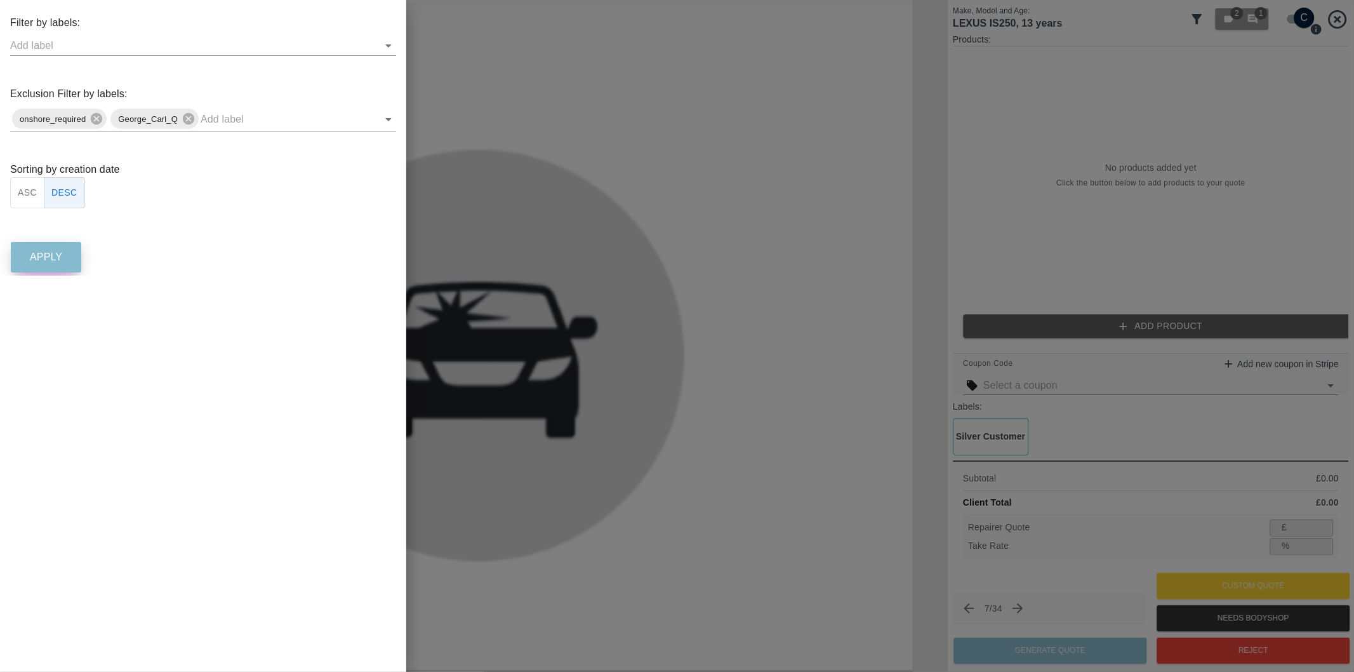
click at [48, 257] on p "Apply" at bounding box center [46, 257] width 32 height 15
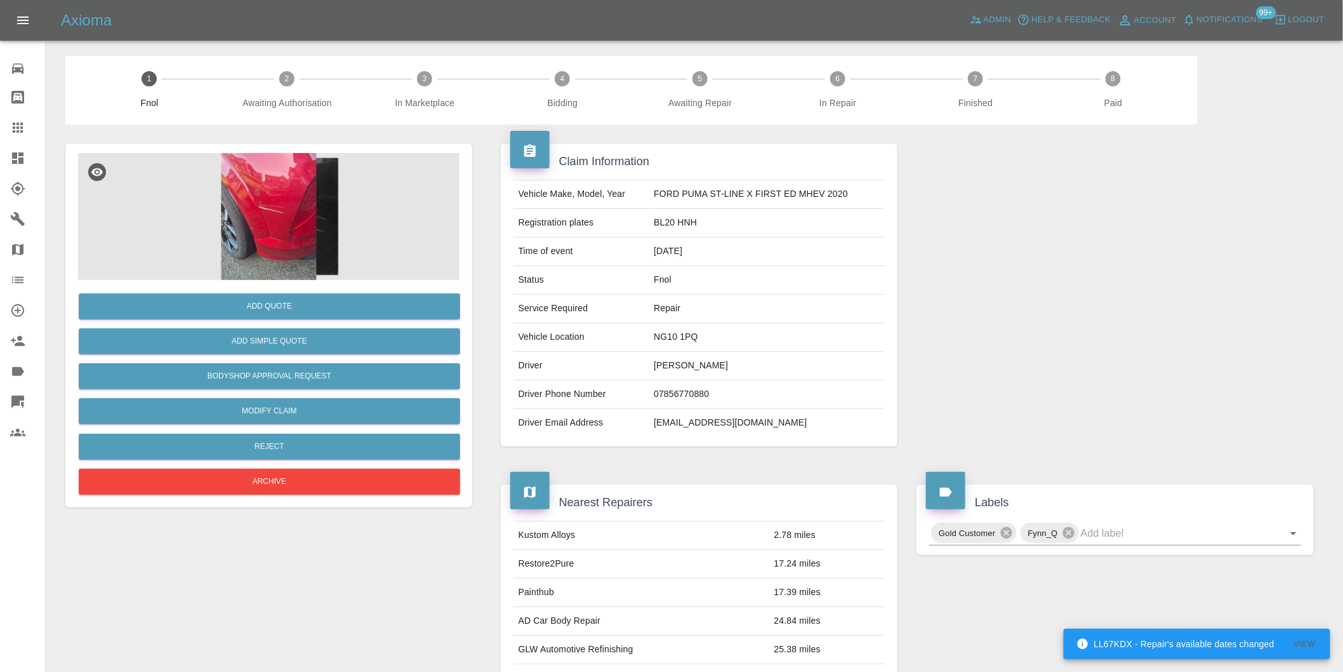
click at [283, 193] on img at bounding box center [269, 216] width 382 height 127
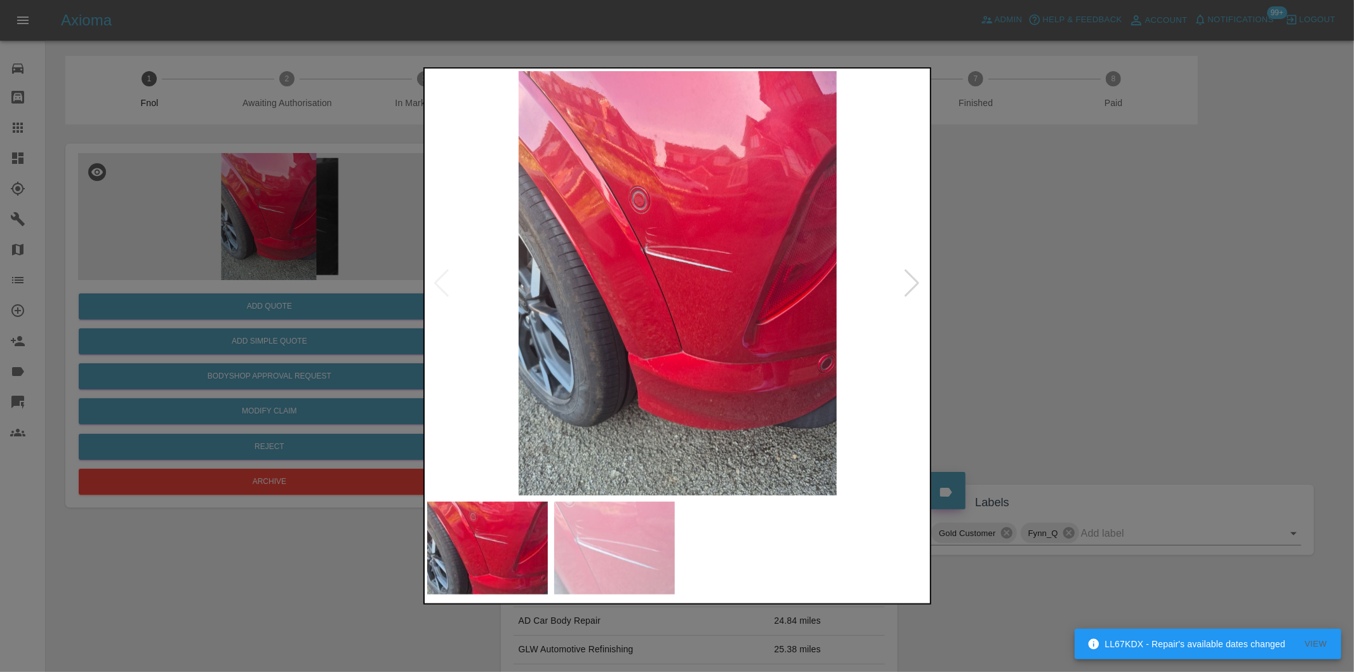
click at [917, 281] on div at bounding box center [912, 283] width 17 height 28
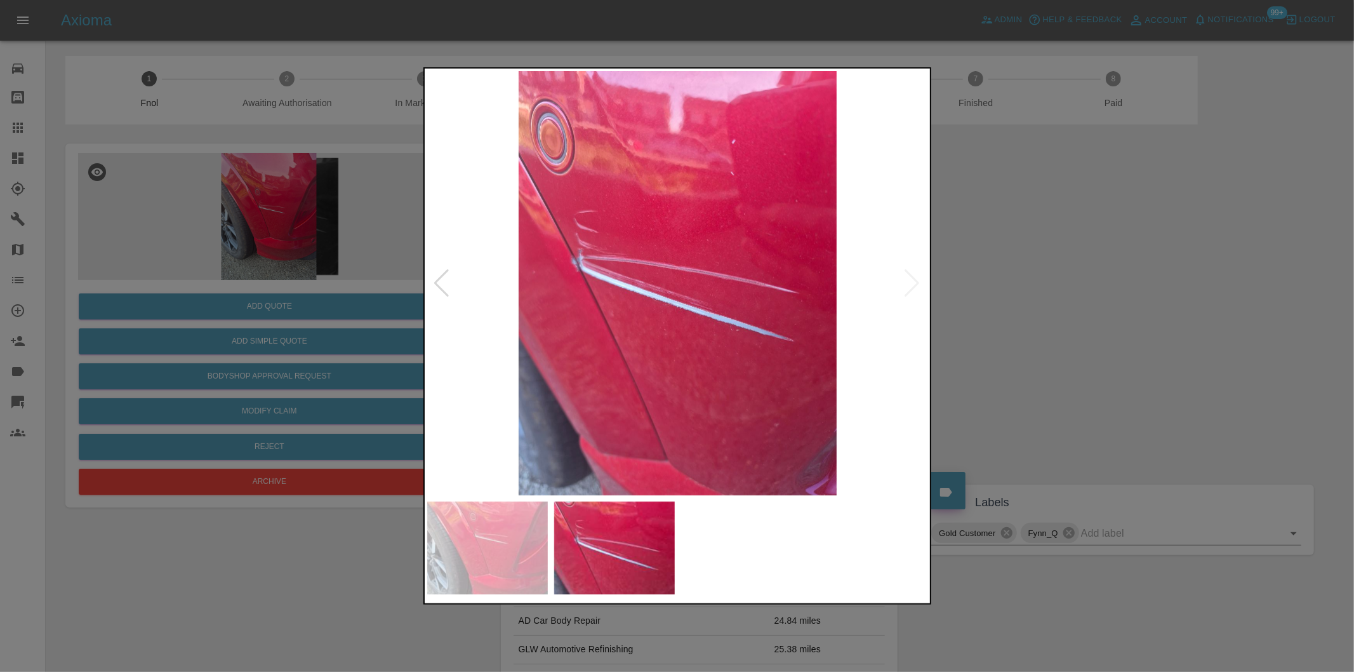
click at [595, 283] on img at bounding box center [678, 283] width 502 height 424
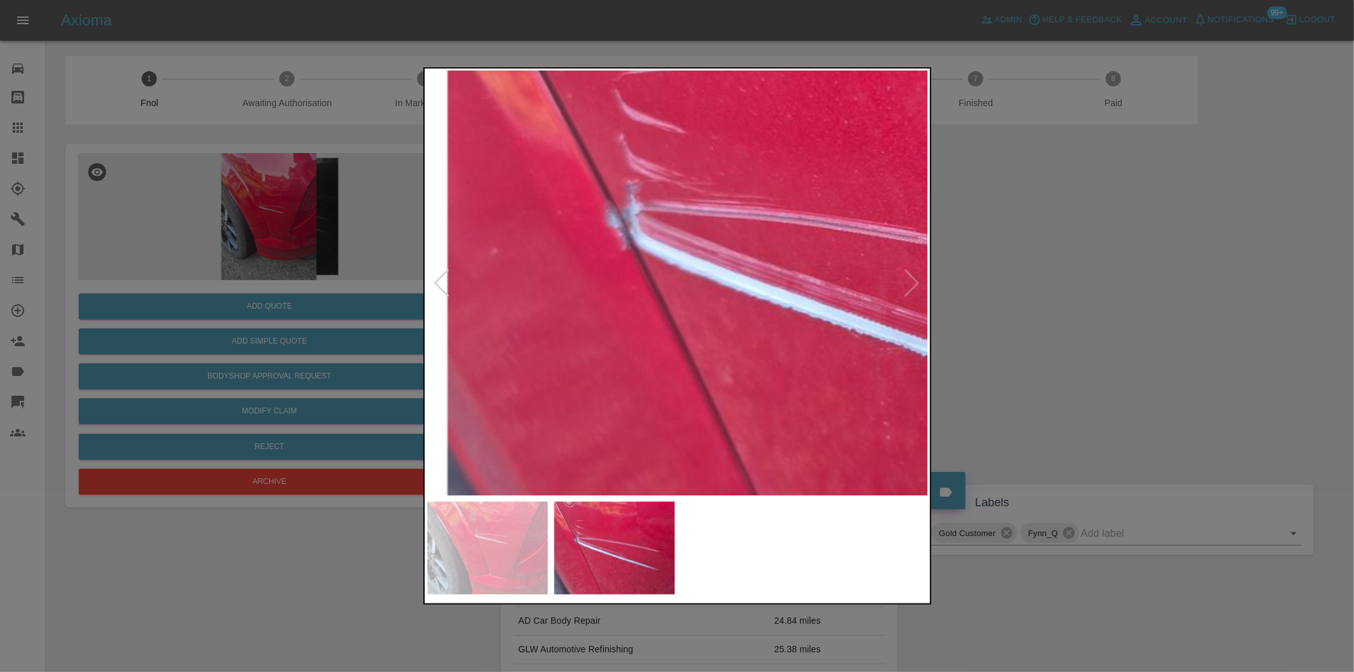
drag, startPoint x: 1202, startPoint y: 293, endPoint x: 764, endPoint y: 135, distance: 465.7
click at [1201, 291] on div at bounding box center [677, 336] width 1354 height 672
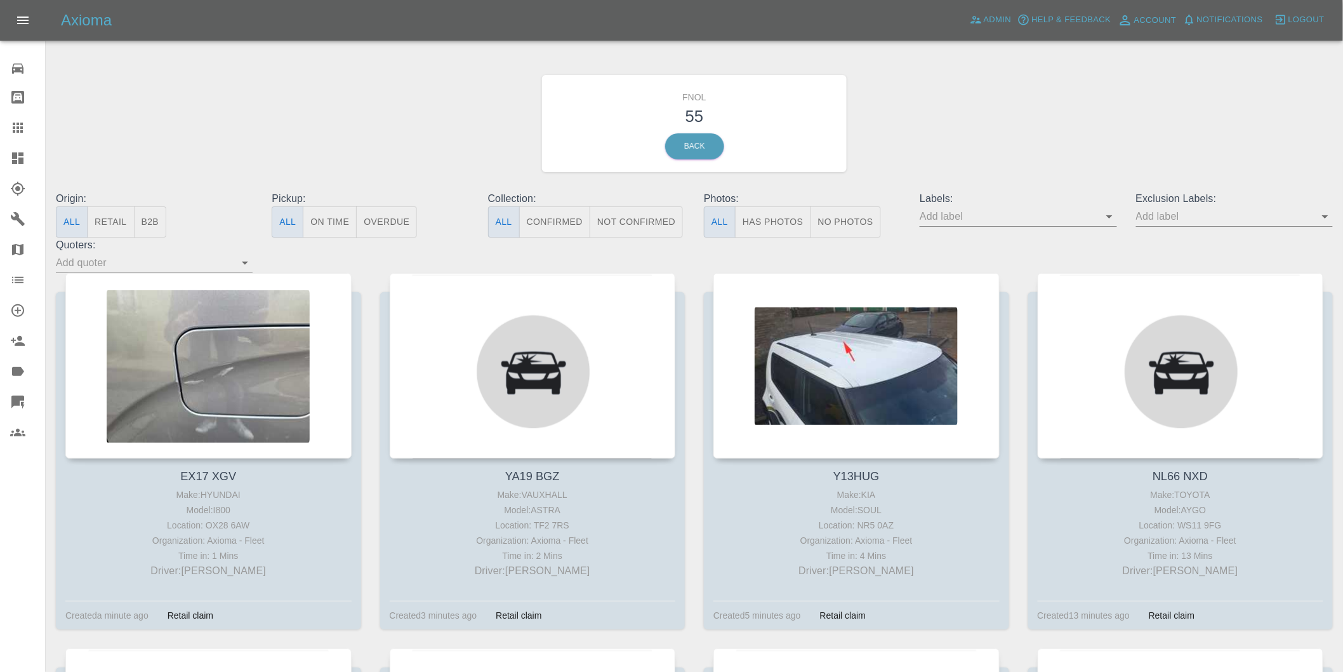
click at [781, 220] on button "Has Photos" at bounding box center [773, 221] width 76 height 31
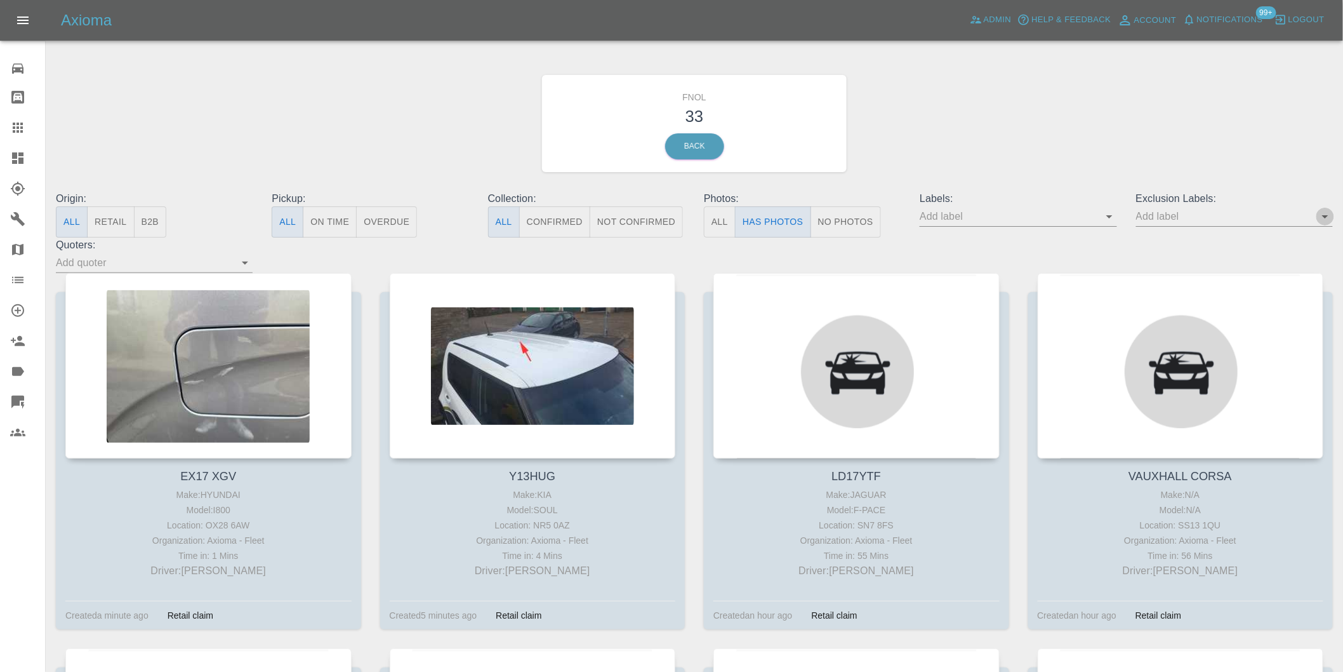
click at [1322, 211] on icon "Open" at bounding box center [1325, 216] width 15 height 15
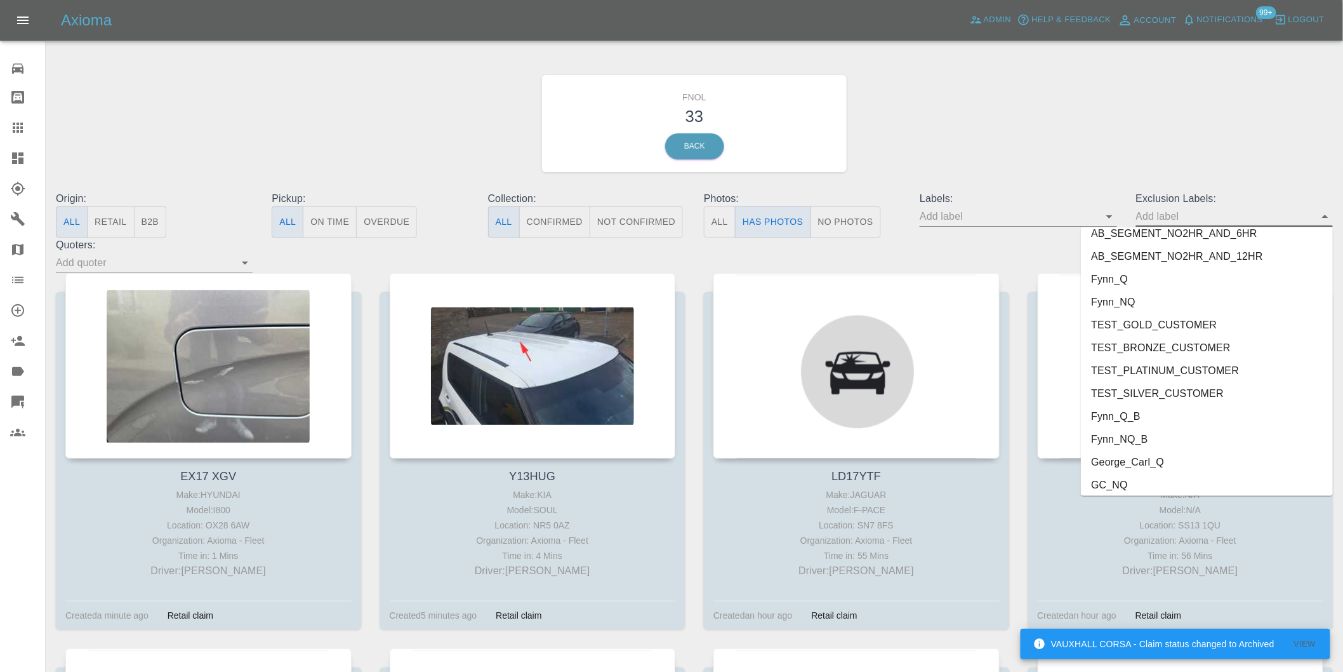
scroll to position [2734, 0]
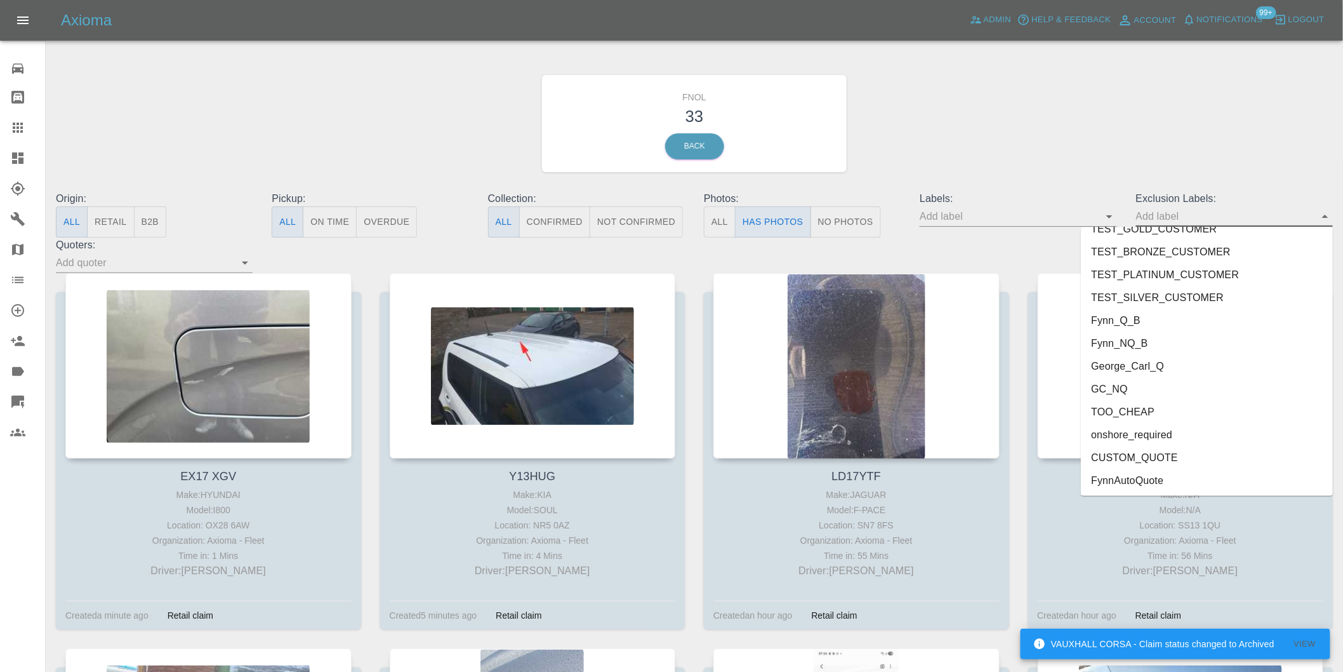
click at [1138, 436] on li "onshore_required" at bounding box center [1207, 434] width 252 height 23
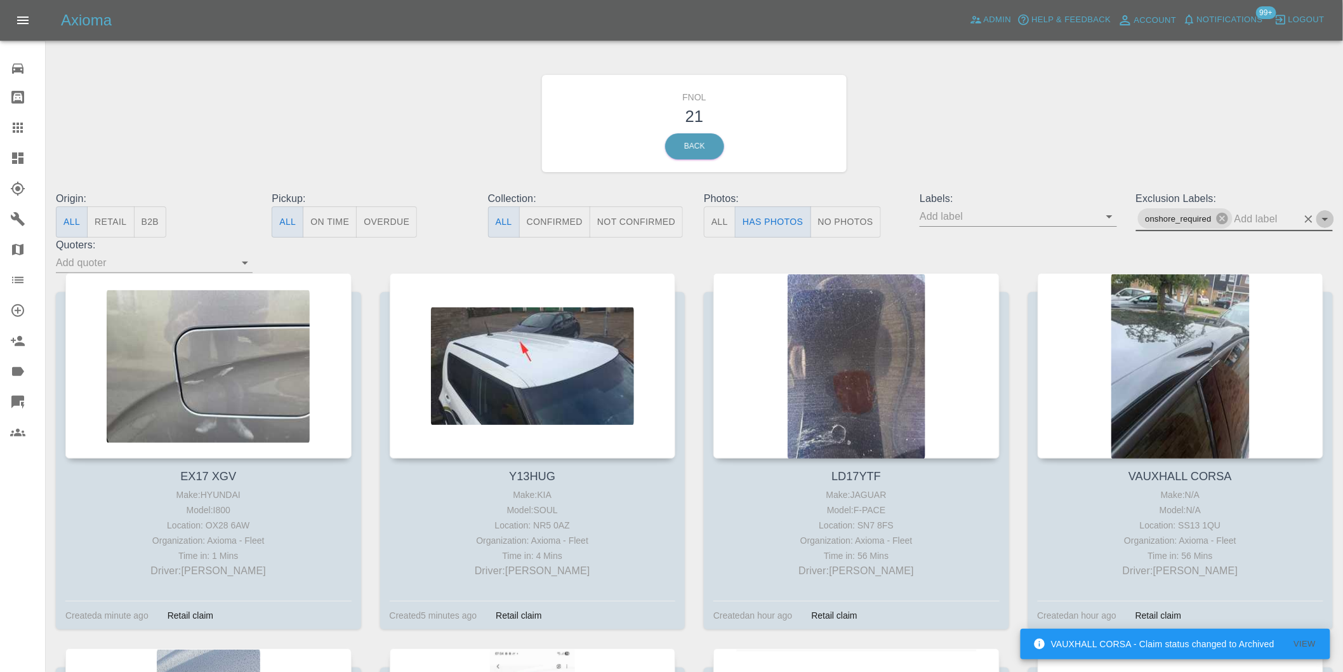
click at [1325, 222] on icon "Open" at bounding box center [1325, 218] width 15 height 15
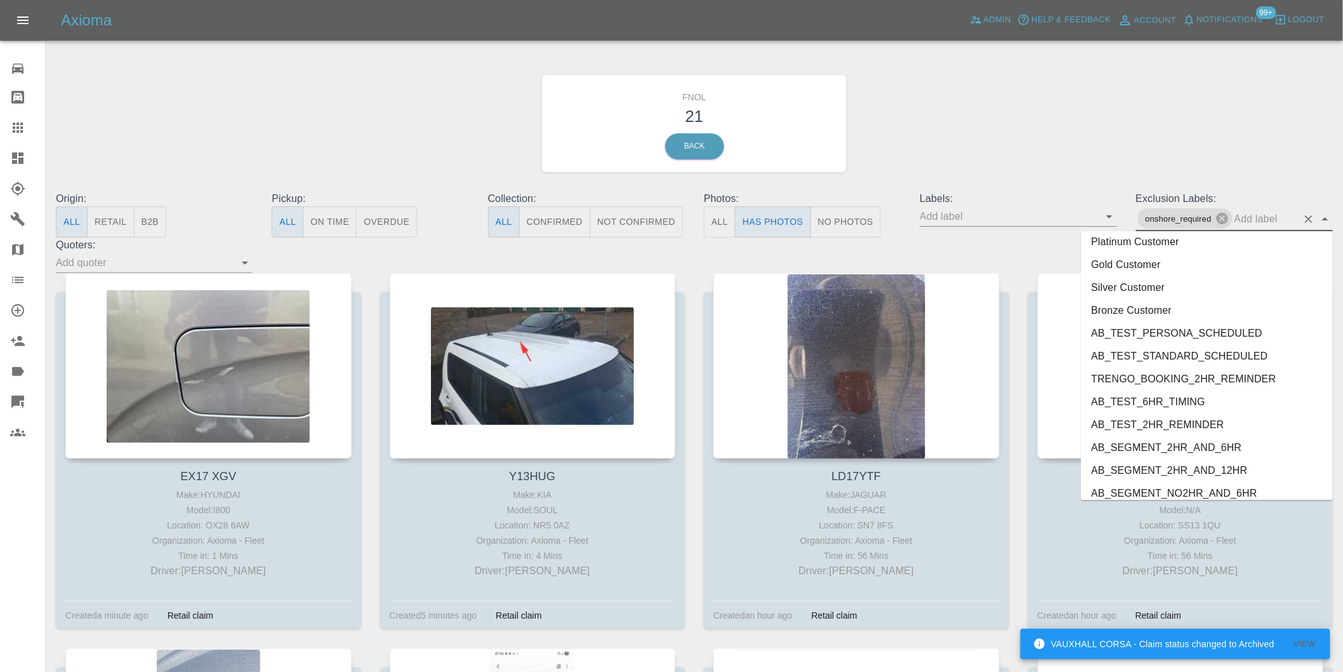
scroll to position [2712, 0]
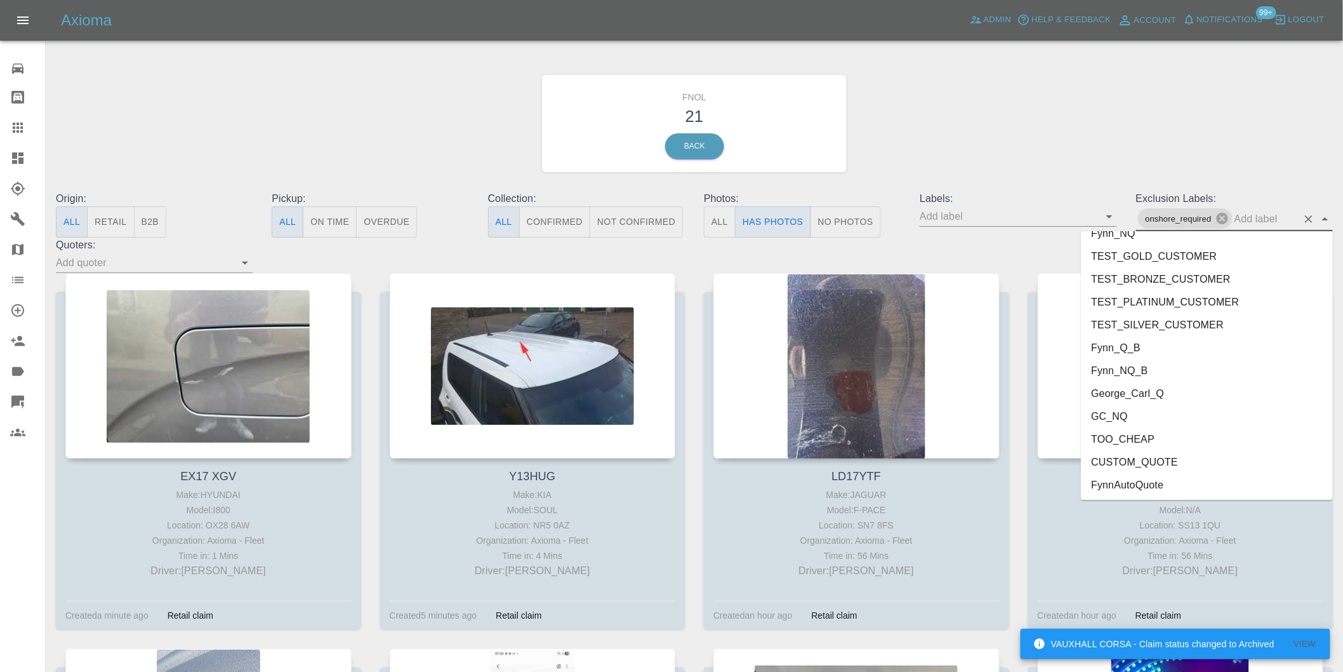
click at [1127, 391] on li "George_Carl_Q" at bounding box center [1207, 393] width 252 height 23
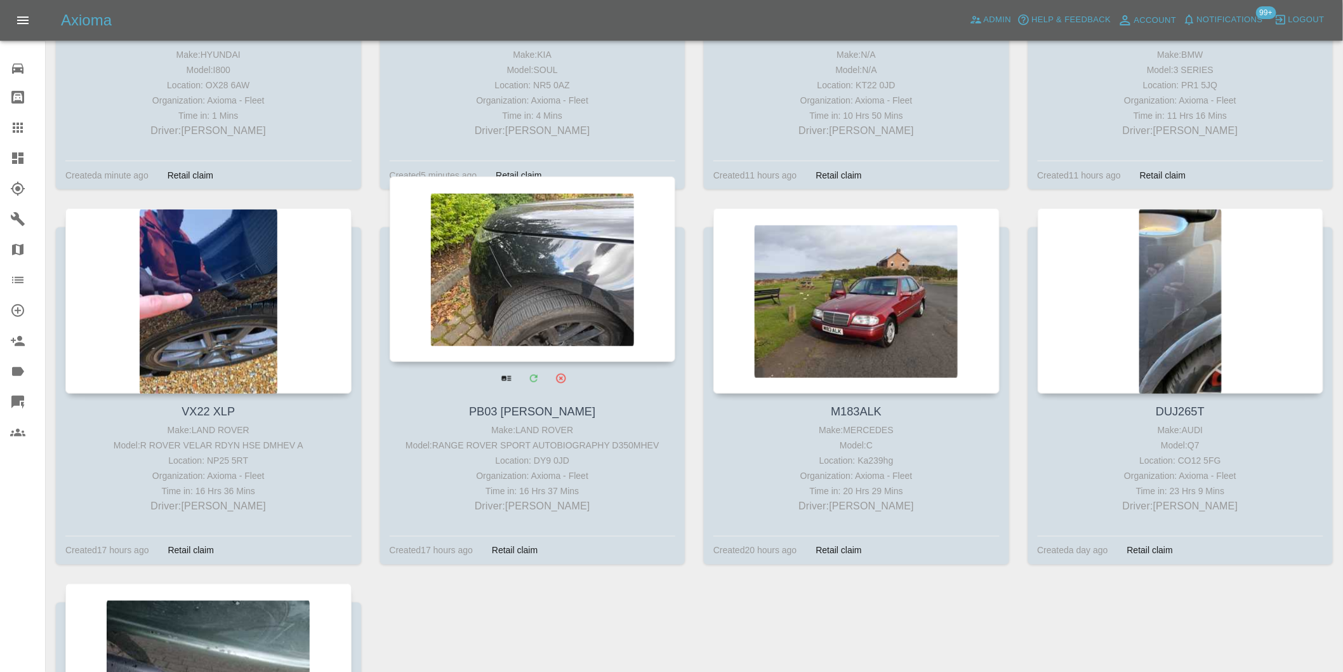
scroll to position [493, 0]
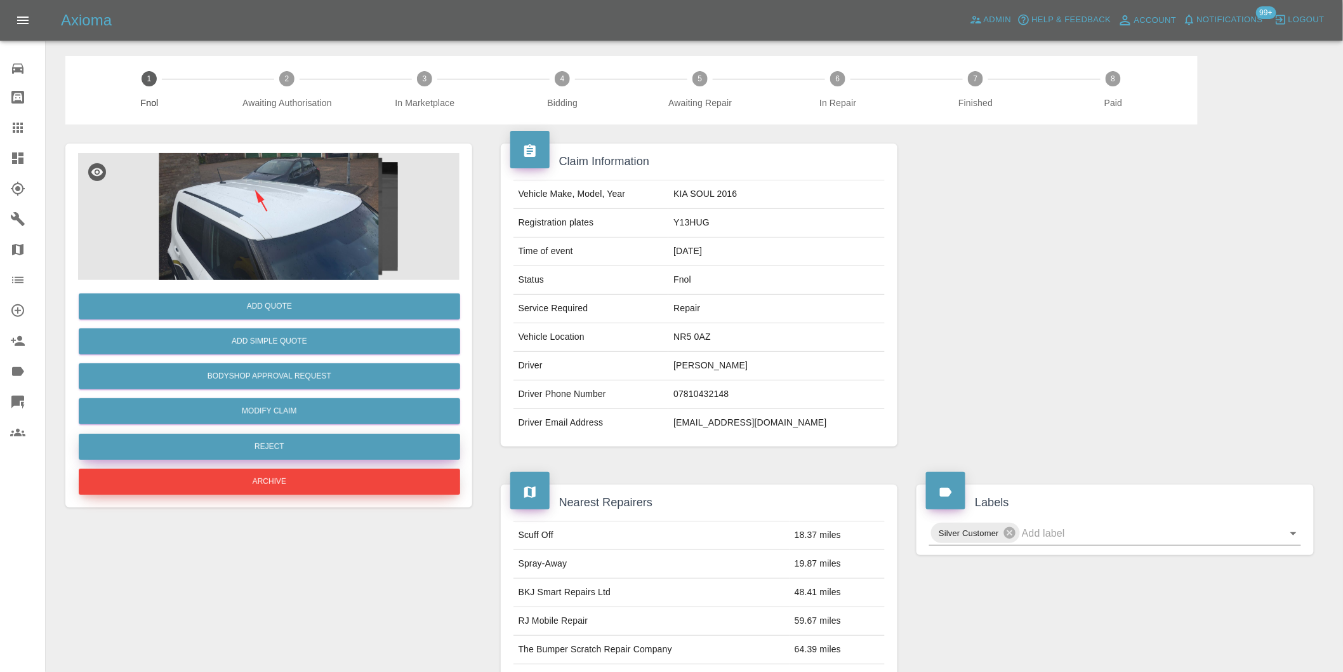
drag, startPoint x: 288, startPoint y: 481, endPoint x: 263, endPoint y: 444, distance: 43.8
click at [265, 453] on div "Add Quote Add Simple Quote Bodyshop Approval Request Modify Claim Reject Archive" at bounding box center [269, 389] width 382 height 218
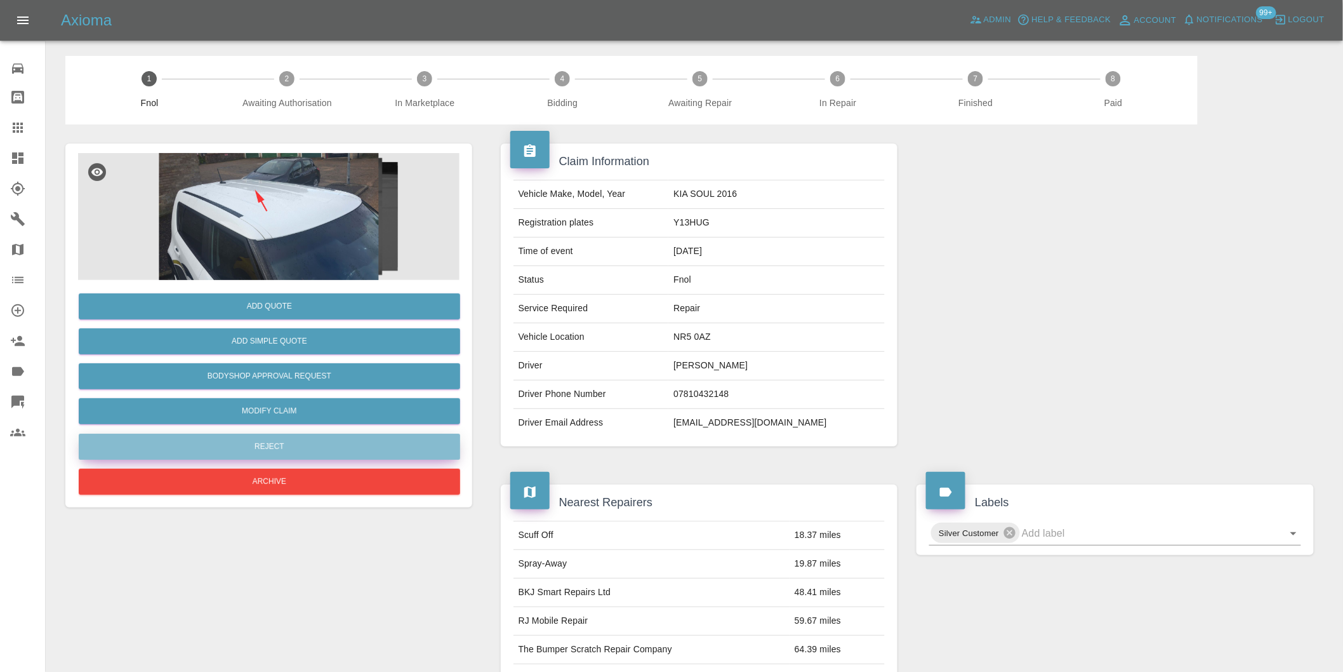
click at [262, 443] on button "Reject" at bounding box center [270, 447] width 382 height 26
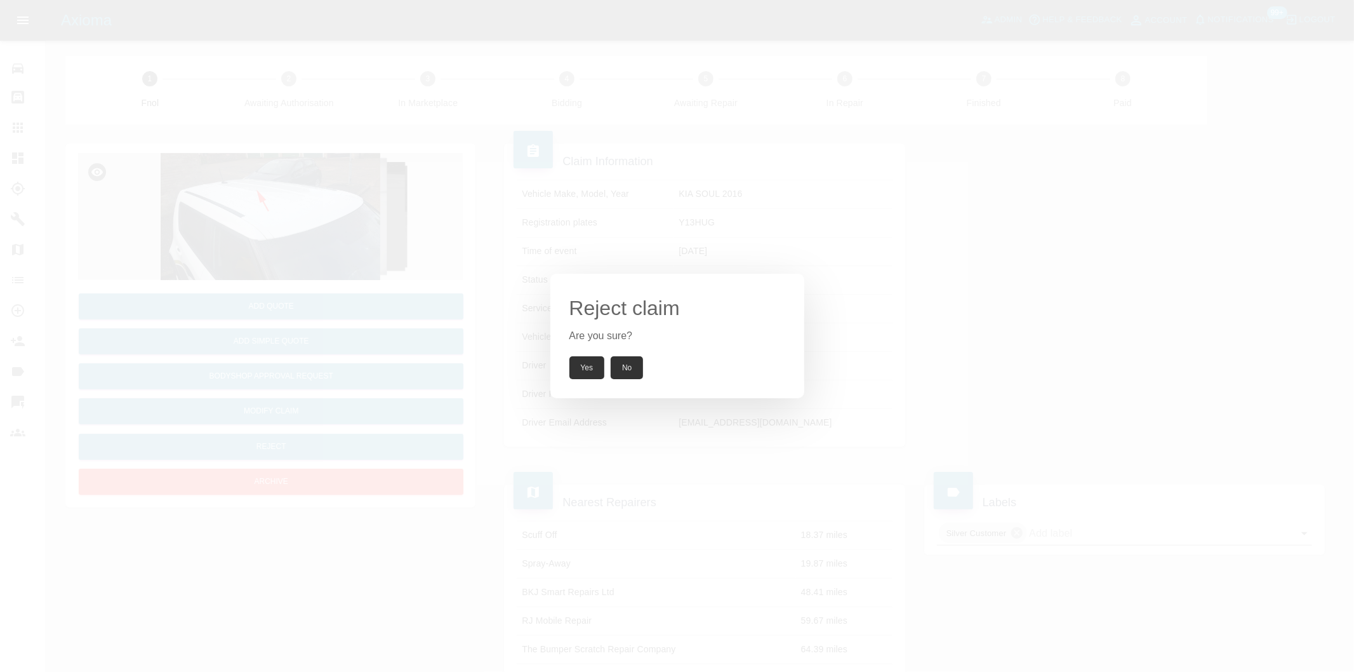
click at [594, 369] on button "Yes" at bounding box center [587, 367] width 36 height 23
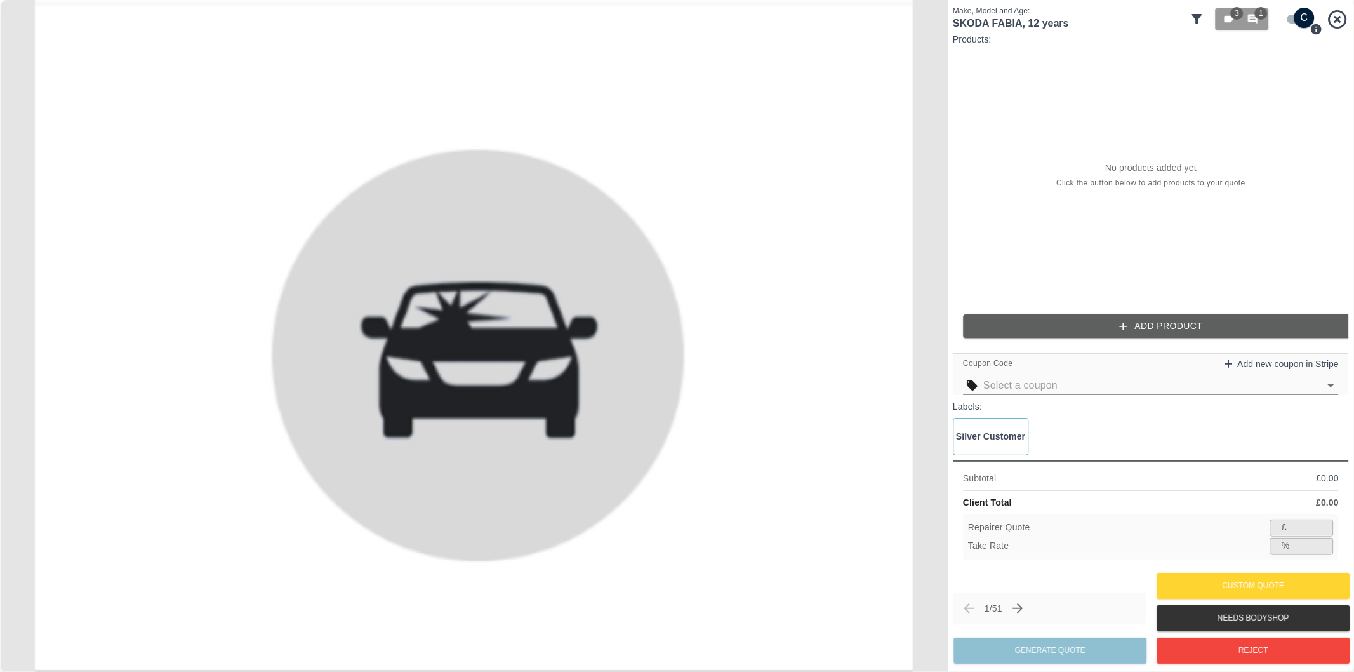
click at [1199, 18] on icon at bounding box center [1197, 19] width 10 height 10
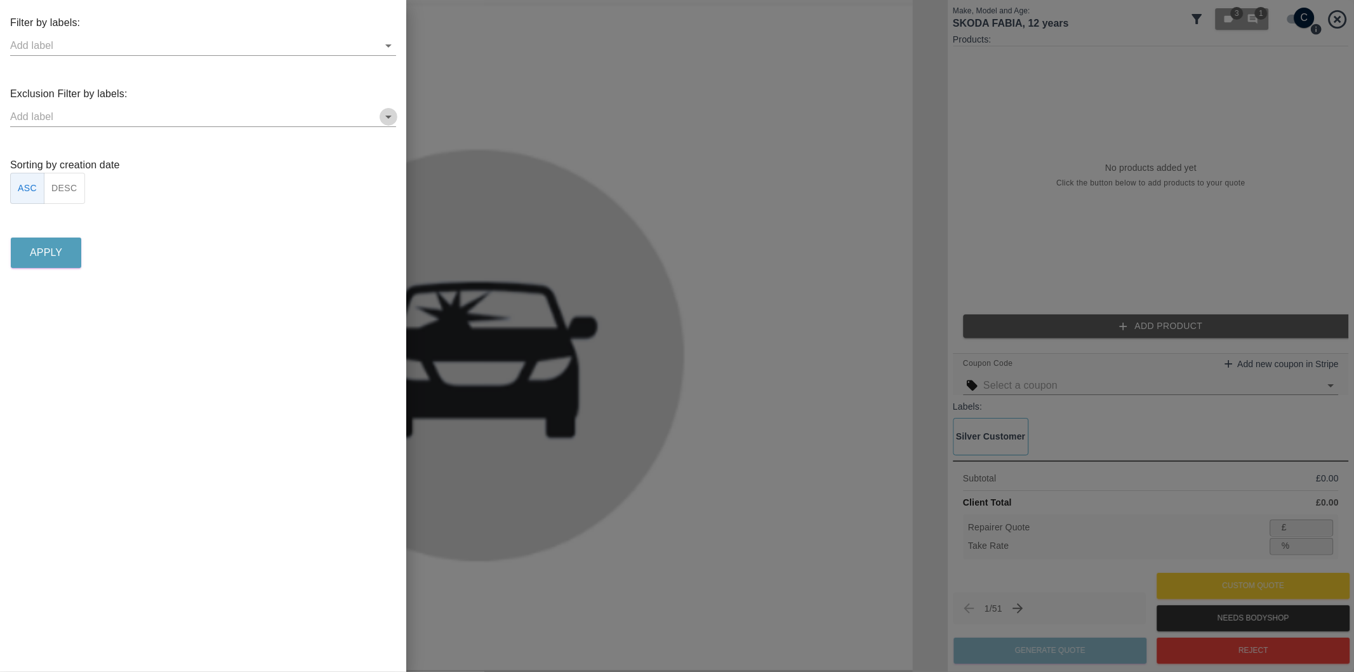
click at [386, 111] on icon "Open" at bounding box center [388, 116] width 15 height 15
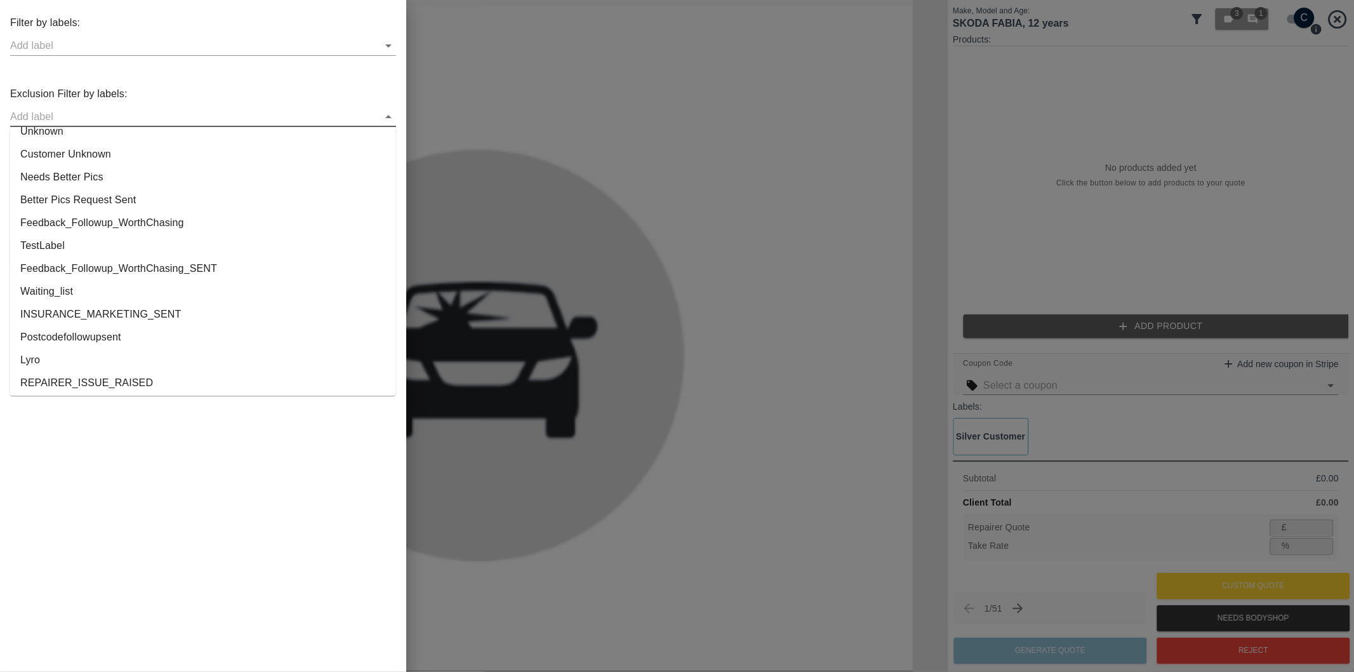
scroll to position [2369, 0]
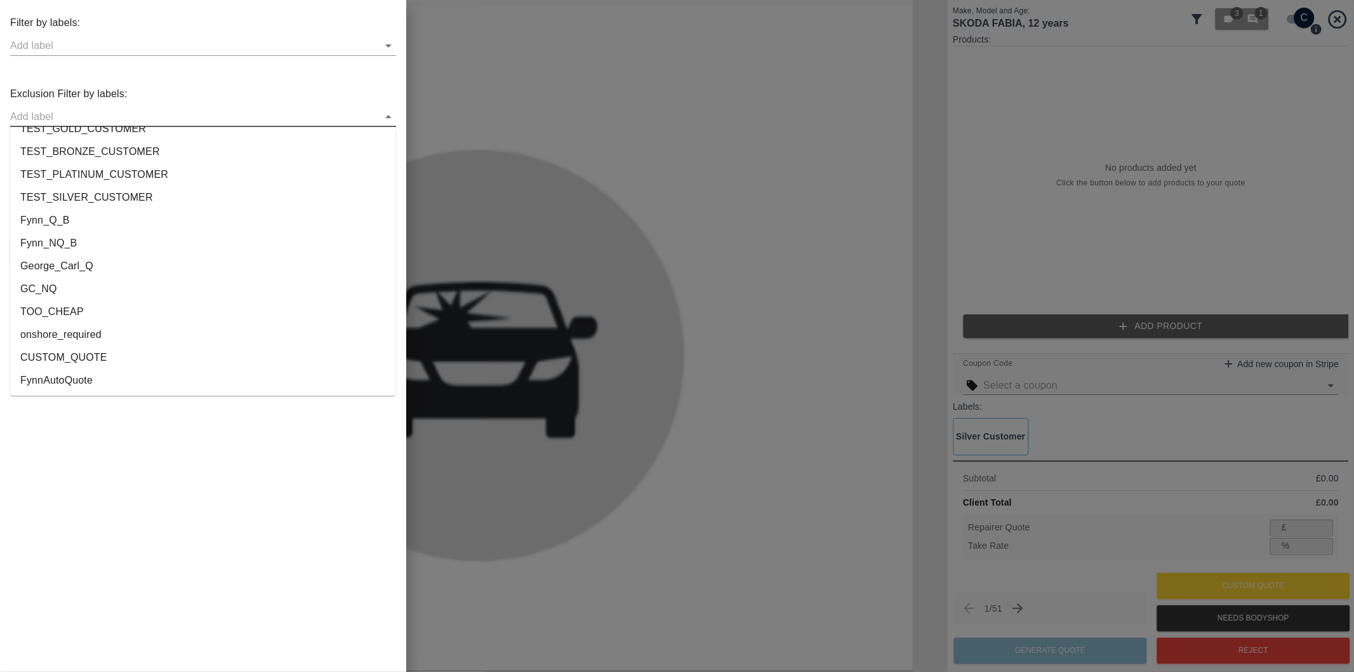
click at [92, 331] on li "onshore_required" at bounding box center [203, 334] width 386 height 23
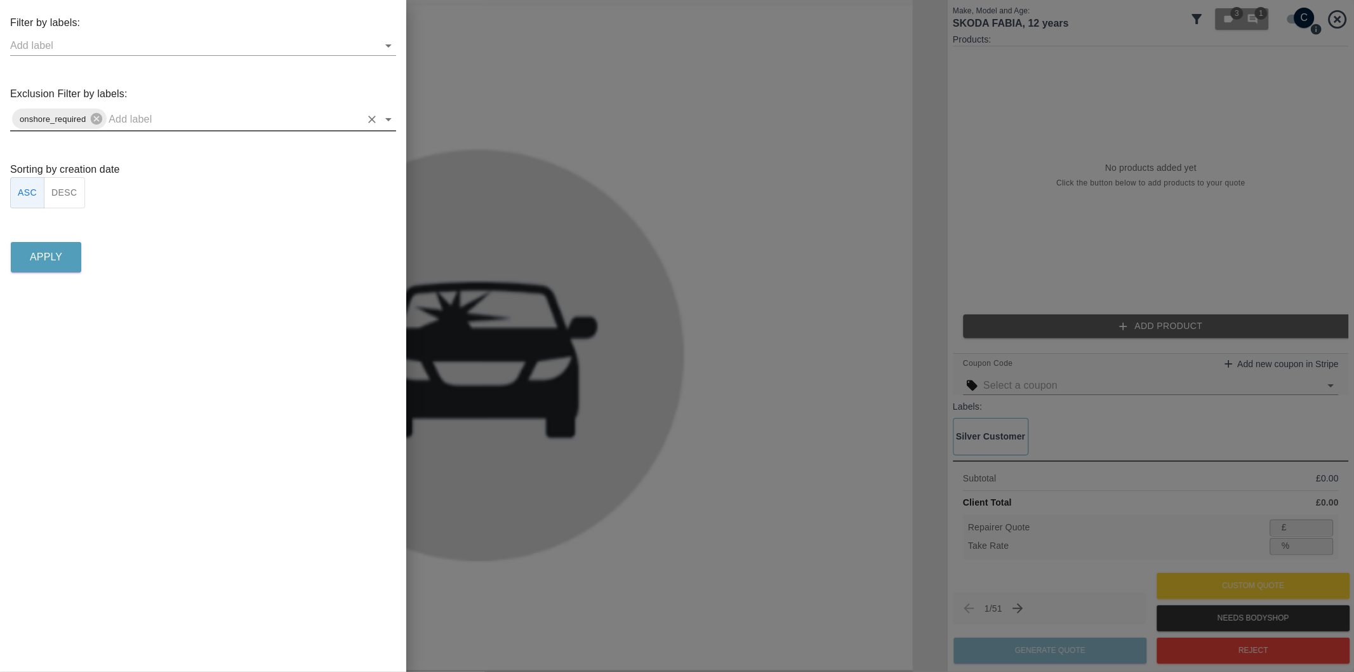
click at [388, 124] on icon "Open" at bounding box center [388, 119] width 15 height 15
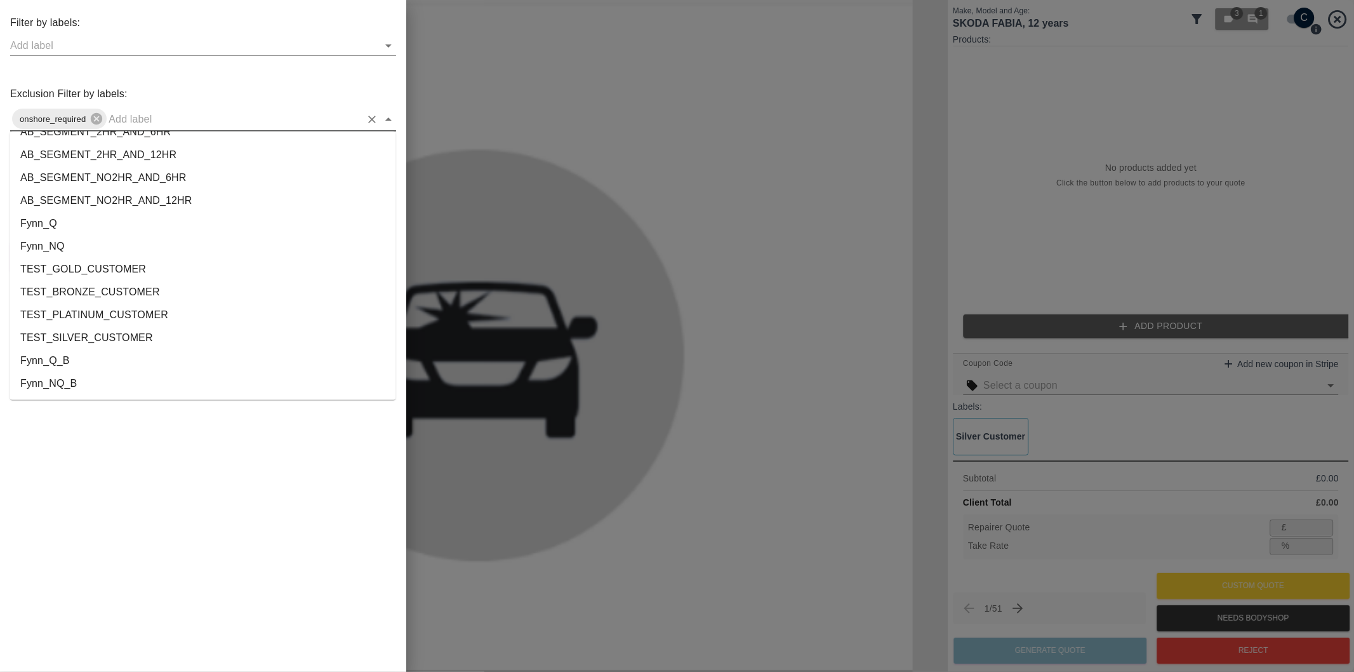
scroll to position [2346, 0]
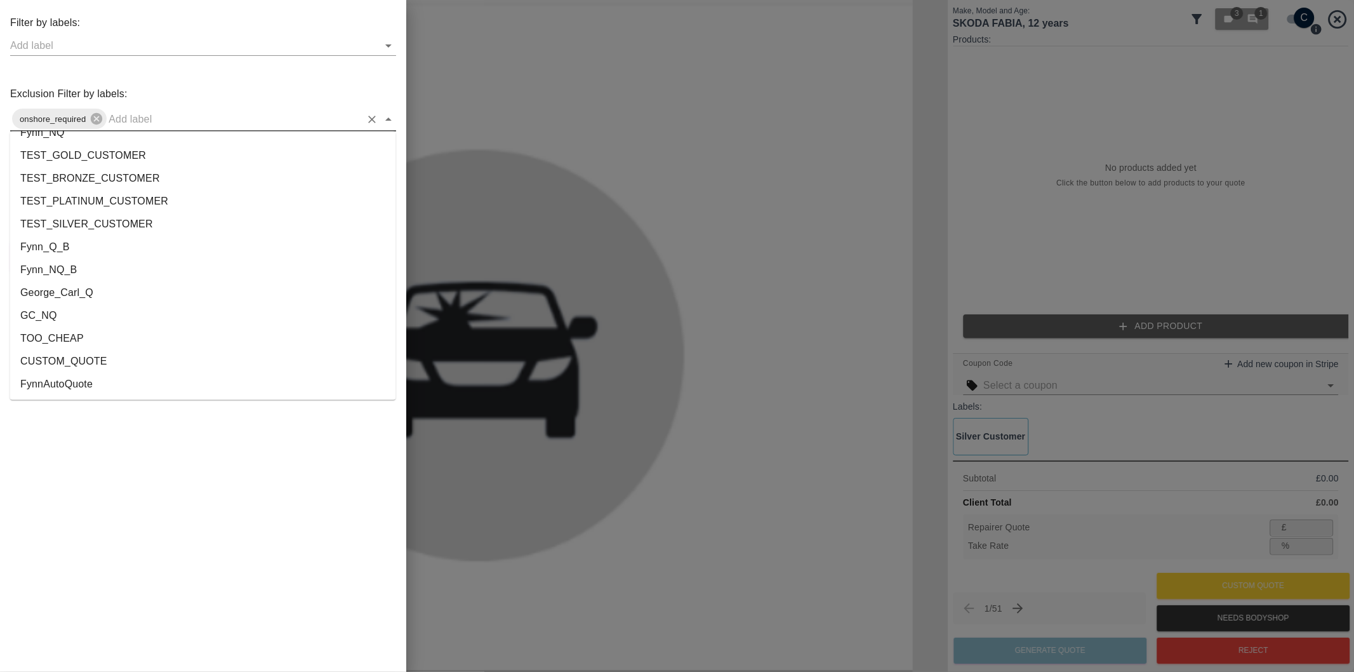
click at [124, 286] on li "George_Carl_Q" at bounding box center [203, 293] width 386 height 23
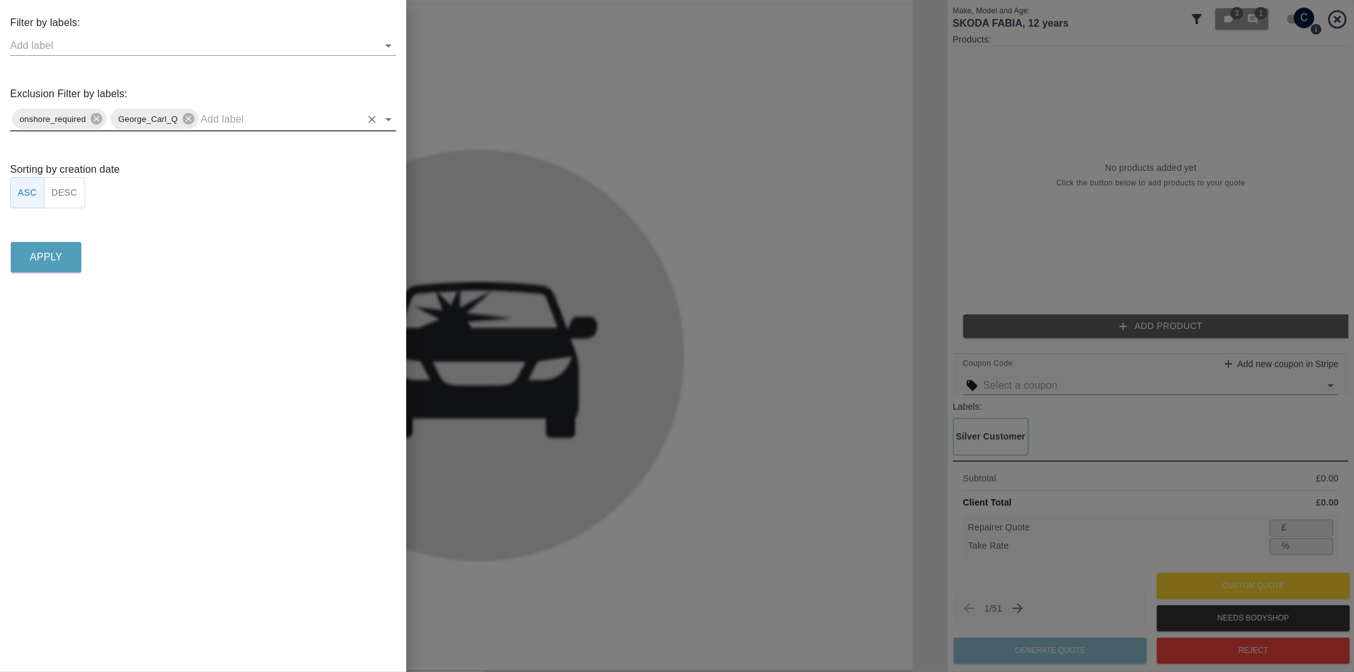
click at [65, 189] on button "DESC" at bounding box center [64, 192] width 41 height 31
click at [61, 261] on p "Apply" at bounding box center [46, 257] width 32 height 15
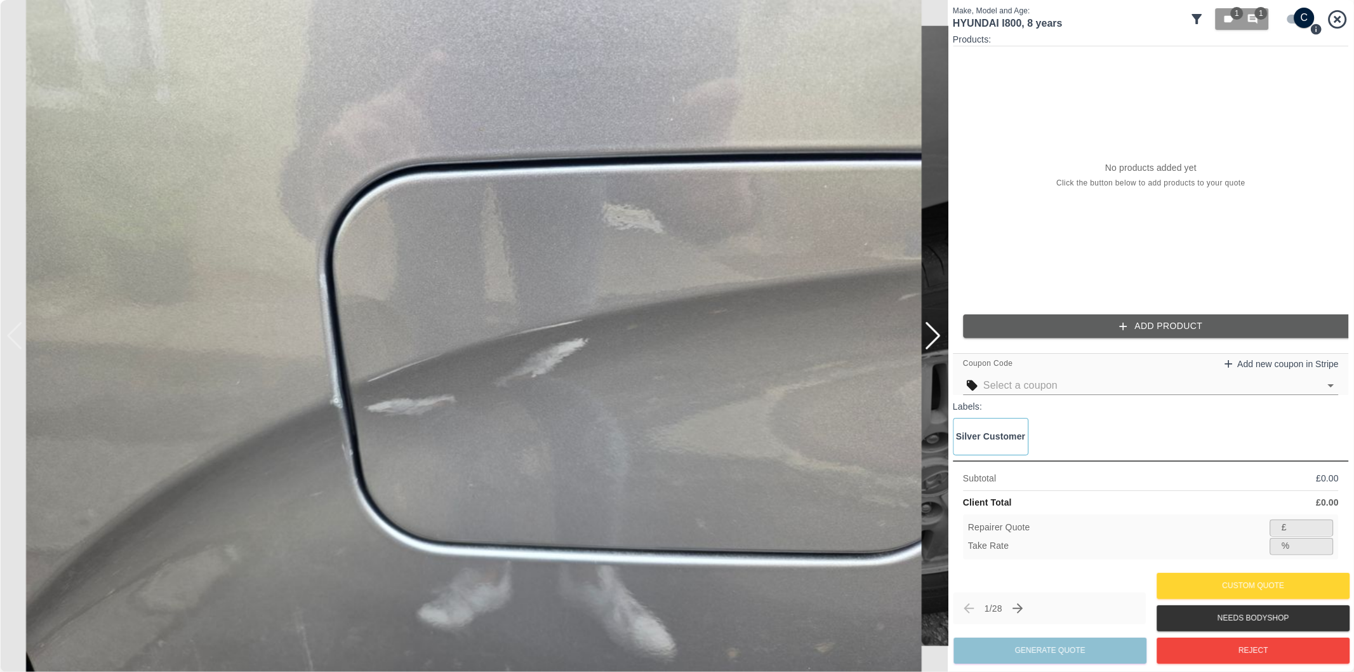
click at [936, 340] on div at bounding box center [932, 336] width 17 height 28
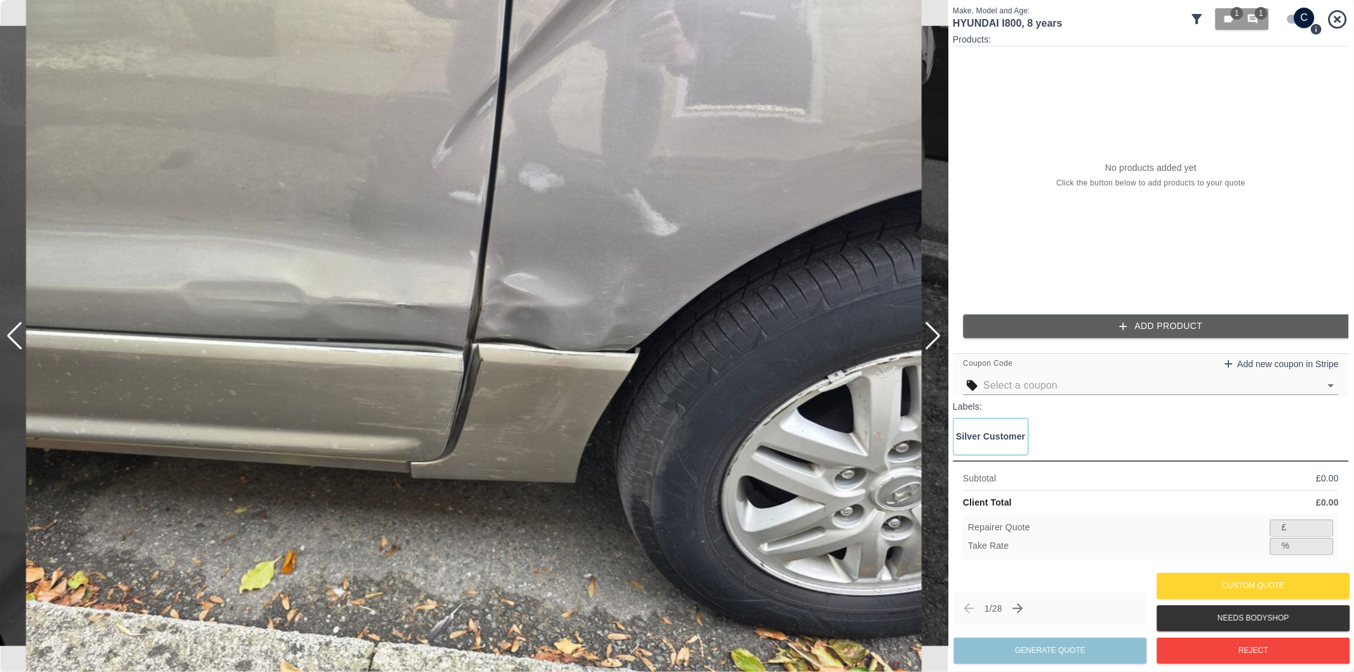
click at [936, 340] on div at bounding box center [932, 336] width 17 height 28
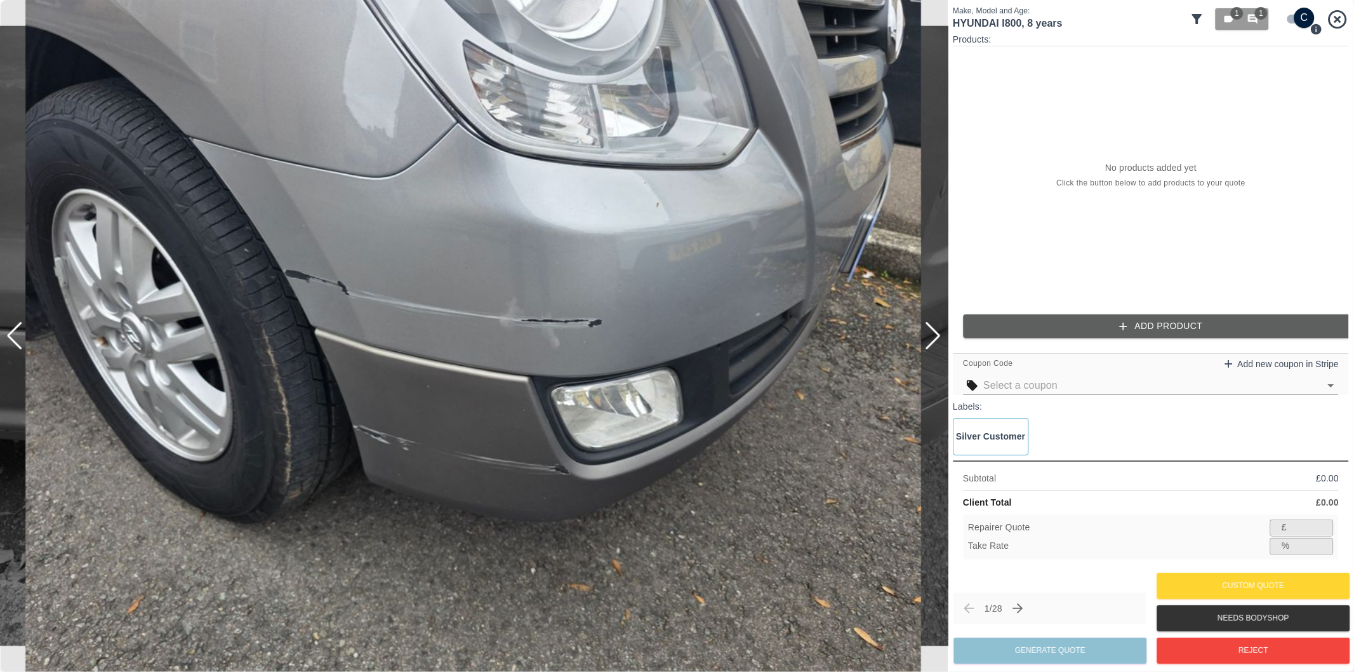
click at [936, 337] on div at bounding box center [932, 336] width 17 height 28
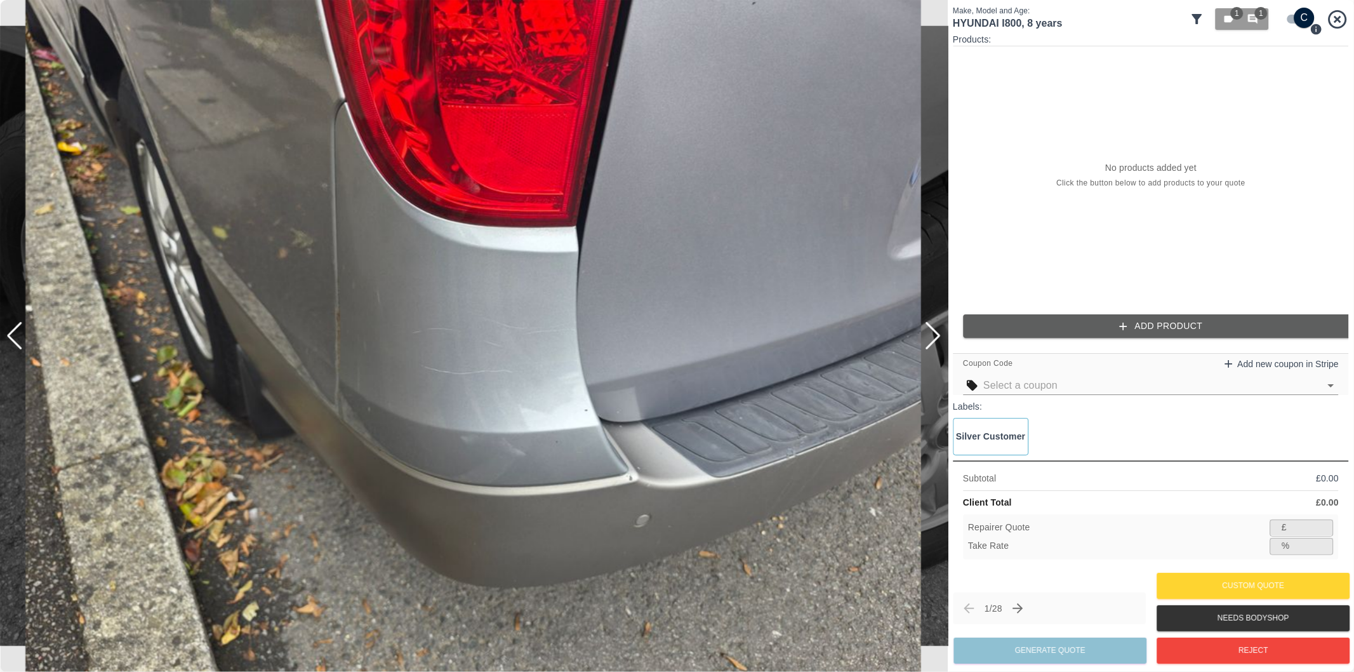
click at [936, 337] on div at bounding box center [932, 336] width 17 height 28
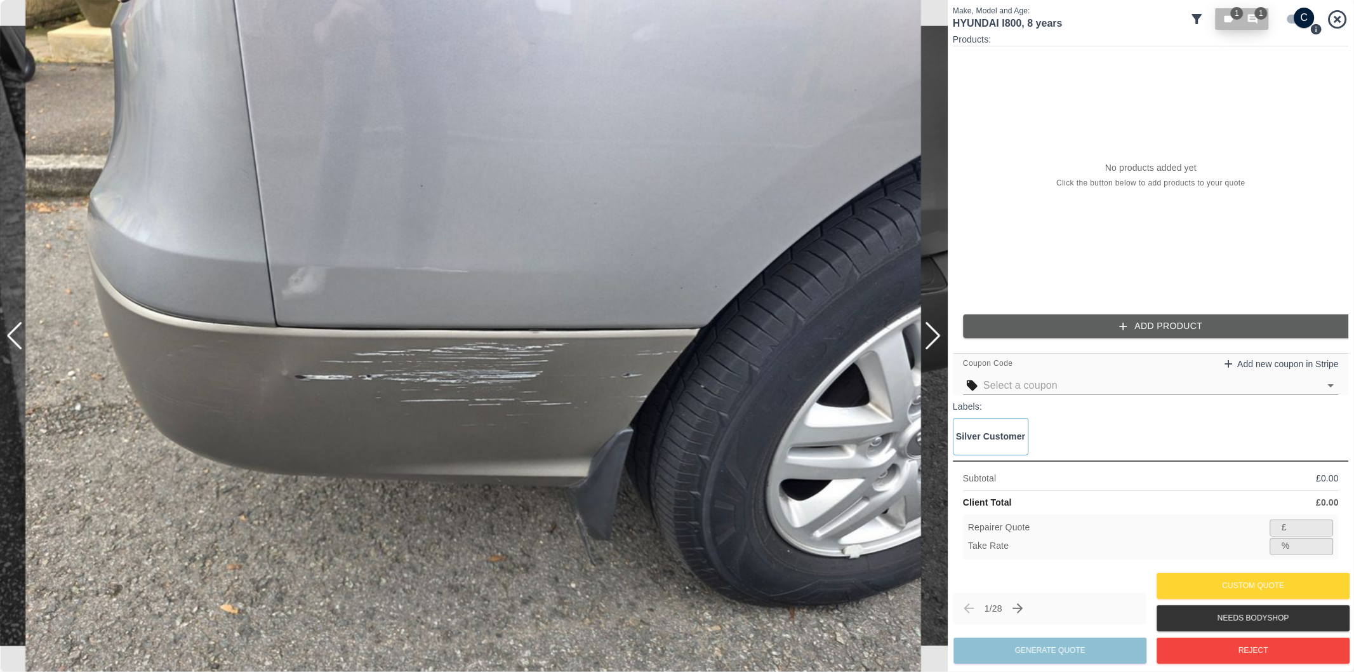
click at [1264, 17] on span "1" at bounding box center [1261, 13] width 13 height 13
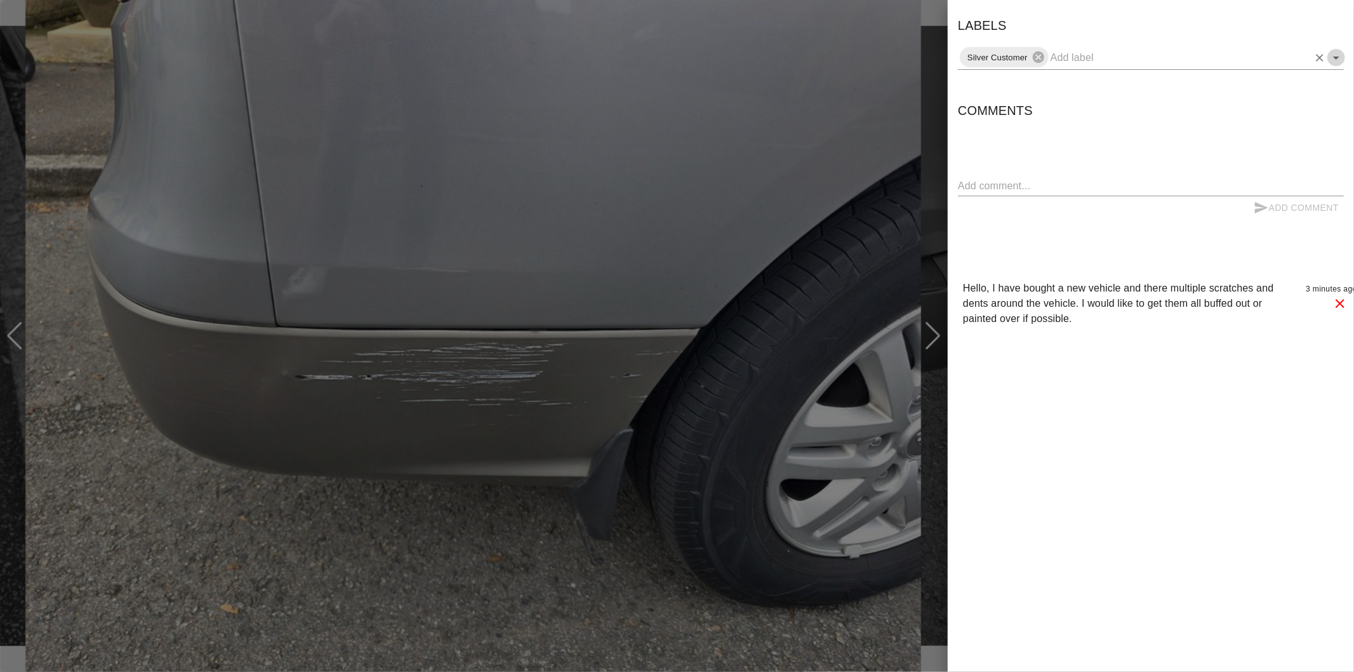
click at [1340, 60] on icon "Open" at bounding box center [1336, 57] width 15 height 15
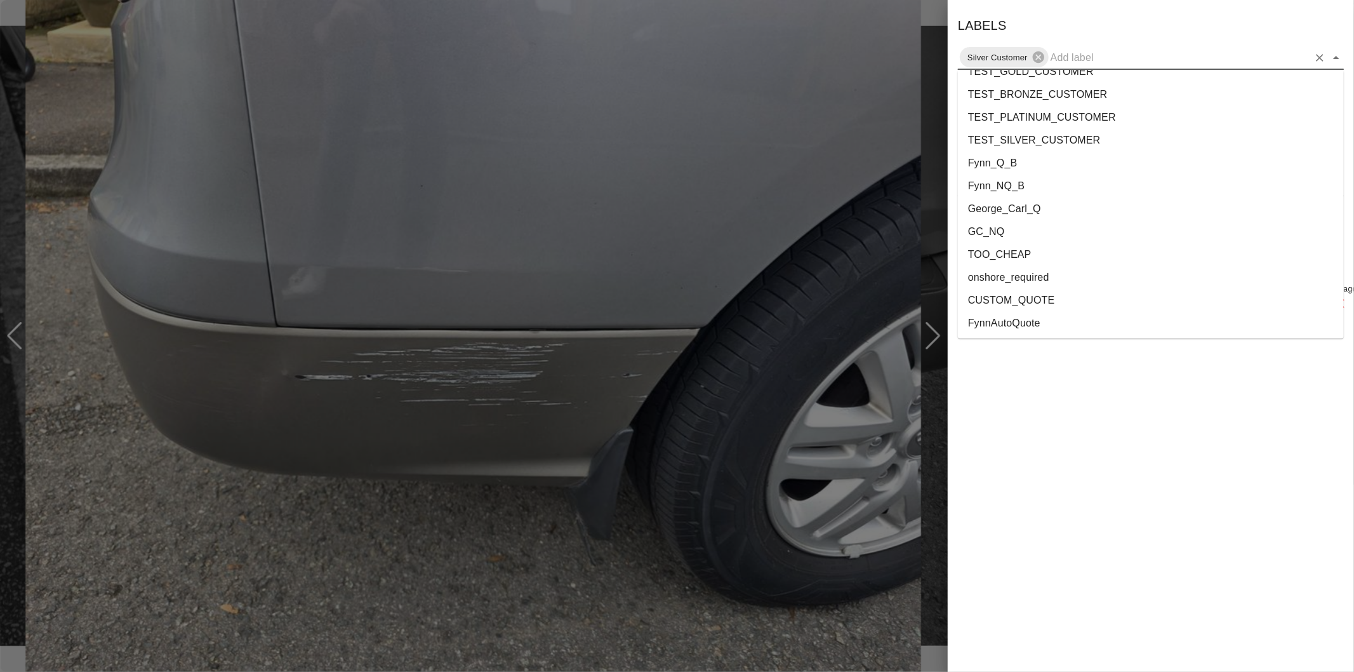
click at [1042, 274] on li "onshore_required" at bounding box center [1151, 277] width 386 height 23
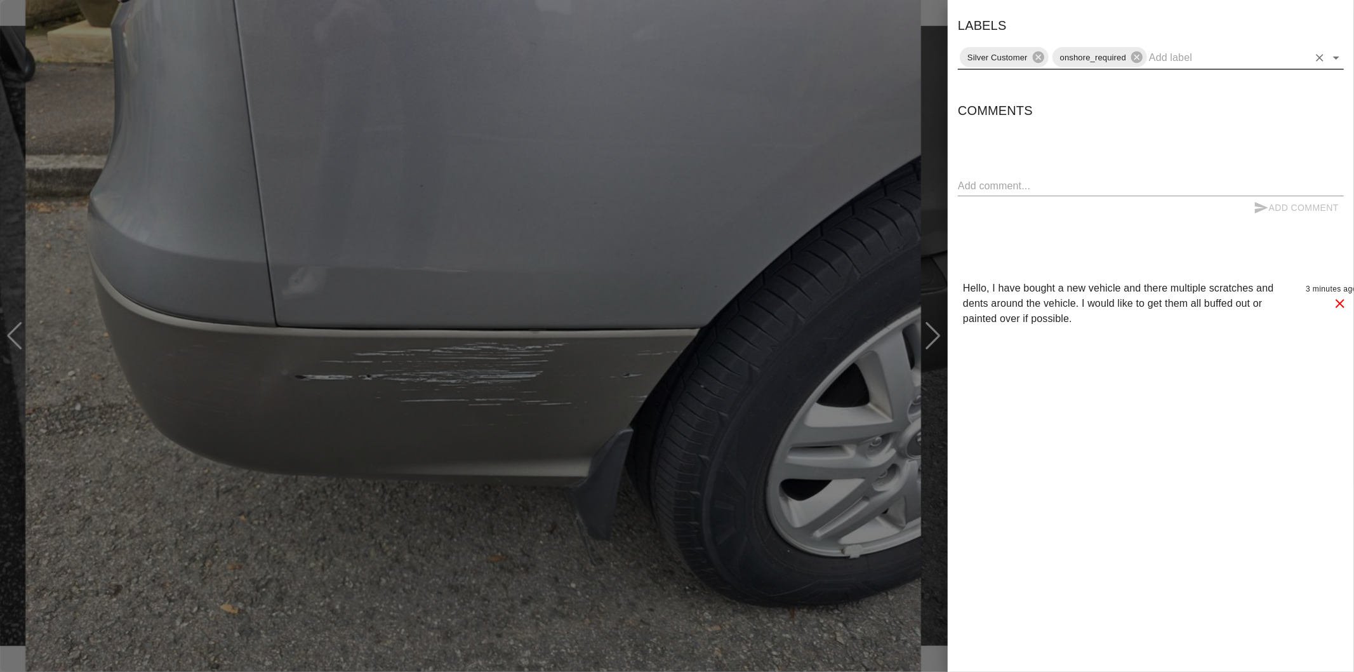
click at [1335, 60] on icon "Open" at bounding box center [1336, 57] width 15 height 15
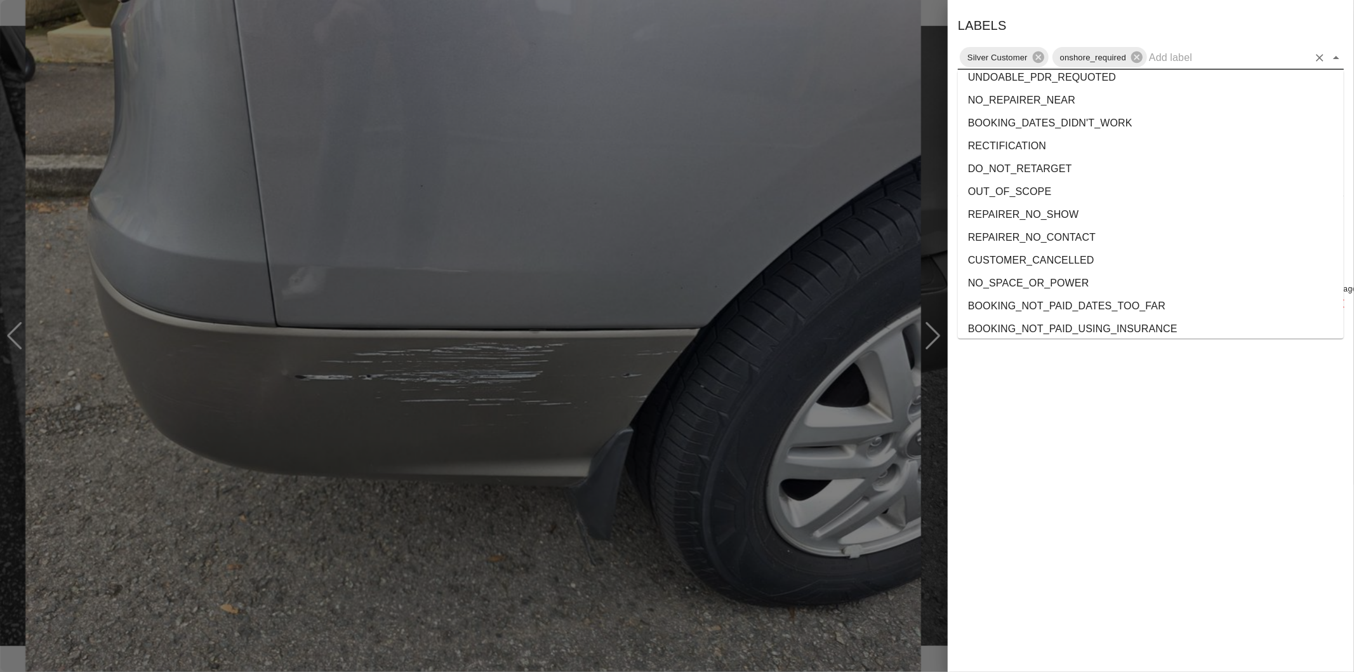
scroll to position [2324, 0]
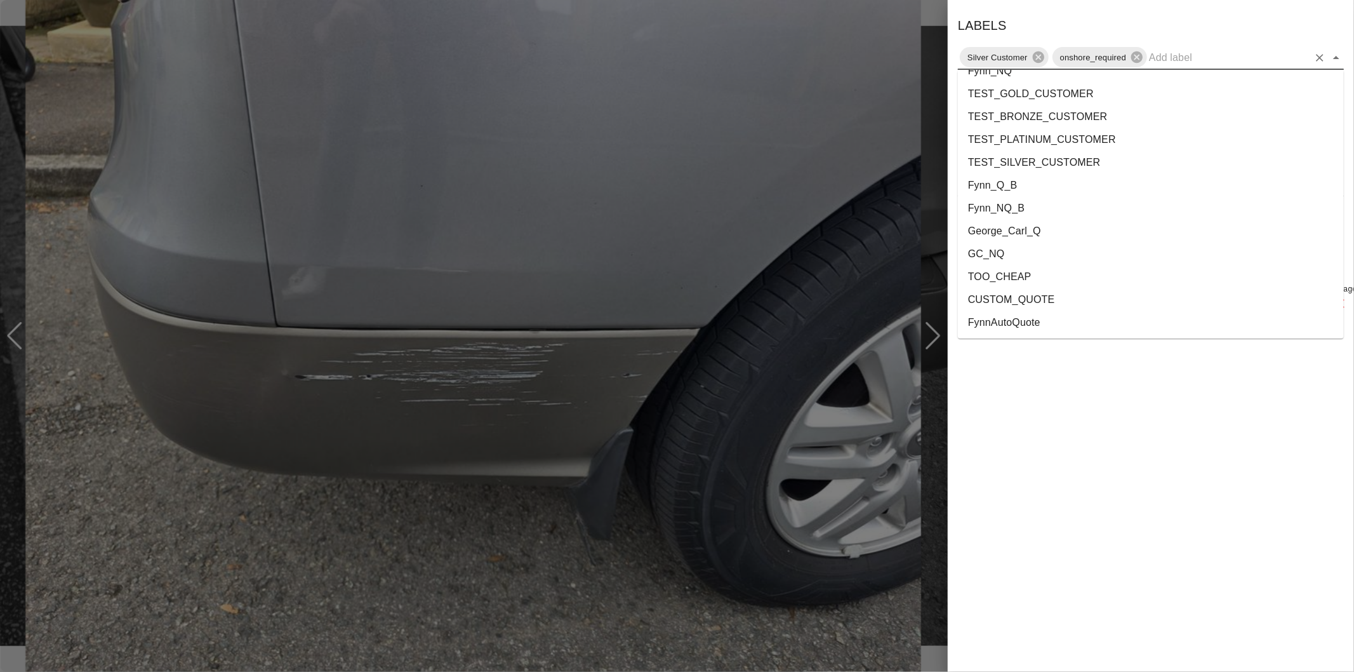
click at [1020, 229] on li "George_Carl_Q" at bounding box center [1151, 231] width 386 height 23
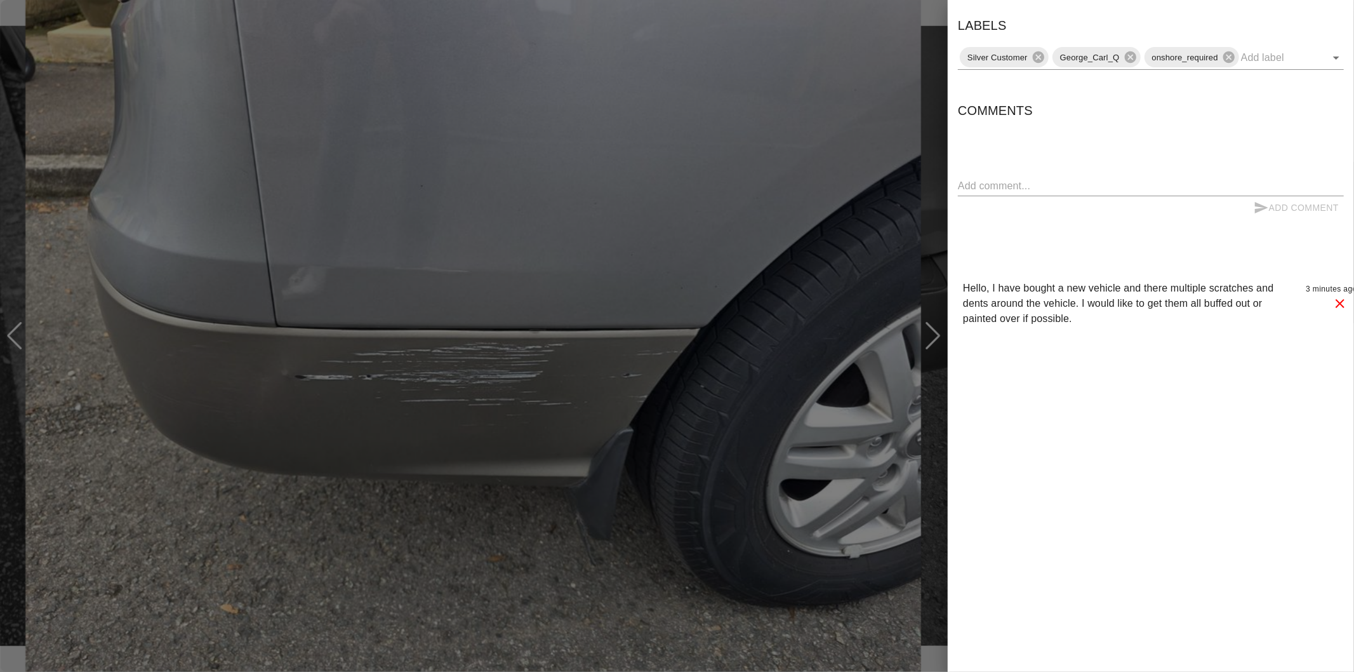
click at [931, 66] on div at bounding box center [677, 336] width 1354 height 672
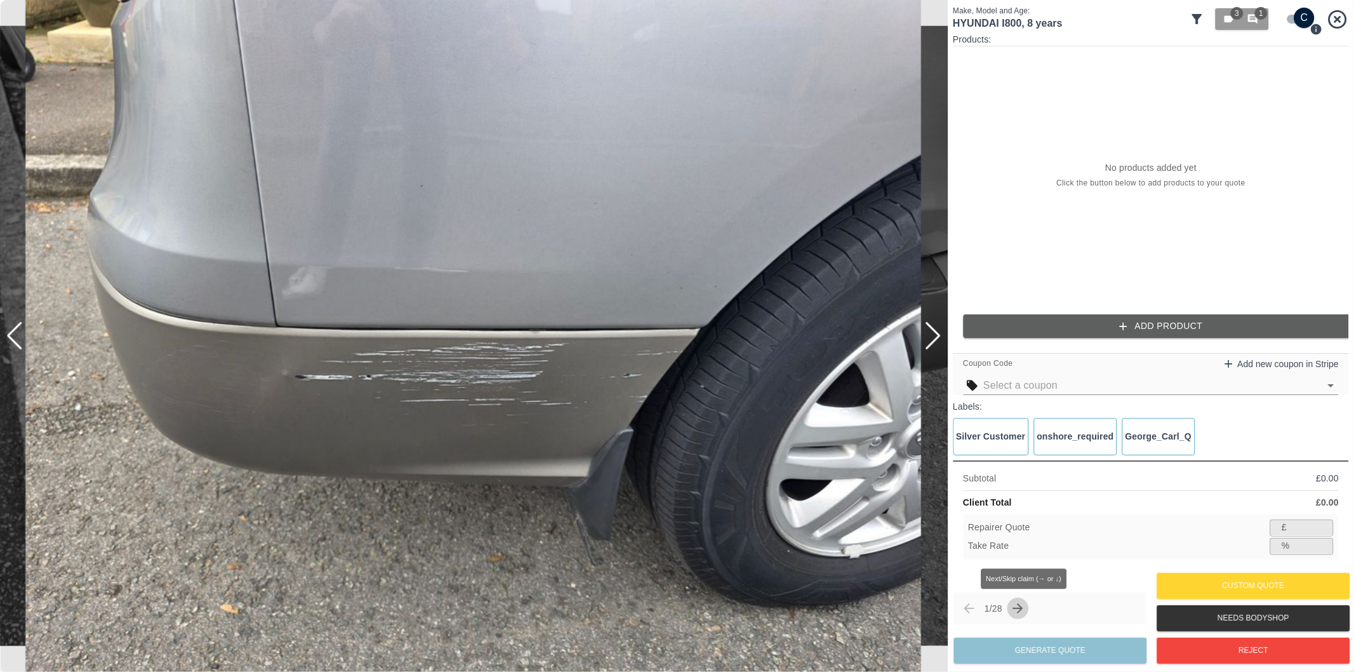
click at [1018, 608] on icon "Next claim" at bounding box center [1018, 608] width 10 height 10
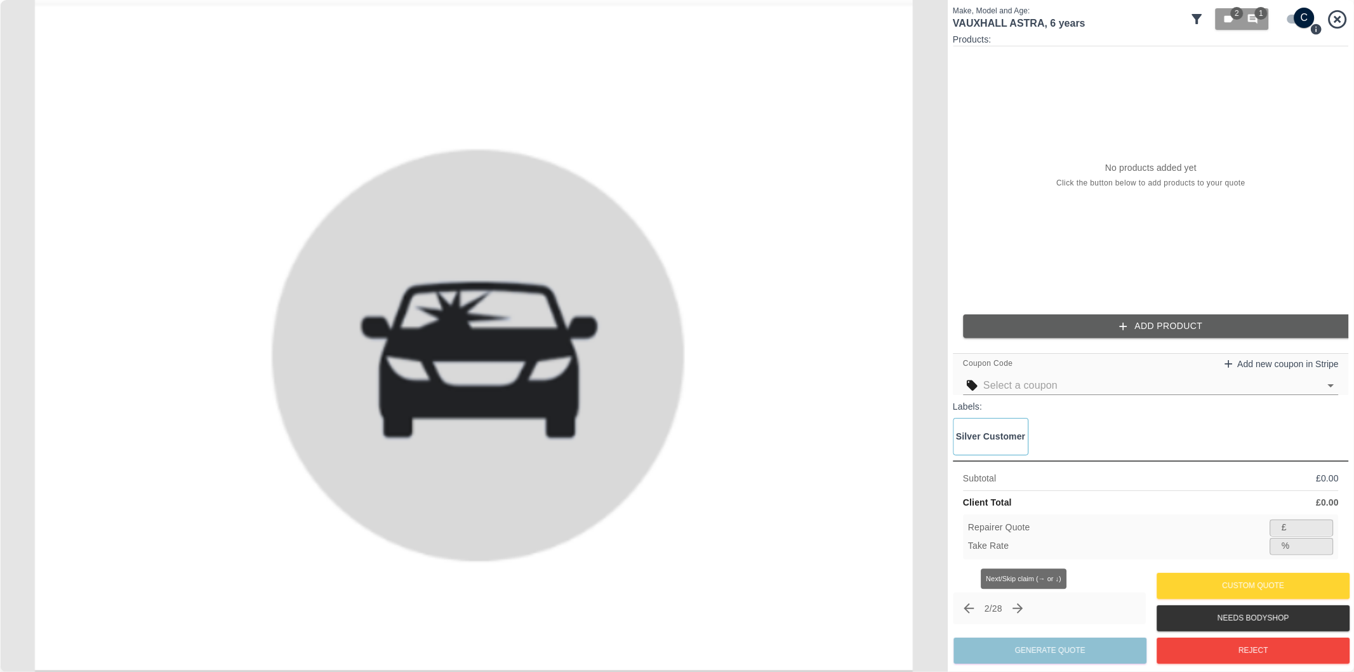
click at [1019, 607] on icon "Next claim" at bounding box center [1018, 608] width 15 height 15
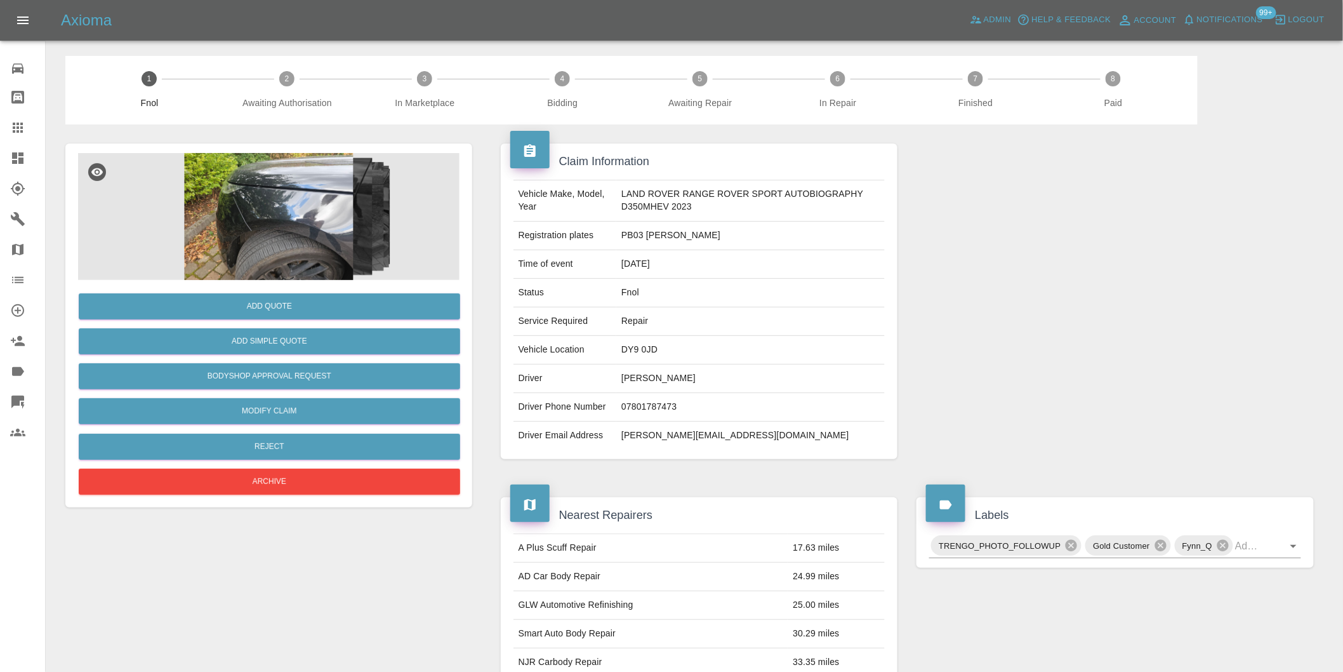
click at [251, 213] on img at bounding box center [269, 216] width 382 height 127
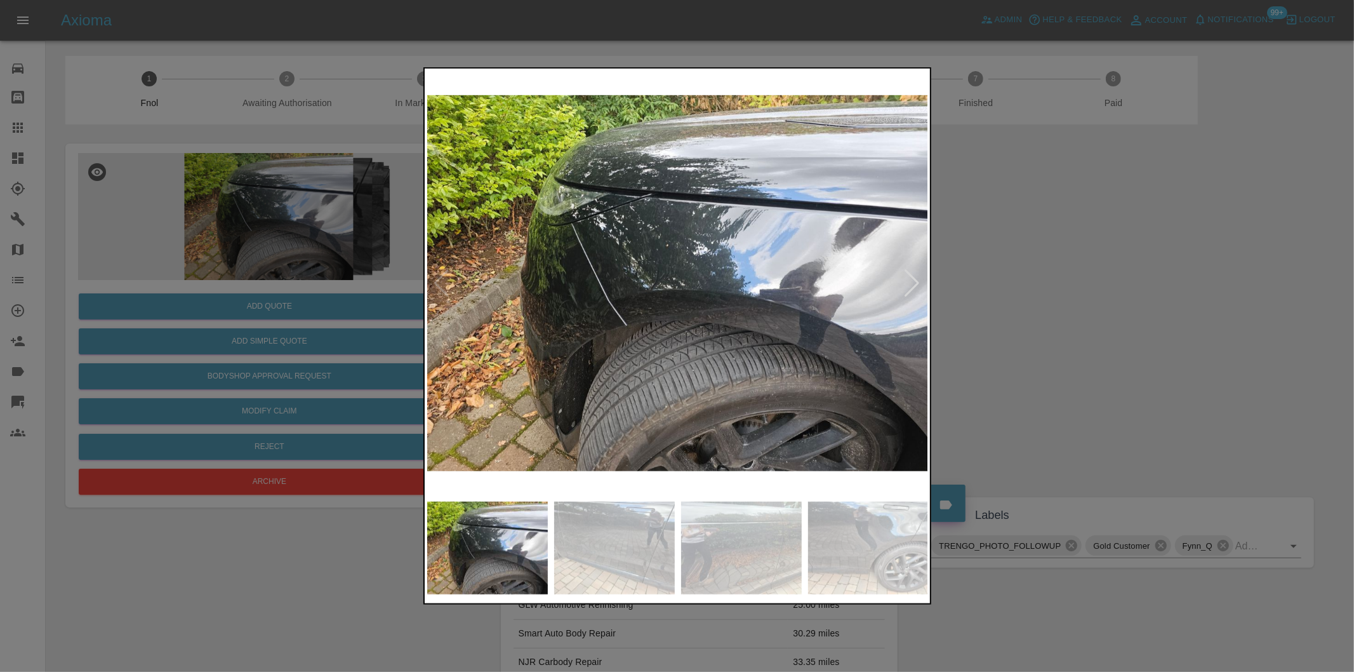
click at [914, 281] on div at bounding box center [912, 283] width 17 height 28
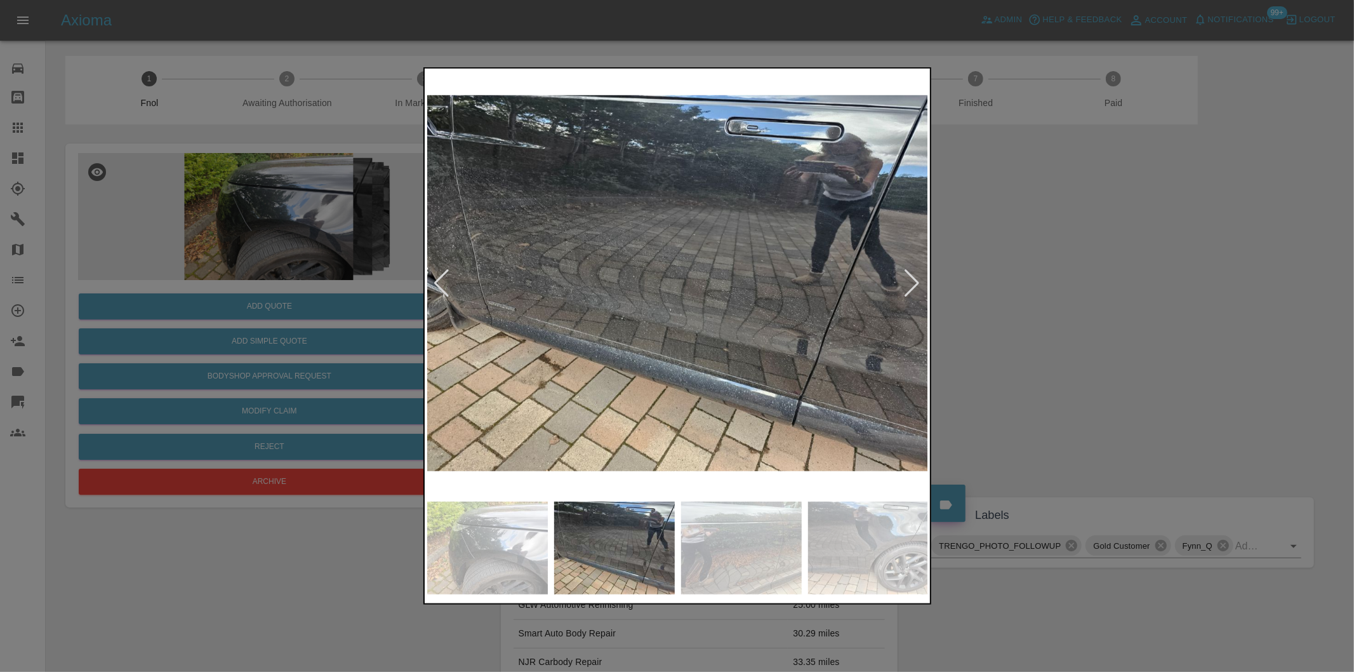
click at [914, 281] on div at bounding box center [912, 283] width 17 height 28
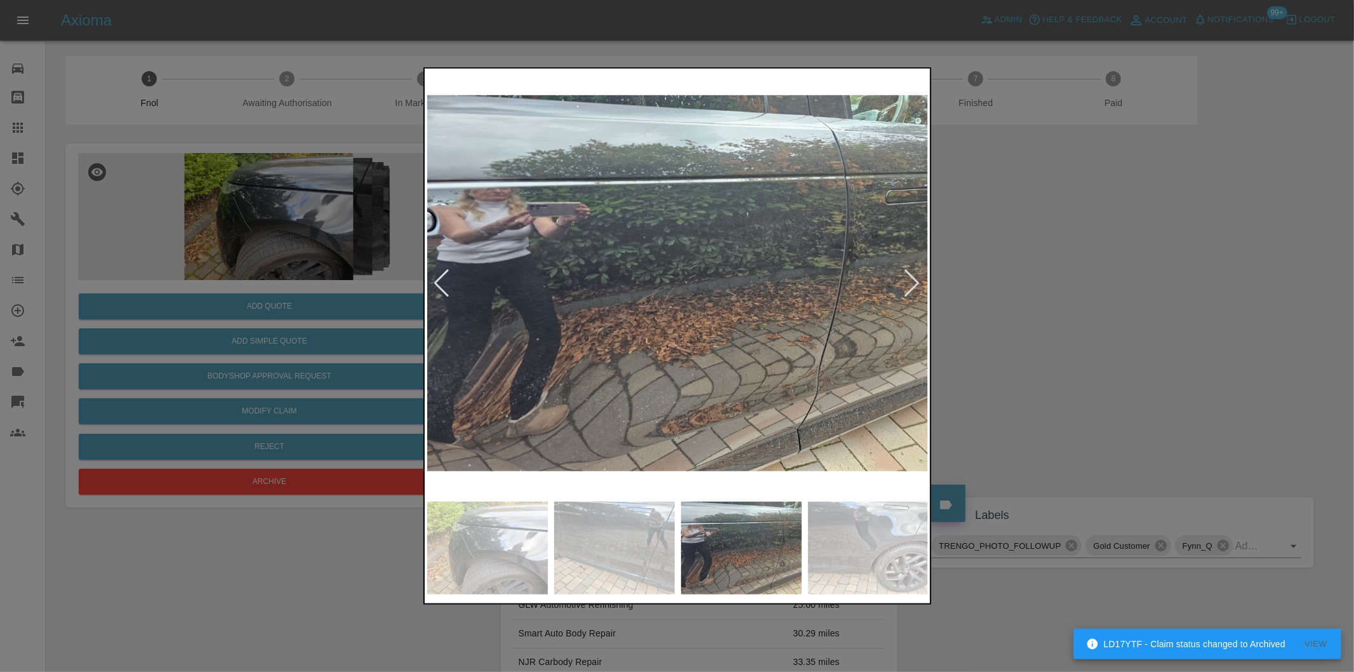
click at [905, 277] on div at bounding box center [912, 283] width 17 height 28
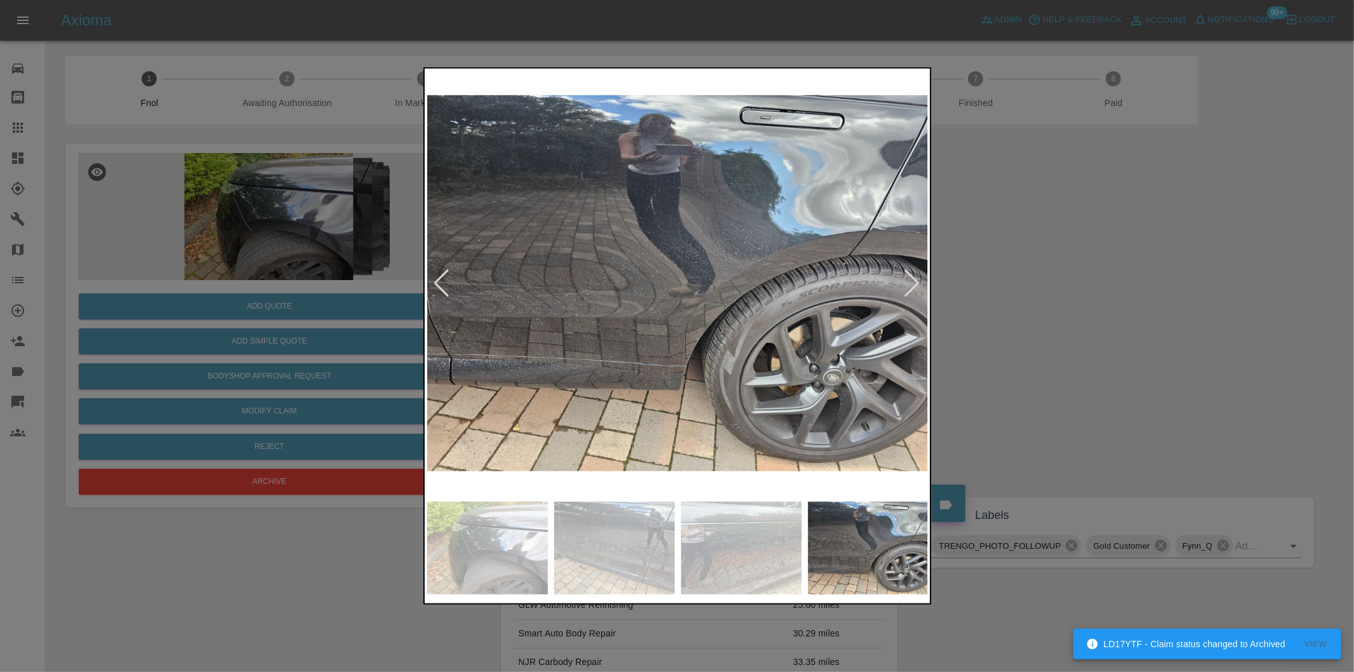
click at [905, 277] on div at bounding box center [912, 283] width 17 height 28
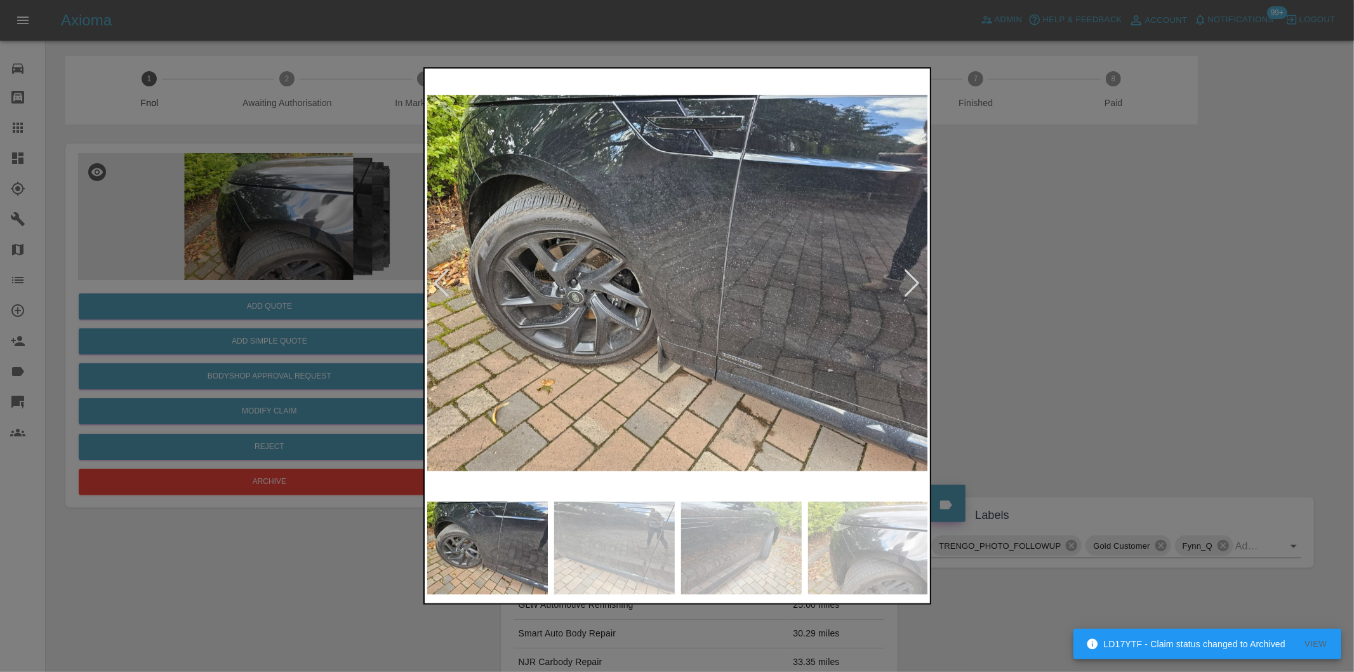
click at [905, 277] on div at bounding box center [912, 283] width 17 height 28
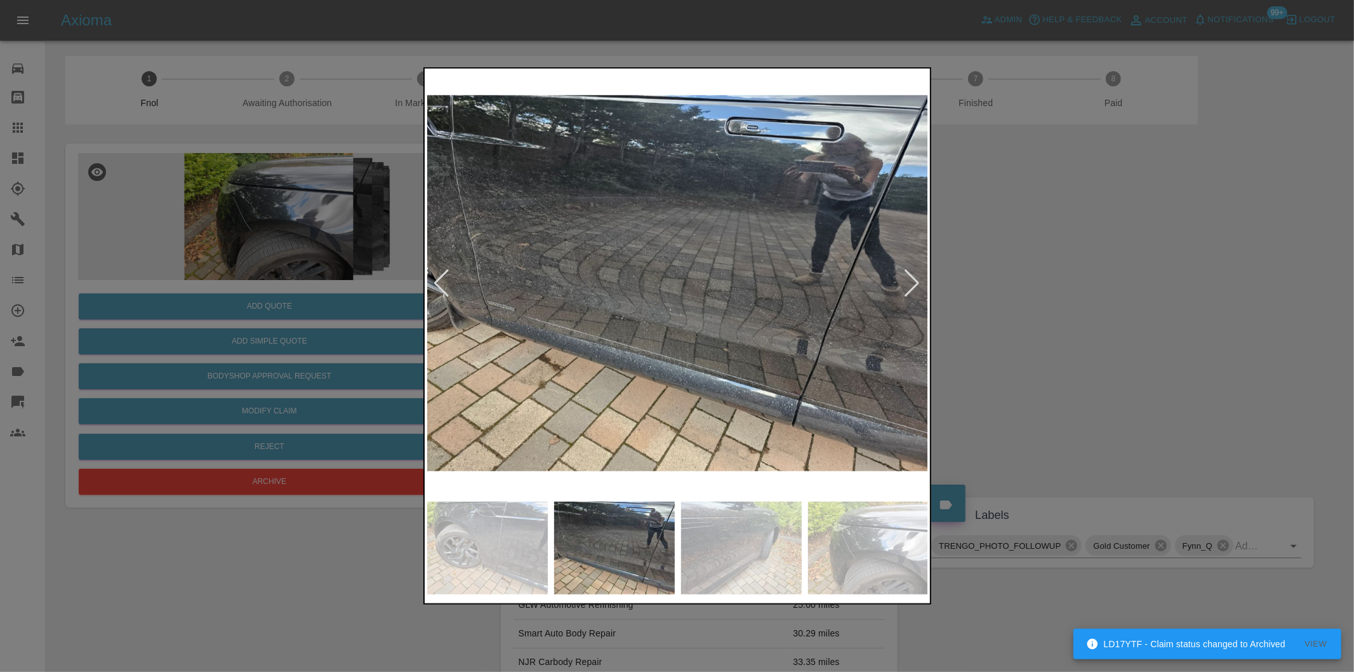
drag, startPoint x: 1062, startPoint y: 280, endPoint x: 1071, endPoint y: 275, distance: 10.2
click at [1070, 276] on div at bounding box center [677, 336] width 1354 height 672
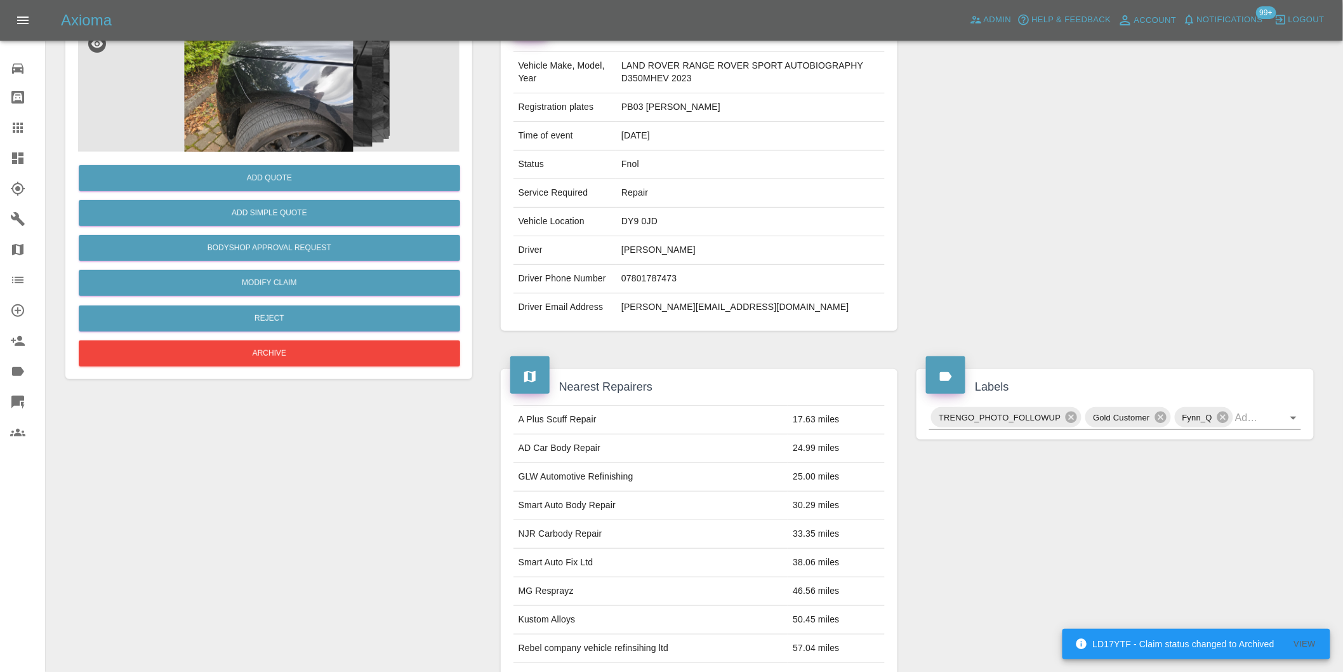
scroll to position [282, 0]
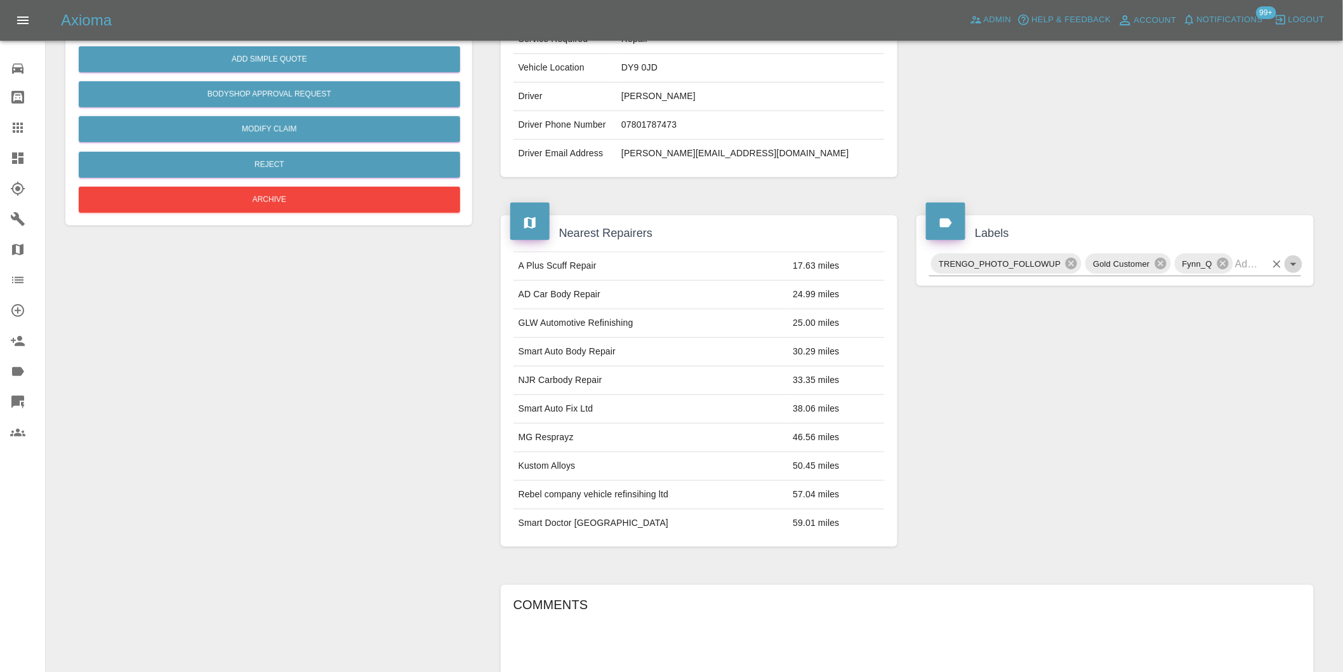
drag, startPoint x: 1288, startPoint y: 259, endPoint x: 1298, endPoint y: 275, distance: 19.2
click at [1290, 263] on icon "Open" at bounding box center [1293, 263] width 15 height 15
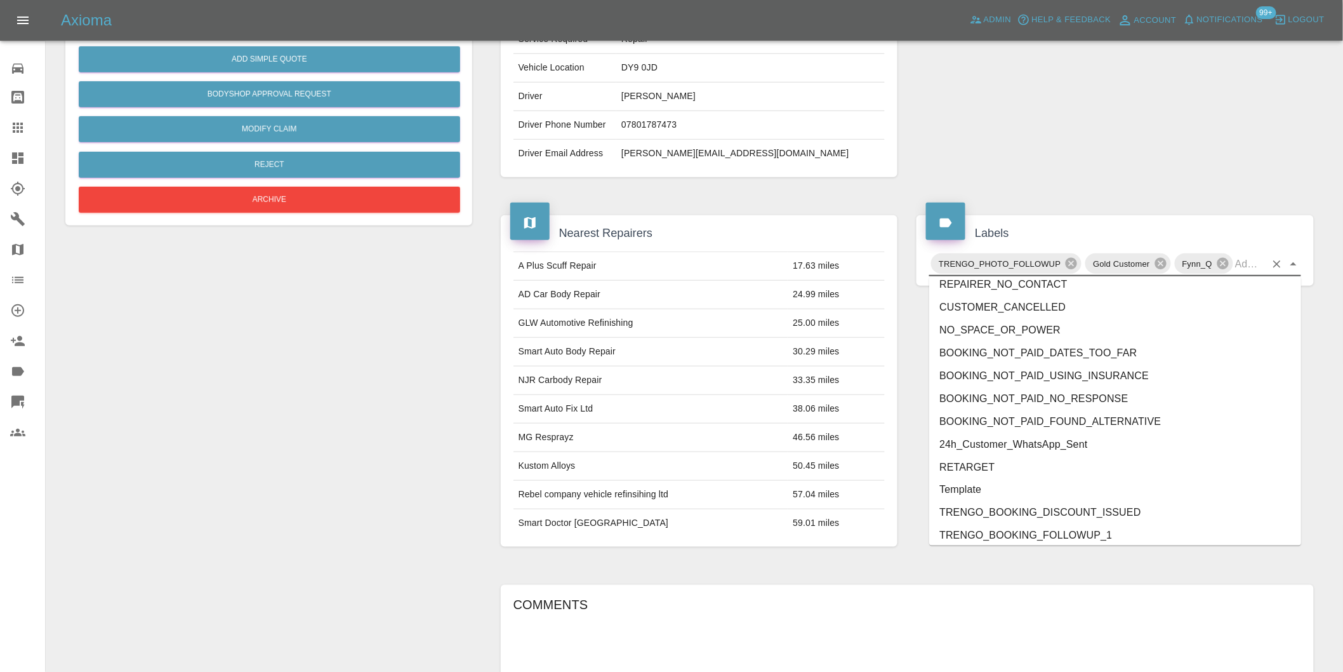
scroll to position [2665, 0]
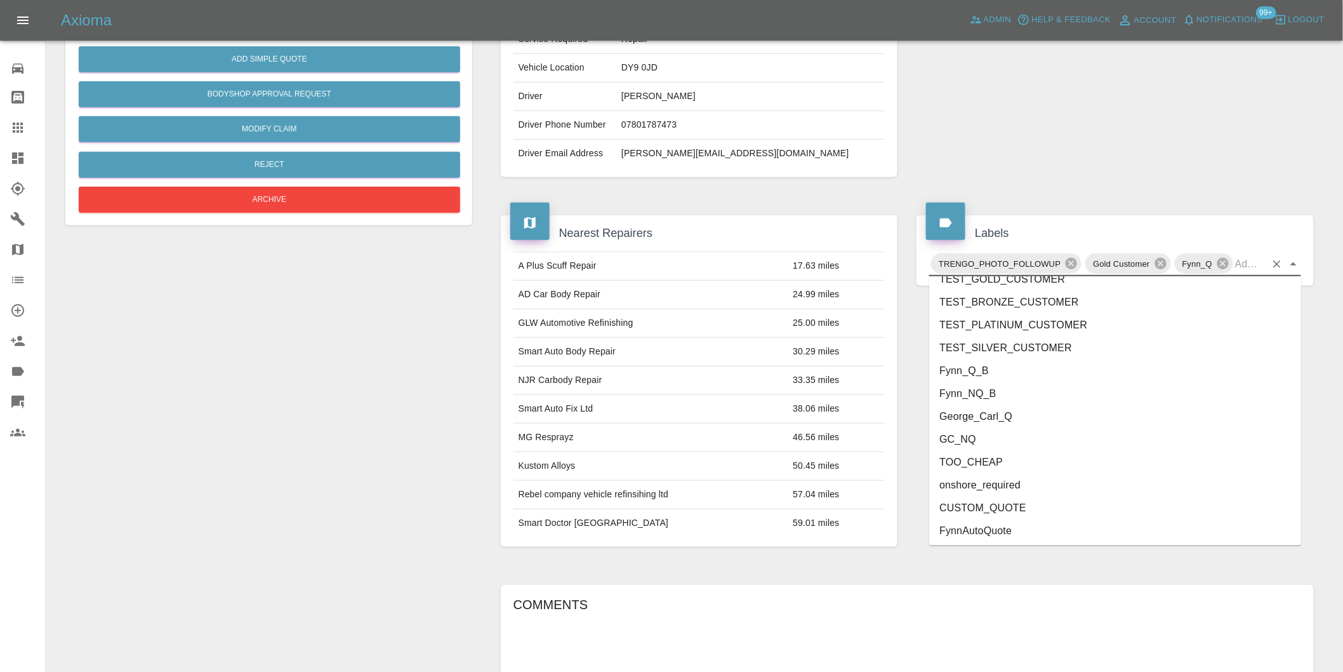
click at [1014, 484] on li "onshore_required" at bounding box center [1115, 485] width 372 height 23
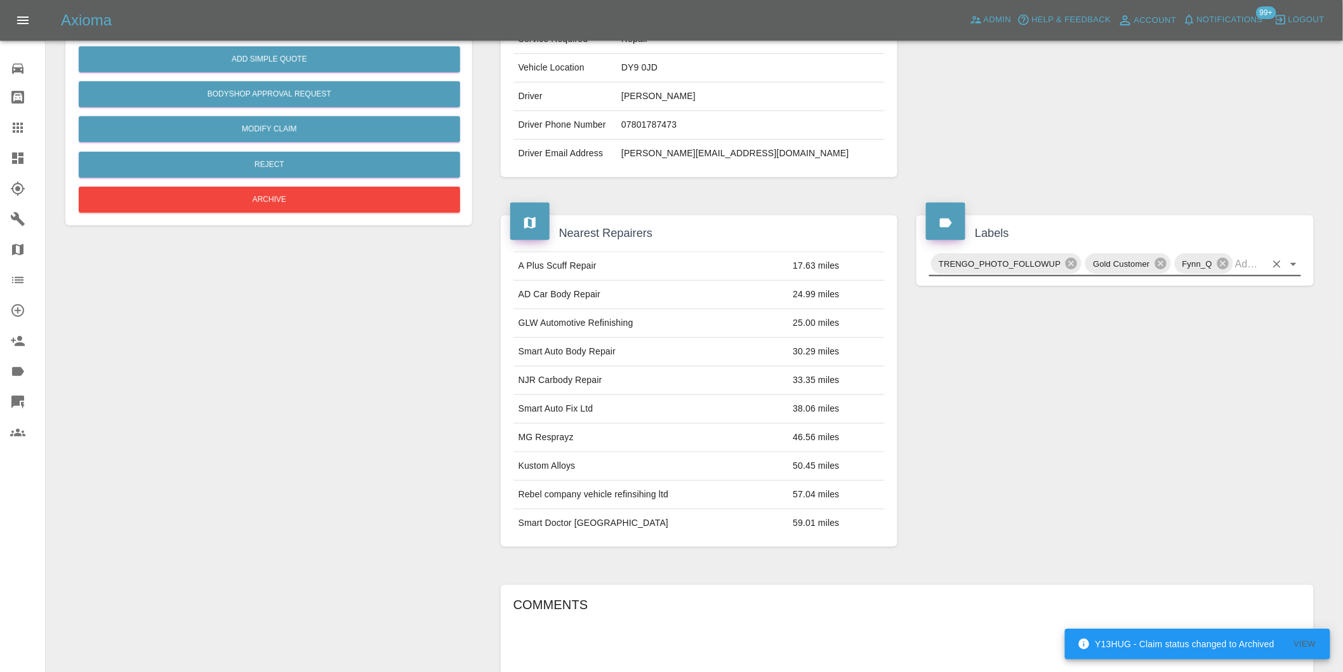
click at [1293, 263] on icon "Open" at bounding box center [1294, 264] width 6 height 3
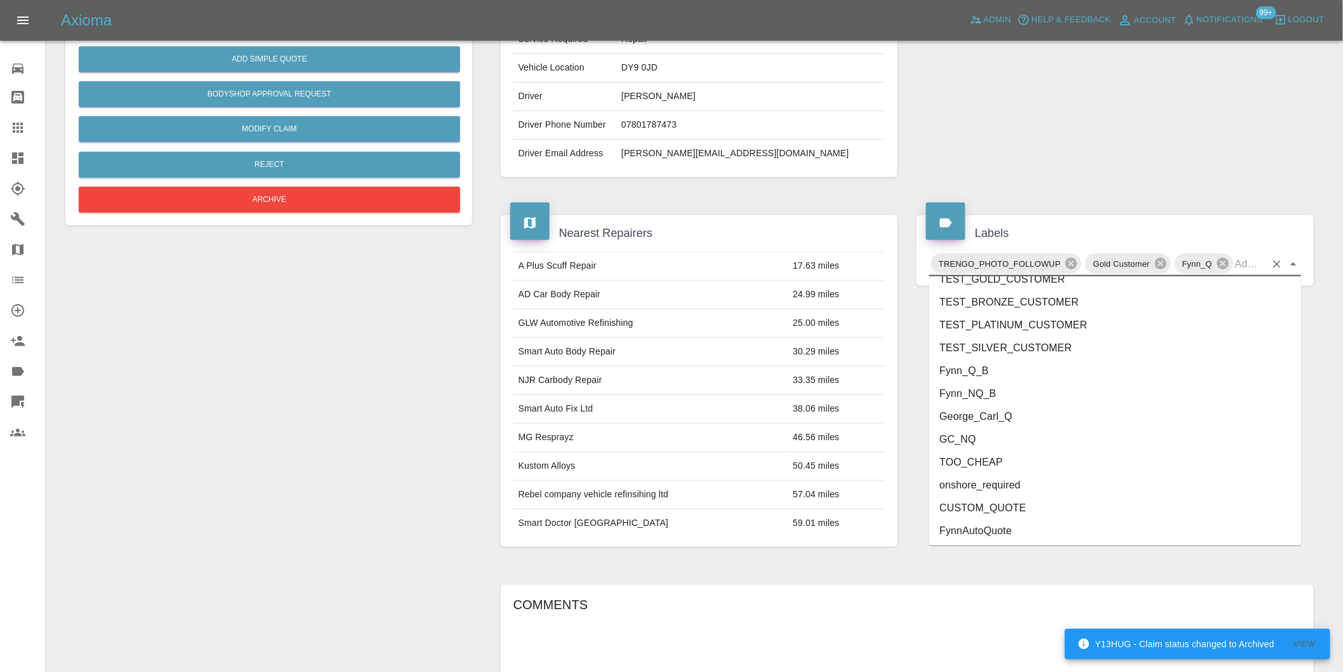
click at [1010, 418] on li "George_Carl_Q" at bounding box center [1115, 416] width 372 height 23
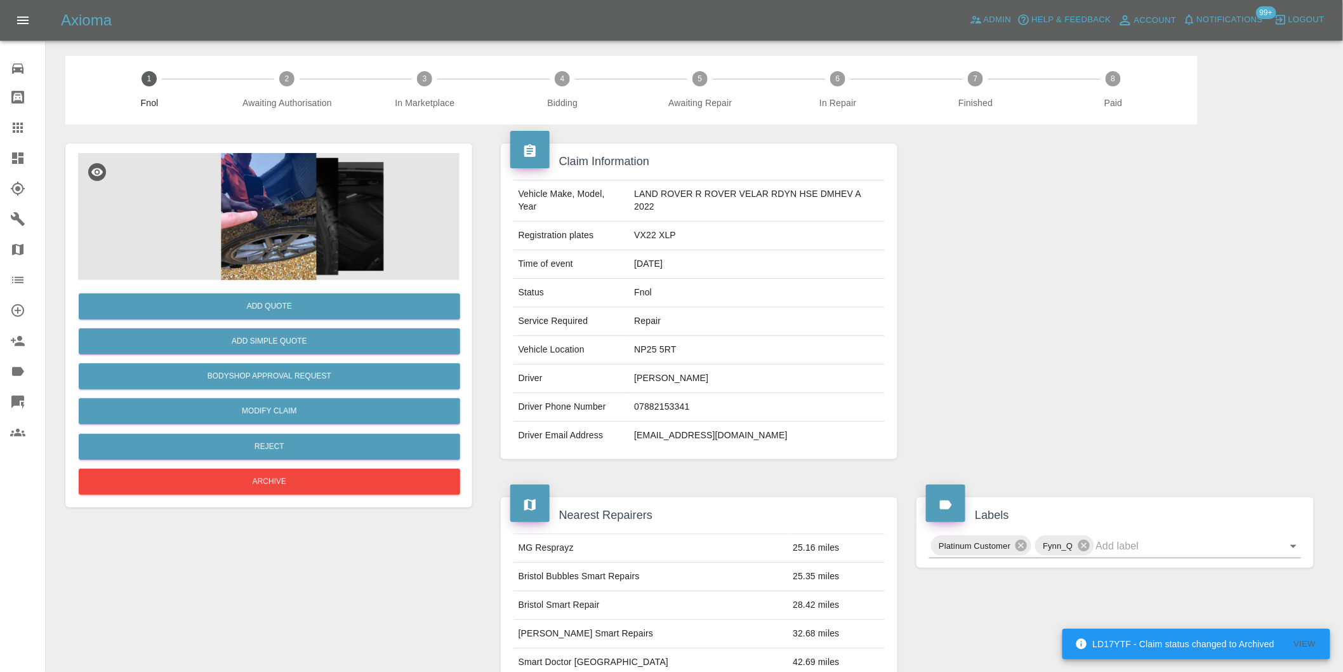
click at [227, 194] on img at bounding box center [269, 216] width 382 height 127
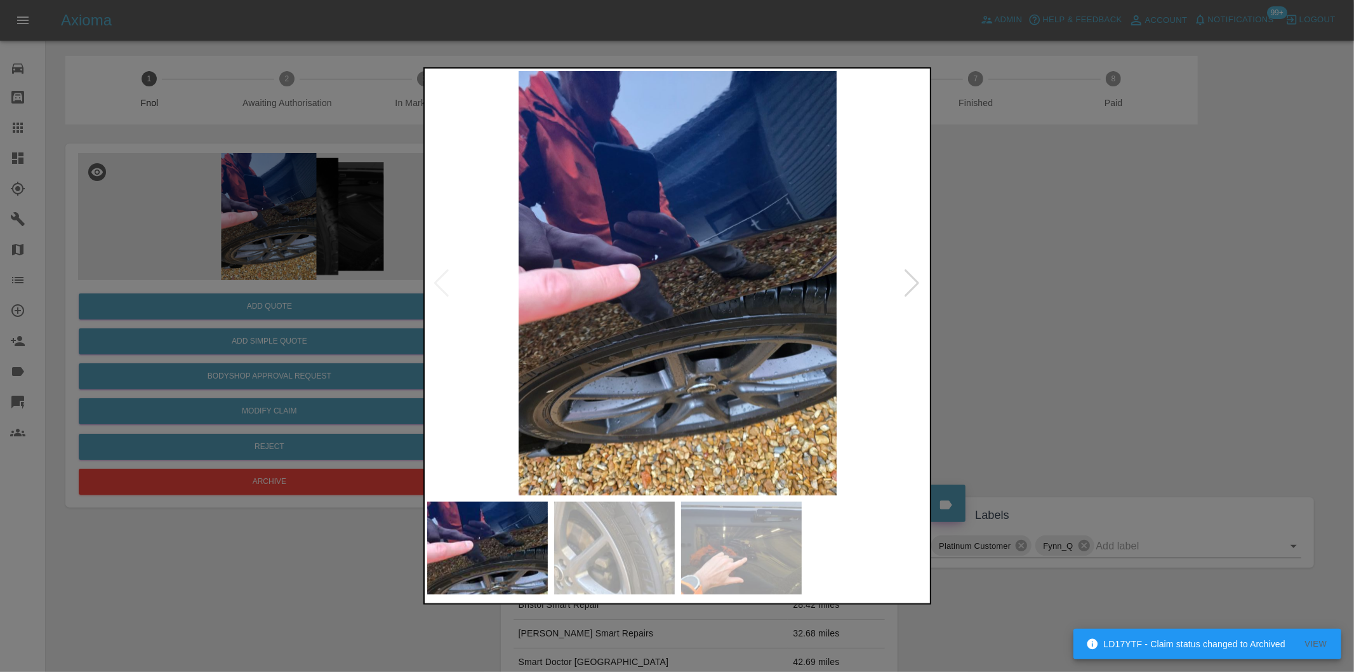
click at [908, 277] on div at bounding box center [912, 283] width 17 height 28
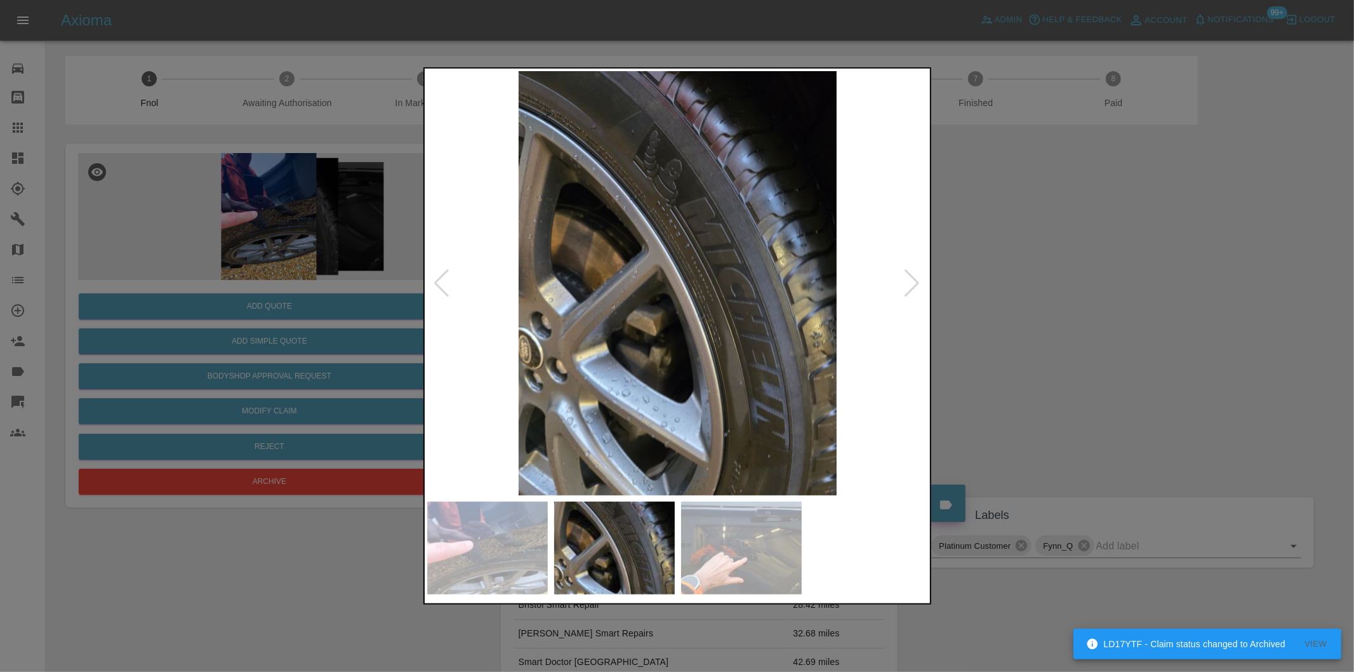
click at [908, 277] on div at bounding box center [912, 283] width 17 height 28
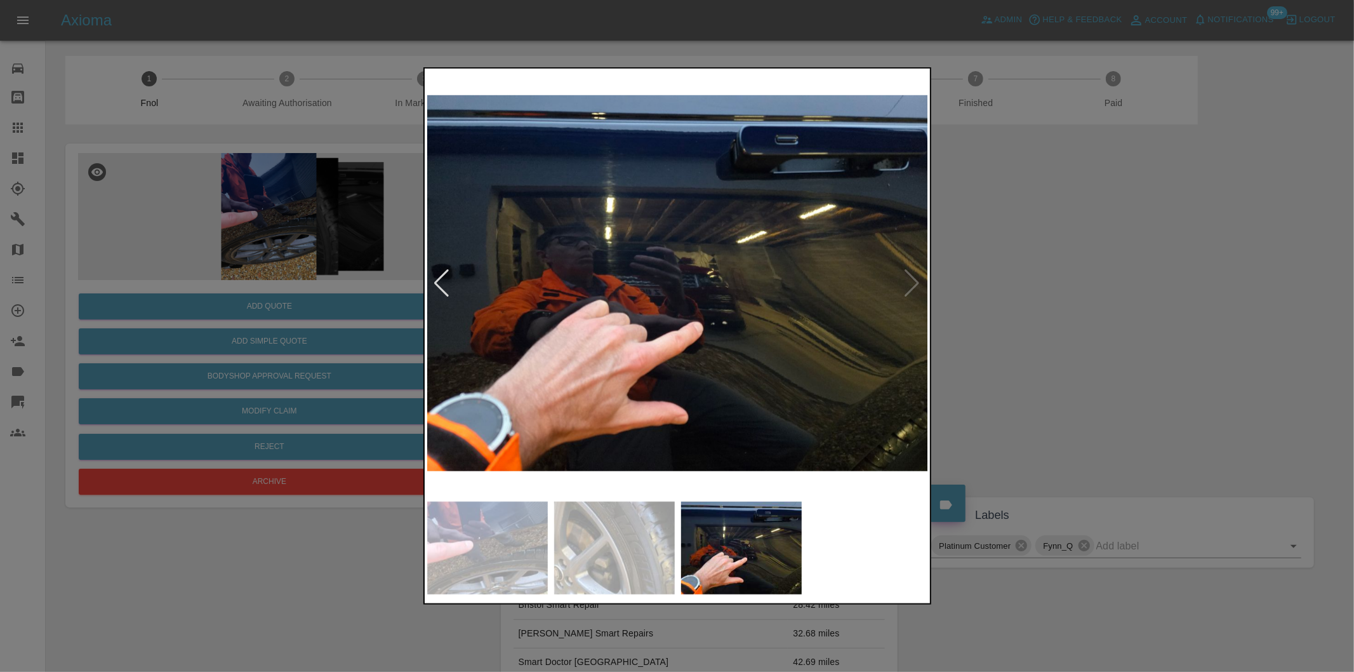
click at [908, 277] on img at bounding box center [678, 283] width 502 height 424
click at [449, 276] on div at bounding box center [442, 283] width 17 height 28
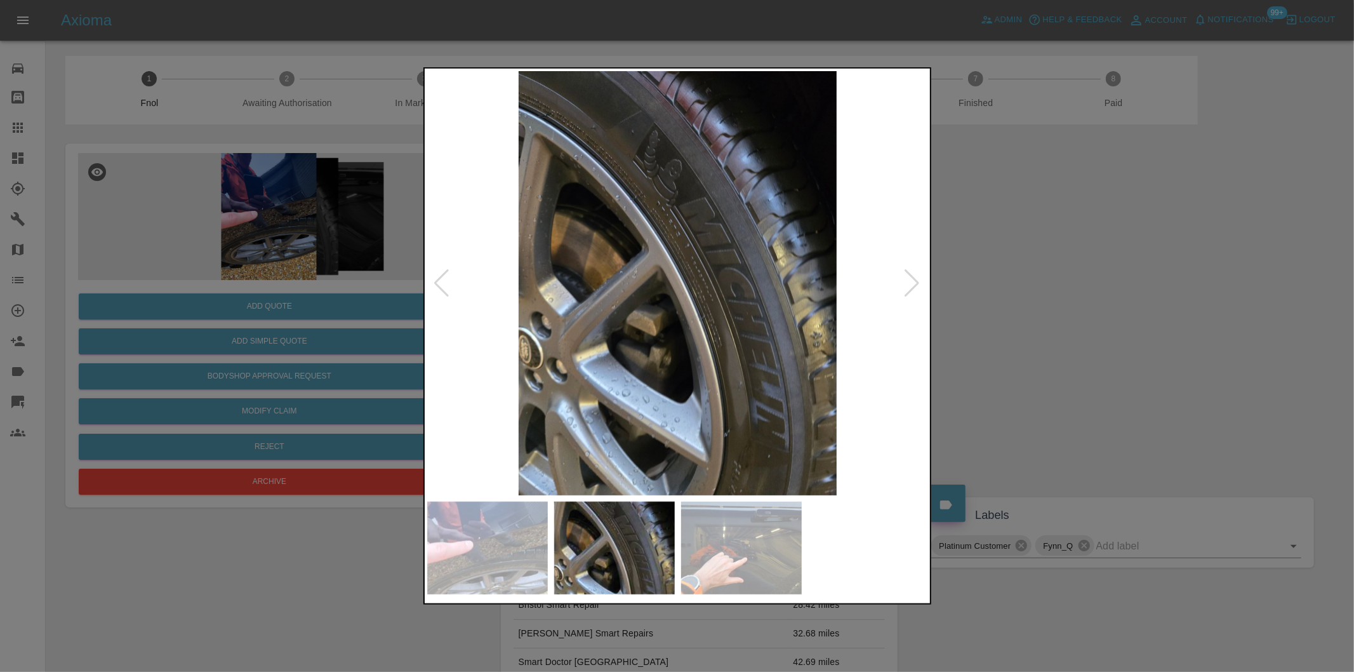
click at [446, 277] on div at bounding box center [442, 283] width 17 height 28
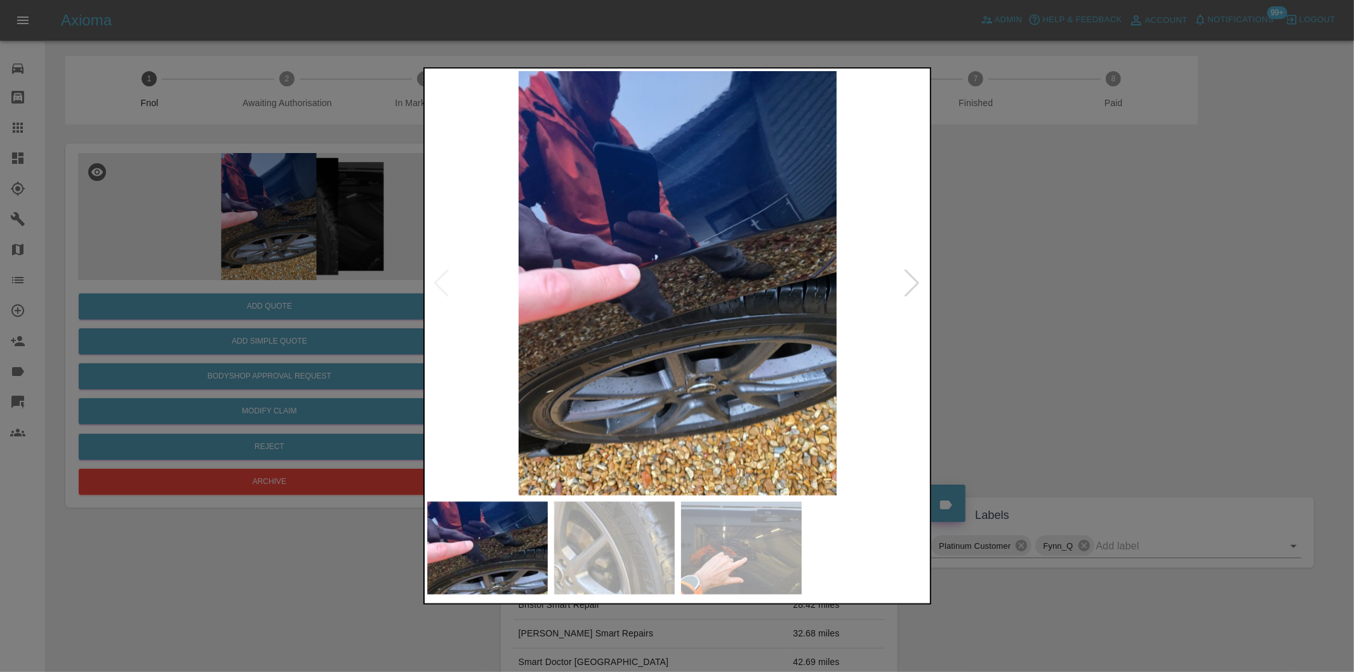
click at [446, 277] on img at bounding box center [678, 283] width 502 height 424
click at [1086, 263] on div at bounding box center [677, 336] width 1354 height 672
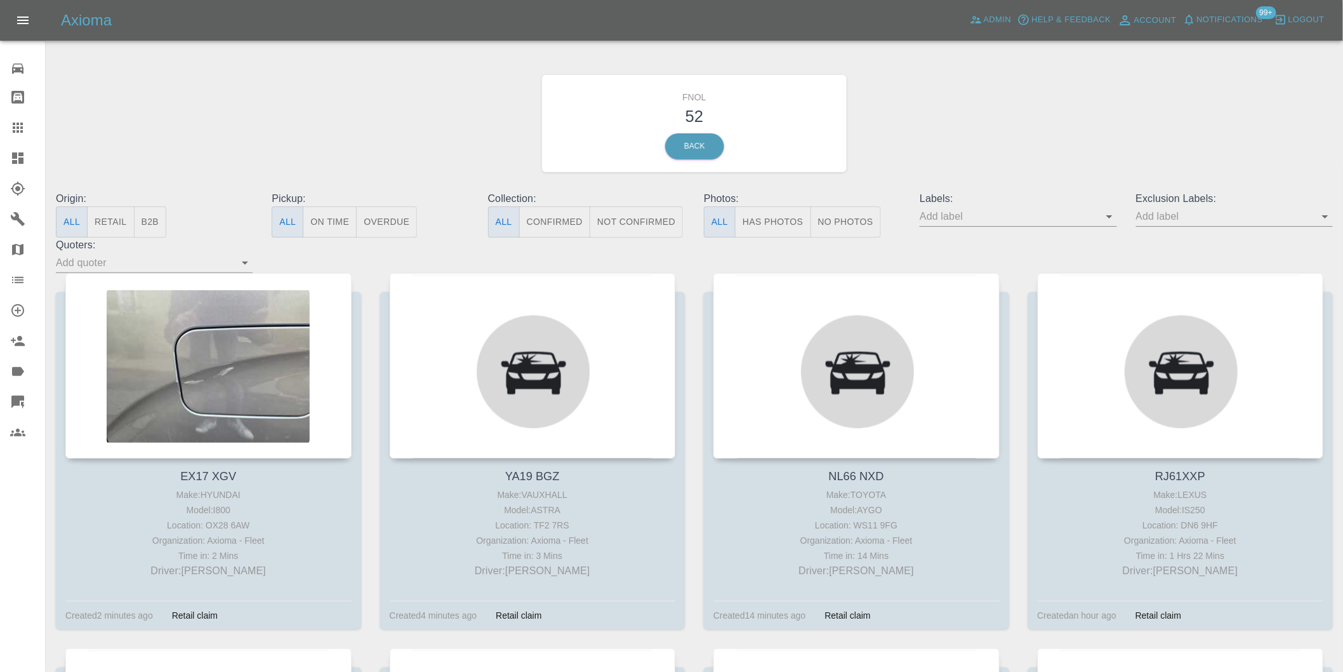
click at [783, 229] on button "Has Photos" at bounding box center [773, 221] width 76 height 31
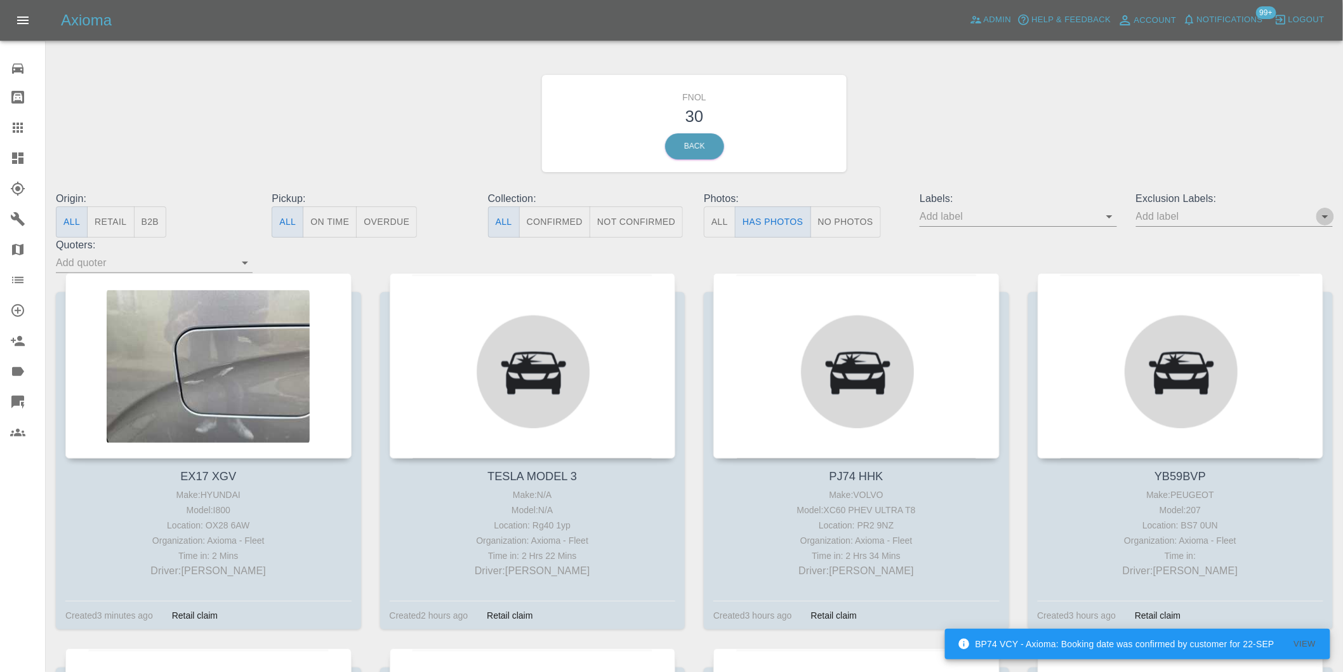
click at [1330, 219] on icon "Open" at bounding box center [1325, 216] width 15 height 15
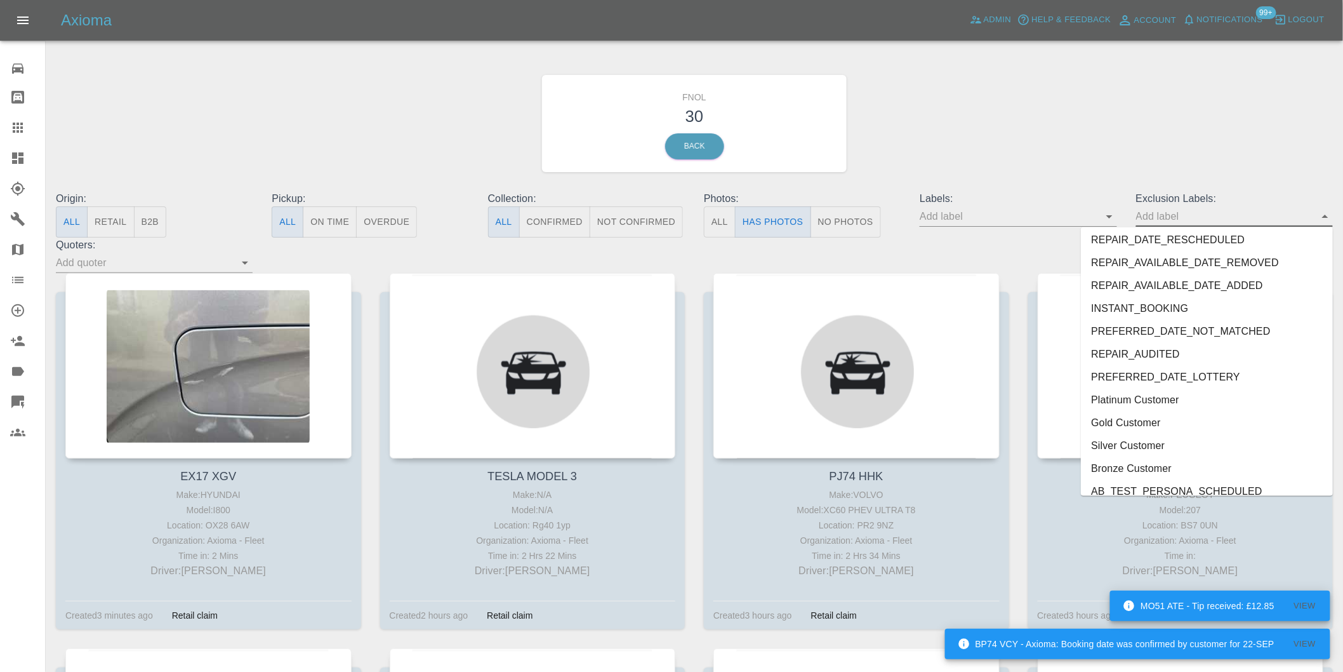
scroll to position [2734, 0]
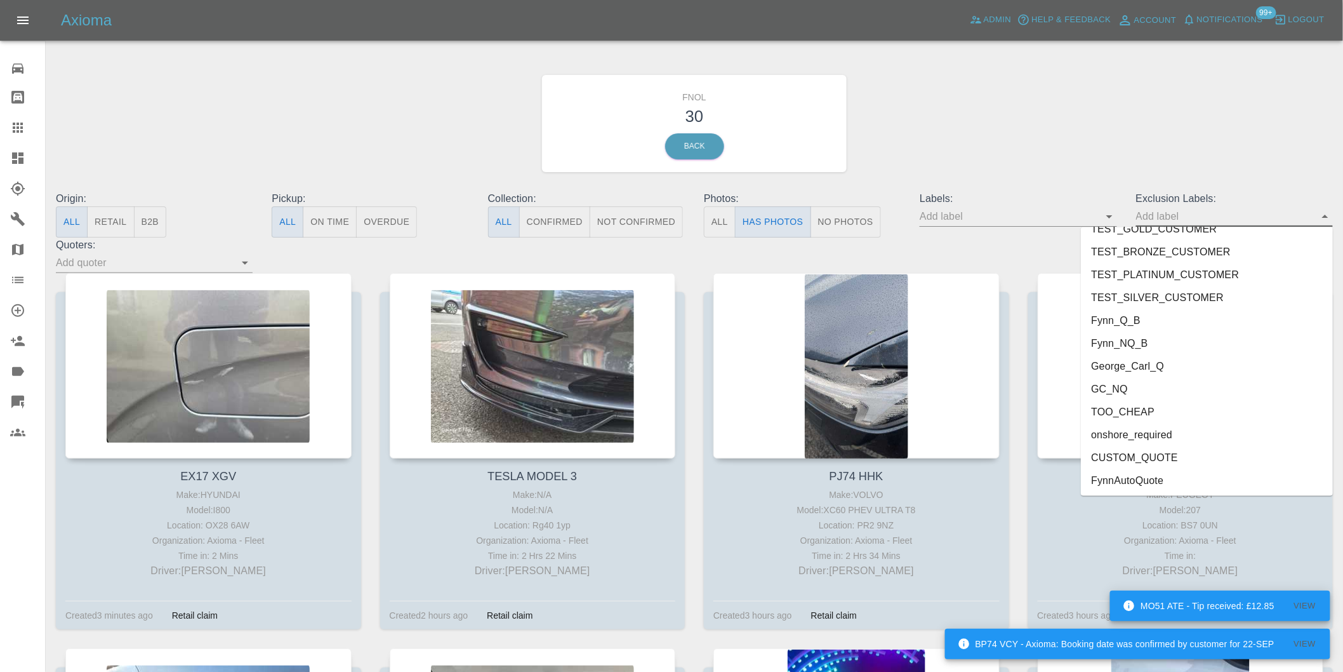
click at [1150, 439] on li "onshore_required" at bounding box center [1207, 434] width 252 height 23
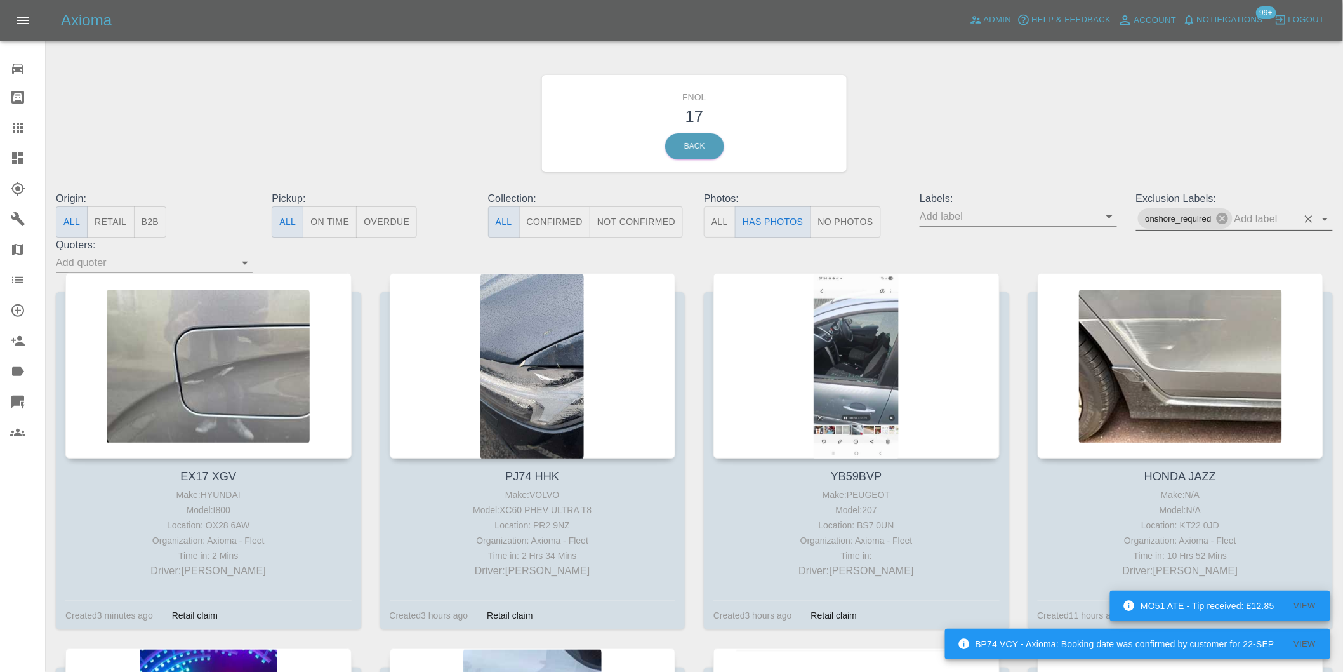
click at [1324, 219] on icon "Open" at bounding box center [1325, 218] width 15 height 15
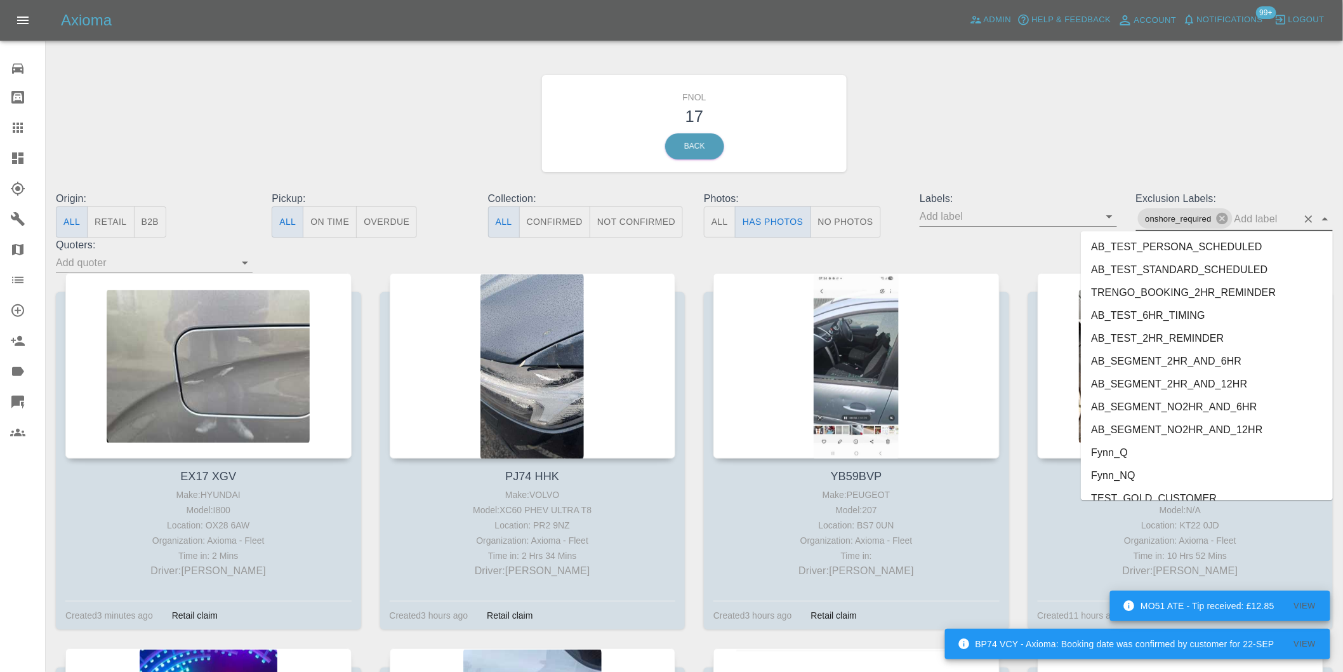
scroll to position [2712, 0]
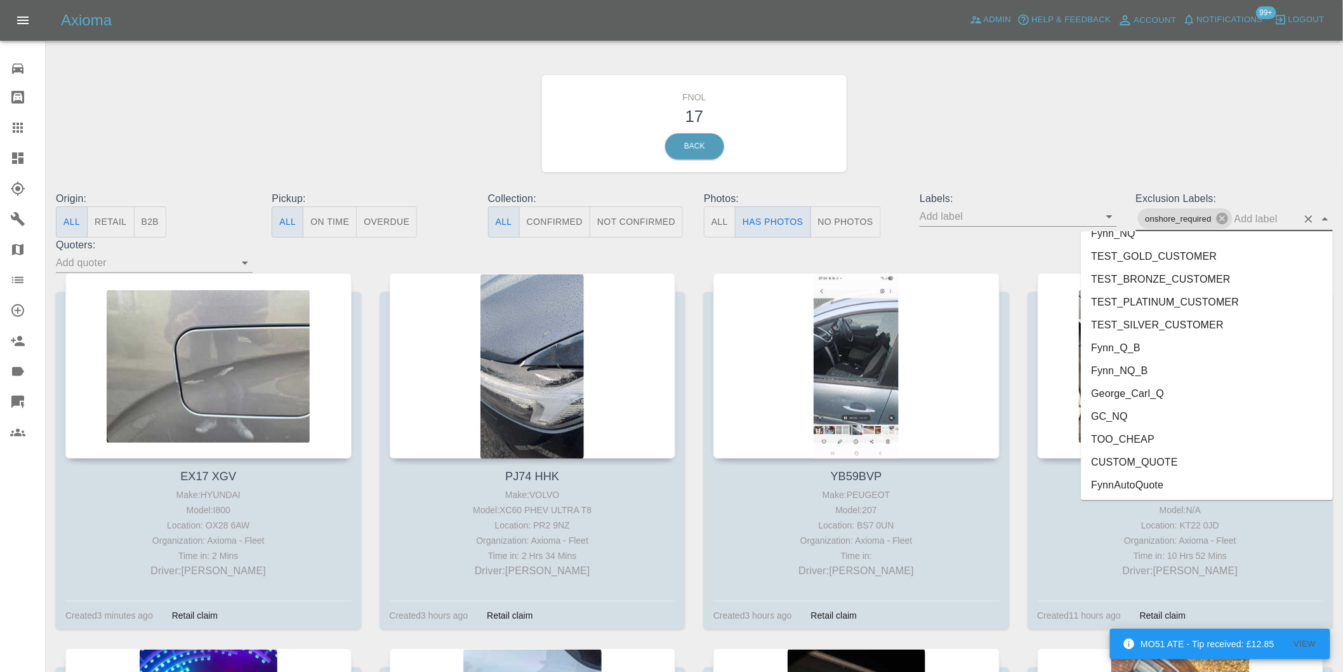
click at [1141, 392] on li "George_Carl_Q" at bounding box center [1207, 393] width 252 height 23
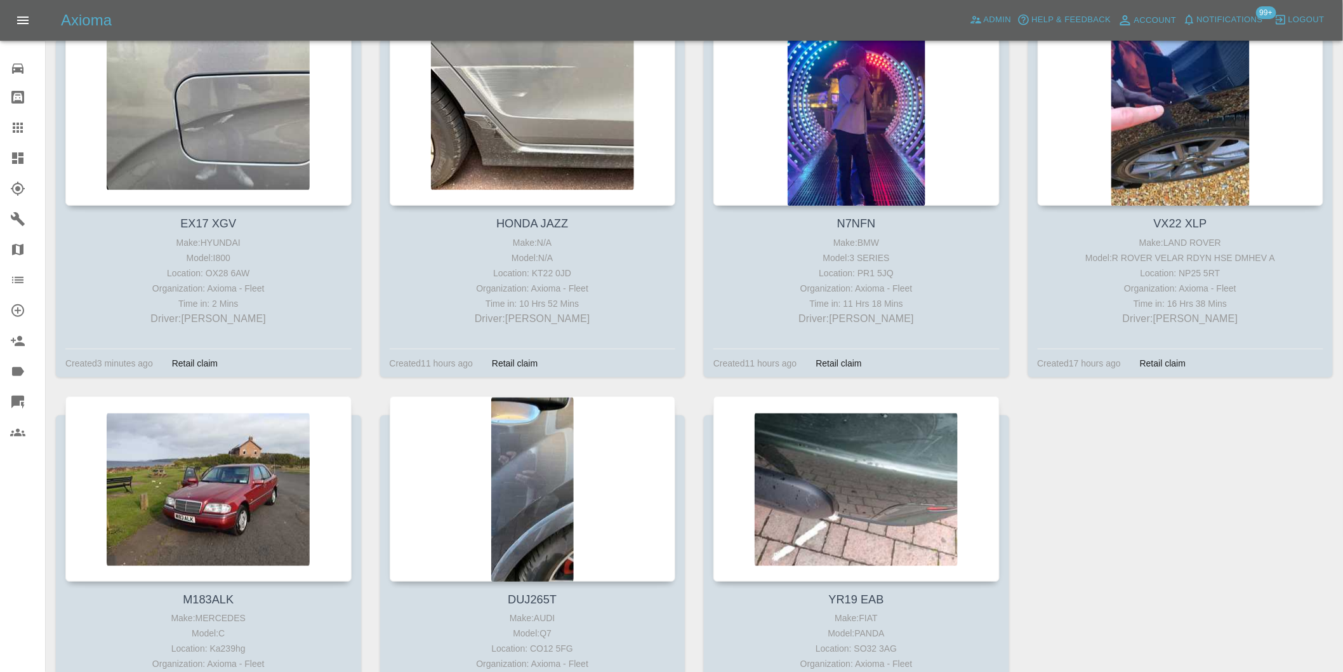
scroll to position [352, 0]
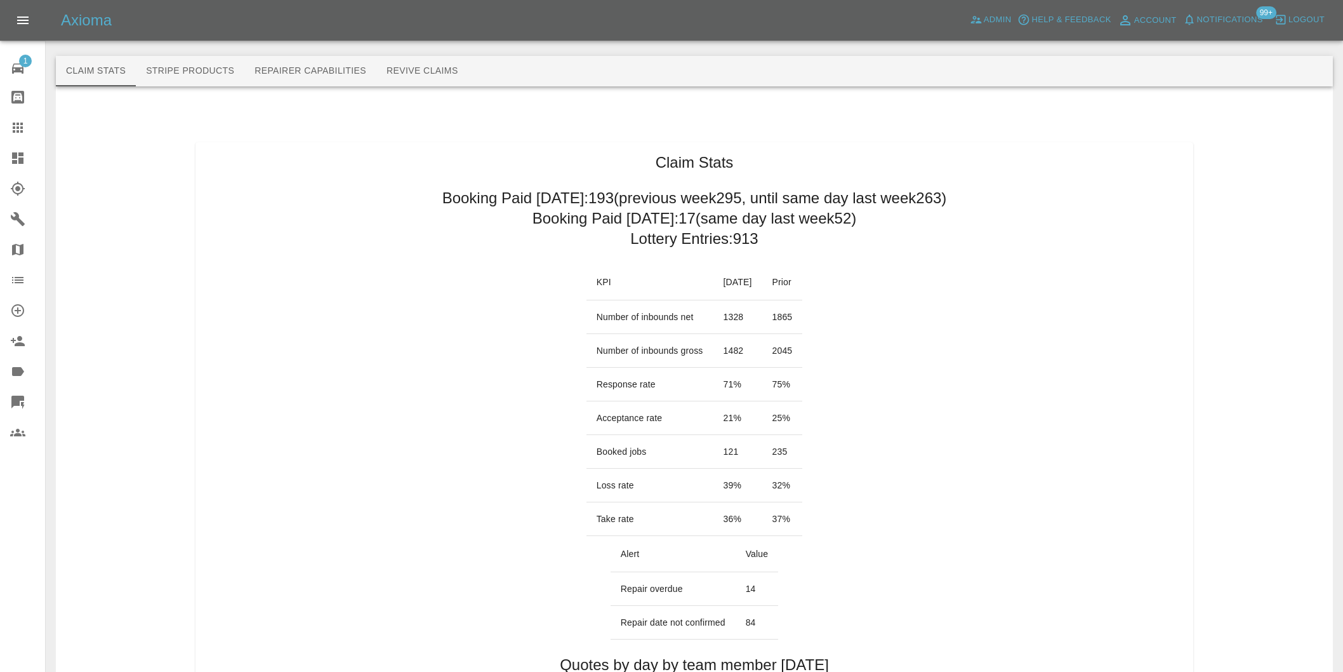
scroll to position [705, 0]
